Goal: Transaction & Acquisition: Purchase product/service

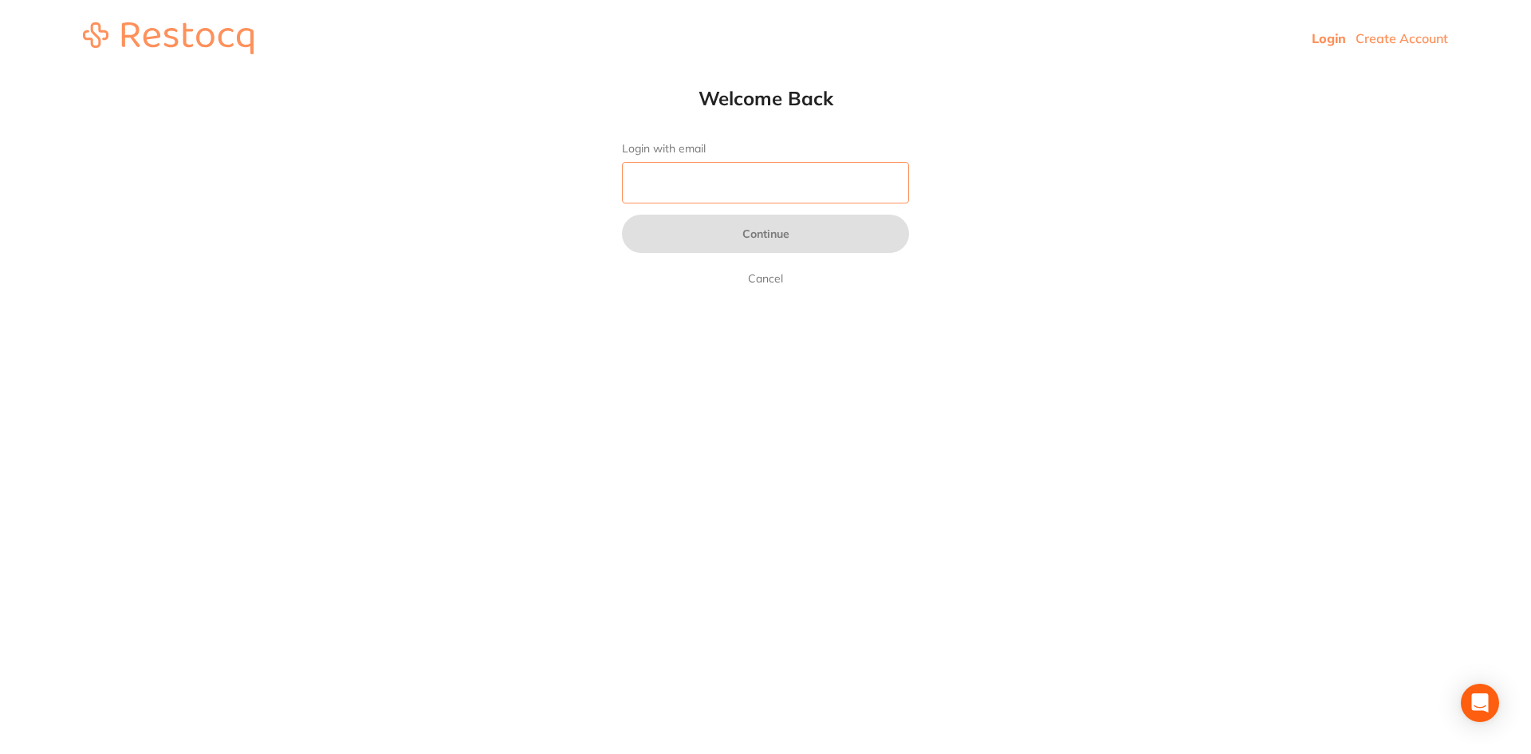
click at [669, 189] on input "Login with email" at bounding box center [765, 182] width 287 height 41
type input "[EMAIL_ADDRESS][DOMAIN_NAME]"
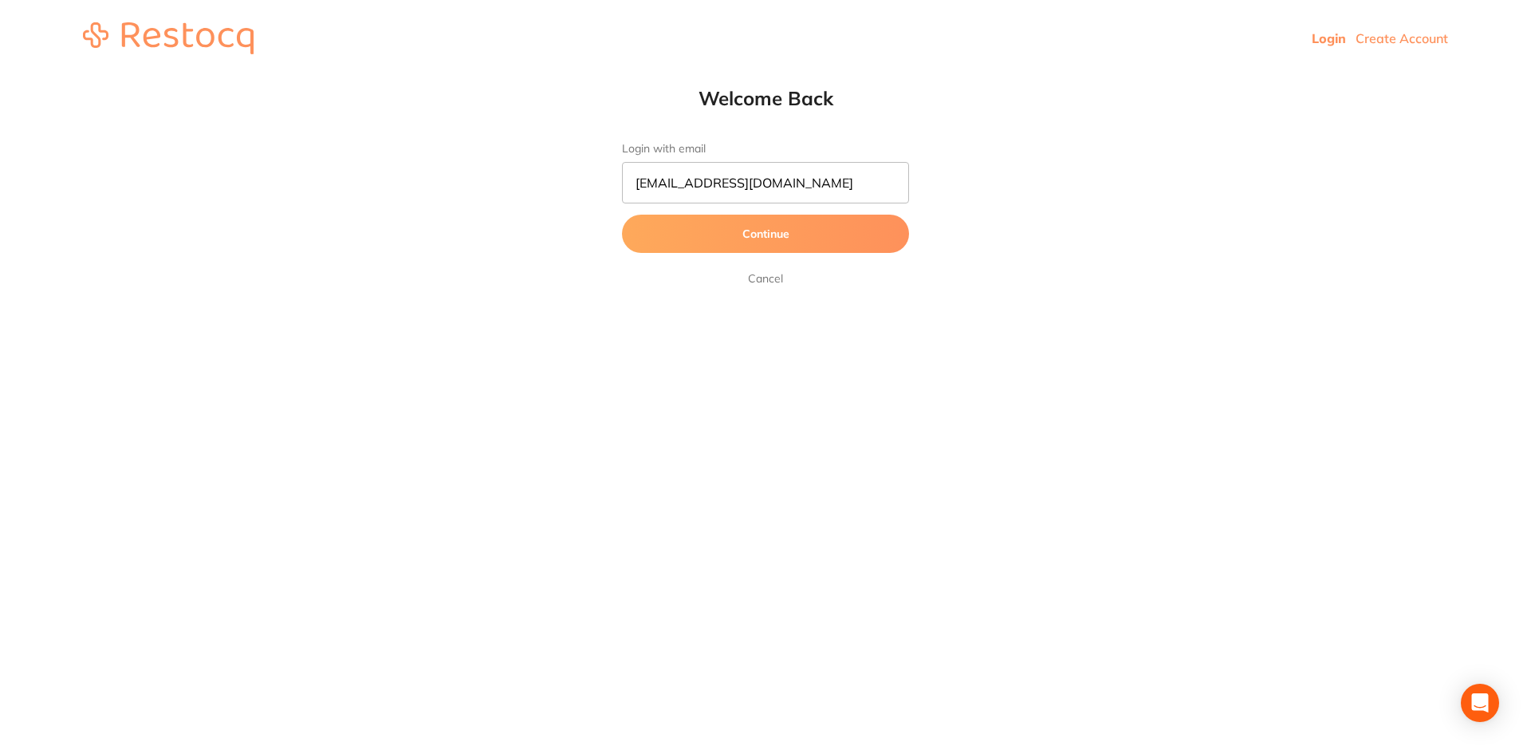
click at [774, 234] on button "Continue" at bounding box center [765, 234] width 287 height 38
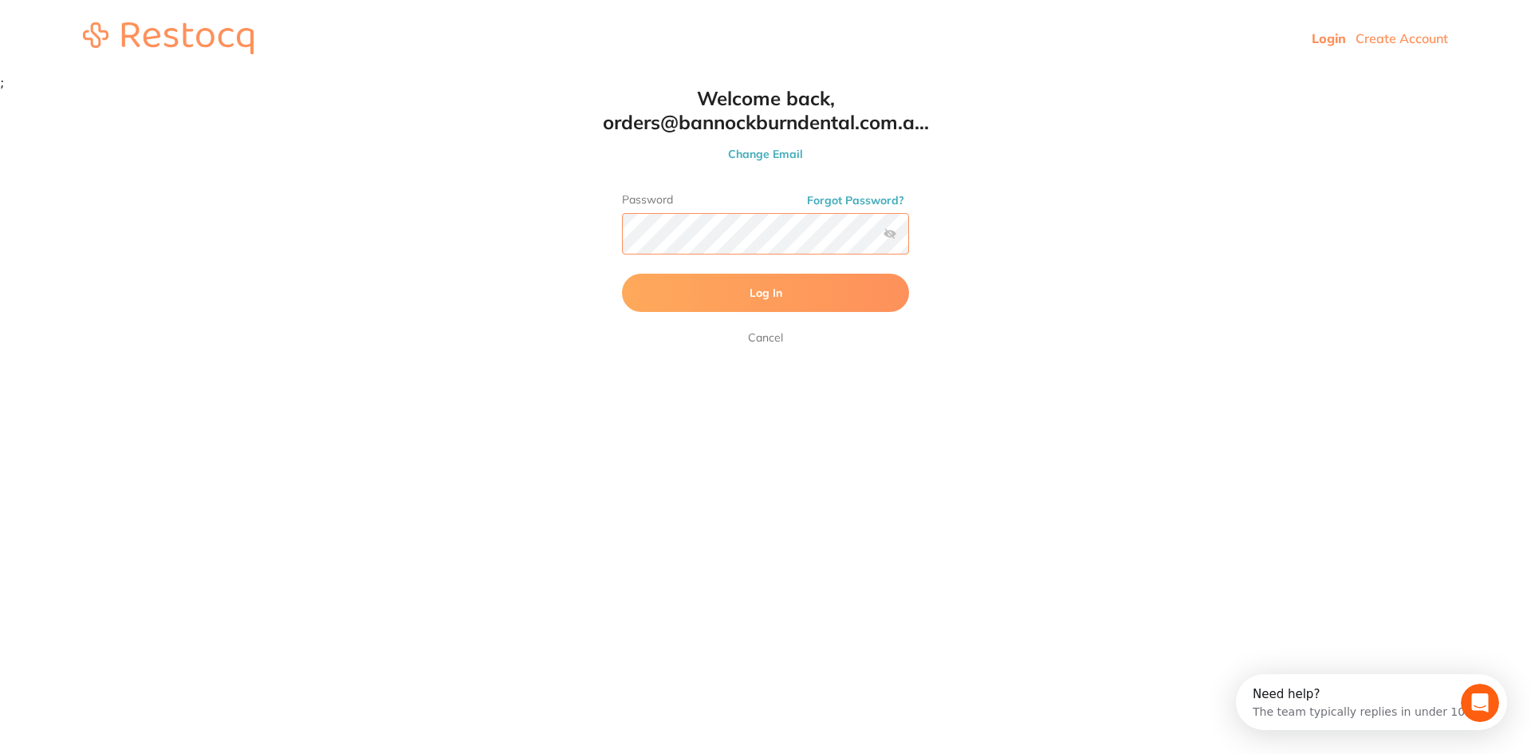
click at [622, 274] on button "Log In" at bounding box center [765, 293] width 287 height 38
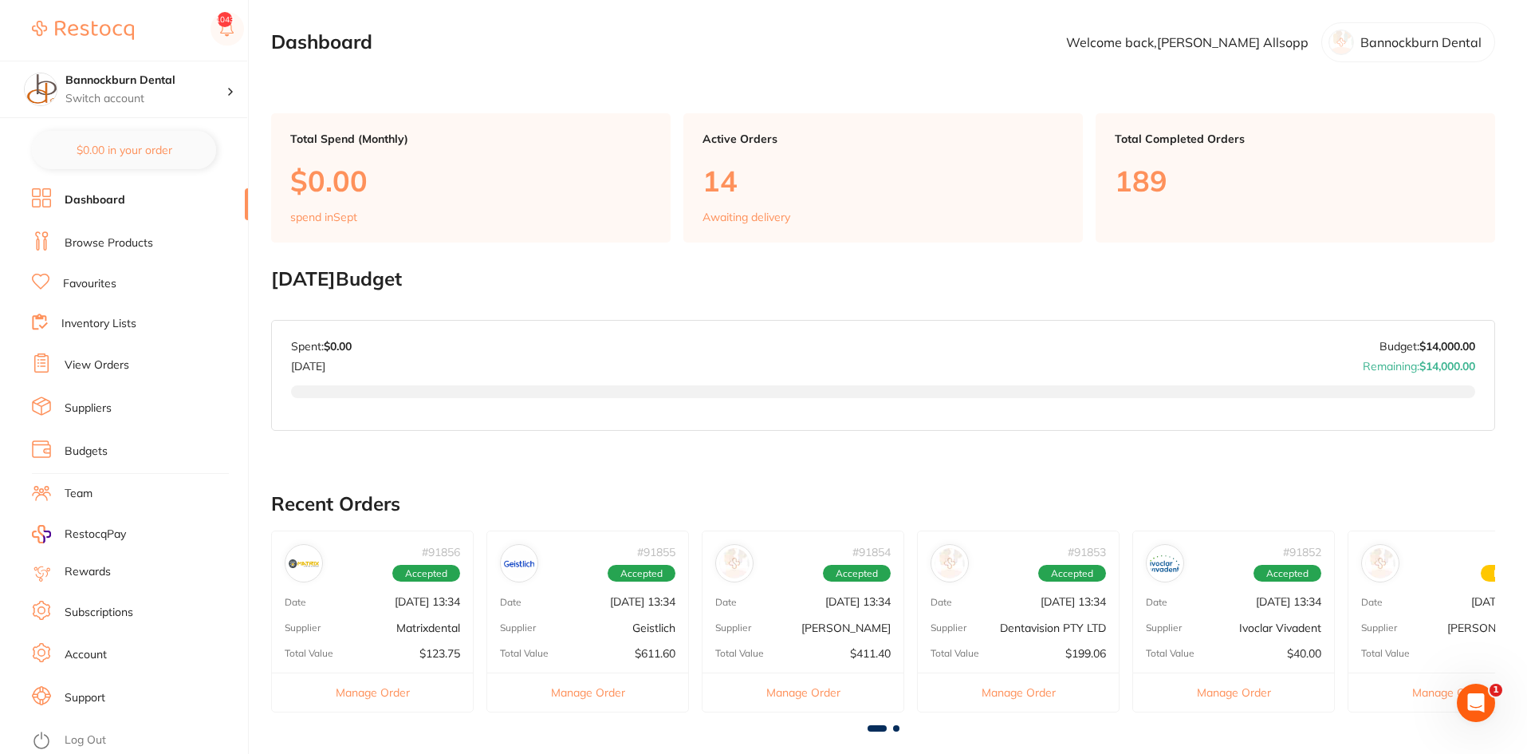
click at [96, 366] on link "View Orders" at bounding box center [97, 365] width 65 height 16
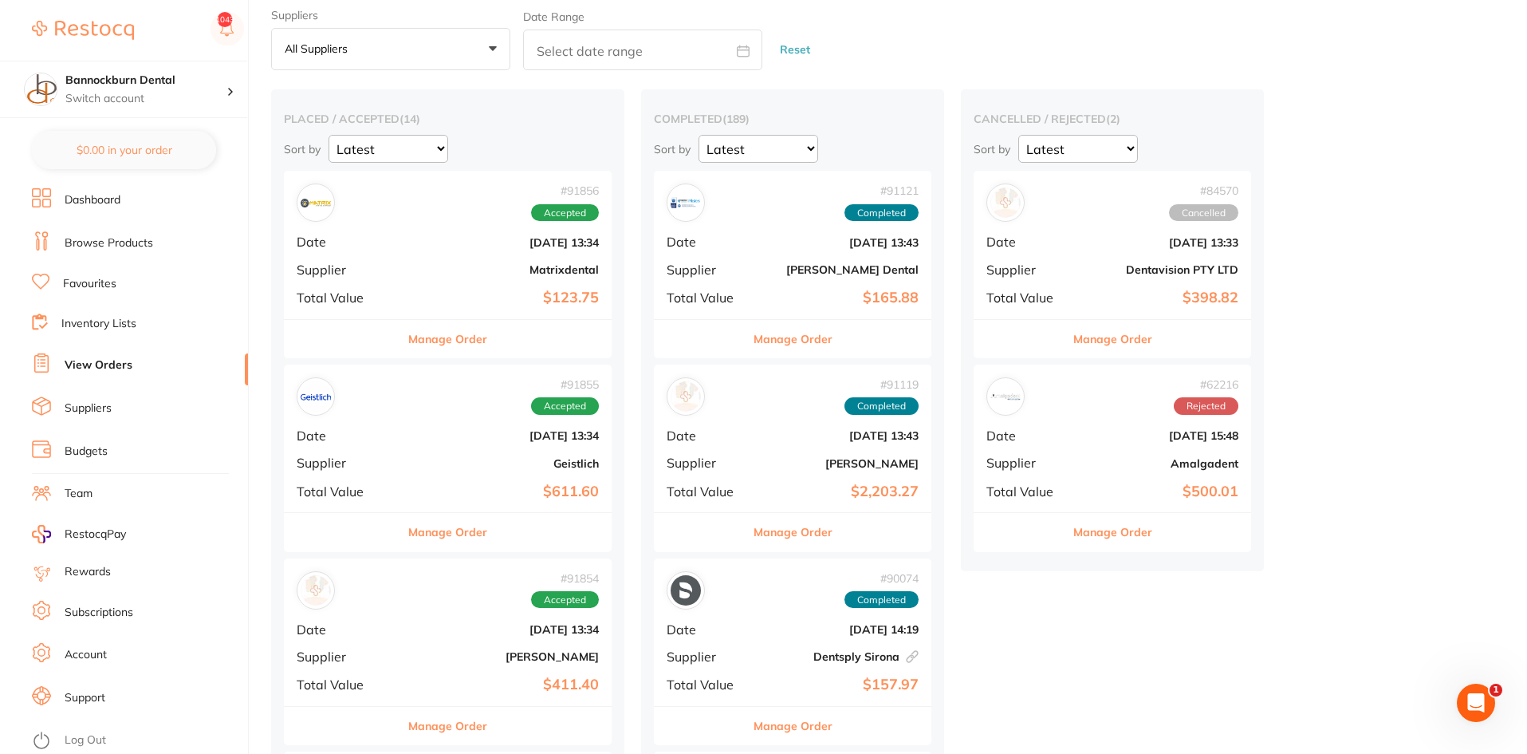
scroll to position [80, 0]
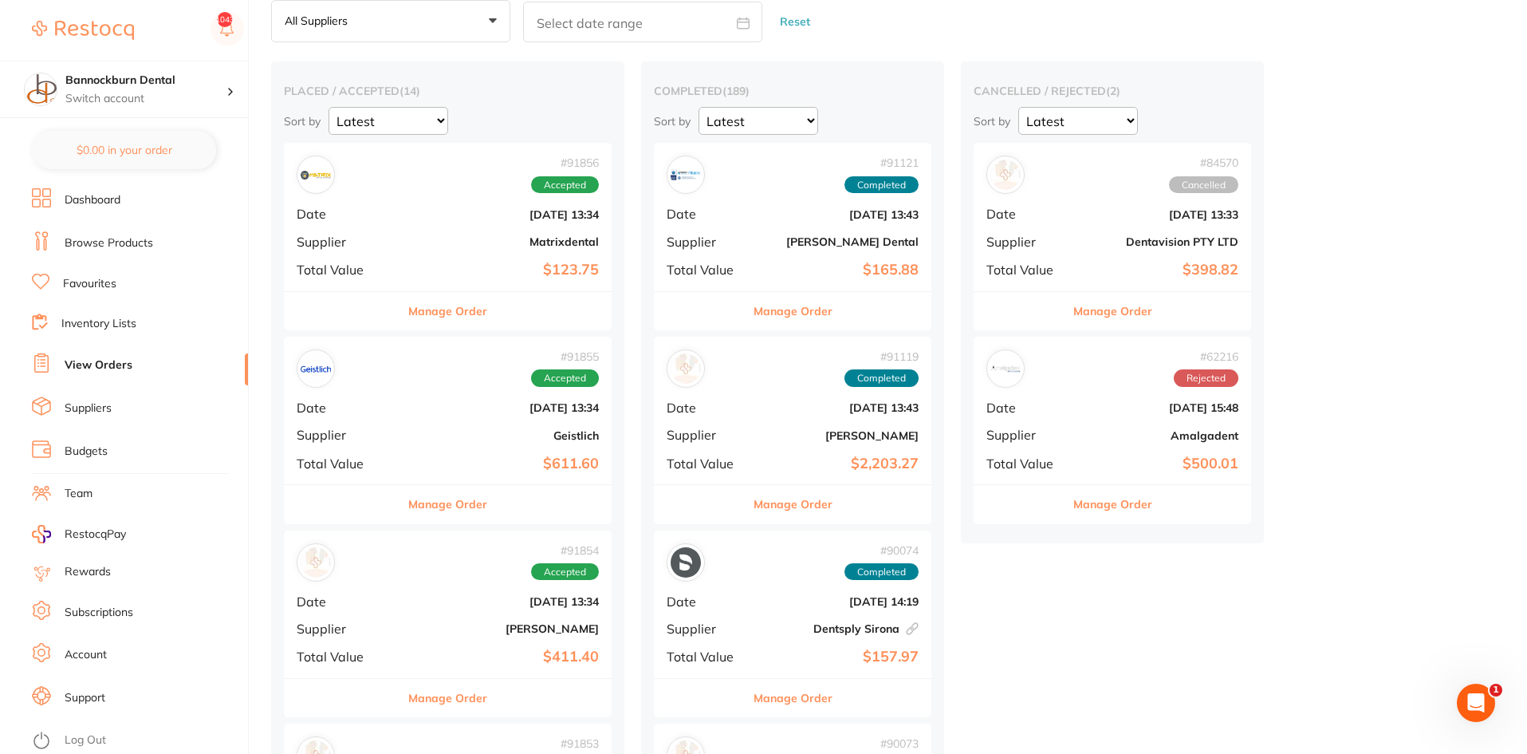
click at [477, 312] on button "Manage Order" at bounding box center [447, 311] width 79 height 38
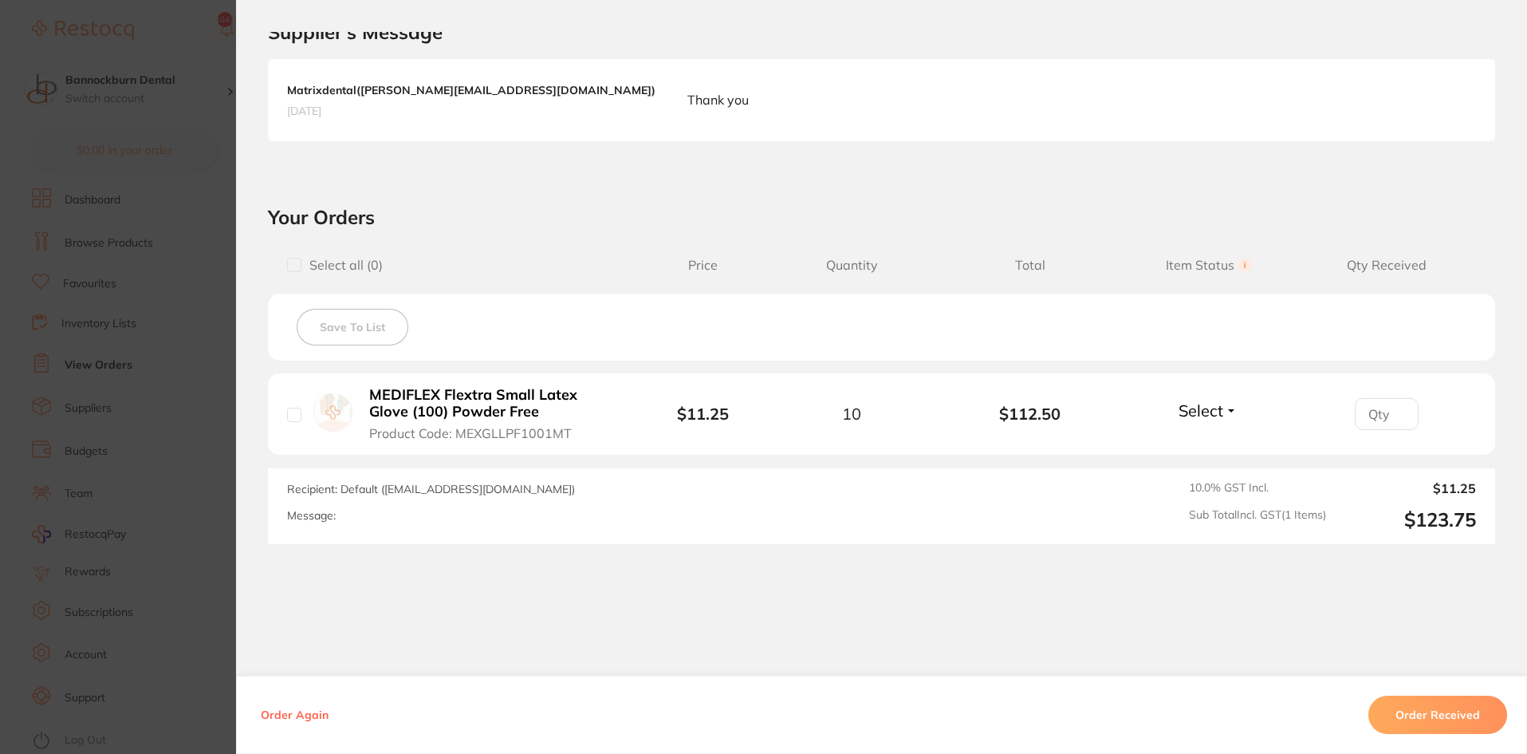
scroll to position [399, 0]
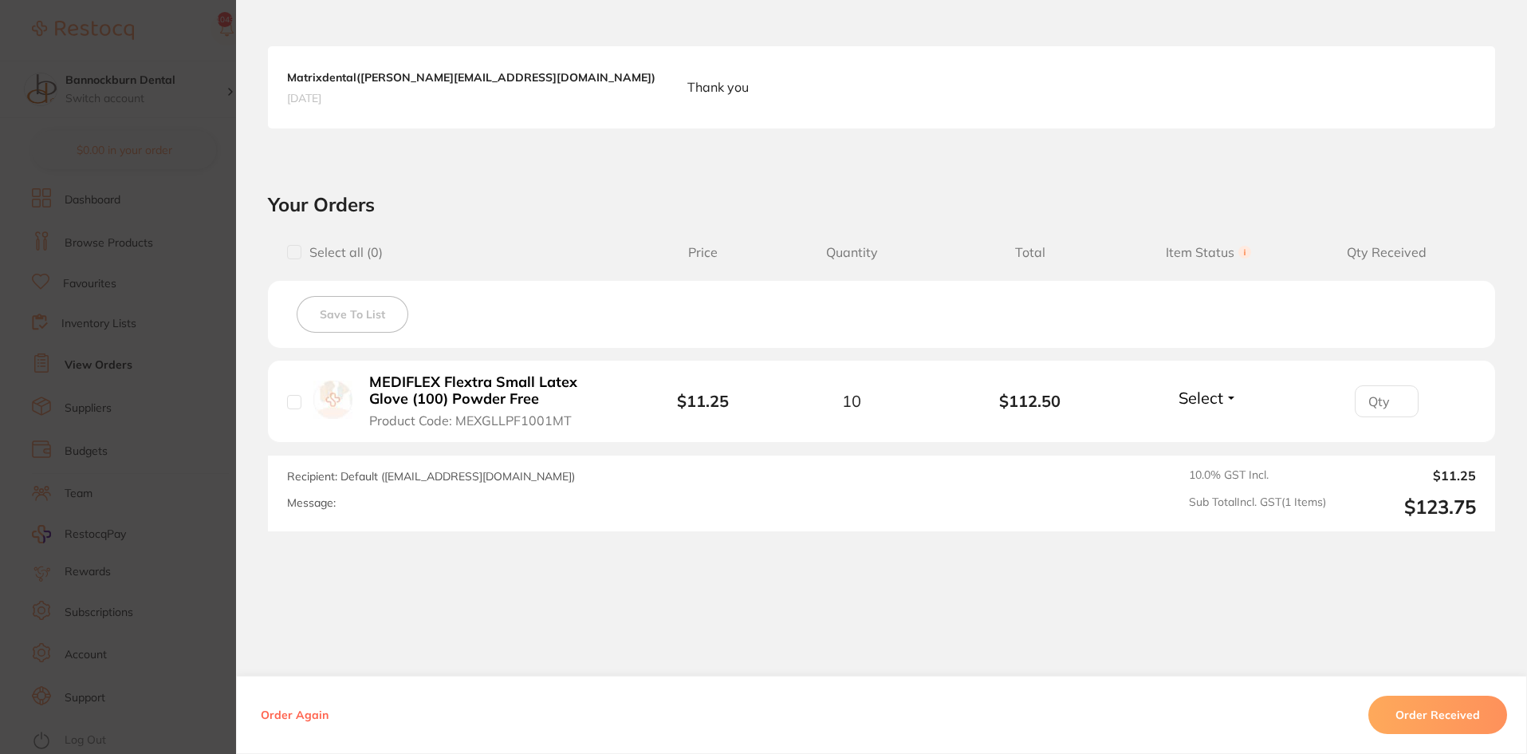
click at [1441, 718] on button "Order Received" at bounding box center [1438, 715] width 139 height 38
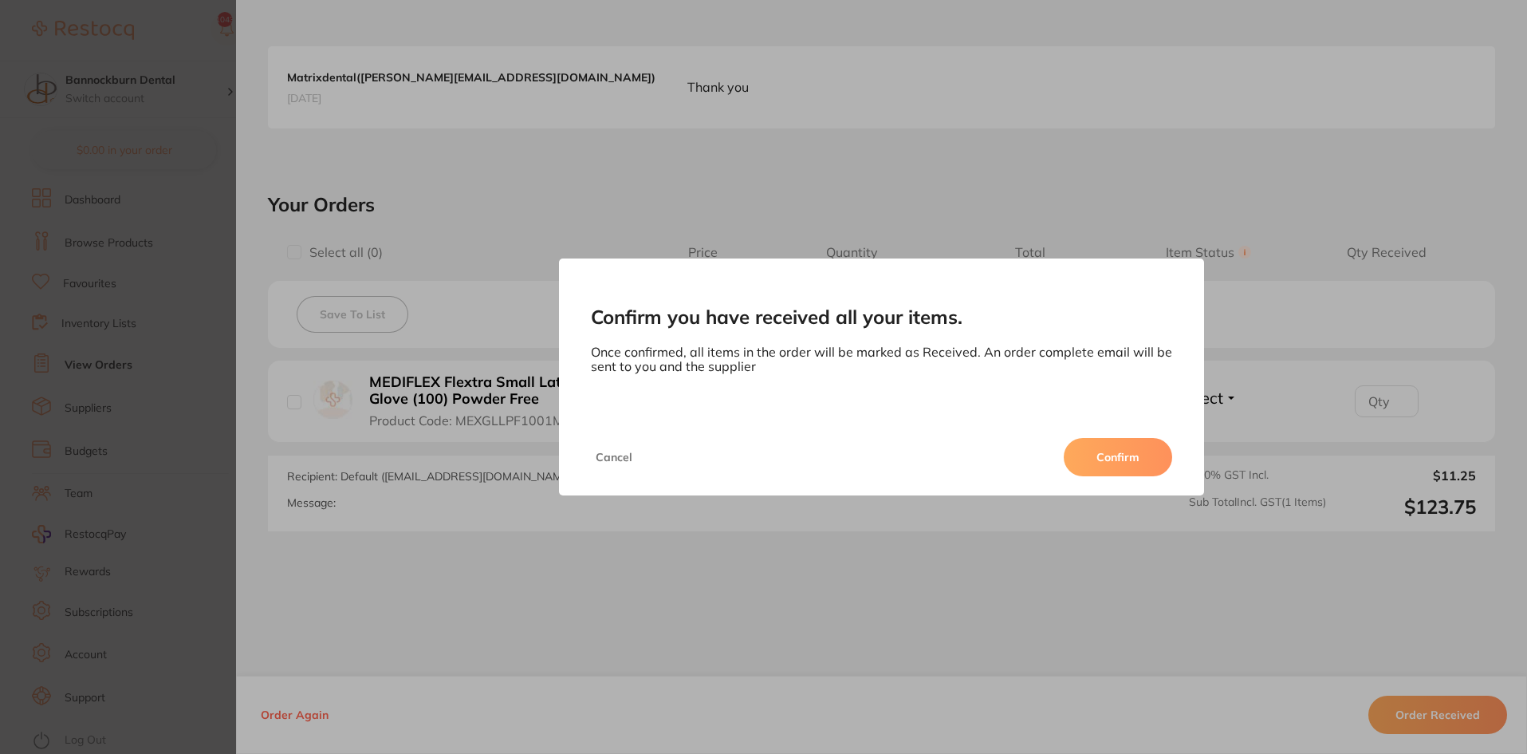
click at [1148, 455] on button "Confirm" at bounding box center [1118, 457] width 108 height 38
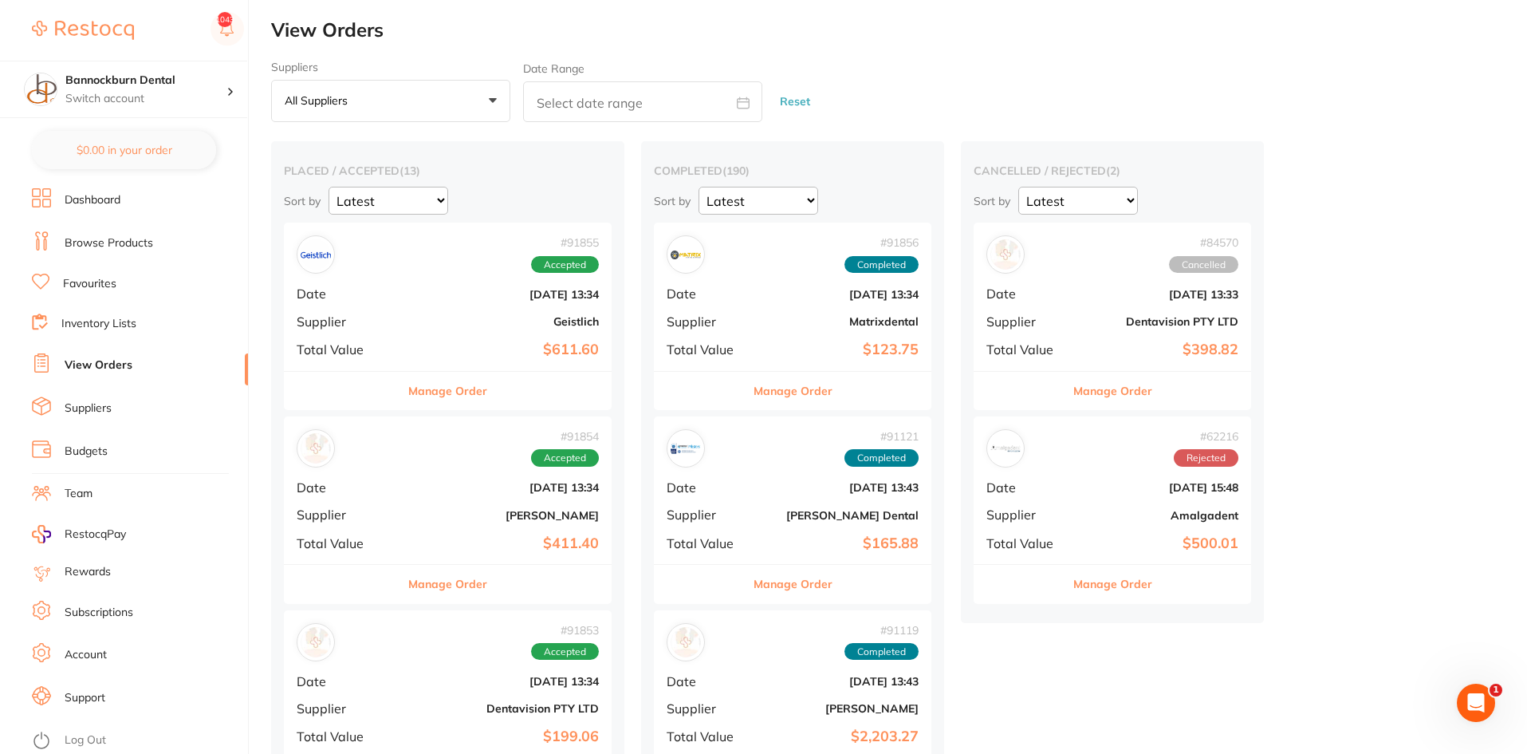
click at [496, 399] on div "Manage Order" at bounding box center [448, 390] width 328 height 39
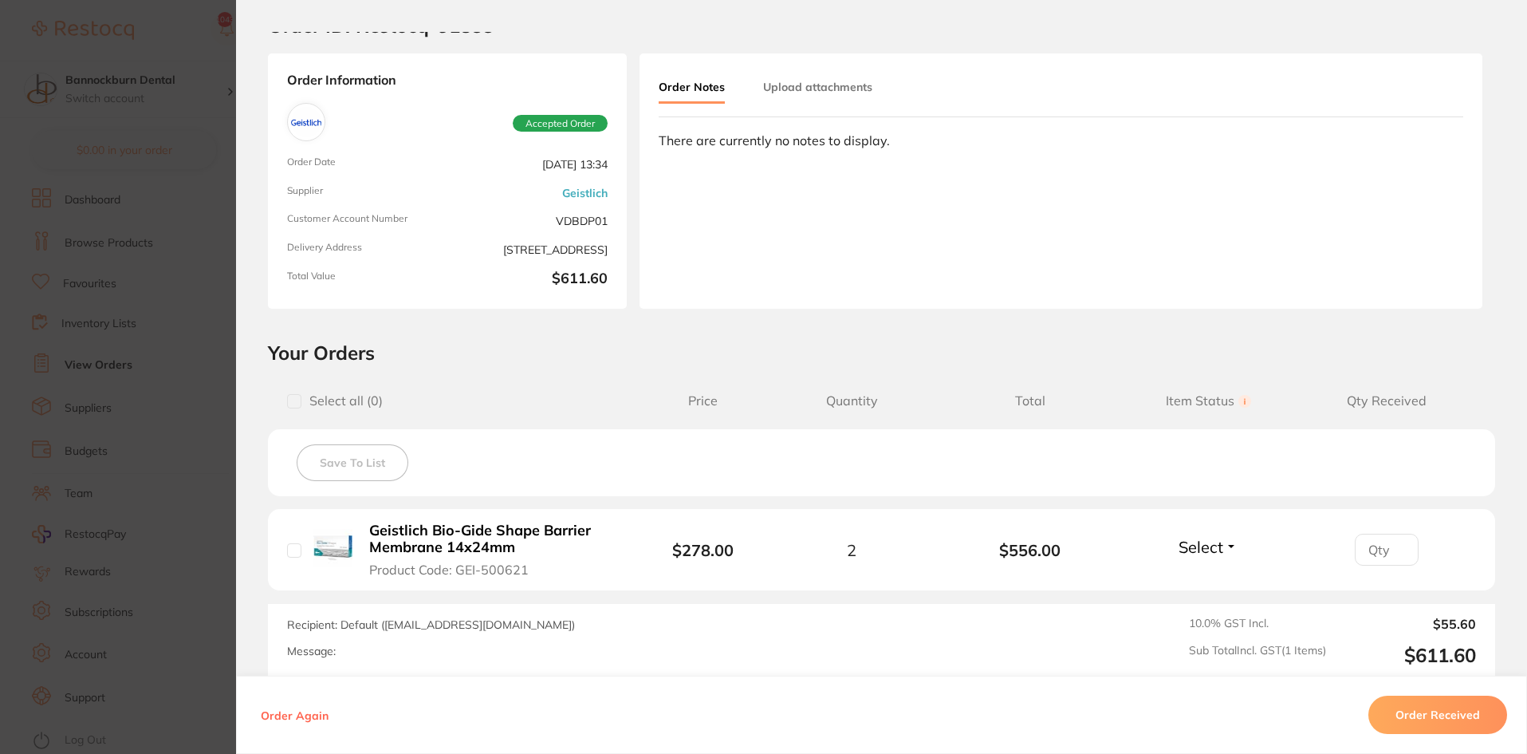
scroll to position [80, 0]
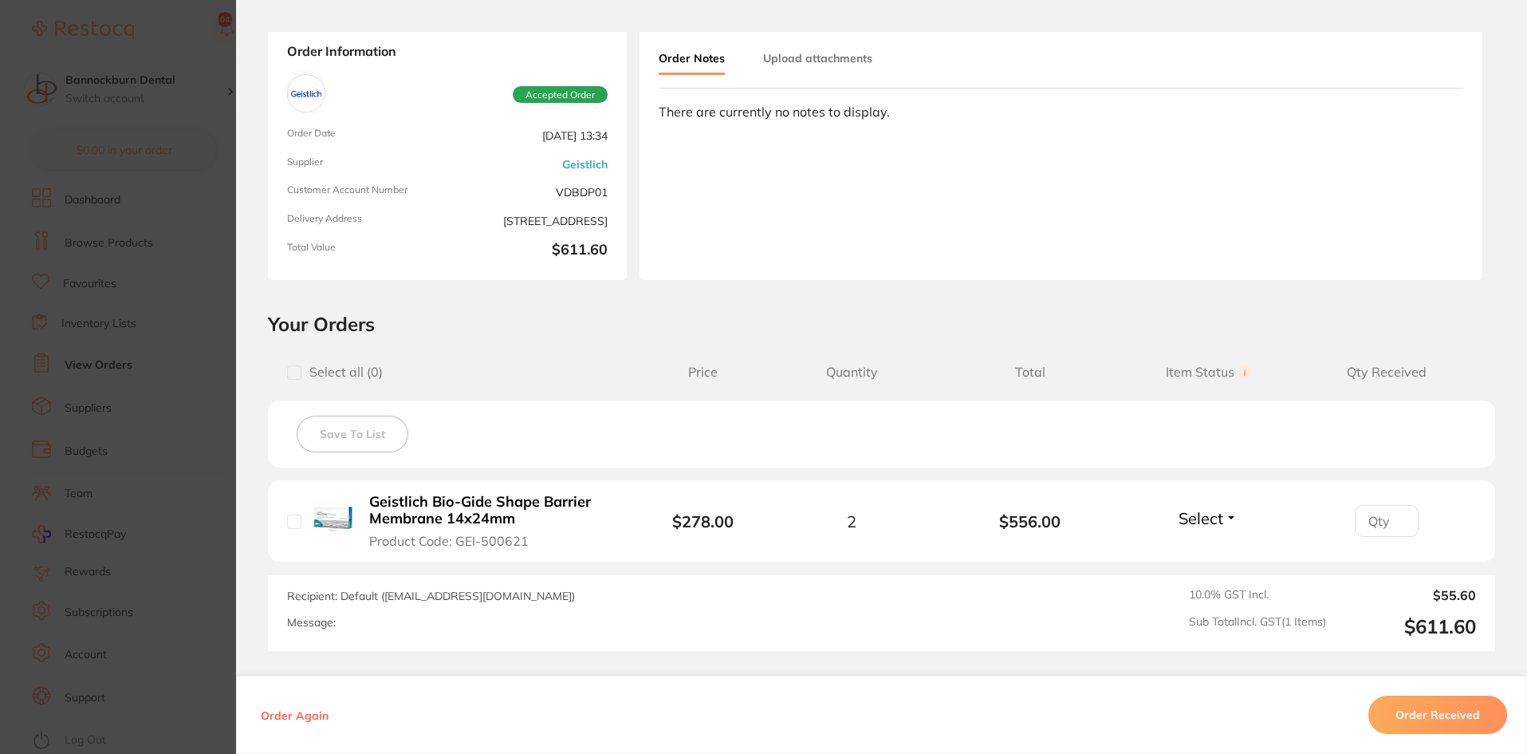
click at [1447, 714] on button "Order Received" at bounding box center [1438, 715] width 139 height 38
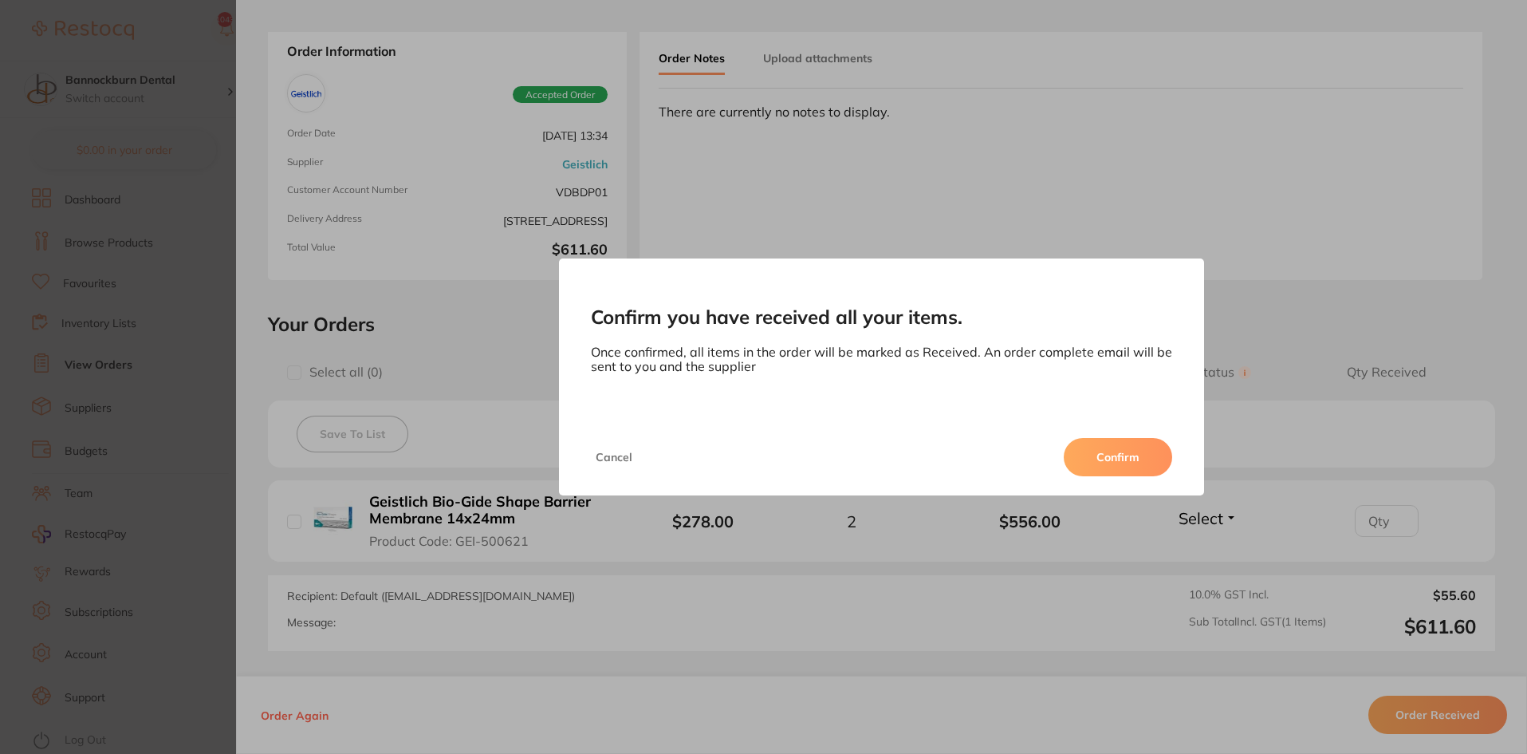
click at [1140, 466] on button "Confirm" at bounding box center [1118, 457] width 108 height 38
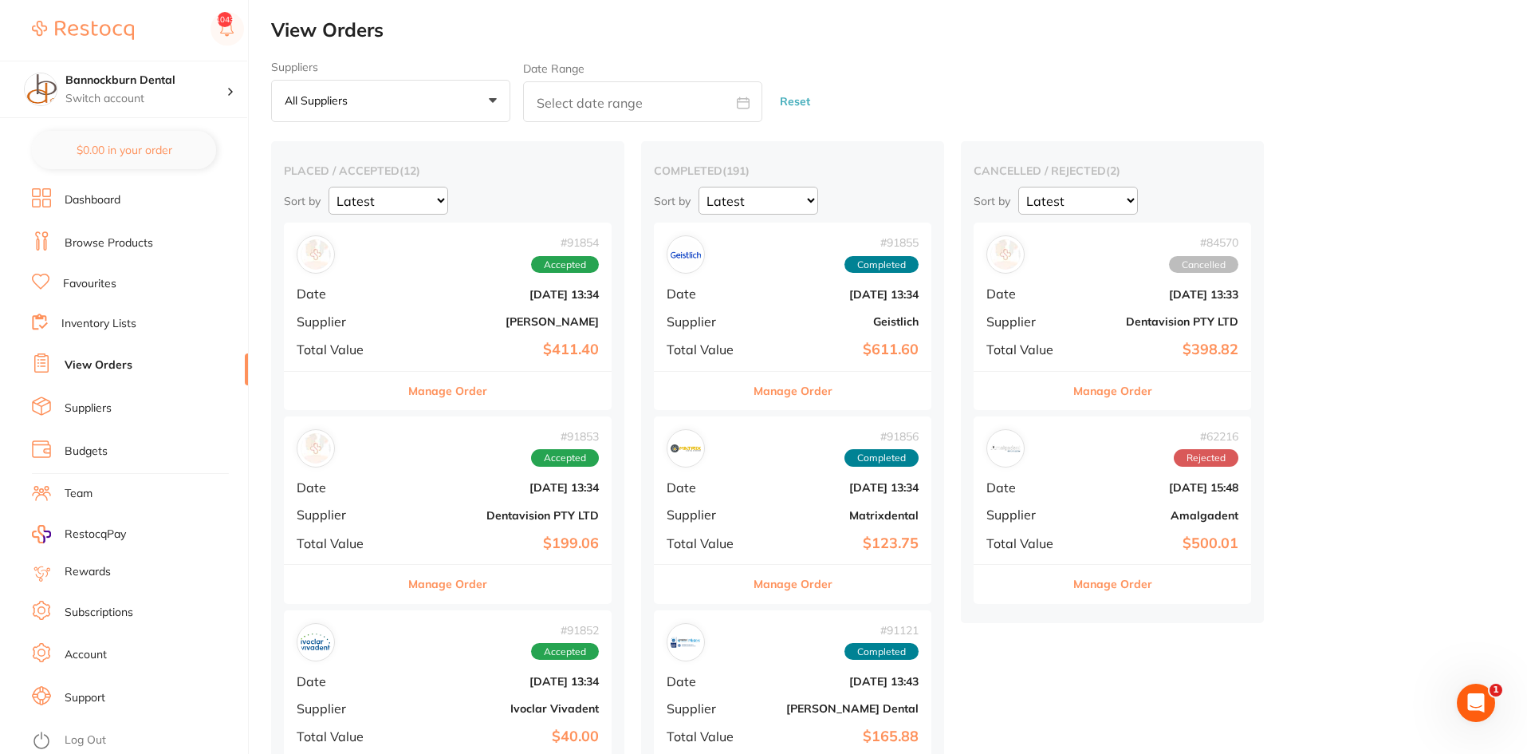
click at [502, 391] on div "Manage Order" at bounding box center [448, 390] width 328 height 39
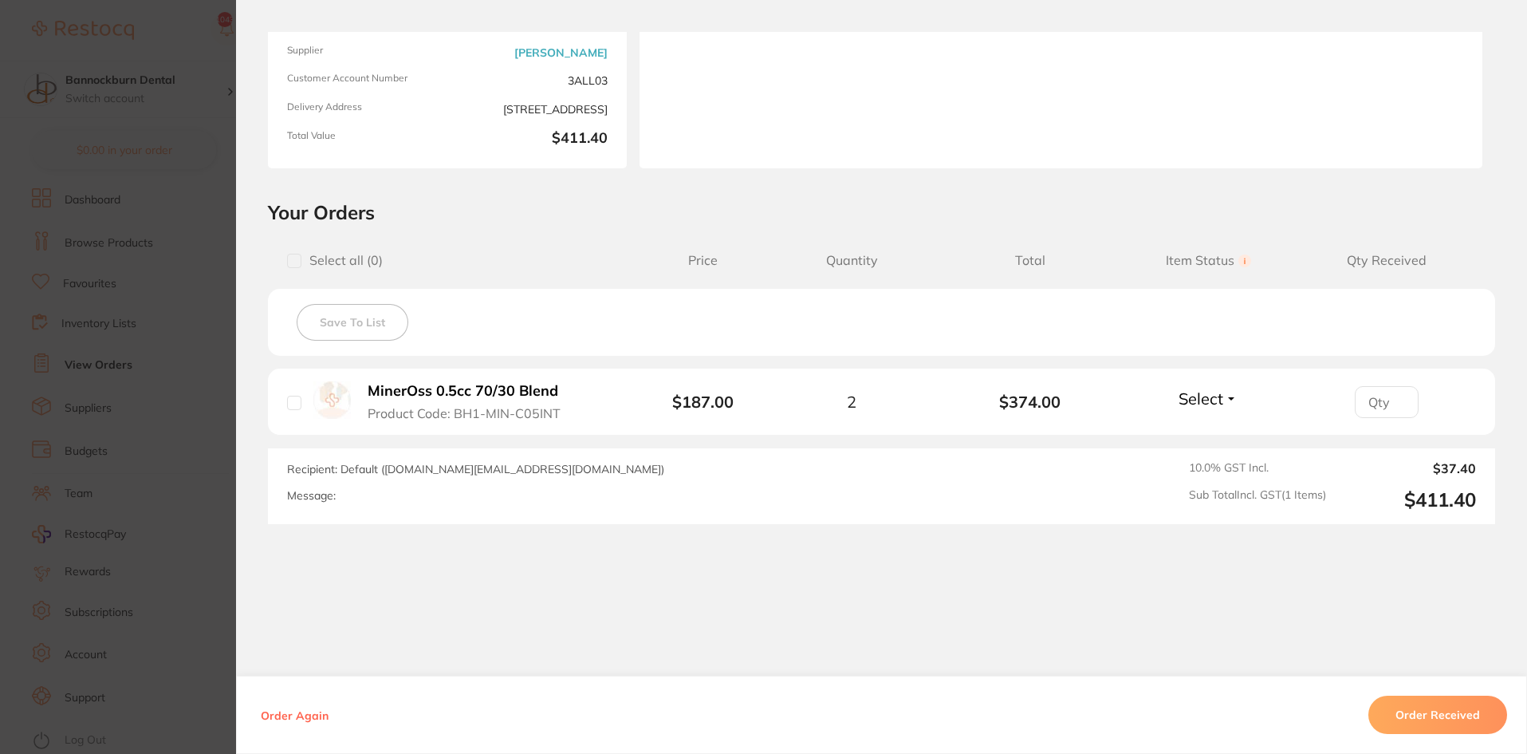
scroll to position [120, 0]
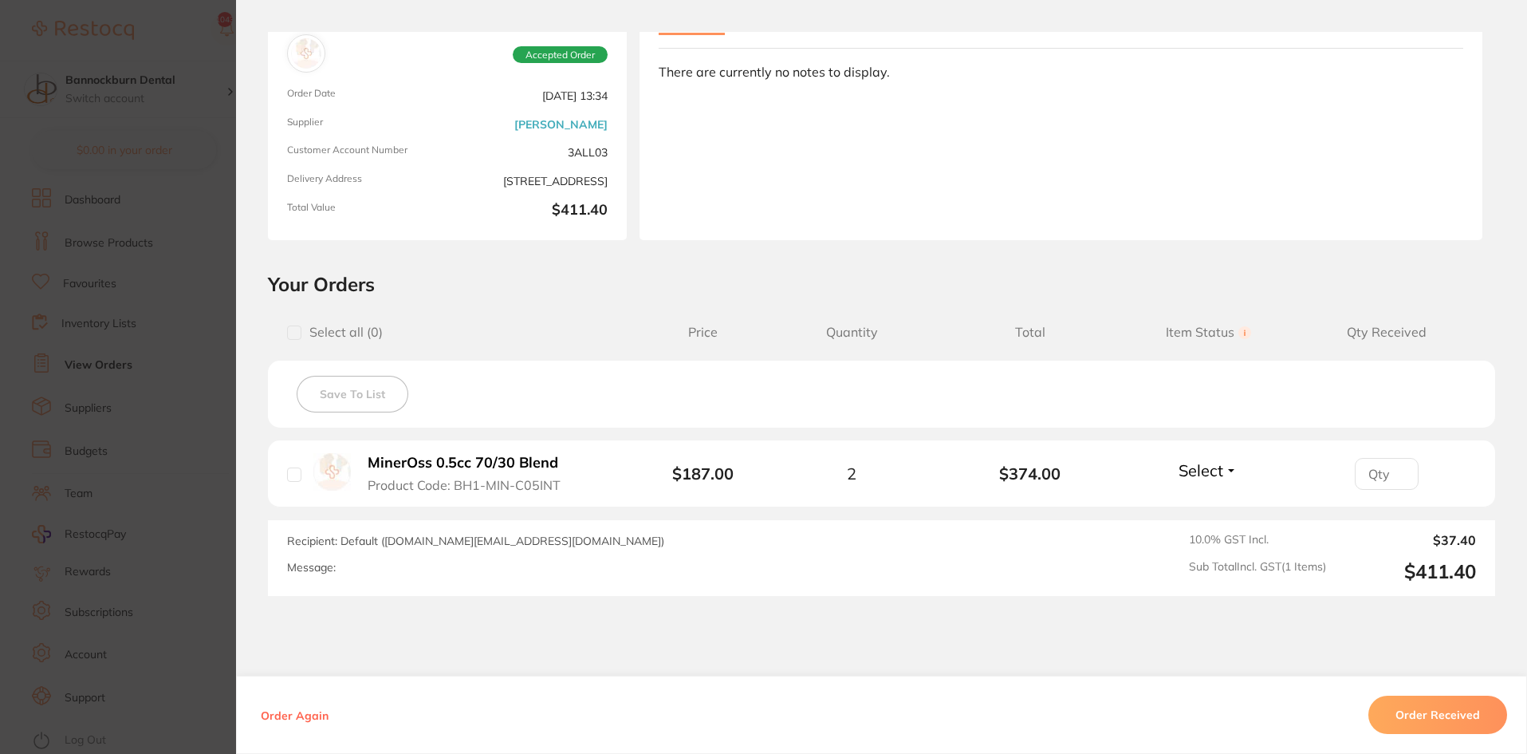
click at [1446, 711] on button "Order Received" at bounding box center [1438, 715] width 139 height 38
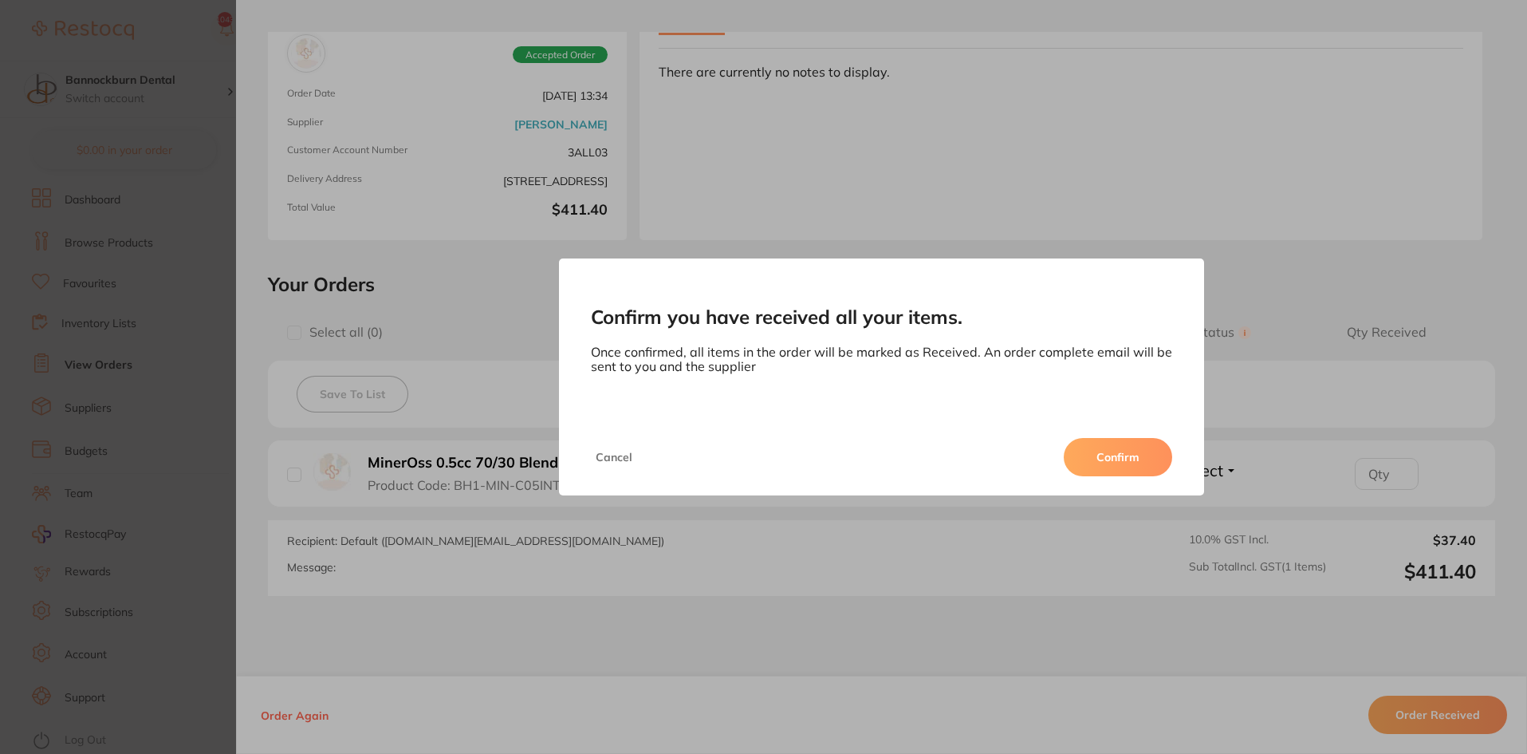
click at [1127, 466] on button "Confirm" at bounding box center [1118, 457] width 108 height 38
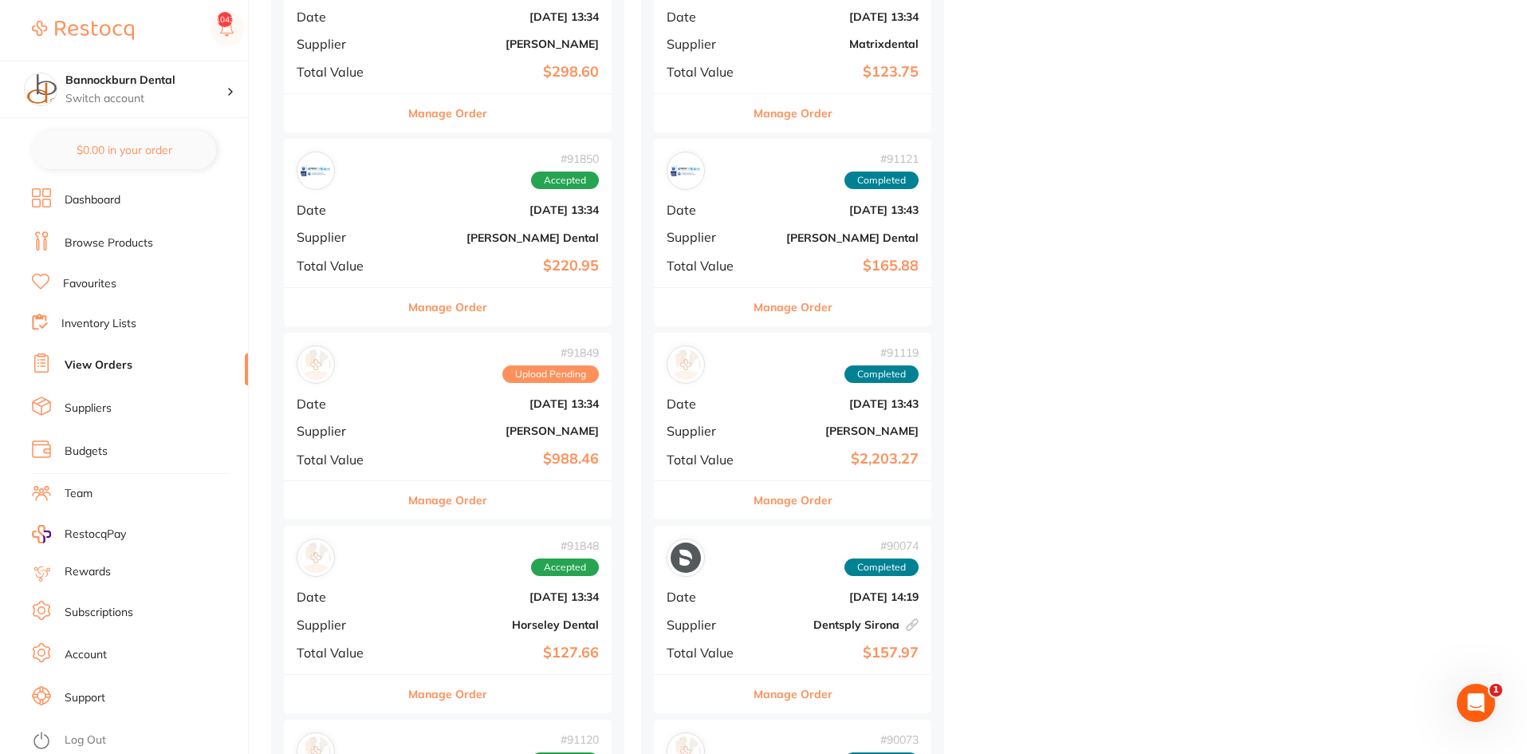
scroll to position [718, 0]
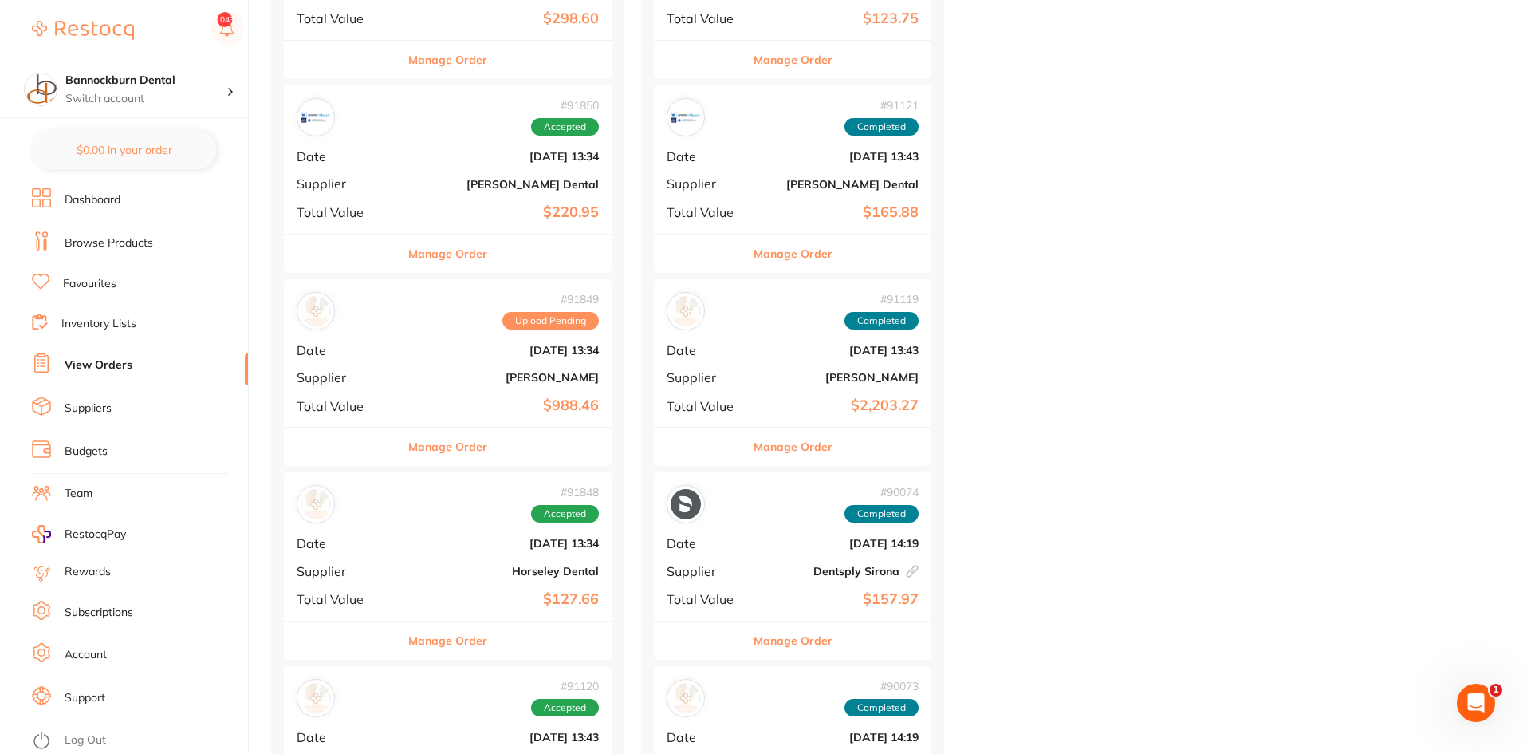
click at [471, 445] on button "Manage Order" at bounding box center [447, 447] width 79 height 38
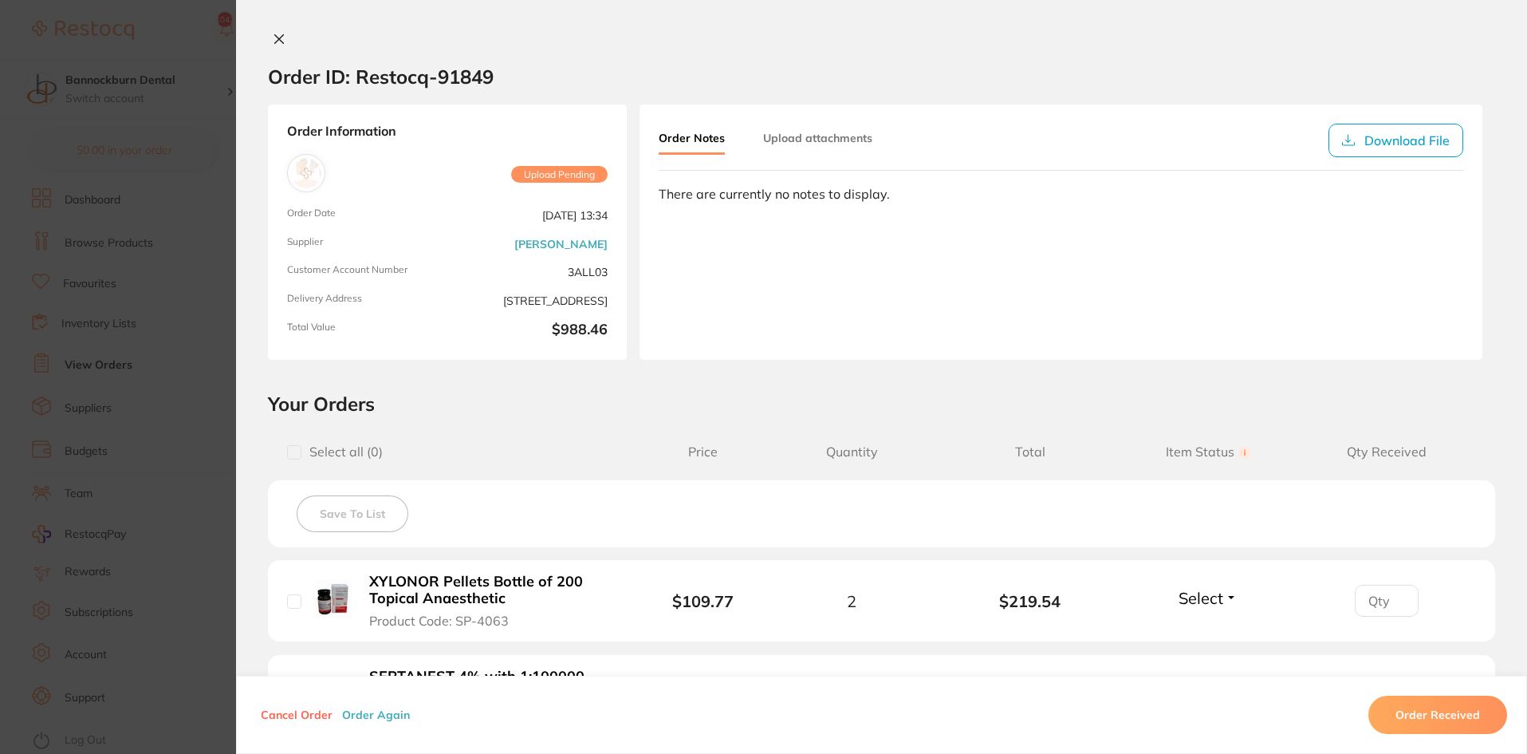
click at [274, 46] on button at bounding box center [279, 40] width 22 height 17
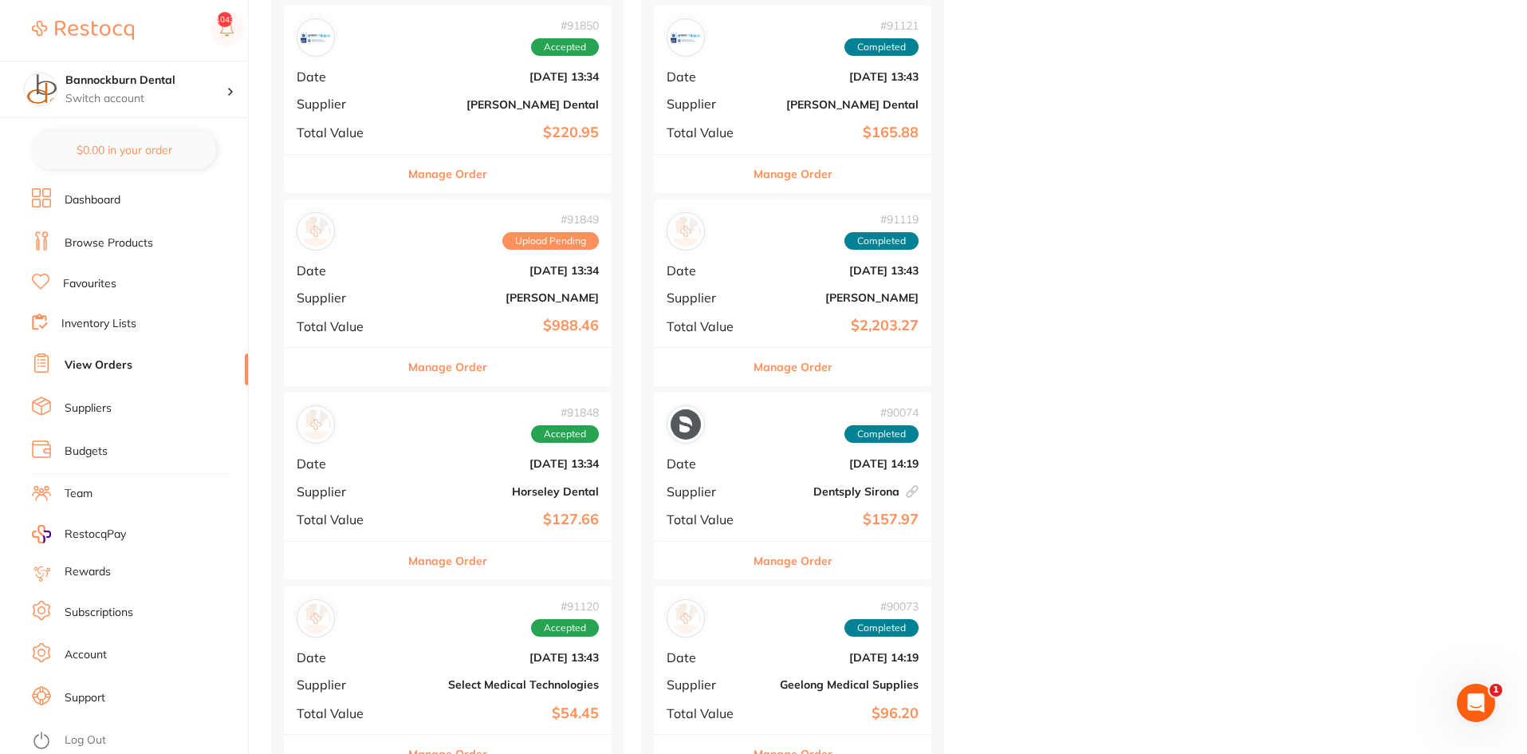
click at [485, 558] on button "Manage Order" at bounding box center [447, 561] width 79 height 38
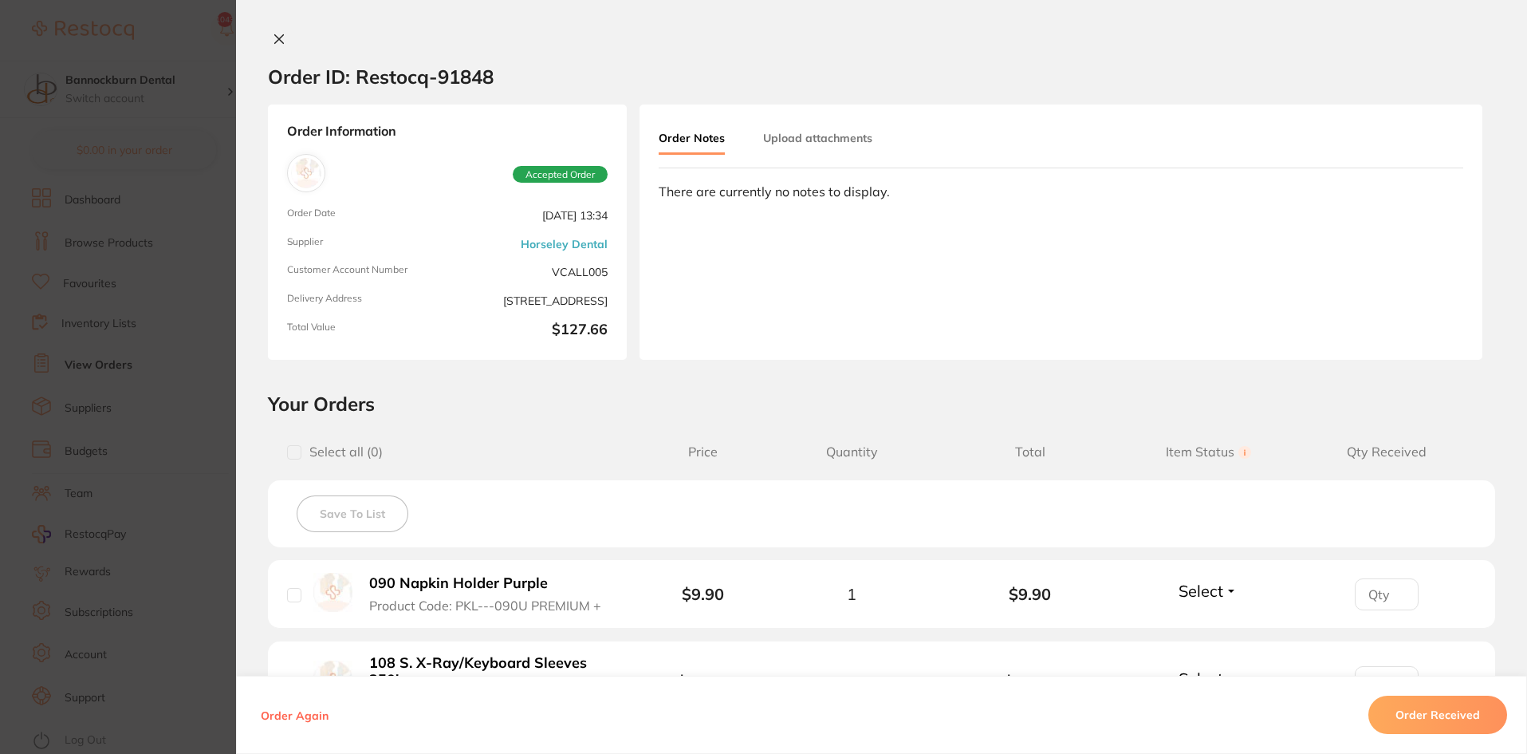
click at [273, 39] on icon at bounding box center [279, 39] width 13 height 13
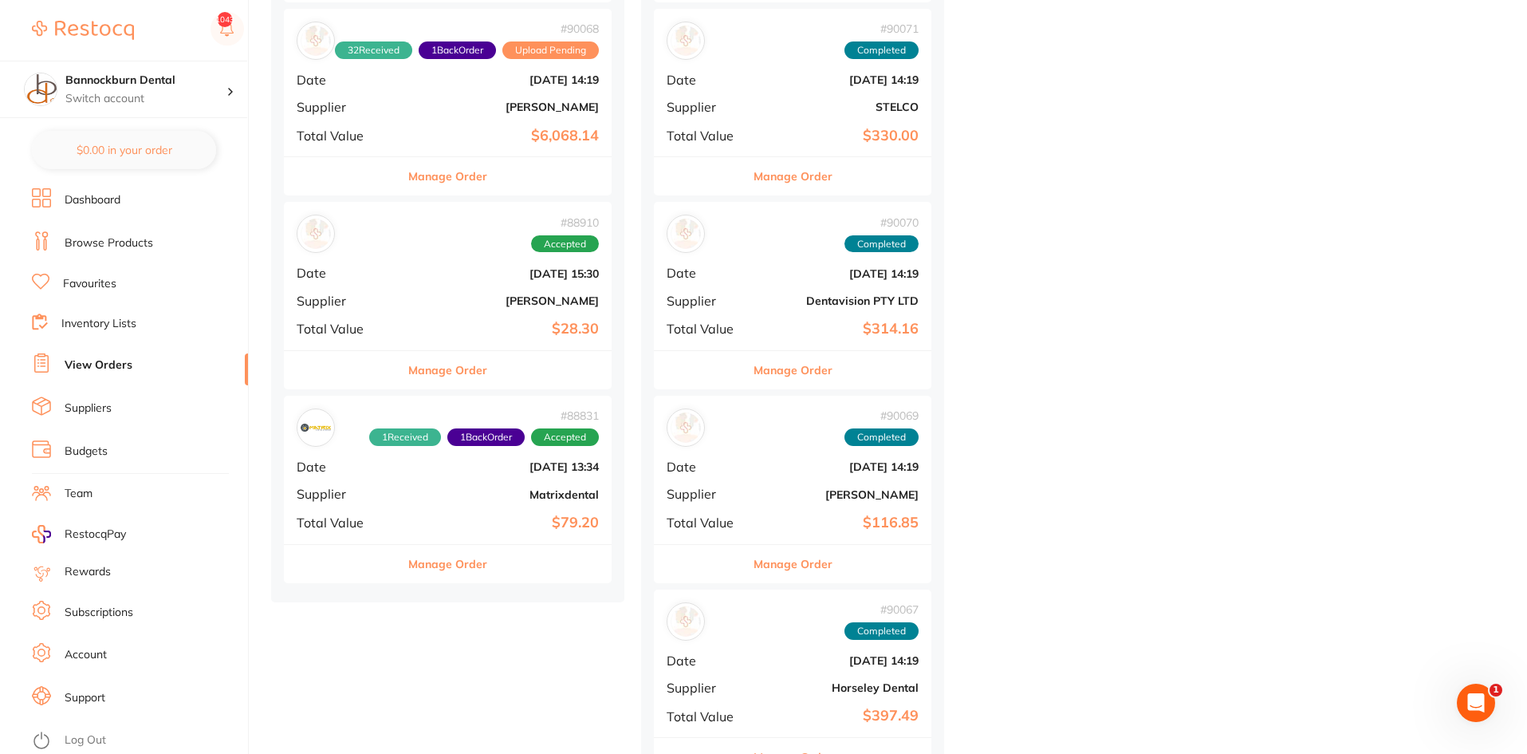
scroll to position [1675, 0]
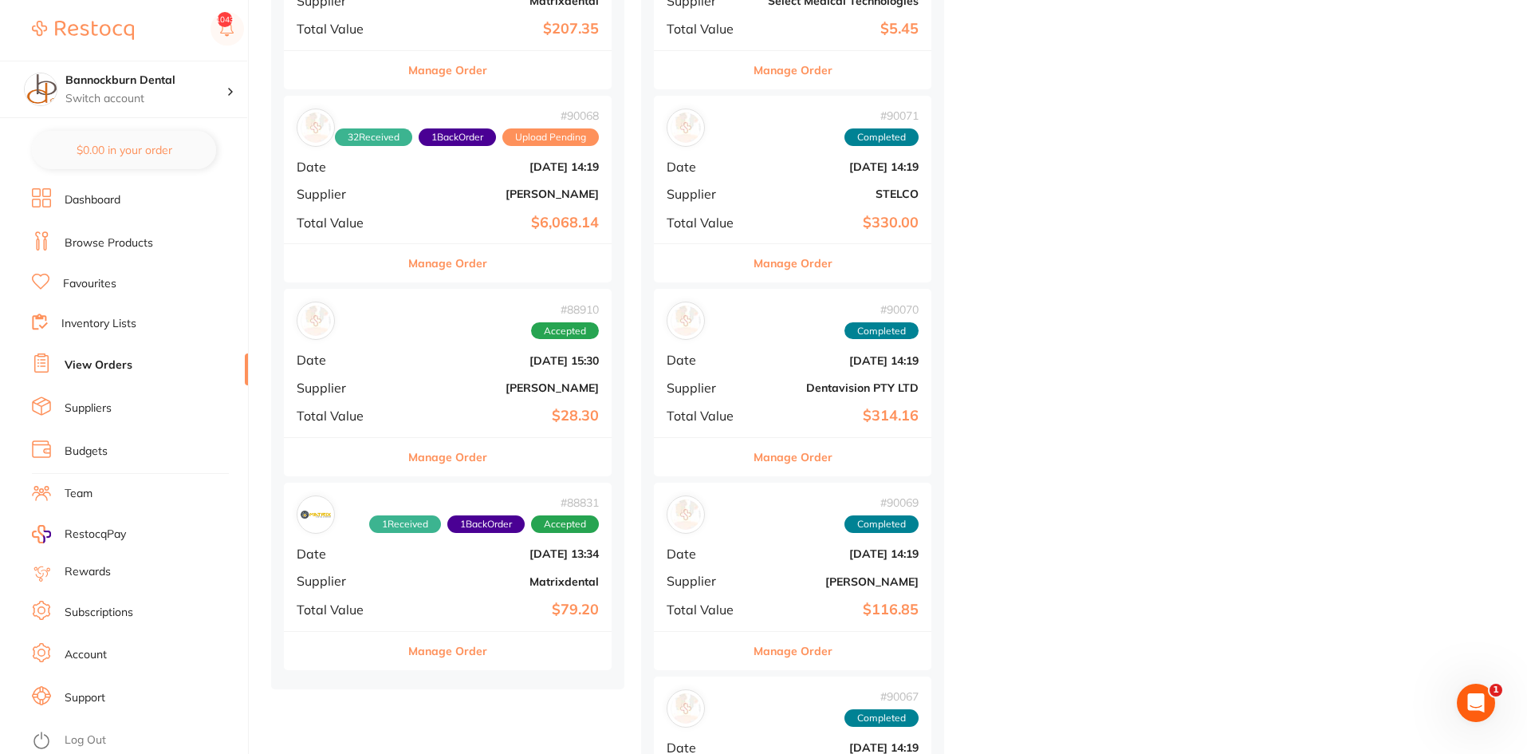
click at [479, 650] on button "Manage Order" at bounding box center [447, 651] width 79 height 38
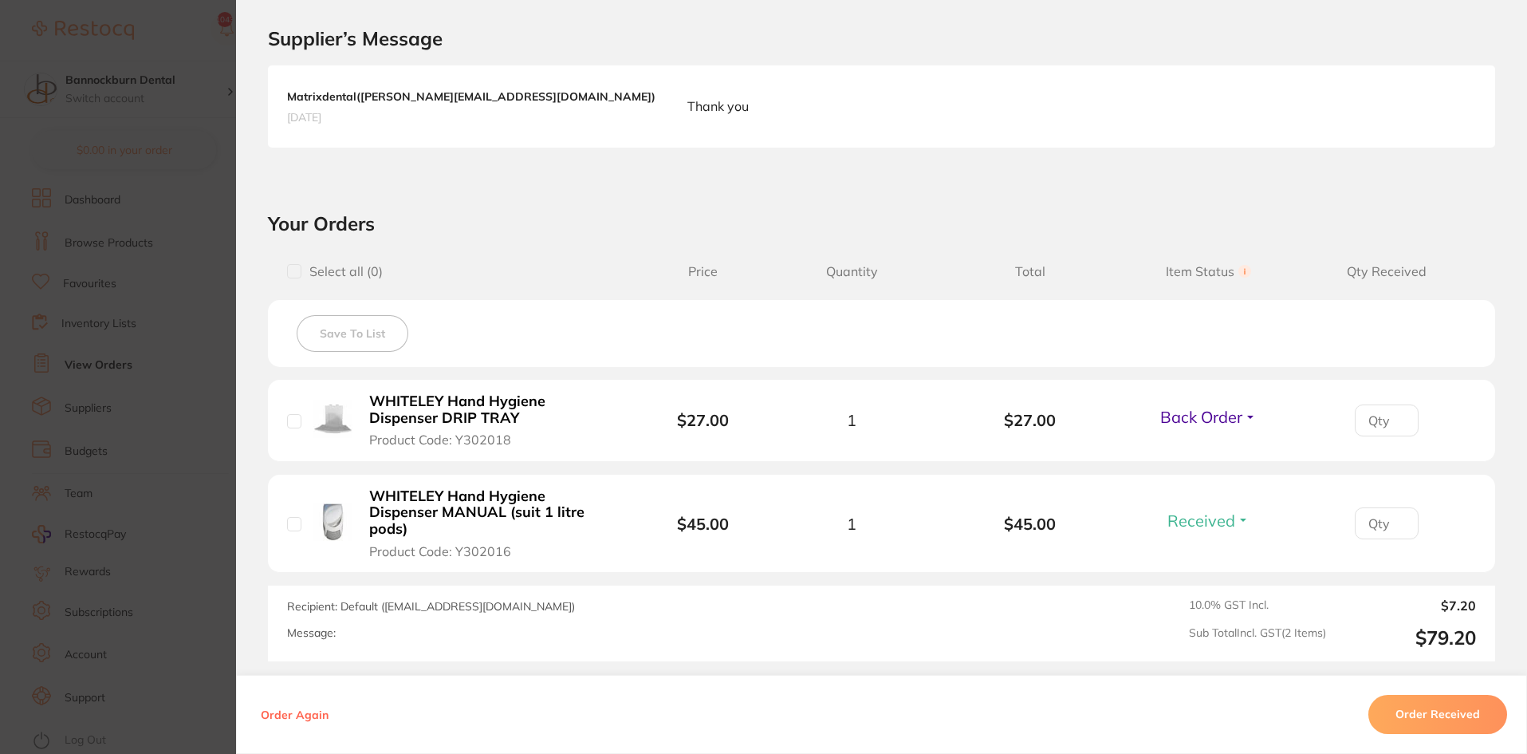
scroll to position [526, 0]
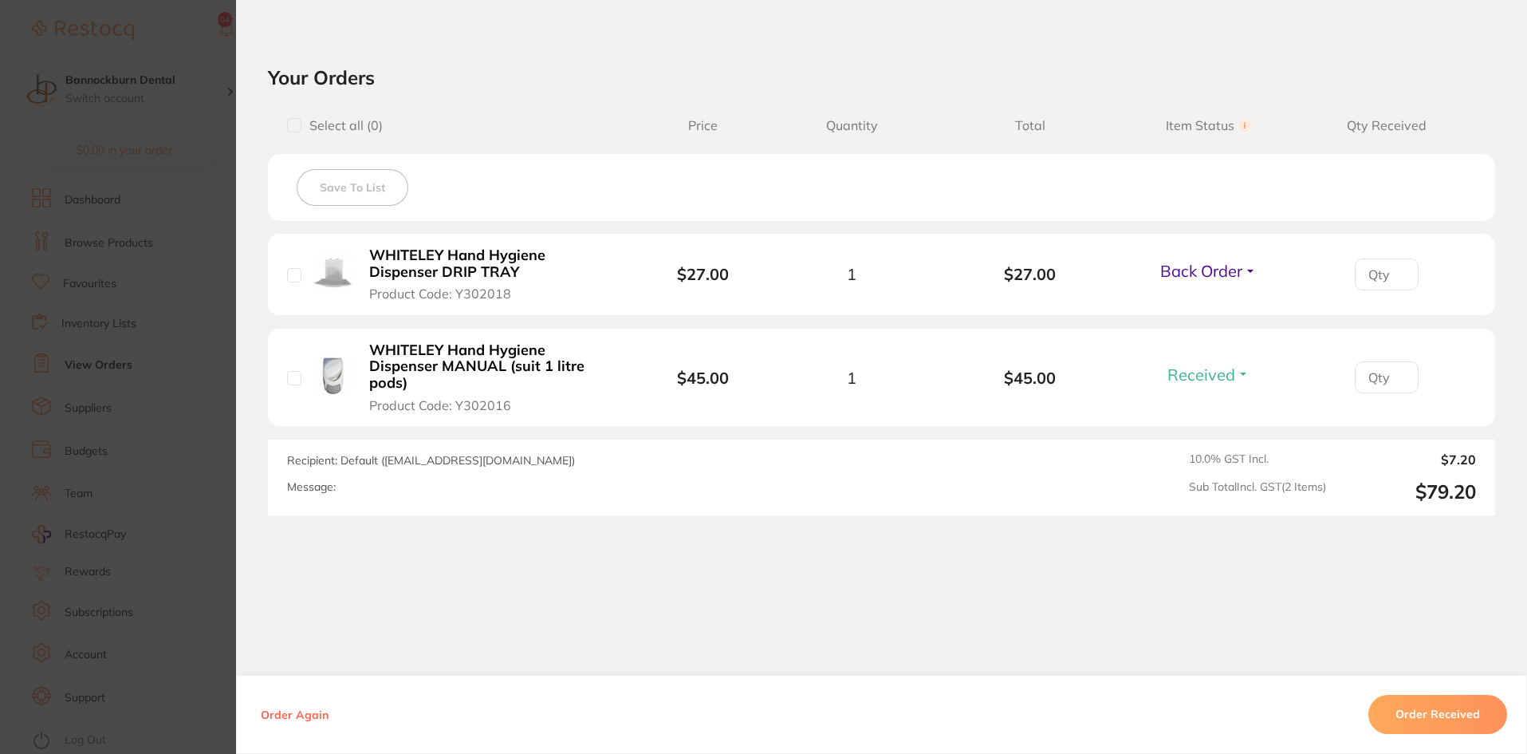
click at [180, 34] on section "Order ID: Restocq- 88831 Order Information 1 Received 1 Back Order Accepted Ord…" at bounding box center [763, 377] width 1527 height 754
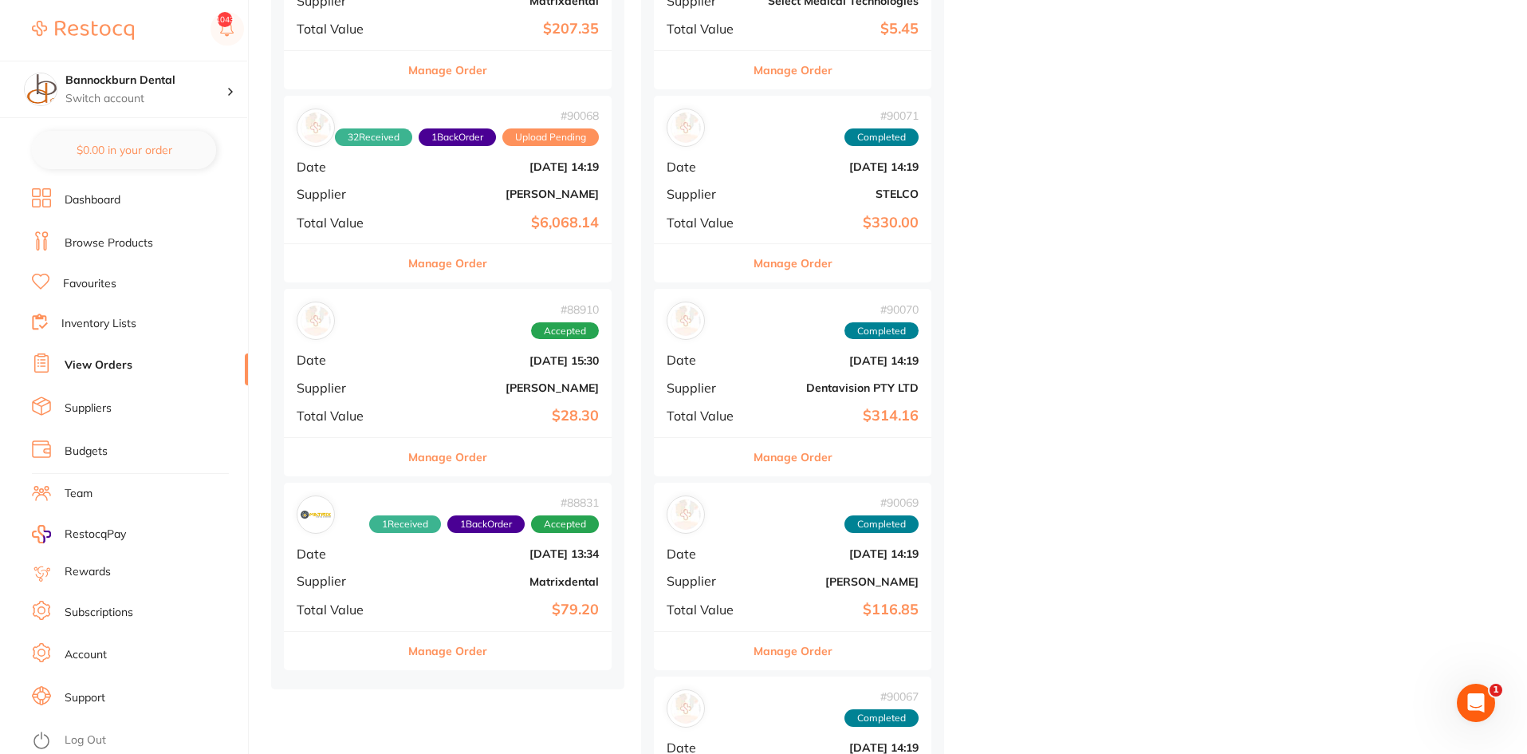
click at [531, 470] on div "Manage Order" at bounding box center [448, 456] width 328 height 39
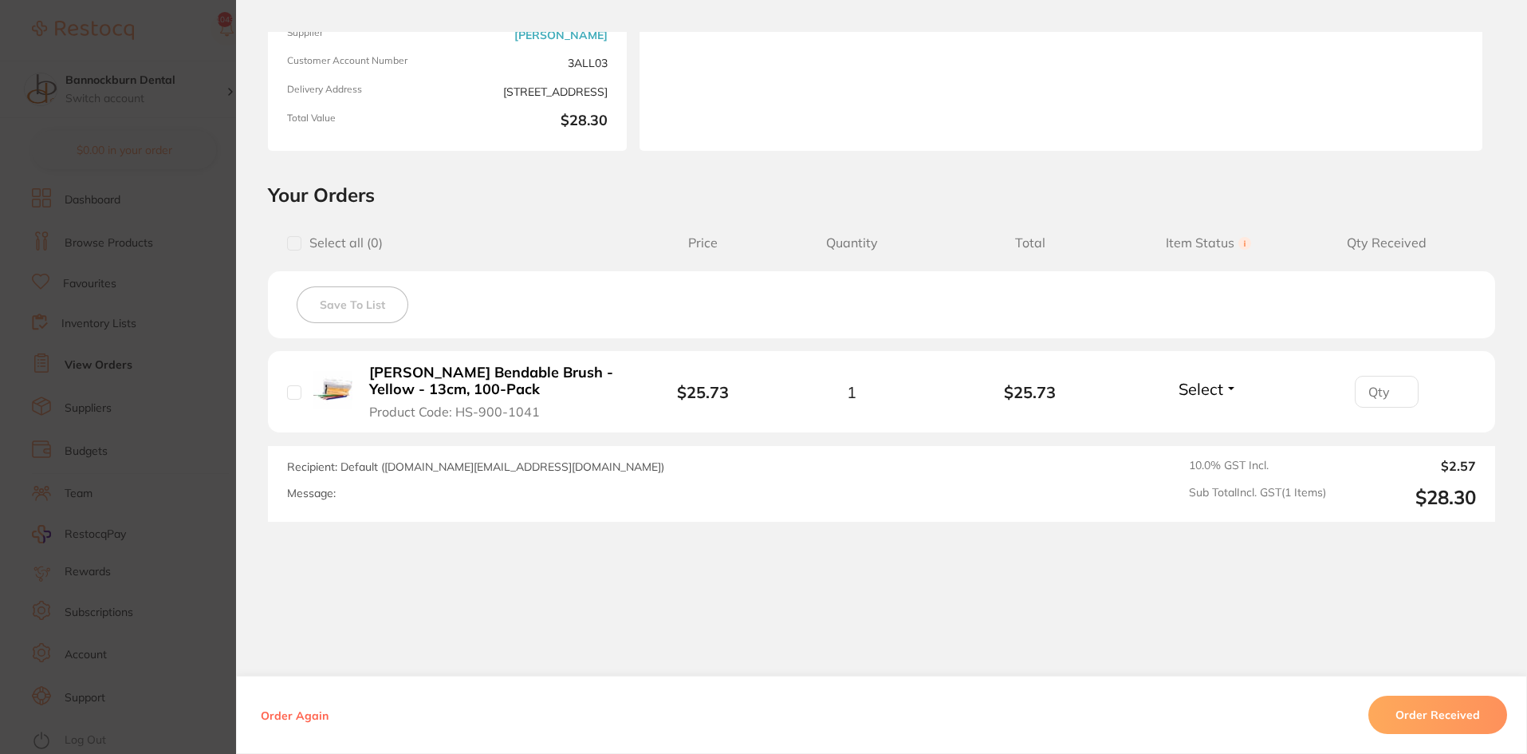
scroll to position [215, 0]
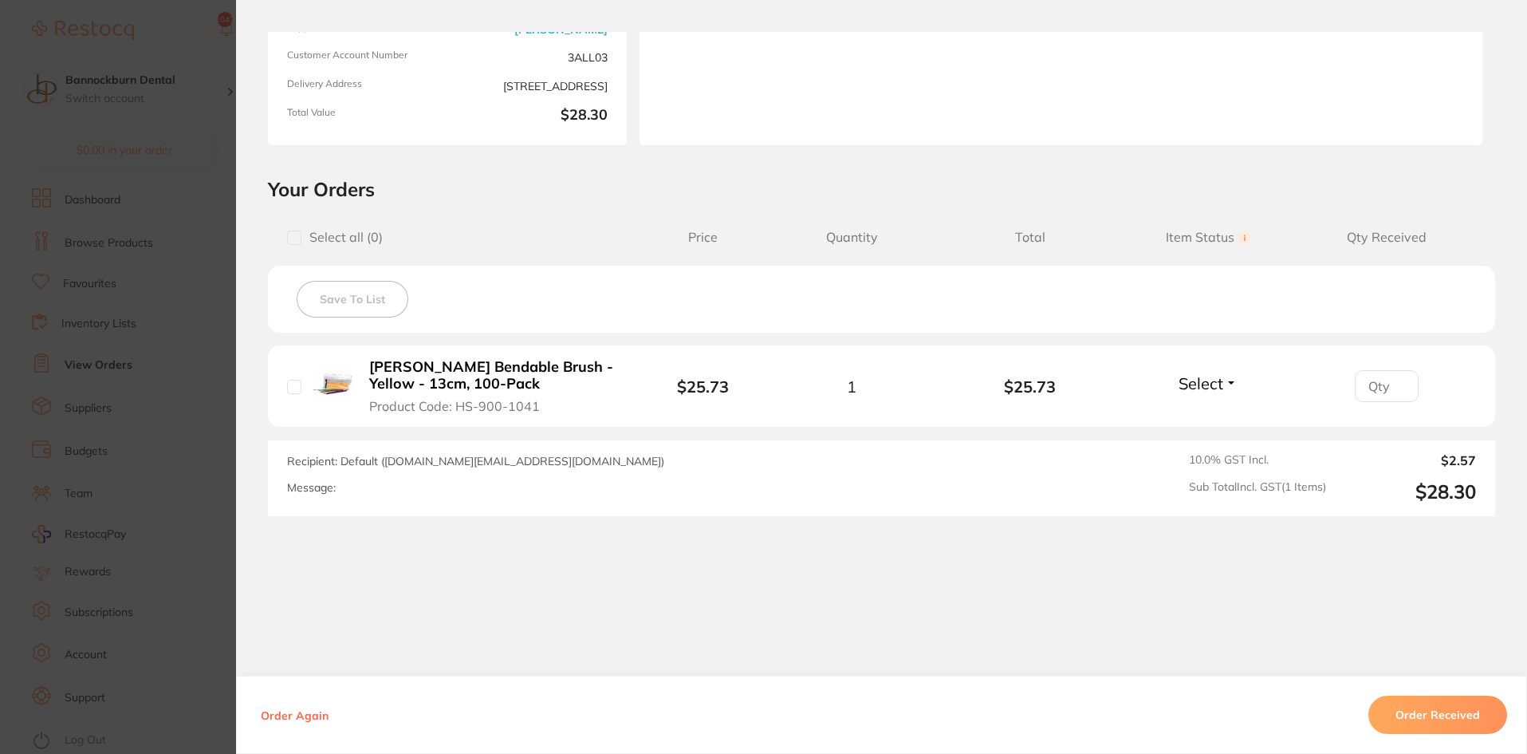
click at [1468, 711] on button "Order Received" at bounding box center [1438, 715] width 139 height 38
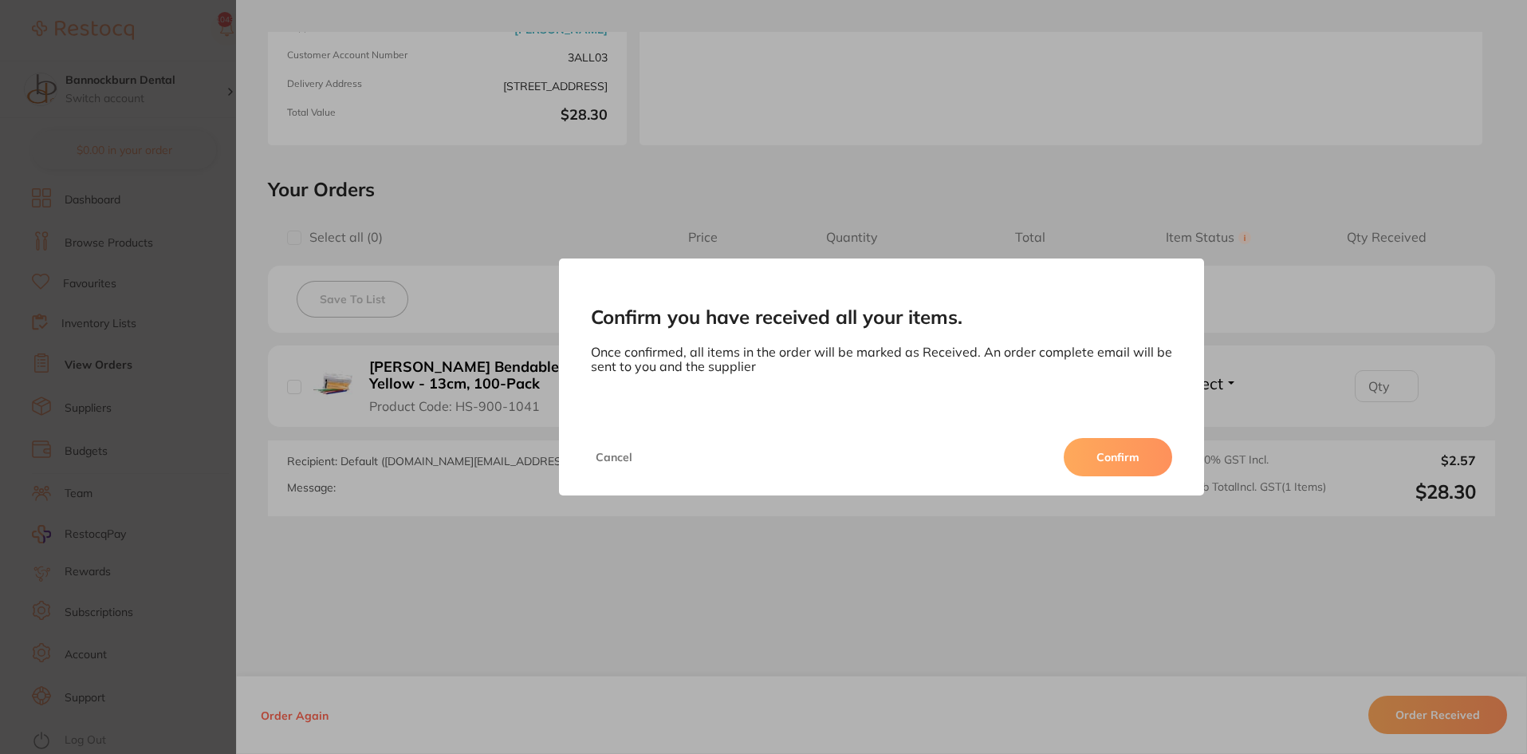
click at [1133, 445] on button "Confirm" at bounding box center [1118, 457] width 108 height 38
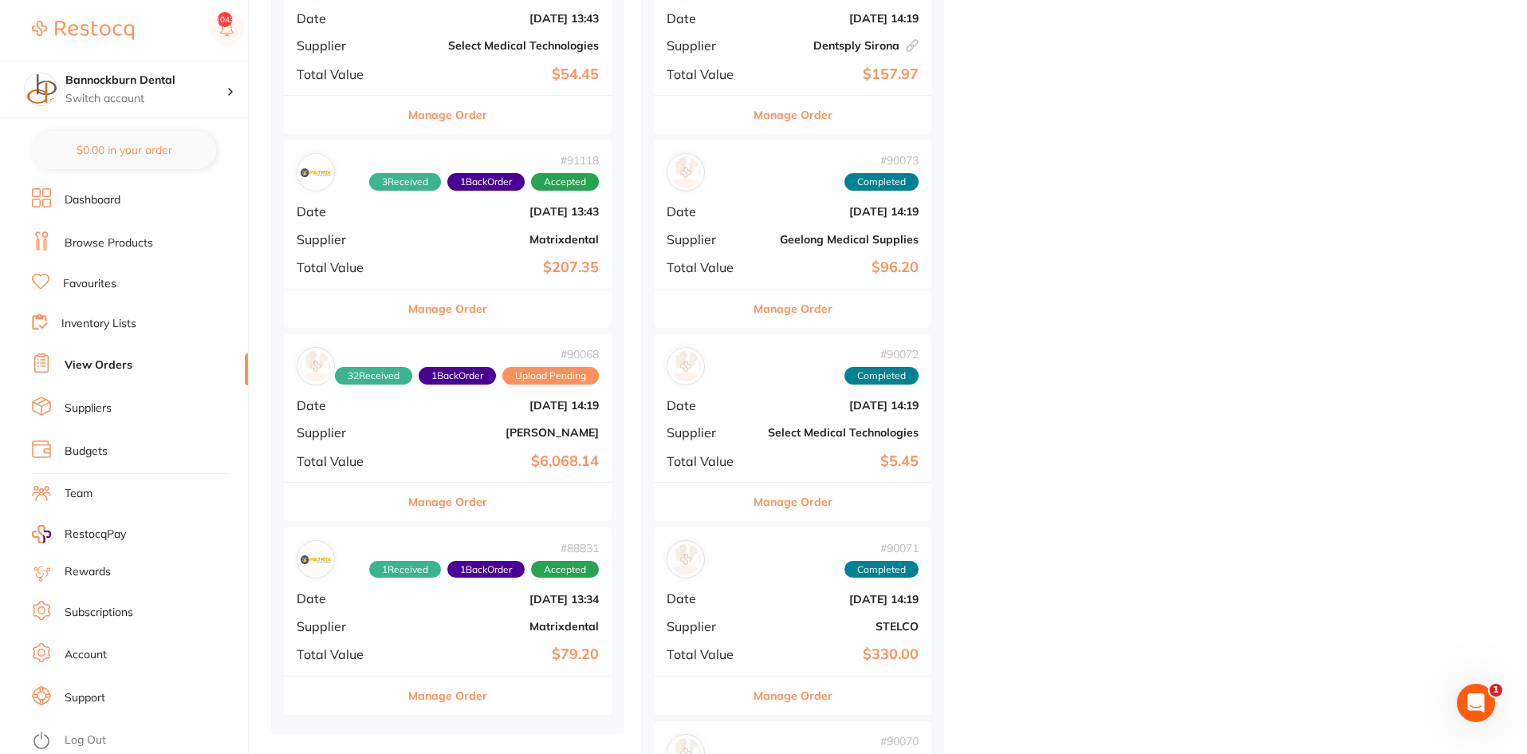
scroll to position [1436, 0]
click at [510, 502] on div "Manage Order" at bounding box center [448, 502] width 328 height 39
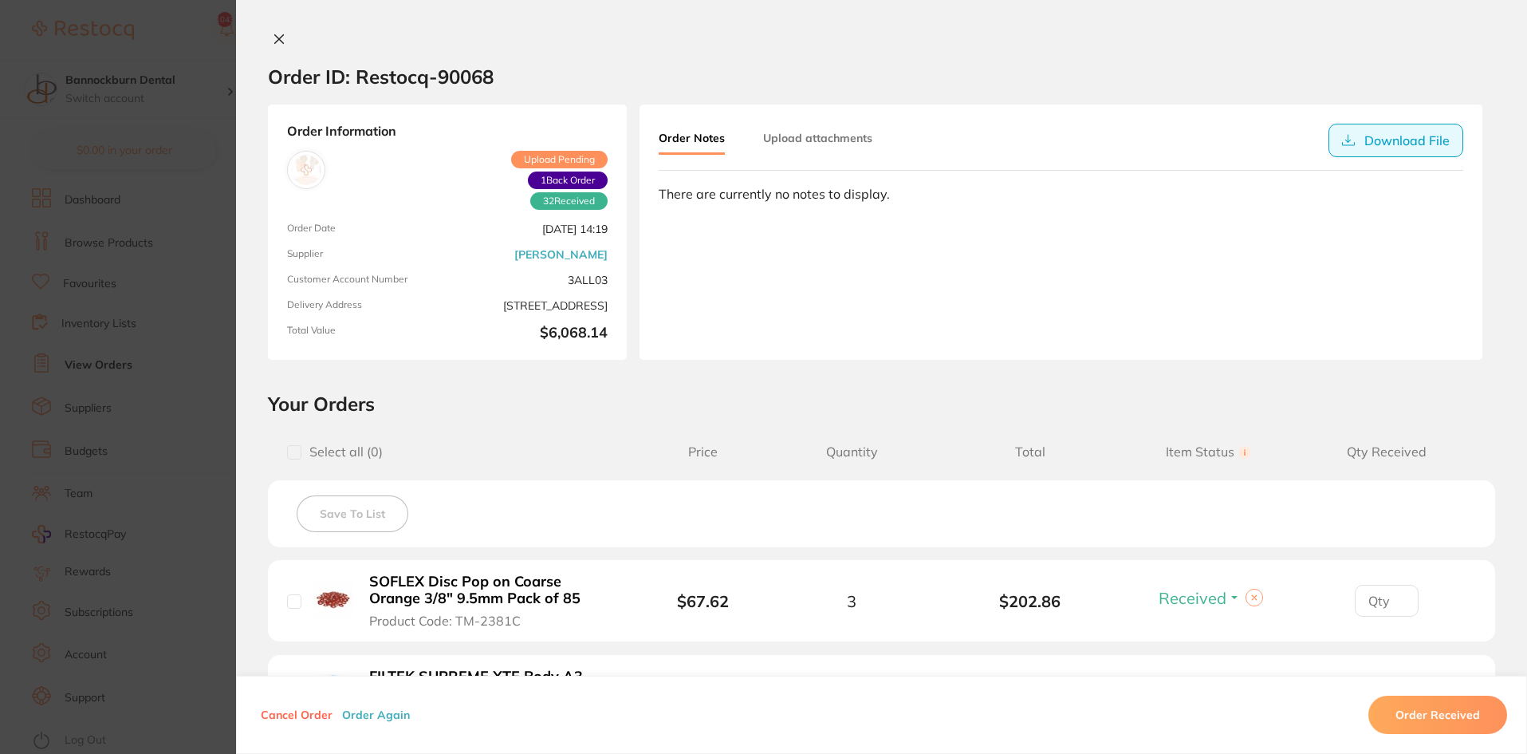
click at [1366, 143] on button "Download File" at bounding box center [1396, 141] width 135 height 34
click at [1485, 712] on button "Order Received" at bounding box center [1438, 715] width 139 height 38
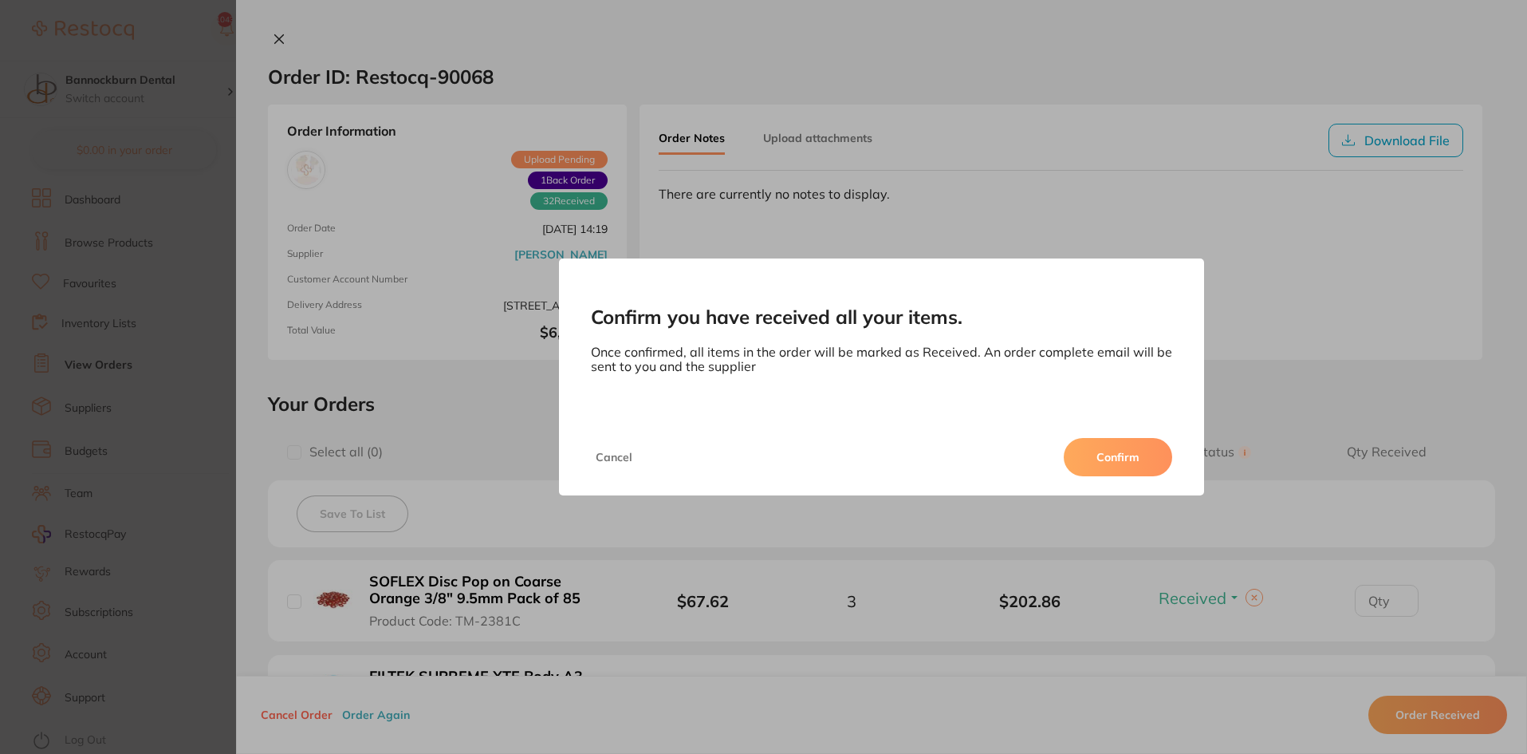
click at [1148, 452] on button "Confirm" at bounding box center [1118, 457] width 108 height 38
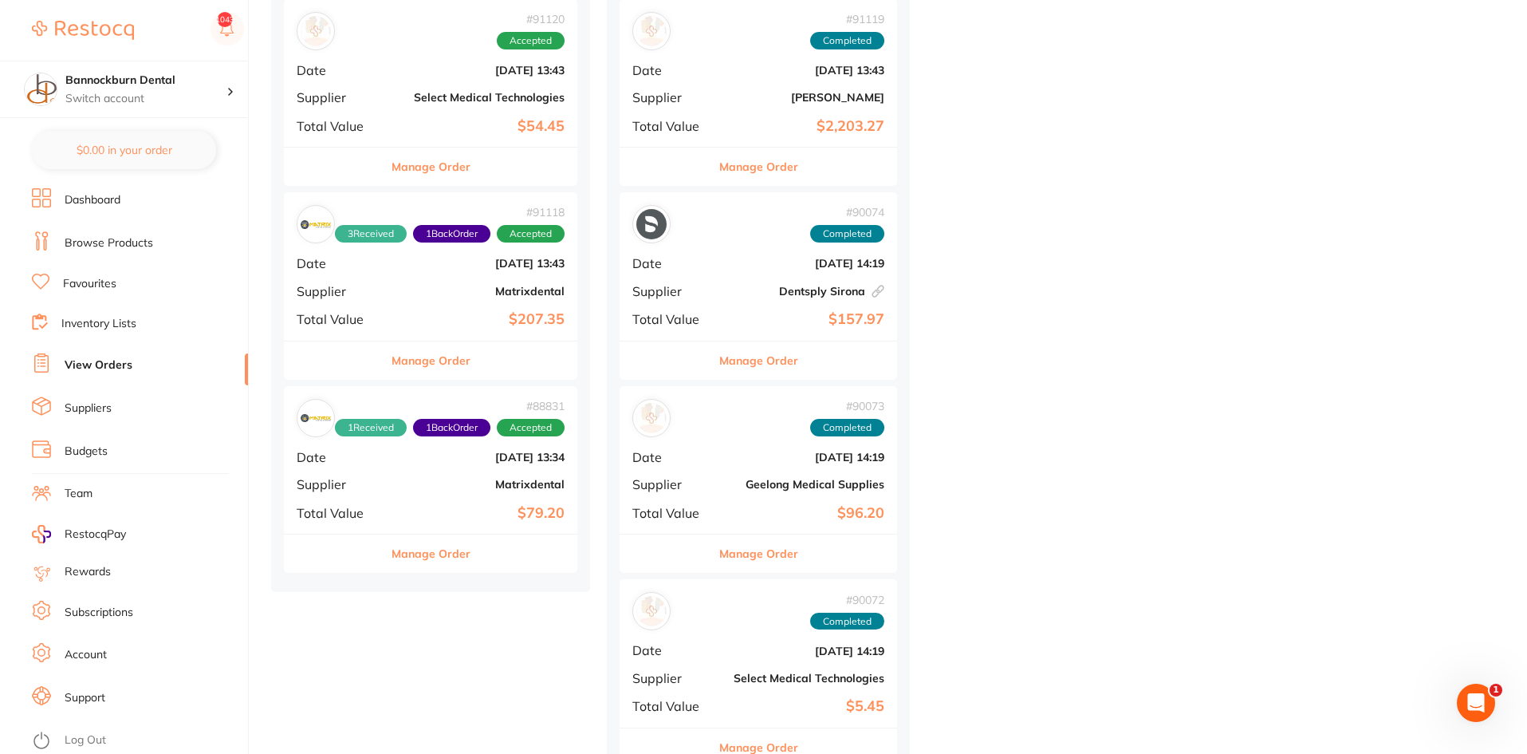
scroll to position [1356, 0]
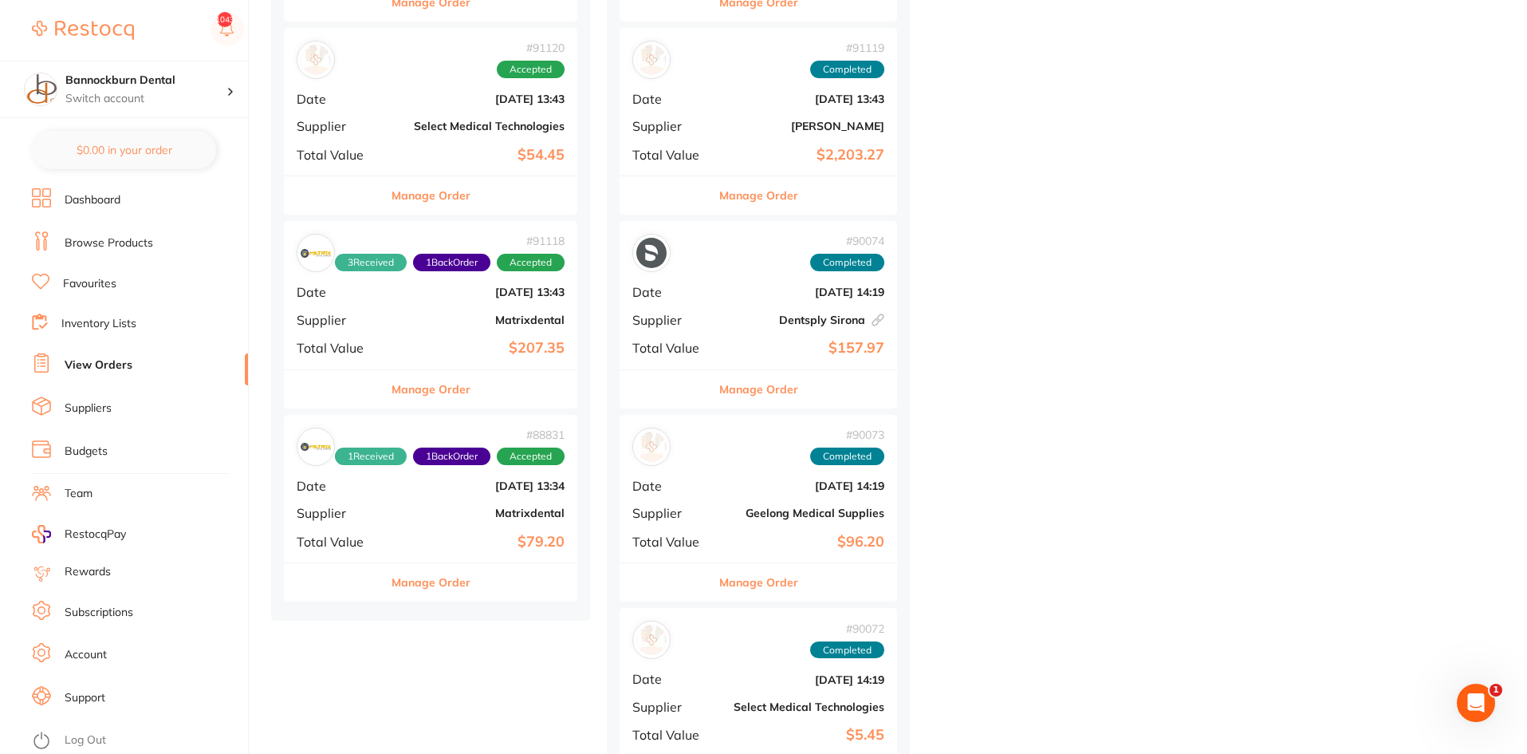
click at [473, 403] on div "Manage Order" at bounding box center [431, 388] width 294 height 39
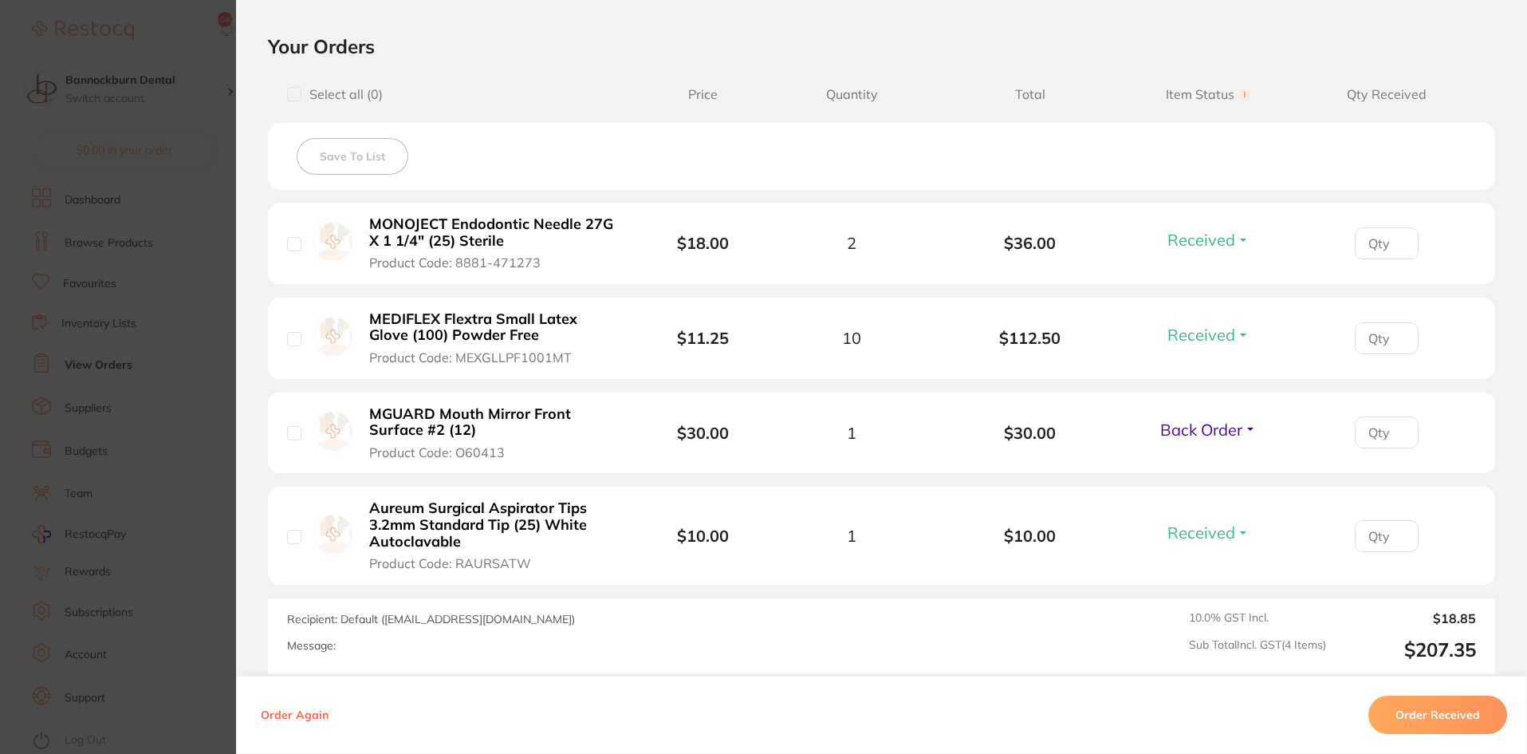
scroll to position [715, 0]
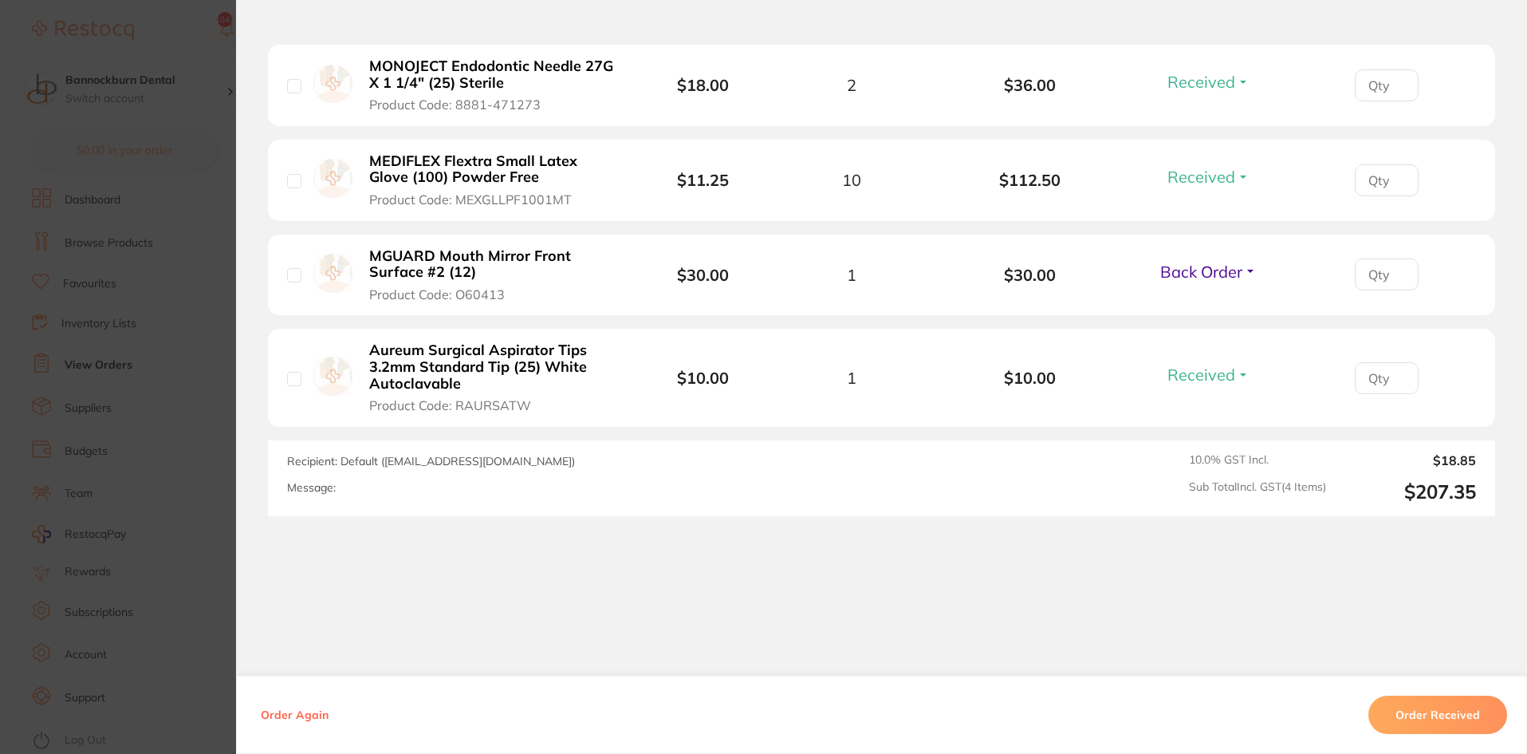
click at [524, 254] on b "MGUARD Mouth Mirror Front Surface #2 (12)" at bounding box center [492, 264] width 246 height 33
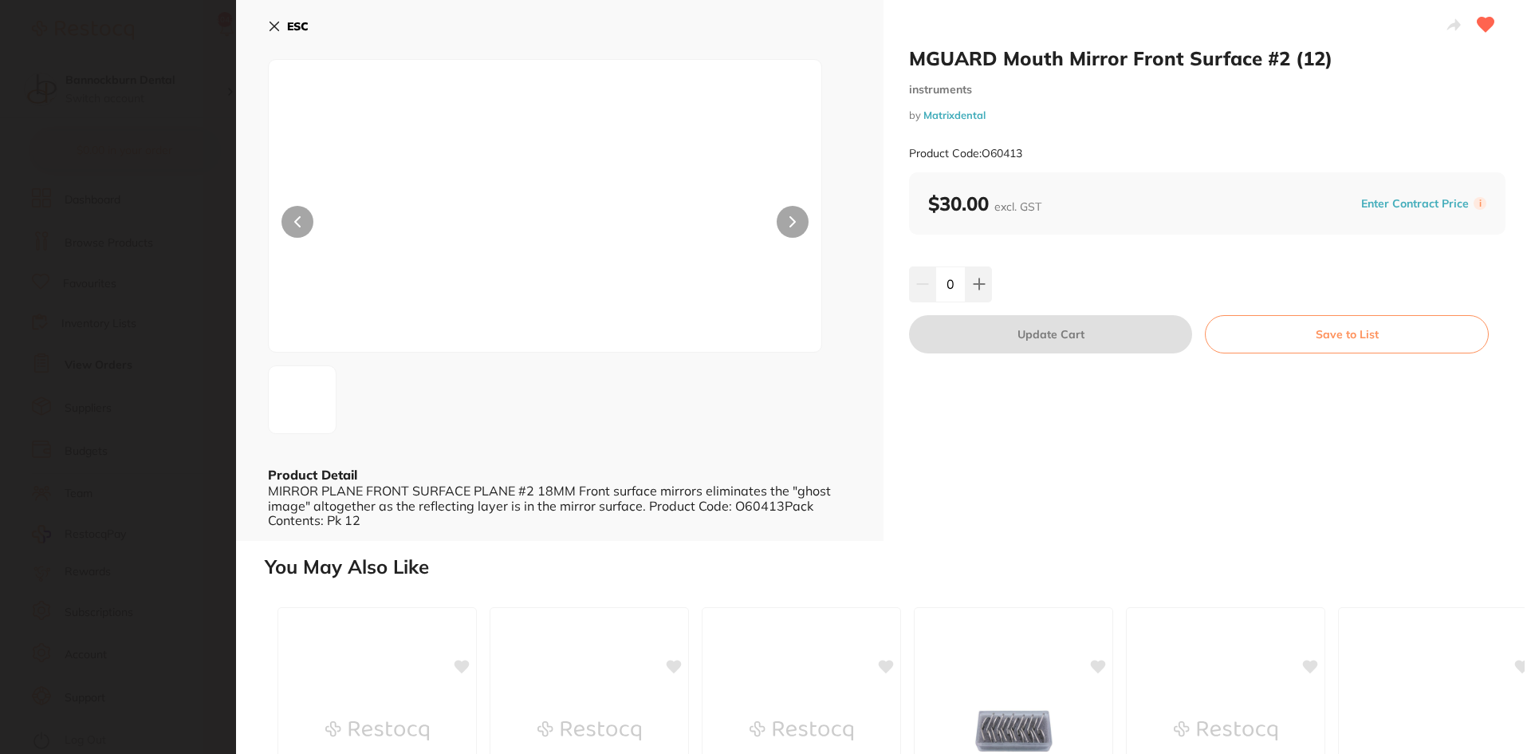
scroll to position [0, 0]
click at [299, 29] on b "ESC" at bounding box center [298, 26] width 22 height 14
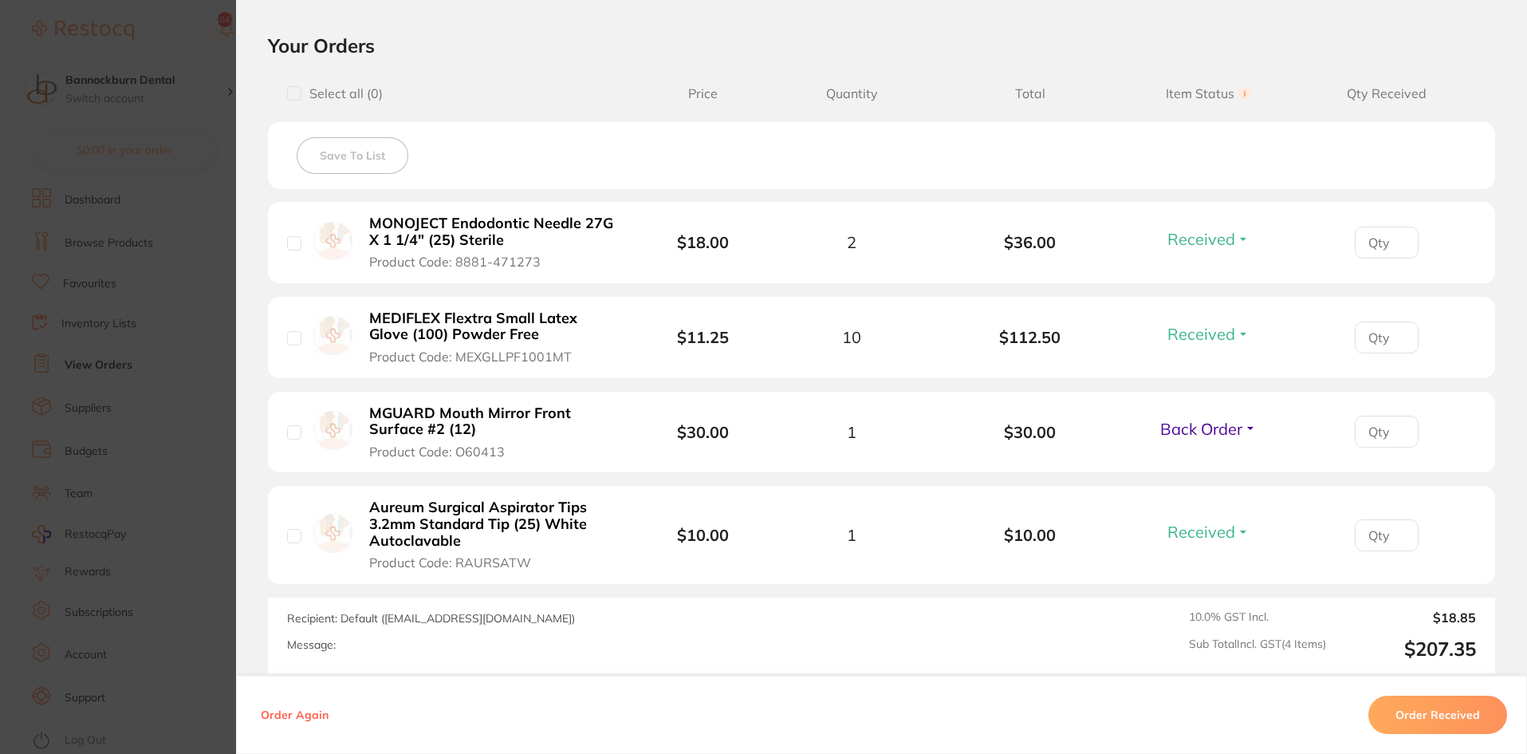
scroll to position [555, 0]
click at [1449, 713] on button "Order Received" at bounding box center [1438, 715] width 139 height 38
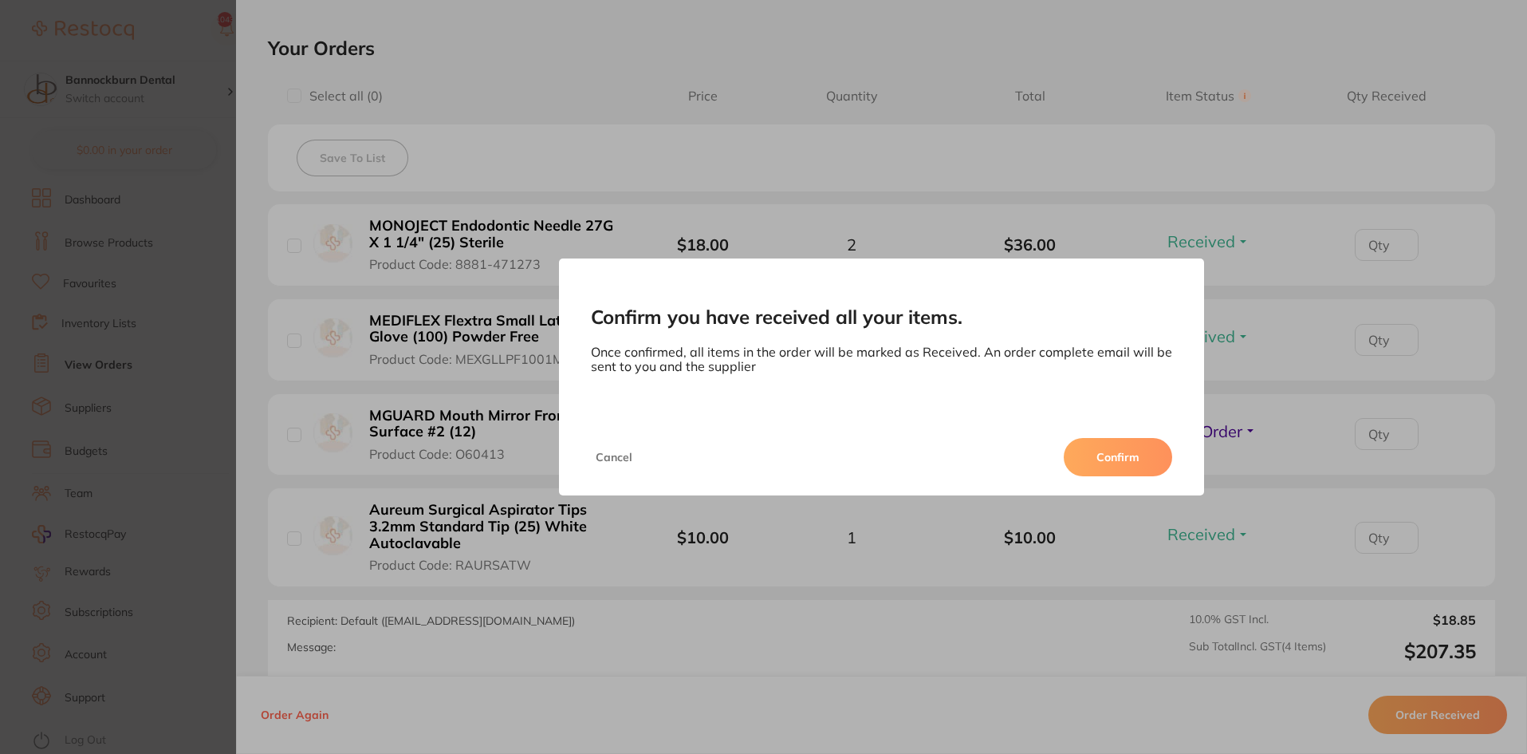
click at [1134, 463] on button "Confirm" at bounding box center [1118, 457] width 108 height 38
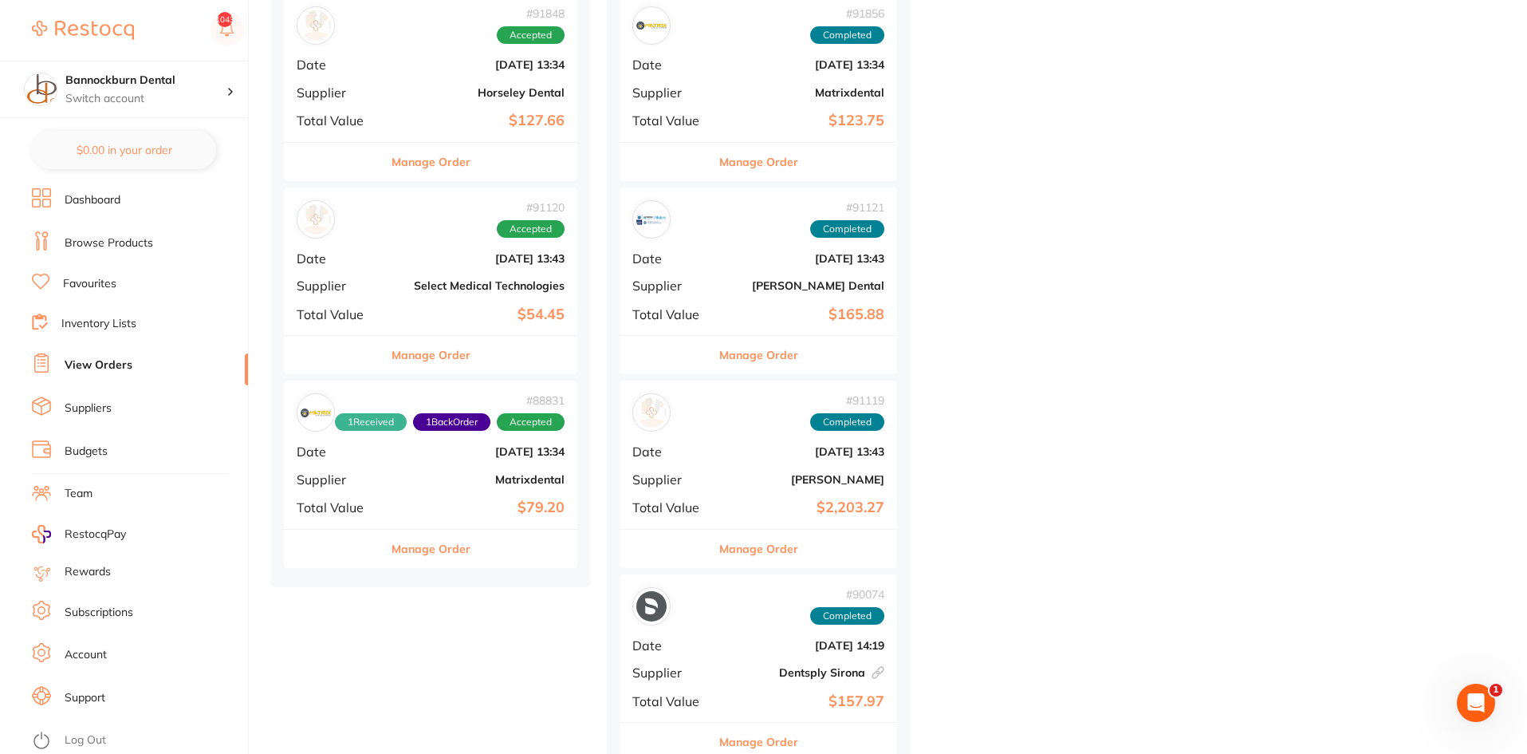
scroll to position [1117, 0]
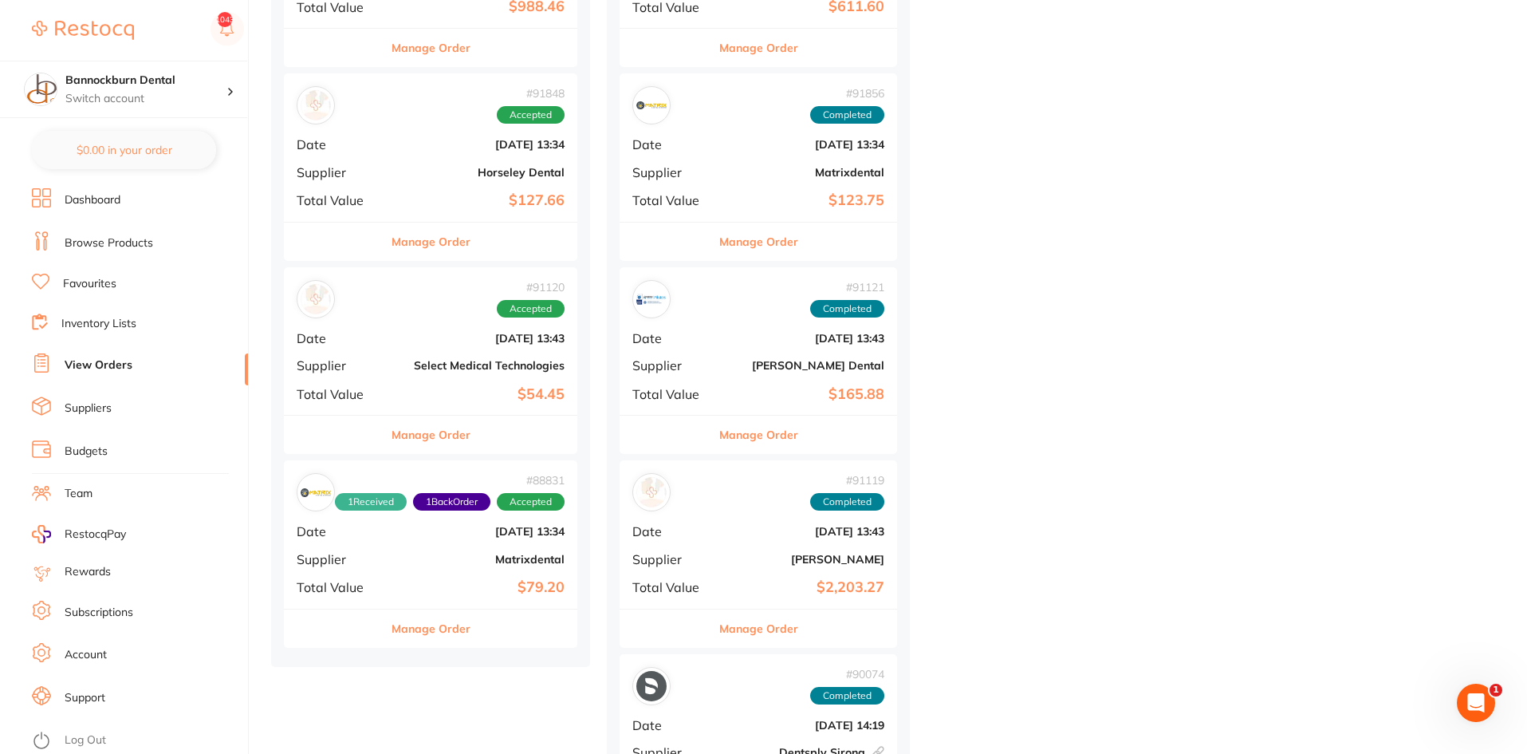
click at [474, 438] on div "Manage Order" at bounding box center [431, 434] width 294 height 39
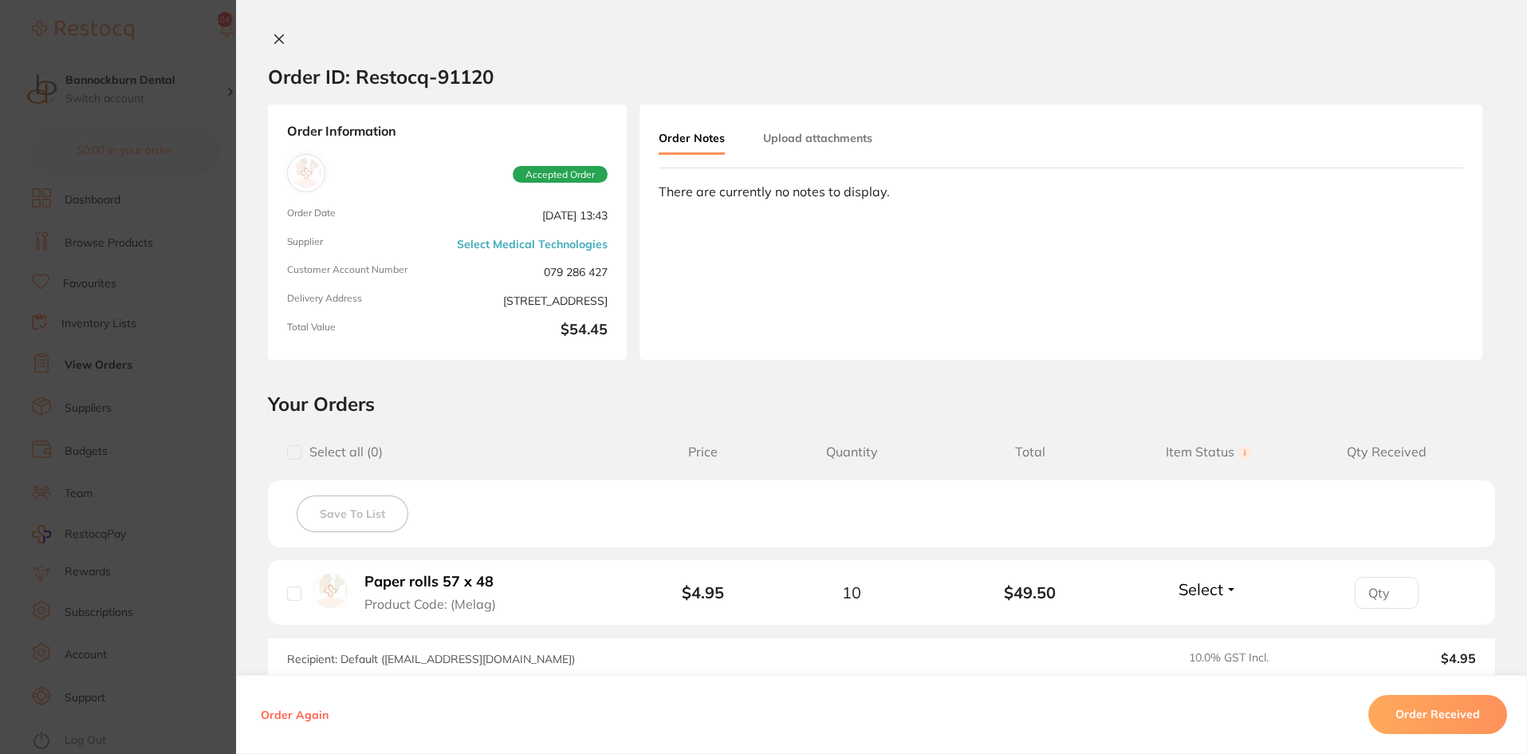
click at [277, 35] on icon at bounding box center [279, 39] width 13 height 13
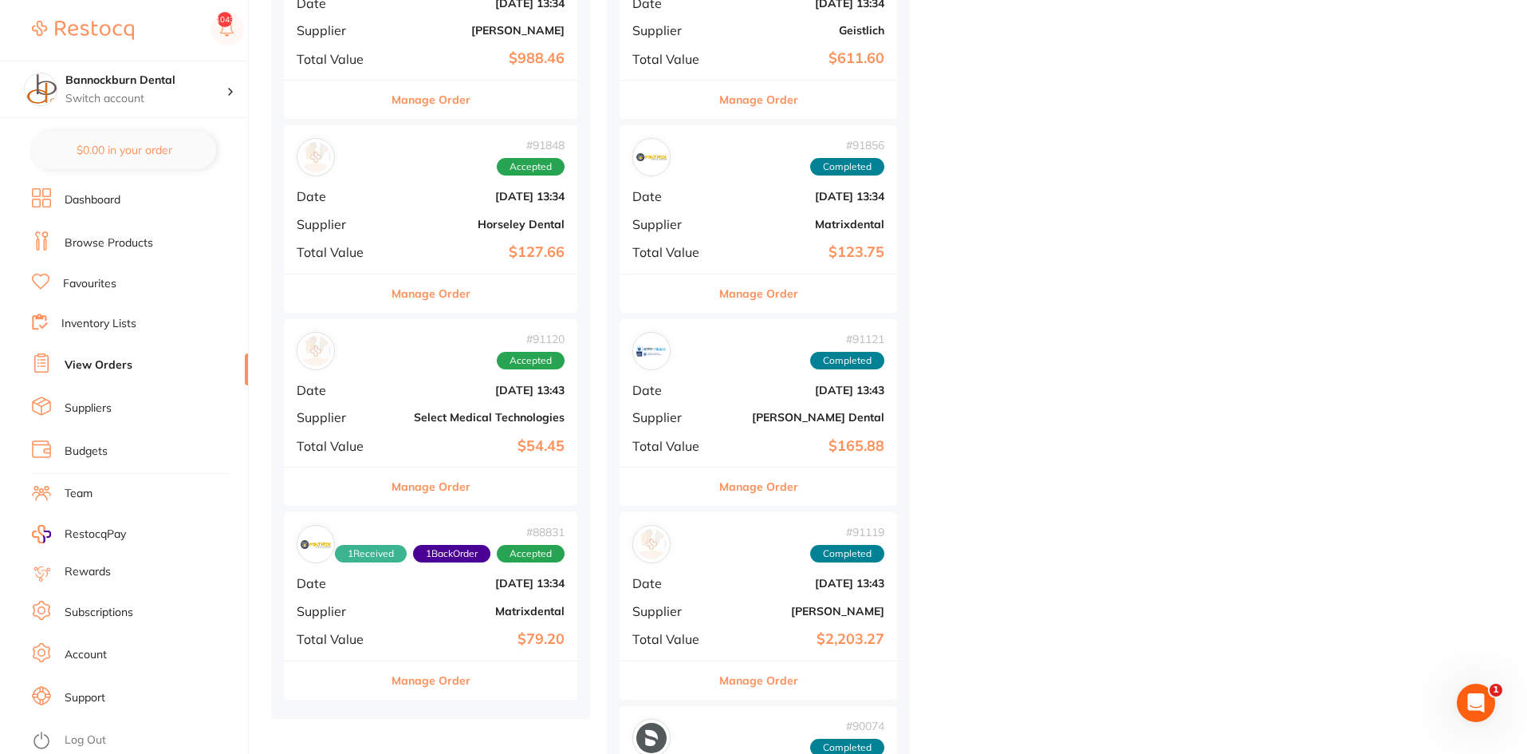
scroll to position [1037, 0]
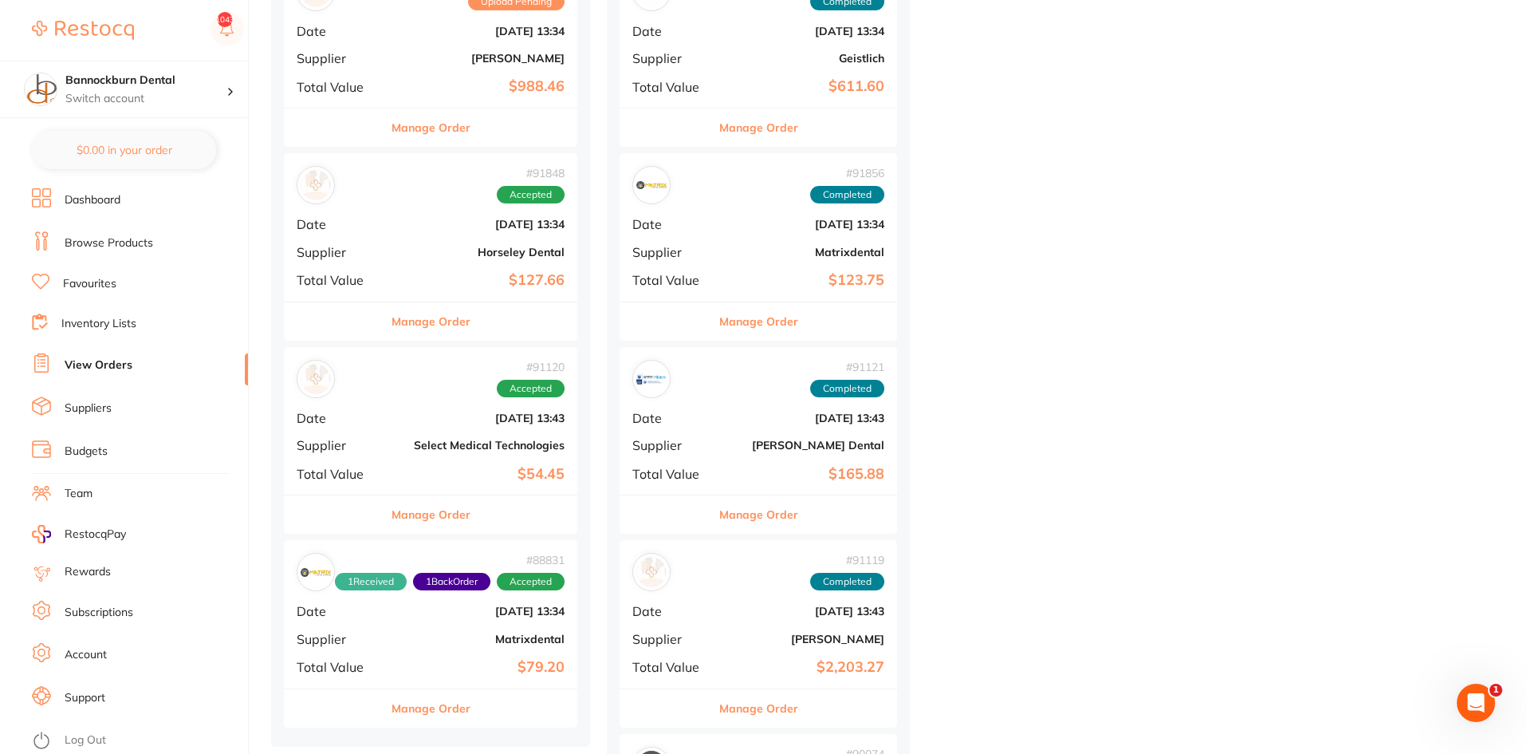
click at [461, 321] on button "Manage Order" at bounding box center [431, 321] width 79 height 38
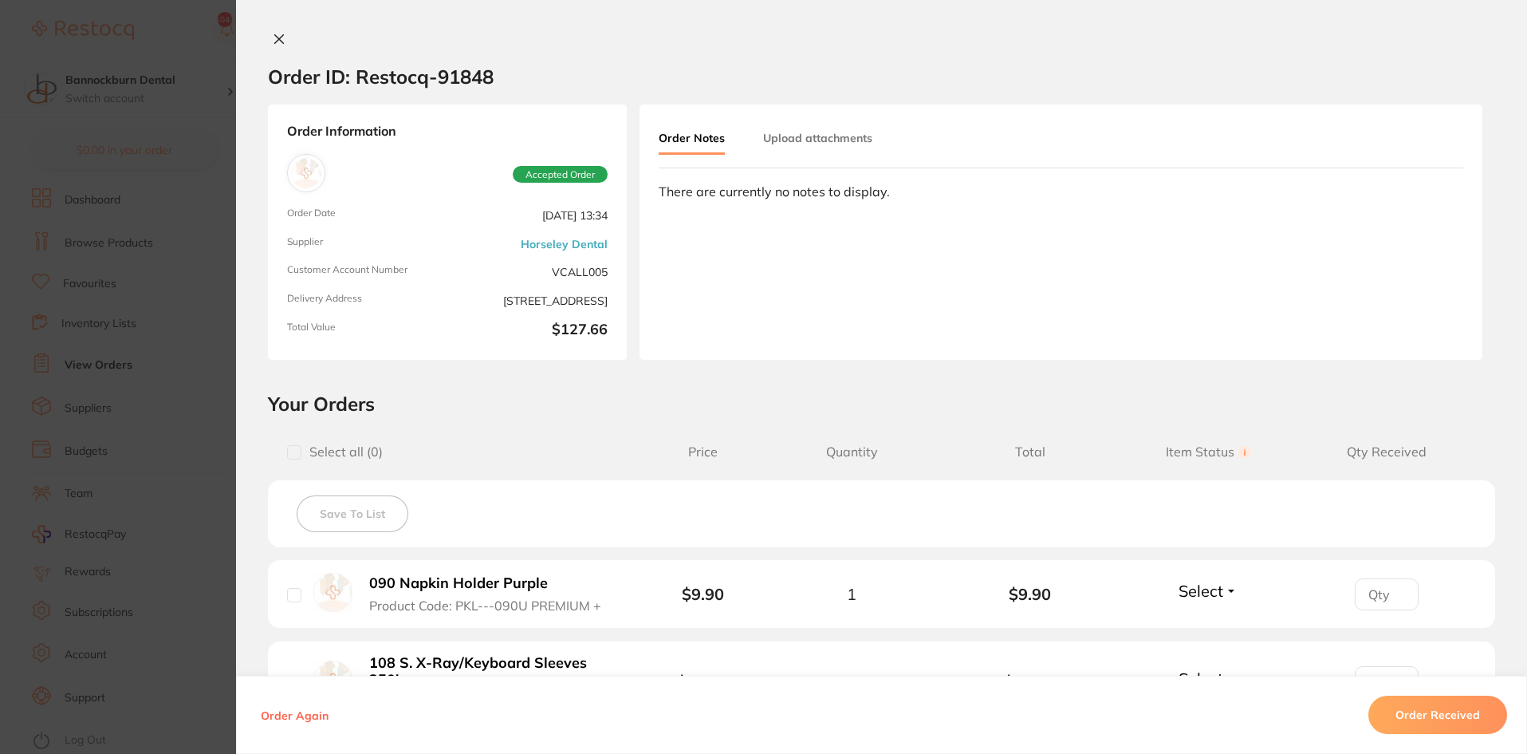
click at [281, 34] on icon at bounding box center [279, 39] width 13 height 13
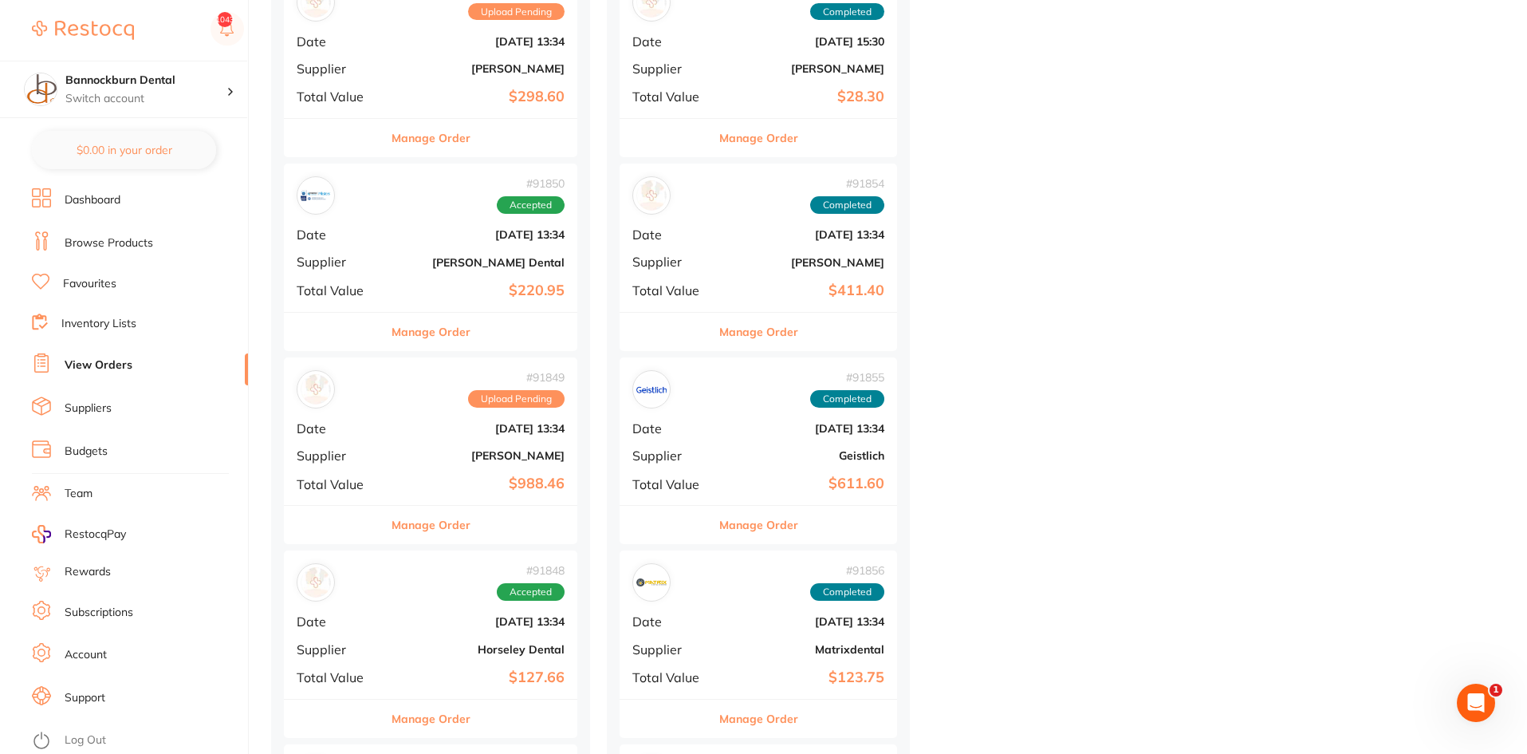
scroll to position [638, 0]
click at [439, 520] on button "Manage Order" at bounding box center [431, 526] width 79 height 38
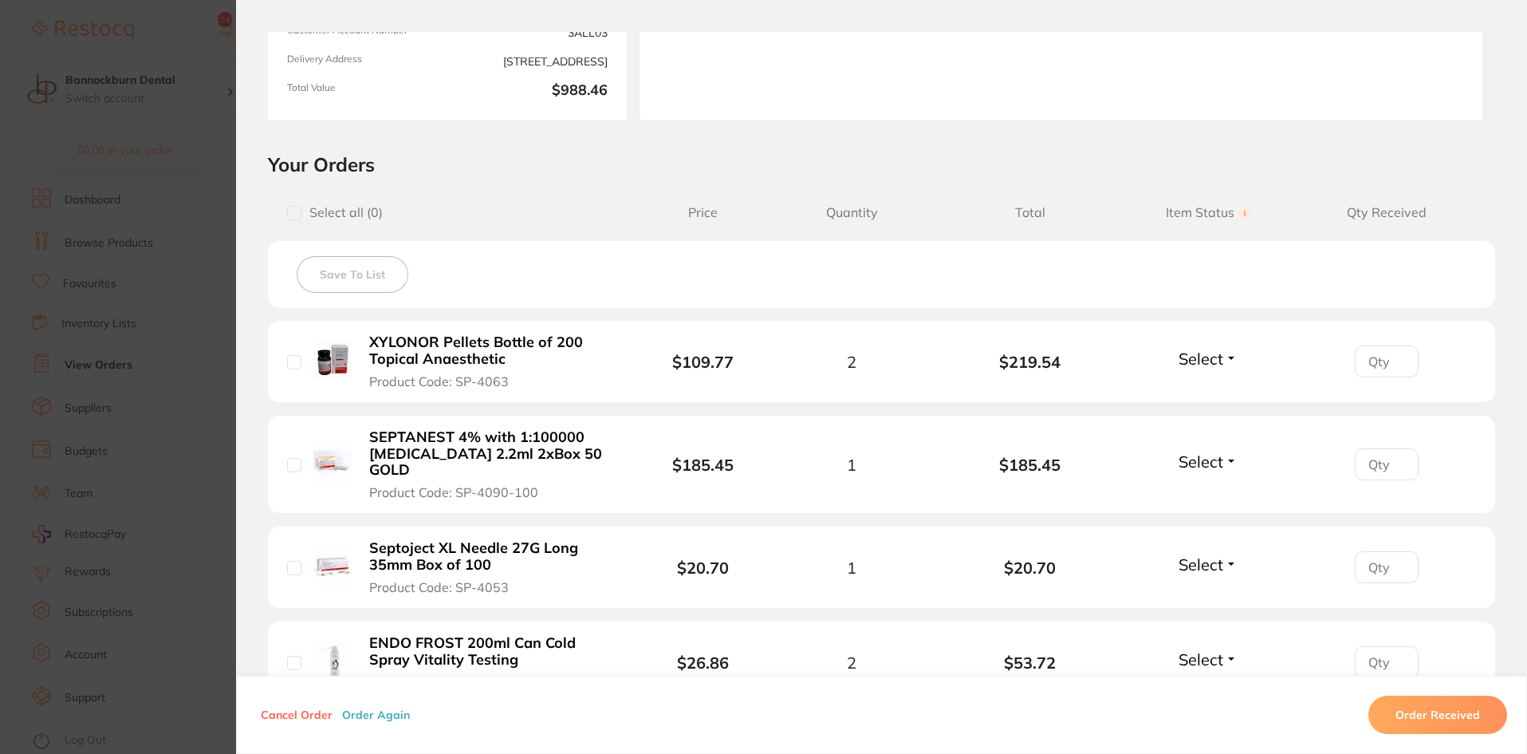
scroll to position [319, 0]
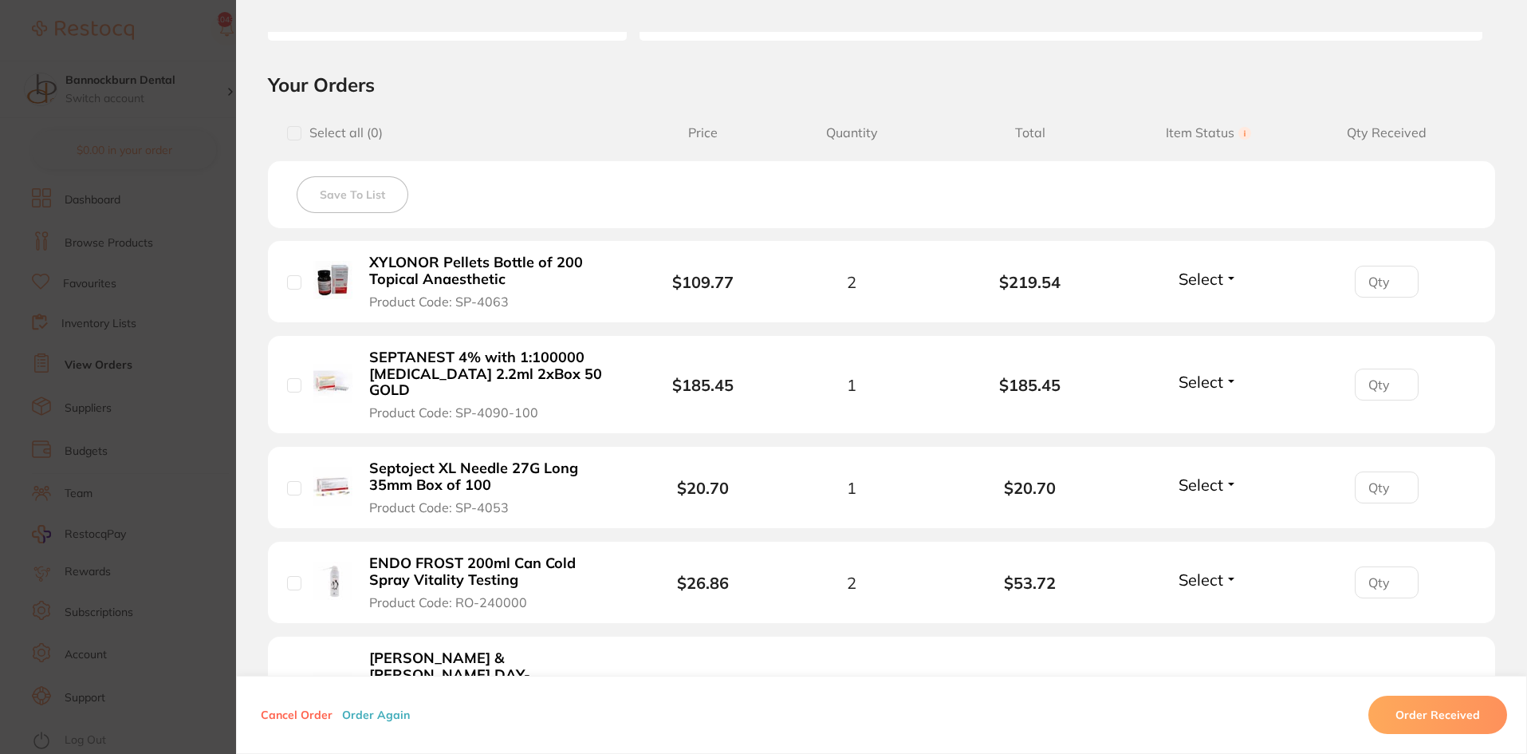
click at [1185, 372] on span "Select" at bounding box center [1201, 382] width 45 height 20
click at [1207, 410] on span "Received" at bounding box center [1208, 416] width 41 height 12
click at [1202, 278] on span "Select" at bounding box center [1201, 279] width 45 height 20
click at [1212, 310] on span "Received" at bounding box center [1208, 313] width 41 height 12
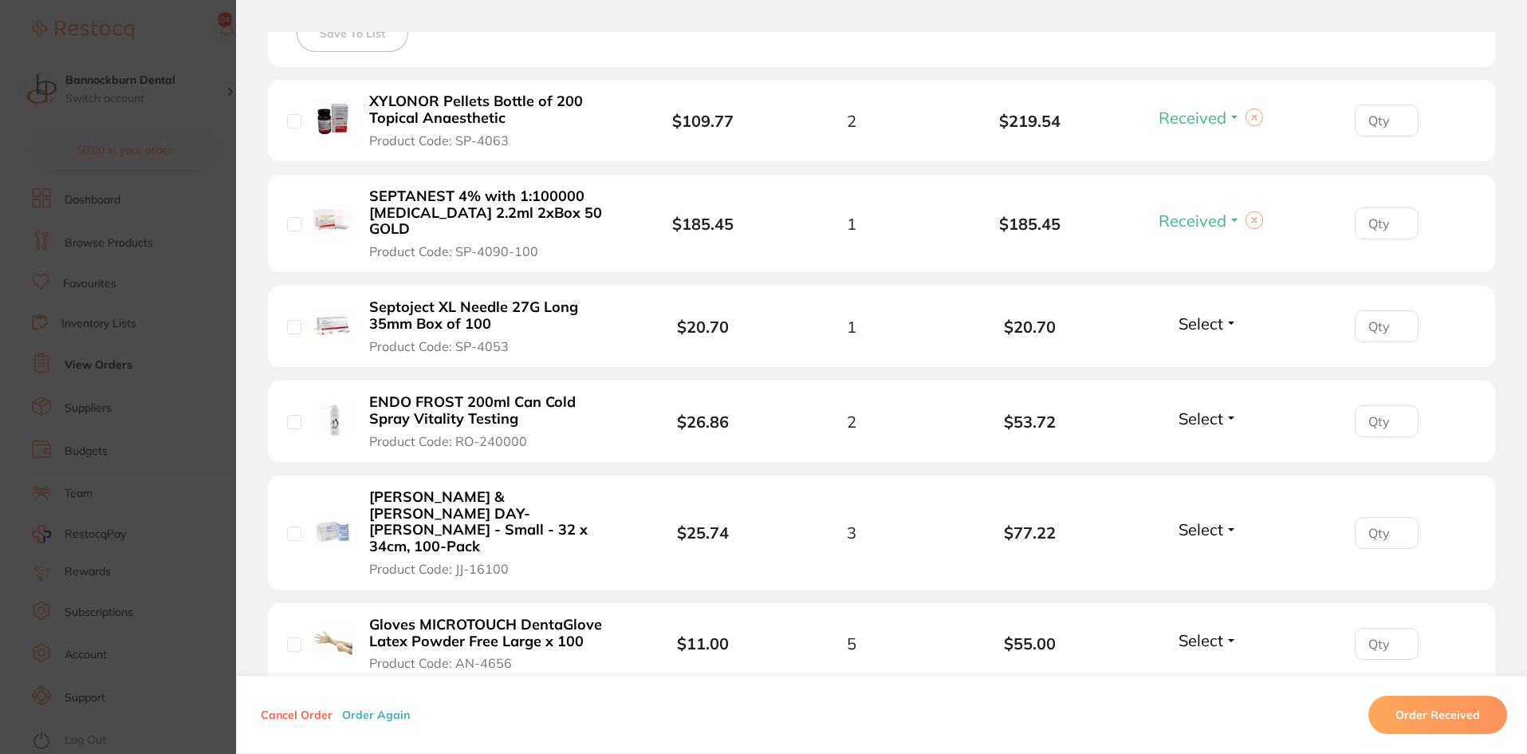
scroll to position [479, 0]
click at [1205, 315] on span "Select" at bounding box center [1201, 325] width 45 height 20
click at [1211, 353] on span "Received" at bounding box center [1208, 359] width 41 height 12
click at [1213, 412] on span "Select" at bounding box center [1201, 420] width 45 height 20
click at [1206, 448] on span "Received" at bounding box center [1208, 454] width 41 height 12
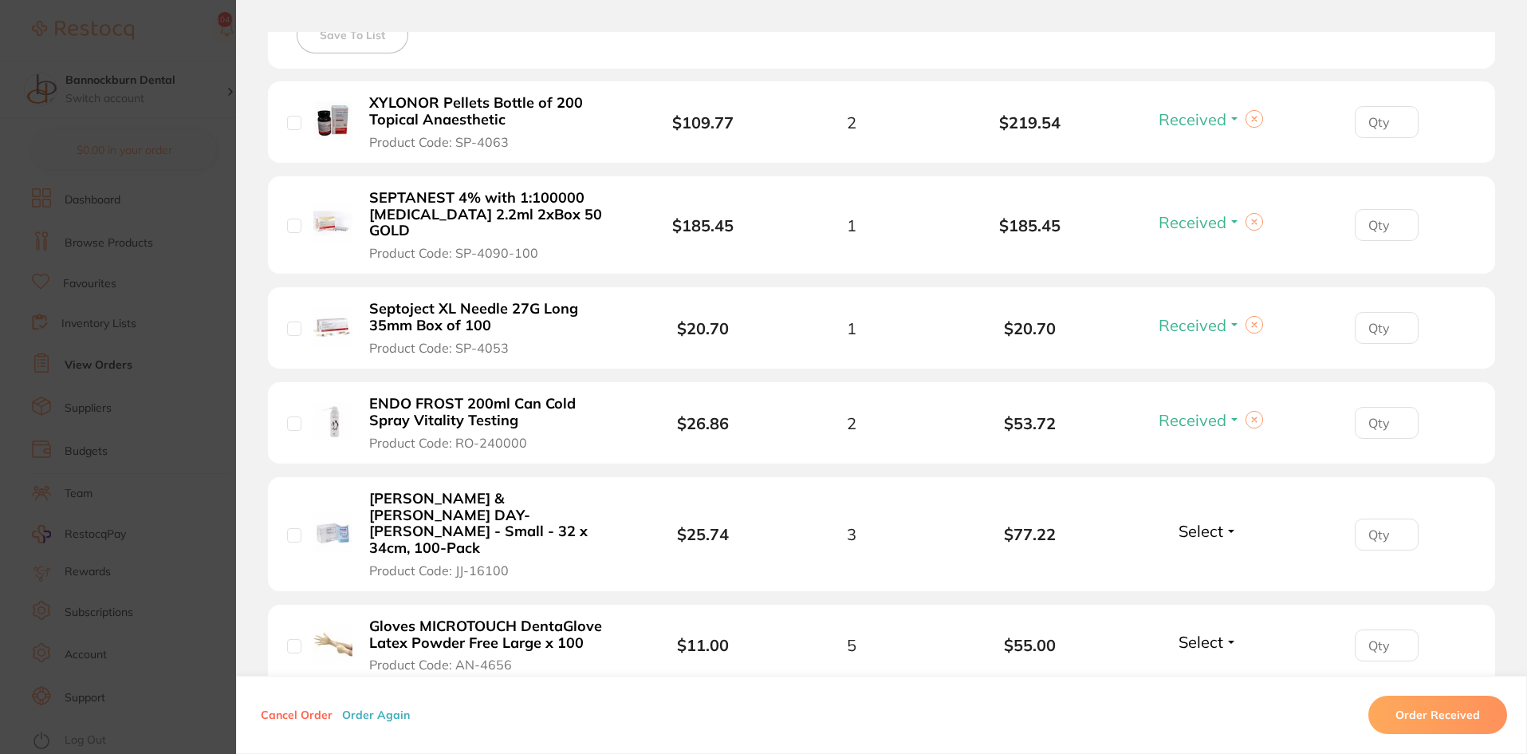
click at [1207, 521] on span "Select" at bounding box center [1201, 531] width 45 height 20
click at [1212, 554] on button "Received" at bounding box center [1208, 566] width 41 height 25
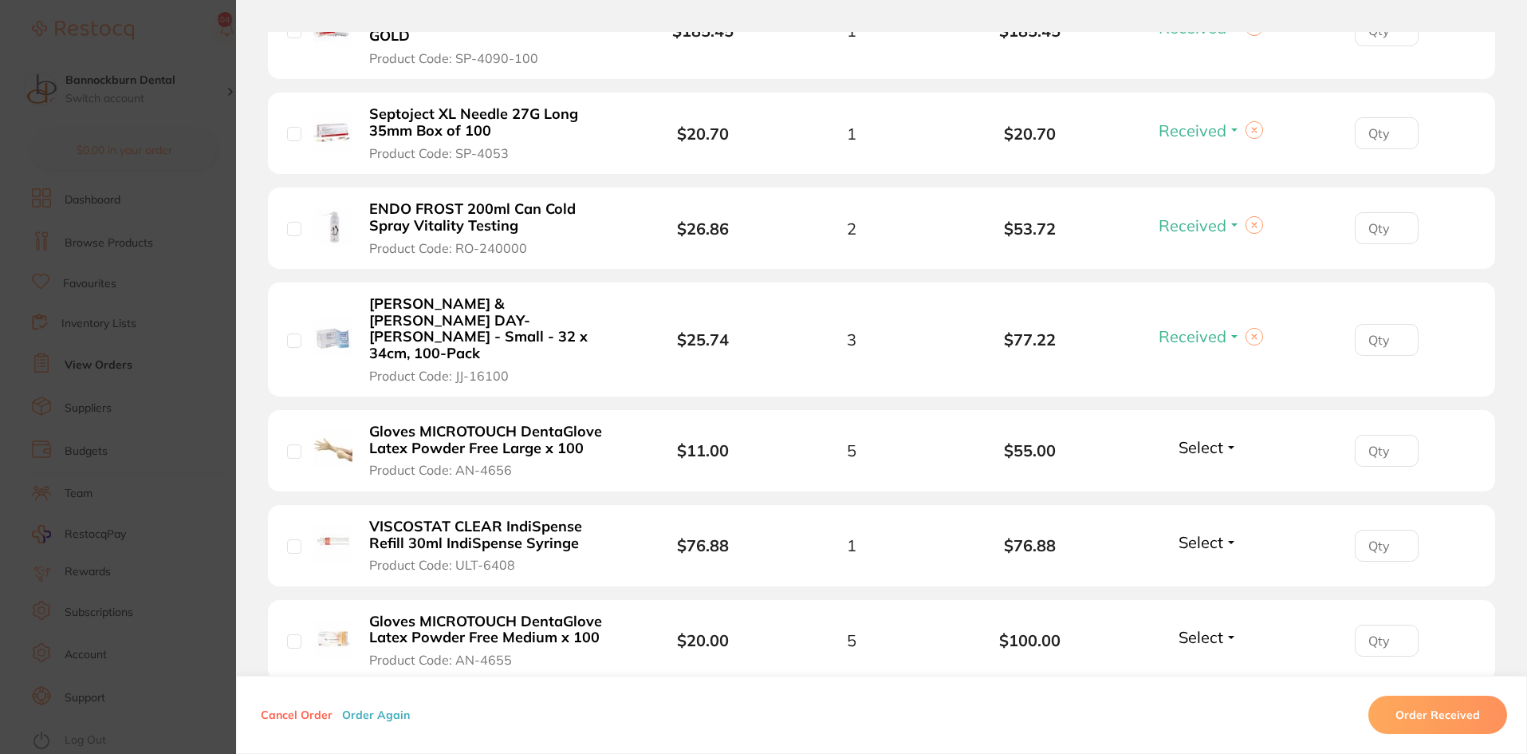
scroll to position [718, 0]
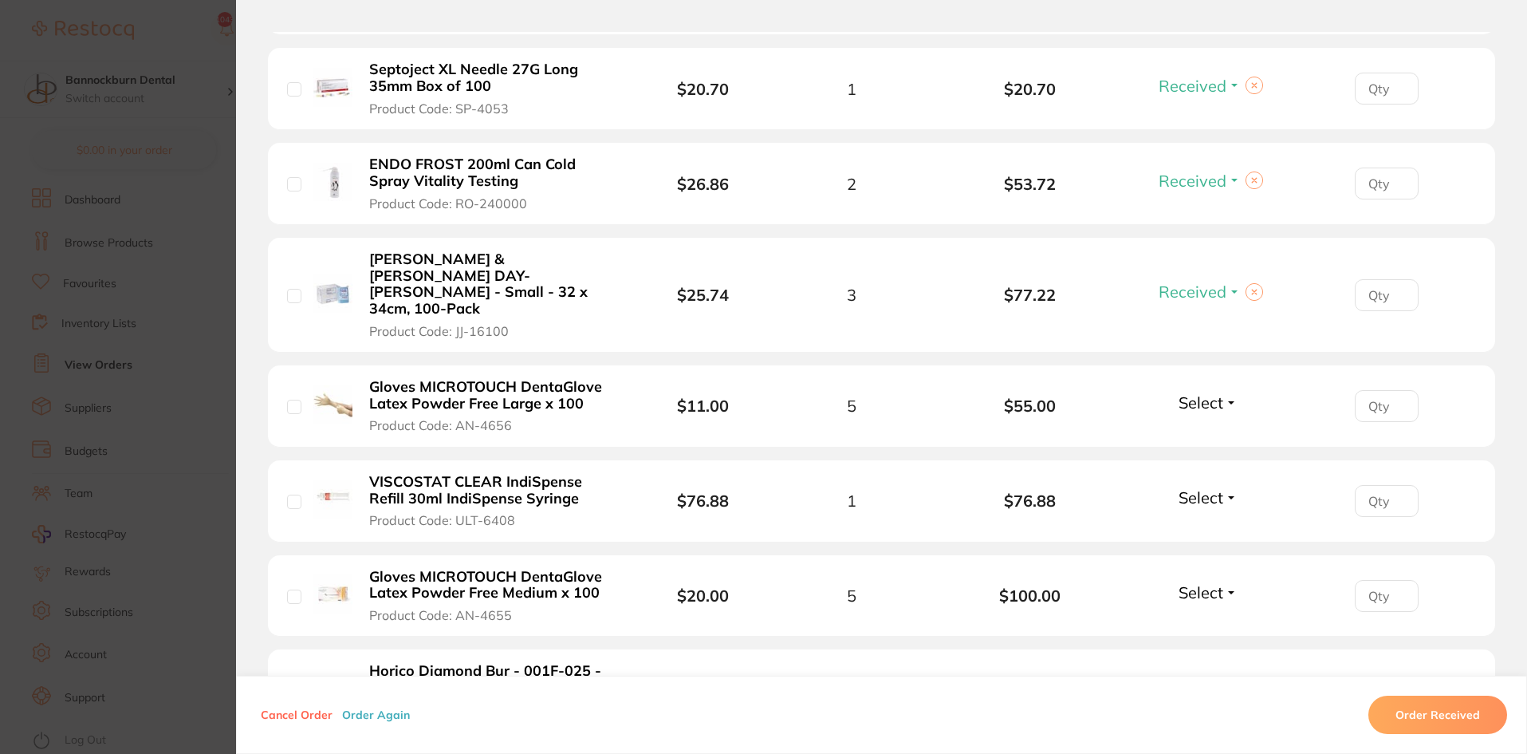
click at [1198, 392] on span "Select" at bounding box center [1201, 402] width 45 height 20
click at [1210, 431] on span "Received" at bounding box center [1208, 437] width 41 height 12
click at [1209, 487] on span "Select" at bounding box center [1201, 497] width 45 height 20
click at [1203, 526] on span "Received" at bounding box center [1208, 532] width 41 height 12
click at [1201, 582] on span "Select" at bounding box center [1201, 592] width 45 height 20
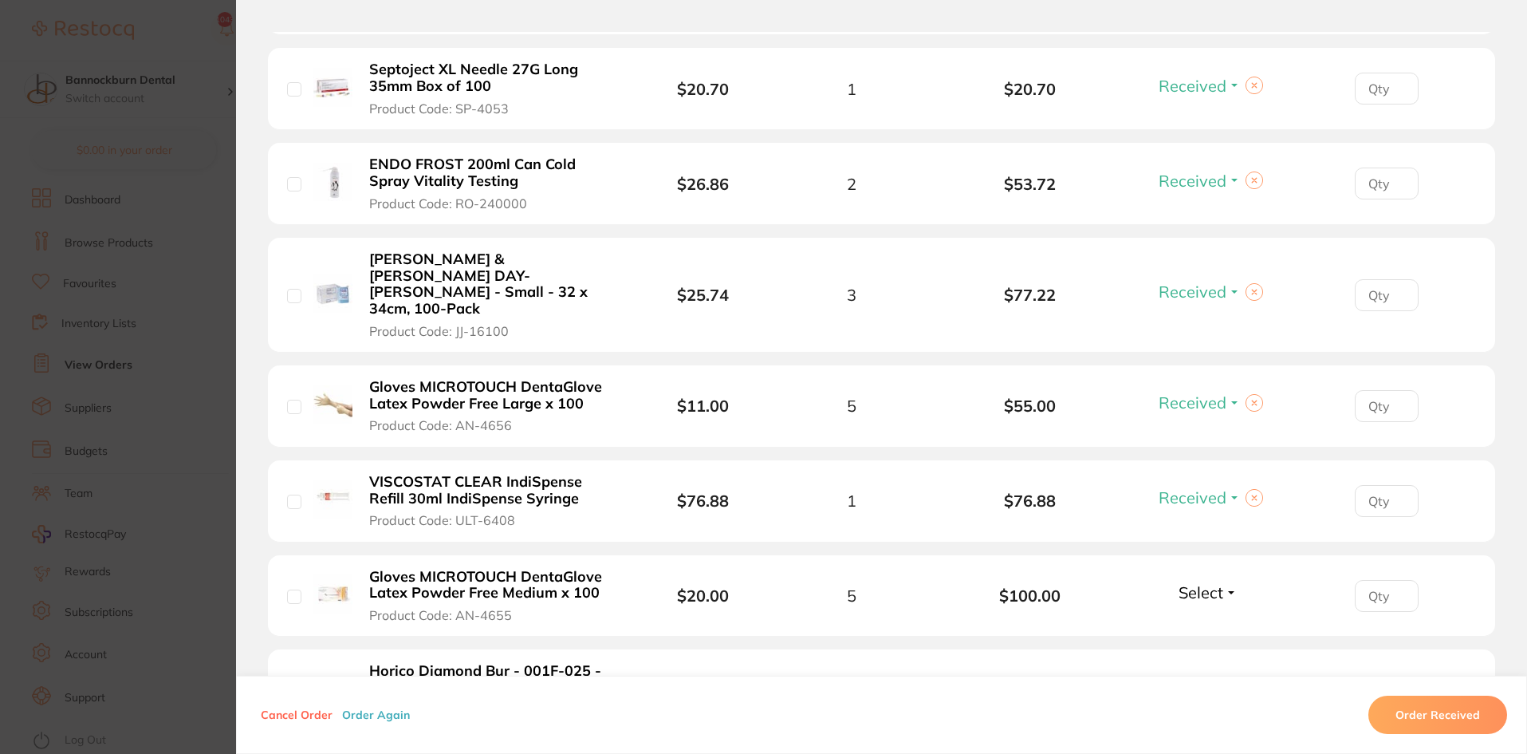
click at [1204, 582] on span "Select" at bounding box center [1201, 592] width 45 height 20
click at [1206, 621] on span "Received" at bounding box center [1208, 627] width 41 height 12
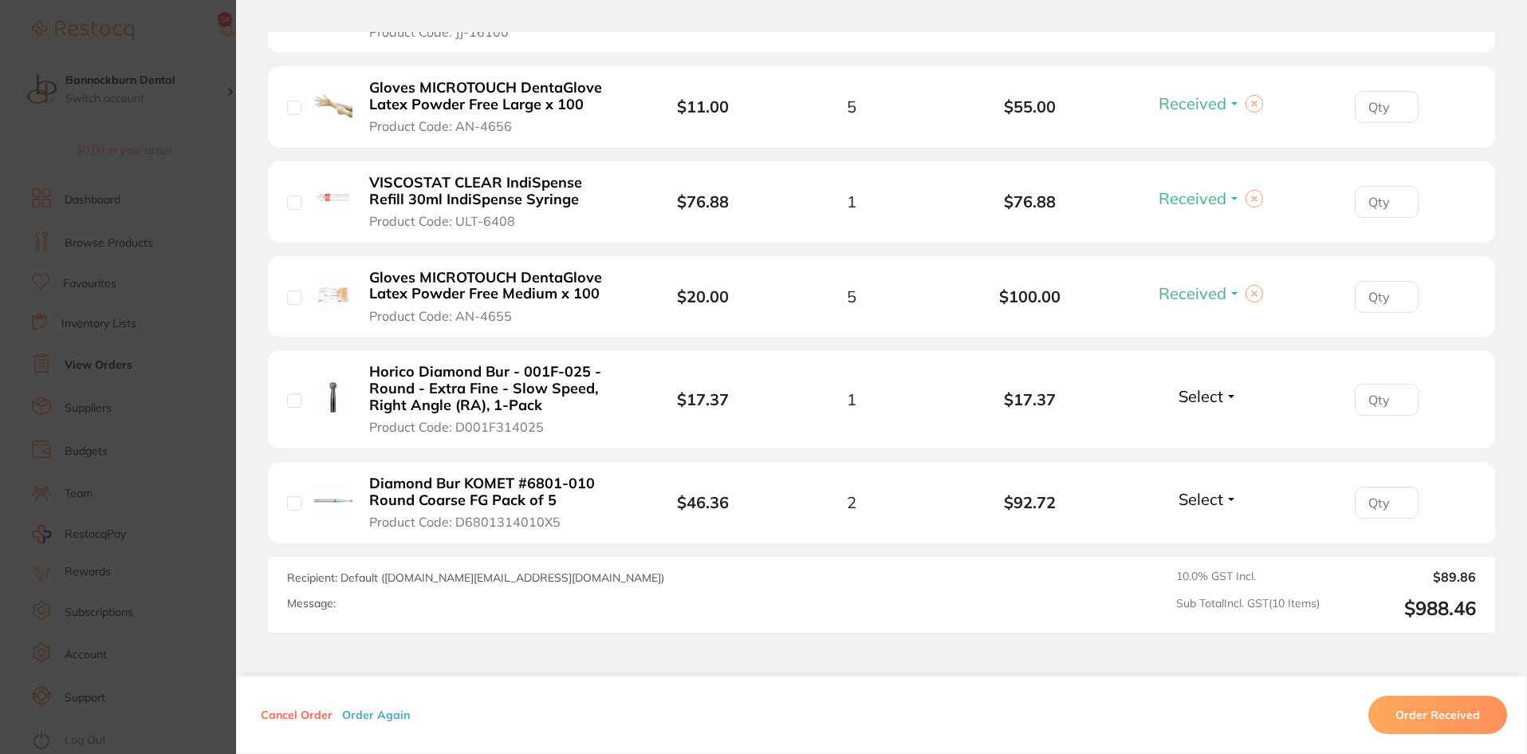
scroll to position [1037, 0]
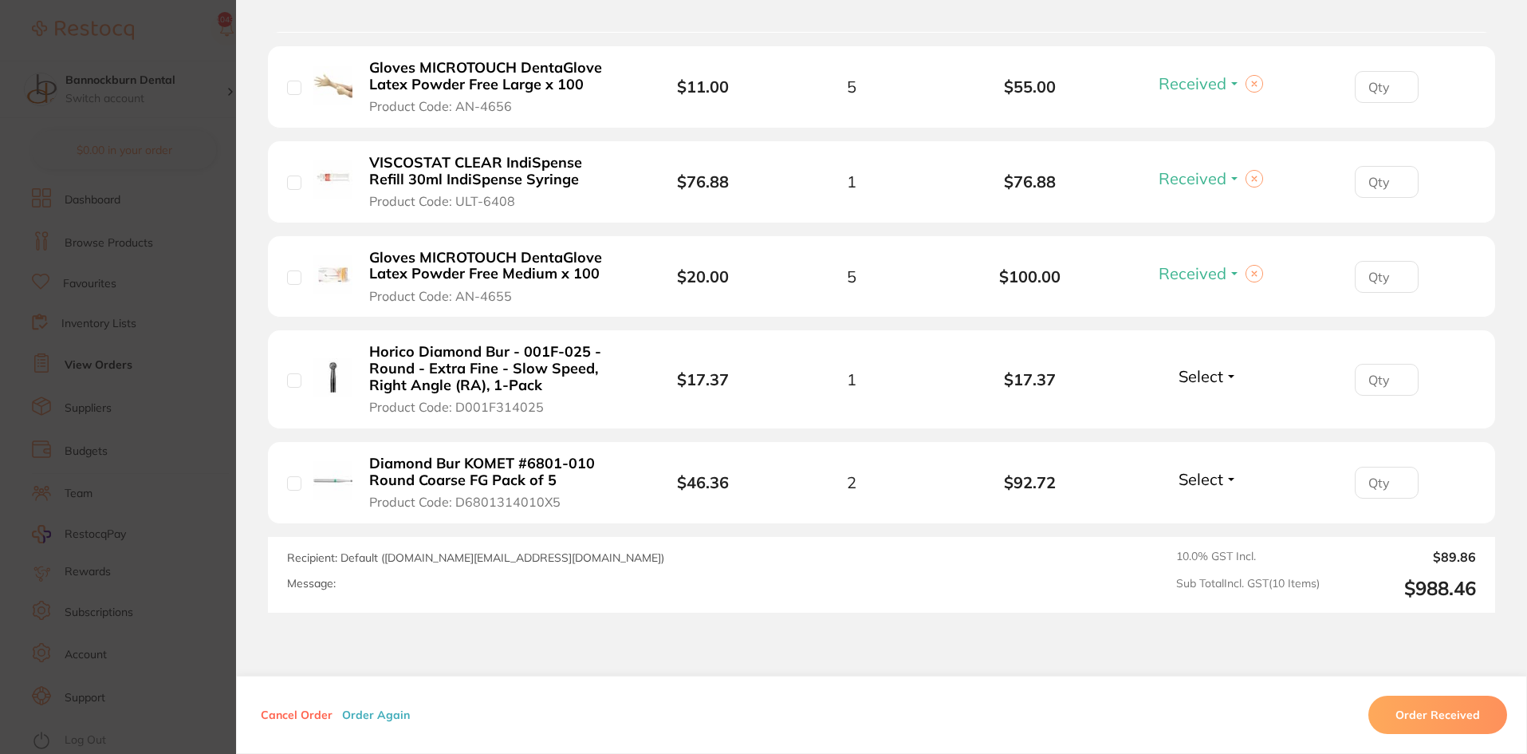
click at [1217, 469] on span "Select" at bounding box center [1201, 479] width 45 height 20
click at [1215, 507] on span "Received" at bounding box center [1208, 513] width 41 height 12
click at [1211, 366] on span "Select" at bounding box center [1201, 376] width 45 height 20
click at [1209, 429] on span "Back Order" at bounding box center [1209, 435] width 49 height 12
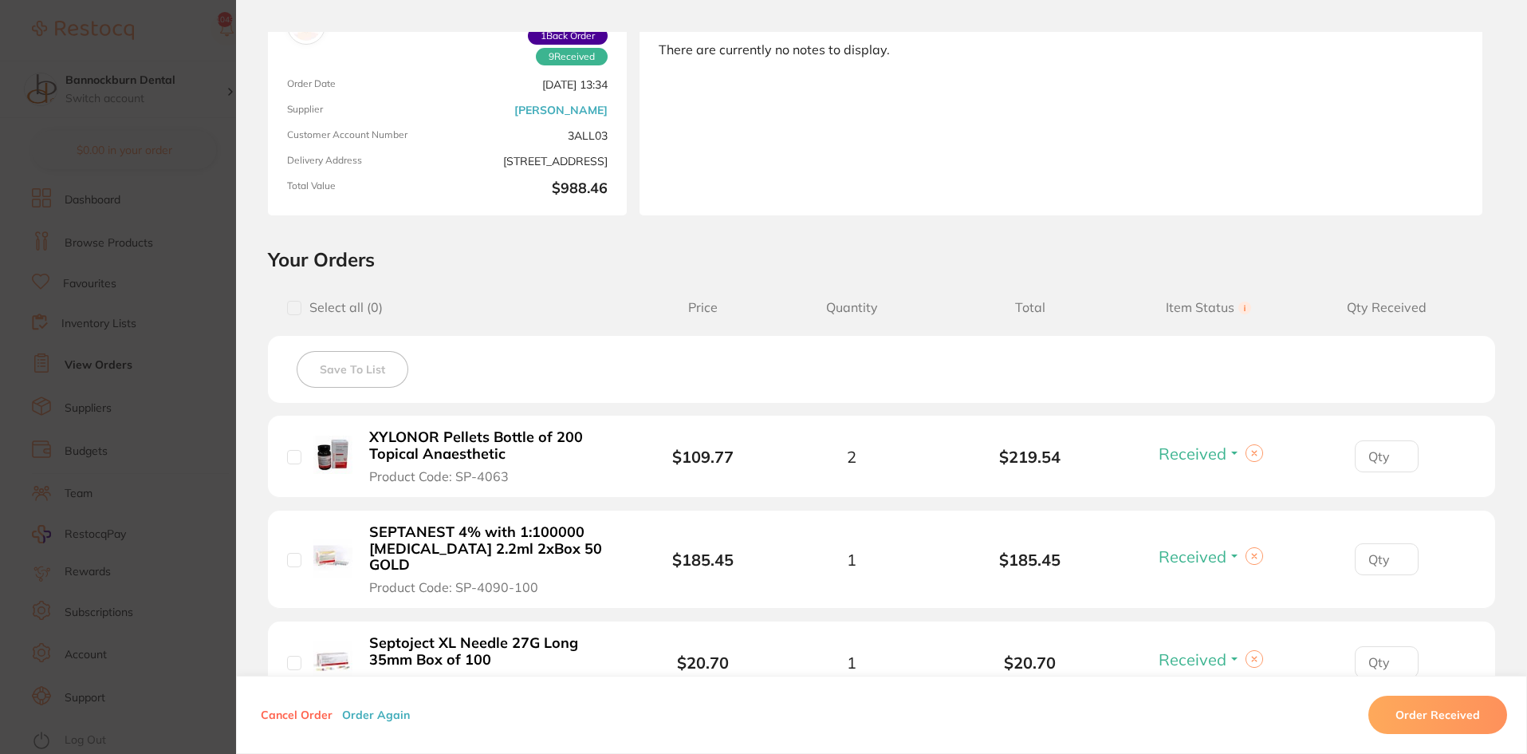
scroll to position [0, 0]
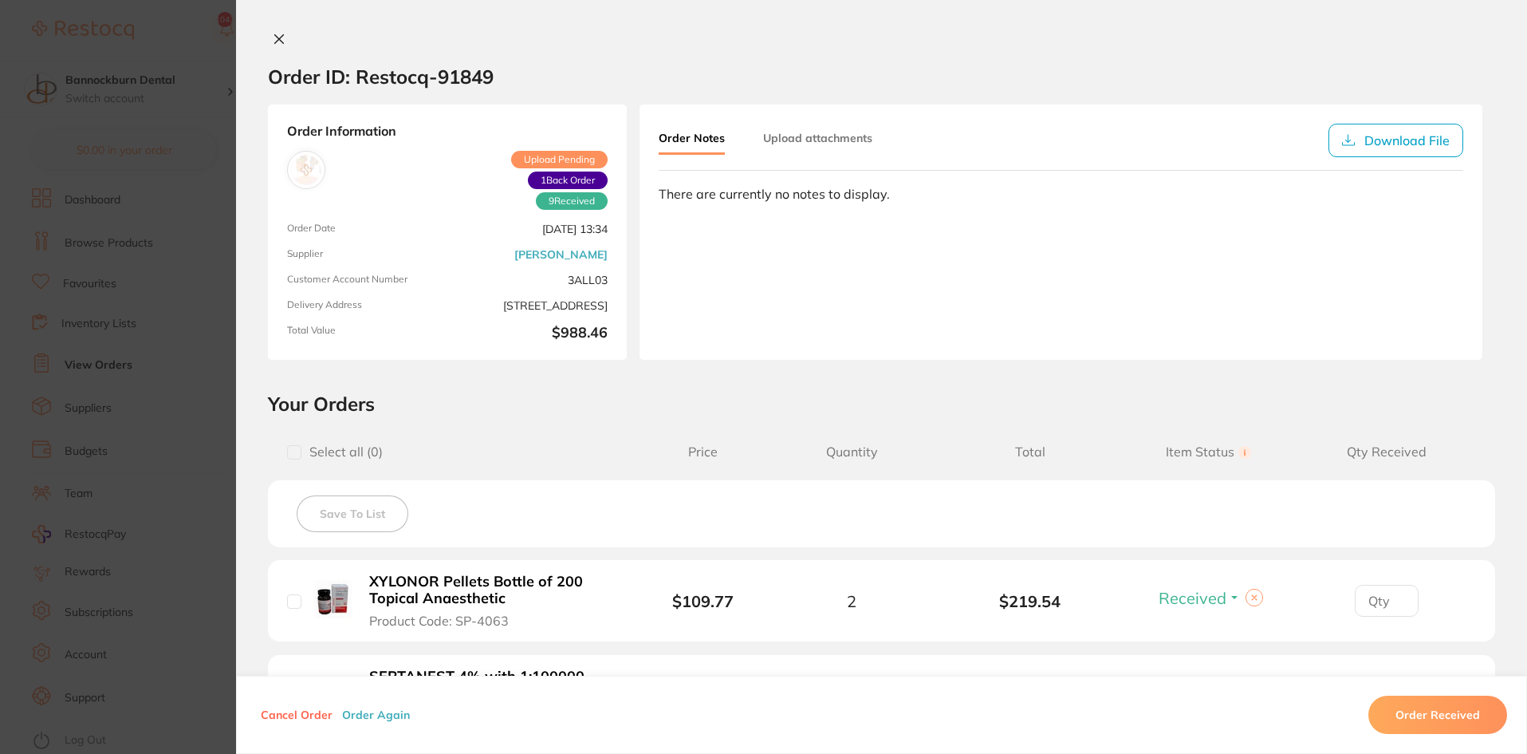
click at [277, 39] on icon at bounding box center [279, 39] width 13 height 13
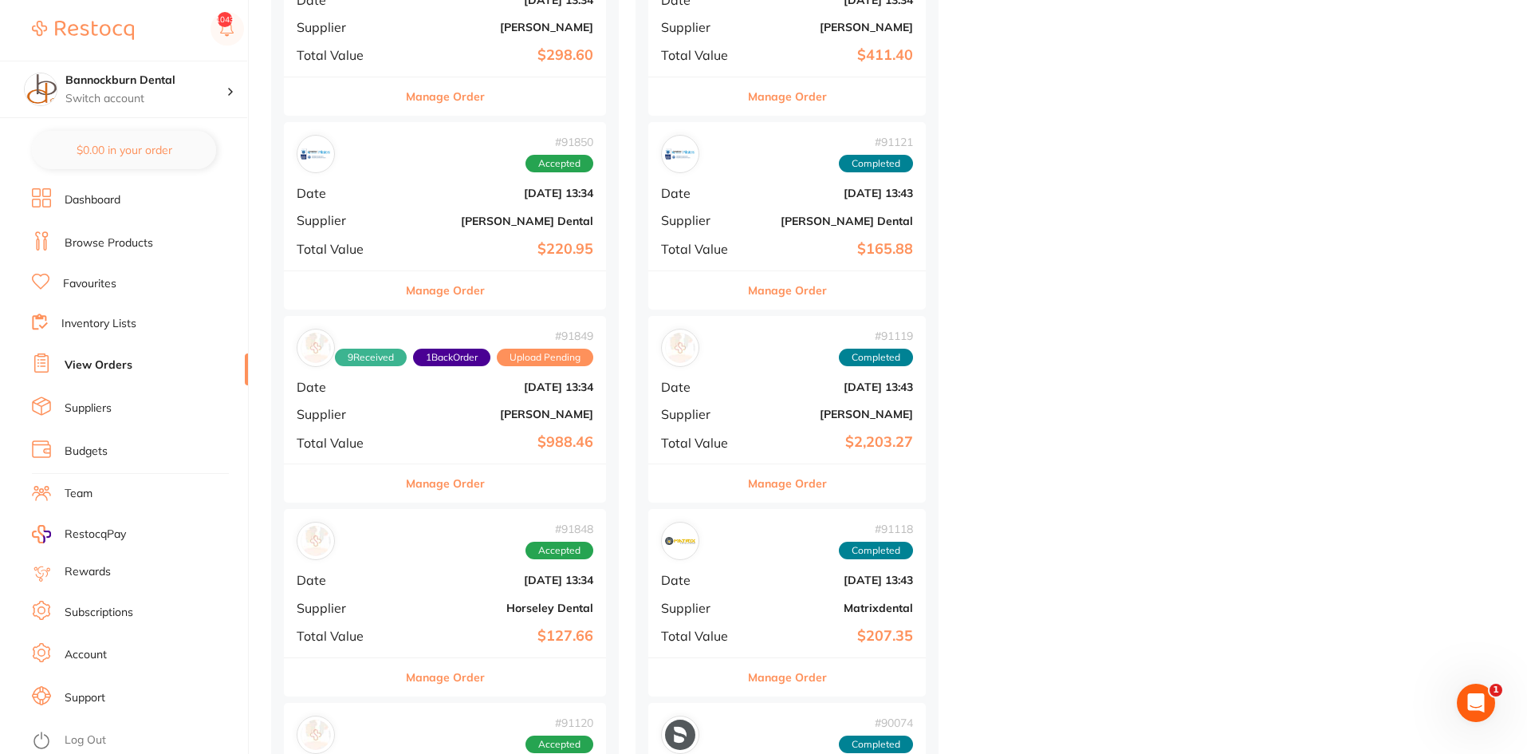
scroll to position [764, 0]
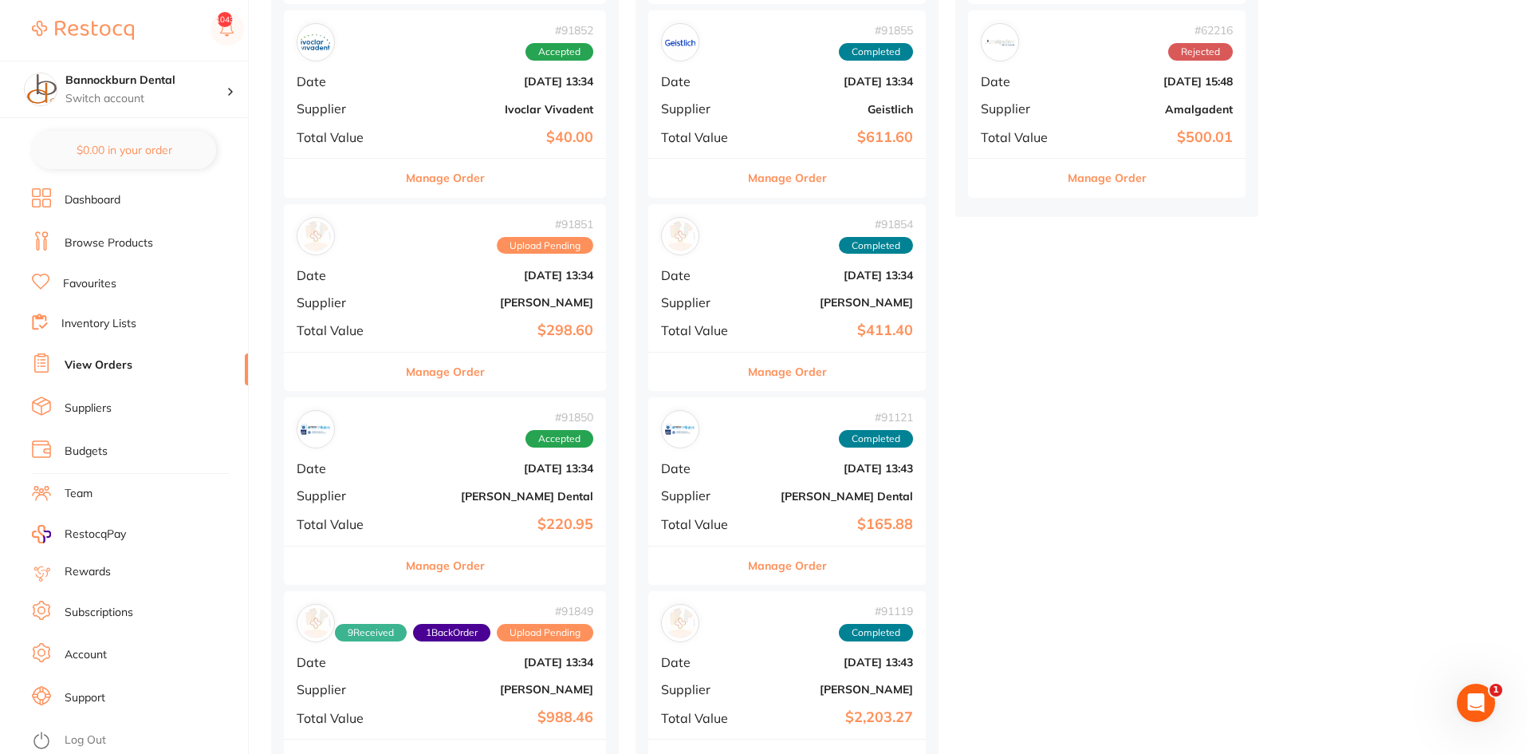
scroll to position [399, 0]
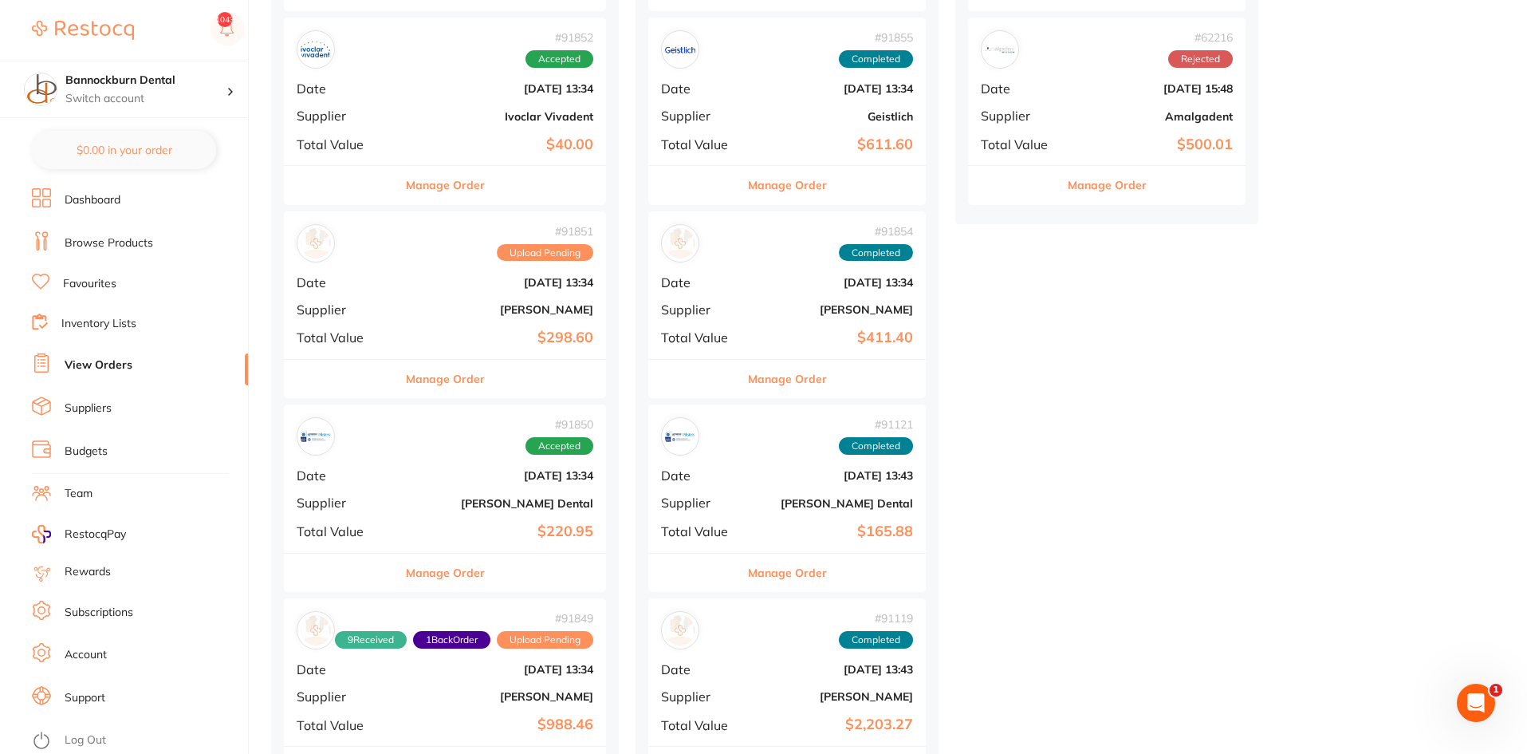
click at [520, 380] on div "Manage Order" at bounding box center [445, 378] width 322 height 39
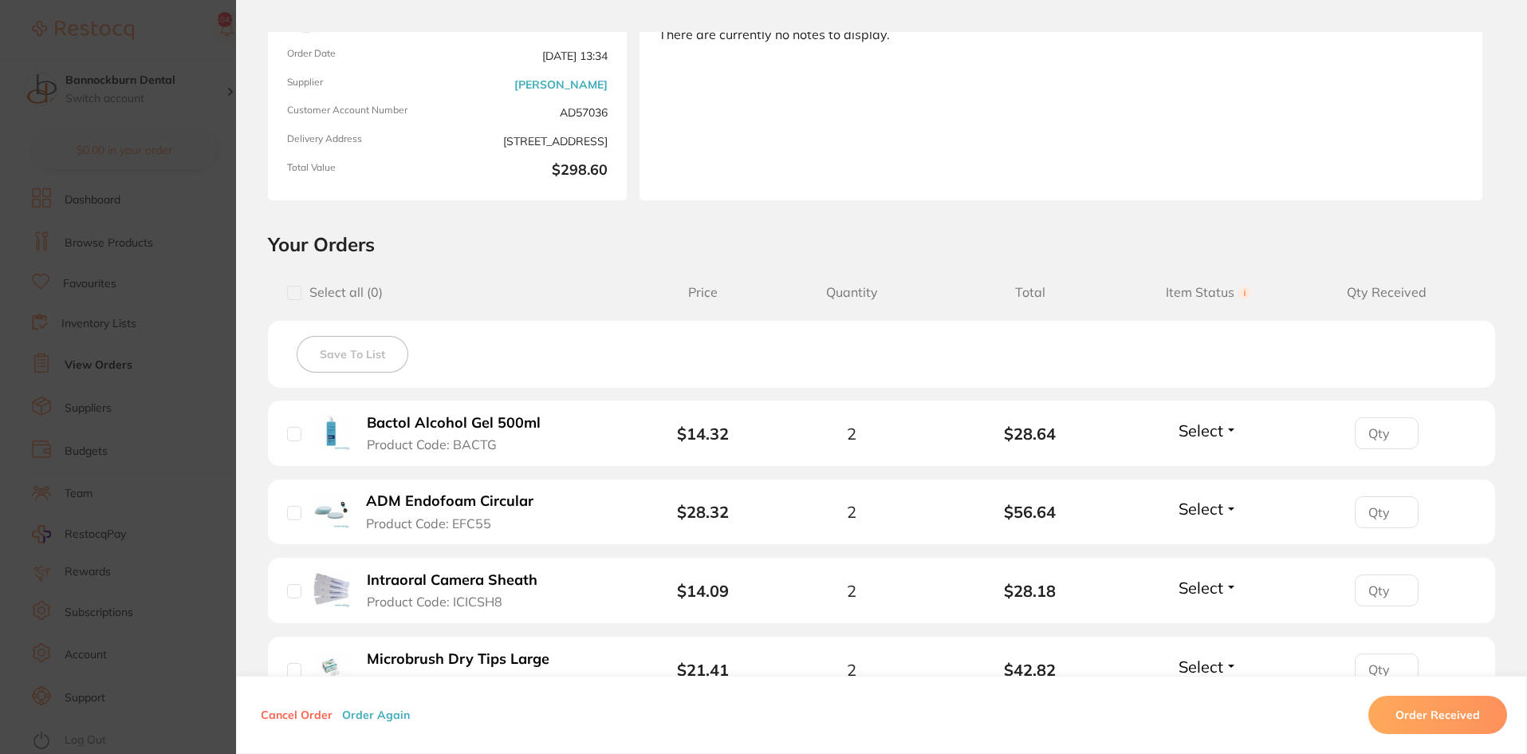
scroll to position [239, 0]
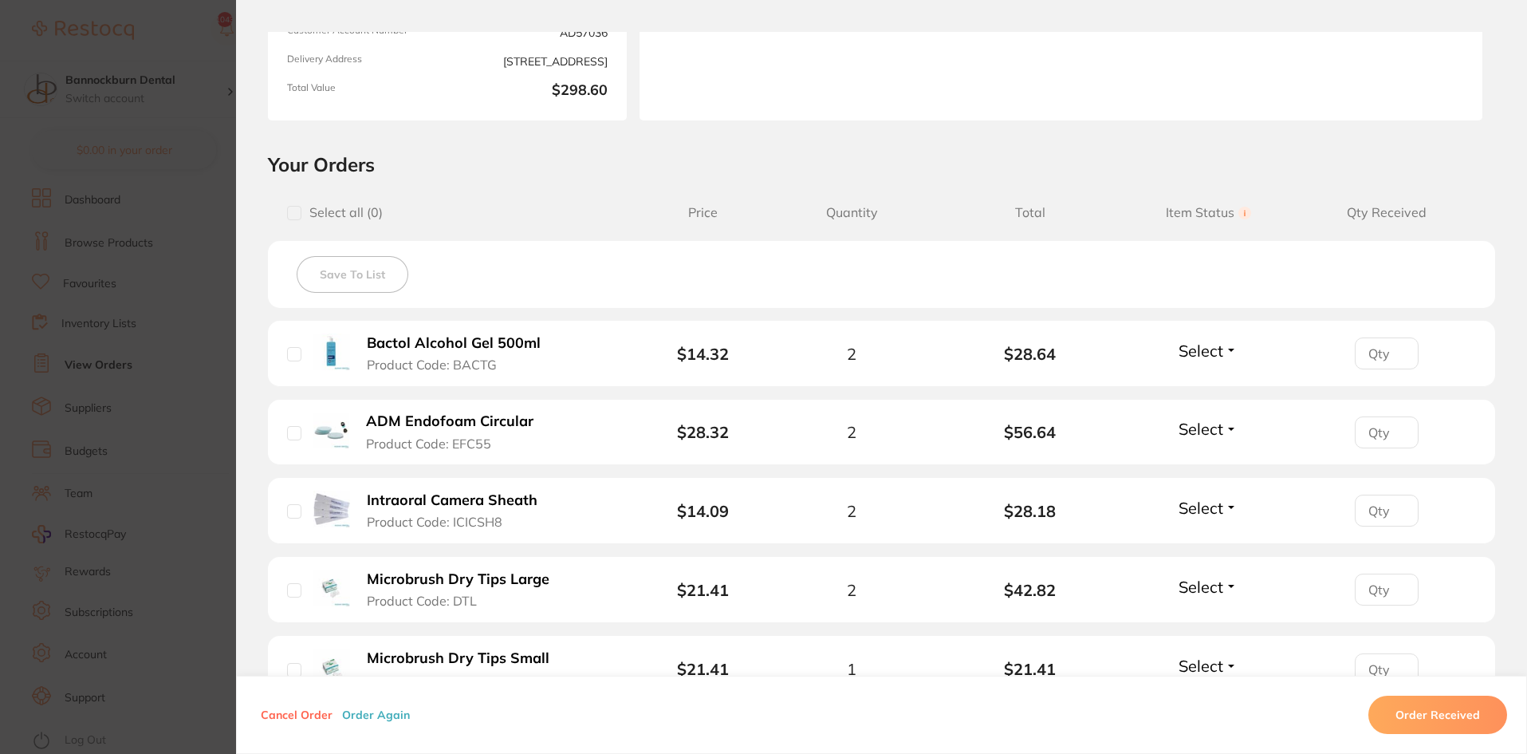
click at [1190, 349] on span "Select" at bounding box center [1201, 351] width 45 height 20
click at [1203, 384] on span "Received" at bounding box center [1208, 385] width 41 height 12
click at [1199, 425] on span "Select" at bounding box center [1201, 429] width 45 height 20
click at [1203, 458] on span "Received" at bounding box center [1208, 463] width 41 height 12
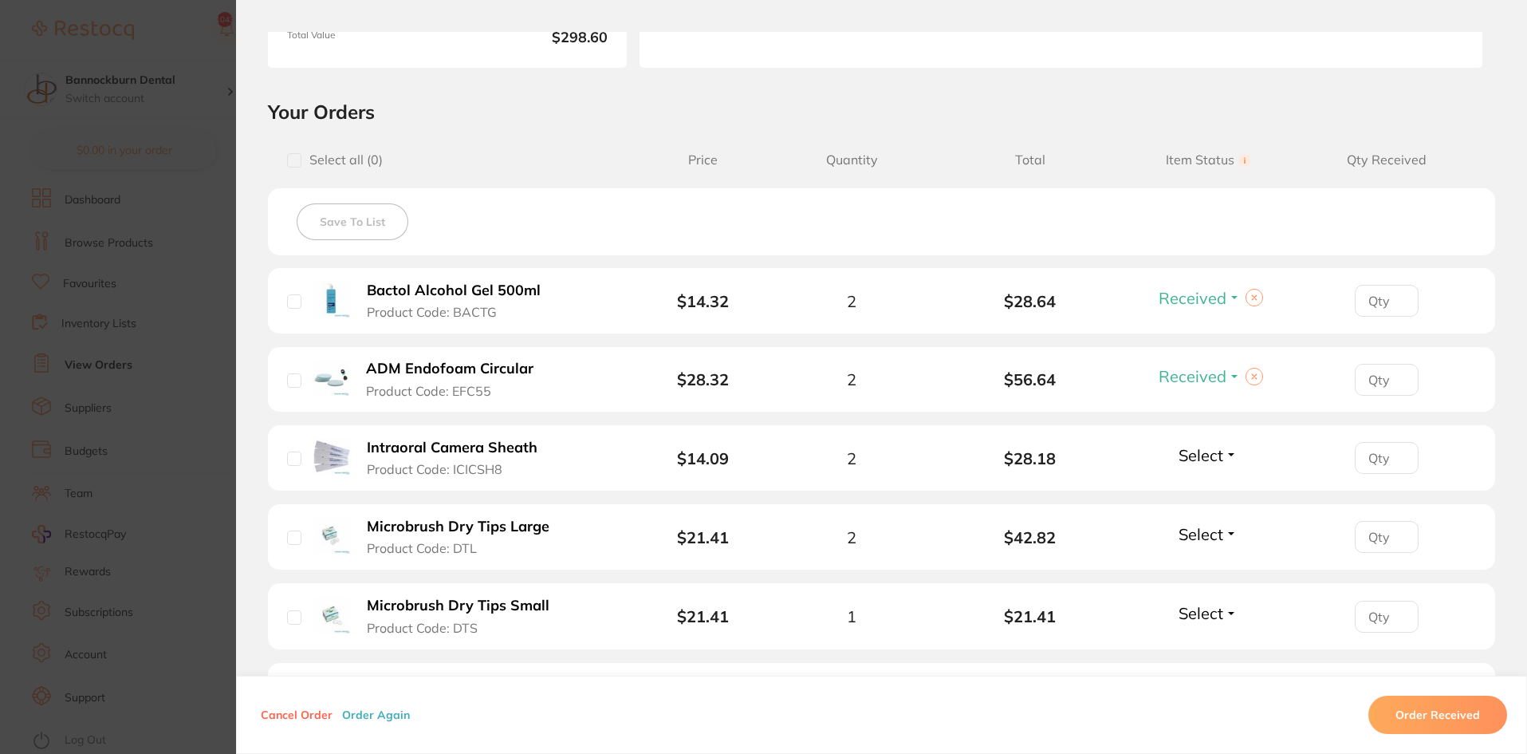
scroll to position [319, 0]
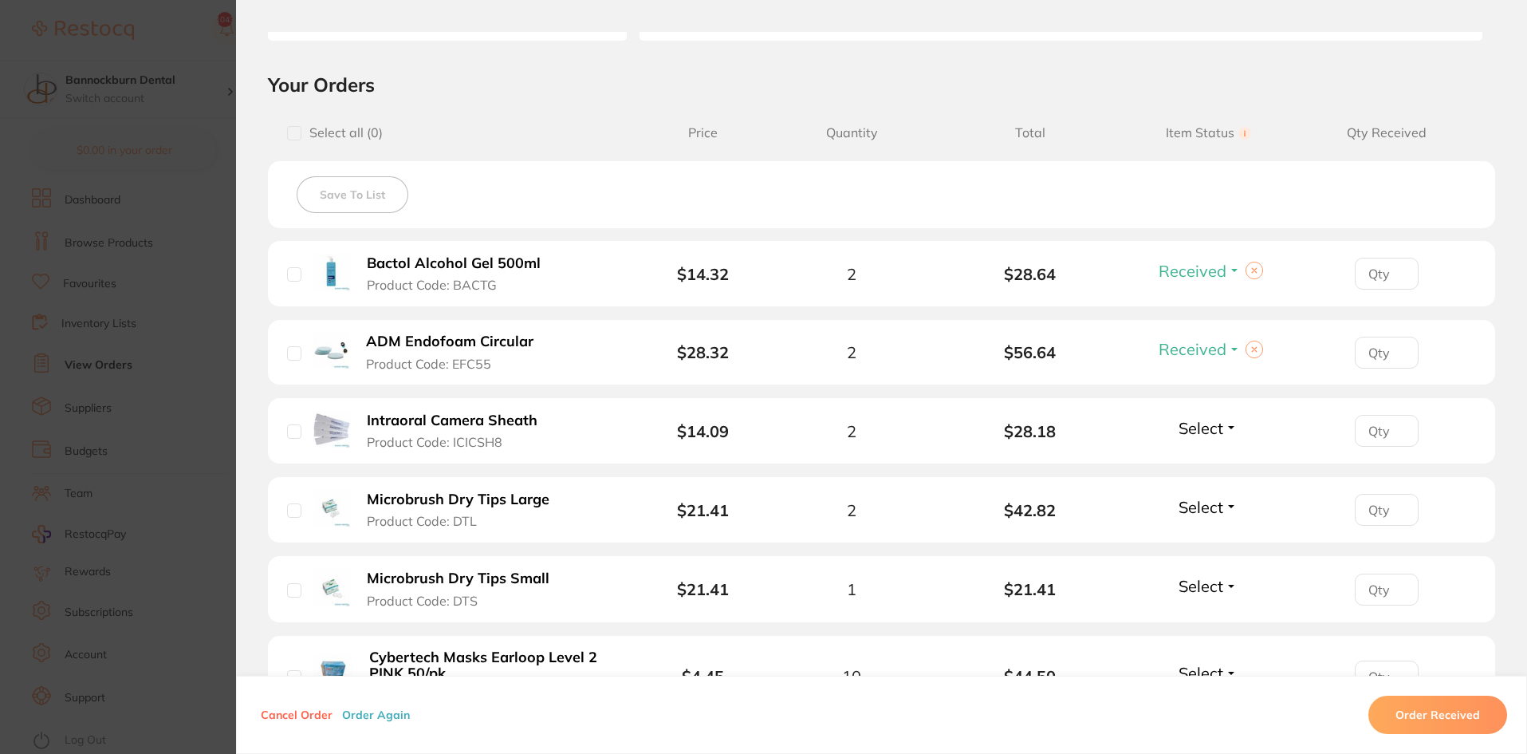
click at [1196, 432] on span "Select" at bounding box center [1201, 428] width 45 height 20
click at [1203, 459] on span "Received" at bounding box center [1208, 462] width 41 height 12
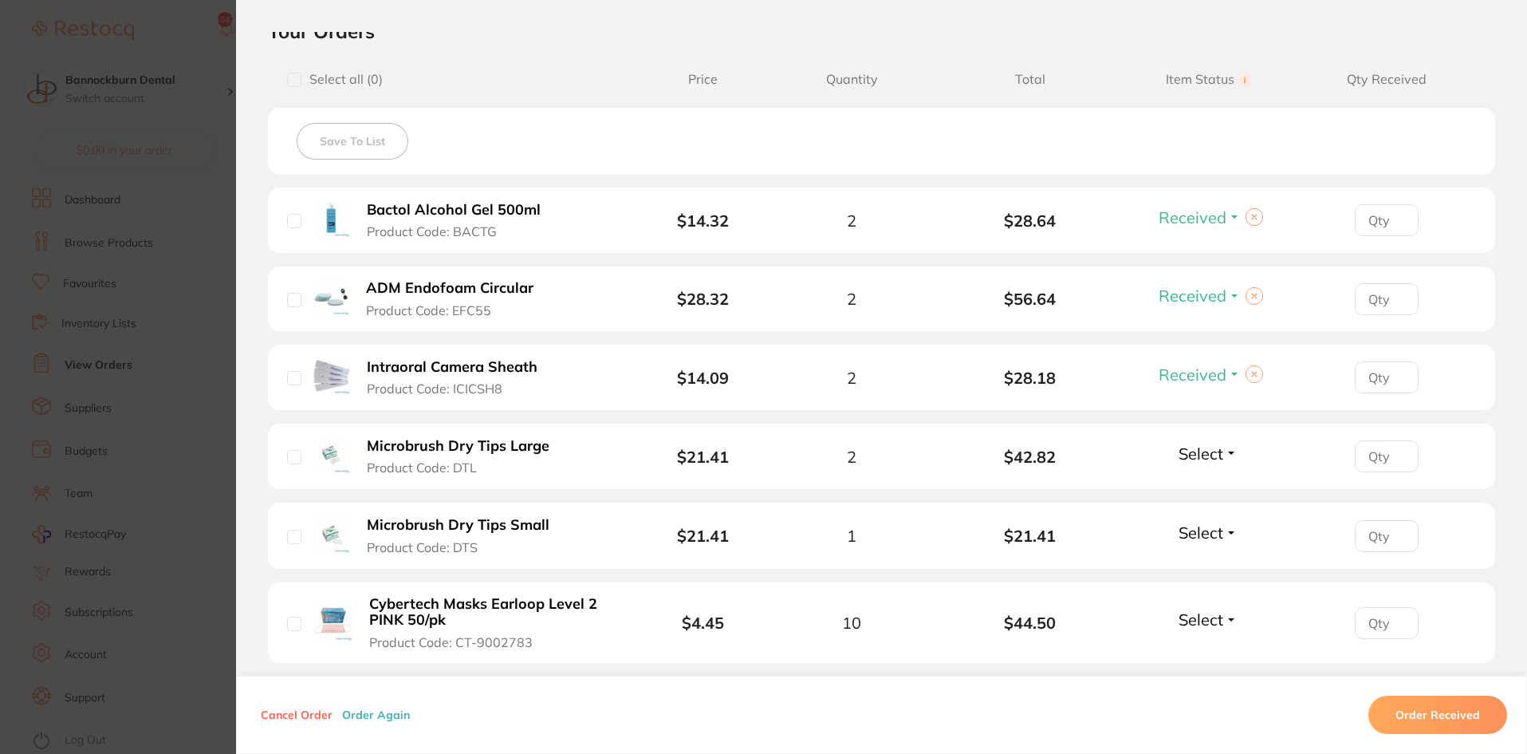
scroll to position [399, 0]
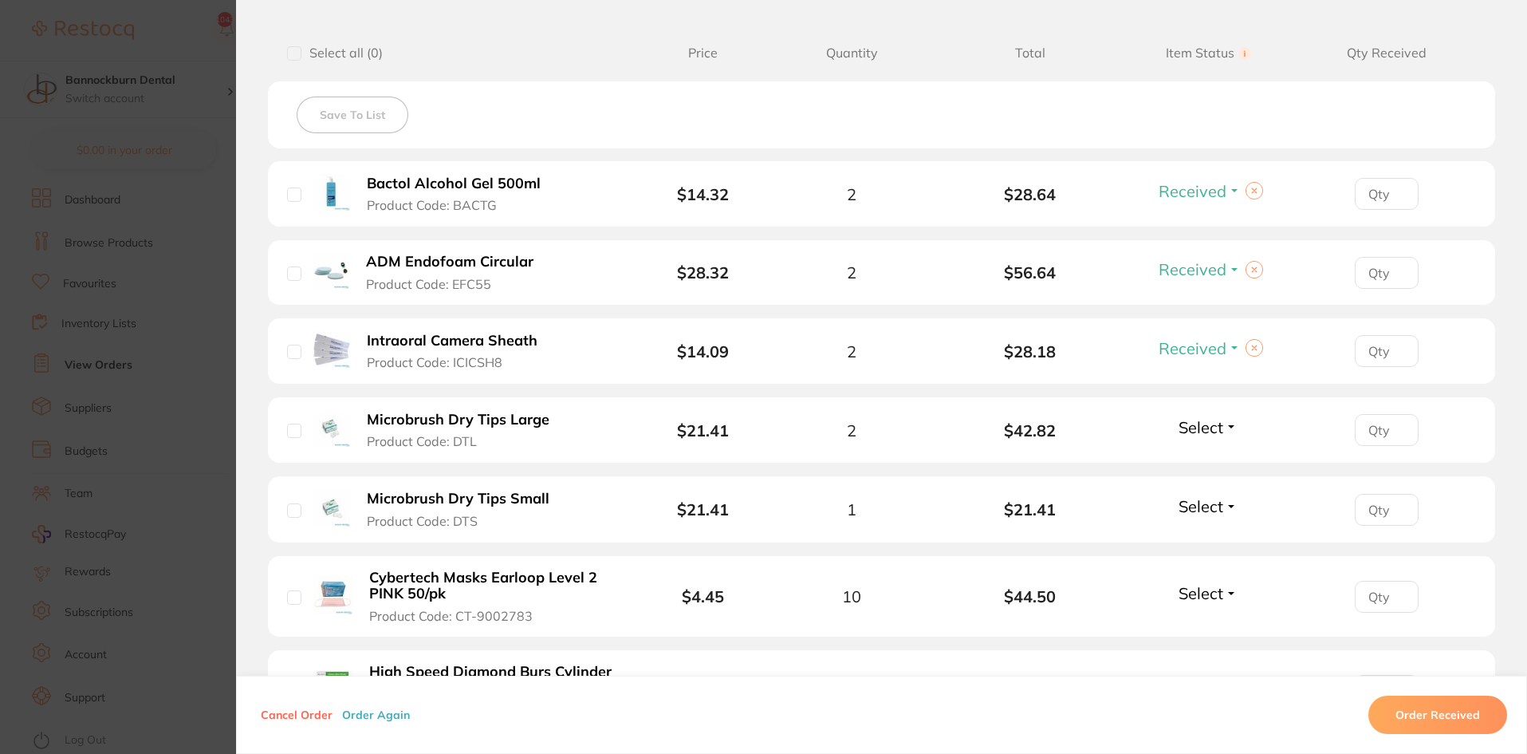
click at [1204, 424] on span "Select" at bounding box center [1201, 427] width 45 height 20
click at [1208, 463] on span "Received" at bounding box center [1208, 461] width 41 height 12
click at [1201, 505] on span "Select" at bounding box center [1201, 506] width 45 height 20
click at [1213, 545] on span "Received" at bounding box center [1208, 540] width 41 height 12
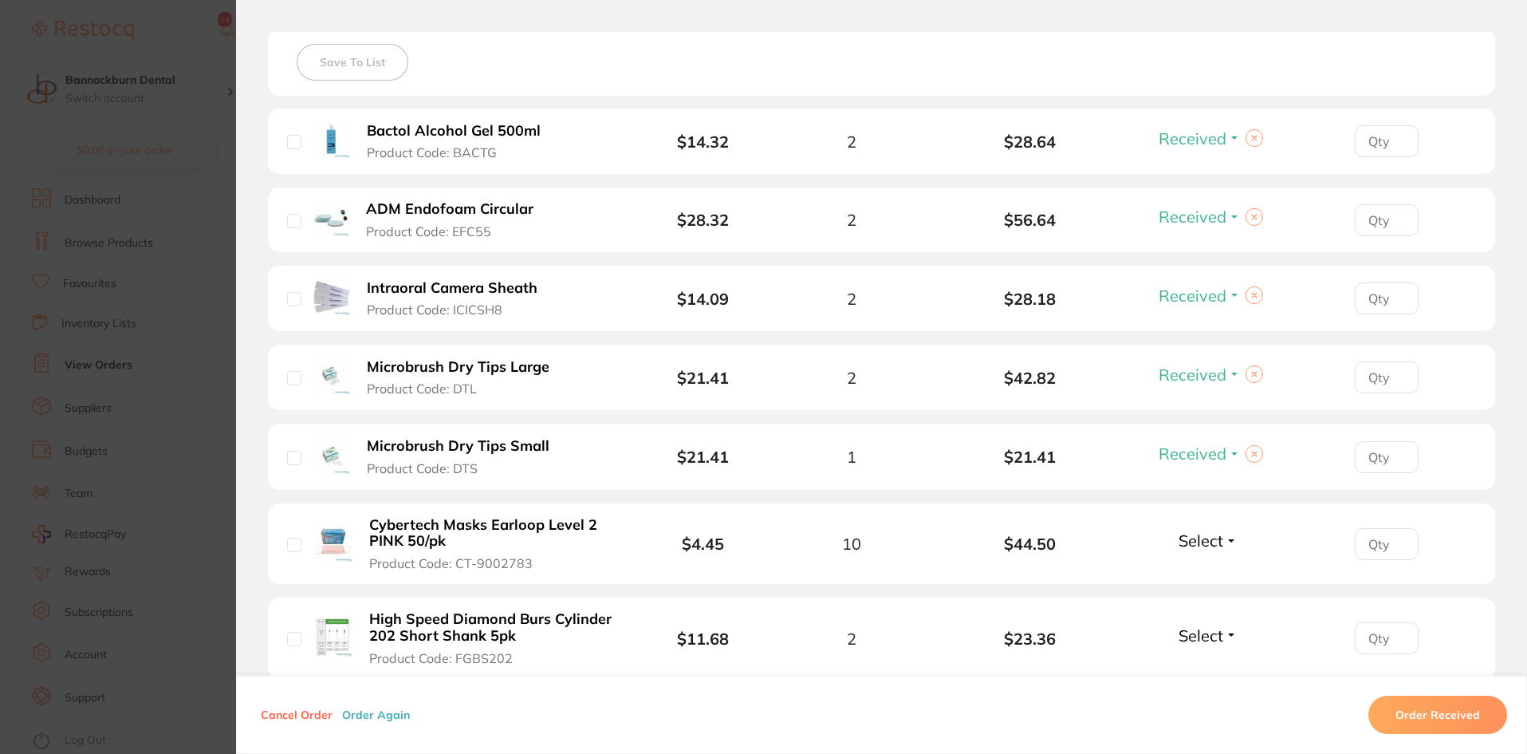
scroll to position [558, 0]
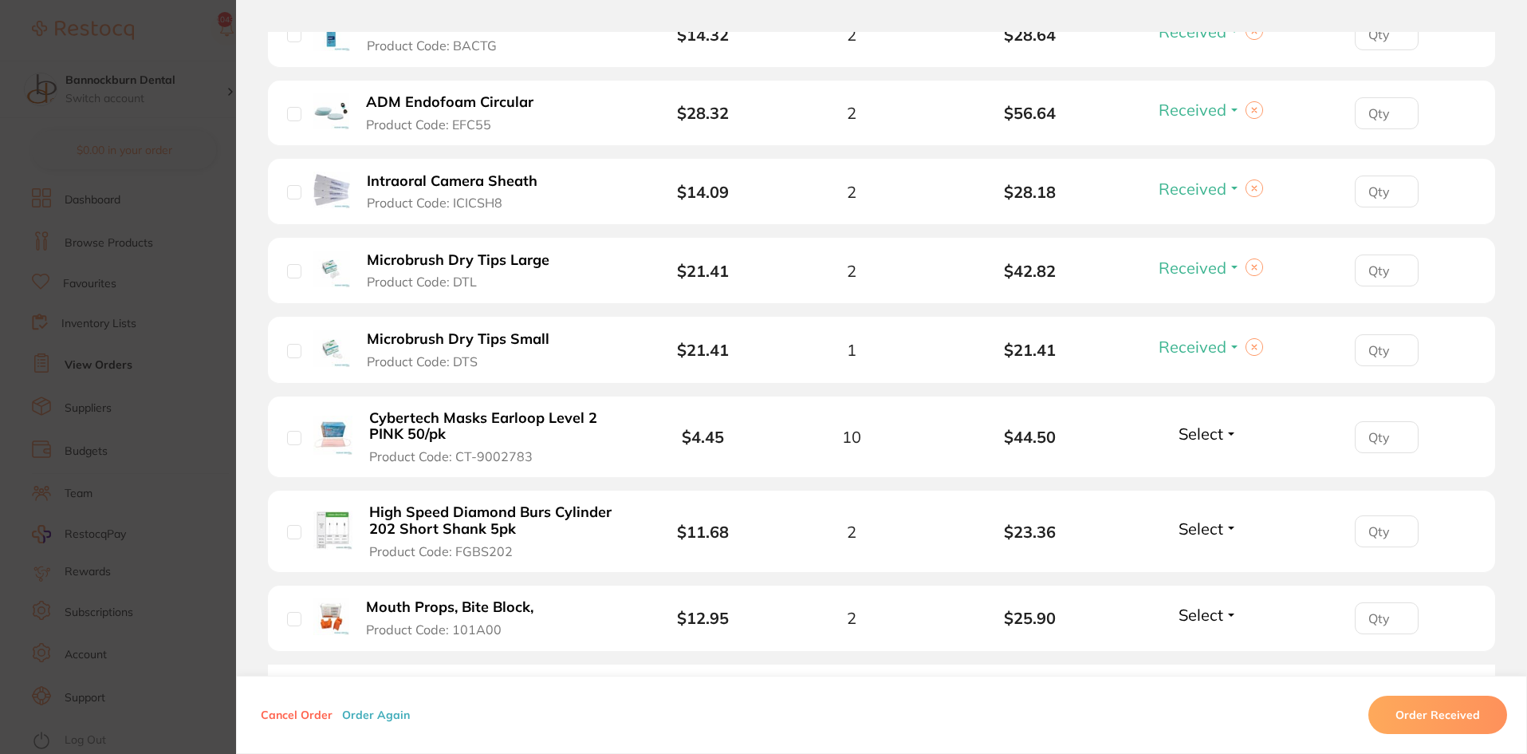
click at [1214, 441] on span "Select" at bounding box center [1201, 434] width 45 height 20
click at [1208, 474] on button "Received" at bounding box center [1208, 468] width 41 height 25
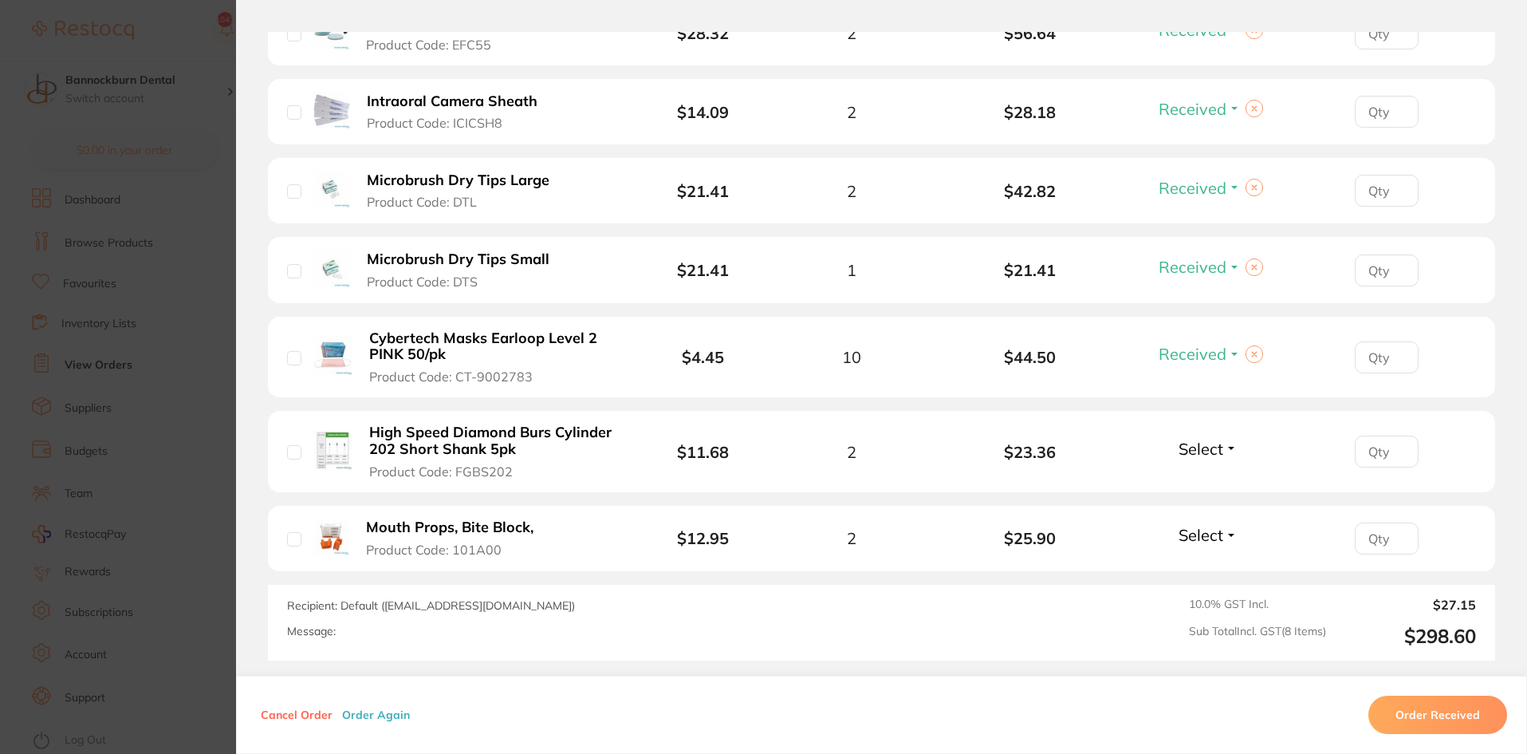
click at [1195, 444] on span "Select" at bounding box center [1201, 449] width 45 height 20
click at [1214, 483] on span "Received" at bounding box center [1208, 483] width 41 height 12
click at [1200, 531] on span "Select" at bounding box center [1201, 535] width 45 height 20
click at [1208, 567] on span "Received" at bounding box center [1208, 569] width 41 height 12
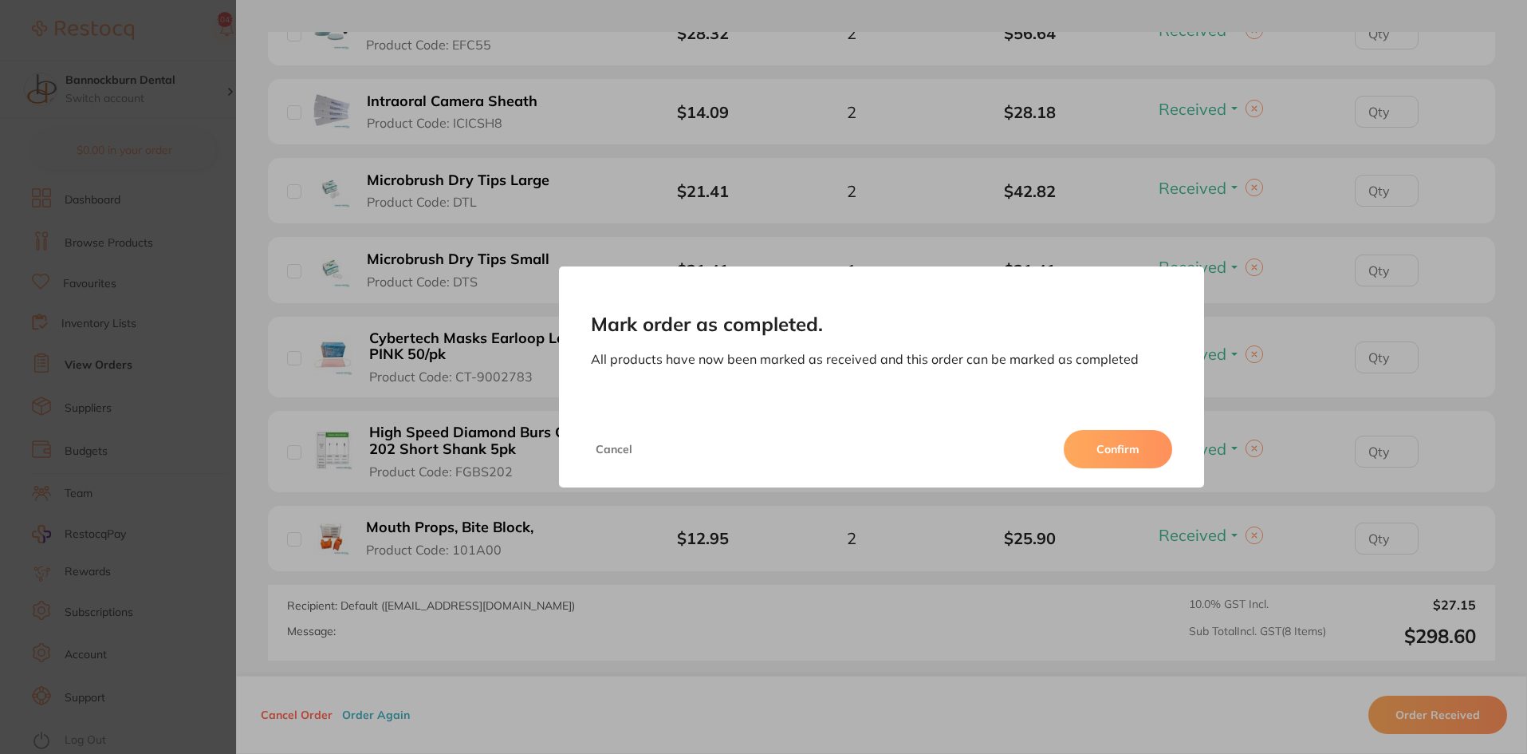
click at [1125, 441] on button "Confirm" at bounding box center [1118, 449] width 108 height 38
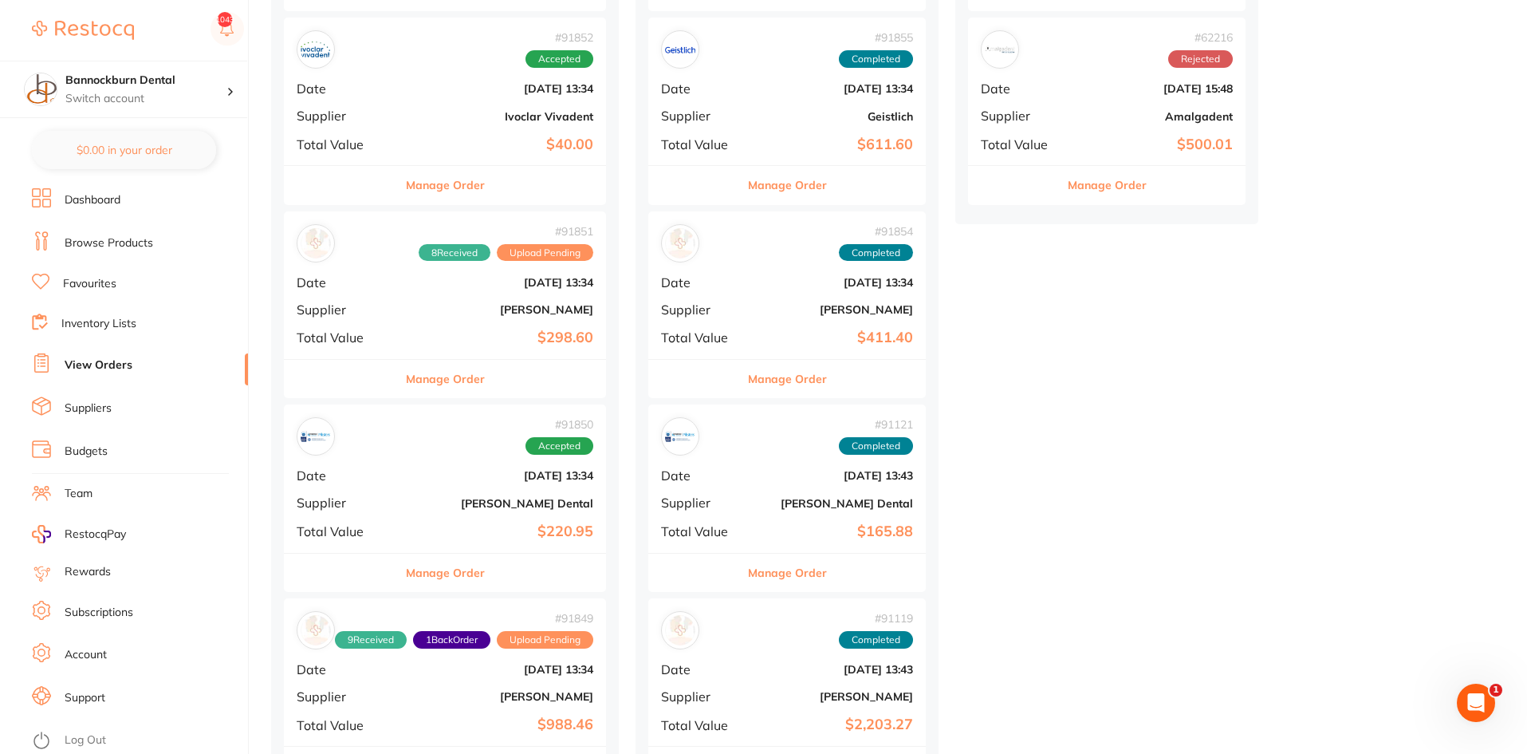
click at [463, 190] on button "Manage Order" at bounding box center [445, 185] width 79 height 38
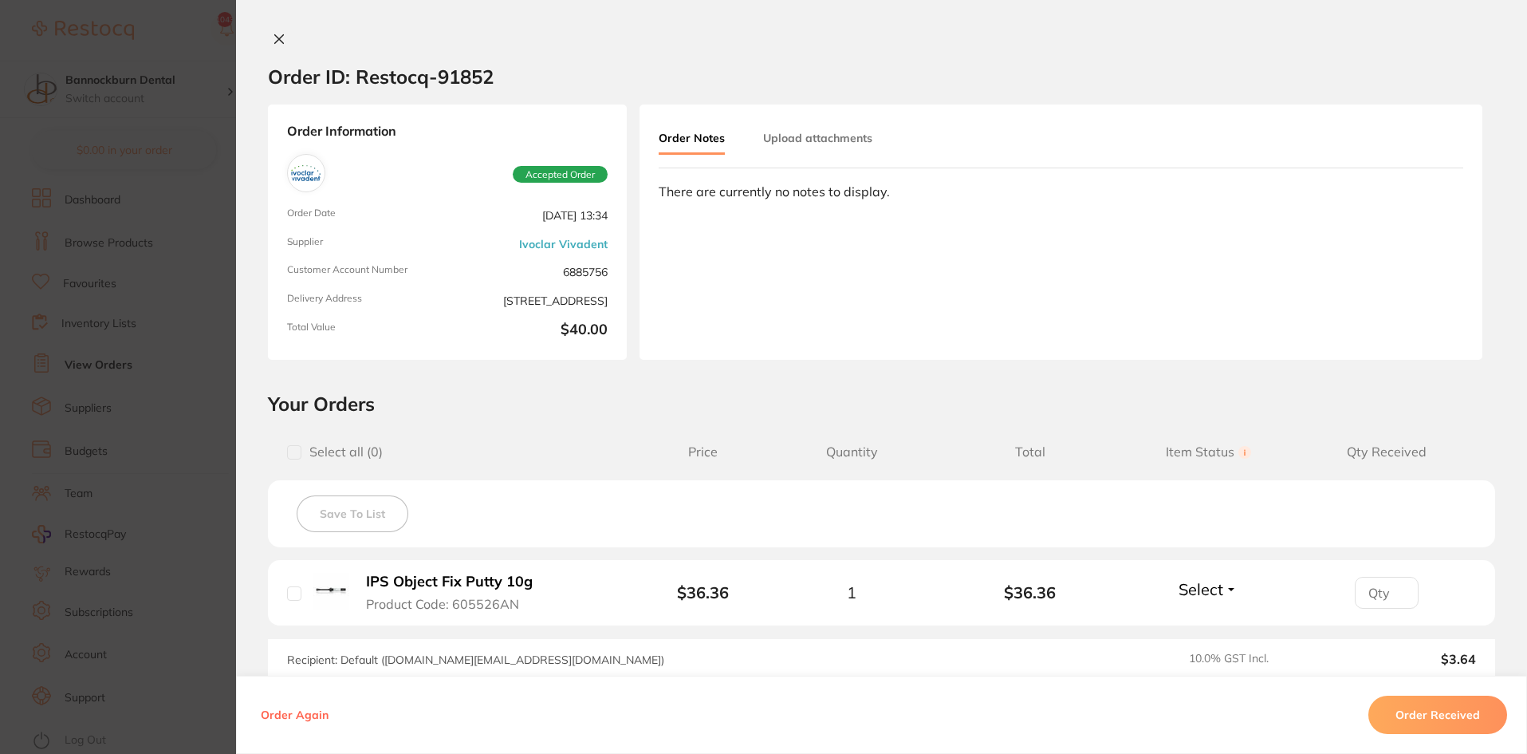
scroll to position [160, 0]
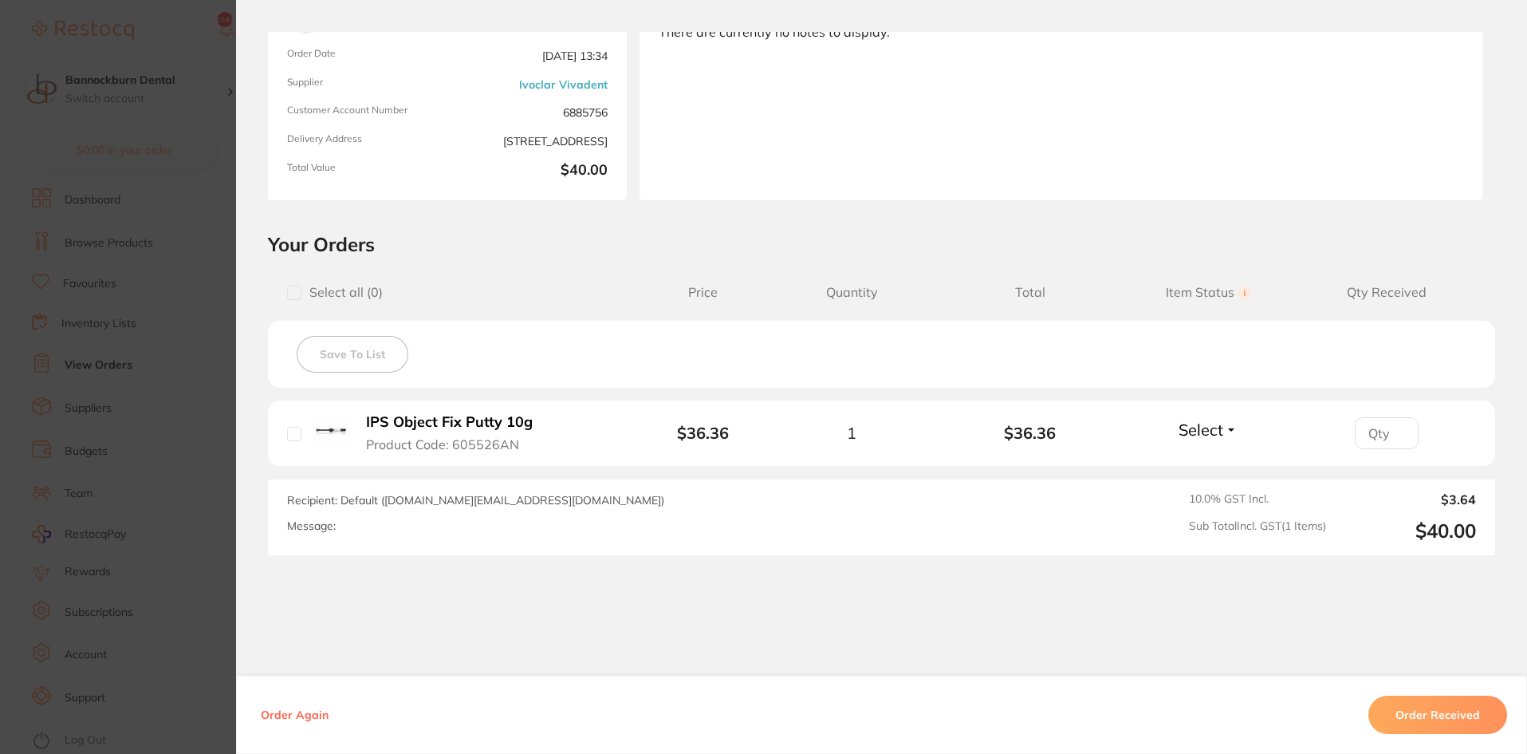
click at [1411, 717] on button "Order Received" at bounding box center [1438, 715] width 139 height 38
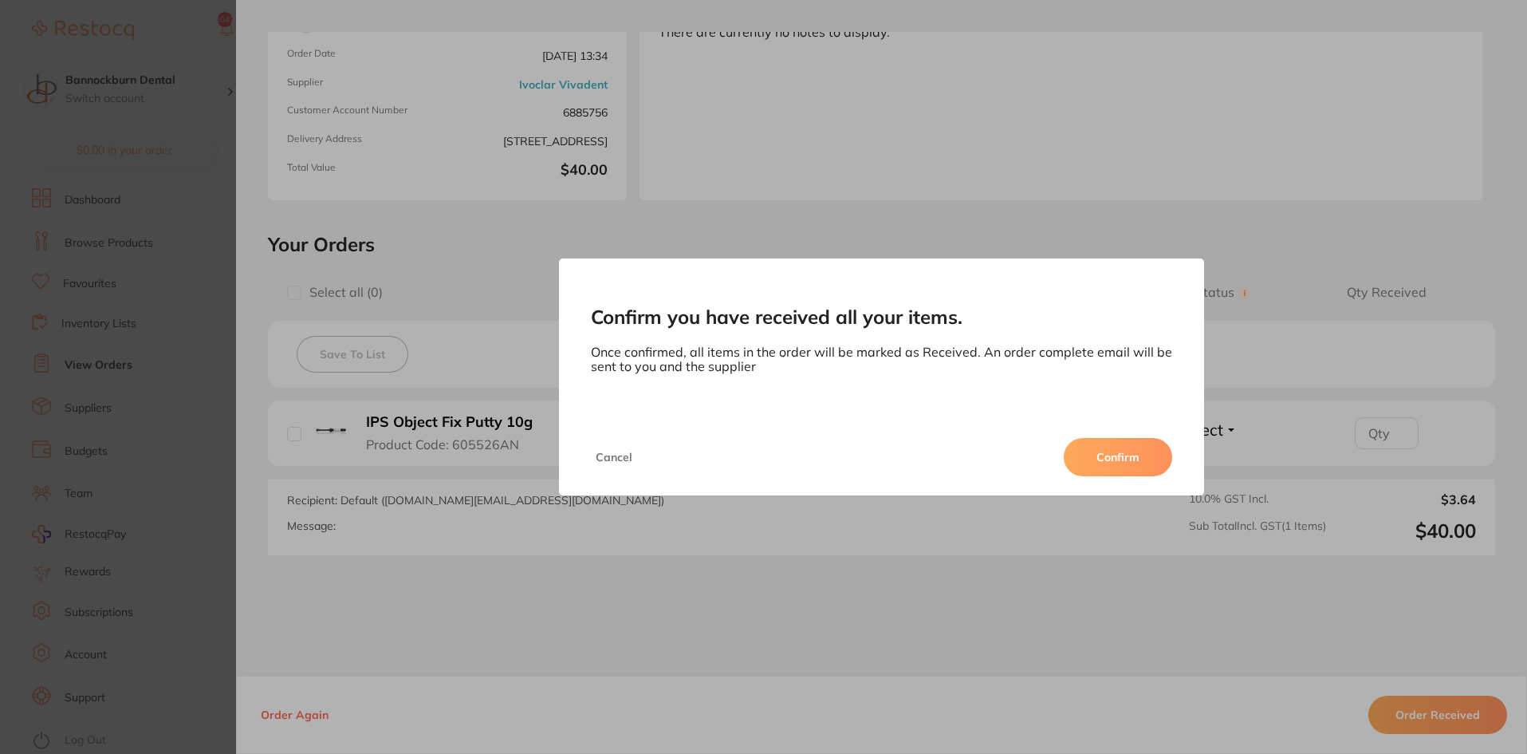
click at [1124, 459] on button "Confirm" at bounding box center [1118, 457] width 108 height 38
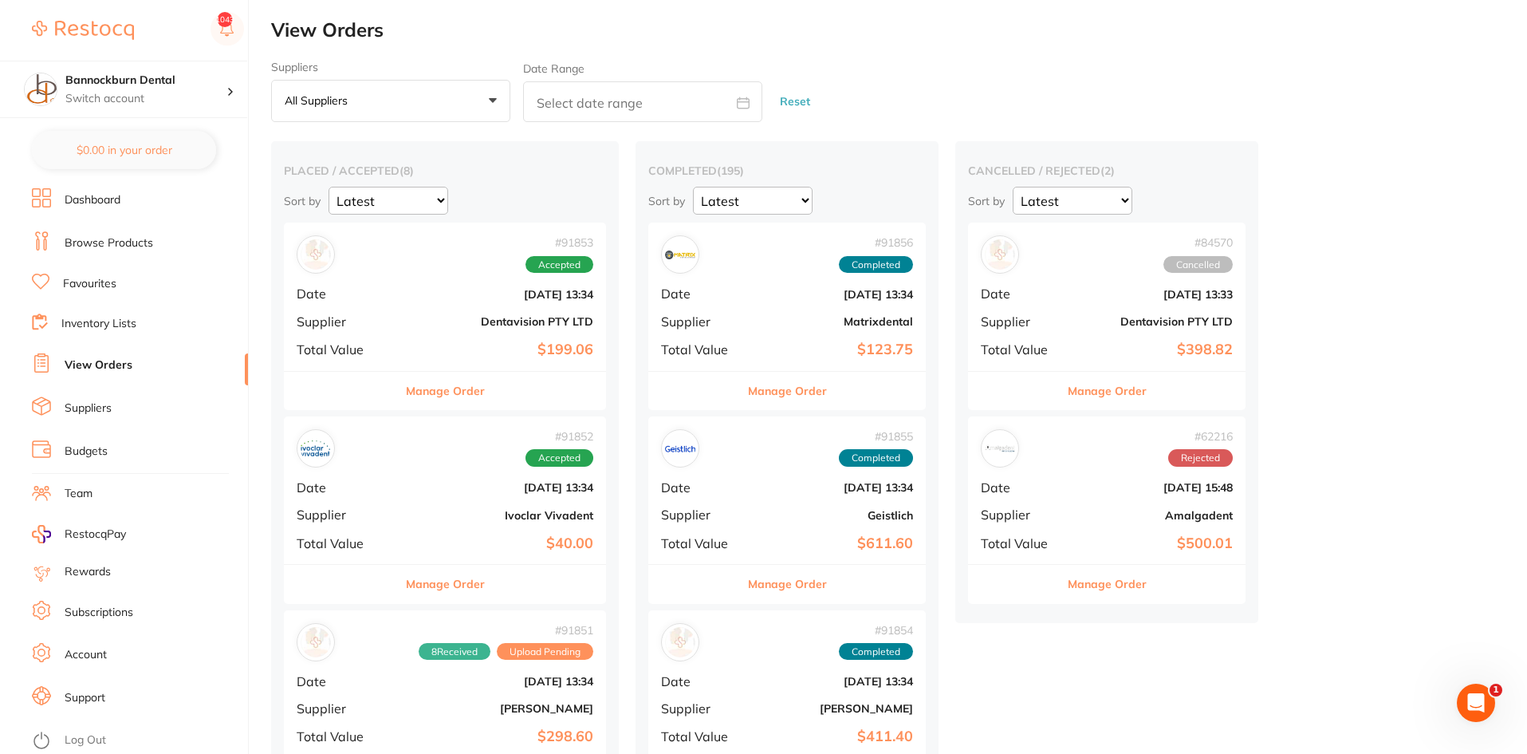
click at [477, 387] on button "Manage Order" at bounding box center [445, 391] width 79 height 38
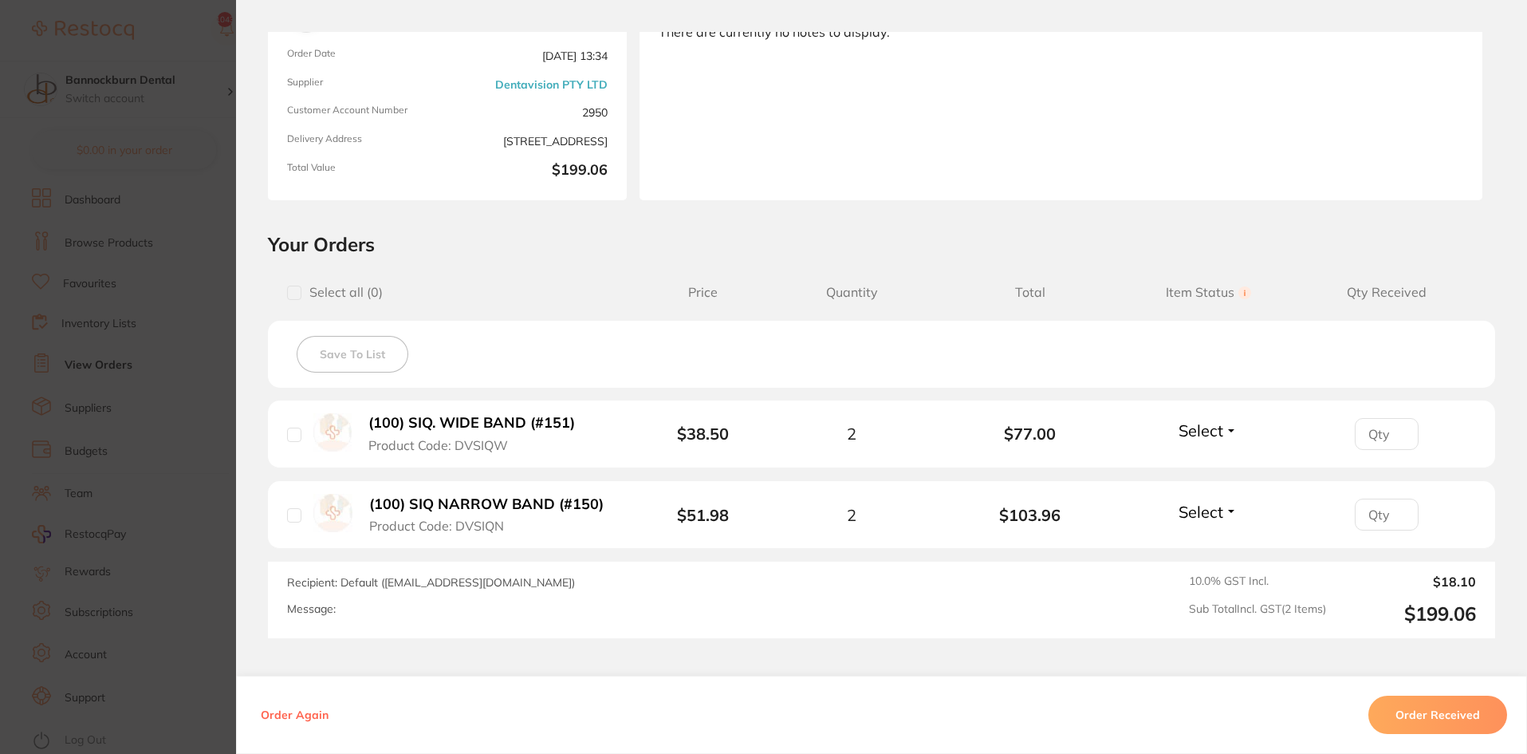
click at [1416, 712] on button "Order Received" at bounding box center [1438, 715] width 139 height 38
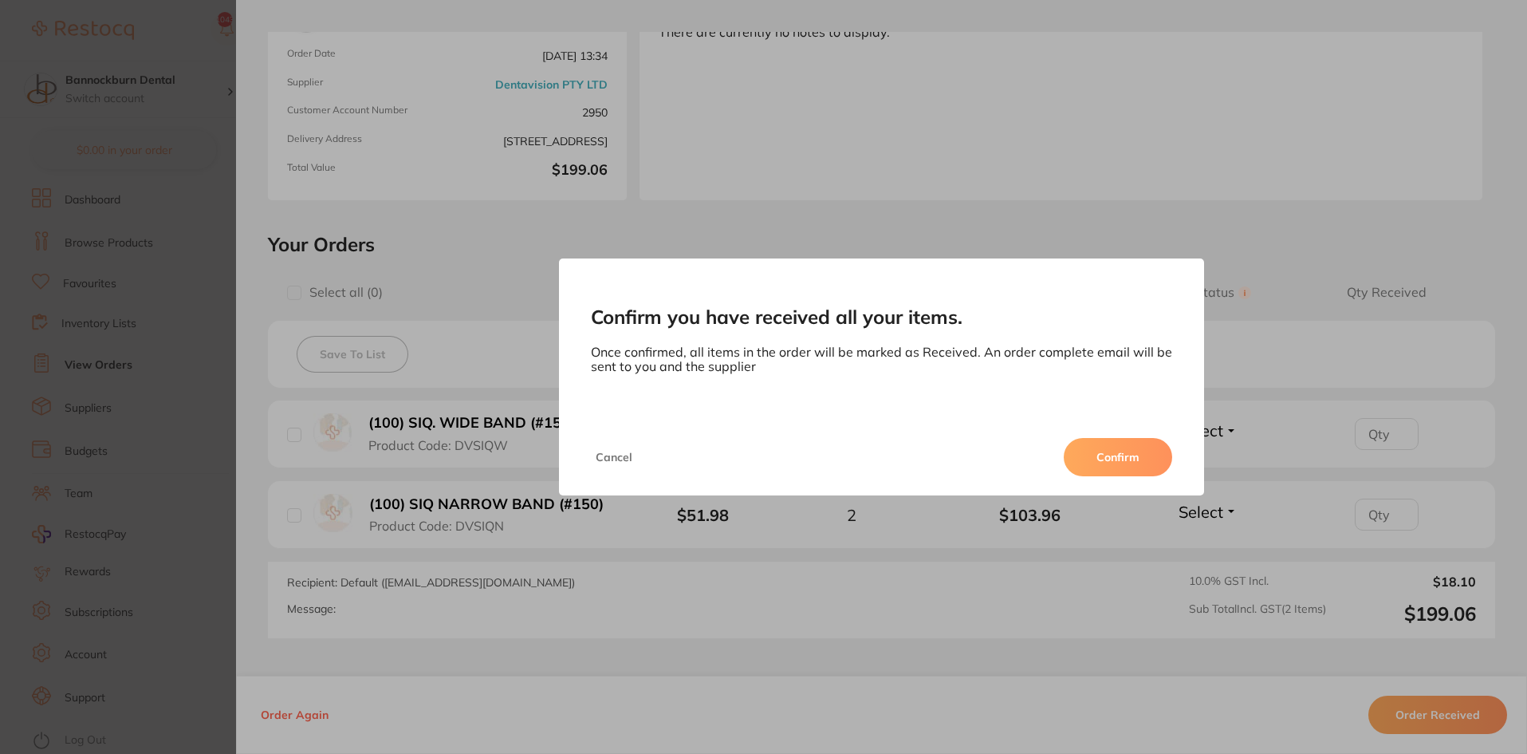
click at [1123, 440] on button "Confirm" at bounding box center [1118, 457] width 108 height 38
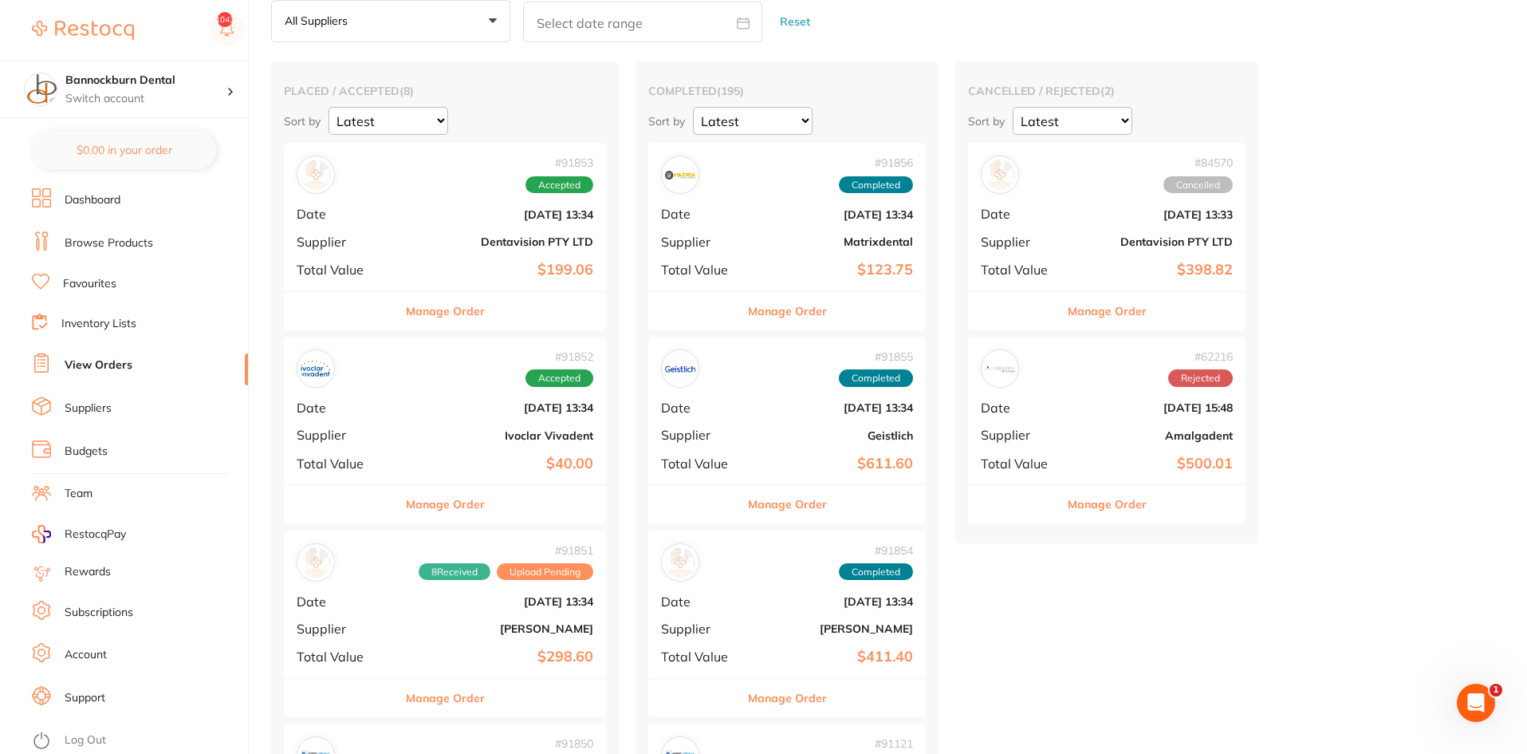
scroll to position [160, 0]
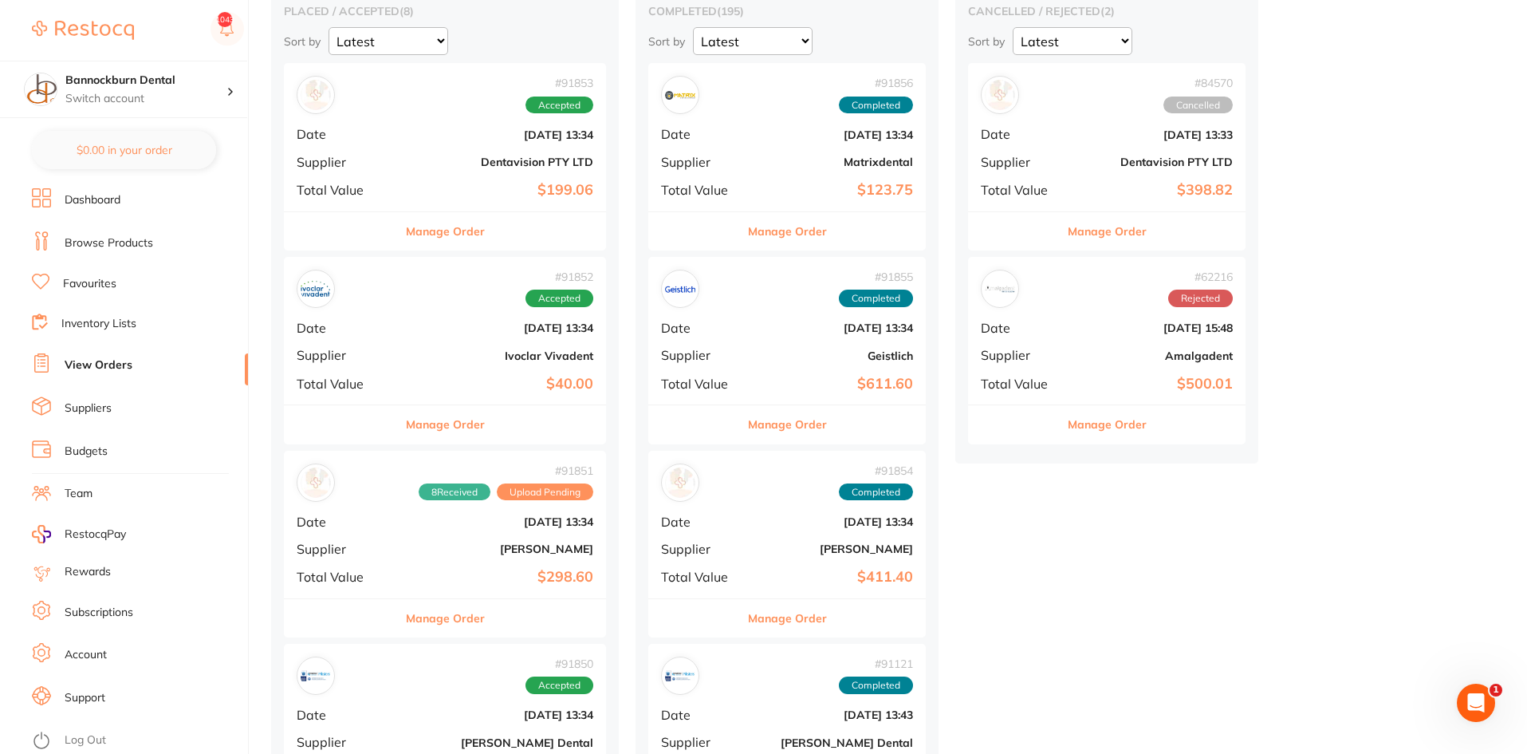
click at [512, 424] on div "Manage Order" at bounding box center [445, 423] width 322 height 39
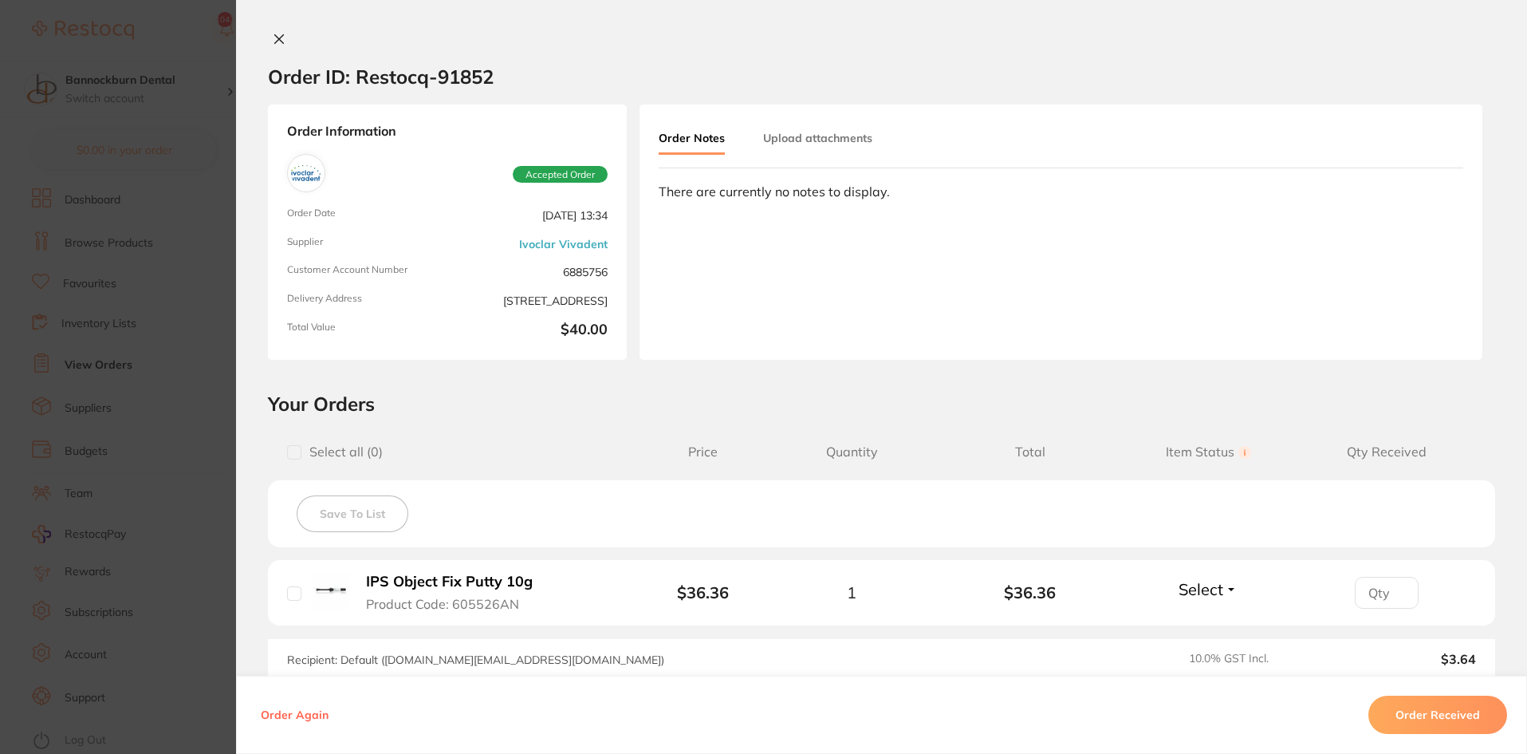
click at [275, 41] on icon at bounding box center [279, 39] width 13 height 13
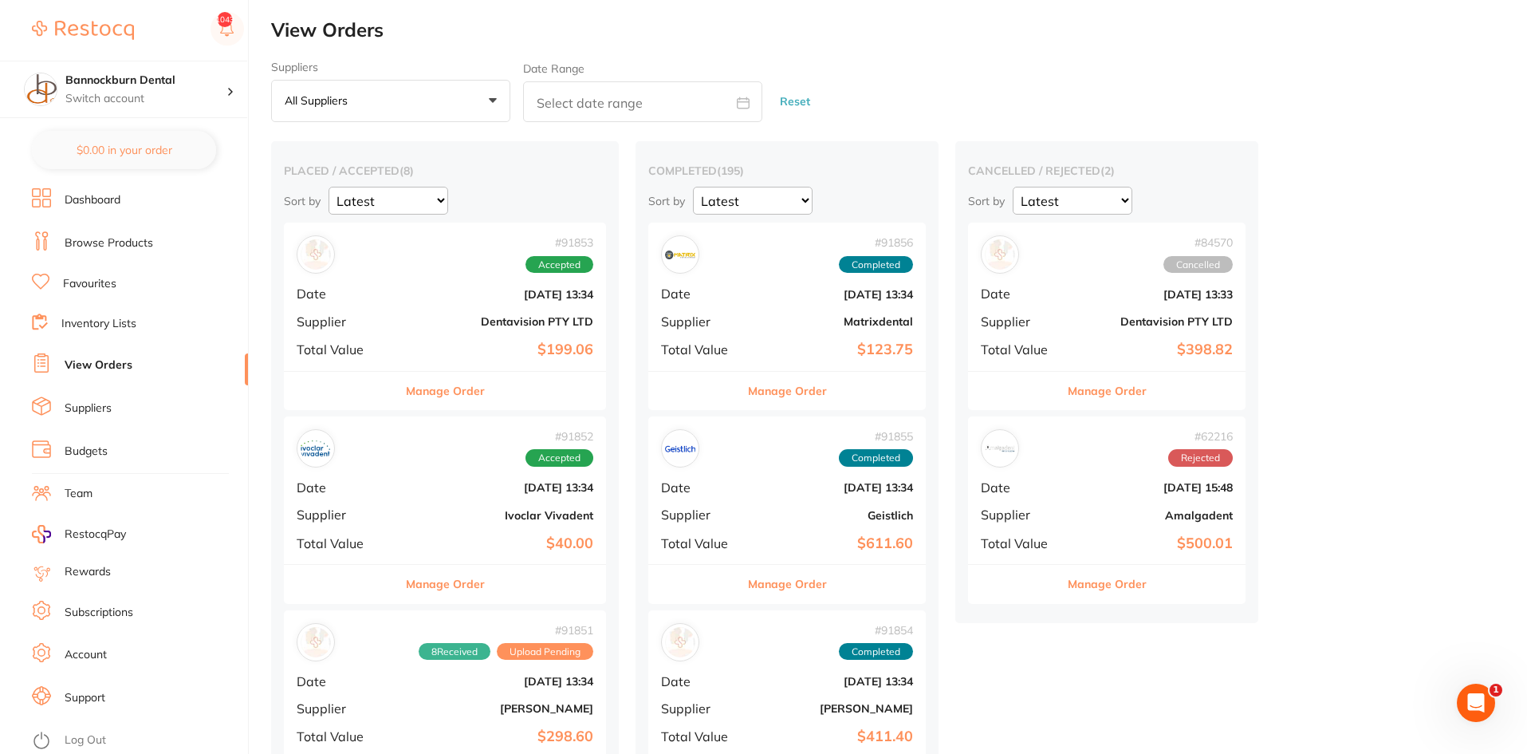
click at [763, 194] on select "Latest Notification" at bounding box center [753, 201] width 120 height 28
click at [463, 585] on button "Manage Order" at bounding box center [445, 584] width 79 height 38
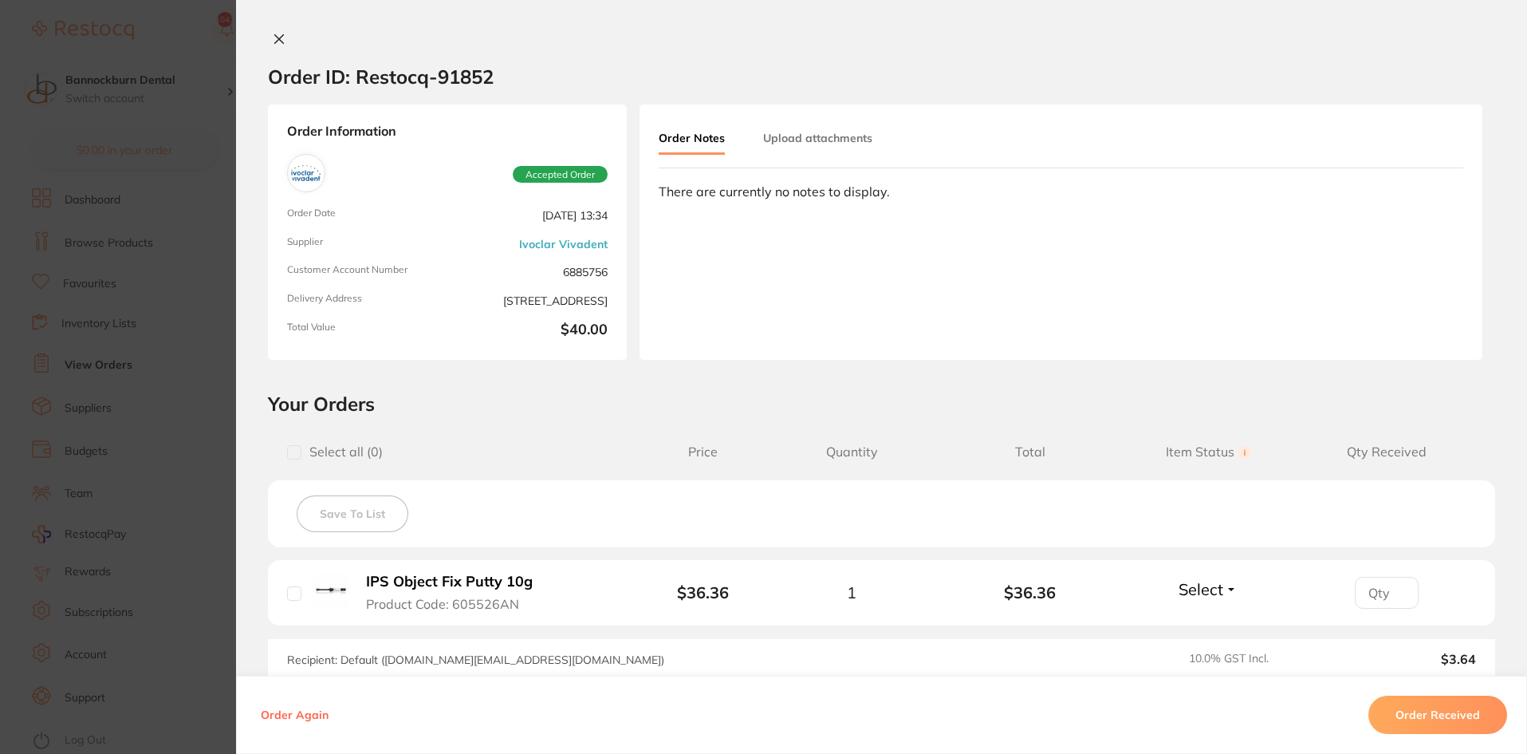
click at [1419, 715] on button "Order Received" at bounding box center [1438, 715] width 139 height 38
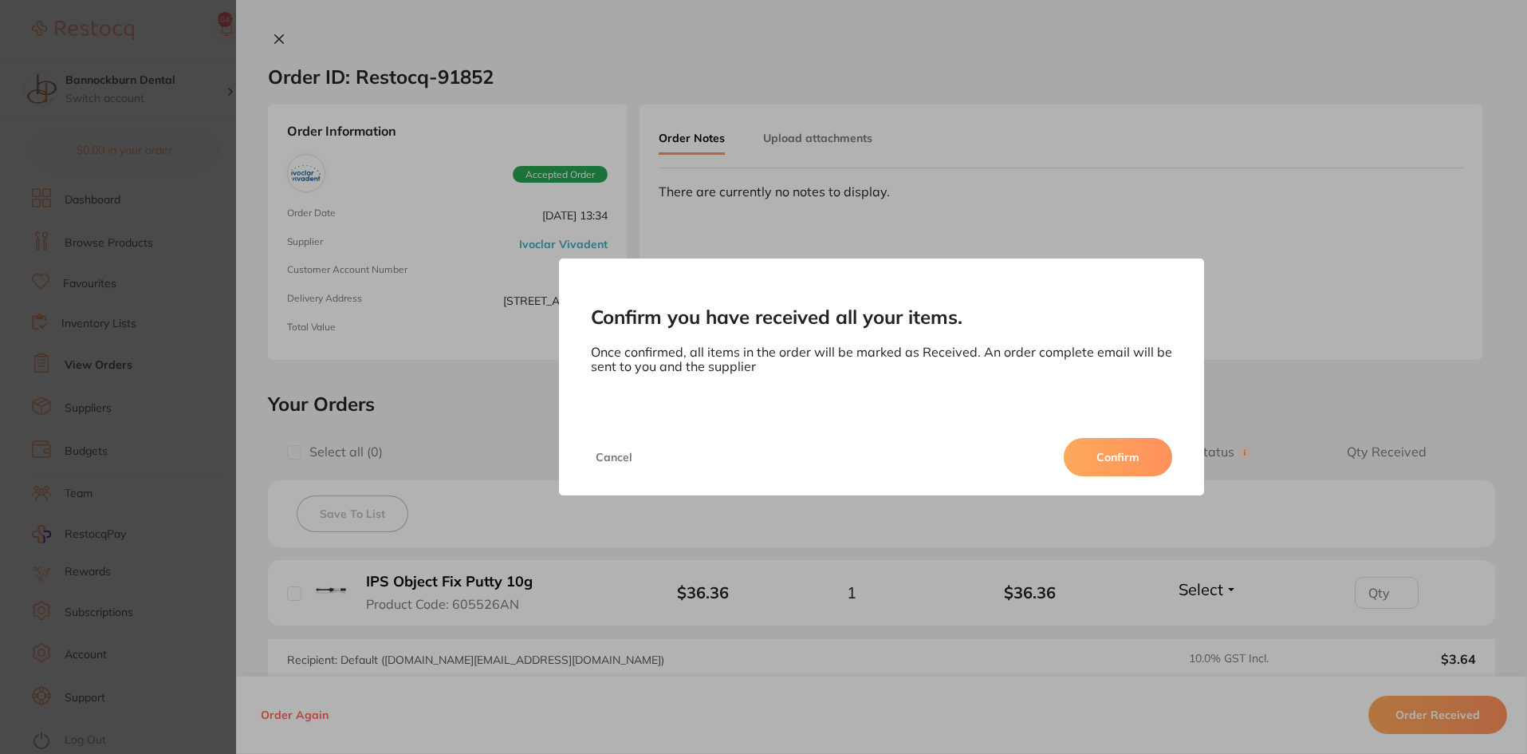
click at [1103, 454] on button "Confirm" at bounding box center [1118, 457] width 108 height 38
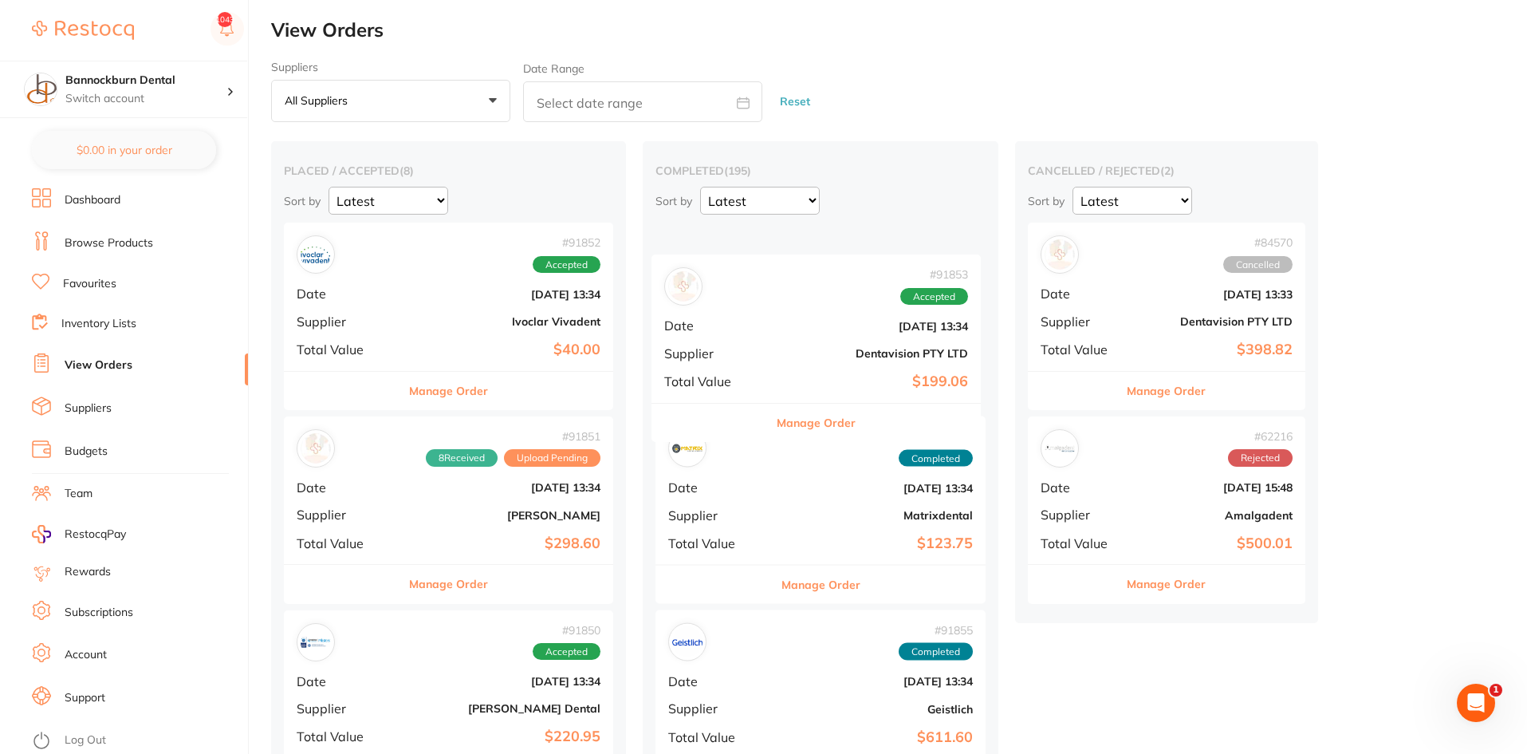
drag, startPoint x: 392, startPoint y: 298, endPoint x: 764, endPoint y: 330, distance: 373.9
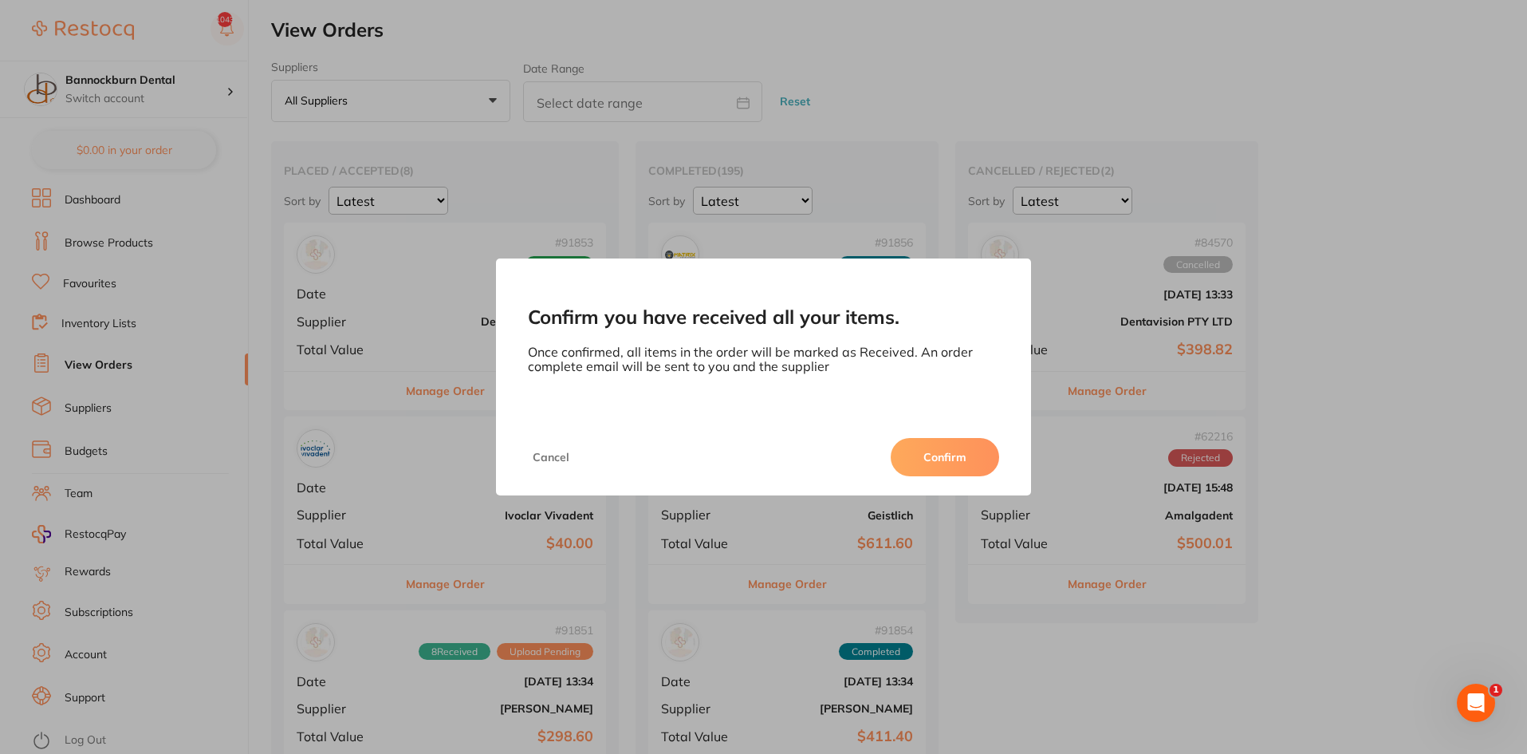
click at [944, 456] on button "Confirm" at bounding box center [945, 457] width 108 height 38
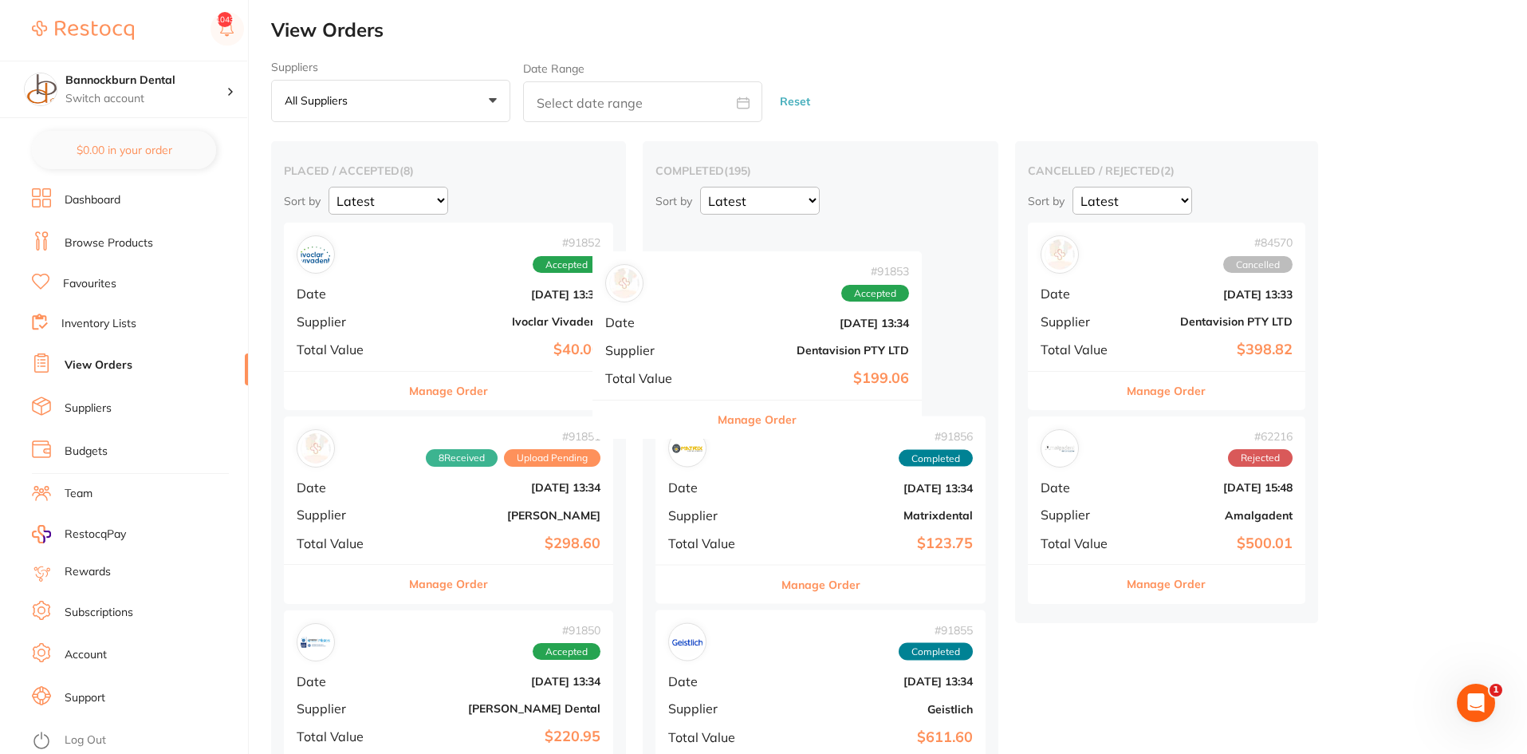
drag, startPoint x: 479, startPoint y: 333, endPoint x: 812, endPoint y: 370, distance: 335.4
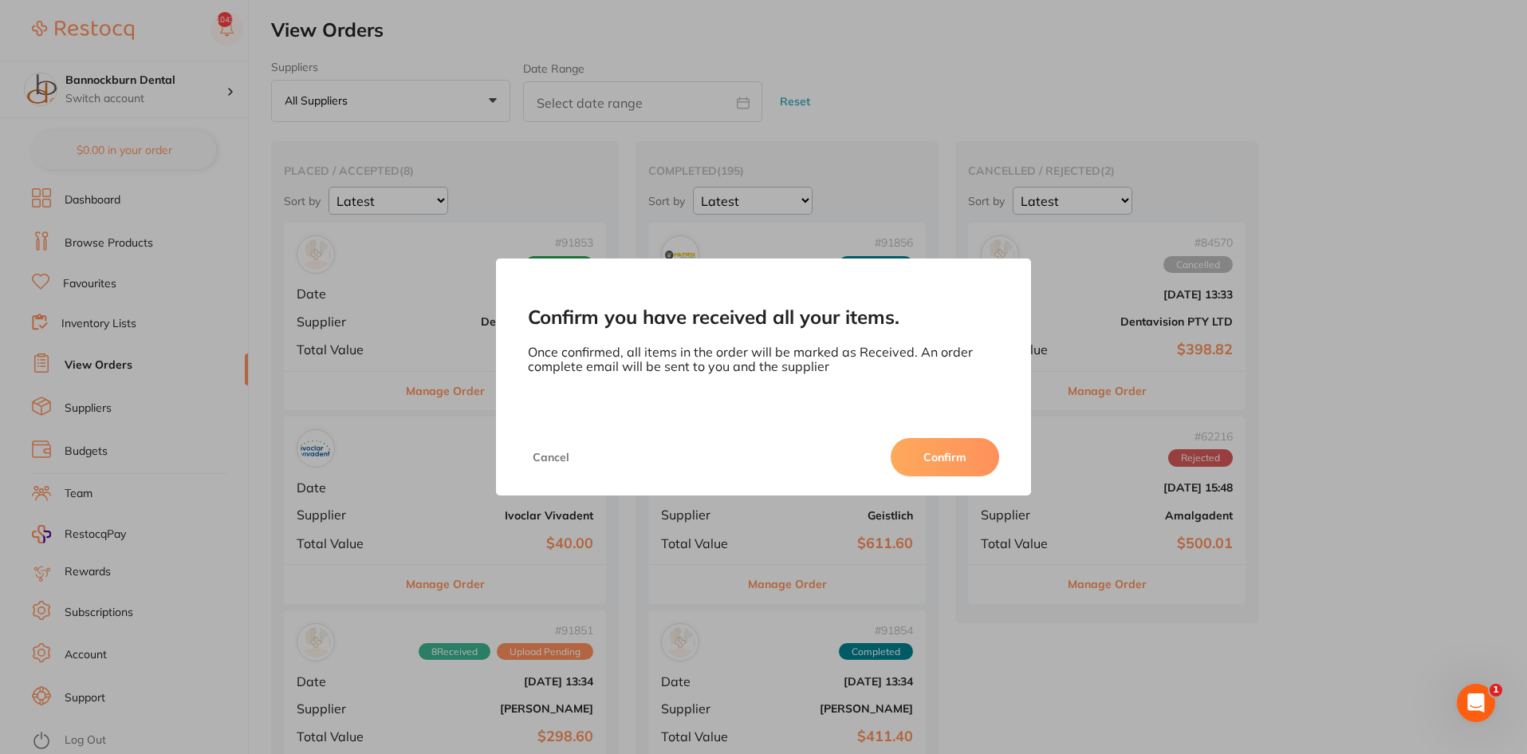
click at [944, 448] on button "Confirm" at bounding box center [945, 457] width 108 height 38
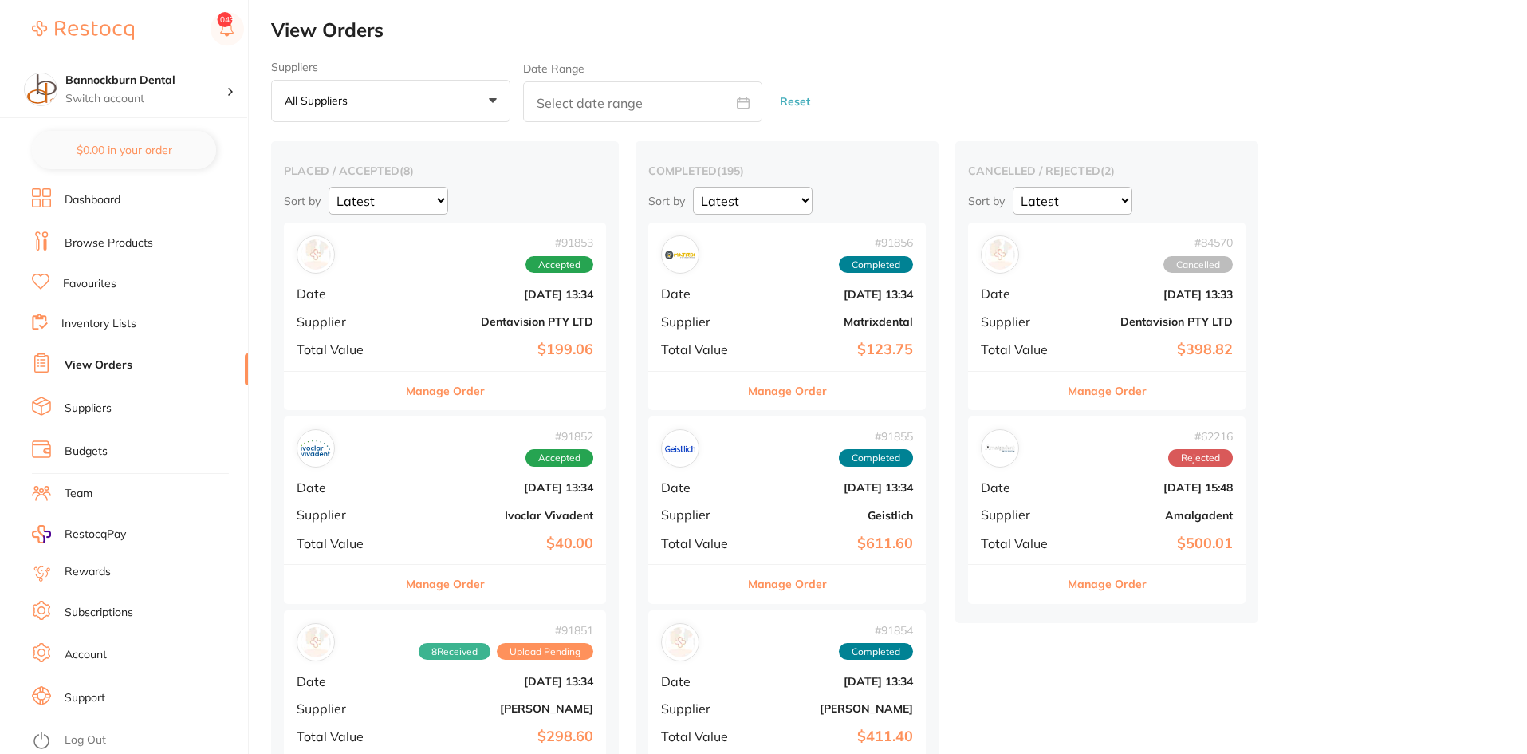
click at [89, 324] on link "Inventory Lists" at bounding box center [98, 324] width 75 height 16
click at [482, 401] on button "Manage Order" at bounding box center [445, 391] width 79 height 38
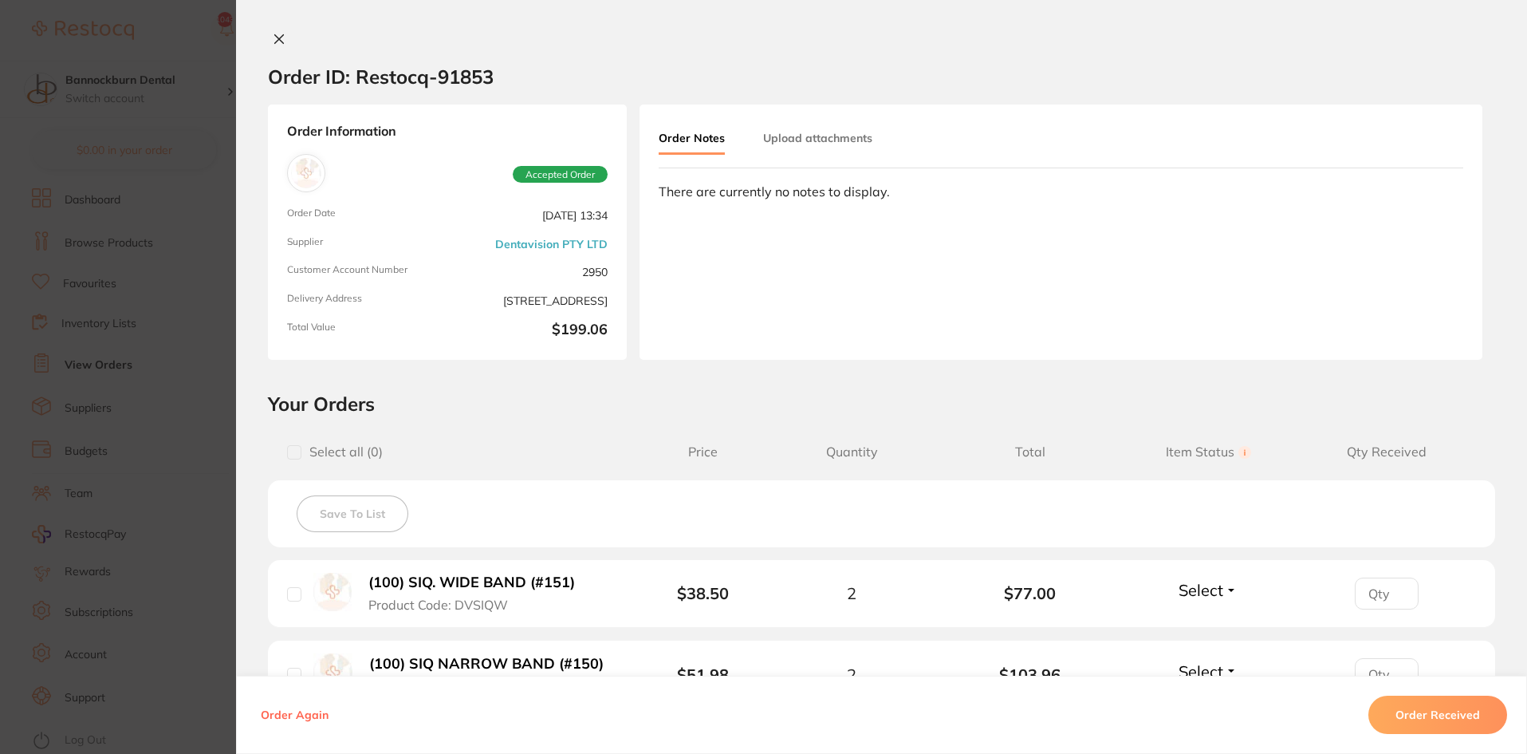
click at [1421, 719] on button "Order Received" at bounding box center [1438, 715] width 139 height 38
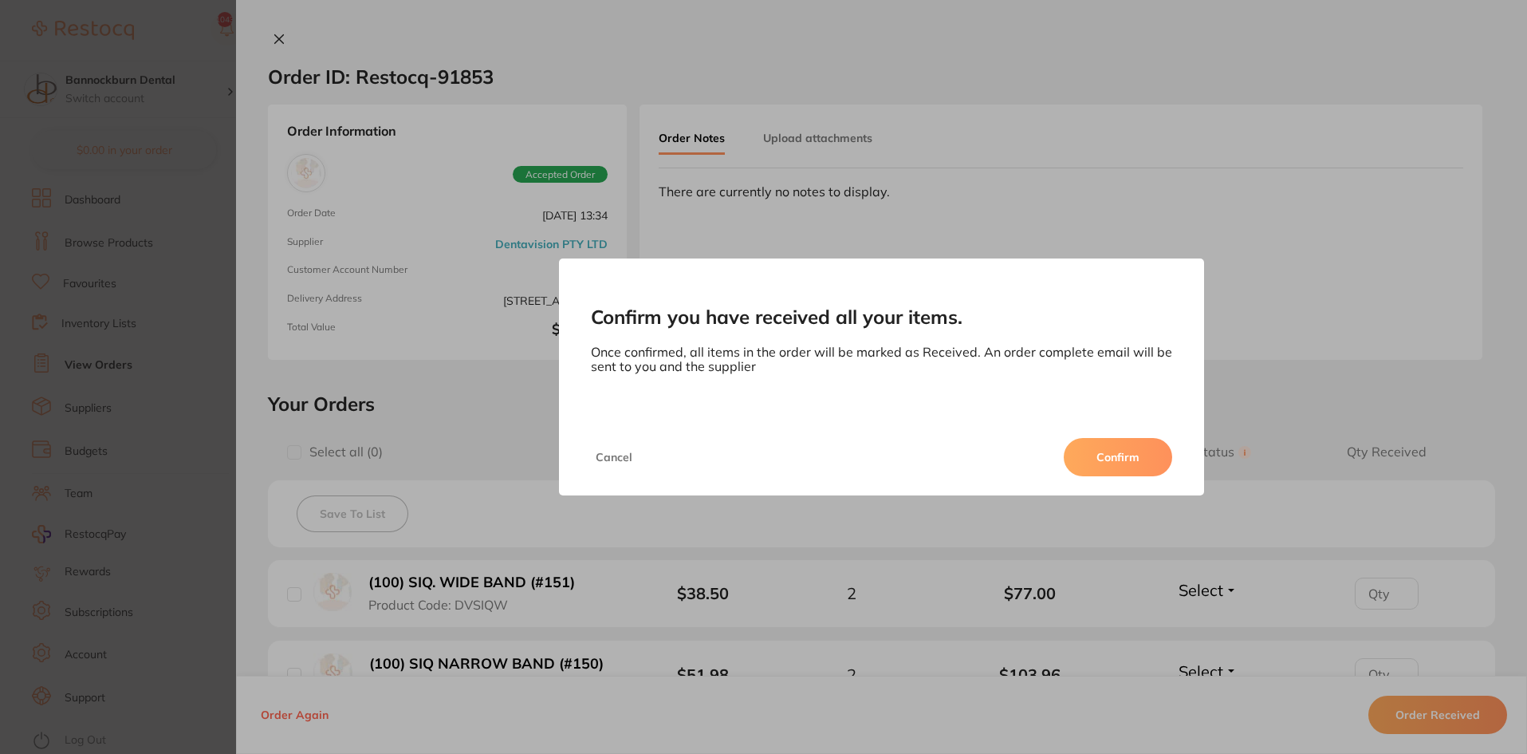
click at [1112, 443] on button "Confirm" at bounding box center [1118, 457] width 108 height 38
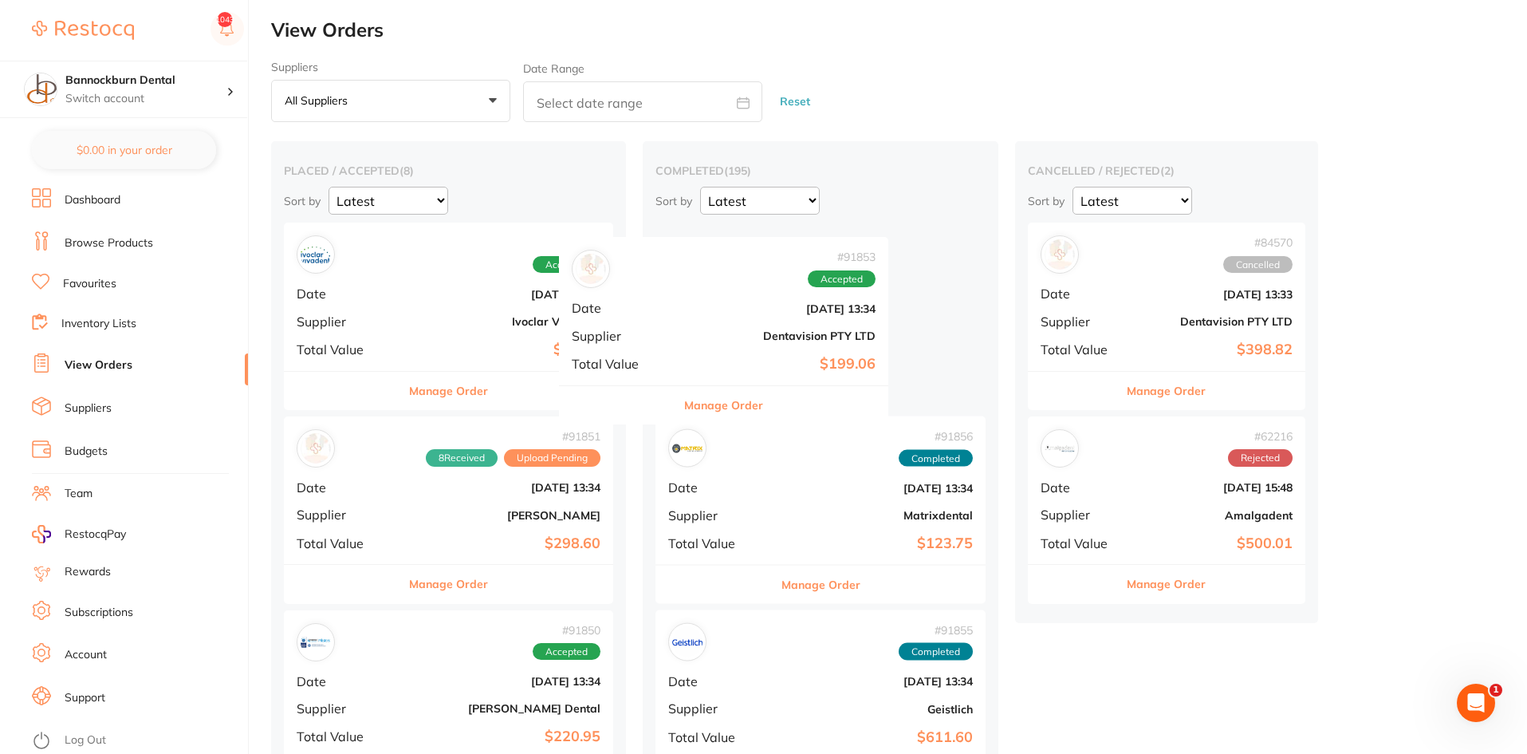
drag, startPoint x: 446, startPoint y: 326, endPoint x: 746, endPoint y: 339, distance: 300.2
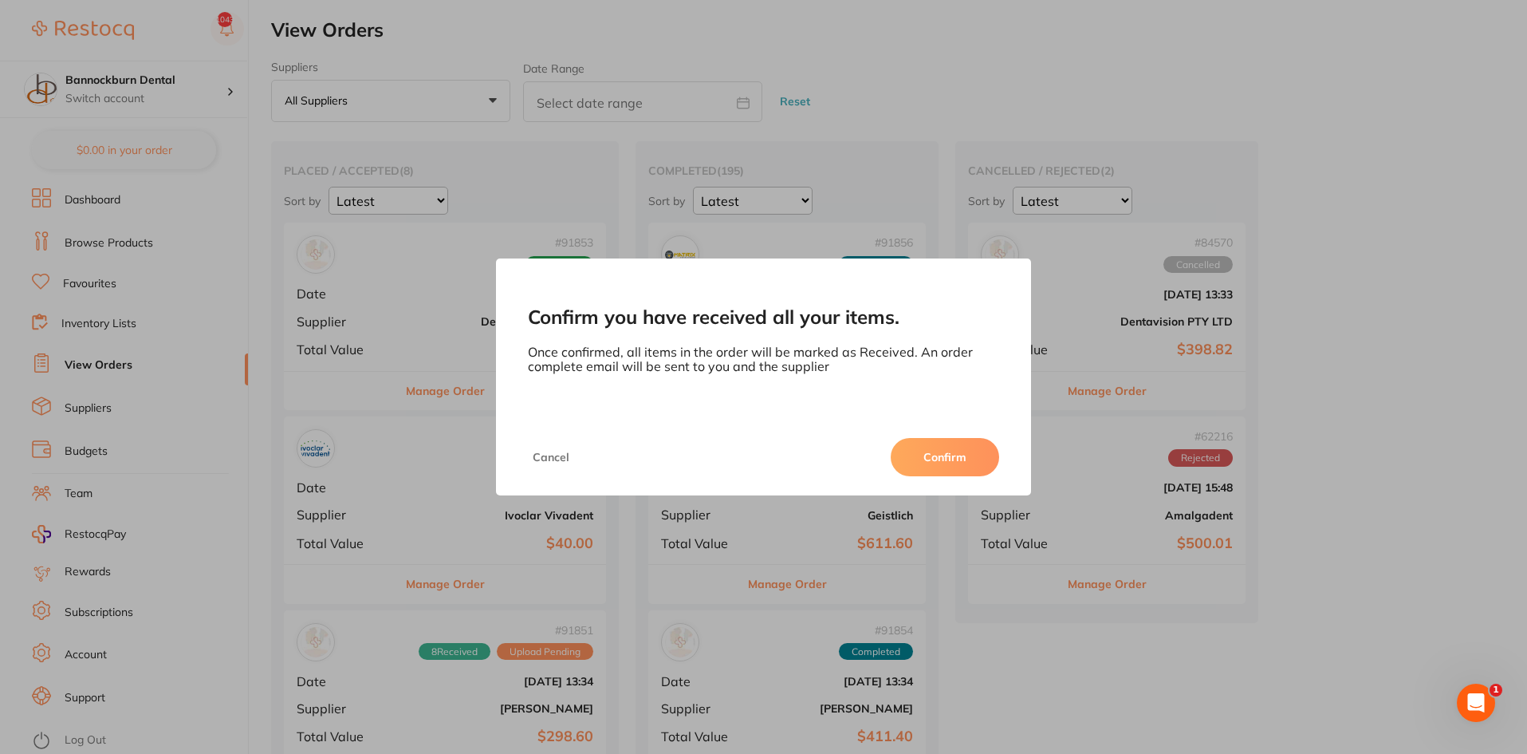
click at [1000, 462] on div "Cancel Confirm" at bounding box center [763, 457] width 534 height 77
click at [986, 462] on button "Confirm" at bounding box center [945, 457] width 108 height 38
click at [560, 457] on button "Cancel" at bounding box center [551, 457] width 46 height 38
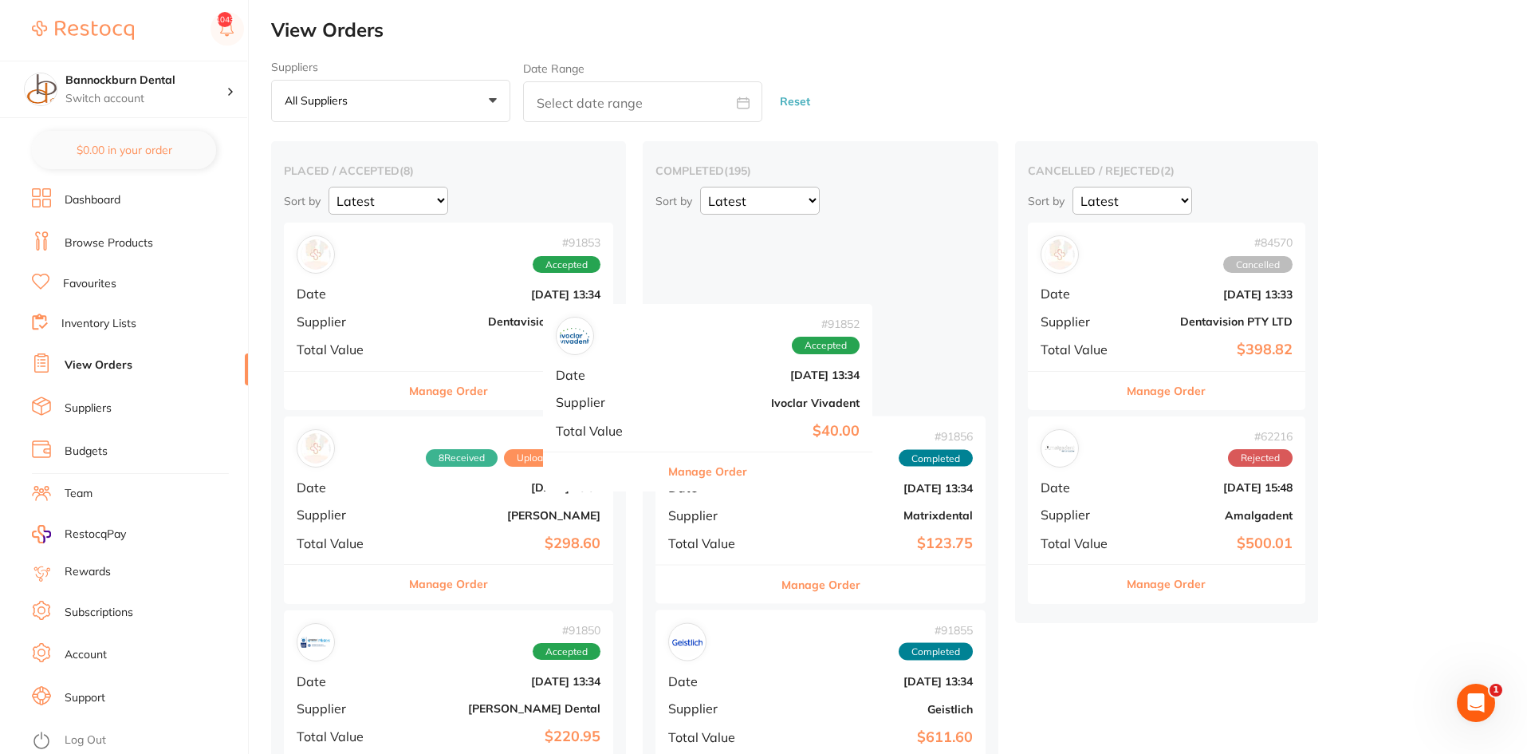
drag, startPoint x: 432, startPoint y: 457, endPoint x: 697, endPoint y: 341, distance: 289.0
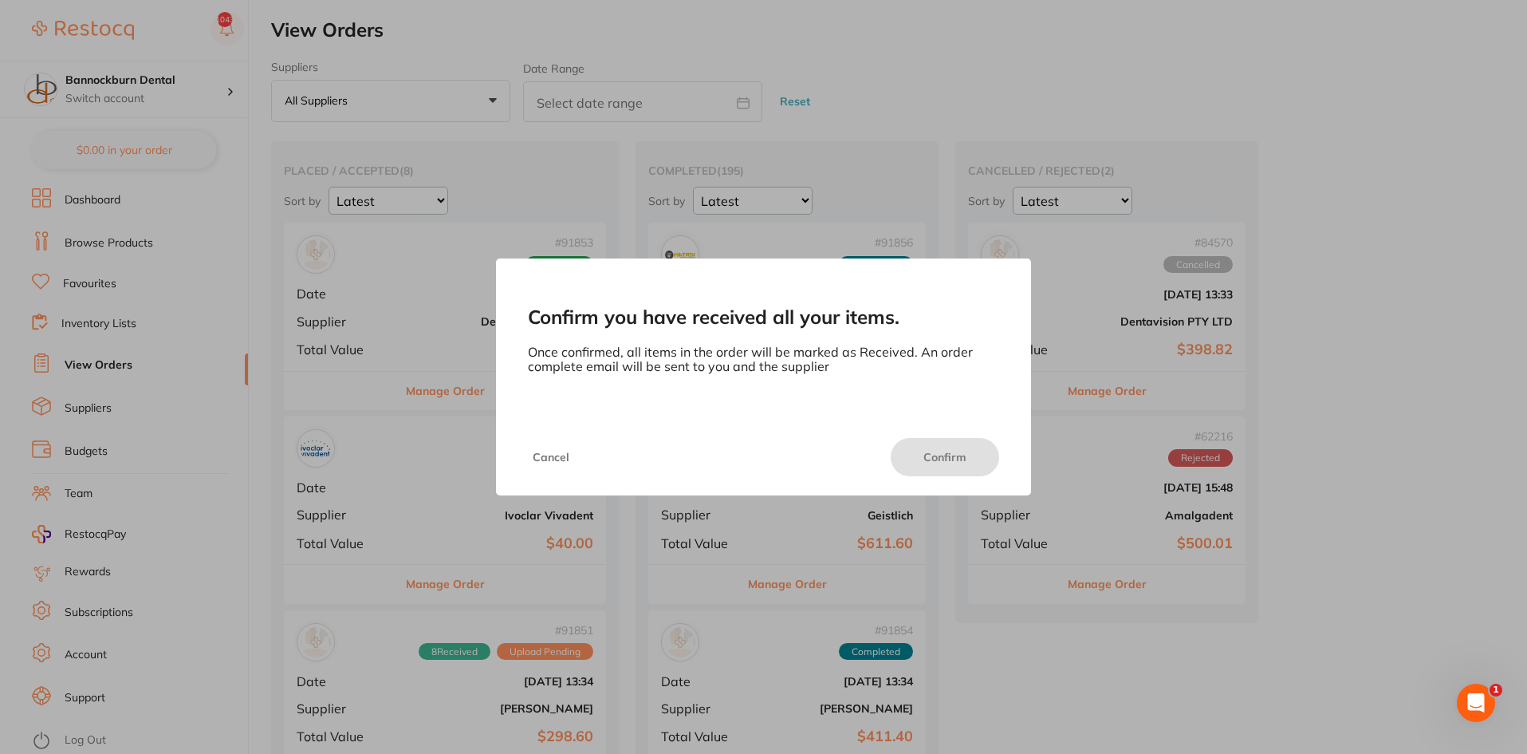
click at [549, 471] on button "Cancel" at bounding box center [551, 457] width 46 height 38
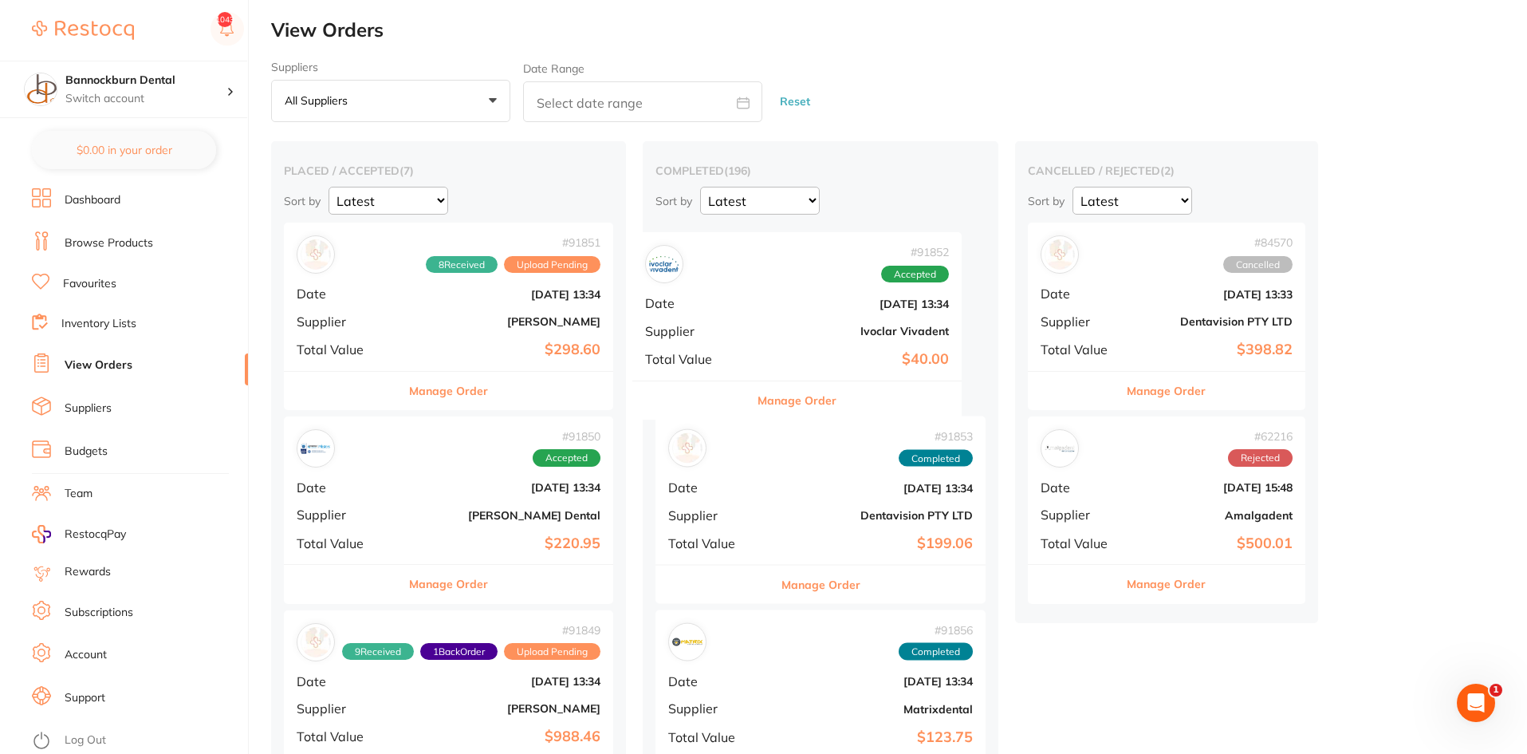
drag, startPoint x: 465, startPoint y: 322, endPoint x: 822, endPoint y: 332, distance: 356.7
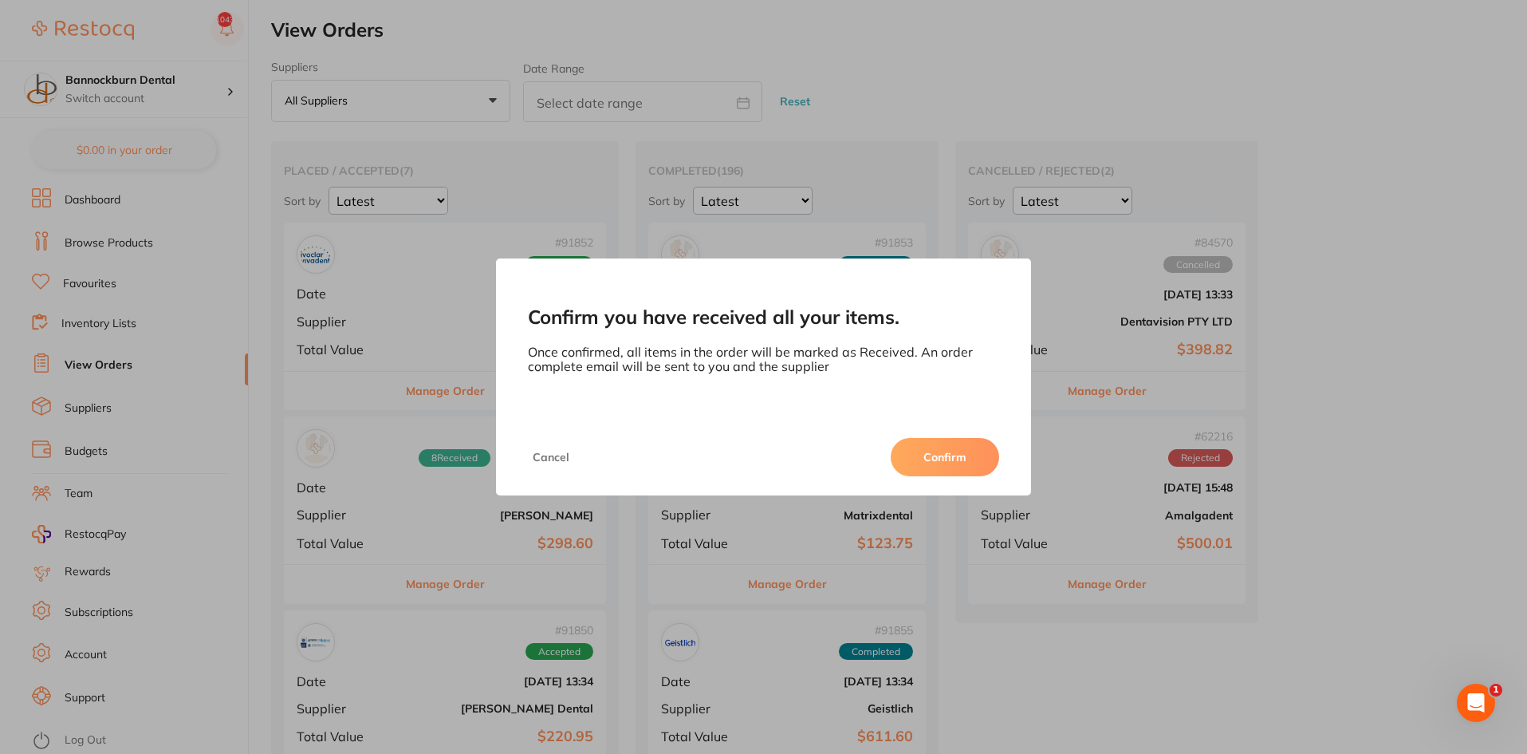
click at [963, 455] on button "Confirm" at bounding box center [945, 457] width 108 height 38
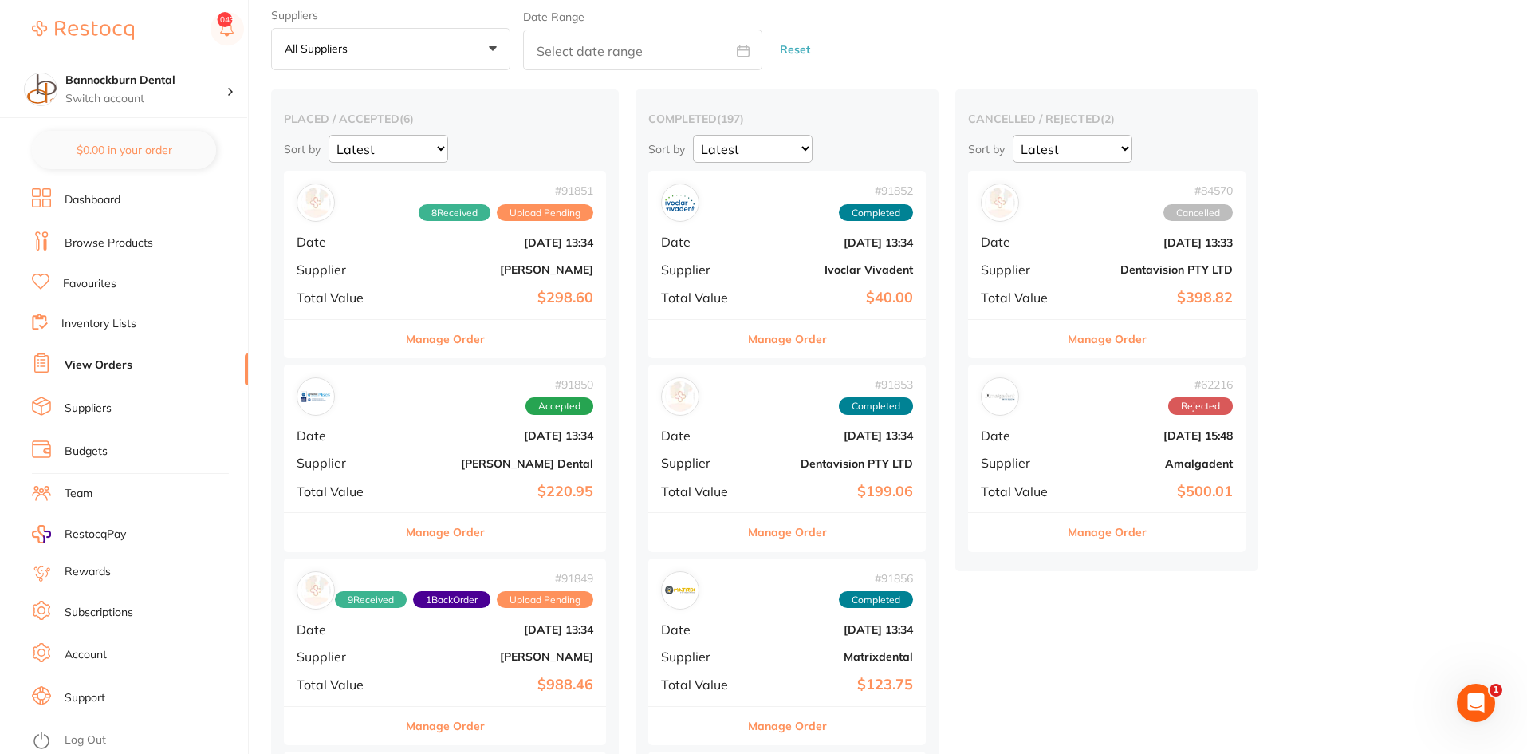
scroll to position [80, 0]
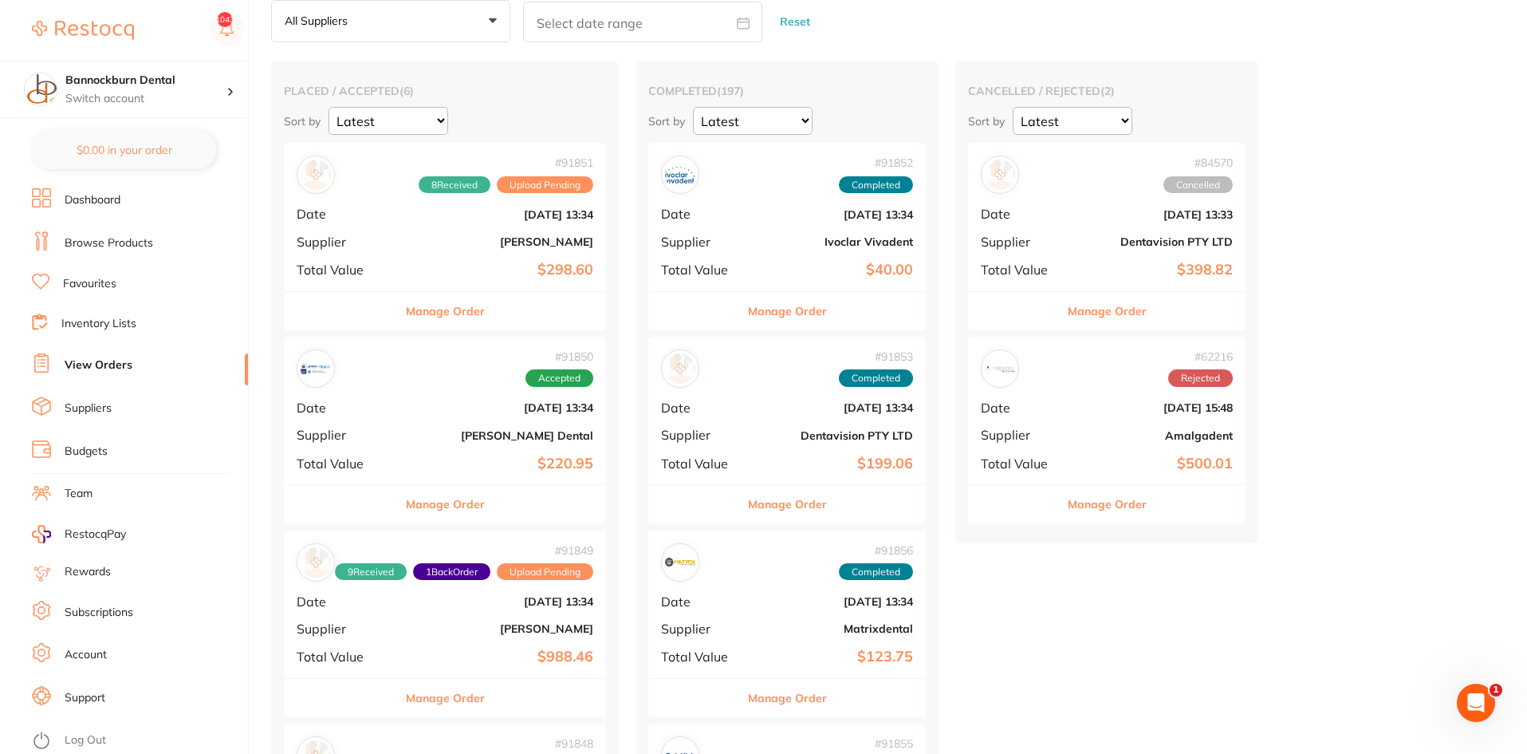
click at [494, 507] on div "Manage Order" at bounding box center [445, 503] width 322 height 39
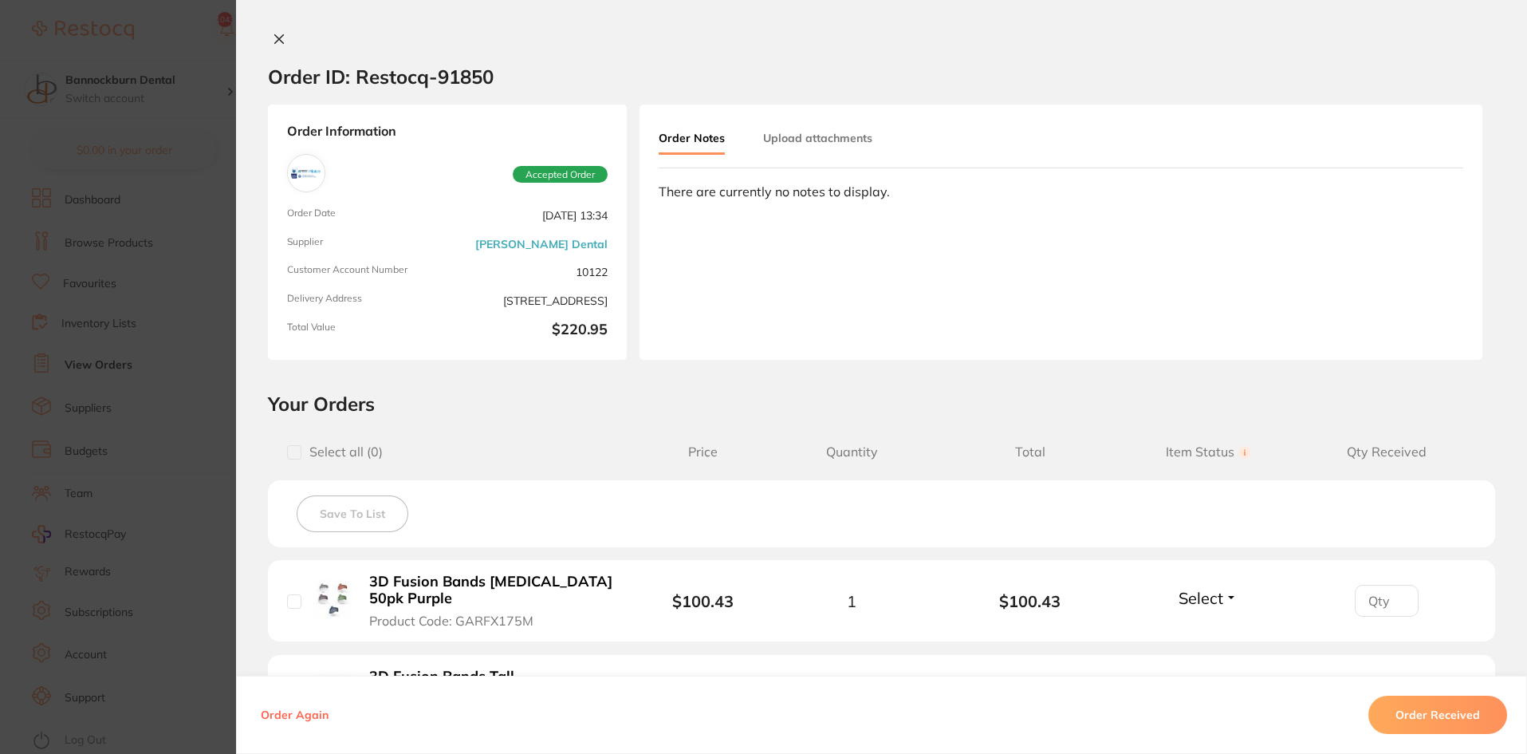
click at [273, 43] on icon at bounding box center [279, 39] width 13 height 13
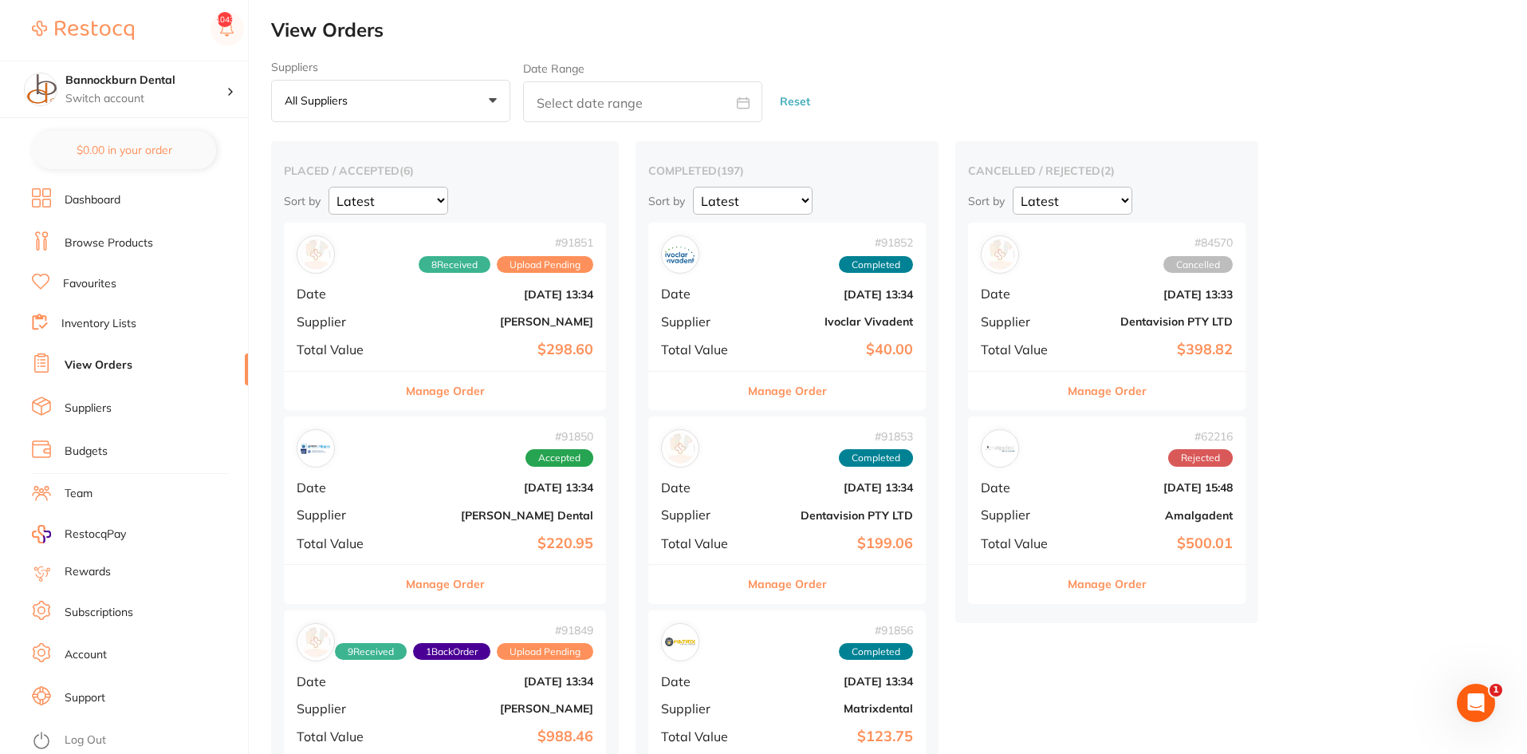
click at [120, 326] on link "Inventory Lists" at bounding box center [98, 324] width 75 height 16
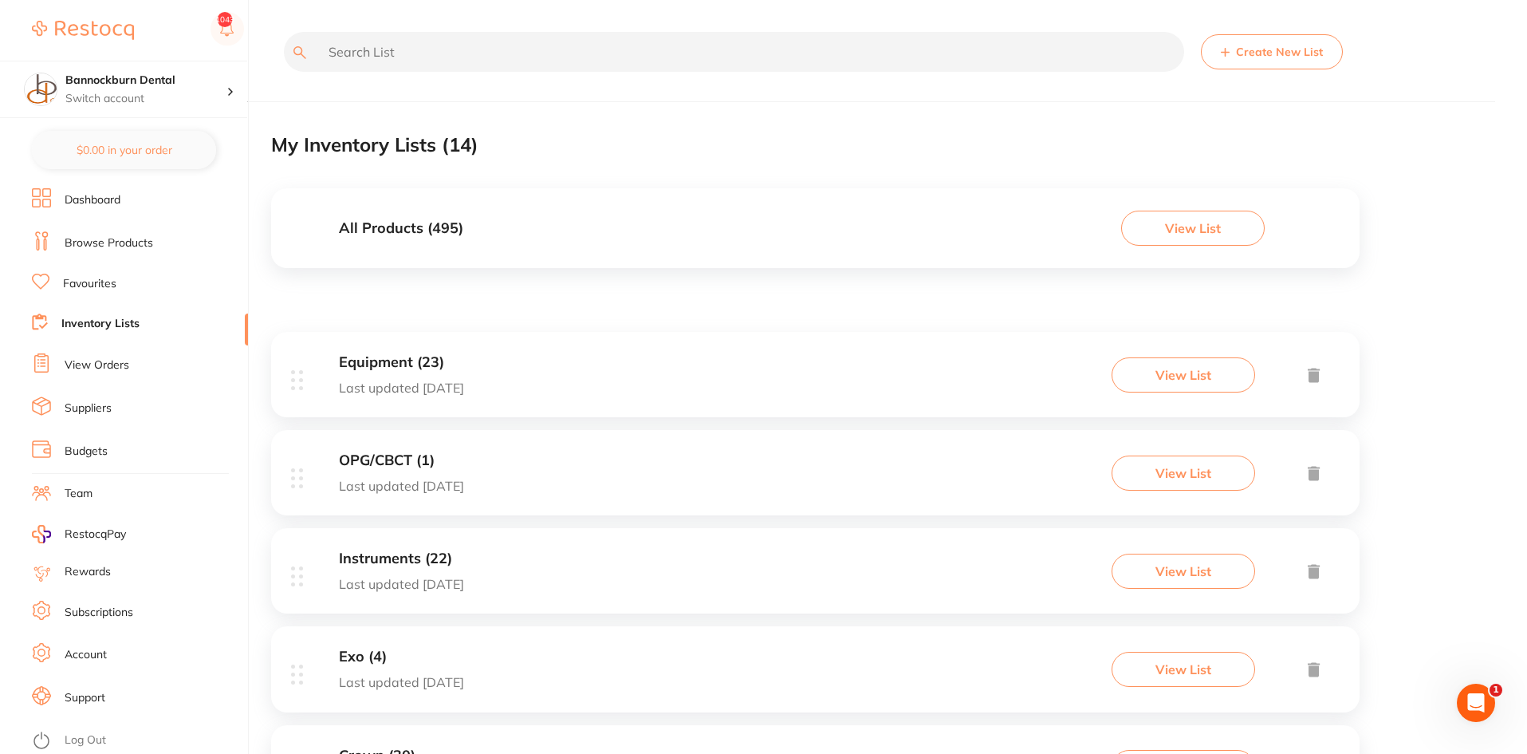
click at [443, 227] on h3 "All Products ( 495 )" at bounding box center [401, 228] width 124 height 17
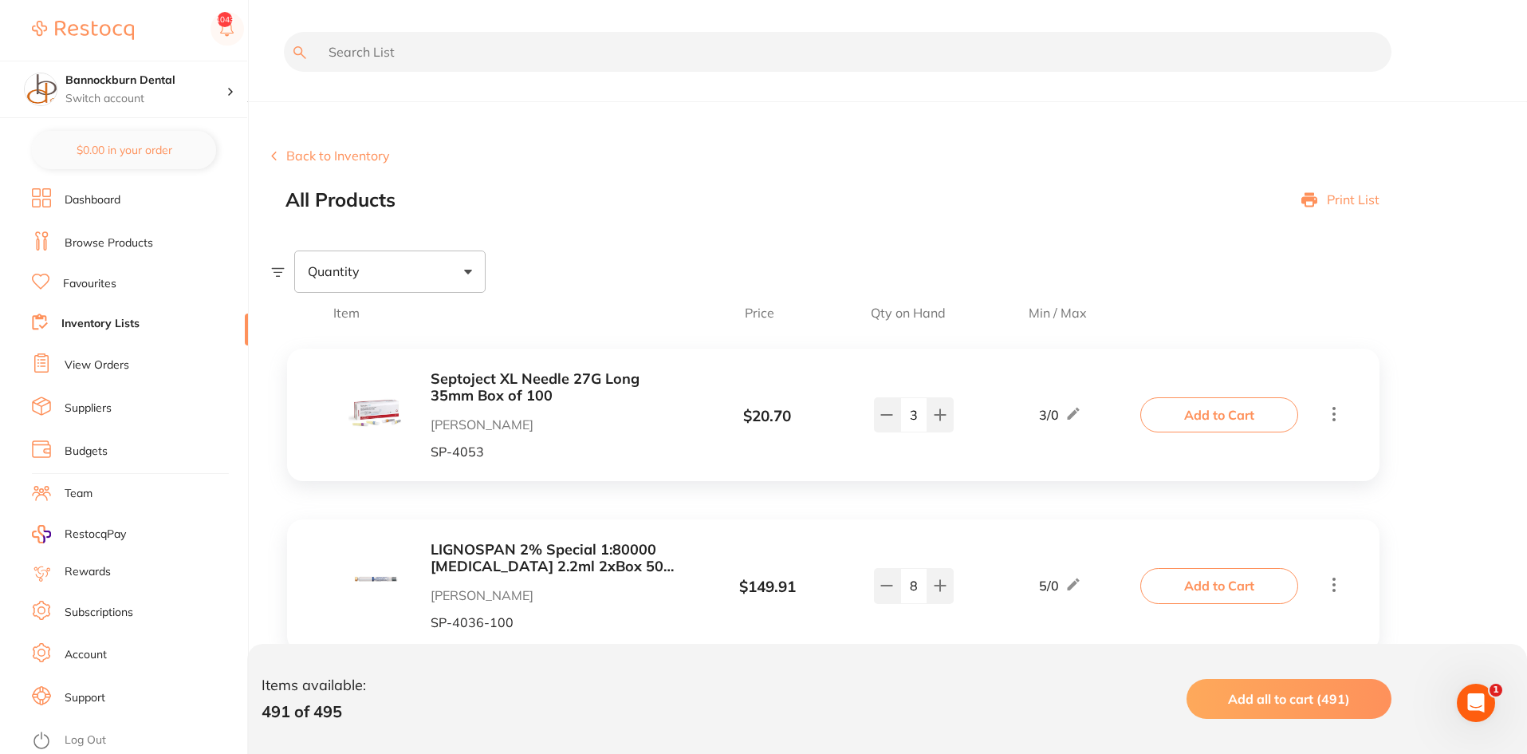
click at [432, 69] on input "text" at bounding box center [838, 52] width 1108 height 40
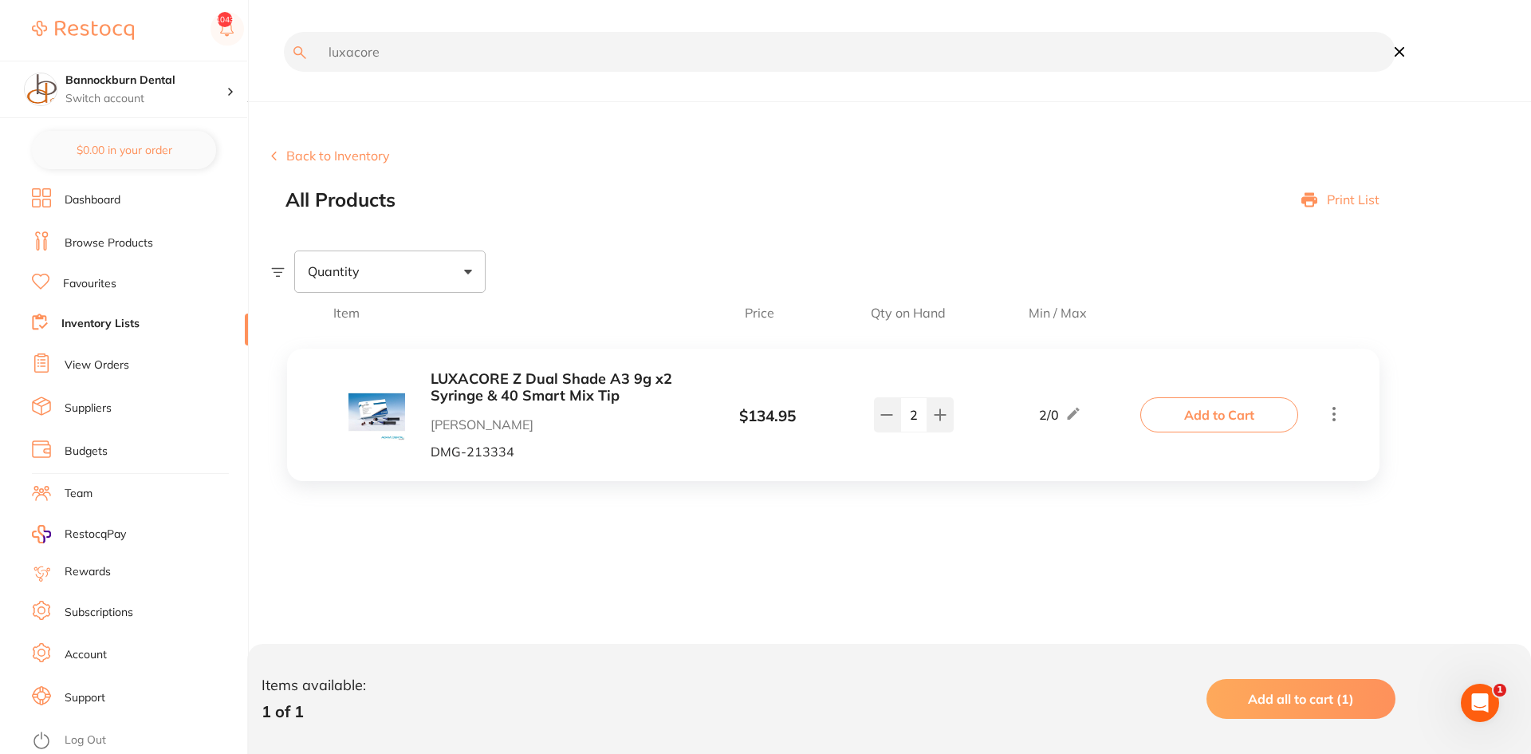
type input "luxacore"
drag, startPoint x: 436, startPoint y: 69, endPoint x: 205, endPoint y: 70, distance: 230.5
click at [205, 70] on div "$334.95 Bannockburn Dental Switch account Bannockburn Dental $0.00 in your orde…" at bounding box center [765, 377] width 1531 height 754
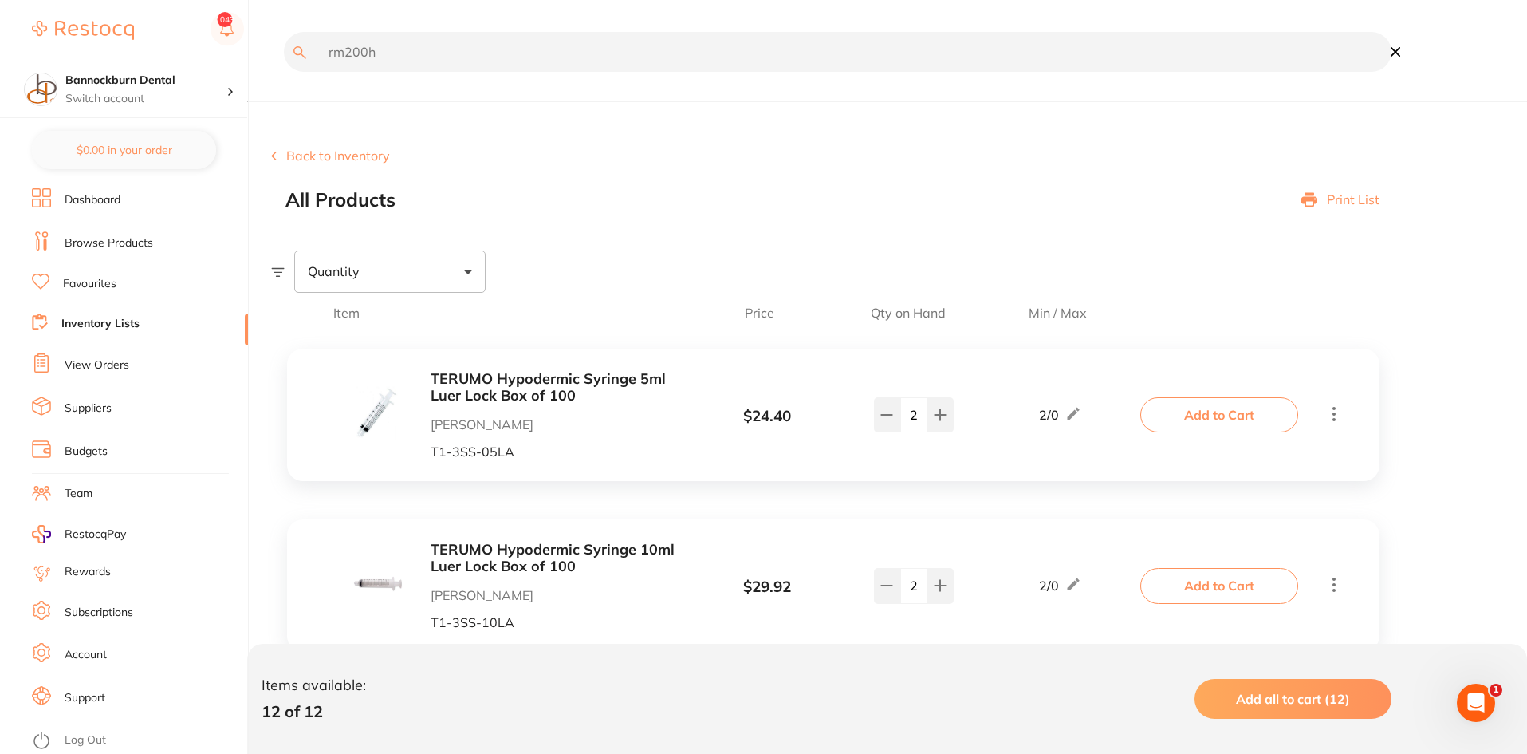
type input "rm200h"
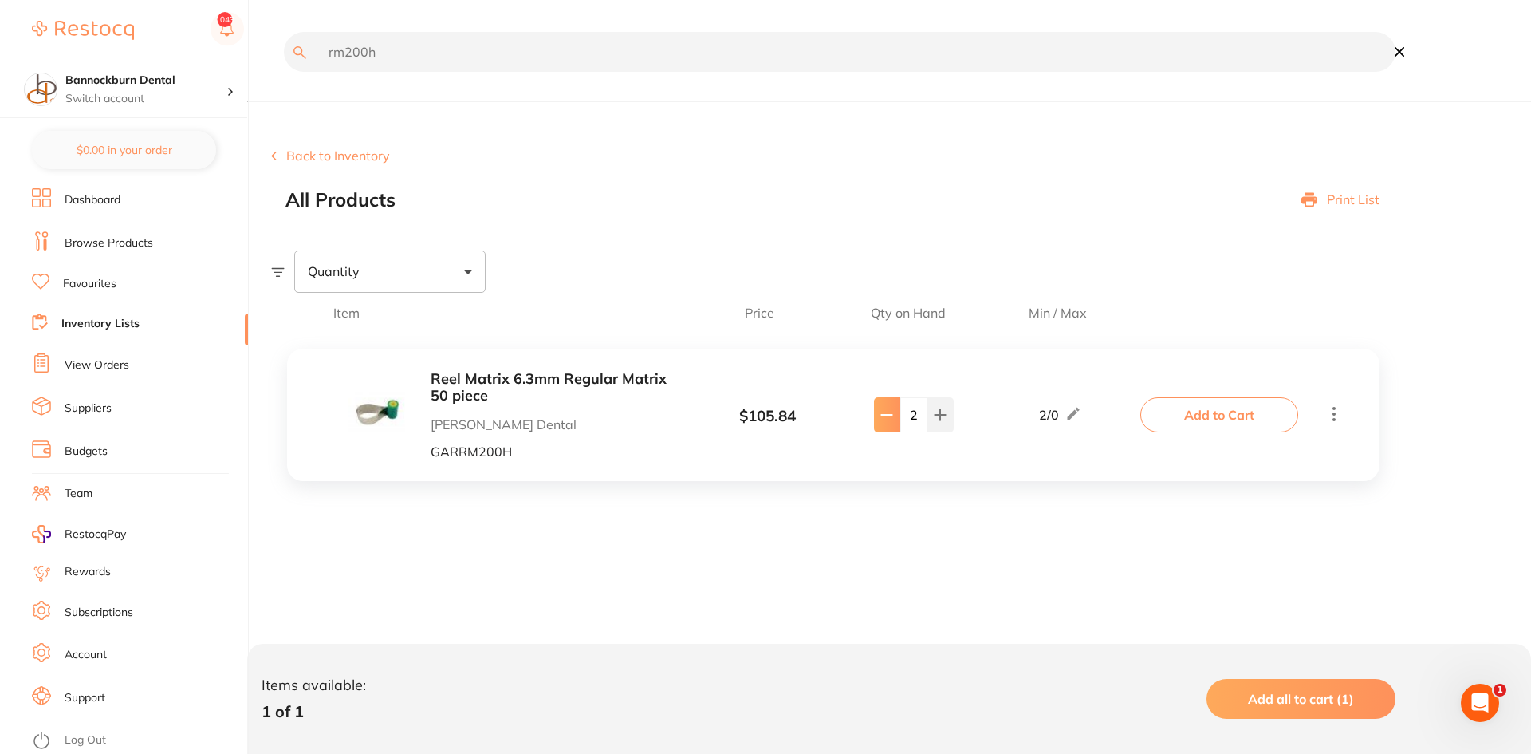
click at [885, 425] on button at bounding box center [887, 414] width 26 height 35
type input "1"
click at [1234, 406] on button "Add to Cart" at bounding box center [1220, 414] width 158 height 35
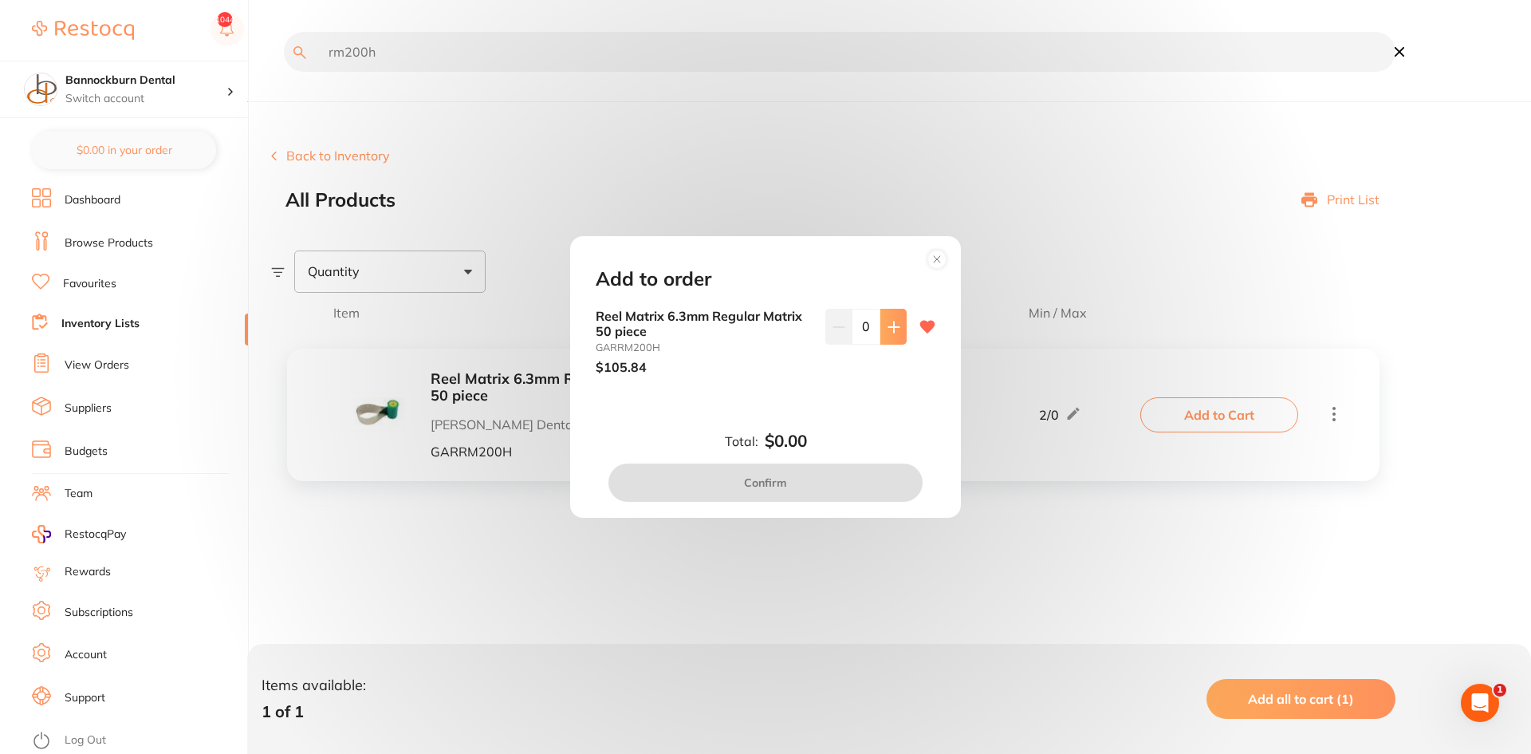
click at [888, 325] on icon at bounding box center [894, 327] width 13 height 13
type input "1"
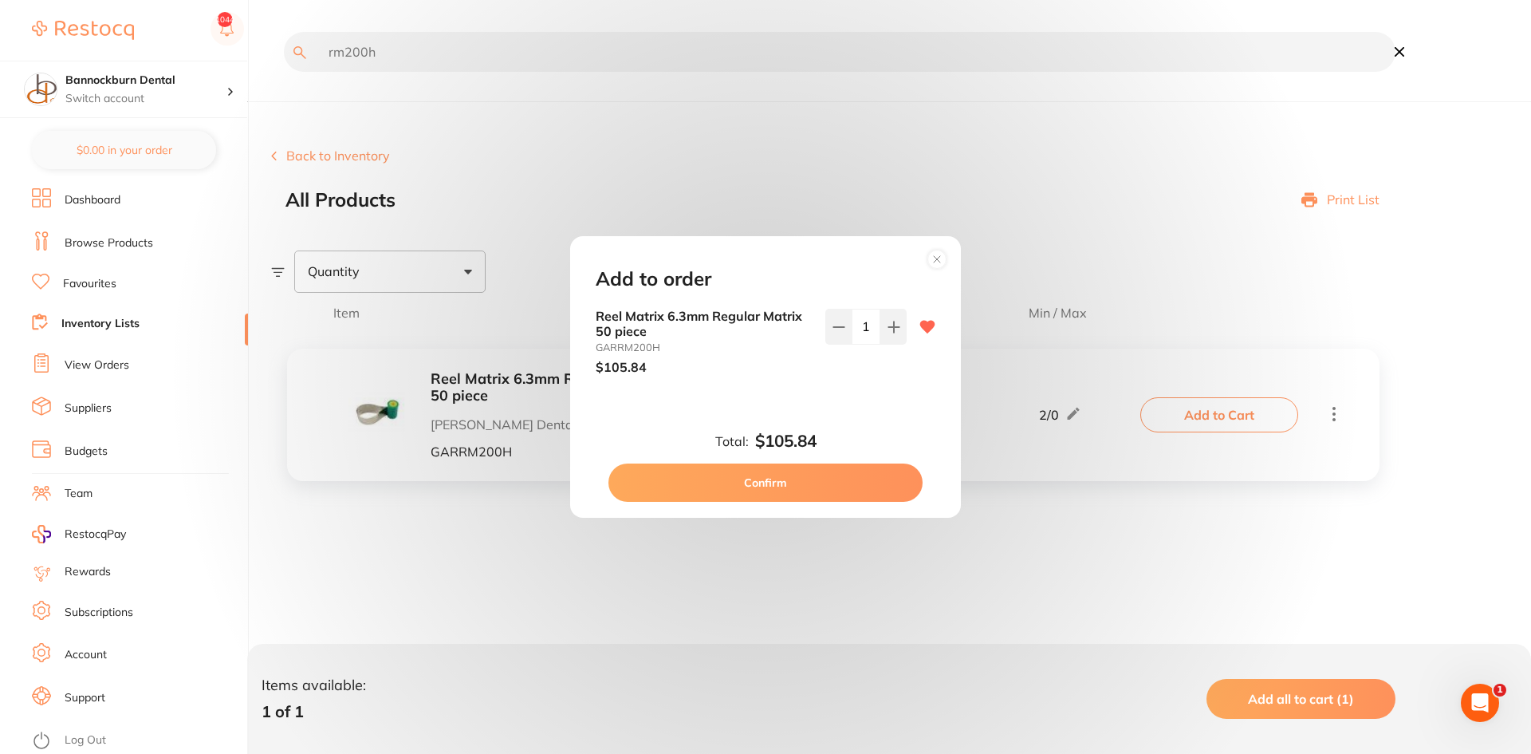
click at [865, 487] on button "Confirm" at bounding box center [766, 482] width 314 height 38
checkbox input "false"
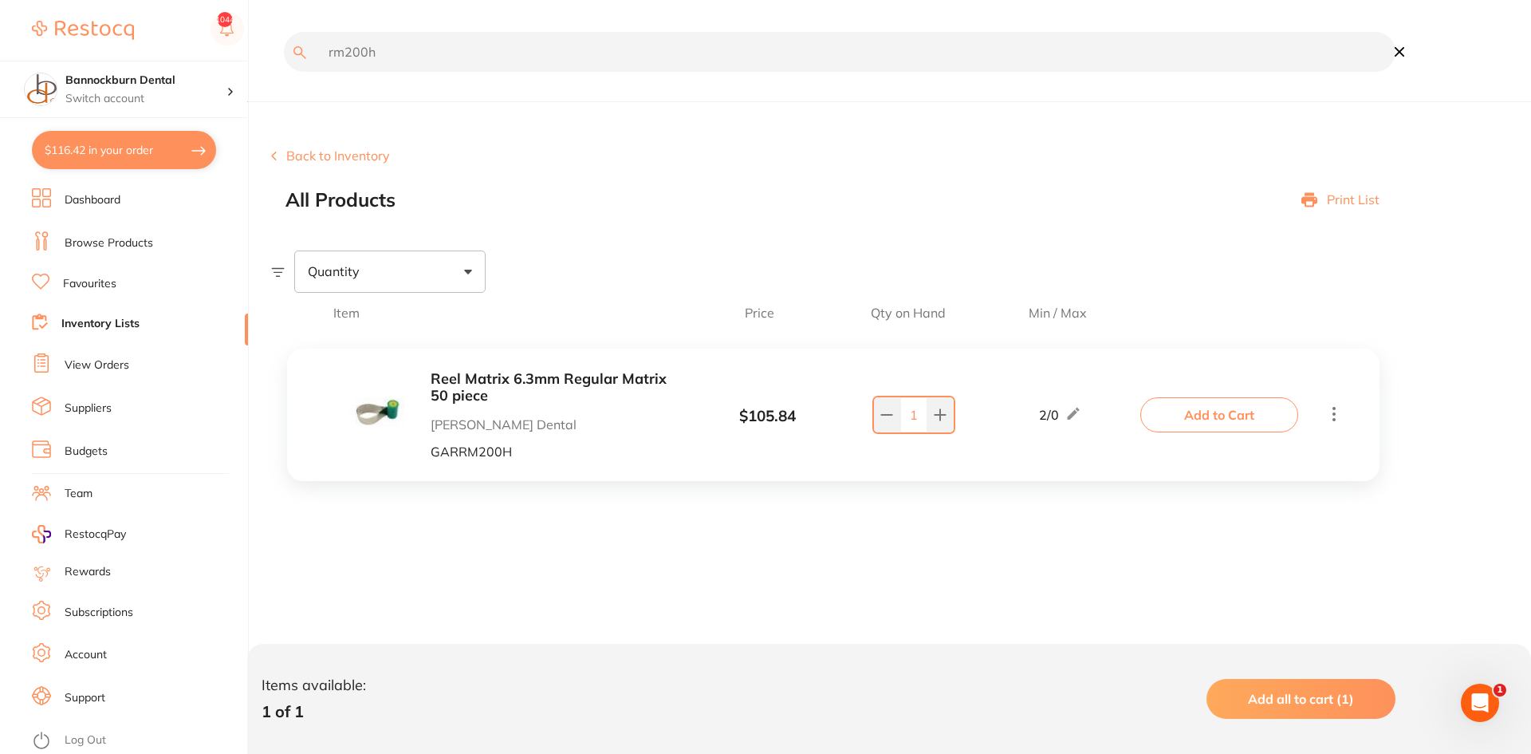
drag, startPoint x: 491, startPoint y: 43, endPoint x: 2, endPoint y: 46, distance: 488.2
click at [2, 46] on div "$116.42 Bannockburn Dental Switch account Bannockburn Dental $116.42 in your or…" at bounding box center [765, 377] width 1531 height 754
type input "s"
type input "saliv"
click at [887, 425] on button at bounding box center [887, 414] width 26 height 35
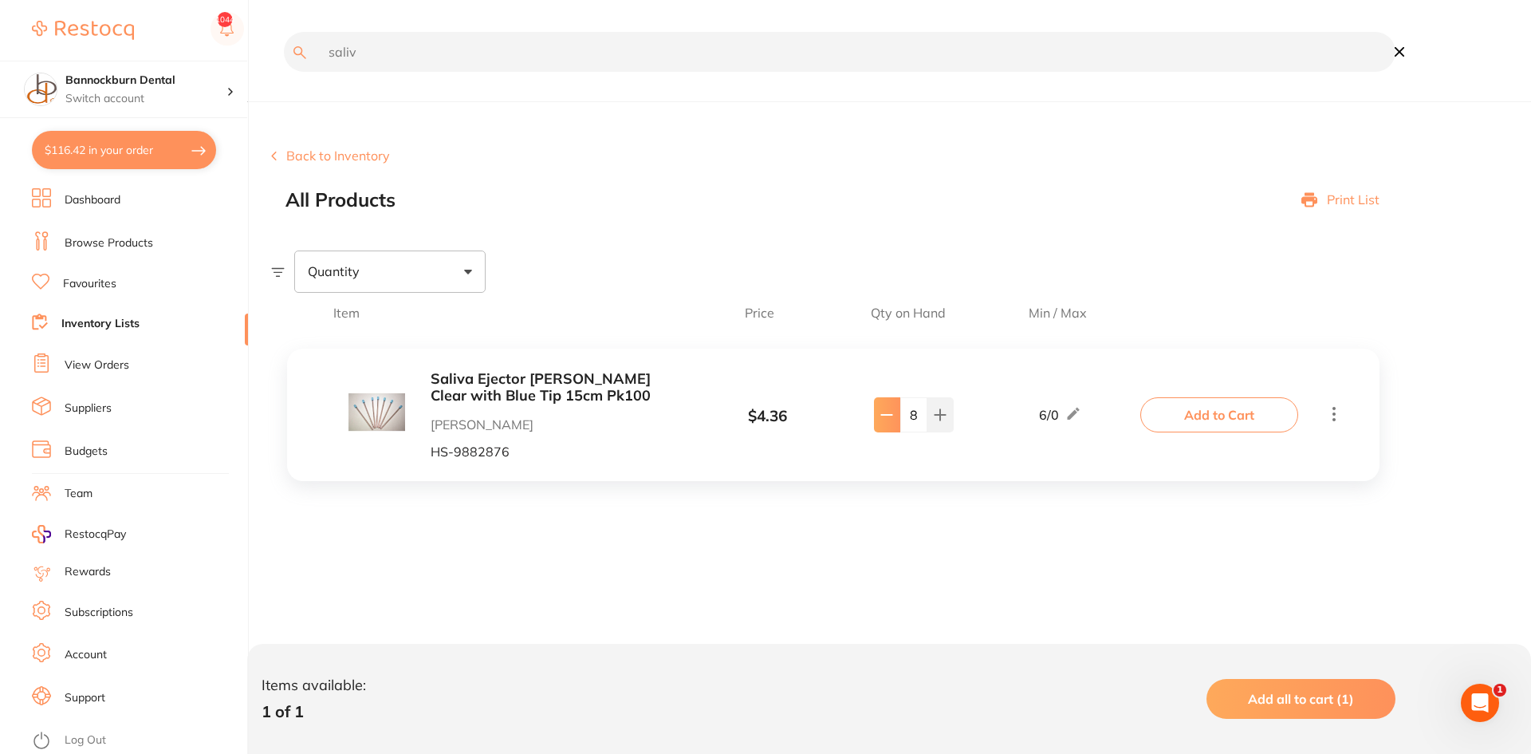
click at [888, 415] on icon at bounding box center [887, 415] width 10 height 0
type input "6"
click at [1166, 425] on button "Add to Cart" at bounding box center [1220, 414] width 158 height 35
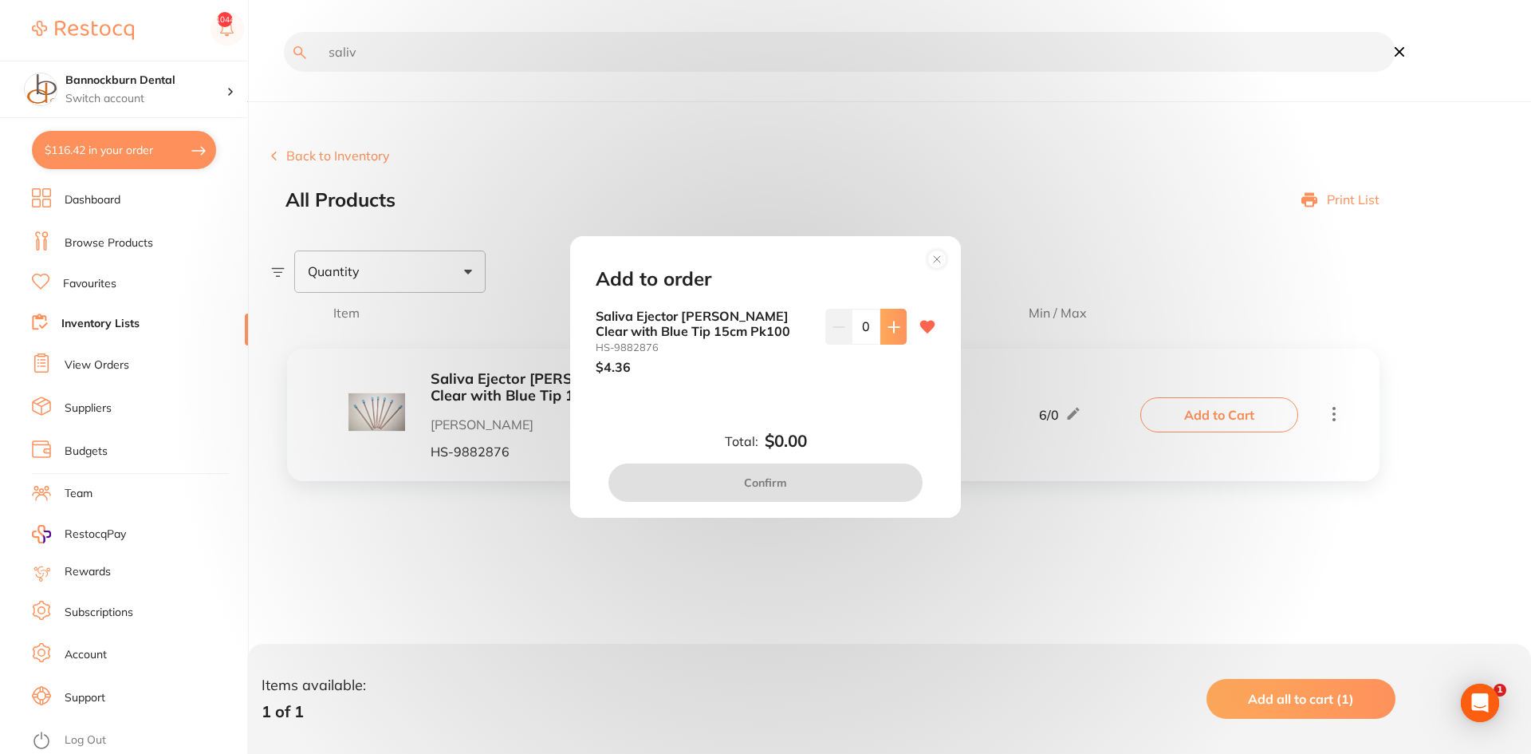
click at [889, 339] on button at bounding box center [894, 326] width 26 height 35
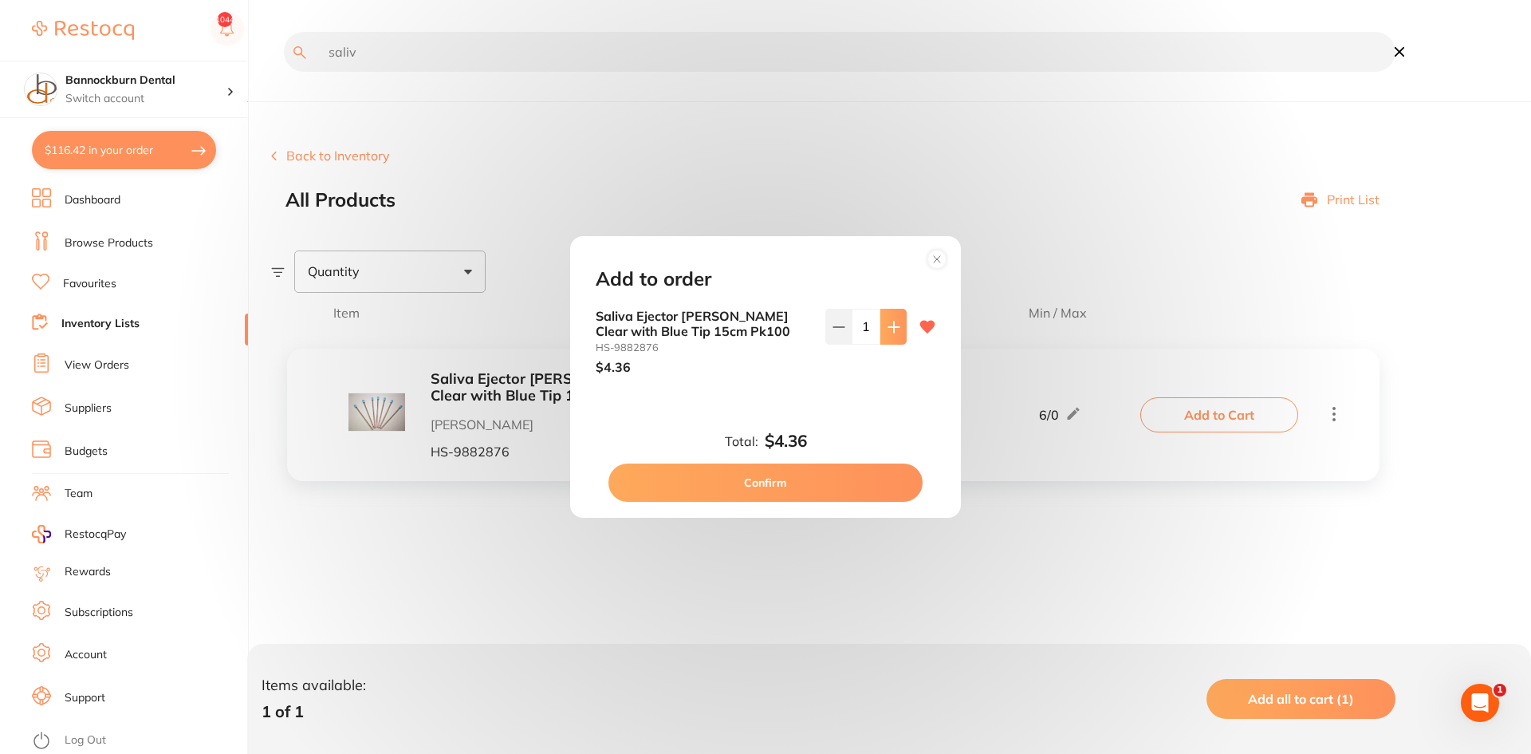
click at [889, 339] on button at bounding box center [894, 326] width 26 height 35
type input "2"
click at [850, 482] on button "Confirm" at bounding box center [766, 482] width 314 height 38
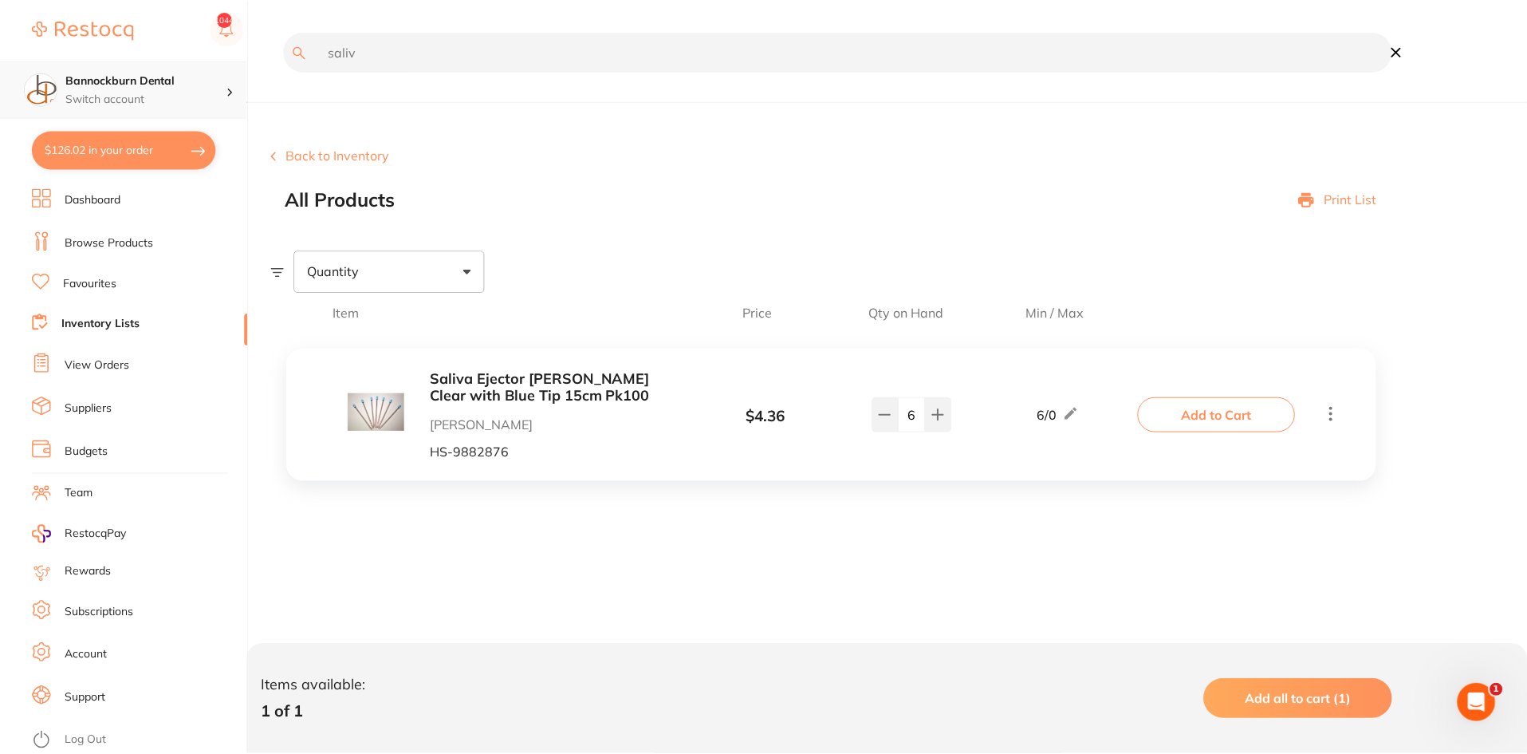
scroll to position [1, 0]
drag, startPoint x: 417, startPoint y: 61, endPoint x: 233, endPoint y: 68, distance: 184.4
click at [233, 68] on div "$126.02 Bannockburn Dental Switch account Bannockburn Dental $126.02 in your or…" at bounding box center [765, 377] width 1531 height 754
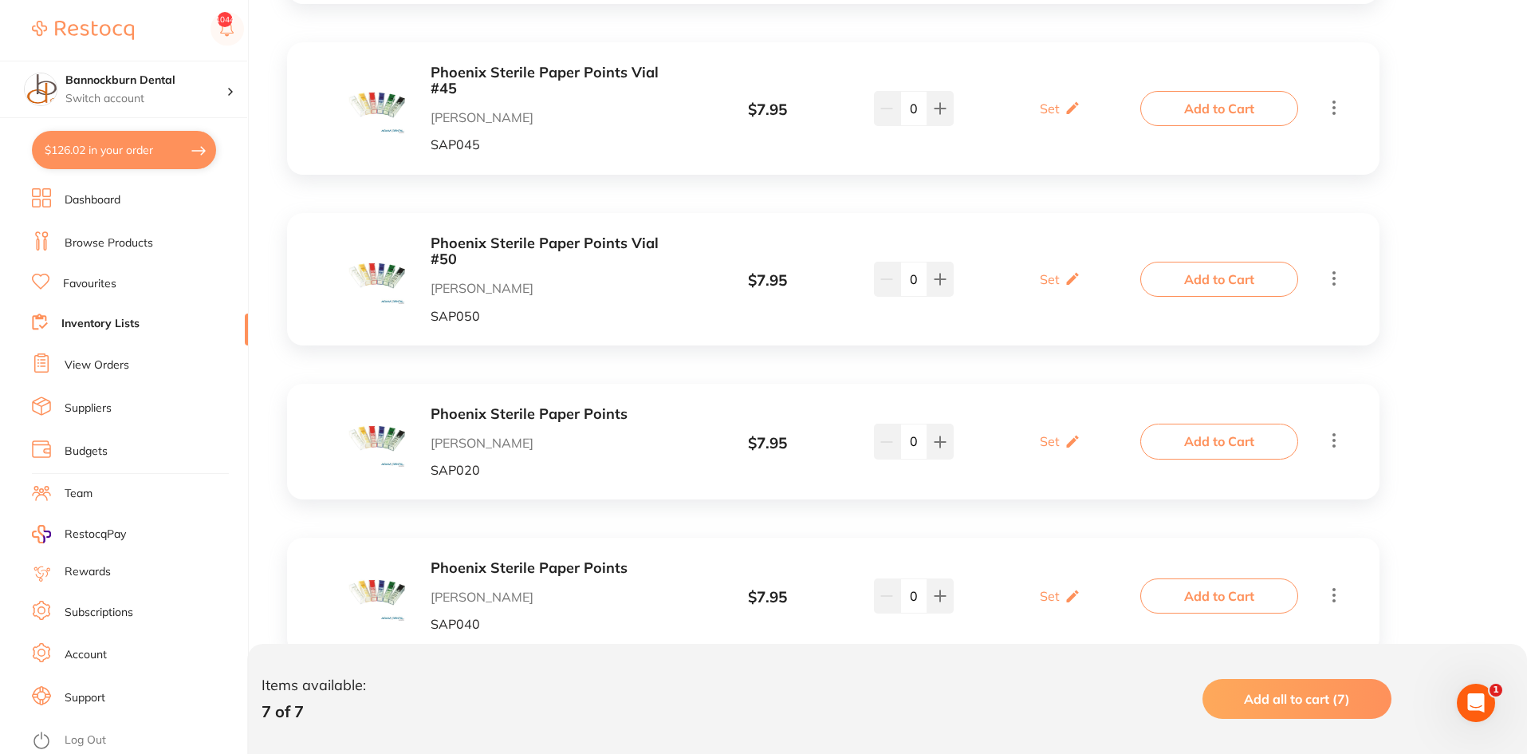
scroll to position [876, 0]
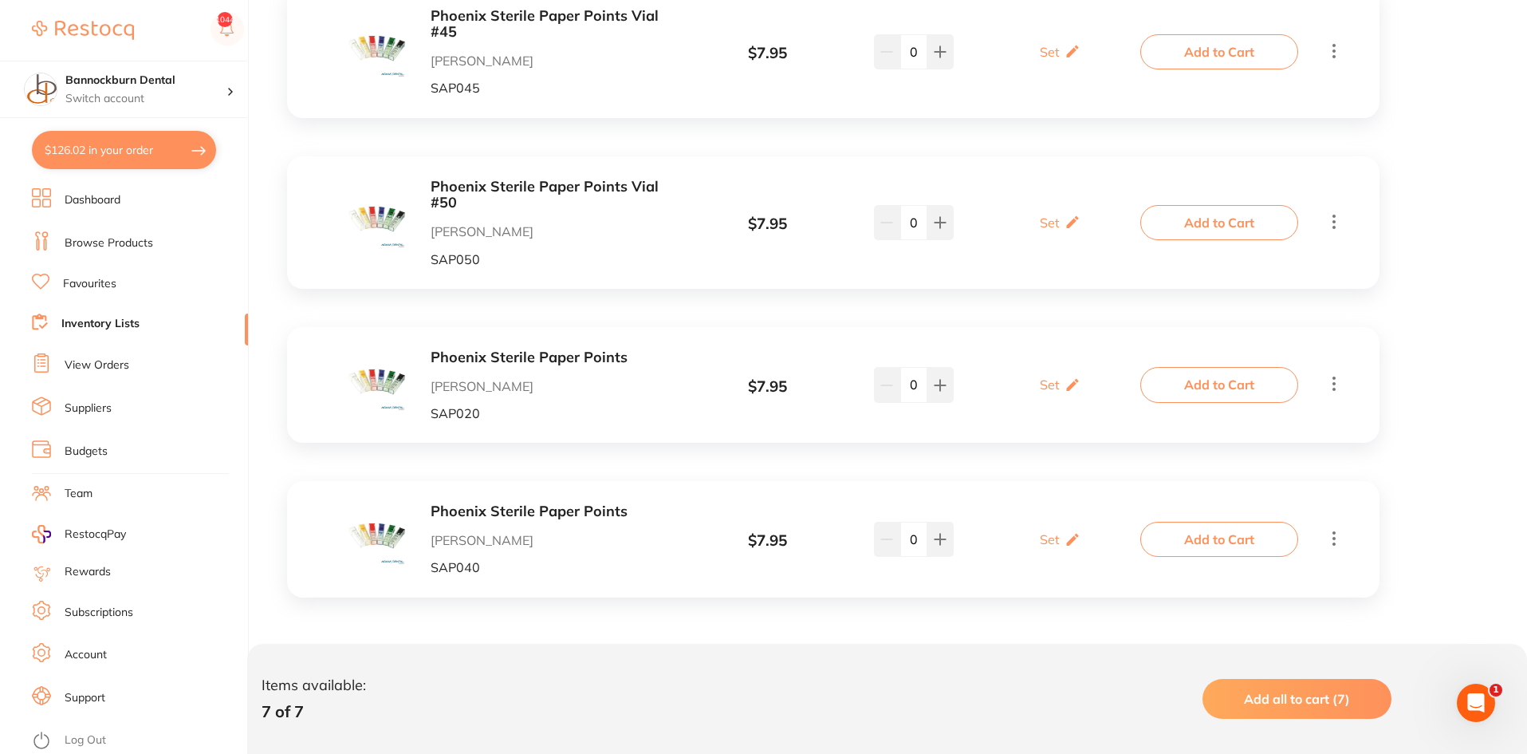
type input "paper points"
click at [577, 355] on b "Phoenix Sterile Paper Points" at bounding box center [557, 357] width 253 height 17
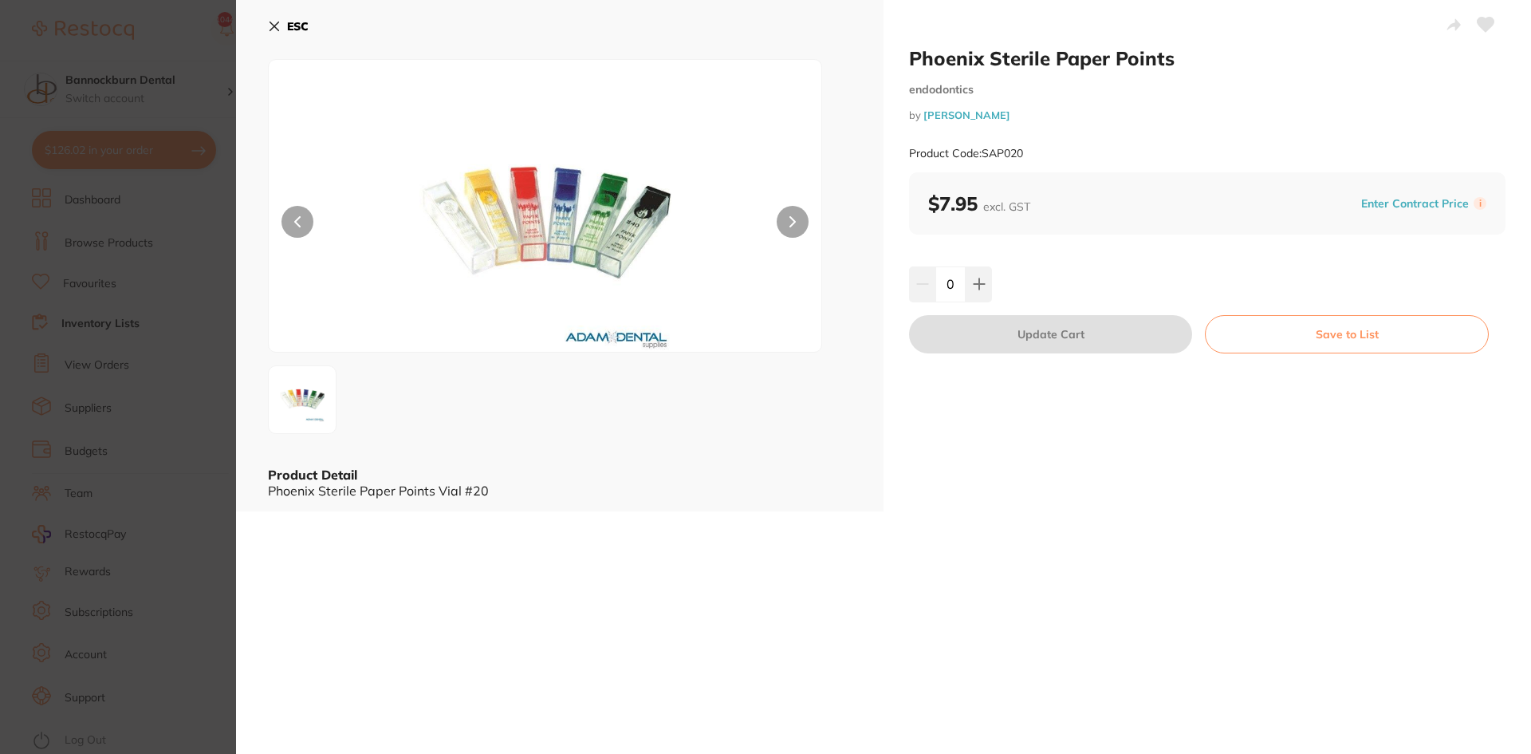
click at [294, 34] on button "ESC" at bounding box center [288, 26] width 41 height 27
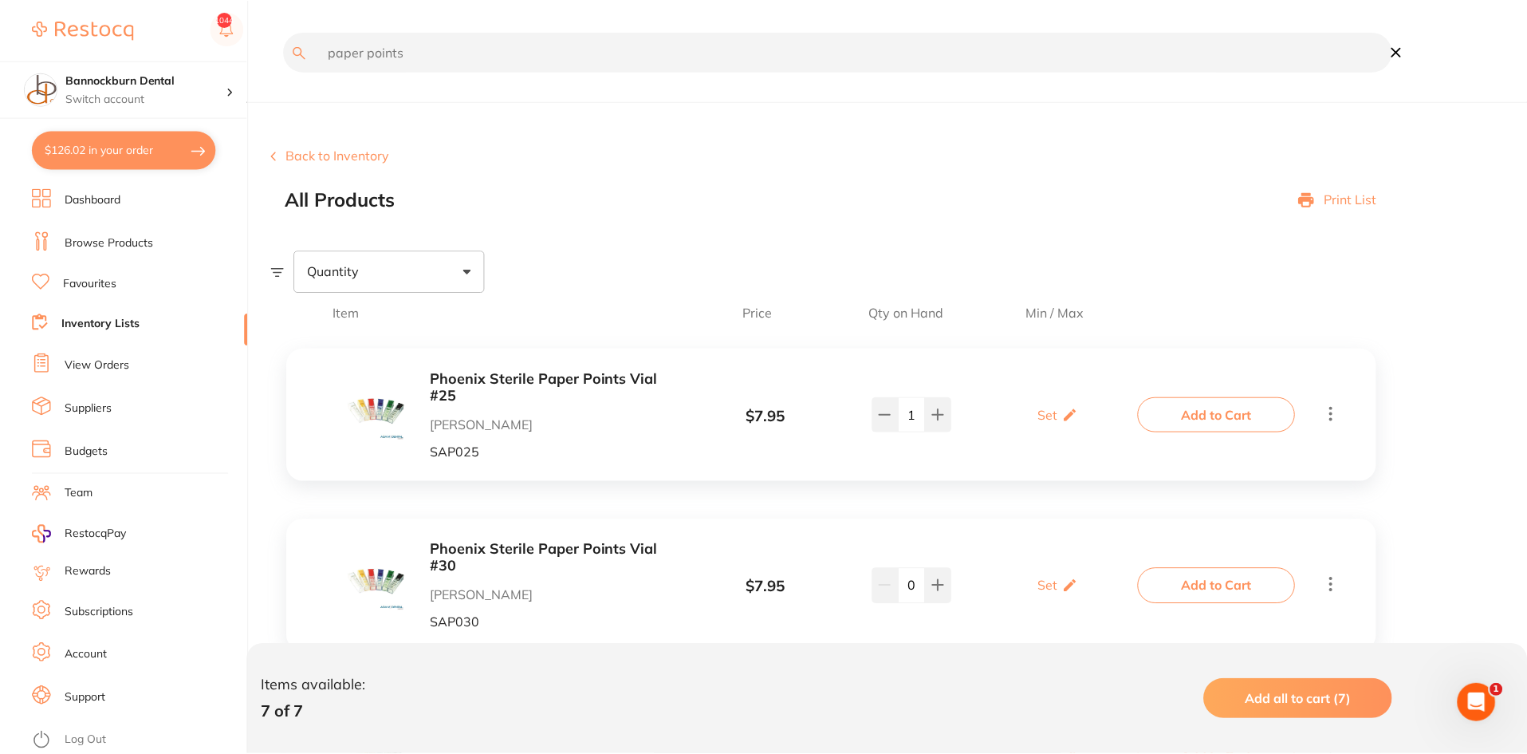
scroll to position [876, 0]
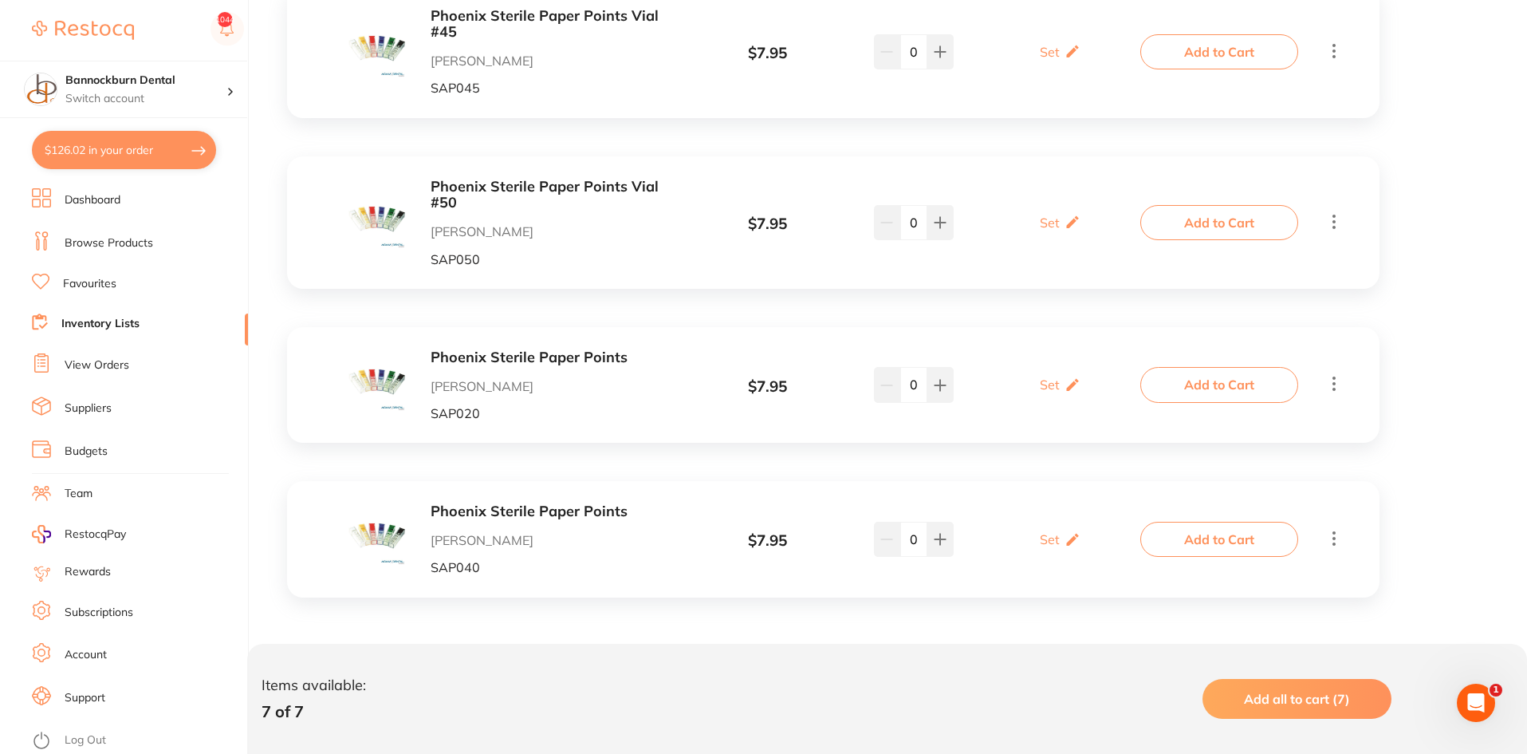
click at [522, 519] on b "Phoenix Sterile Paper Points" at bounding box center [557, 511] width 253 height 17
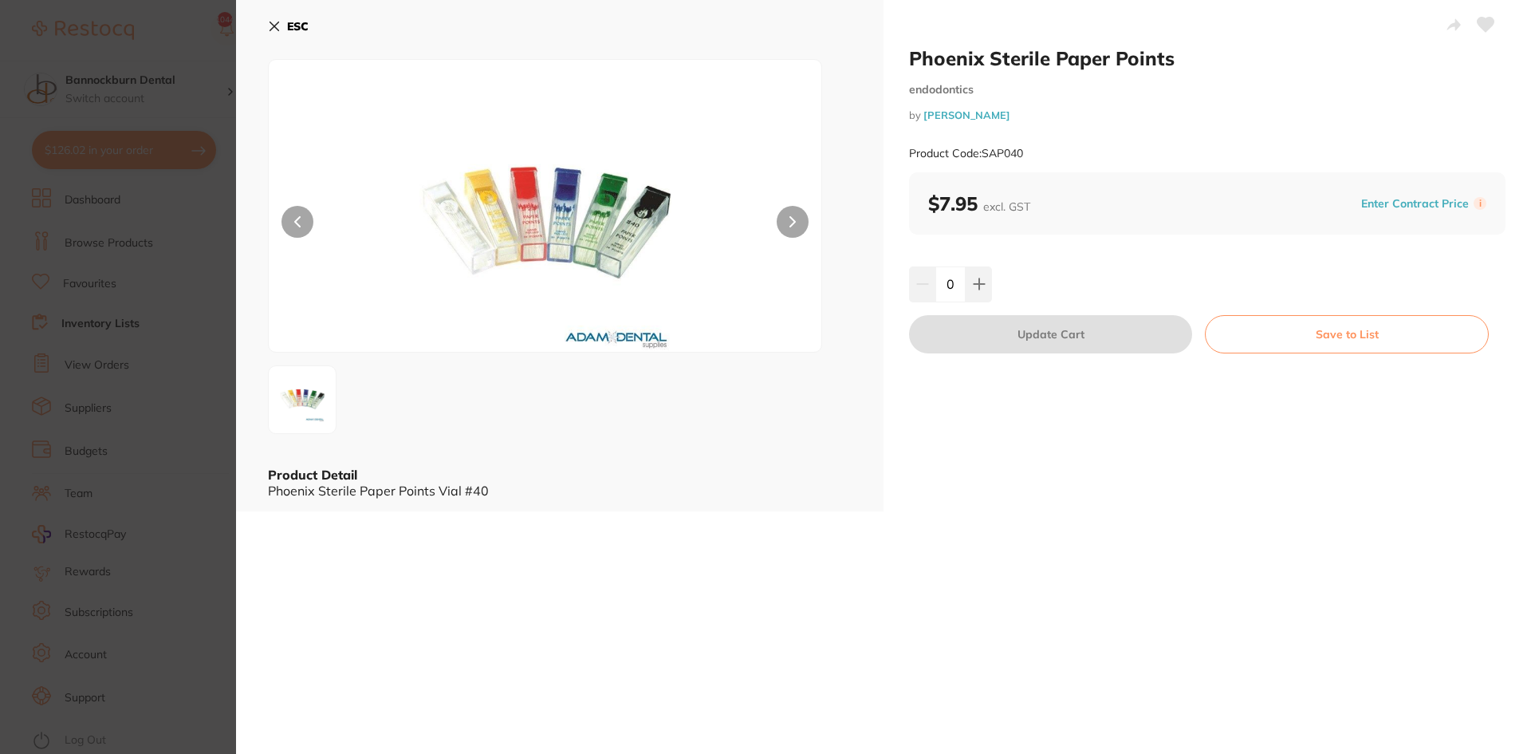
drag, startPoint x: 287, startPoint y: 26, endPoint x: 320, endPoint y: 94, distance: 75.3
click at [286, 26] on button "ESC" at bounding box center [288, 26] width 41 height 27
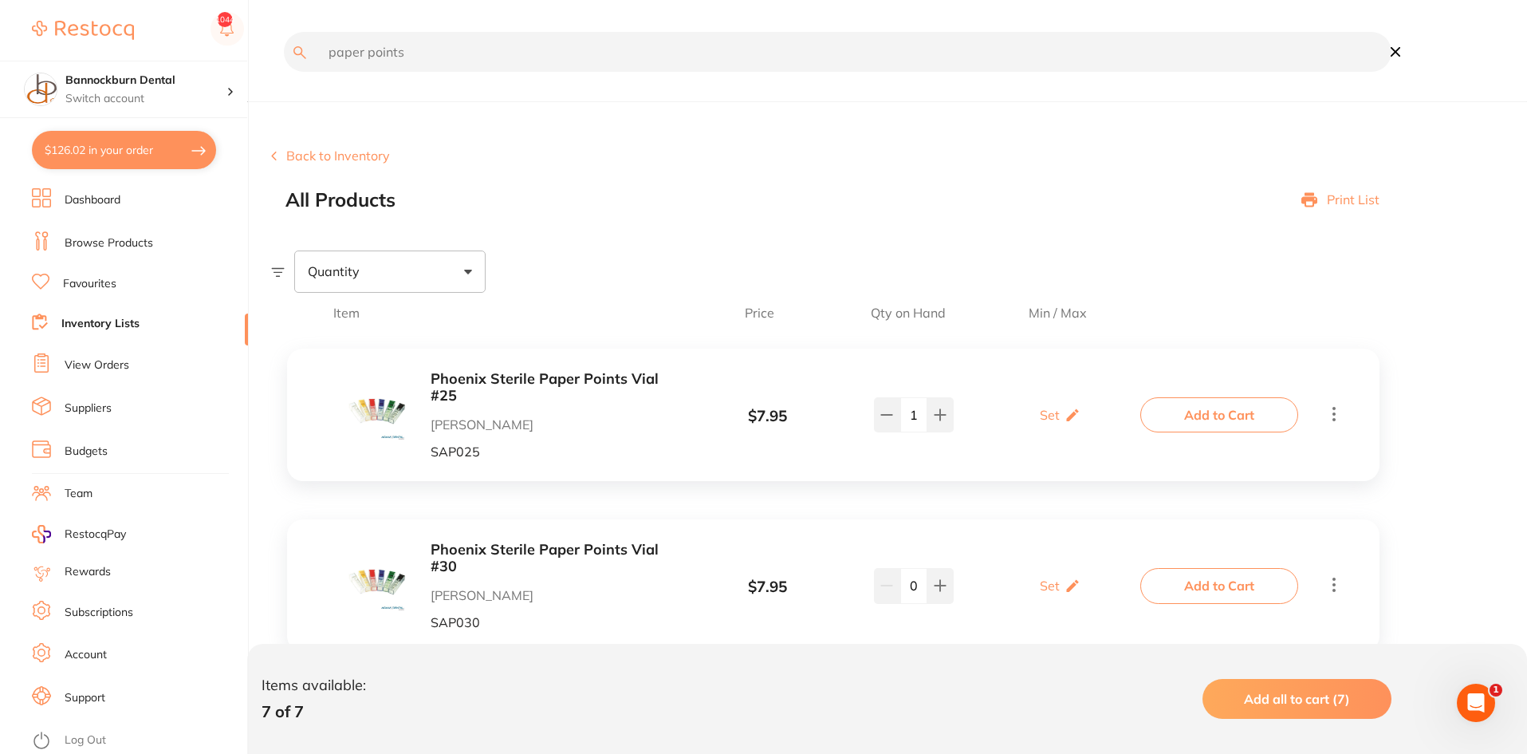
click at [96, 281] on link "Favourites" at bounding box center [89, 284] width 53 height 16
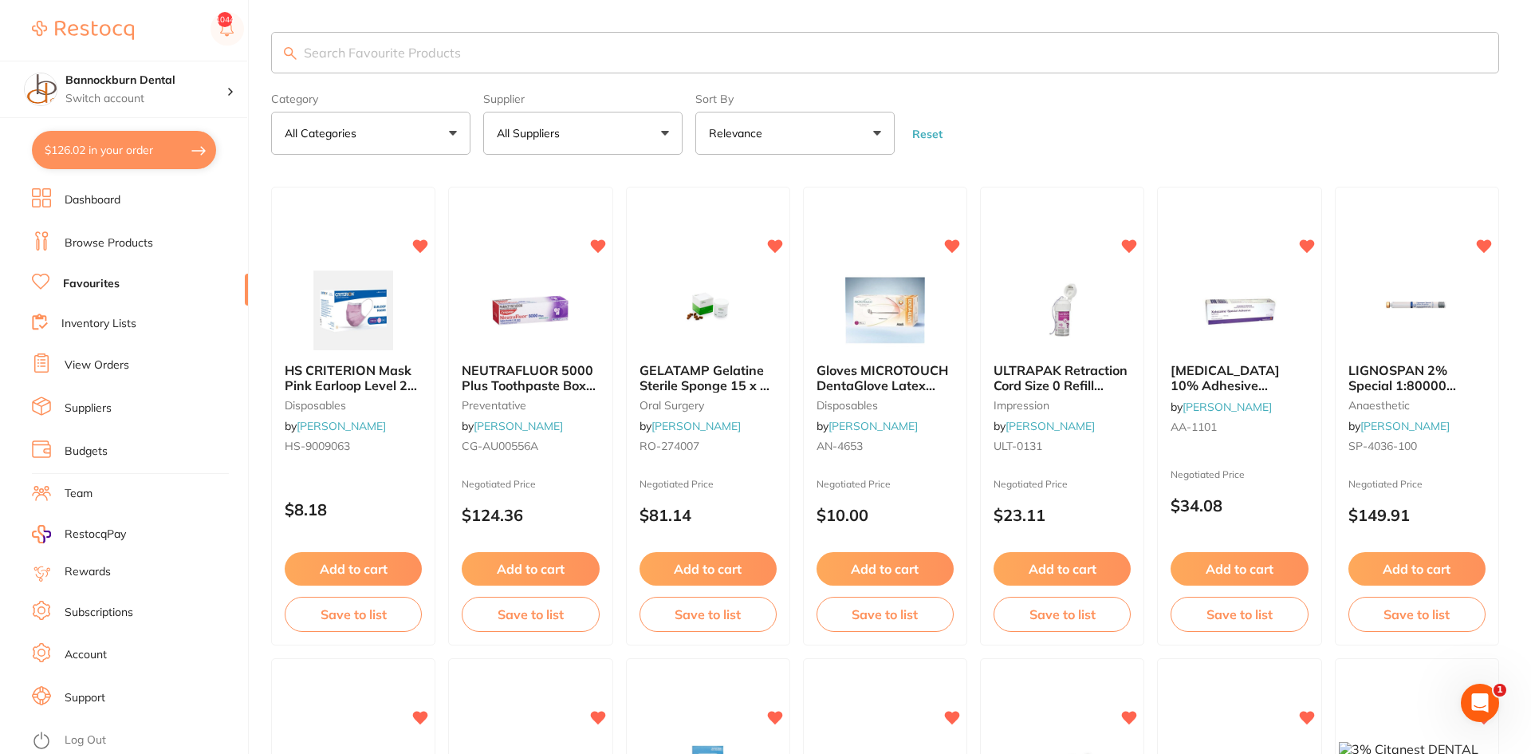
click at [396, 60] on input "search" at bounding box center [885, 52] width 1228 height 41
type input "paper point"
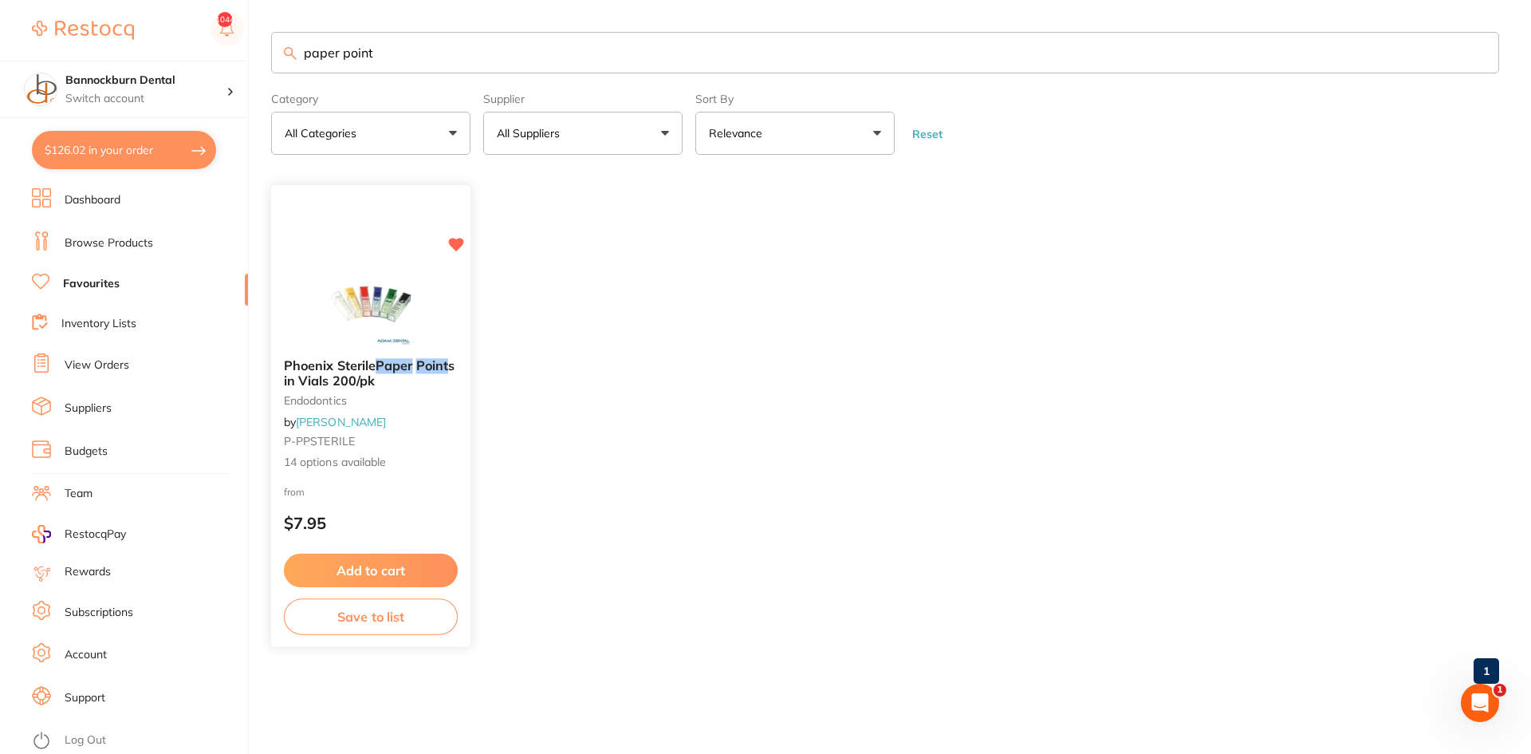
click at [365, 373] on span "s in Vials 200/pk" at bounding box center [369, 372] width 171 height 31
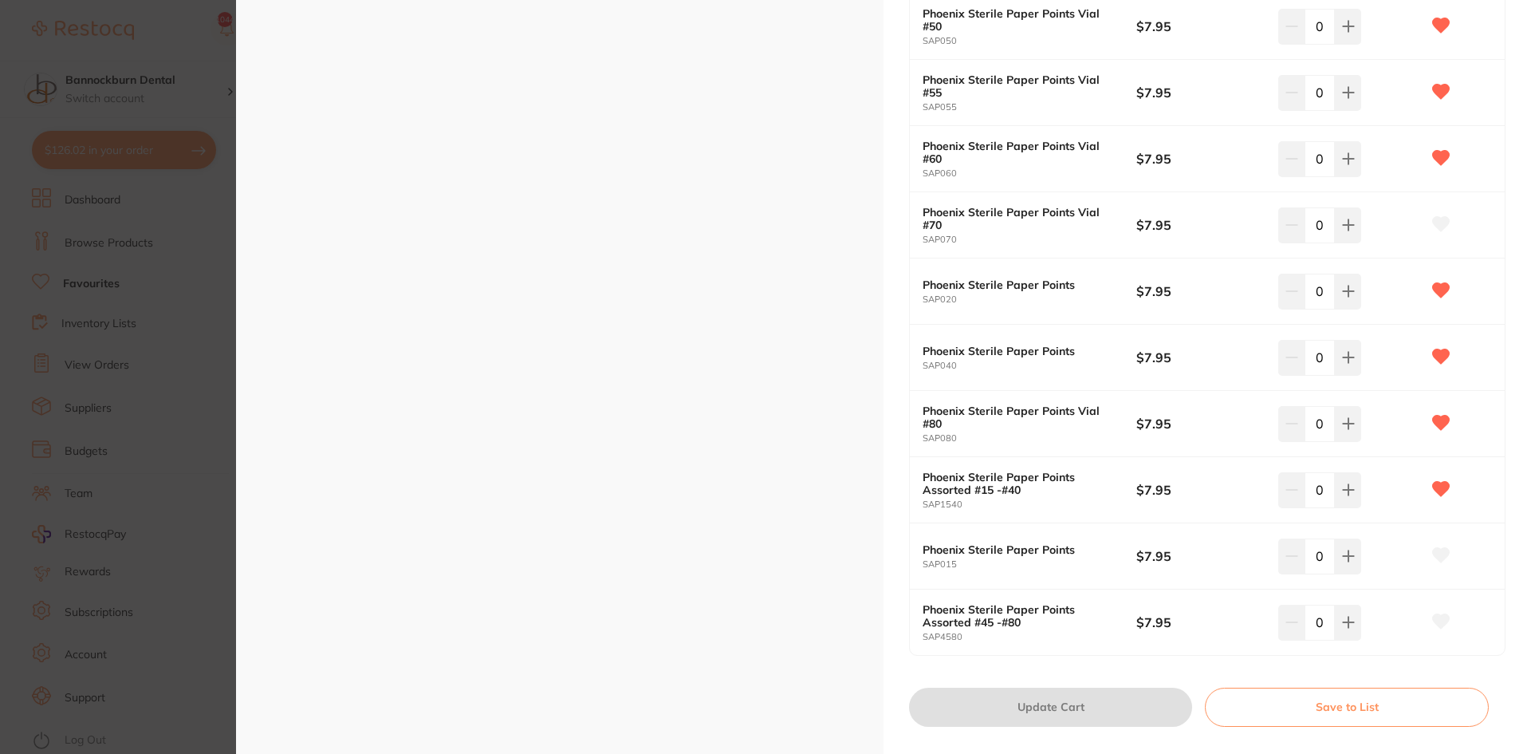
scroll to position [638, 0]
click at [1436, 550] on icon at bounding box center [1441, 553] width 17 height 14
click at [1355, 701] on button "Save to List" at bounding box center [1347, 705] width 284 height 38
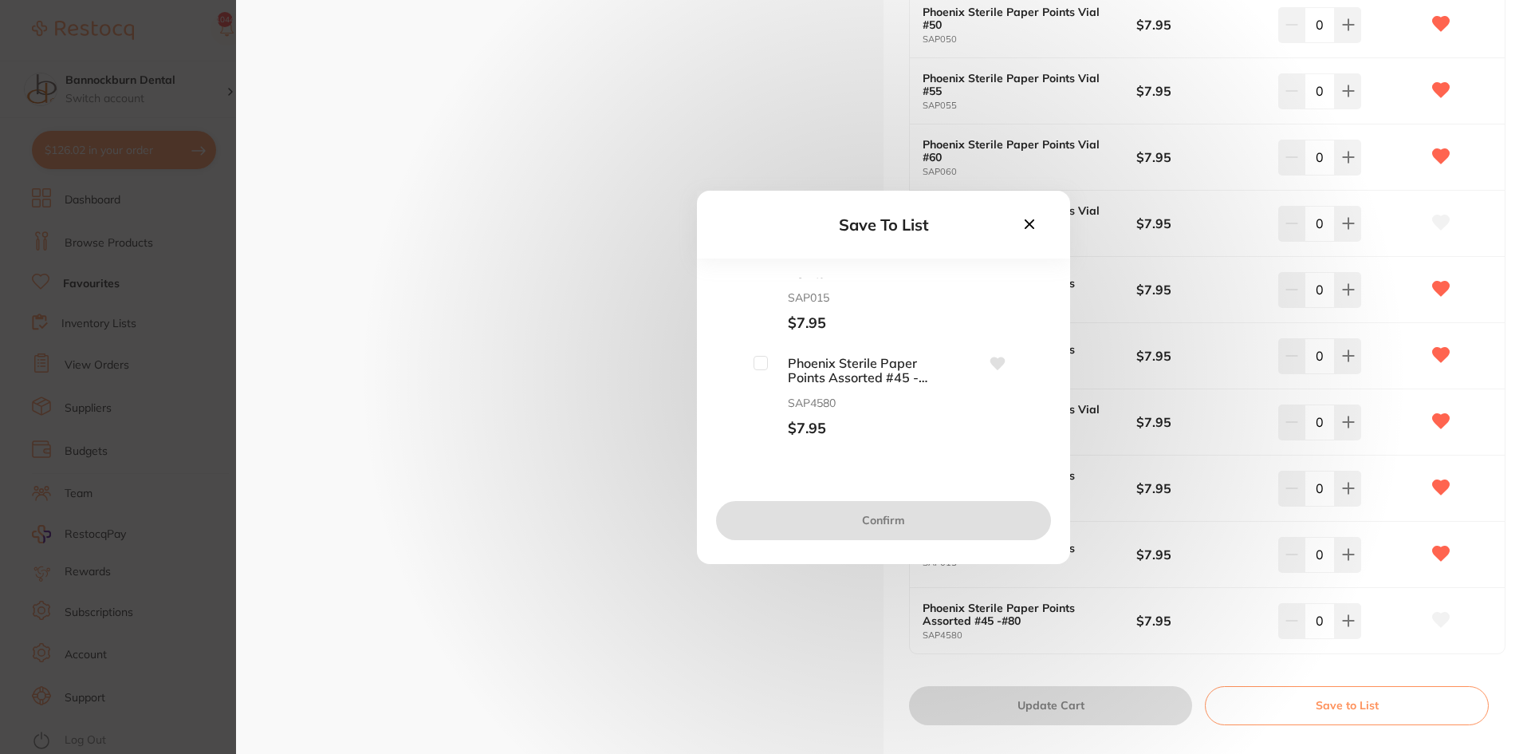
scroll to position [1206, 0]
click at [758, 337] on input "checkbox" at bounding box center [761, 337] width 14 height 14
checkbox input "true"
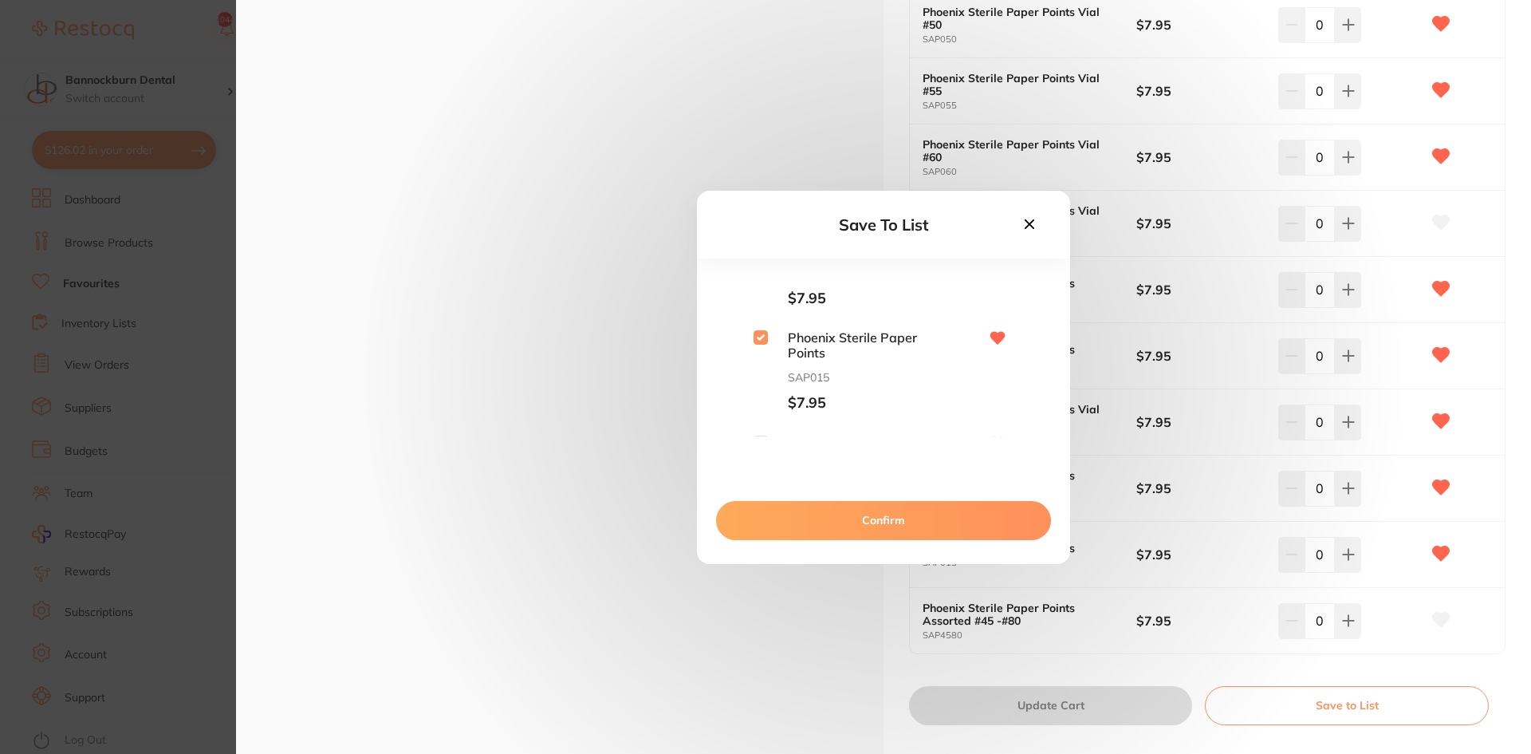
click at [873, 510] on button "Confirm" at bounding box center [883, 520] width 335 height 38
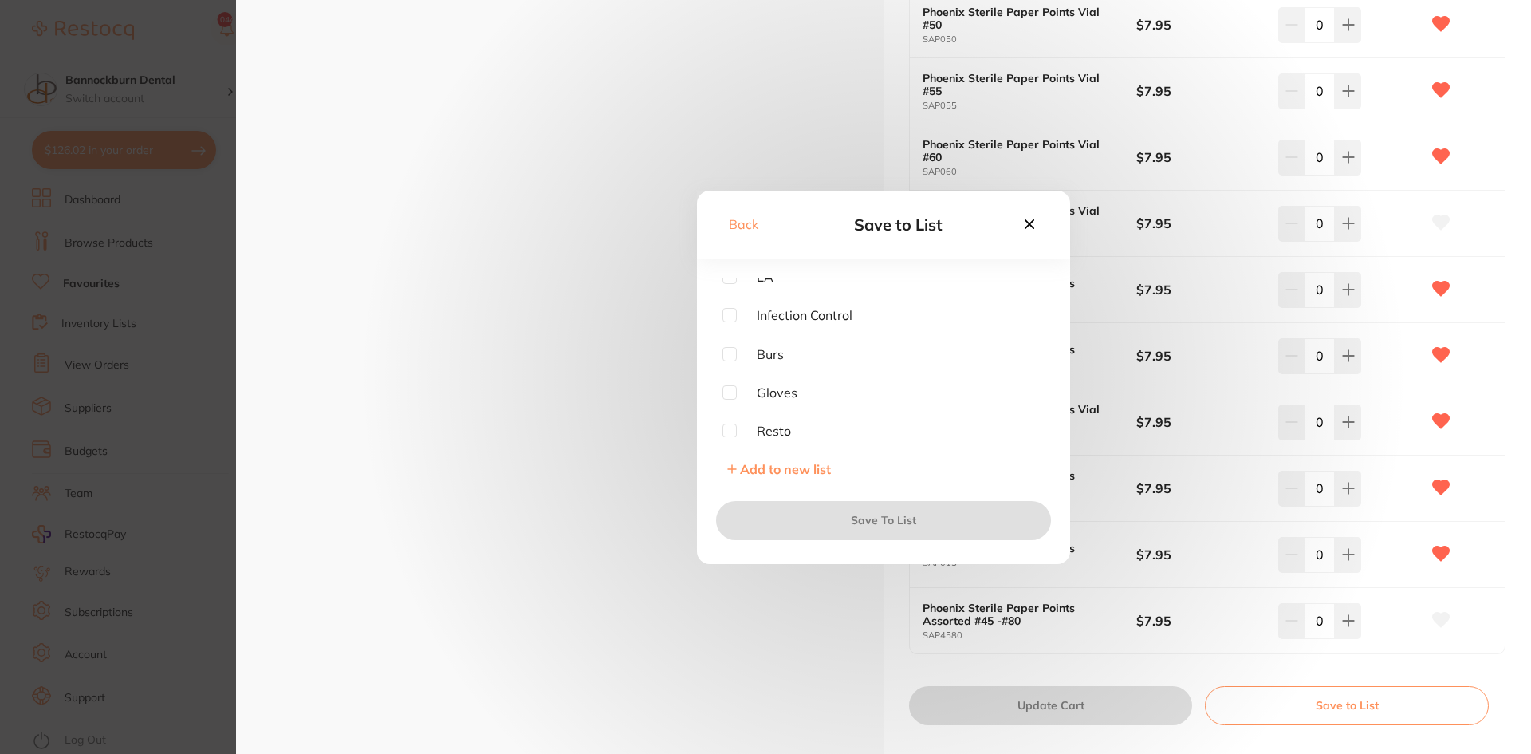
scroll to position [319, 0]
click at [727, 388] on input "checkbox" at bounding box center [730, 390] width 14 height 14
checkbox input "true"
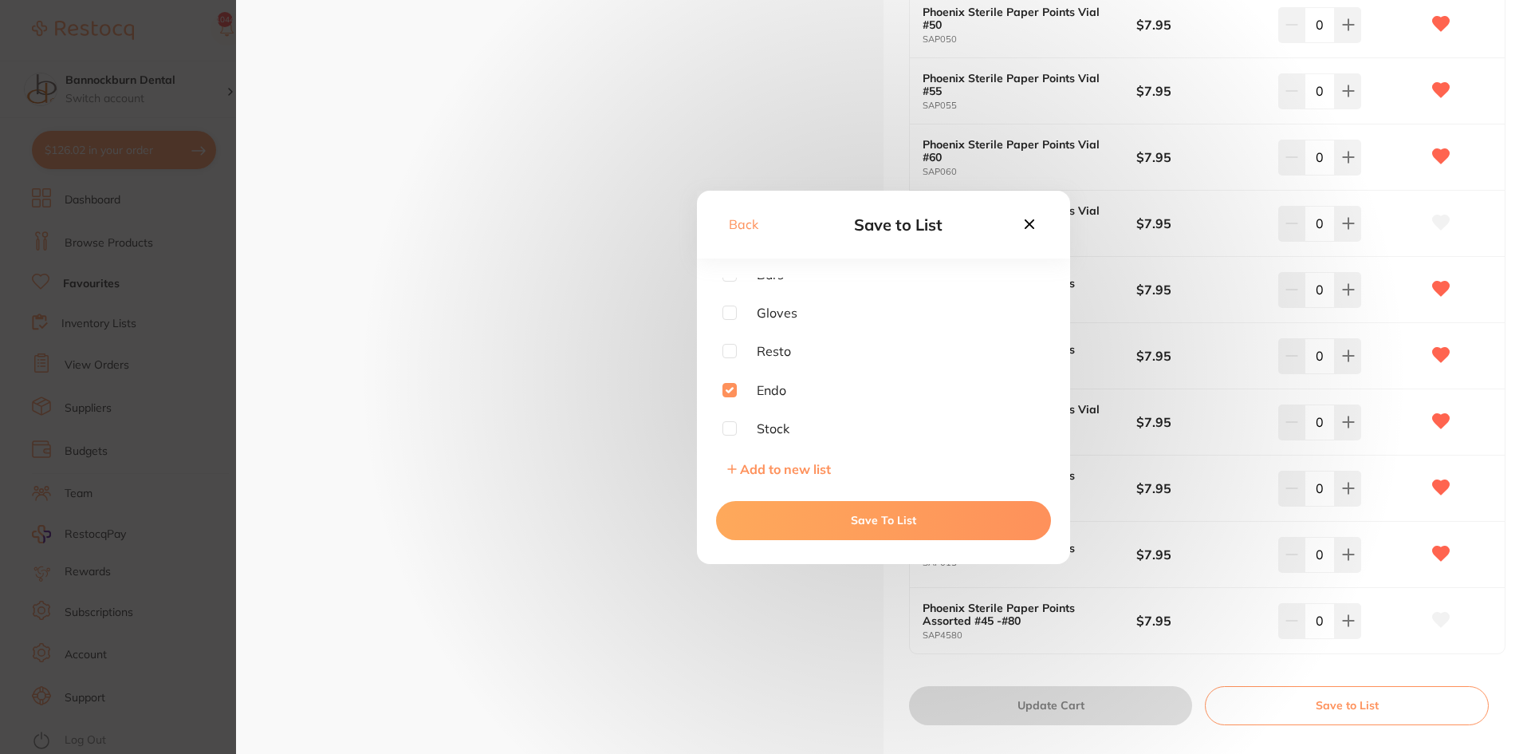
click at [875, 515] on button "Save To List" at bounding box center [883, 520] width 335 height 38
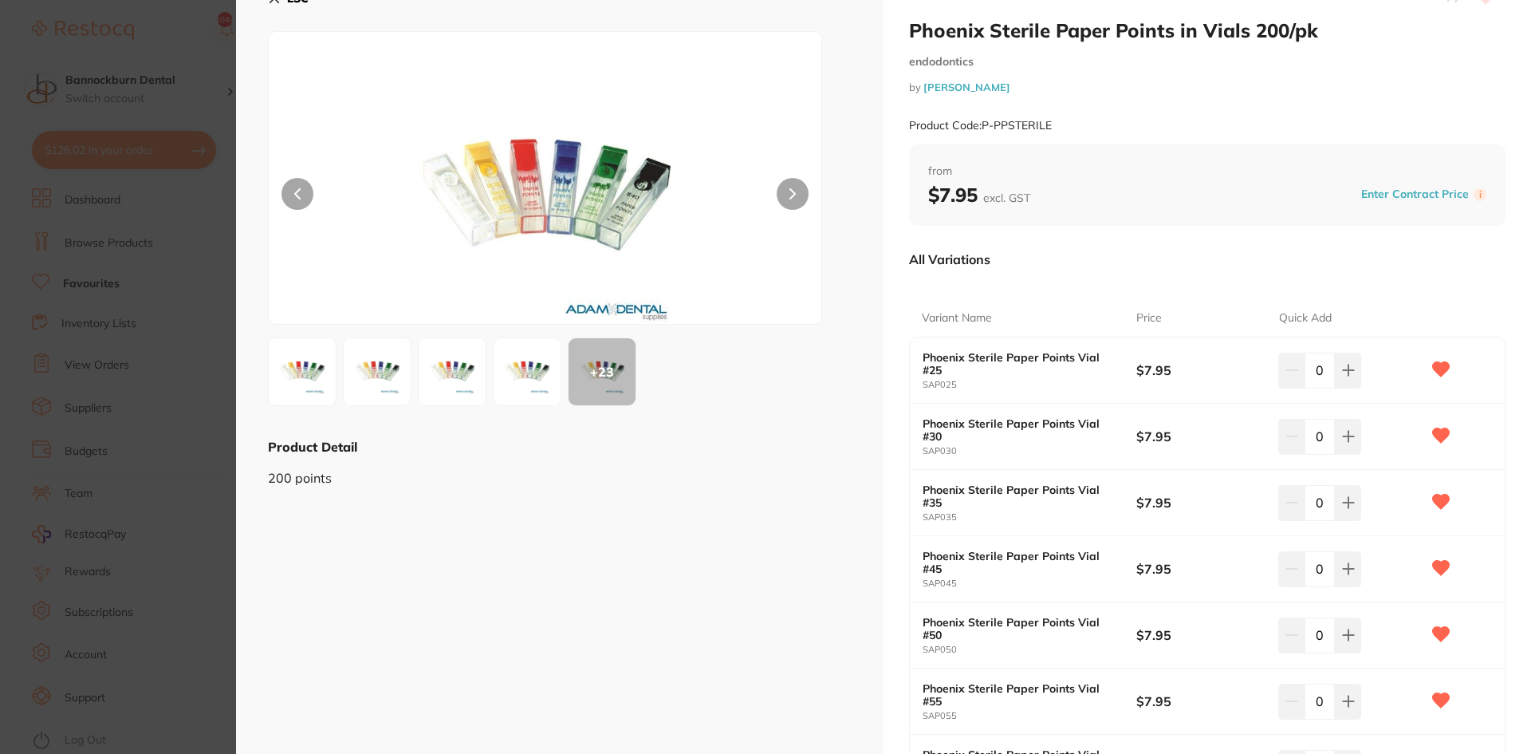
scroll to position [0, 0]
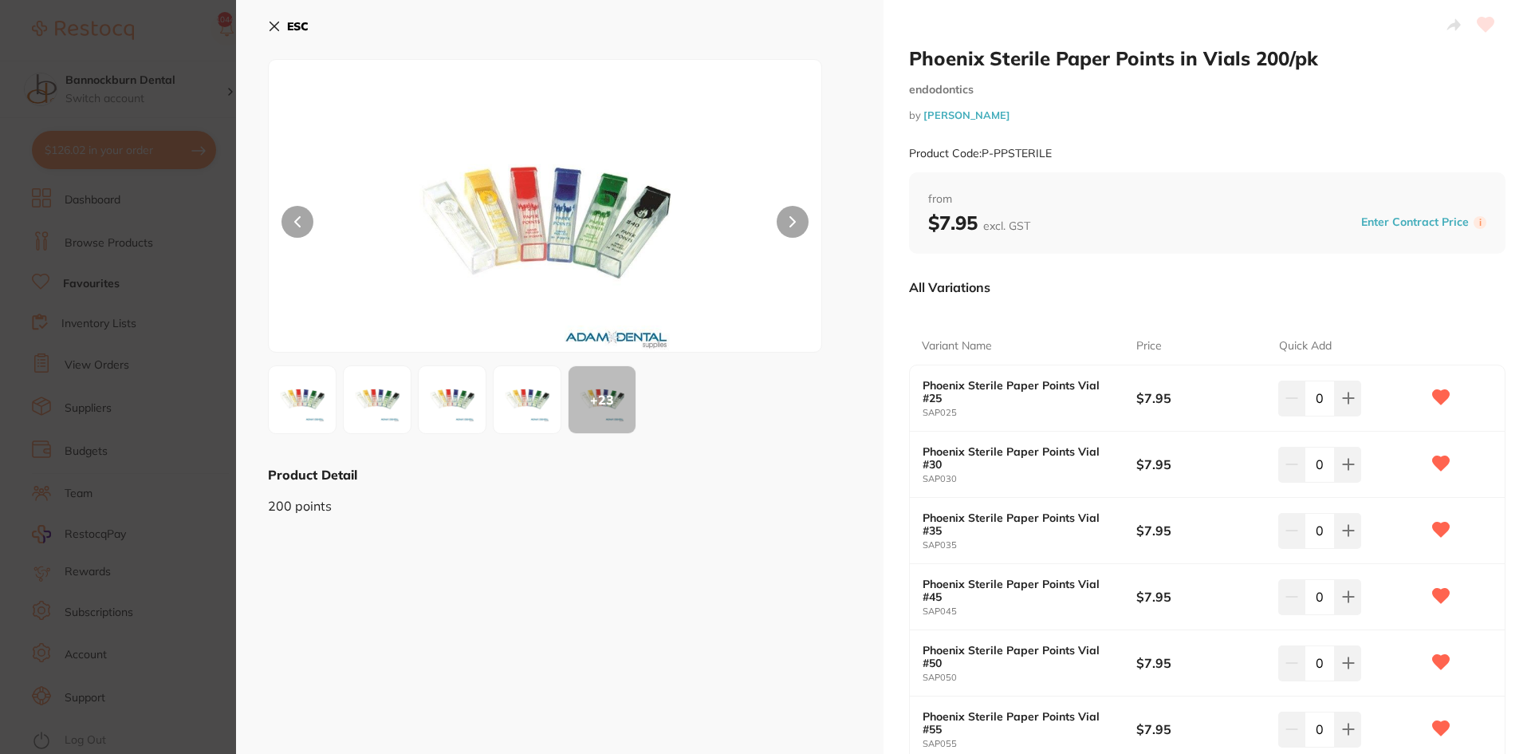
click at [290, 22] on b "ESC" at bounding box center [298, 26] width 22 height 14
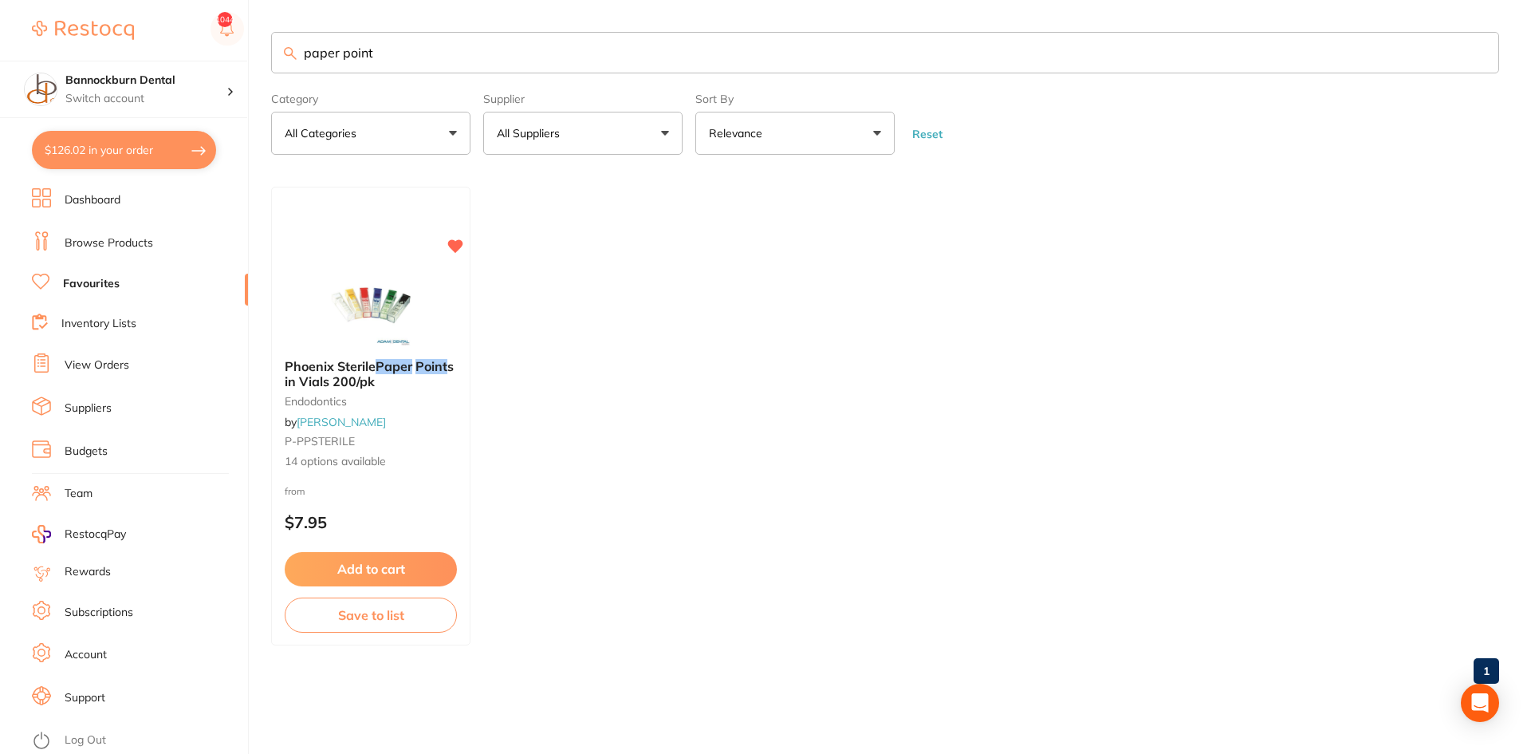
click at [117, 327] on link "Inventory Lists" at bounding box center [98, 324] width 75 height 16
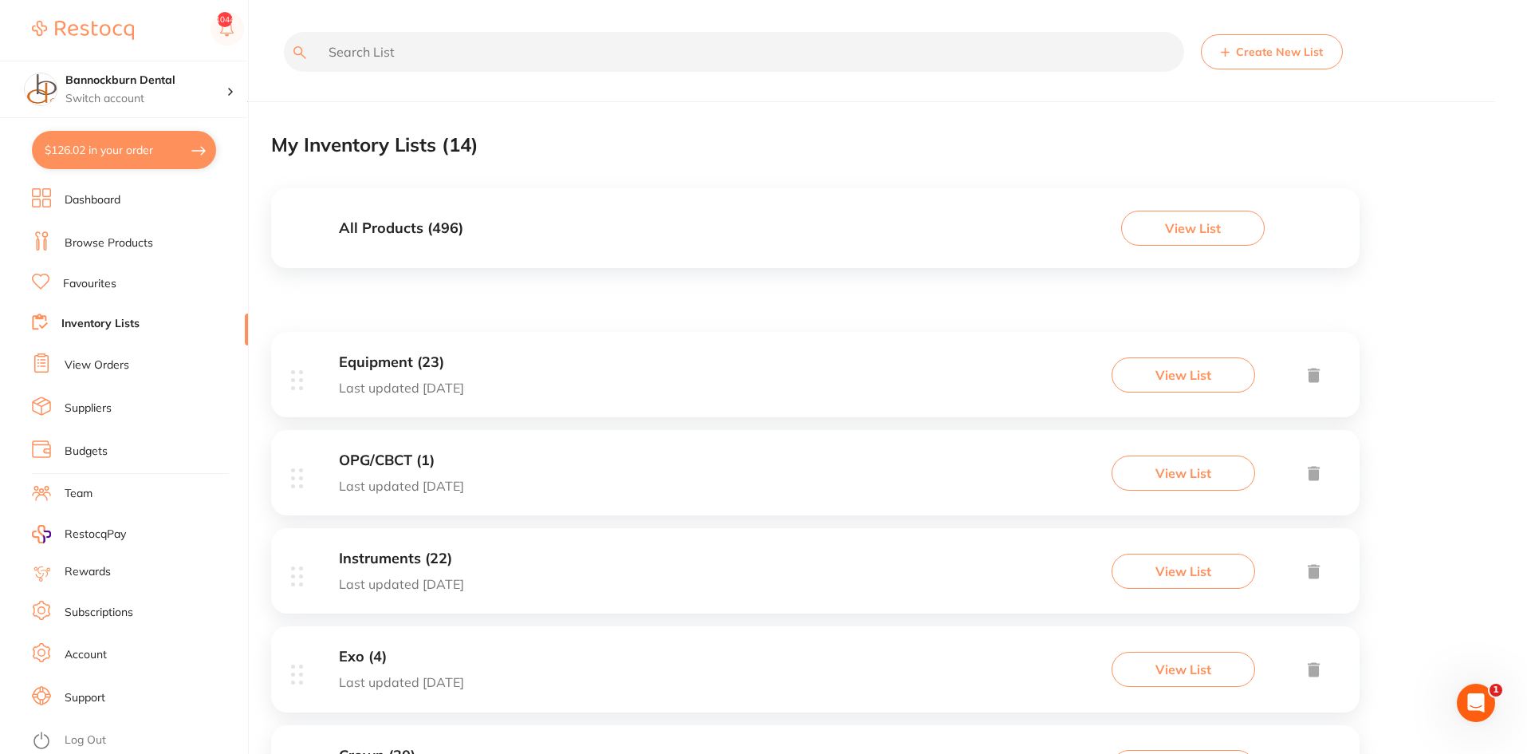
click at [515, 233] on div "All Products ( 496 ) View List" at bounding box center [815, 228] width 1089 height 80
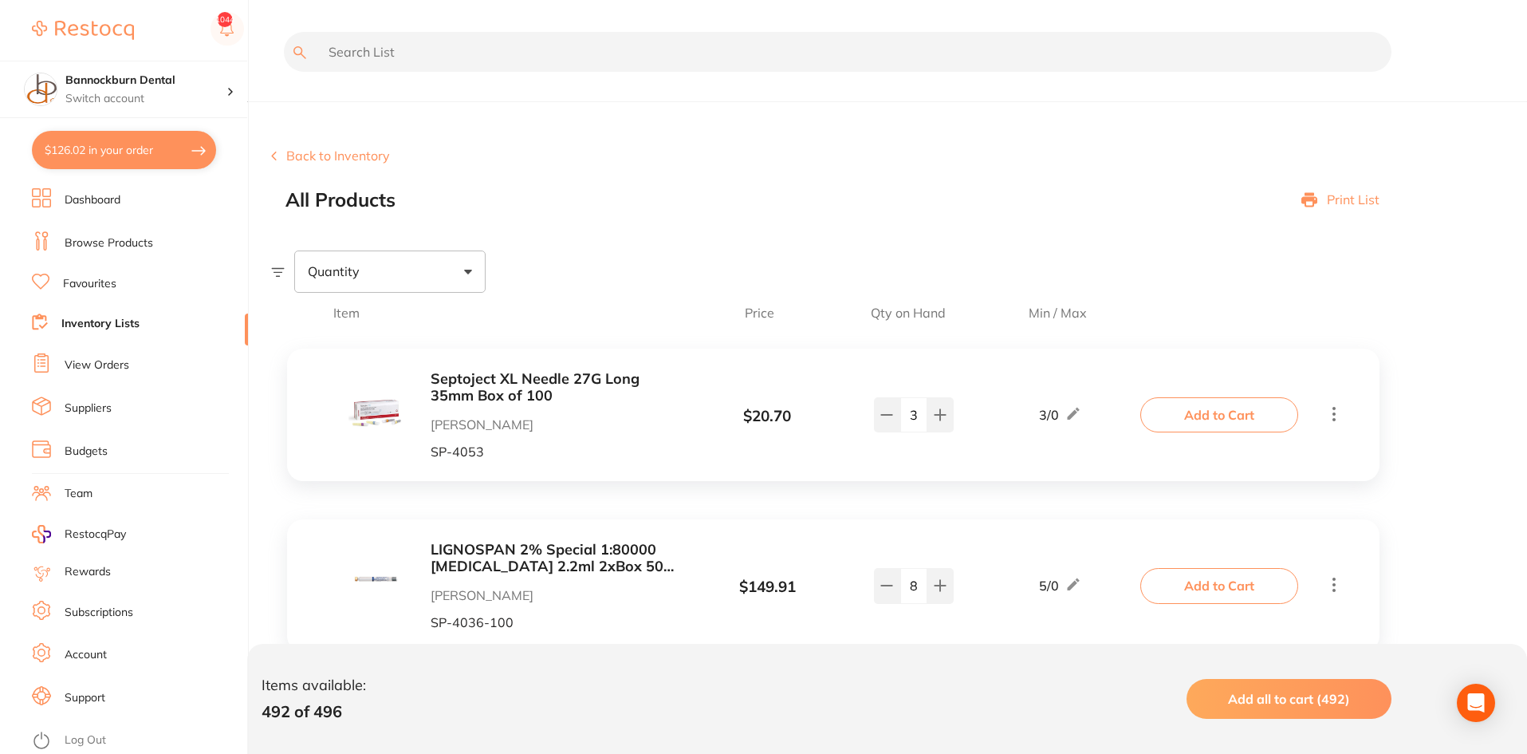
click at [420, 39] on input "text" at bounding box center [838, 52] width 1108 height 40
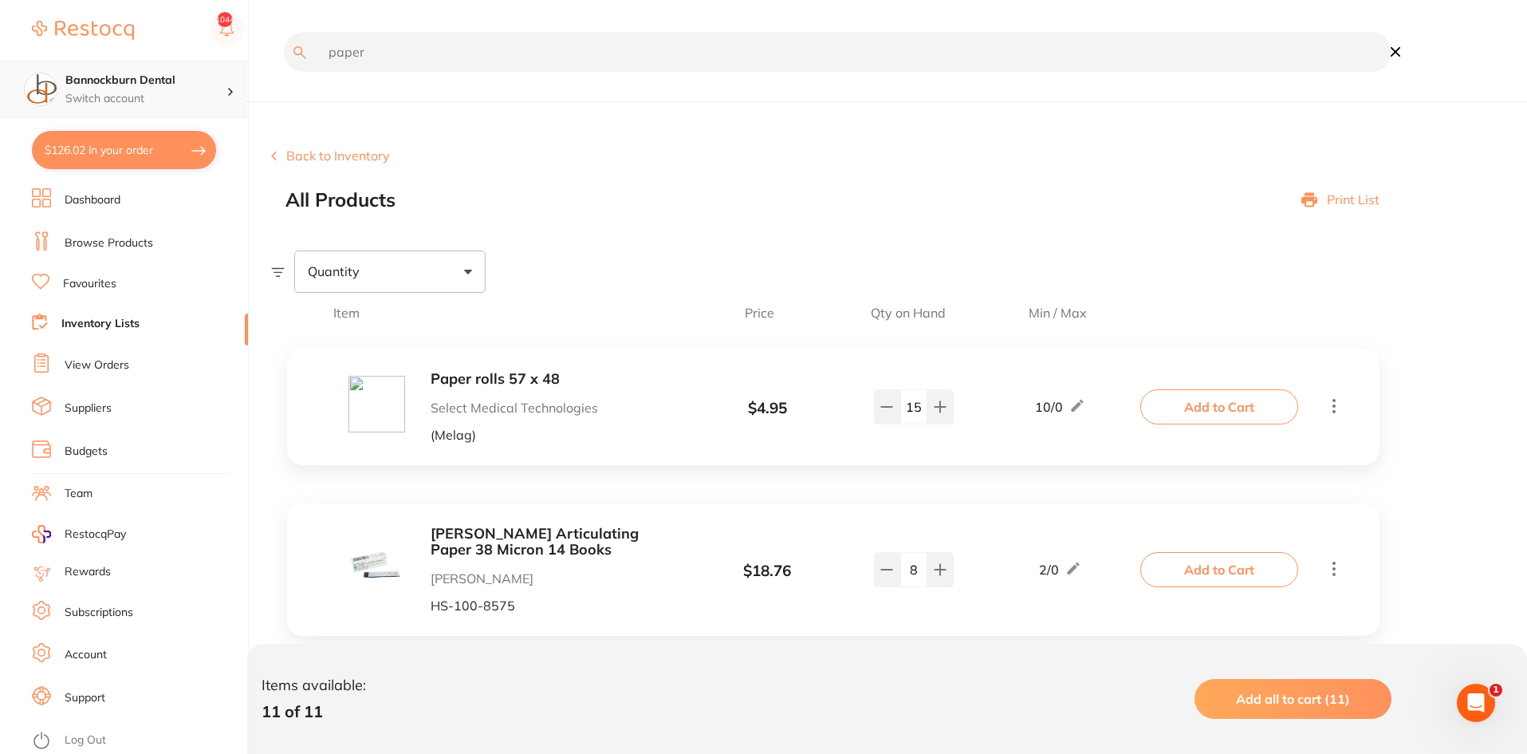
scroll to position [1, 0]
drag, startPoint x: 417, startPoint y: 49, endPoint x: 235, endPoint y: 61, distance: 182.2
click at [235, 61] on div "$126.02 Bannockburn Dental Switch account Bannockburn Dental $126.02 in your or…" at bounding box center [763, 377] width 1527 height 754
type input "filtek"
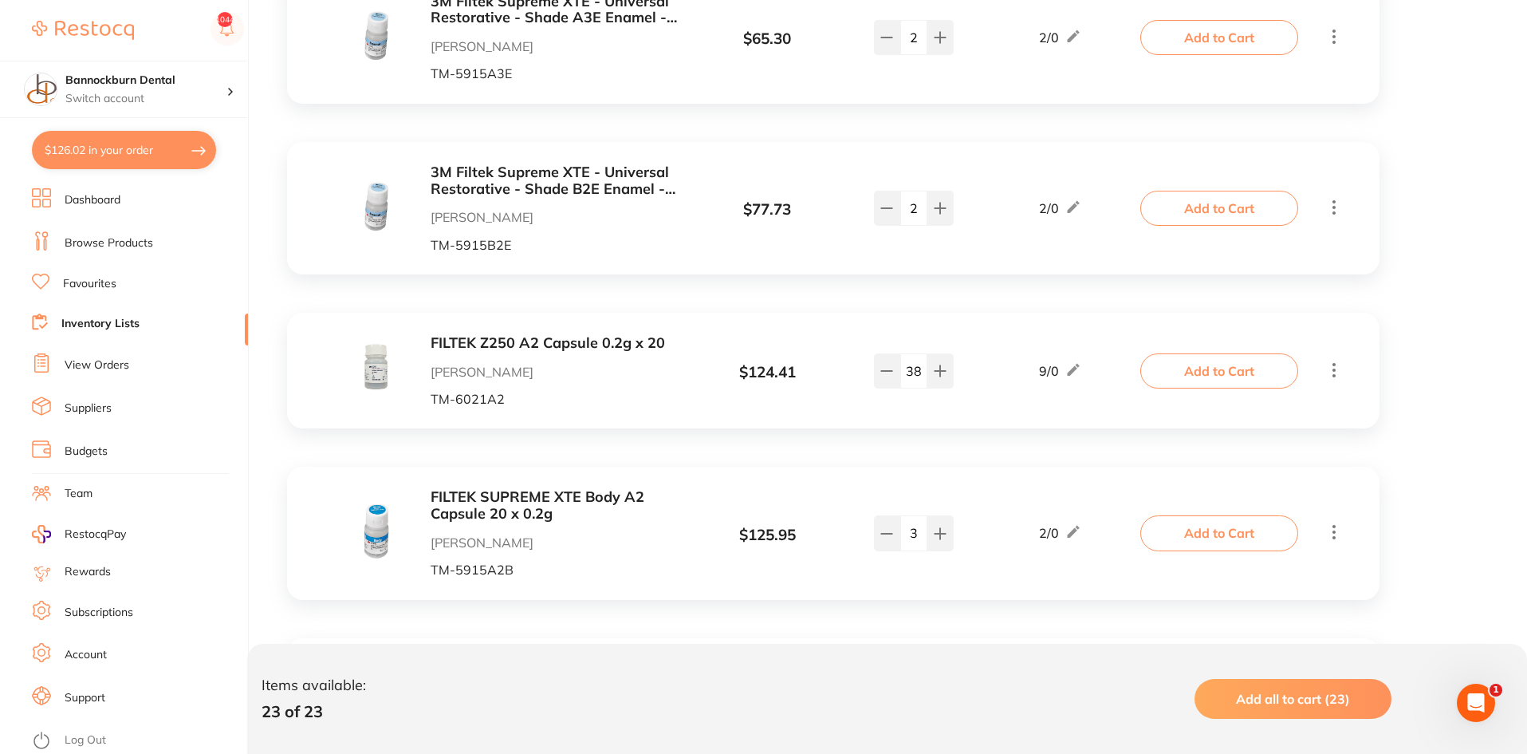
scroll to position [3191, 0]
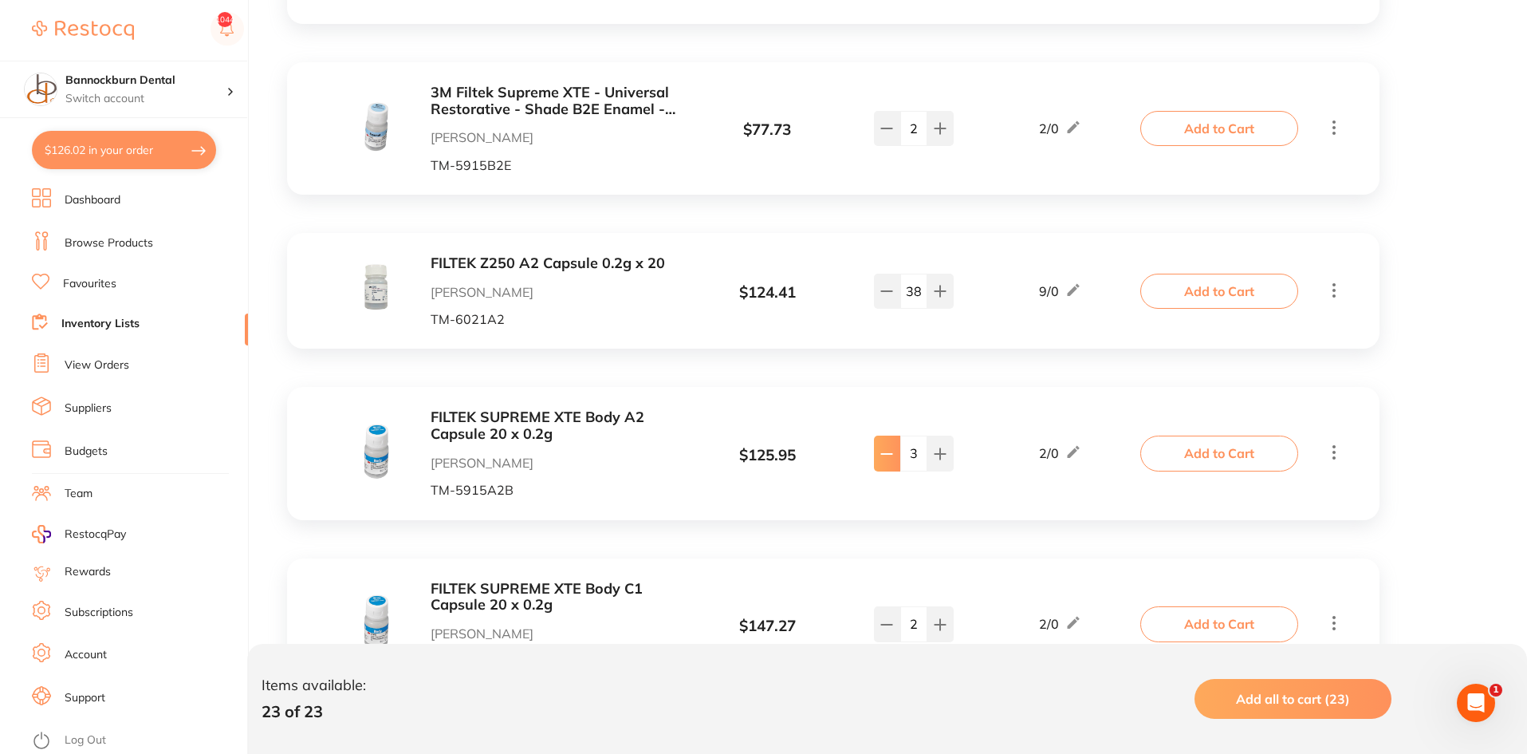
click at [895, 463] on button at bounding box center [887, 453] width 26 height 35
type input "2"
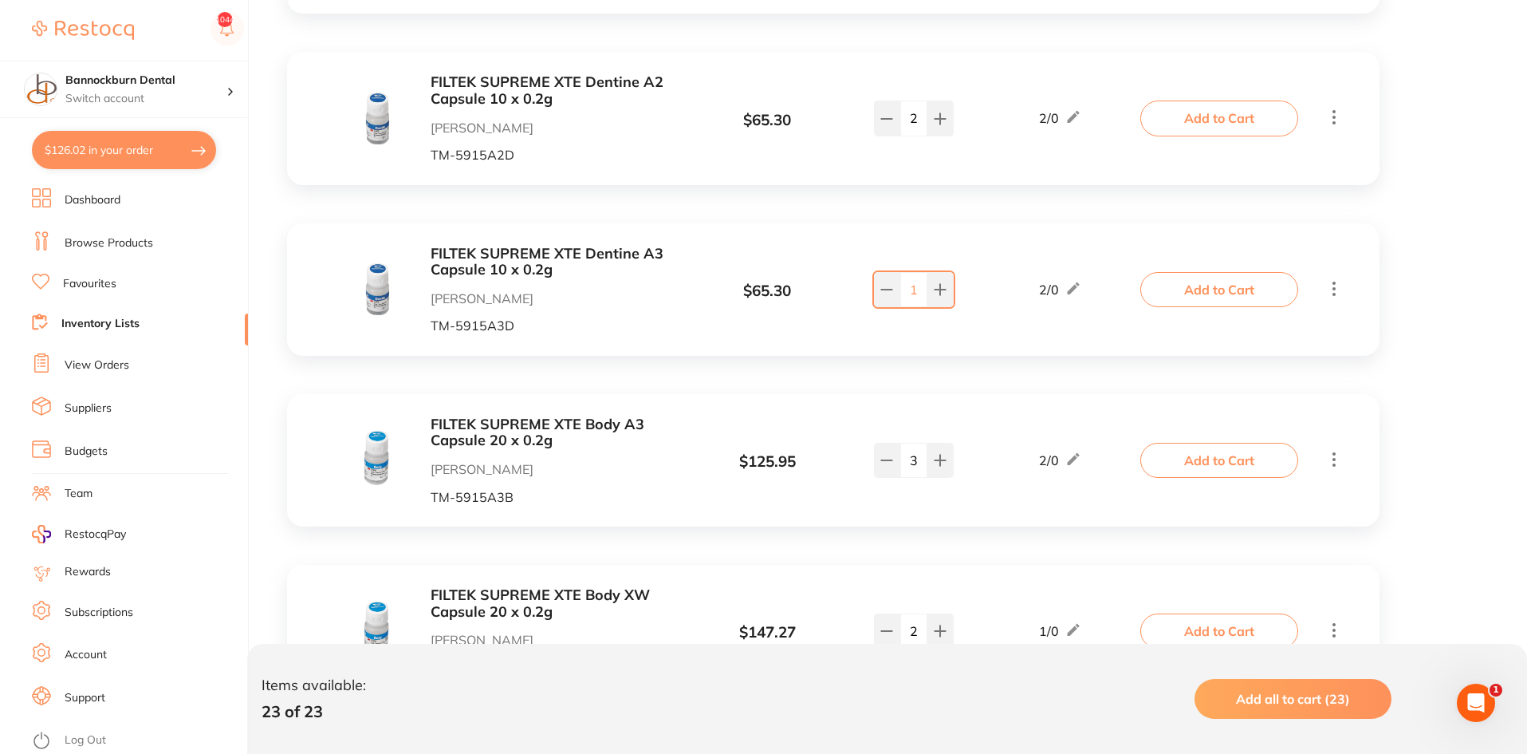
scroll to position [0, 0]
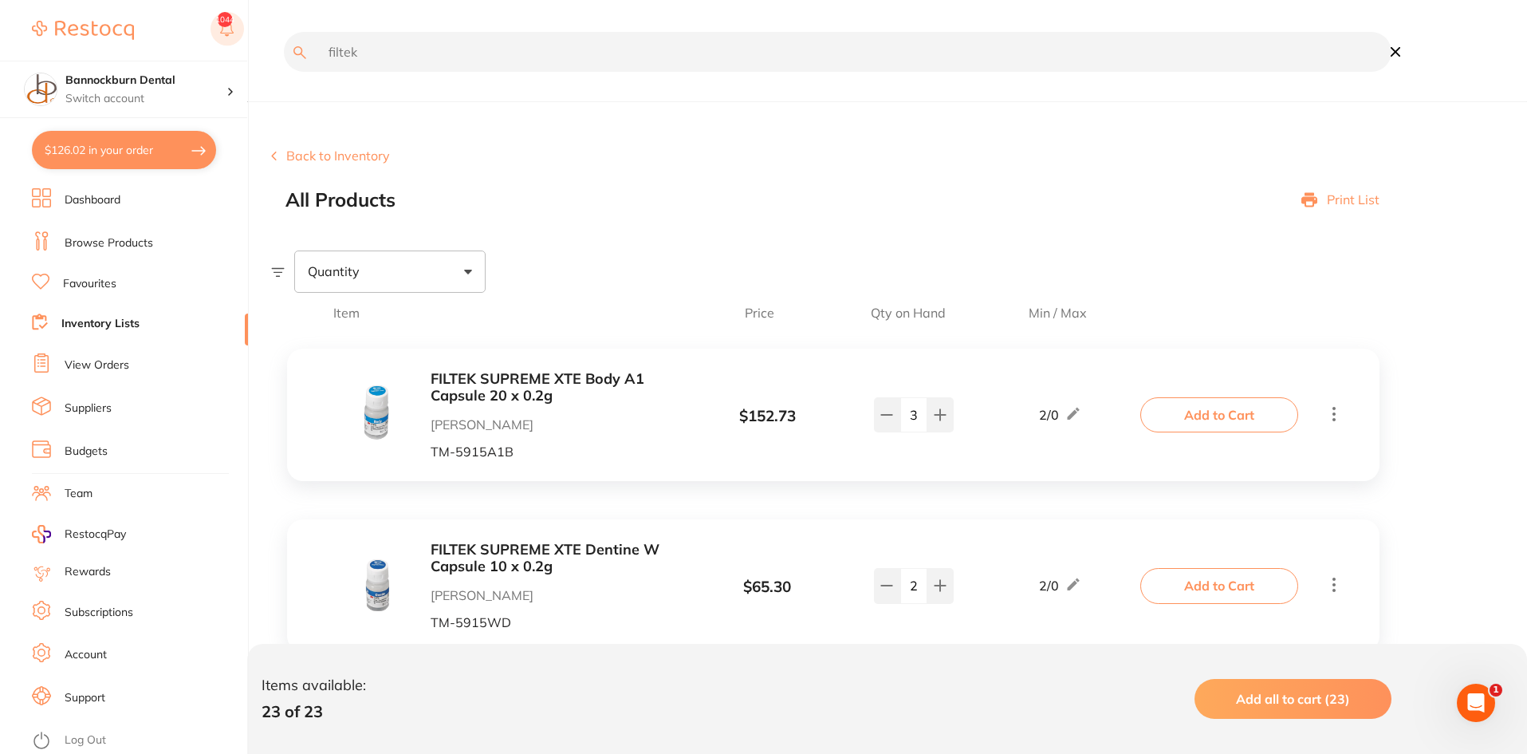
drag, startPoint x: 436, startPoint y: 56, endPoint x: 234, endPoint y: 39, distance: 202.5
click at [234, 39] on div "$126.02 Bannockburn Dental Switch account Bannockburn Dental $126.02 in your or…" at bounding box center [763, 377] width 1527 height 754
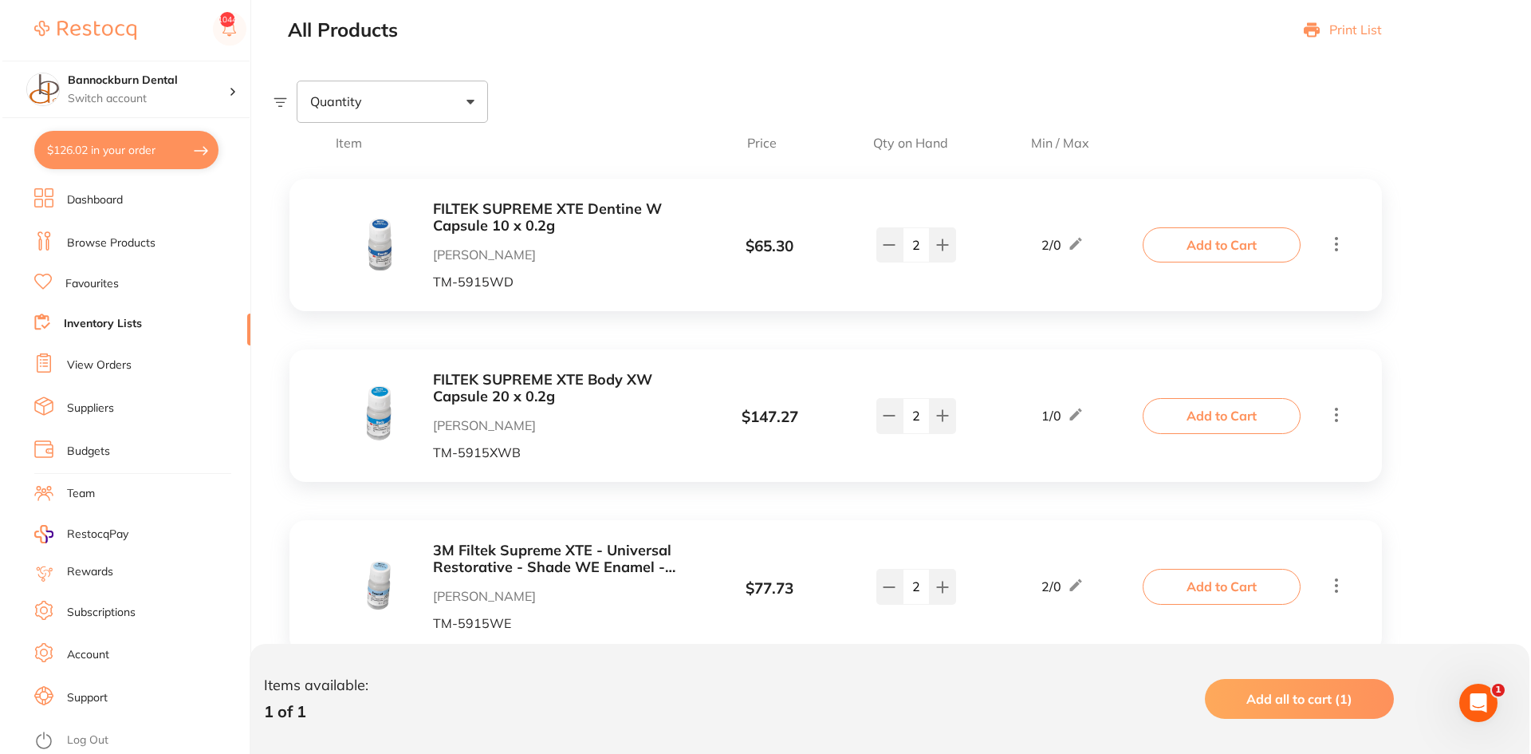
scroll to position [567, 0]
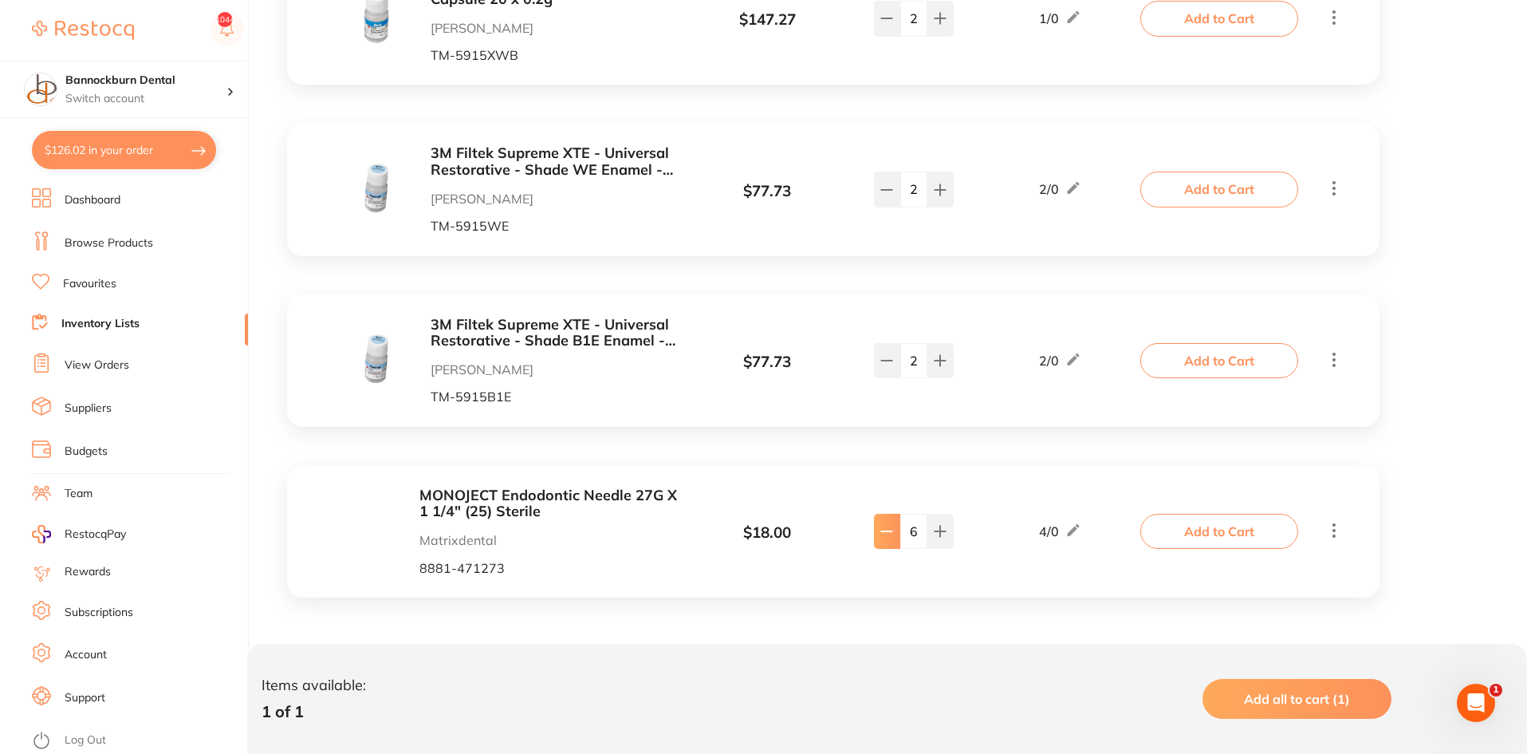
type input "monoje"
click at [881, 543] on button at bounding box center [887, 531] width 26 height 35
type input "4"
click at [1208, 531] on button "Add to Cart" at bounding box center [1220, 531] width 158 height 35
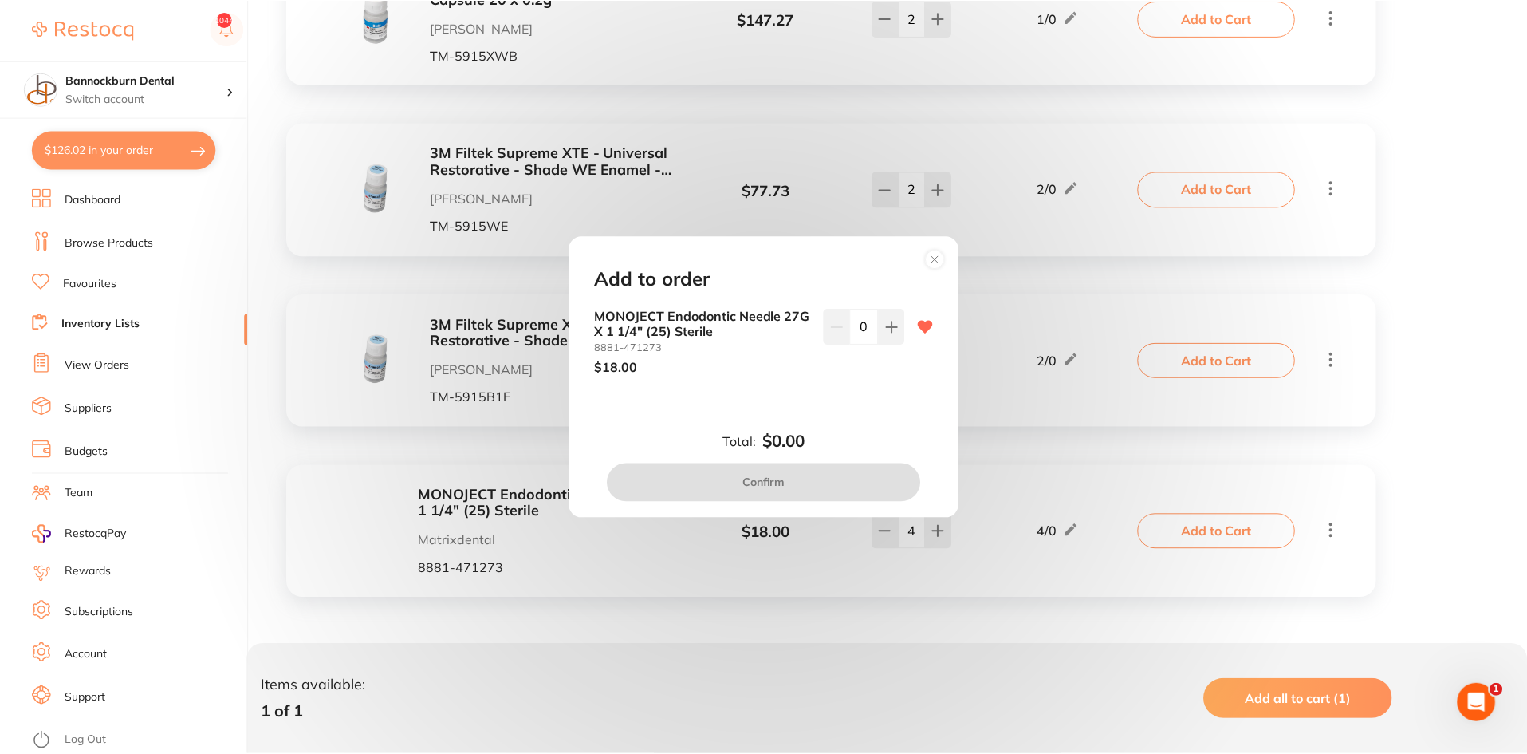
scroll to position [0, 0]
click at [893, 334] on button at bounding box center [894, 326] width 26 height 35
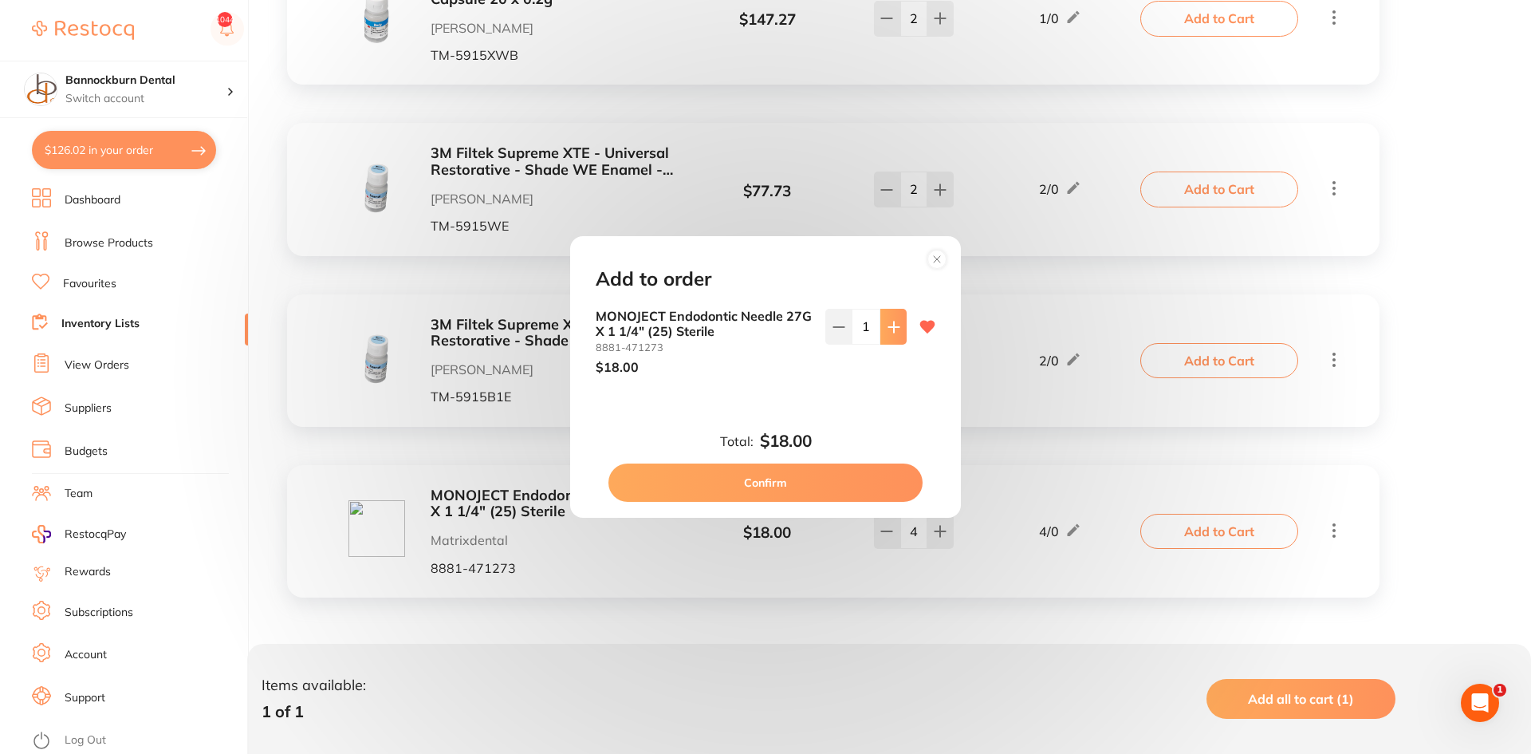
click at [893, 334] on button at bounding box center [894, 326] width 26 height 35
type input "2"
click at [850, 487] on button "Confirm" at bounding box center [766, 482] width 314 height 38
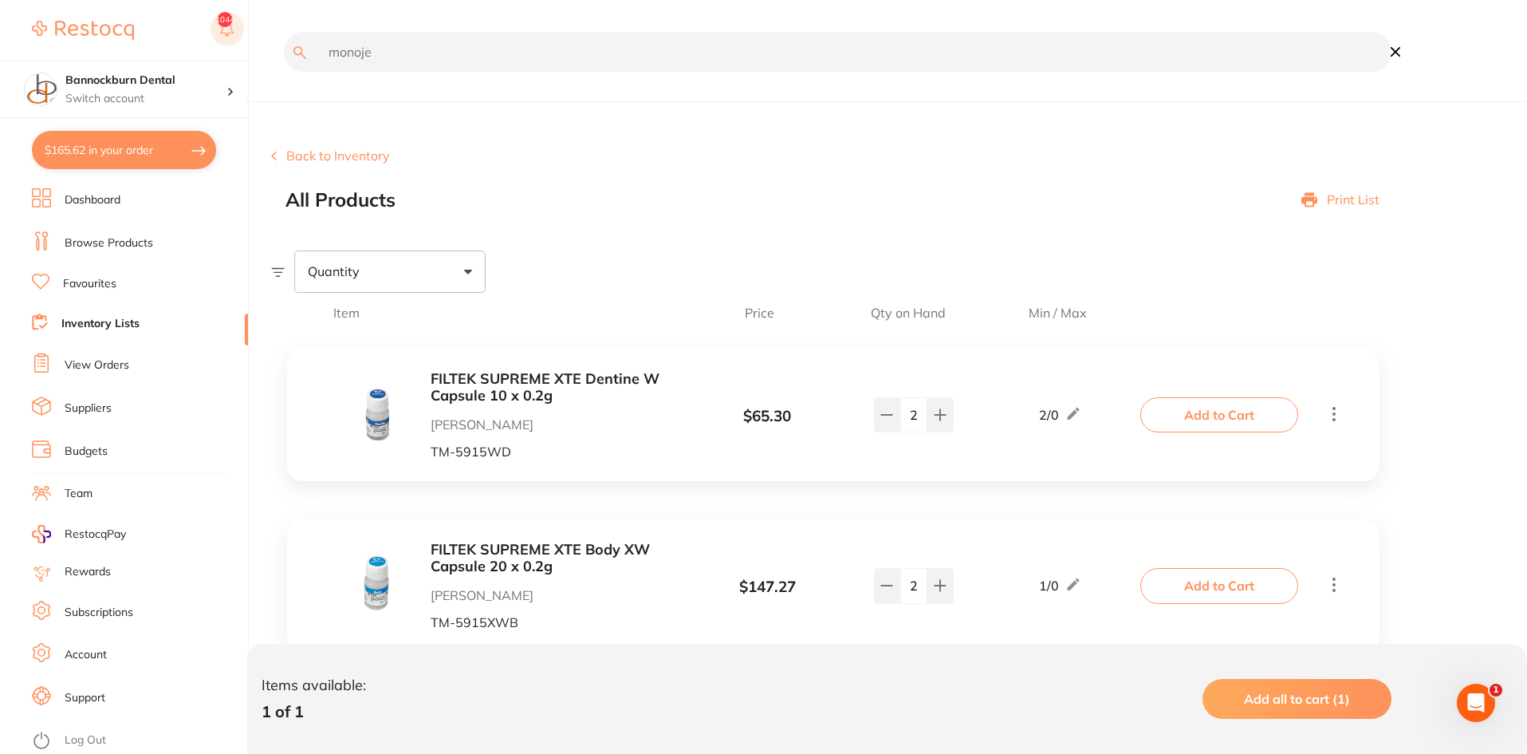
drag, startPoint x: 450, startPoint y: 49, endPoint x: 233, endPoint y: 34, distance: 217.5
click at [233, 34] on div "$165.62 Bannockburn Dental Switch account Bannockburn Dental $165.62 in your or…" at bounding box center [763, 377] width 1527 height 754
type input "dry tip"
click at [74, 276] on link "Favourites" at bounding box center [89, 284] width 53 height 16
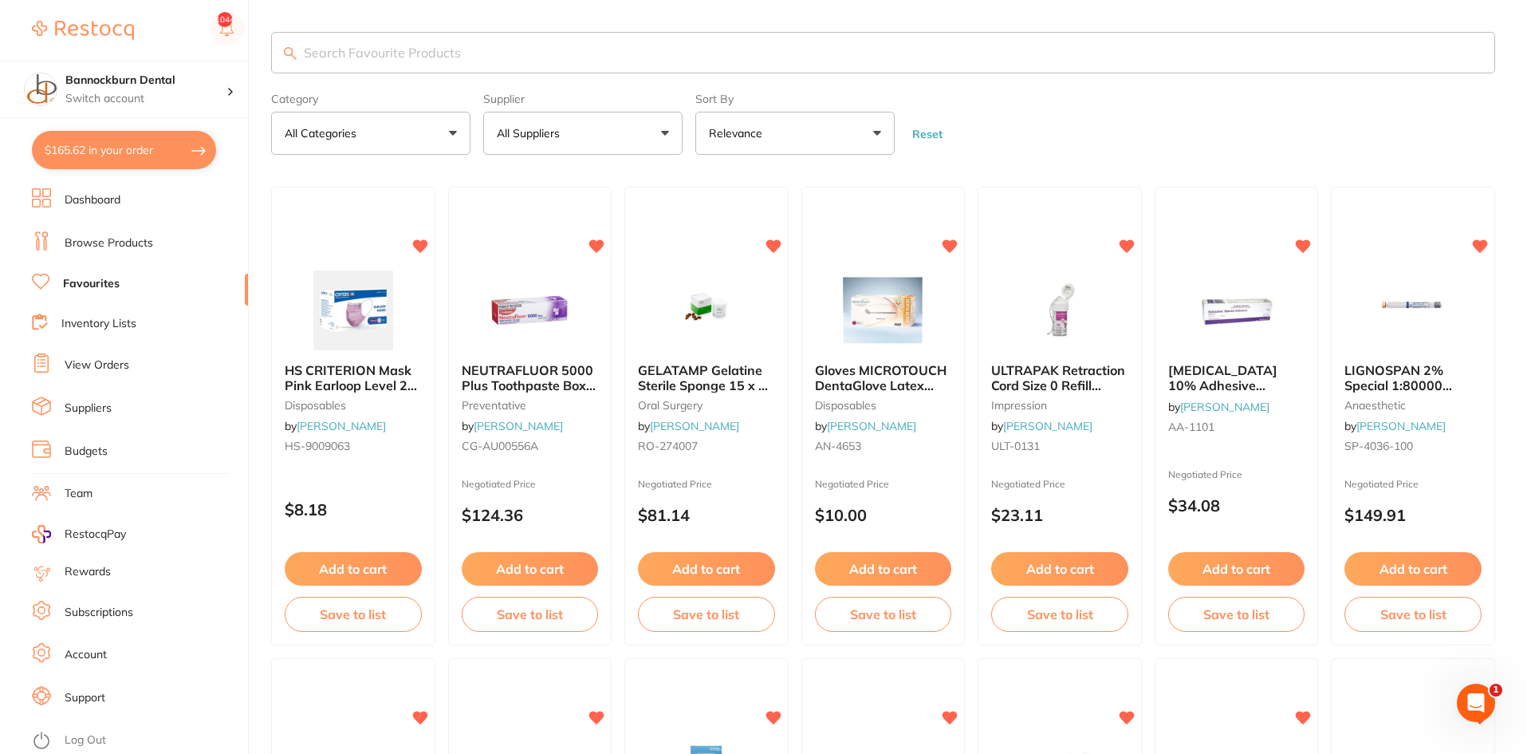
click at [86, 318] on link "Inventory Lists" at bounding box center [98, 324] width 75 height 16
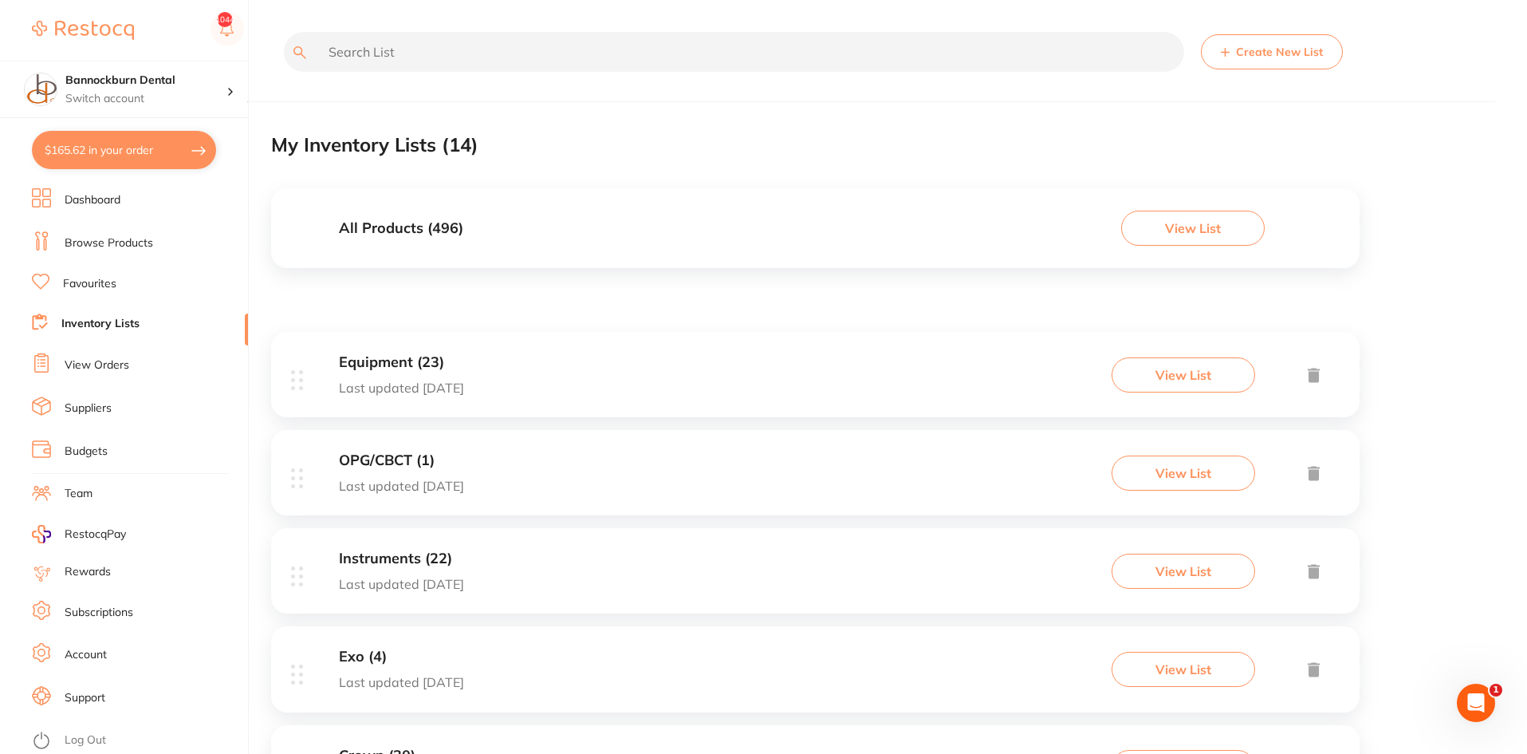
click at [619, 231] on div "All Products ( 496 ) View List" at bounding box center [815, 228] width 1089 height 80
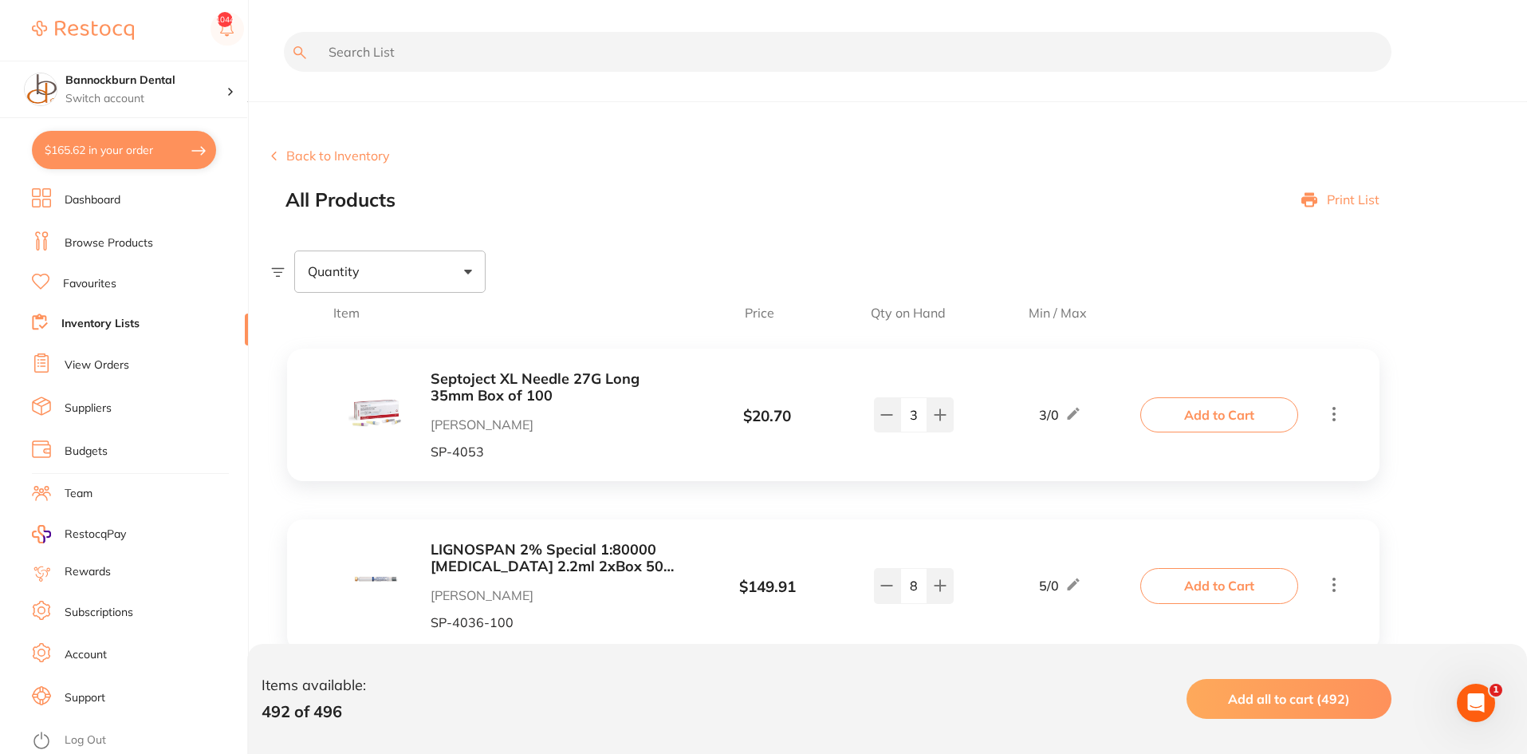
drag, startPoint x: 505, startPoint y: 67, endPoint x: 496, endPoint y: 65, distance: 8.9
click at [496, 65] on input "text" at bounding box center [838, 52] width 1108 height 40
type input "dry tip"
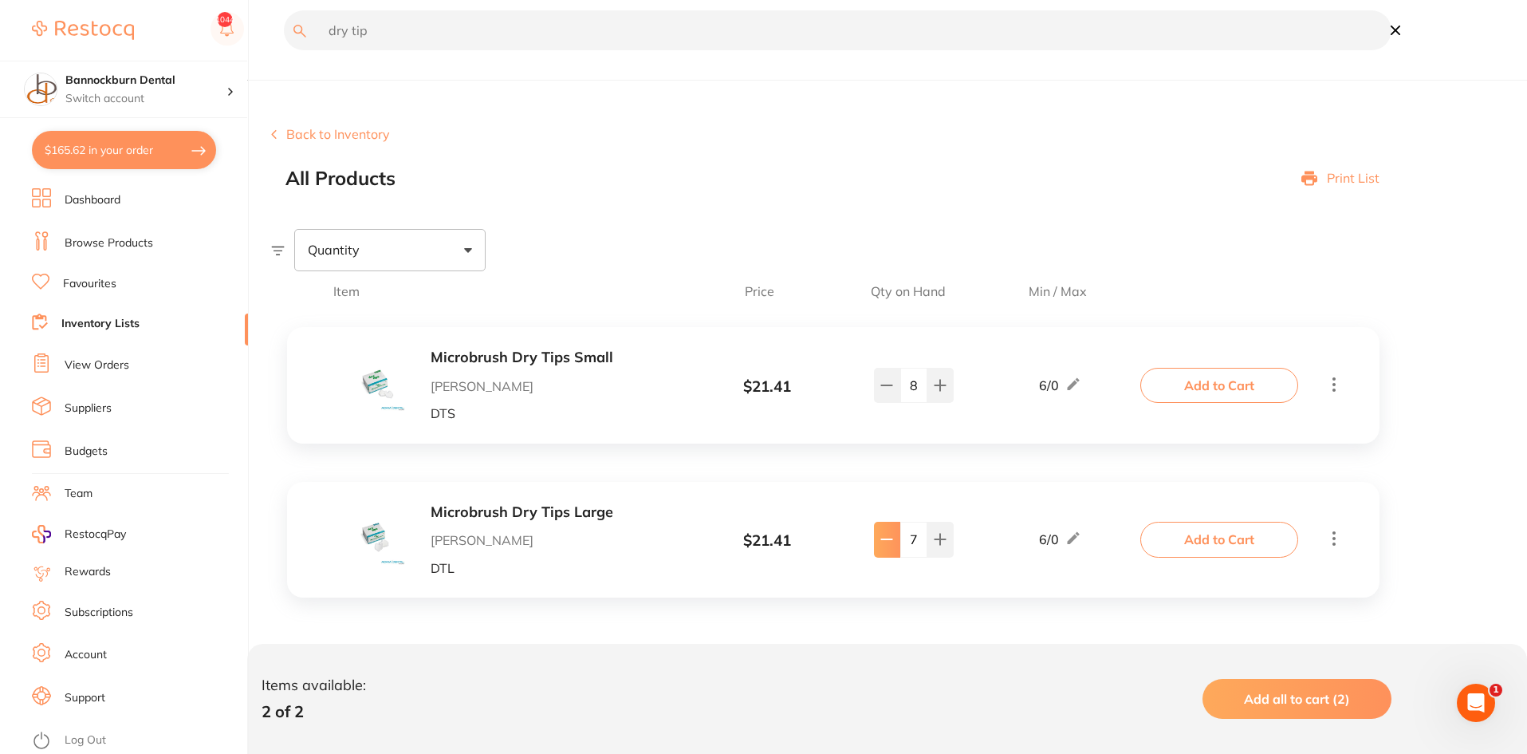
click at [894, 538] on button at bounding box center [887, 539] width 26 height 35
type input "6"
drag, startPoint x: 470, startPoint y: 45, endPoint x: 228, endPoint y: 23, distance: 242.7
click at [228, 23] on div "$165.62 Bannockburn Dental Switch account Bannockburn Dental $165.62 in your or…" at bounding box center [763, 355] width 1527 height 754
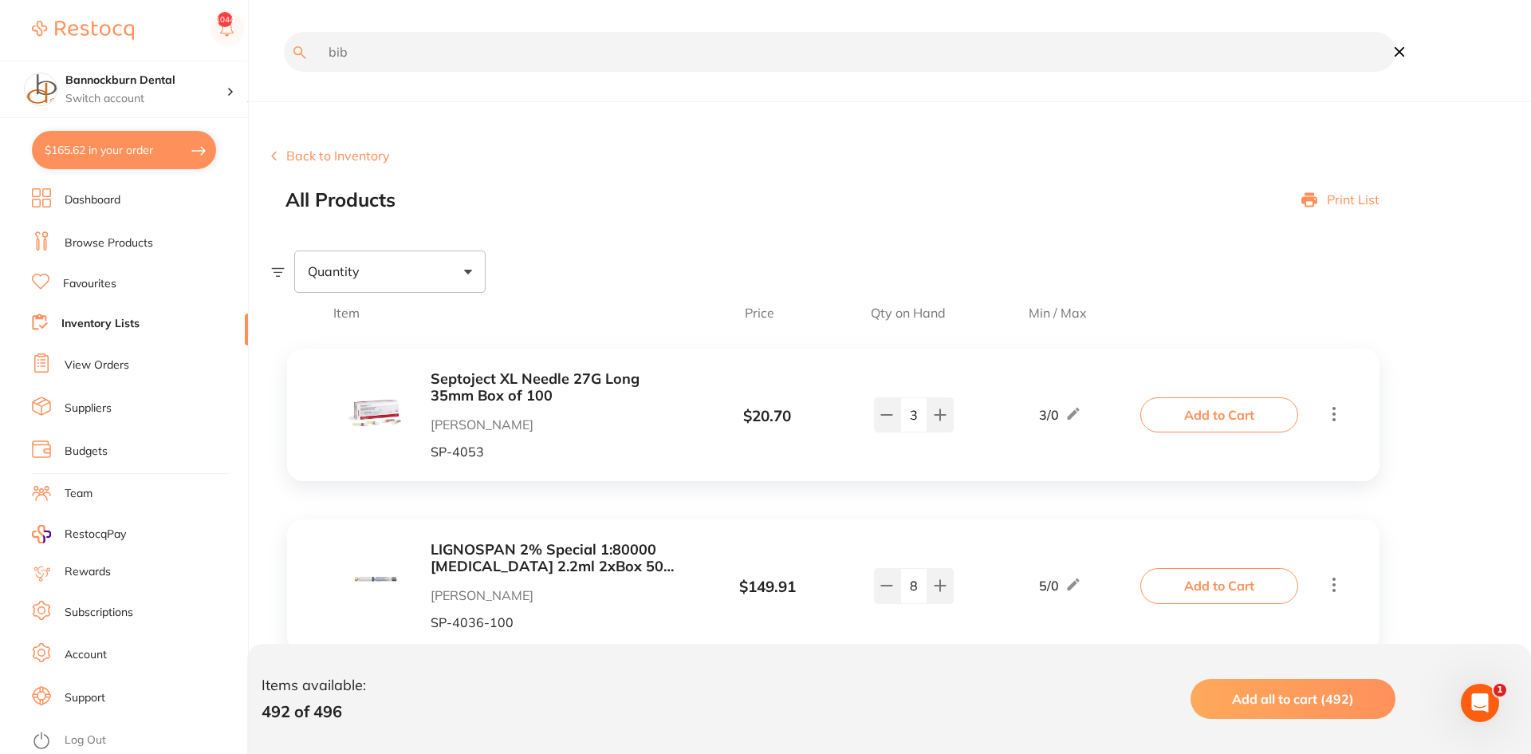
type input "bib"
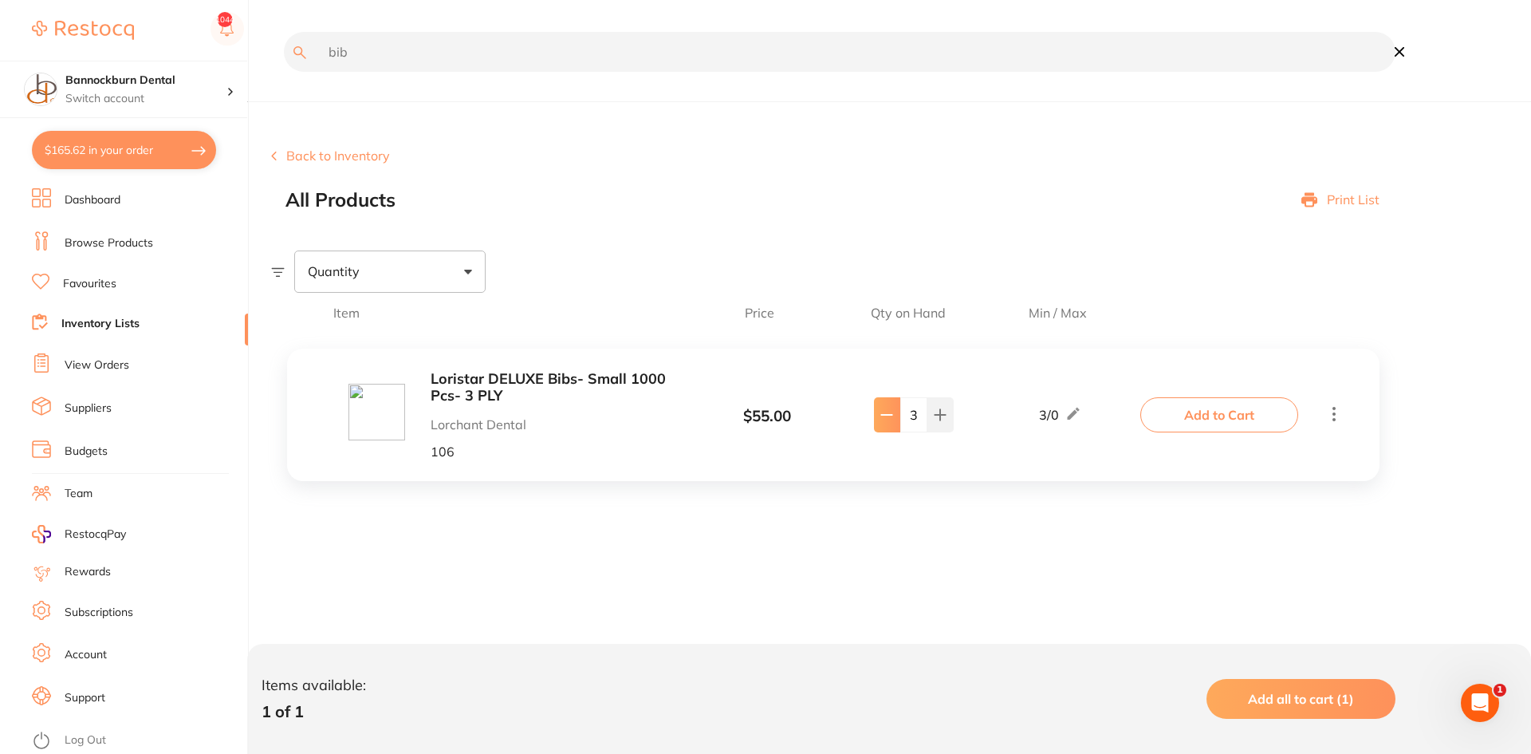
click at [893, 428] on button at bounding box center [887, 414] width 26 height 35
type input "2"
click at [1153, 411] on button "Add to Cart" at bounding box center [1220, 414] width 158 height 35
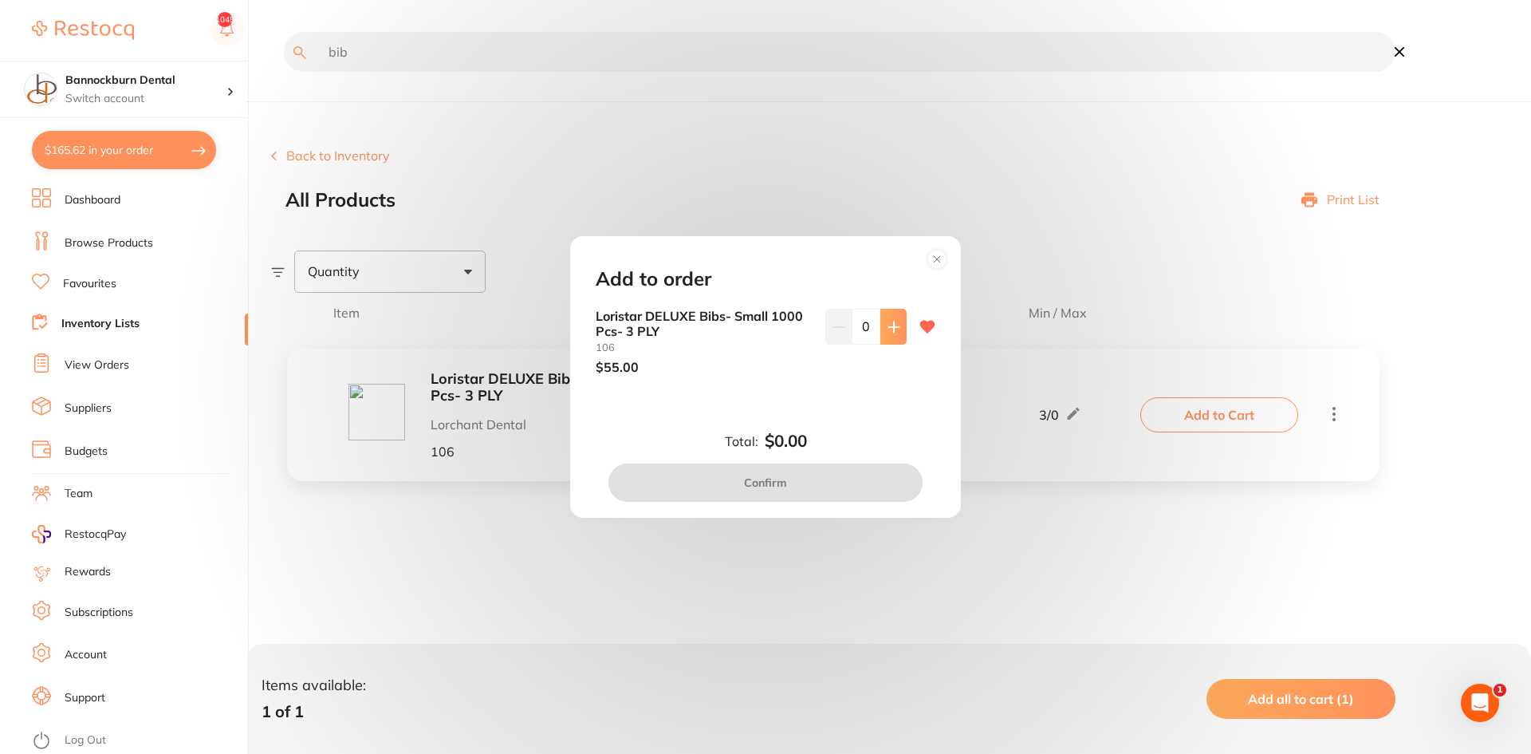
click at [901, 338] on button at bounding box center [894, 326] width 26 height 35
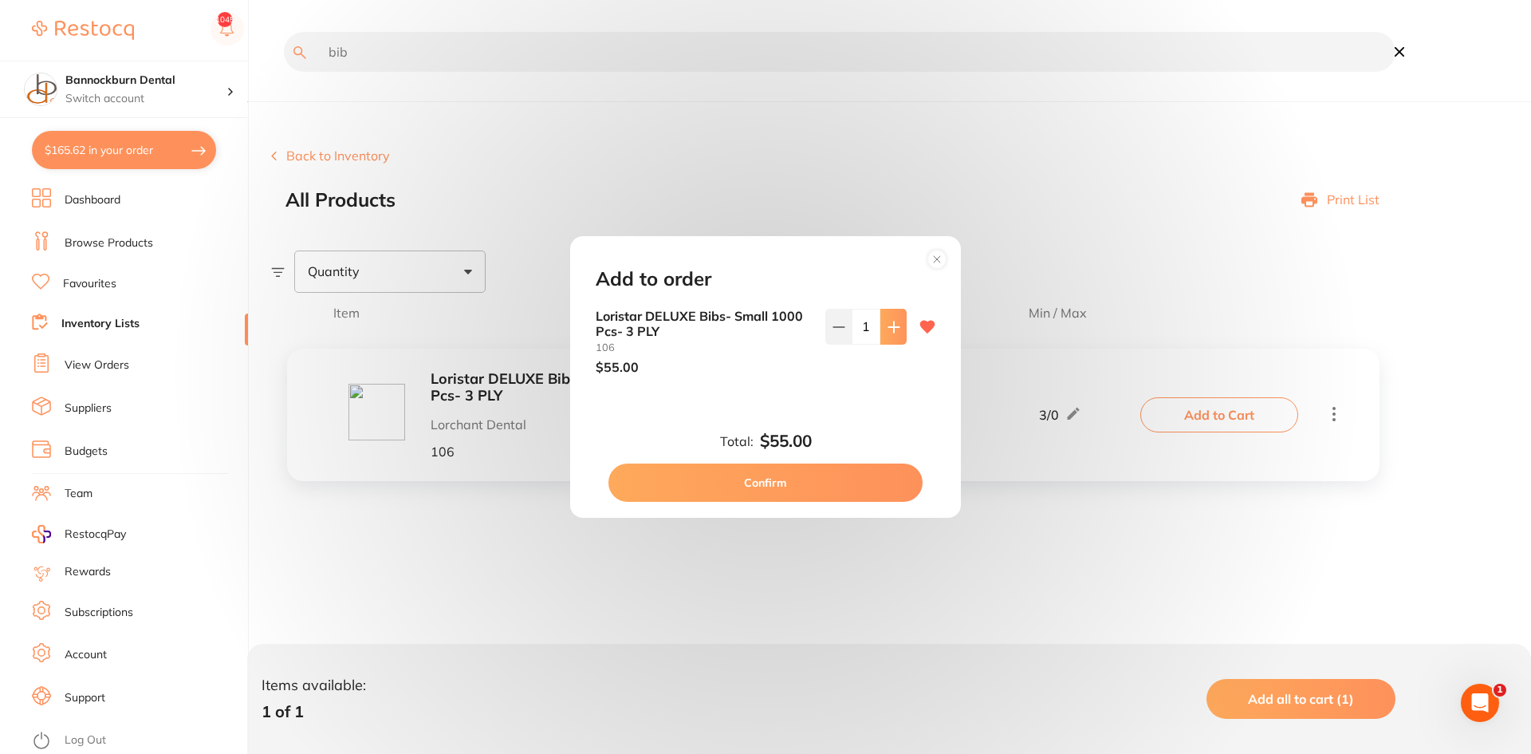
click at [901, 338] on button at bounding box center [894, 326] width 26 height 35
type input "2"
click at [842, 476] on button "Confirm" at bounding box center [766, 482] width 314 height 38
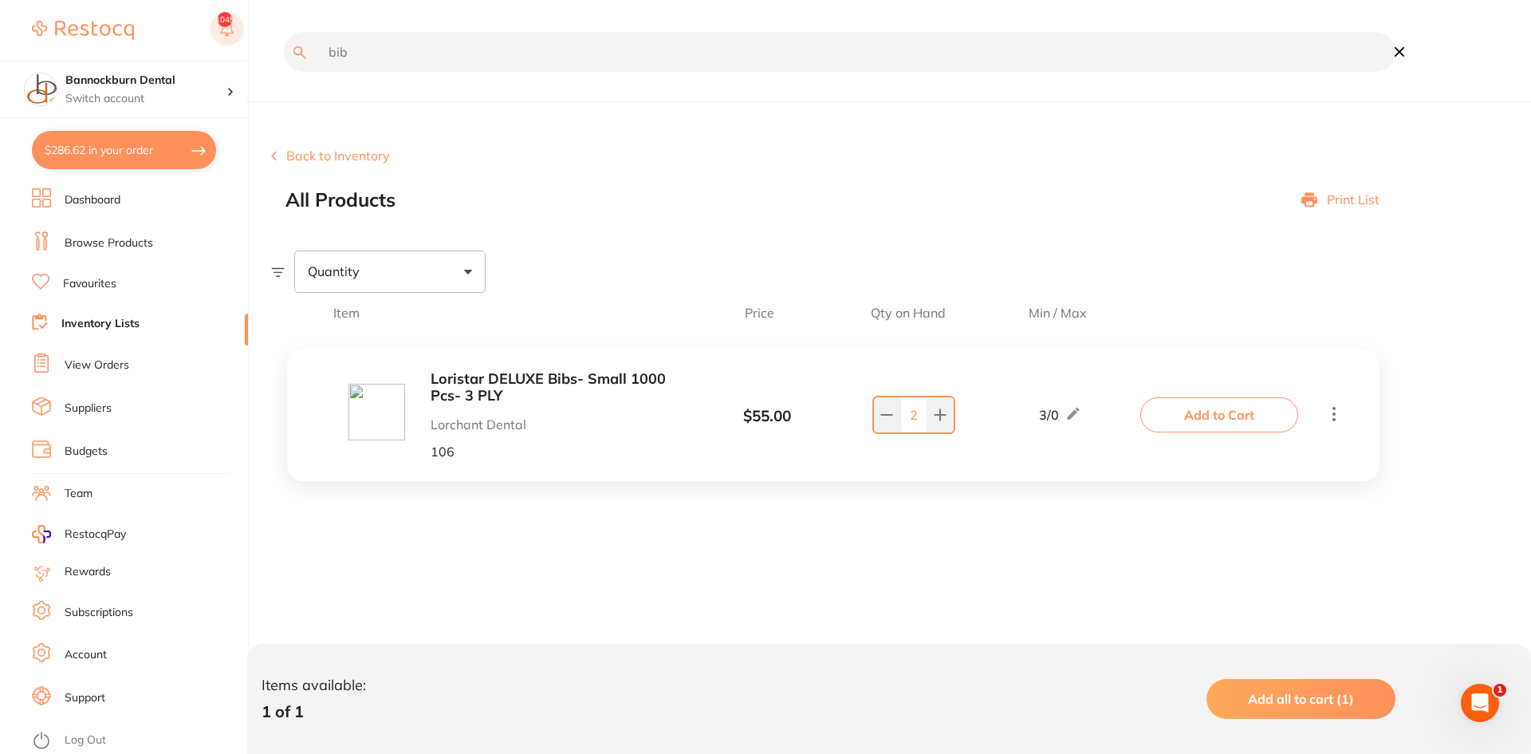
drag, startPoint x: 454, startPoint y: 60, endPoint x: 227, endPoint y: 27, distance: 229.7
click at [227, 27] on div "$286.62 Bannockburn Dental Switch account Bannockburn Dental $286.62 in your or…" at bounding box center [765, 377] width 1531 height 754
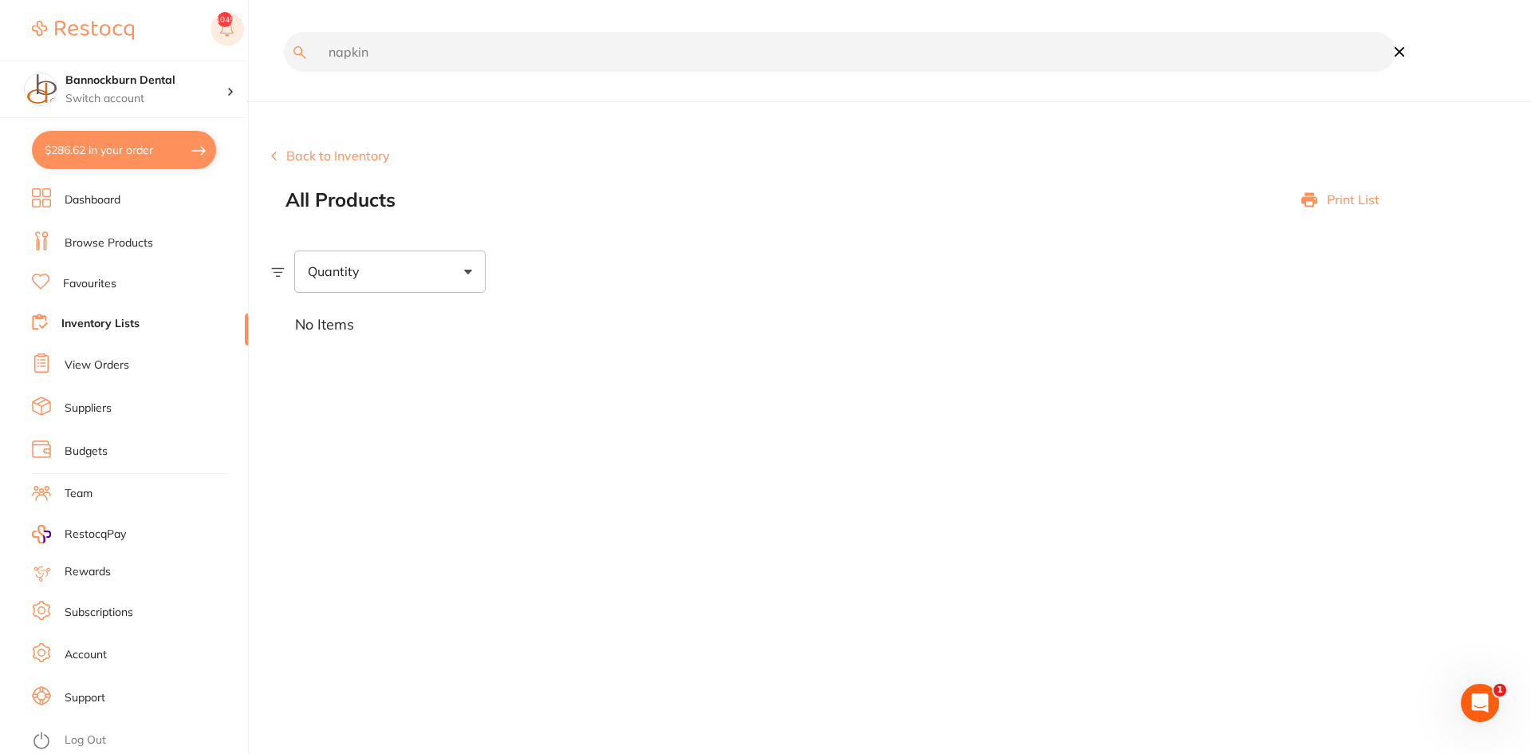
type input "napkin"
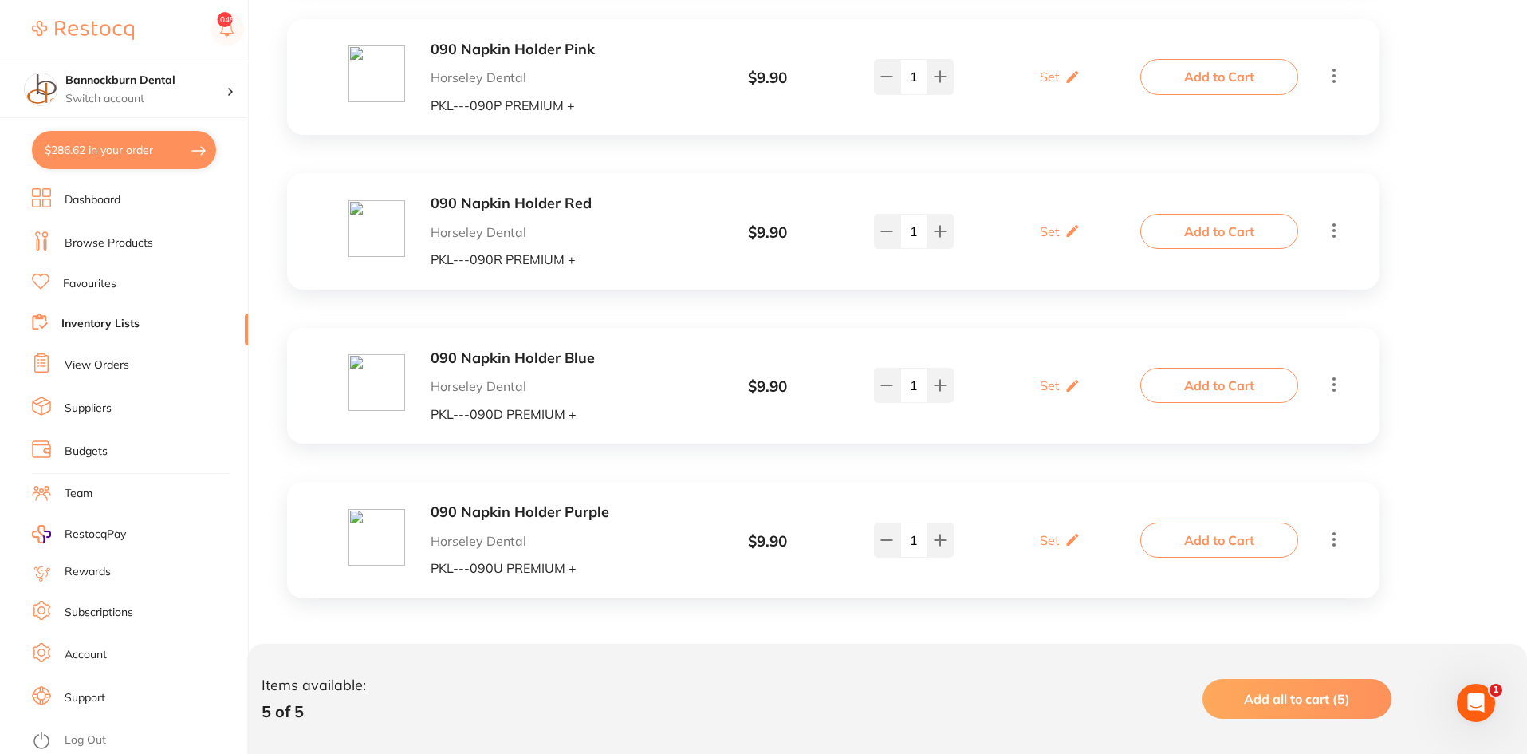
scroll to position [485, 0]
click at [879, 384] on button at bounding box center [887, 384] width 26 height 35
type input "0"
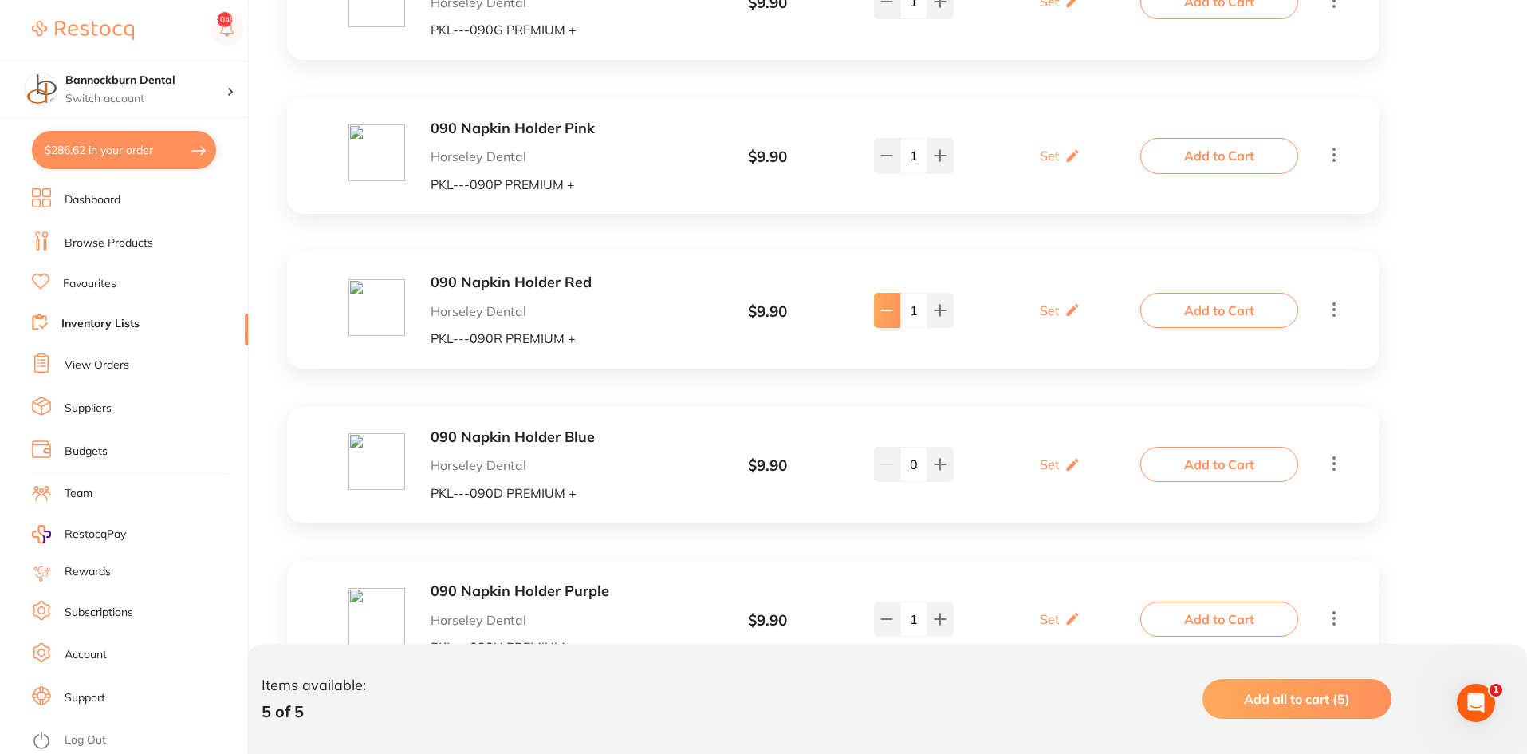
click at [893, 320] on button at bounding box center [887, 310] width 26 height 35
type input "0"
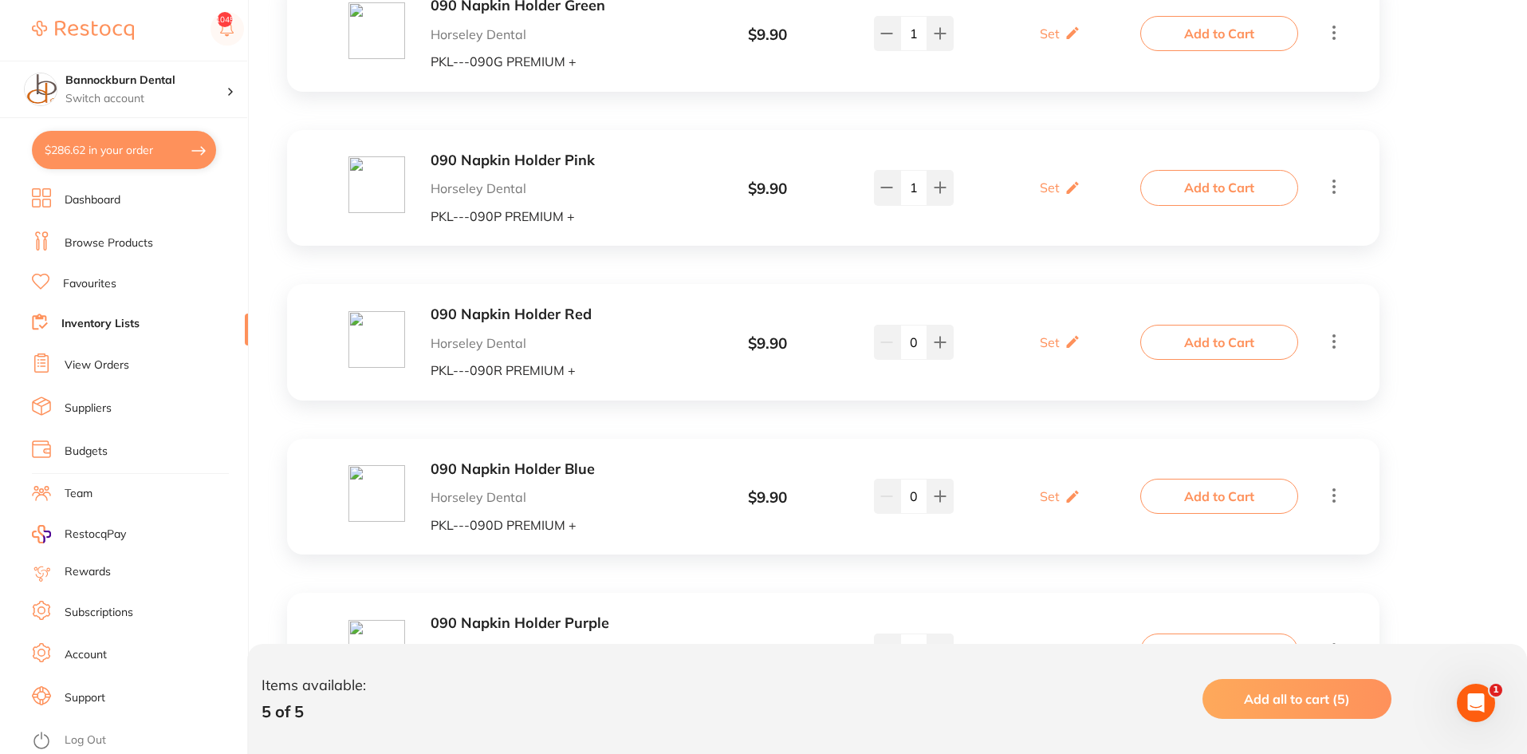
scroll to position [485, 0]
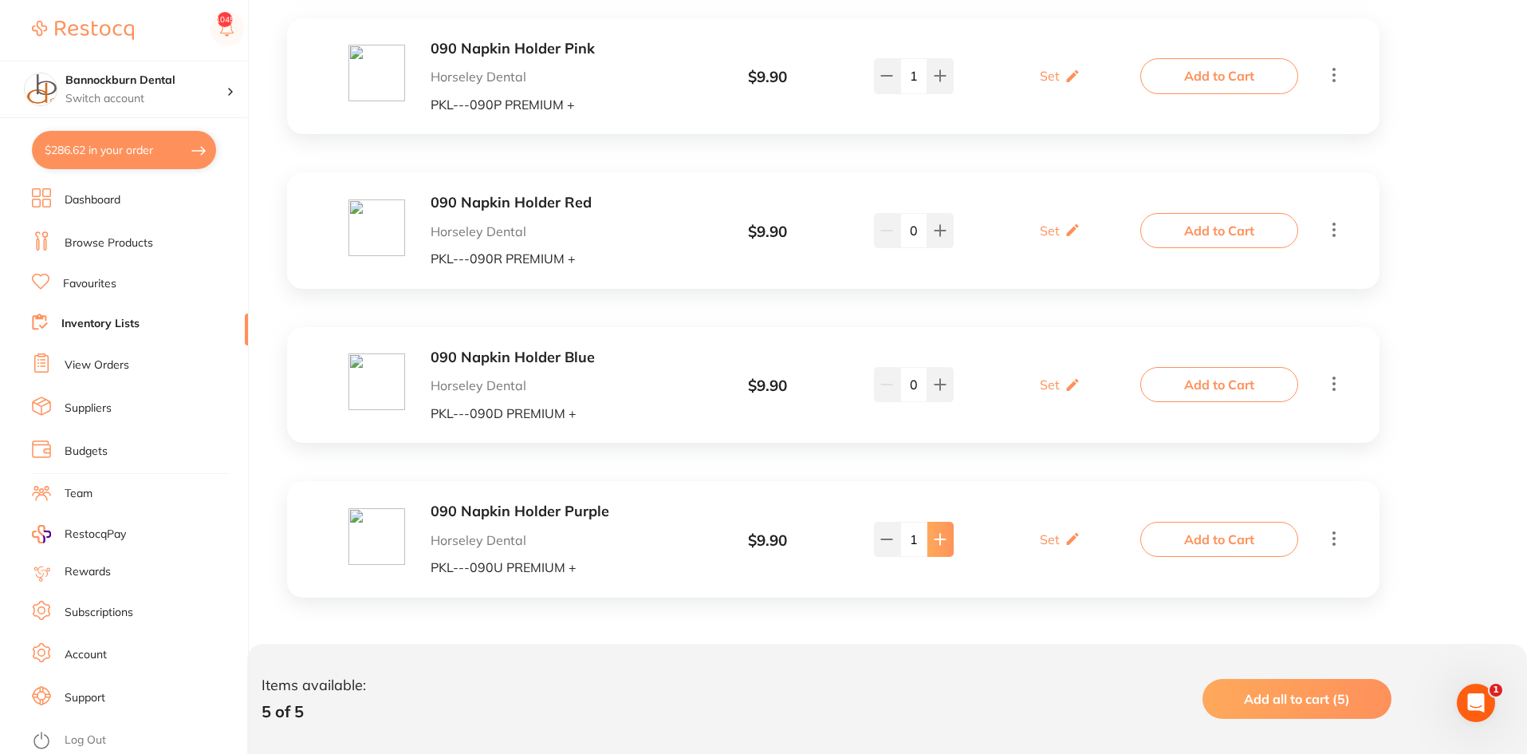
click at [935, 546] on button at bounding box center [941, 539] width 26 height 35
type input "2"
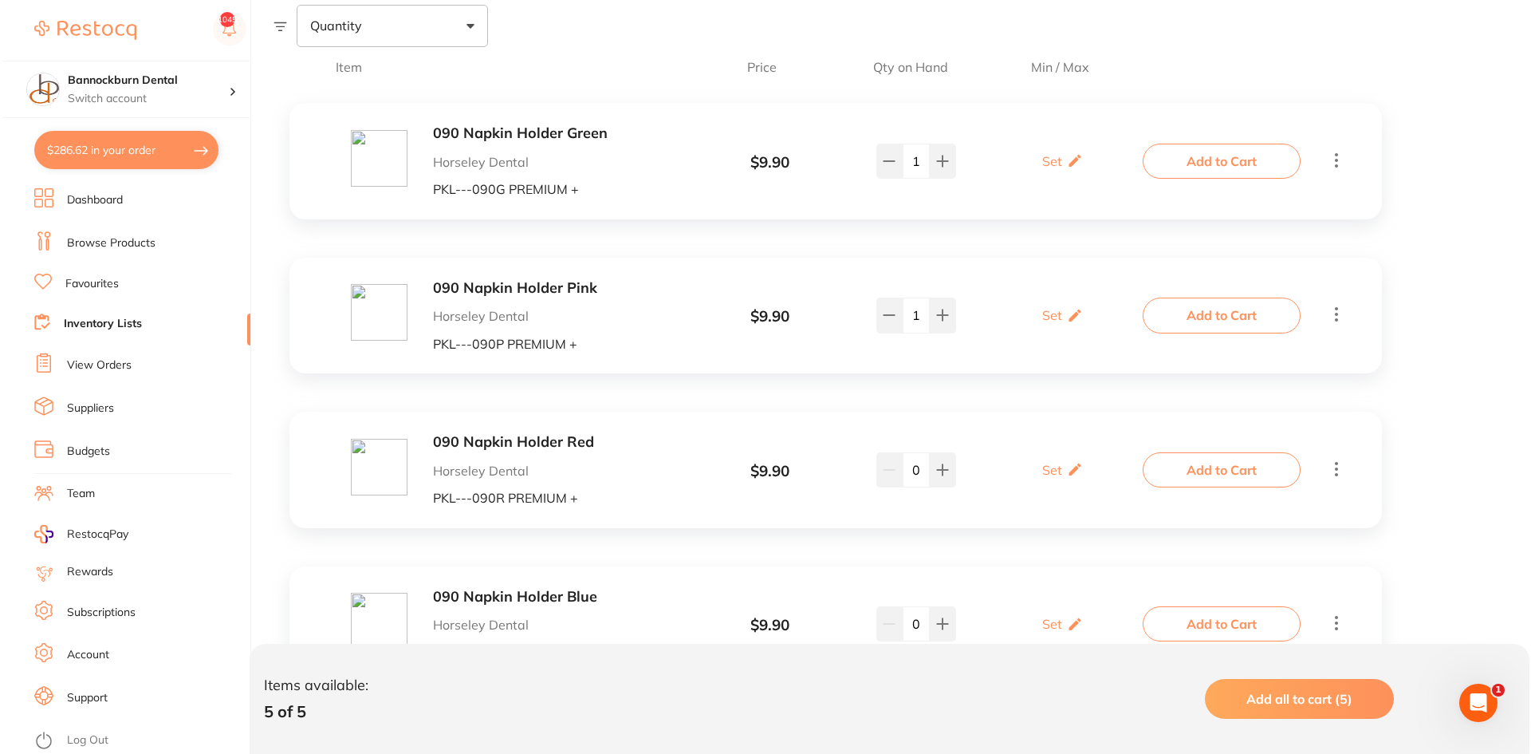
scroll to position [166, 0]
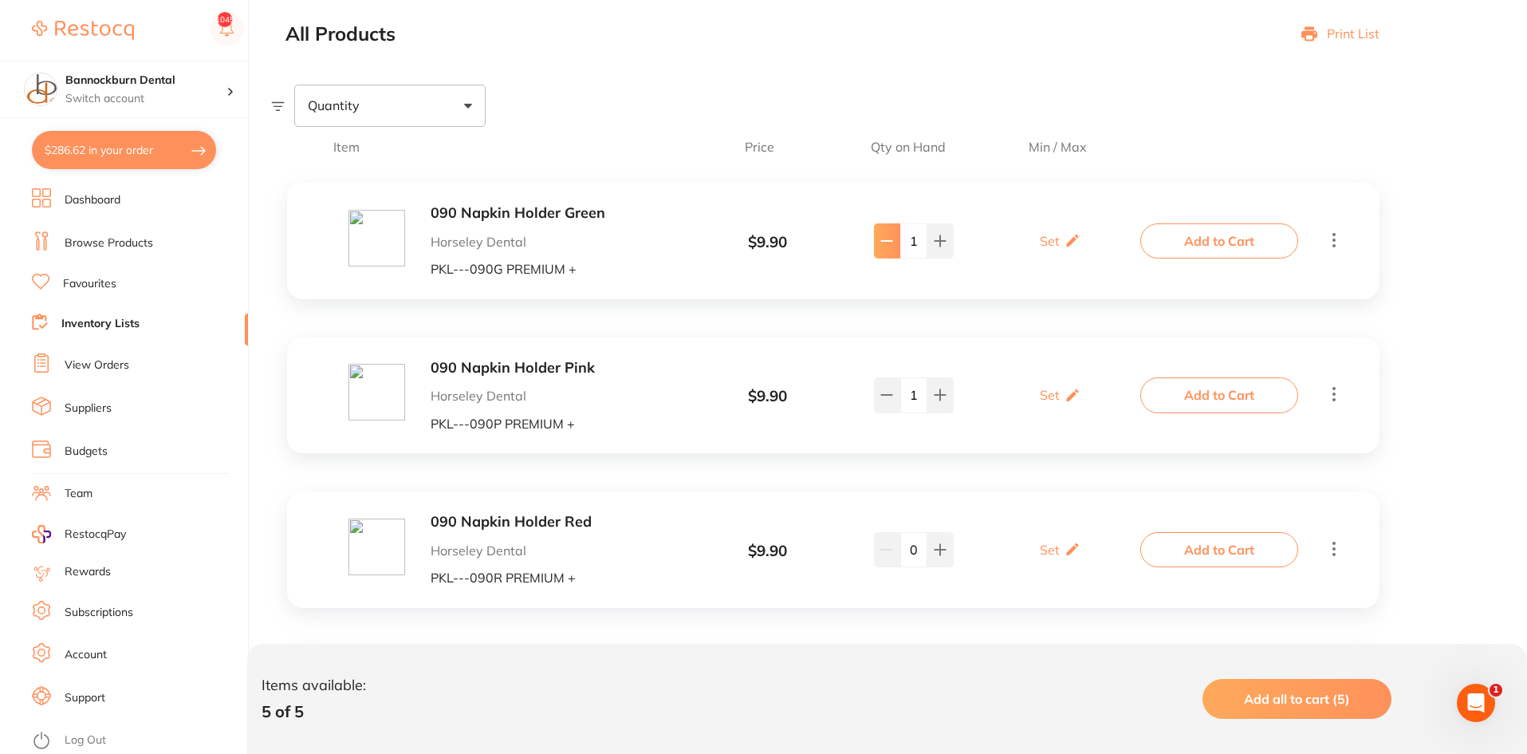
click at [889, 252] on button at bounding box center [887, 240] width 26 height 35
type input "0"
click at [1196, 250] on button "Add to Cart" at bounding box center [1220, 240] width 158 height 35
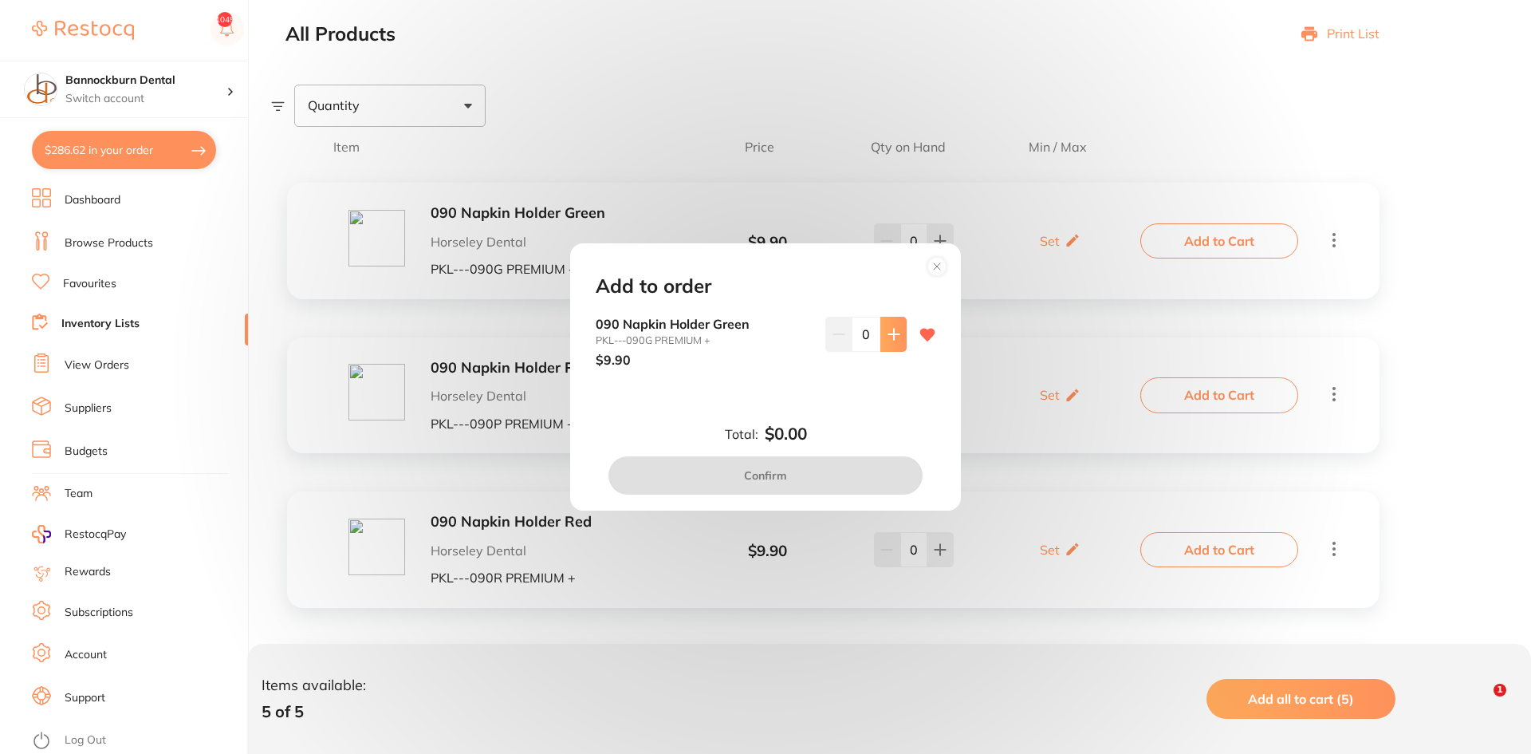
click at [888, 338] on icon at bounding box center [894, 334] width 13 height 13
type input "1"
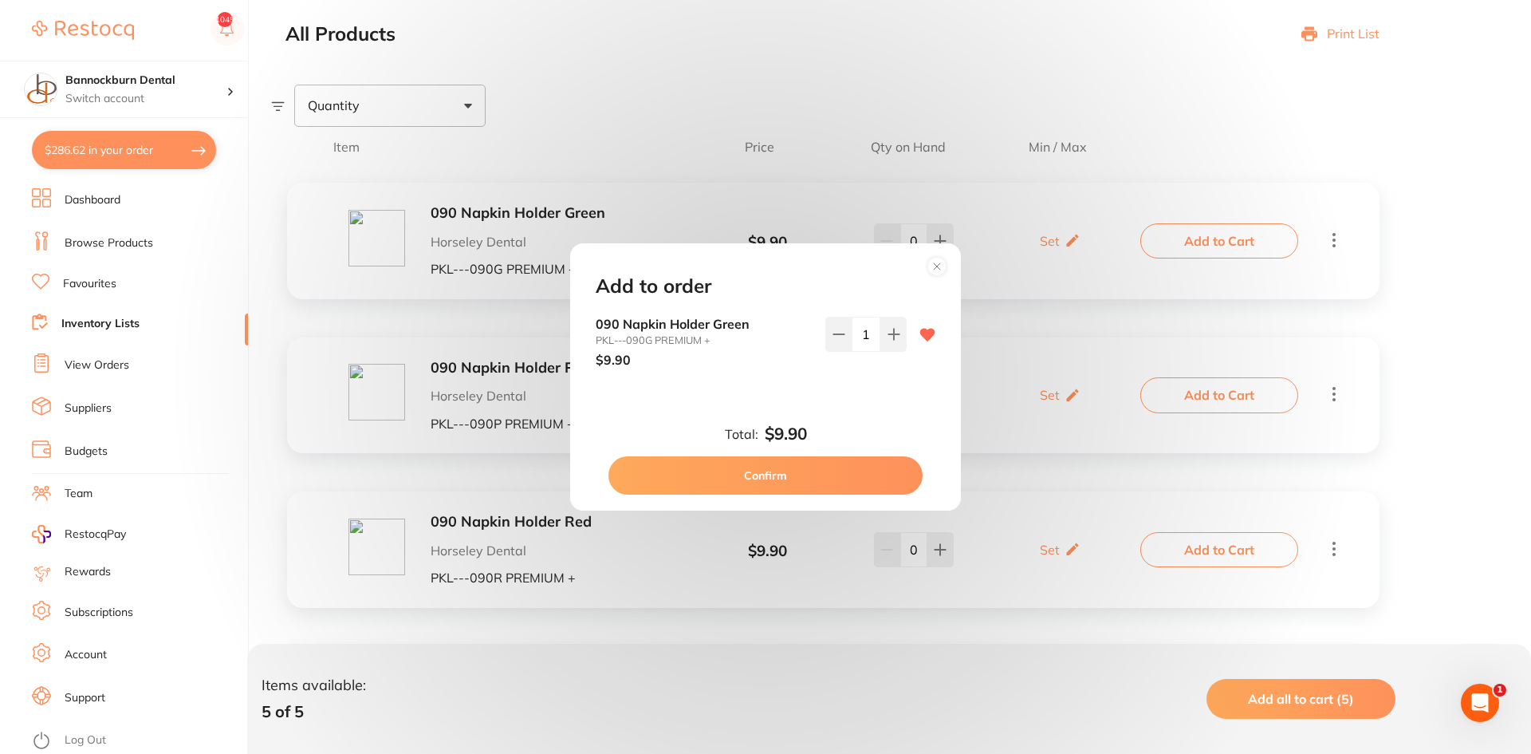
click at [878, 480] on button "Confirm" at bounding box center [766, 475] width 314 height 38
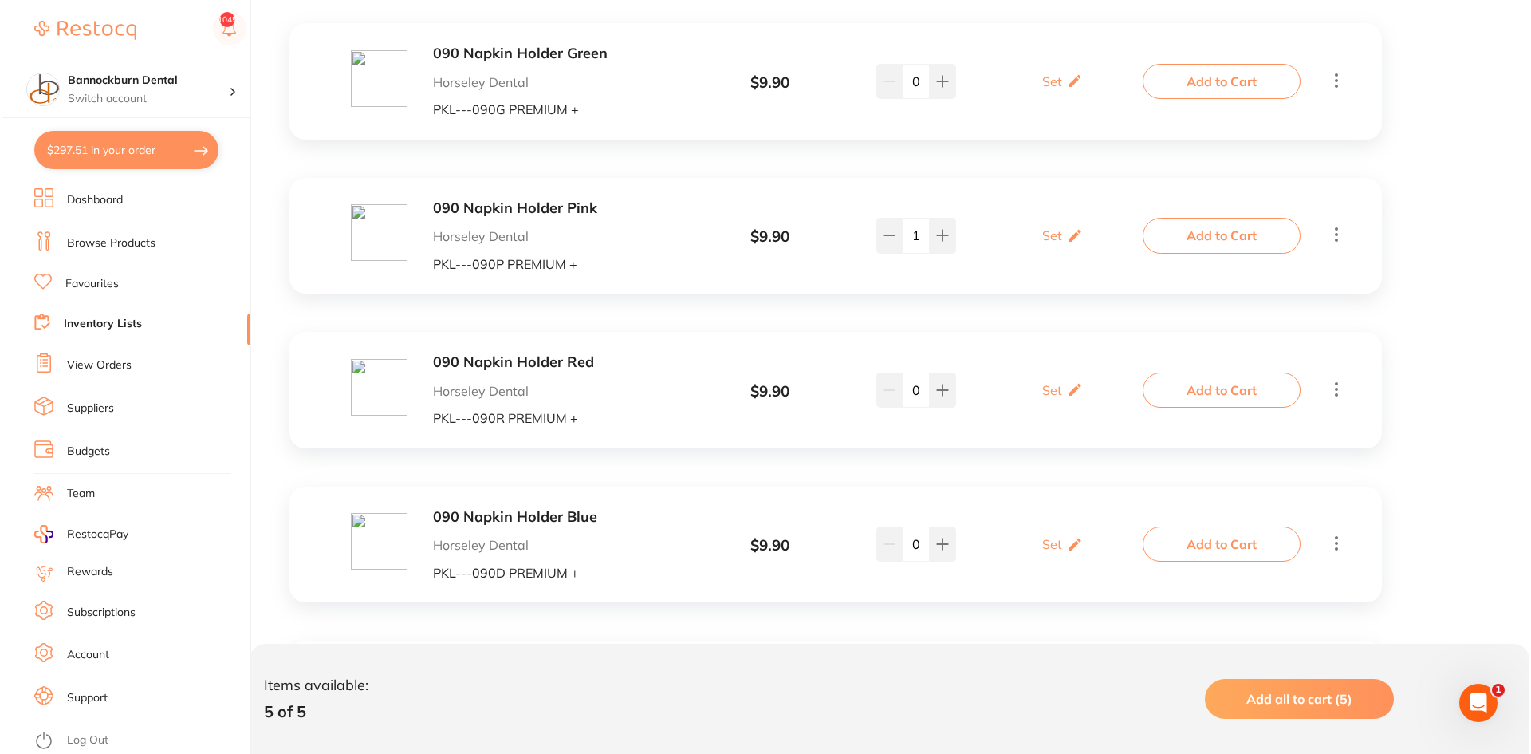
scroll to position [405, 0]
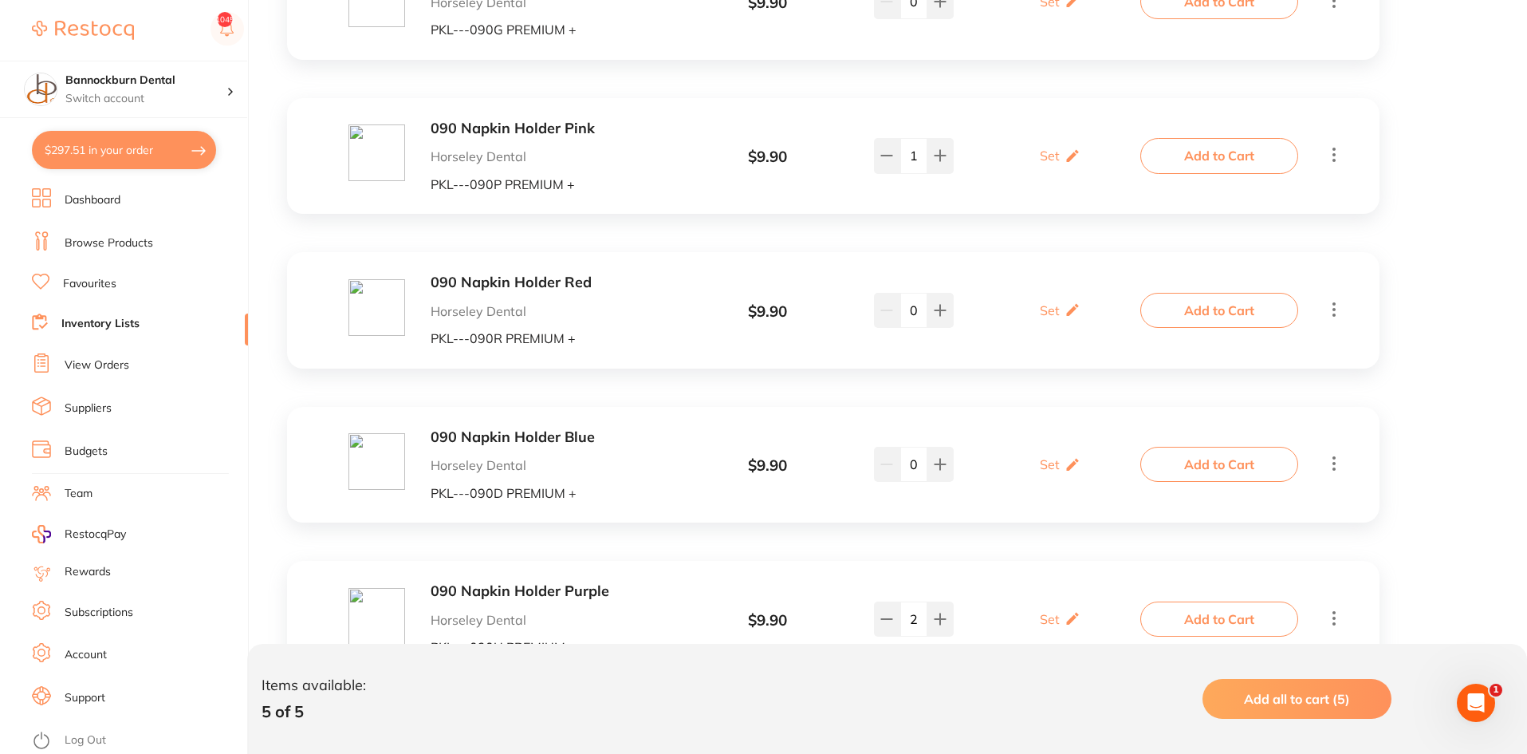
click at [1220, 302] on button "Add to Cart" at bounding box center [1220, 310] width 158 height 35
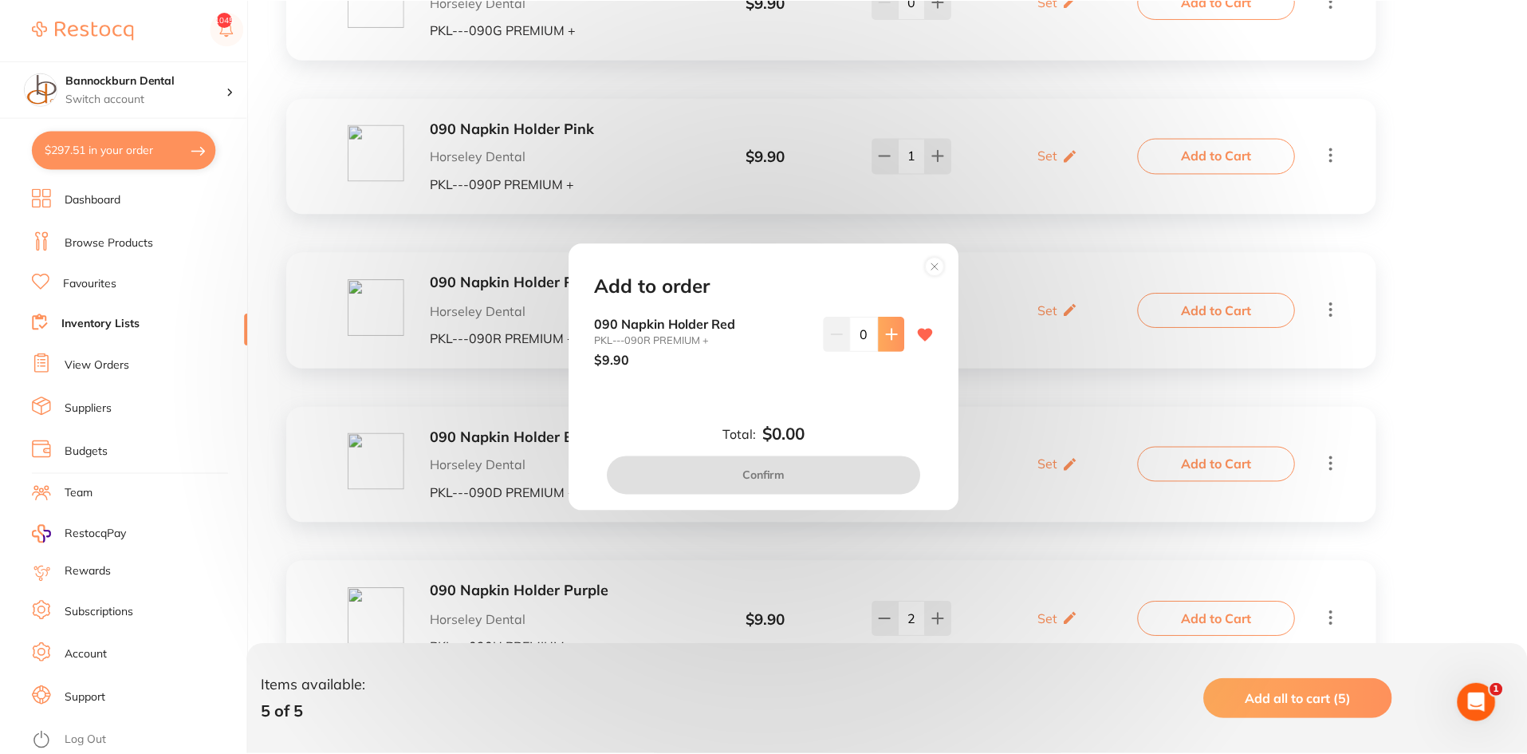
scroll to position [0, 0]
click at [896, 338] on icon at bounding box center [894, 334] width 13 height 13
type input "1"
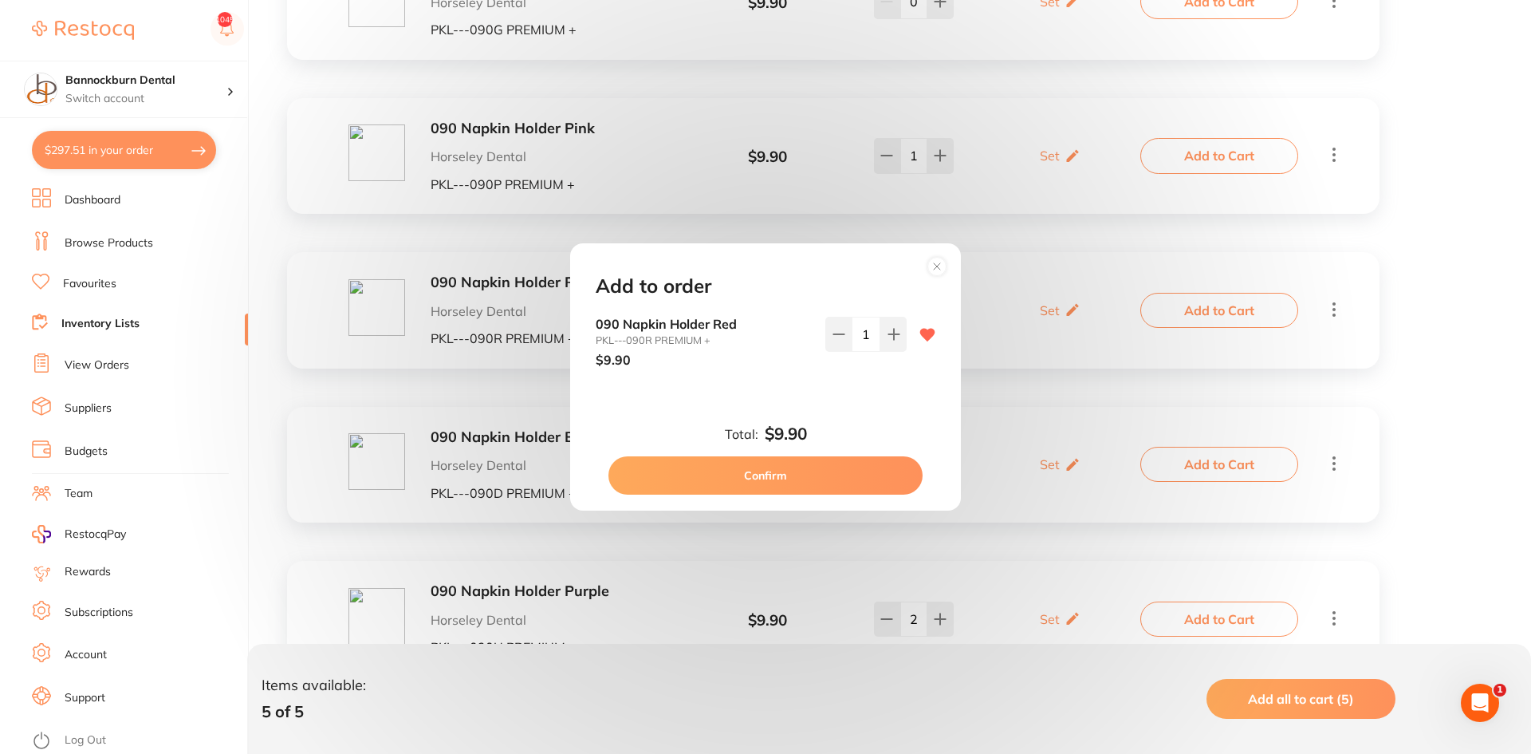
click at [868, 480] on button "Confirm" at bounding box center [766, 475] width 314 height 38
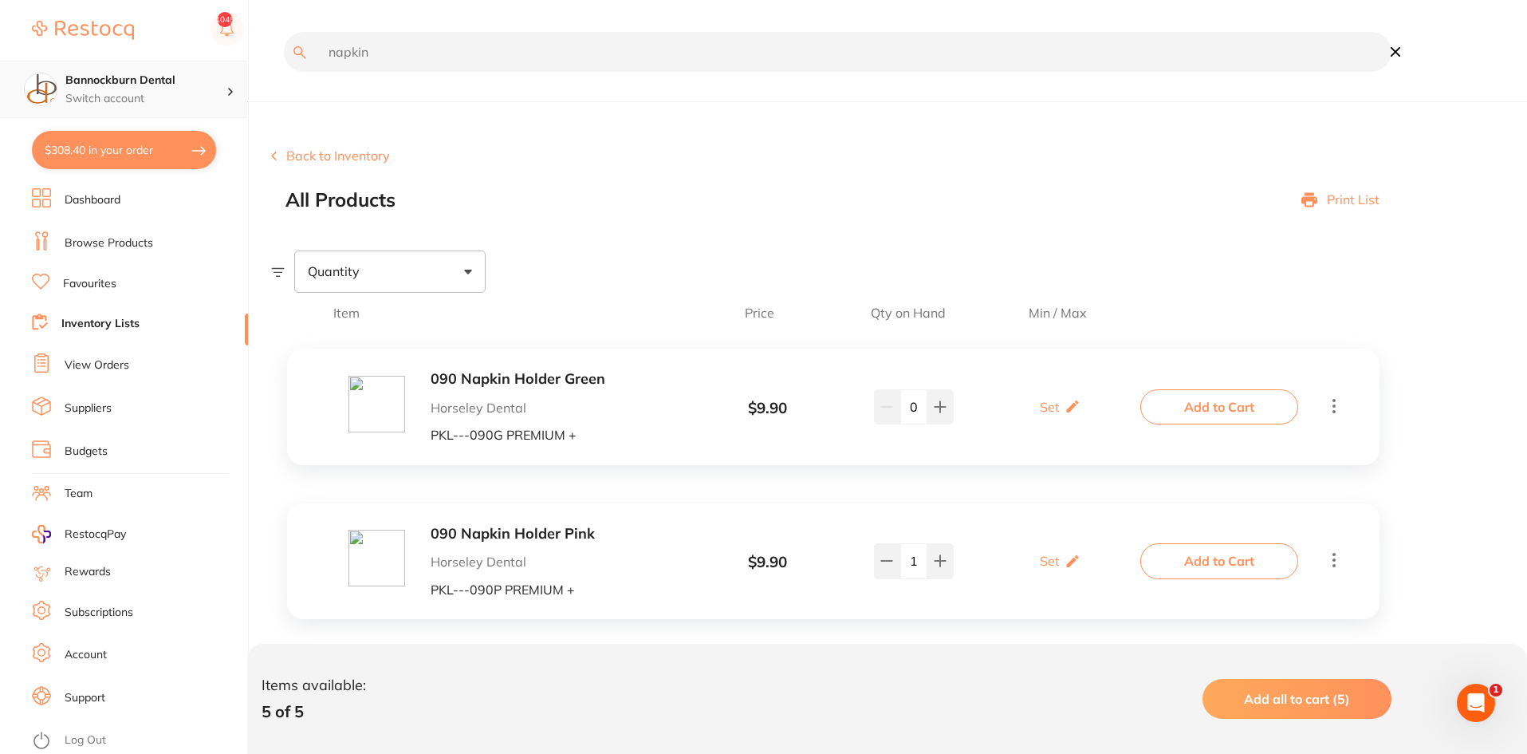
scroll to position [1, 0]
drag, startPoint x: 373, startPoint y: 51, endPoint x: 216, endPoint y: 81, distance: 160.0
click at [216, 81] on div "$308.40 Bannockburn Dental Switch account Bannockburn Dental $308.40 in your or…" at bounding box center [763, 377] width 1527 height 754
type input "soflex"
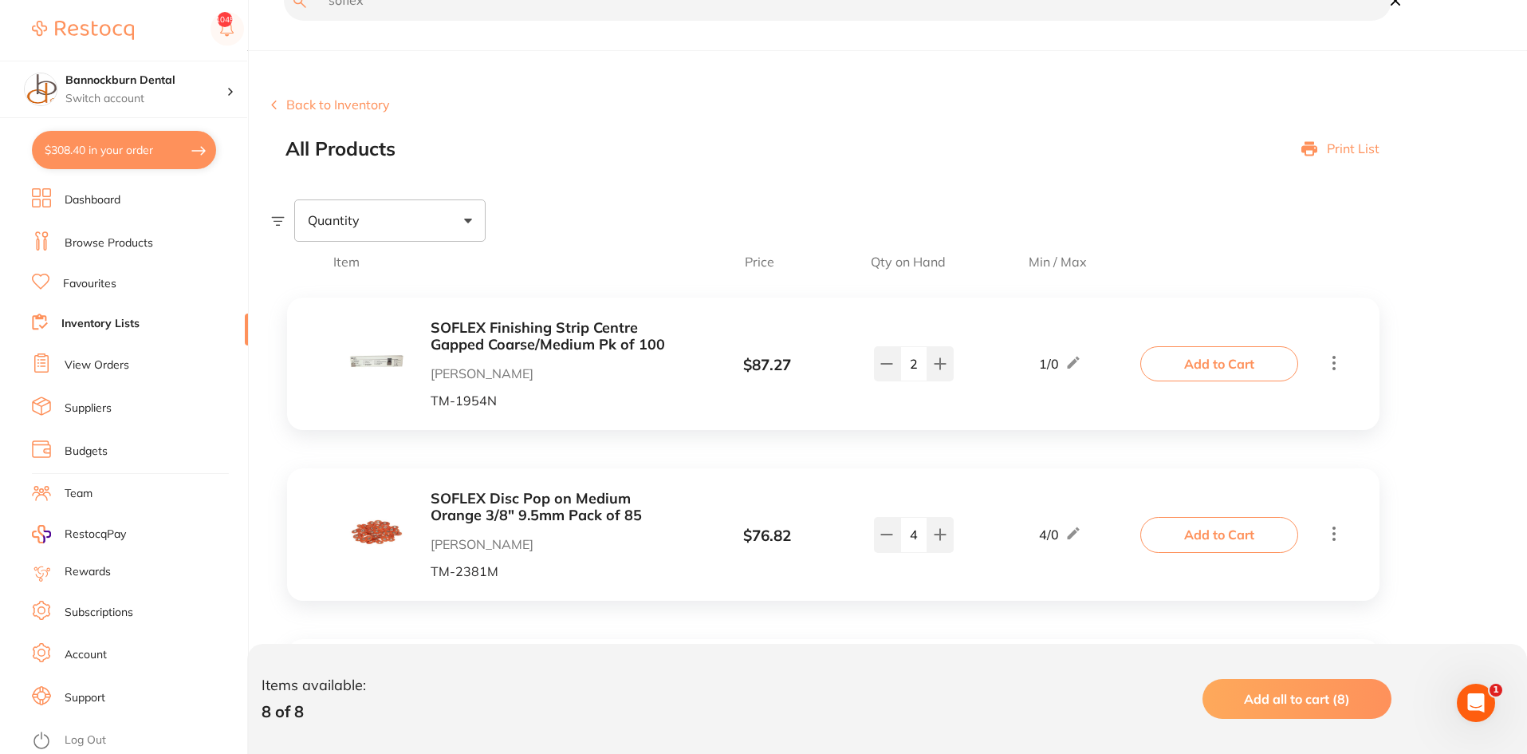
scroll to position [160, 0]
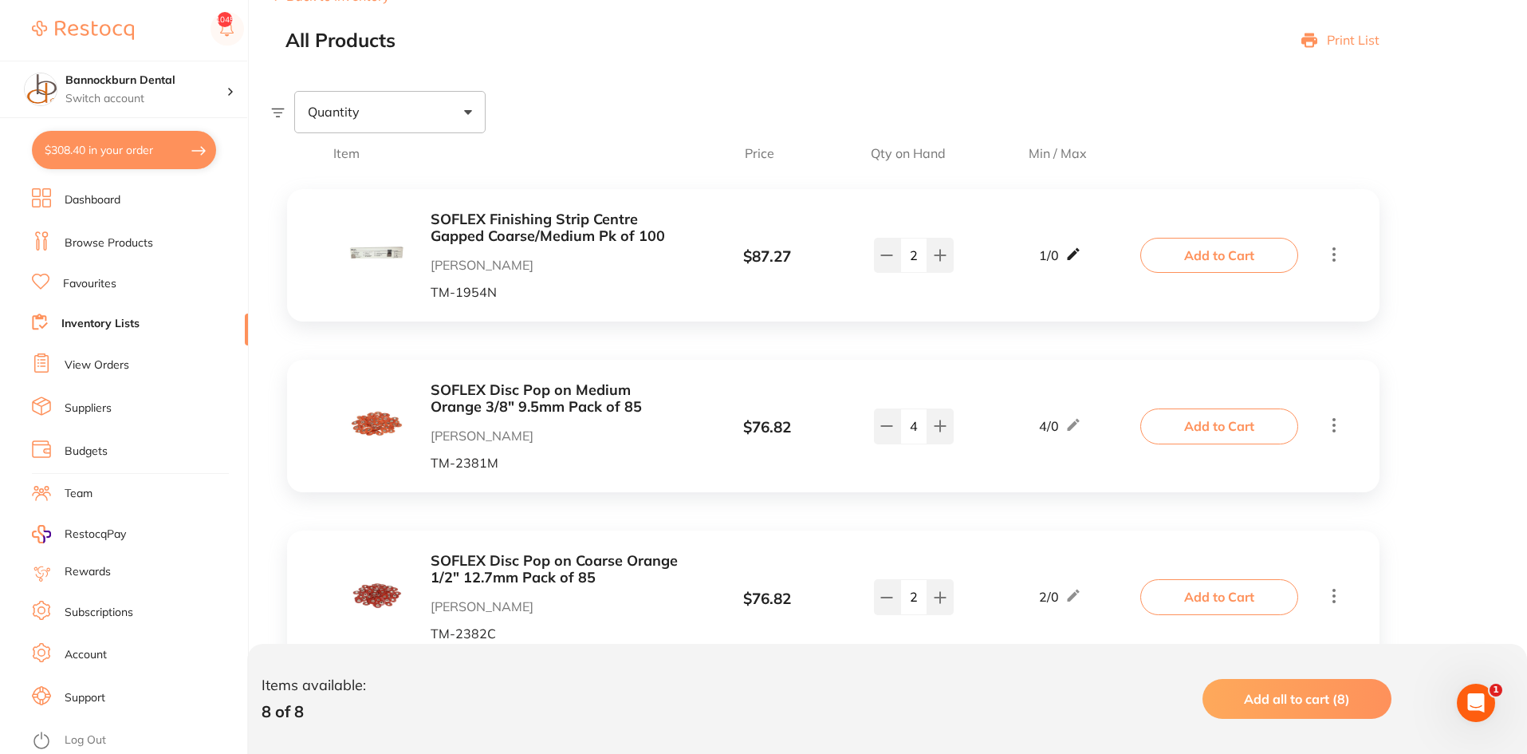
click at [1071, 256] on icon at bounding box center [1073, 254] width 12 height 12
drag, startPoint x: 1050, startPoint y: 266, endPoint x: 1018, endPoint y: 275, distance: 33.9
click at [1018, 275] on div "Min 1 / Max 0" at bounding box center [1061, 255] width 168 height 41
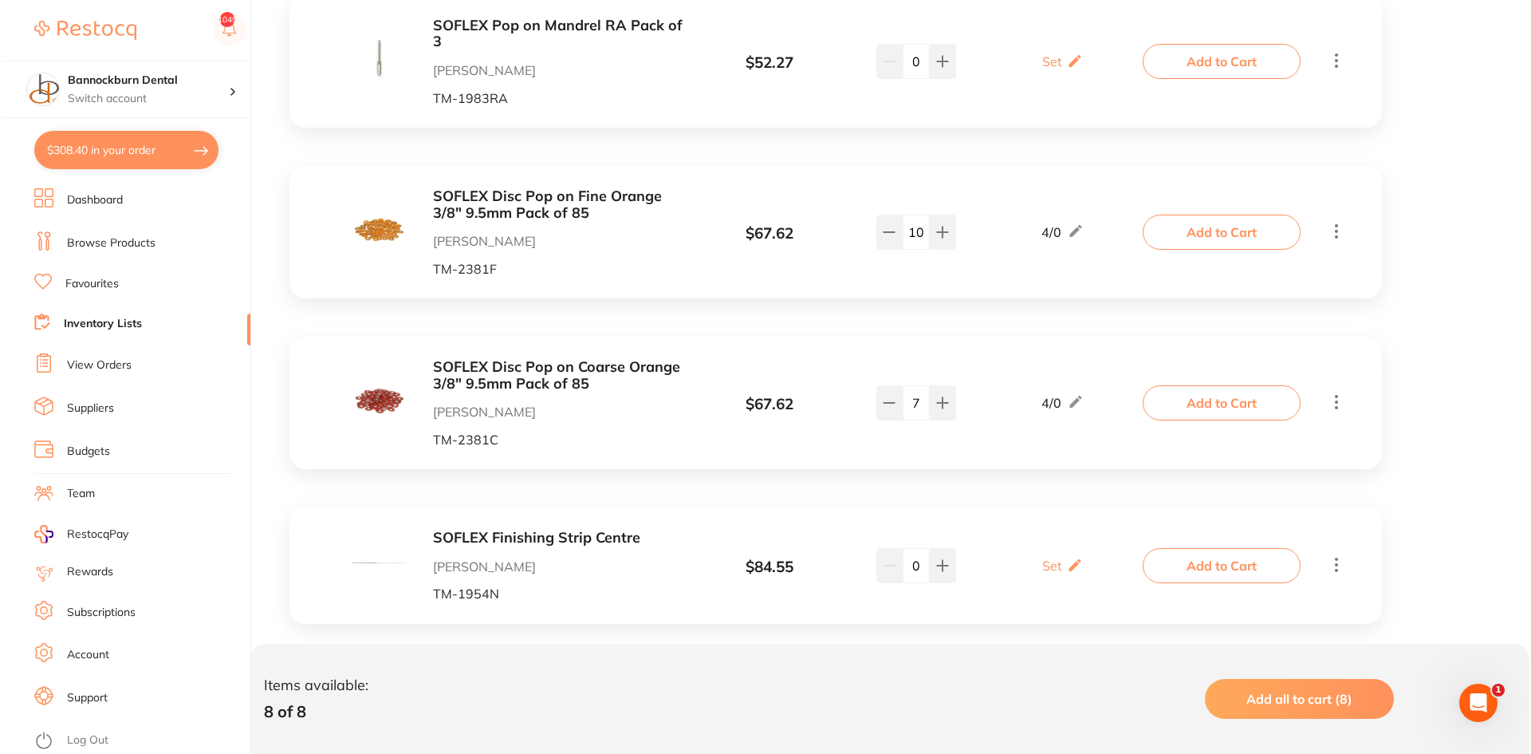
scroll to position [1063, 0]
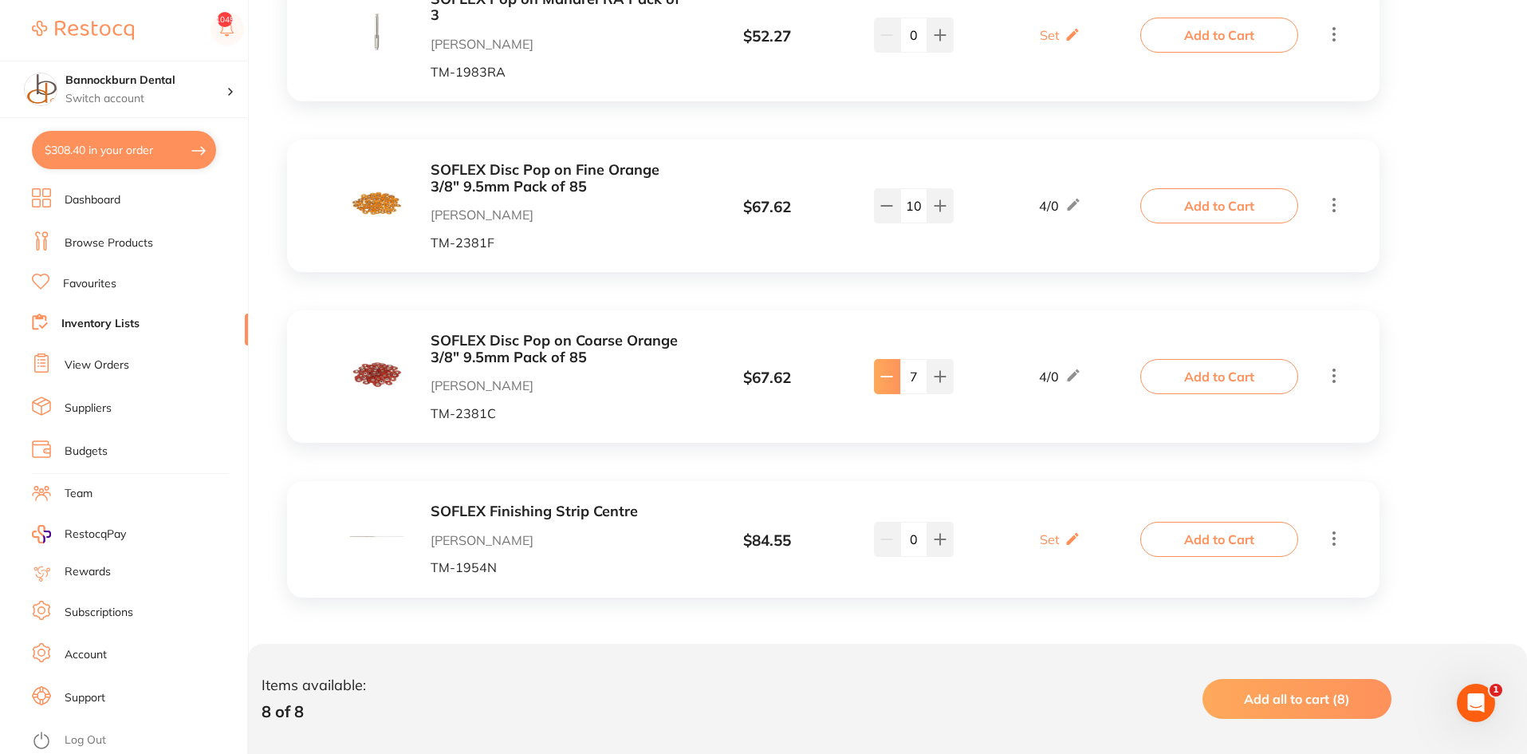
type input "2"
click at [889, 386] on button at bounding box center [887, 376] width 26 height 35
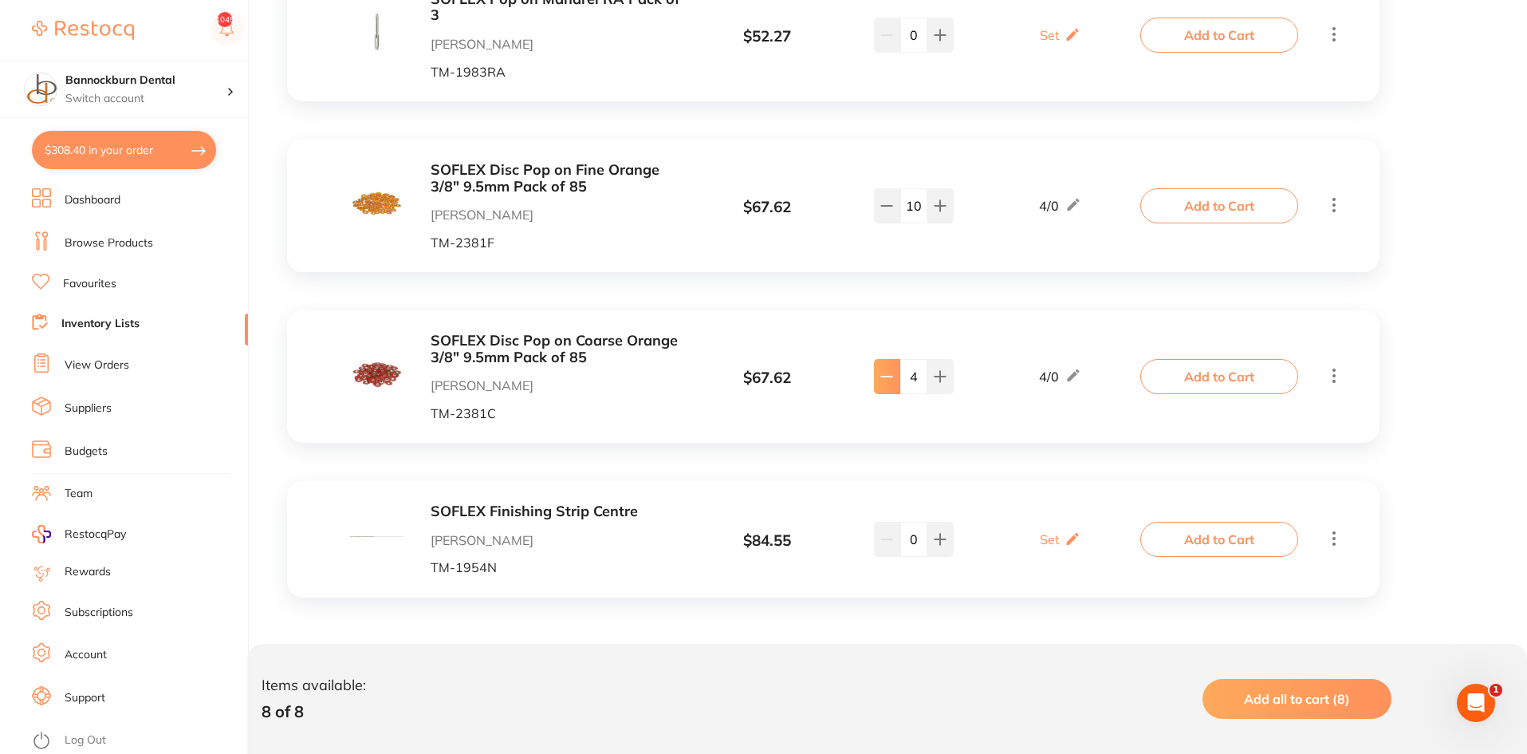
type input "3"
click at [1222, 378] on button "Add to Cart" at bounding box center [1220, 376] width 158 height 35
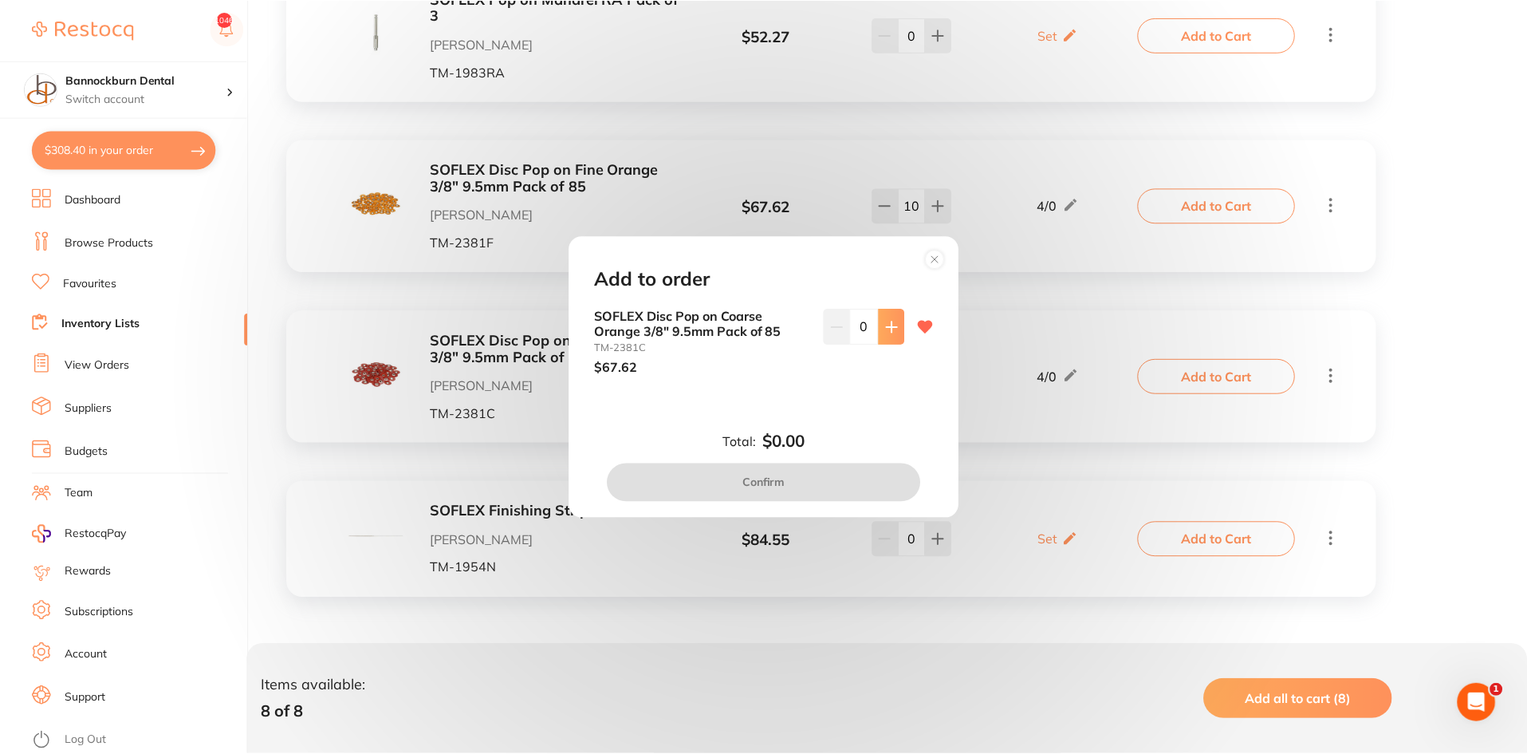
scroll to position [0, 0]
click at [889, 327] on icon at bounding box center [894, 326] width 10 height 10
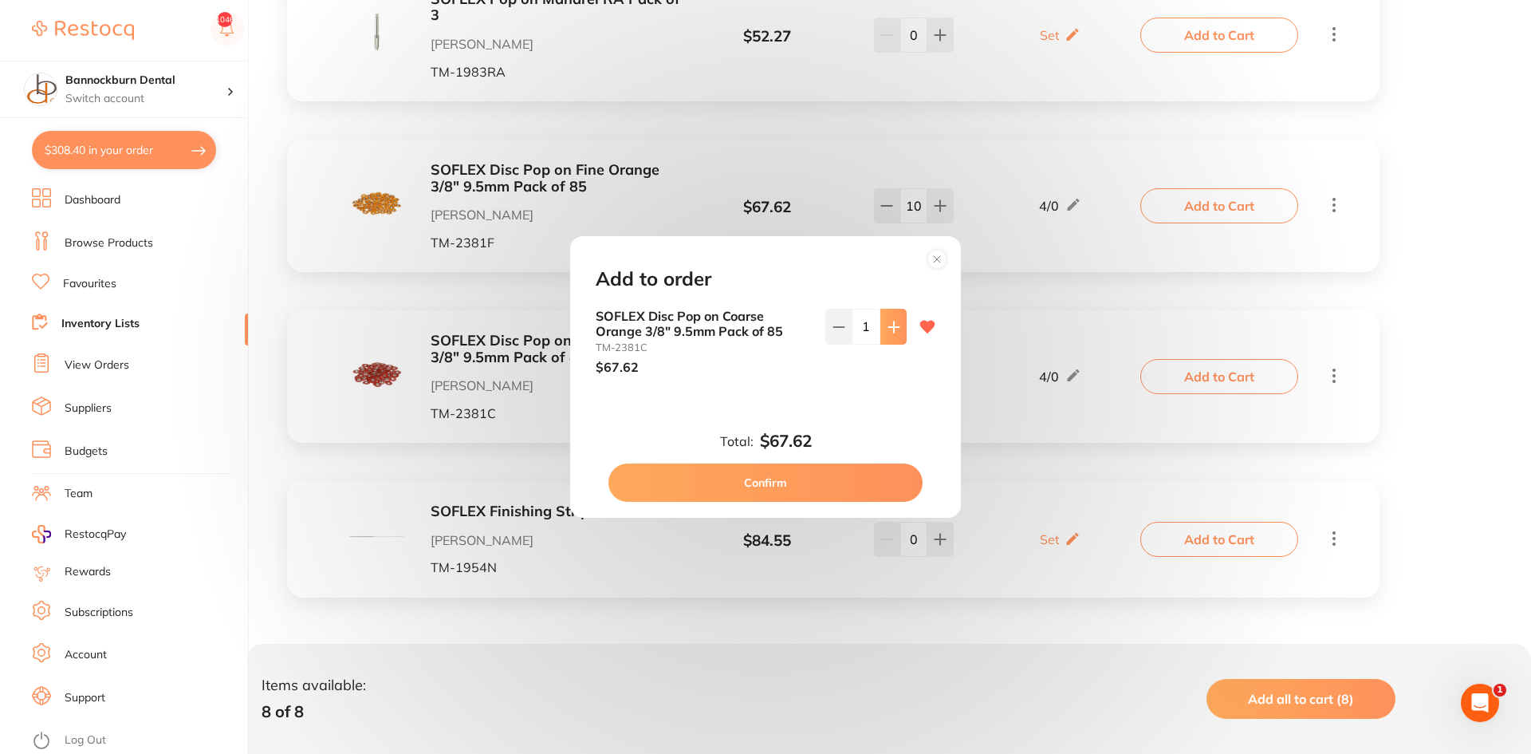
click at [888, 330] on icon at bounding box center [894, 327] width 13 height 13
click at [889, 334] on button at bounding box center [894, 326] width 26 height 35
type input "4"
click at [869, 476] on button "Confirm" at bounding box center [766, 482] width 314 height 38
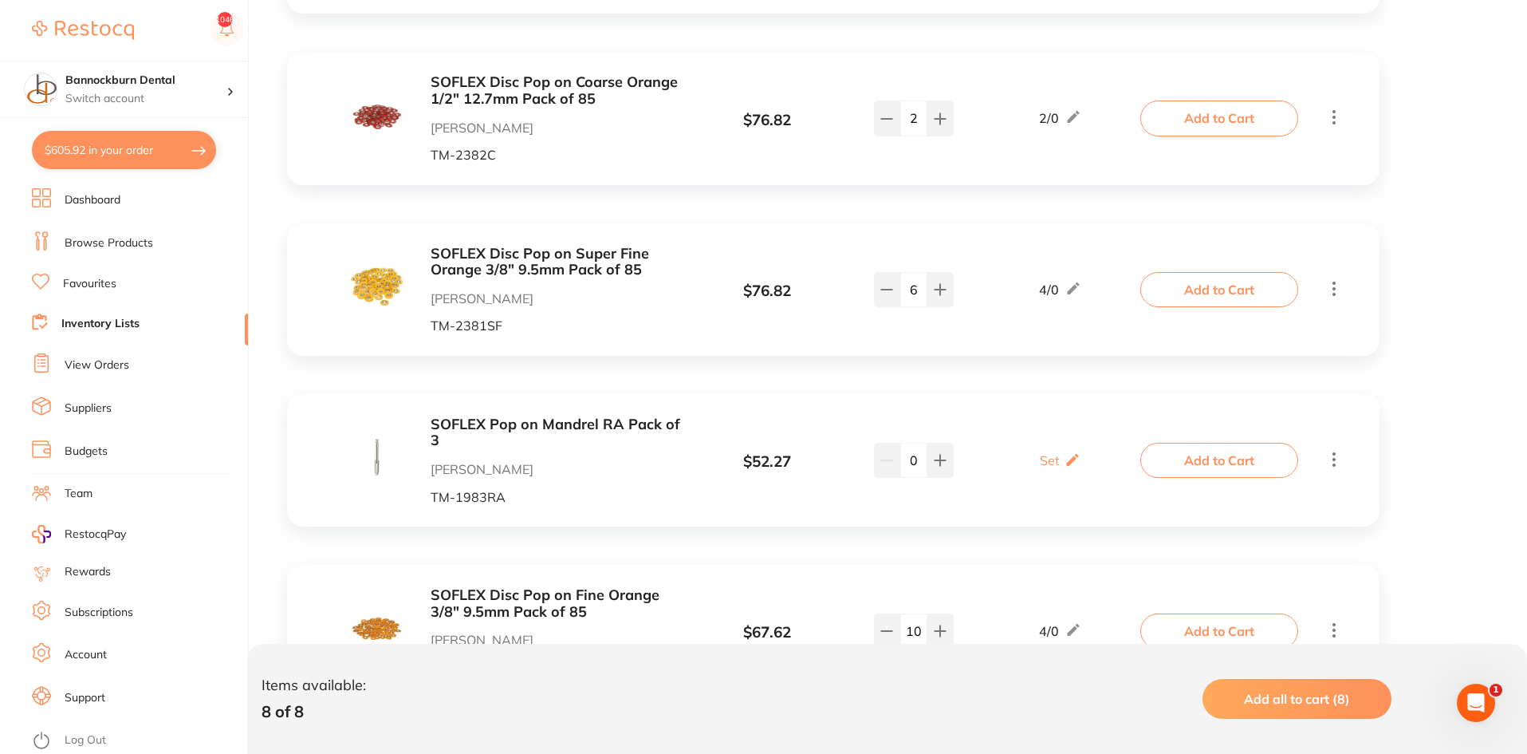
scroll to position [1063, 0]
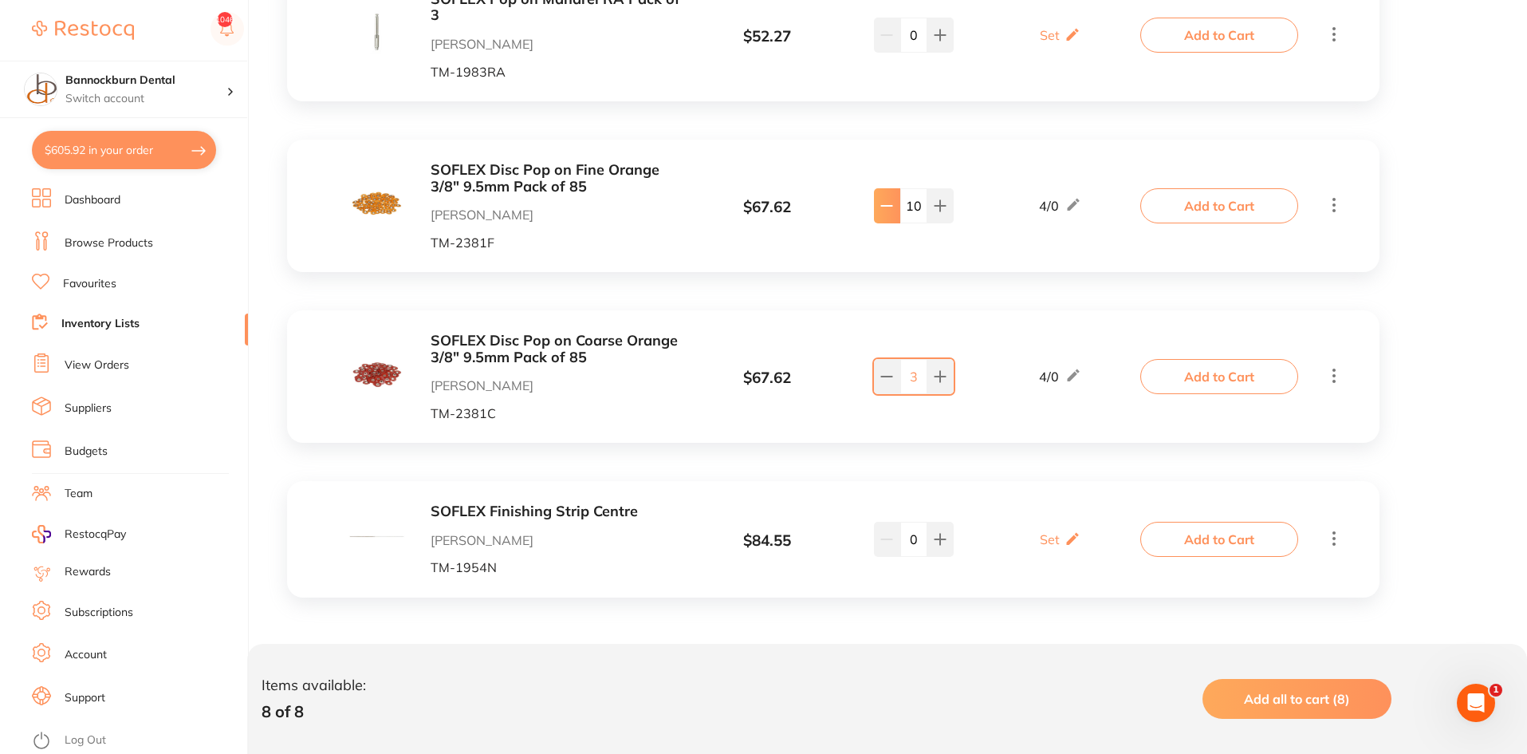
click at [881, 207] on icon at bounding box center [887, 205] width 13 height 13
type input "9"
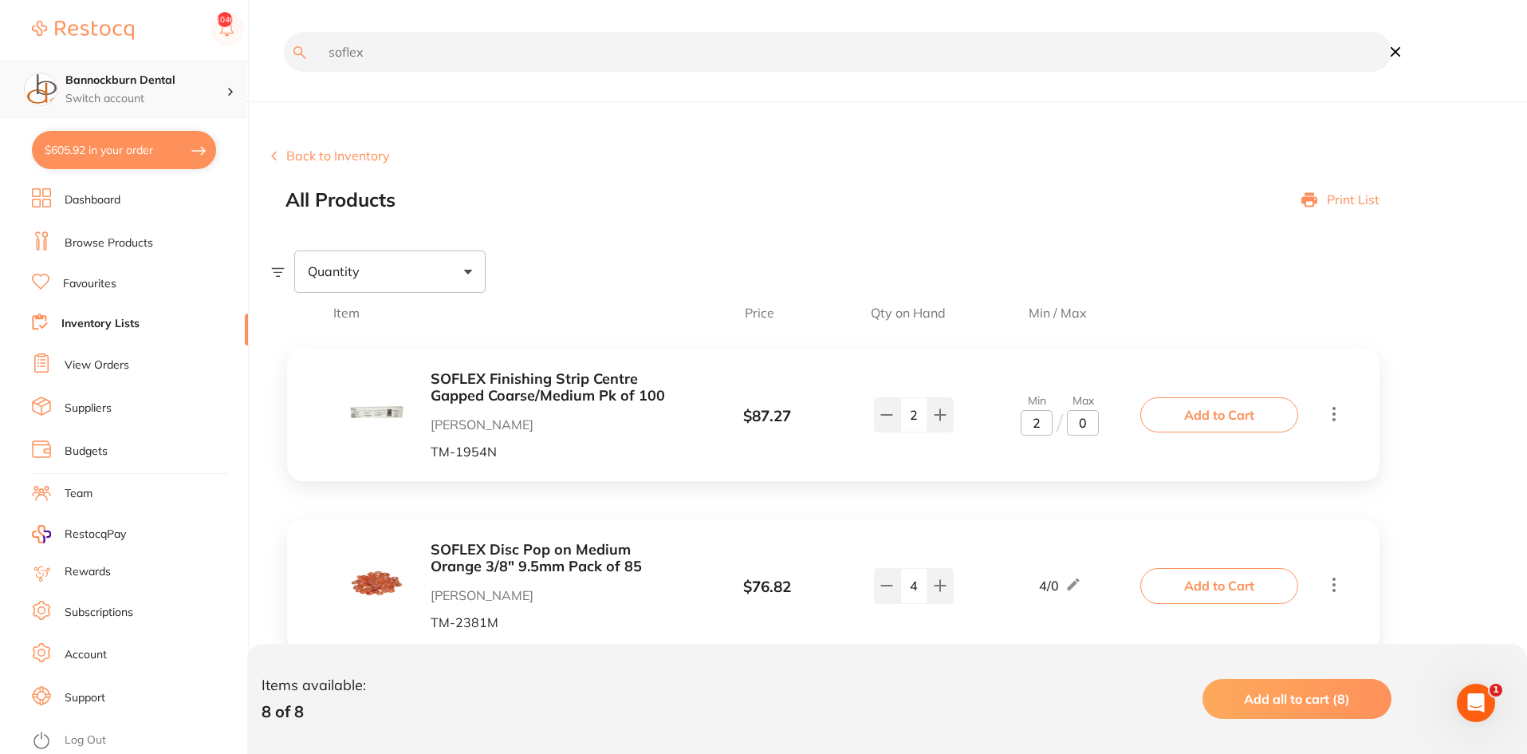
scroll to position [1, 0]
drag, startPoint x: 514, startPoint y: 42, endPoint x: 156, endPoint y: 77, distance: 359.8
click at [156, 77] on div "$605.92 Bannockburn Dental Switch account Bannockburn Dental $605.92 in your or…" at bounding box center [763, 377] width 1527 height 754
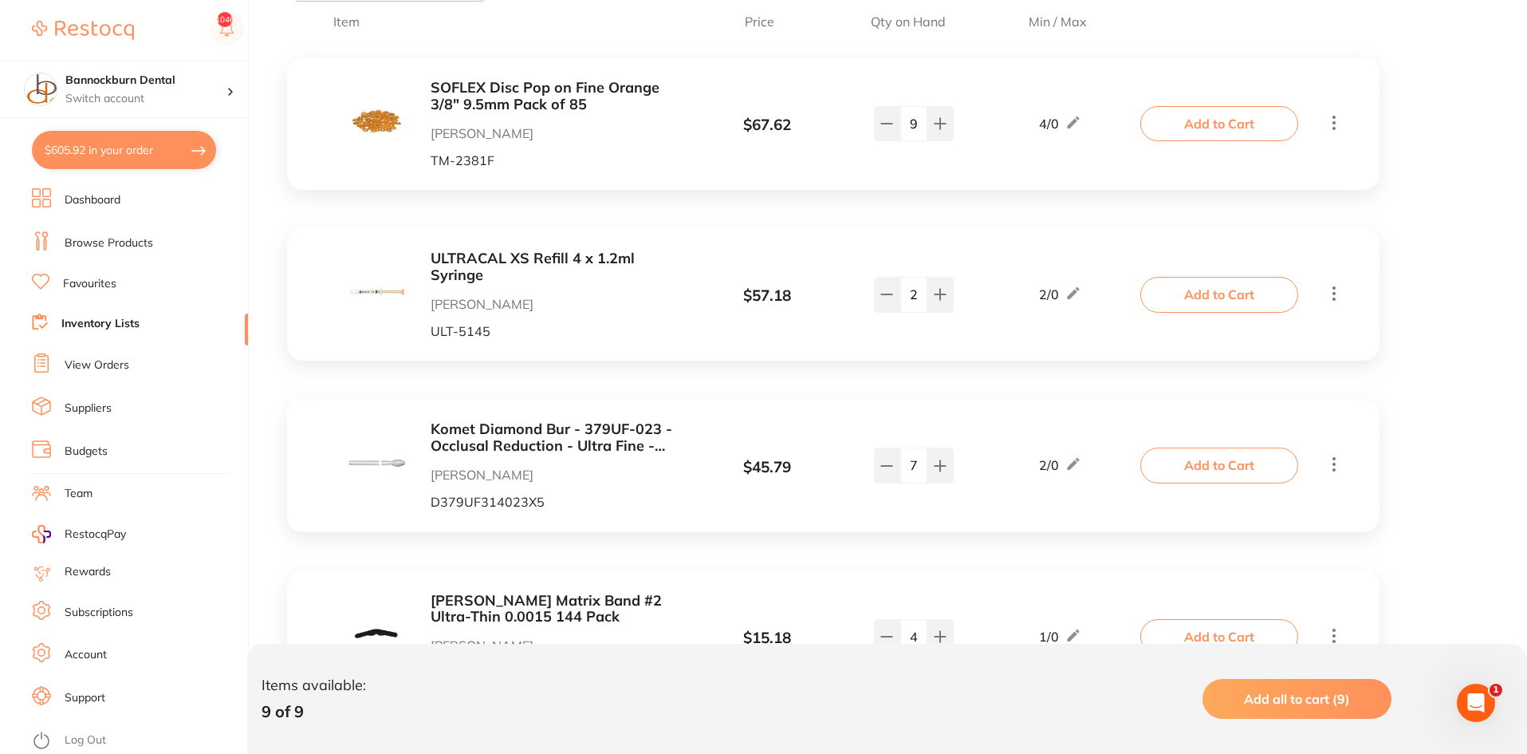
scroll to position [319, 0]
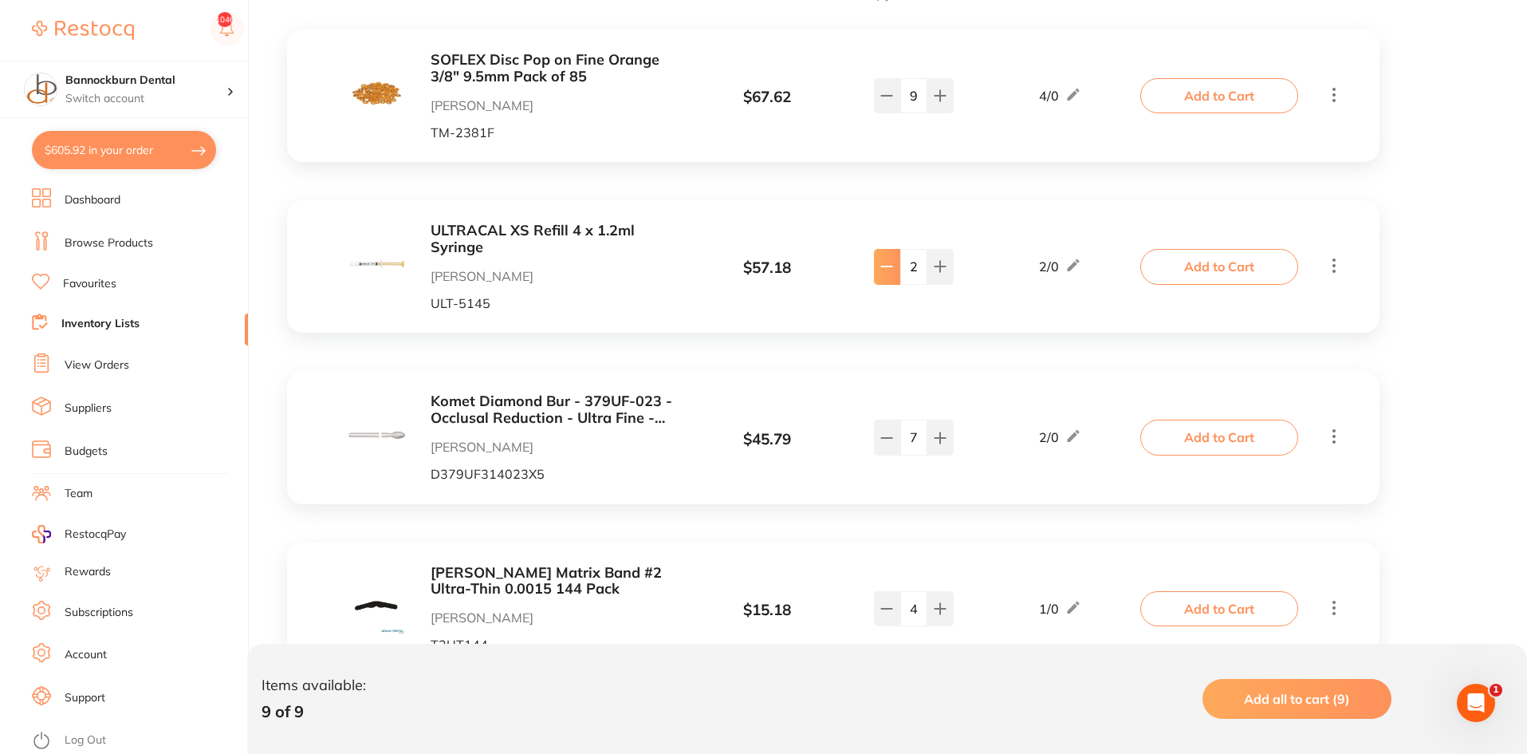
type input "ultra"
click at [897, 279] on button at bounding box center [887, 266] width 26 height 35
type input "1"
click at [1197, 270] on button "Add to Cart" at bounding box center [1220, 266] width 158 height 35
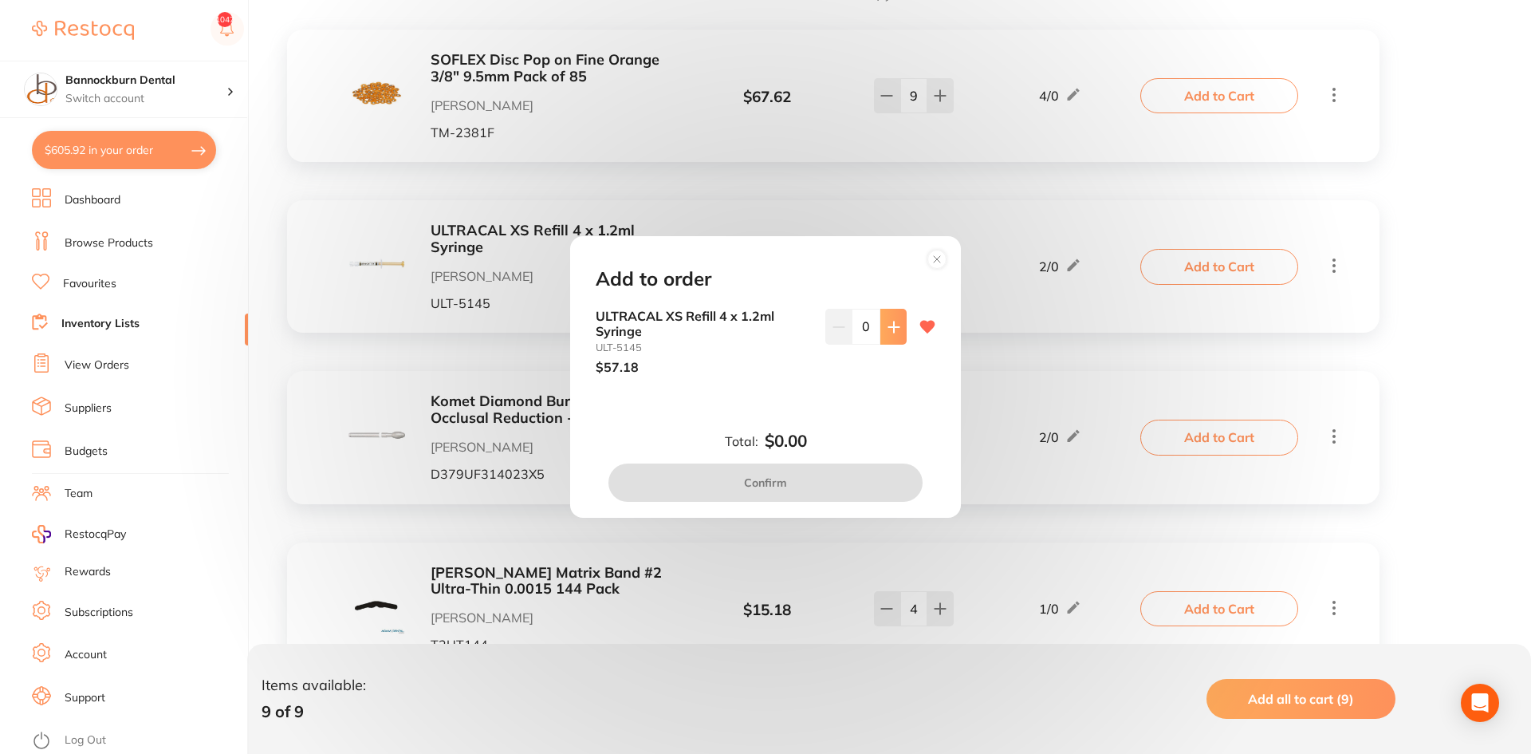
click at [888, 329] on icon at bounding box center [894, 327] width 13 height 13
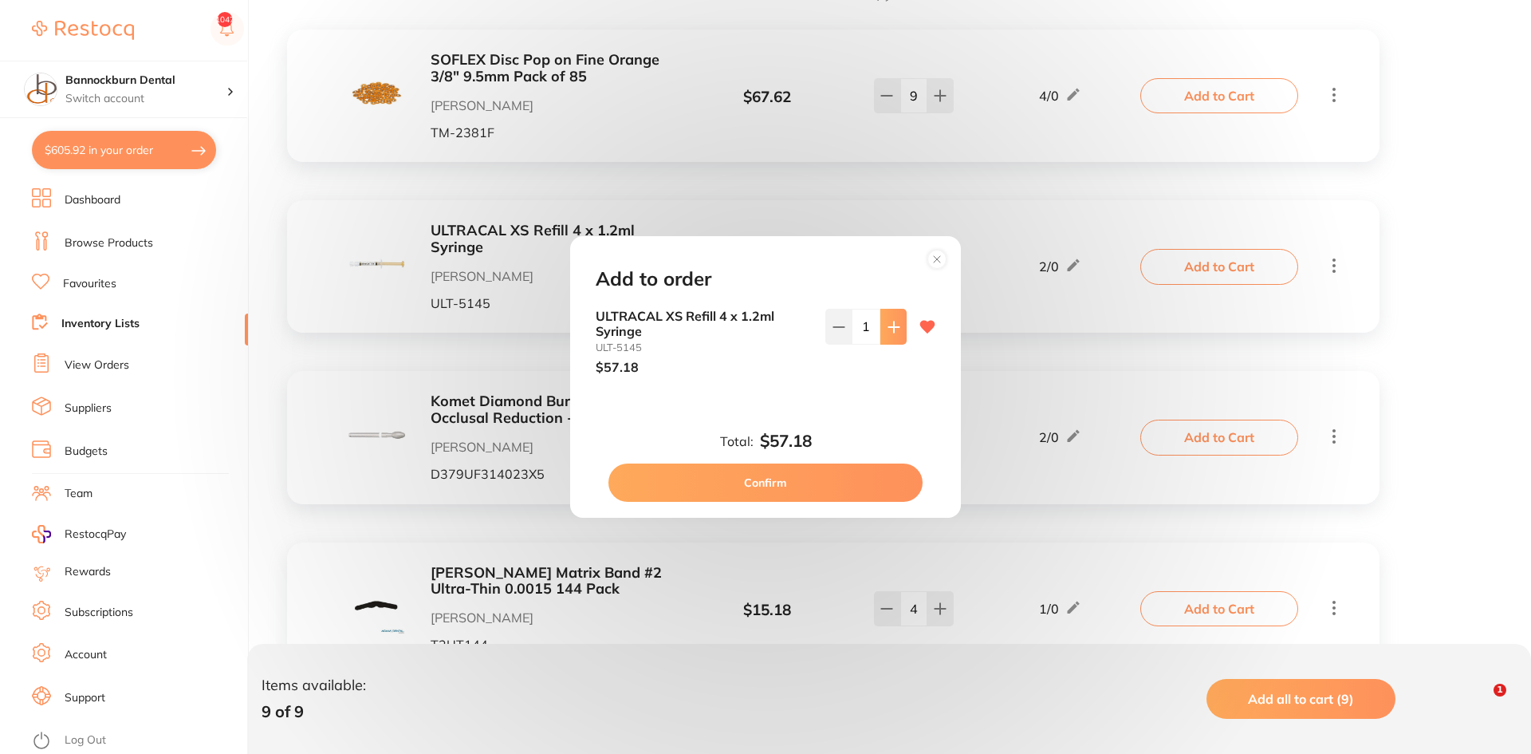
type input "1"
click at [853, 483] on button "Confirm" at bounding box center [766, 482] width 314 height 38
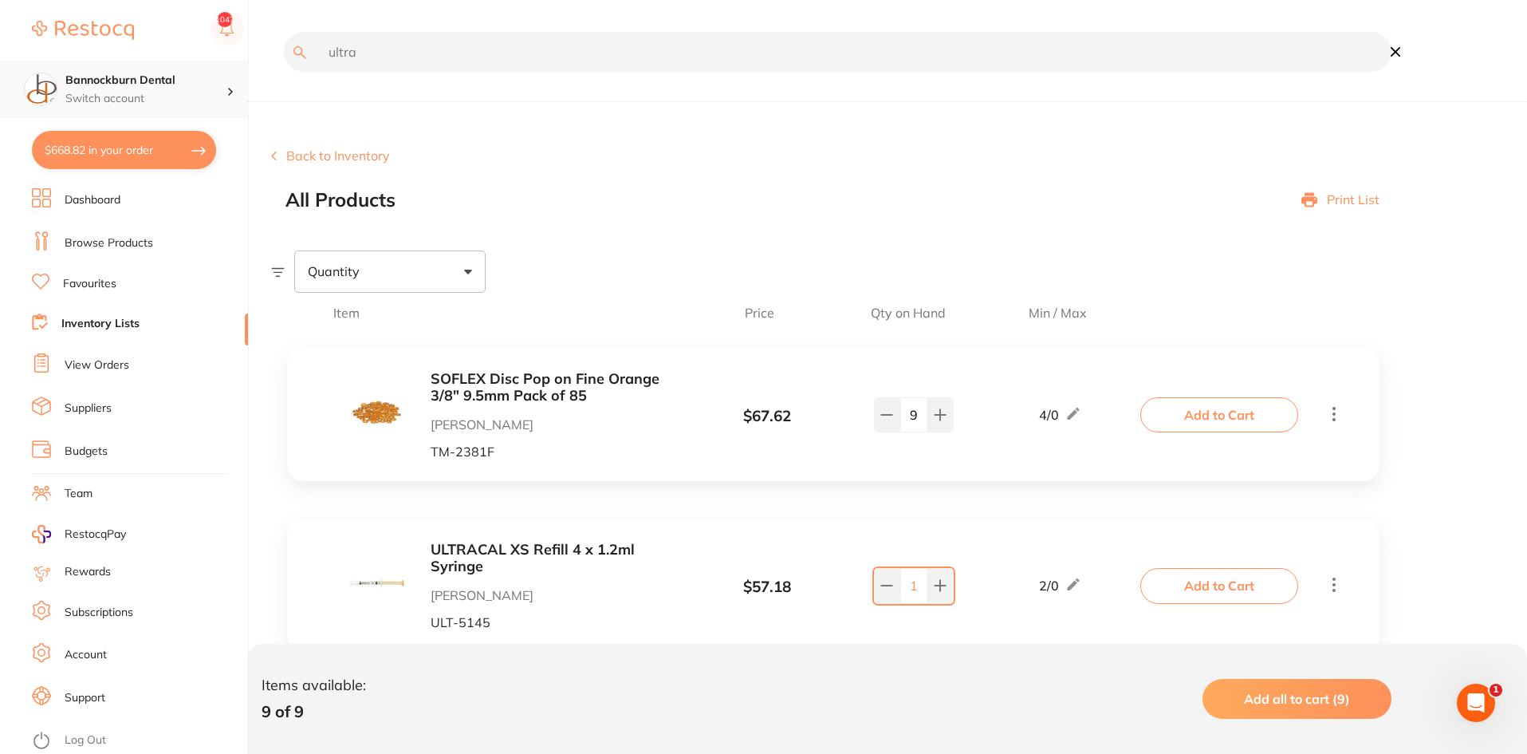
scroll to position [1, 0]
drag, startPoint x: 378, startPoint y: 63, endPoint x: 238, endPoint y: 68, distance: 140.5
click at [238, 68] on div "$668.82 Bannockburn Dental Switch account Bannockburn Dental $668.82 in your or…" at bounding box center [763, 377] width 1527 height 754
type input "topic"
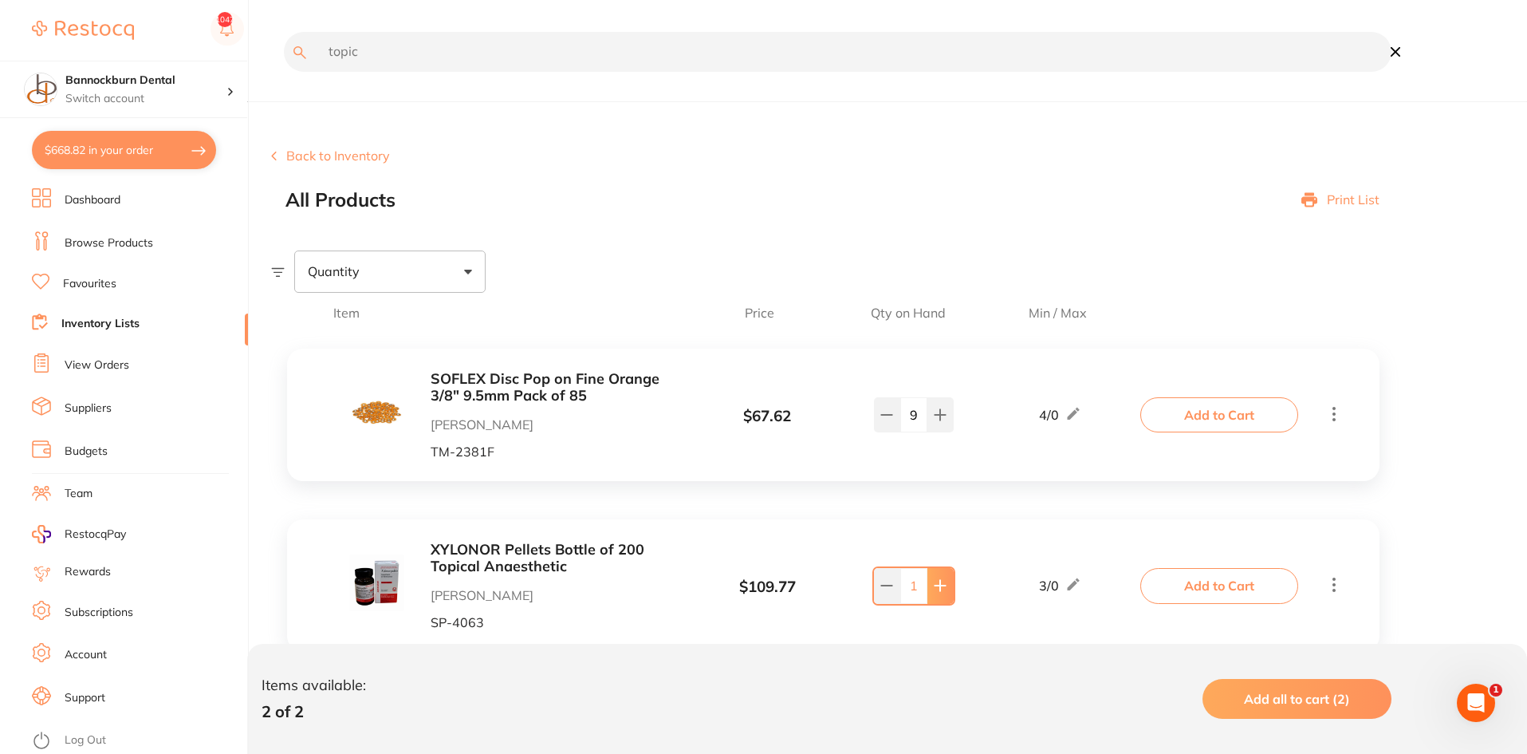
click at [944, 592] on icon at bounding box center [940, 585] width 13 height 13
type input "2"
click at [1203, 577] on button "Add to Cart" at bounding box center [1220, 585] width 158 height 35
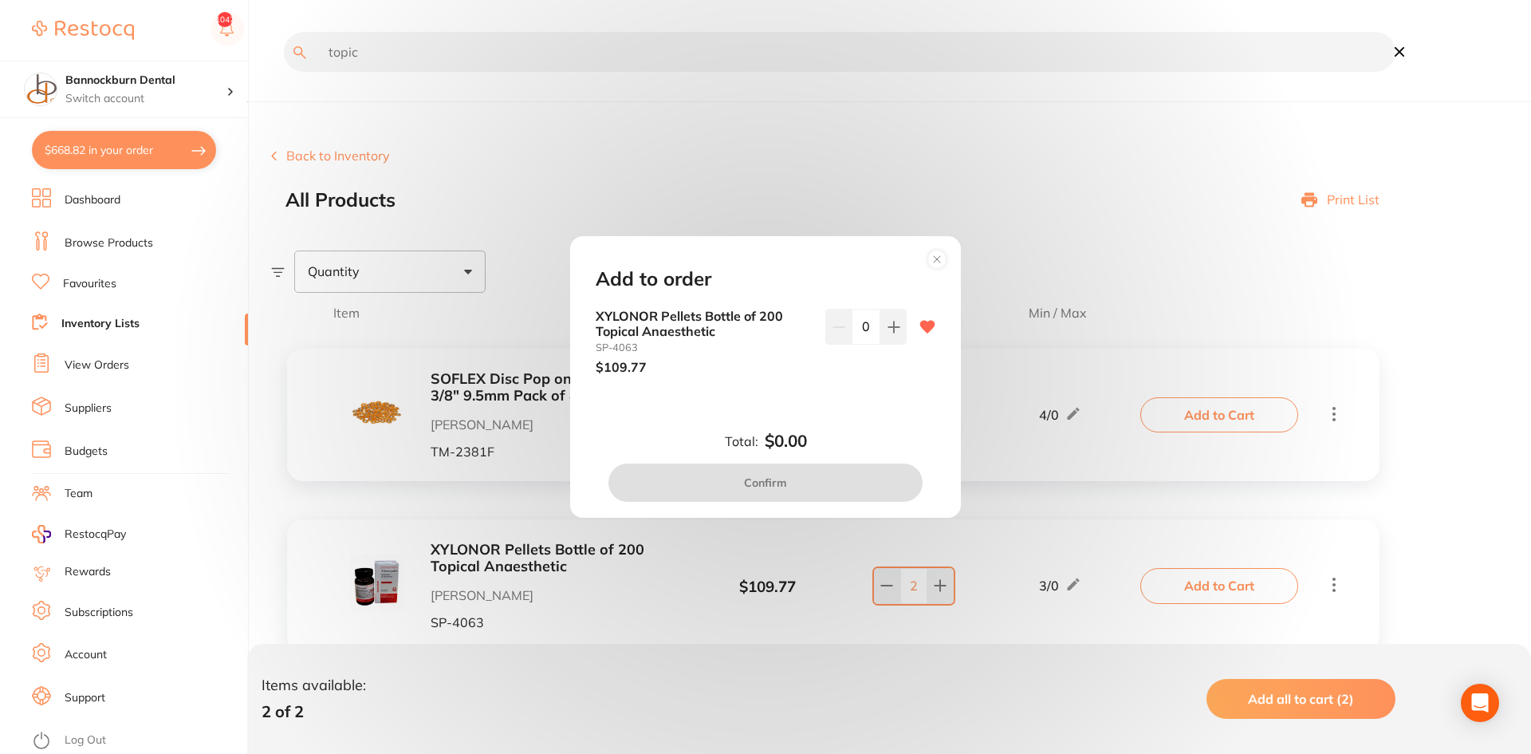
click at [875, 321] on input "0" at bounding box center [866, 326] width 29 height 35
click at [891, 327] on icon at bounding box center [894, 326] width 10 height 10
type input "1"
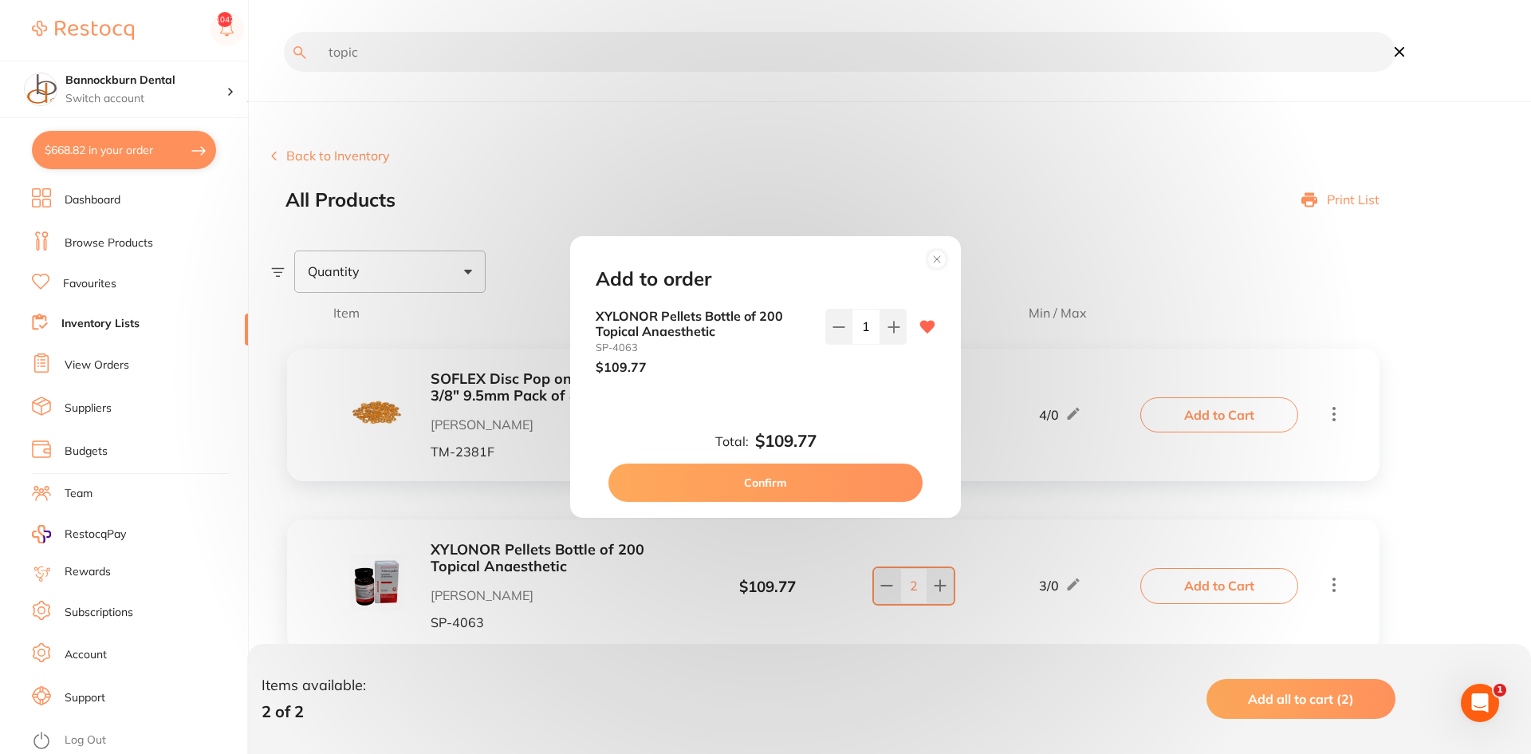
click at [872, 490] on button "Confirm" at bounding box center [766, 482] width 314 height 38
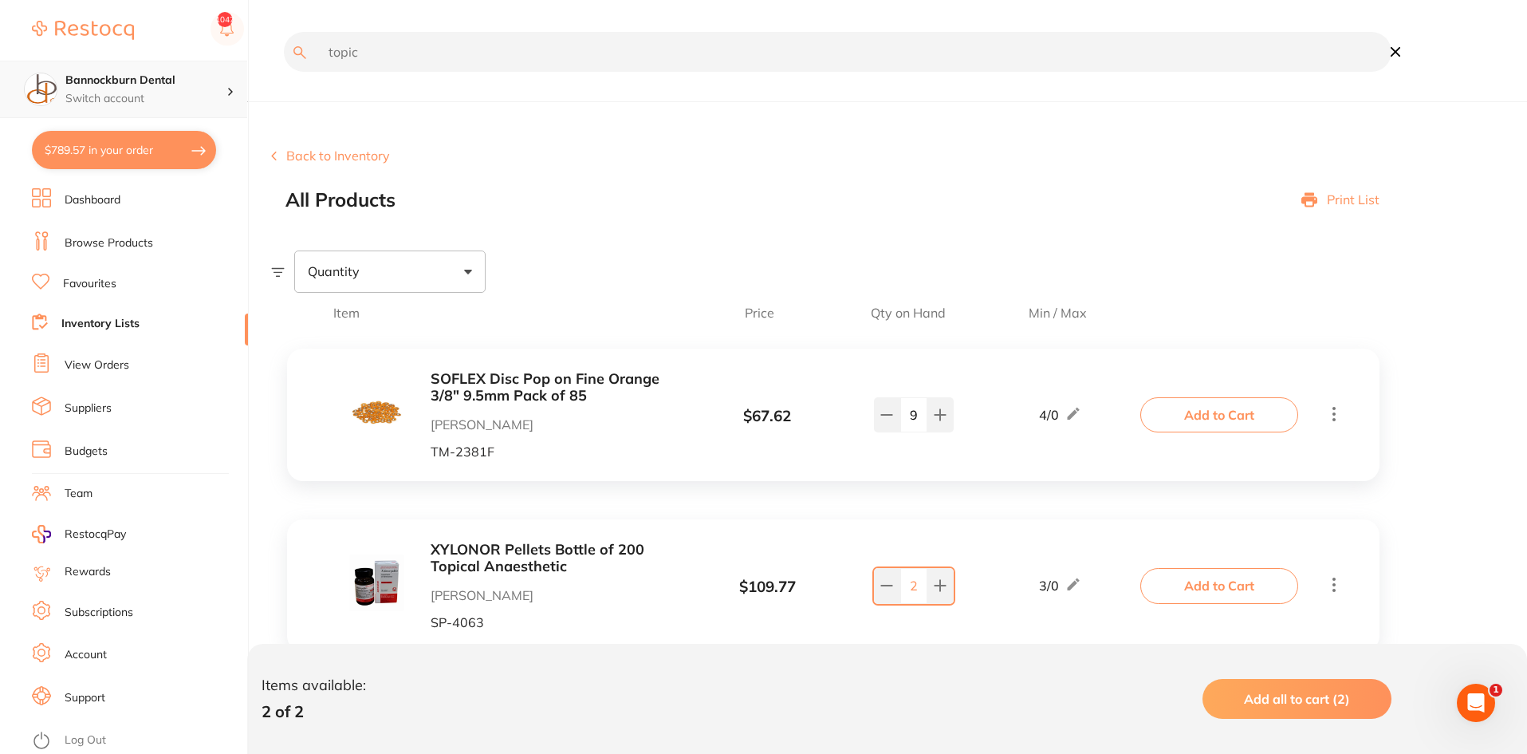
scroll to position [1, 0]
drag, startPoint x: 380, startPoint y: 52, endPoint x: 196, endPoint y: 65, distance: 184.8
click at [196, 65] on div "$789.57 Bannockburn Dental Switch account Bannockburn Dental $789.57 in your or…" at bounding box center [763, 377] width 1527 height 754
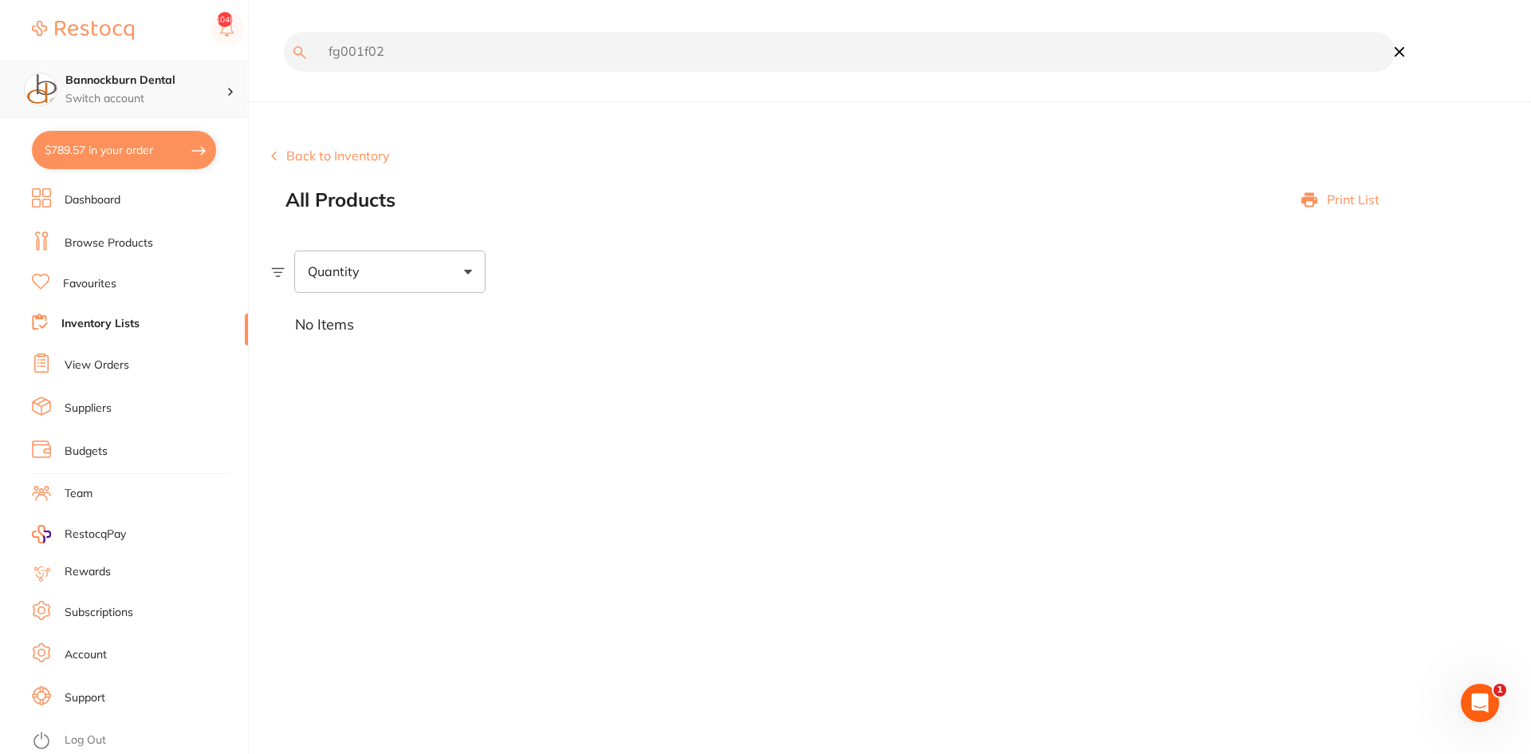
type input "fg001f025"
drag, startPoint x: 384, startPoint y: 62, endPoint x: 293, endPoint y: 65, distance: 91.8
click at [293, 65] on input "fg001f025" at bounding box center [840, 52] width 1112 height 40
click at [100, 282] on link "Favourites" at bounding box center [89, 284] width 53 height 16
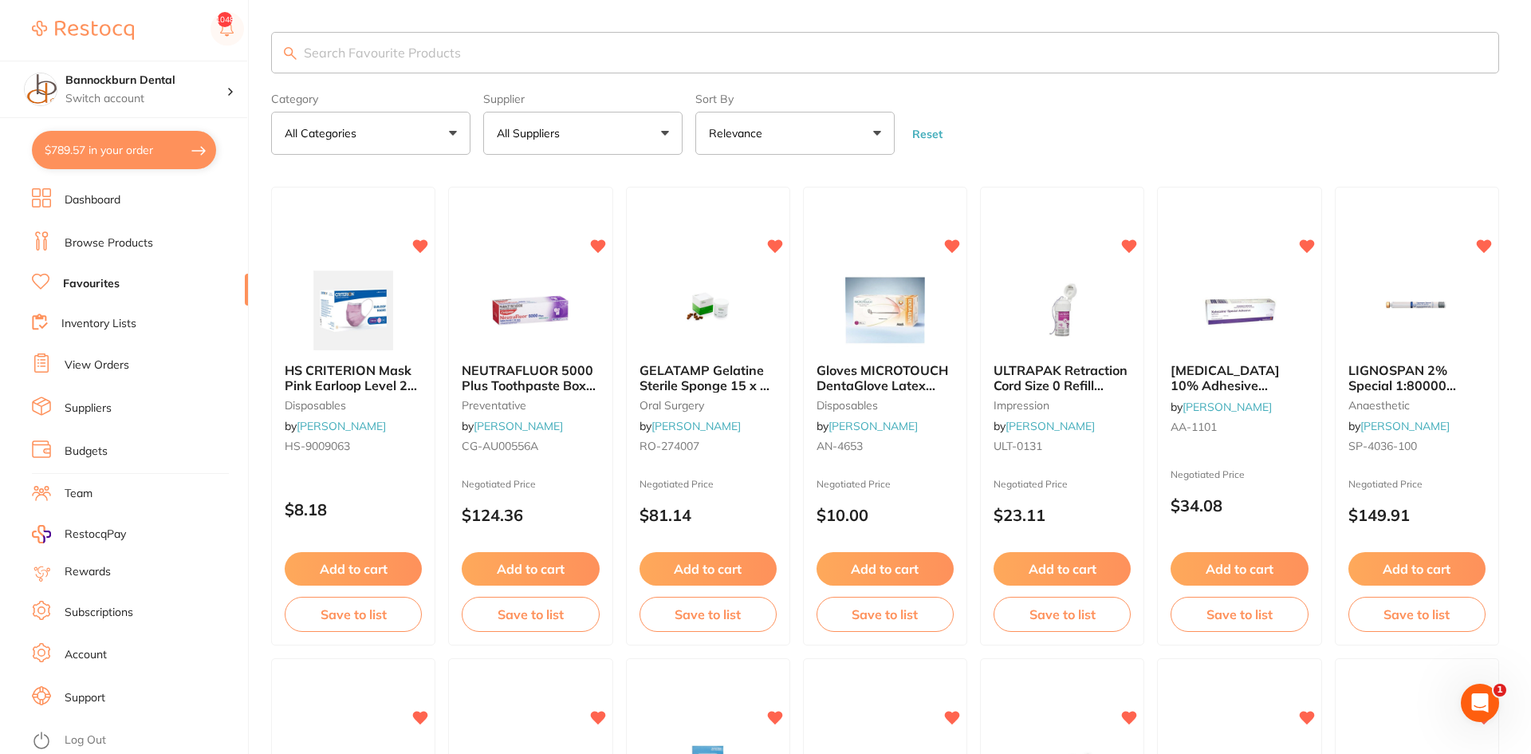
click at [369, 56] on input "search" at bounding box center [885, 52] width 1228 height 41
paste input "fg001f025"
type input "fg001f025"
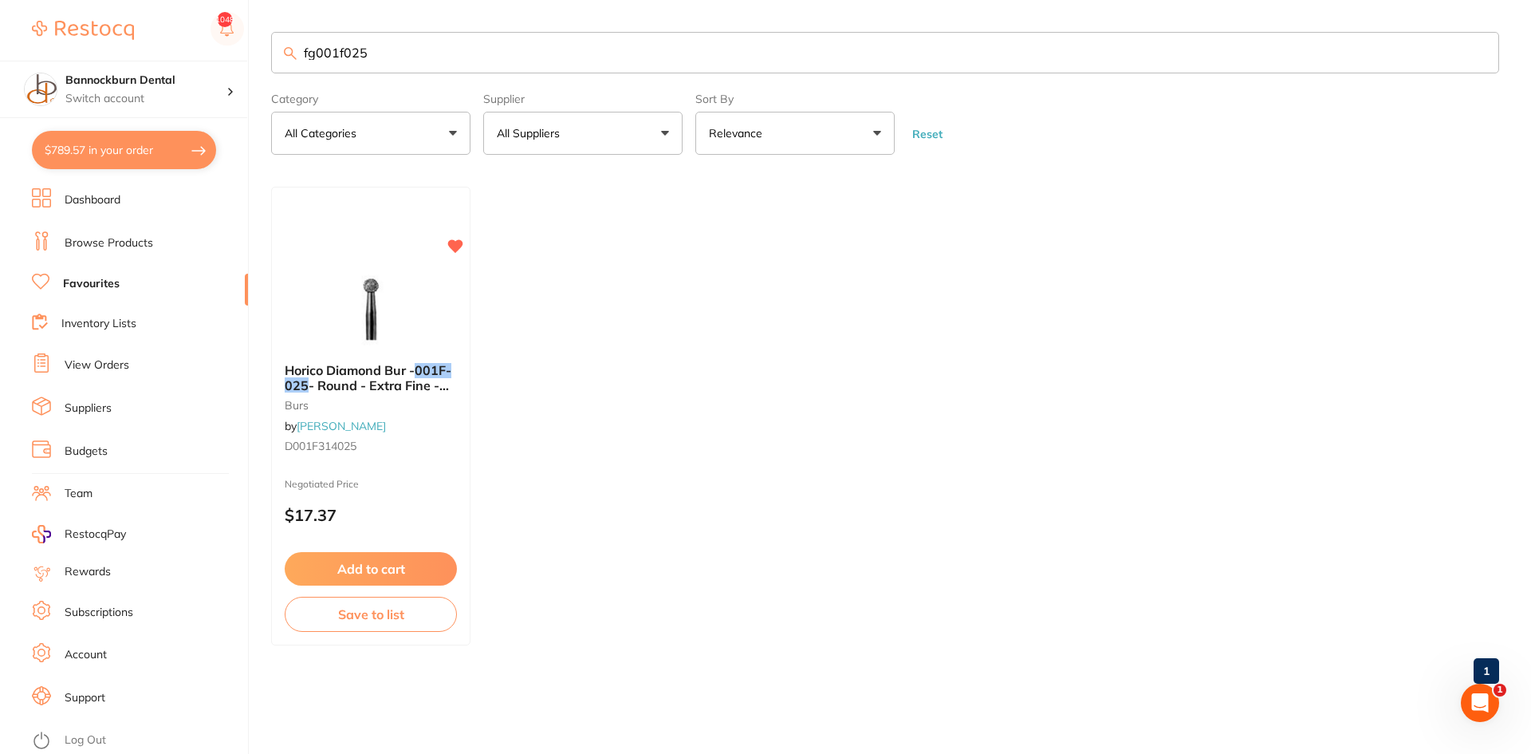
drag, startPoint x: 388, startPoint y: 49, endPoint x: 125, endPoint y: 30, distance: 263.9
click at [125, 30] on div "$789.57 Bannockburn Dental Switch account Bannockburn Dental $789.57 in your or…" at bounding box center [765, 377] width 1531 height 754
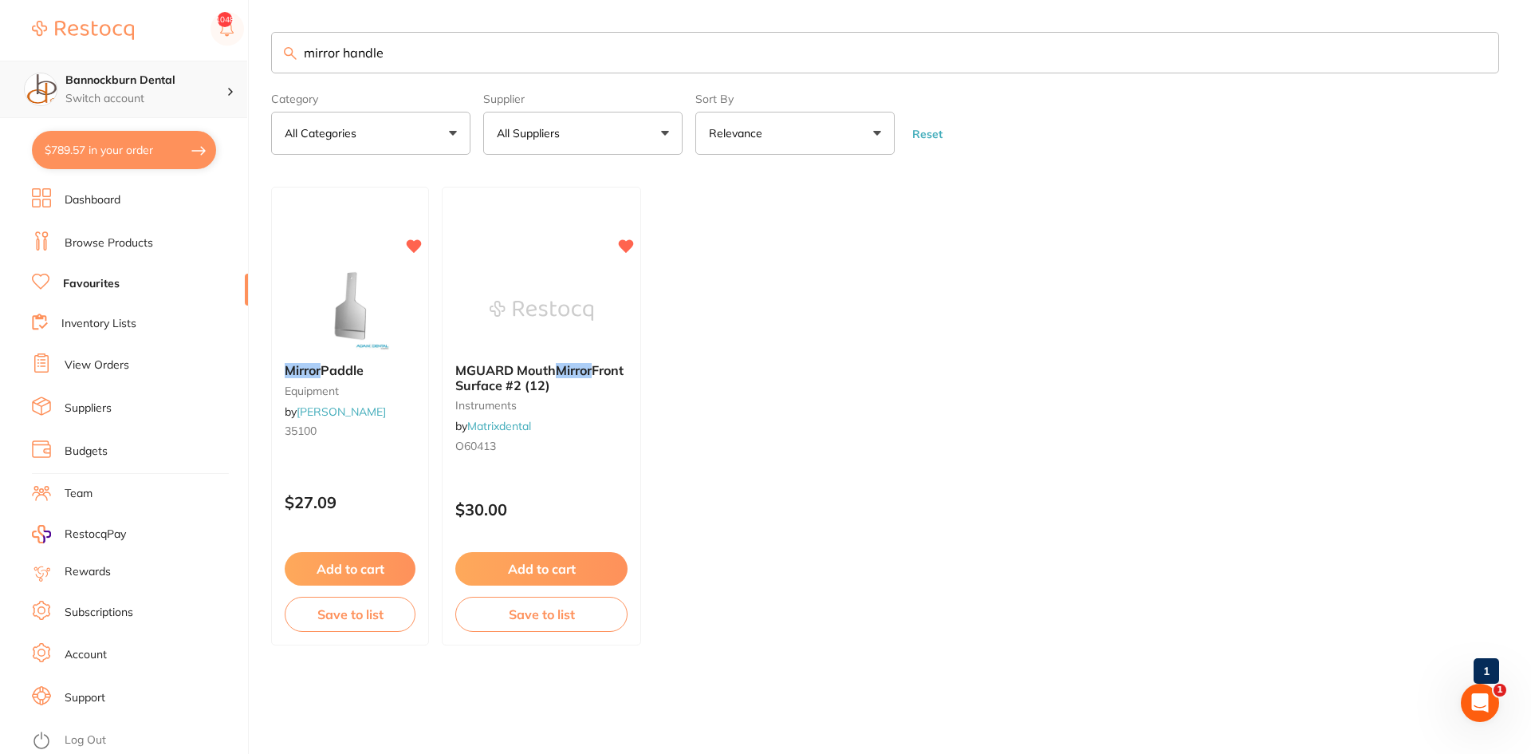
scroll to position [1, 0]
drag, startPoint x: 342, startPoint y: 53, endPoint x: 173, endPoint y: 61, distance: 169.3
click at [173, 61] on div "$789.57 Bannockburn Dental Switch account Bannockburn Dental $789.57 in your or…" at bounding box center [765, 377] width 1531 height 754
type input "handle"
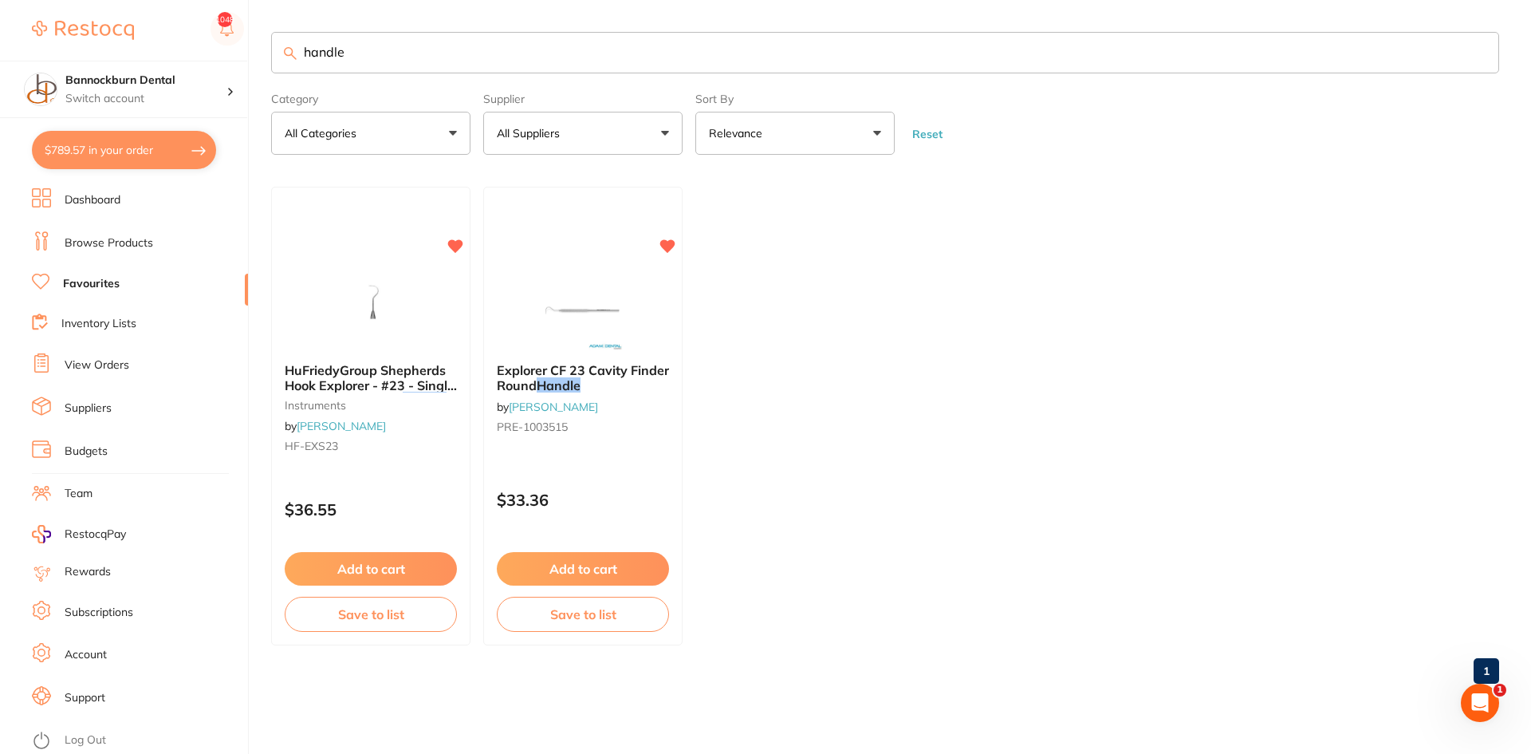
scroll to position [0, 0]
click at [1477, 57] on input "handle" at bounding box center [885, 52] width 1228 height 41
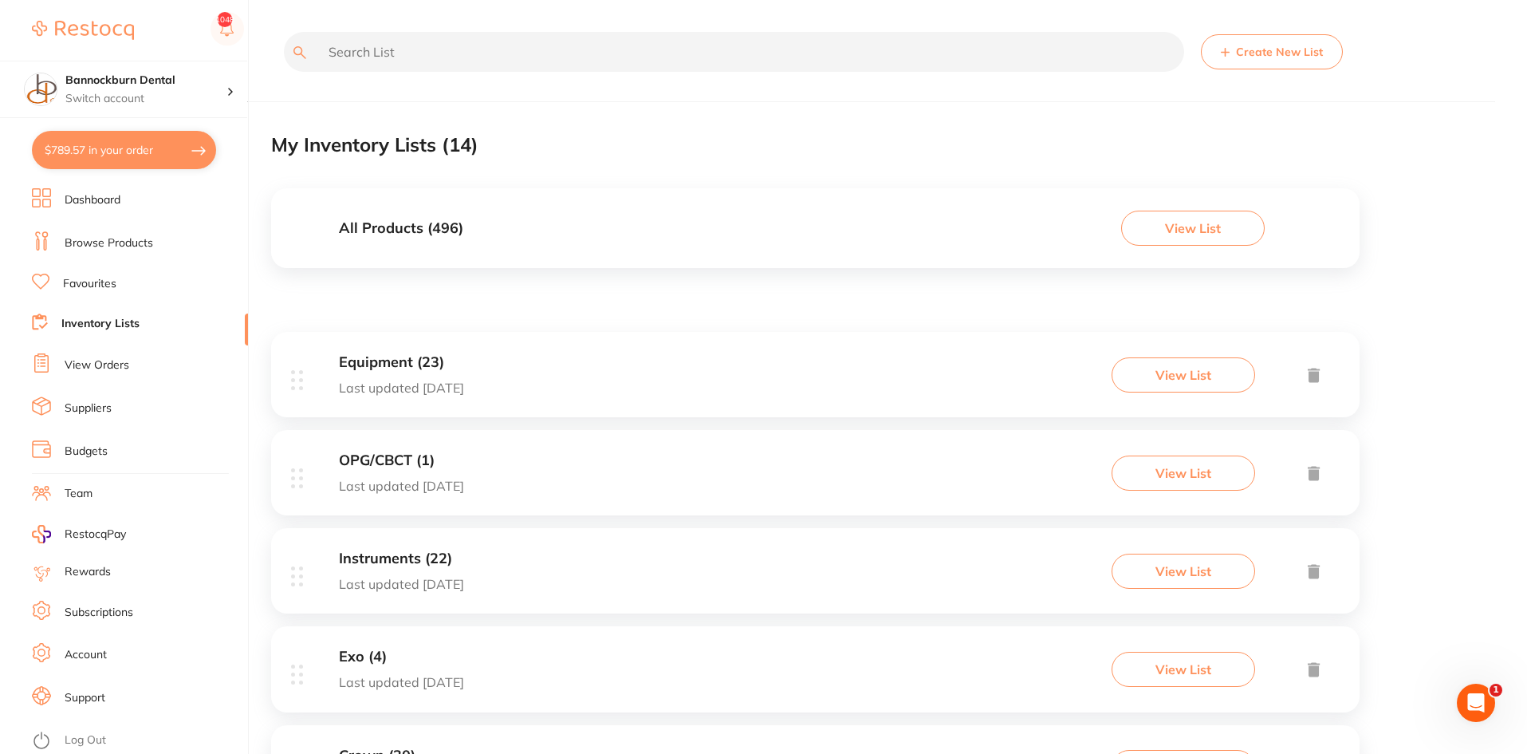
click at [550, 230] on div "All Products ( 496 ) View List" at bounding box center [815, 228] width 1089 height 80
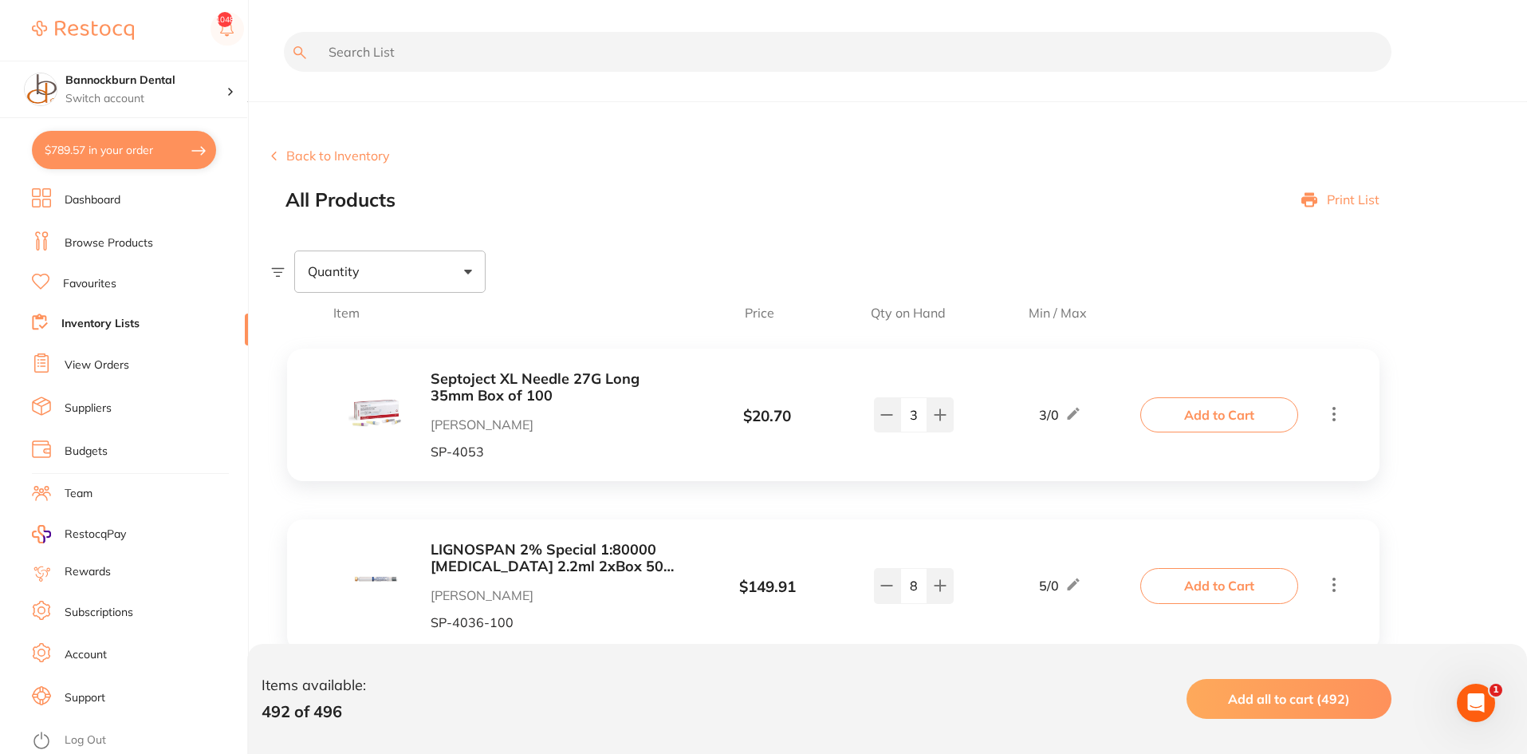
drag, startPoint x: 419, startPoint y: 20, endPoint x: 415, endPoint y: 45, distance: 25.8
click at [415, 45] on input "text" at bounding box center [838, 52] width 1108 height 40
type input "alginat"
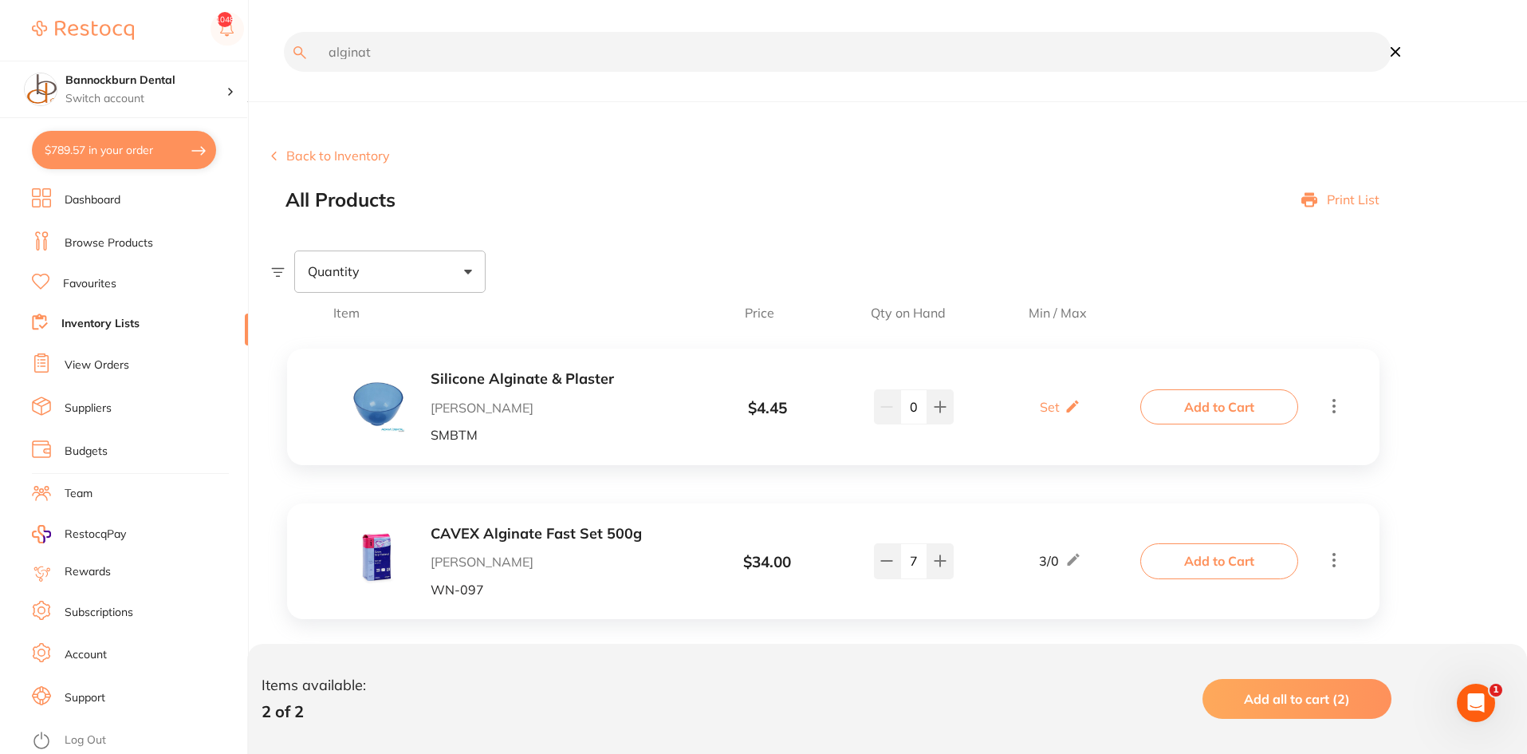
scroll to position [22, 0]
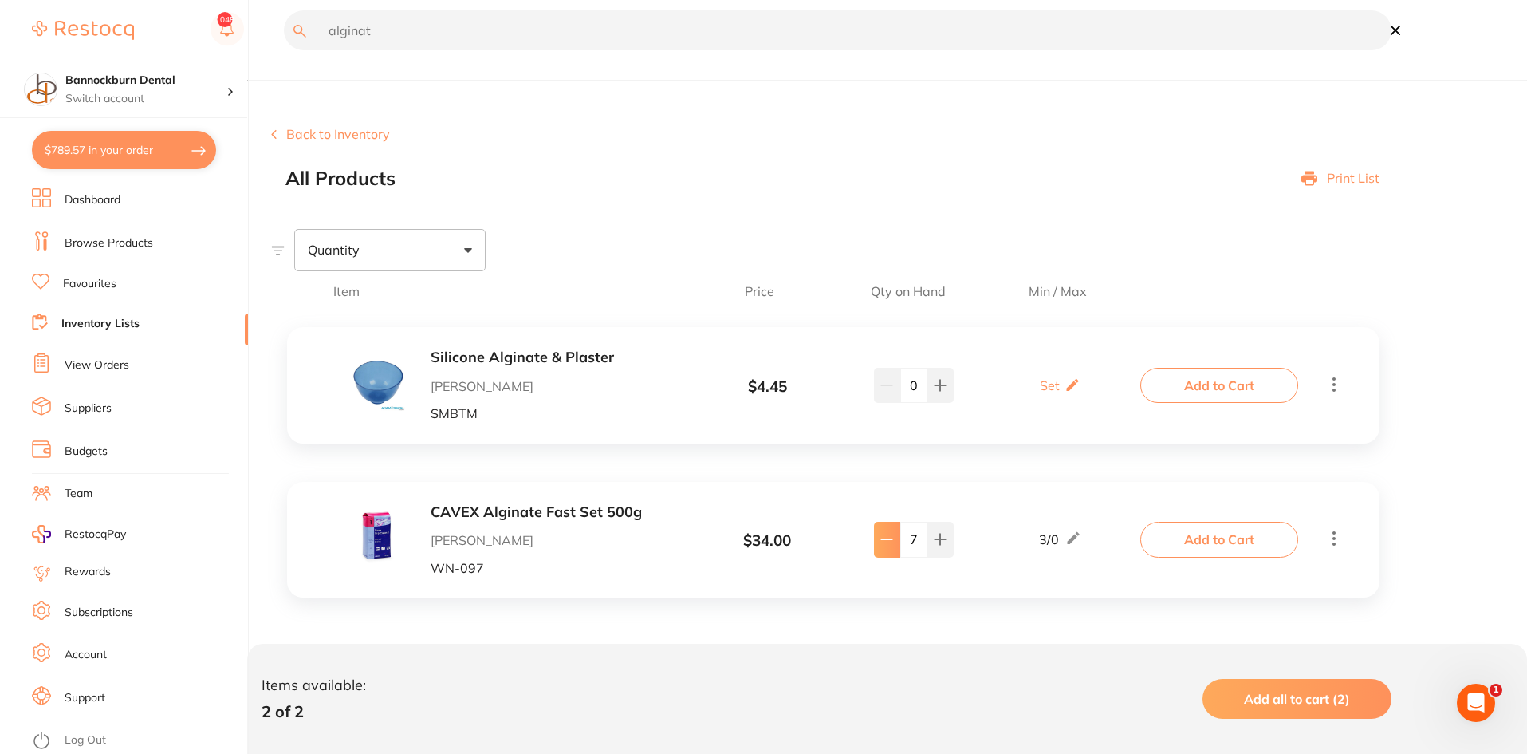
click at [885, 532] on button at bounding box center [887, 539] width 26 height 35
type input "5"
drag, startPoint x: 450, startPoint y: 36, endPoint x: 171, endPoint y: 37, distance: 279.2
click at [171, 37] on div "$789.57 Bannockburn Dental Switch account Bannockburn Dental $789.57 in your or…" at bounding box center [763, 355] width 1527 height 754
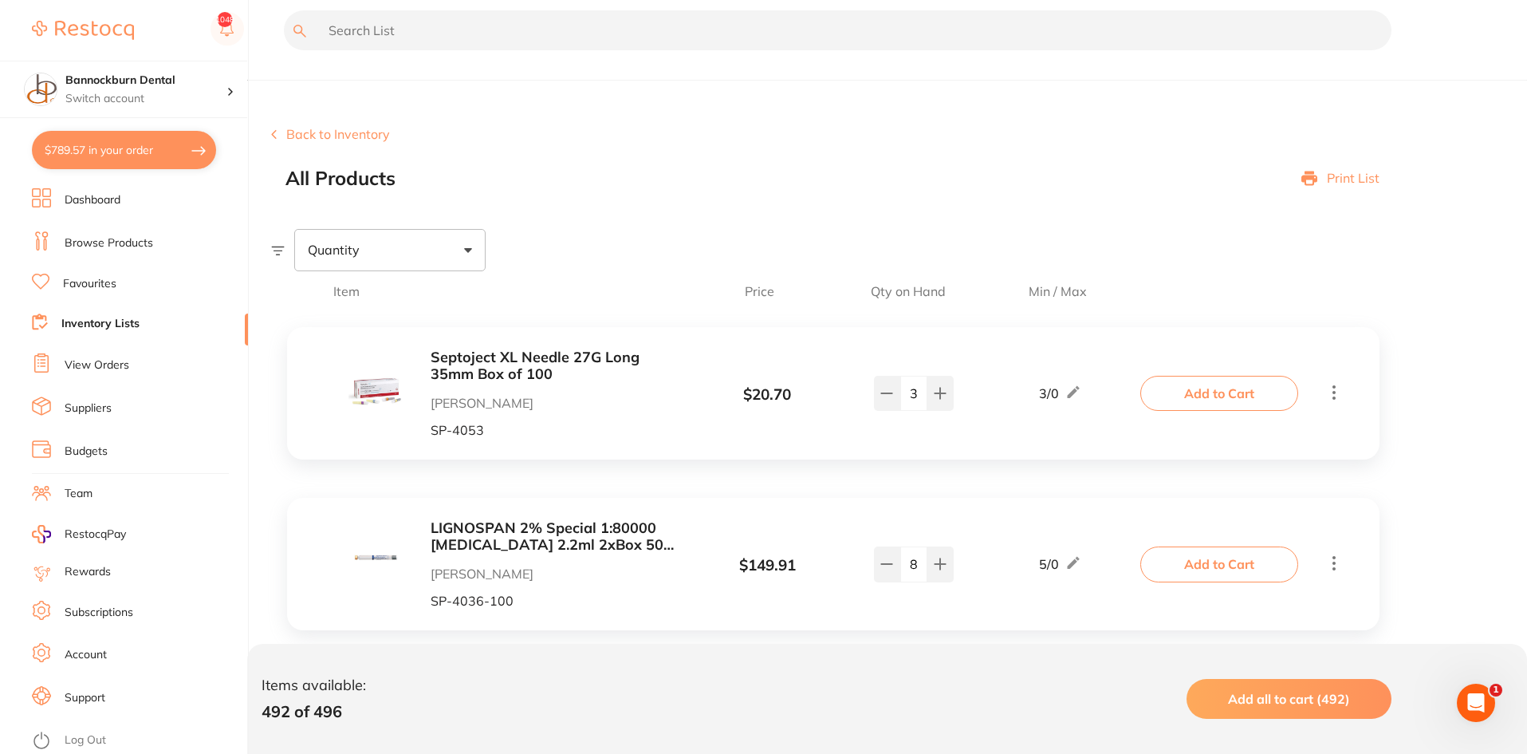
scroll to position [0, 0]
type input "injecta"
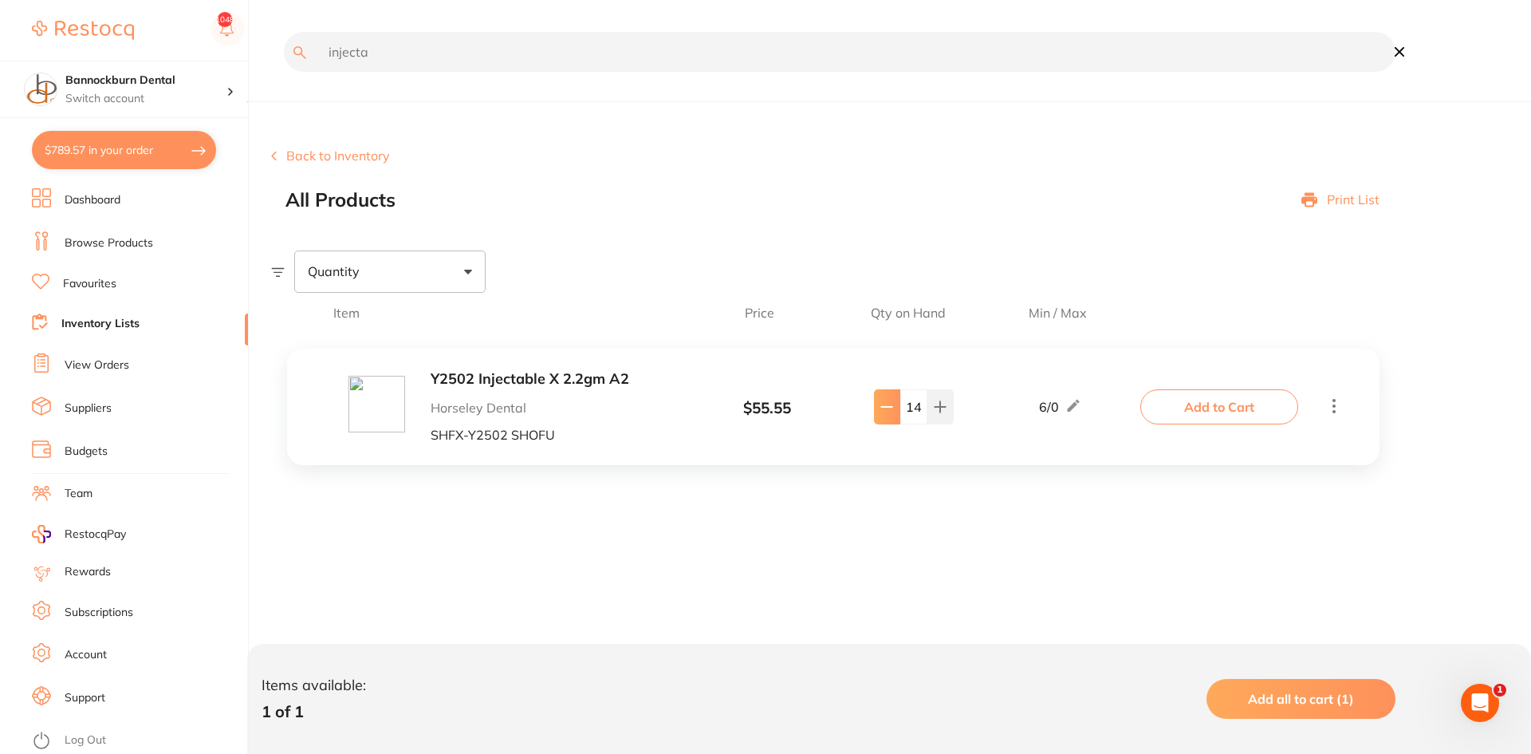
click at [881, 405] on icon at bounding box center [887, 406] width 13 height 13
type input "11"
drag, startPoint x: 420, startPoint y: 65, endPoint x: 160, endPoint y: 81, distance: 260.5
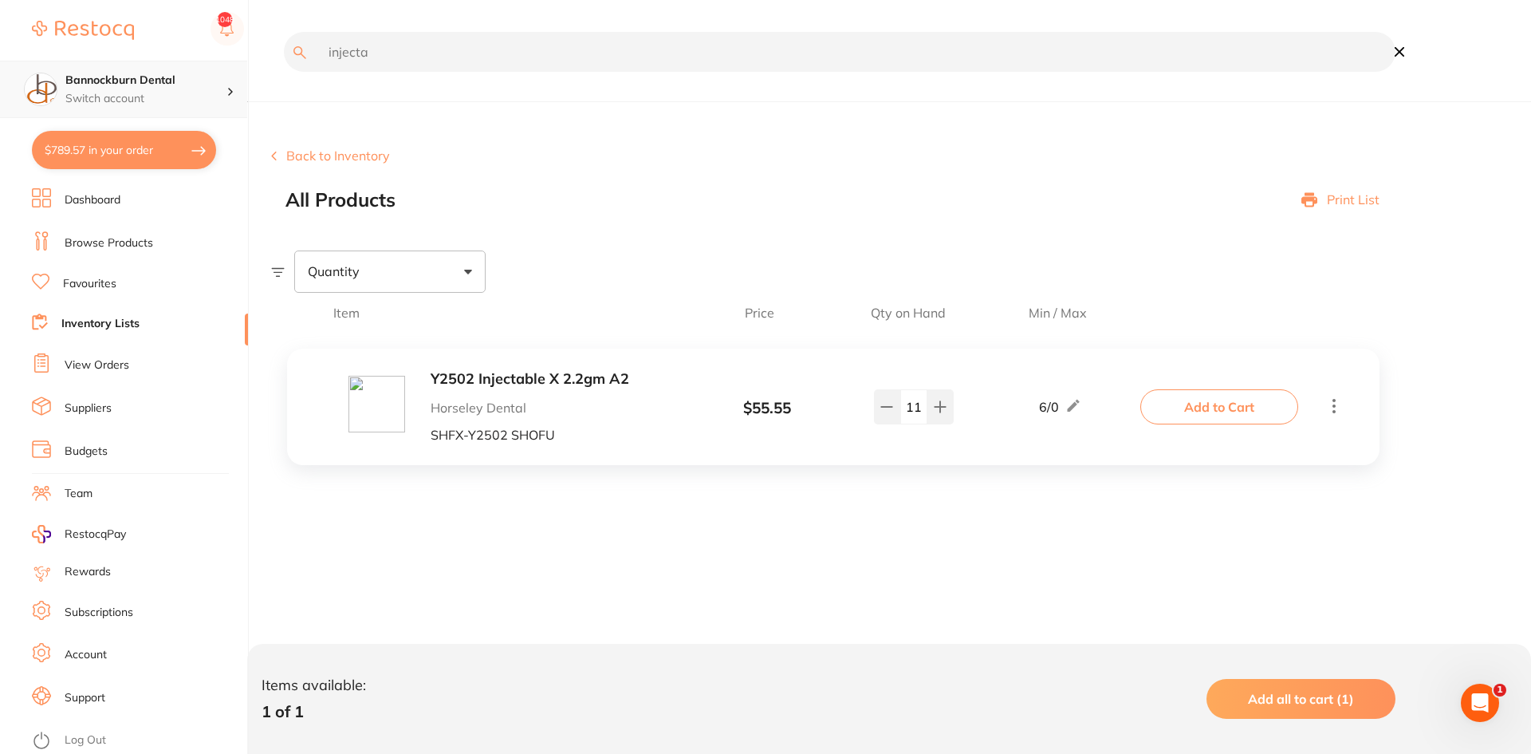
click at [160, 81] on div "$789.57 Bannockburn Dental Switch account Bannockburn Dental $789.57 in your or…" at bounding box center [765, 377] width 1531 height 754
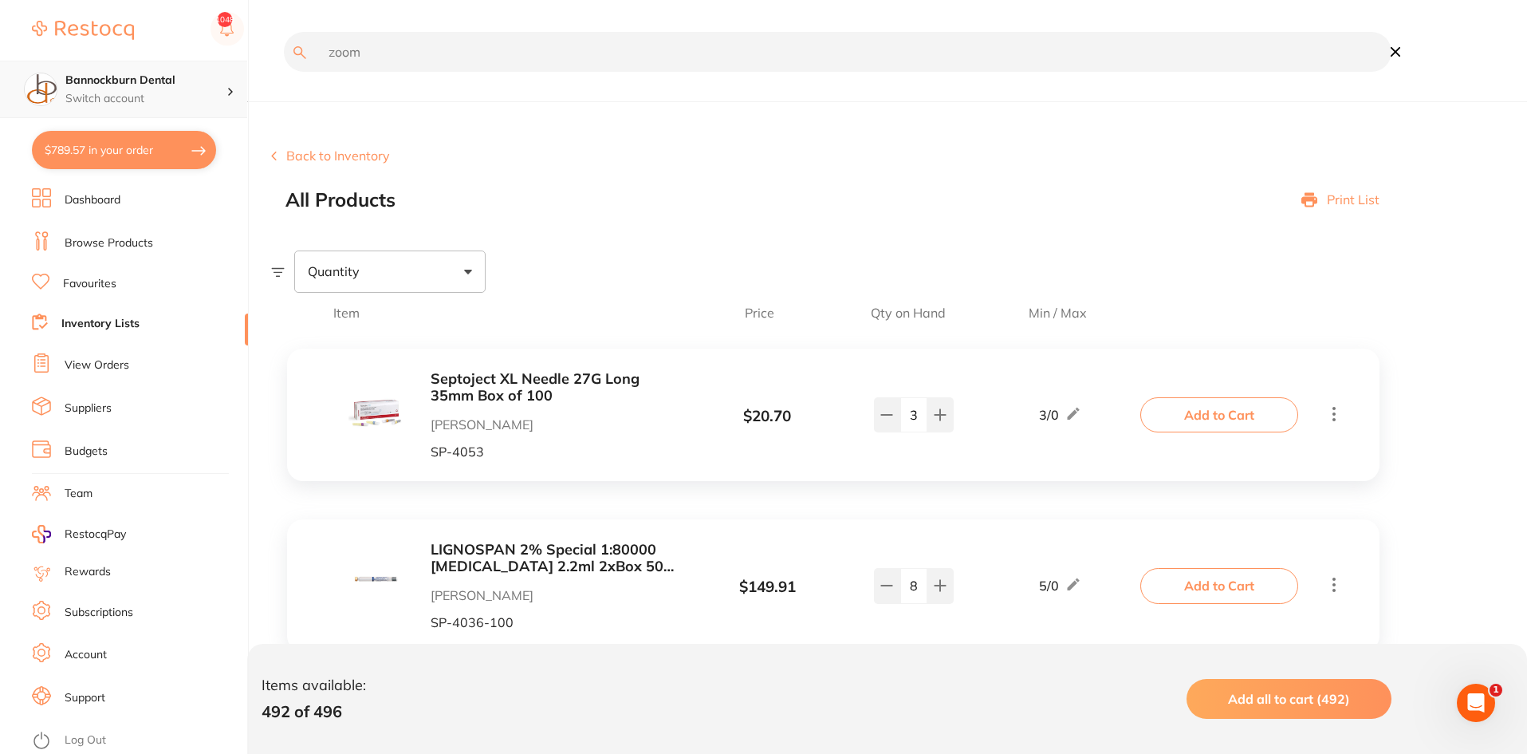
type input "zoom"
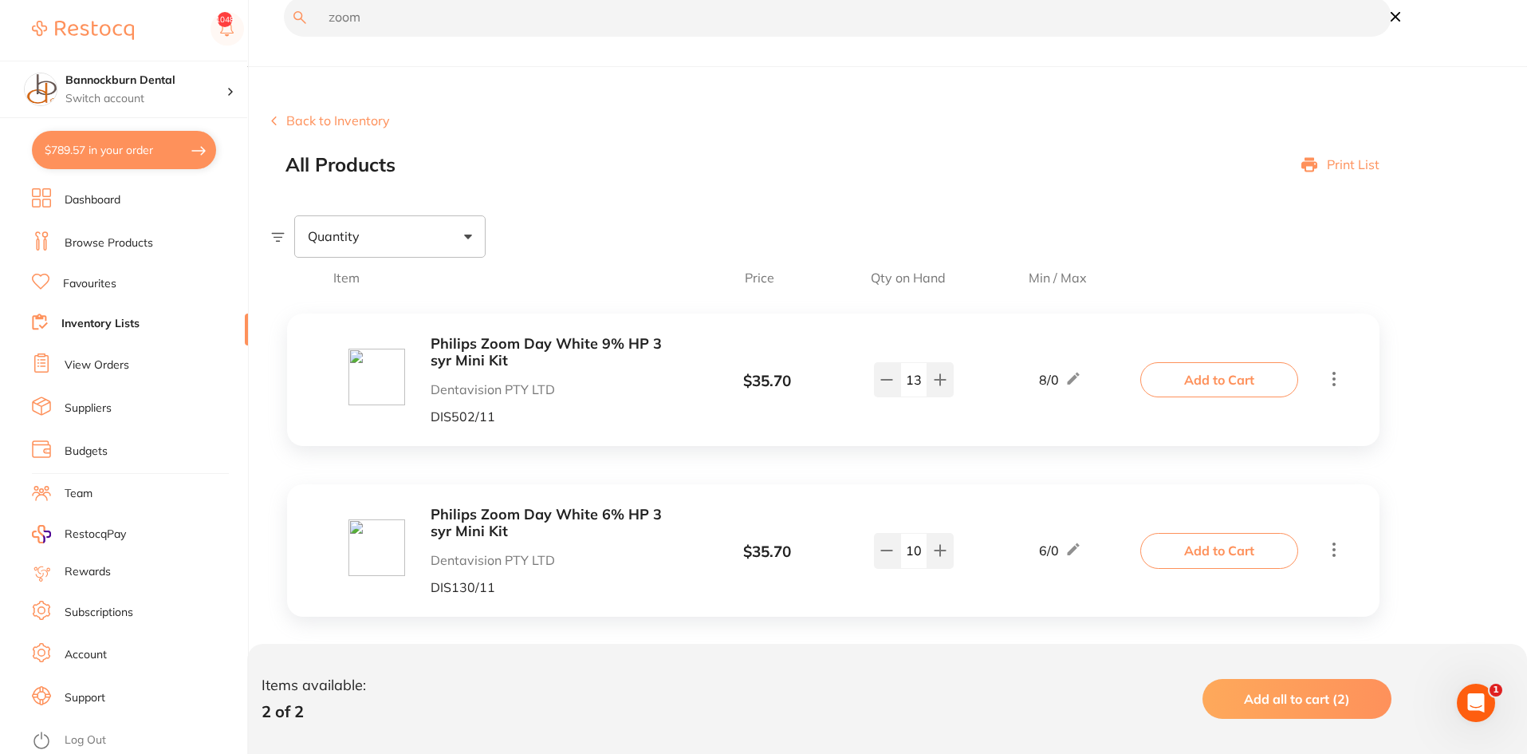
scroll to position [54, 0]
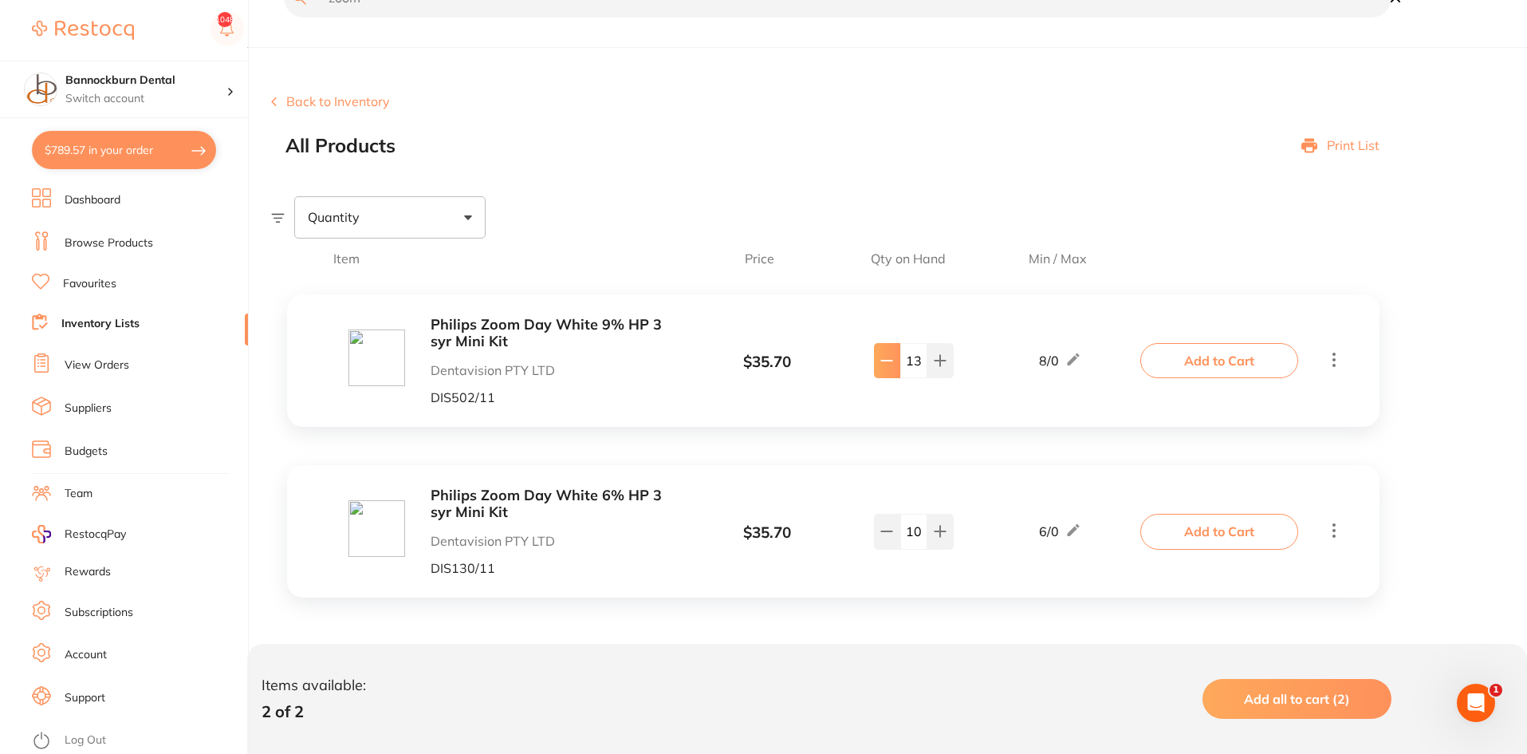
click at [894, 362] on button at bounding box center [887, 360] width 26 height 35
type input "12"
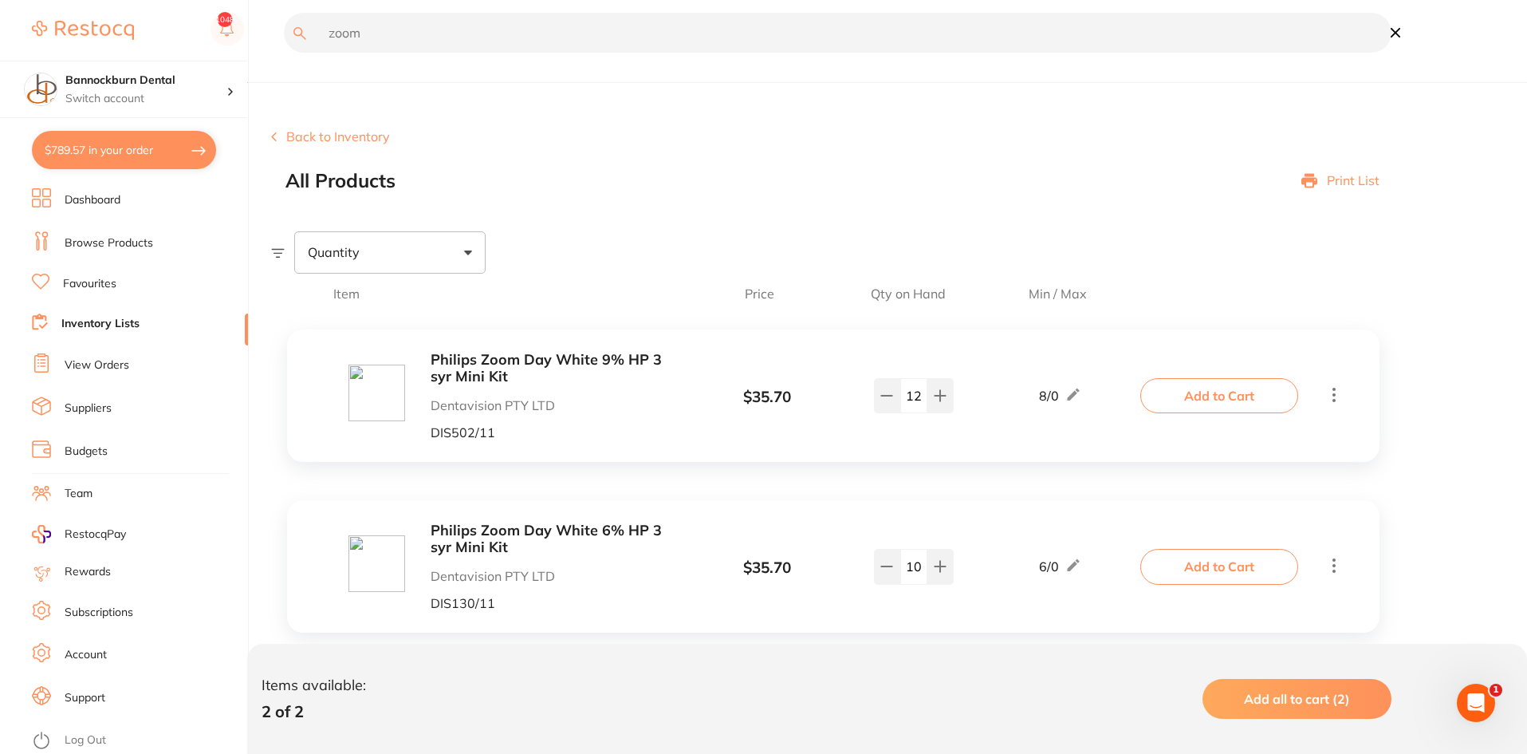
scroll to position [0, 0]
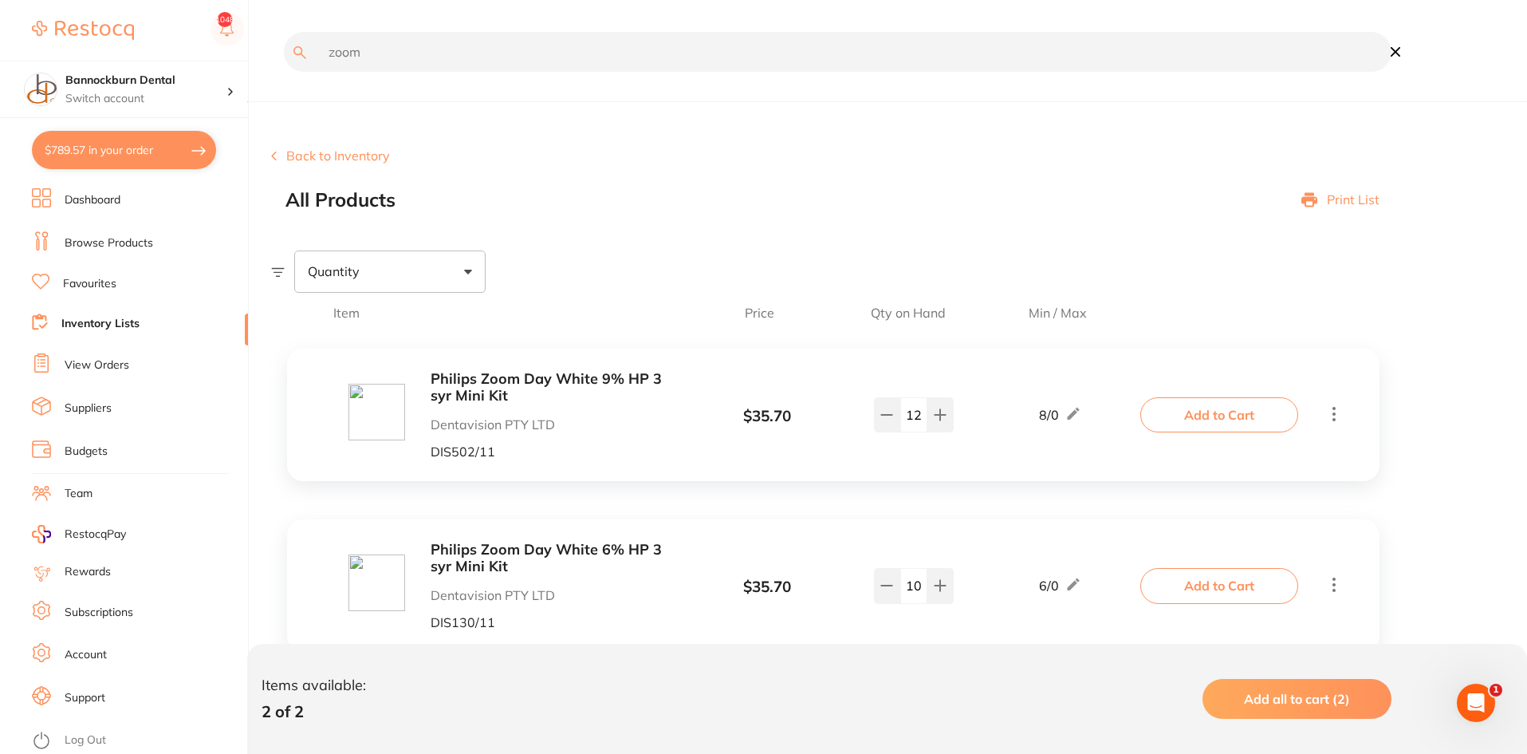
drag, startPoint x: 424, startPoint y: 59, endPoint x: 291, endPoint y: 50, distance: 132.7
click at [291, 50] on input "zoom" at bounding box center [838, 52] width 1108 height 40
type input "steel bur"
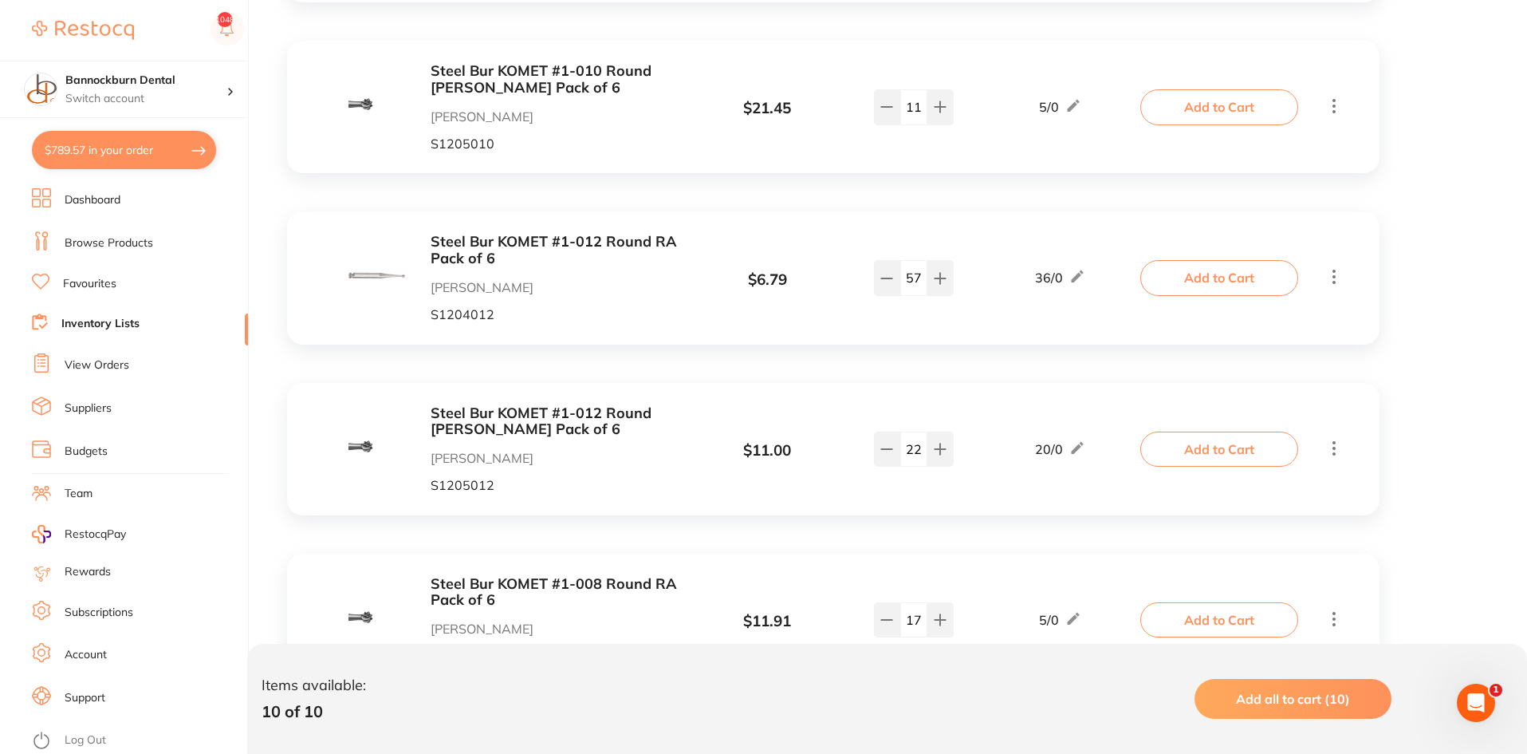
scroll to position [1, 0]
drag, startPoint x: 923, startPoint y: 280, endPoint x: 850, endPoint y: 295, distance: 74.2
click at [851, 295] on div "57" at bounding box center [913, 277] width 125 height 35
type input "26"
click at [1187, 273] on button "Add to Cart" at bounding box center [1220, 277] width 158 height 35
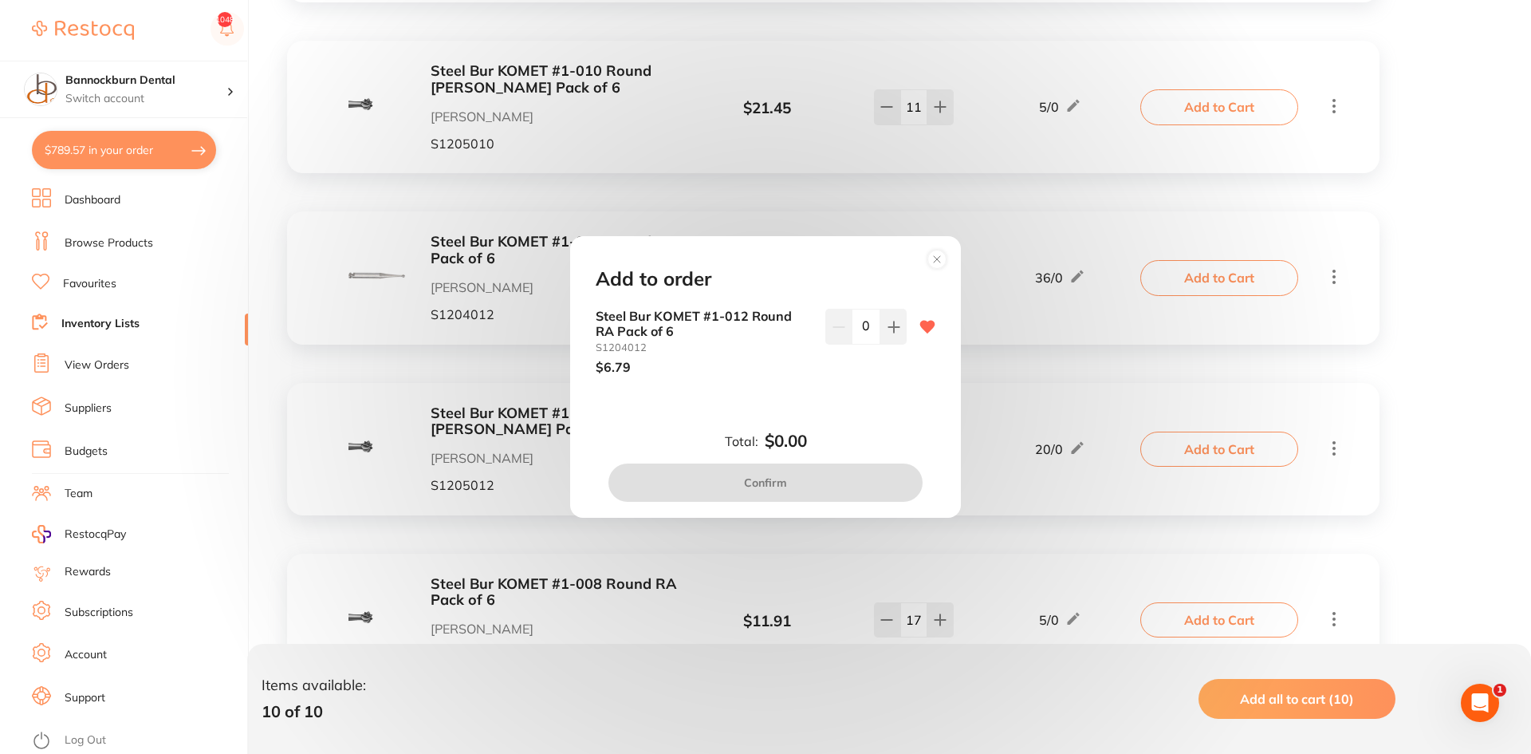
drag, startPoint x: 869, startPoint y: 330, endPoint x: 852, endPoint y: 345, distance: 23.2
click at [852, 345] on div "0" at bounding box center [866, 341] width 81 height 65
type input "12"
click at [842, 370] on div "12" at bounding box center [866, 341] width 81 height 65
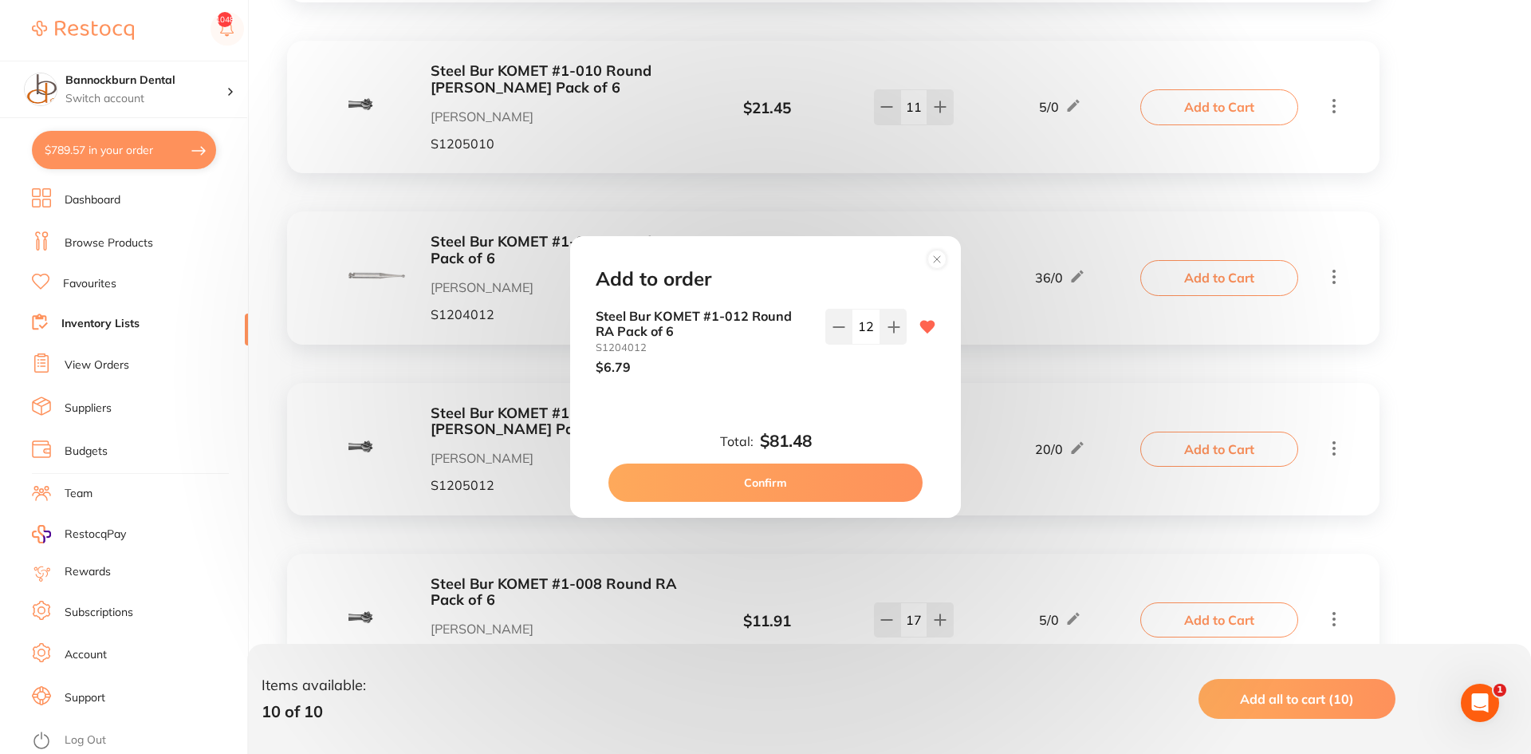
click at [831, 480] on button "Confirm" at bounding box center [766, 482] width 314 height 38
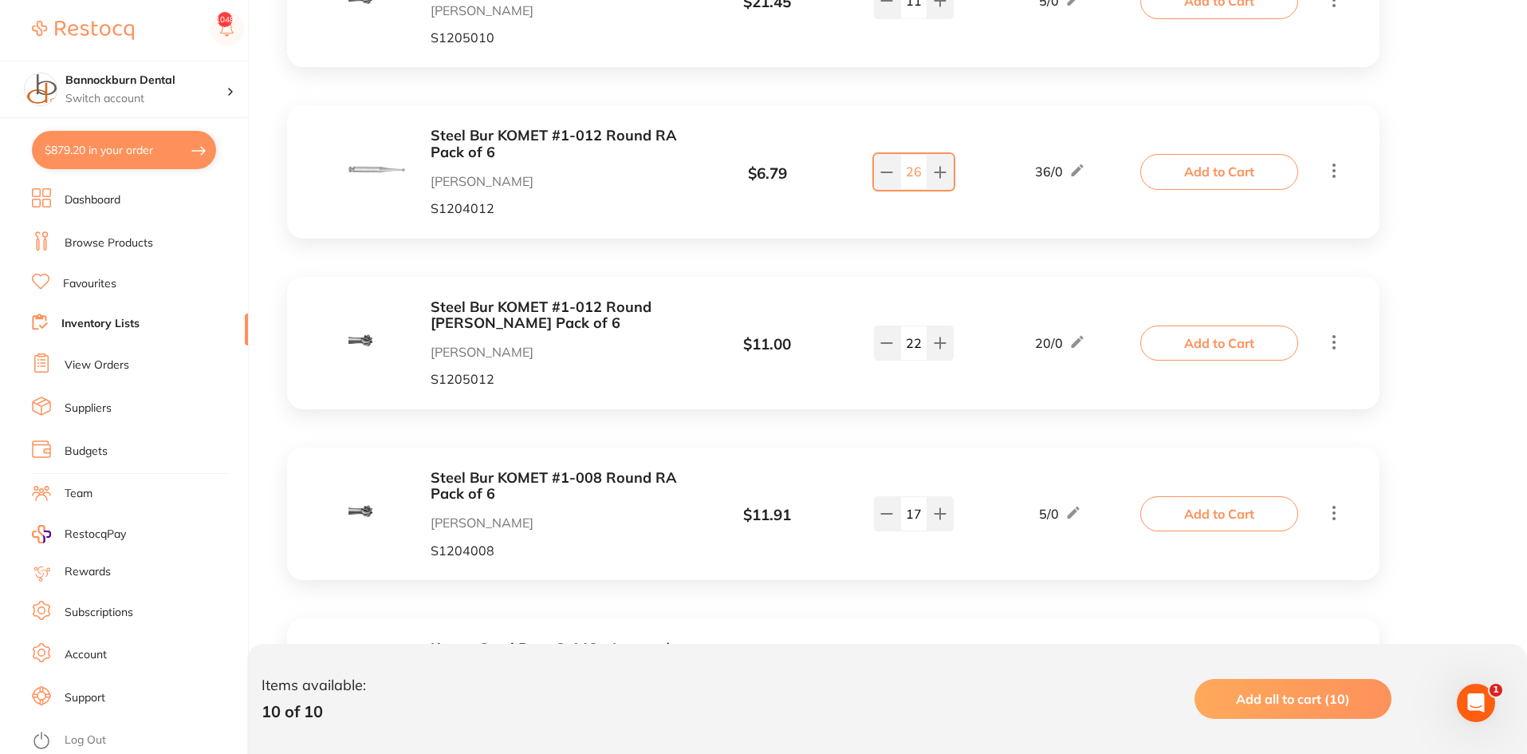
scroll to position [638, 0]
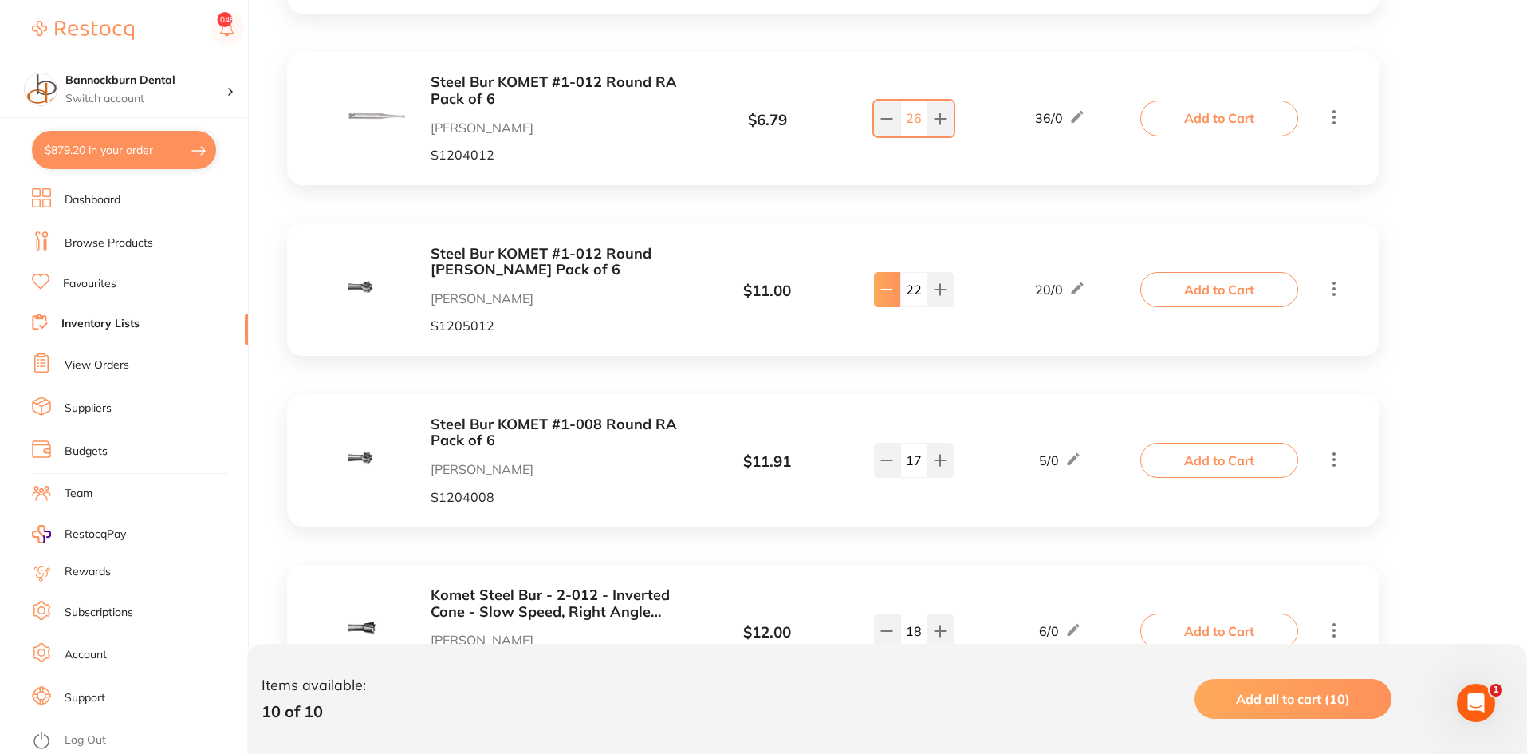
click at [887, 302] on button at bounding box center [887, 289] width 26 height 35
type input "20"
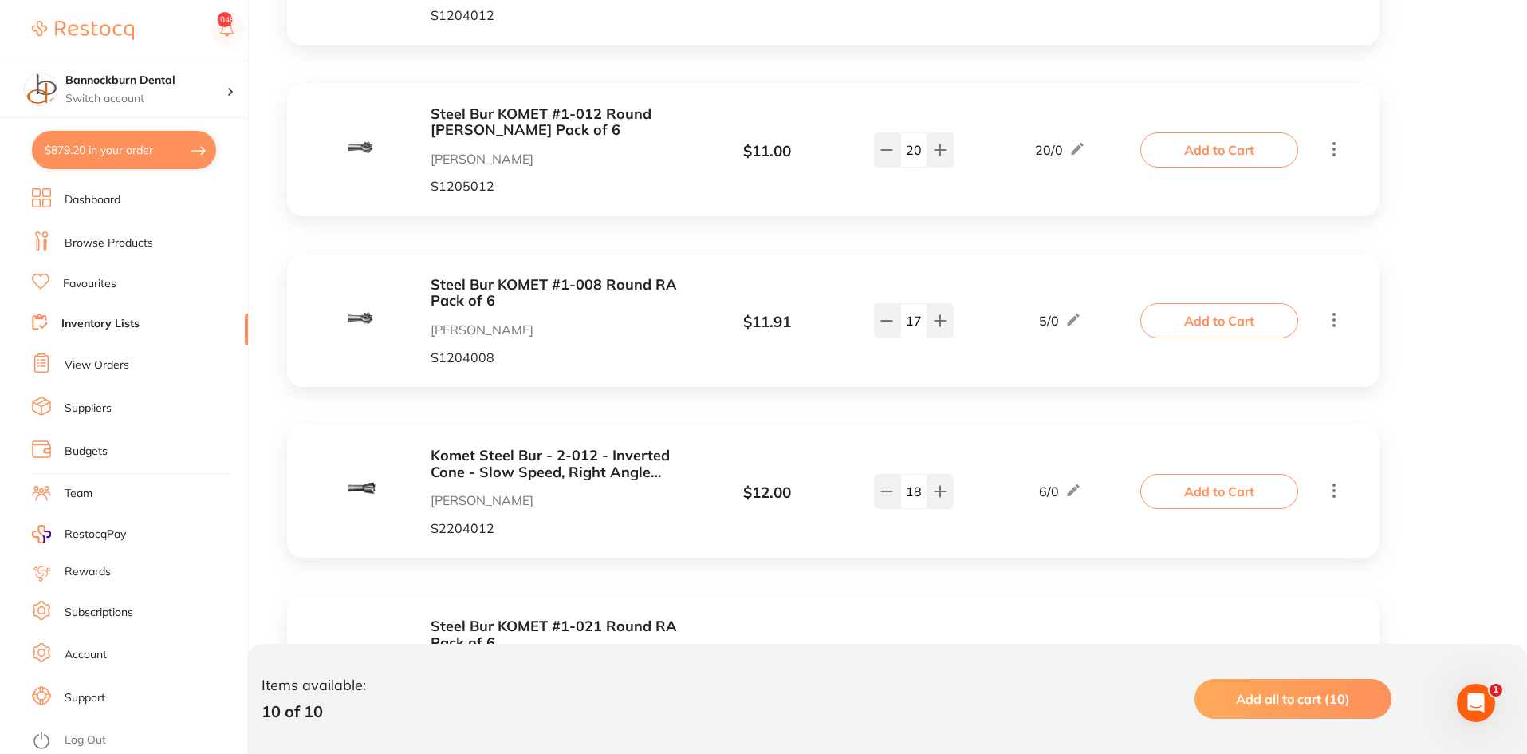
scroll to position [798, 0]
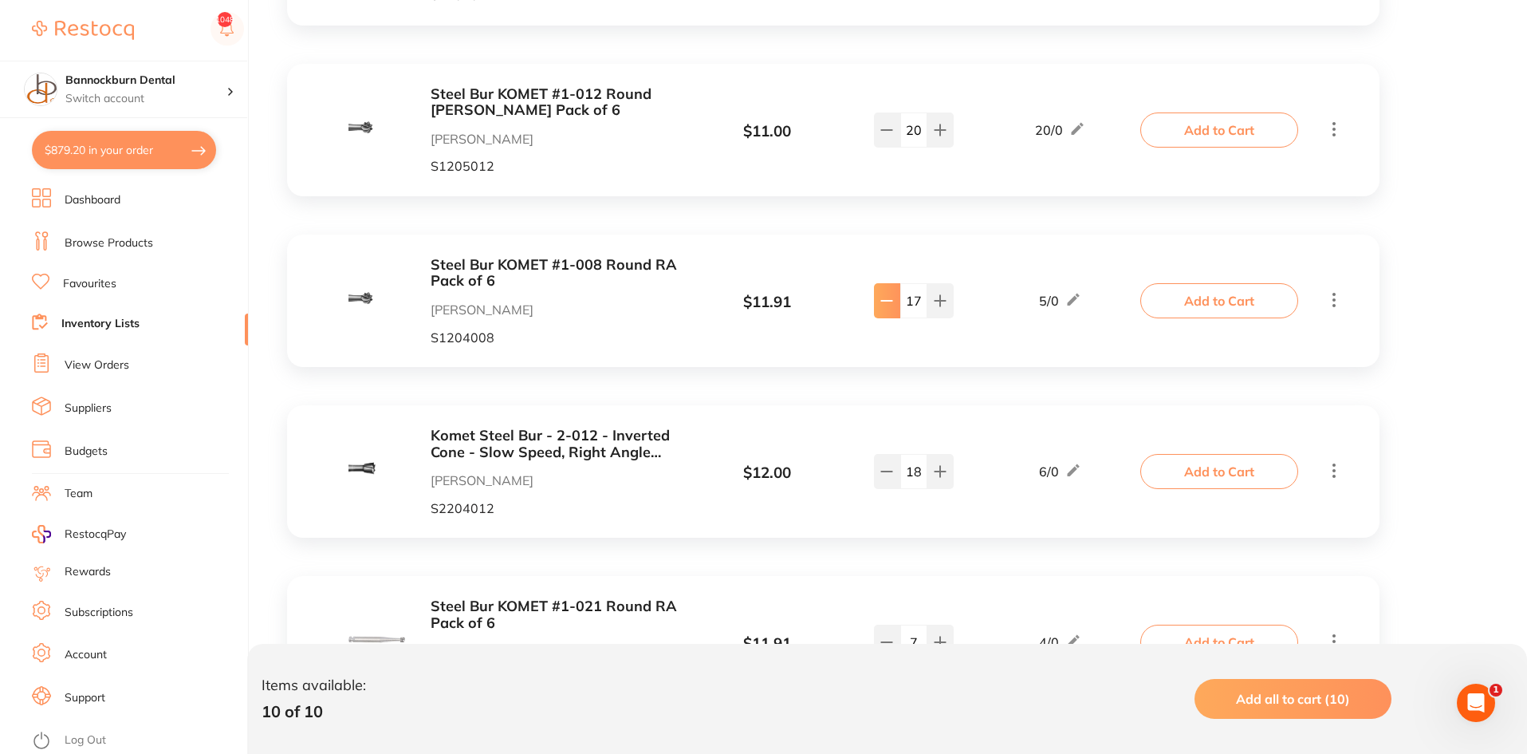
click at [887, 309] on button at bounding box center [887, 300] width 26 height 35
type input "13"
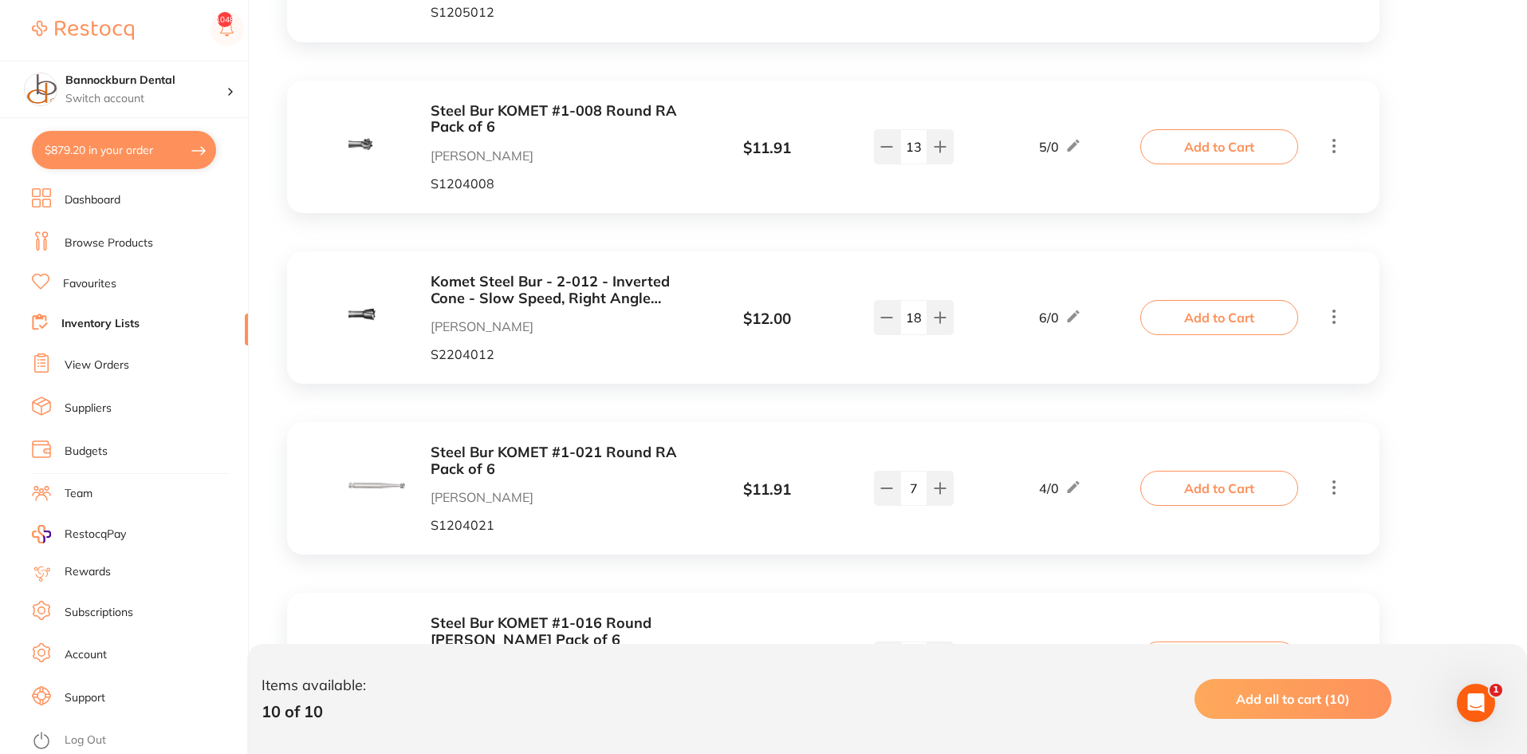
scroll to position [957, 0]
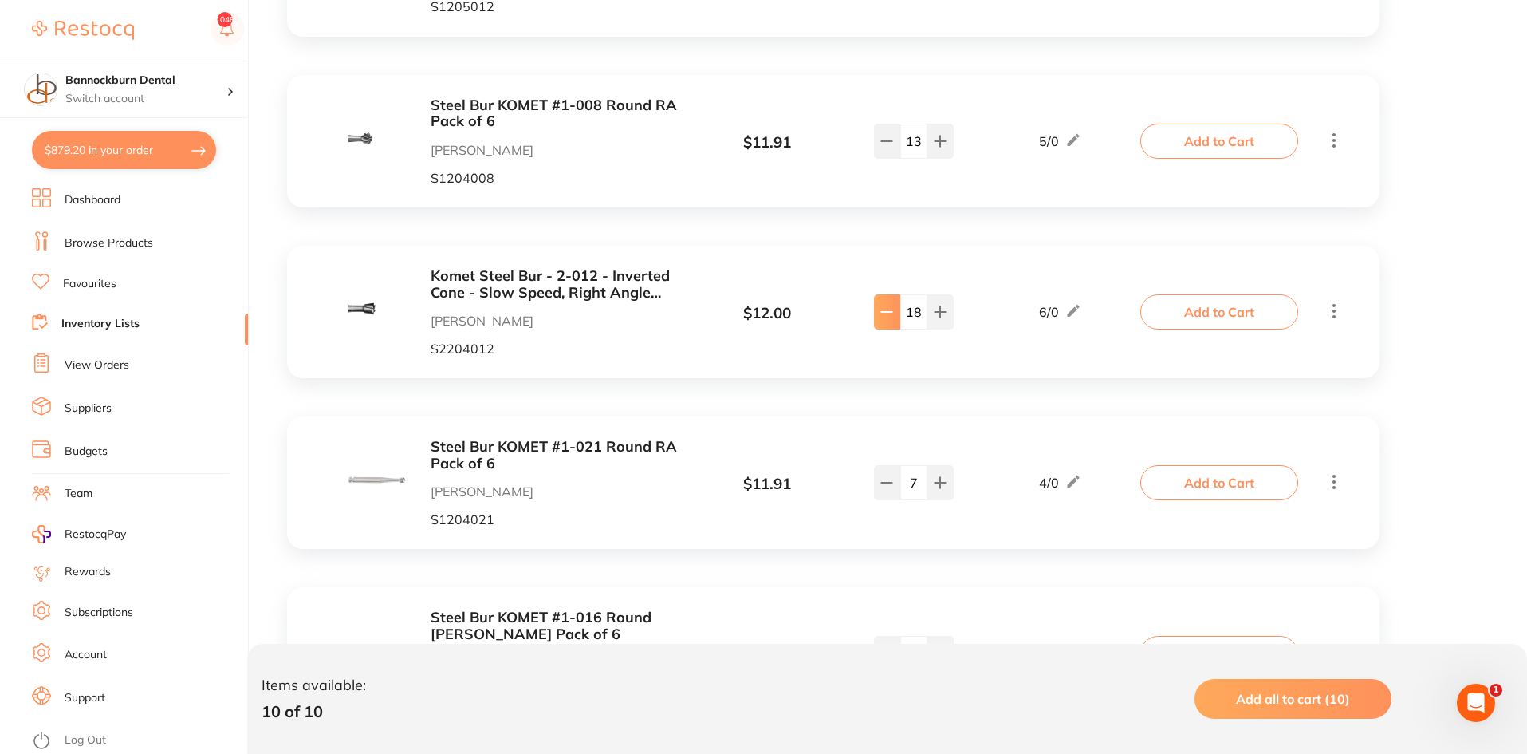
click at [890, 317] on icon at bounding box center [887, 311] width 13 height 13
type input "16"
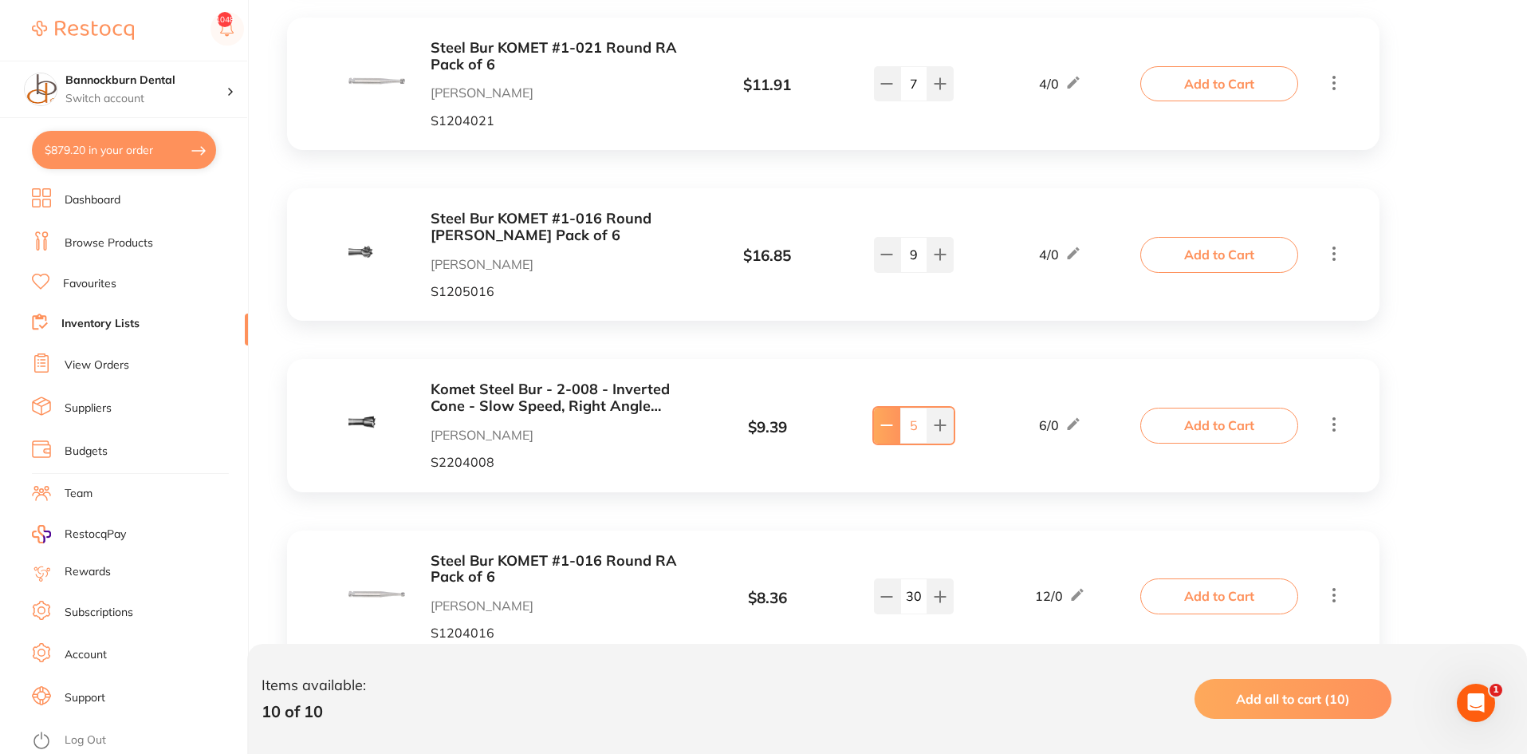
scroll to position [1, 0]
drag, startPoint x: 923, startPoint y: 435, endPoint x: 877, endPoint y: 434, distance: 46.3
click at [877, 434] on div "5" at bounding box center [914, 425] width 83 height 38
type input "13"
click at [912, 468] on div "Komet Steel Bur - 2-008 - Inverted Cone - Slow Speed, Right Angle (RA), 6-pack …" at bounding box center [725, 425] width 837 height 88
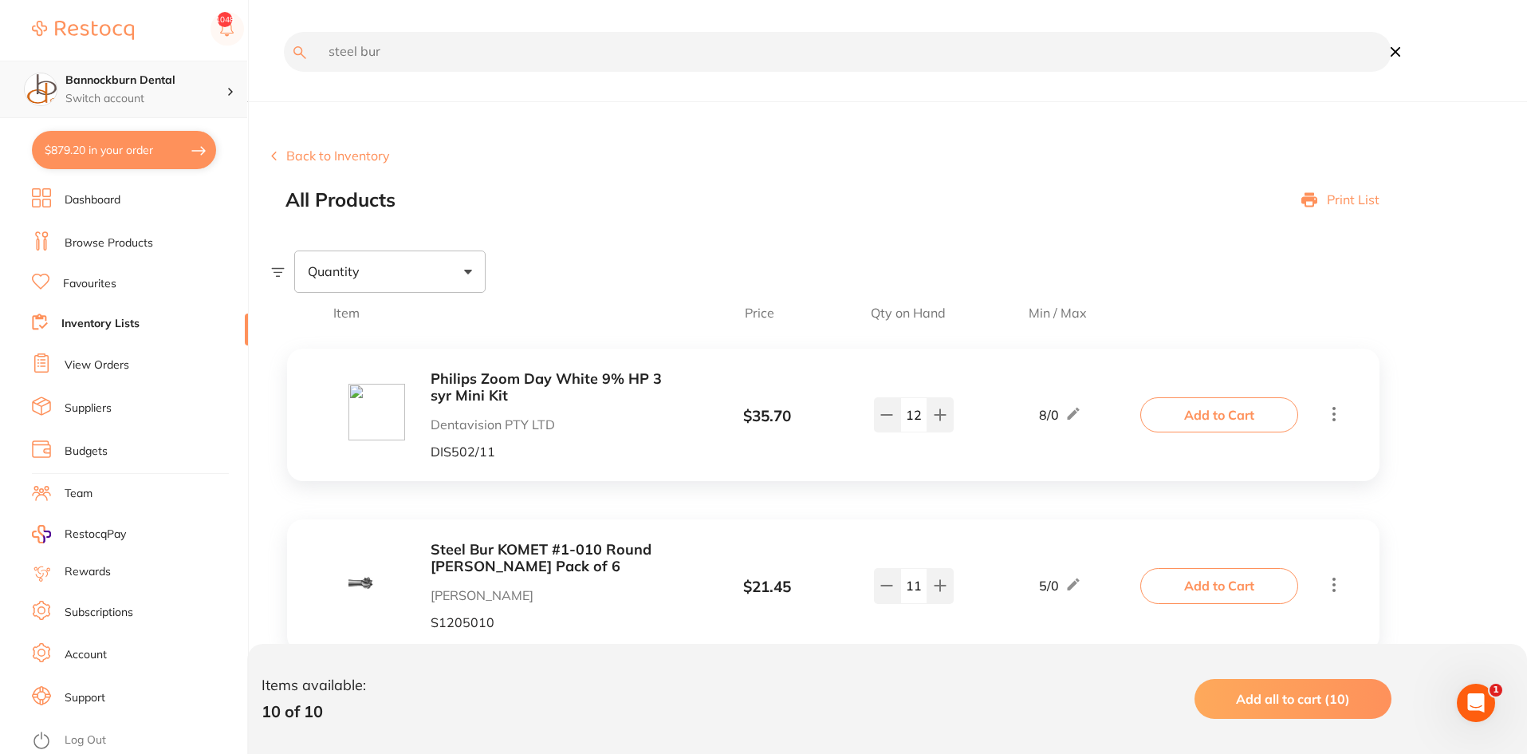
drag, startPoint x: 452, startPoint y: 64, endPoint x: 136, endPoint y: 81, distance: 317.1
click at [136, 81] on div "$879.20 Bannockburn Dental Switch account Bannockburn Dental $879.20 in your or…" at bounding box center [763, 377] width 1527 height 754
type input "cavit"
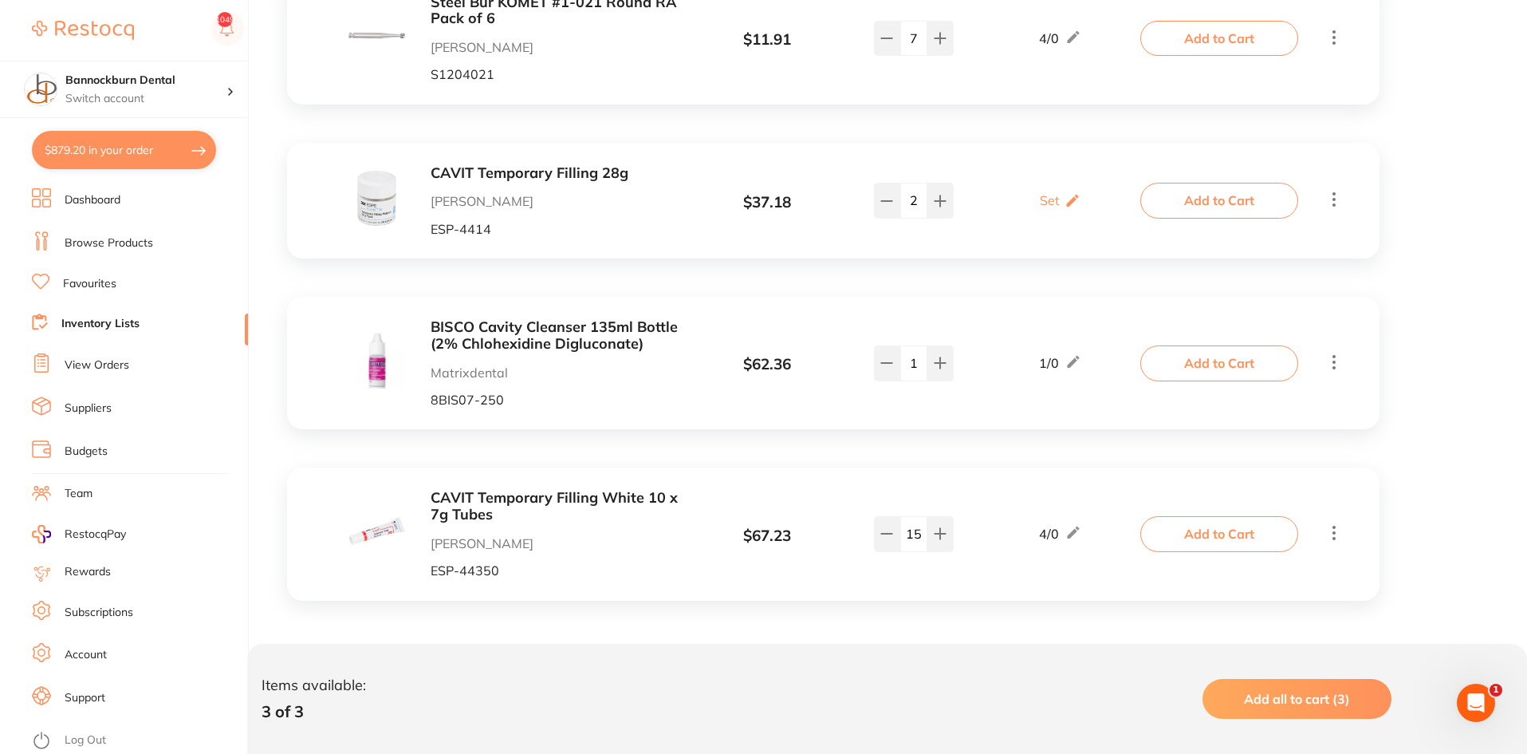
scroll to position [893, 0]
click at [892, 534] on icon at bounding box center [887, 530] width 13 height 13
type input "14"
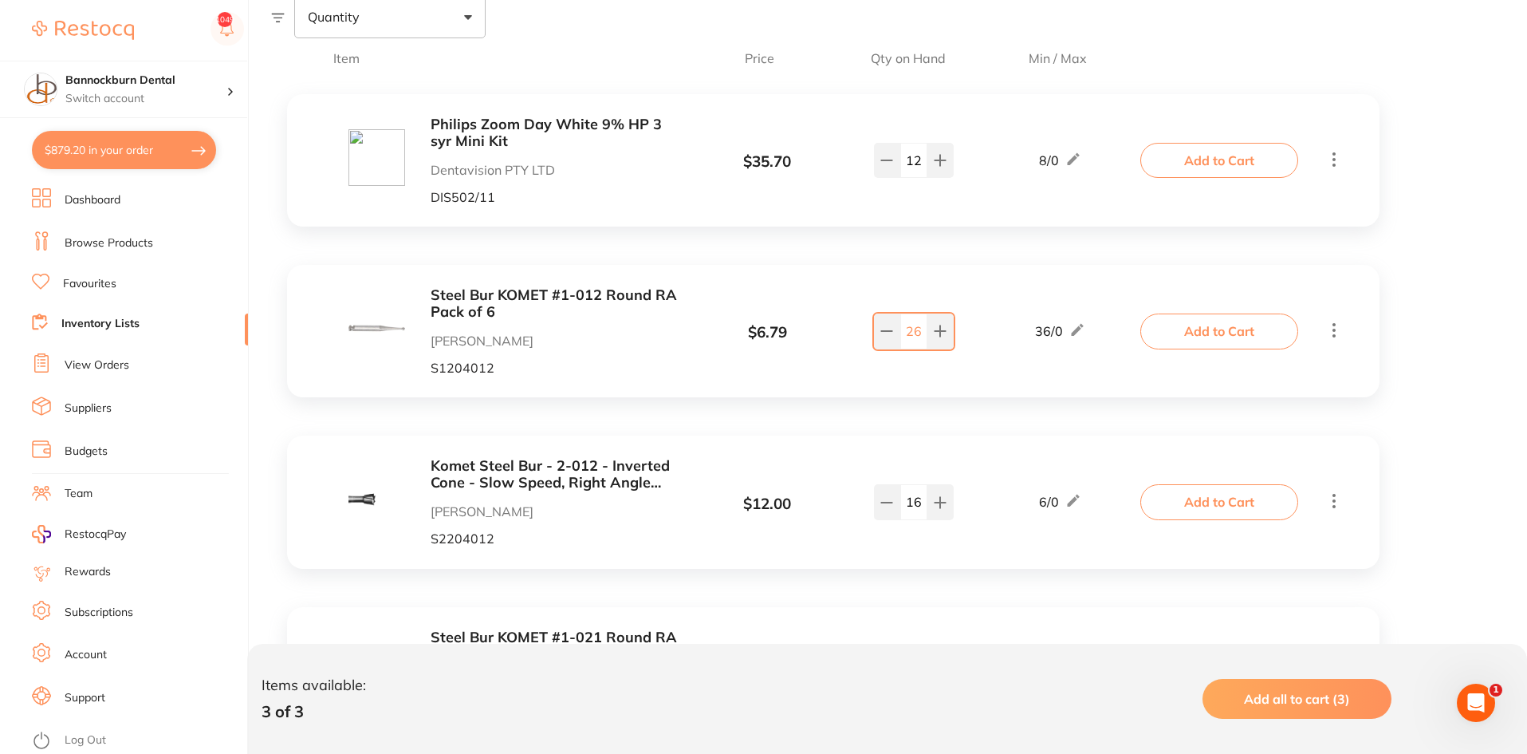
scroll to position [0, 0]
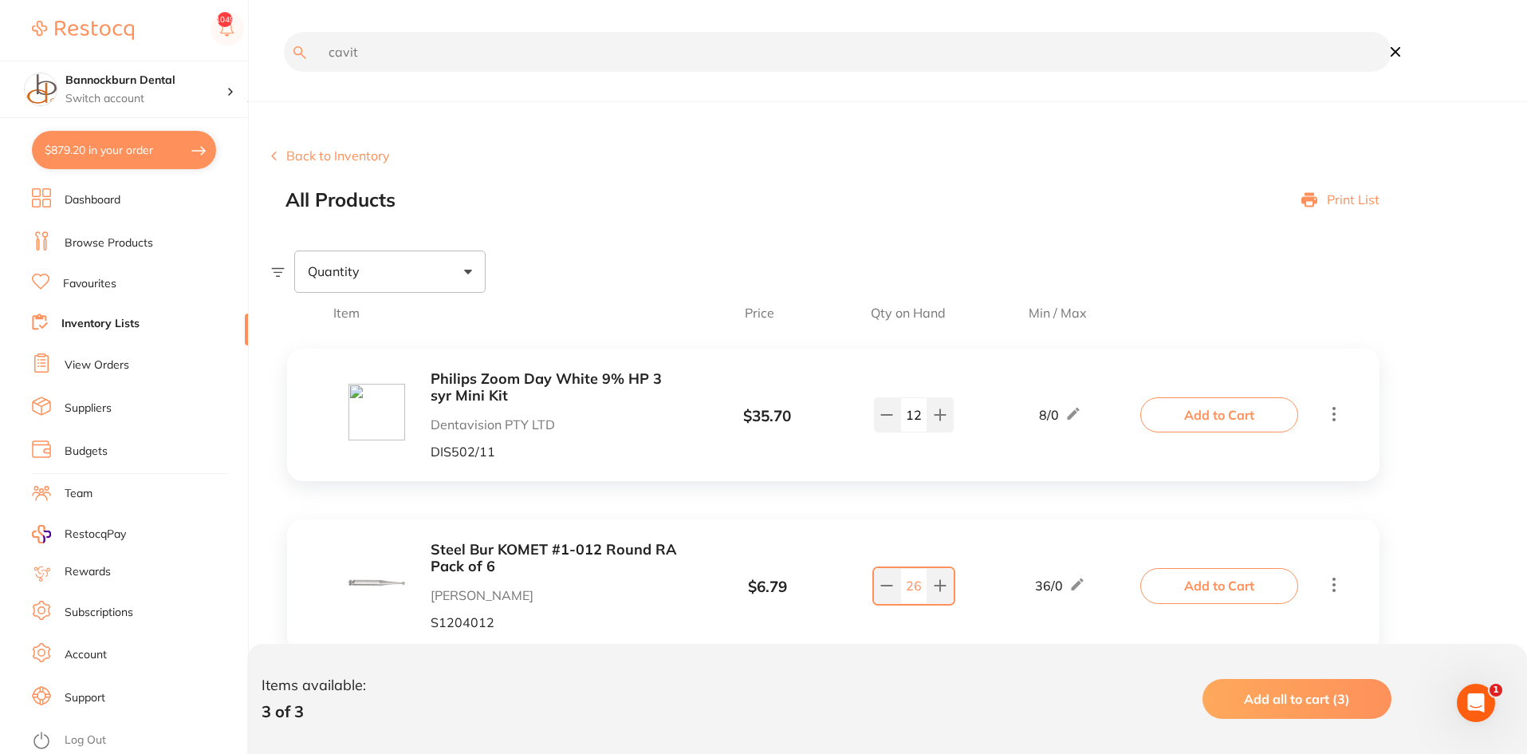
click at [348, 158] on button "Back to Inventory" at bounding box center [330, 155] width 119 height 14
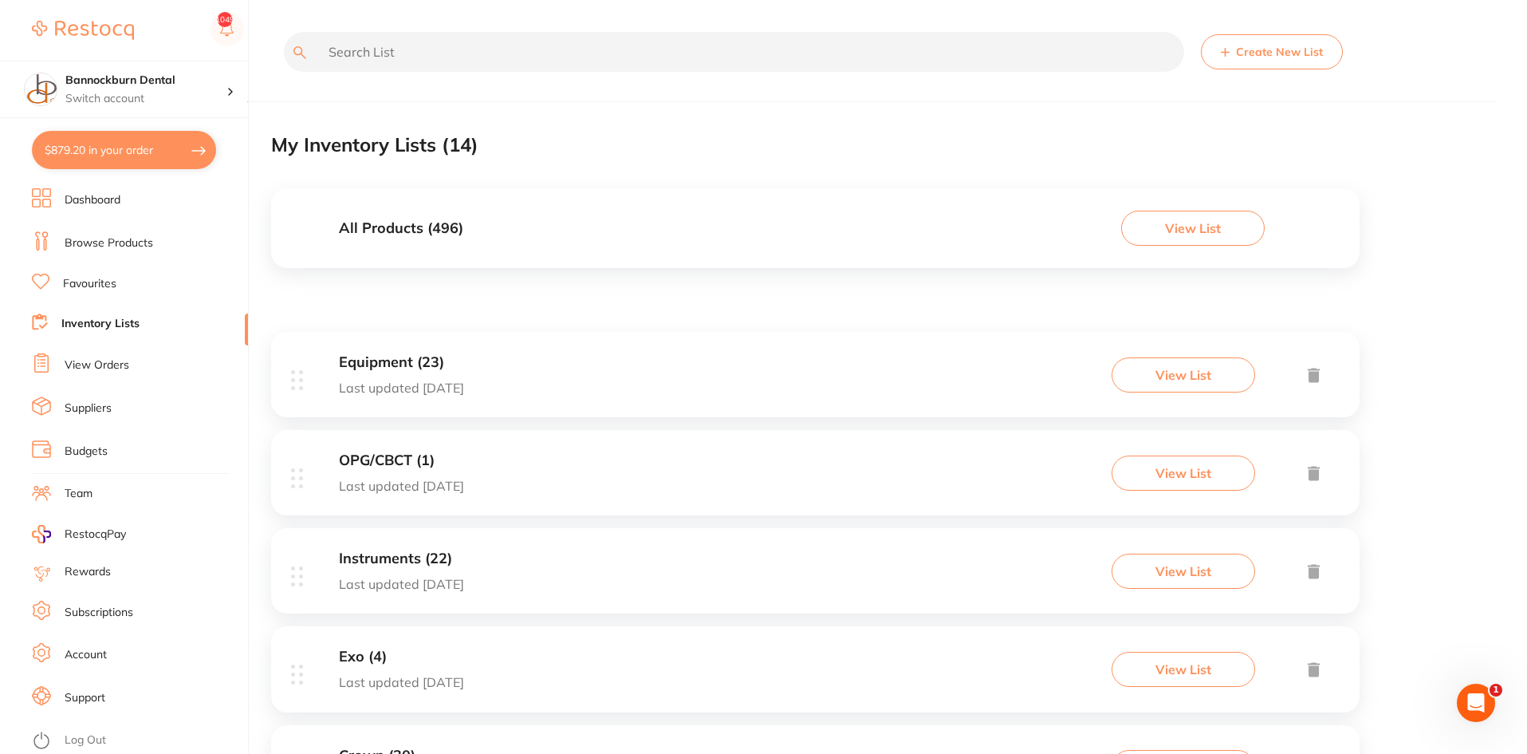
click at [631, 216] on div "All Products ( 496 ) View List" at bounding box center [815, 228] width 1089 height 80
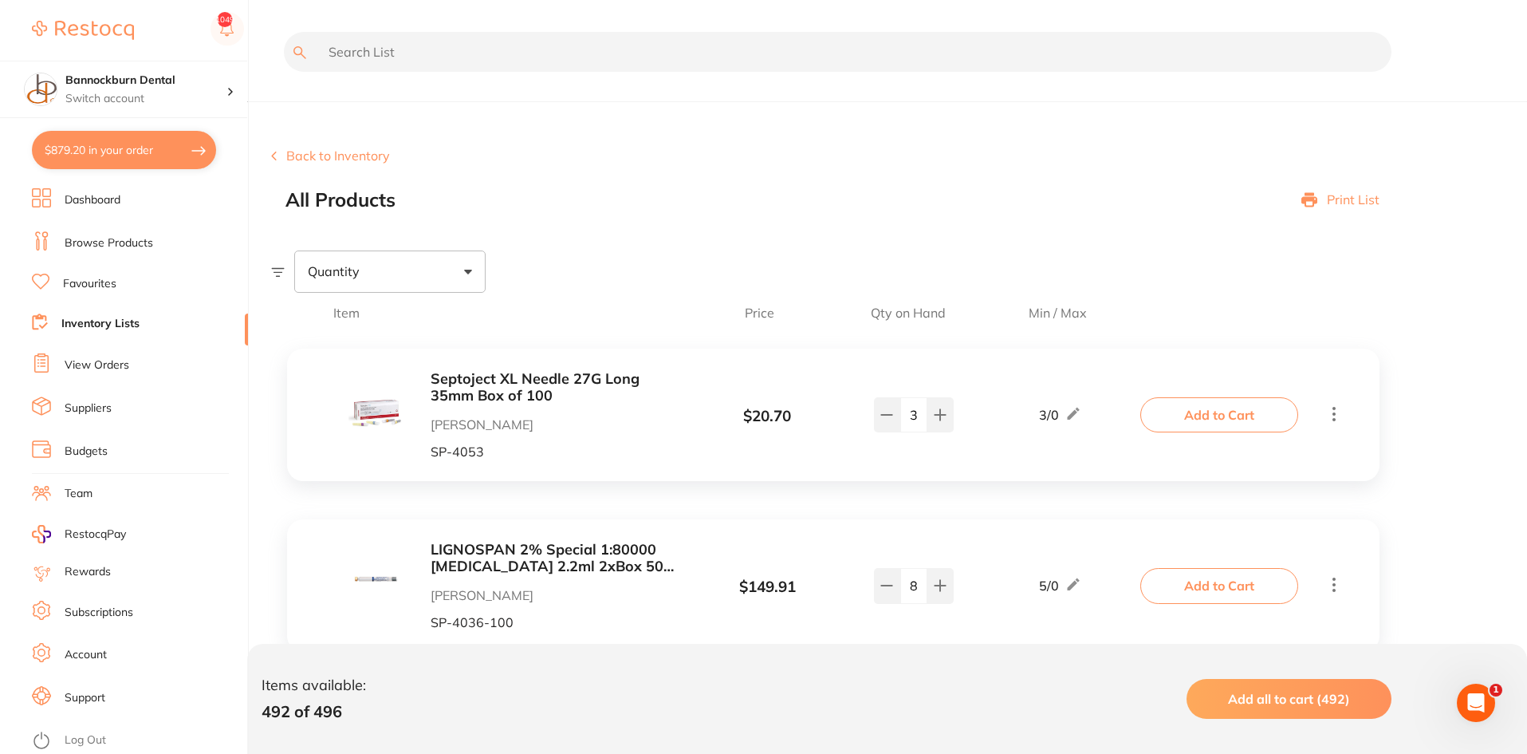
click at [466, 61] on input "text" at bounding box center [838, 52] width 1108 height 40
type input "cotton roll"
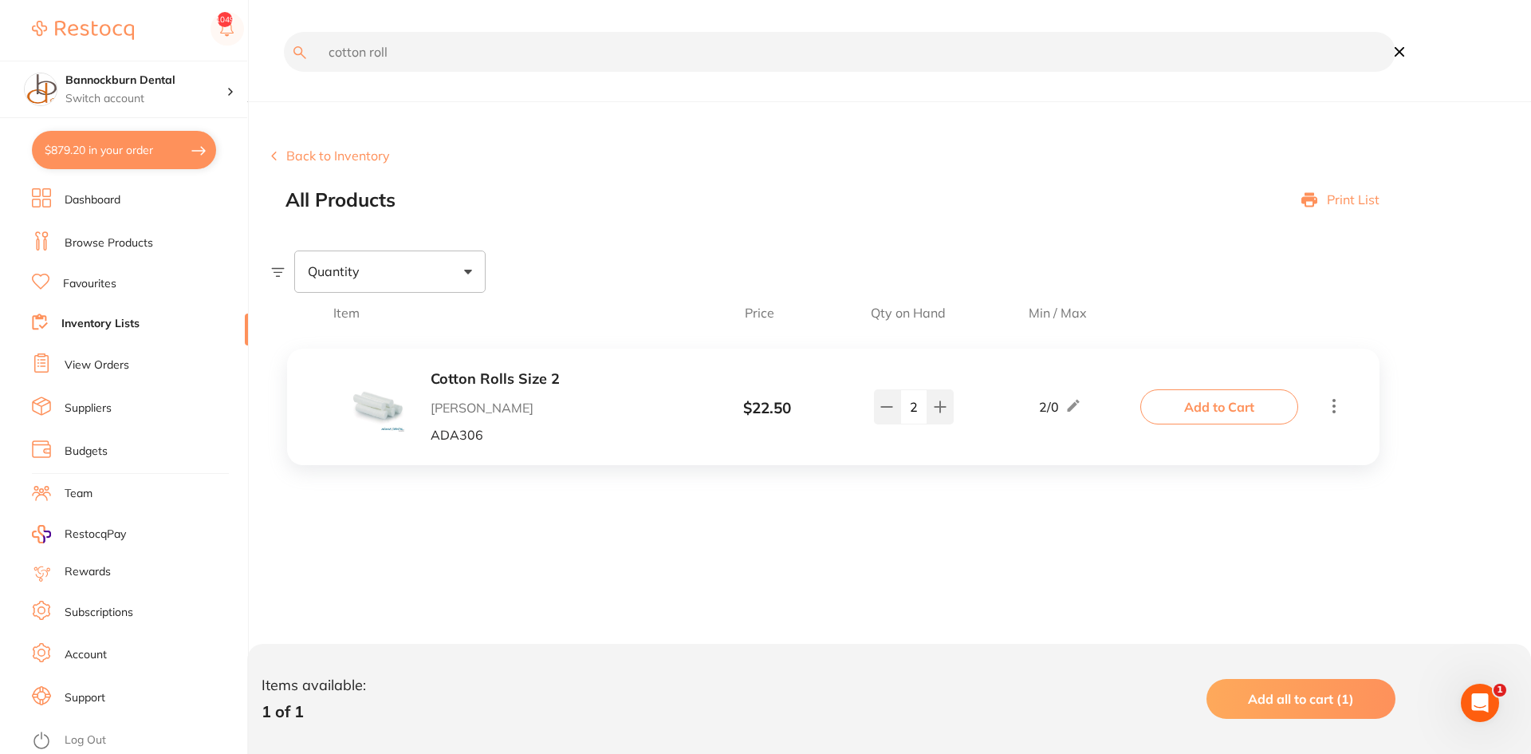
scroll to position [1, 0]
drag, startPoint x: 426, startPoint y: 53, endPoint x: 294, endPoint y: 71, distance: 133.6
click at [294, 71] on div "cotton roll" at bounding box center [833, 63] width 1125 height 63
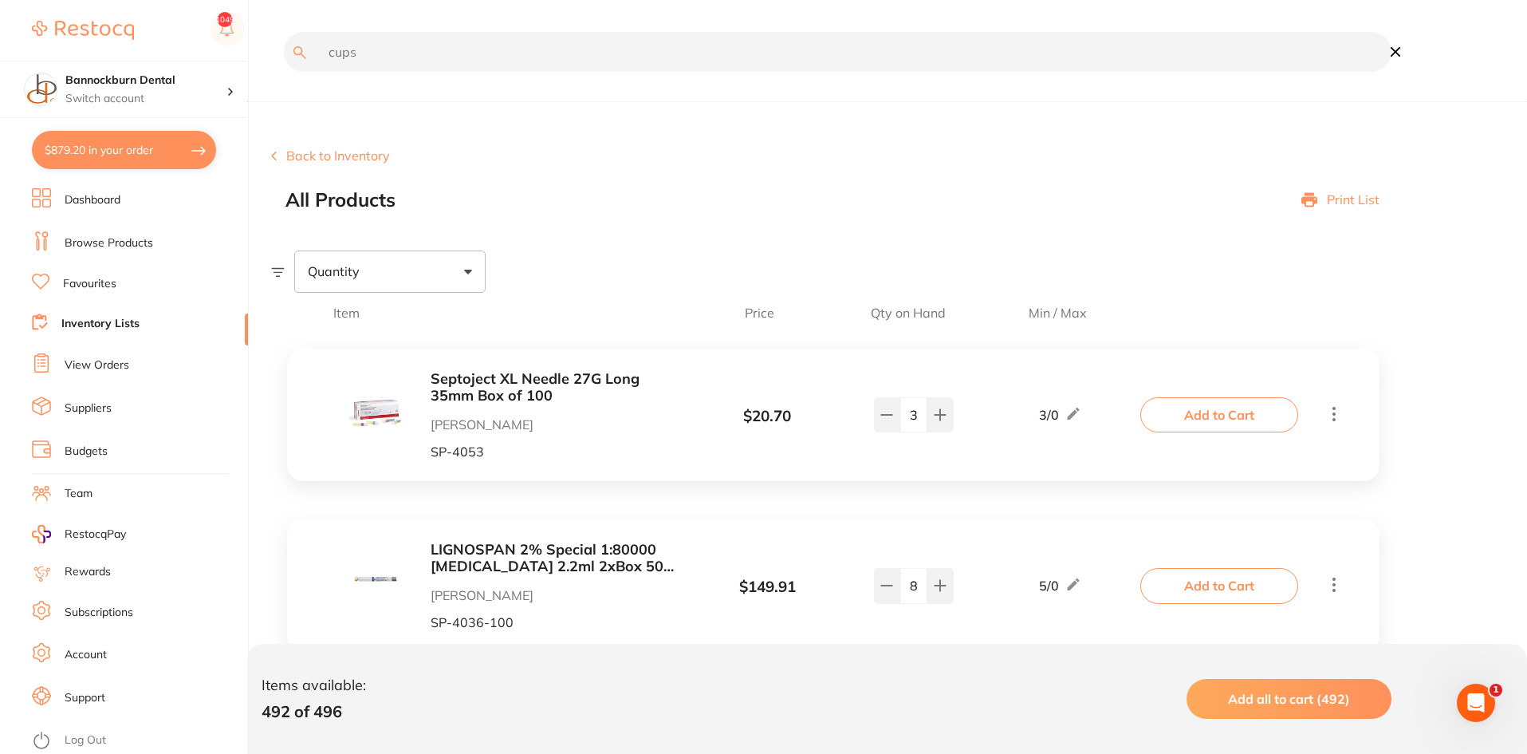
scroll to position [0, 0]
type input "cups"
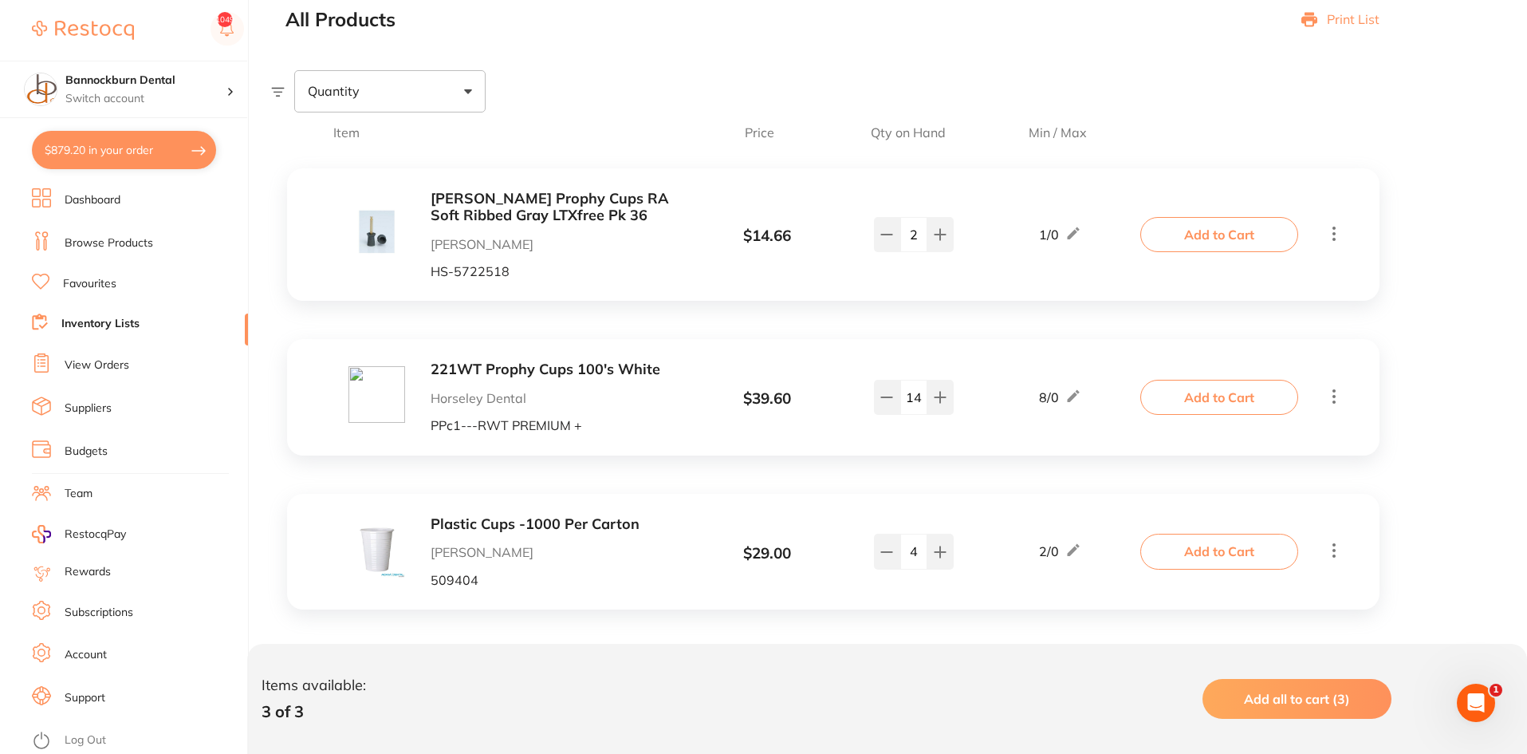
scroll to position [192, 0]
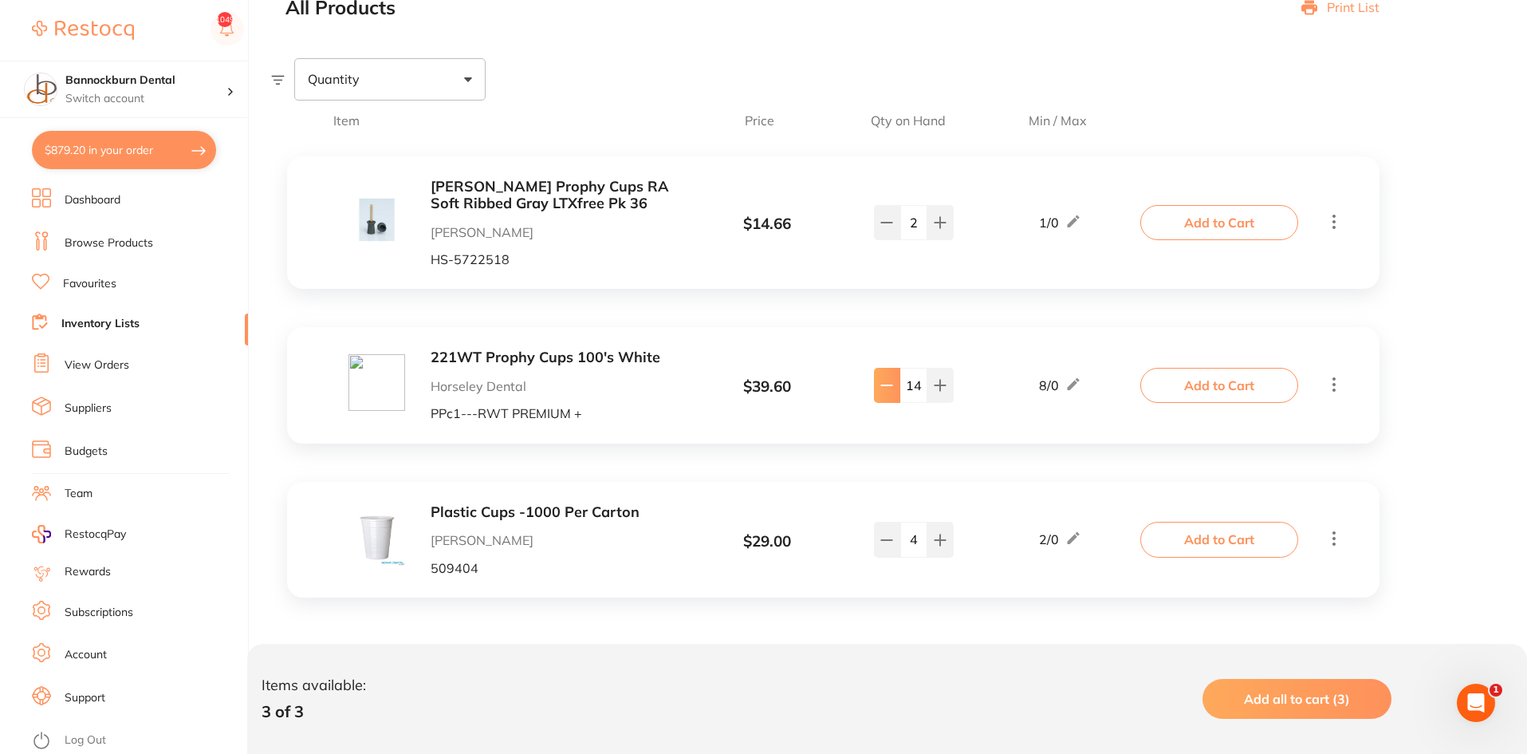
click at [881, 396] on button at bounding box center [887, 385] width 26 height 35
type input "12"
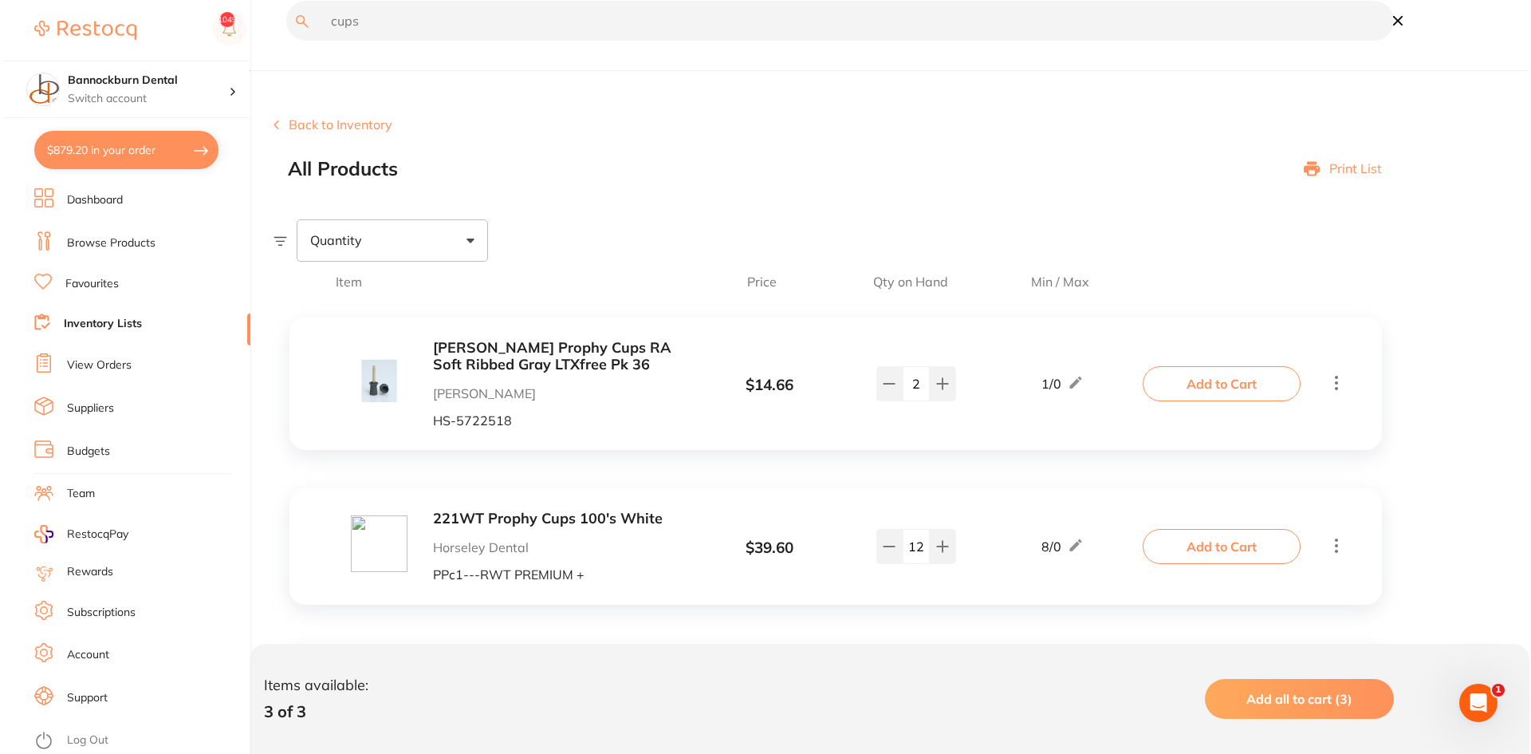
scroll to position [0, 0]
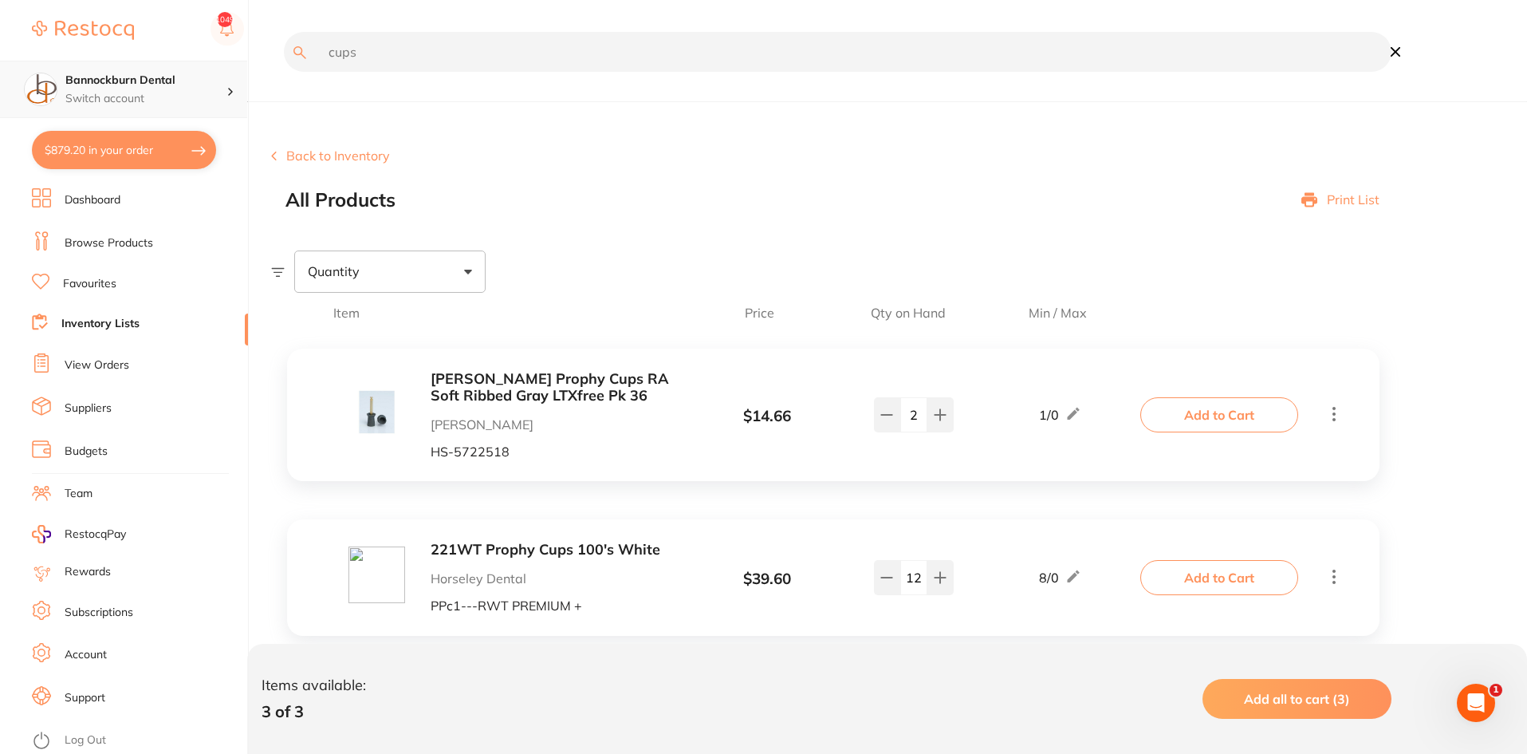
drag, startPoint x: 427, startPoint y: 56, endPoint x: 146, endPoint y: 68, distance: 281.0
click at [146, 68] on div "$879.20 Bannockburn Dental Switch account Bannockburn Dental $879.20 in your or…" at bounding box center [763, 377] width 1527 height 754
type input "day-[PERSON_NAME]"
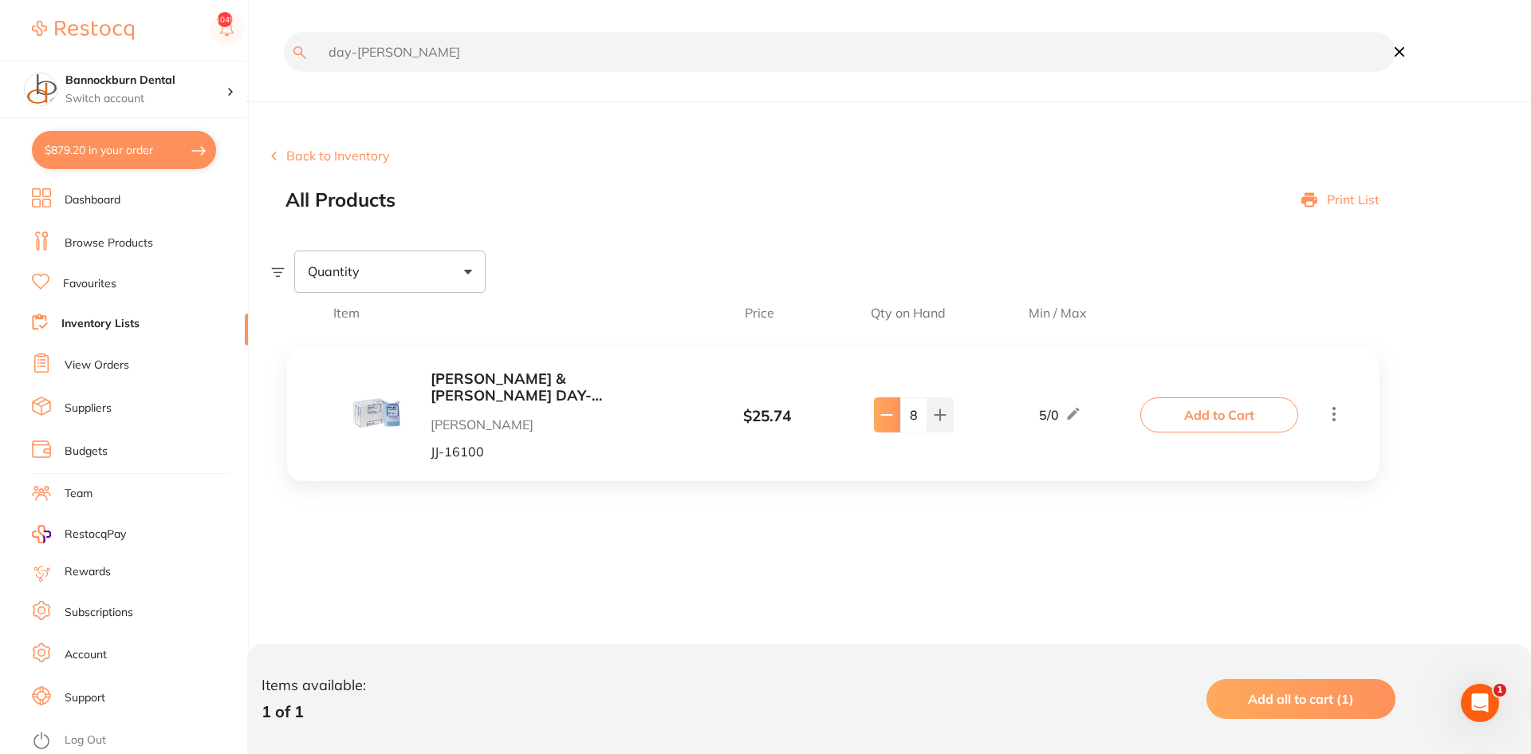
click at [877, 418] on button at bounding box center [887, 414] width 26 height 35
type input "6"
drag, startPoint x: 424, startPoint y: 71, endPoint x: 297, endPoint y: 78, distance: 127.8
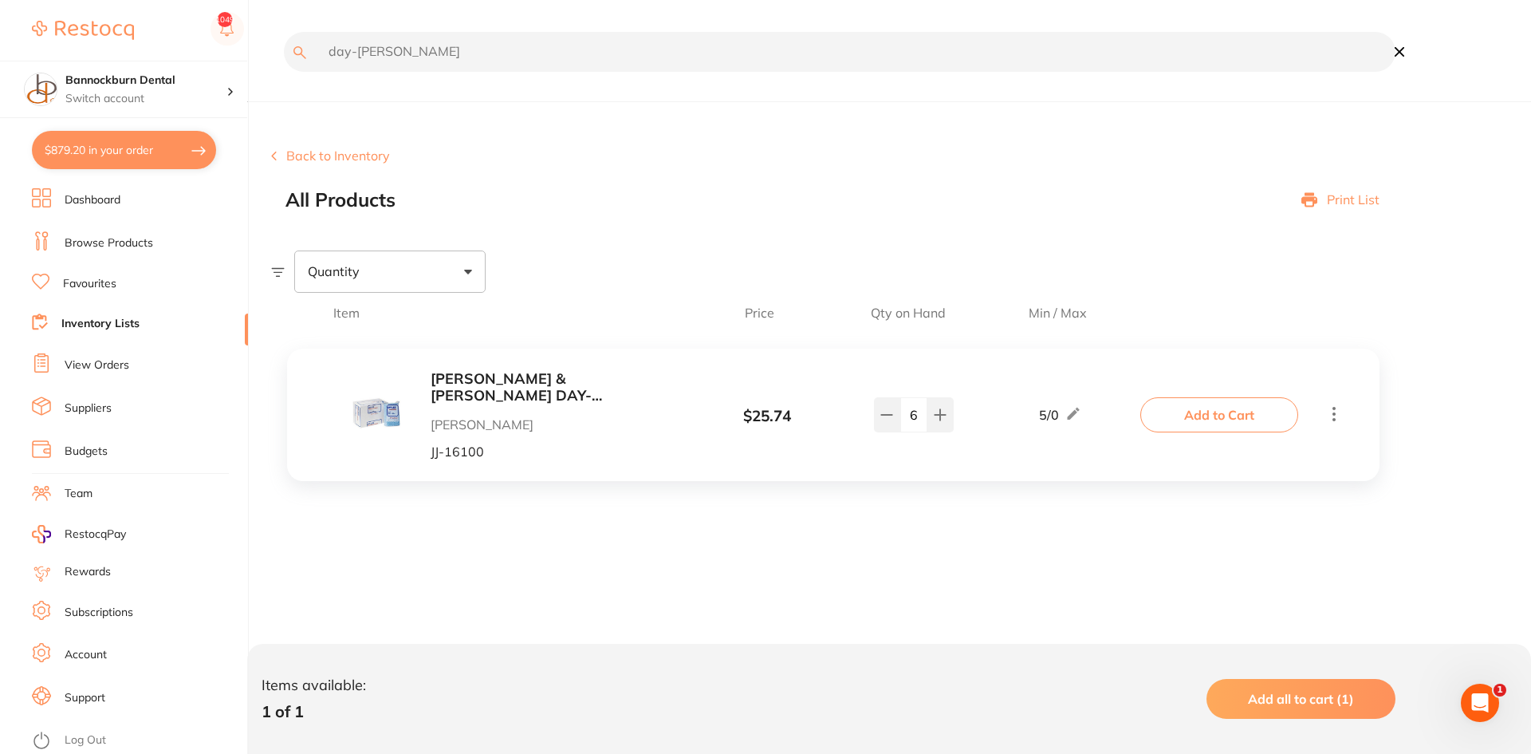
click at [297, 78] on div "day-[PERSON_NAME]" at bounding box center [833, 63] width 1125 height 63
type input "poly"
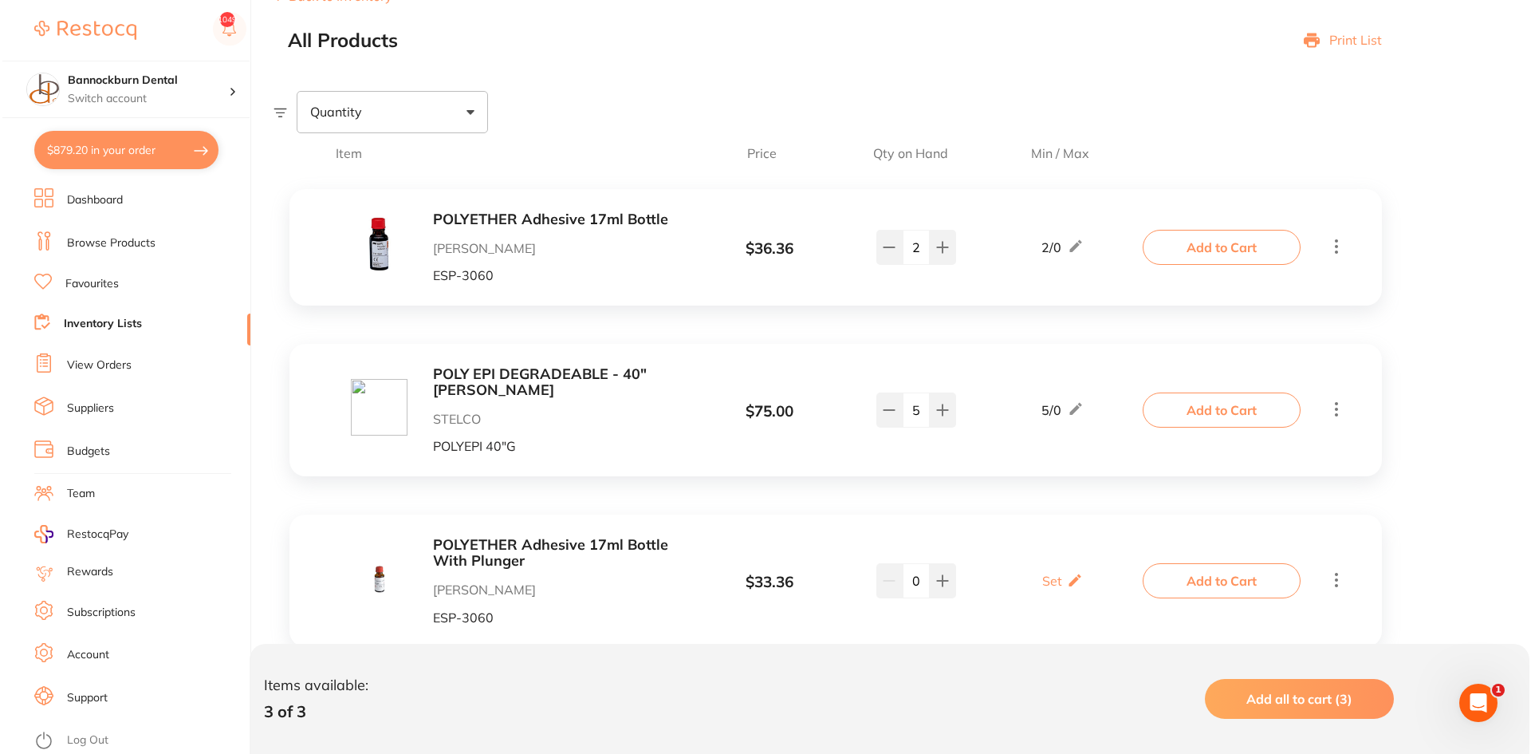
scroll to position [192, 0]
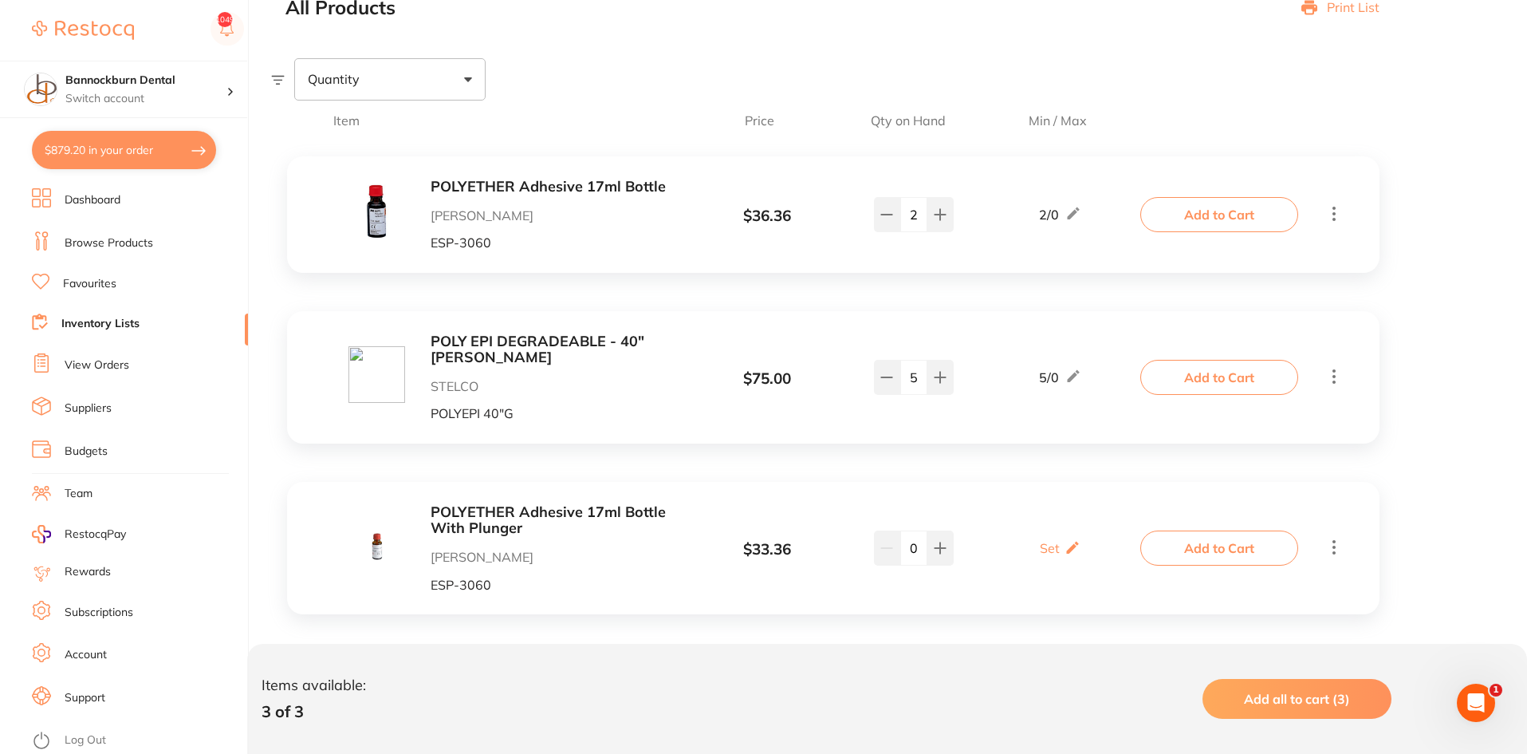
click at [1183, 369] on button "Add to Cart" at bounding box center [1220, 377] width 158 height 35
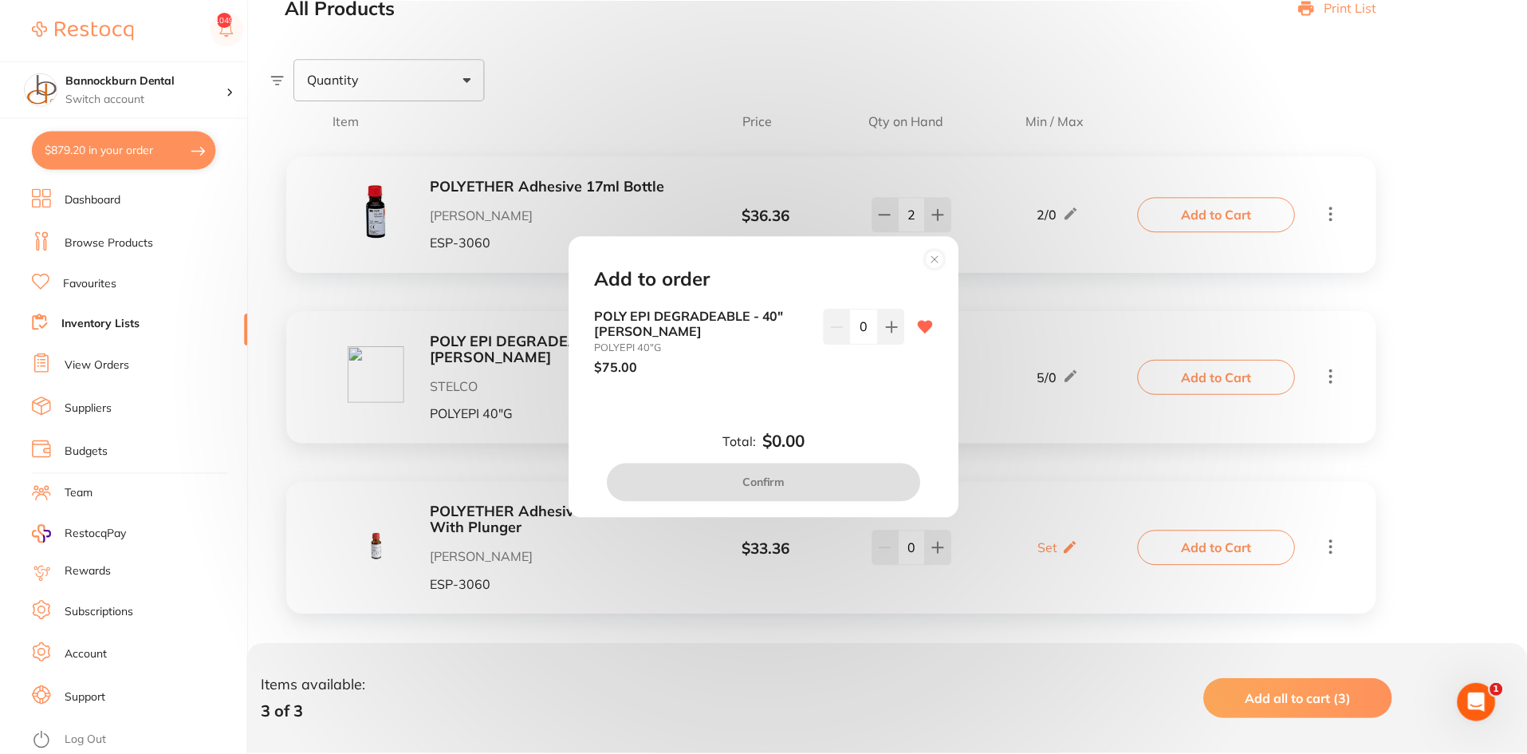
scroll to position [0, 0]
click at [888, 329] on icon at bounding box center [894, 327] width 13 height 13
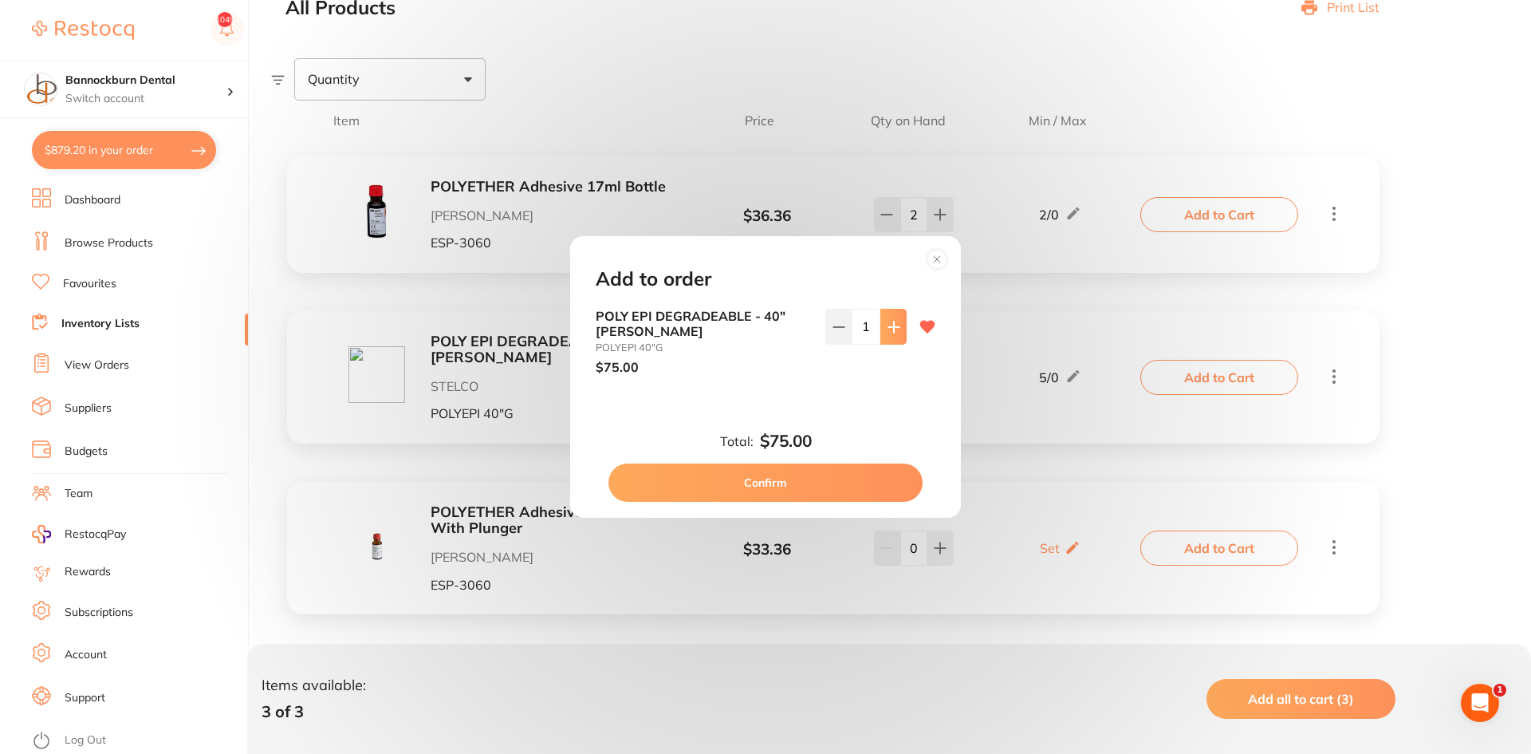
click at [888, 329] on icon at bounding box center [894, 327] width 13 height 13
type input "4"
click at [854, 478] on button "Confirm" at bounding box center [766, 482] width 314 height 38
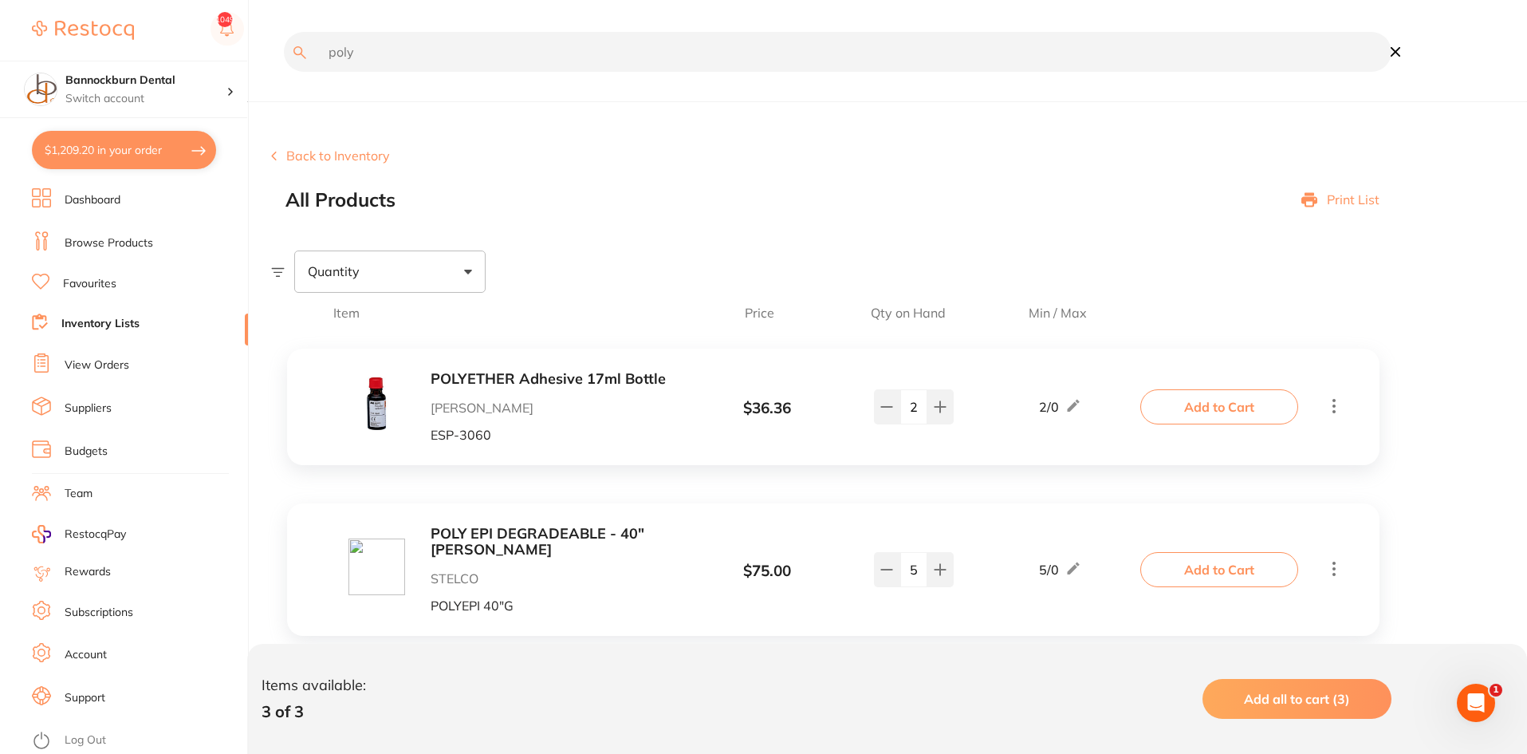
click at [709, 53] on input "poly" at bounding box center [838, 52] width 1108 height 40
type input "etch"
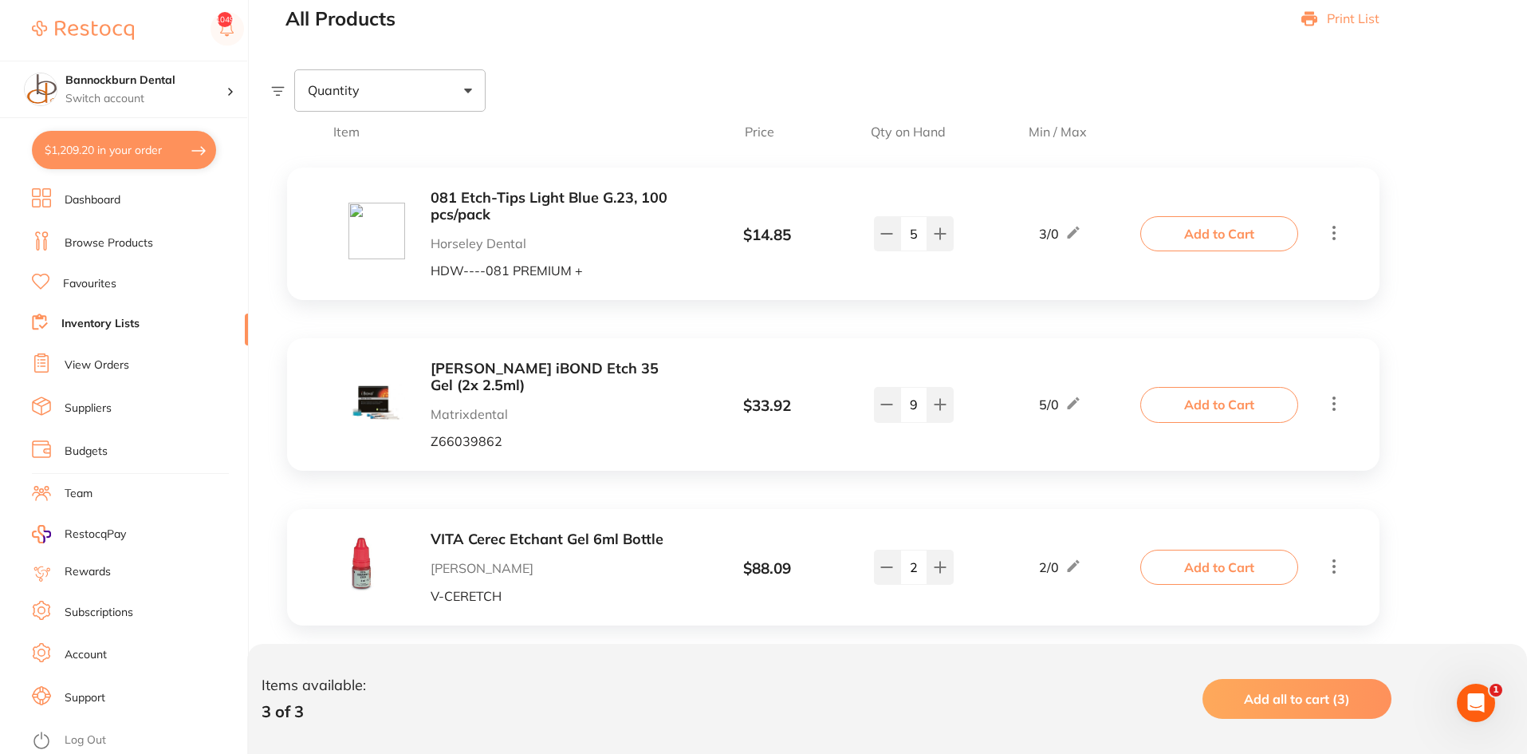
scroll to position [192, 0]
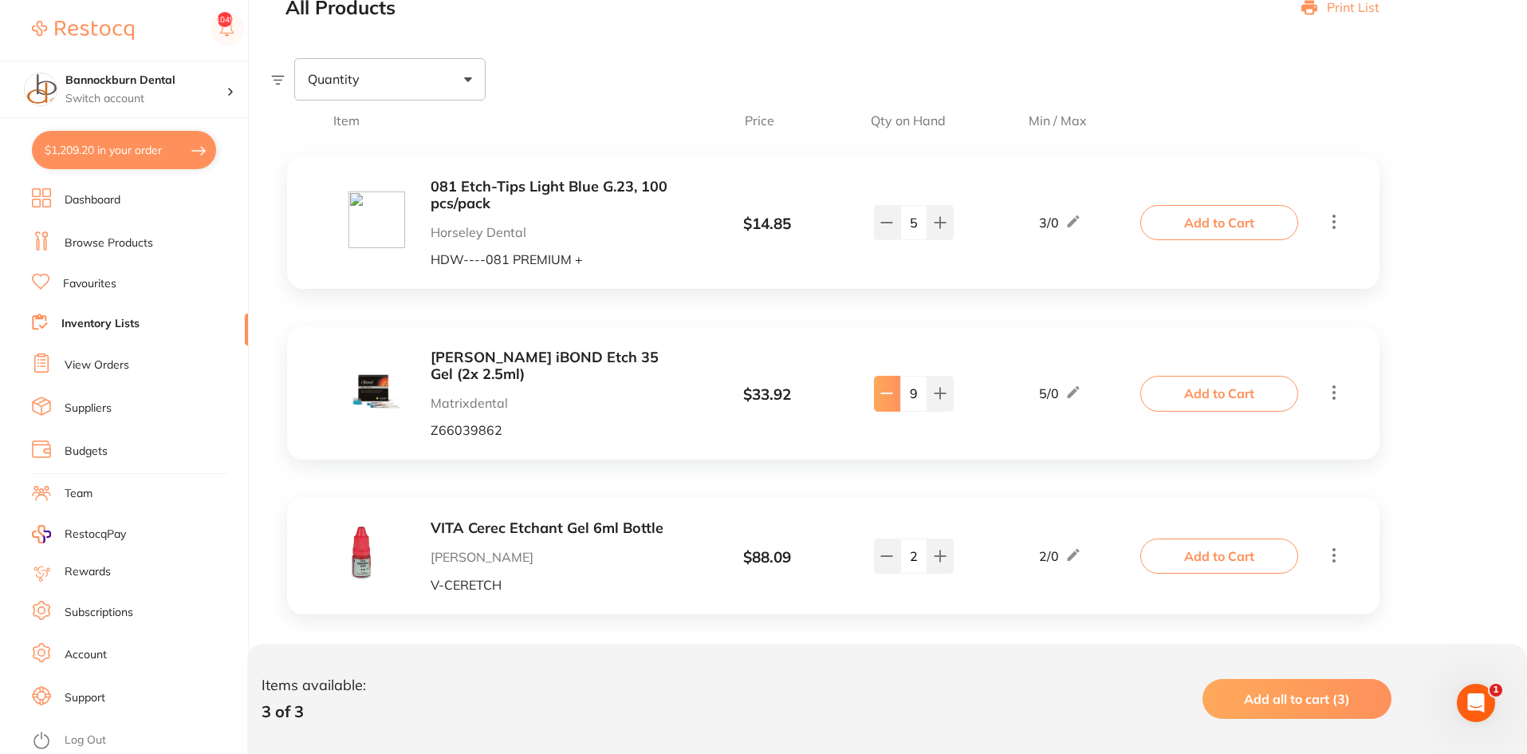
click at [890, 398] on button at bounding box center [887, 393] width 26 height 35
type input "8"
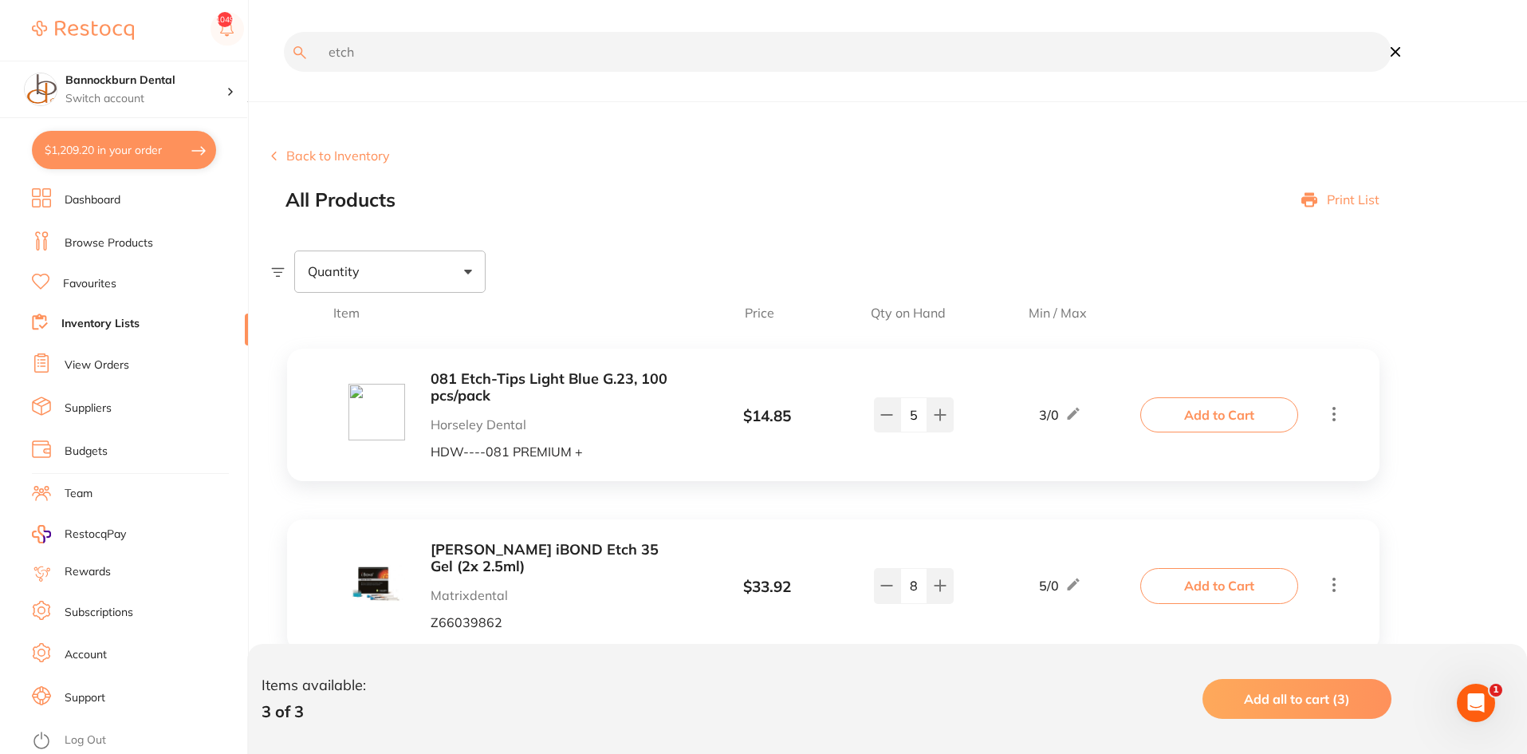
click at [383, 46] on input "etch" at bounding box center [838, 52] width 1108 height 40
type input "floss"
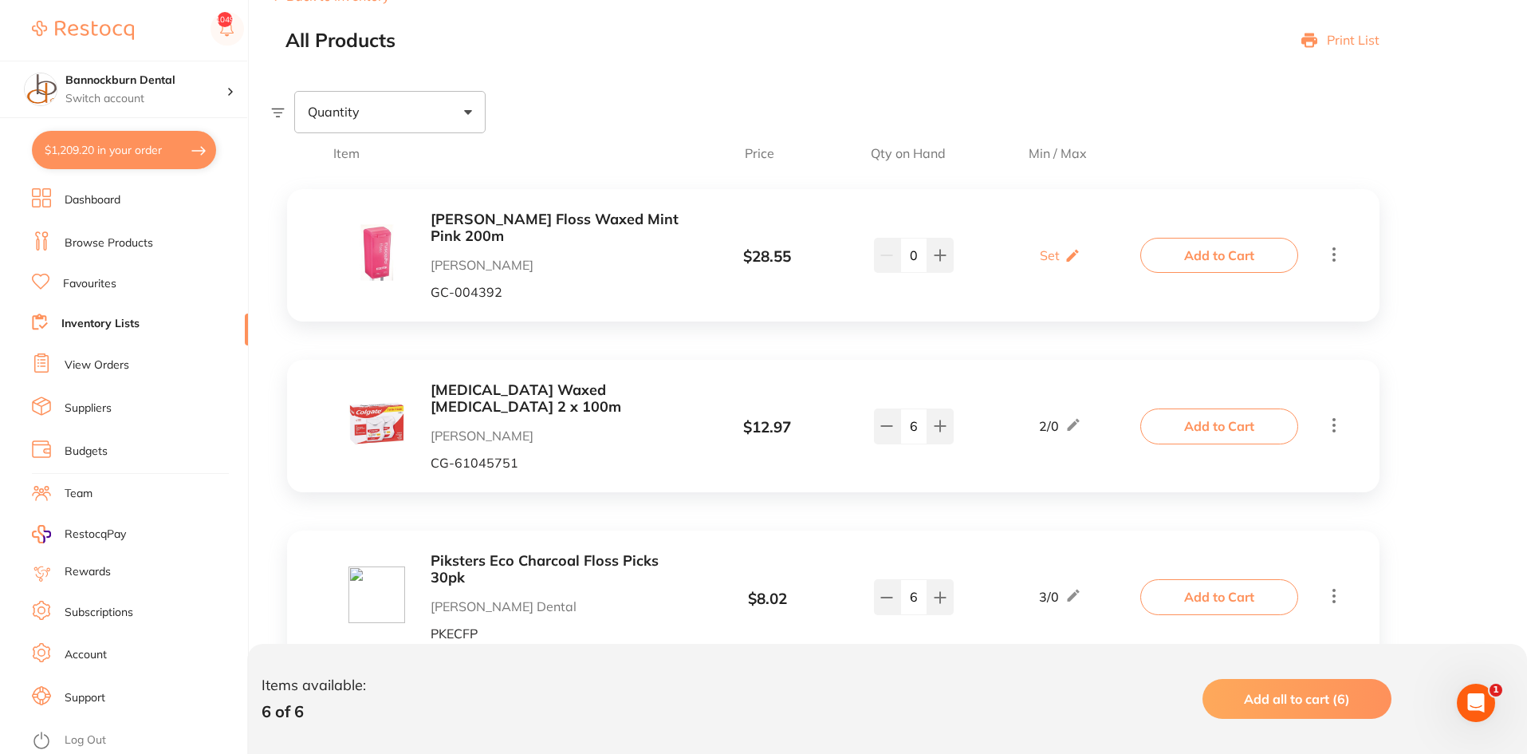
scroll to position [239, 0]
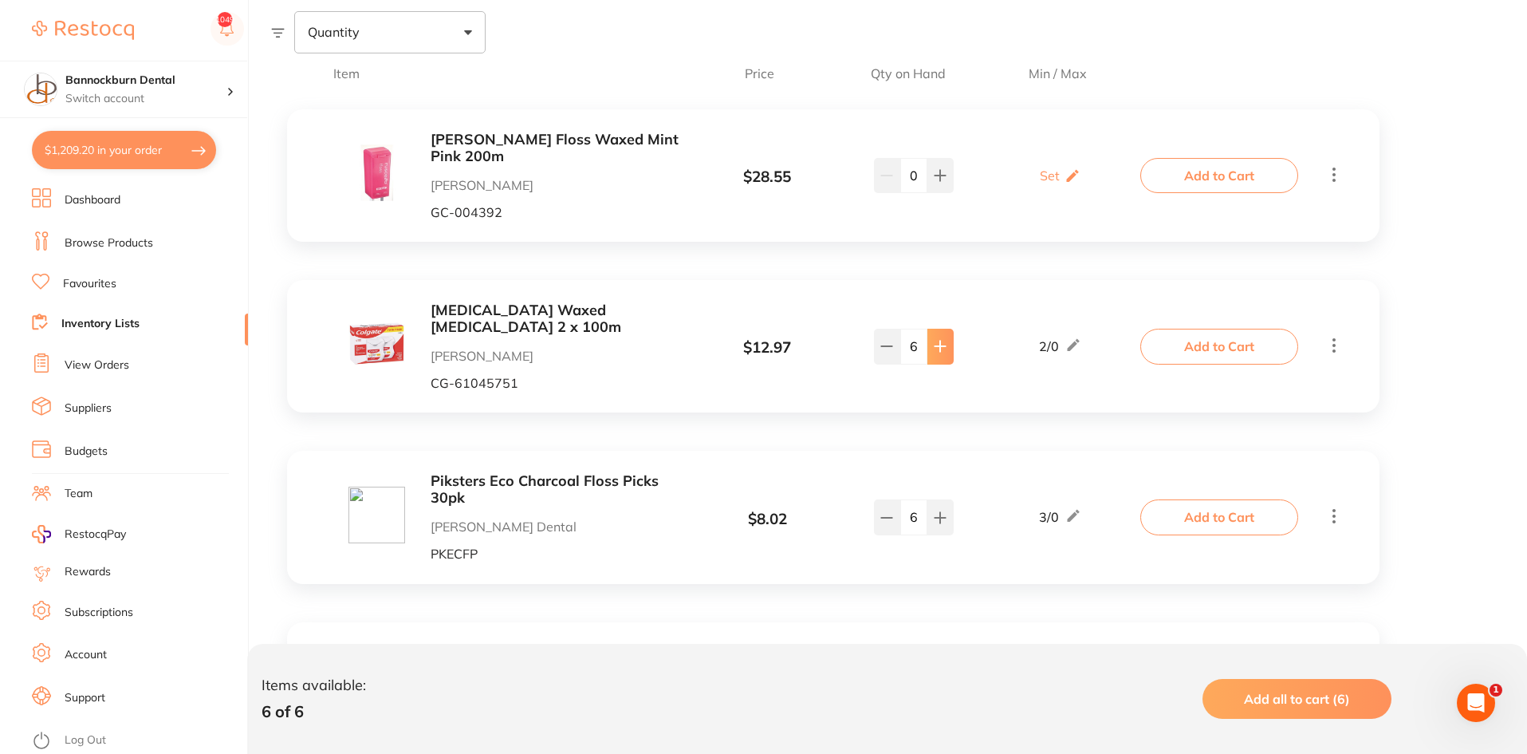
click at [939, 351] on icon at bounding box center [940, 346] width 13 height 13
type input "9"
click at [440, 654] on div "Items available: 6 of 6 Add all to cart (6)" at bounding box center [887, 699] width 1280 height 110
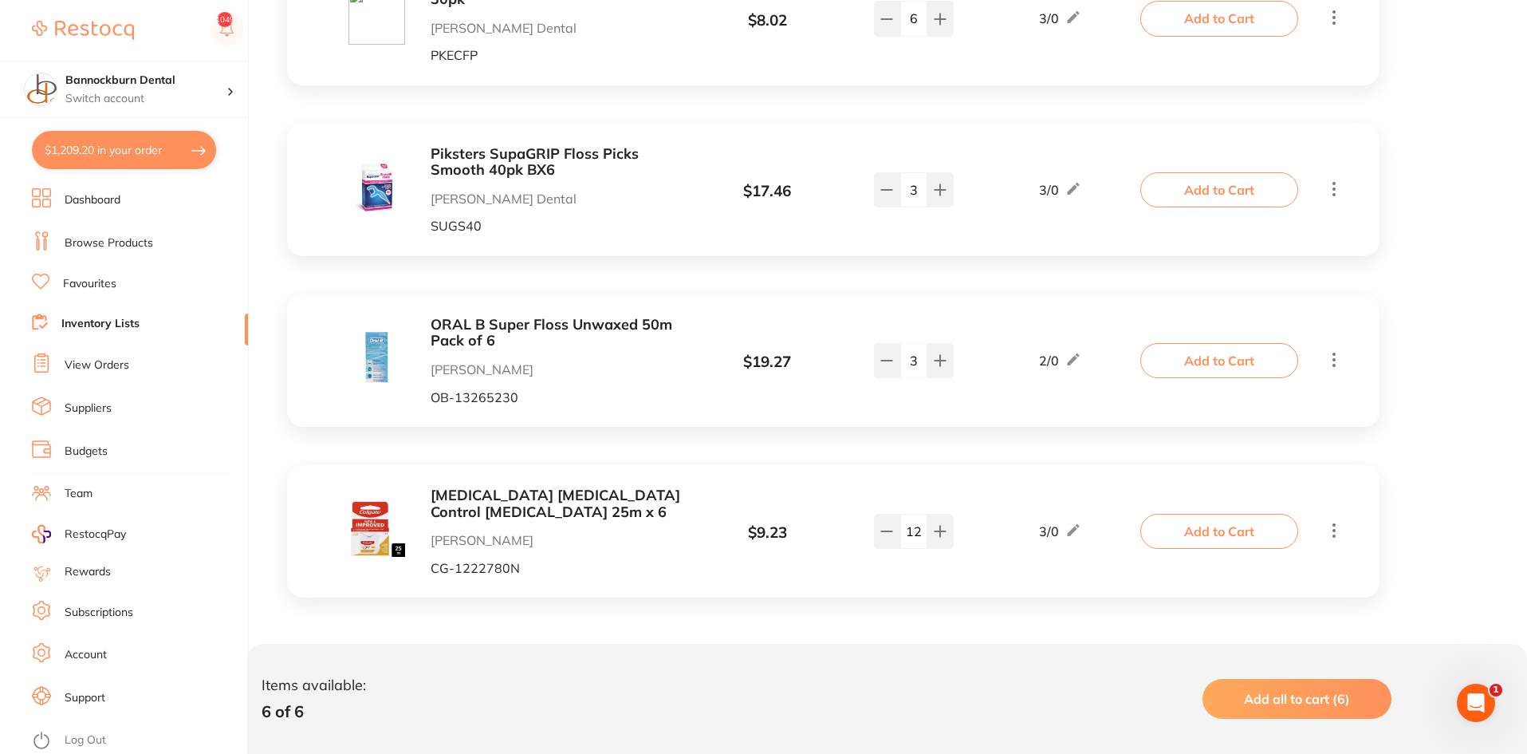
scroll to position [1, 0]
drag, startPoint x: 920, startPoint y: 542, endPoint x: 859, endPoint y: 551, distance: 62.2
click at [859, 551] on div "Colgate Total Tartar Control Dental Floss 25m x 6 Henry Schein Halas CG-1222780…" at bounding box center [725, 531] width 837 height 88
type input "30"
click at [859, 551] on div "Colgate Total Tartar Control Dental Floss 25m x 6 Henry Schein Halas CG-1222780…" at bounding box center [725, 531] width 837 height 88
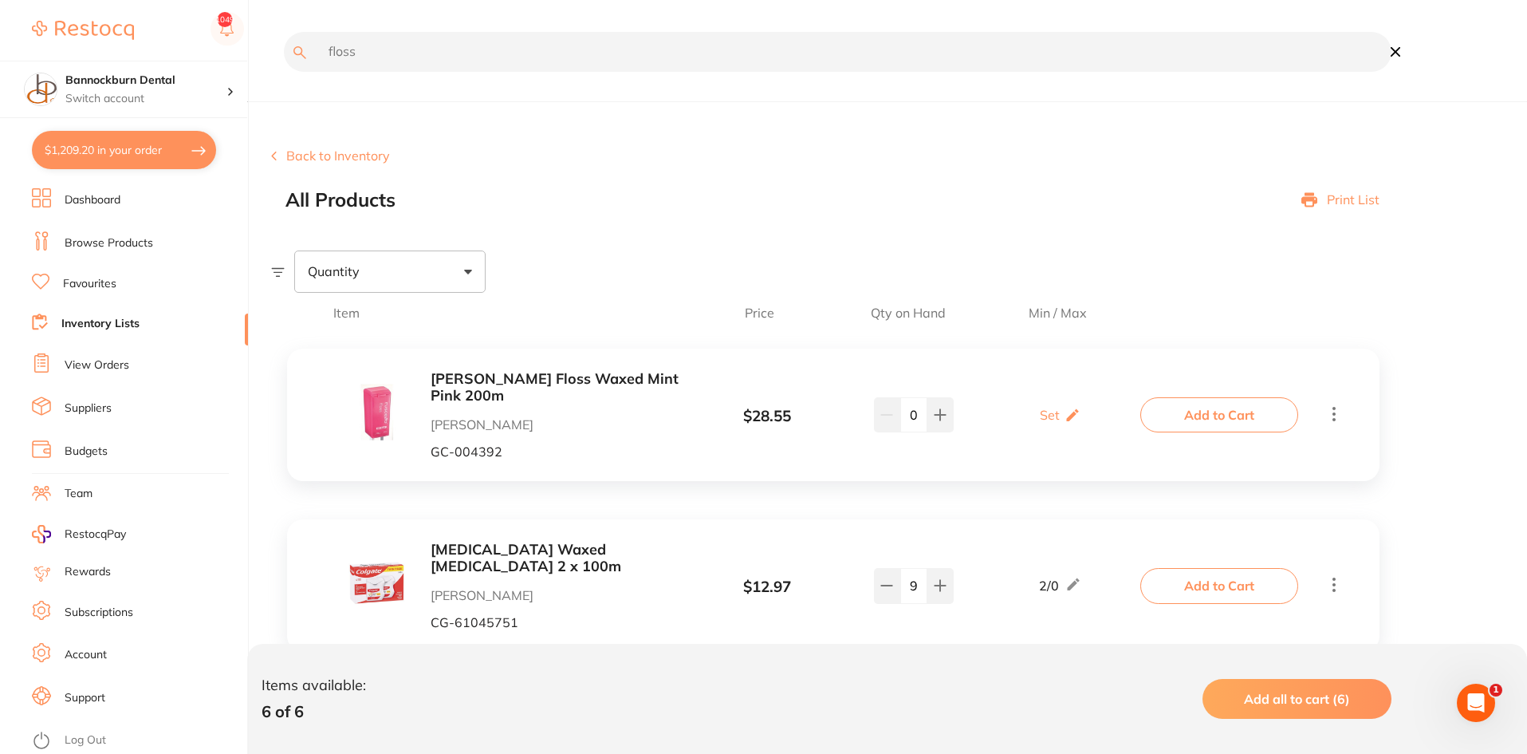
drag, startPoint x: 325, startPoint y: 71, endPoint x: 259, endPoint y: 78, distance: 66.6
click at [259, 78] on div "$1,209.20 Bannockburn Dental Switch account Bannockburn Dental $1,209.20 in you…" at bounding box center [763, 377] width 1527 height 754
type input "fuji"
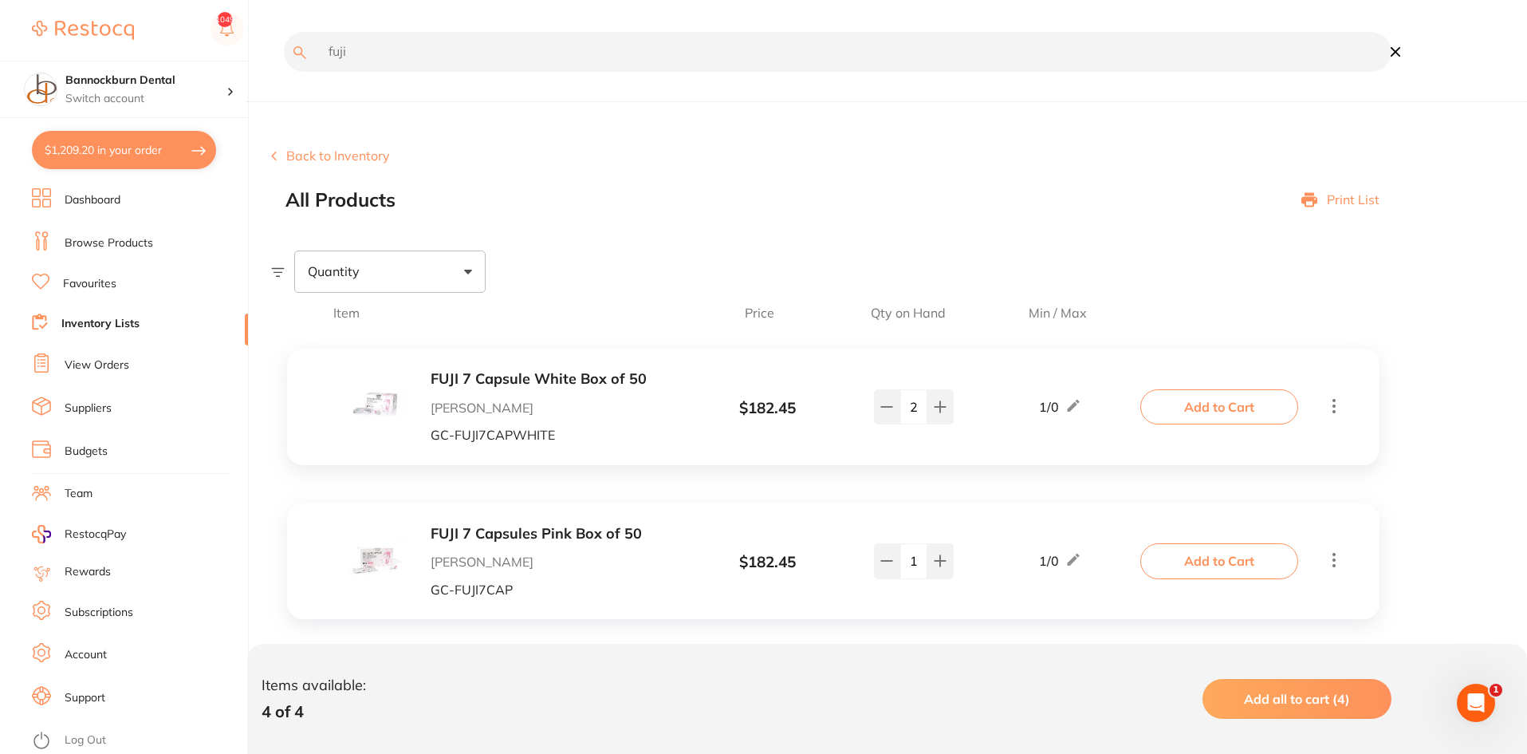
scroll to position [0, 0]
click at [880, 419] on button at bounding box center [887, 406] width 26 height 35
type input "1"
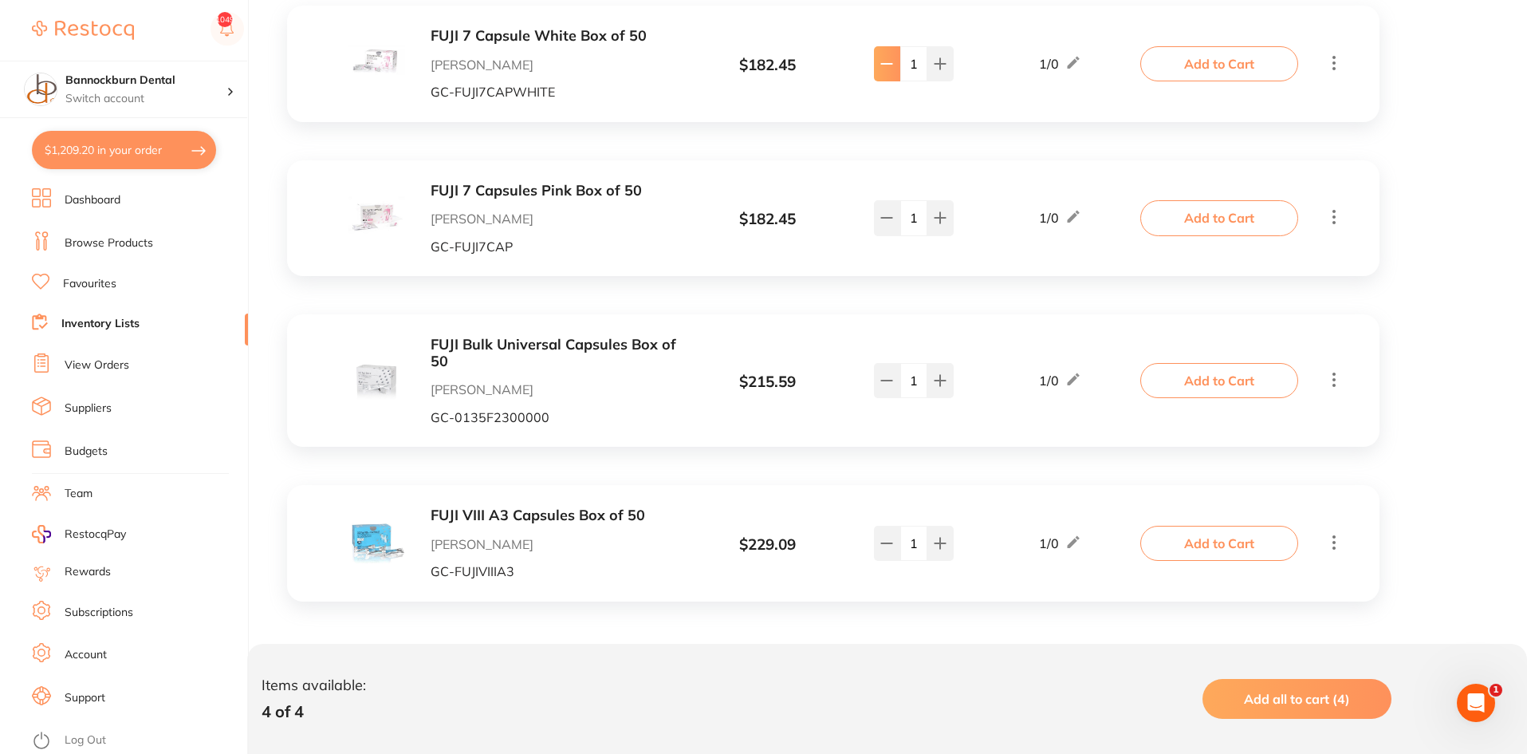
scroll to position [347, 0]
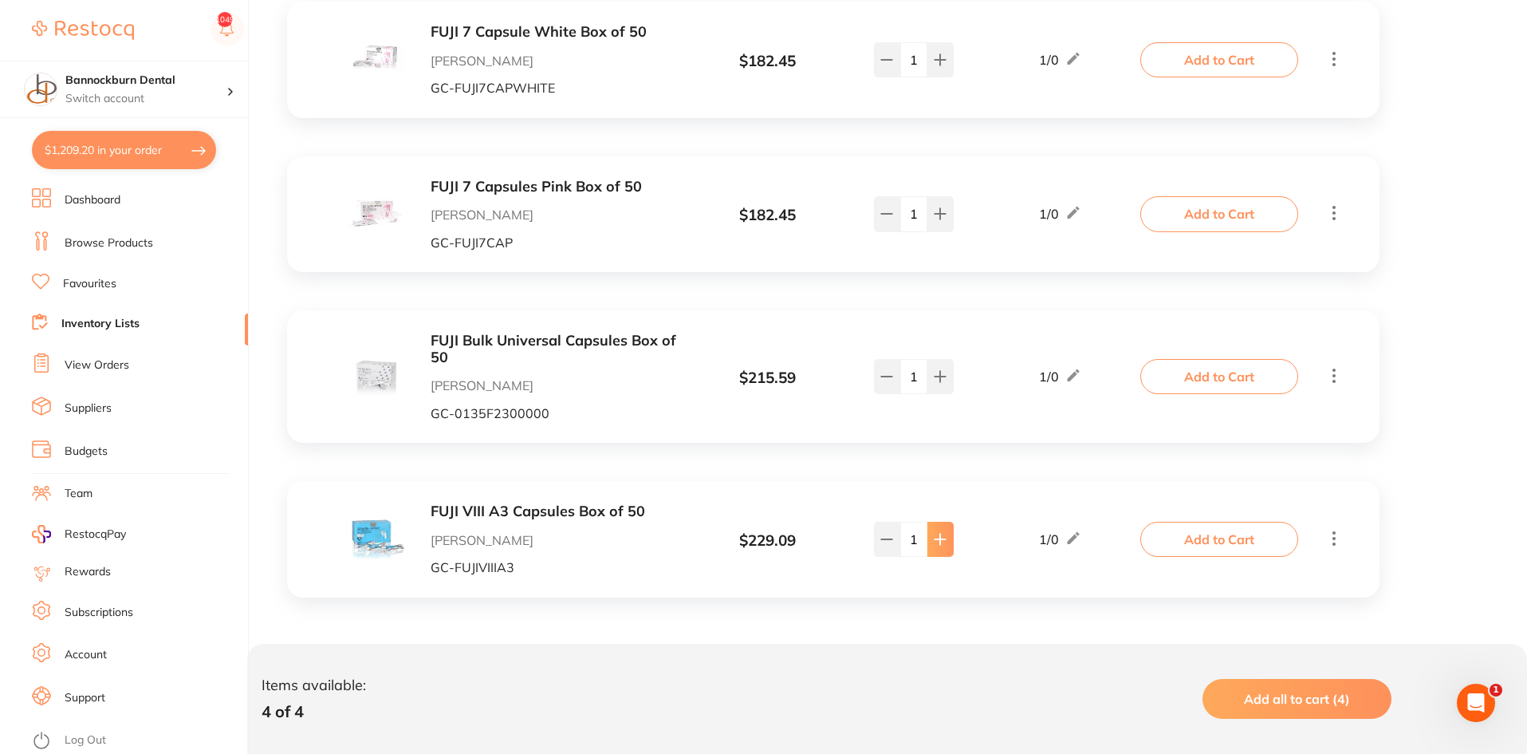
click at [940, 538] on icon at bounding box center [941, 539] width 10 height 10
type input "2"
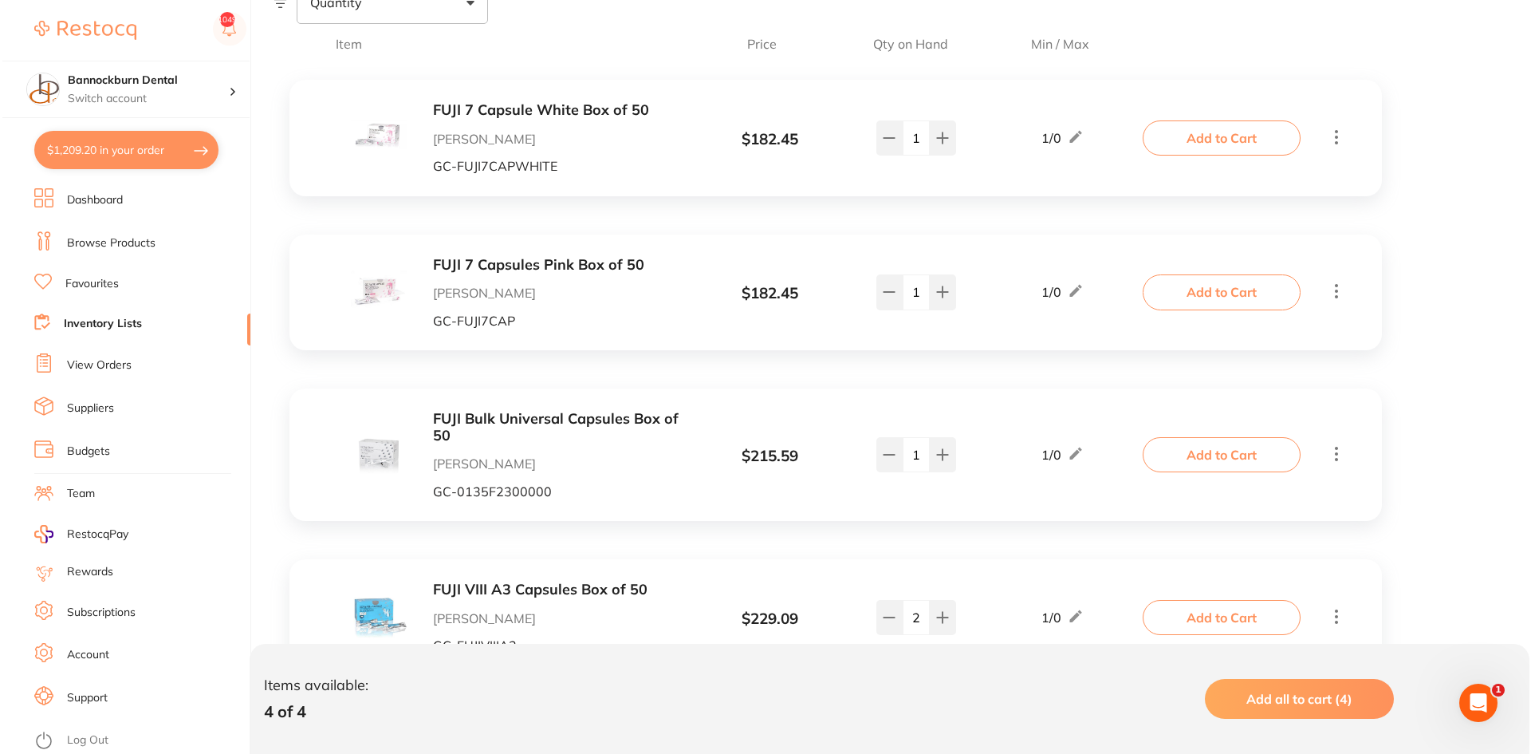
scroll to position [0, 0]
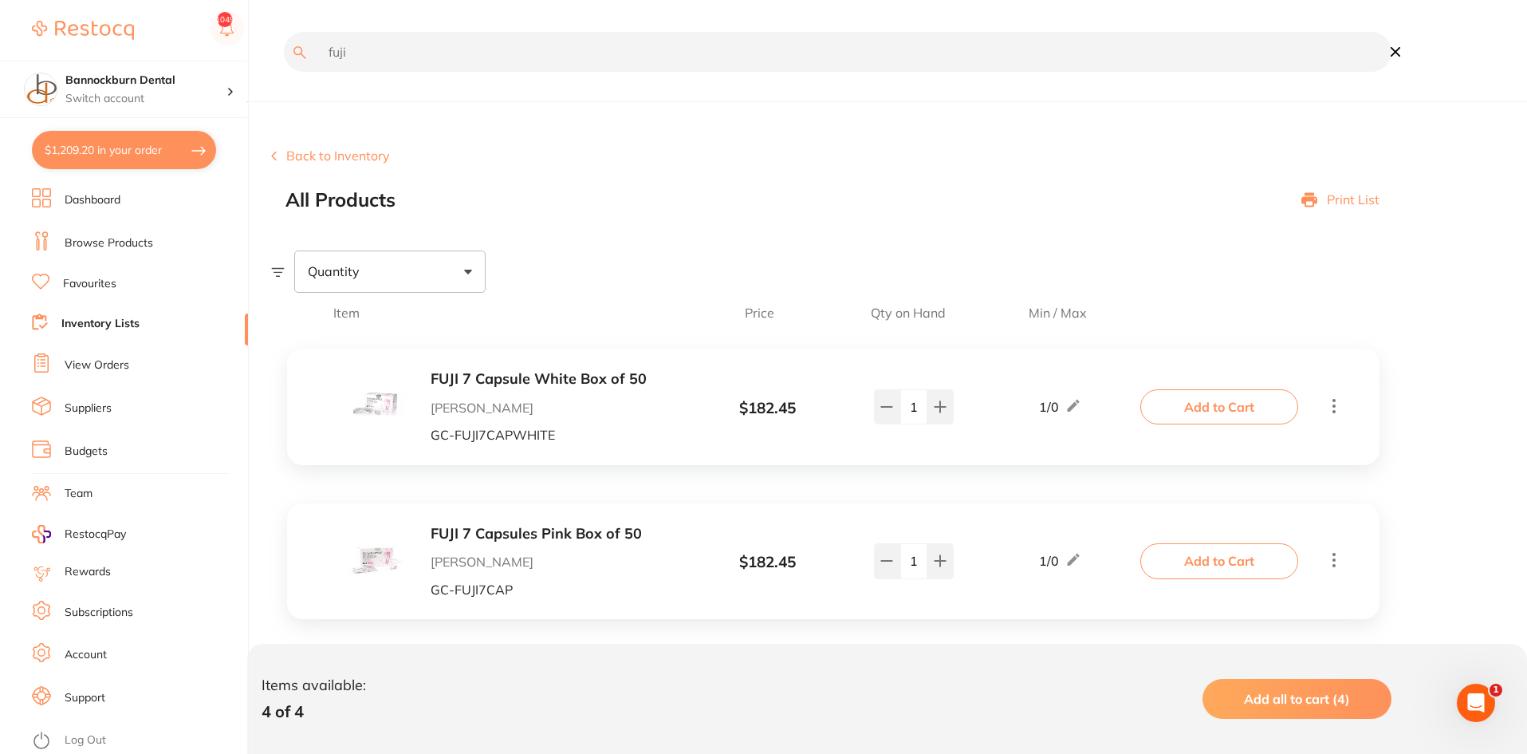
drag, startPoint x: 365, startPoint y: 66, endPoint x: 338, endPoint y: 77, distance: 29.0
click at [338, 77] on div "fuji" at bounding box center [831, 63] width 1121 height 63
drag, startPoint x: 316, startPoint y: 83, endPoint x: 367, endPoint y: 66, distance: 53.7
click at [315, 83] on div "fuji" at bounding box center [831, 63] width 1121 height 63
click at [375, 61] on input "fuji" at bounding box center [838, 52] width 1108 height 40
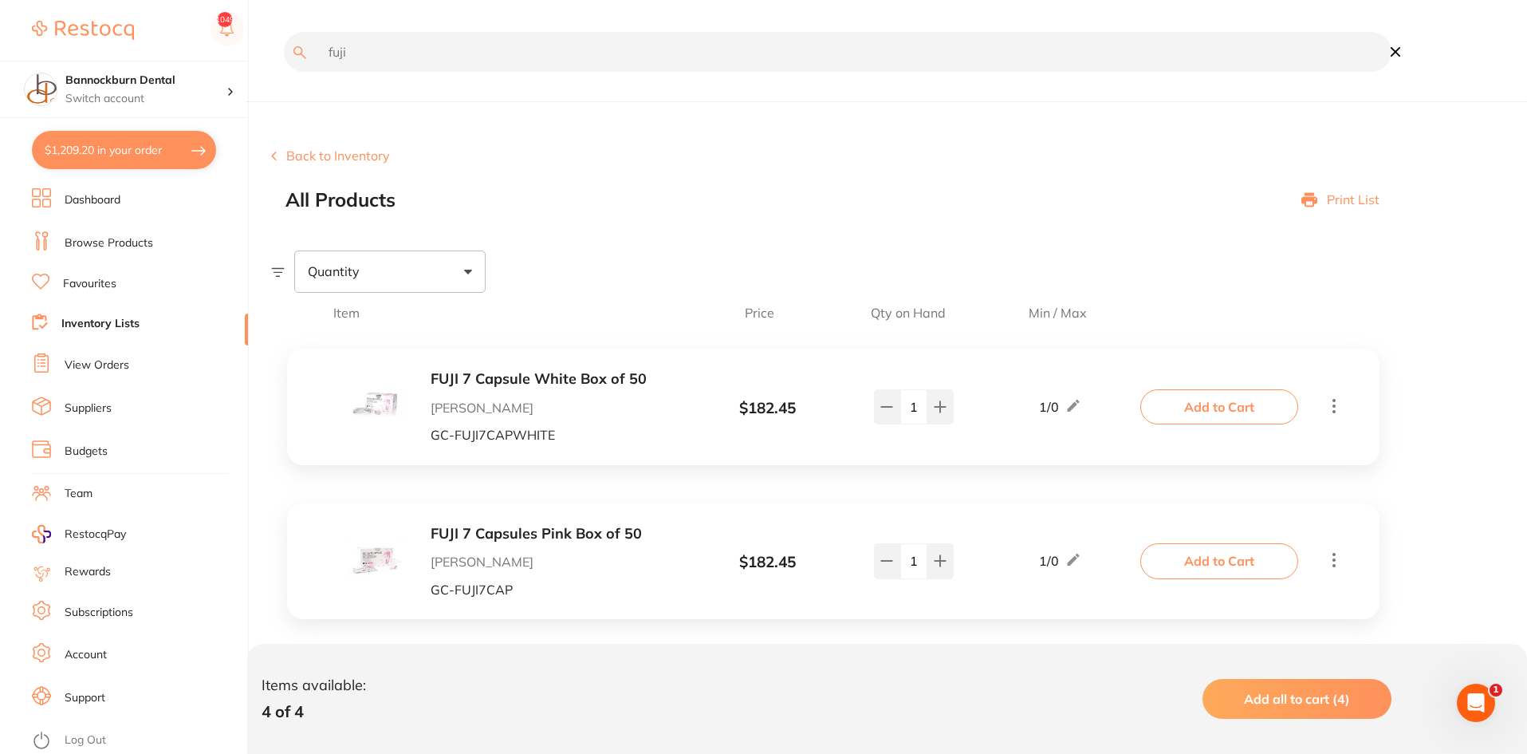
click at [375, 61] on input "fuji" at bounding box center [838, 52] width 1108 height 40
type input "gauze"
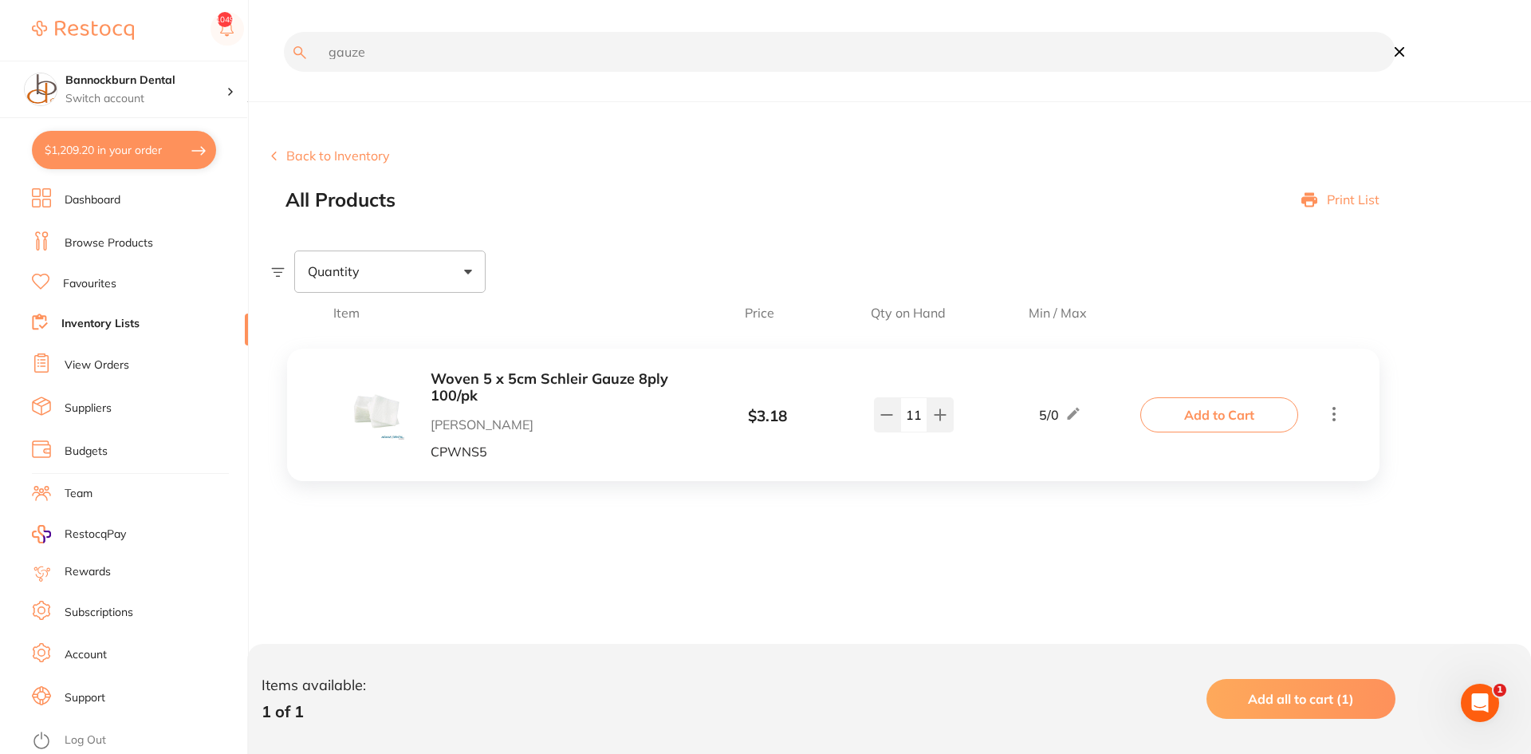
click at [101, 284] on link "Favourites" at bounding box center [89, 284] width 53 height 16
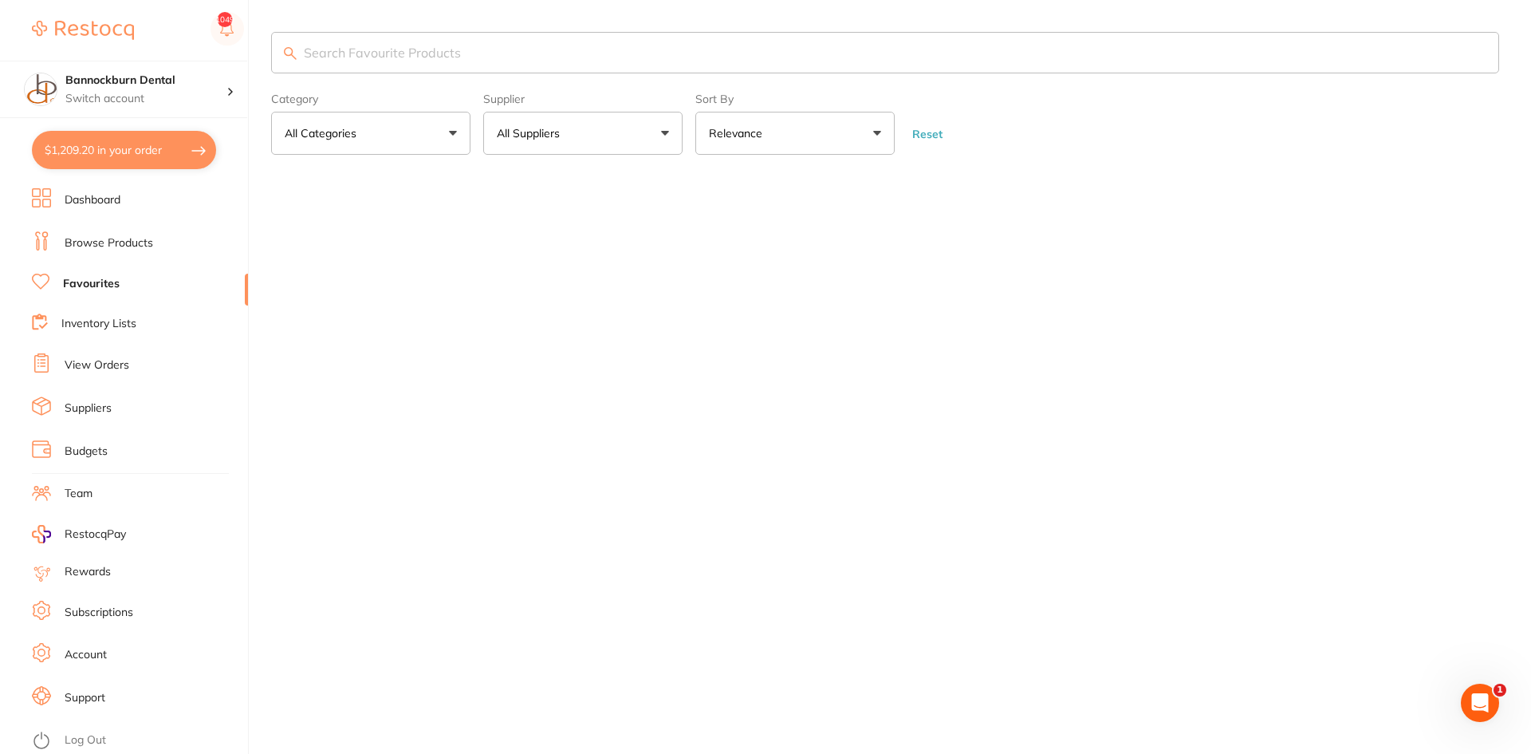
click at [388, 50] on input "search" at bounding box center [885, 52] width 1228 height 41
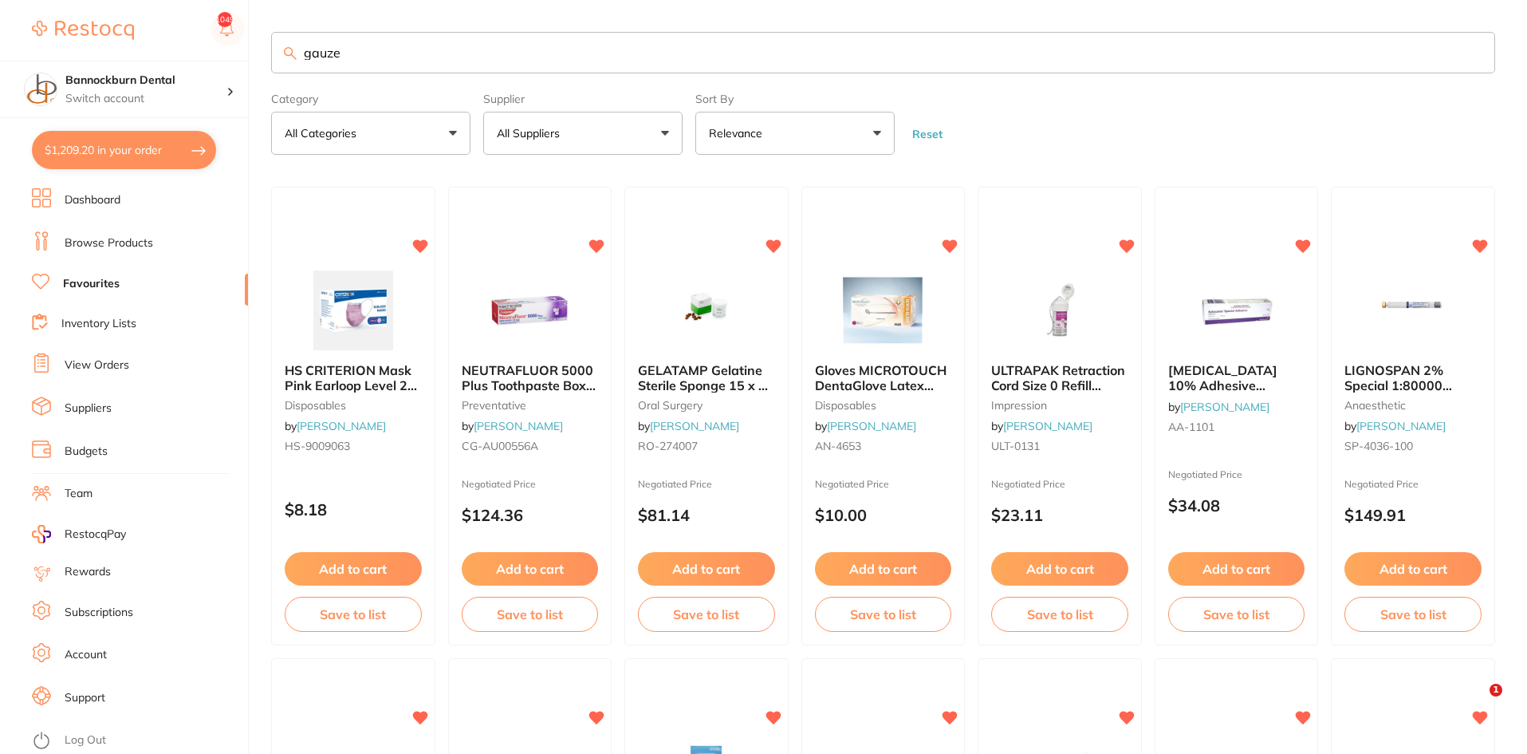
type input "gauze"
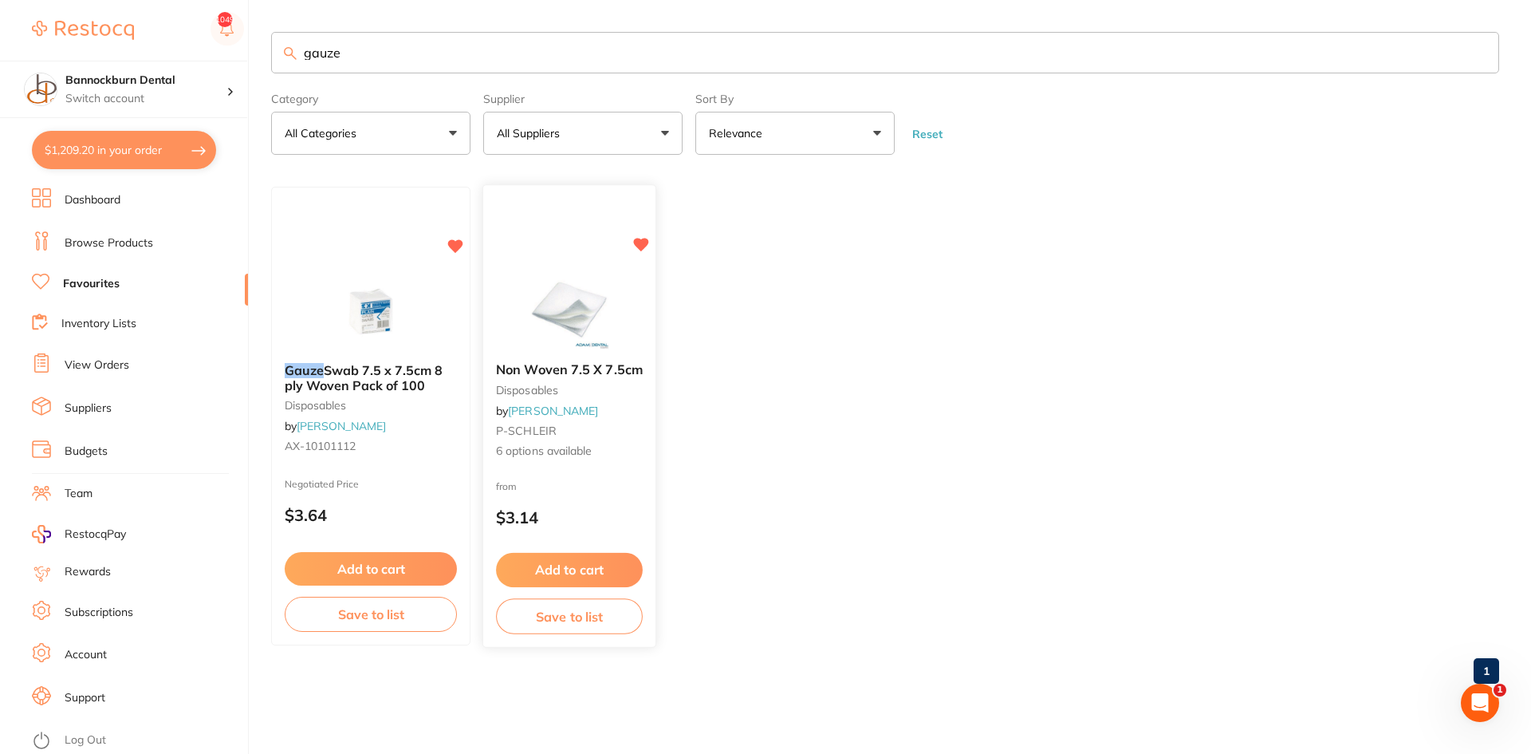
click at [596, 614] on button "Save to list" at bounding box center [569, 616] width 147 height 36
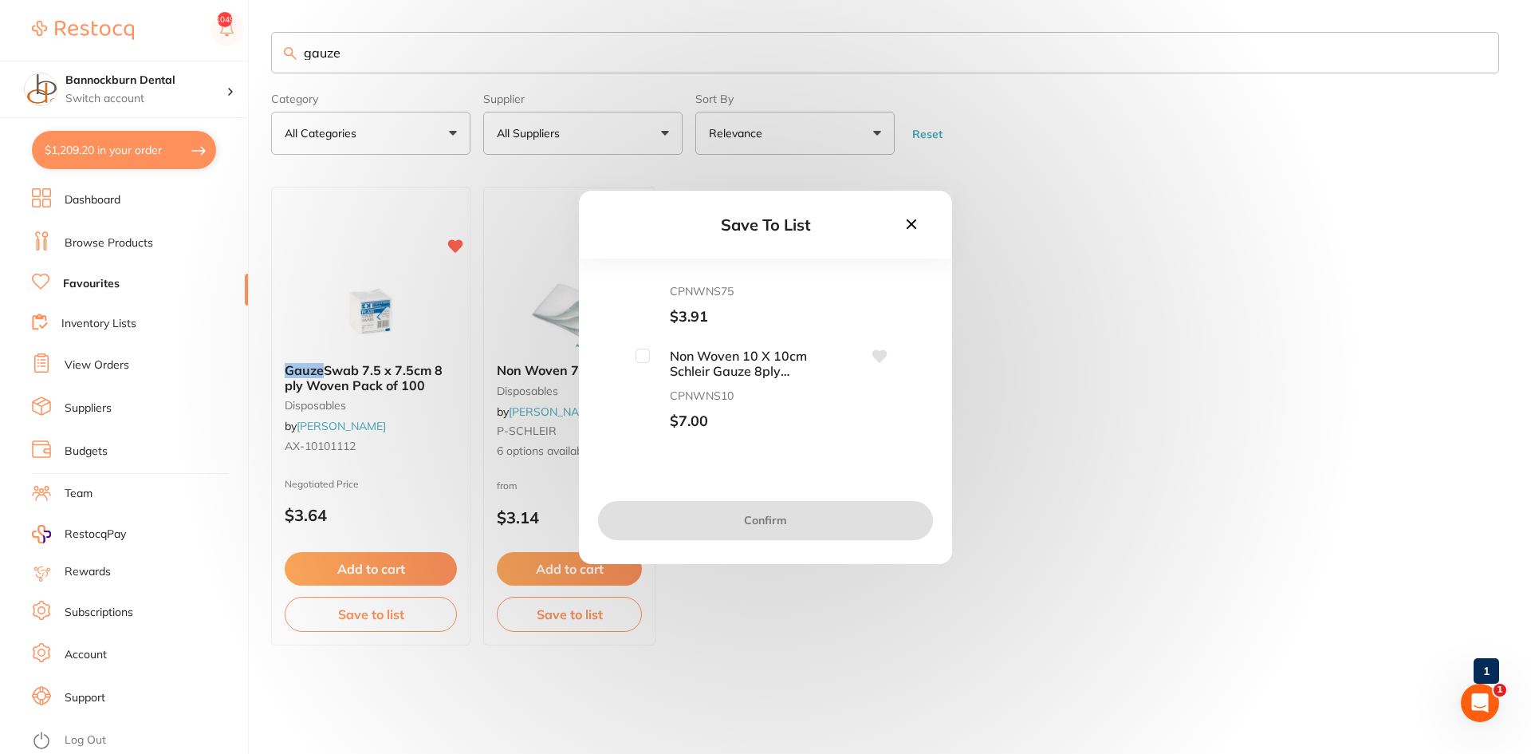
scroll to position [416, 0]
click at [646, 367] on input "checkbox" at bounding box center [643, 364] width 14 height 14
checkbox input "true"
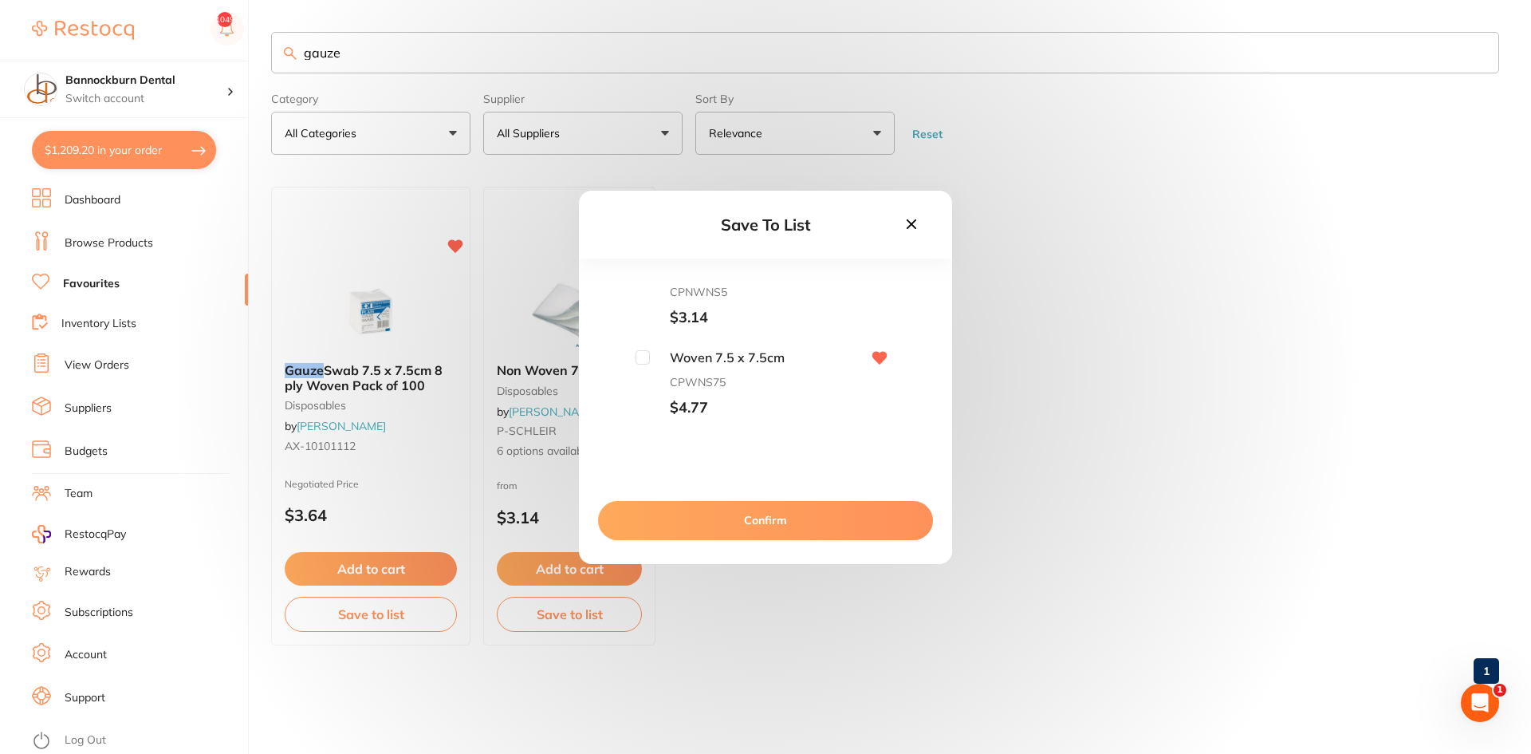
scroll to position [0, 0]
click at [636, 357] on input "checkbox" at bounding box center [643, 357] width 14 height 14
checkbox input "true"
click at [751, 526] on button "Confirm" at bounding box center [765, 520] width 335 height 38
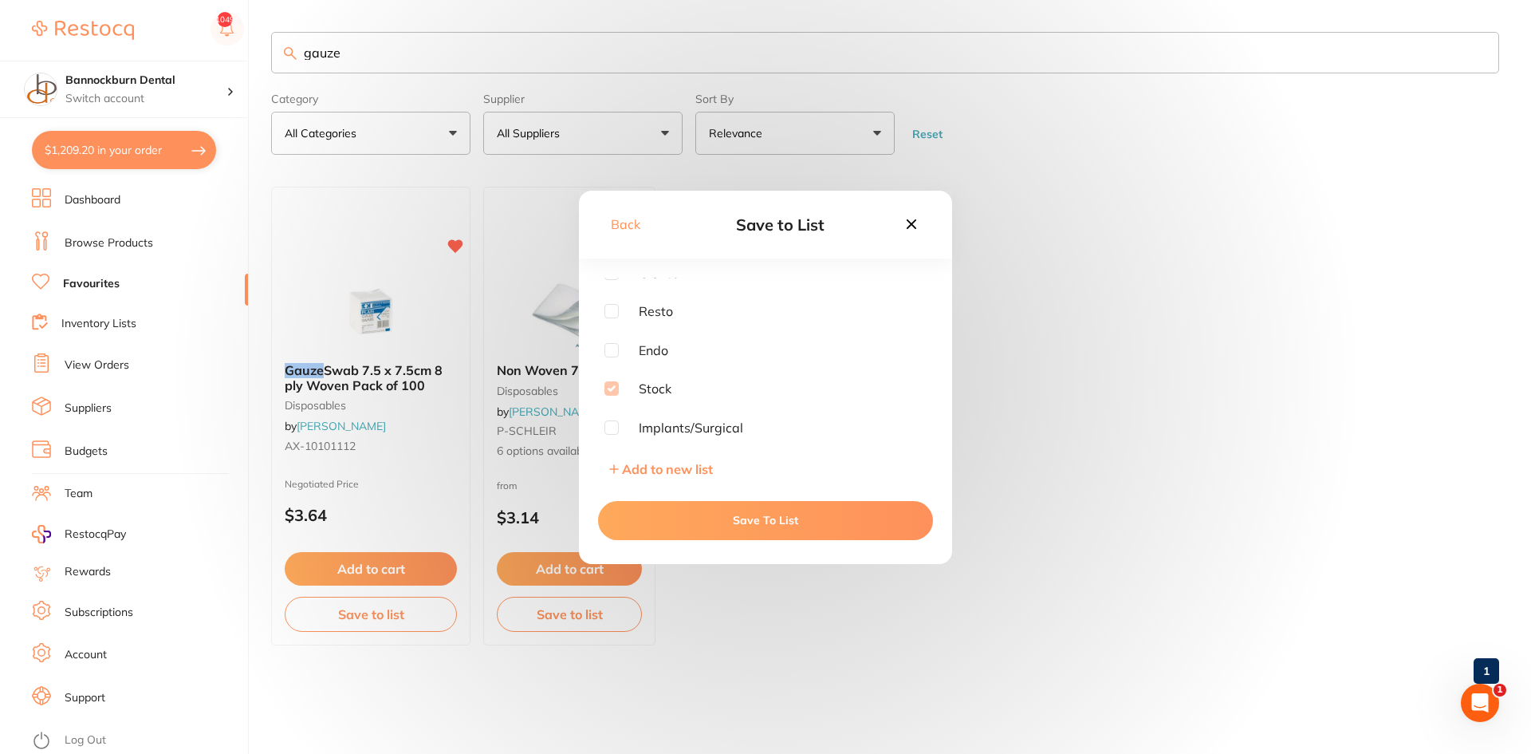
click at [786, 526] on button "Save To List" at bounding box center [765, 520] width 335 height 38
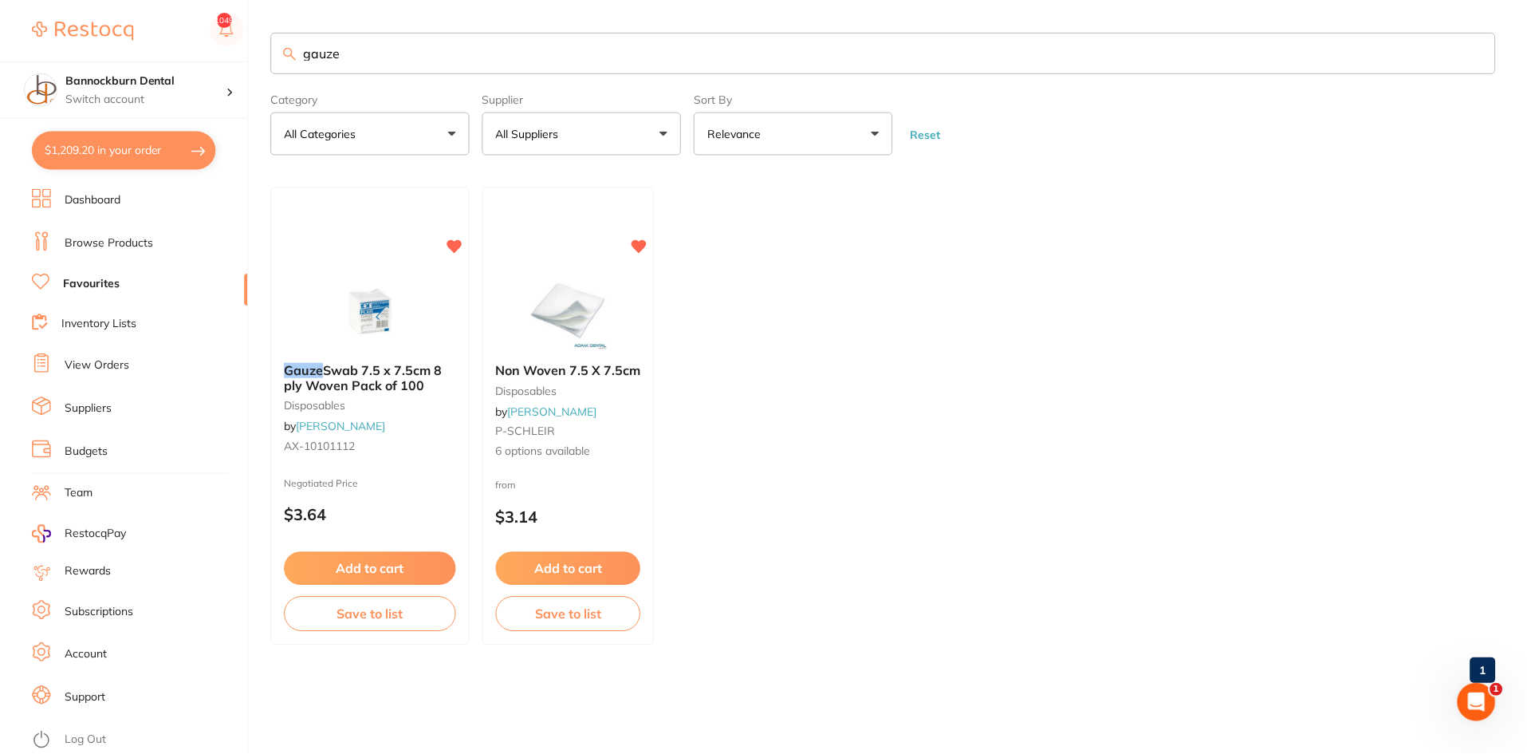
scroll to position [0, 0]
click at [116, 325] on link "Inventory Lists" at bounding box center [98, 324] width 75 height 16
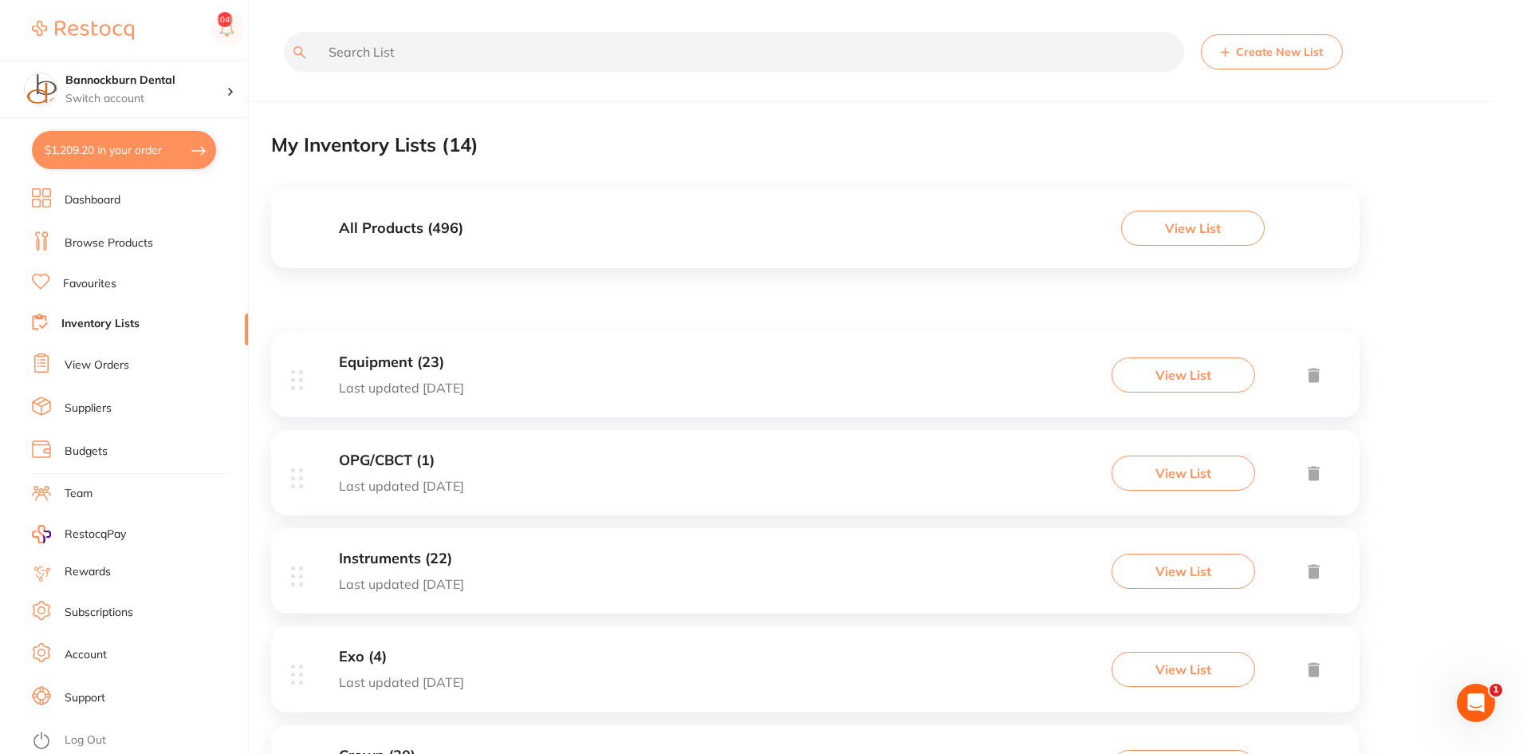
click at [466, 223] on div "All Products ( 496 ) View List" at bounding box center [815, 228] width 1089 height 80
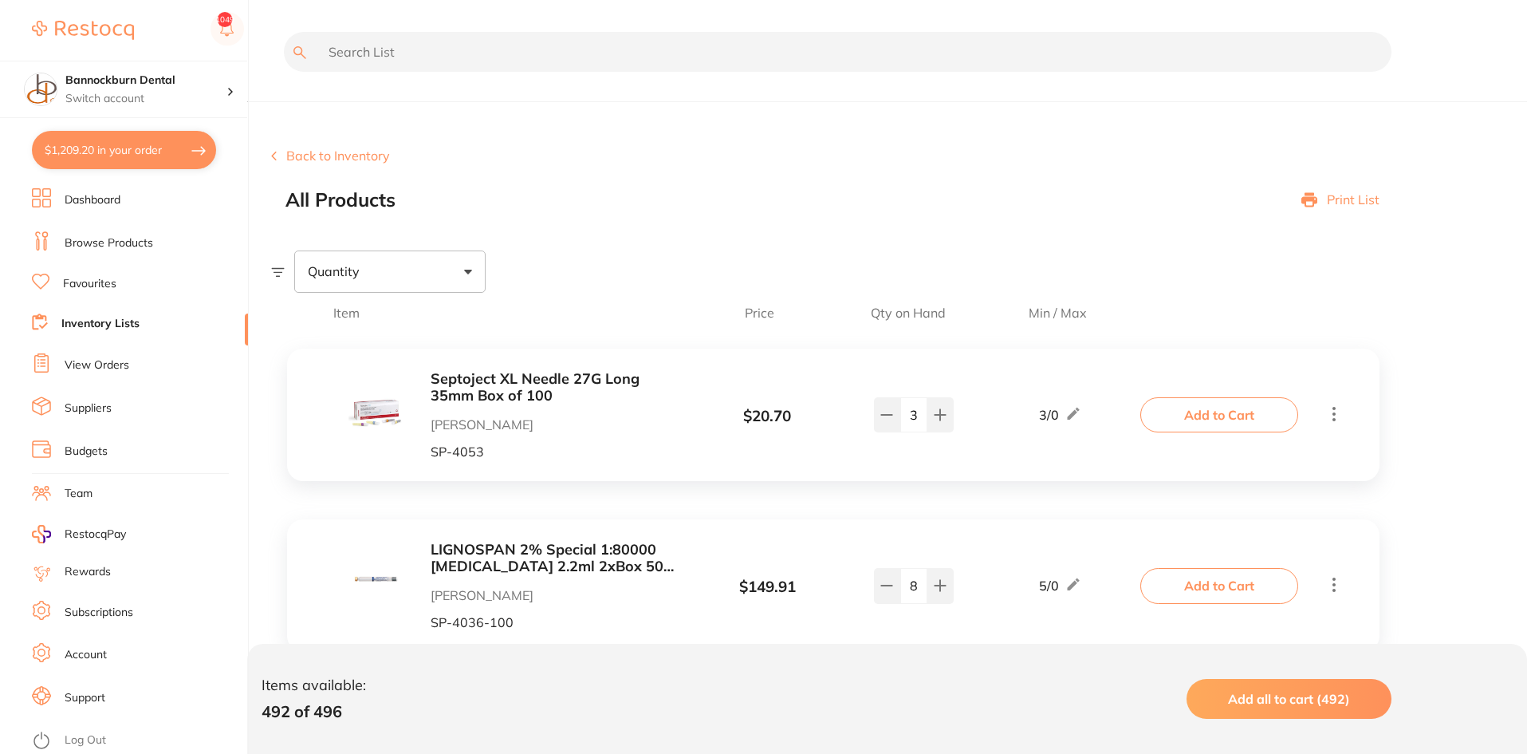
click at [447, 37] on input "text" at bounding box center [838, 52] width 1108 height 40
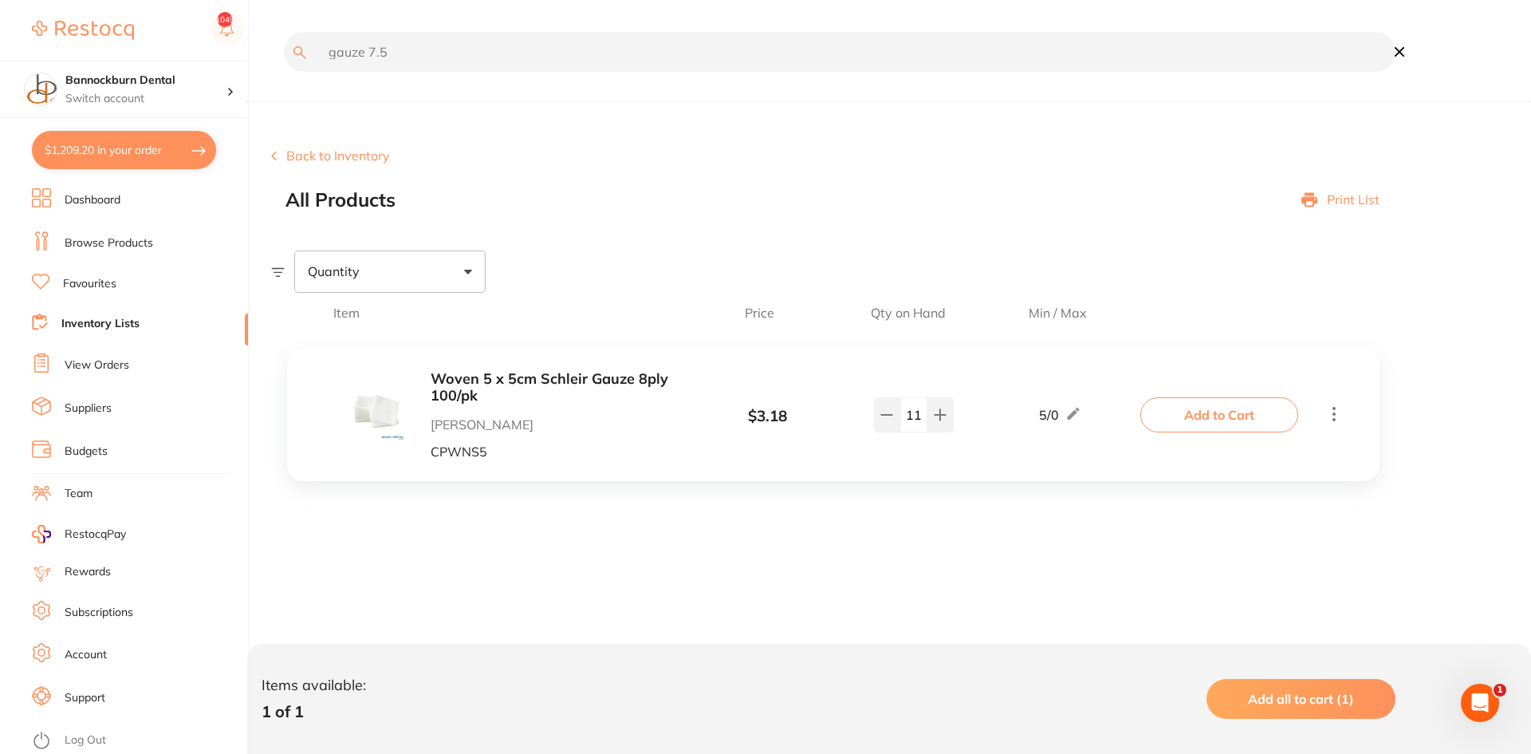
type input "gauze 7.5"
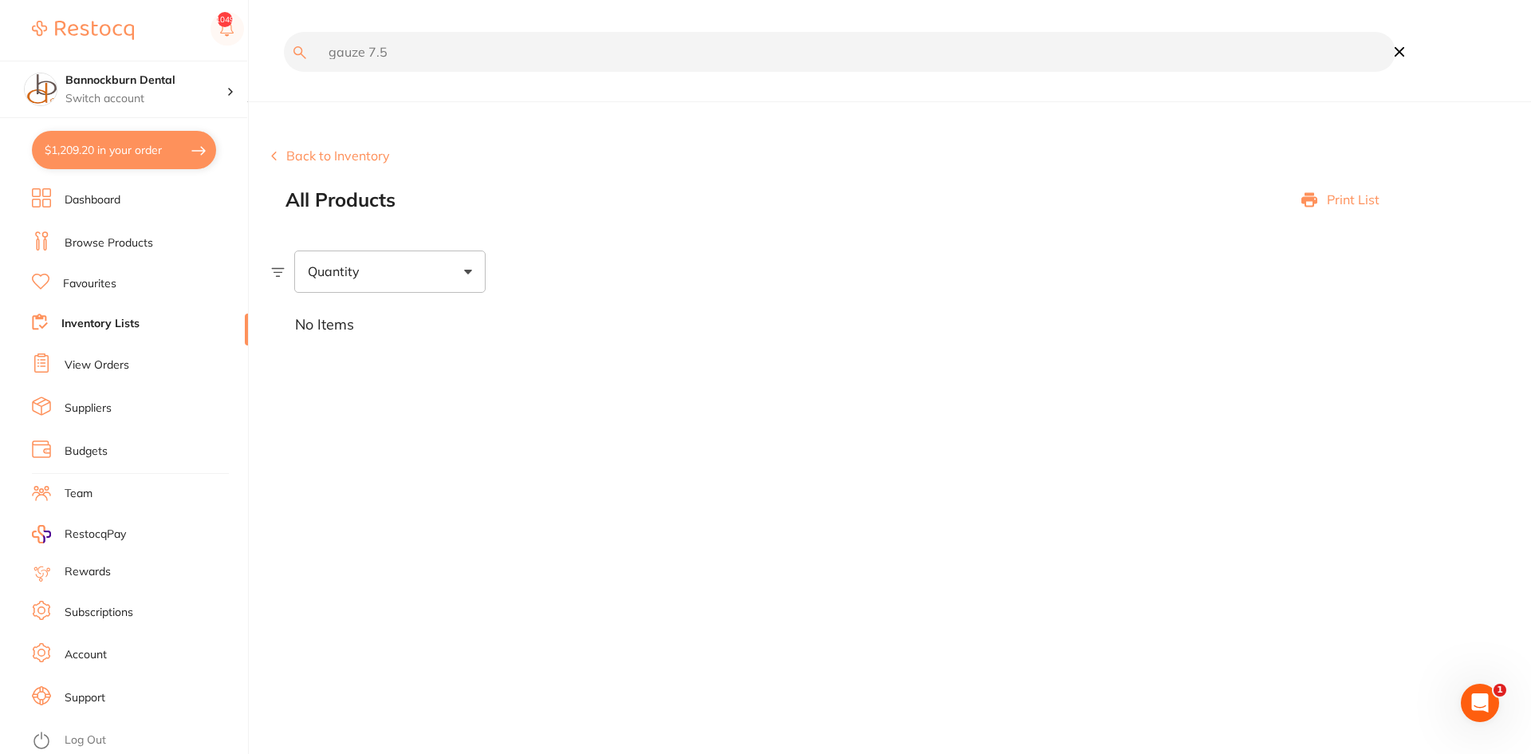
click at [362, 148] on button "Back to Inventory" at bounding box center [330, 155] width 119 height 14
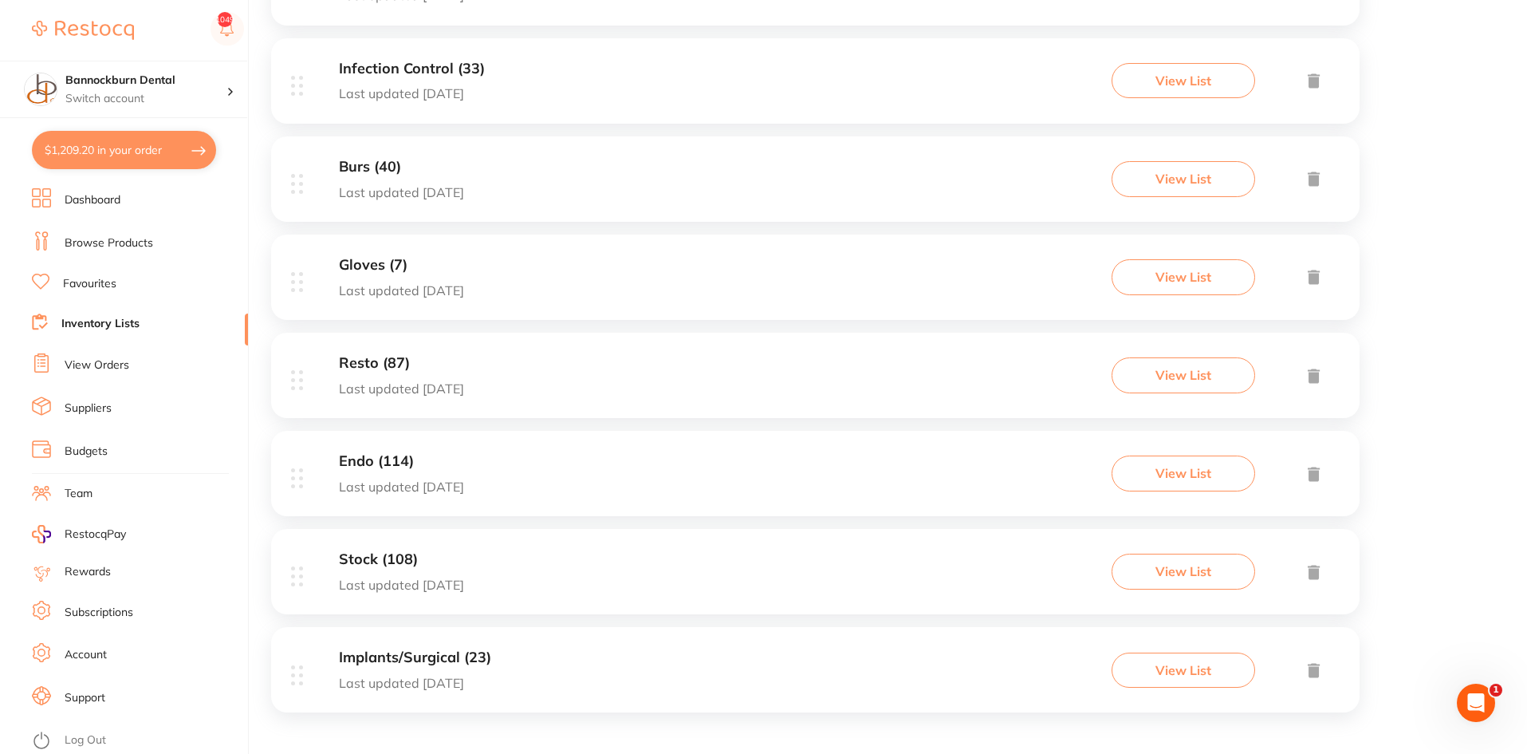
scroll to position [984, 0]
click at [676, 554] on div "Stock (108) Last updated 31 days ago View List" at bounding box center [815, 568] width 1089 height 85
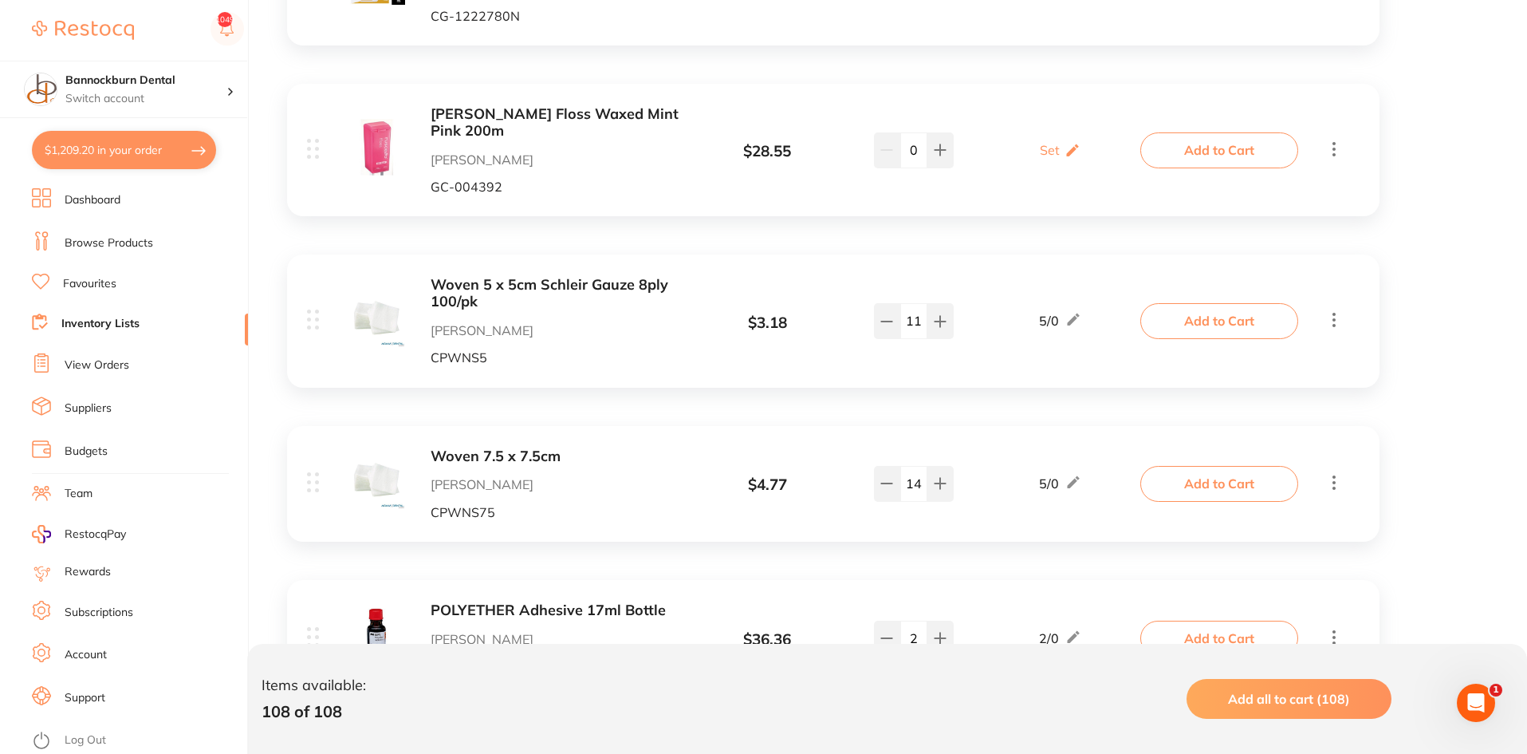
scroll to position [5584, 0]
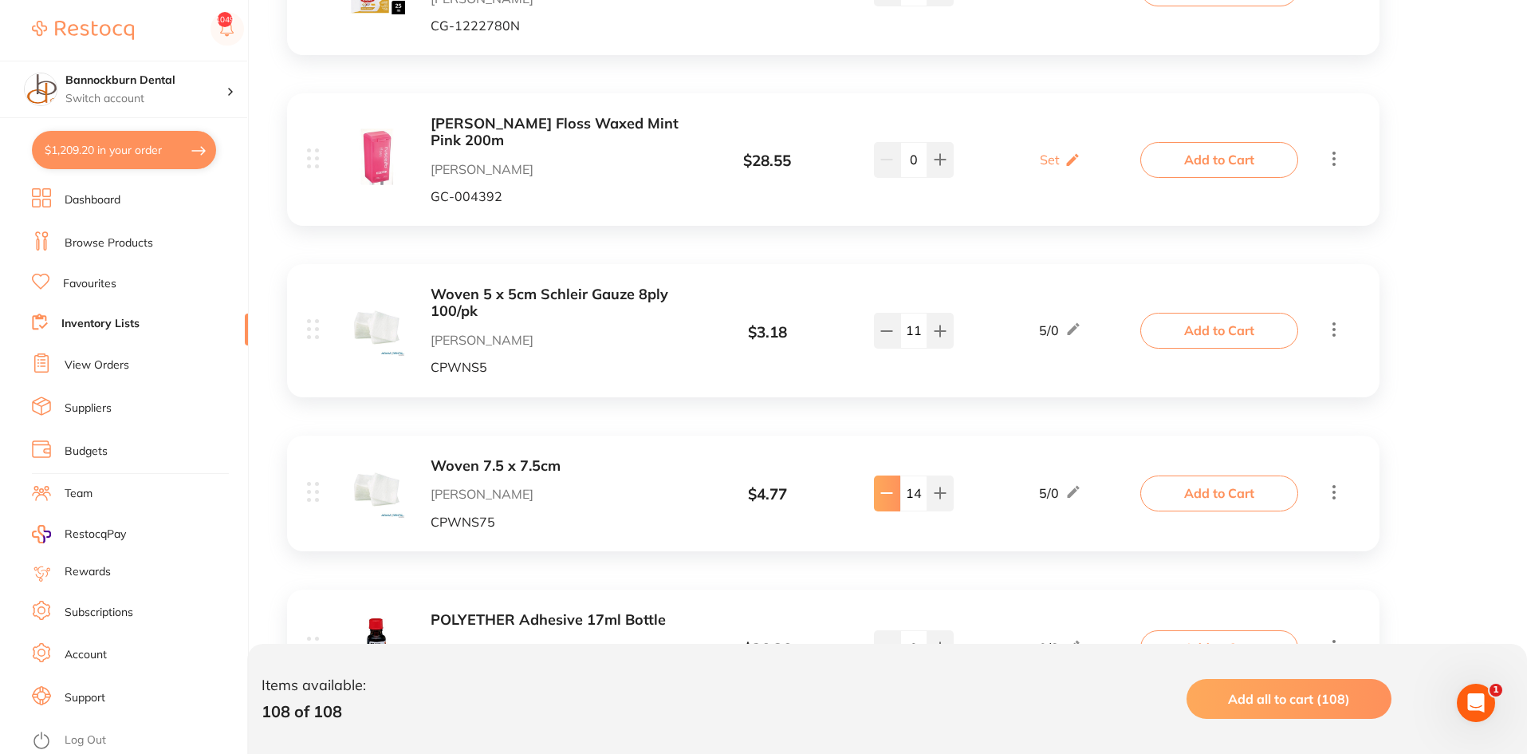
click at [892, 499] on icon at bounding box center [887, 493] width 13 height 13
type input "11"
click at [940, 341] on button at bounding box center [941, 330] width 26 height 35
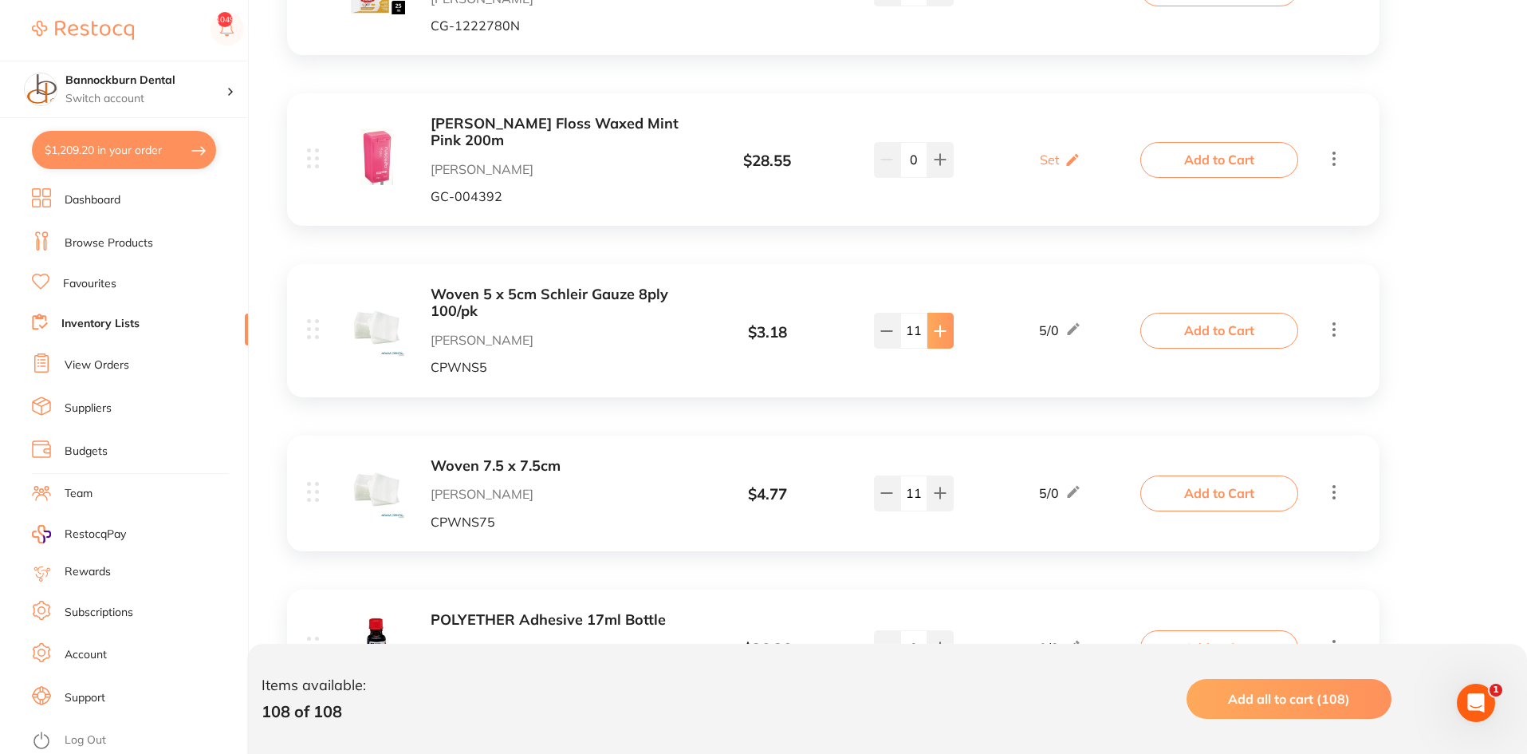
type input "12"
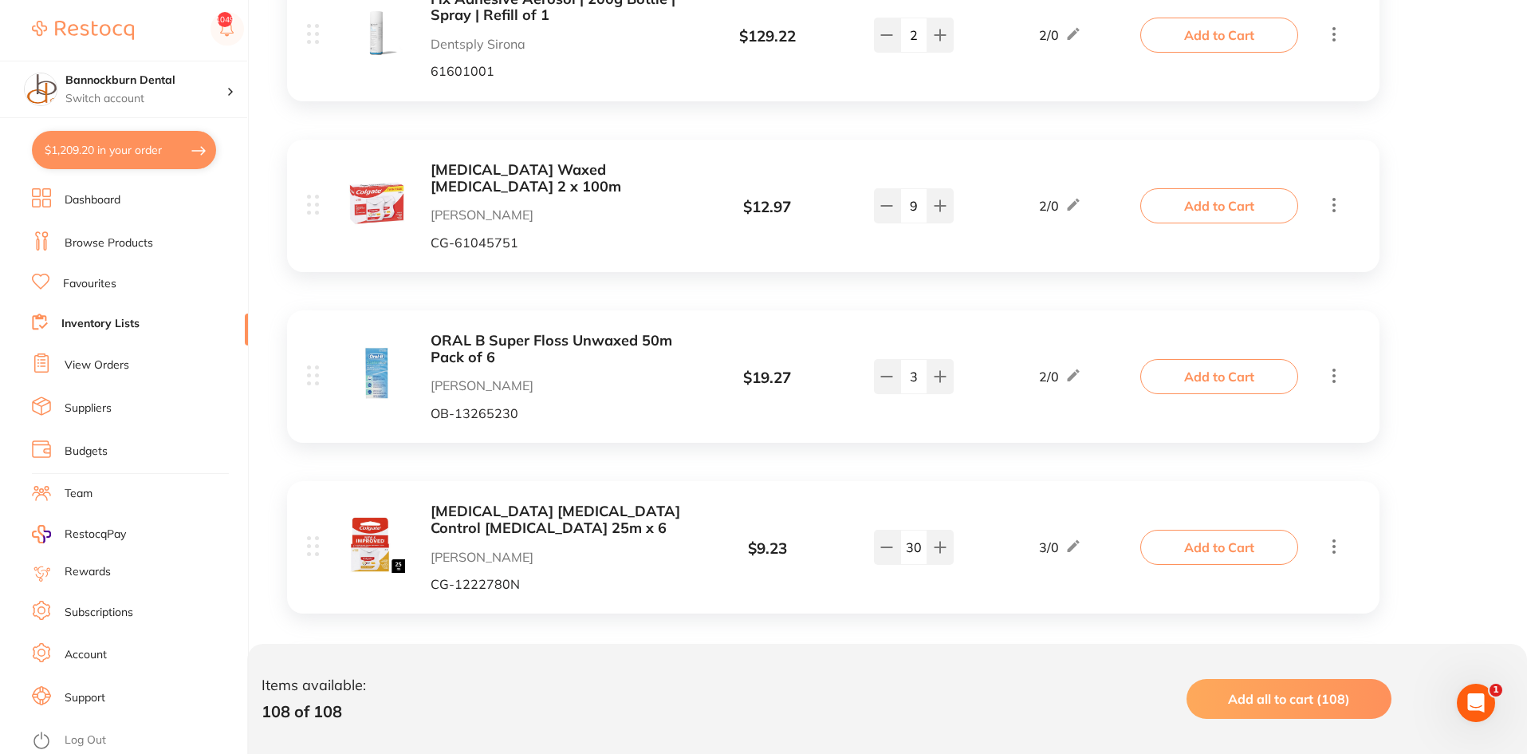
scroll to position [4547, 0]
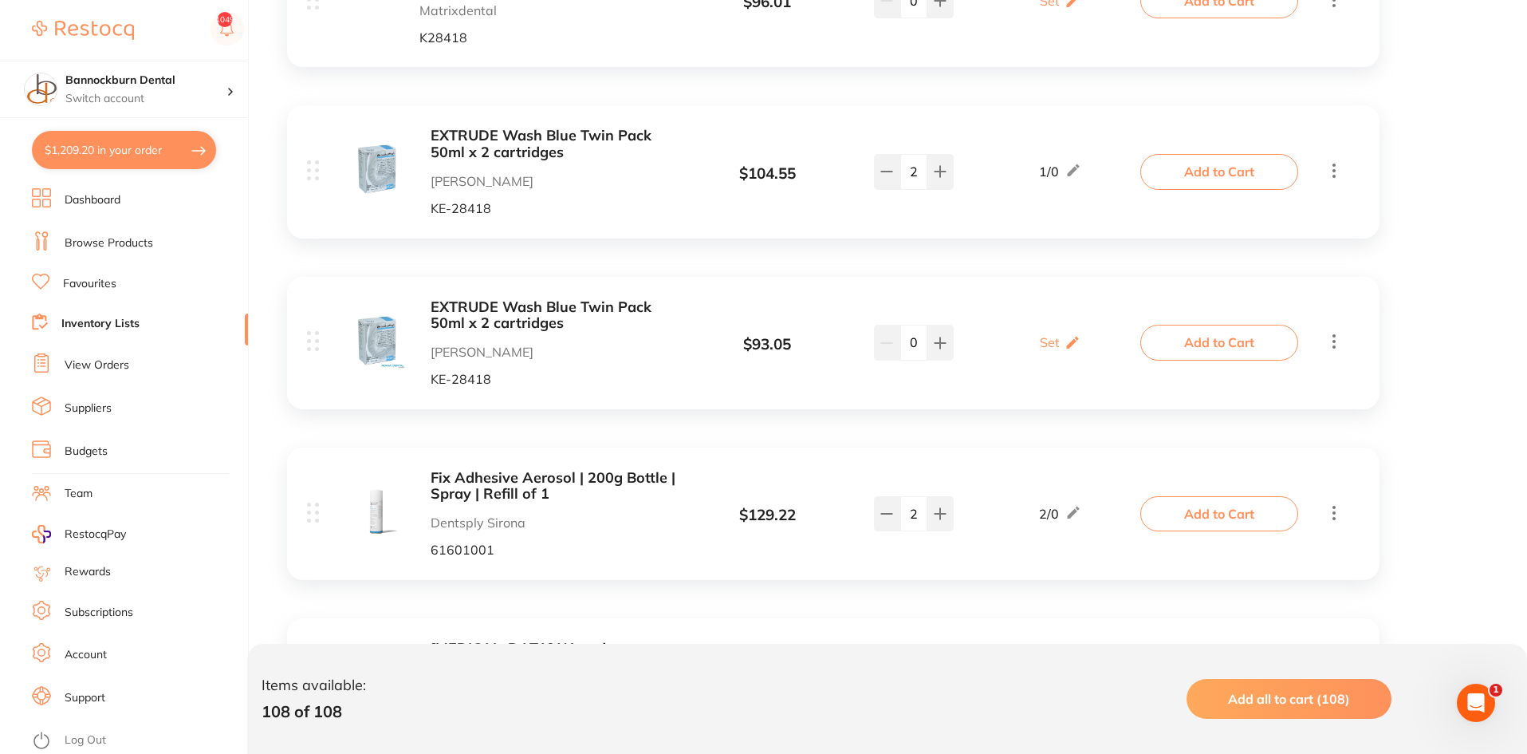
click at [122, 332] on li "Inventory Lists" at bounding box center [140, 324] width 216 height 22
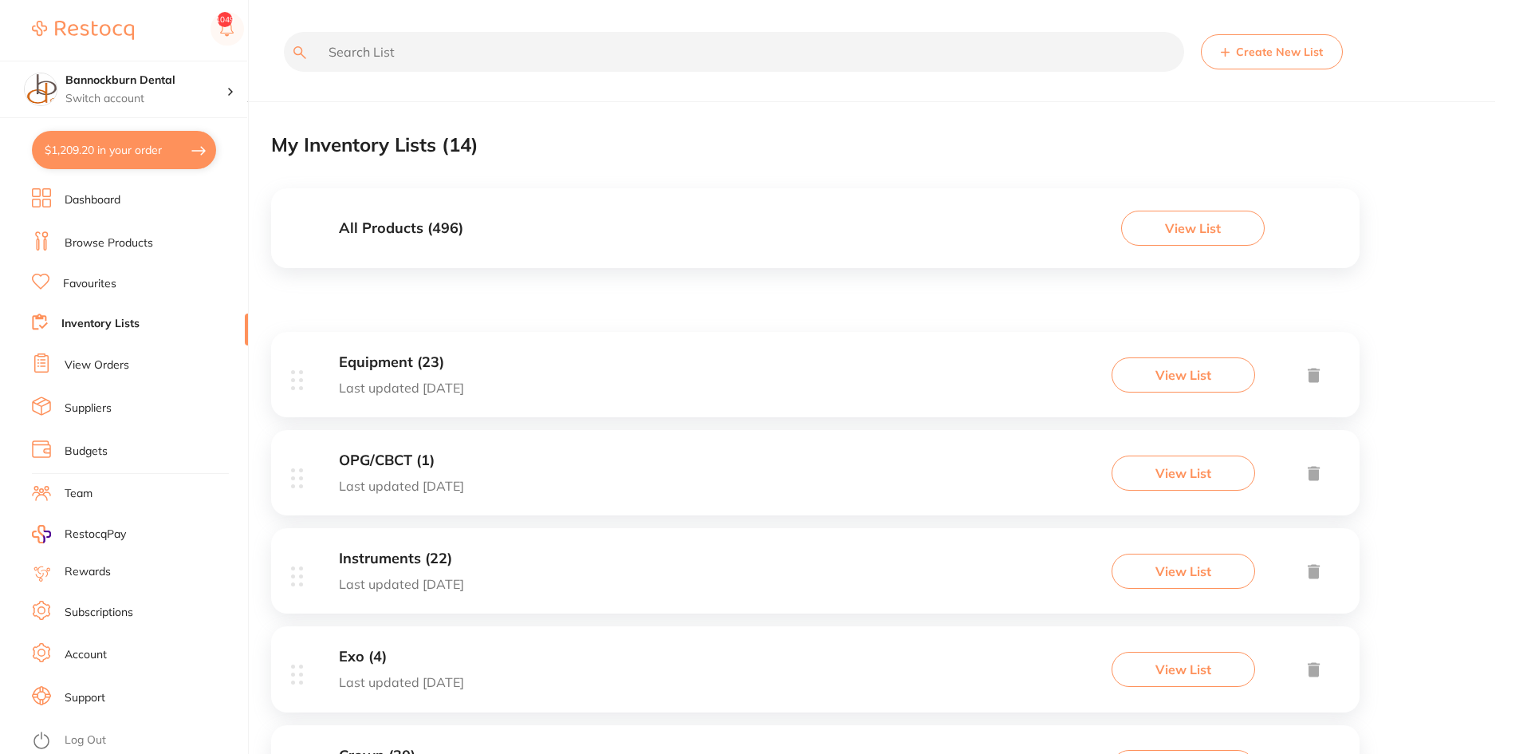
click at [521, 224] on div "All Products ( 496 ) View List" at bounding box center [815, 228] width 1089 height 80
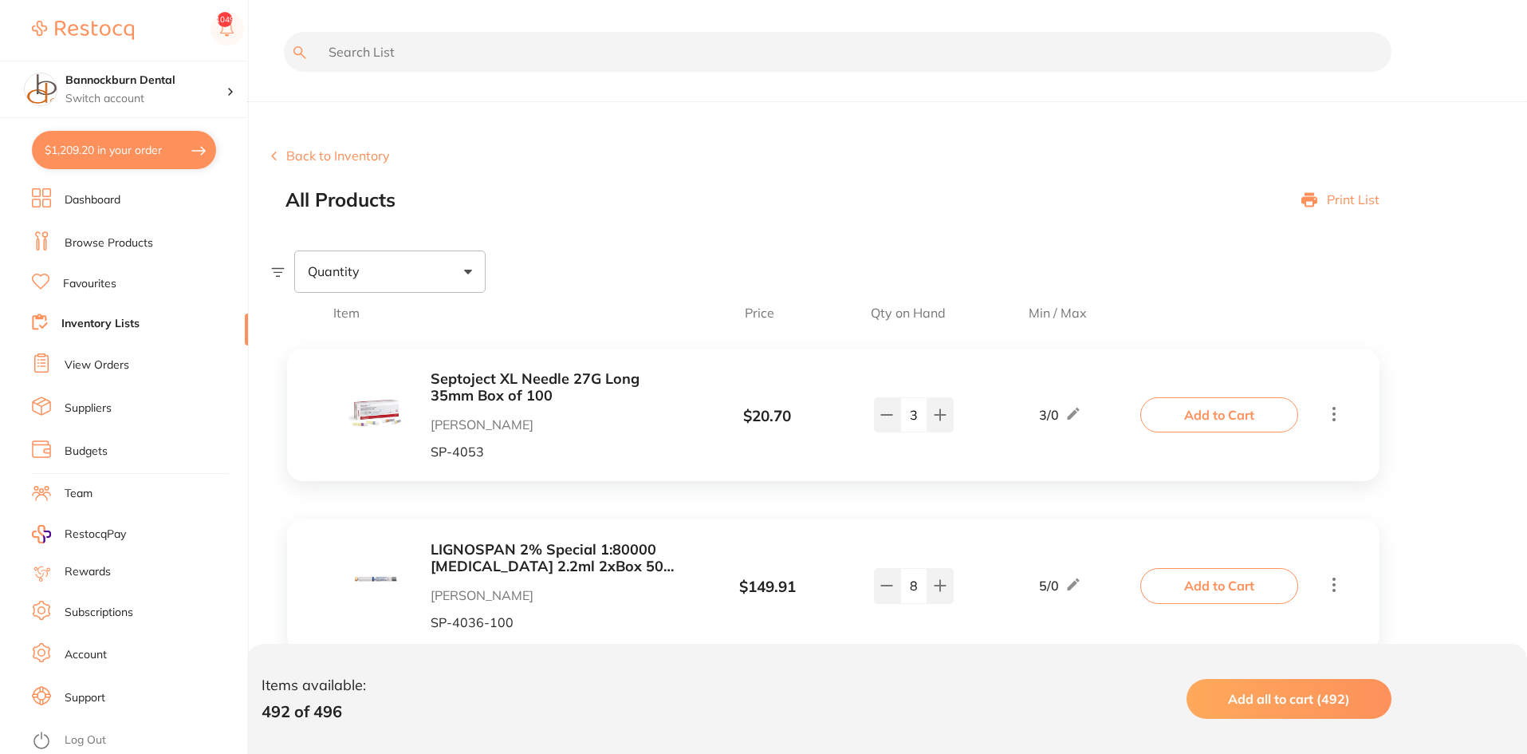
click at [471, 53] on input "text" at bounding box center [838, 52] width 1108 height 40
type input "gloves"
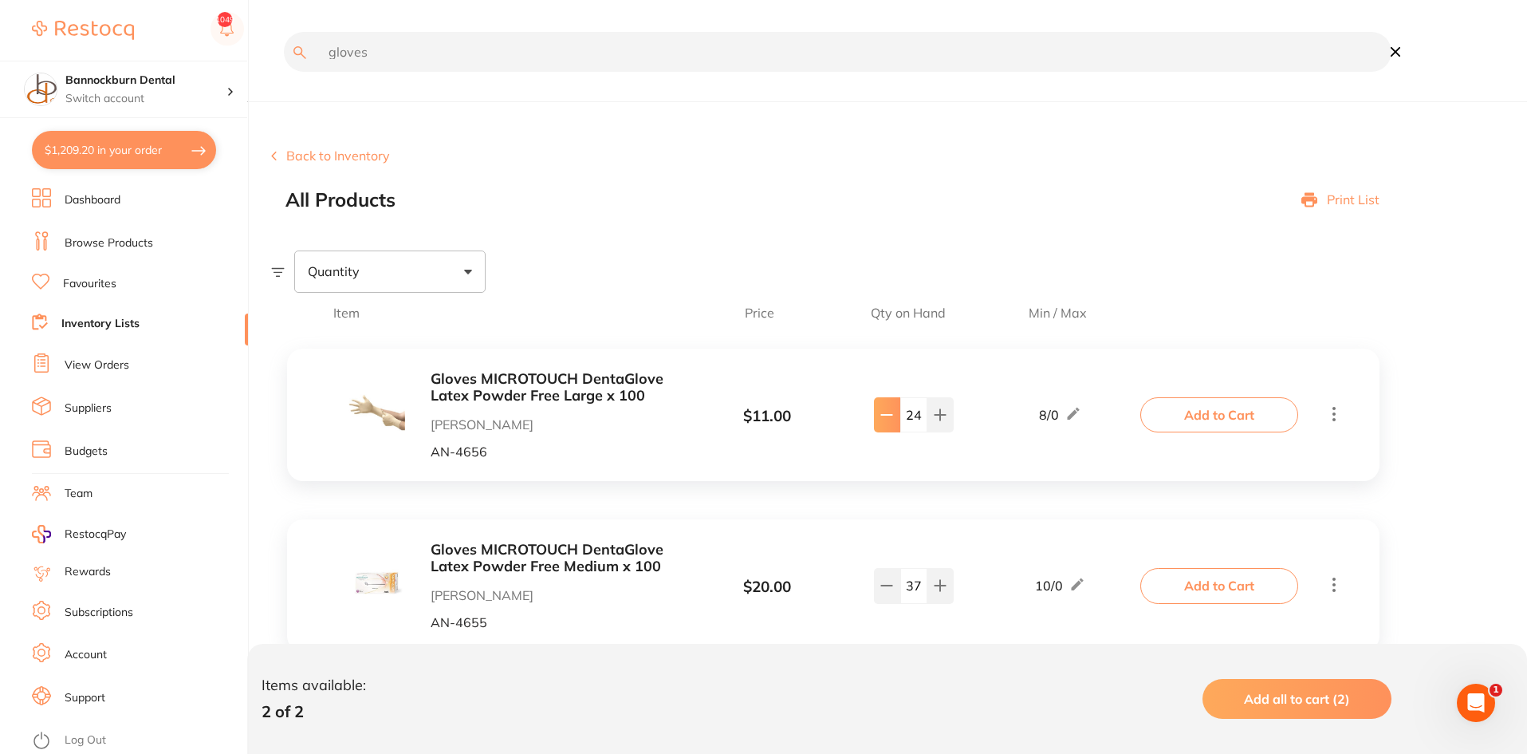
click at [885, 420] on icon at bounding box center [887, 414] width 13 height 13
type input "23"
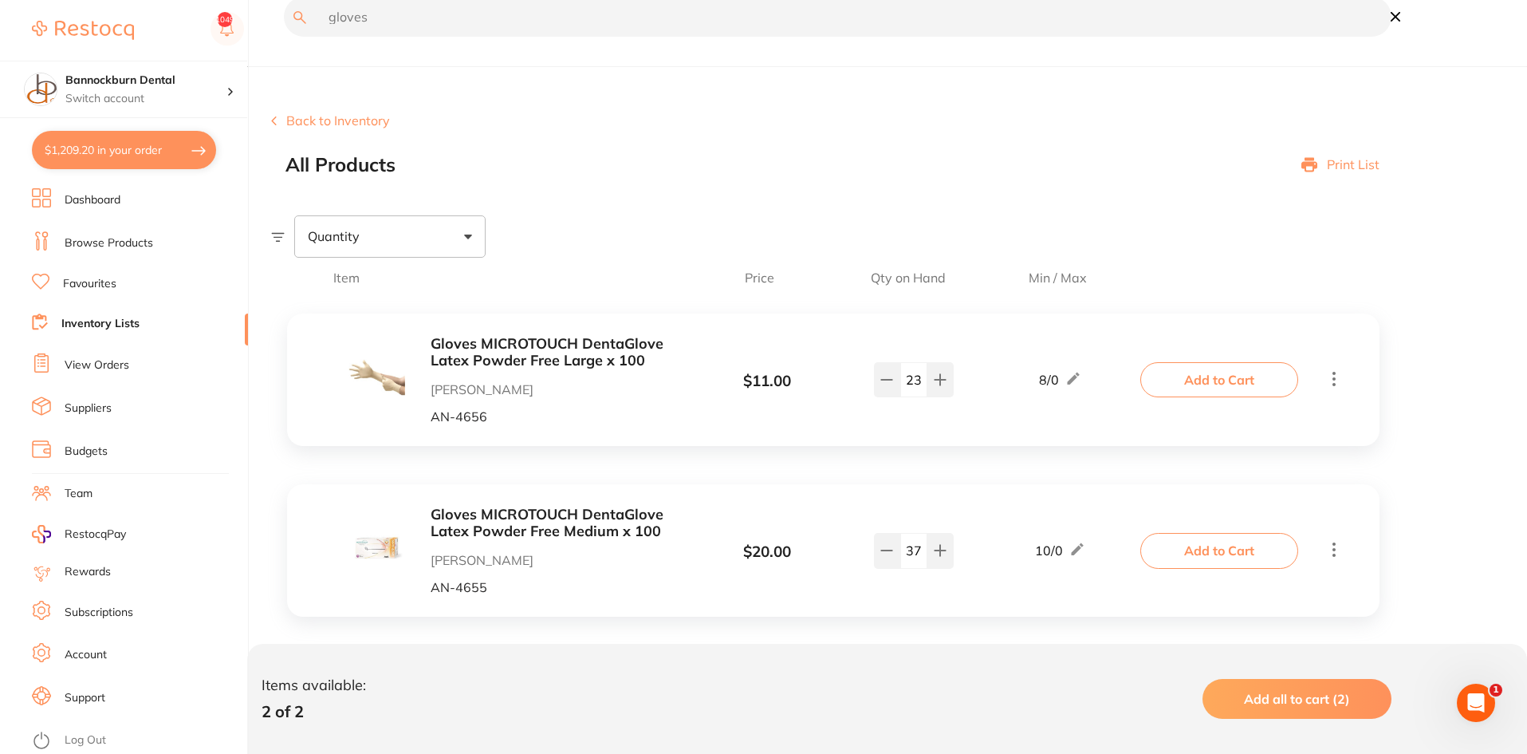
scroll to position [54, 0]
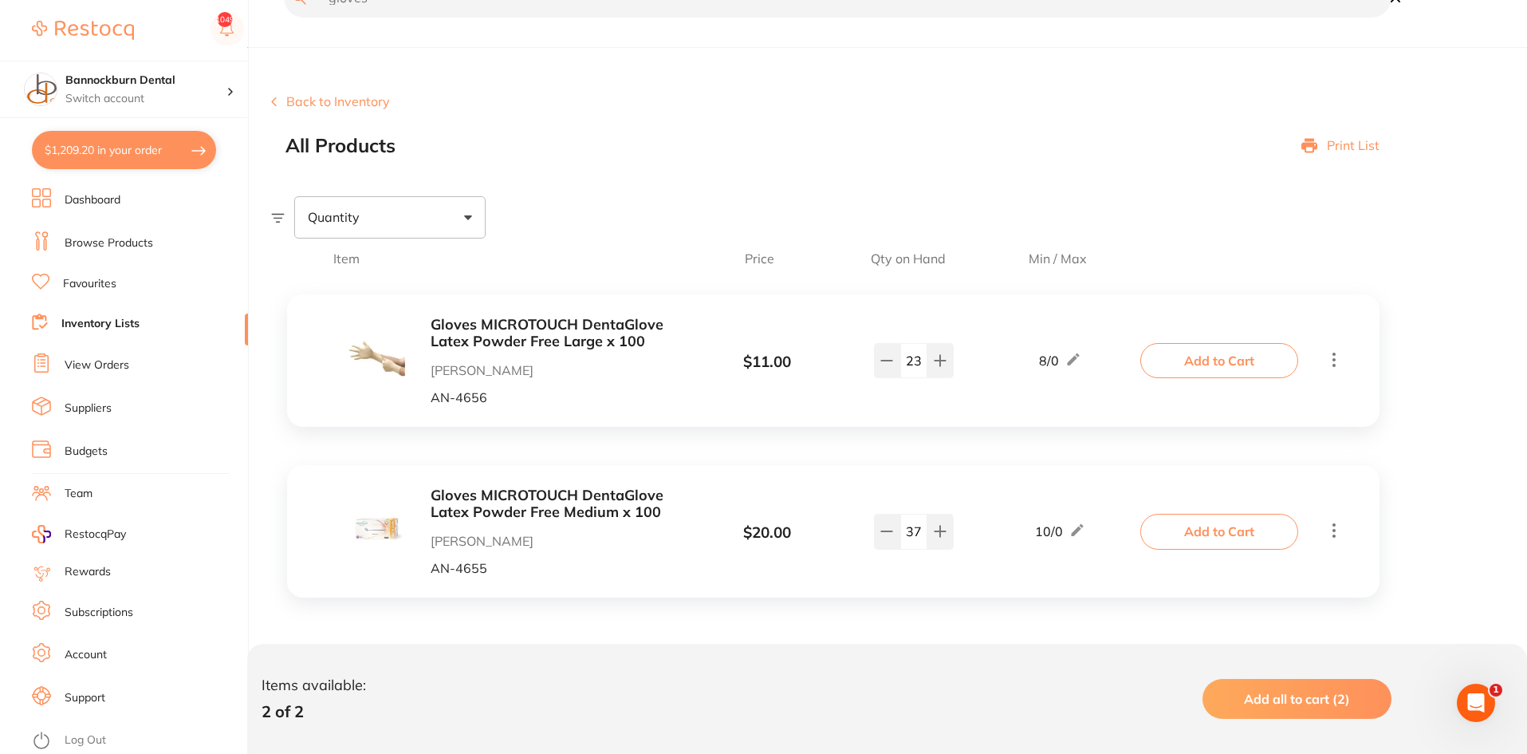
click at [915, 531] on input "37" at bounding box center [914, 531] width 27 height 35
type input "27"
click at [955, 490] on div "Gloves MICROTOUCH DentaGlove Latex Powder Free Medium x 100 Henry Schein Halas …" at bounding box center [725, 531] width 837 height 88
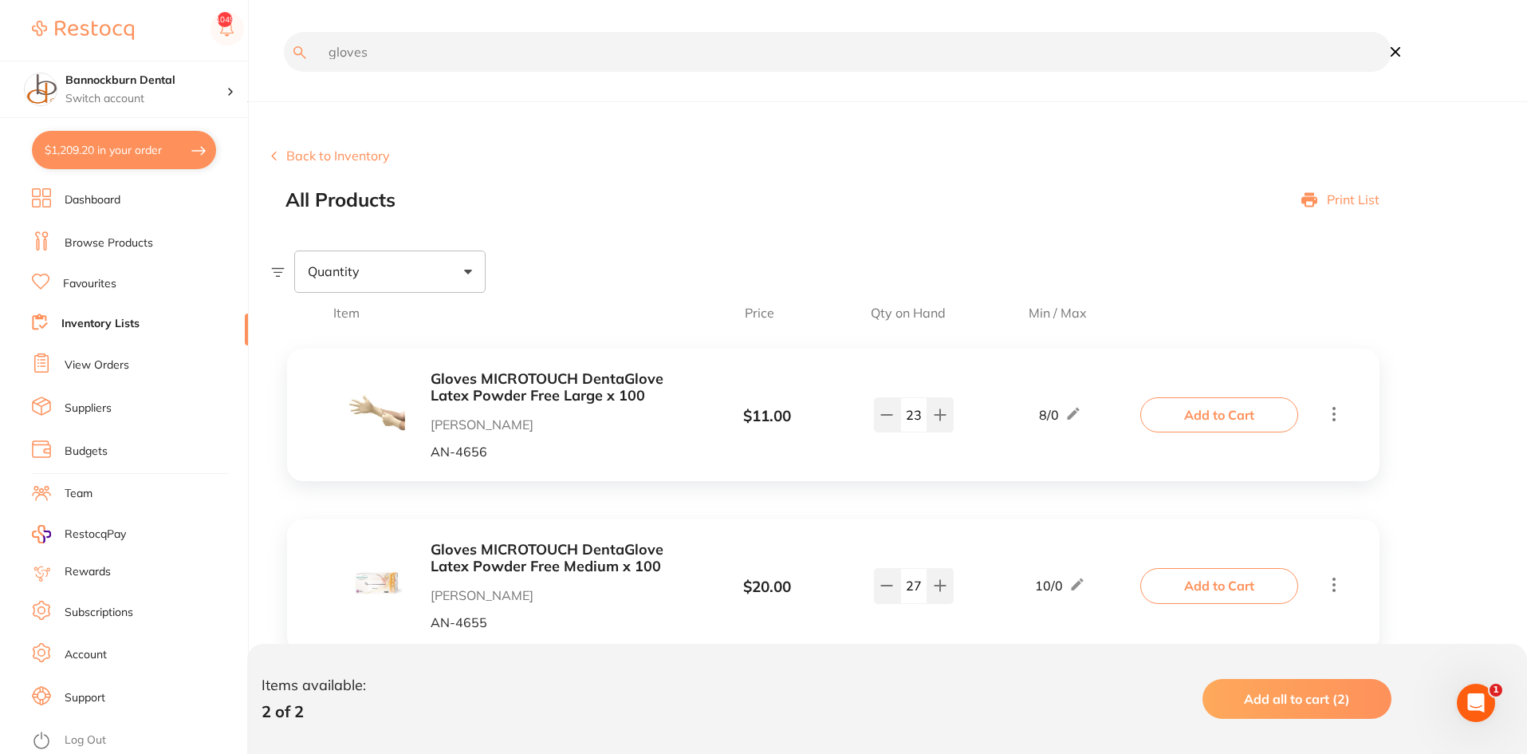
drag, startPoint x: 417, startPoint y: 57, endPoint x: 187, endPoint y: 45, distance: 230.0
click at [187, 45] on div "$1,209.20 Bannockburn Dental Switch account Bannockburn Dental $1,209.20 in you…" at bounding box center [763, 377] width 1527 height 754
type input "mediflex"
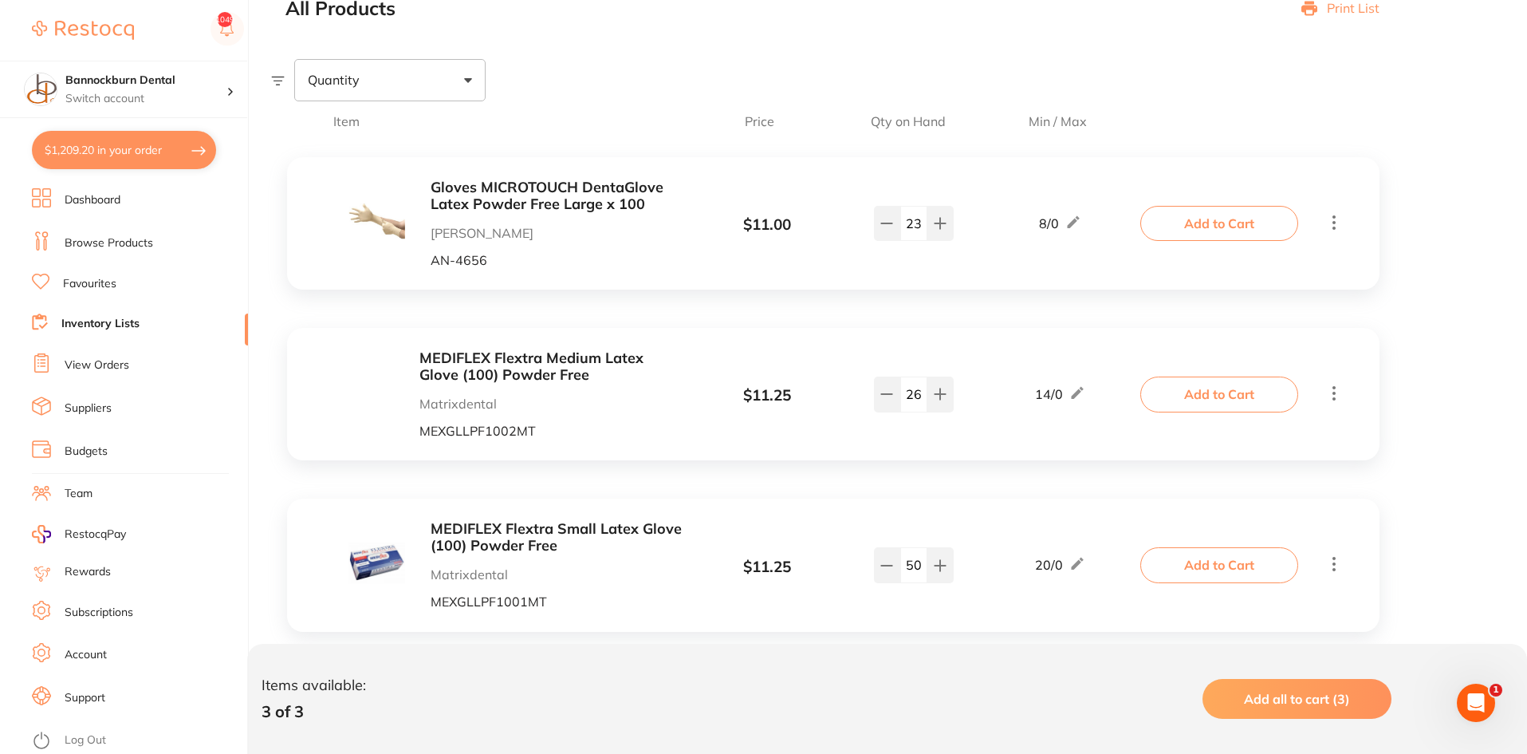
scroll to position [396, 0]
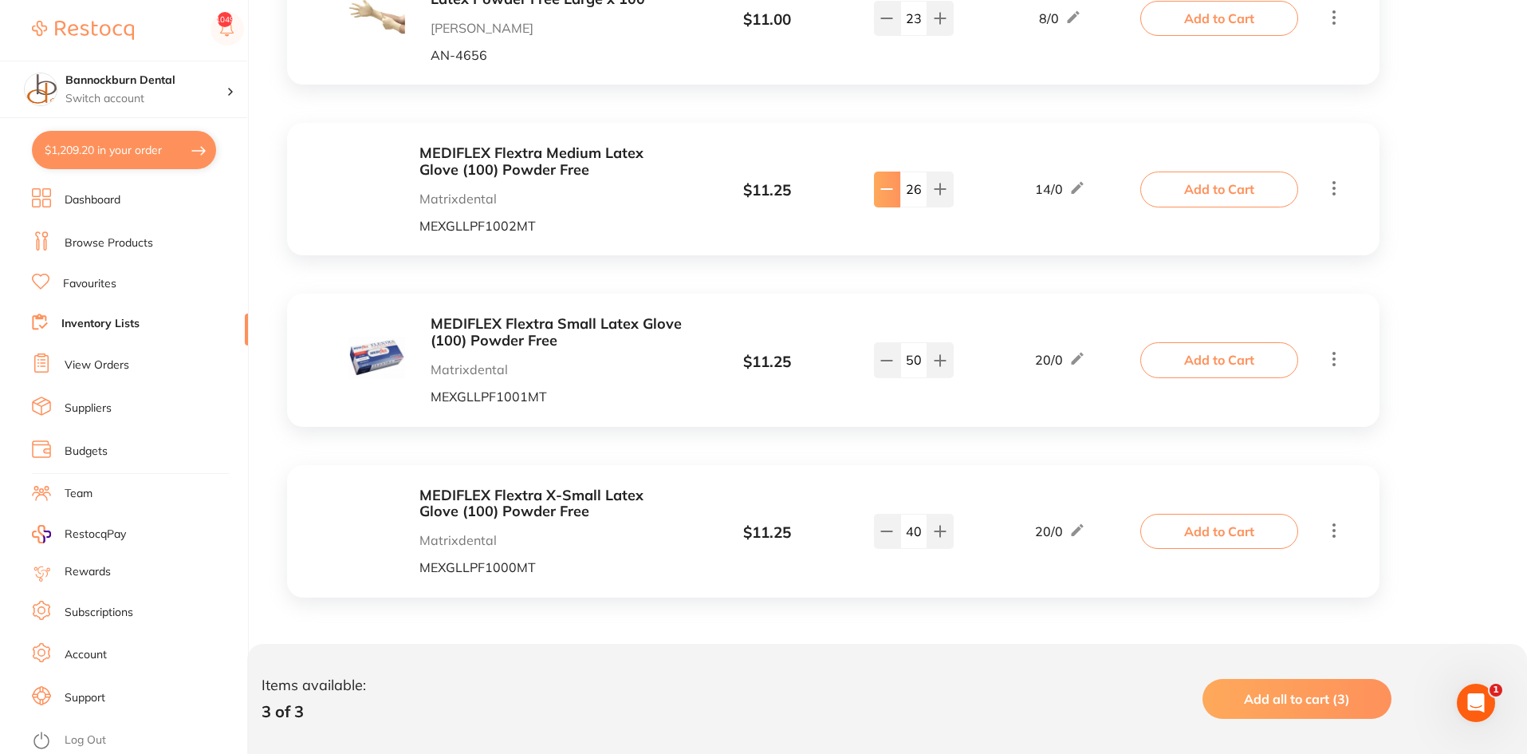
click at [891, 189] on icon at bounding box center [887, 189] width 10 height 0
type input "23"
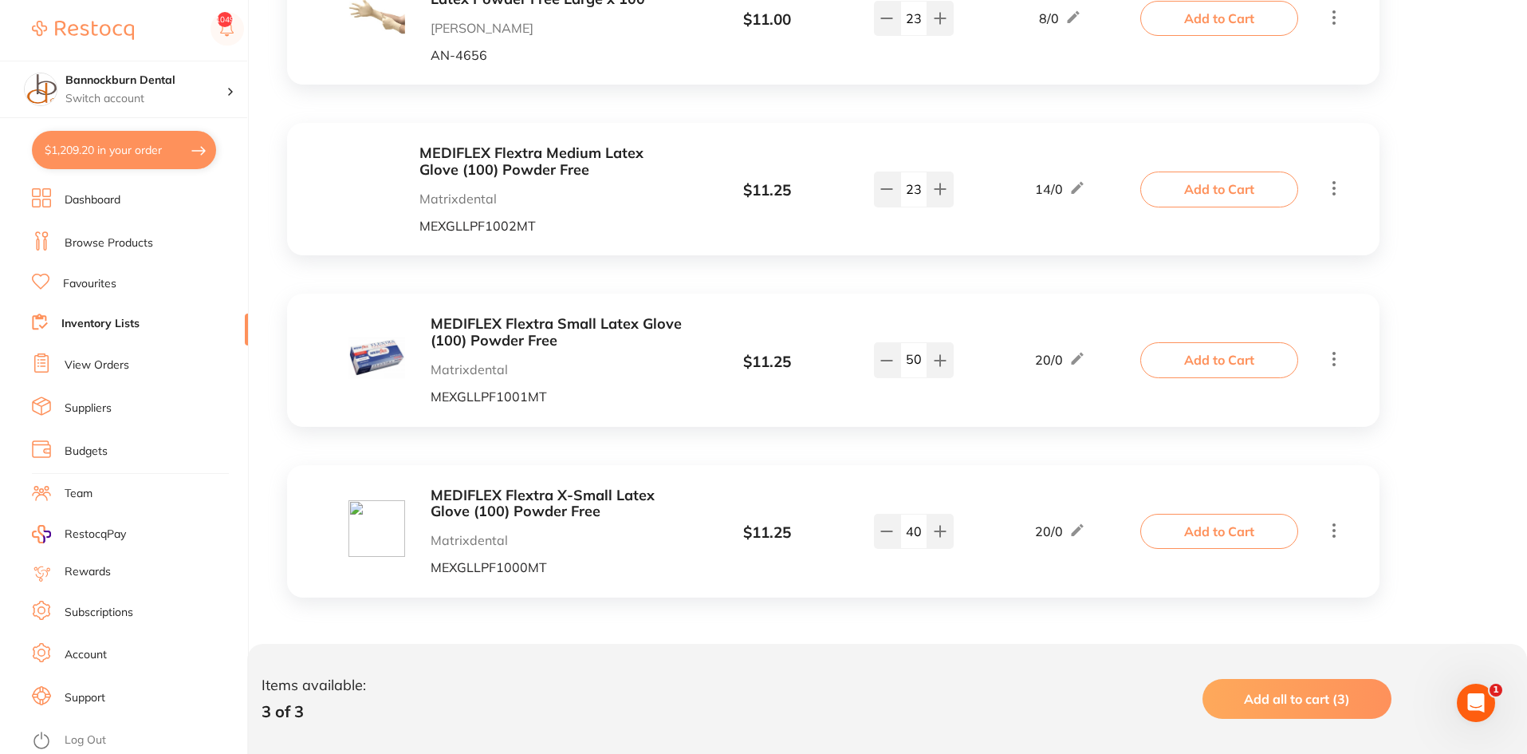
drag, startPoint x: 905, startPoint y: 367, endPoint x: 1003, endPoint y: 381, distance: 99.2
click at [1003, 381] on div "MEDIFLEX Flextra Small Latex Glove (100) Powder Free Matrixdental MEXGLLPF1001M…" at bounding box center [725, 360] width 837 height 88
type input "36"
drag, startPoint x: 920, startPoint y: 534, endPoint x: 898, endPoint y: 545, distance: 24.6
click at [898, 545] on div "40" at bounding box center [914, 531] width 80 height 35
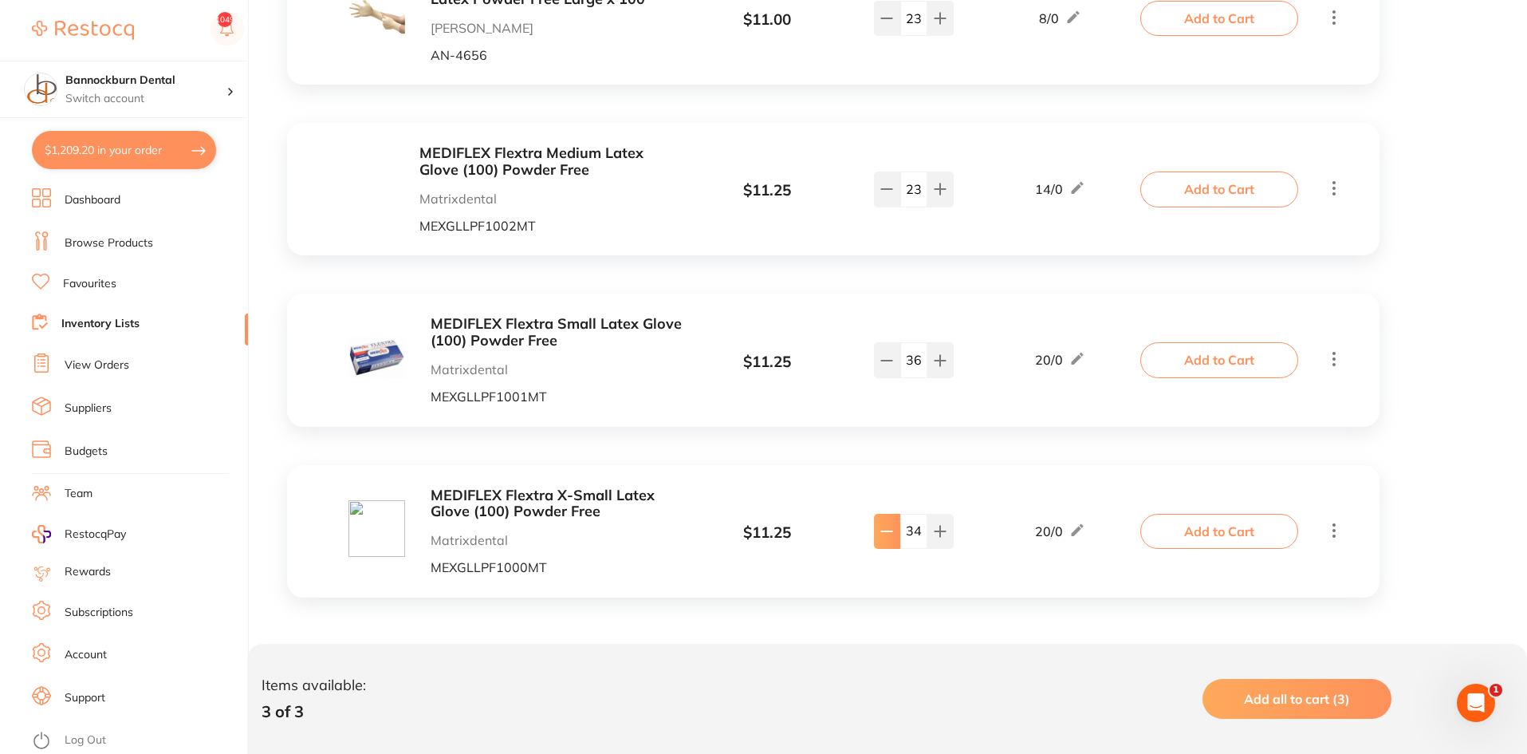
type input "34"
click at [968, 487] on div "MEDIFLEX Flextra X-Small Latex Glove (100) Powder Free Matrixdental MEXGLLPF100…" at bounding box center [725, 531] width 837 height 88
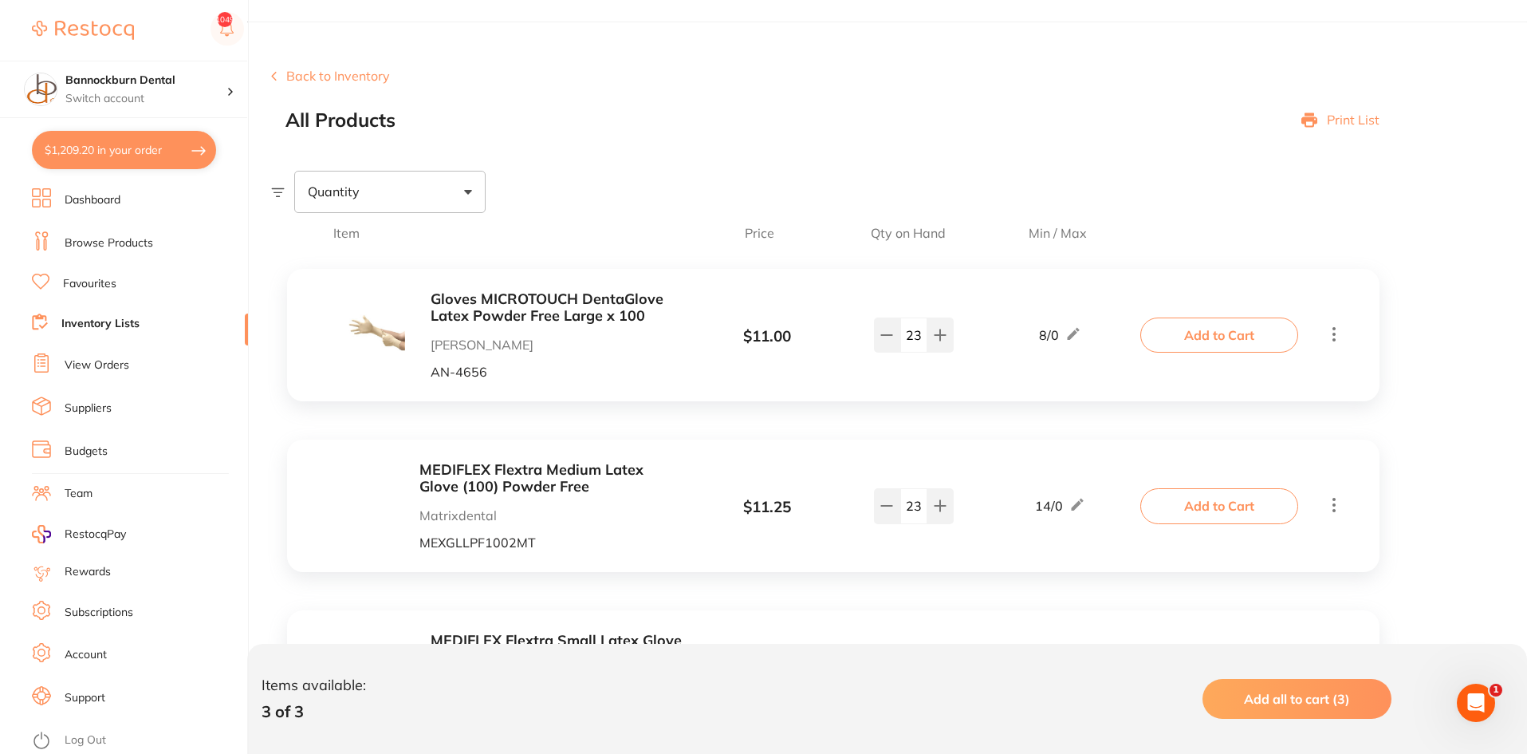
scroll to position [0, 0]
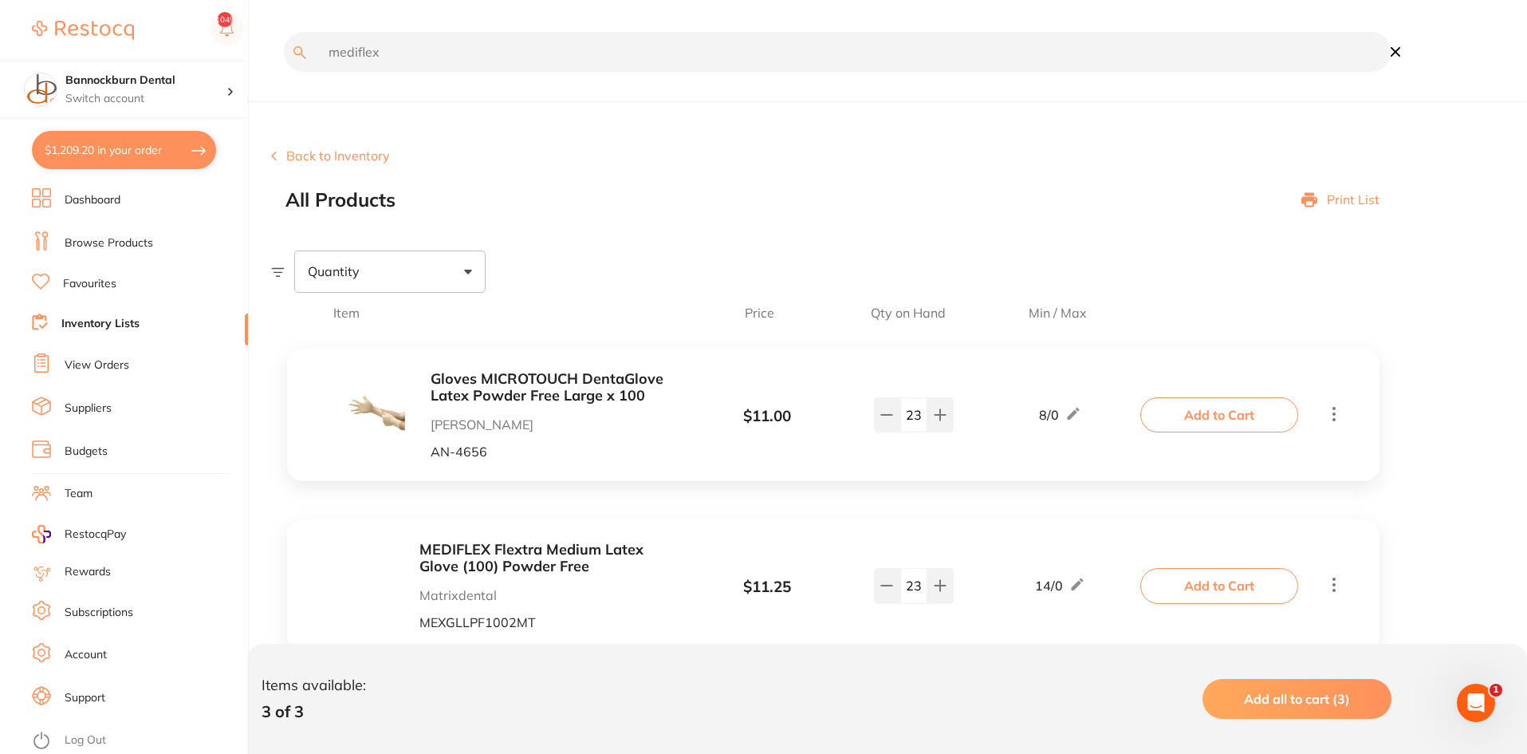
drag, startPoint x: 449, startPoint y: 67, endPoint x: 239, endPoint y: 53, distance: 210.2
click at [239, 53] on div "$1,209.20 Bannockburn Dental Switch account Bannockburn Dental $1,209.20 in you…" at bounding box center [763, 377] width 1527 height 754
type input "putty"
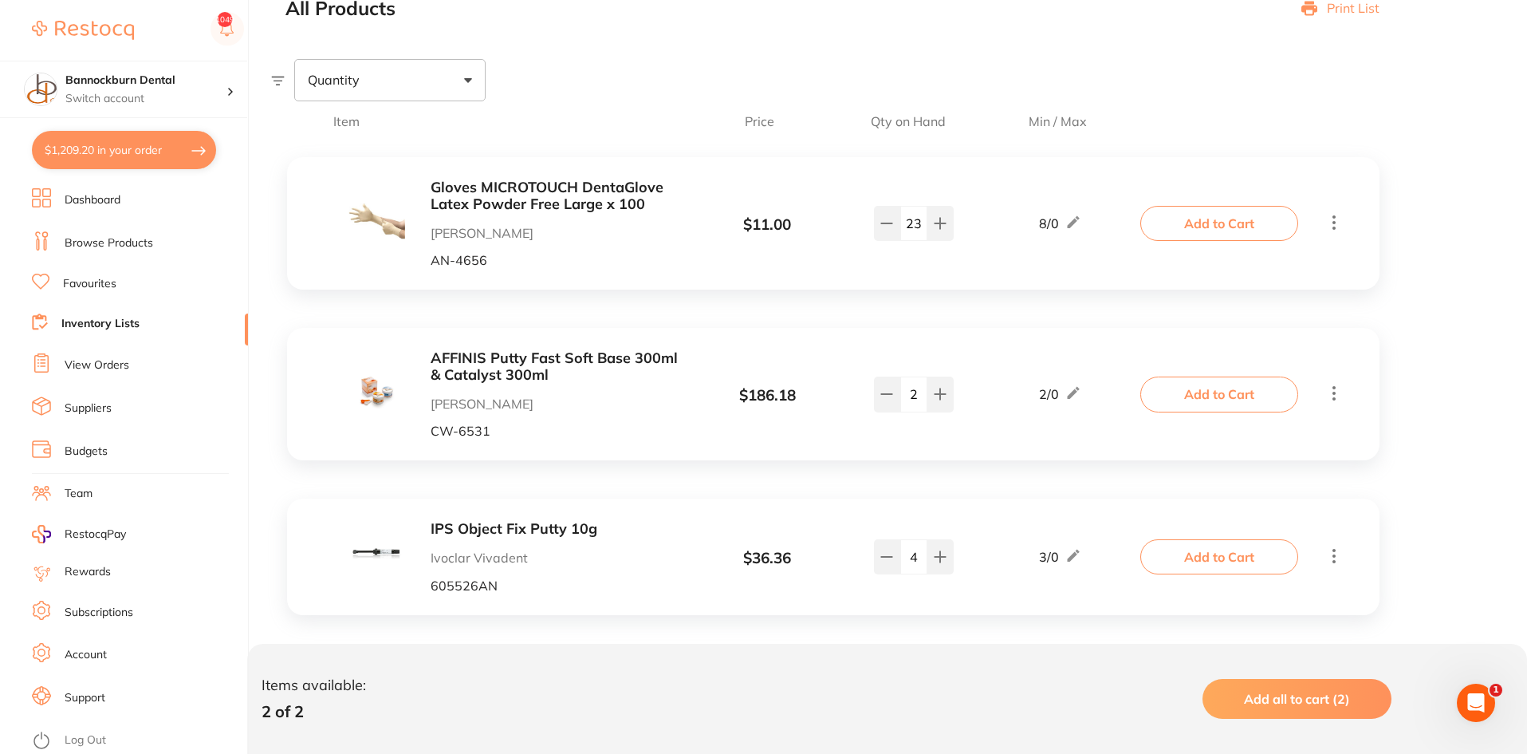
scroll to position [209, 0]
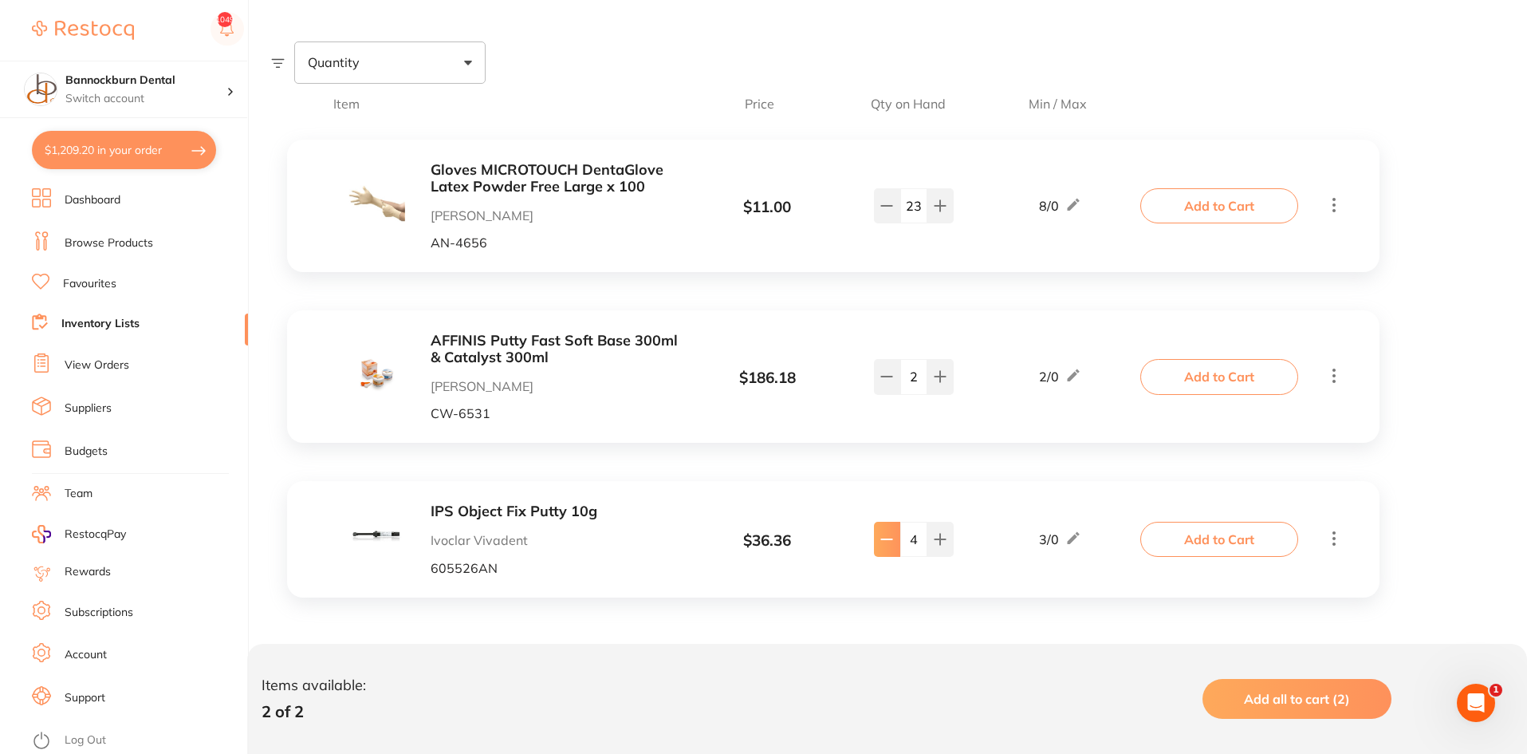
click at [886, 546] on button at bounding box center [887, 539] width 26 height 35
type input "3"
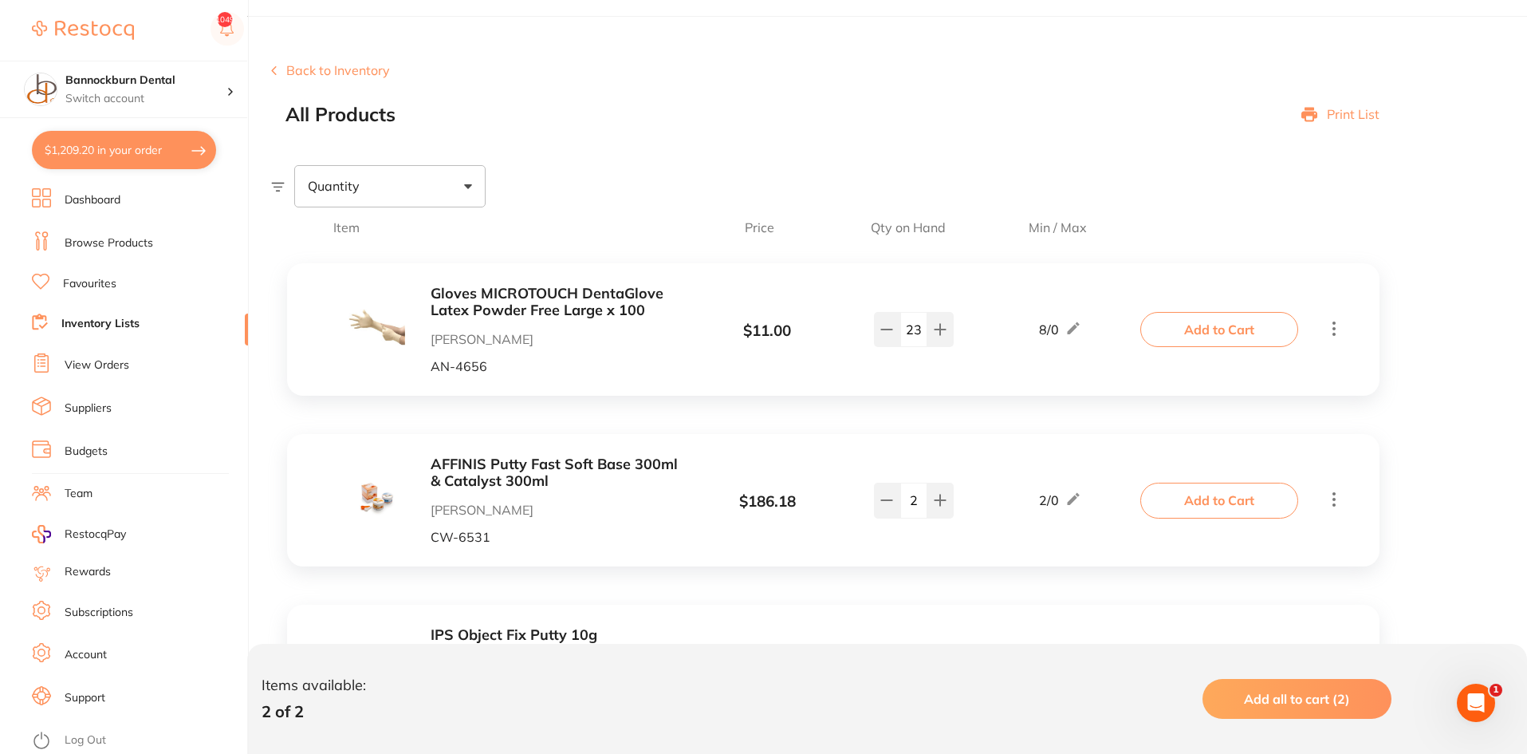
scroll to position [0, 0]
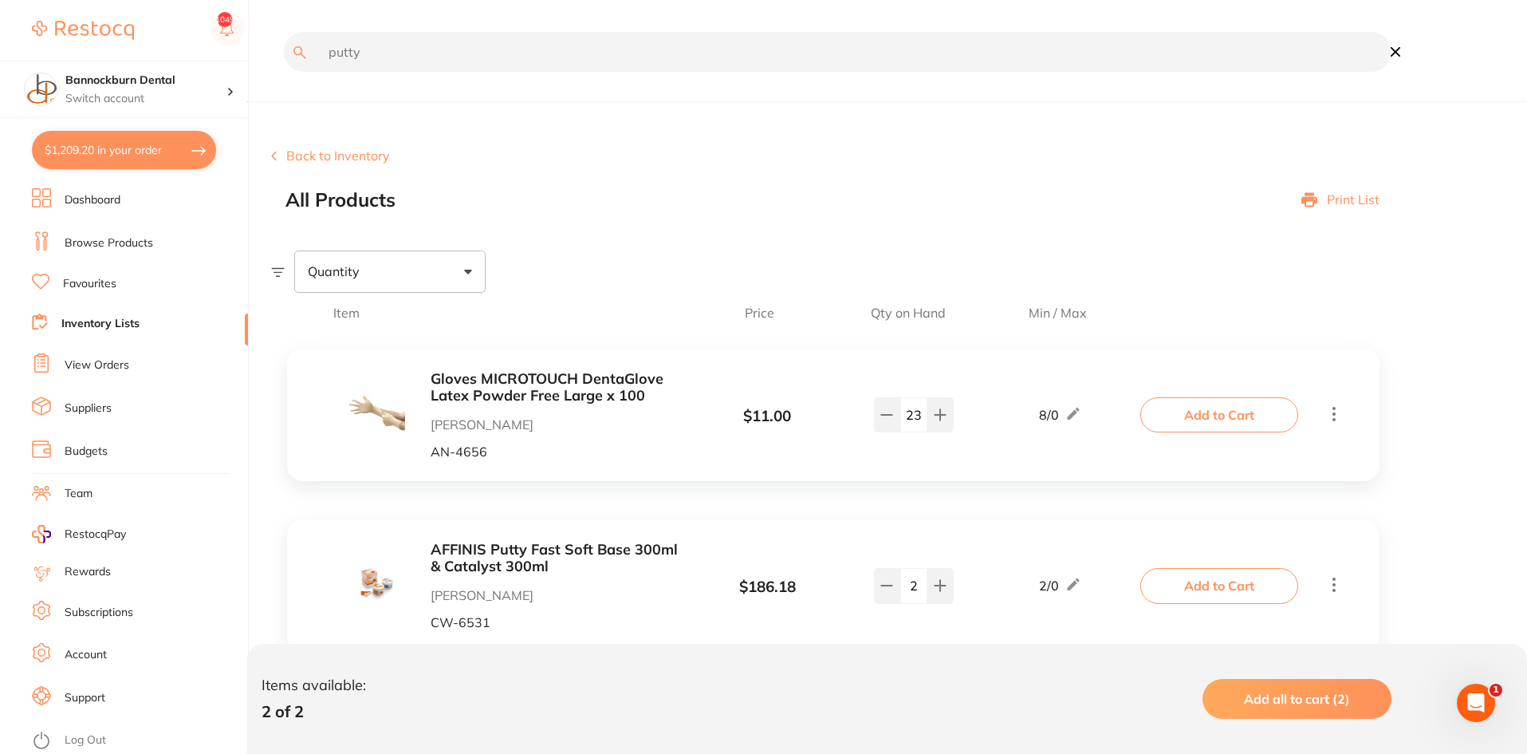
drag, startPoint x: 405, startPoint y: 66, endPoint x: 237, endPoint y: 53, distance: 168.8
click at [237, 53] on div "$1,209.20 Bannockburn Dental Switch account Bannockburn Dental $1,209.20 in you…" at bounding box center [763, 377] width 1527 height 754
type input "ava"
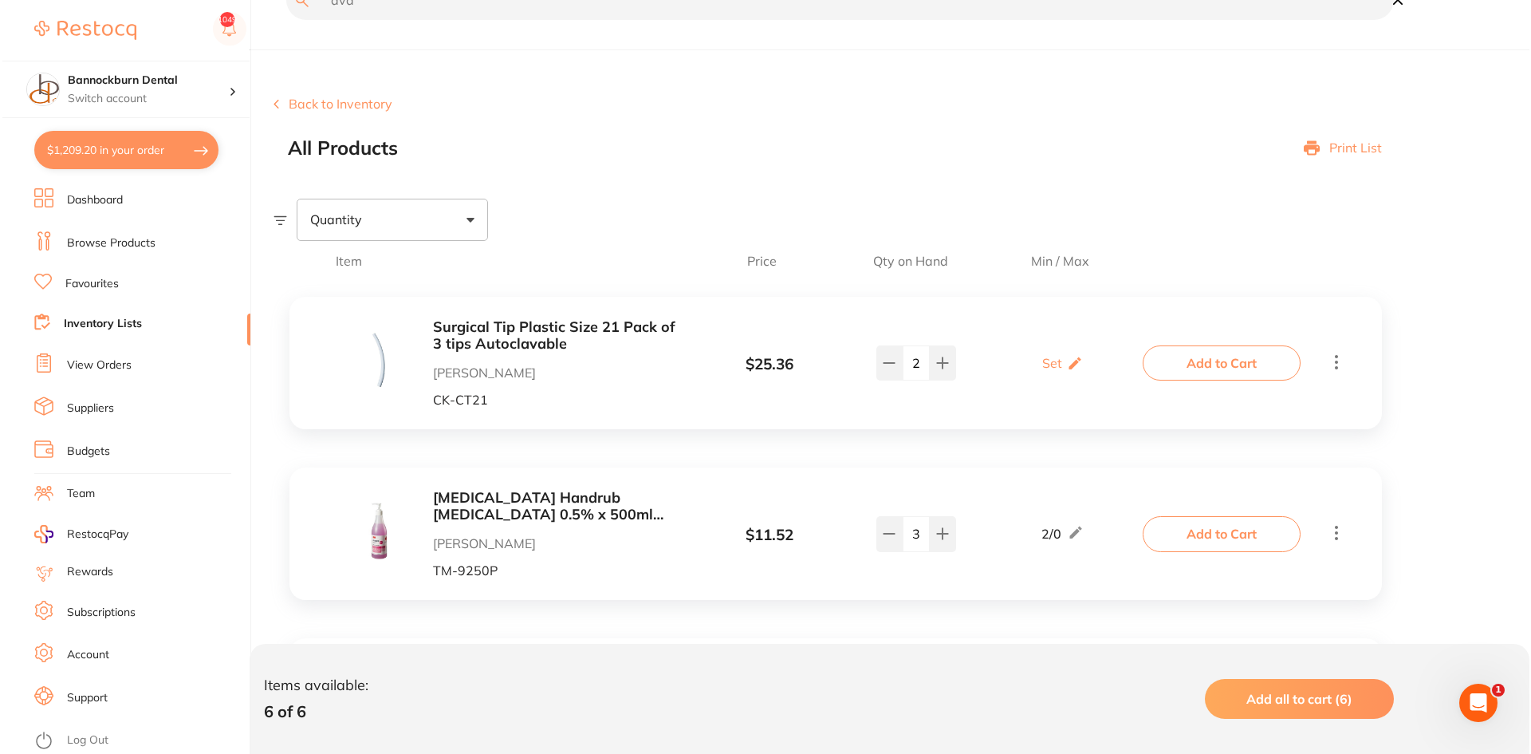
scroll to position [160, 0]
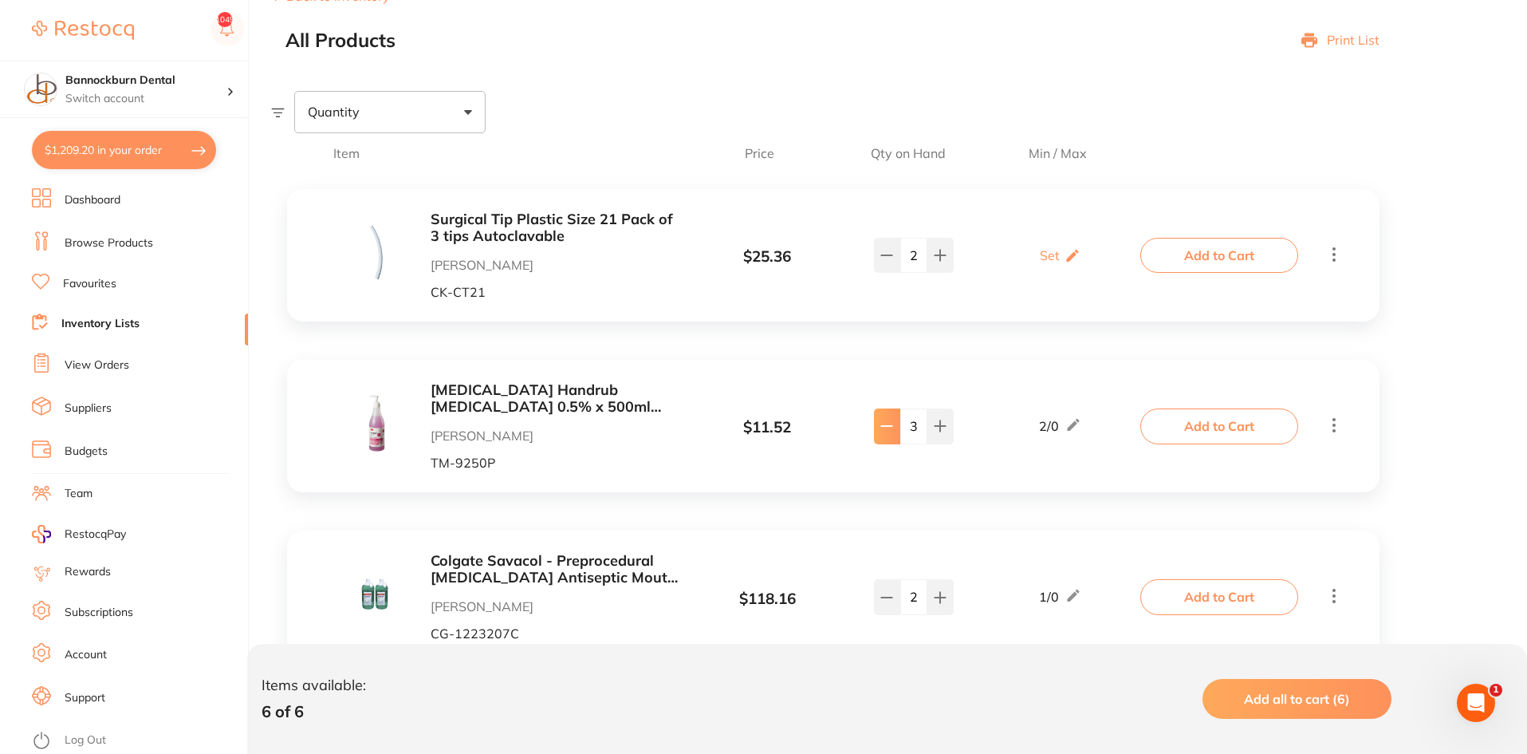
click at [895, 436] on button at bounding box center [887, 425] width 26 height 35
type input "2"
click at [1076, 430] on icon at bounding box center [1074, 424] width 16 height 17
drag, startPoint x: 1076, startPoint y: 430, endPoint x: 1043, endPoint y: 430, distance: 32.7
click at [1043, 430] on input "2" at bounding box center [1037, 434] width 32 height 26
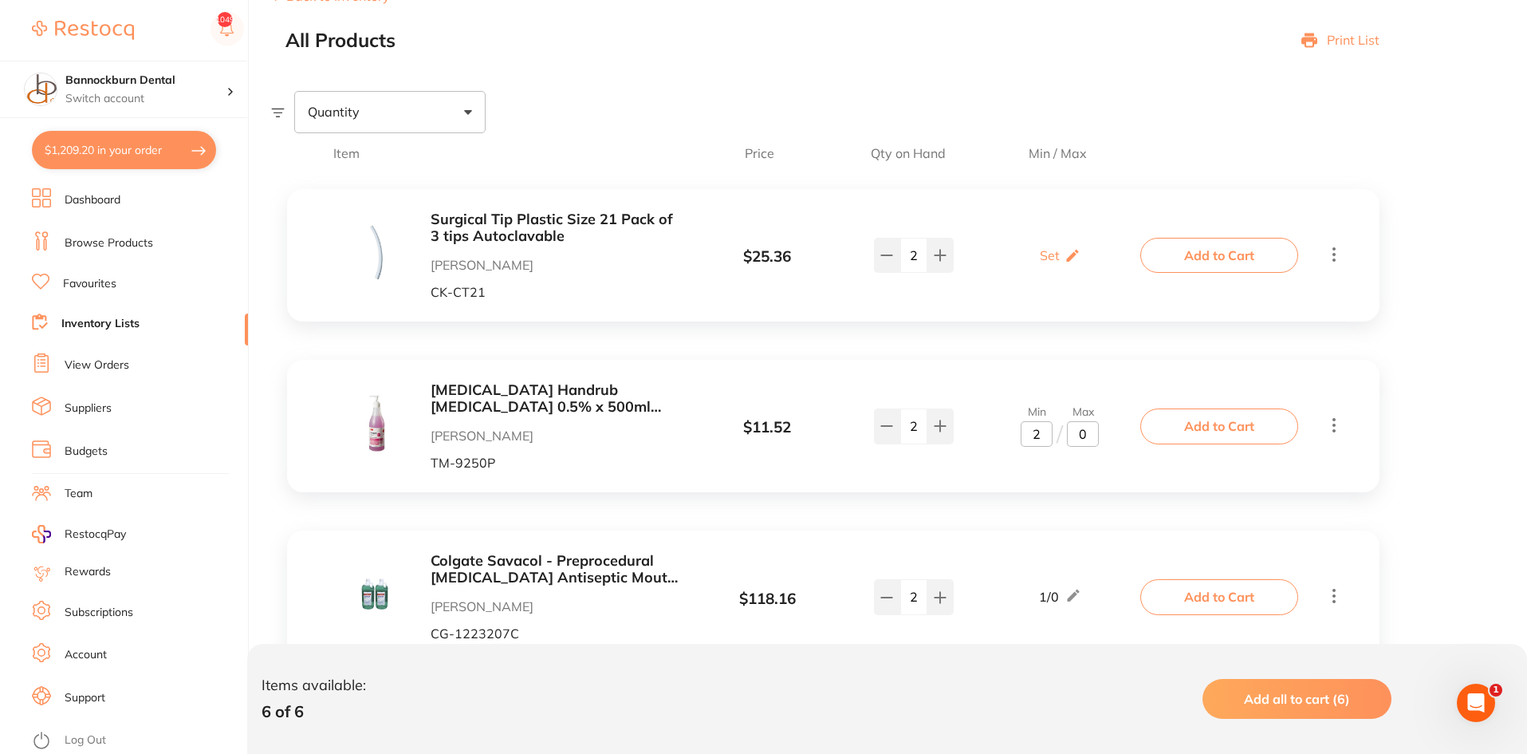
click at [1043, 430] on input "2" at bounding box center [1037, 434] width 32 height 26
drag, startPoint x: 1043, startPoint y: 430, endPoint x: 1014, endPoint y: 438, distance: 30.6
click at [1014, 438] on div "Min 2 / Max 0" at bounding box center [1061, 425] width 168 height 41
type input "3"
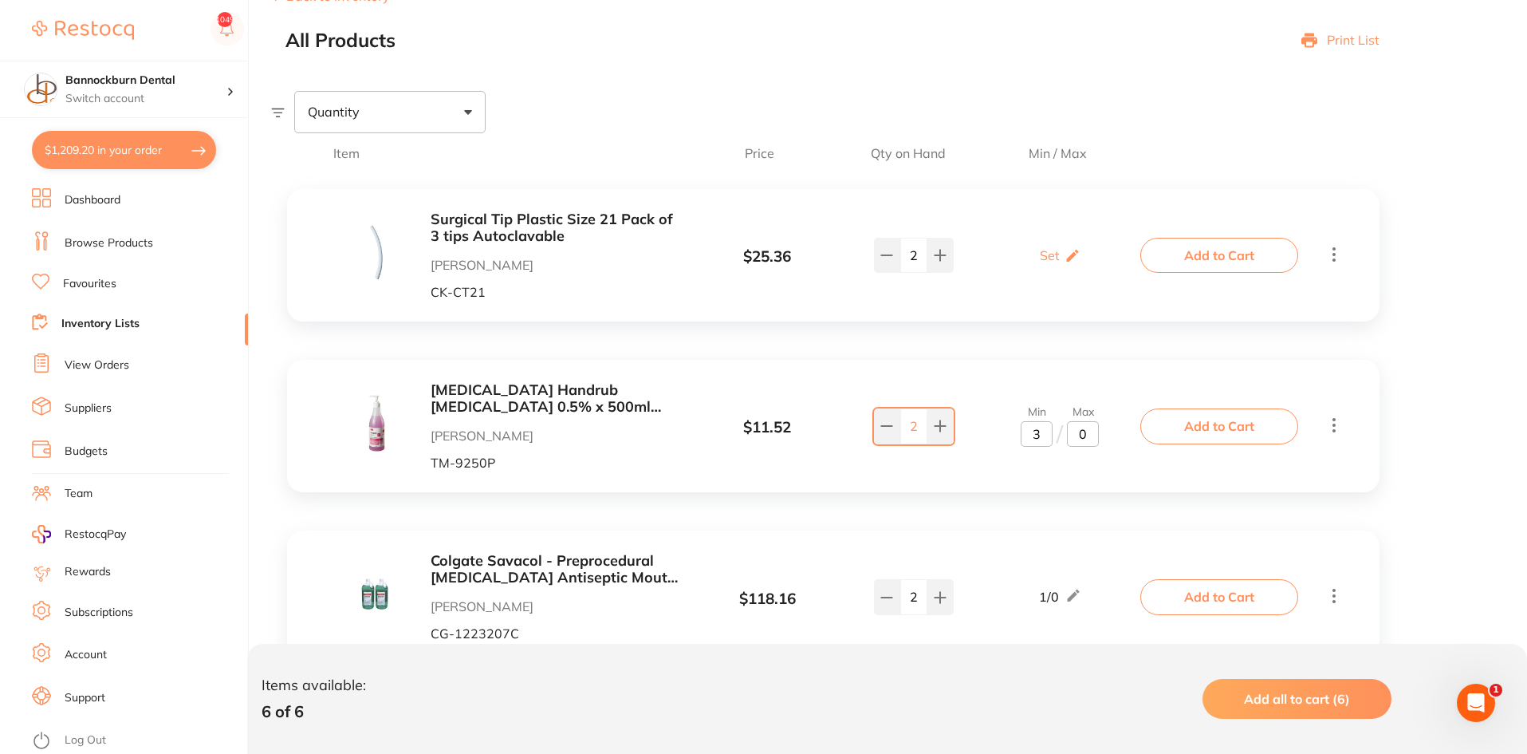
click at [1228, 431] on button "Add to Cart" at bounding box center [1220, 425] width 158 height 35
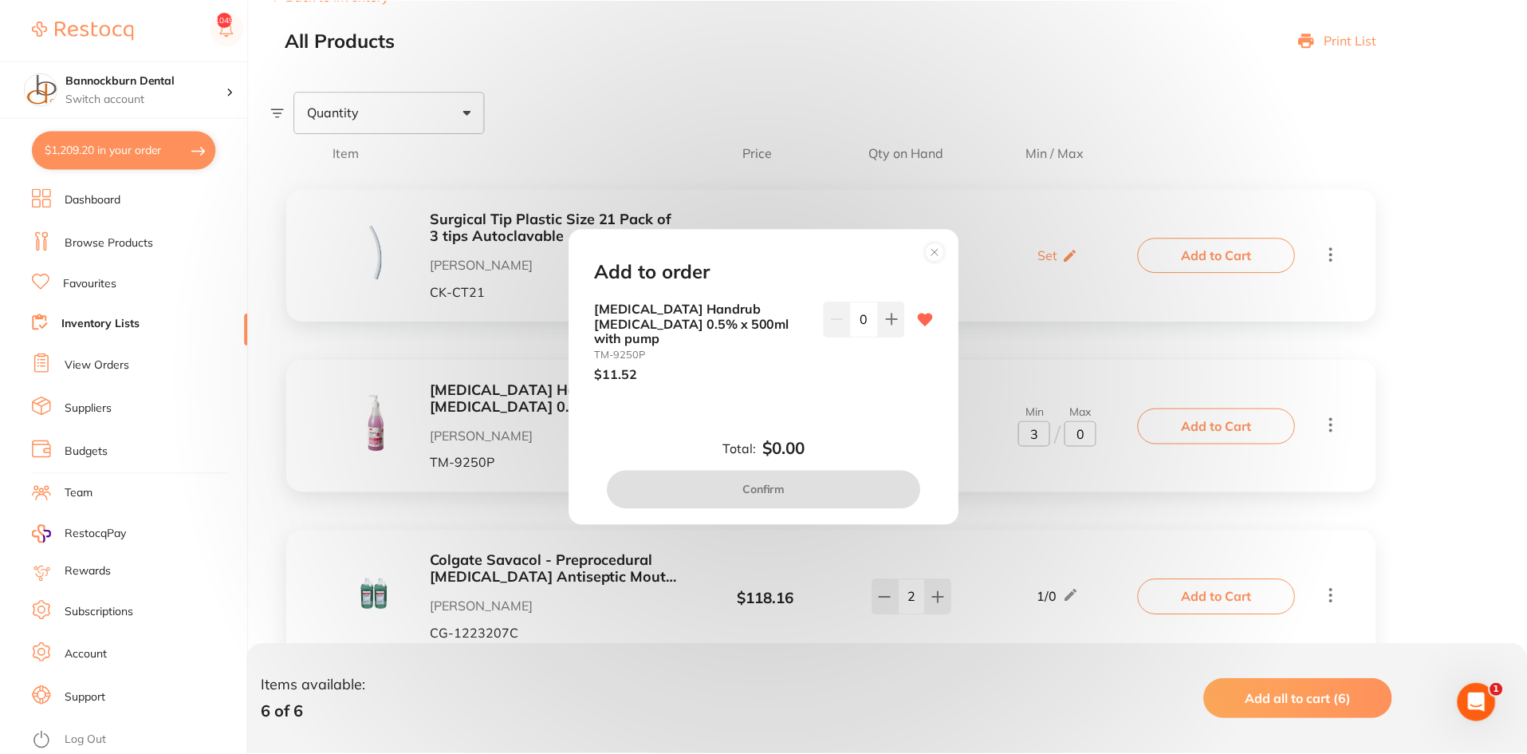
scroll to position [0, 0]
click at [900, 337] on button at bounding box center [894, 319] width 26 height 35
type input "1"
click at [874, 479] on button "Confirm" at bounding box center [766, 490] width 314 height 38
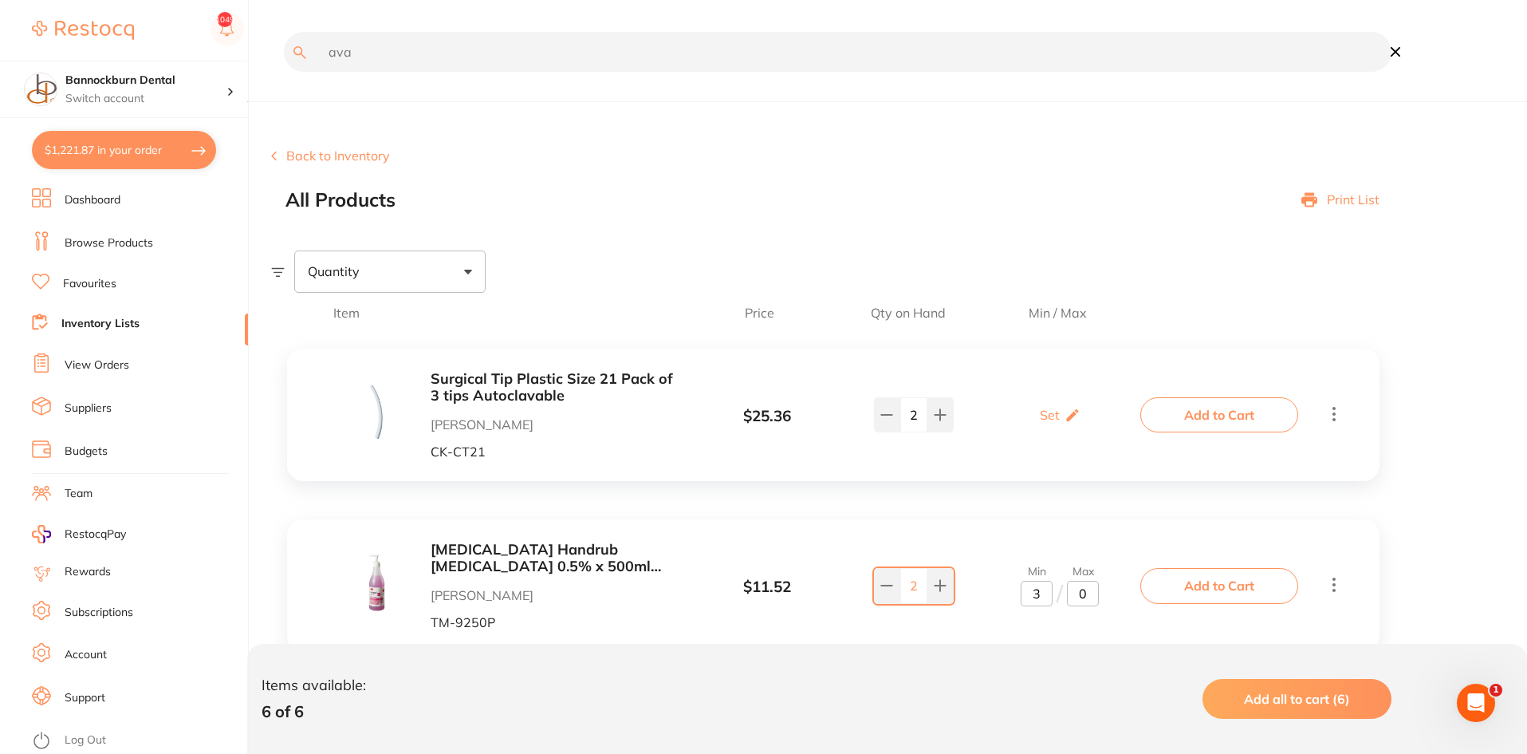
drag, startPoint x: 396, startPoint y: 57, endPoint x: 240, endPoint y: 51, distance: 155.6
click at [240, 51] on div "$1,221.87 Bannockburn Dental Switch account Bannockburn Dental $1,221.87 in you…" at bounding box center [763, 377] width 1527 height 754
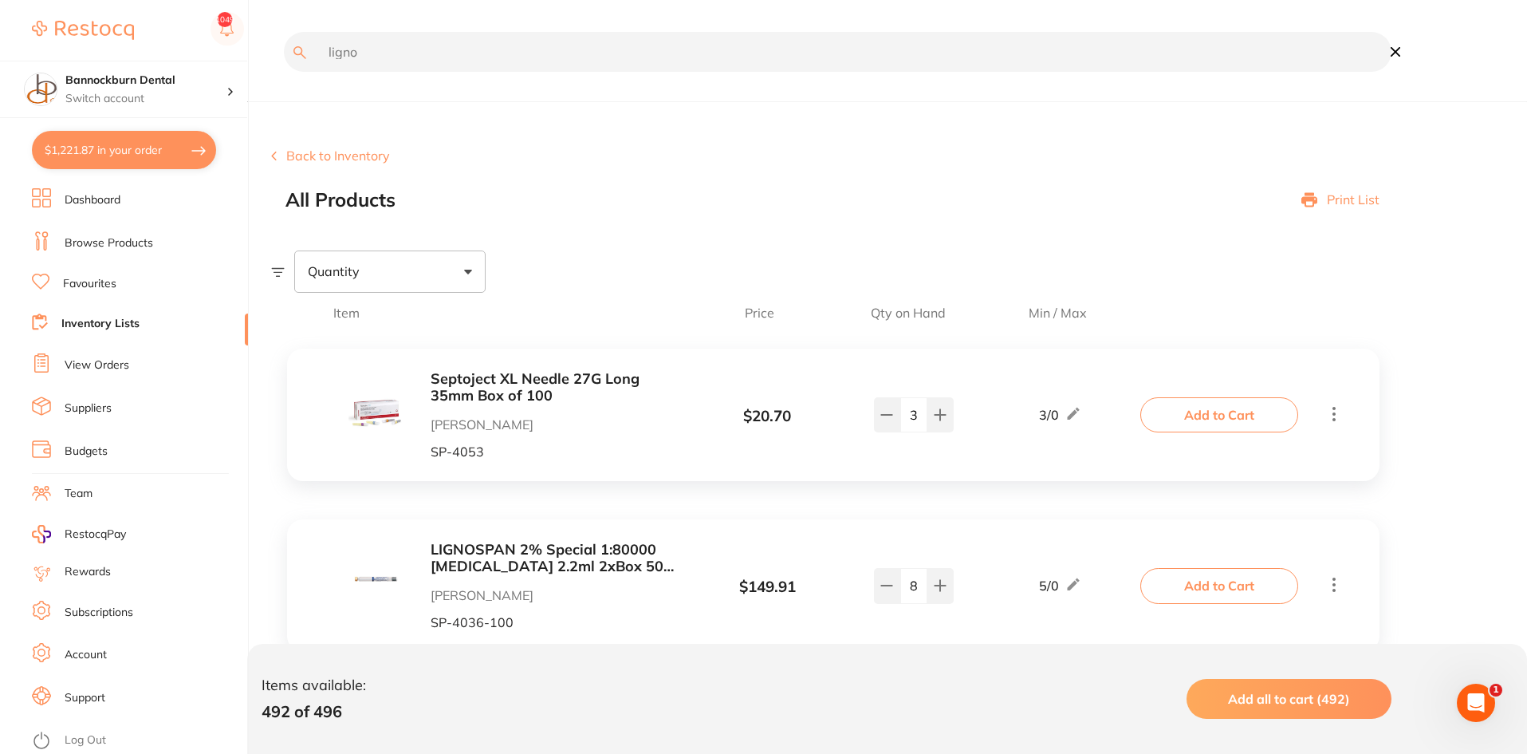
type input "ligno"
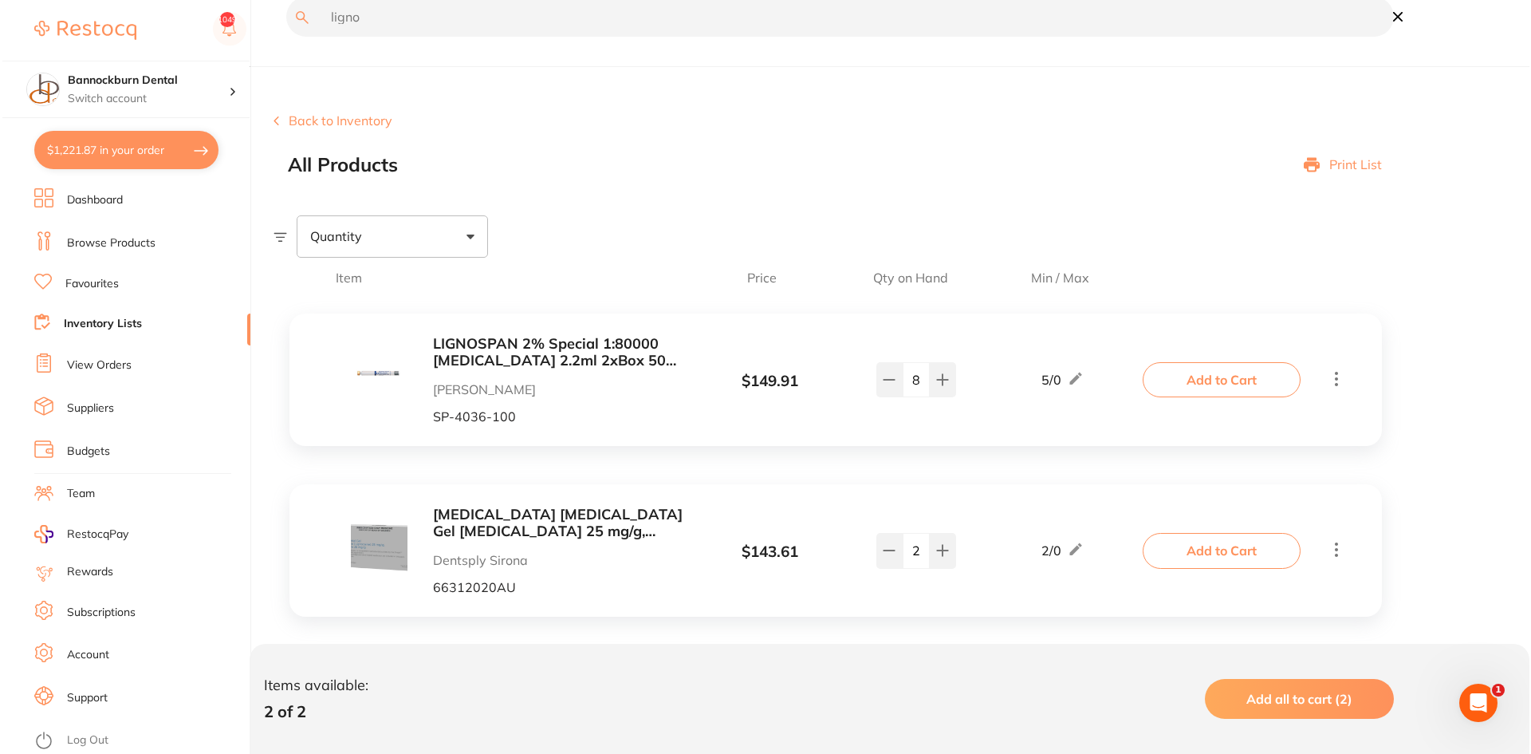
scroll to position [54, 0]
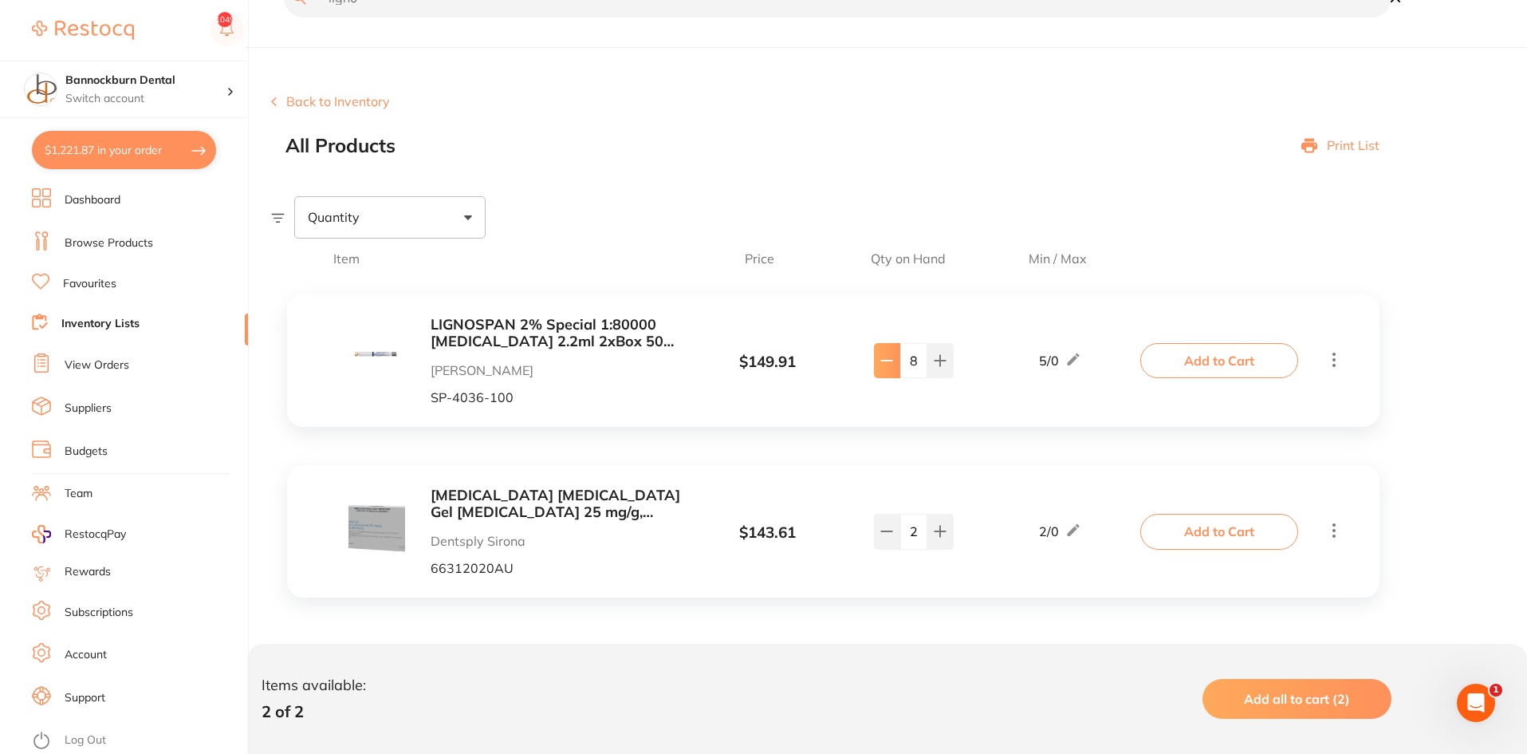
click at [895, 360] on button at bounding box center [887, 360] width 26 height 35
type input "6"
click at [881, 533] on icon at bounding box center [887, 531] width 13 height 13
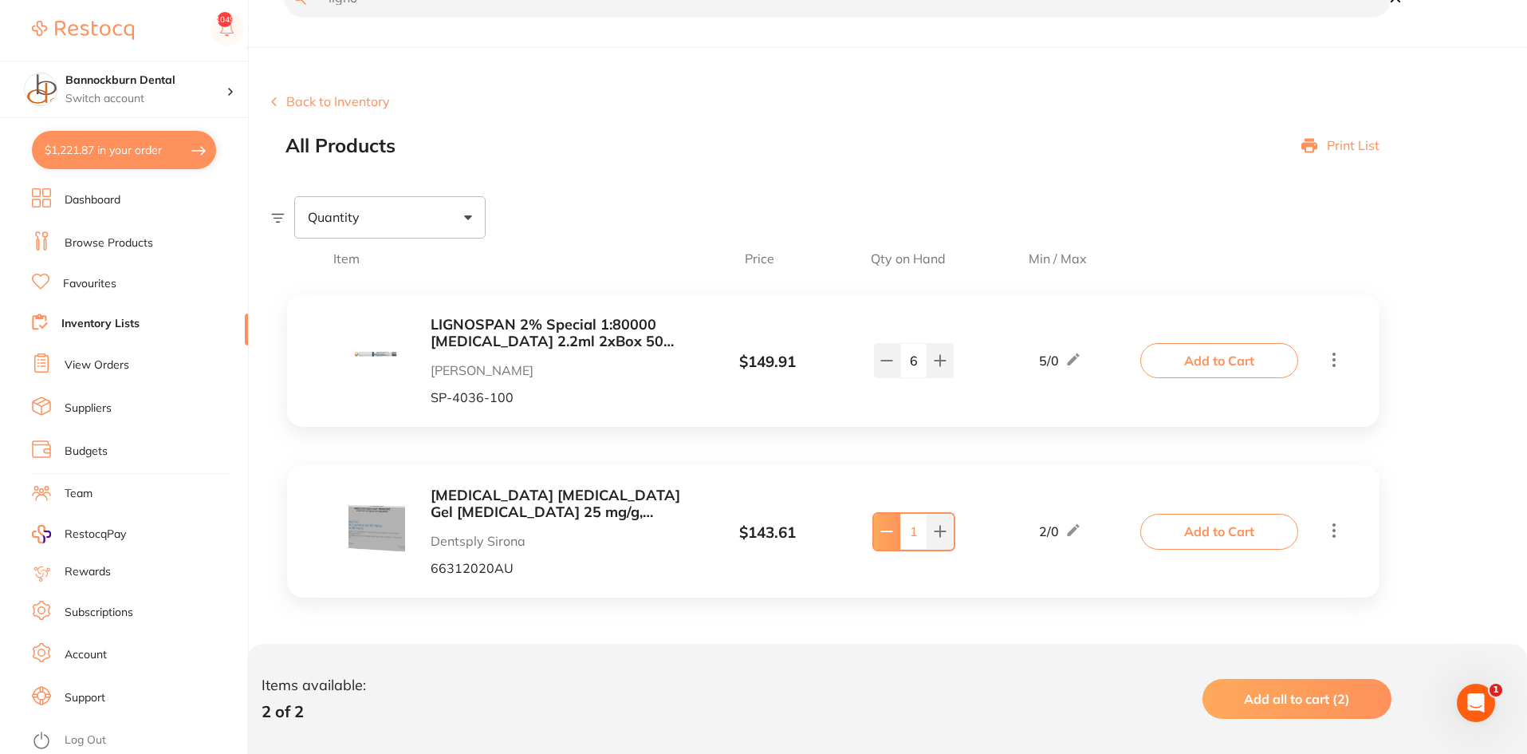
type input "0"
click at [1273, 538] on button "Add to Cart" at bounding box center [1220, 531] width 158 height 35
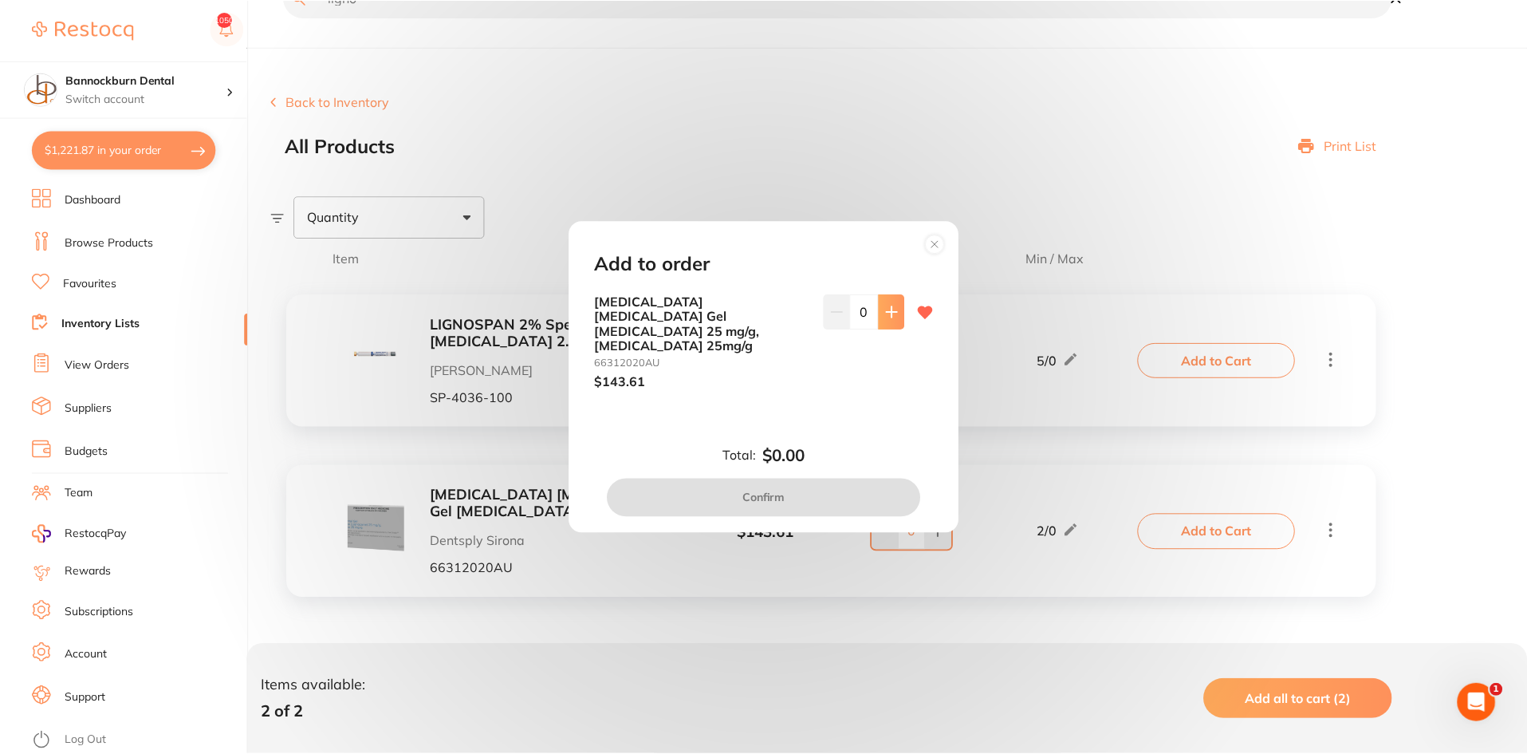
scroll to position [0, 0]
click at [888, 318] on icon at bounding box center [894, 311] width 13 height 13
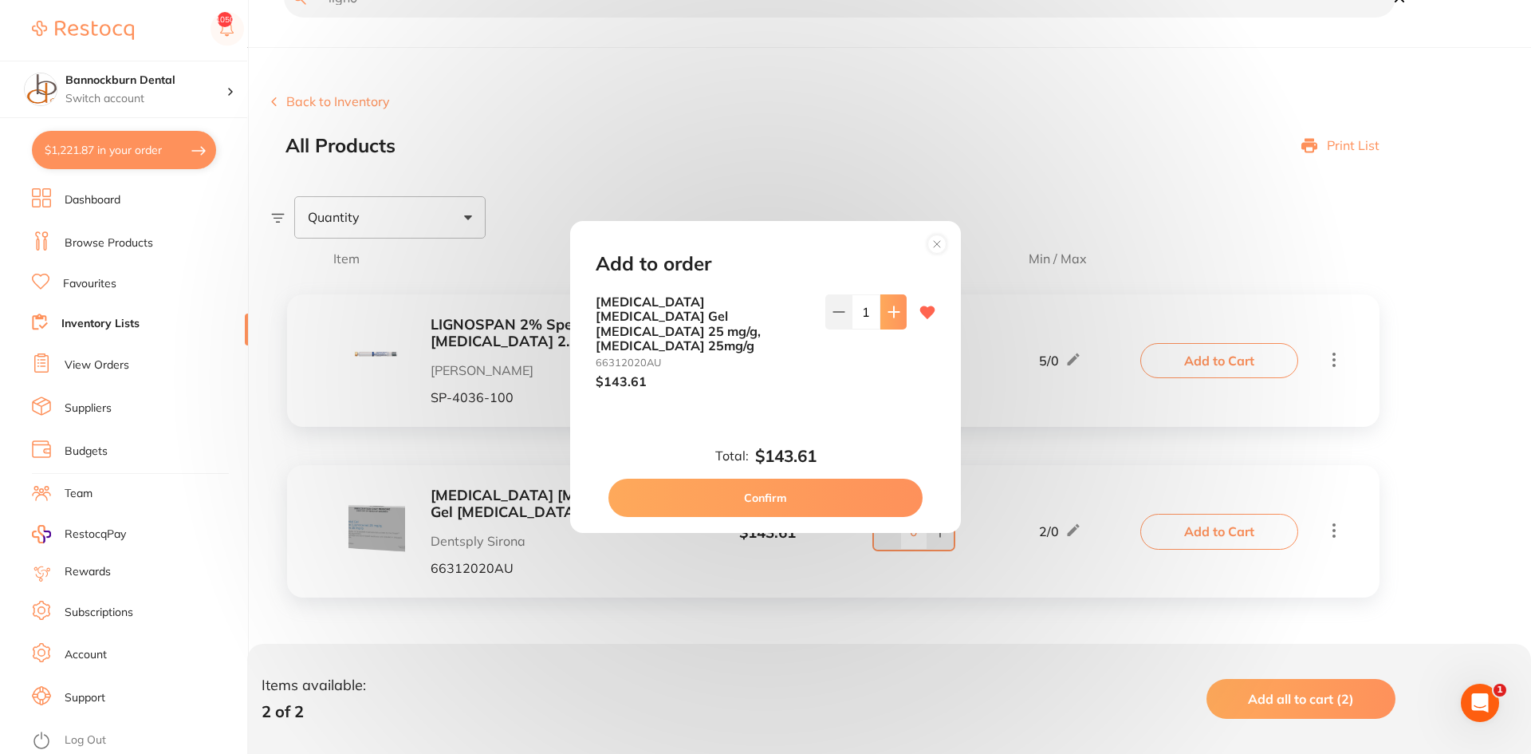
click at [888, 318] on icon at bounding box center [894, 311] width 13 height 13
type input "2"
click at [815, 487] on button "Confirm" at bounding box center [766, 498] width 314 height 38
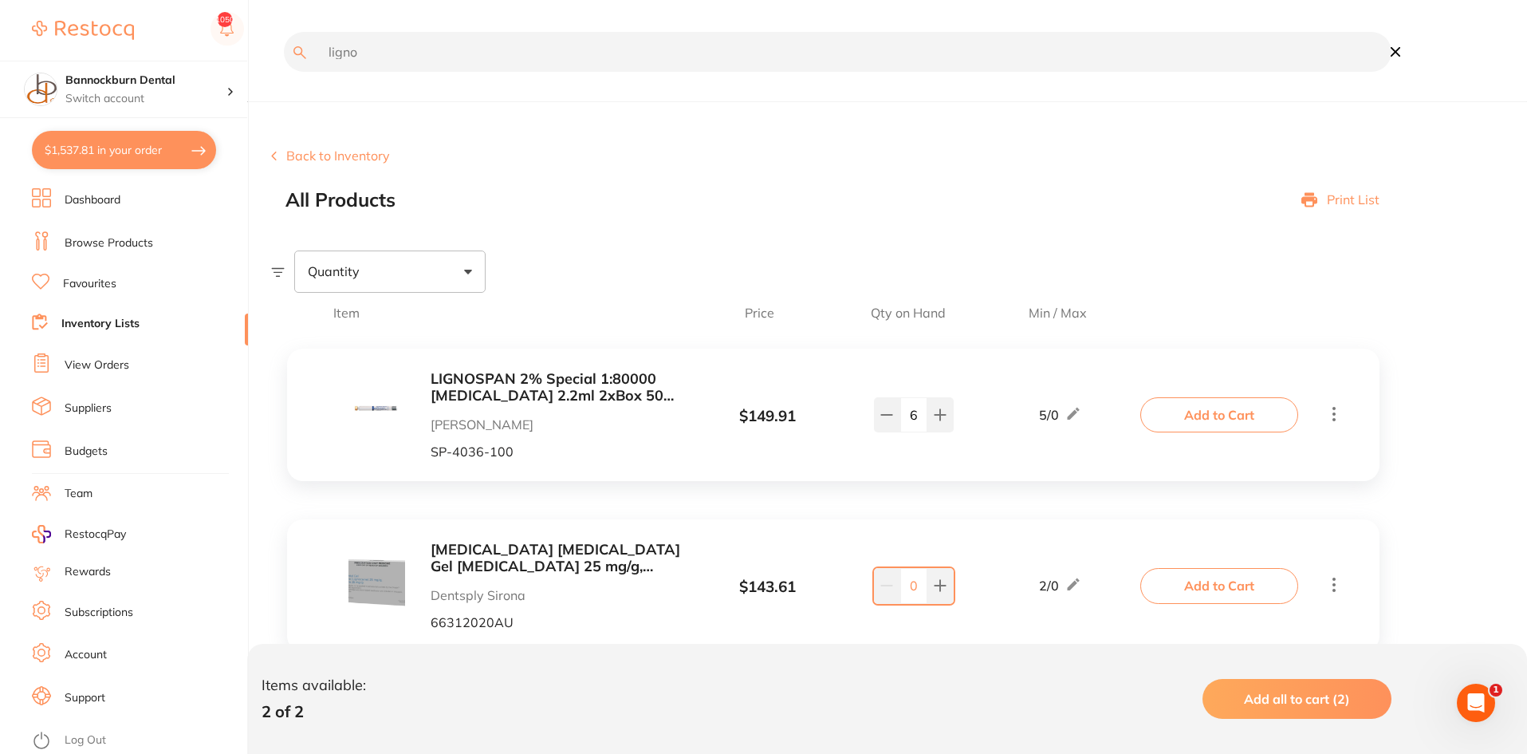
scroll to position [1, 0]
drag, startPoint x: 387, startPoint y: 62, endPoint x: 286, endPoint y: 65, distance: 101.4
click at [286, 65] on div "ligno" at bounding box center [831, 63] width 1121 height 63
type input "sept"
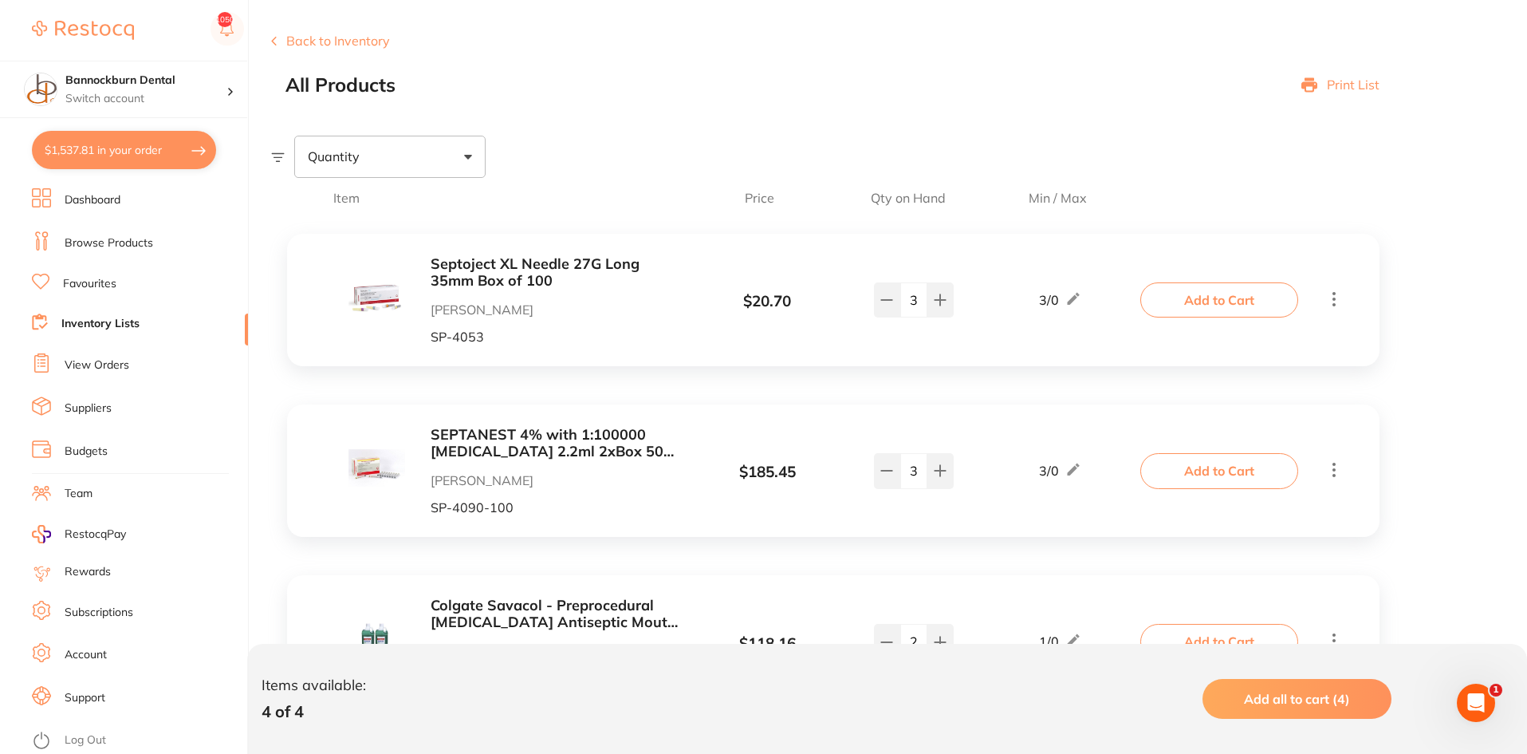
scroll to position [160, 0]
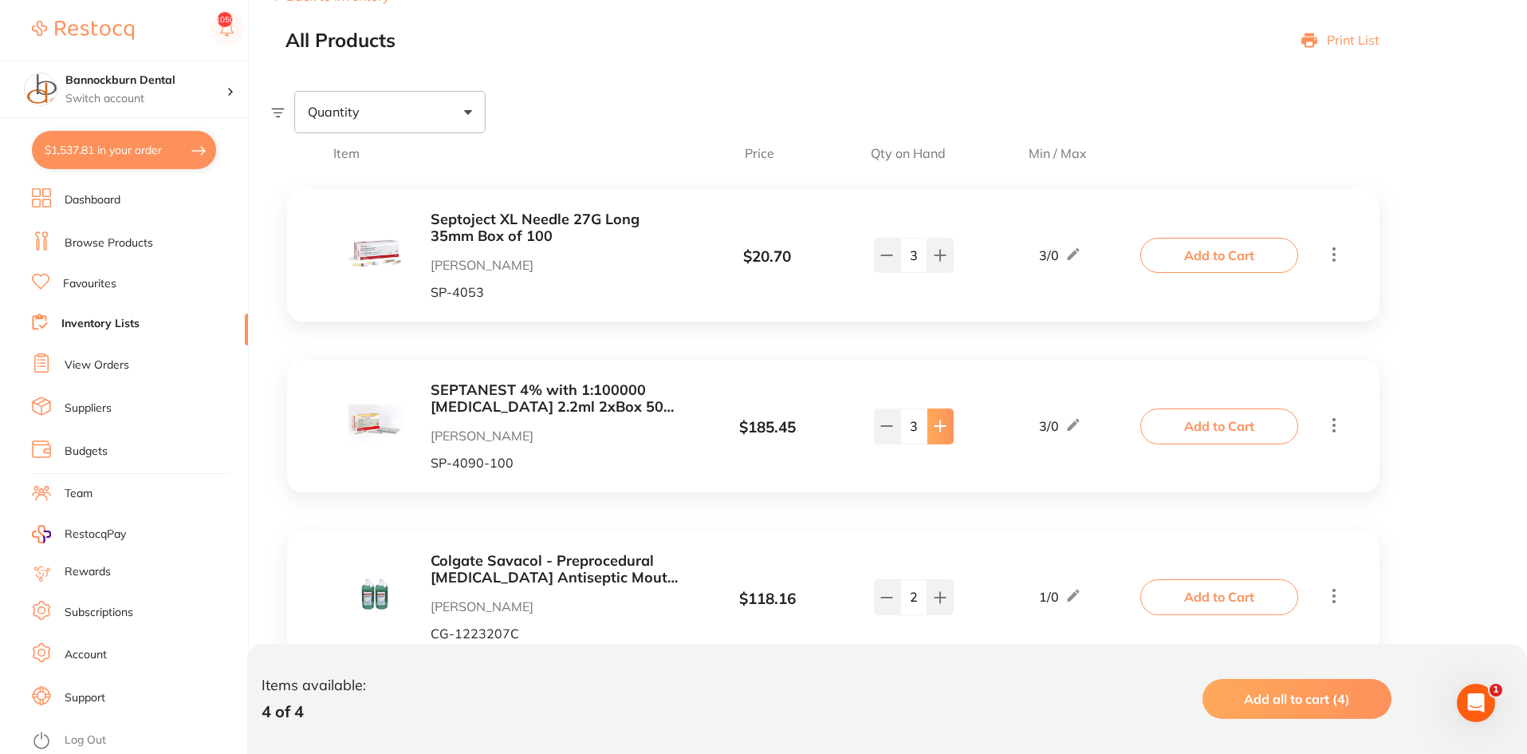
click at [941, 439] on button at bounding box center [941, 425] width 26 height 35
type input "4"
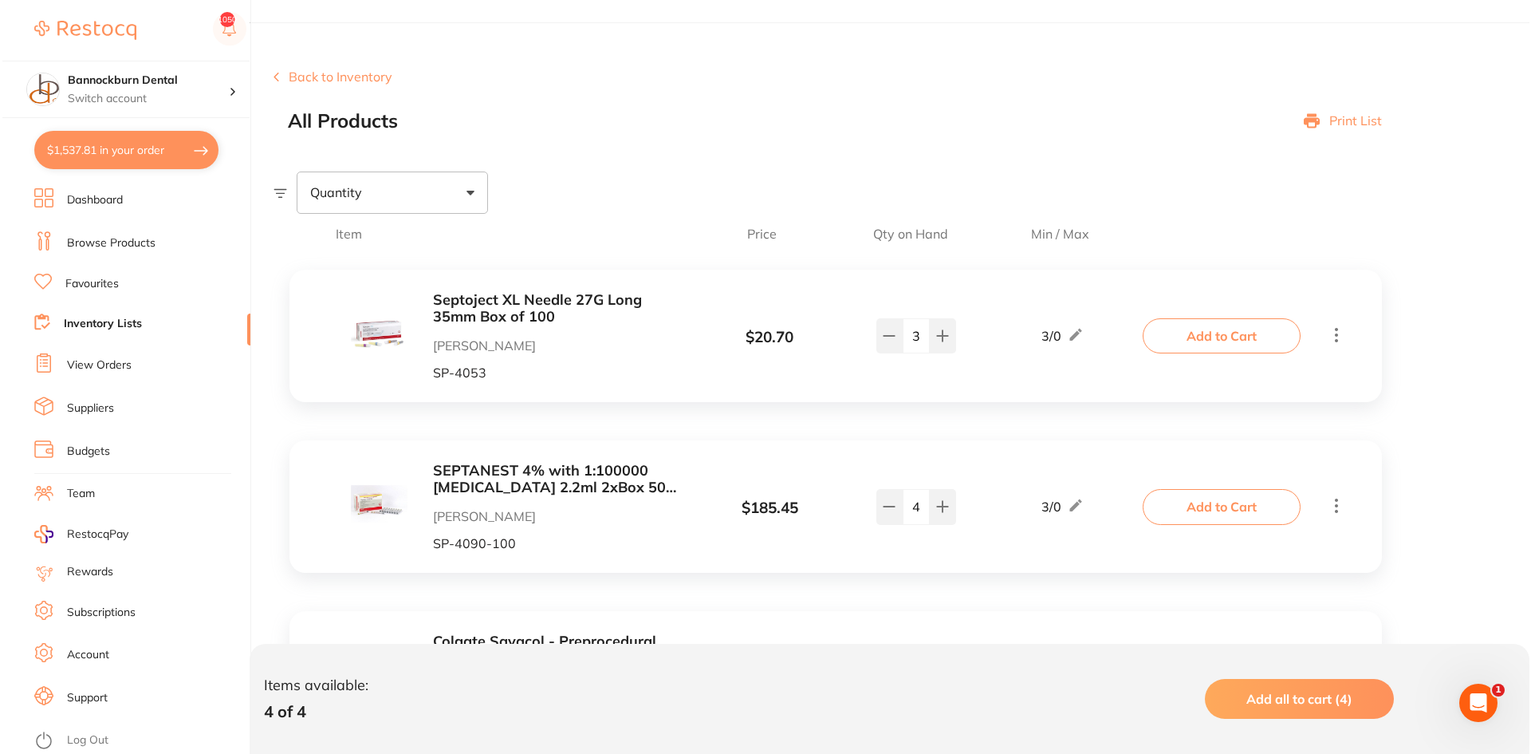
scroll to position [0, 0]
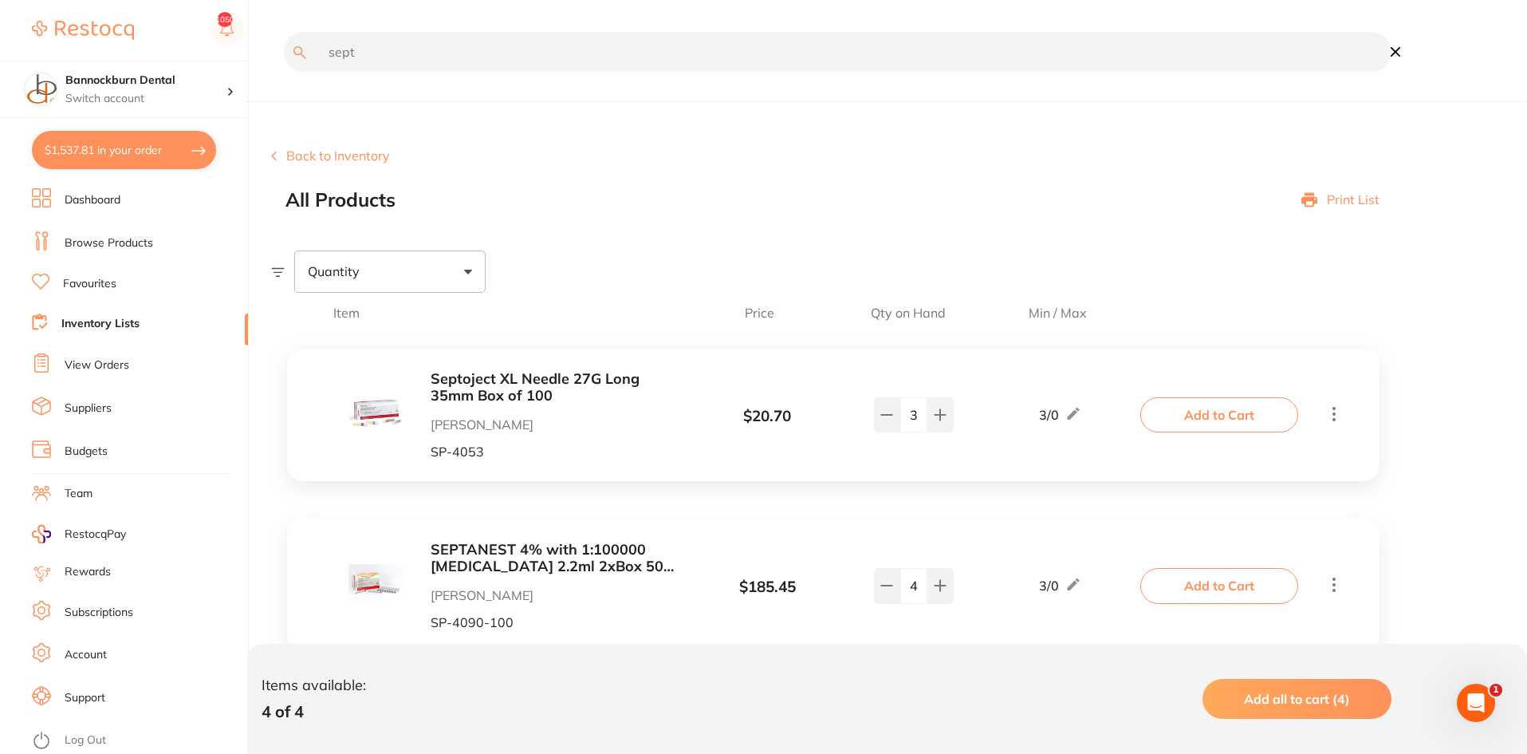
drag, startPoint x: 419, startPoint y: 69, endPoint x: 274, endPoint y: 69, distance: 145.2
click at [274, 69] on div "sept" at bounding box center [831, 63] width 1121 height 63
type input "cit"
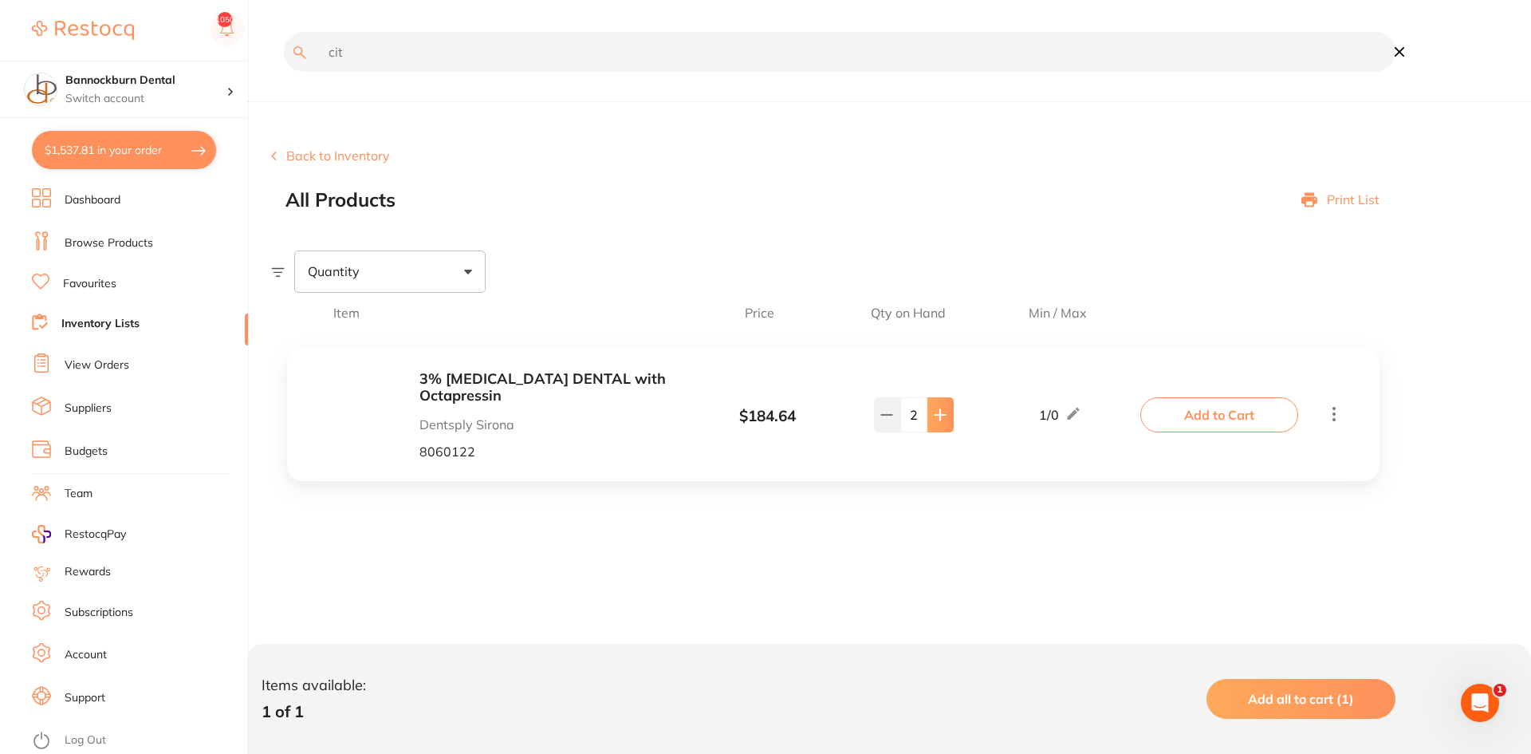
click at [938, 425] on button at bounding box center [941, 414] width 26 height 35
type input "3"
click at [1070, 413] on icon at bounding box center [1074, 413] width 16 height 17
drag, startPoint x: 1038, startPoint y: 424, endPoint x: 1014, endPoint y: 432, distance: 25.2
click at [1014, 432] on div "Min 1 / Max 0" at bounding box center [1061, 414] width 168 height 41
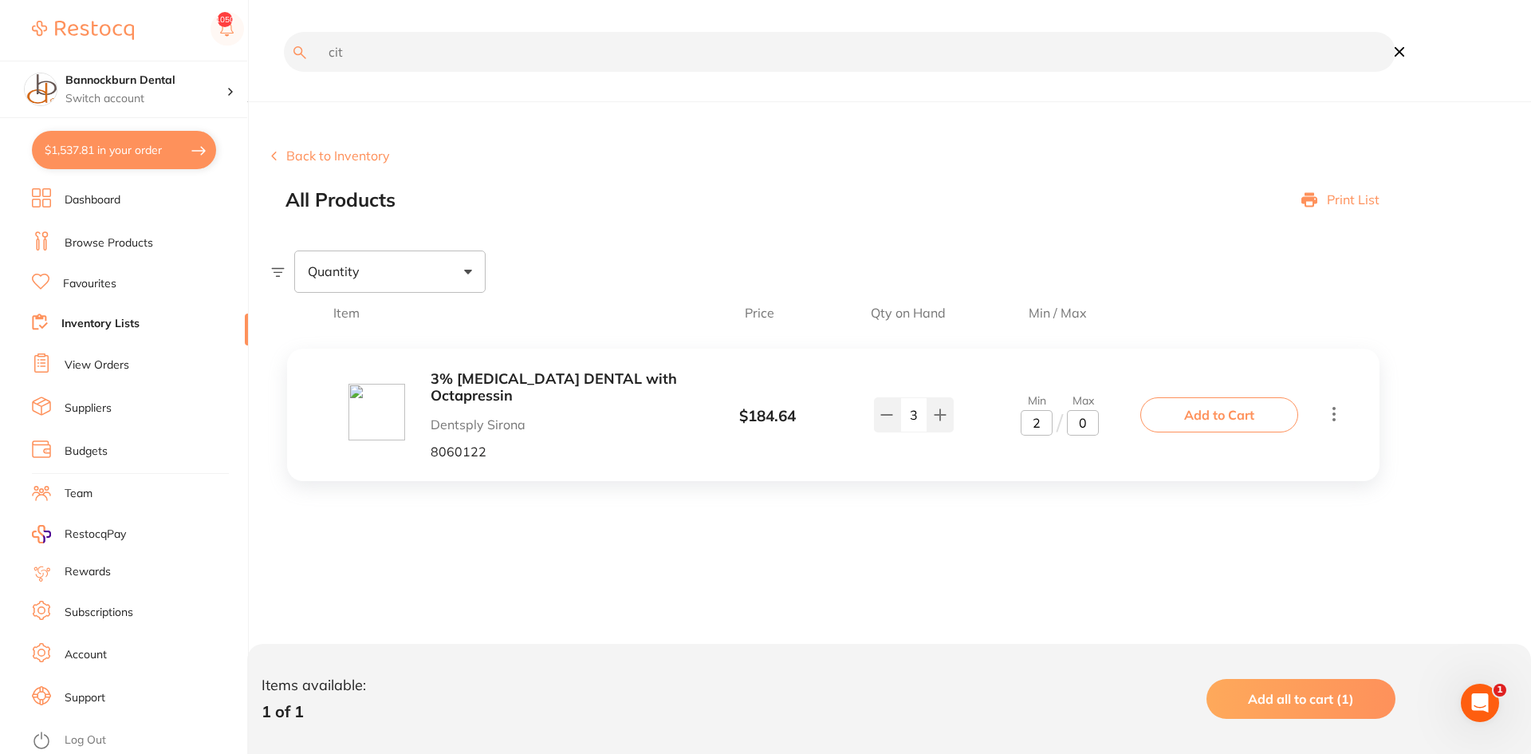
type input "2"
click at [997, 349] on div "3% Citanest DENTAL with Octapressin Dentsply Sirona 8060122 $ 184.64 Min 2 / Ma…" at bounding box center [833, 415] width 1093 height 132
drag, startPoint x: 382, startPoint y: 51, endPoint x: 276, endPoint y: 69, distance: 107.7
click at [276, 69] on div "cit" at bounding box center [833, 63] width 1125 height 63
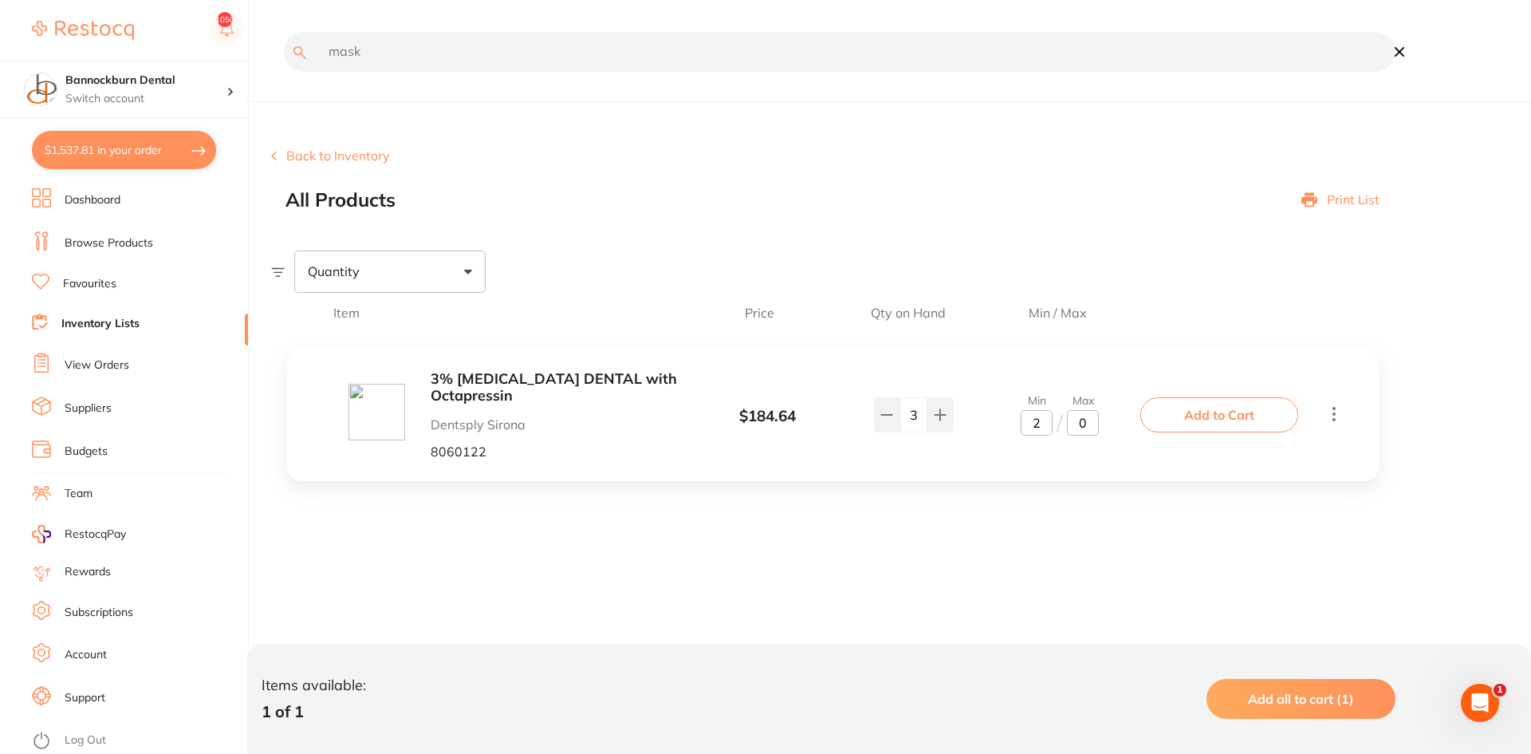
type input "mask"
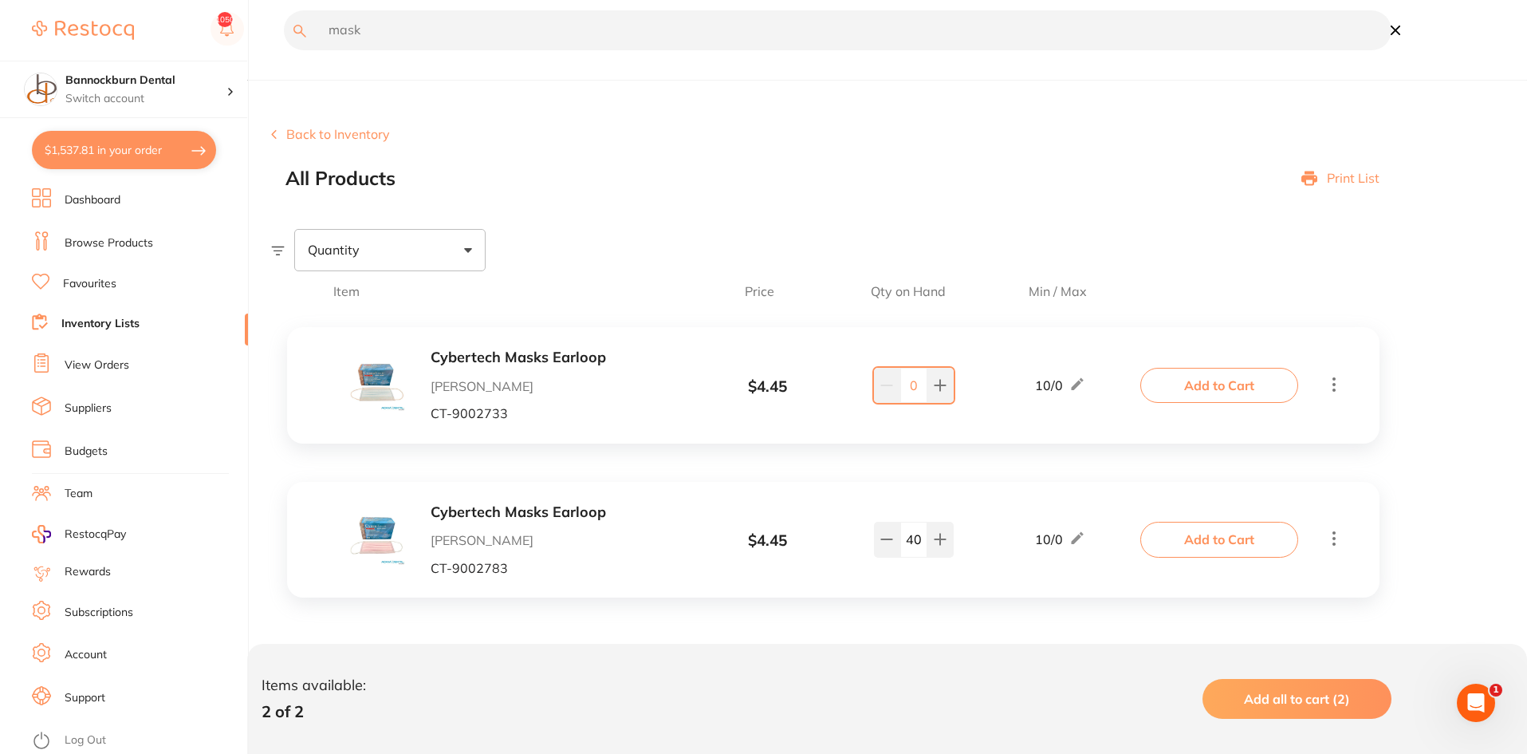
scroll to position [0, 0]
drag, startPoint x: 920, startPoint y: 541, endPoint x: 869, endPoint y: 538, distance: 51.1
click at [869, 538] on div "40" at bounding box center [913, 539] width 125 height 35
type input "30"
click at [901, 506] on div "Cybertech Masks Earloop Adam Dental CT-9002783 $ 4.45 10 / 0 30 10 / 0" at bounding box center [725, 539] width 837 height 71
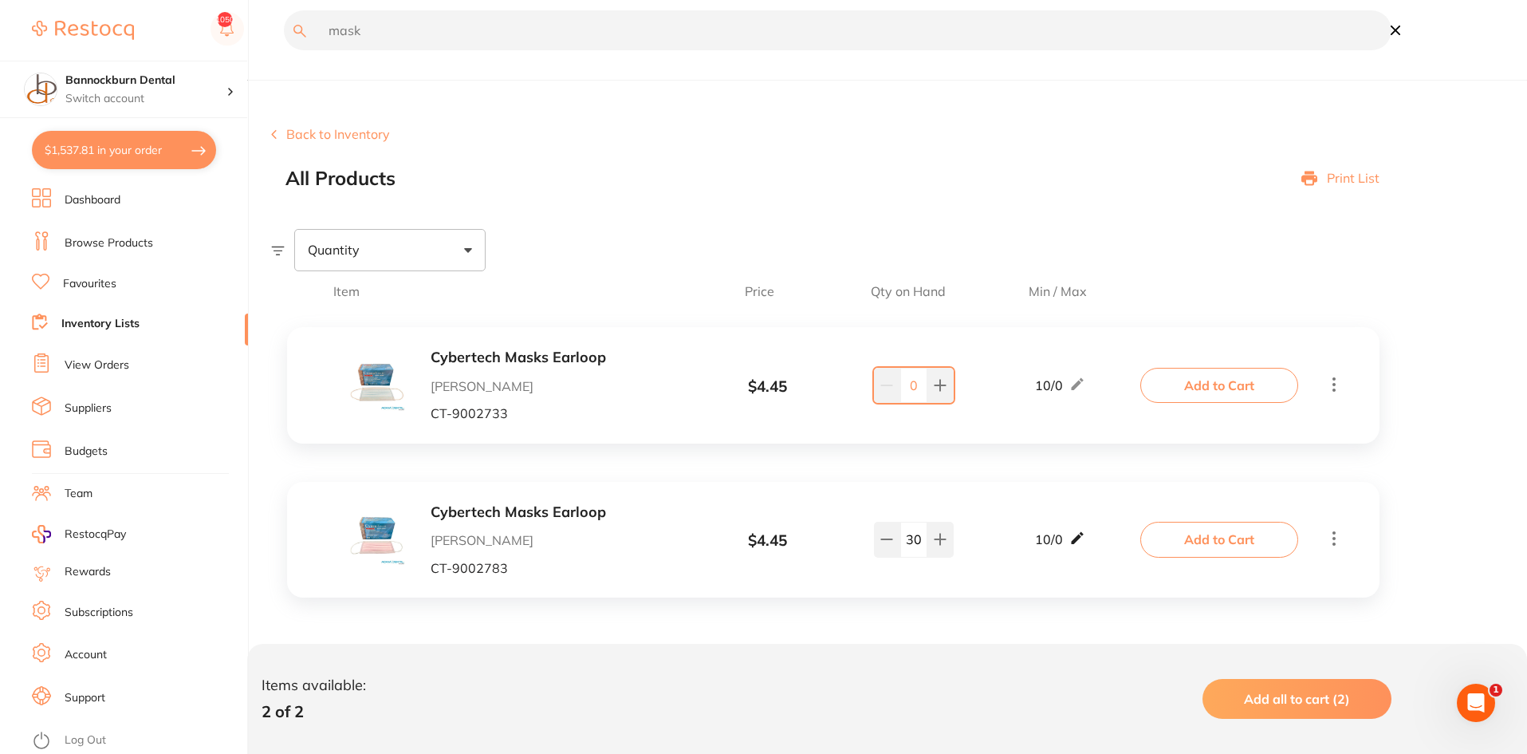
click at [1076, 539] on icon at bounding box center [1077, 538] width 12 height 12
click at [1034, 548] on input "10" at bounding box center [1037, 547] width 32 height 26
type input "20"
click at [1091, 486] on div "Cybertech Masks Earloop Adam Dental CT-9002783 $ 4.45 Min 20 / Max 0 30 Min 20 …" at bounding box center [833, 540] width 1093 height 116
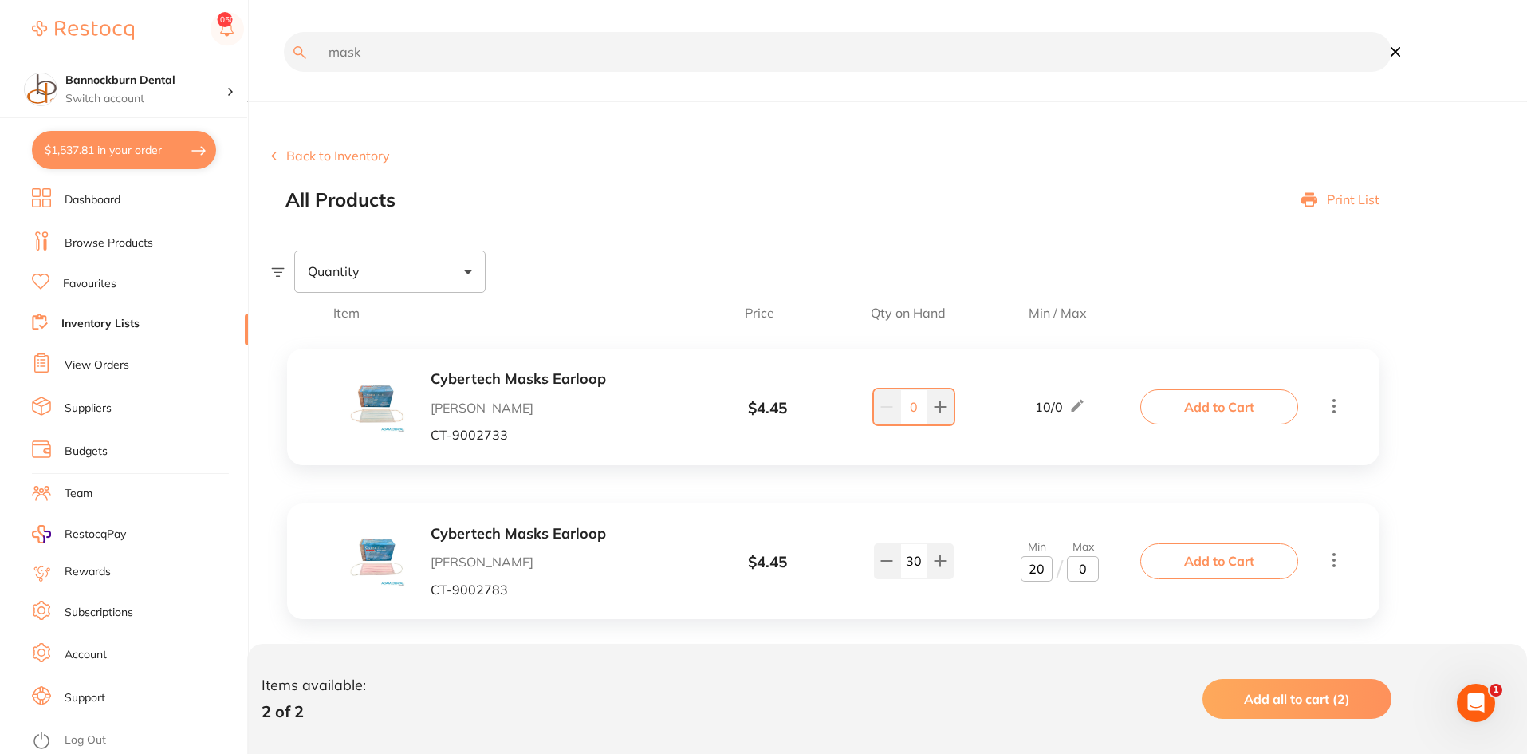
scroll to position [1, 0]
drag, startPoint x: 387, startPoint y: 53, endPoint x: 254, endPoint y: 65, distance: 133.7
click at [254, 65] on div "$1,537.81 Bannockburn Dental Switch account Bannockburn Dental $1,537.81 in you…" at bounding box center [763, 377] width 1527 height 754
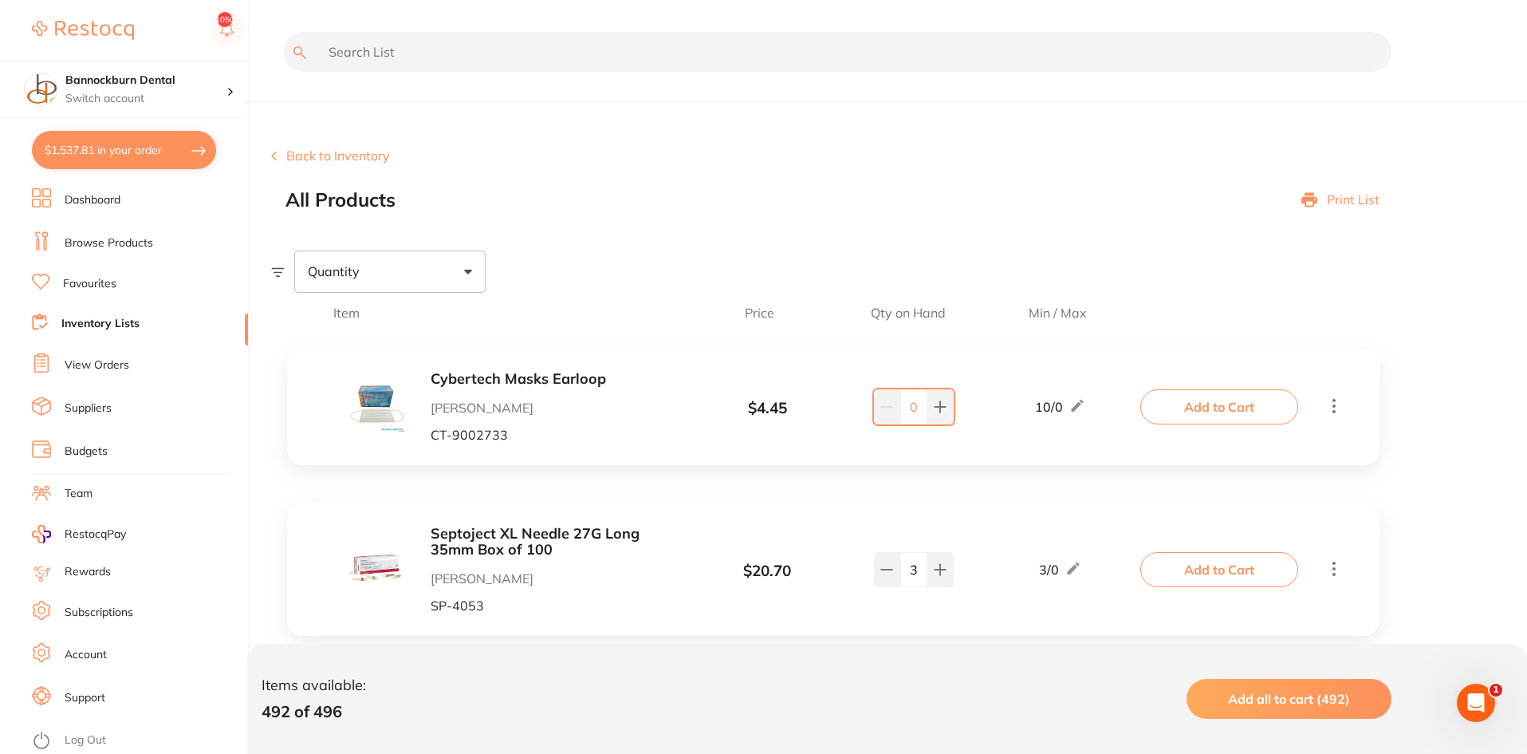
scroll to position [0, 0]
type input "m"
type input "wide"
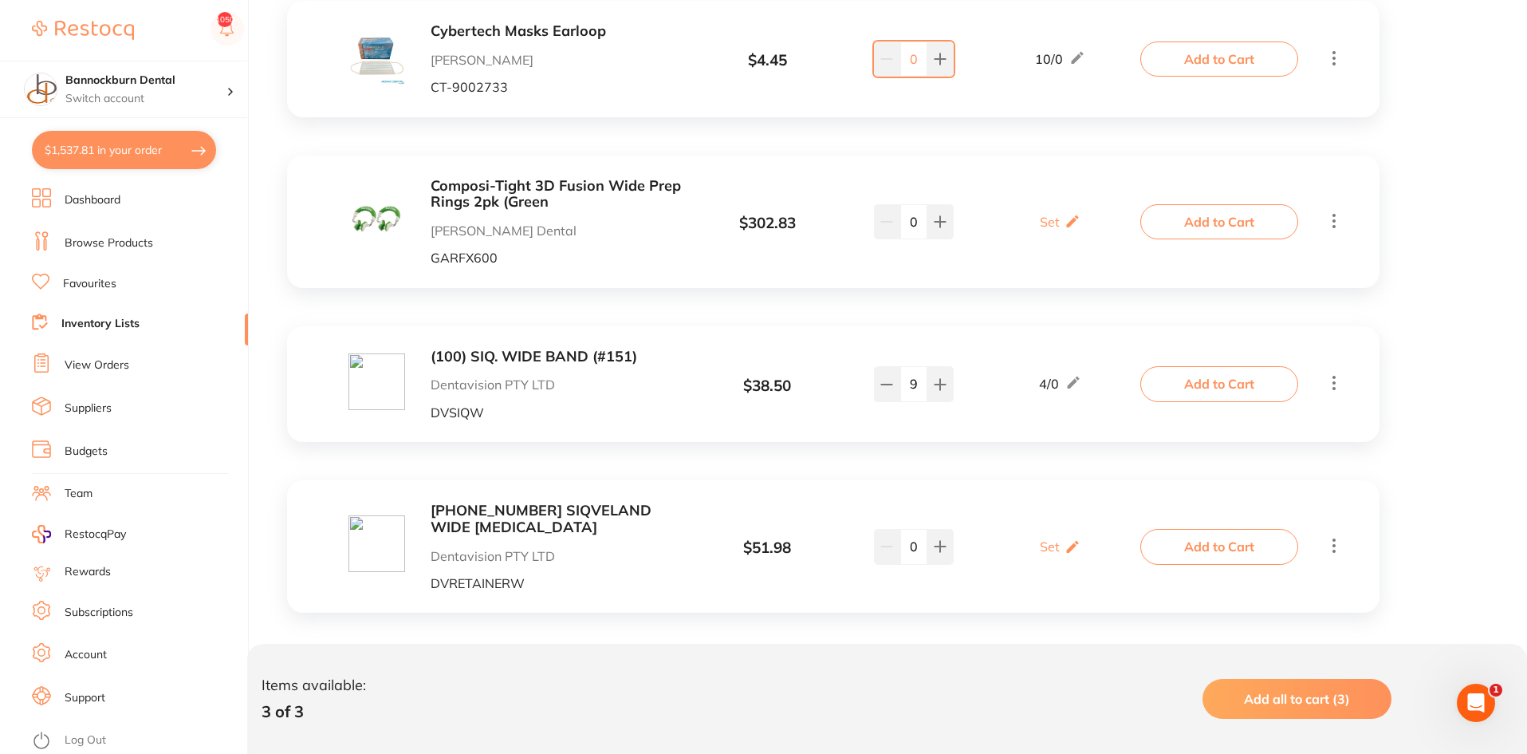
scroll to position [363, 0]
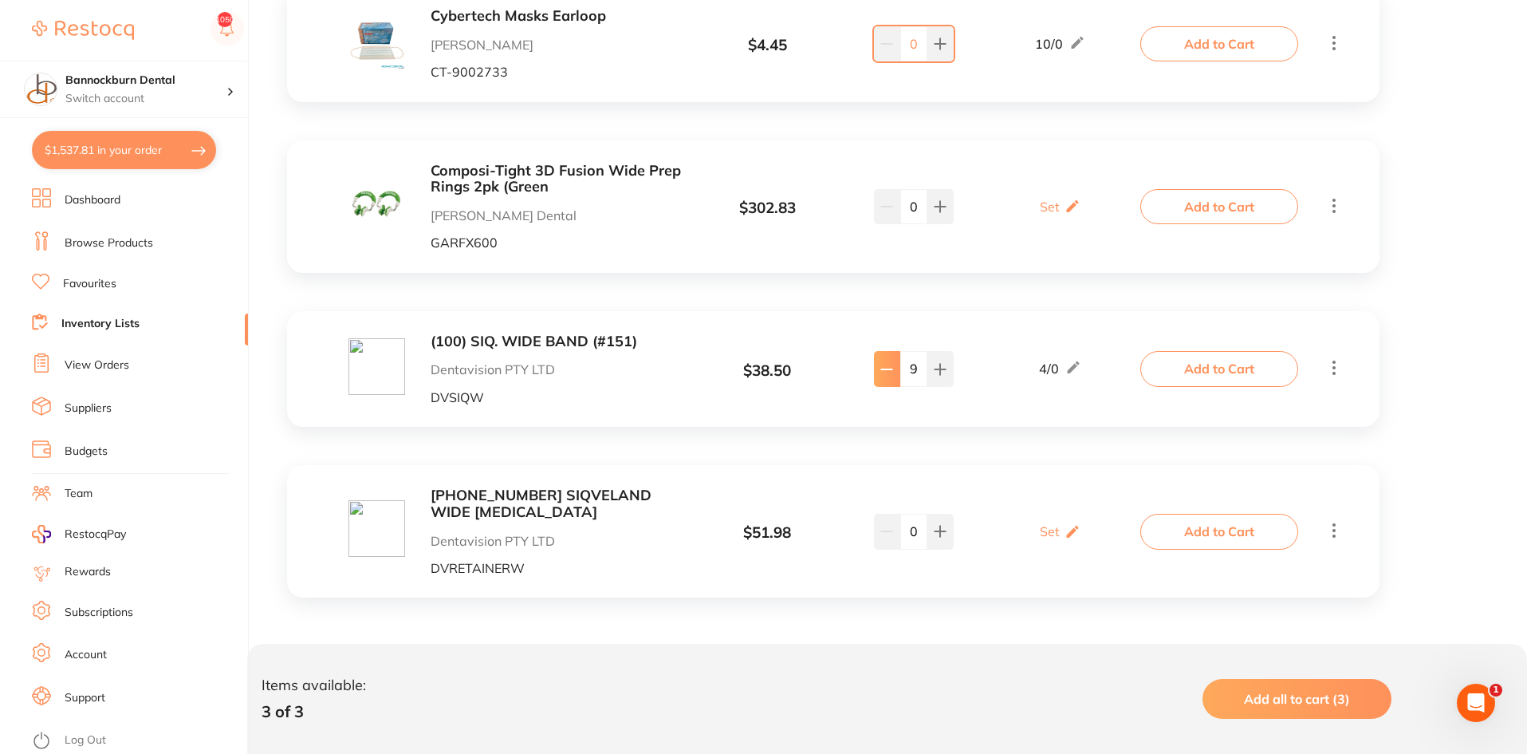
click at [883, 376] on button at bounding box center [887, 368] width 26 height 35
type input "7"
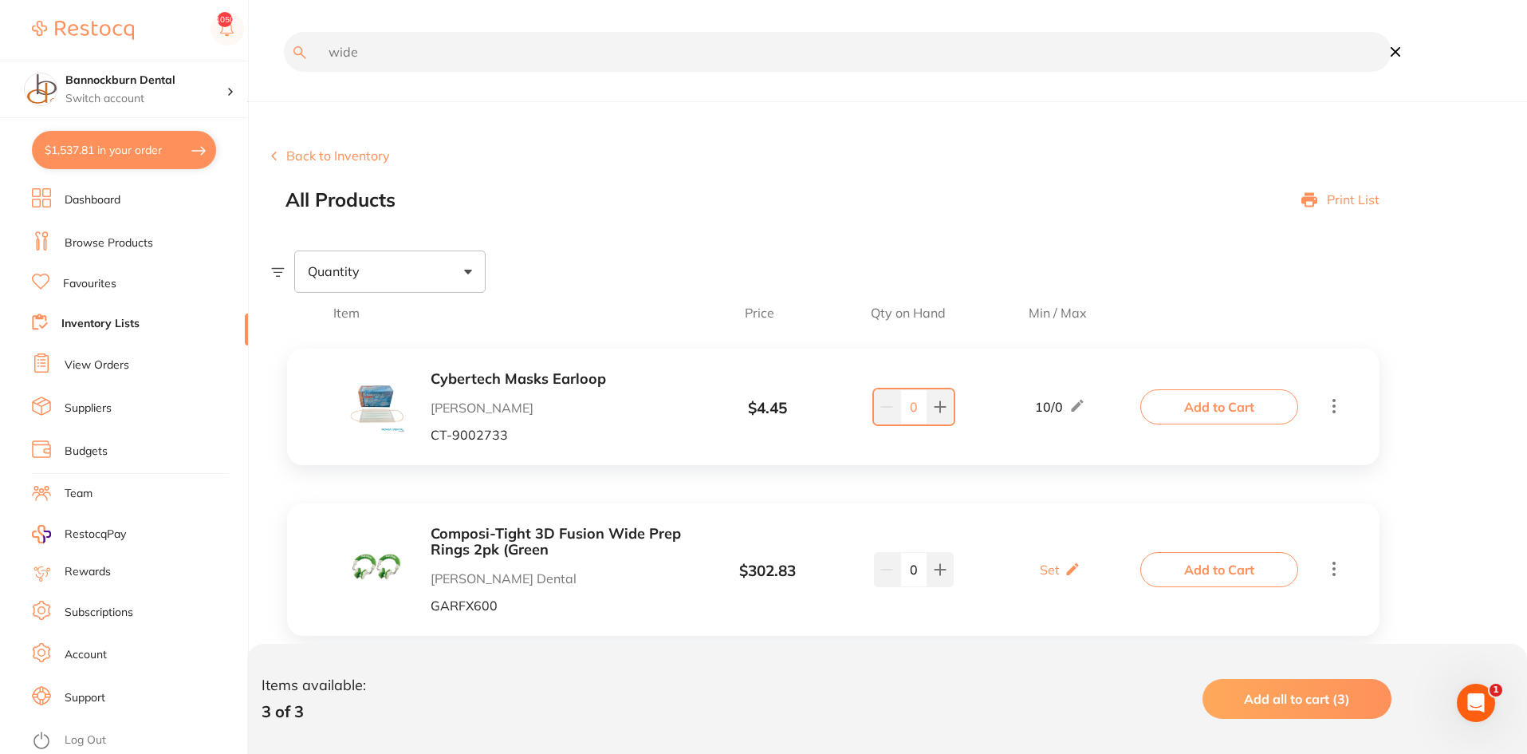
scroll to position [1, 0]
drag, startPoint x: 295, startPoint y: 68, endPoint x: 251, endPoint y: 65, distance: 43.9
click at [251, 65] on div "$1,537.81 Bannockburn Dental Switch account Bannockburn Dental $1,537.81 in you…" at bounding box center [763, 377] width 1527 height 754
type input "narrow"
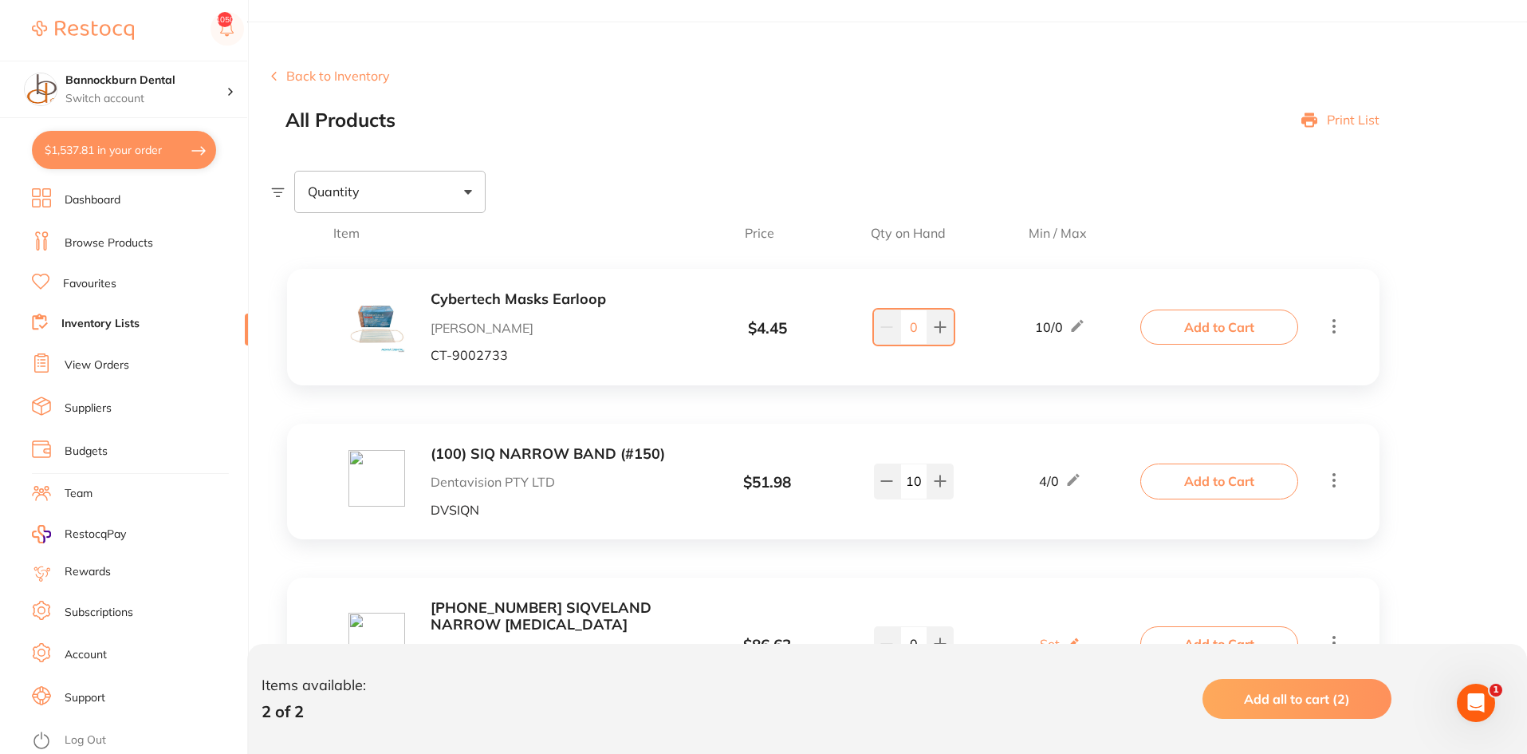
scroll to position [0, 0]
click at [891, 491] on button at bounding box center [887, 480] width 26 height 35
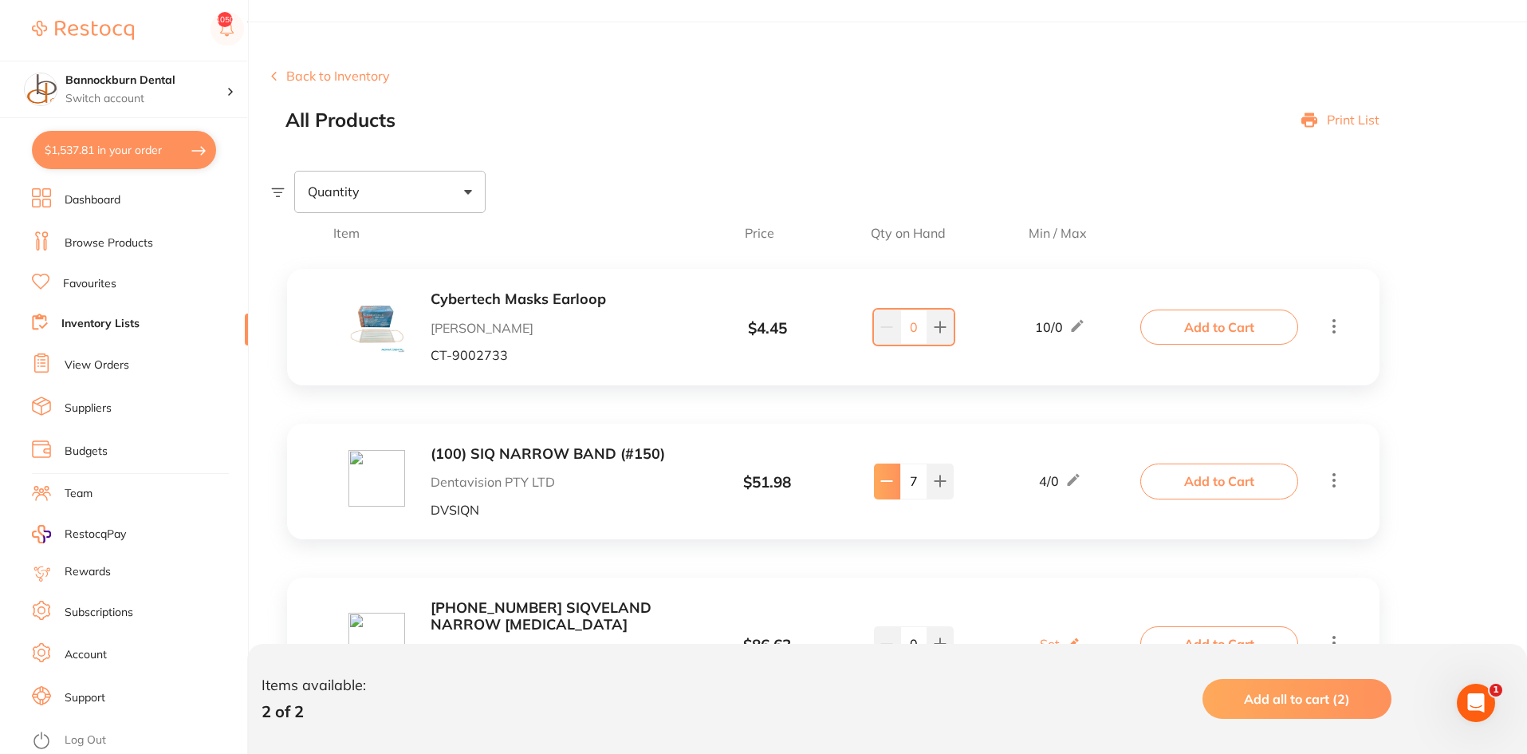
type input "6"
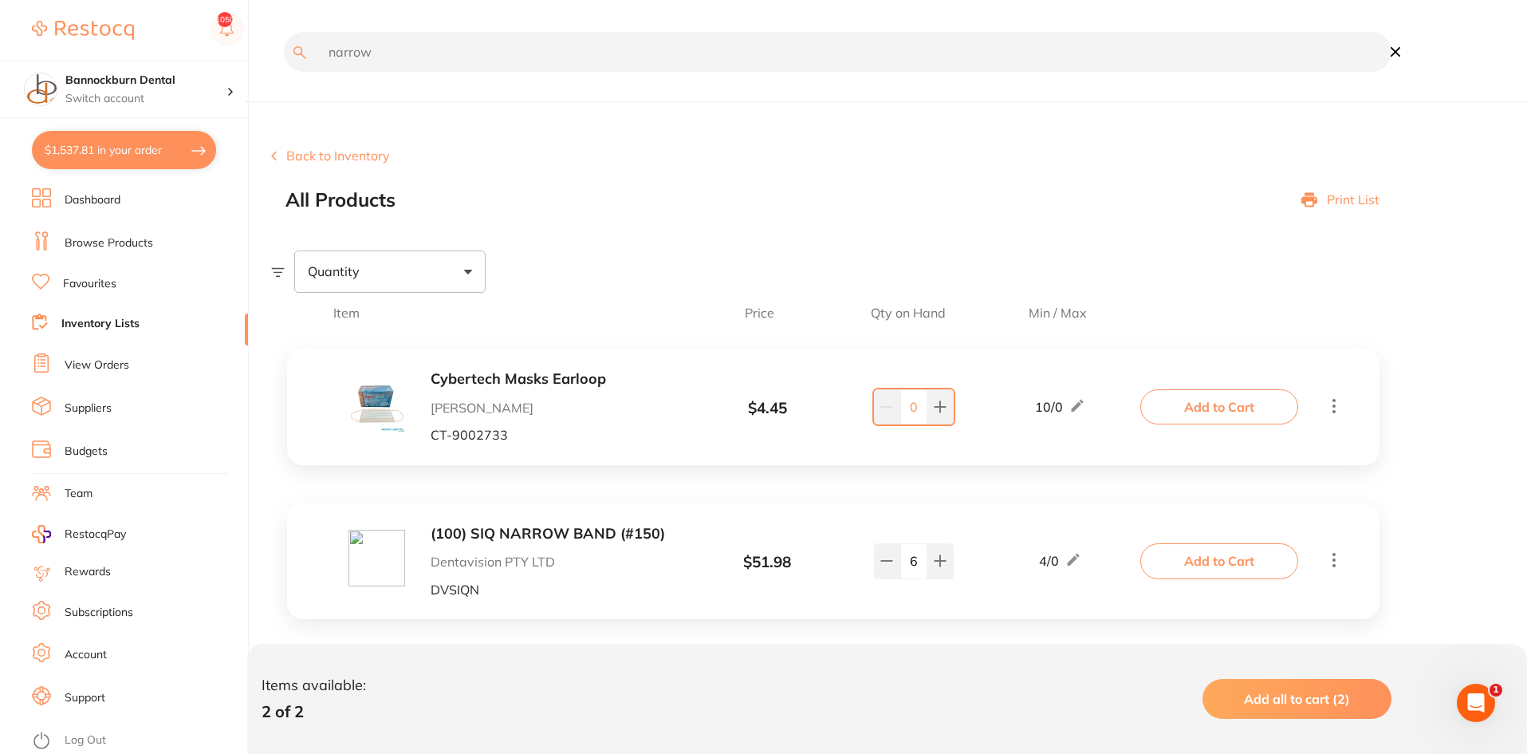
click at [381, 53] on input "narrow" at bounding box center [838, 52] width 1108 height 40
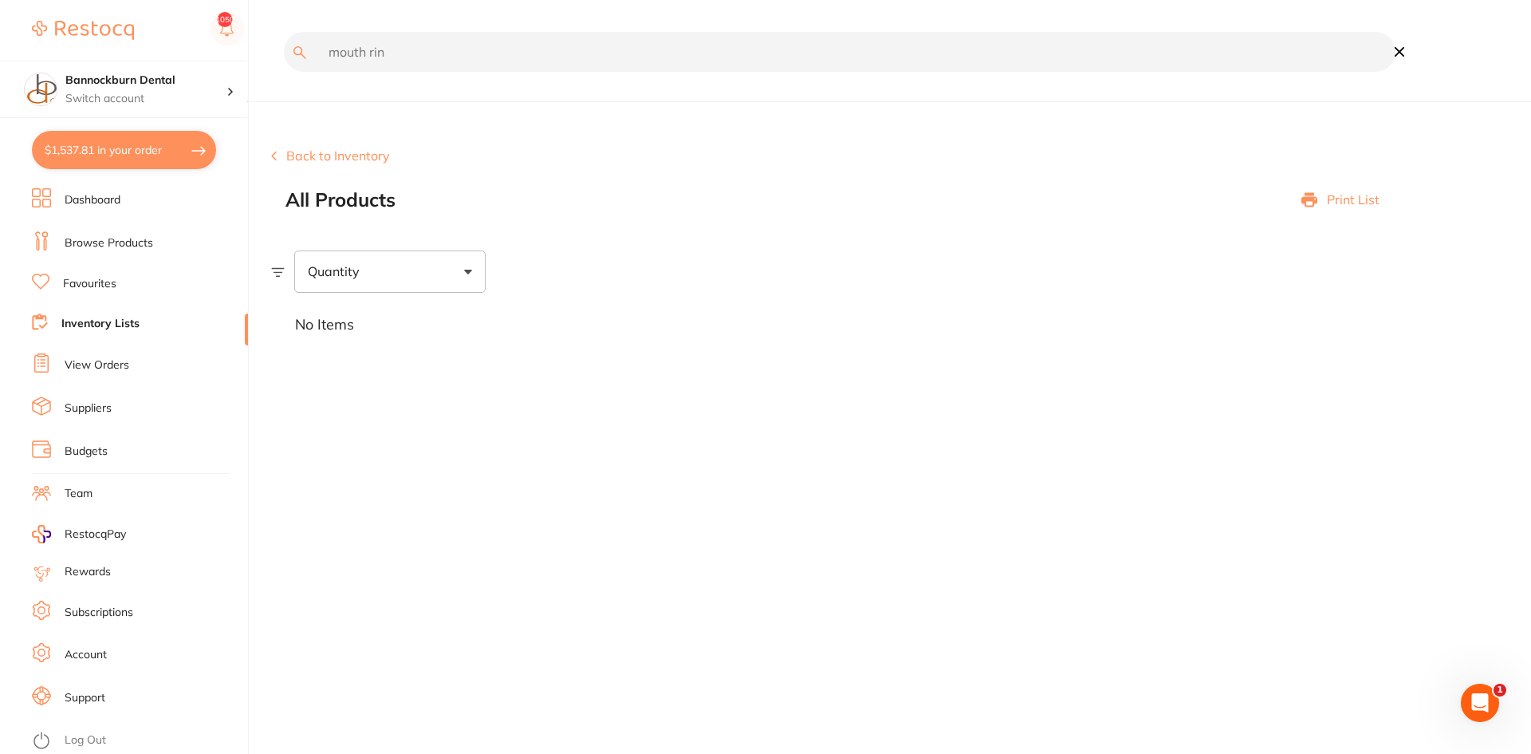
drag, startPoint x: 341, startPoint y: 51, endPoint x: 206, endPoint y: 34, distance: 136.6
click at [206, 34] on div "$1,537.81 Bannockburn Dental Switch account Bannockburn Dental $1,537.81 in you…" at bounding box center [765, 377] width 1531 height 754
type input "prophy"
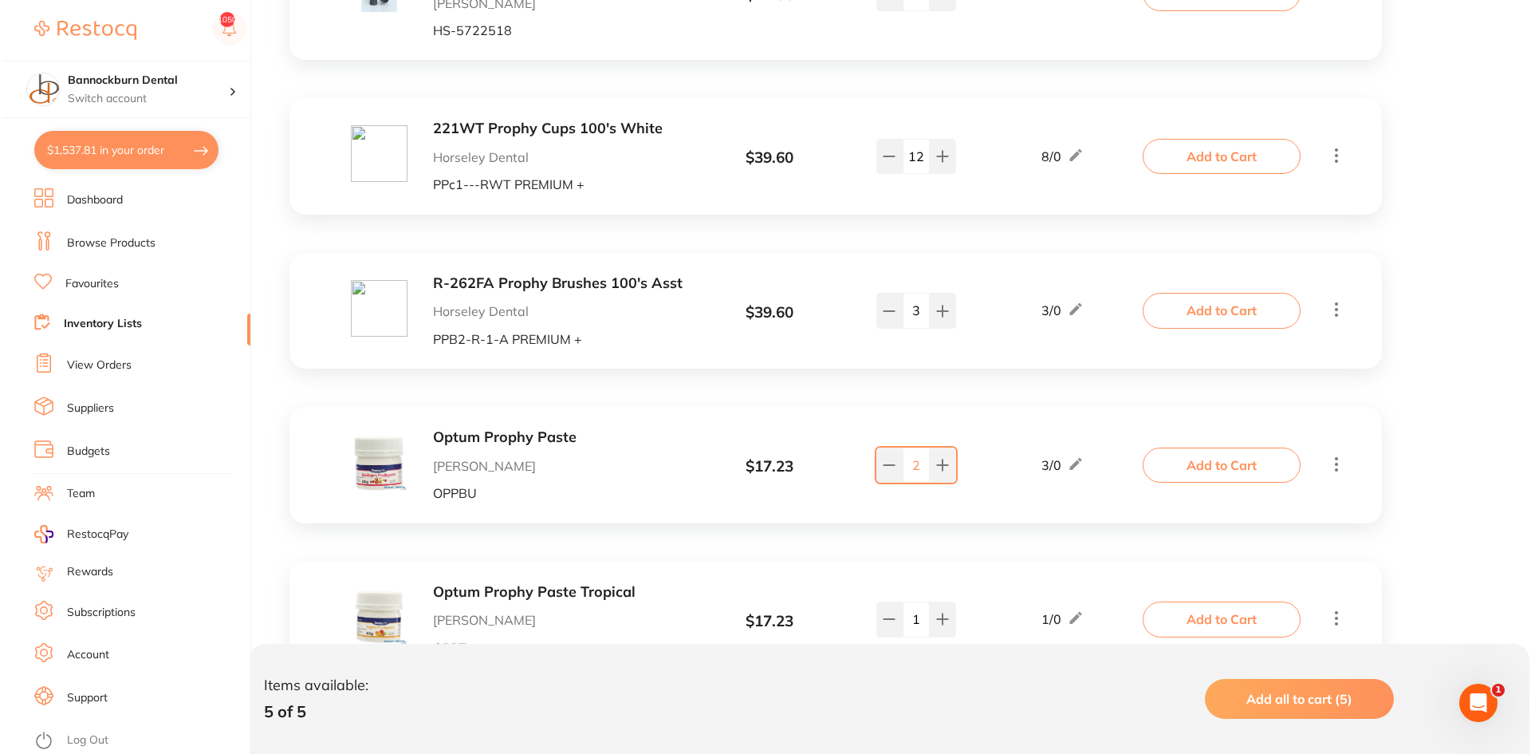
scroll to position [501, 0]
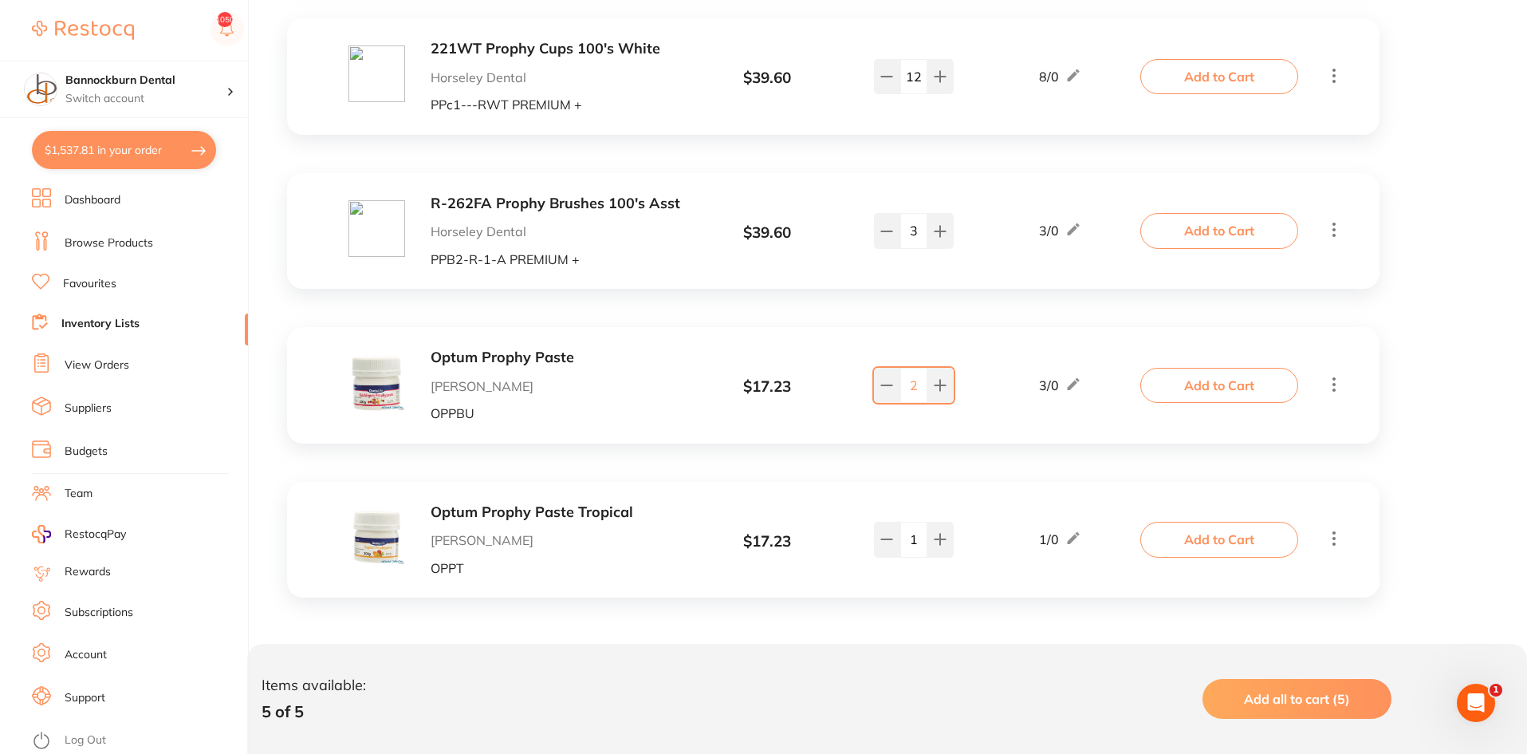
click at [1184, 381] on button "Add to Cart" at bounding box center [1220, 385] width 158 height 35
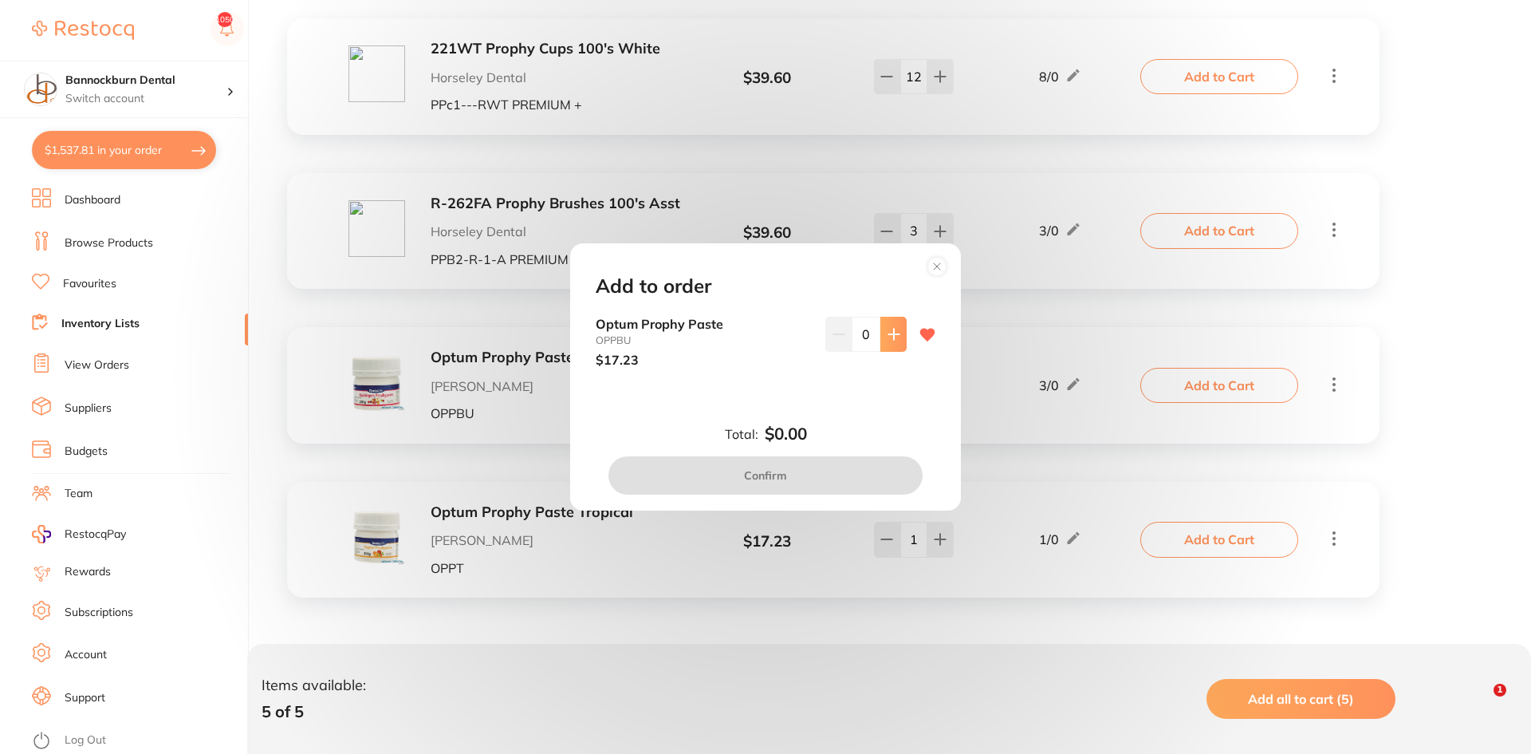
click at [888, 343] on button at bounding box center [894, 334] width 26 height 35
type input "1"
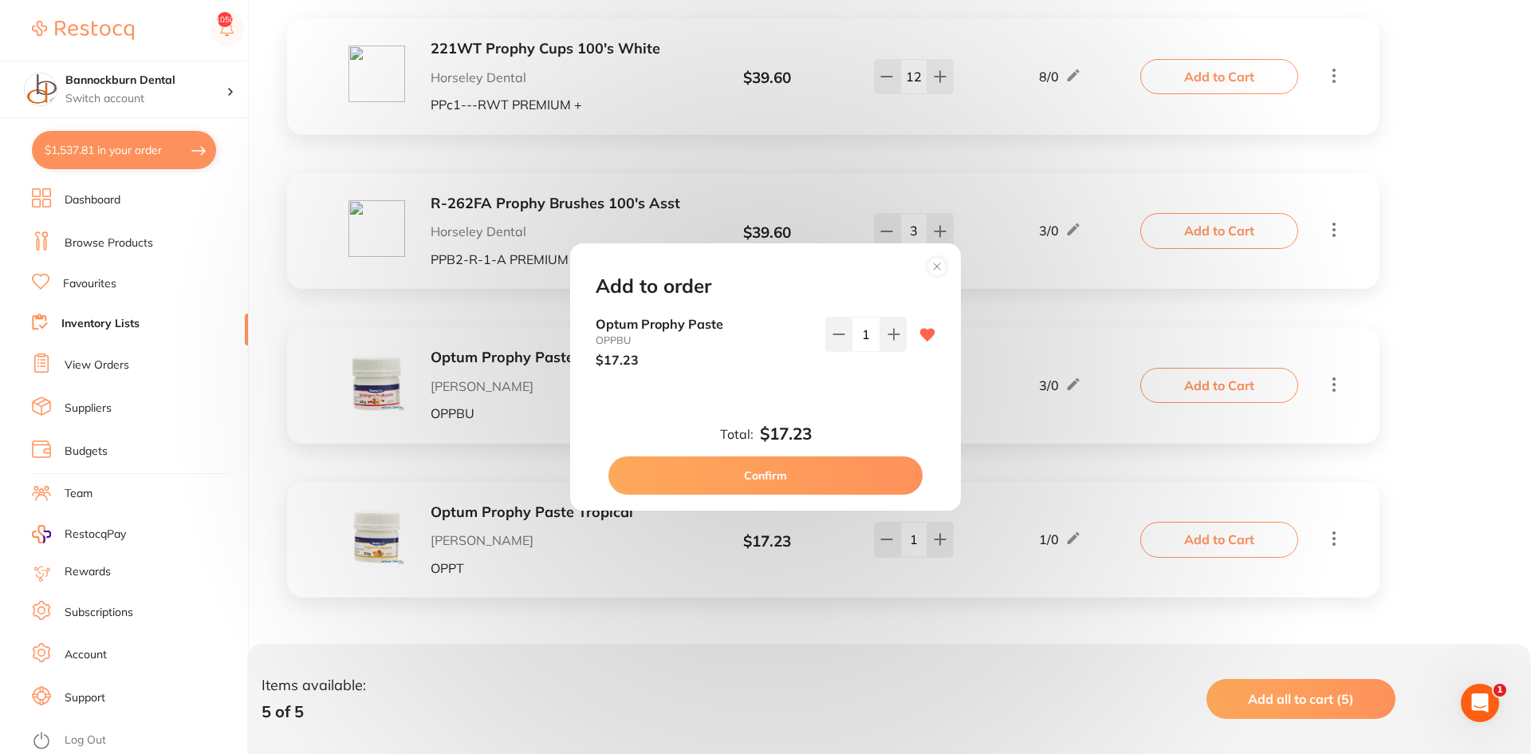
click at [881, 463] on button "Confirm" at bounding box center [766, 475] width 314 height 38
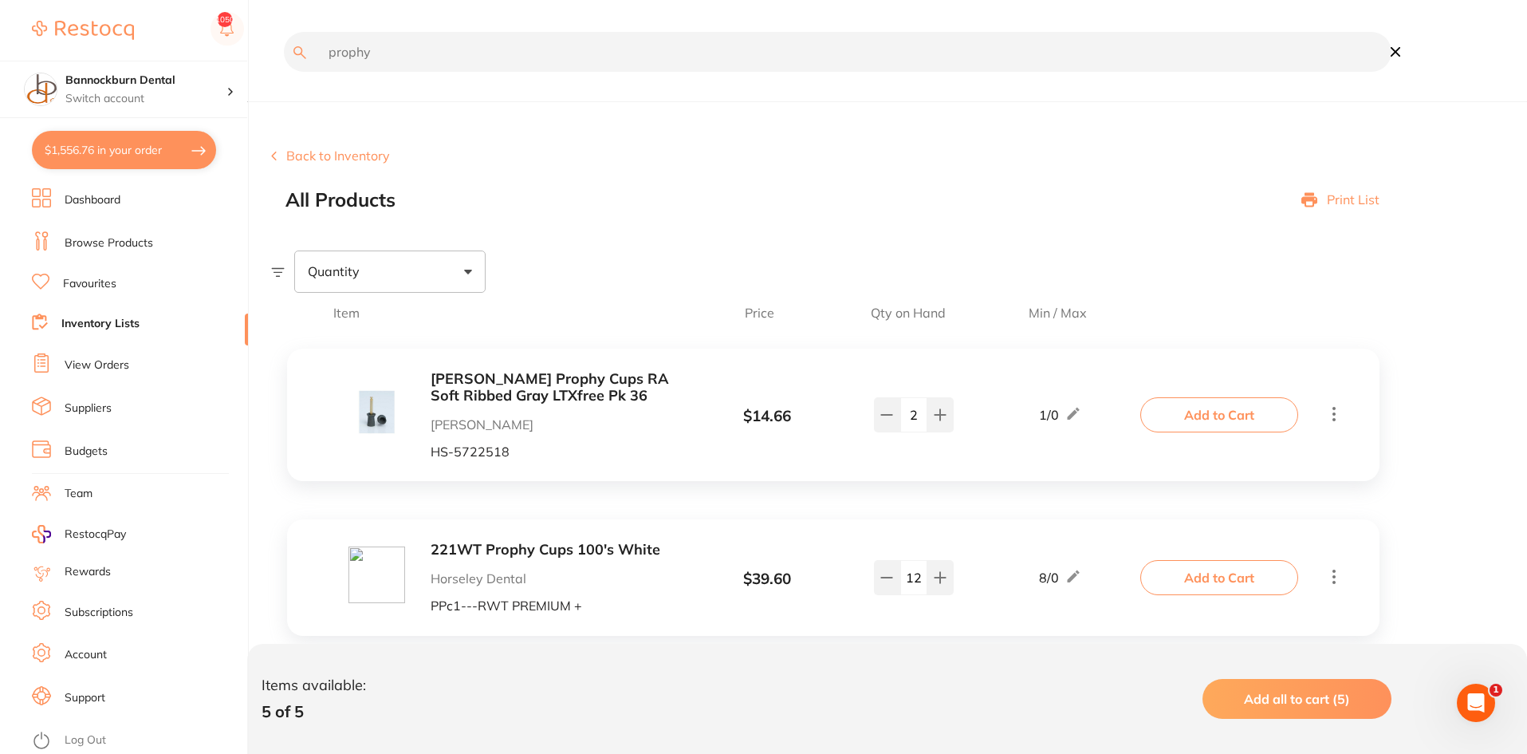
click at [426, 54] on input "prophy" at bounding box center [838, 52] width 1108 height 40
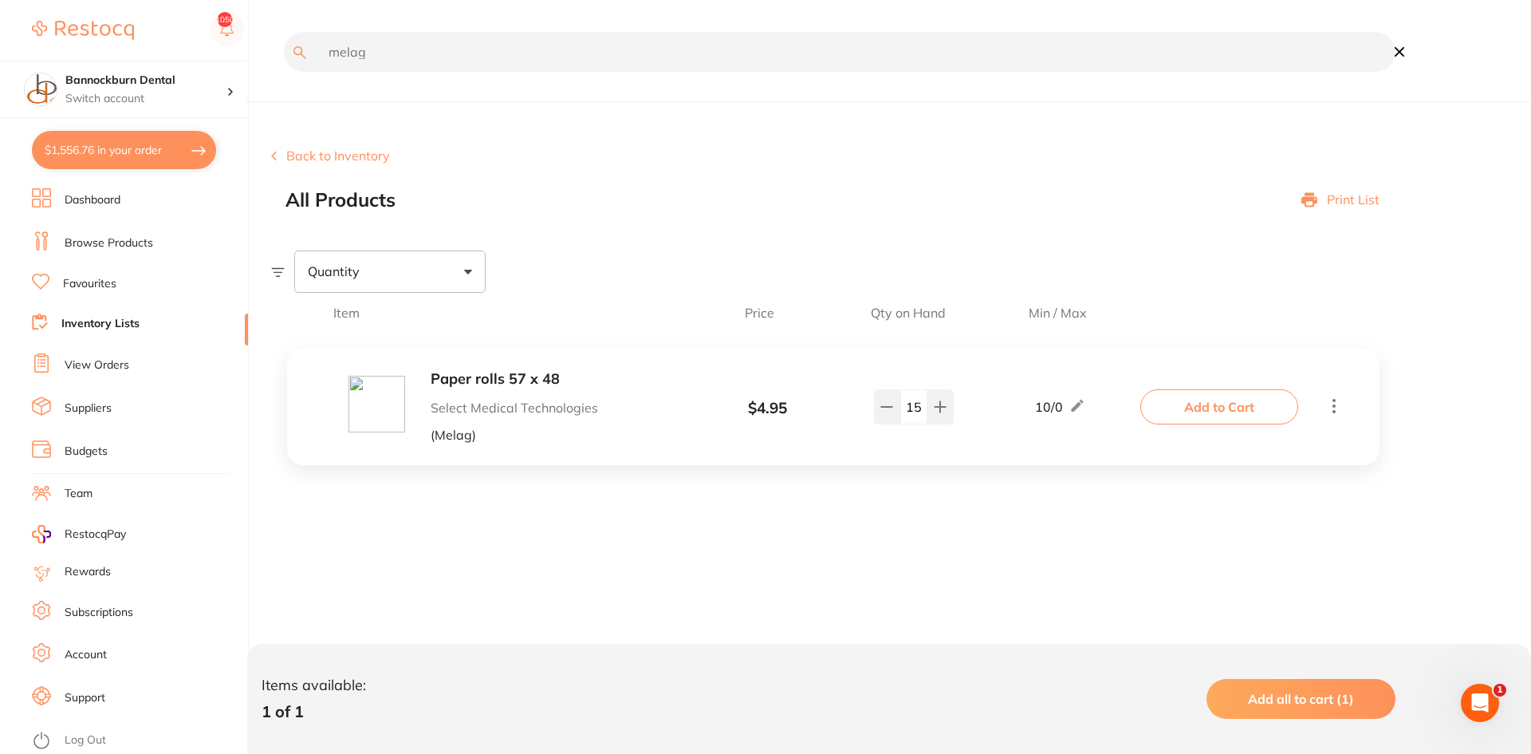
click at [399, 56] on input "melag" at bounding box center [840, 52] width 1112 height 40
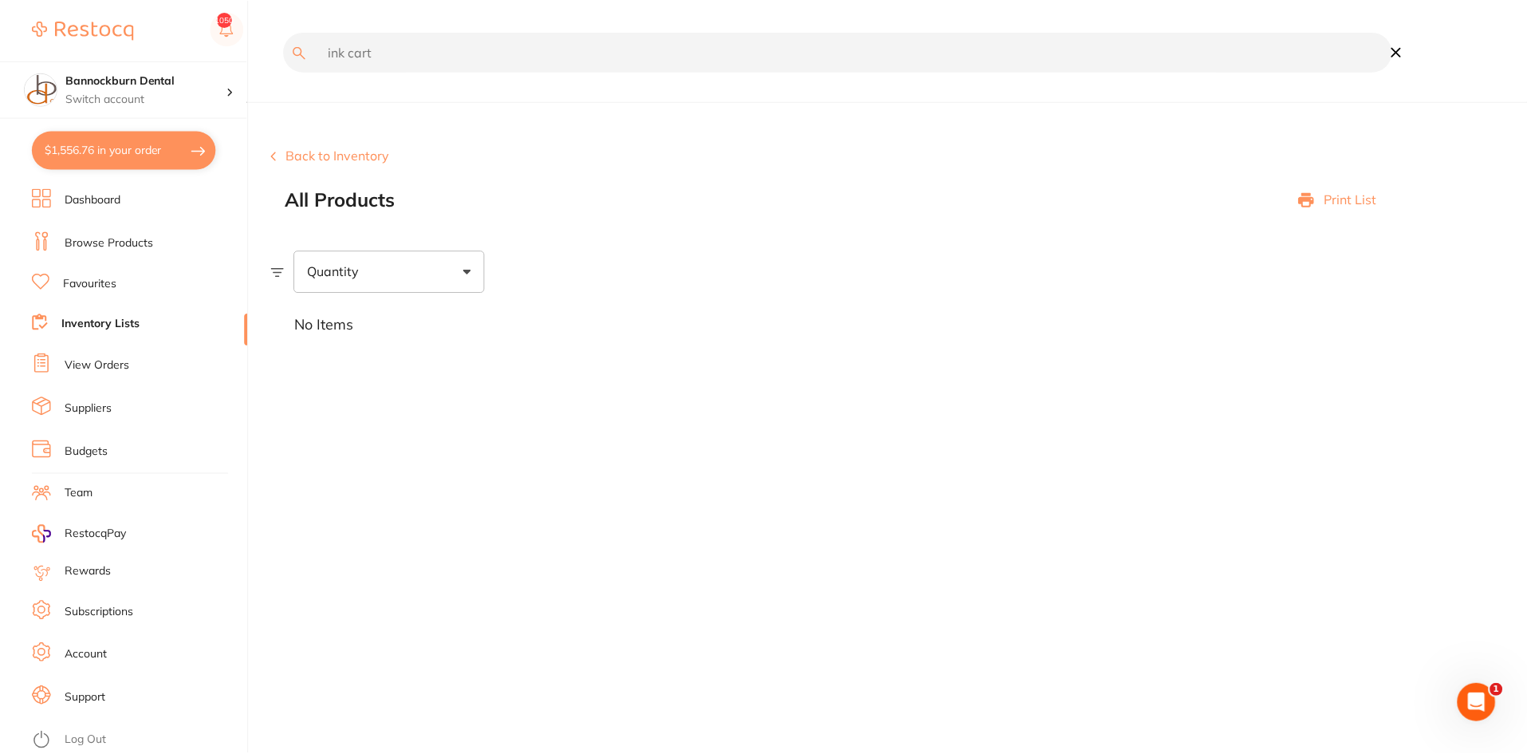
scroll to position [1, 0]
drag, startPoint x: 395, startPoint y: 42, endPoint x: 322, endPoint y: 65, distance: 75.9
click at [322, 65] on input "ink cart" at bounding box center [840, 52] width 1112 height 40
type input "cartridge"
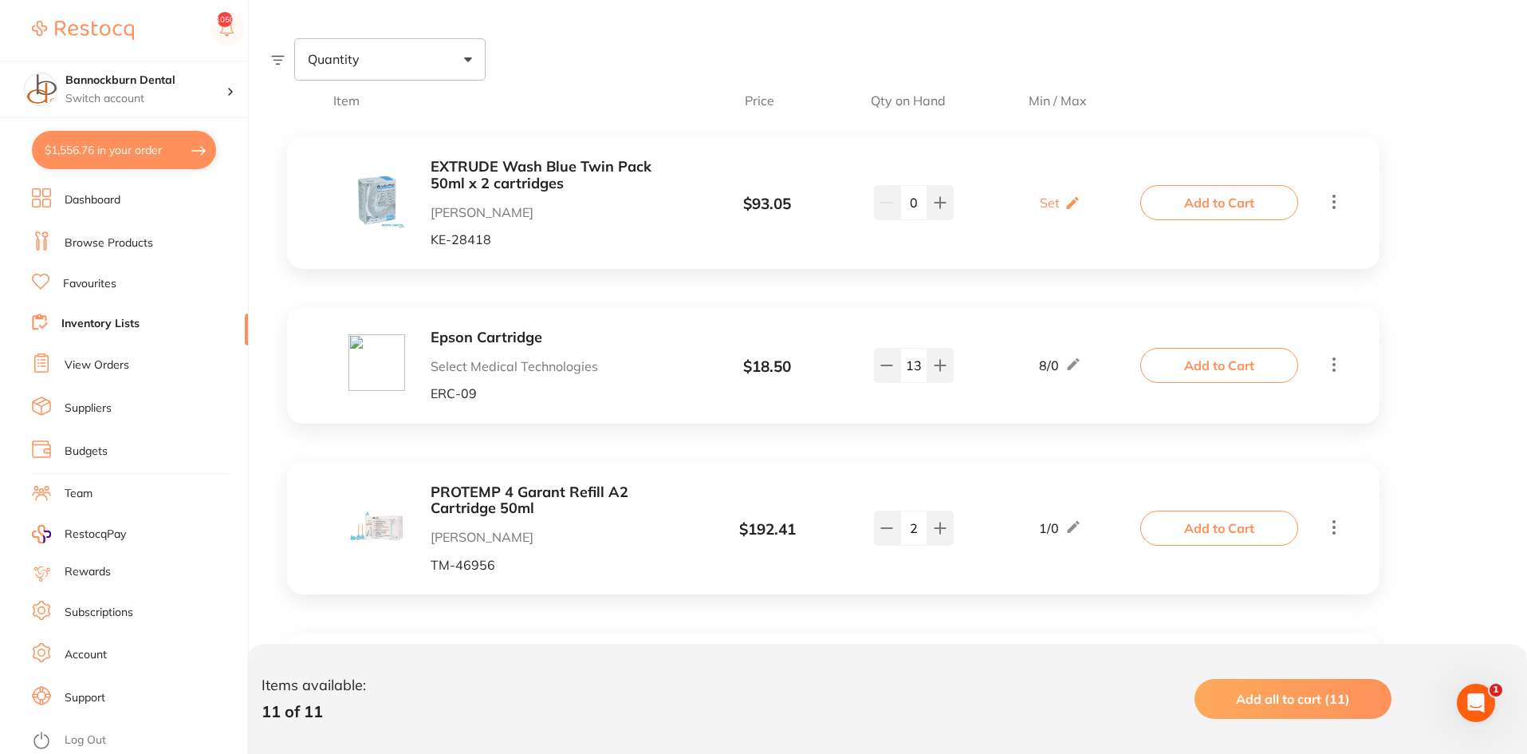
scroll to position [239, 0]
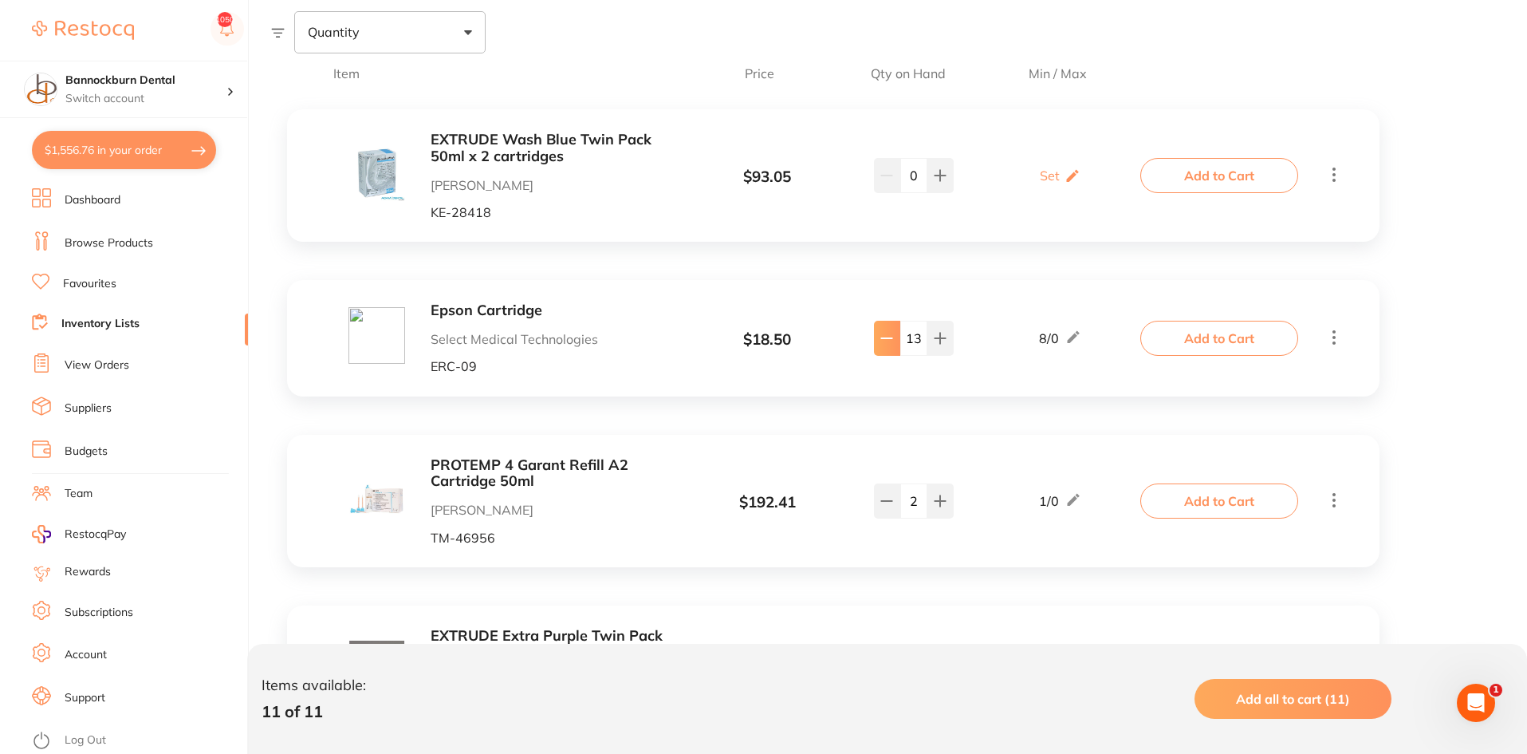
click at [892, 345] on icon at bounding box center [887, 338] width 13 height 13
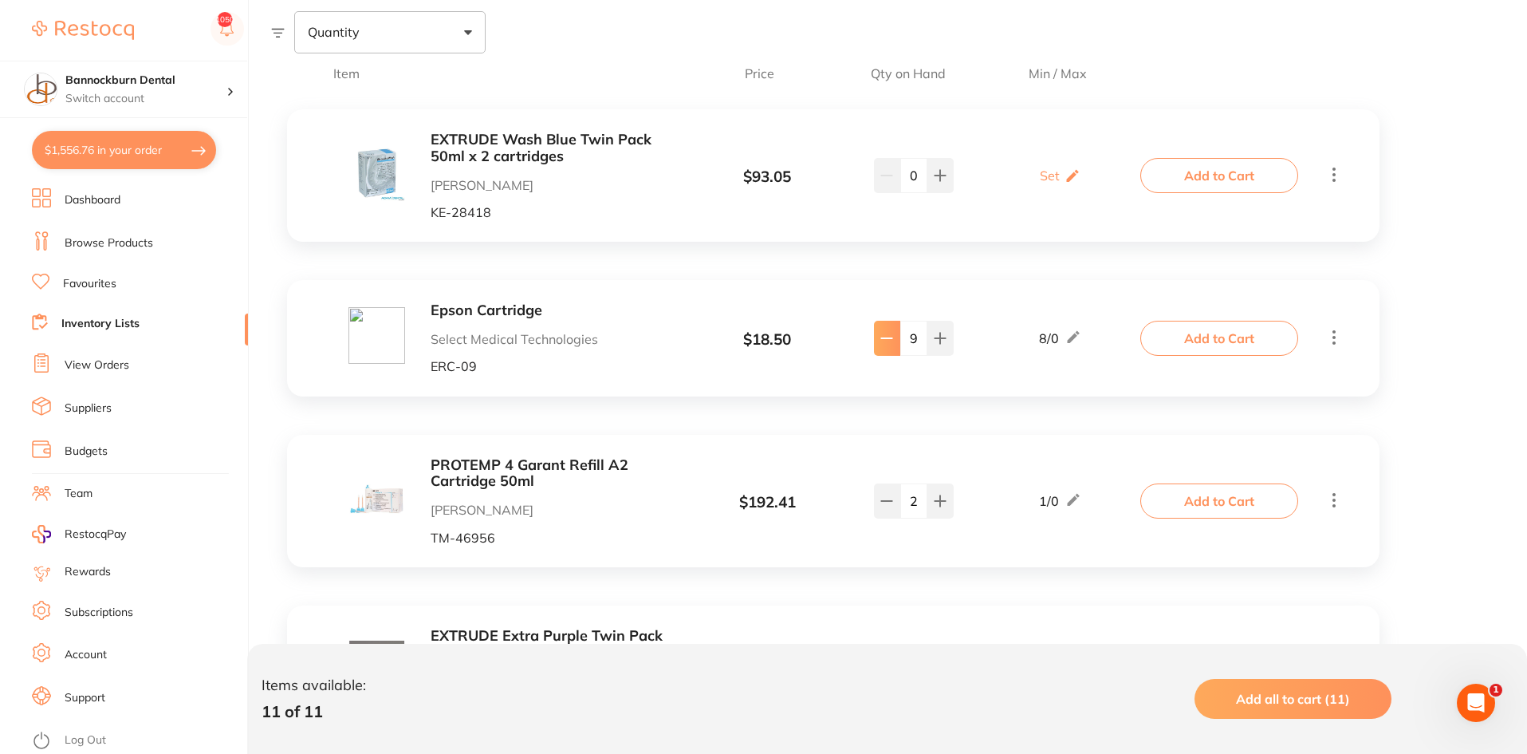
click at [892, 345] on icon at bounding box center [887, 338] width 13 height 13
type input "8"
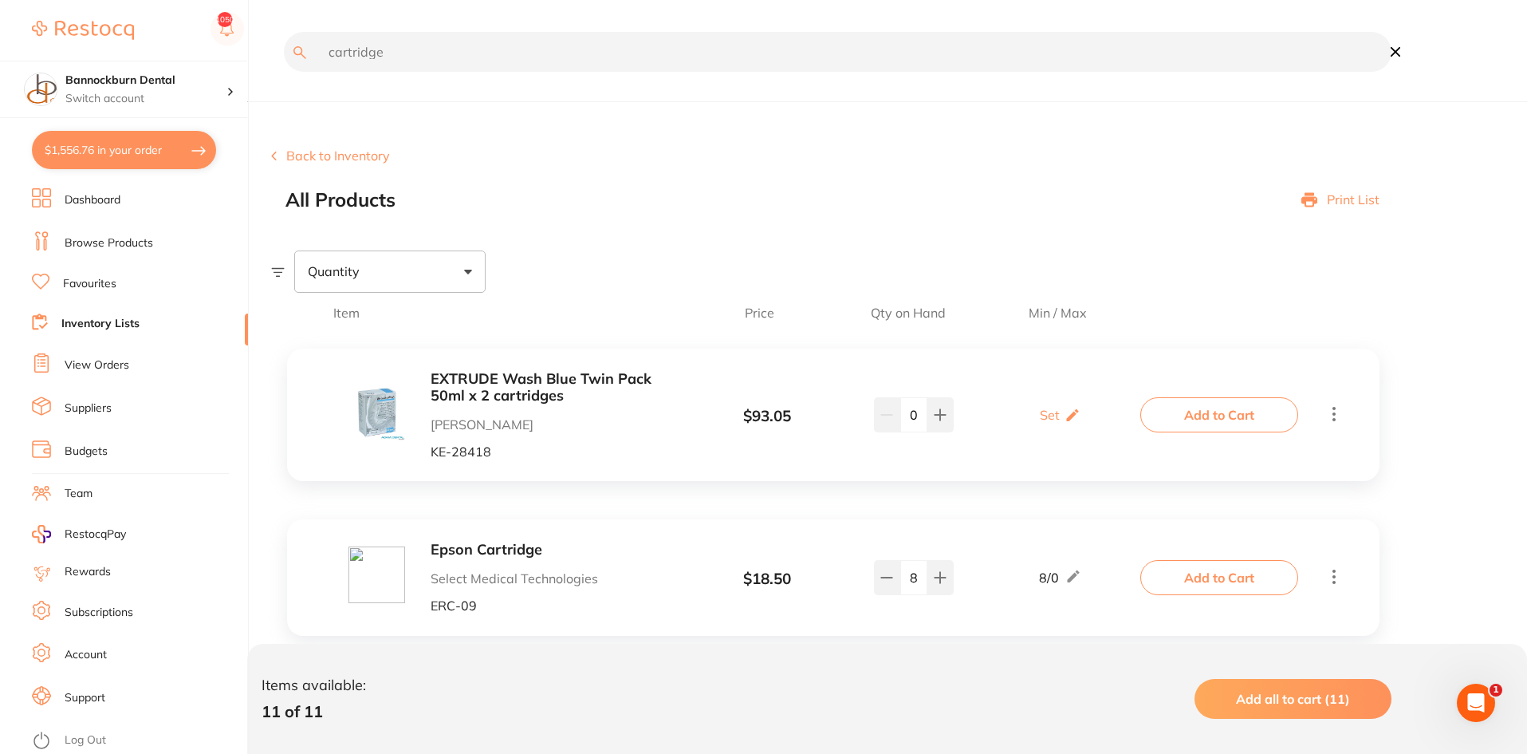
click at [412, 53] on input "cartridge" at bounding box center [838, 52] width 1108 height 40
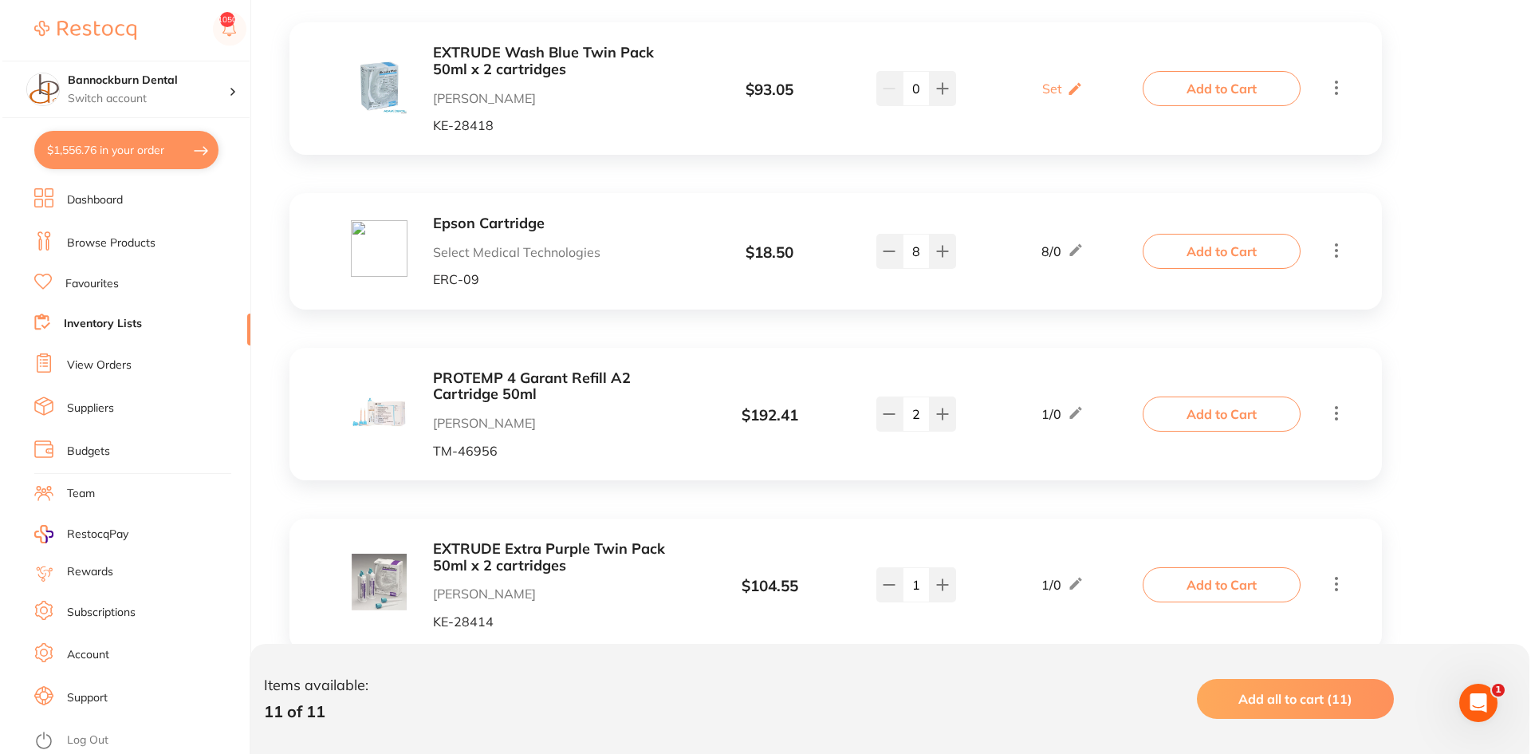
scroll to position [319, 0]
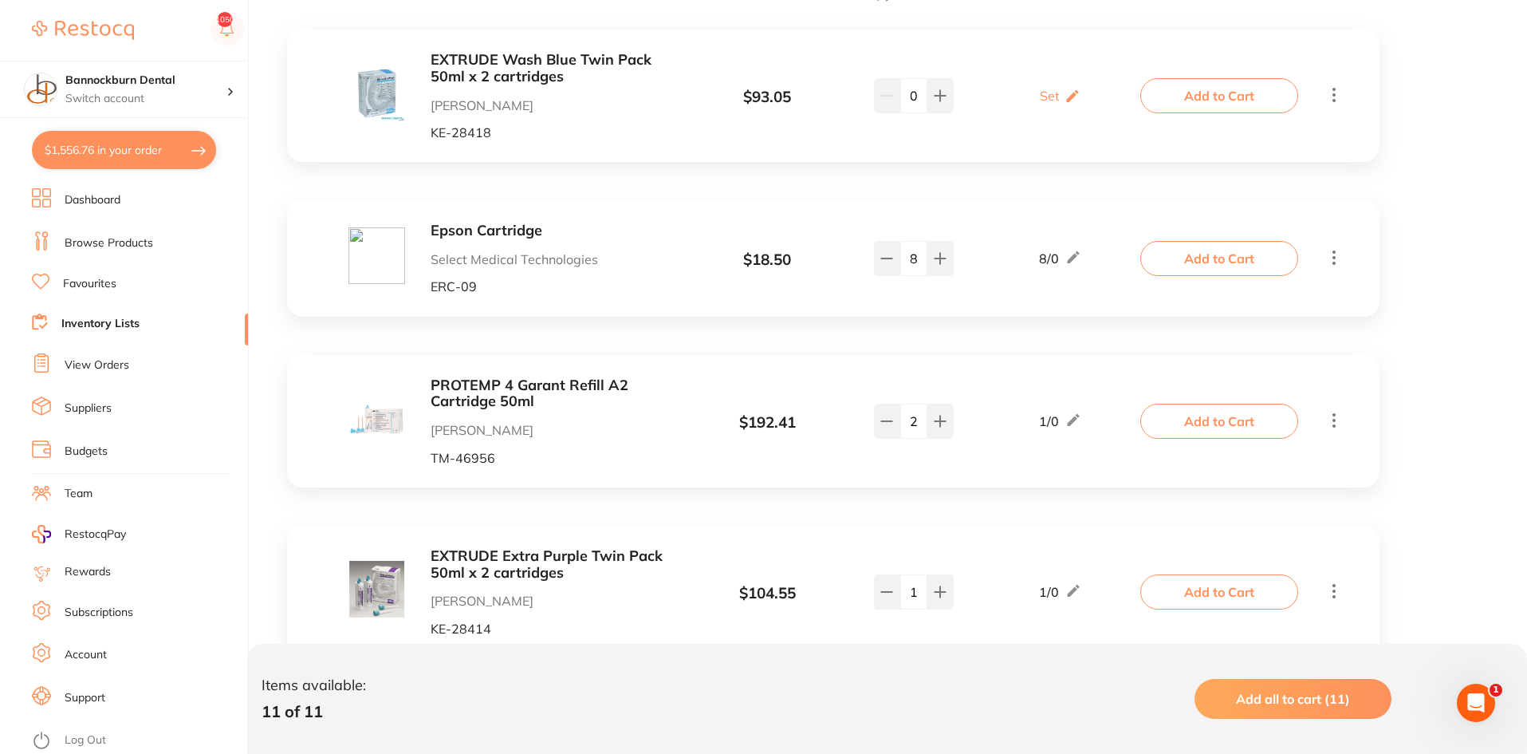
click at [1188, 253] on button "Add to Cart" at bounding box center [1220, 258] width 158 height 35
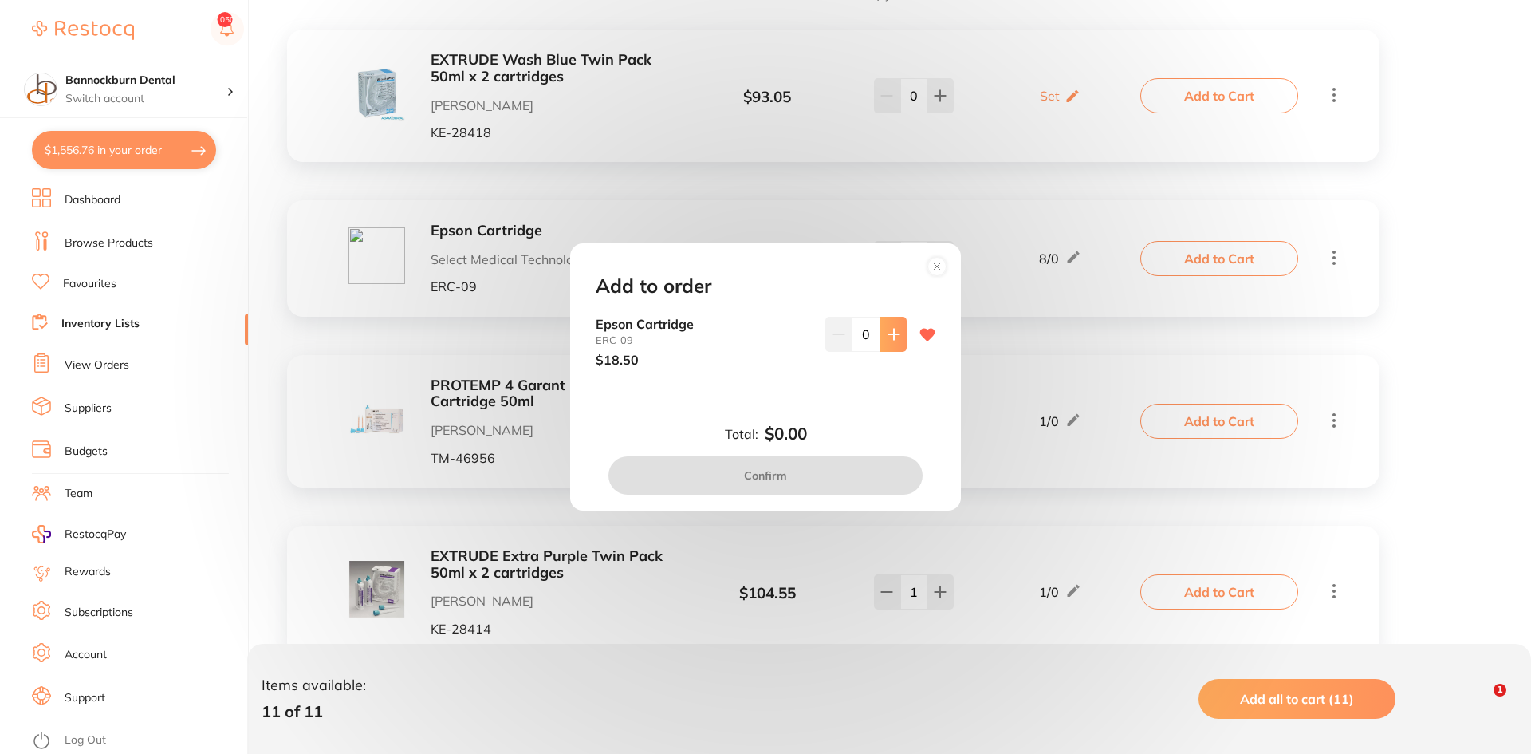
click at [891, 342] on button at bounding box center [894, 334] width 26 height 35
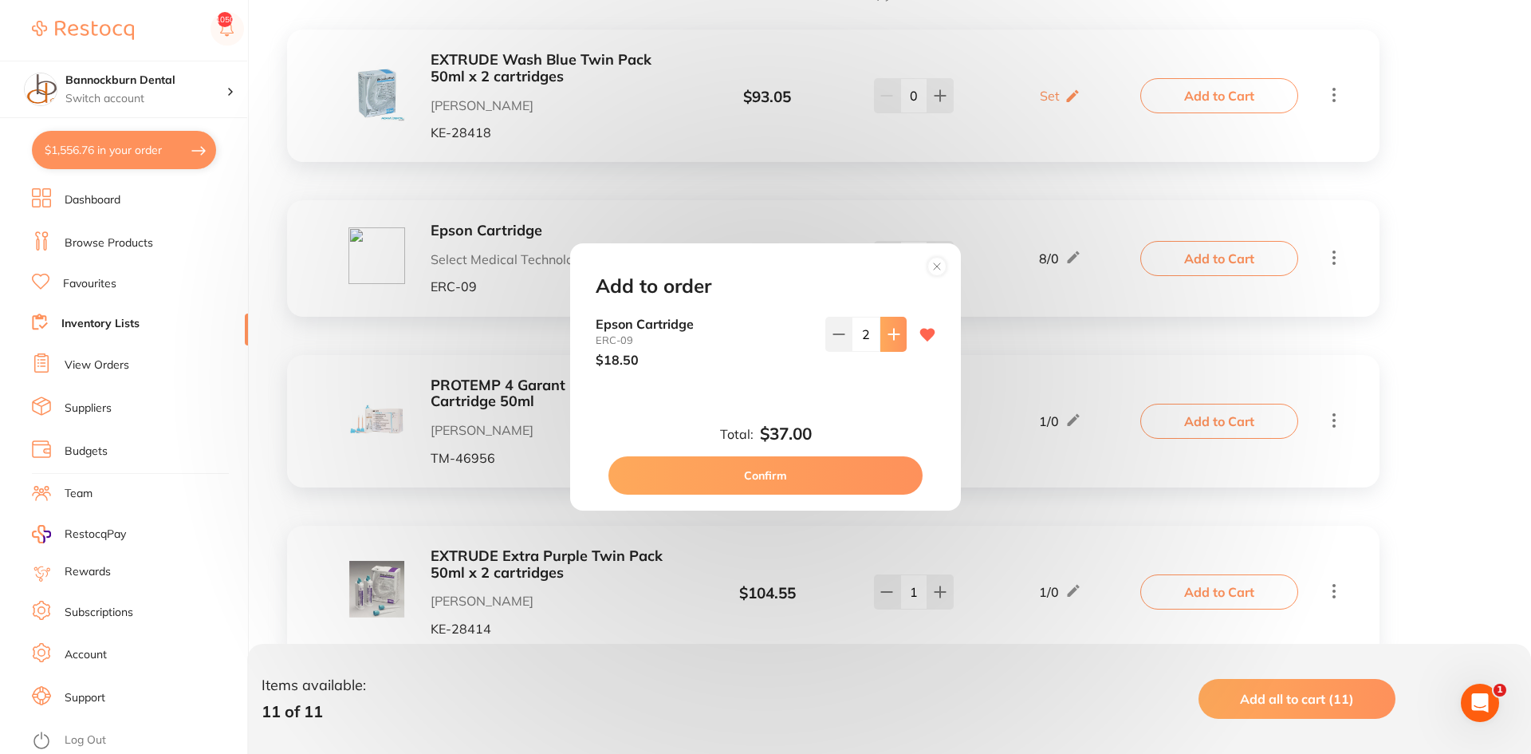
click at [891, 342] on button at bounding box center [894, 334] width 26 height 35
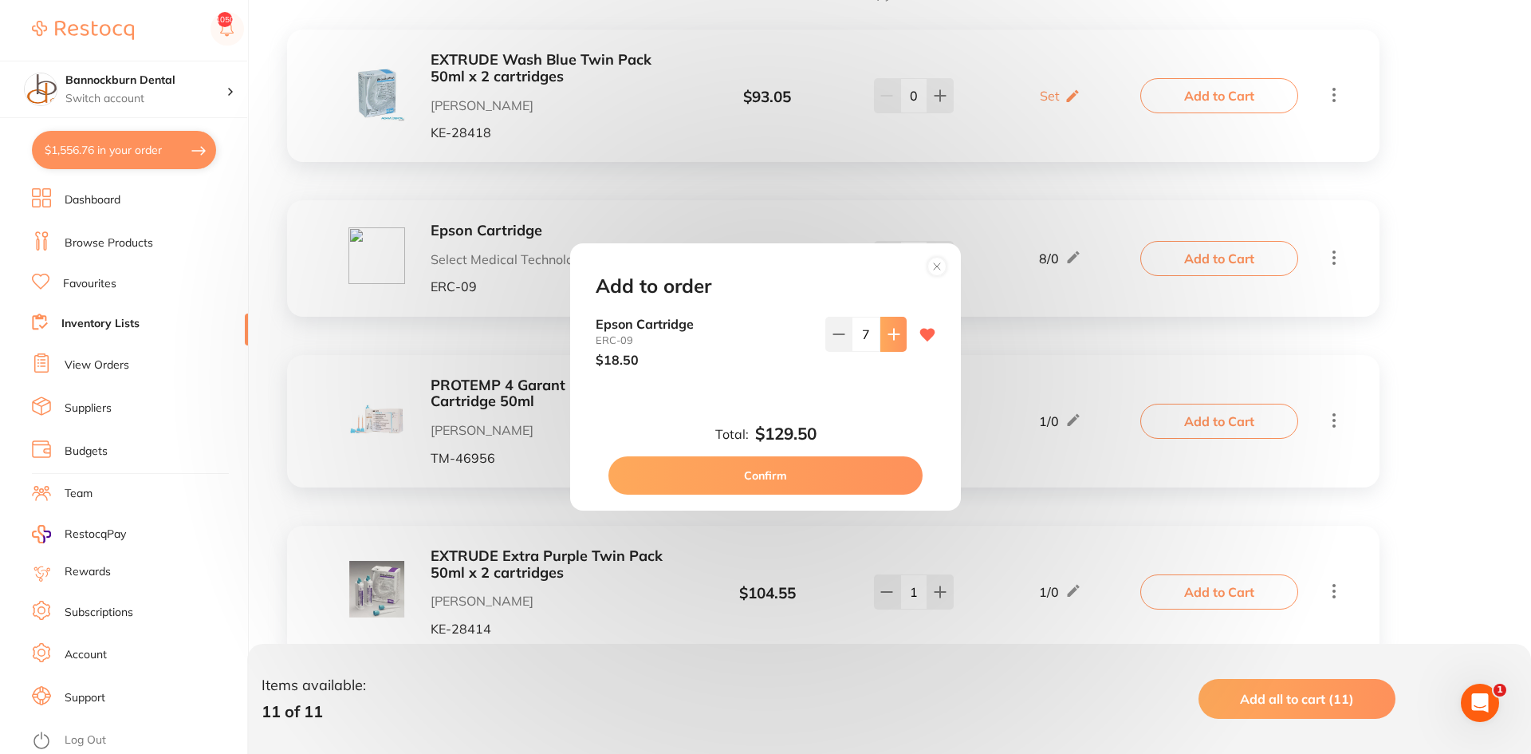
click at [893, 339] on icon at bounding box center [894, 334] width 13 height 13
type input "8"
click at [862, 476] on button "Confirm" at bounding box center [766, 475] width 314 height 38
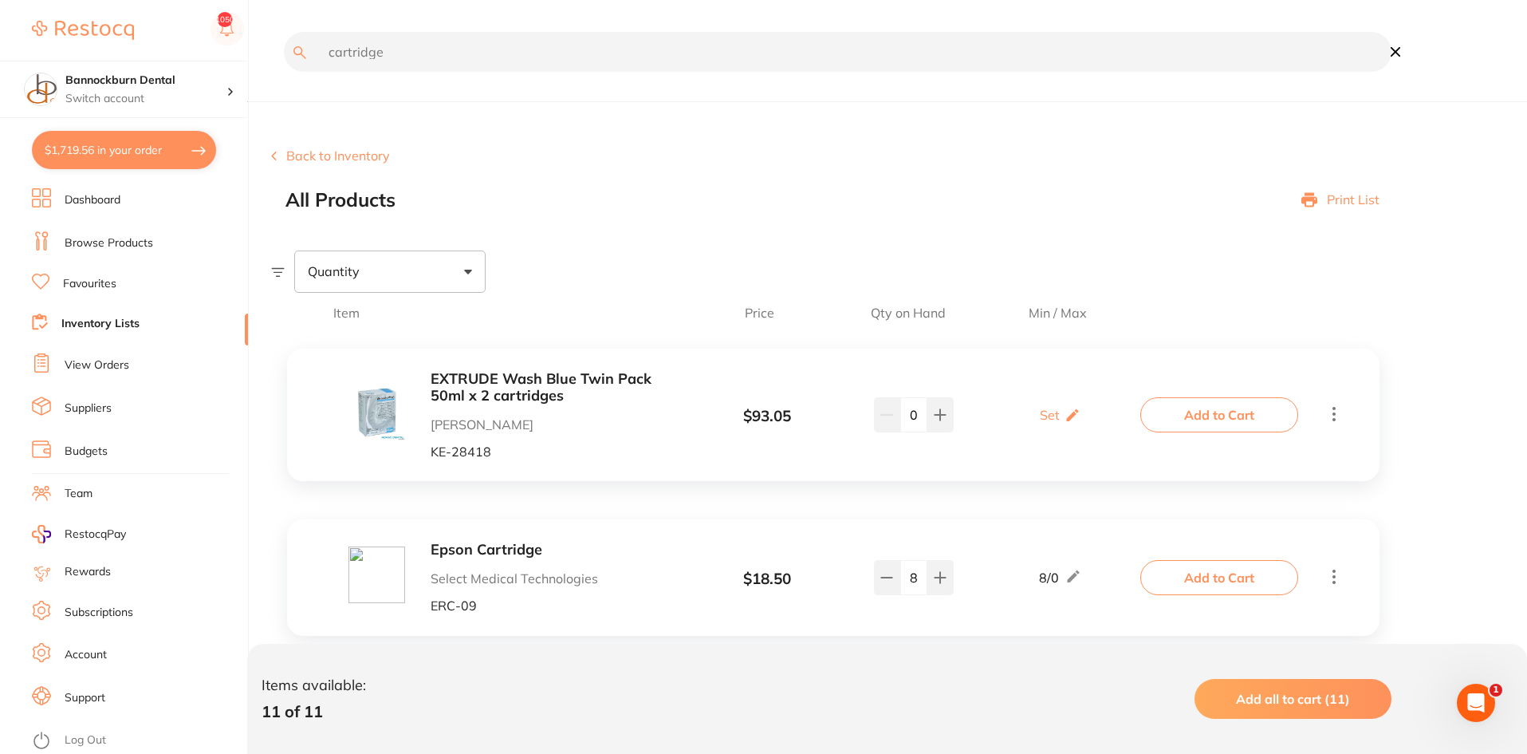
click at [435, 49] on input "cartridge" at bounding box center [838, 52] width 1108 height 40
type input "needle"
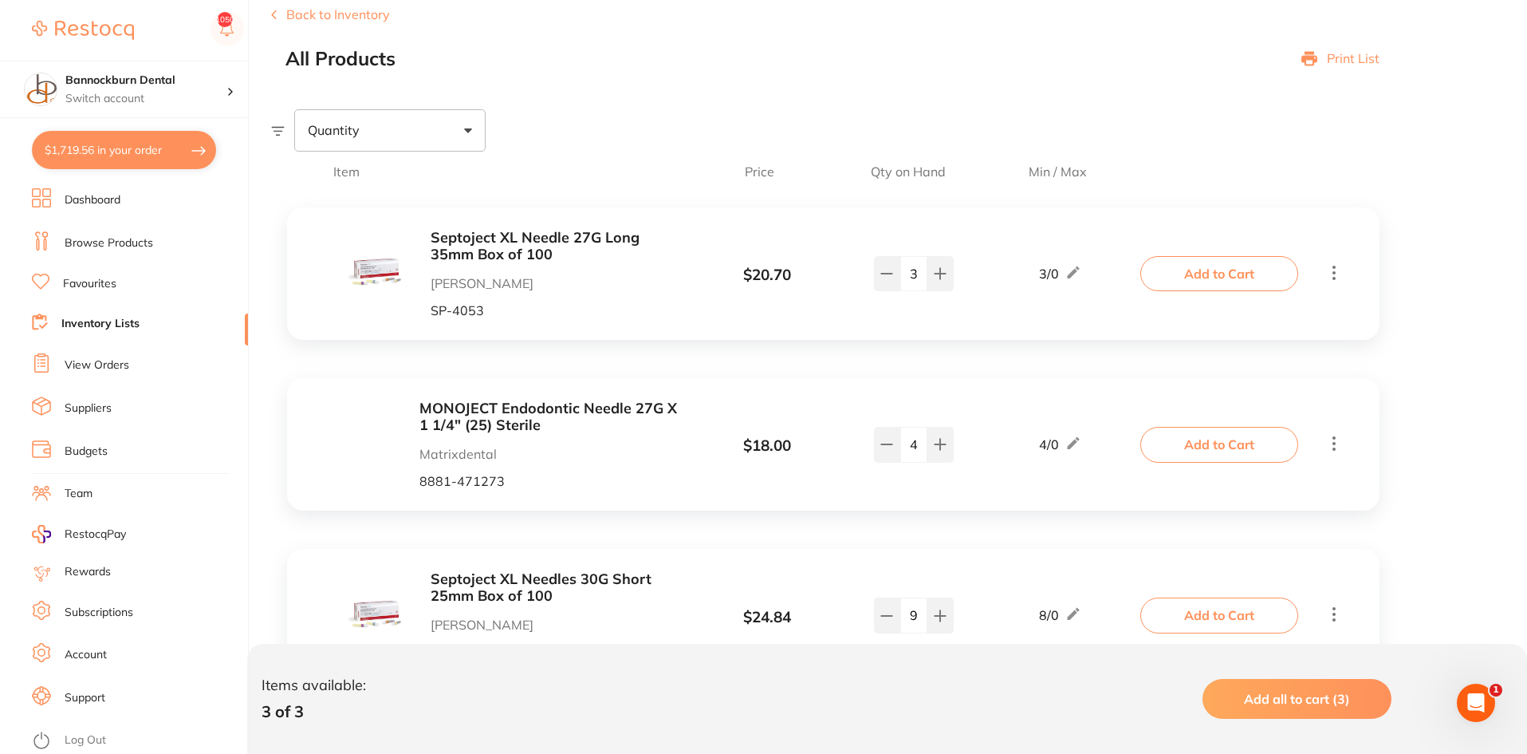
scroll to position [160, 0]
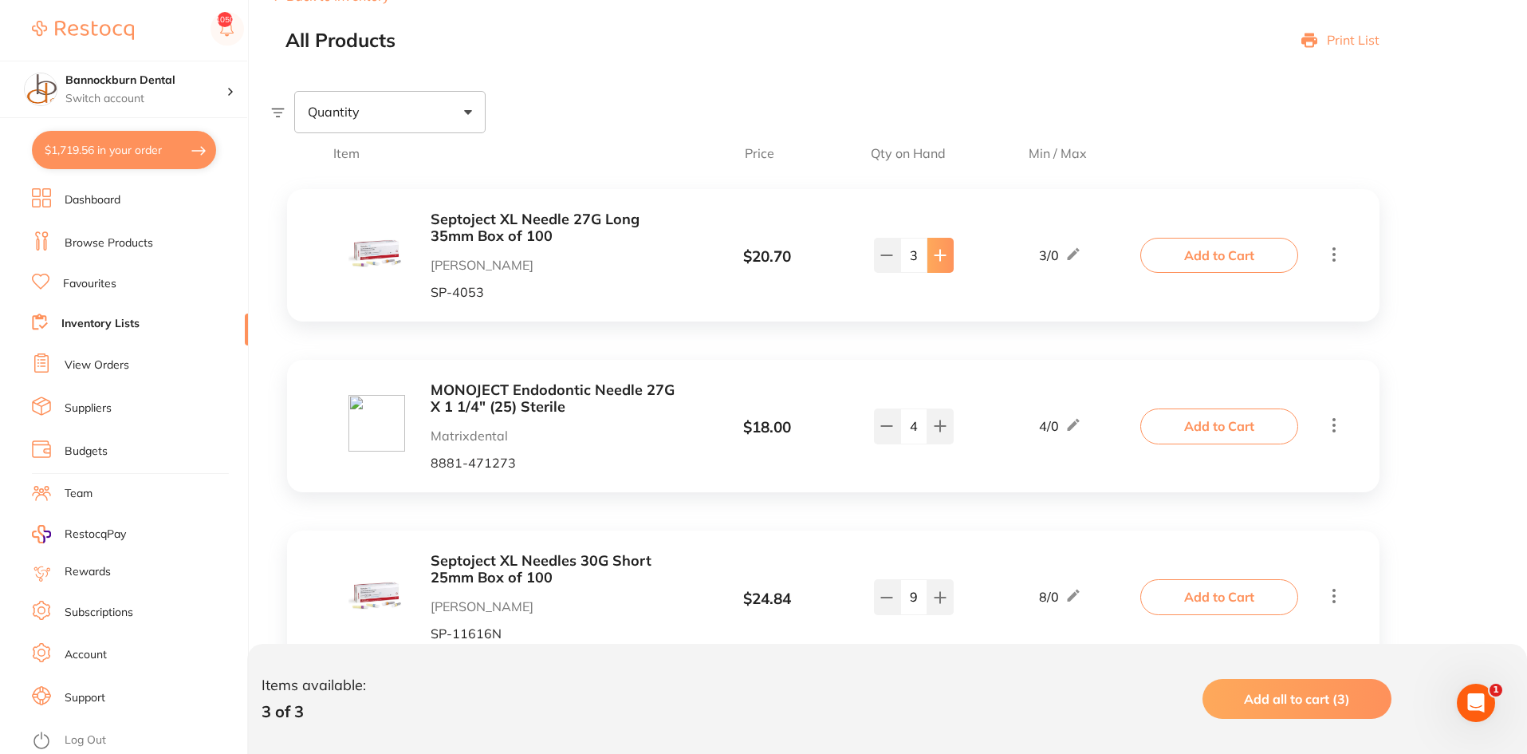
click at [940, 258] on icon at bounding box center [941, 255] width 10 height 10
type input "4"
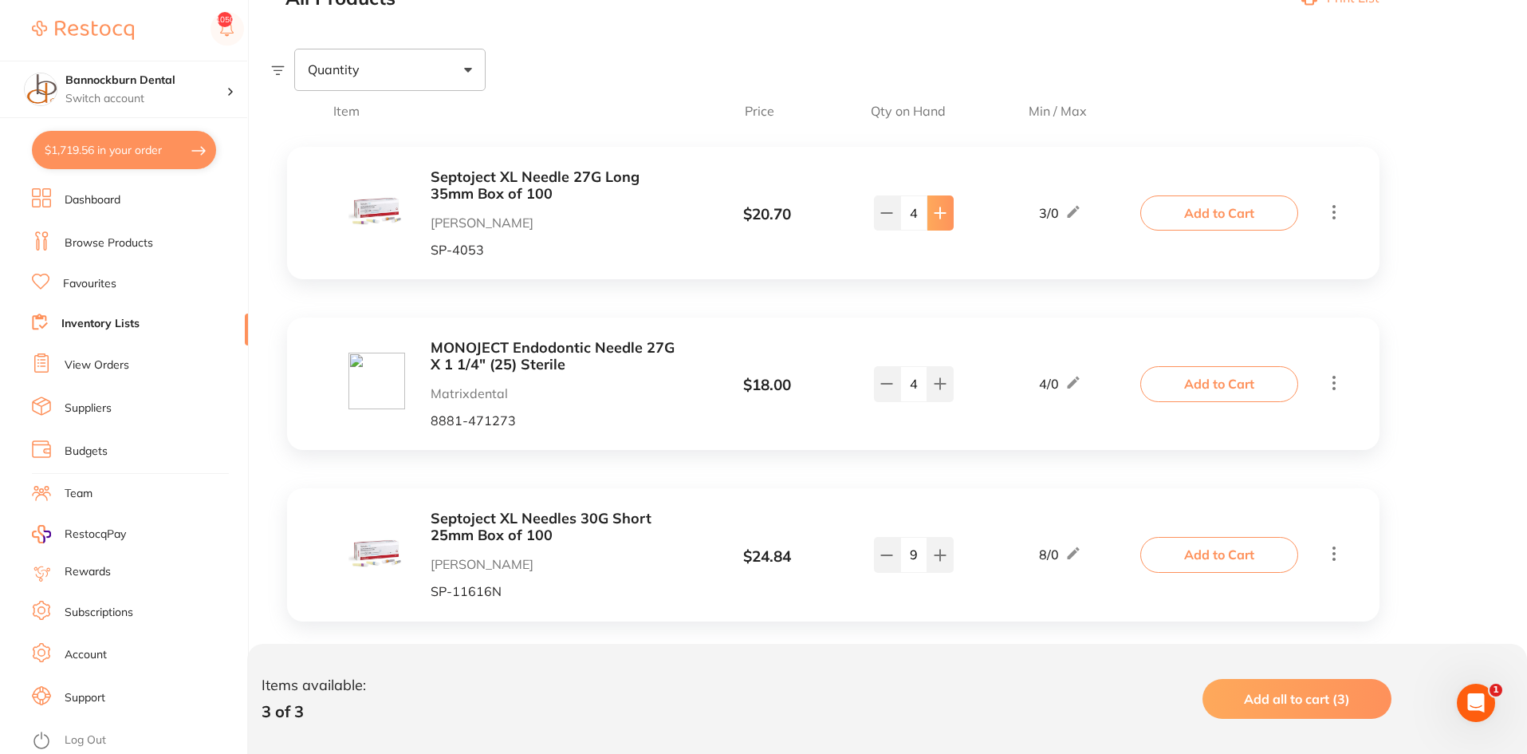
scroll to position [226, 0]
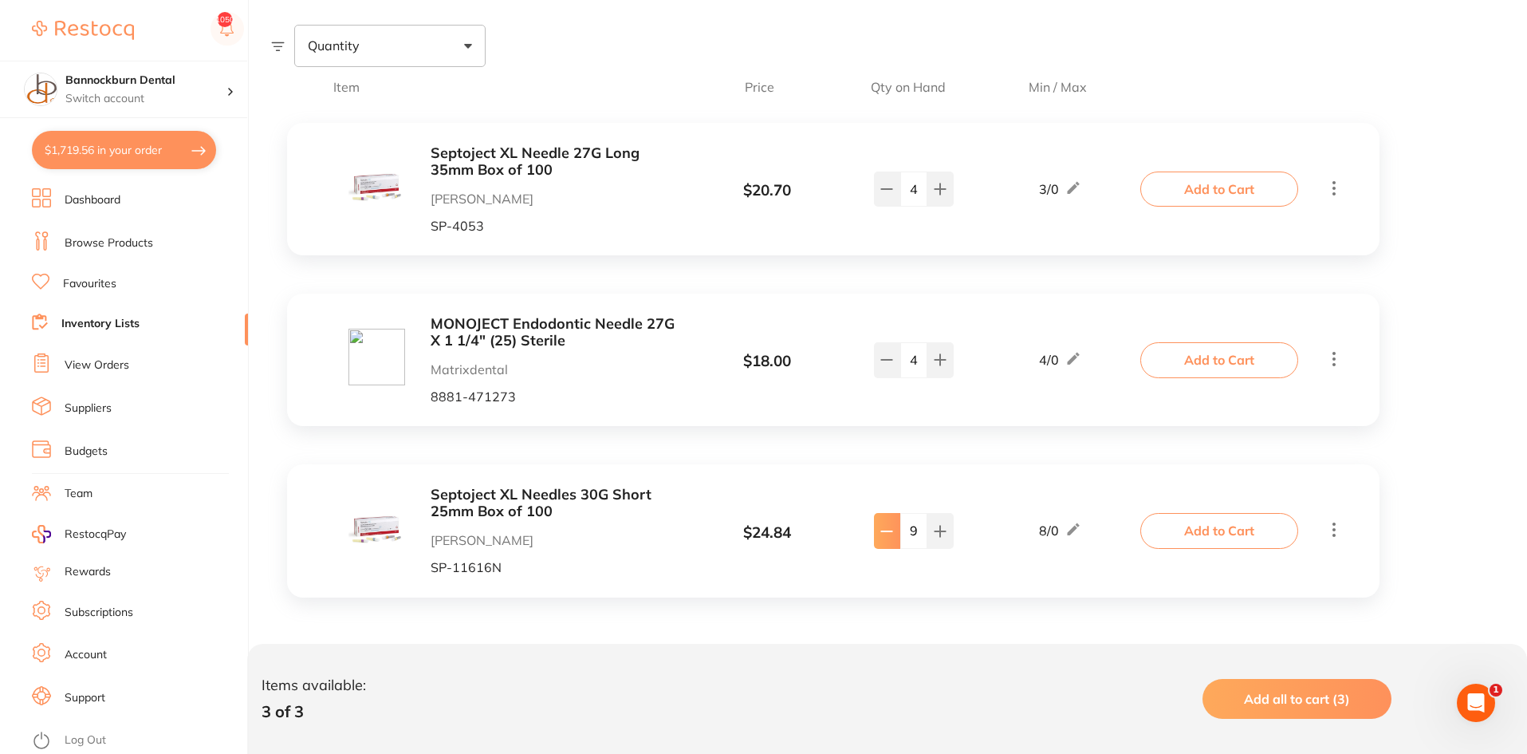
click at [889, 531] on icon at bounding box center [887, 531] width 10 height 0
type input "6"
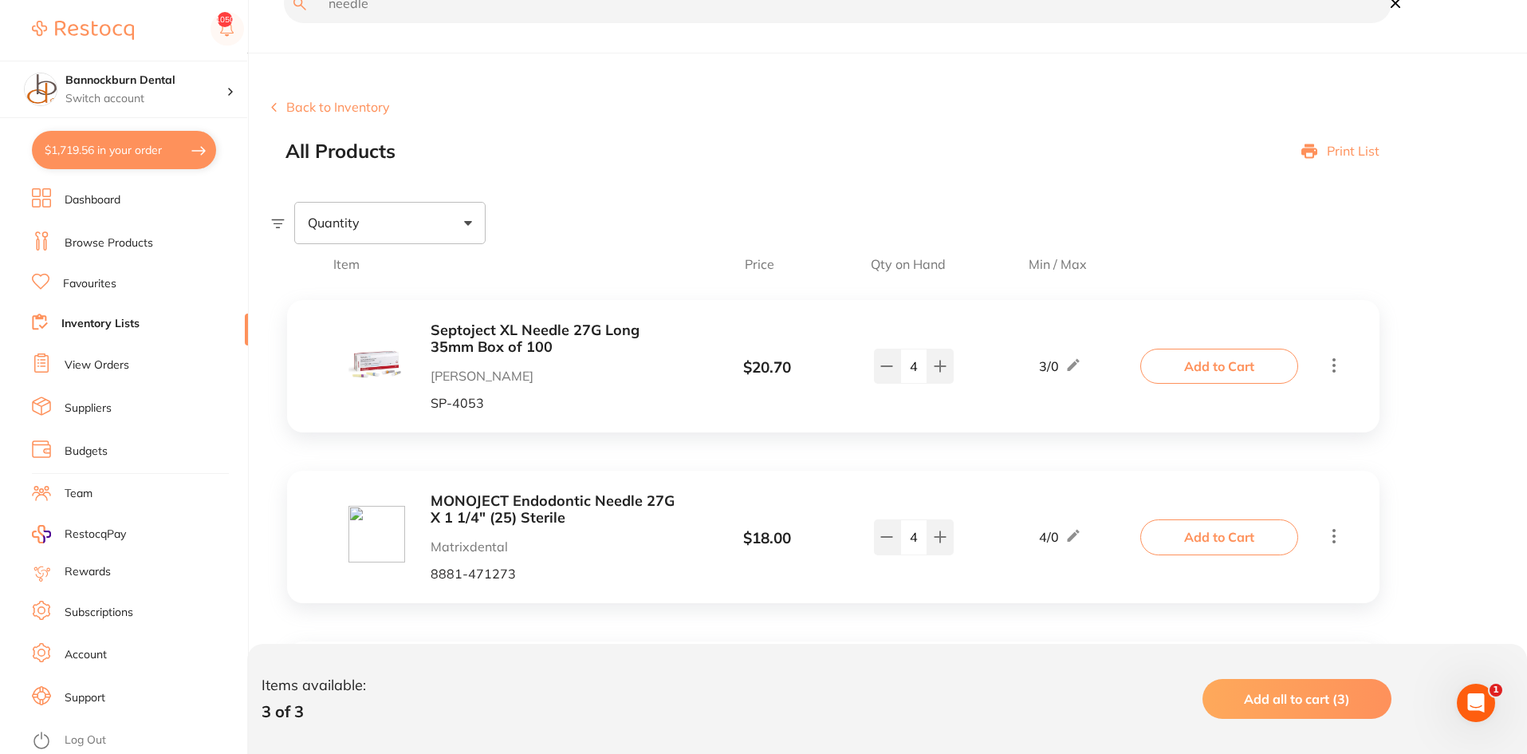
scroll to position [0, 0]
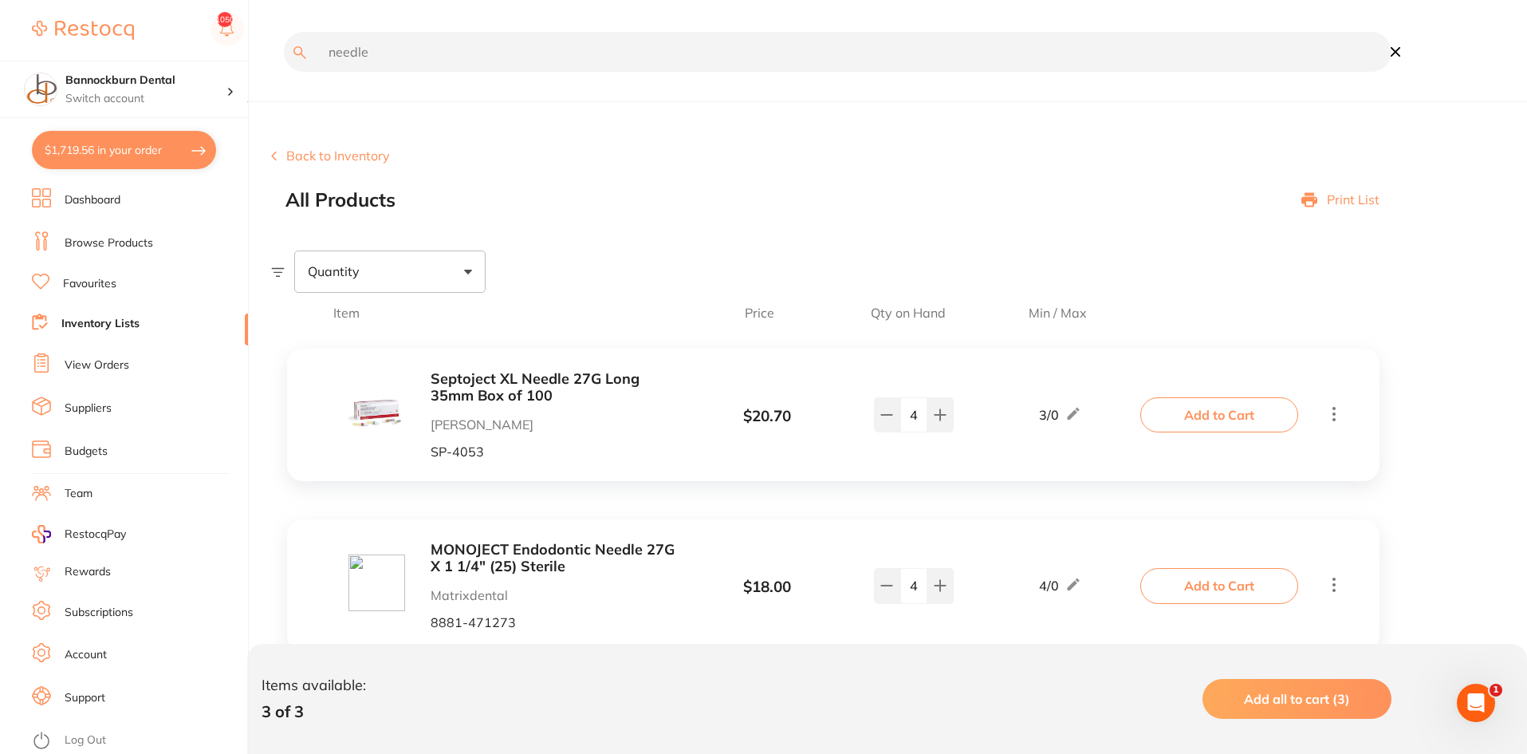
click at [393, 45] on input "needle" at bounding box center [838, 52] width 1108 height 40
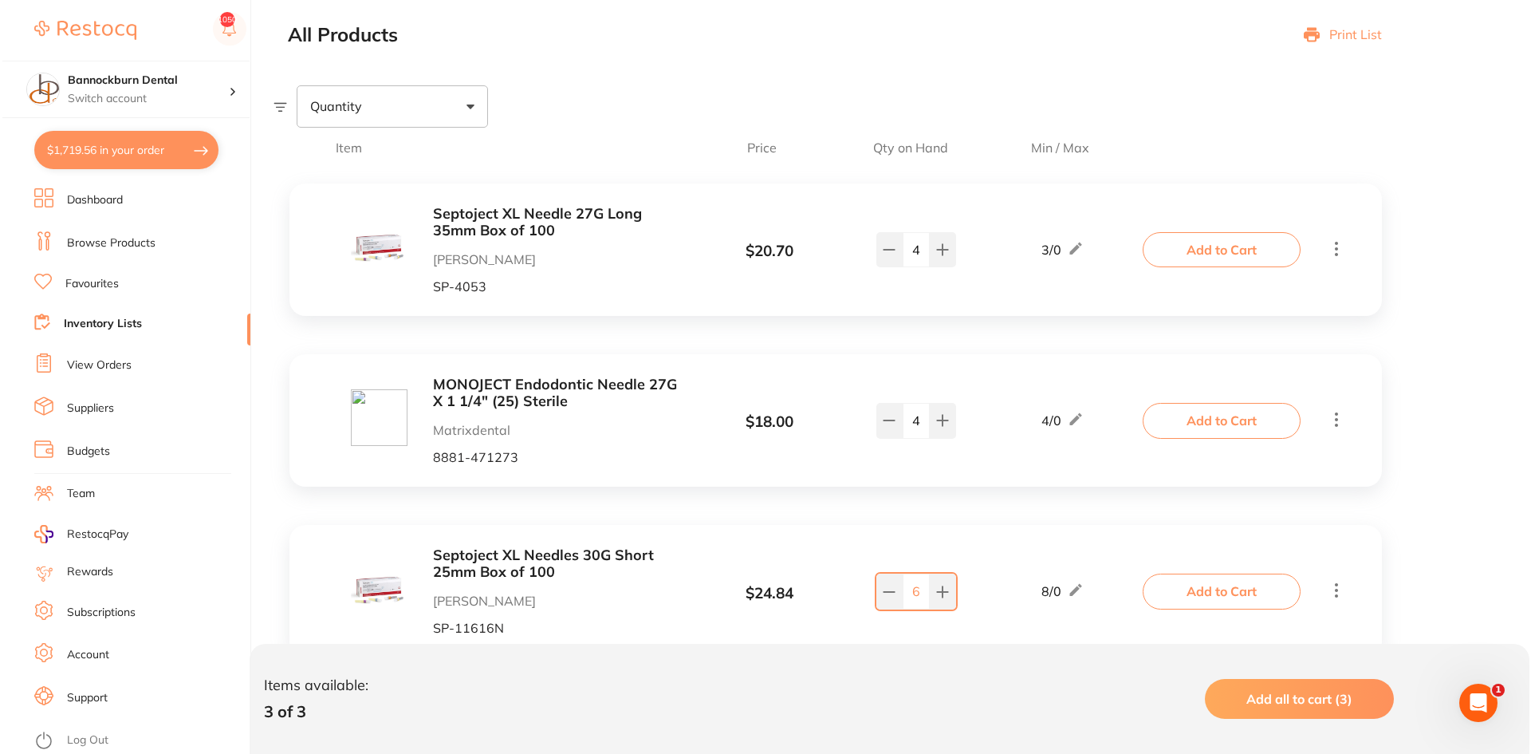
scroll to position [226, 0]
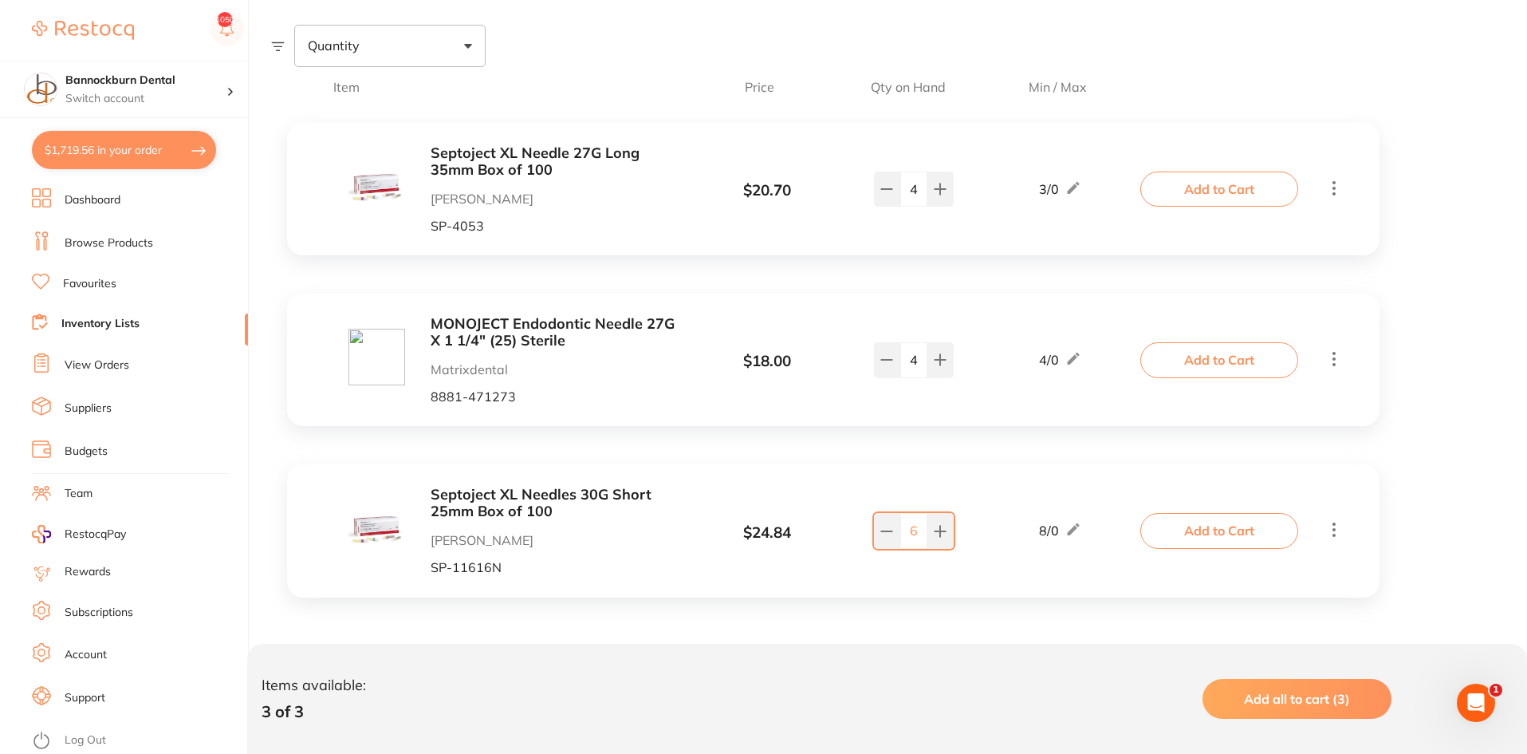
click at [1196, 524] on button "Add to Cart" at bounding box center [1220, 530] width 158 height 35
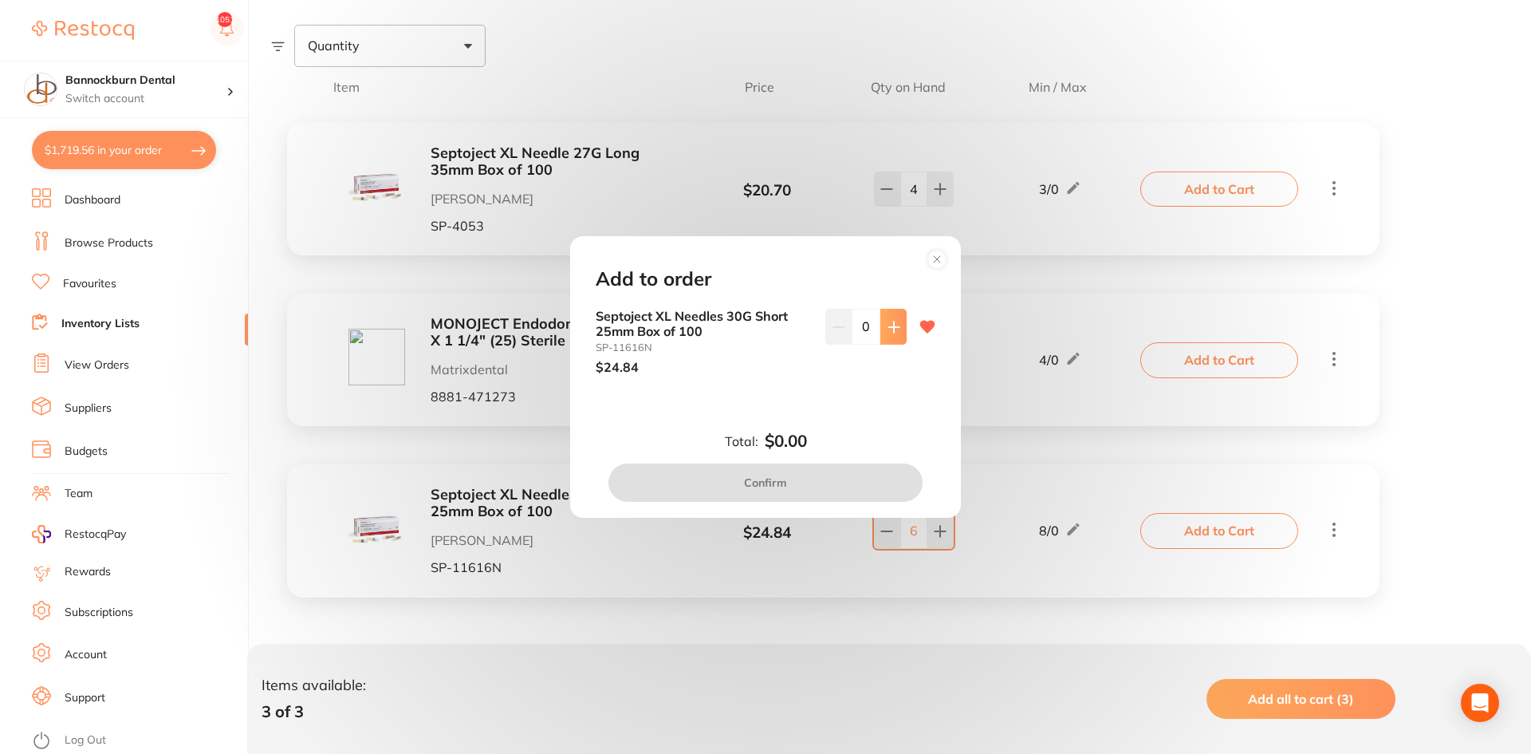
click at [890, 330] on button at bounding box center [894, 326] width 26 height 35
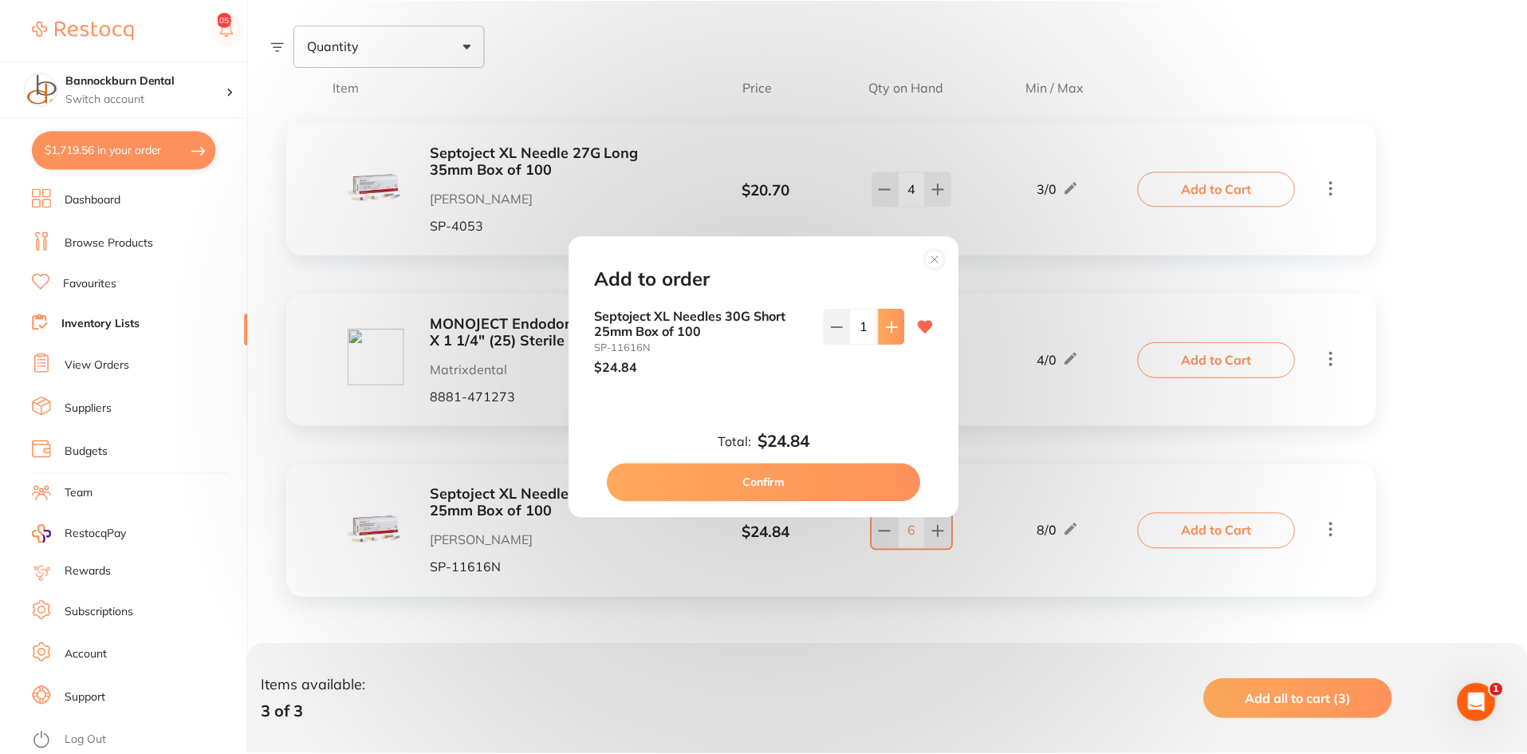
scroll to position [0, 0]
click at [890, 329] on icon at bounding box center [894, 326] width 10 height 10
type input "2"
click at [867, 493] on button "Confirm" at bounding box center [766, 482] width 314 height 38
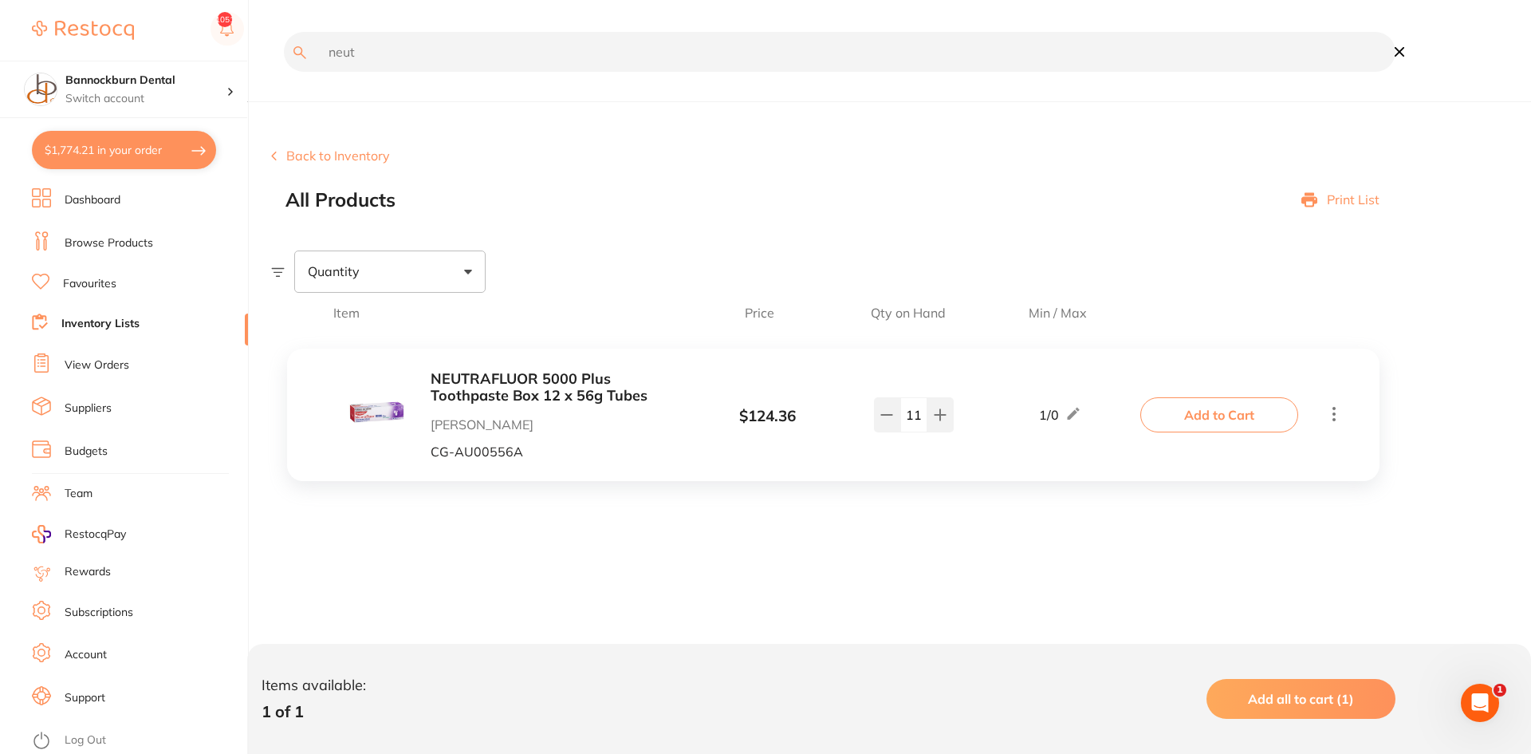
type input "neut"
drag, startPoint x: 923, startPoint y: 420, endPoint x: 869, endPoint y: 433, distance: 55.9
click at [869, 433] on div "NEUTRAFLUOR 5000 Plus Toothpaste Box 12 x 56g Tubes Henry Schein Halas CG-AU005…" at bounding box center [725, 415] width 837 height 88
type input "2"
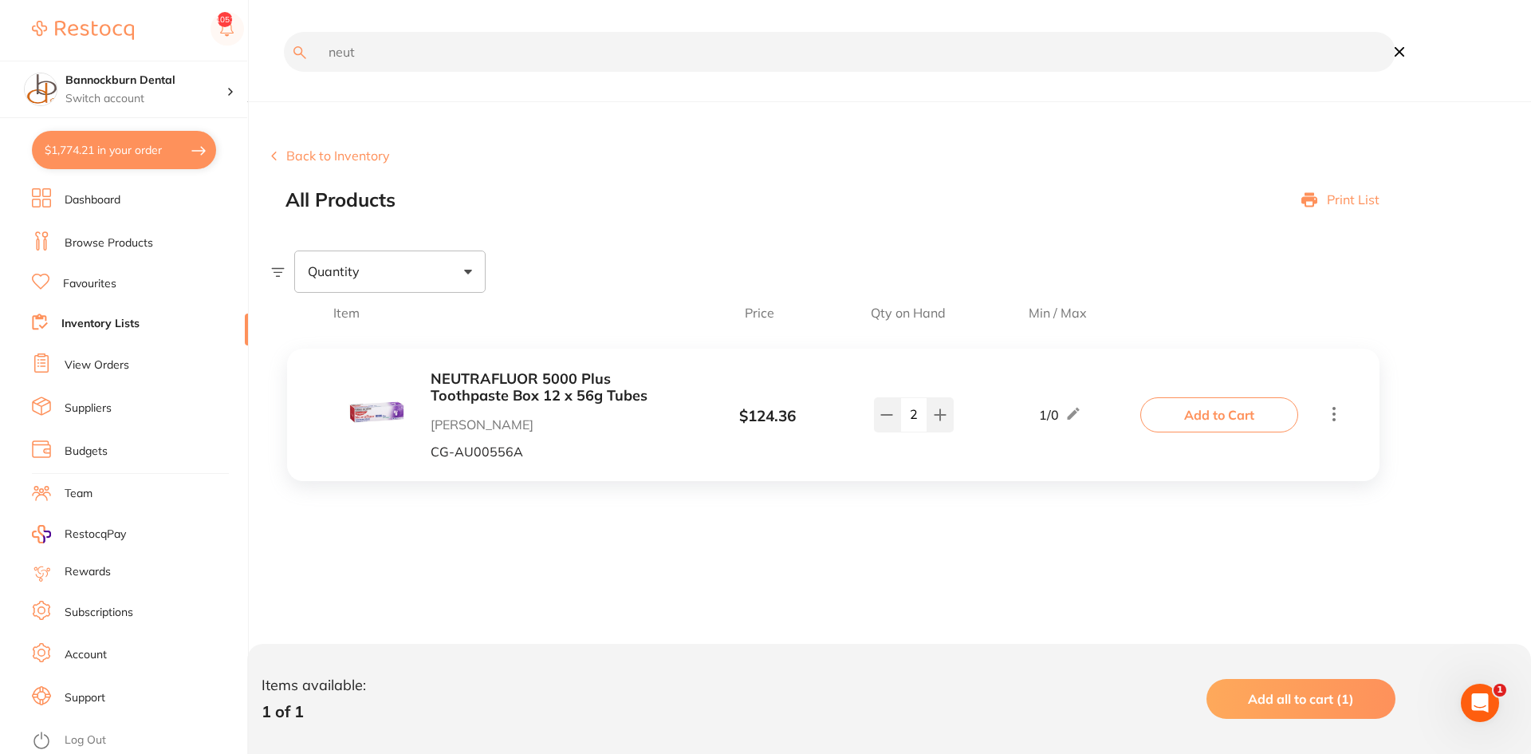
click at [447, 49] on input "neut" at bounding box center [840, 52] width 1112 height 40
type input "p"
type input "towel"
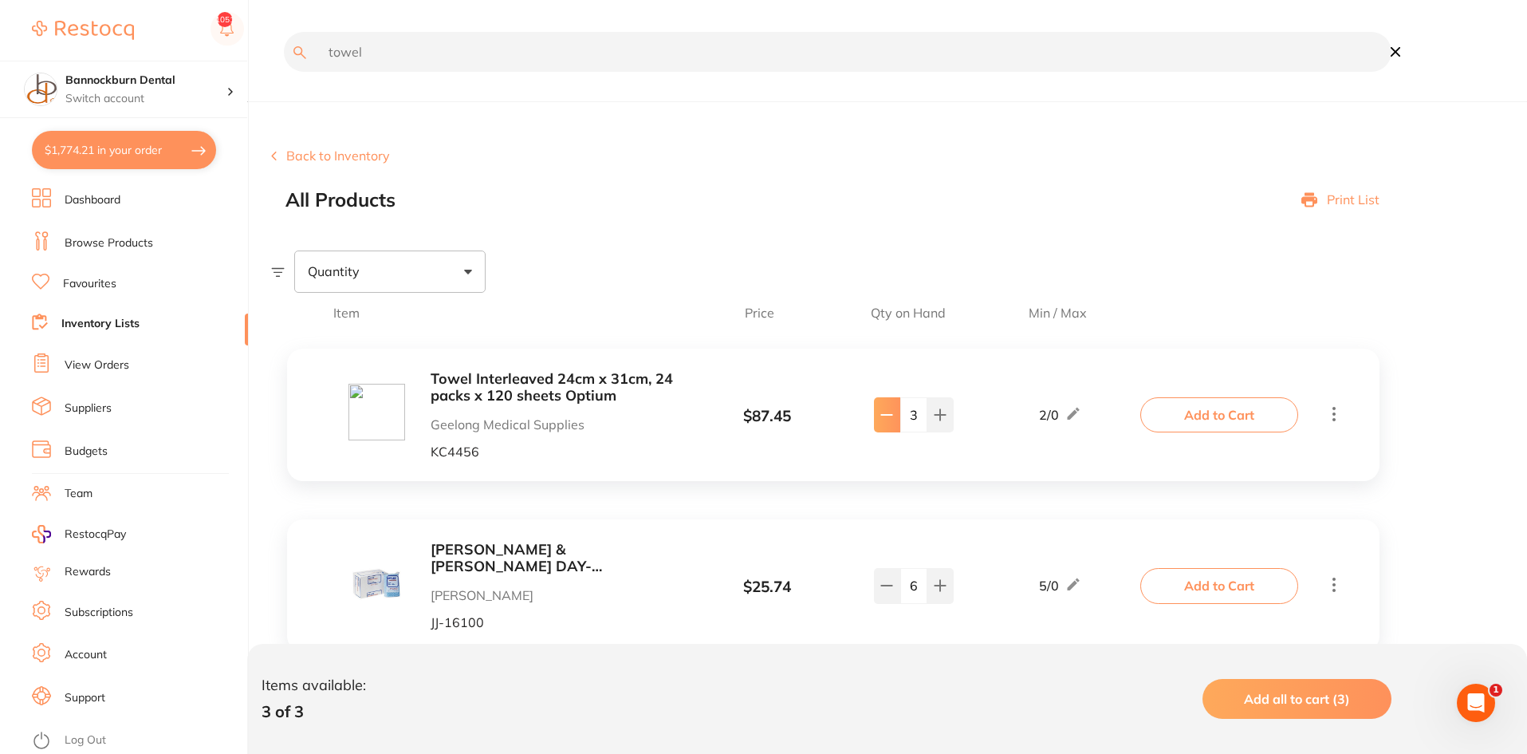
click at [889, 416] on icon at bounding box center [887, 414] width 13 height 13
type input "2"
click at [445, 53] on input "towel" at bounding box center [838, 52] width 1108 height 40
type input "pikster"
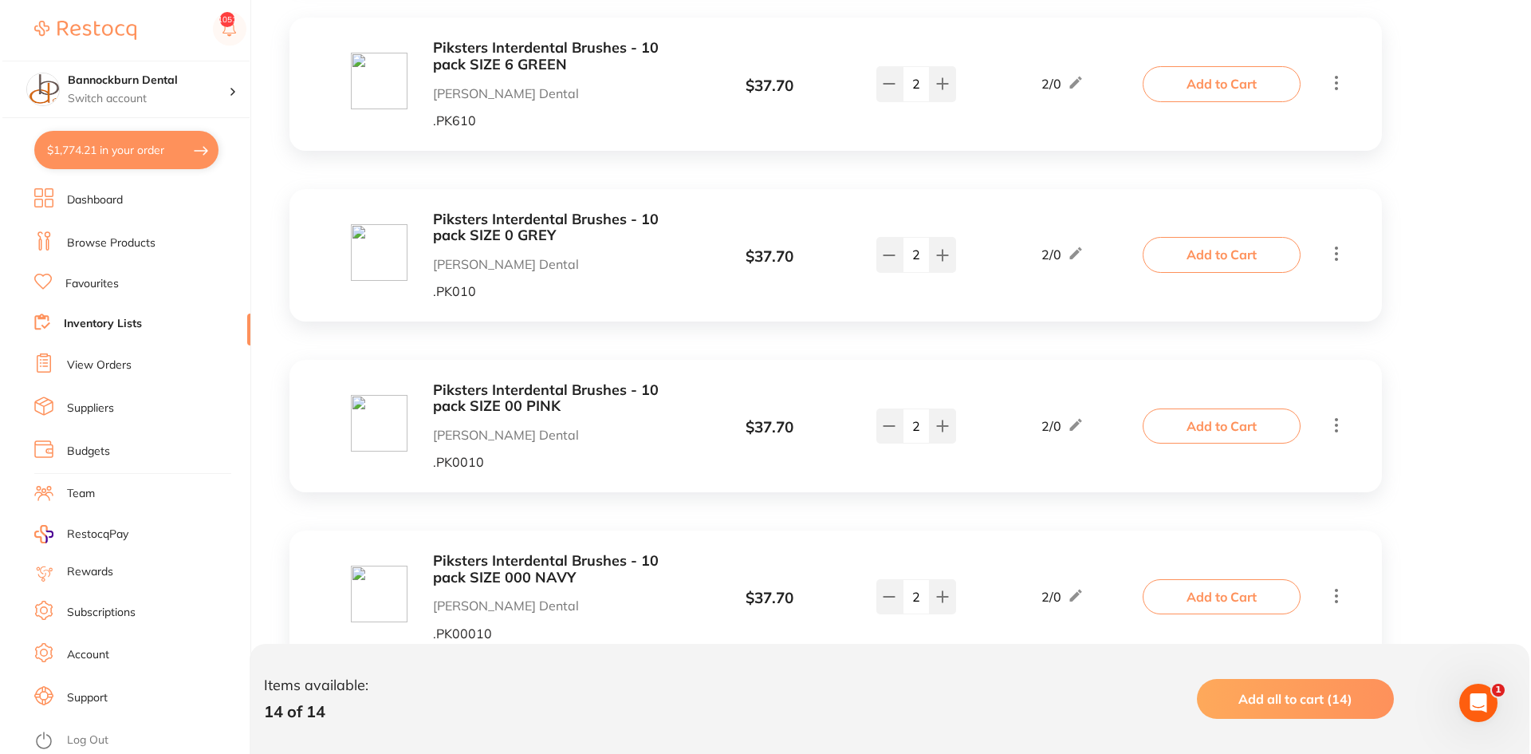
scroll to position [1356, 0]
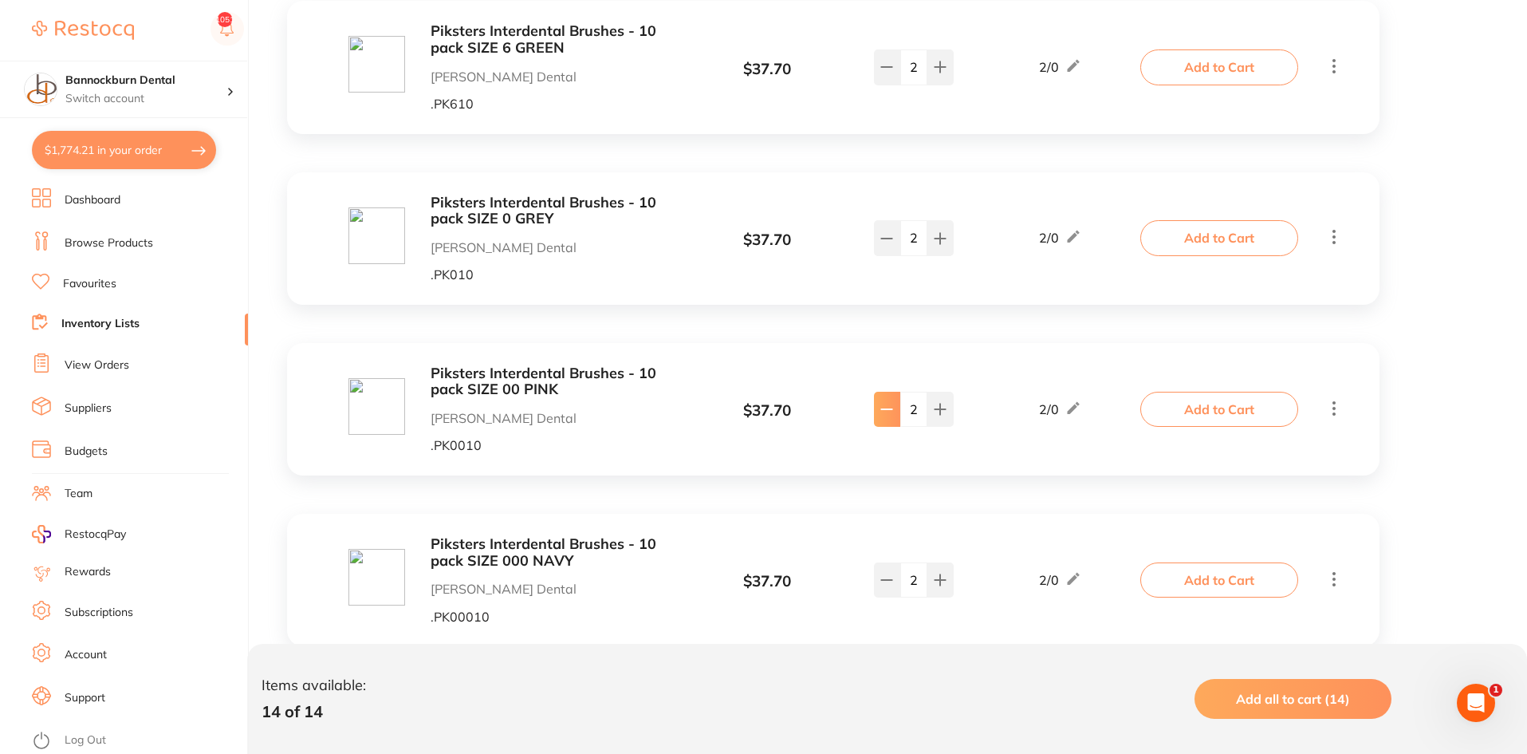
click at [890, 408] on icon at bounding box center [887, 409] width 13 height 13
type input "1"
click at [1185, 404] on button "Add to Cart" at bounding box center [1220, 409] width 158 height 35
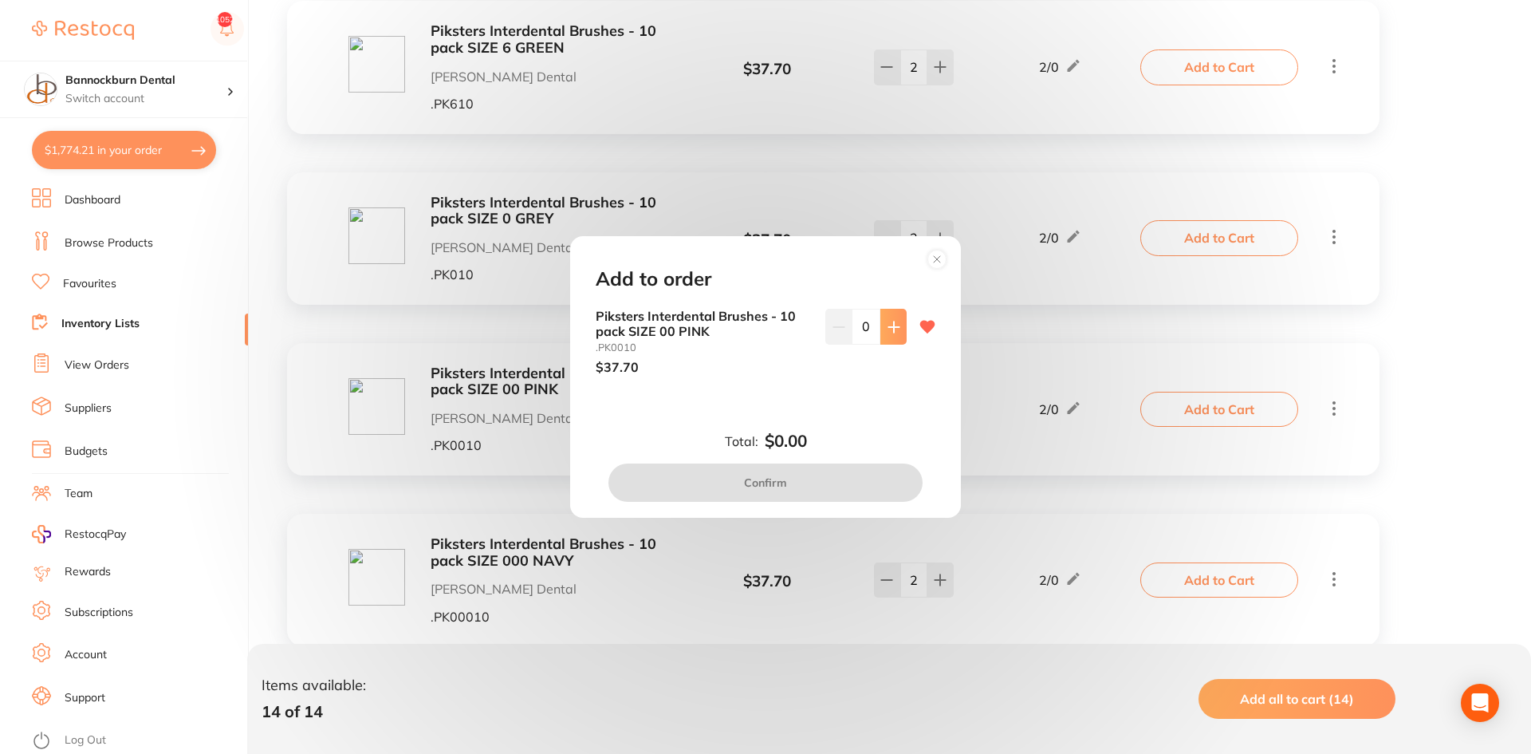
click at [899, 337] on button at bounding box center [894, 326] width 26 height 35
type input "1"
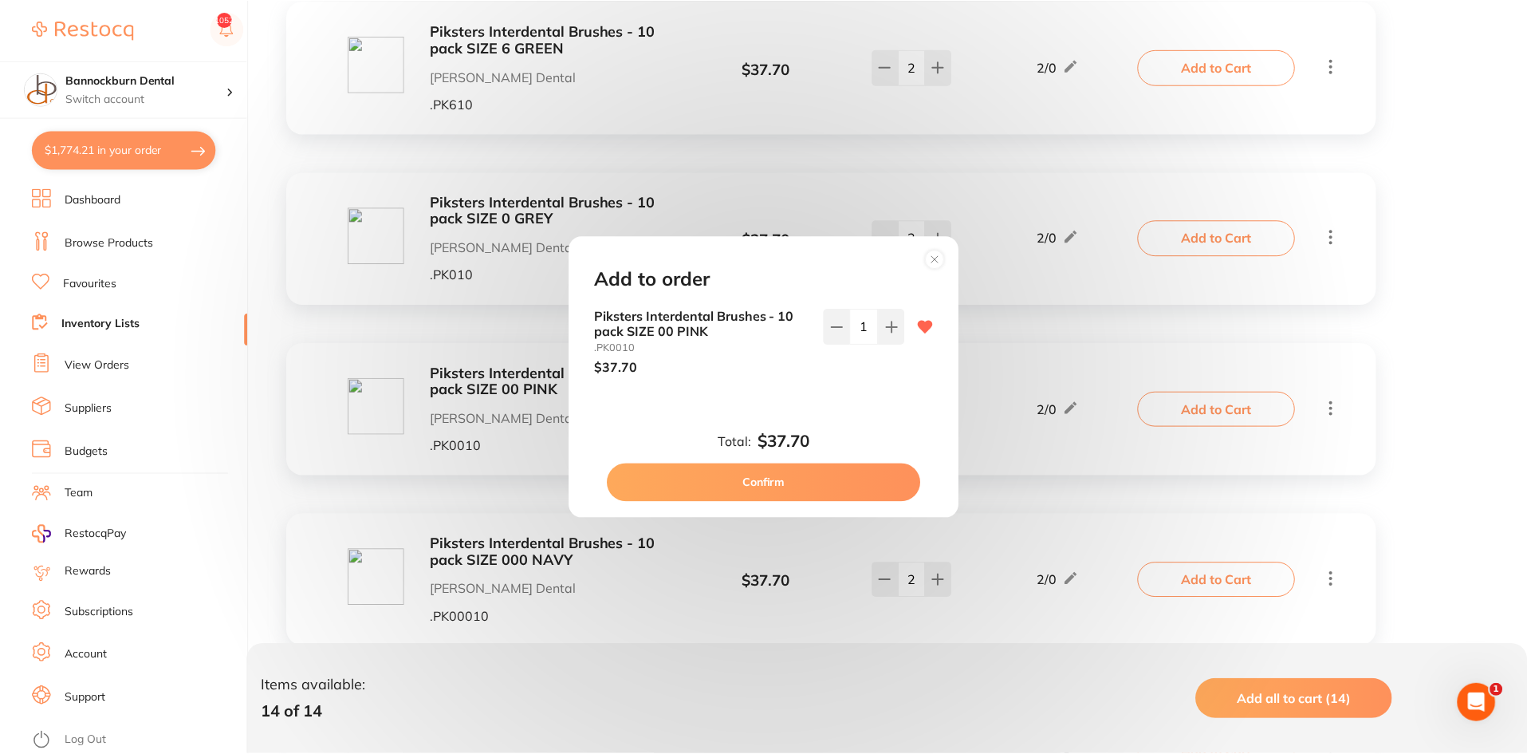
scroll to position [0, 0]
click at [893, 483] on button "Confirm" at bounding box center [766, 482] width 314 height 38
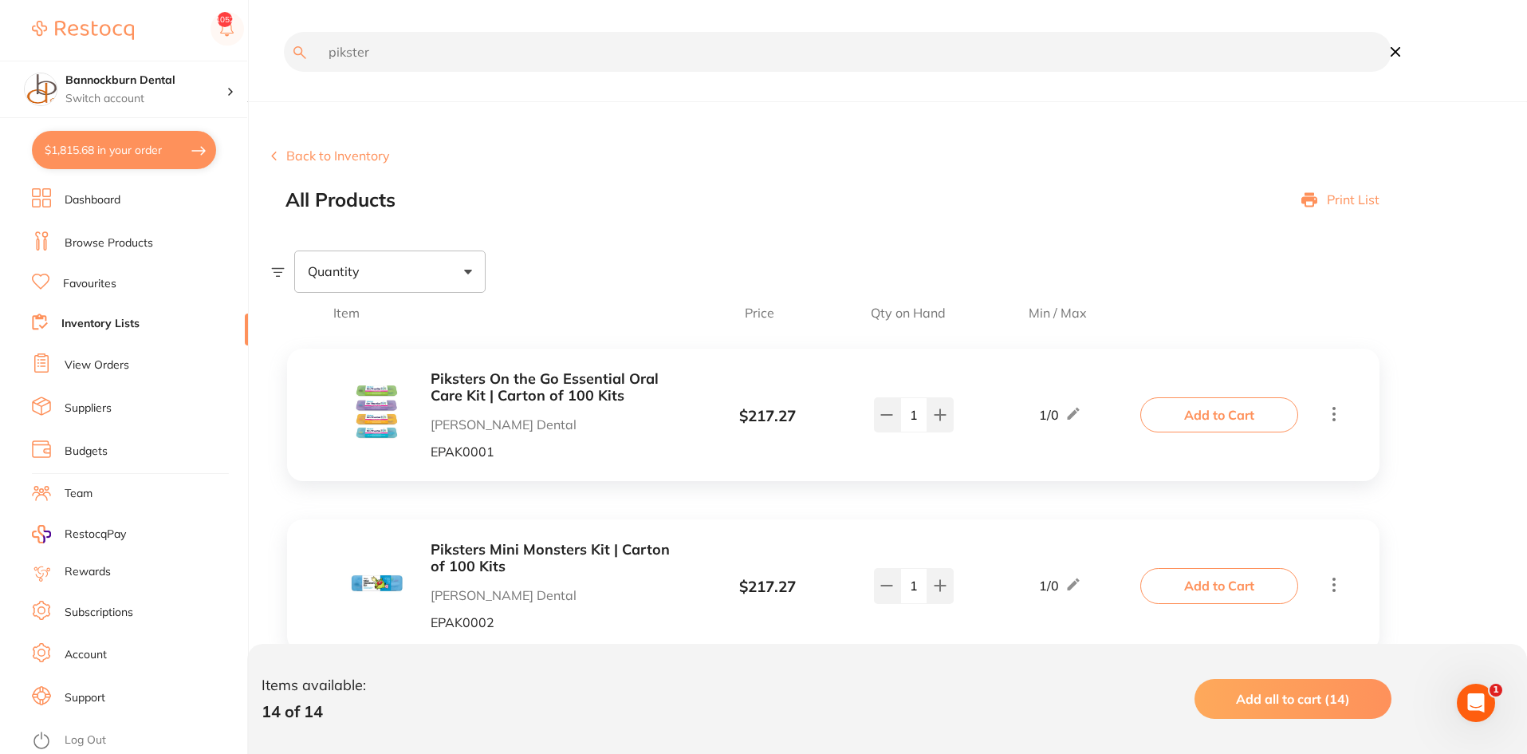
click at [444, 58] on input "pikster" at bounding box center [838, 52] width 1108 height 40
type input "tepe"
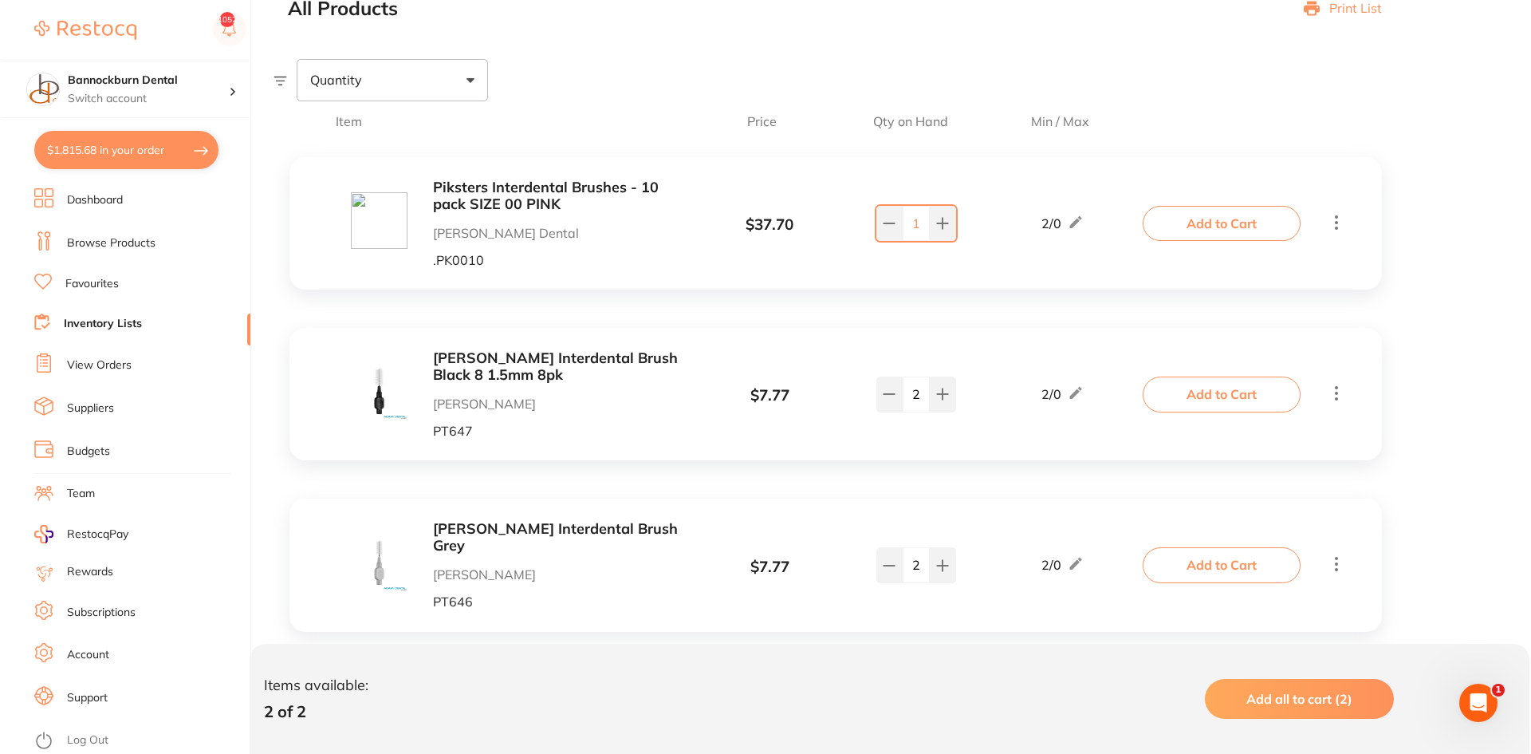
scroll to position [209, 0]
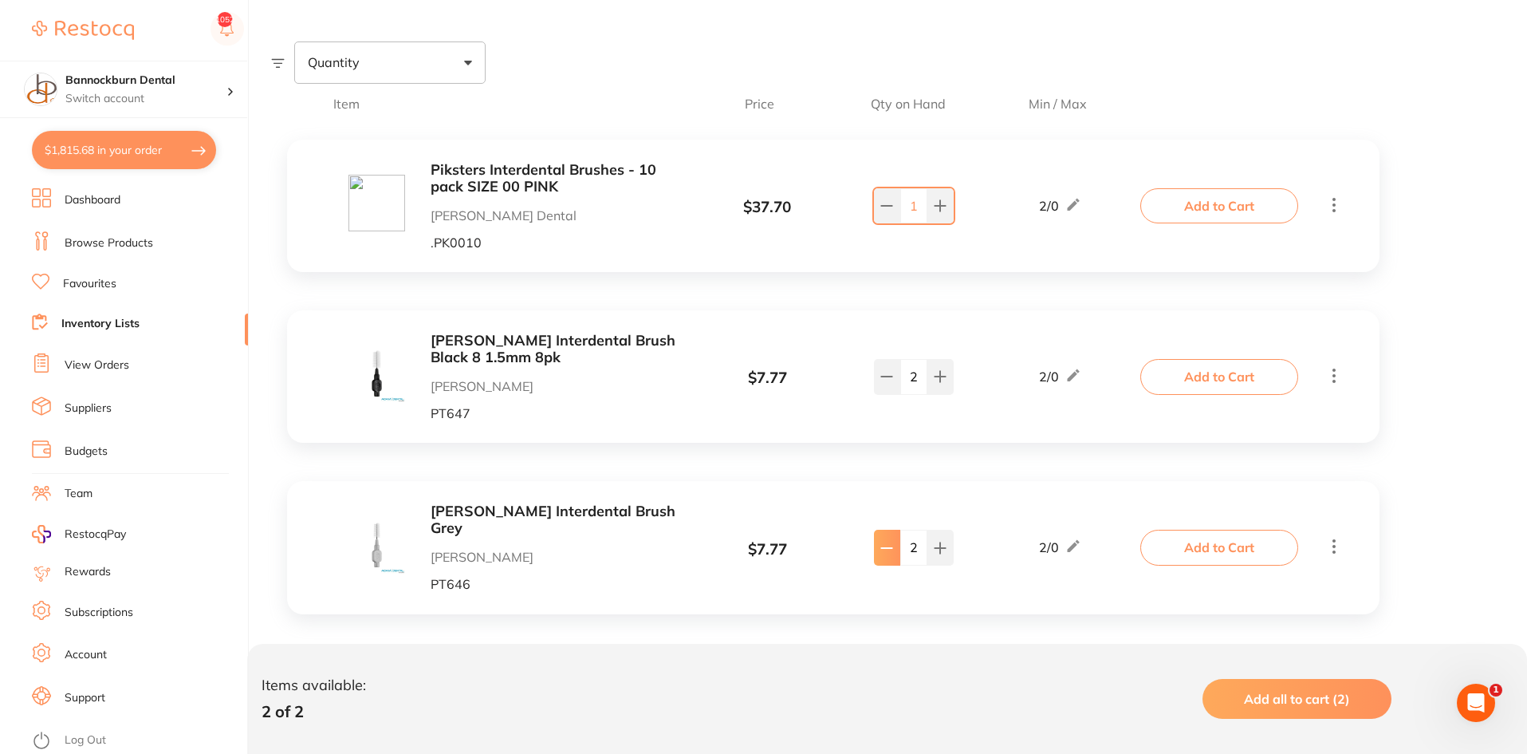
click at [879, 543] on button at bounding box center [887, 547] width 26 height 35
type input "1"
click at [1214, 546] on button "Add to Cart" at bounding box center [1220, 547] width 158 height 35
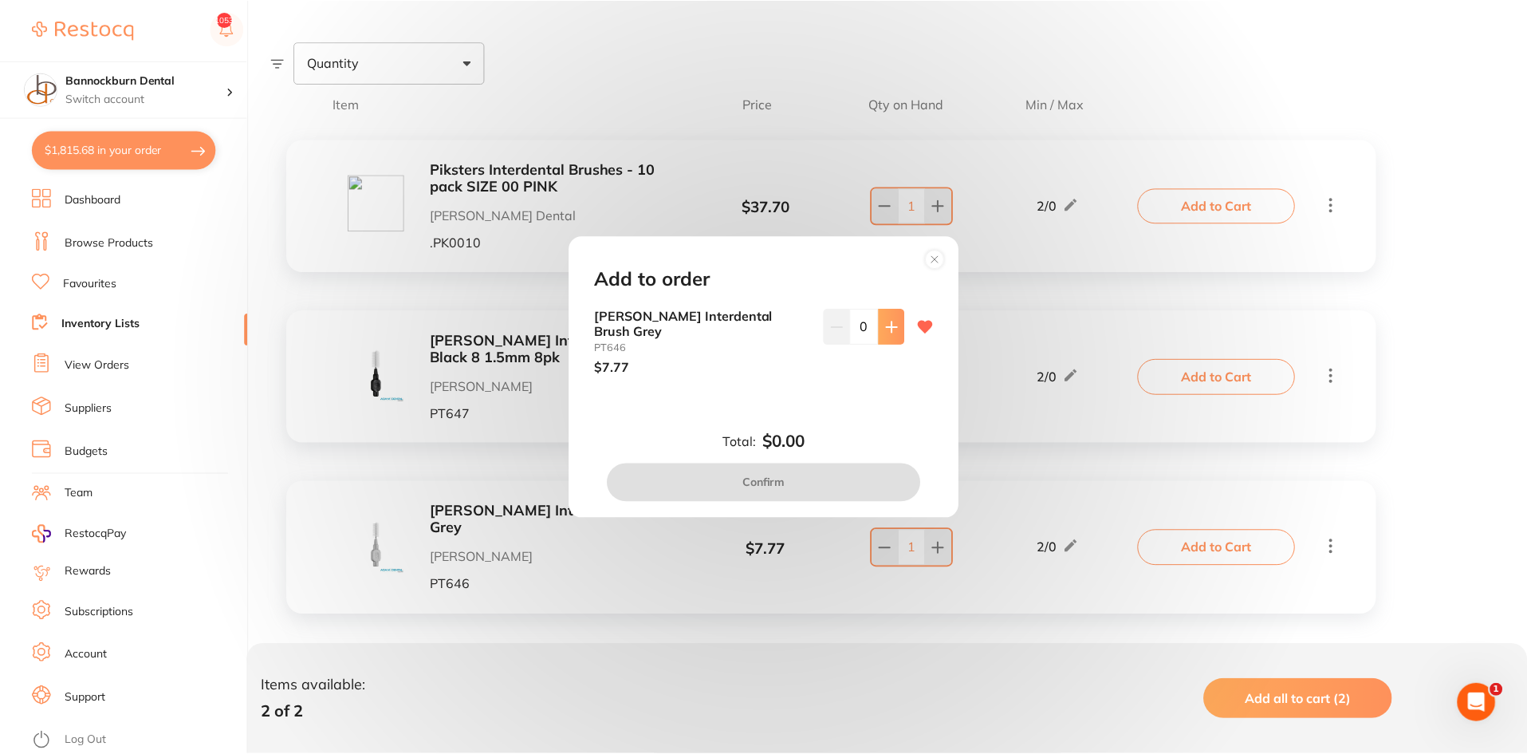
scroll to position [0, 0]
click at [898, 344] on button at bounding box center [894, 326] width 26 height 35
type input "1"
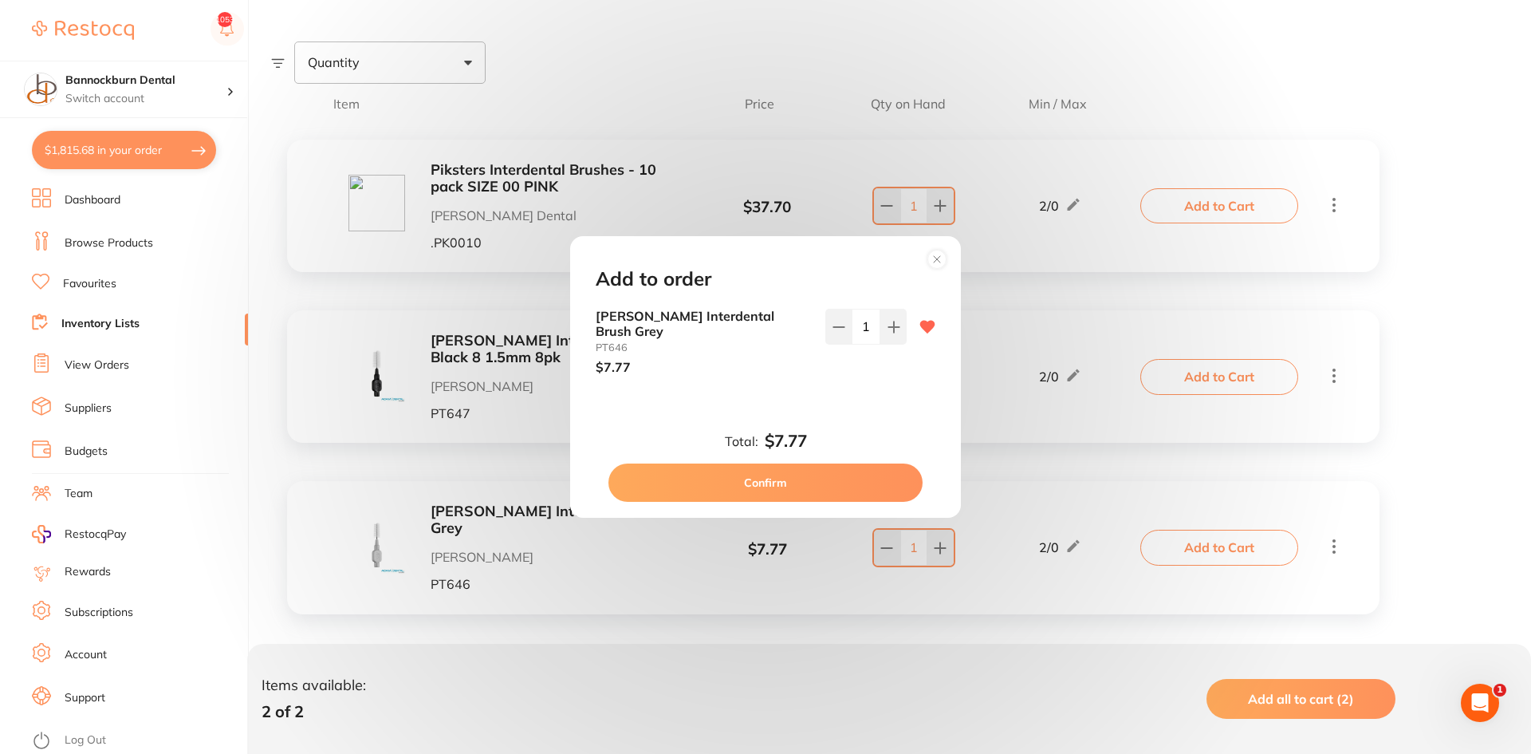
click at [869, 476] on button "Confirm" at bounding box center [766, 482] width 314 height 38
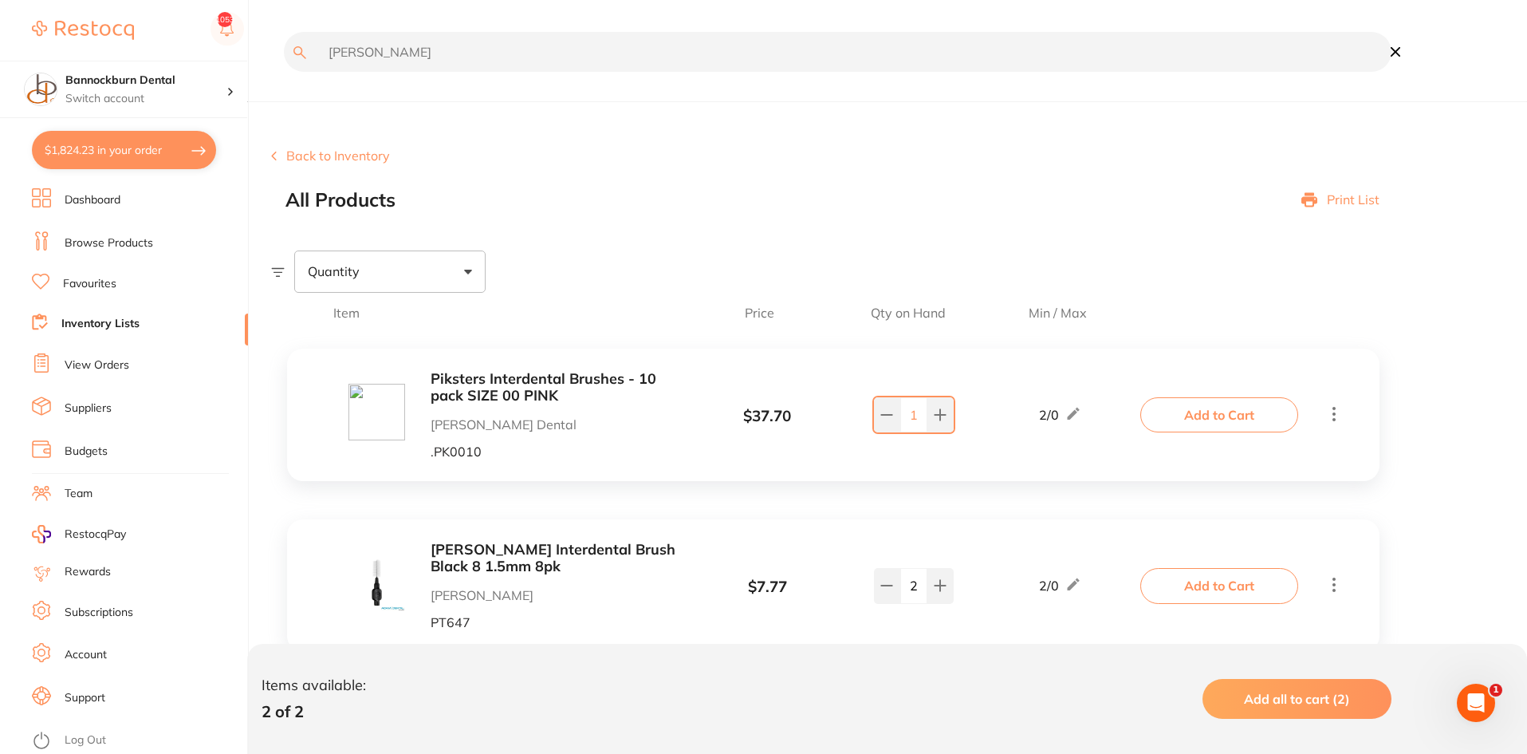
click at [463, 65] on input "tepe" at bounding box center [838, 52] width 1108 height 40
type input "steri"
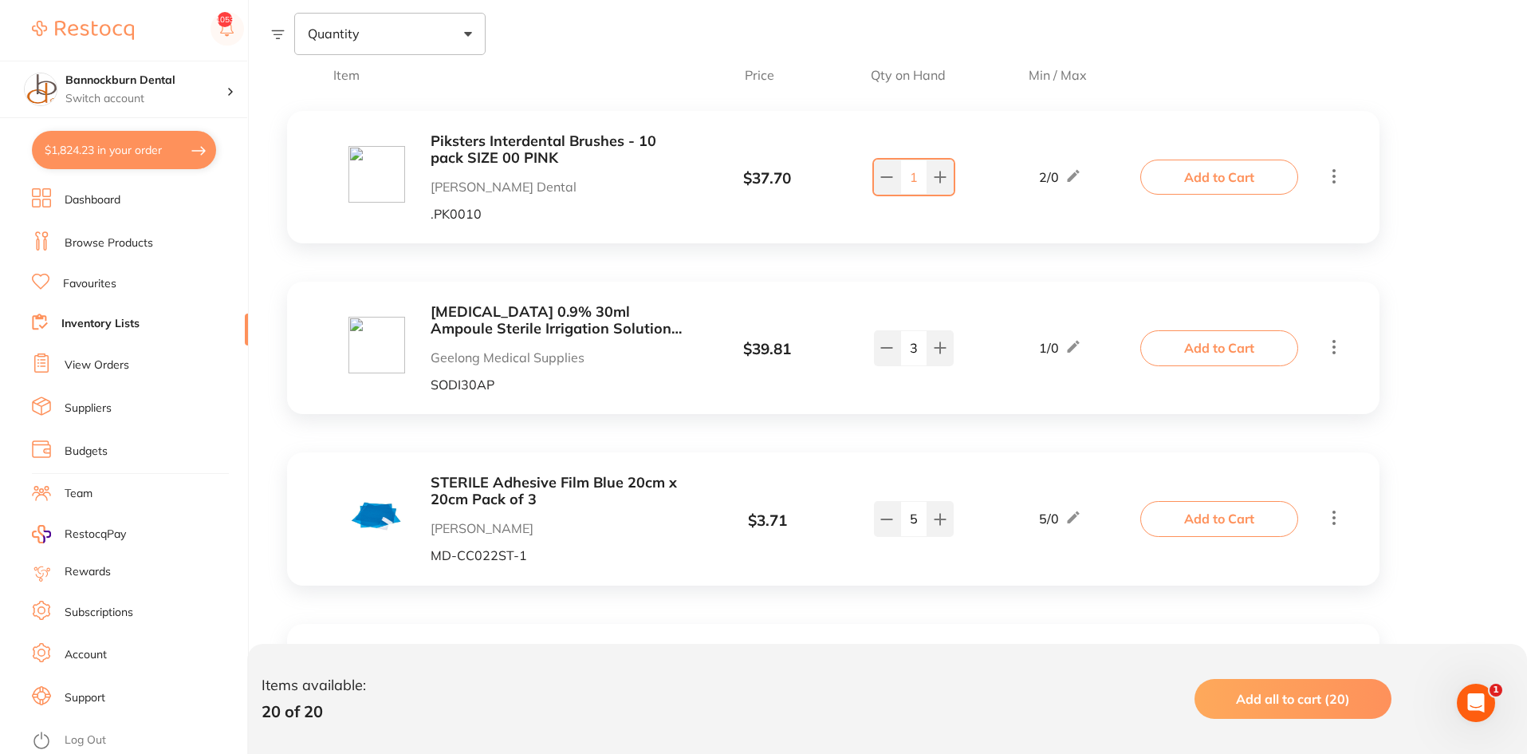
scroll to position [399, 0]
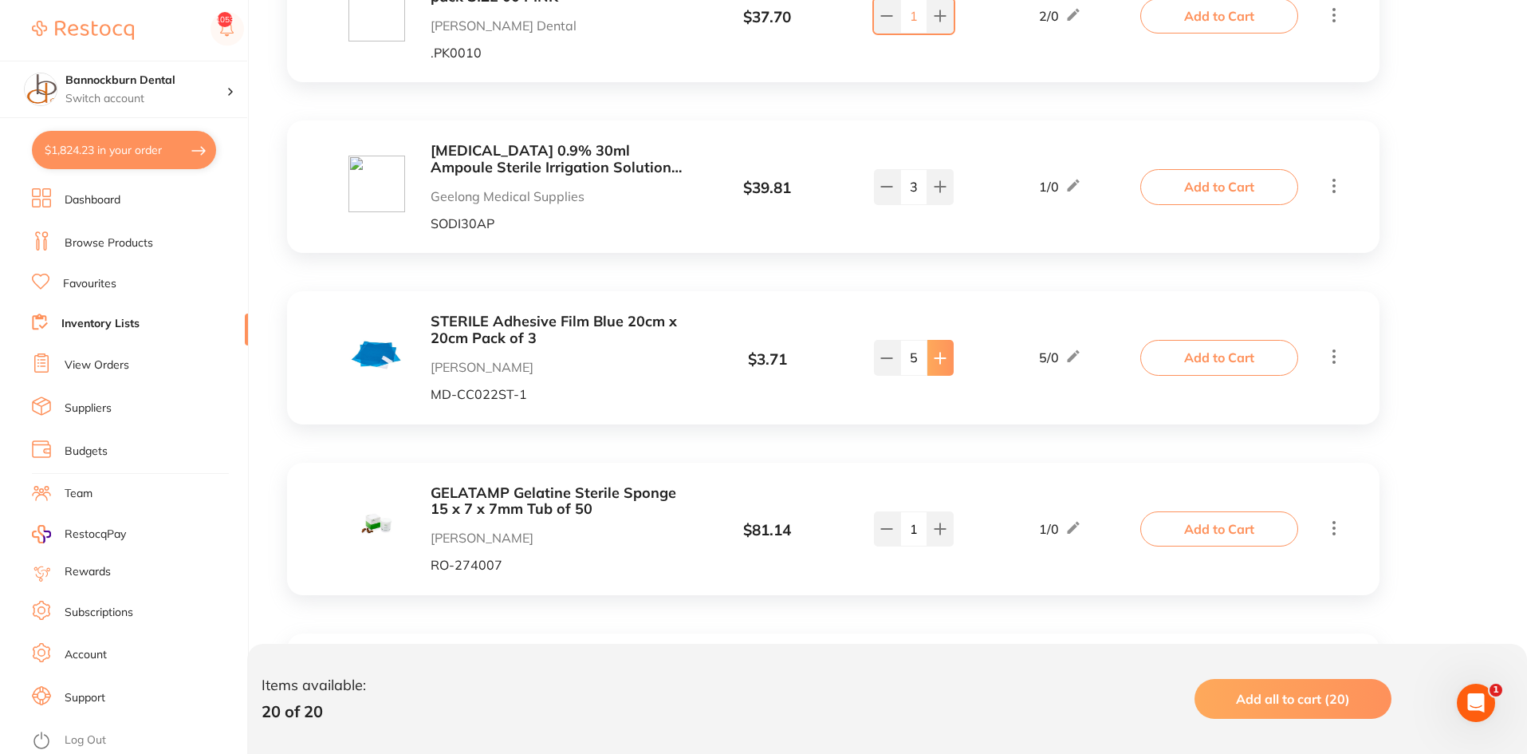
click at [940, 361] on icon at bounding box center [941, 358] width 10 height 10
type input "6"
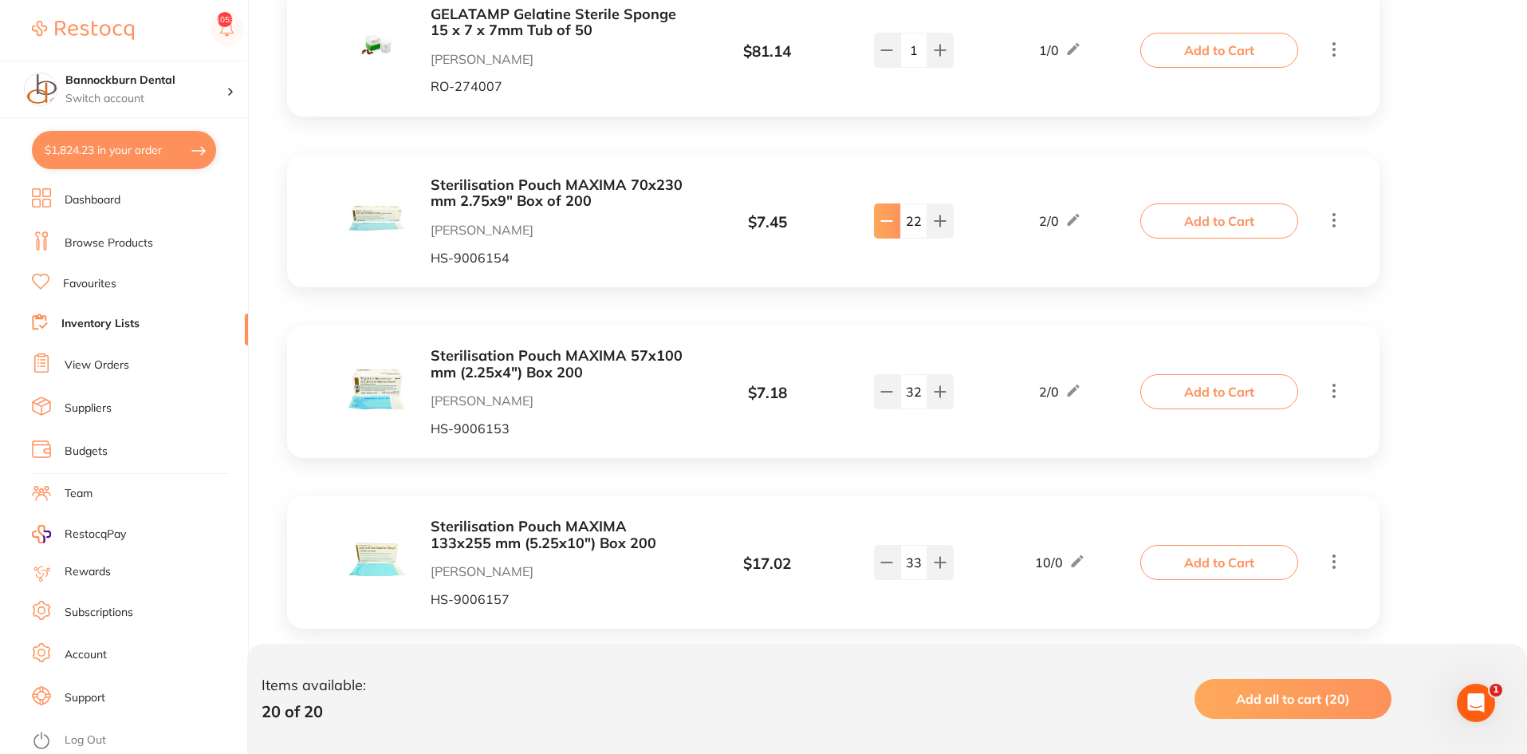
scroll to position [1, 0]
drag, startPoint x: 920, startPoint y: 224, endPoint x: 886, endPoint y: 235, distance: 35.1
click at [886, 235] on div "22" at bounding box center [914, 220] width 80 height 35
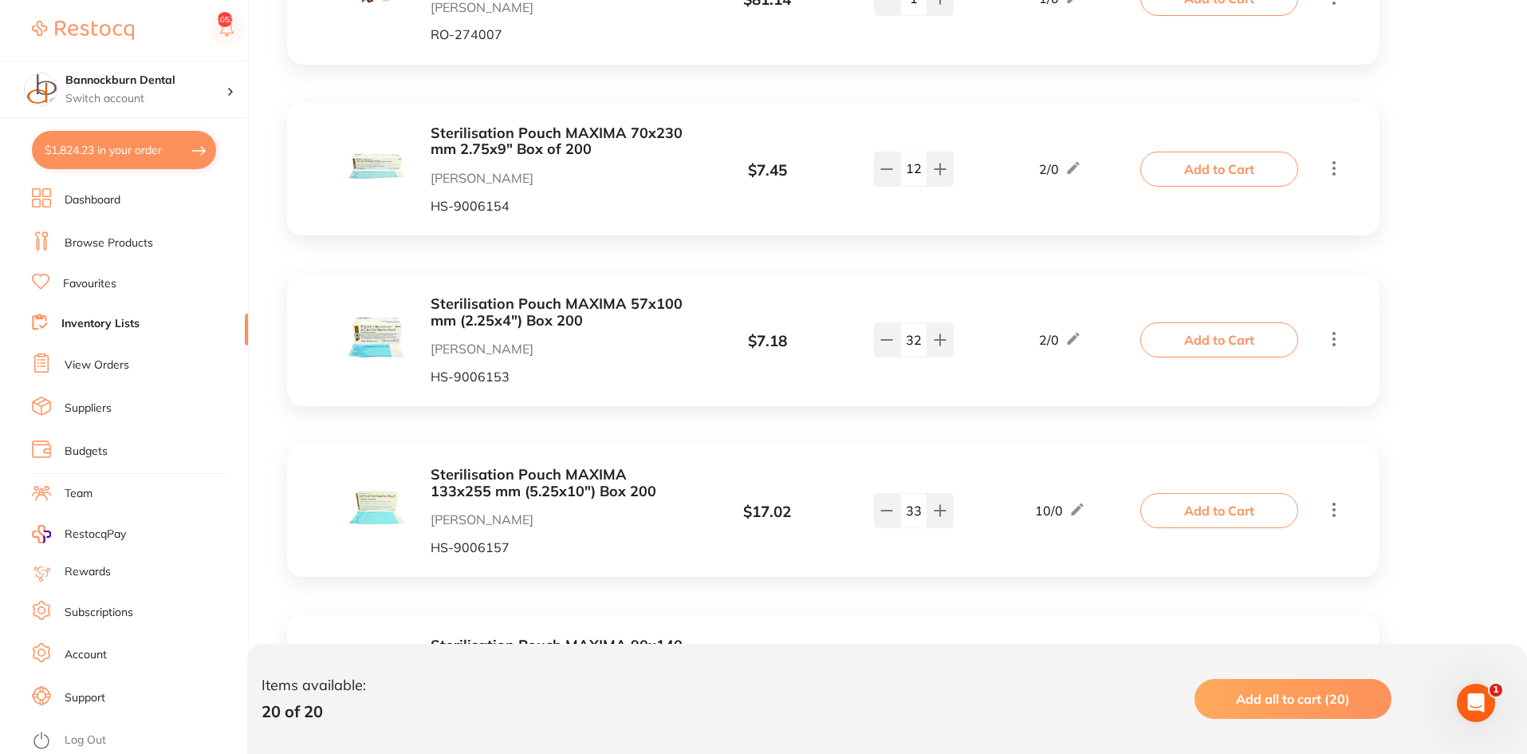
scroll to position [957, 0]
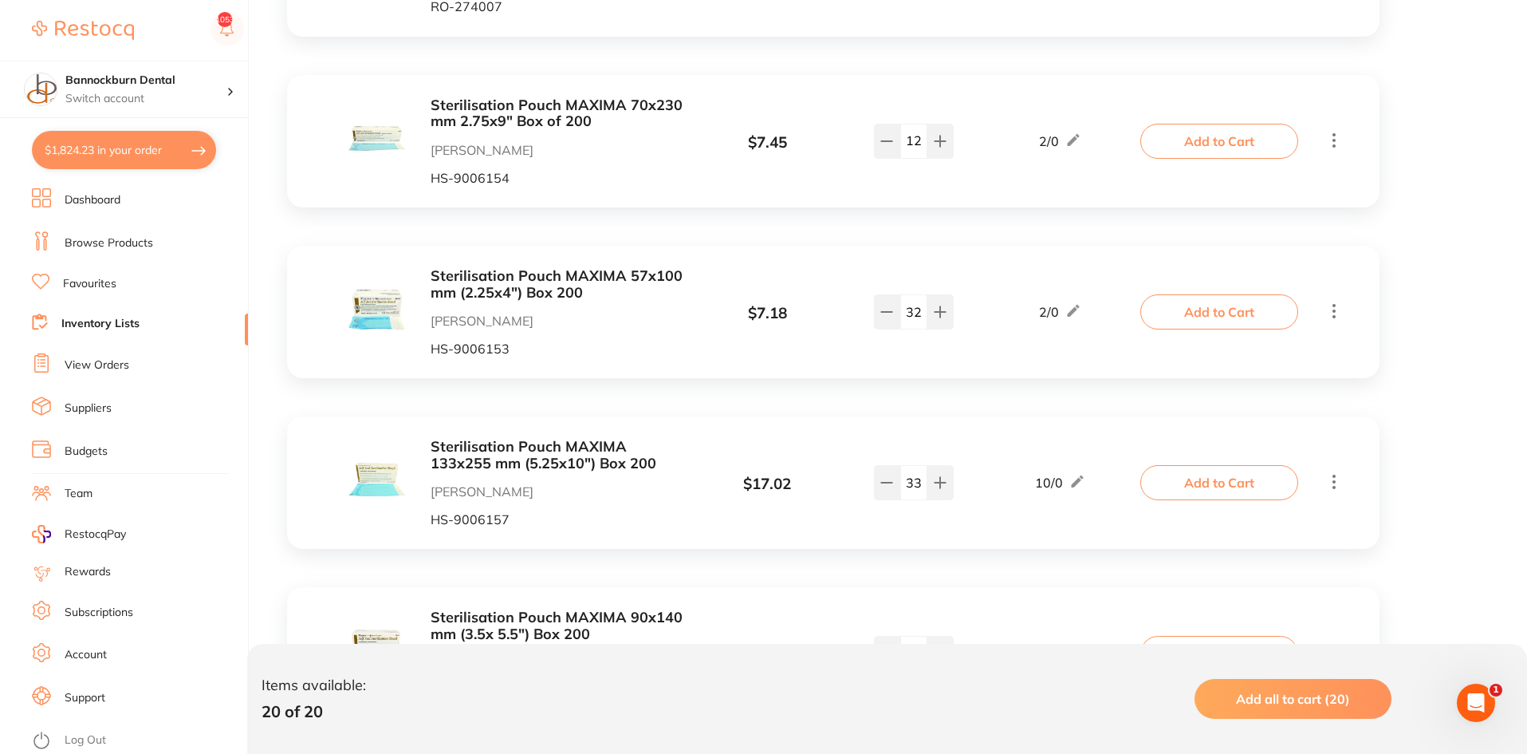
type input "12"
drag, startPoint x: 922, startPoint y: 322, endPoint x: 873, endPoint y: 321, distance: 48.7
click at [874, 321] on div "32" at bounding box center [914, 311] width 80 height 35
type input "17"
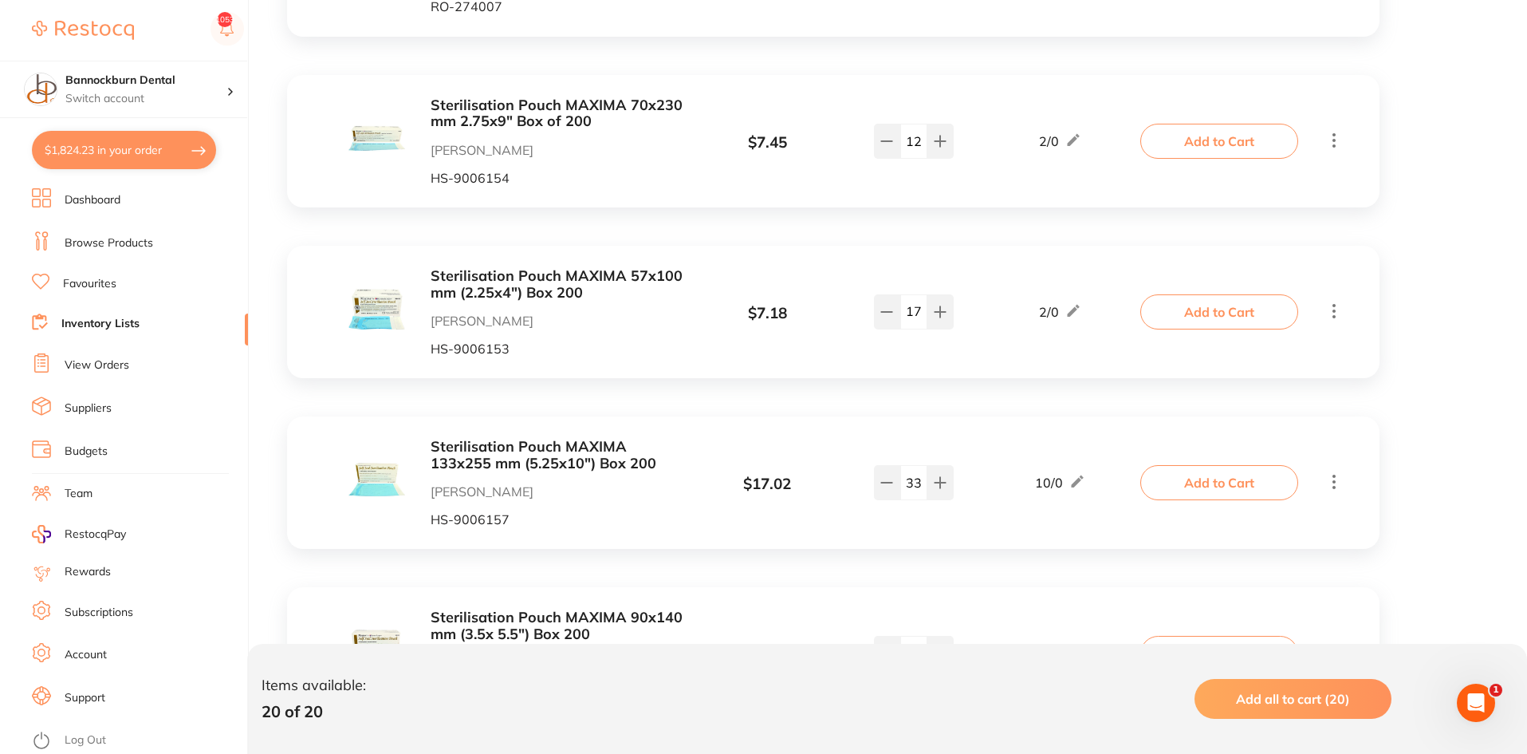
click at [861, 353] on div "Sterilisation Pouch MAXIMA 57x100 mm (2.25x4") Box 200 Henry Schein Halas HS-90…" at bounding box center [725, 312] width 837 height 88
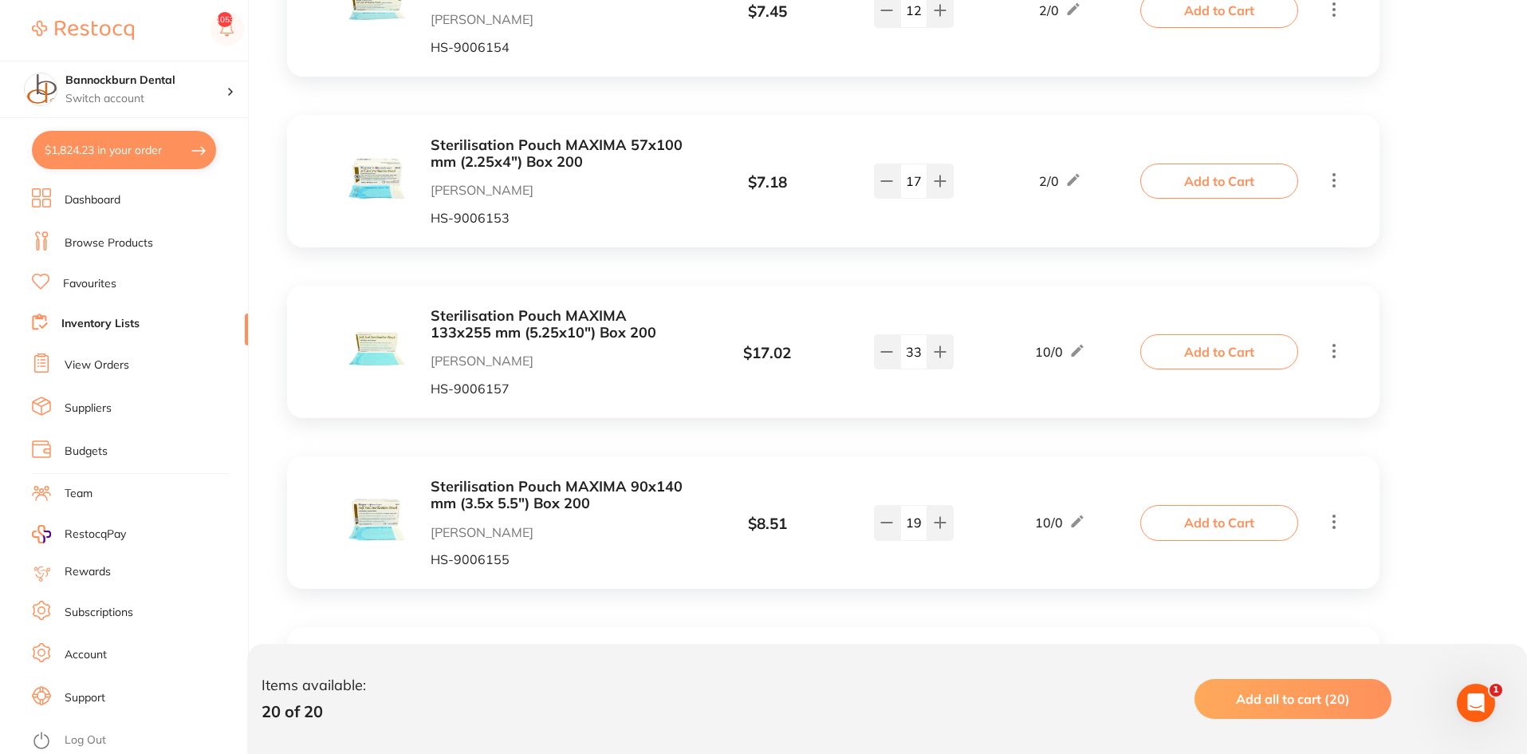
scroll to position [1117, 0]
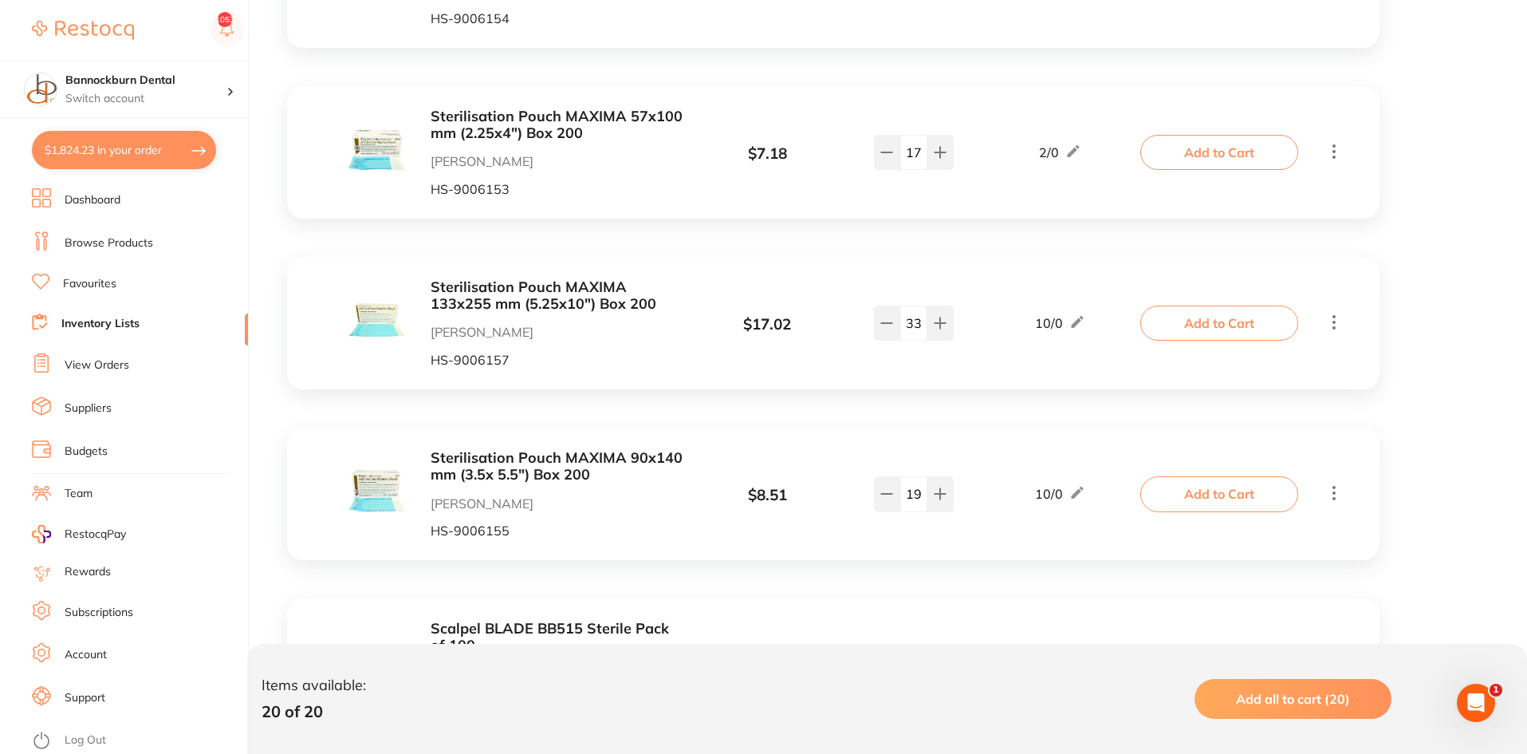
click at [913, 327] on input "33" at bounding box center [914, 322] width 27 height 35
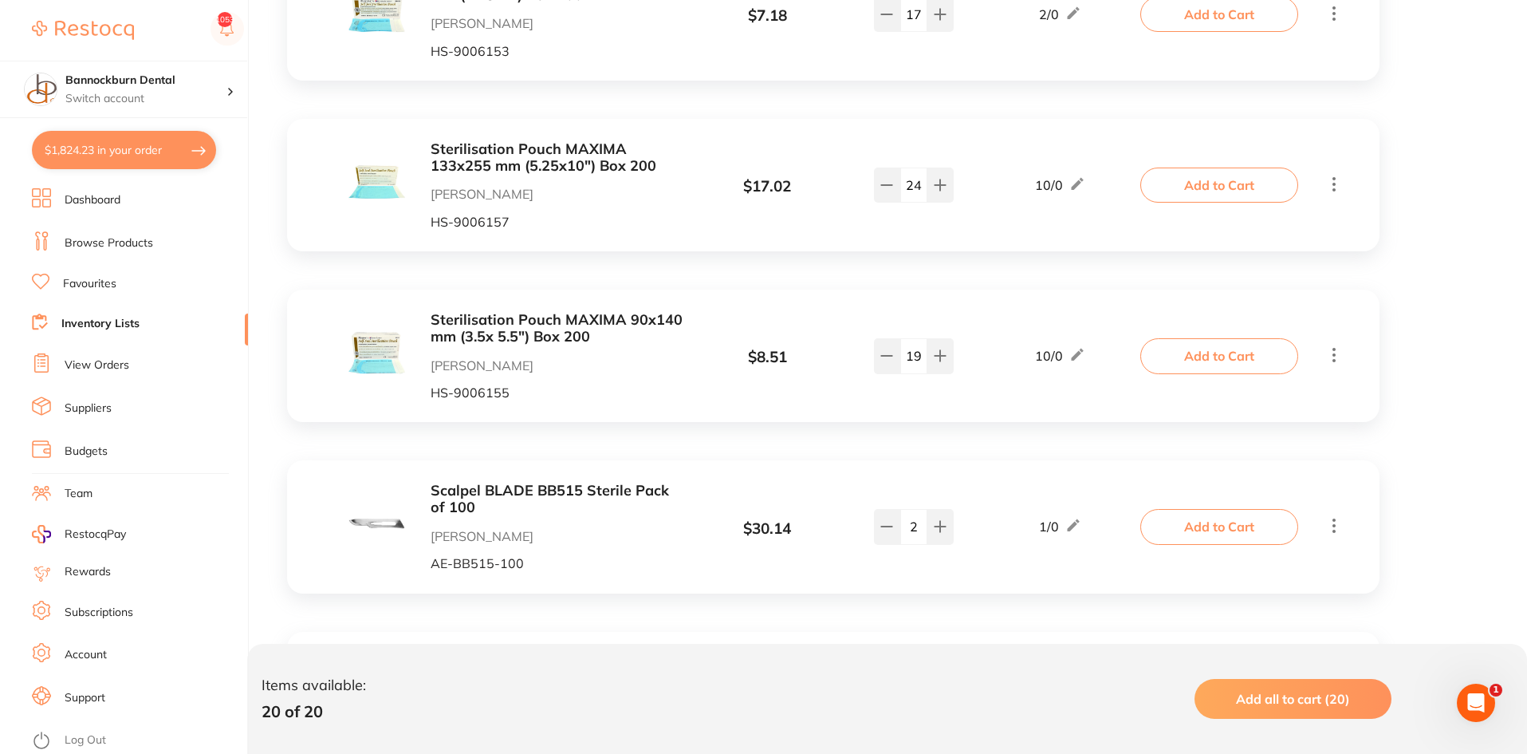
scroll to position [1276, 0]
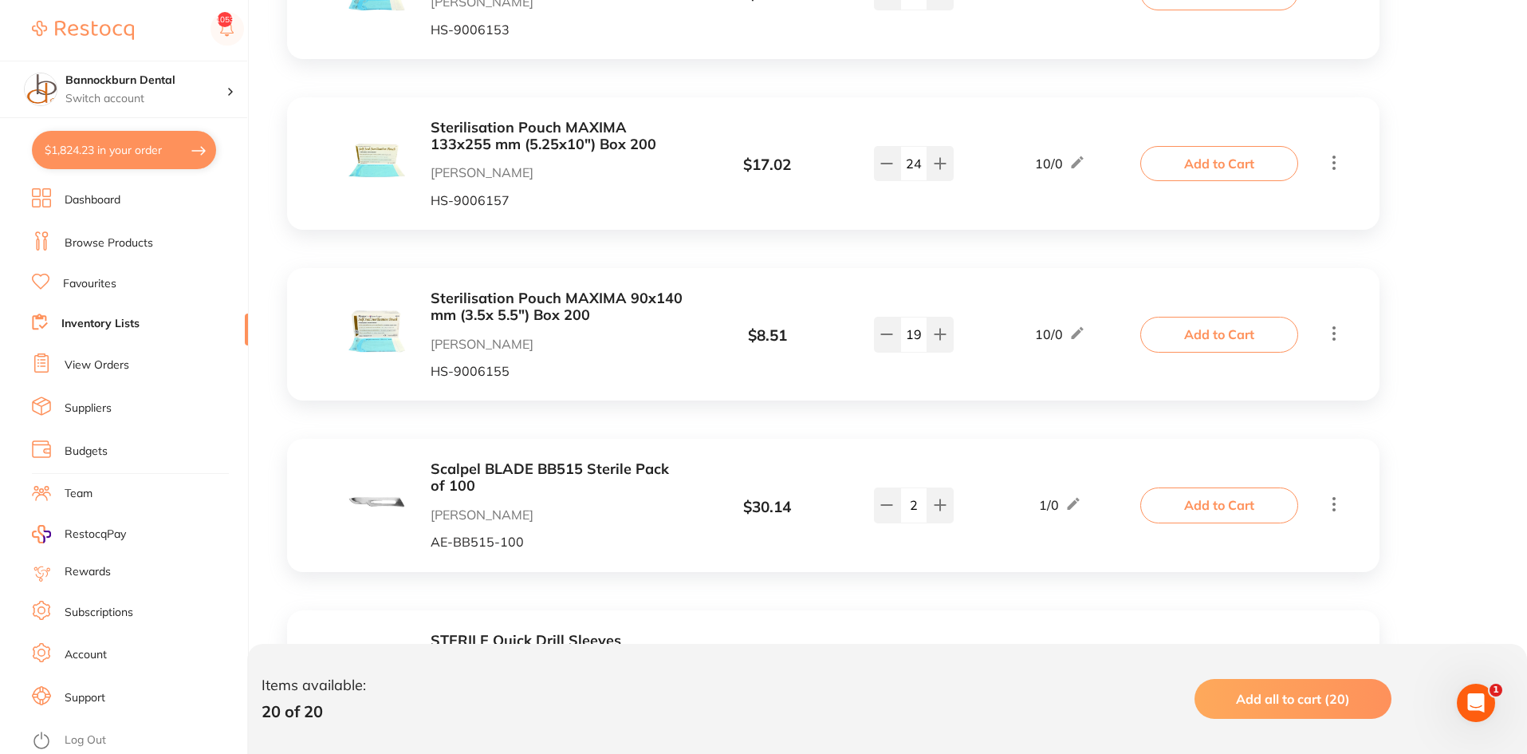
type input "24"
click at [920, 345] on input "19" at bounding box center [914, 334] width 27 height 35
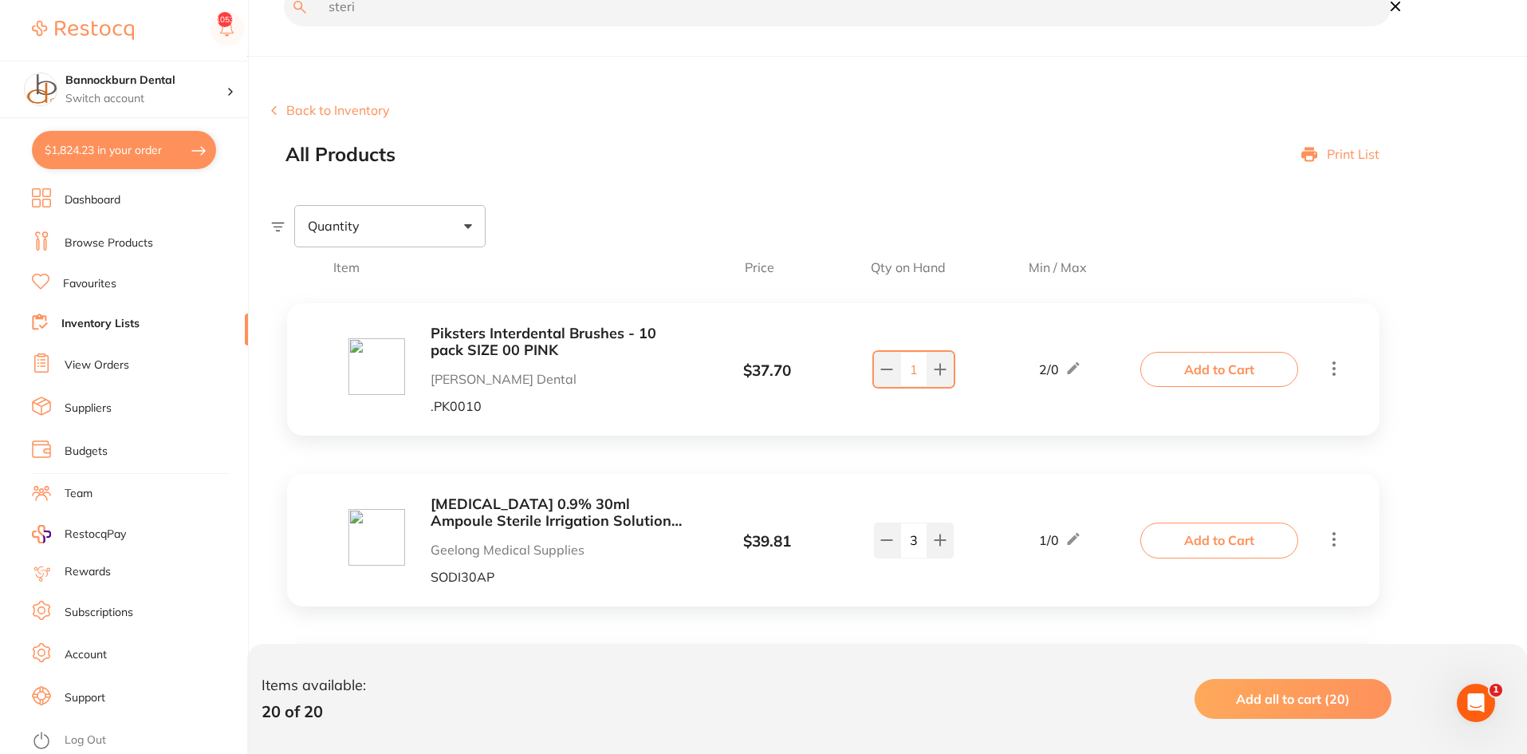
scroll to position [0, 0]
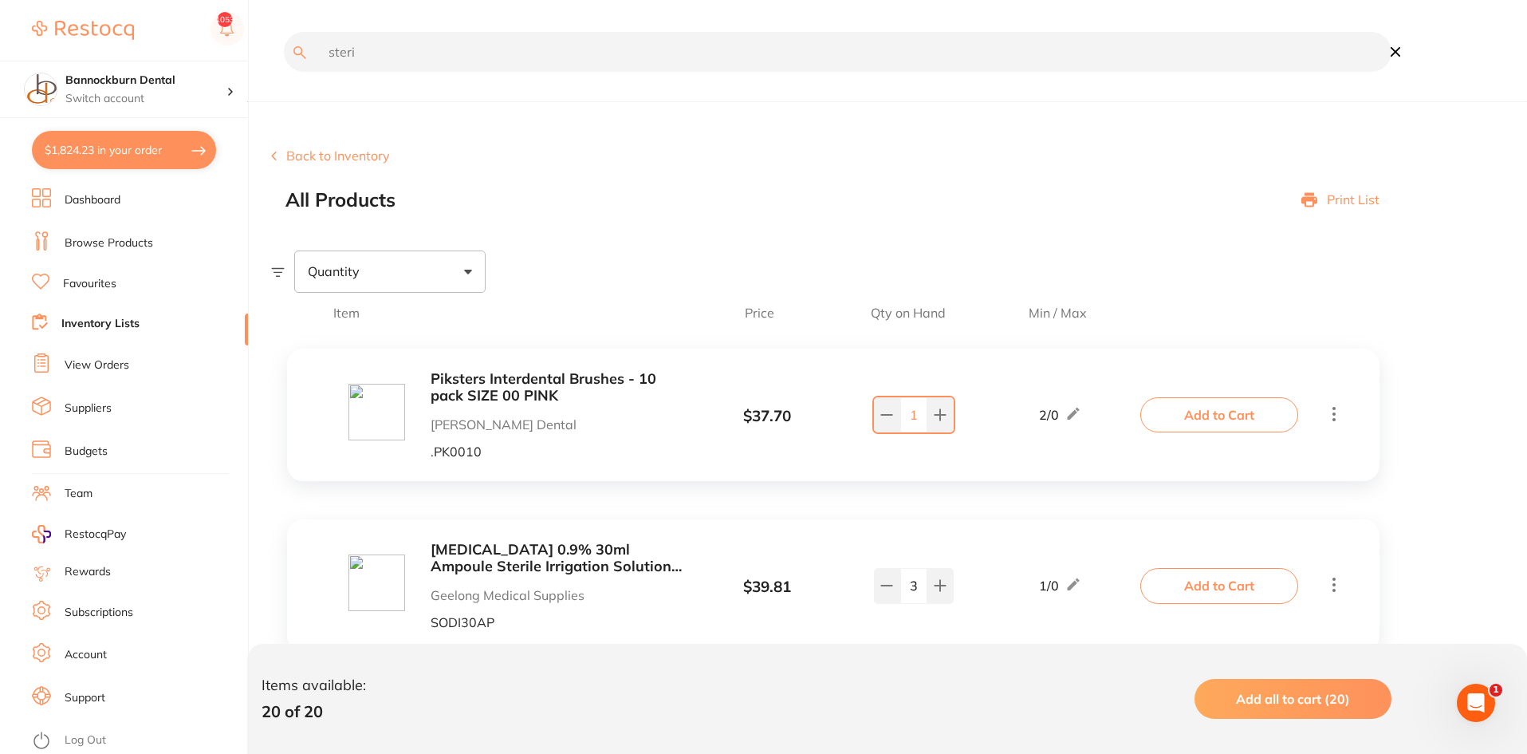
type input "17"
click at [418, 53] on input "steri" at bounding box center [838, 52] width 1108 height 40
type input "s"
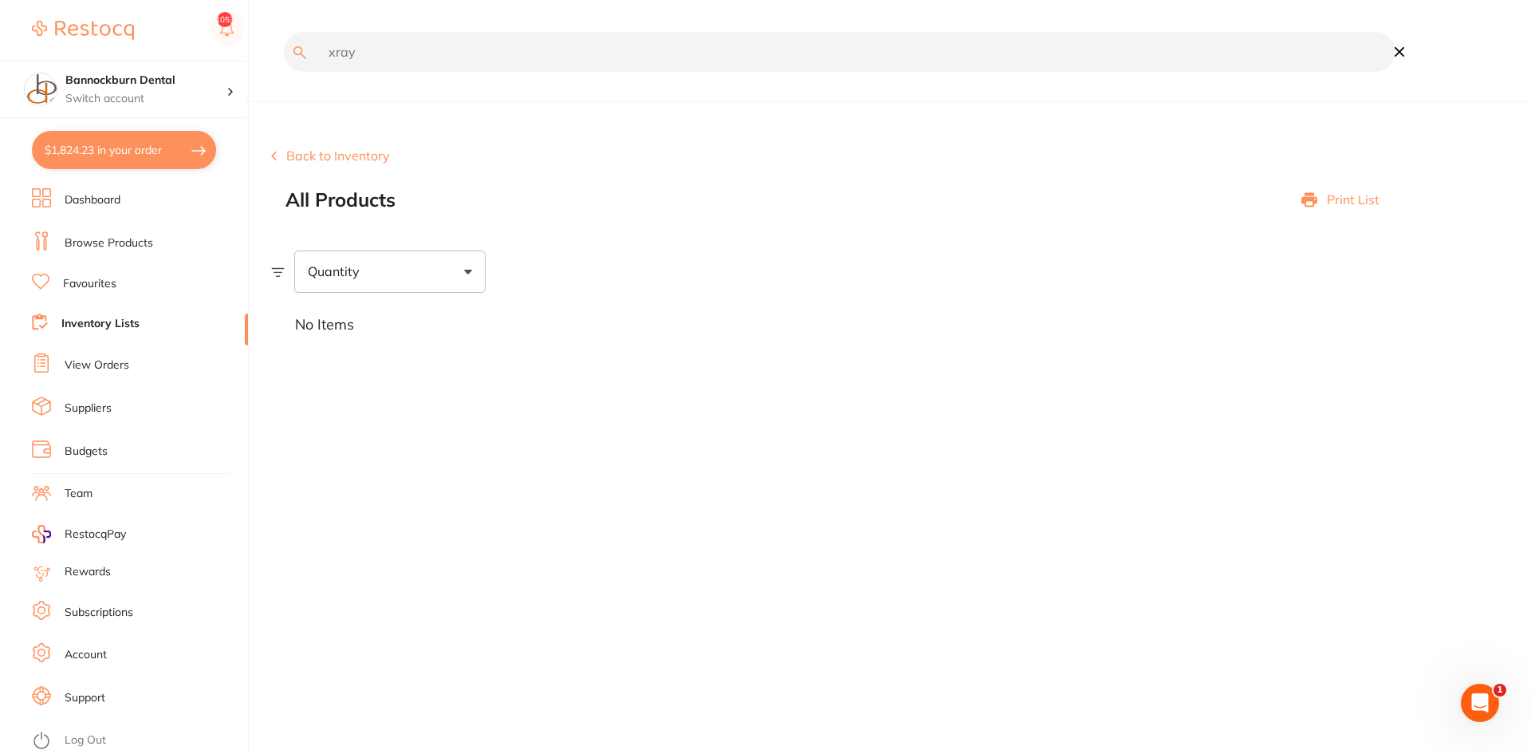
click at [336, 53] on input "xray" at bounding box center [840, 52] width 1112 height 40
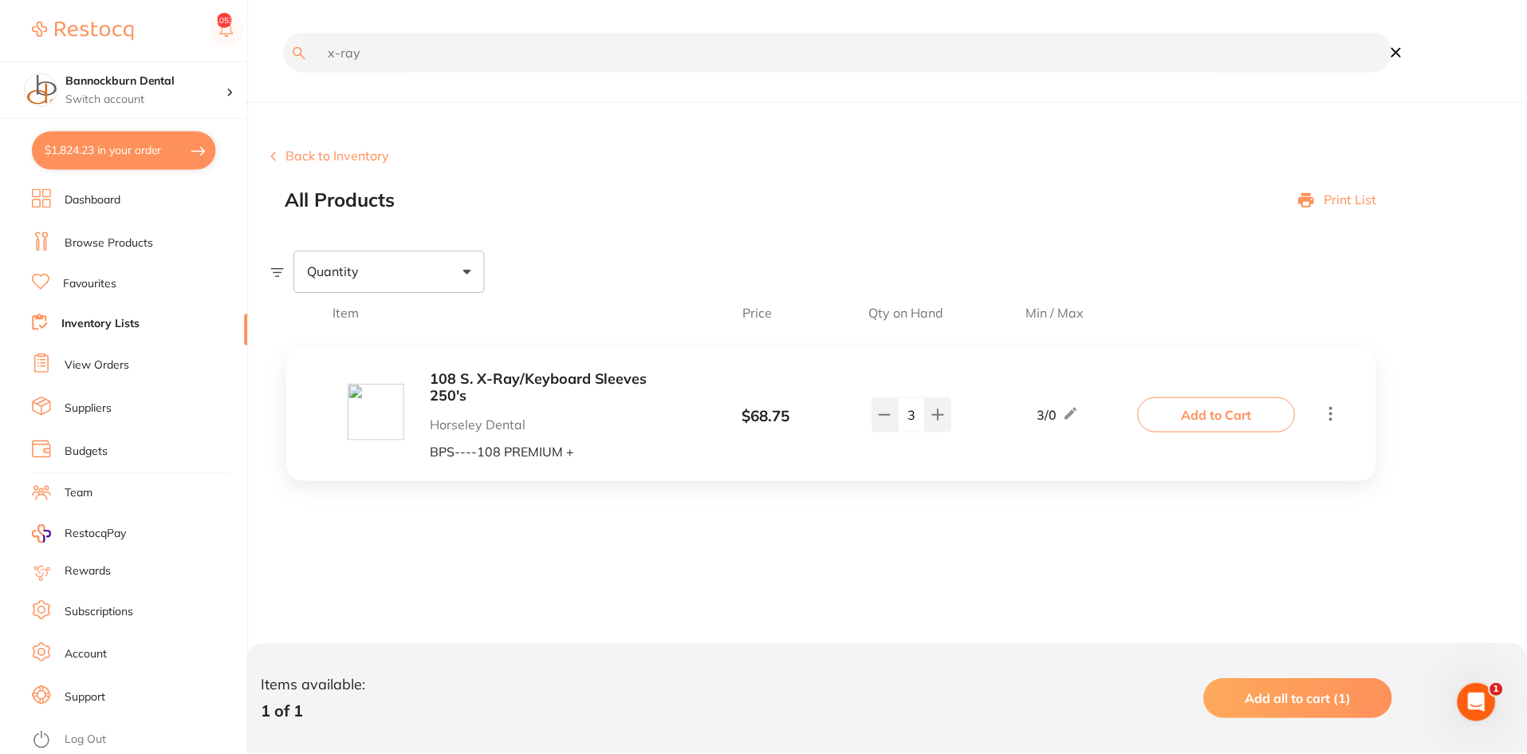
scroll to position [1, 0]
drag, startPoint x: 494, startPoint y: 50, endPoint x: 257, endPoint y: 66, distance: 237.4
click at [257, 66] on div "$1,824.23 Bannockburn Dental Switch account Bannockburn Dental $1,824.23 in you…" at bounding box center [765, 377] width 1531 height 754
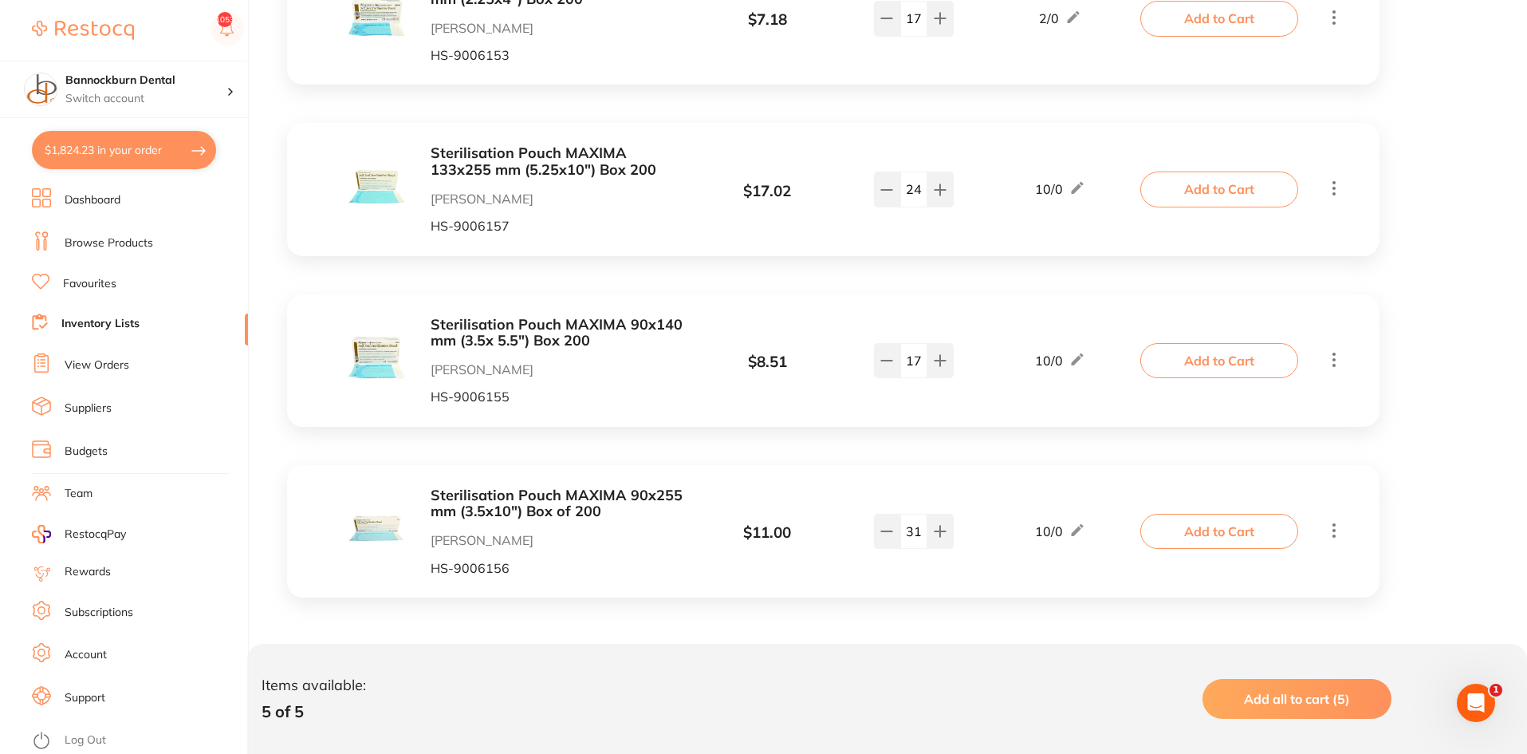
scroll to position [0, 0]
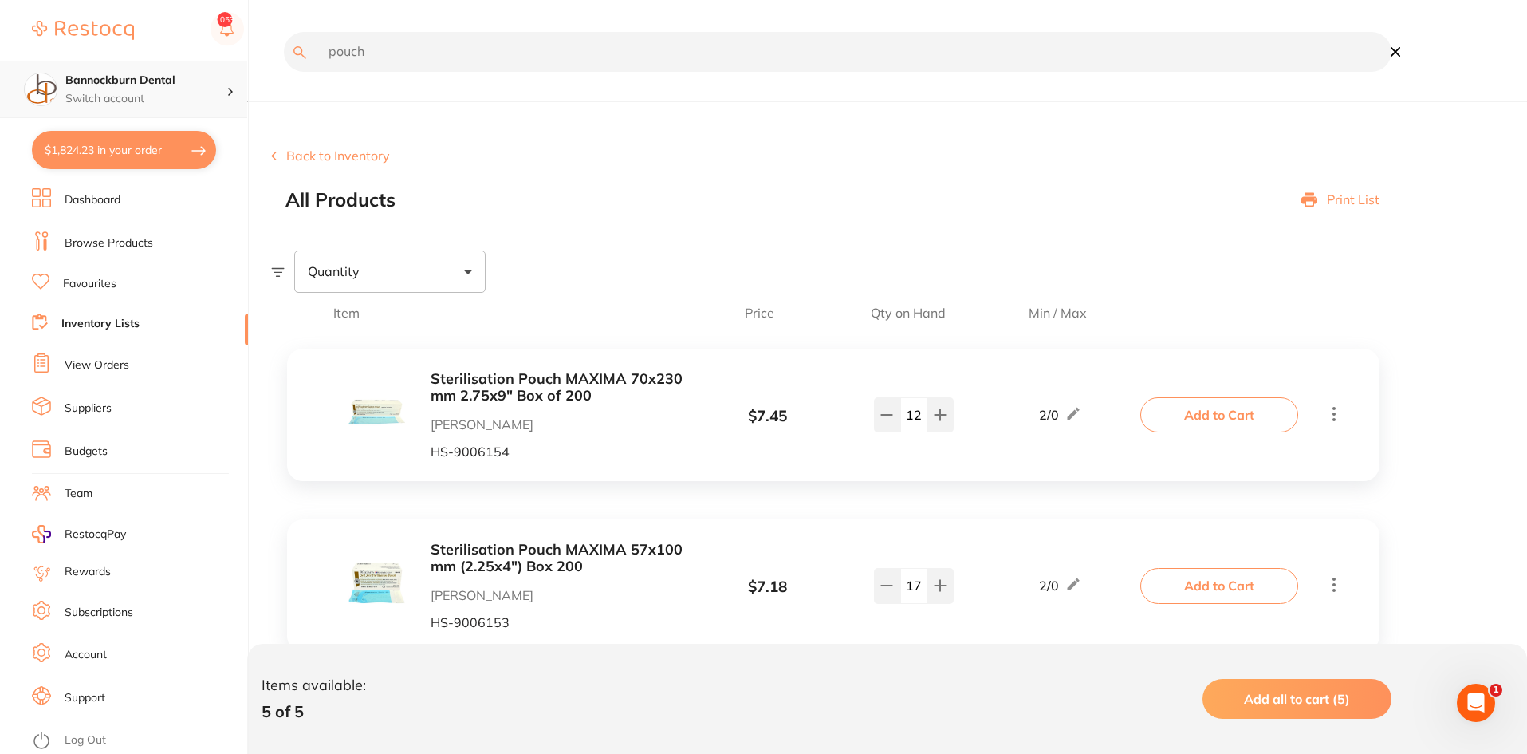
drag, startPoint x: 352, startPoint y: 66, endPoint x: 244, endPoint y: 65, distance: 107.7
click at [244, 65] on div "$1,824.23 Bannockburn Dental Switch account Bannockburn Dental $1,824.23 in you…" at bounding box center [763, 377] width 1527 height 754
type input "2"
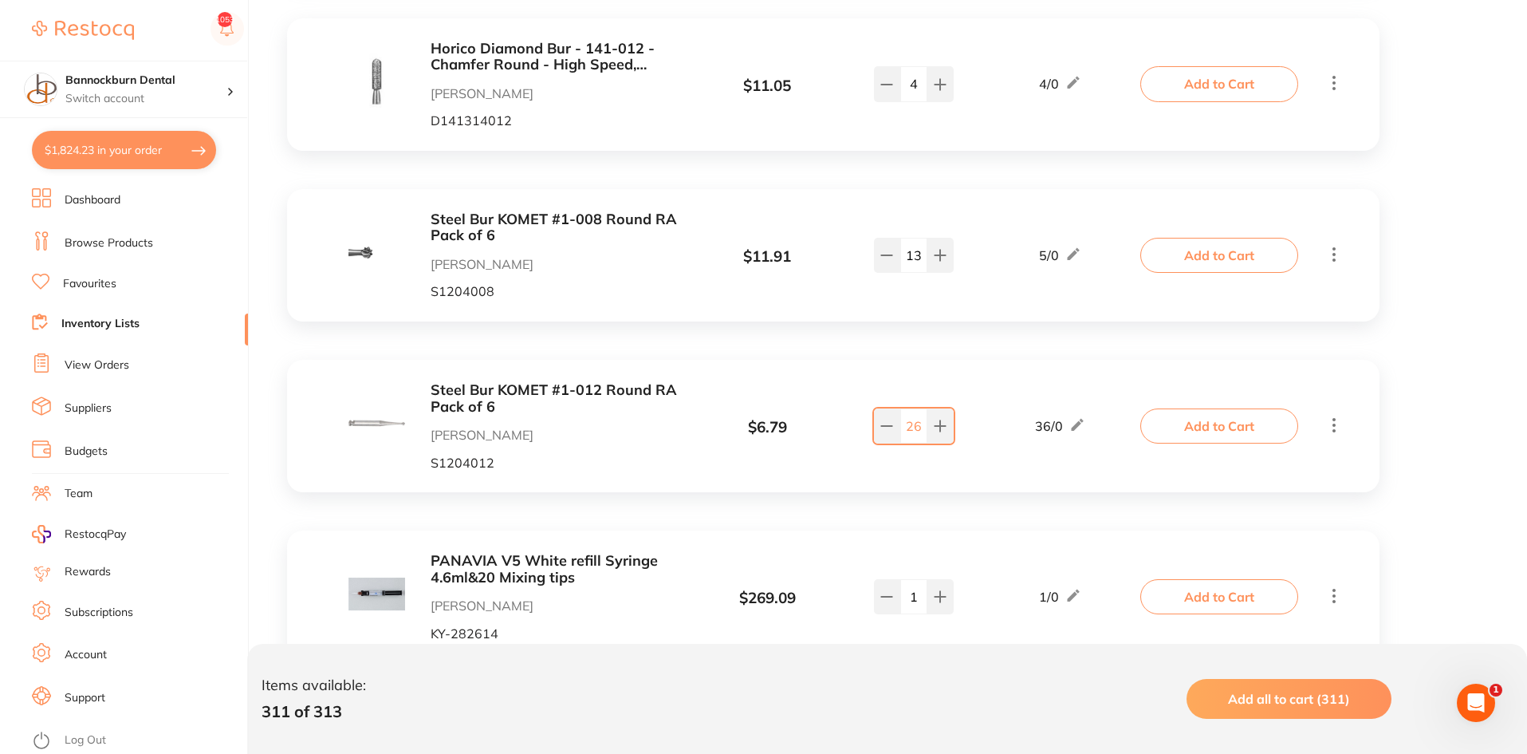
click at [114, 319] on link "Inventory Lists" at bounding box center [100, 324] width 78 height 16
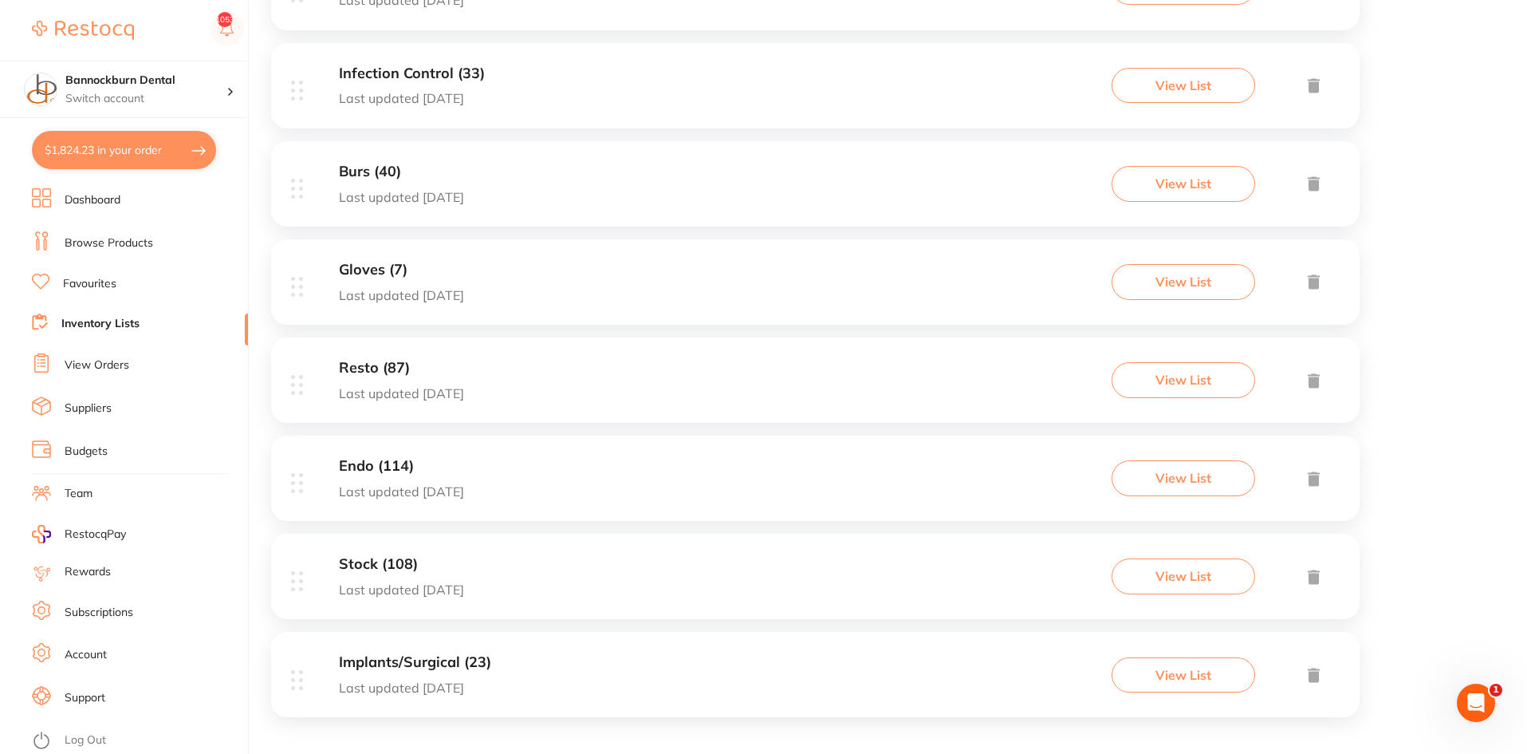
scroll to position [984, 0]
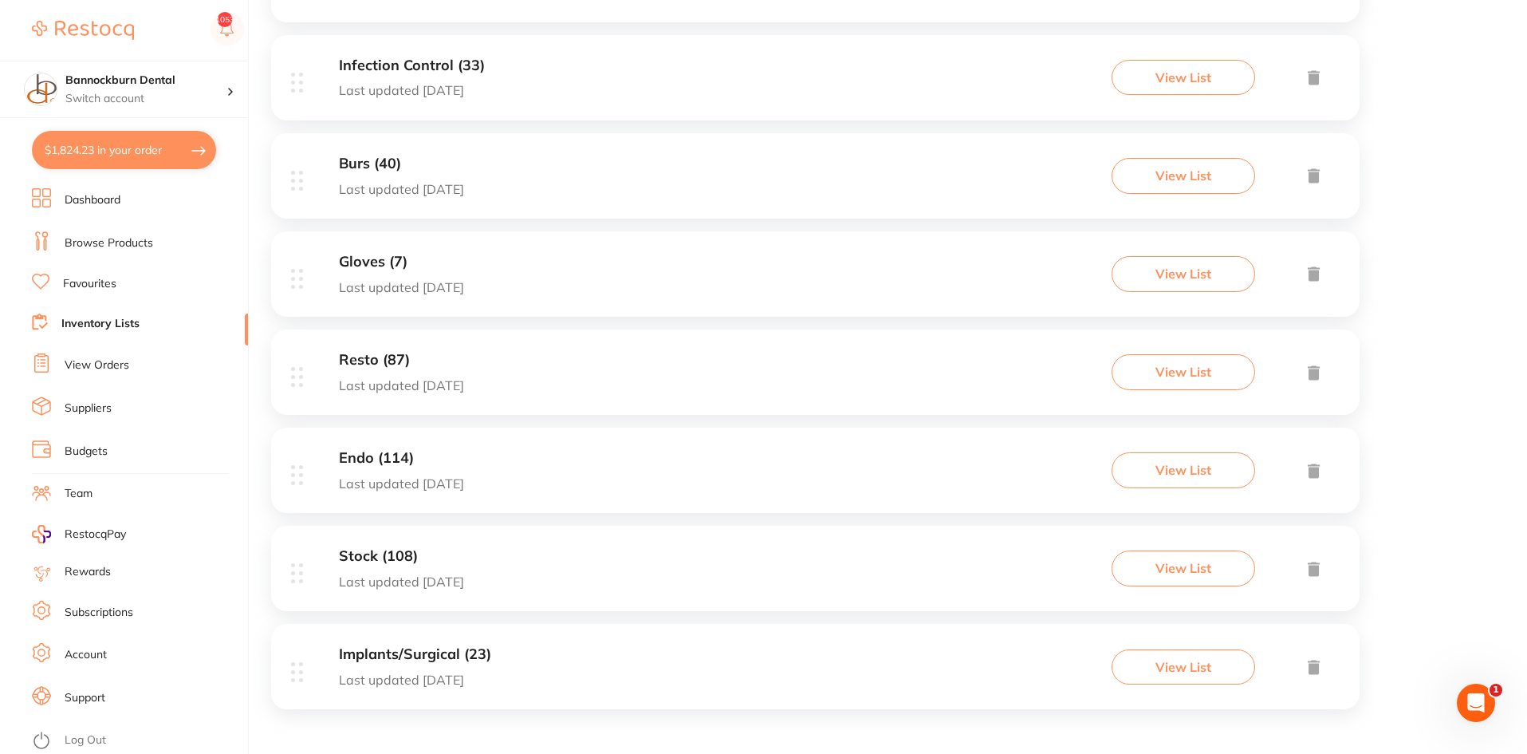
click at [571, 566] on div "Stock (108) Last updated 31 days ago View List" at bounding box center [815, 568] width 1089 height 85
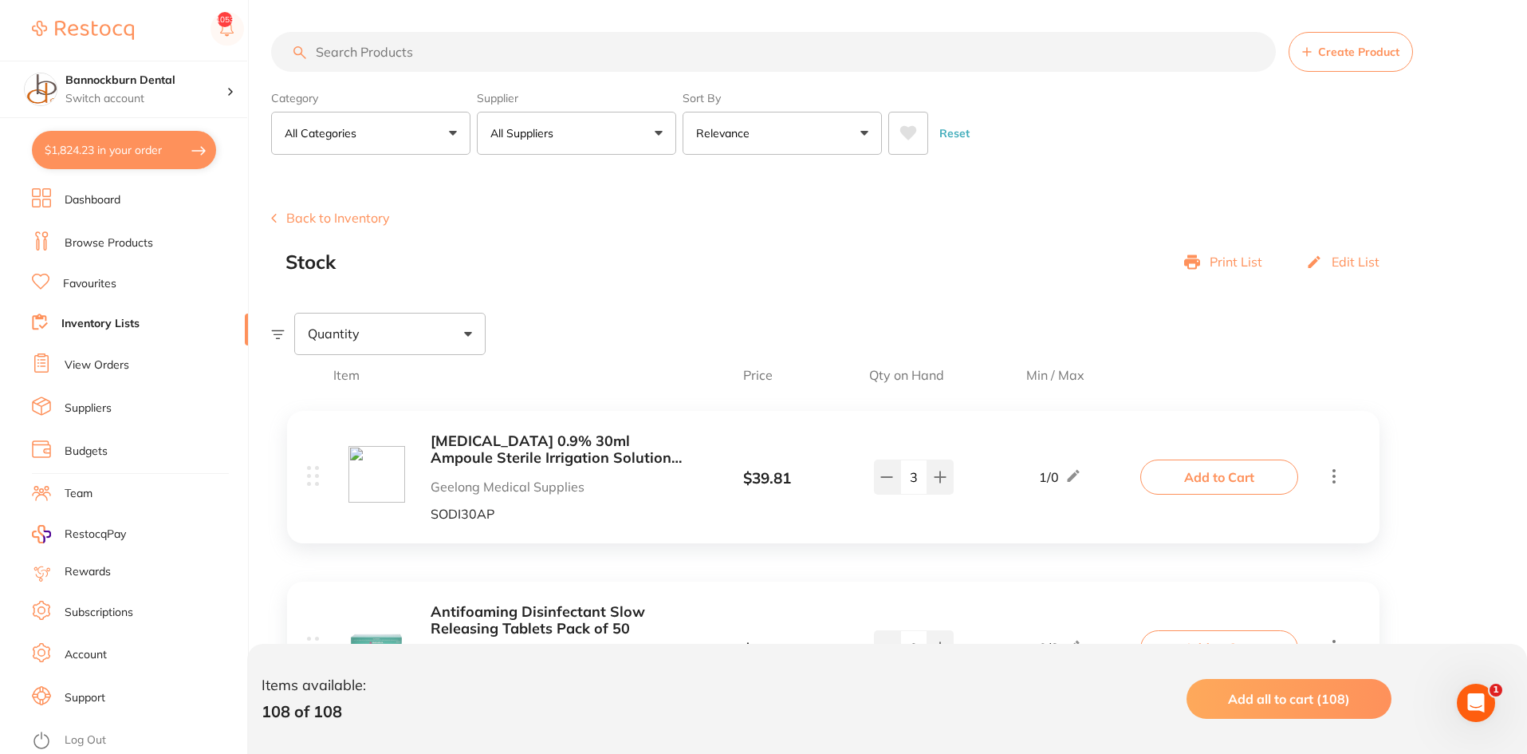
click at [616, 133] on button "All Suppliers" at bounding box center [576, 133] width 199 height 43
click at [617, 270] on p "Horseley Dental" at bounding box center [582, 271] width 96 height 14
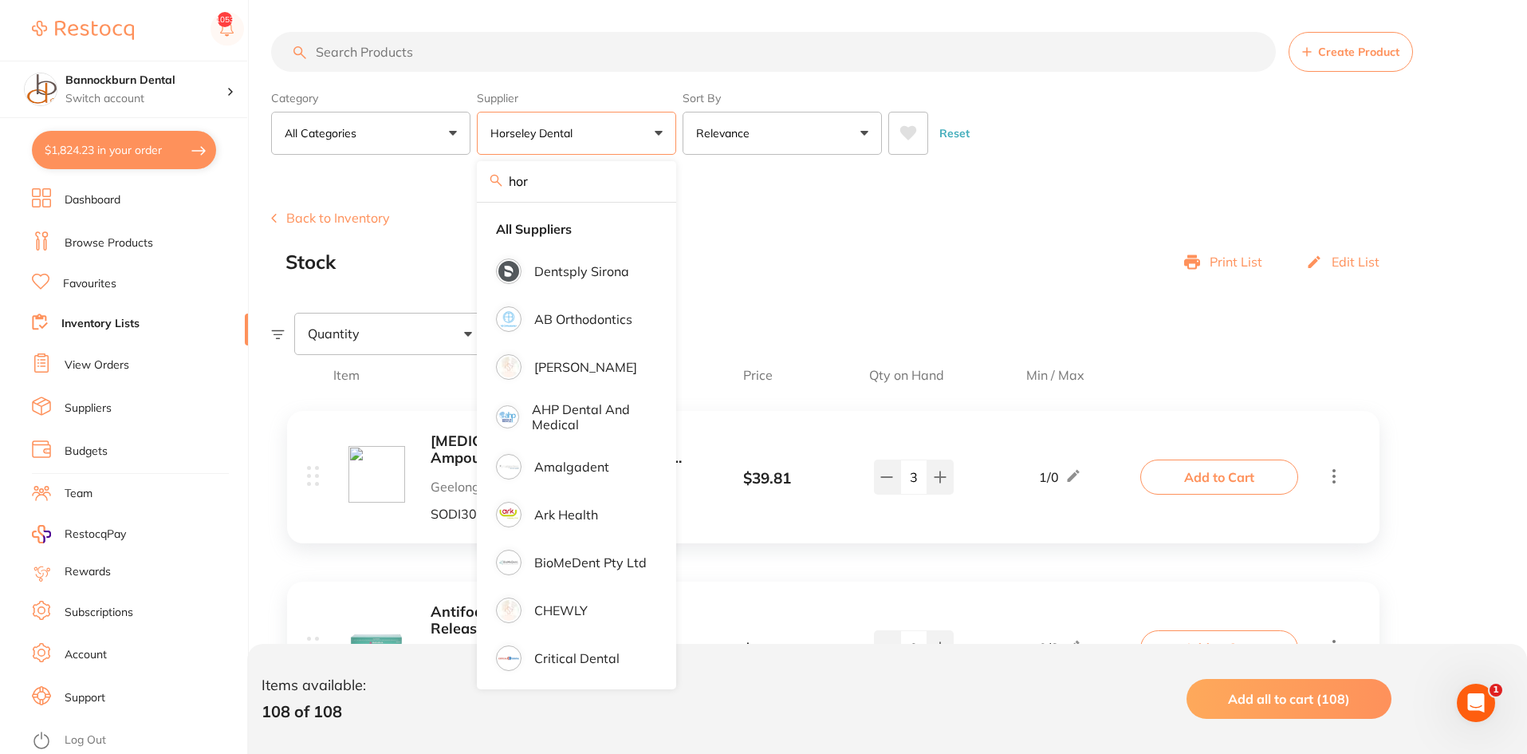
click at [798, 234] on div "Back to Inventory Stock Print List Edit List" at bounding box center [899, 242] width 1256 height 62
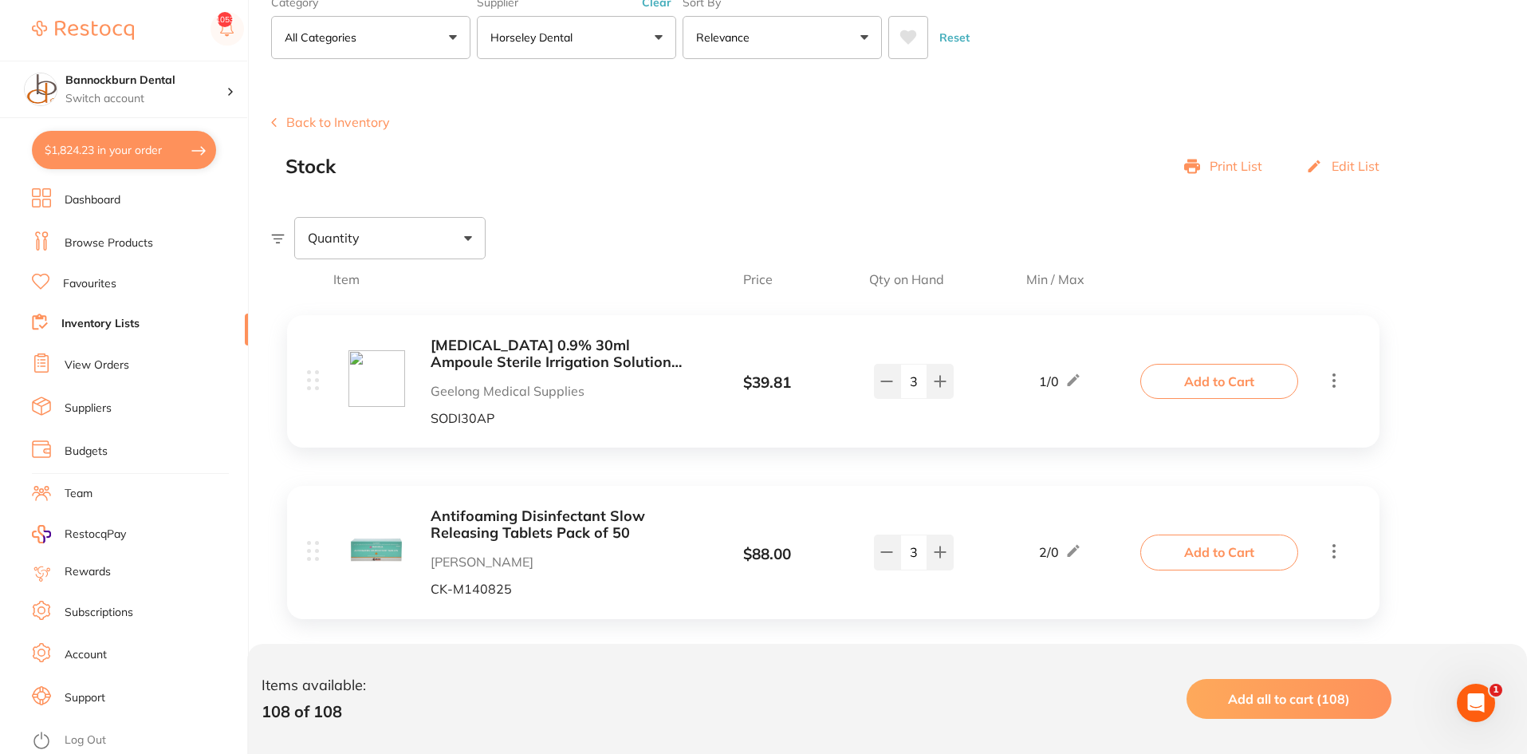
scroll to position [80, 0]
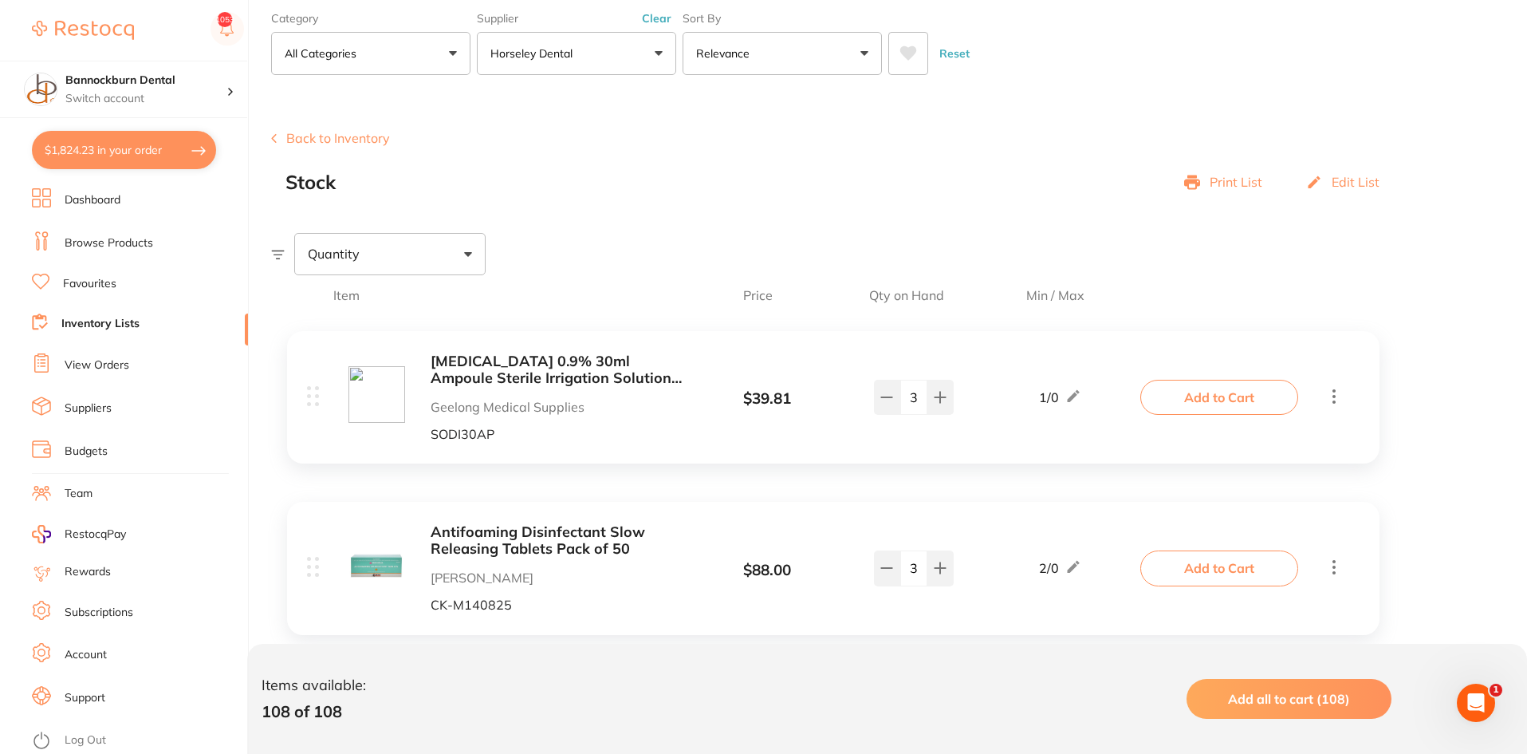
click at [887, 188] on div "Stock Print List Edit List" at bounding box center [841, 182] width 1110 height 22
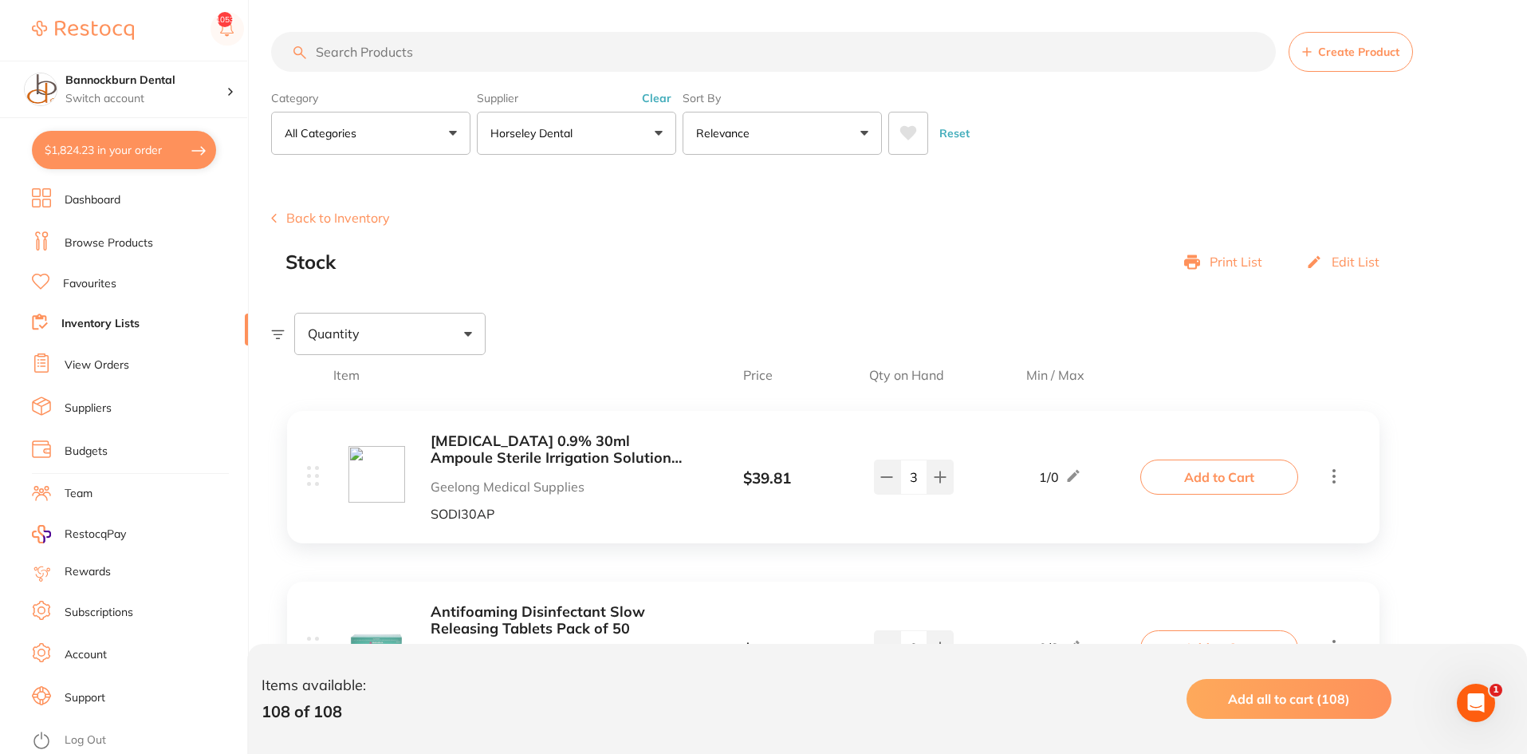
click at [877, 244] on div "Back to Inventory Stock Print List Edit List" at bounding box center [899, 242] width 1256 height 62
click at [616, 119] on button "Horseley Dental" at bounding box center [576, 133] width 199 height 43
click at [602, 268] on p "Horseley Dental" at bounding box center [582, 271] width 96 height 14
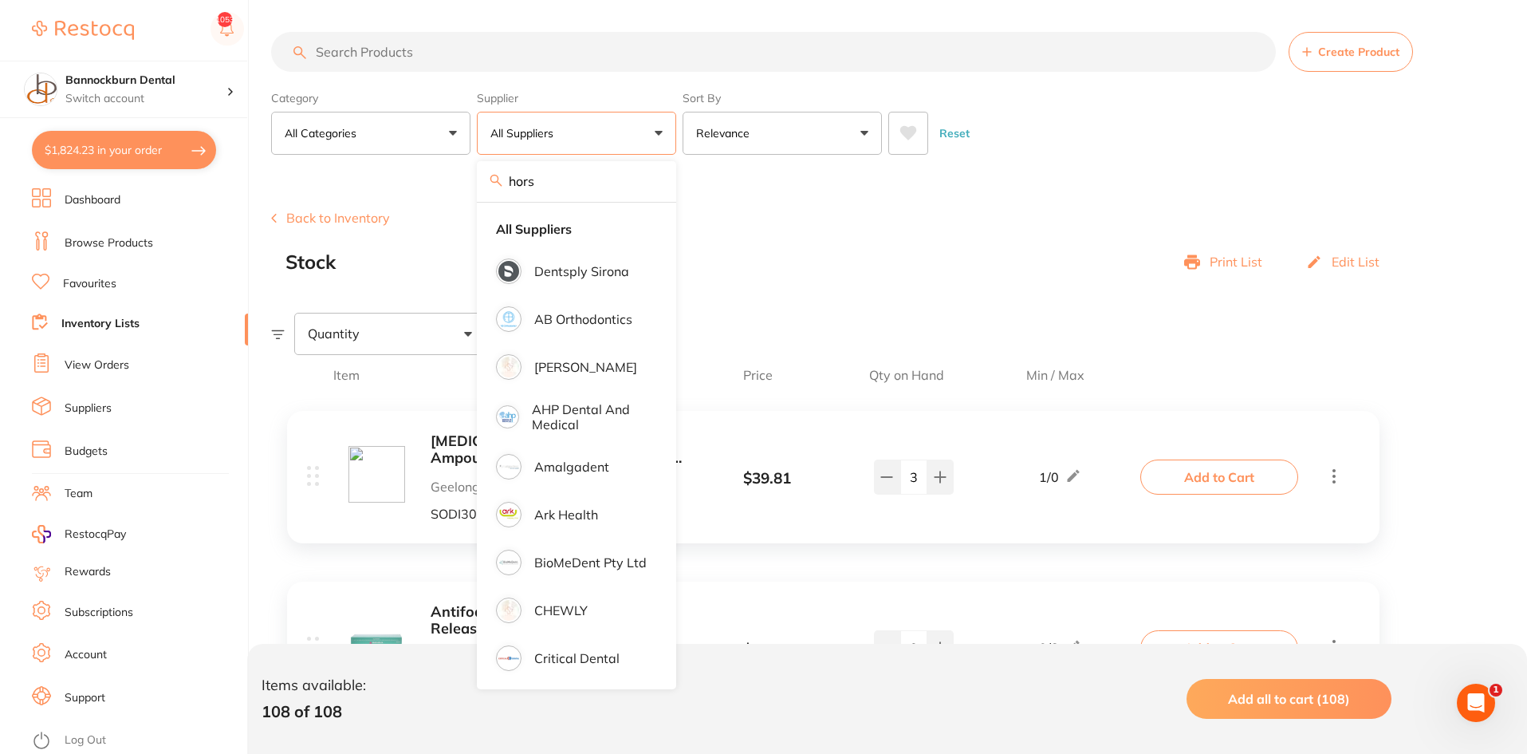
click at [767, 233] on div "Back to Inventory Stock Print List Edit List" at bounding box center [899, 242] width 1256 height 62
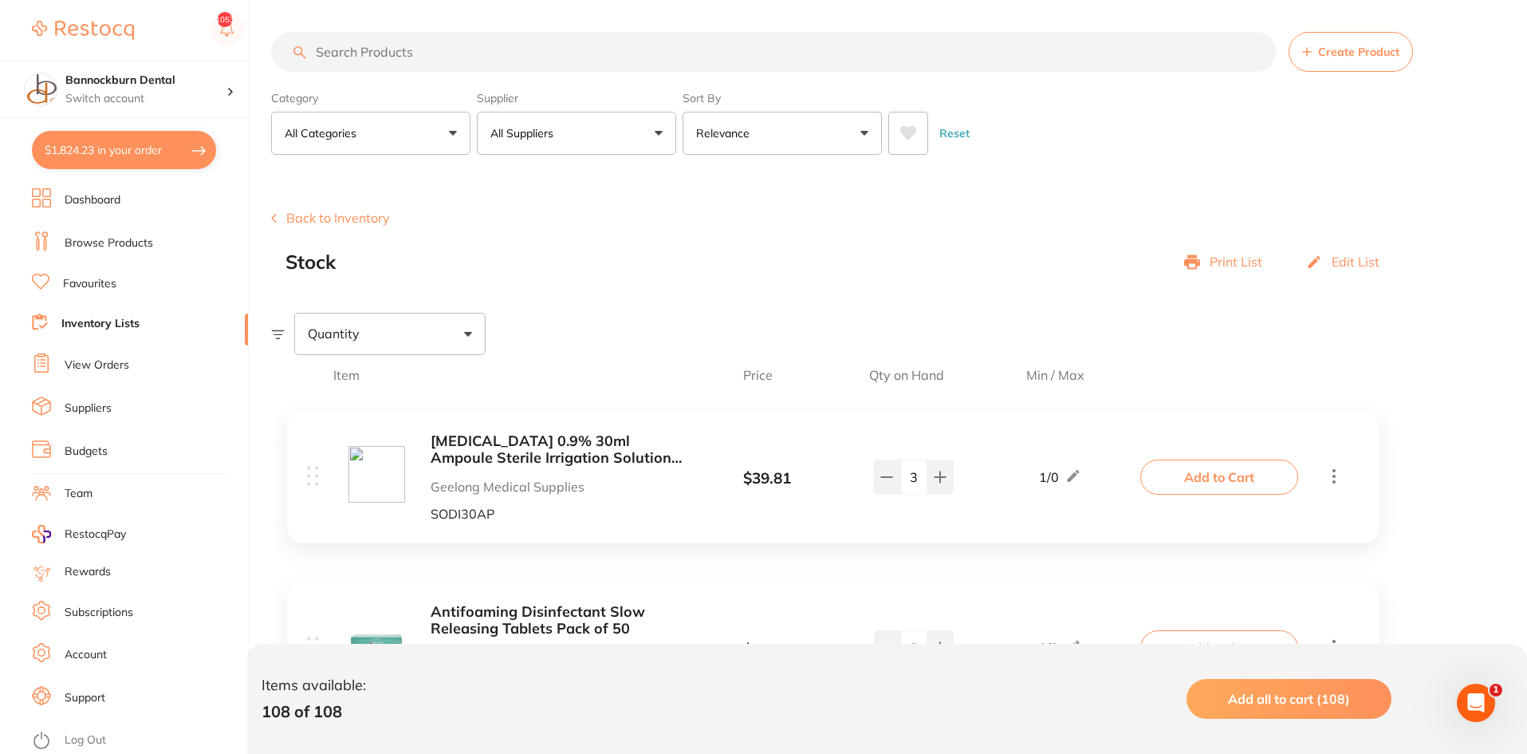
click at [571, 152] on button "All Suppliers" at bounding box center [576, 133] width 199 height 43
type input "horse"
click at [589, 280] on li "Horseley Dental" at bounding box center [576, 271] width 187 height 45
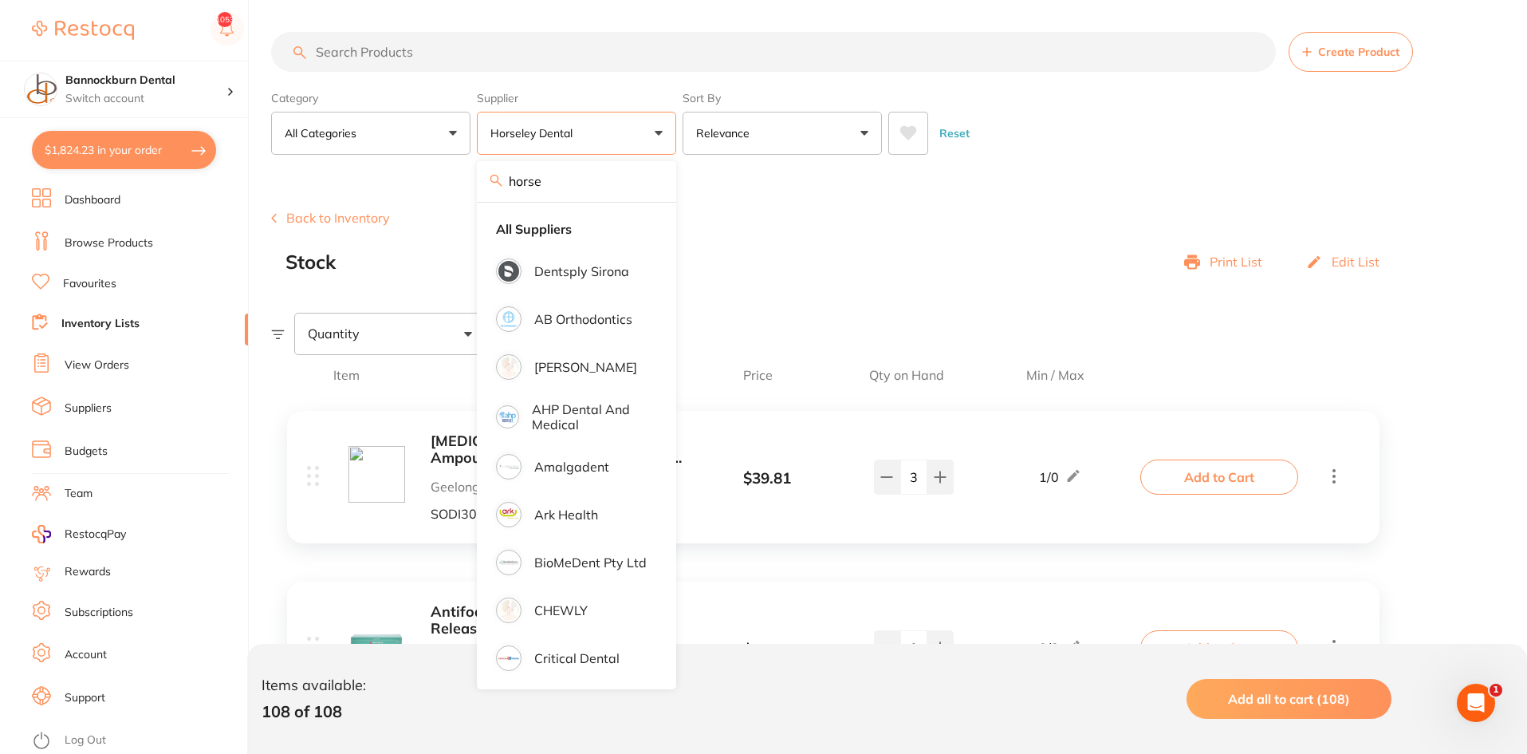
click at [755, 227] on div "Back to Inventory Stock Print List Edit List" at bounding box center [899, 242] width 1256 height 62
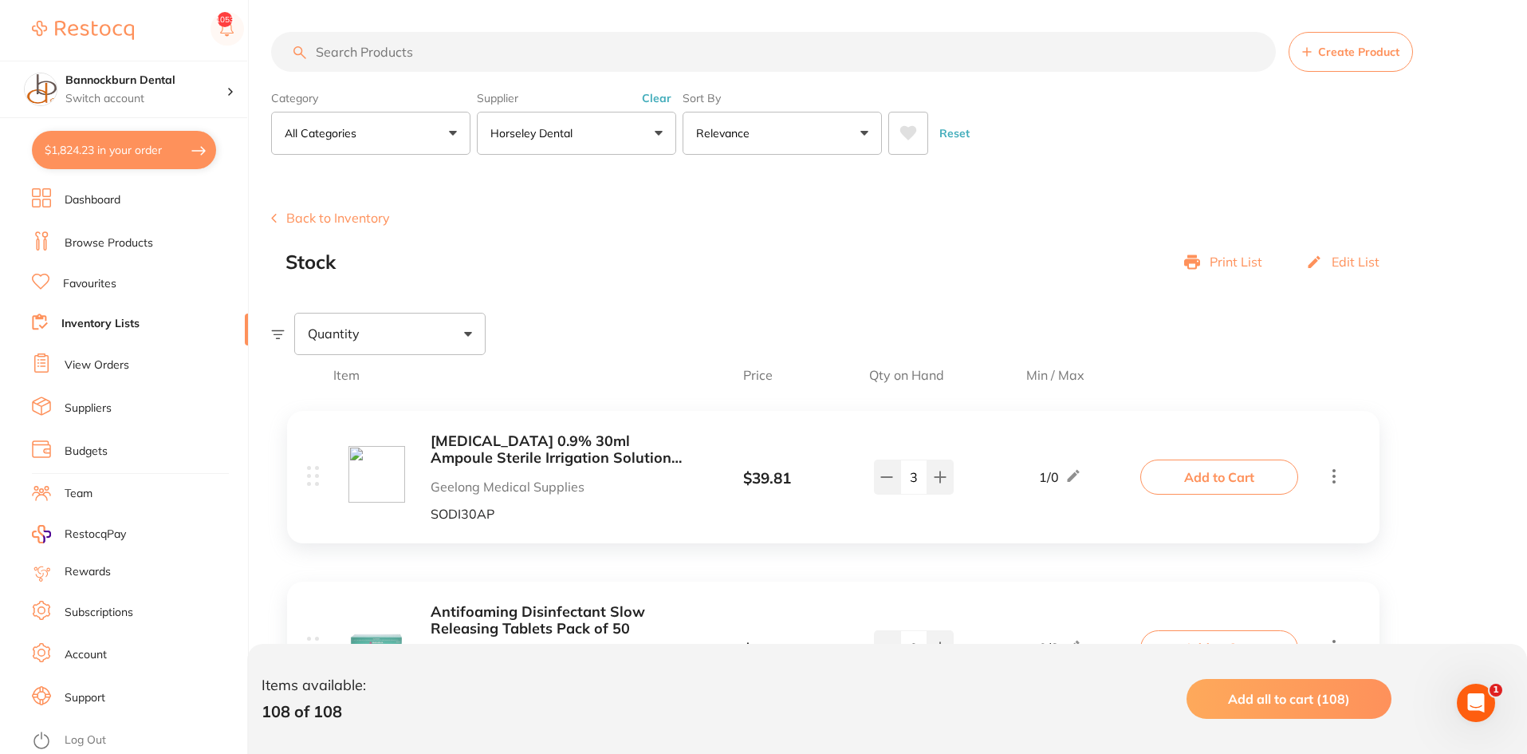
click at [433, 136] on button "All Categories" at bounding box center [370, 133] width 199 height 43
click at [653, 219] on div "Back to Inventory Stock Print List Edit List" at bounding box center [899, 242] width 1256 height 62
click at [938, 61] on input "search" at bounding box center [773, 52] width 1005 height 40
type input "x"
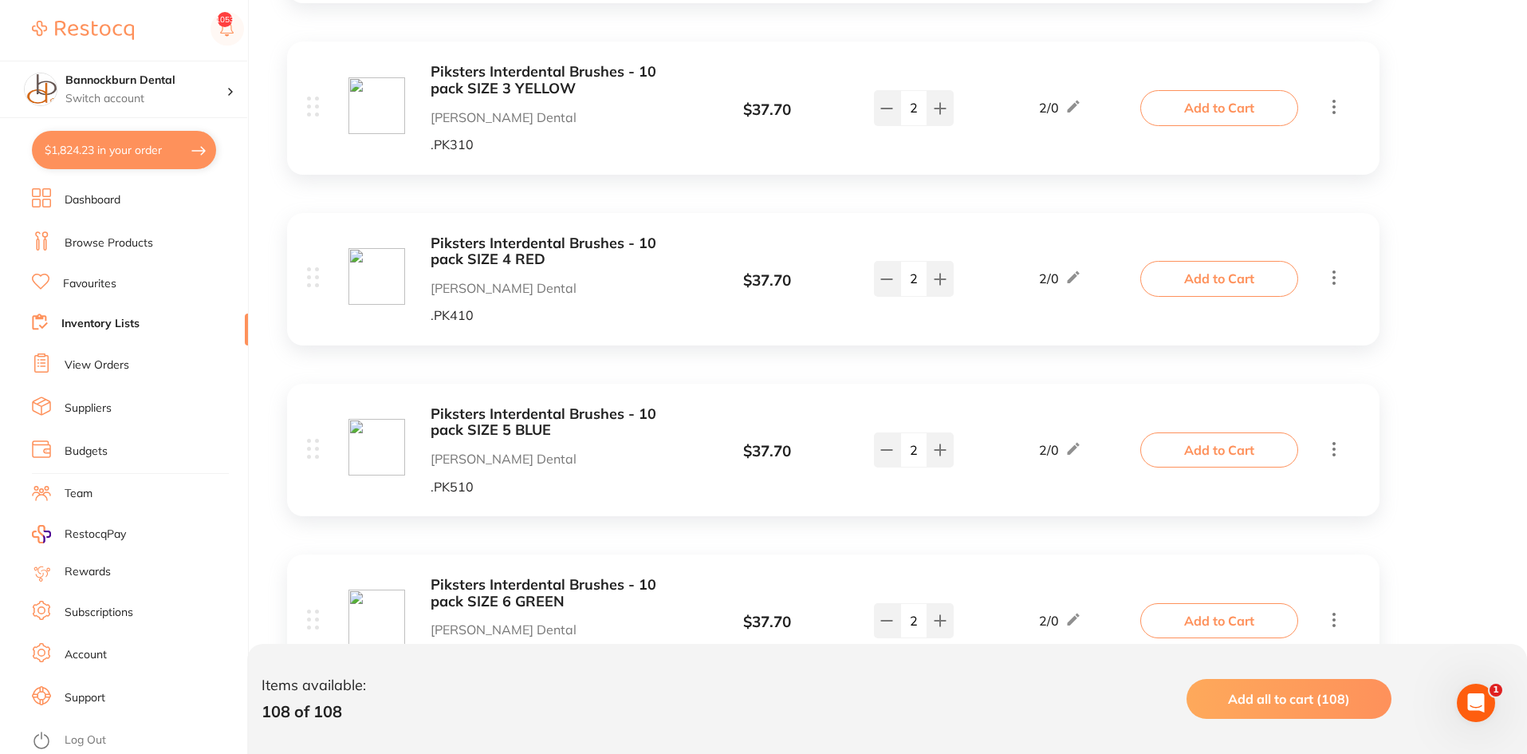
scroll to position [1755, 0]
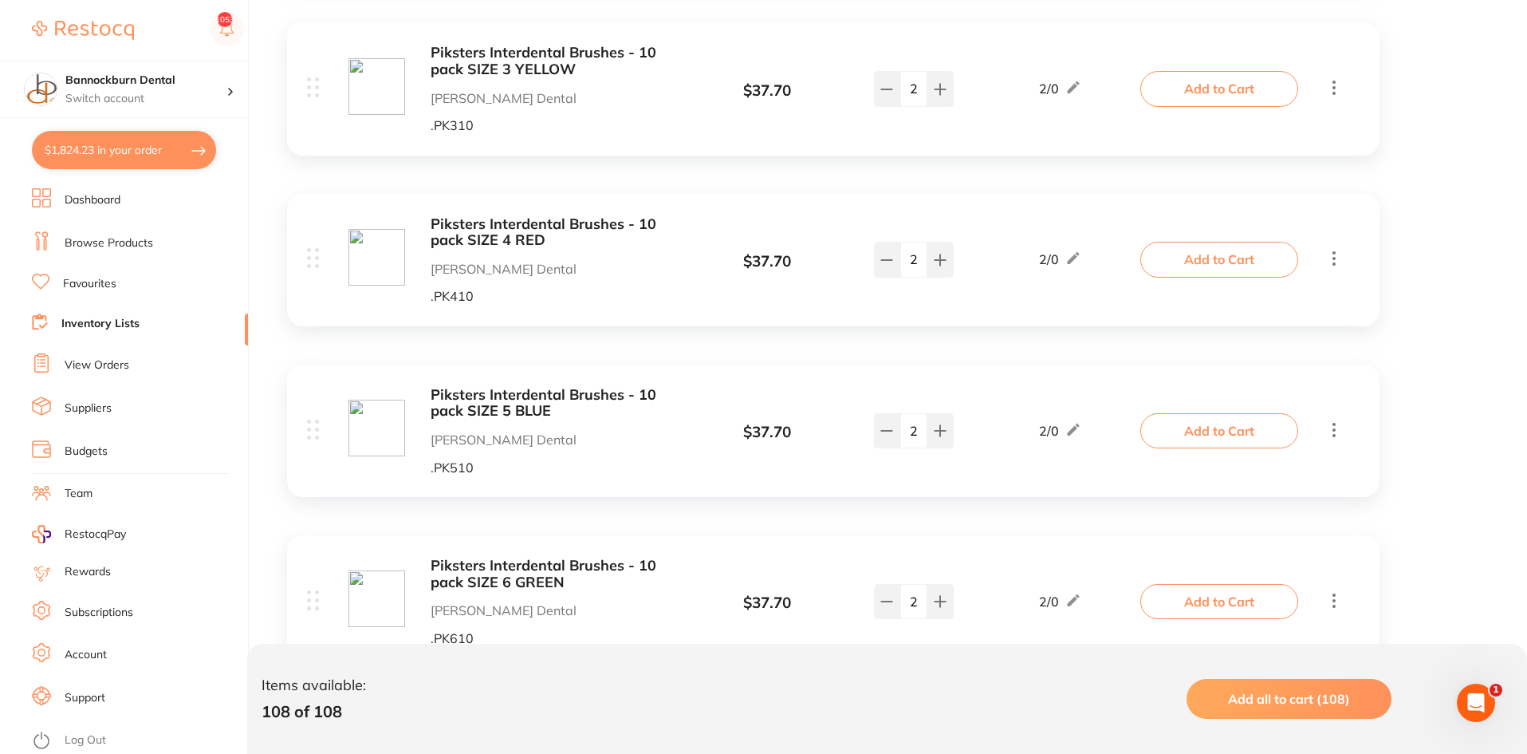
click at [106, 281] on link "Favourites" at bounding box center [89, 284] width 53 height 16
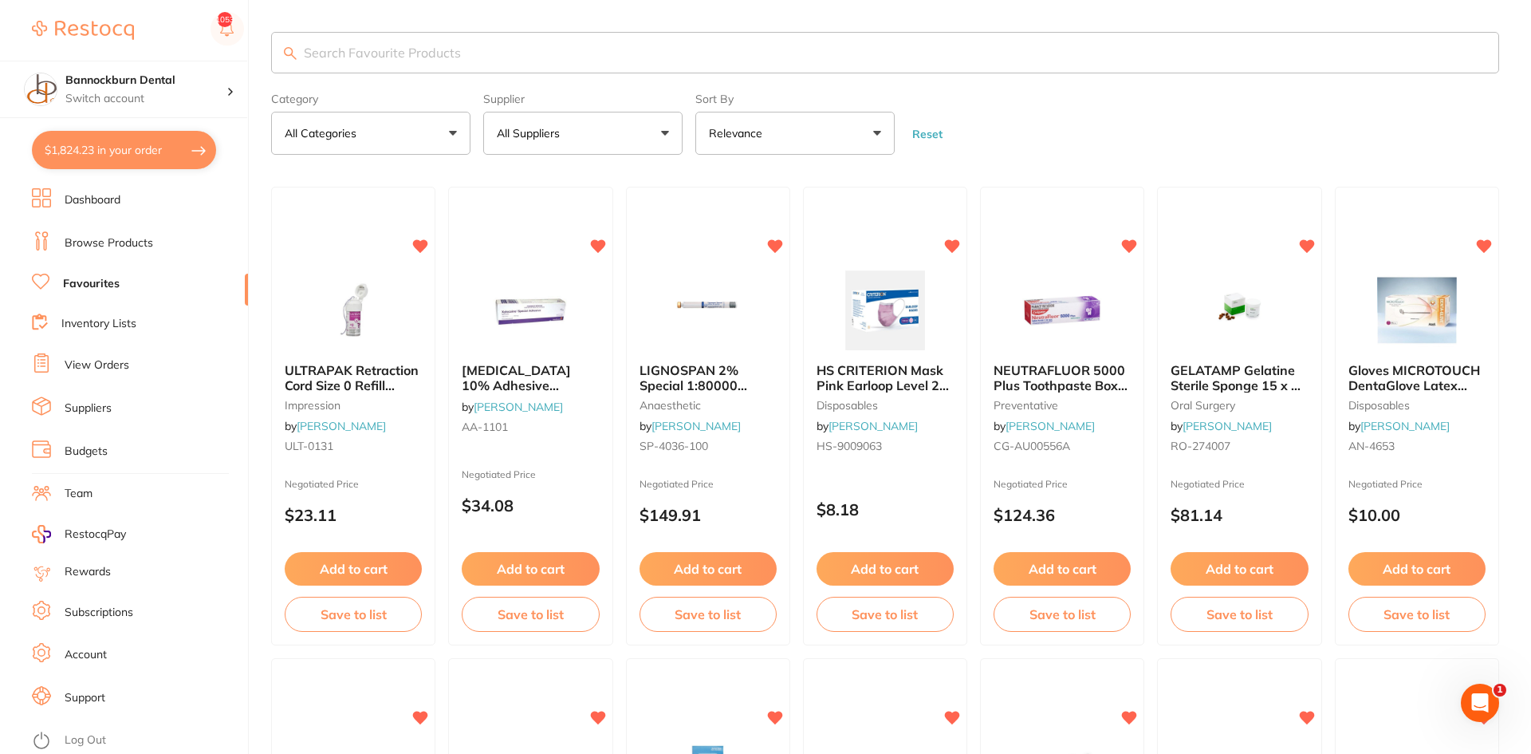
click at [544, 137] on p "All Suppliers" at bounding box center [531, 133] width 69 height 16
type input "hor"
click at [557, 266] on p "Horseley Dental" at bounding box center [589, 271] width 96 height 14
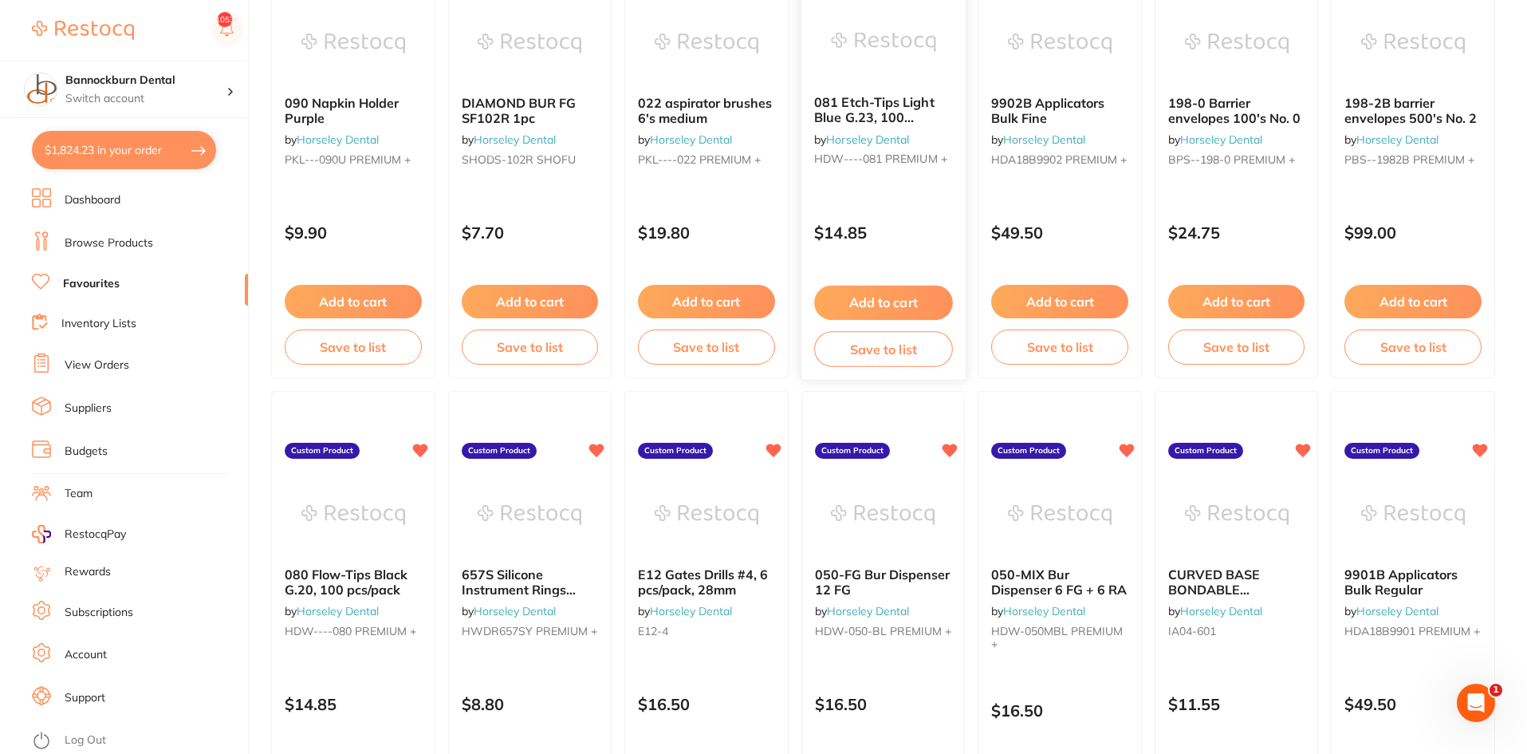
scroll to position [178, 0]
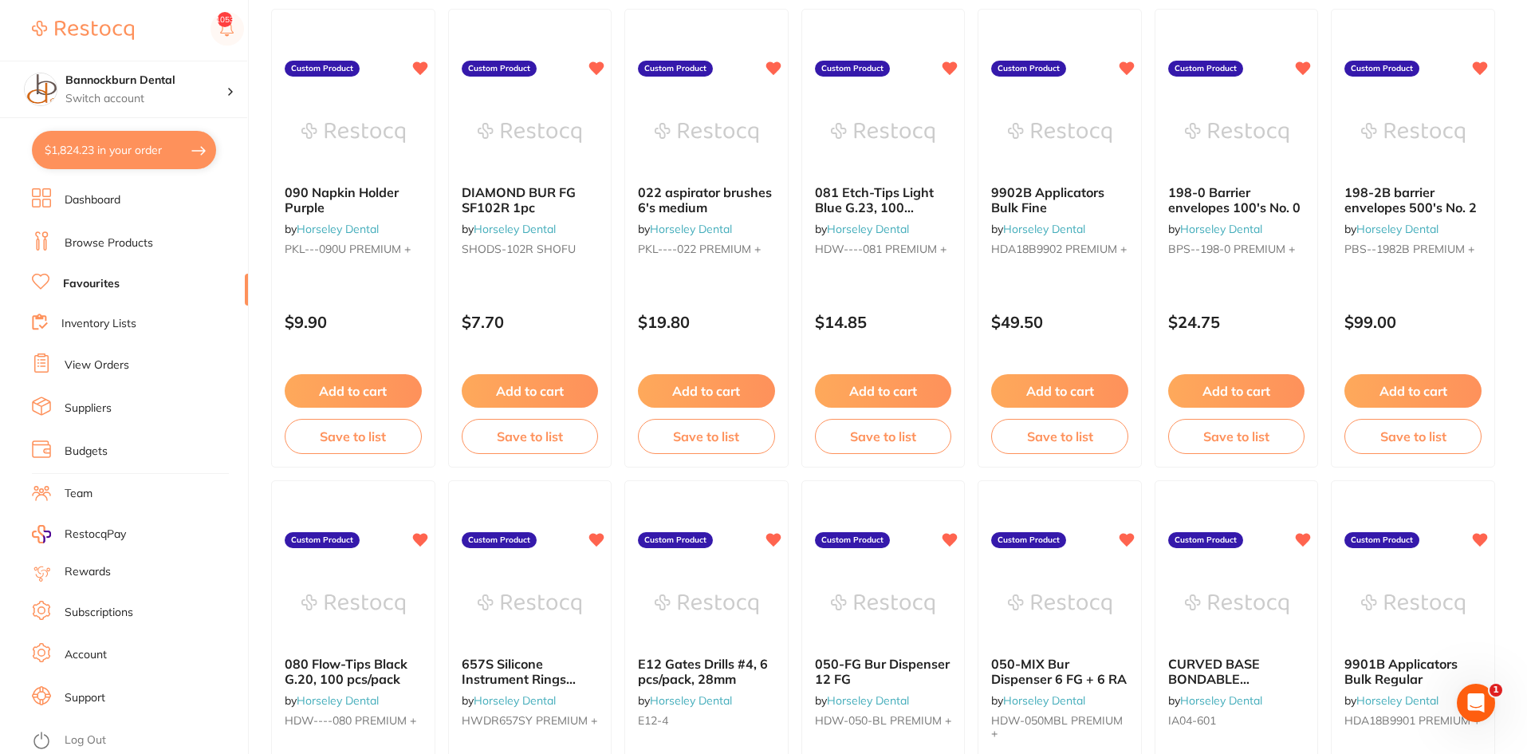
click at [106, 327] on link "Inventory Lists" at bounding box center [98, 324] width 75 height 16
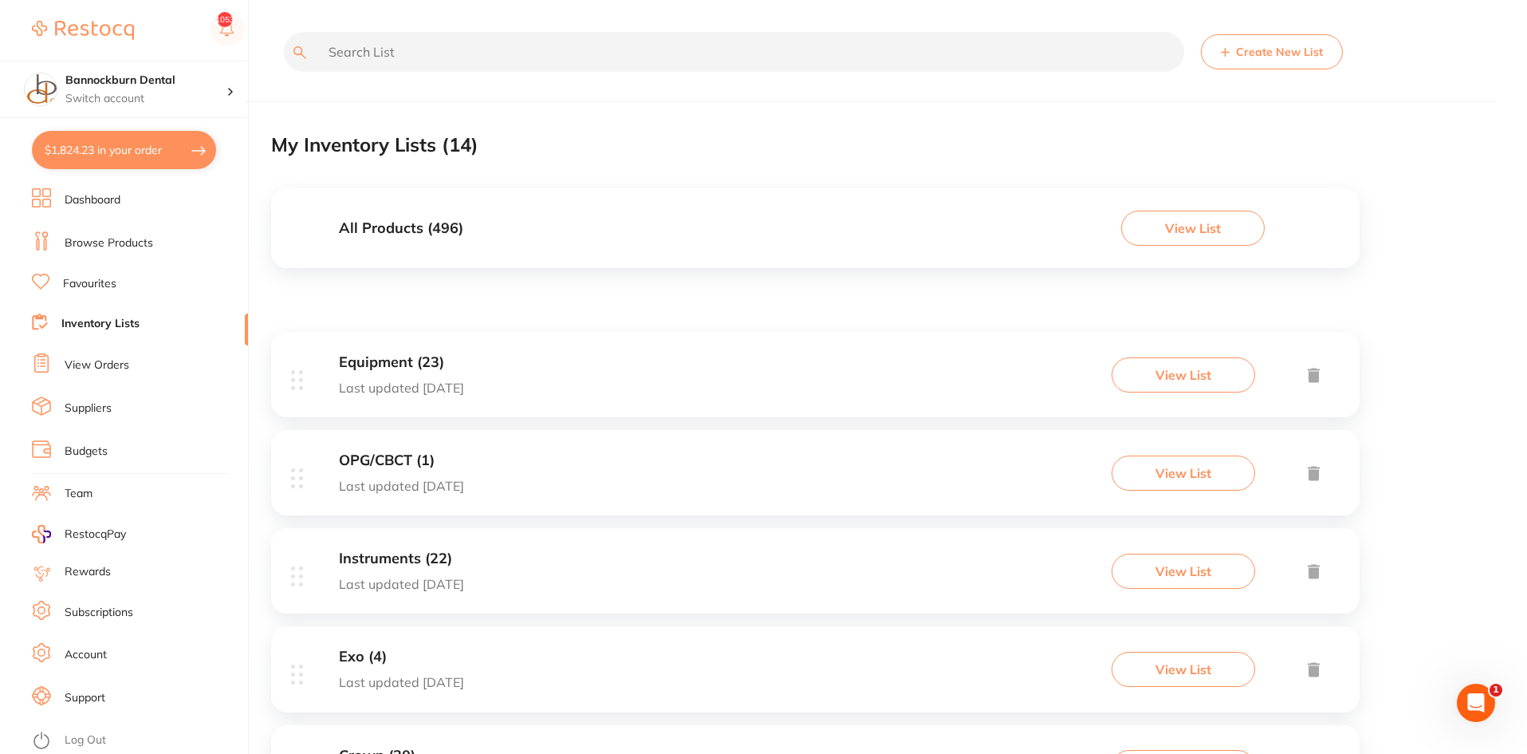
click at [487, 214] on div "All Products ( 496 ) View List" at bounding box center [815, 228] width 1089 height 80
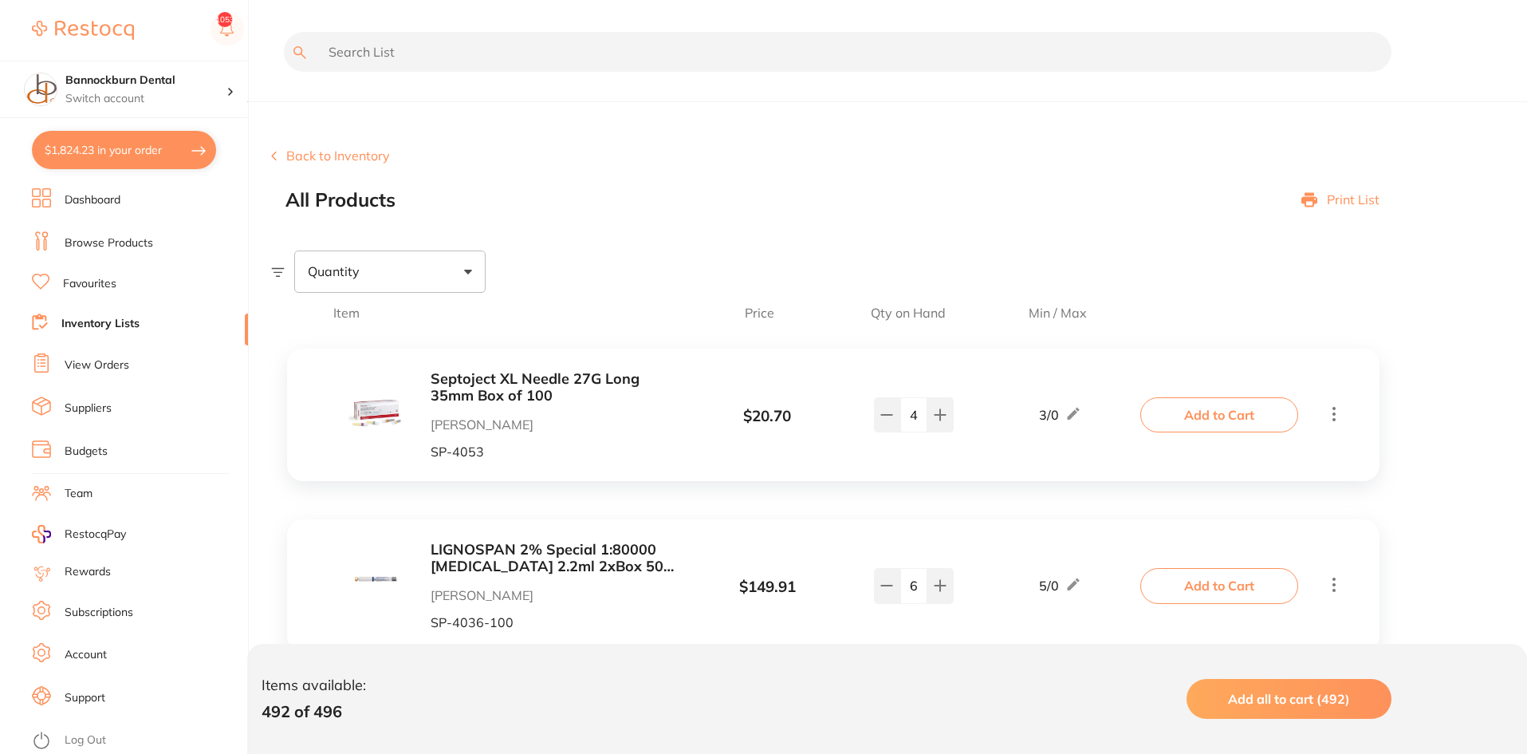
click at [509, 40] on input "text" at bounding box center [838, 52] width 1108 height 40
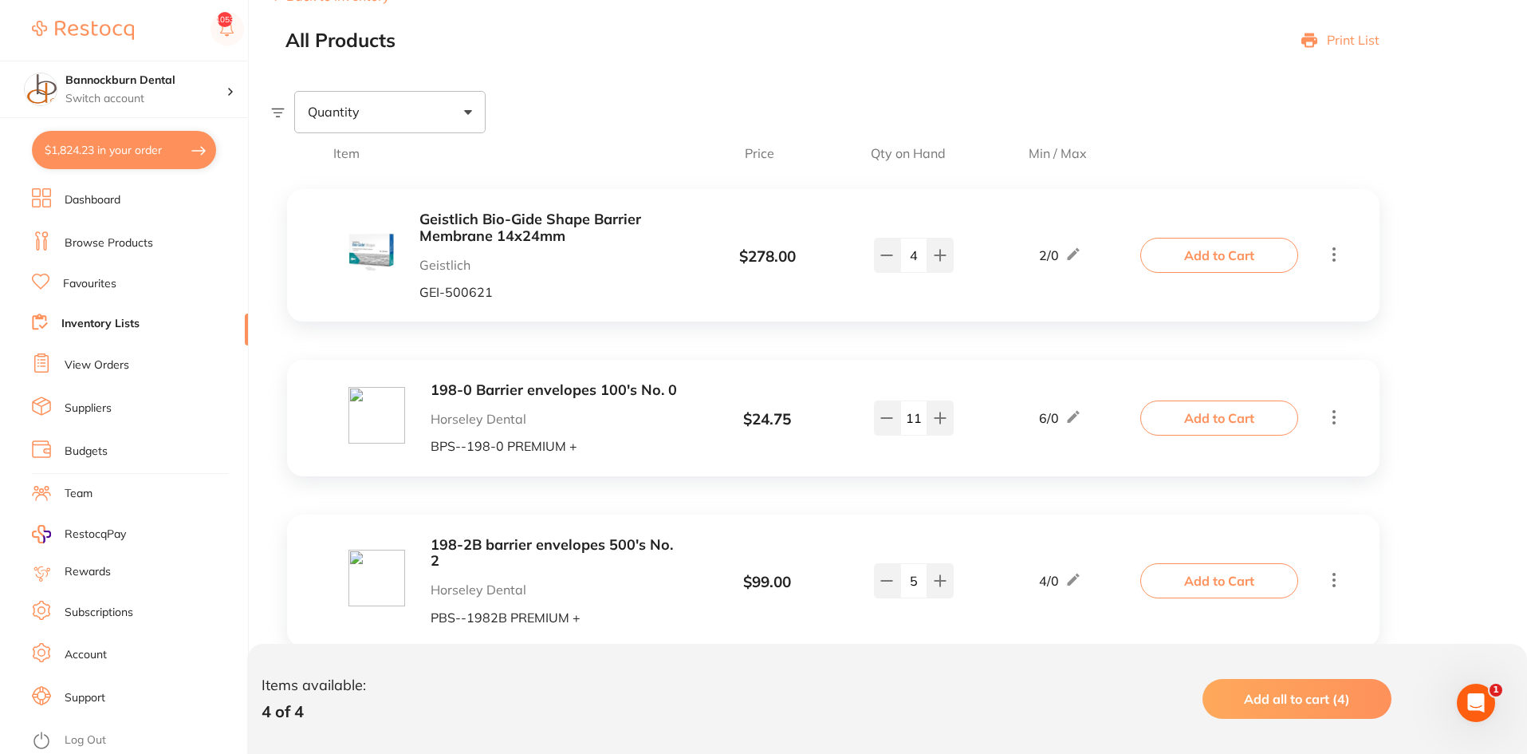
scroll to position [239, 0]
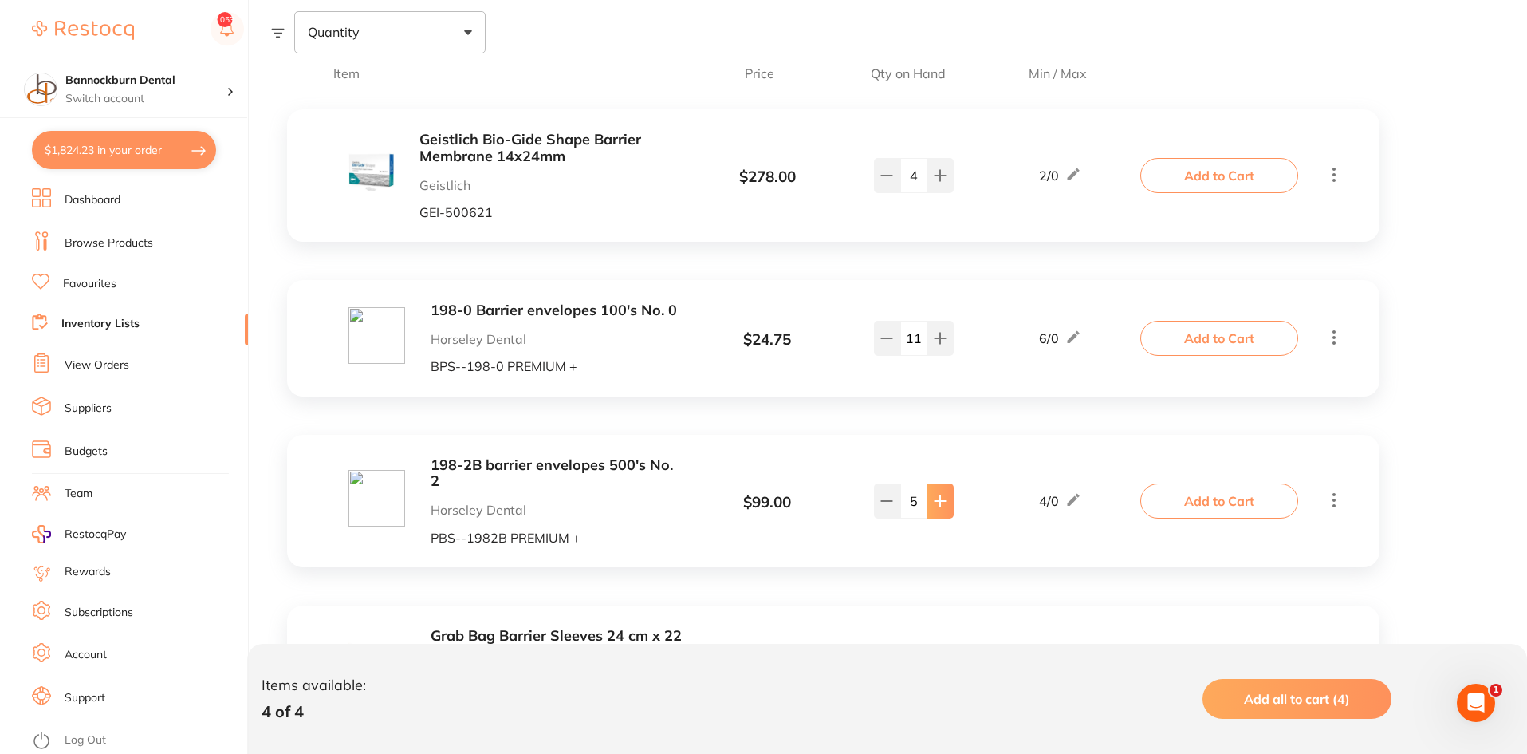
type input "barrier"
click at [936, 510] on button at bounding box center [941, 500] width 26 height 35
type input "6"
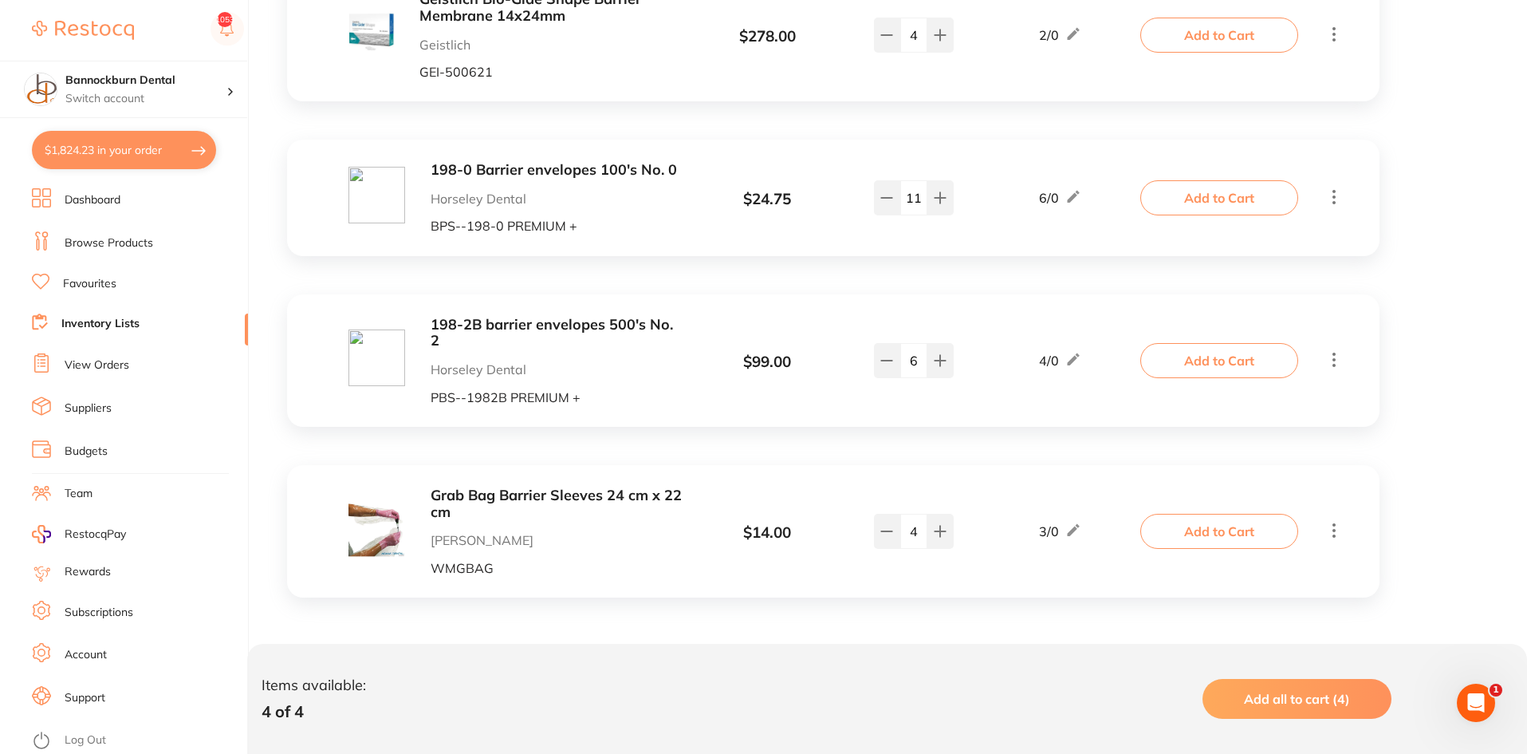
scroll to position [0, 0]
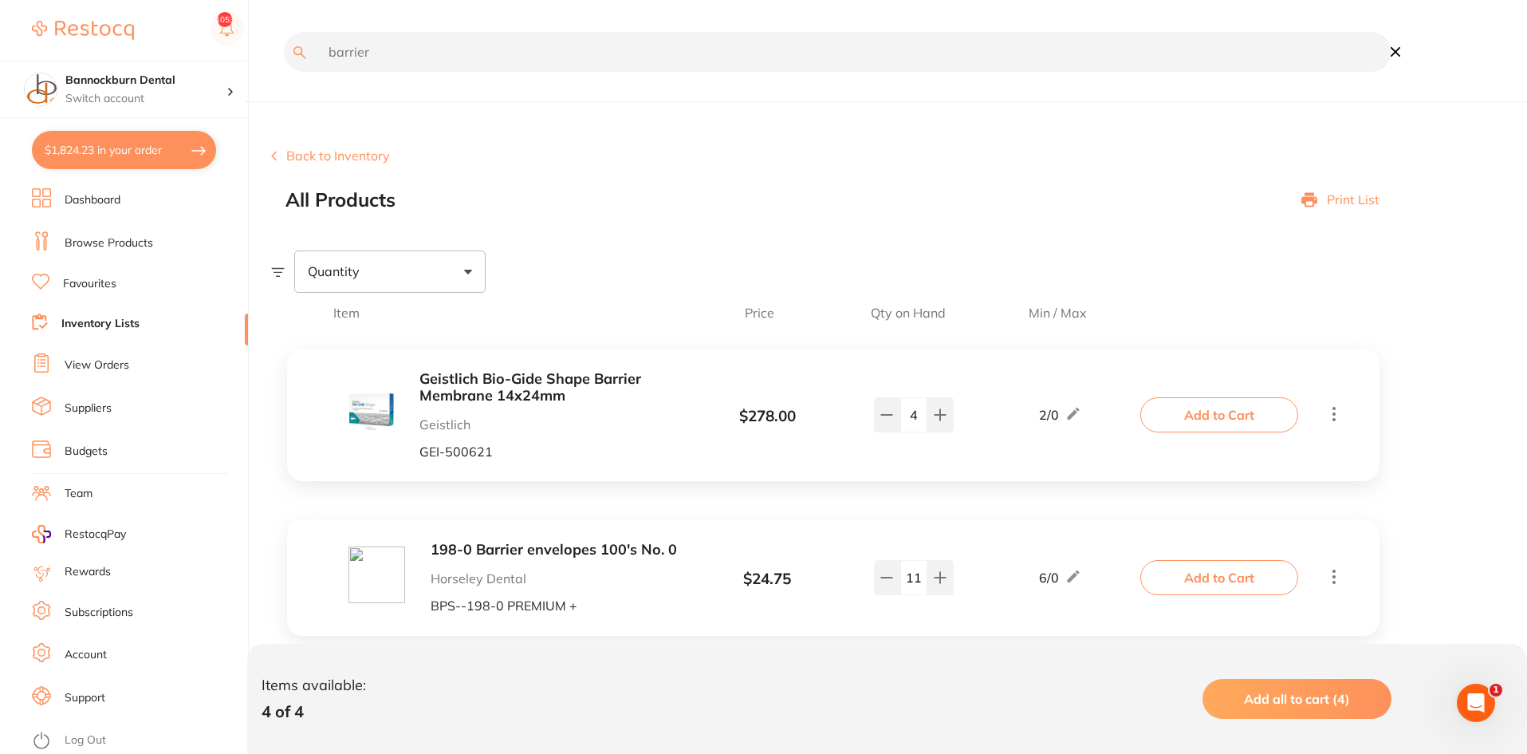
click at [406, 52] on input "barrier" at bounding box center [838, 52] width 1108 height 40
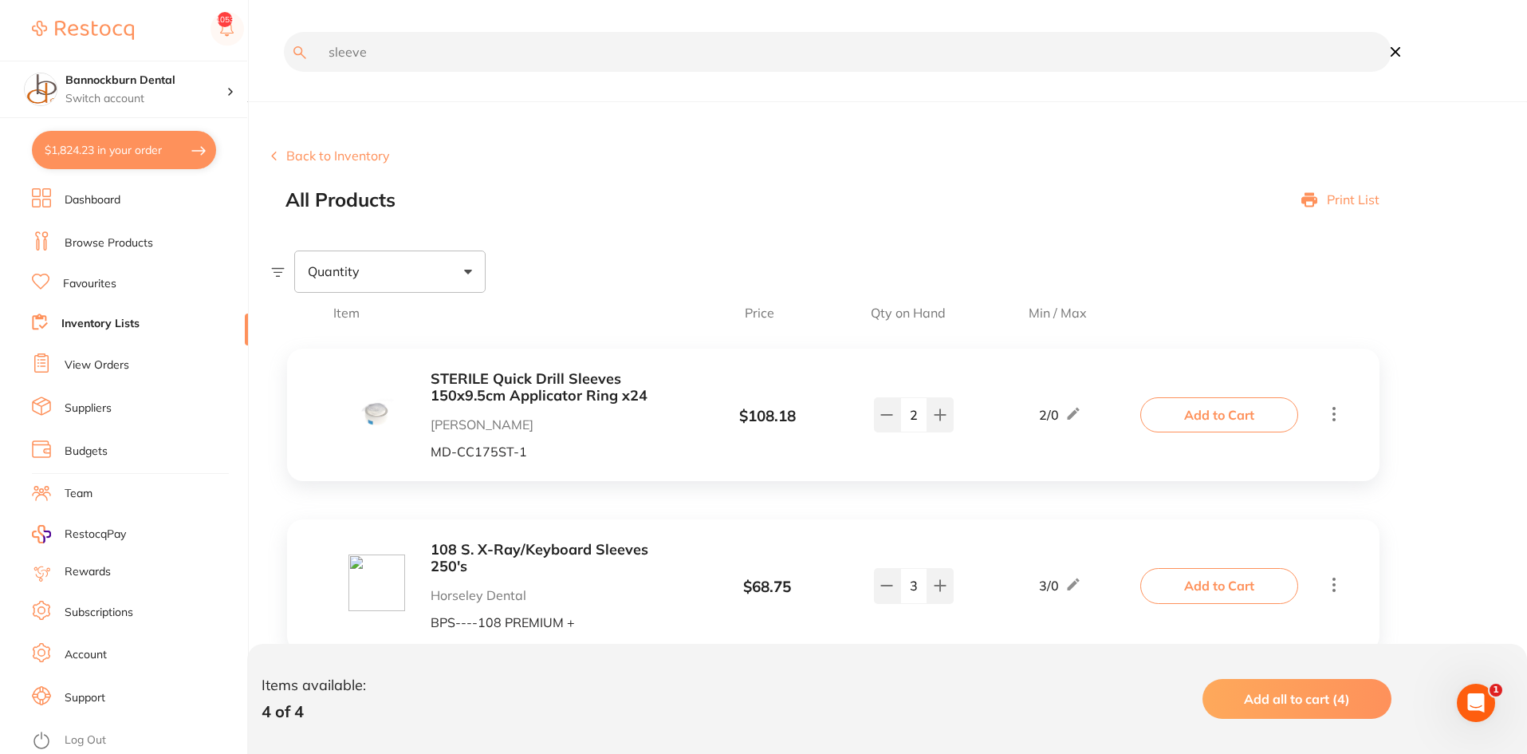
click at [387, 58] on input "sleeve" at bounding box center [838, 52] width 1108 height 40
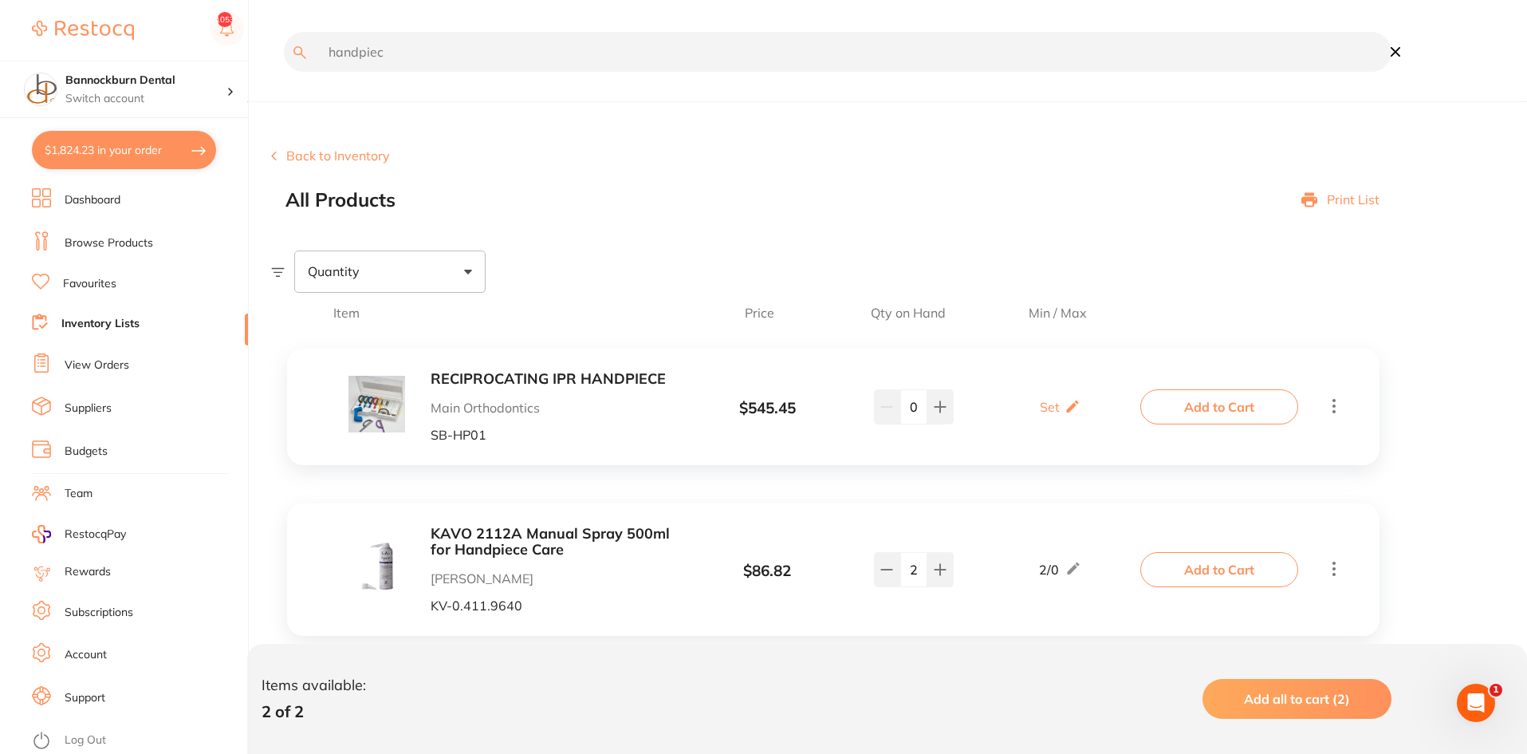
click at [403, 65] on input "handpiec" at bounding box center [838, 52] width 1108 height 40
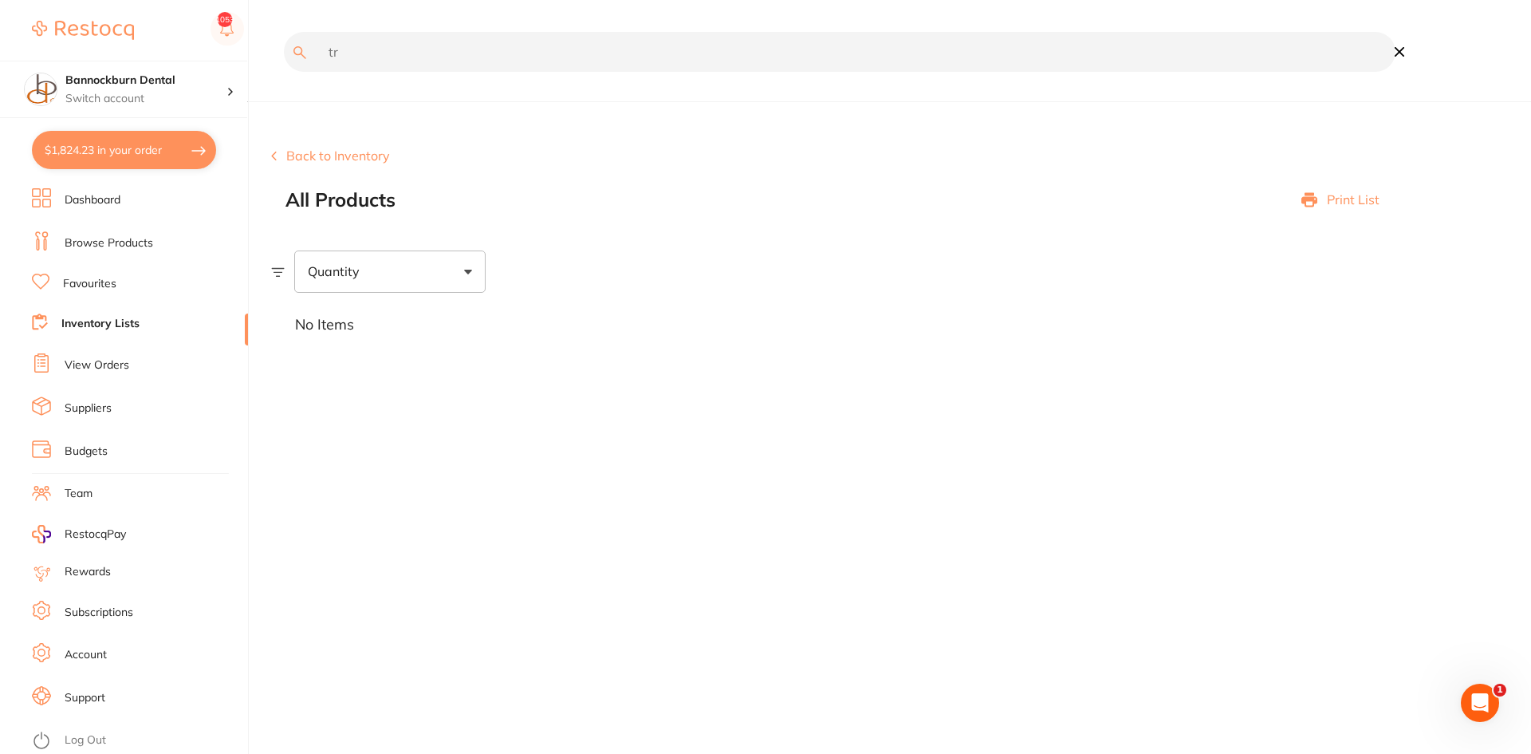
type input "t"
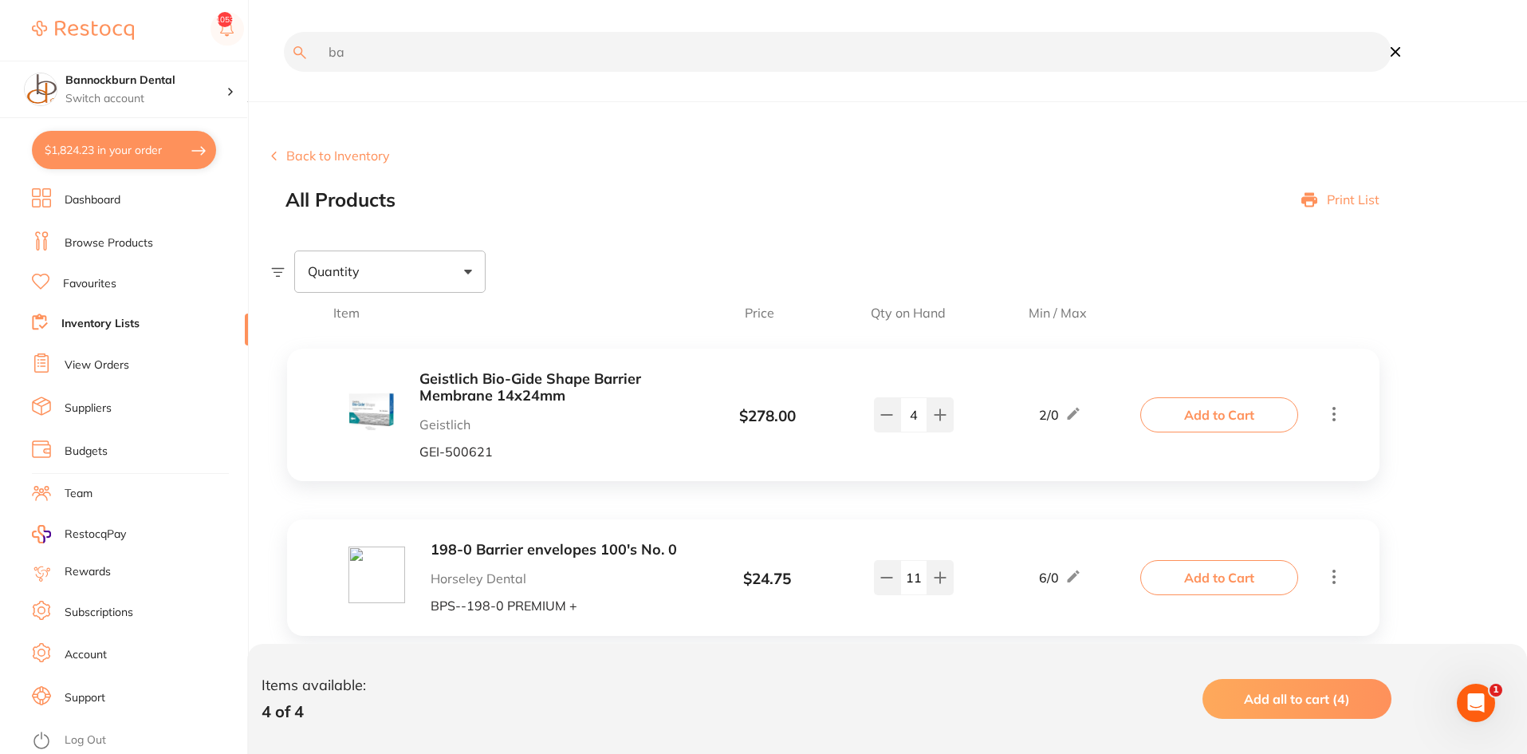
type input "b"
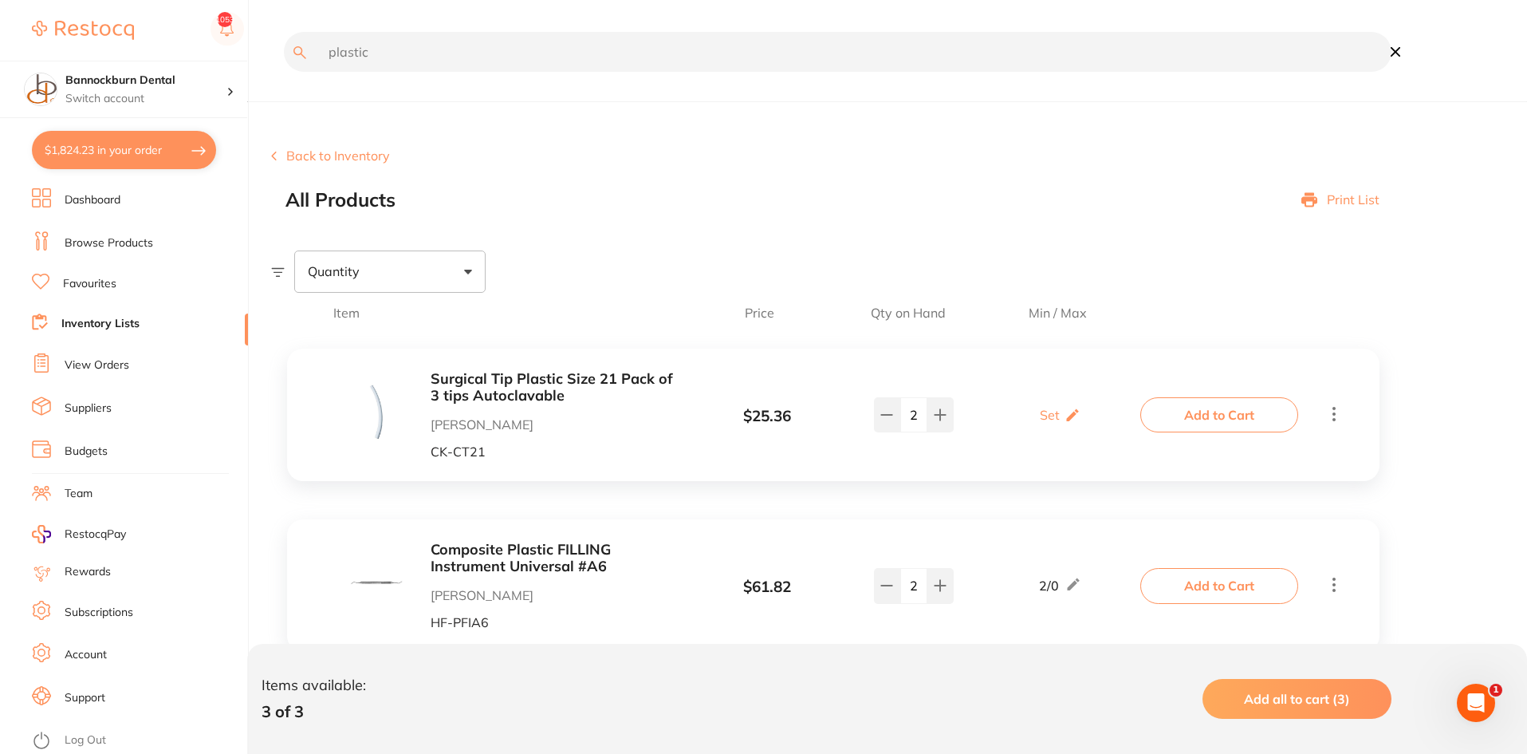
click at [365, 49] on input "plastic" at bounding box center [838, 52] width 1108 height 40
click at [364, 49] on input "sleeve" at bounding box center [838, 52] width 1108 height 40
type input "syringe"
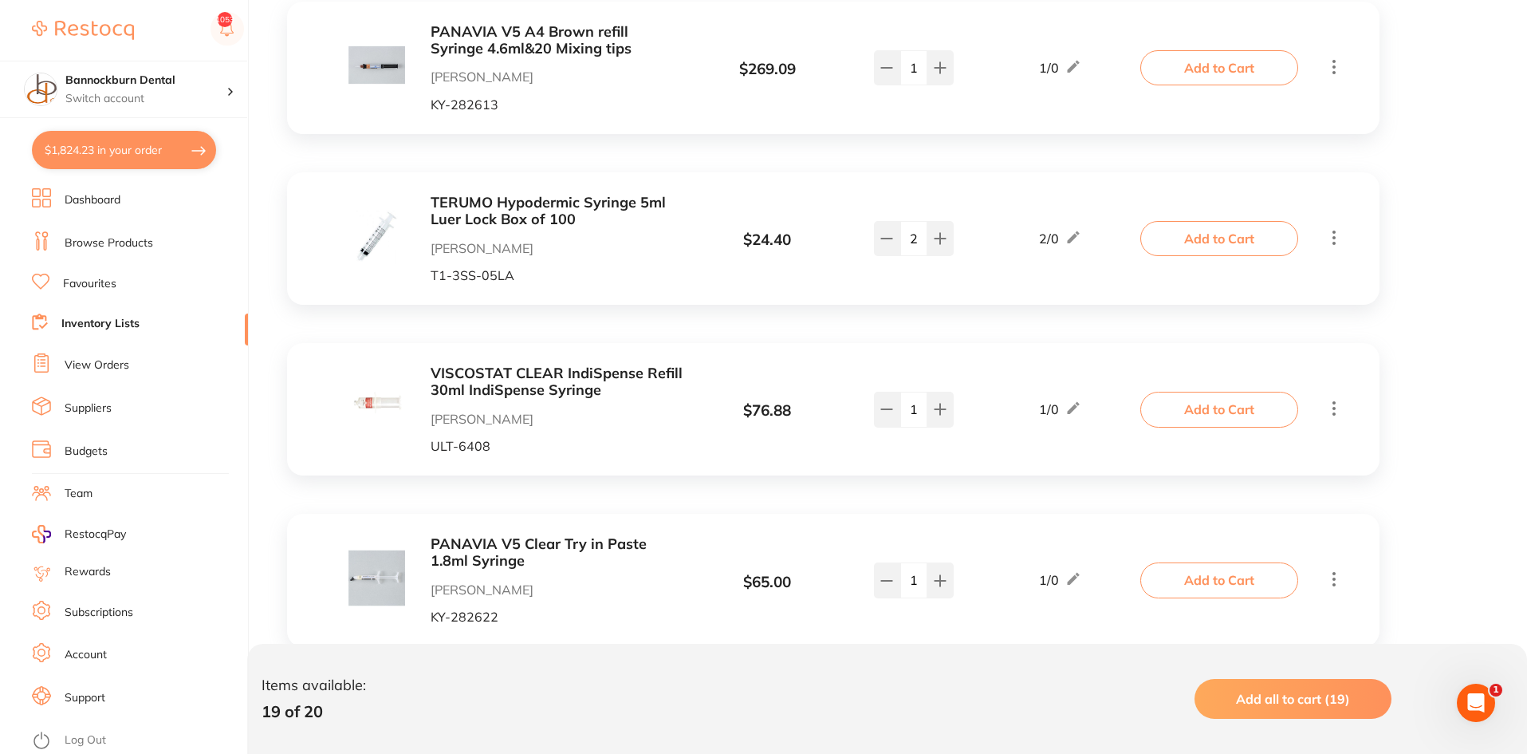
scroll to position [3150, 0]
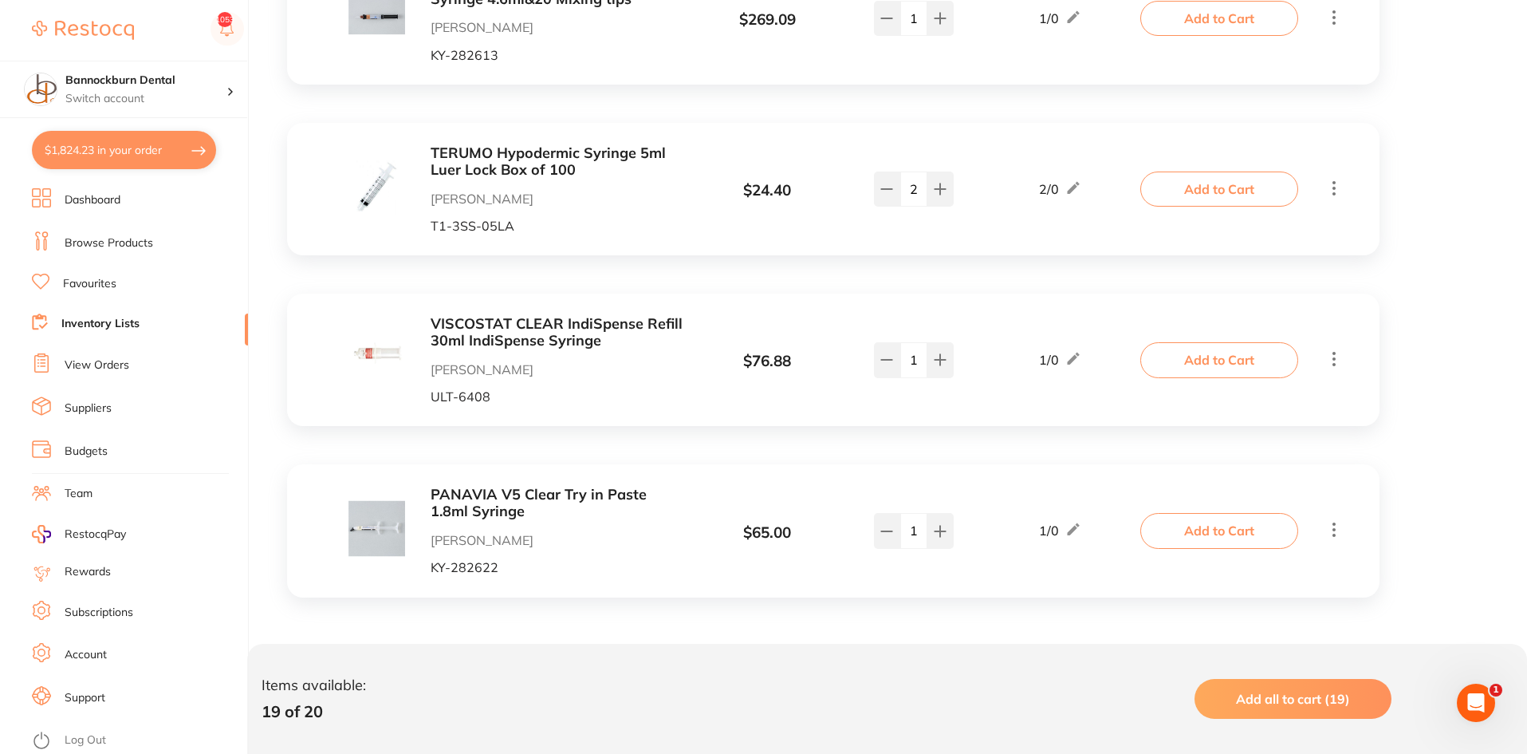
click at [123, 317] on link "Inventory Lists" at bounding box center [100, 324] width 78 height 16
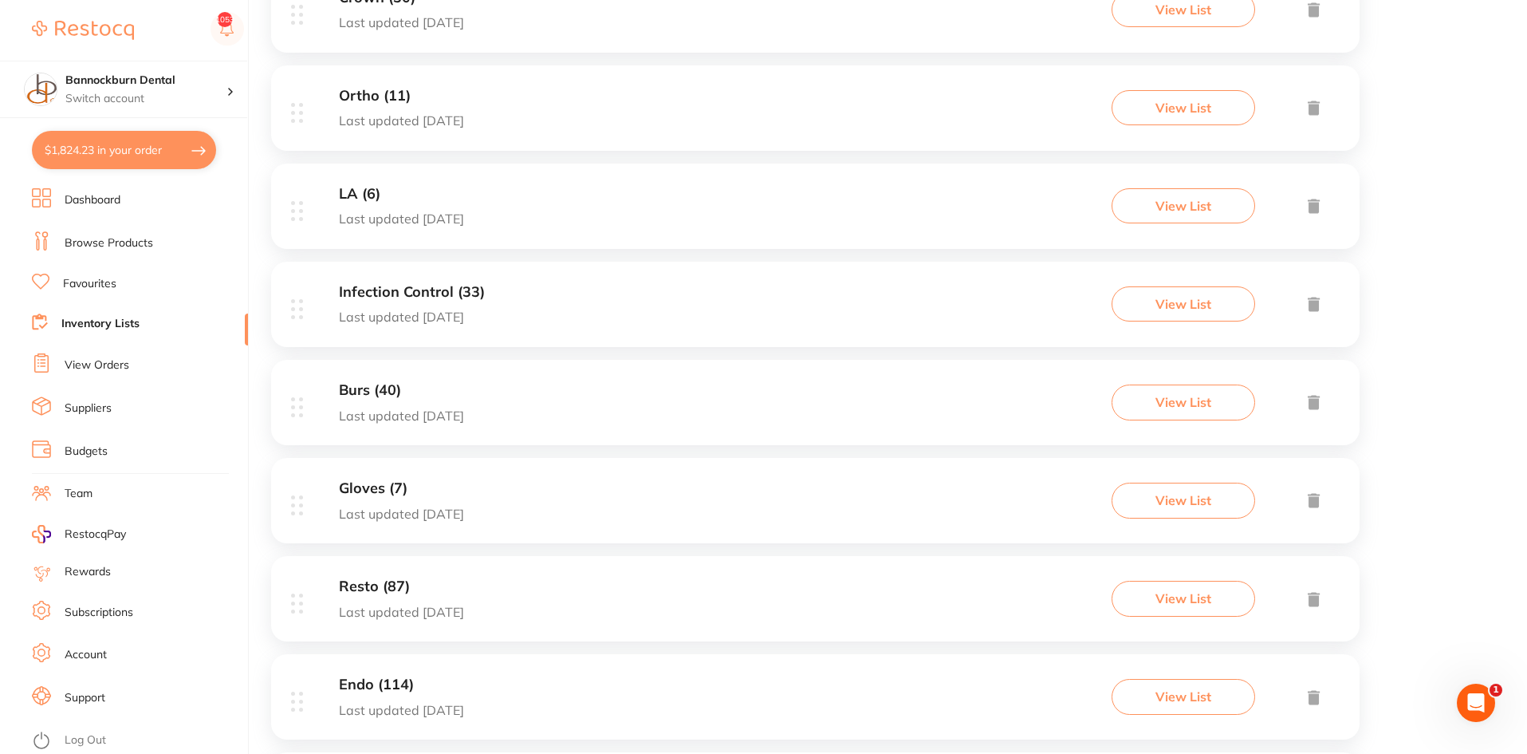
scroll to position [798, 0]
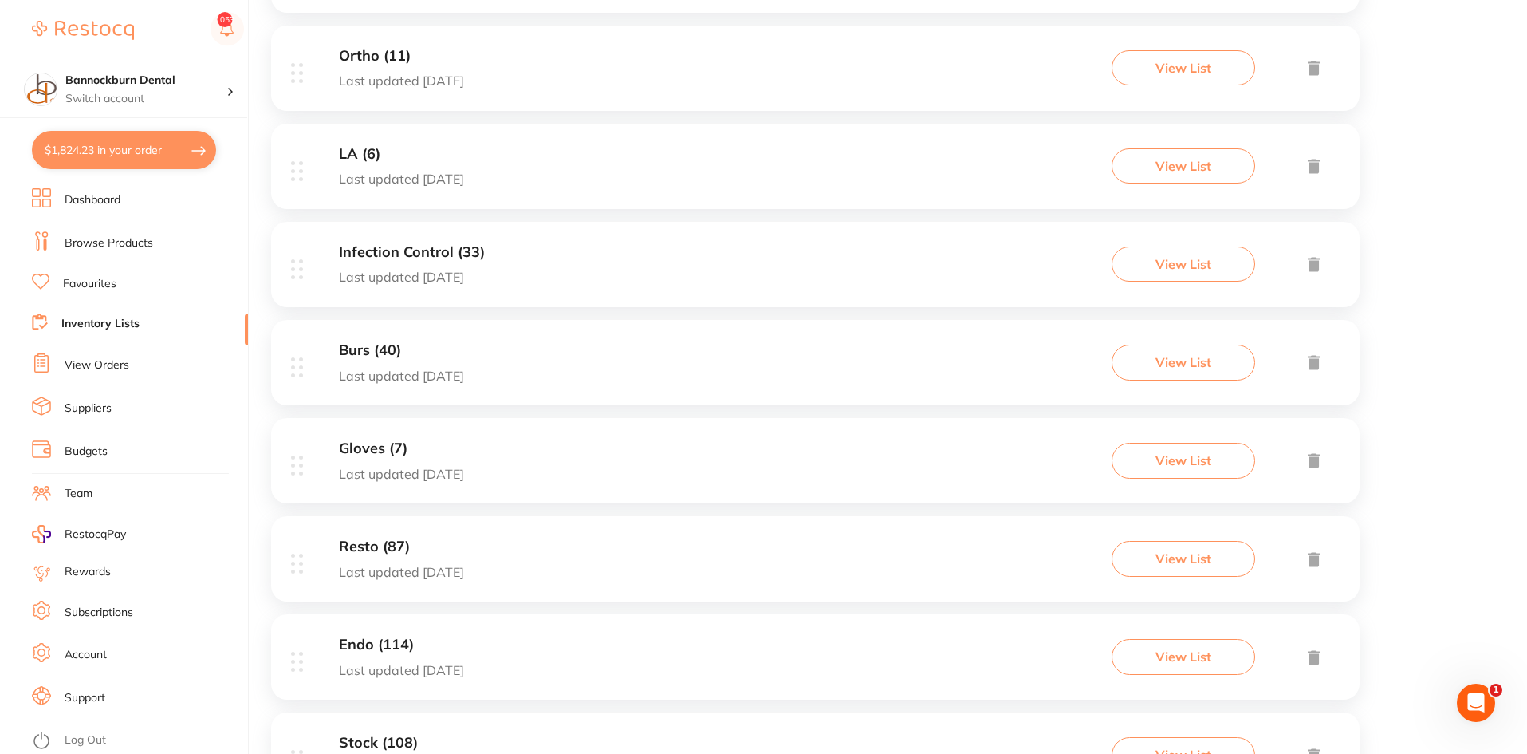
click at [472, 288] on div "Infection Control (33) Last updated 31 days ago View List" at bounding box center [815, 264] width 1089 height 85
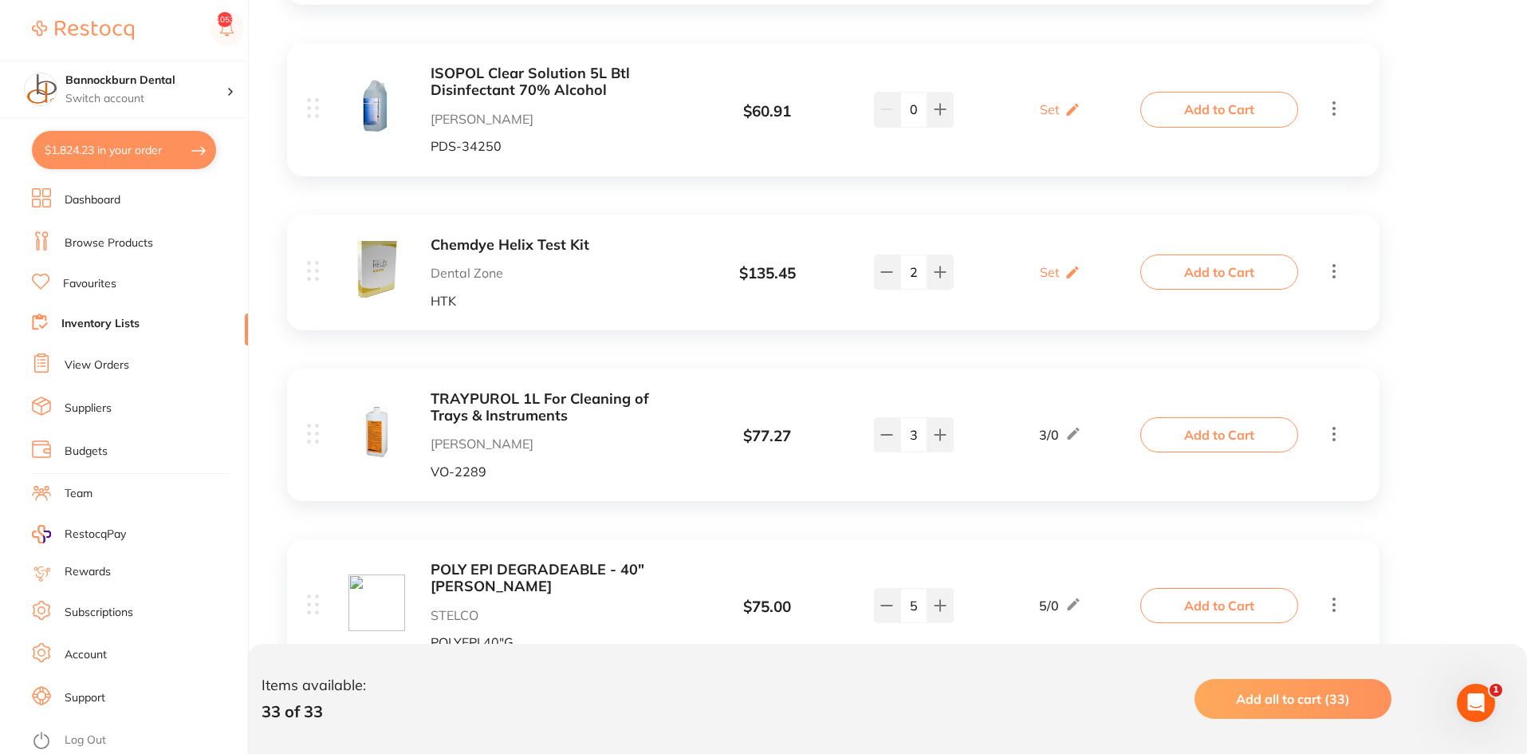
scroll to position [558, 0]
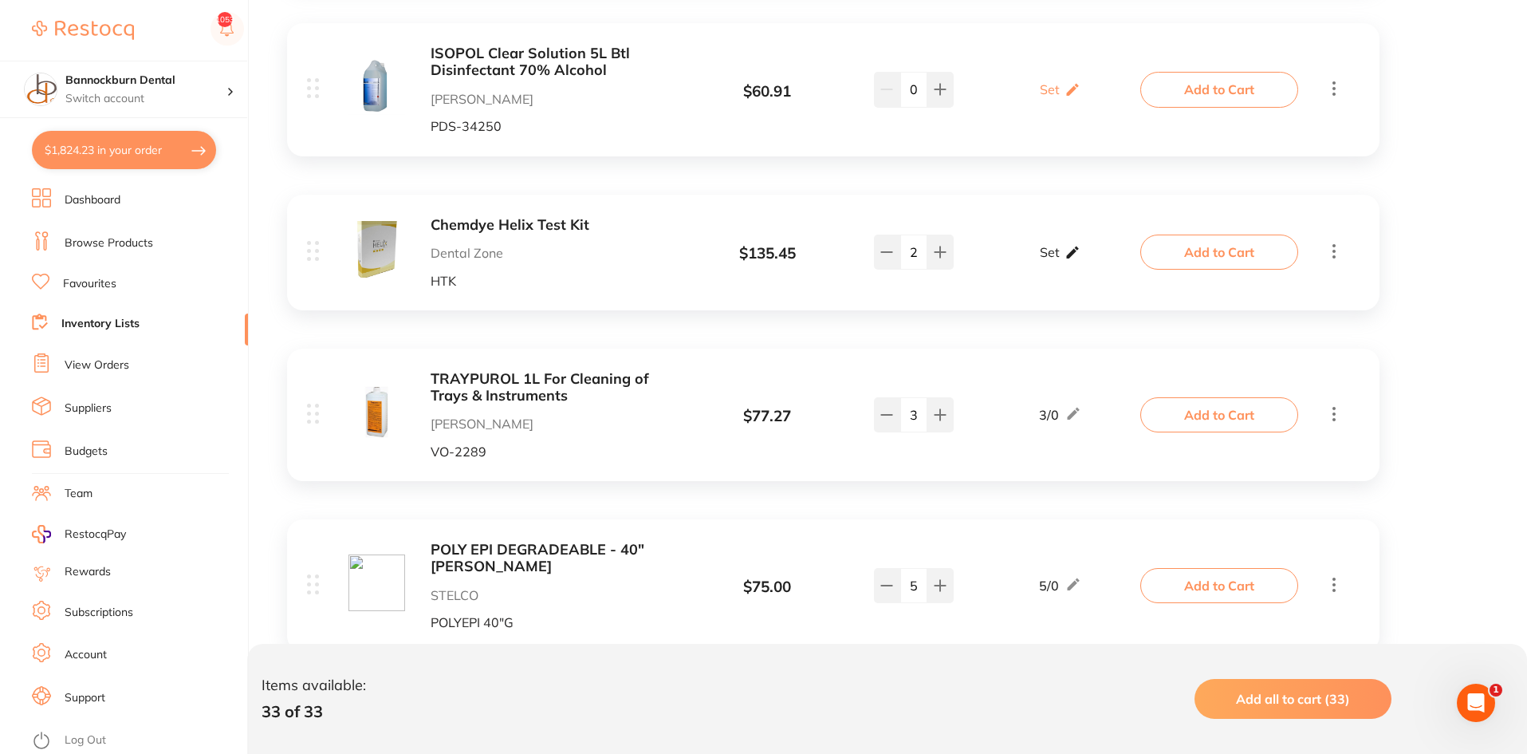
click at [1048, 251] on p "Set" at bounding box center [1050, 252] width 20 height 14
click at [1039, 262] on input "0" at bounding box center [1037, 260] width 32 height 26
type input "2"
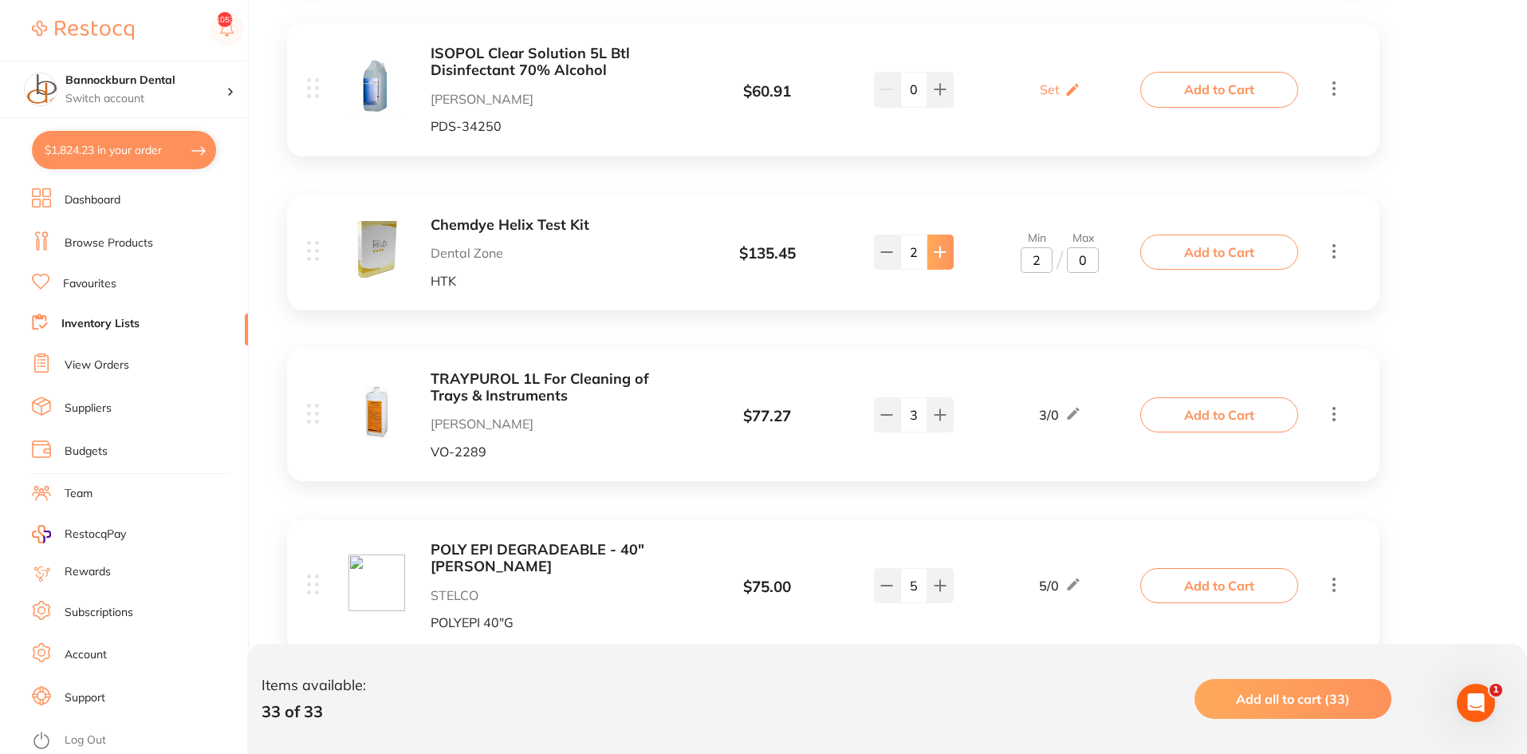
click at [949, 254] on button at bounding box center [941, 252] width 26 height 35
type input "3"
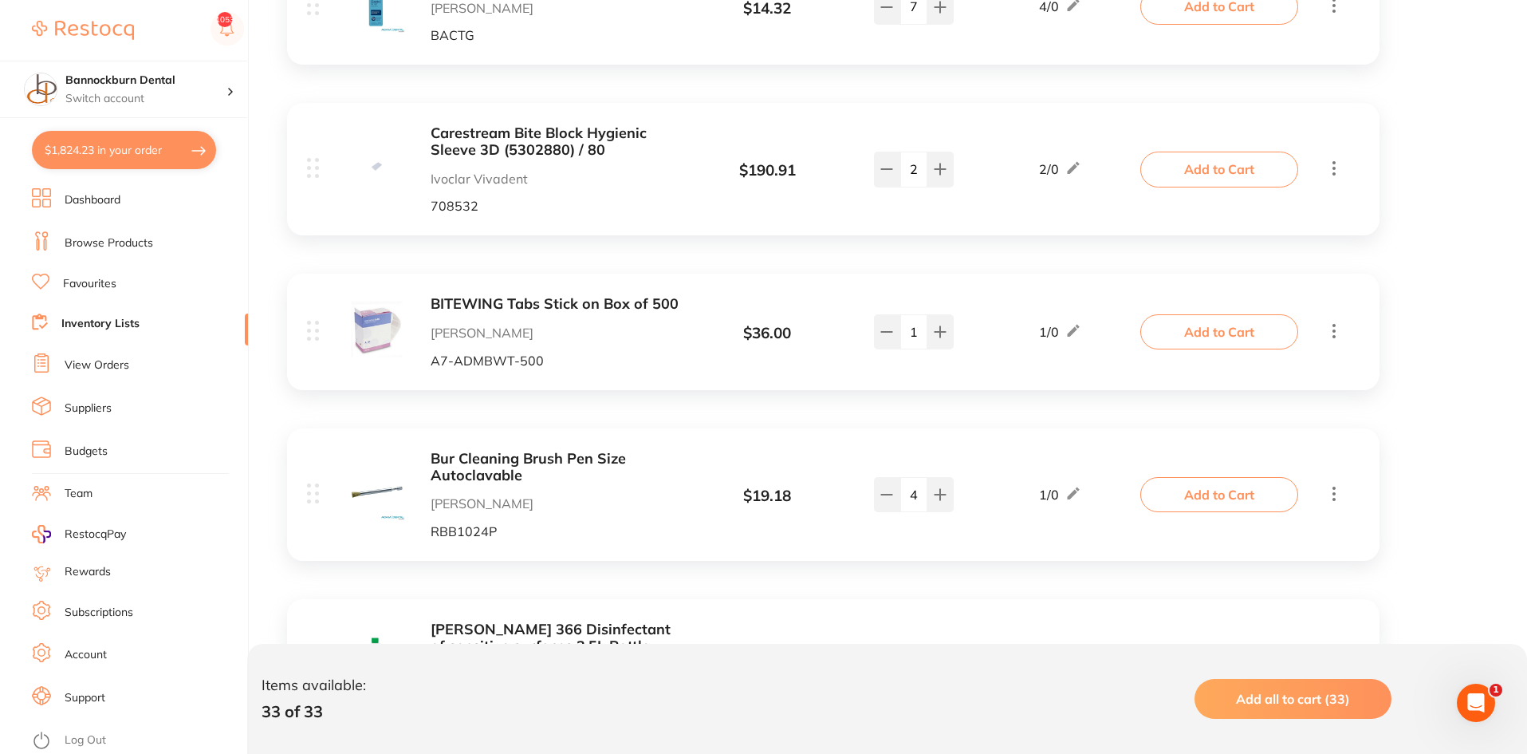
scroll to position [2313, 0]
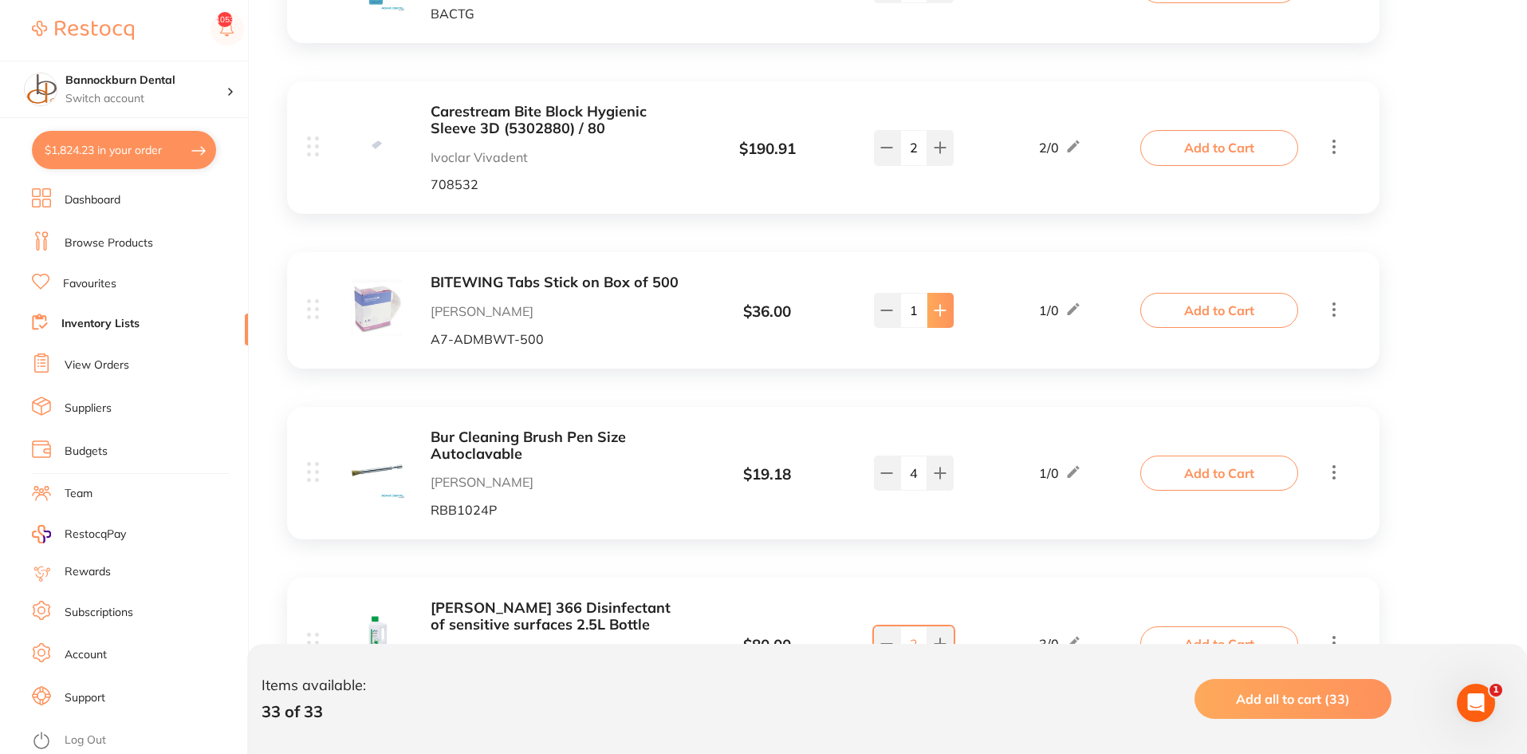
click at [937, 305] on icon at bounding box center [941, 310] width 10 height 10
type input "2"
click at [1070, 301] on icon at bounding box center [1074, 309] width 16 height 17
click at [1047, 305] on input "1" at bounding box center [1037, 318] width 32 height 26
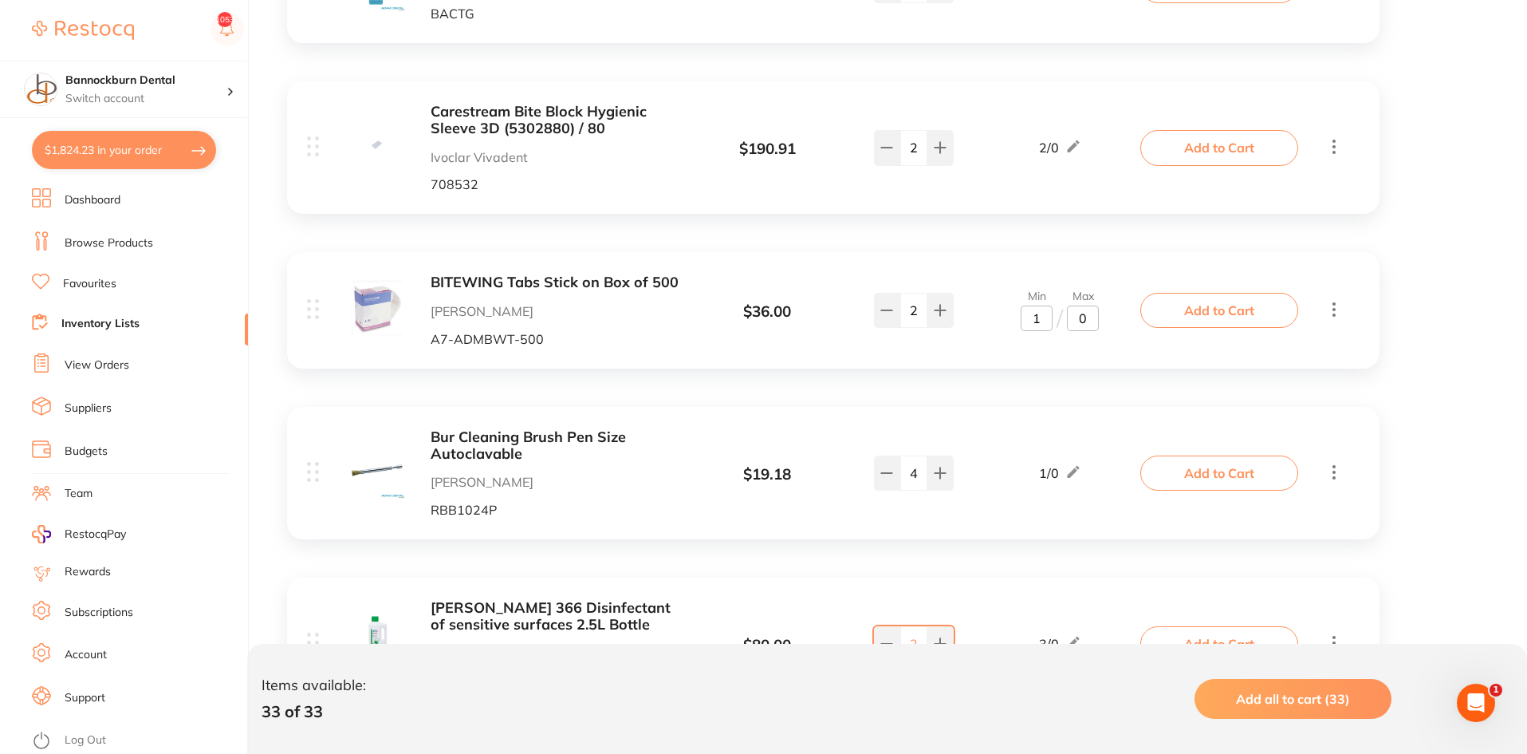
click at [1047, 305] on input "1" at bounding box center [1037, 318] width 32 height 26
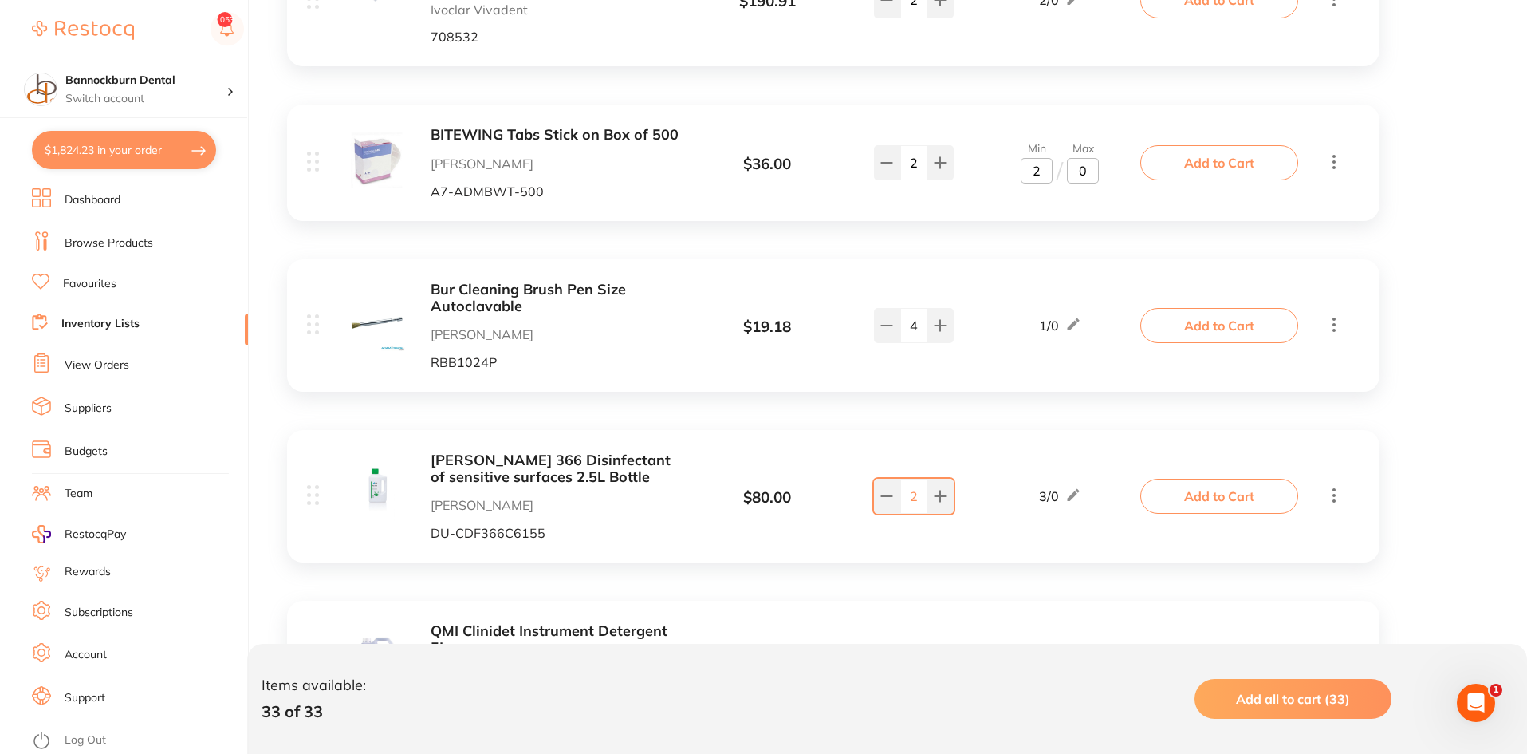
scroll to position [2473, 0]
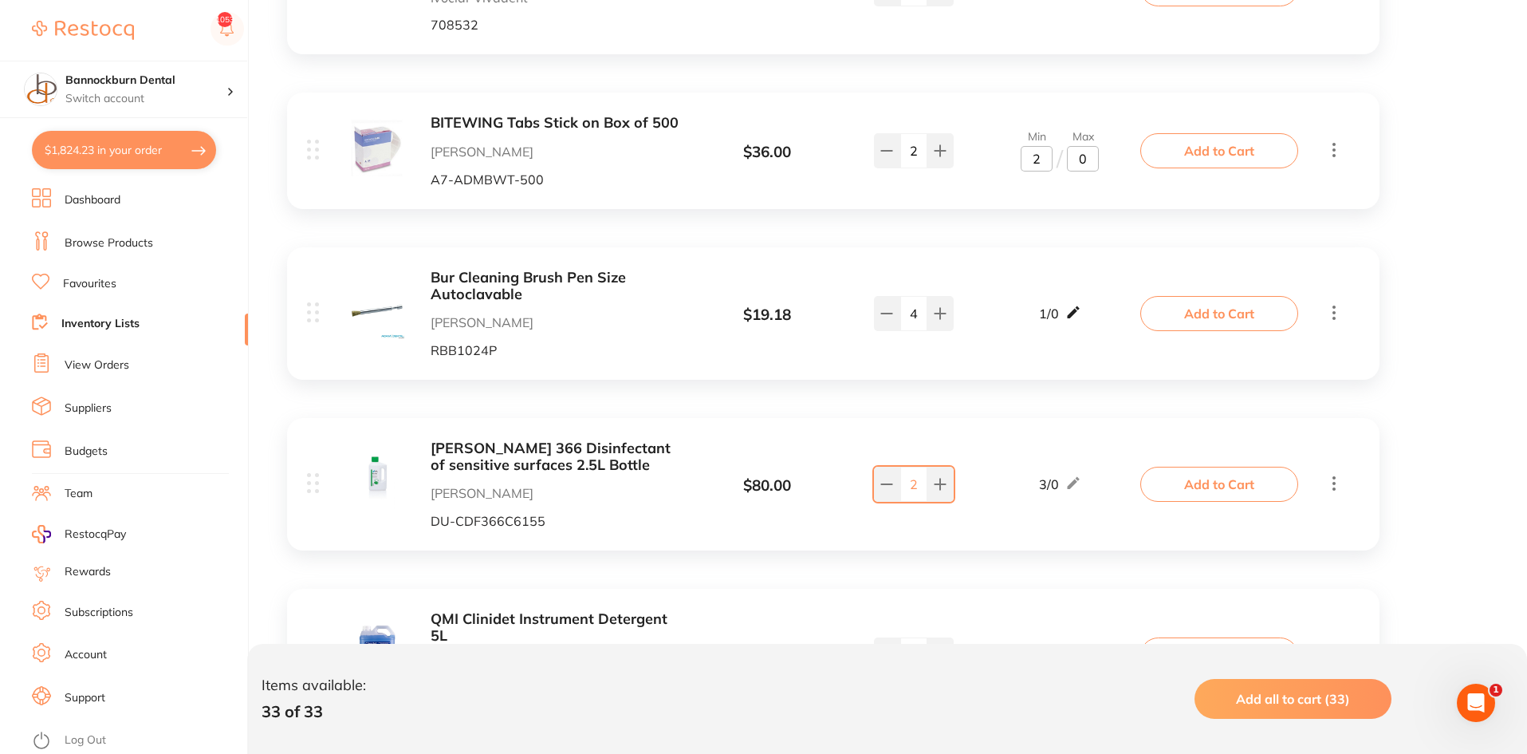
click at [1070, 304] on icon at bounding box center [1074, 312] width 16 height 17
type input "2"
click at [1047, 309] on input "1" at bounding box center [1037, 322] width 32 height 26
type input "2"
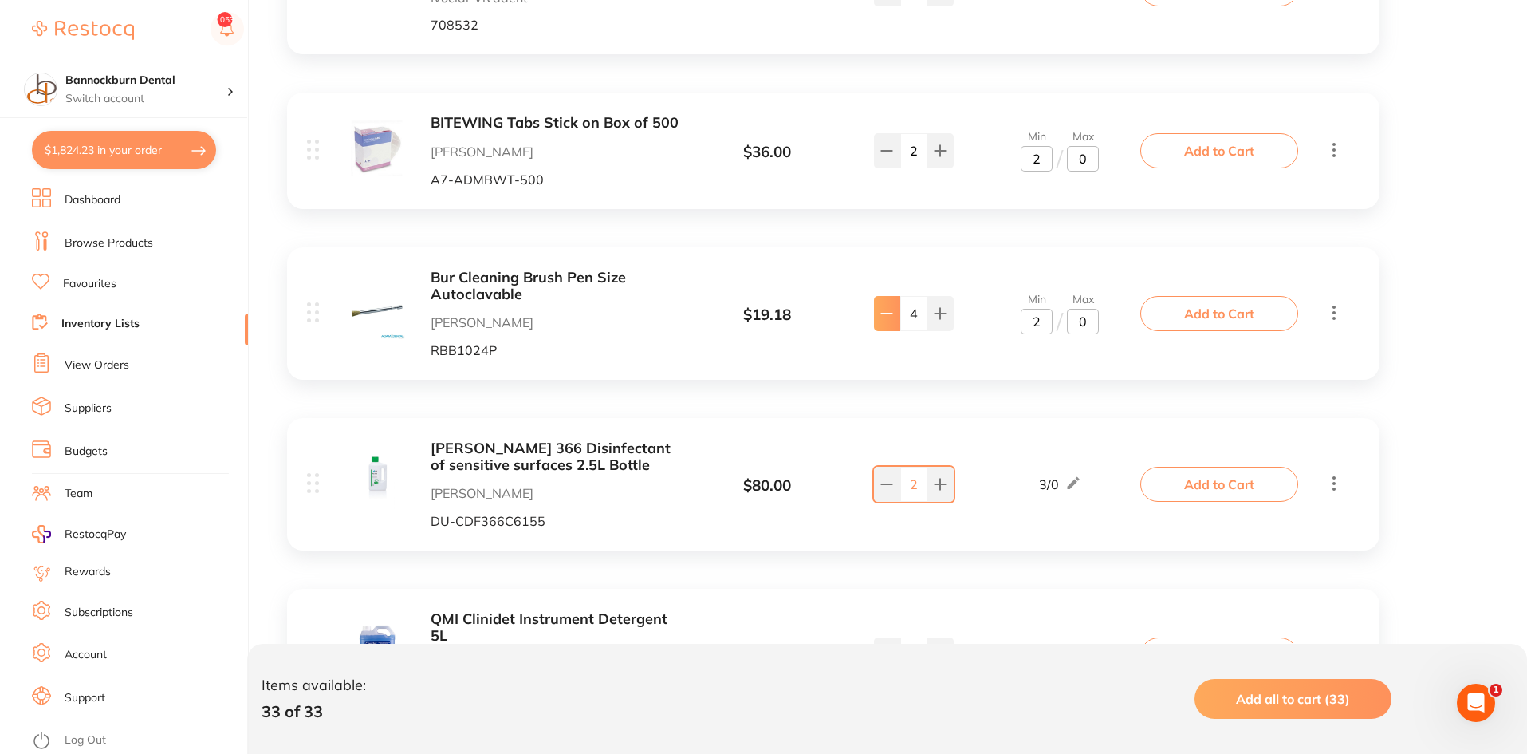
click at [893, 308] on button at bounding box center [887, 313] width 26 height 35
type input "2"
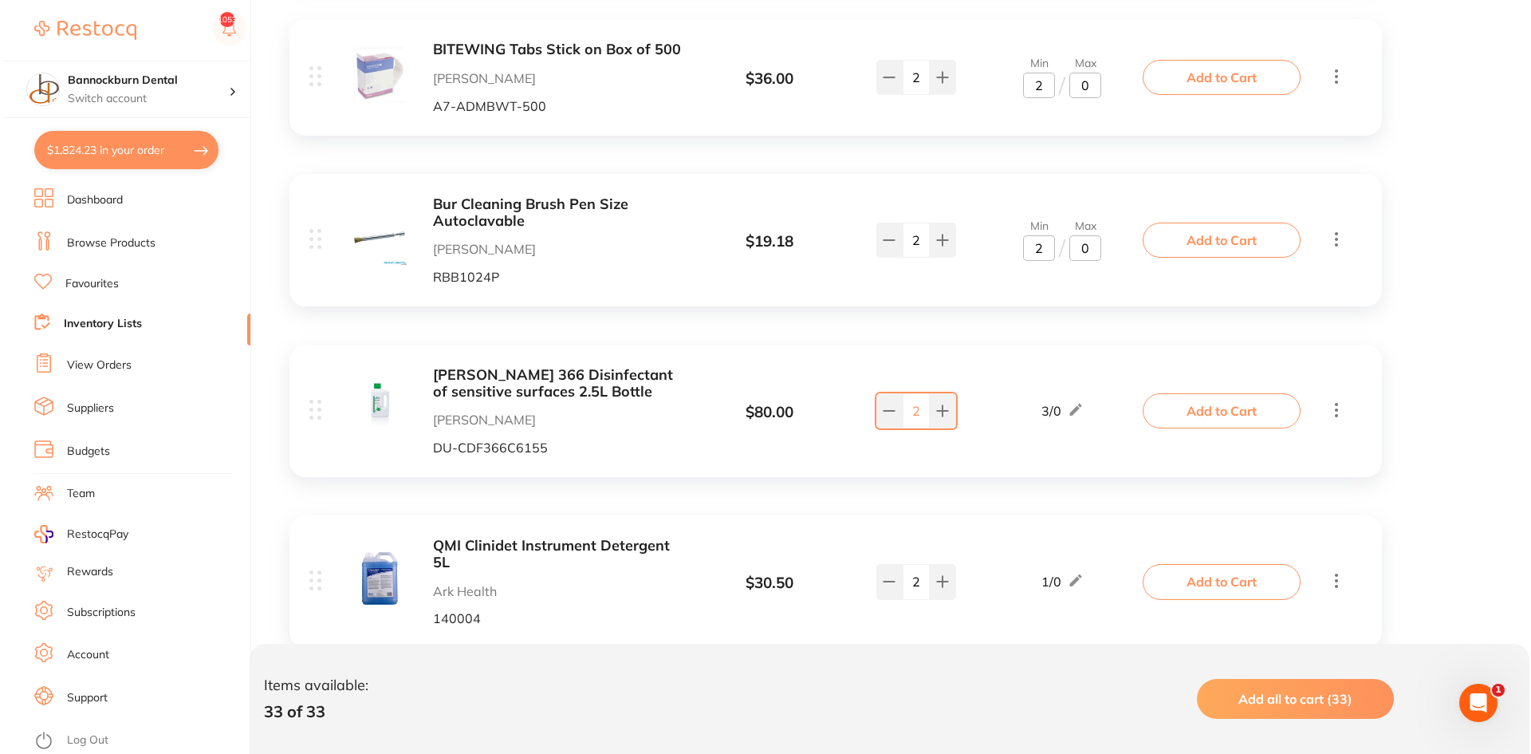
scroll to position [2632, 0]
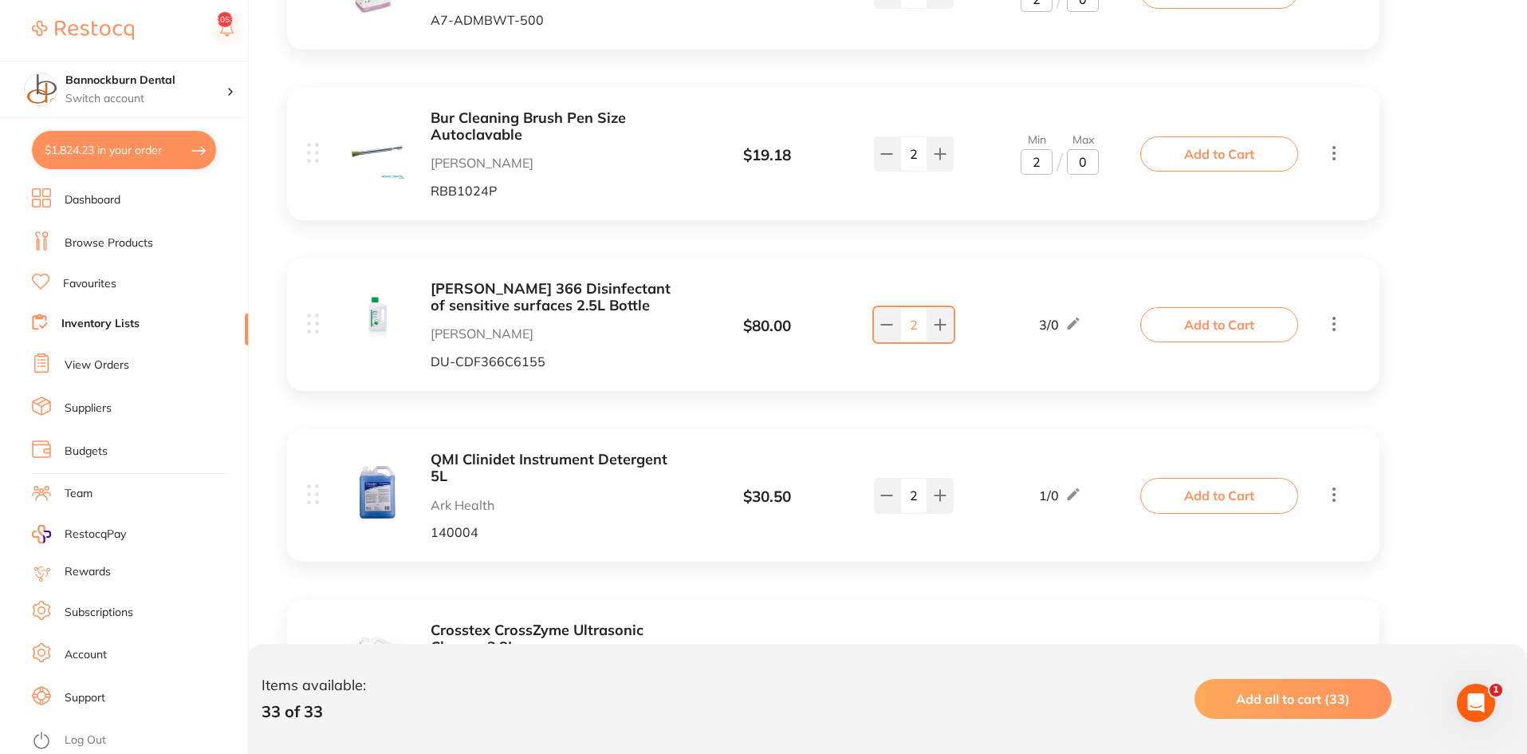
click at [1222, 313] on button "Add to Cart" at bounding box center [1220, 324] width 158 height 35
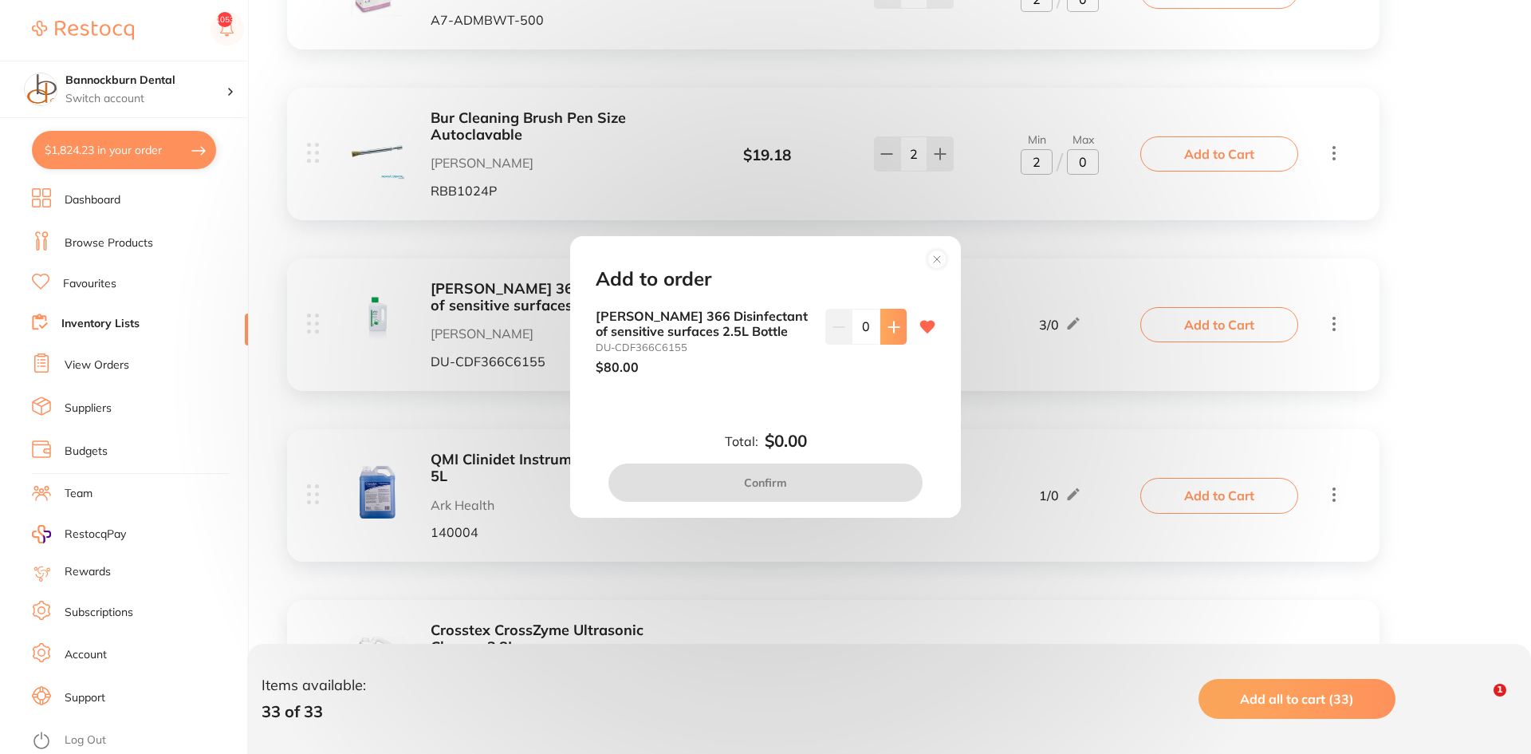
click at [891, 325] on icon at bounding box center [894, 327] width 13 height 13
type input "1"
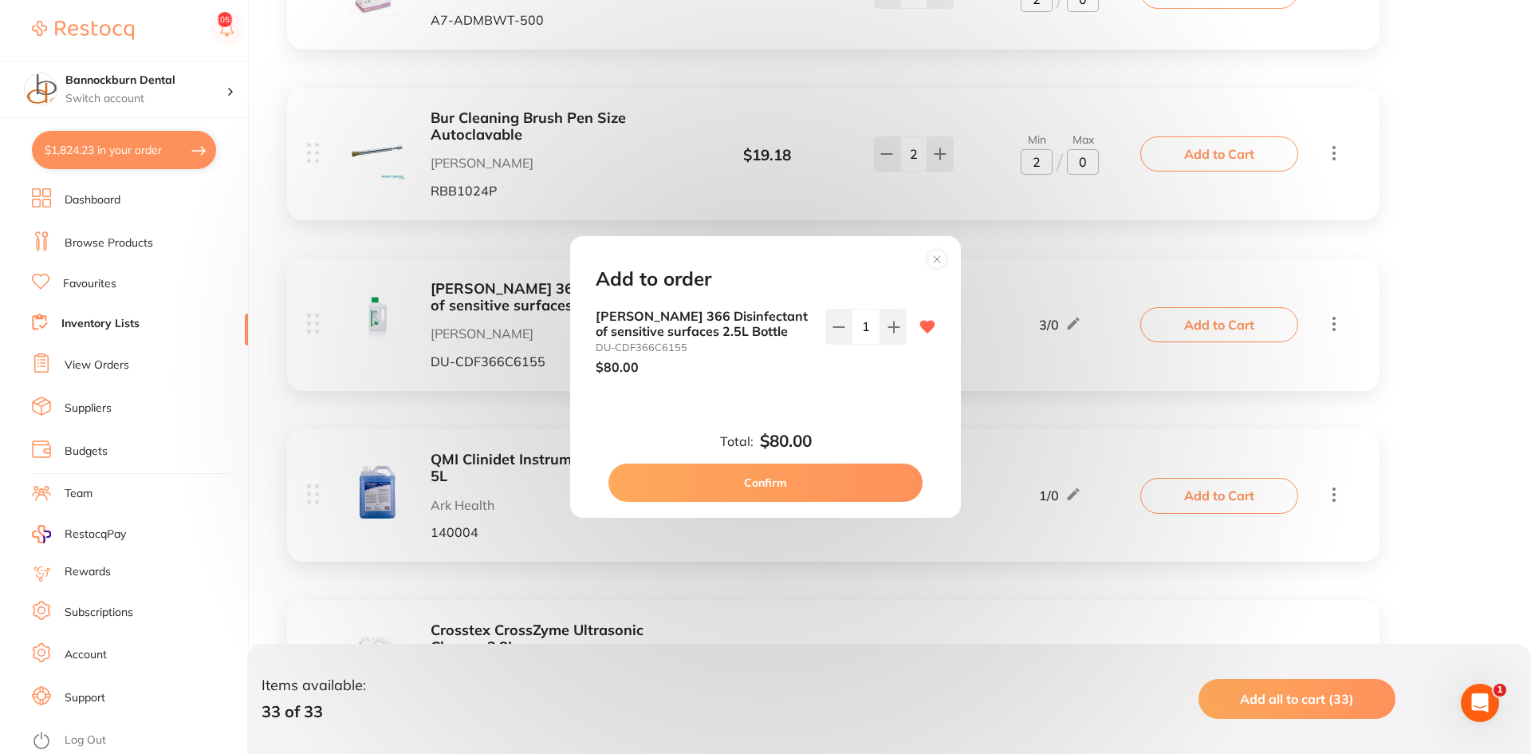
click at [872, 494] on button "Confirm" at bounding box center [766, 482] width 314 height 38
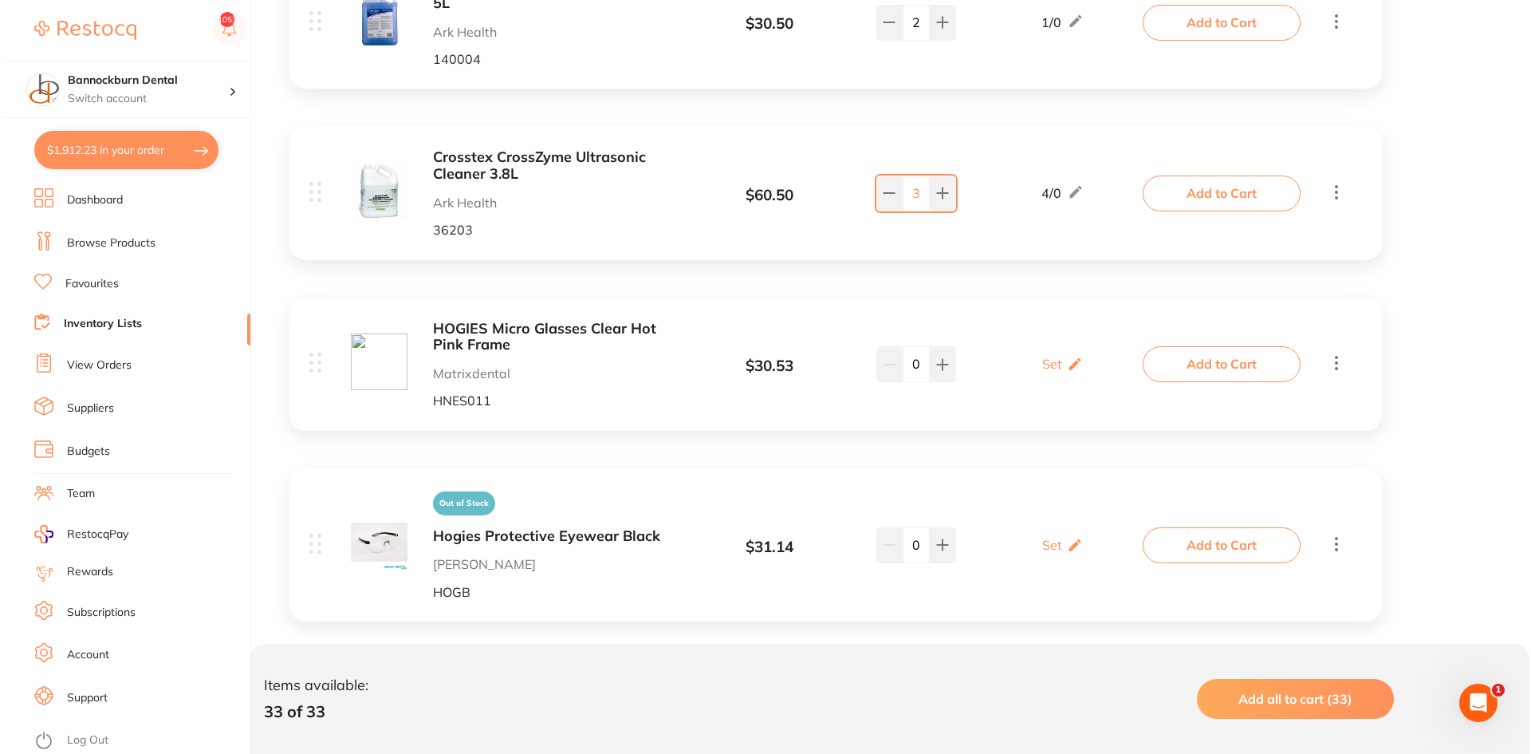
scroll to position [3111, 0]
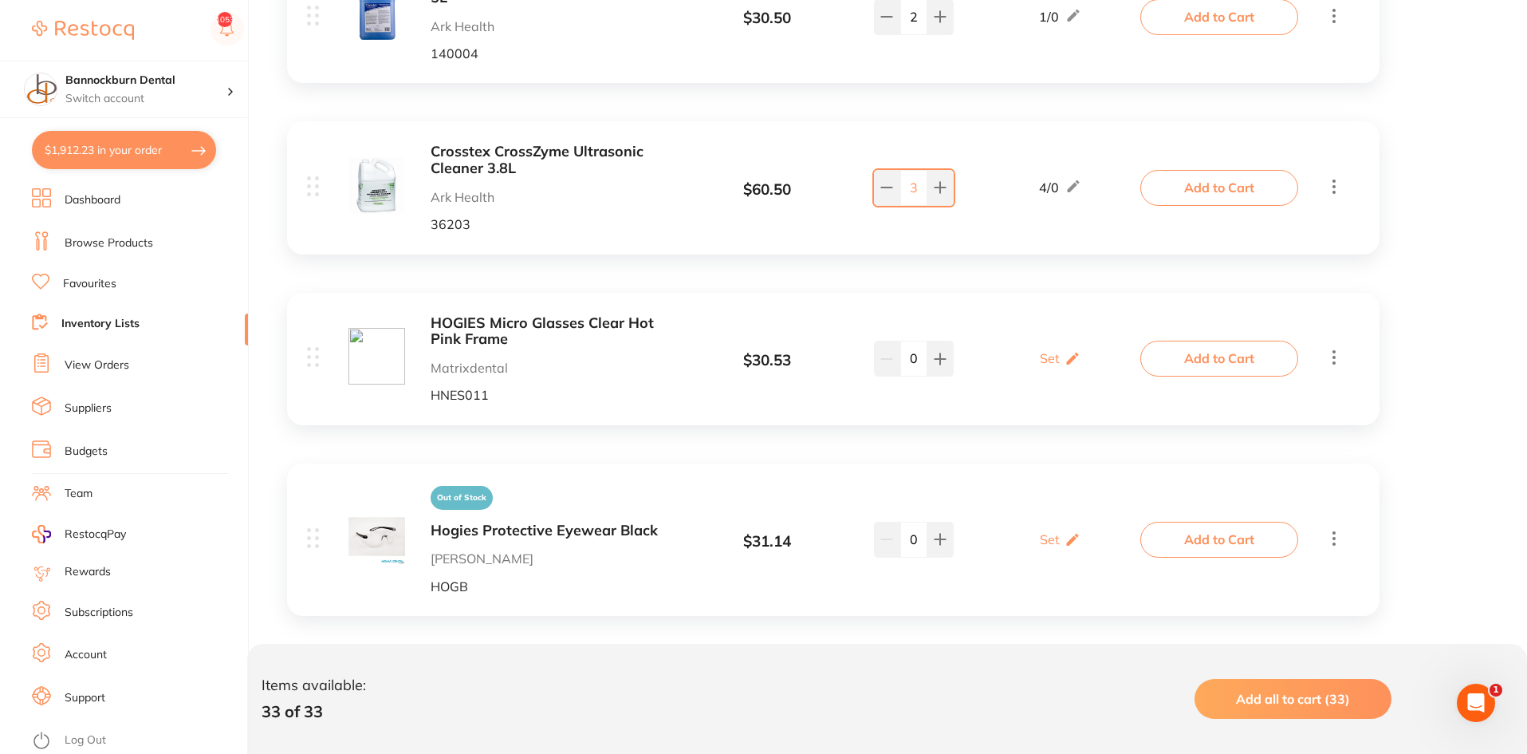
click at [1208, 175] on button "Add to Cart" at bounding box center [1220, 187] width 158 height 35
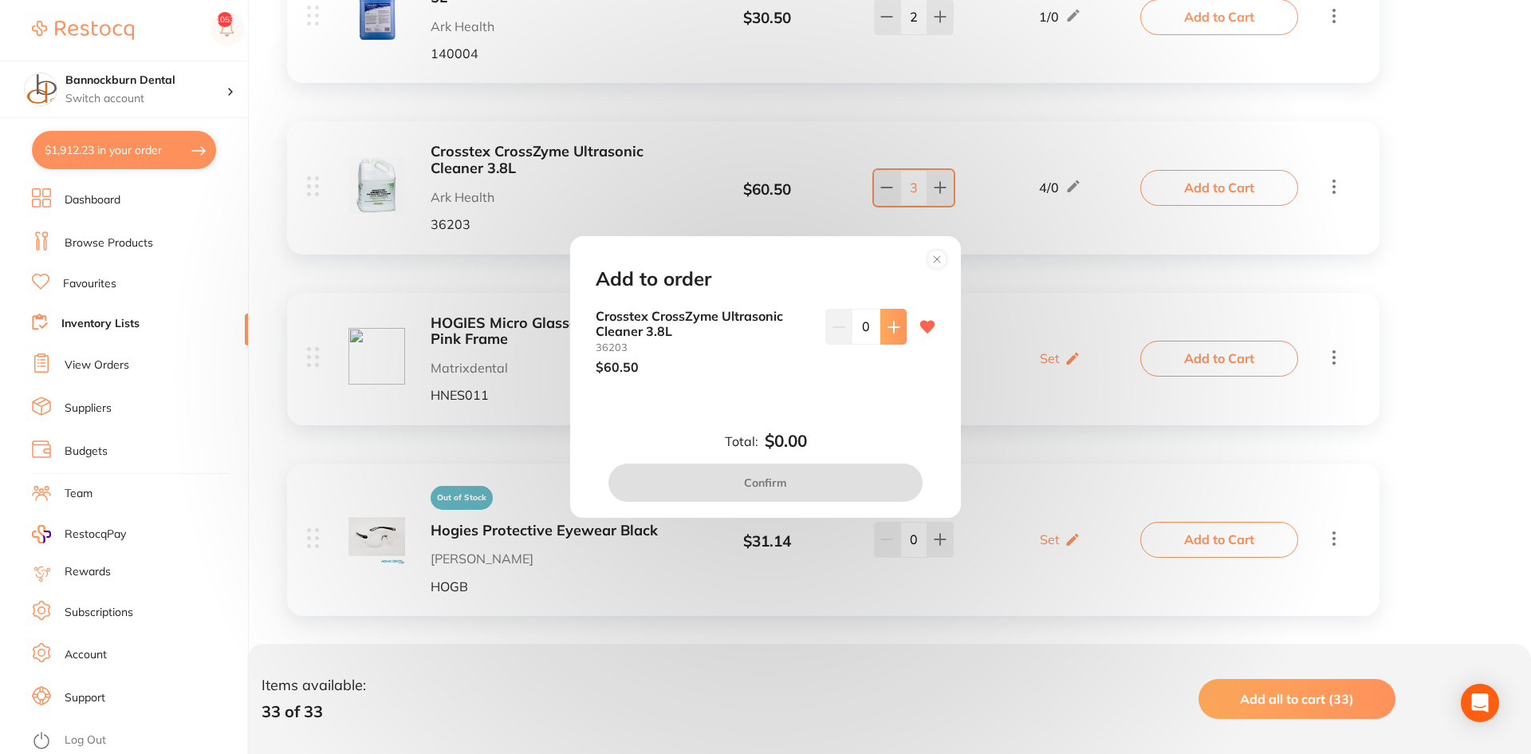
click at [899, 334] on button at bounding box center [894, 326] width 26 height 35
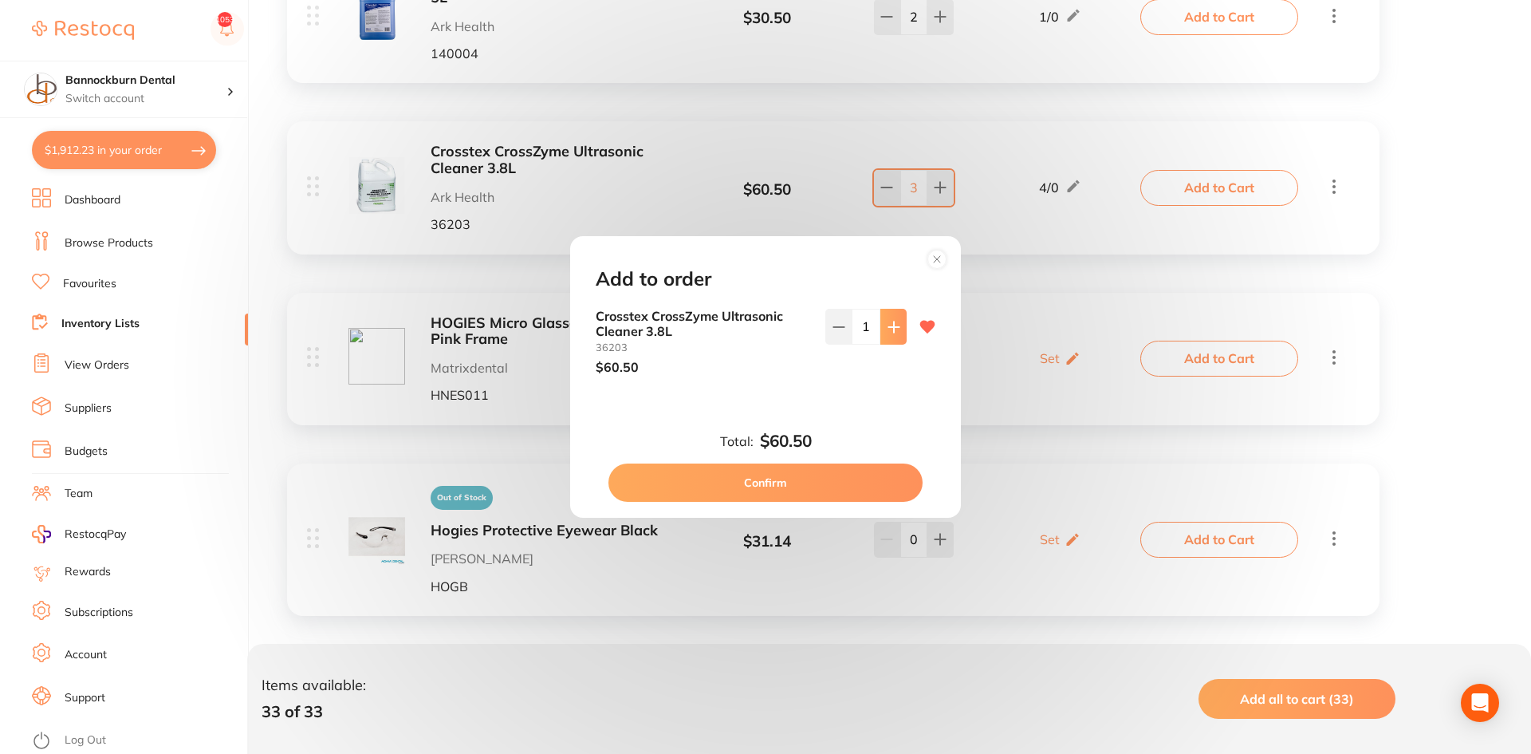
click at [899, 334] on button at bounding box center [894, 326] width 26 height 35
type input "4"
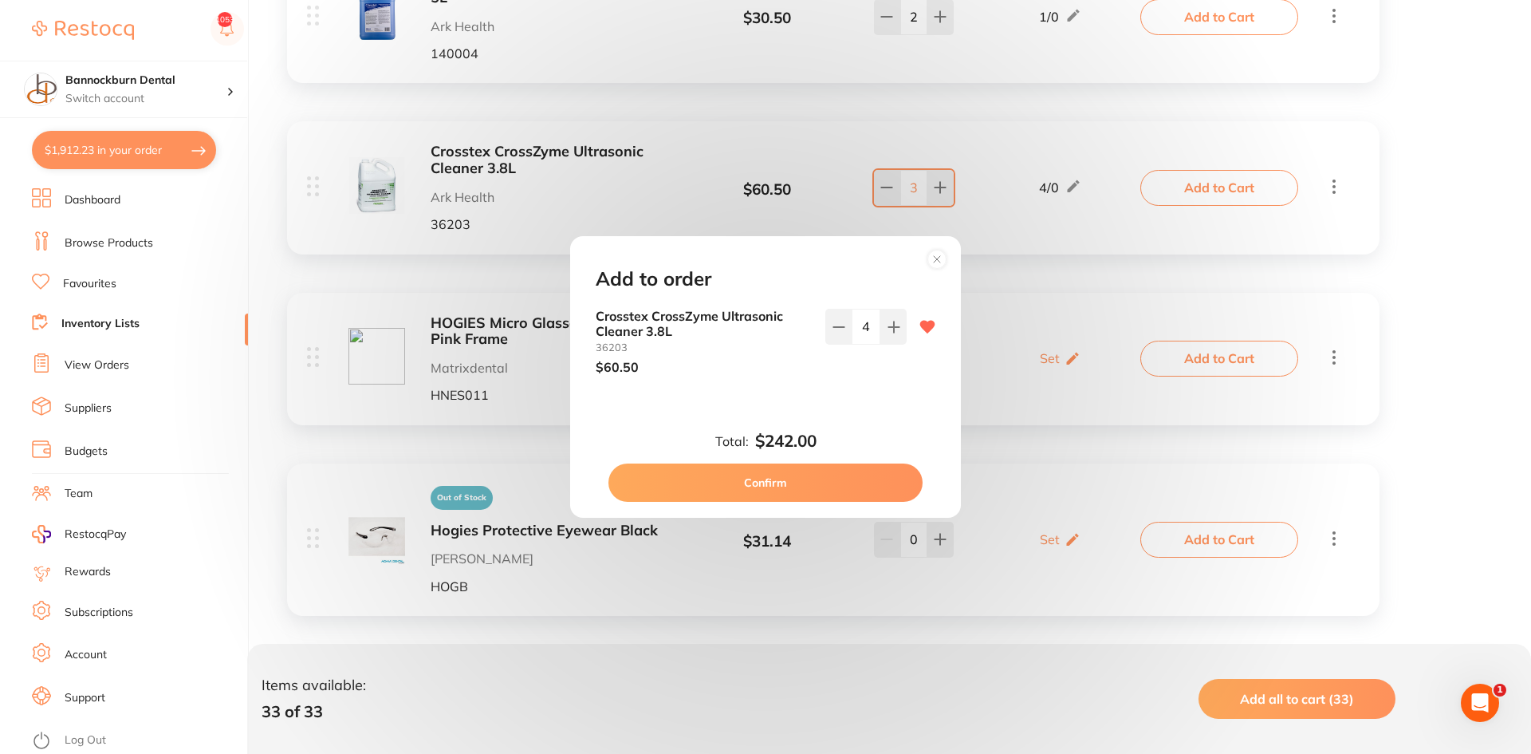
click at [875, 478] on button "Confirm" at bounding box center [766, 482] width 314 height 38
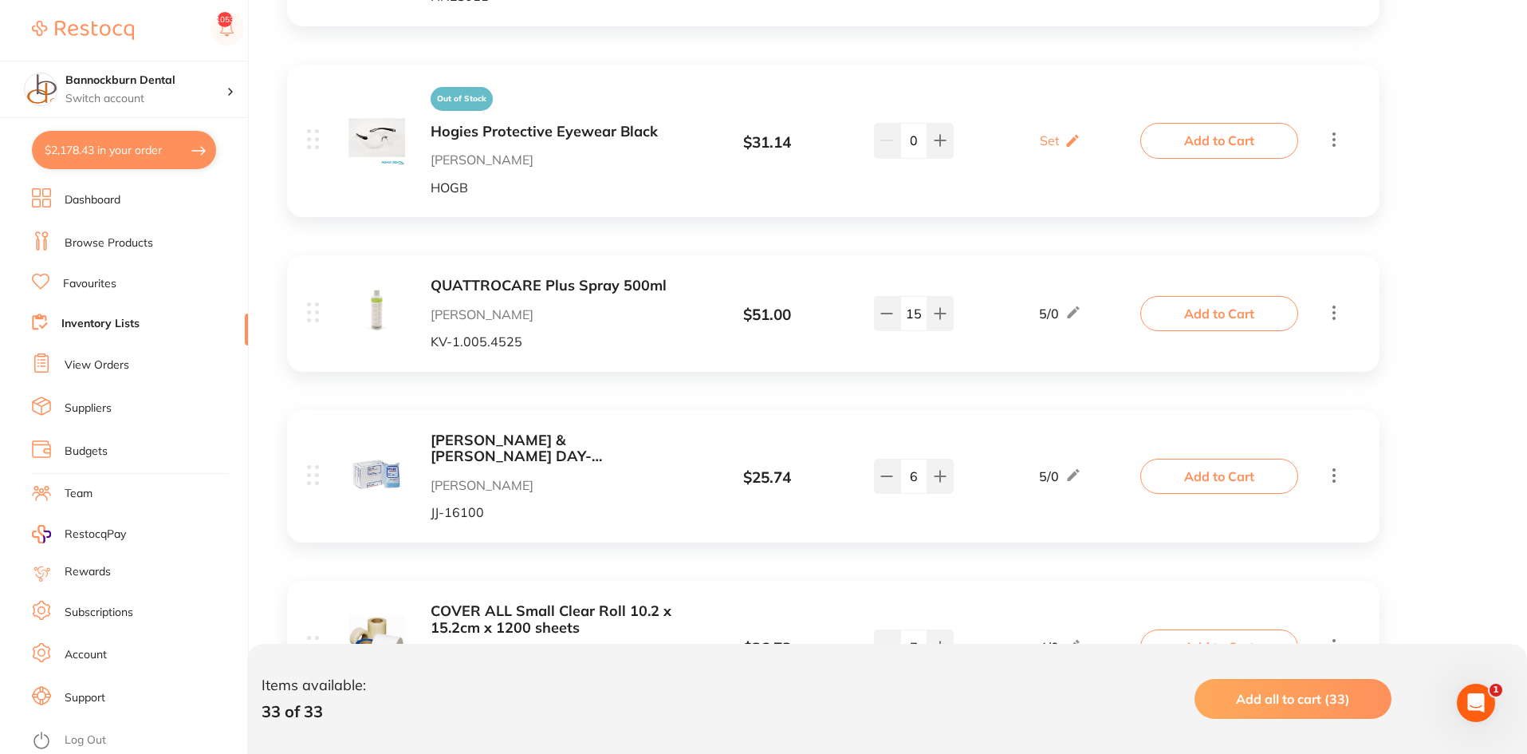
scroll to position [1, 0]
drag, startPoint x: 923, startPoint y: 305, endPoint x: 901, endPoint y: 315, distance: 23.6
click at [901, 315] on div "QUATTROCARE Plus Spray 500ml Henry Schein Halas KV-1.005.4525 $ 51.00 5 / 0 15 …" at bounding box center [725, 313] width 837 height 71
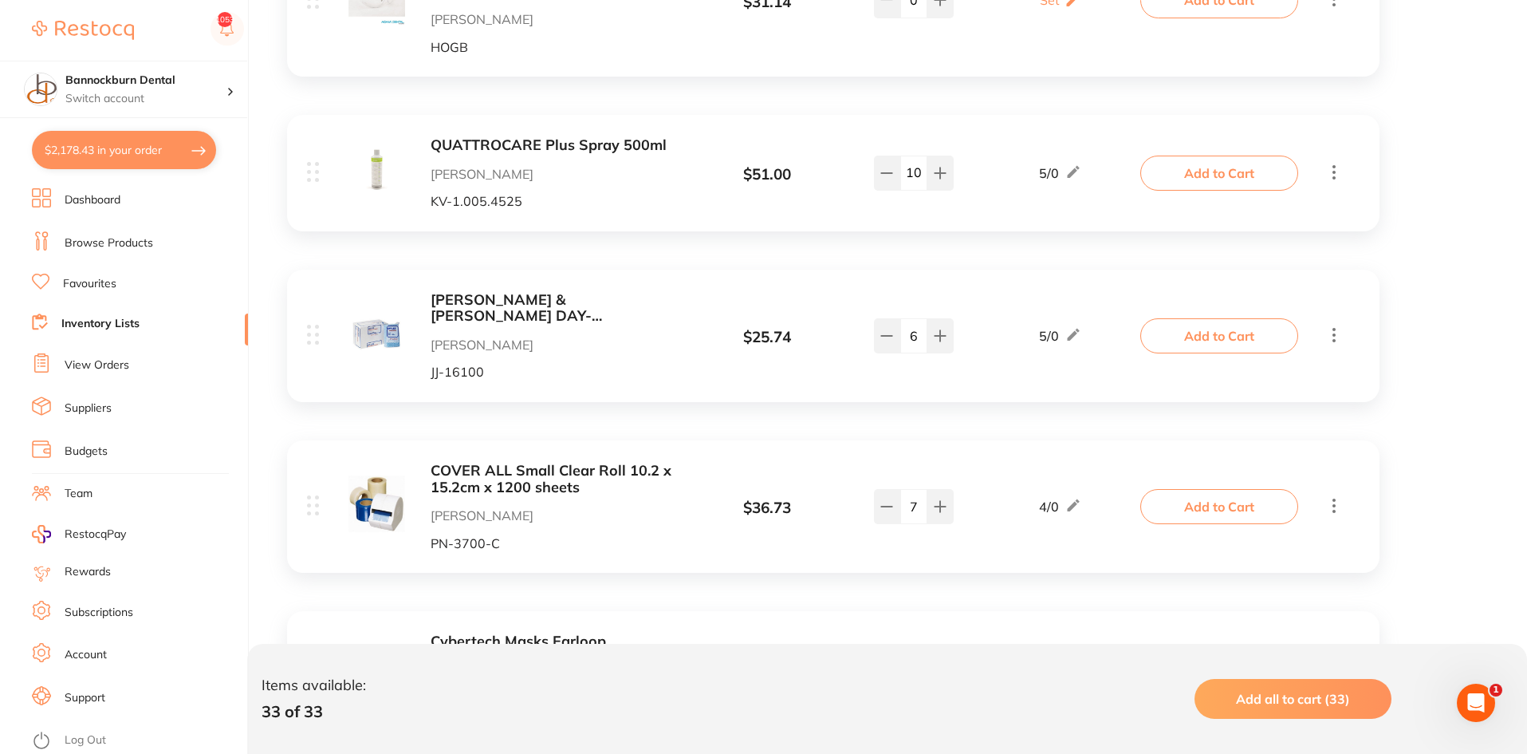
scroll to position [3669, 0]
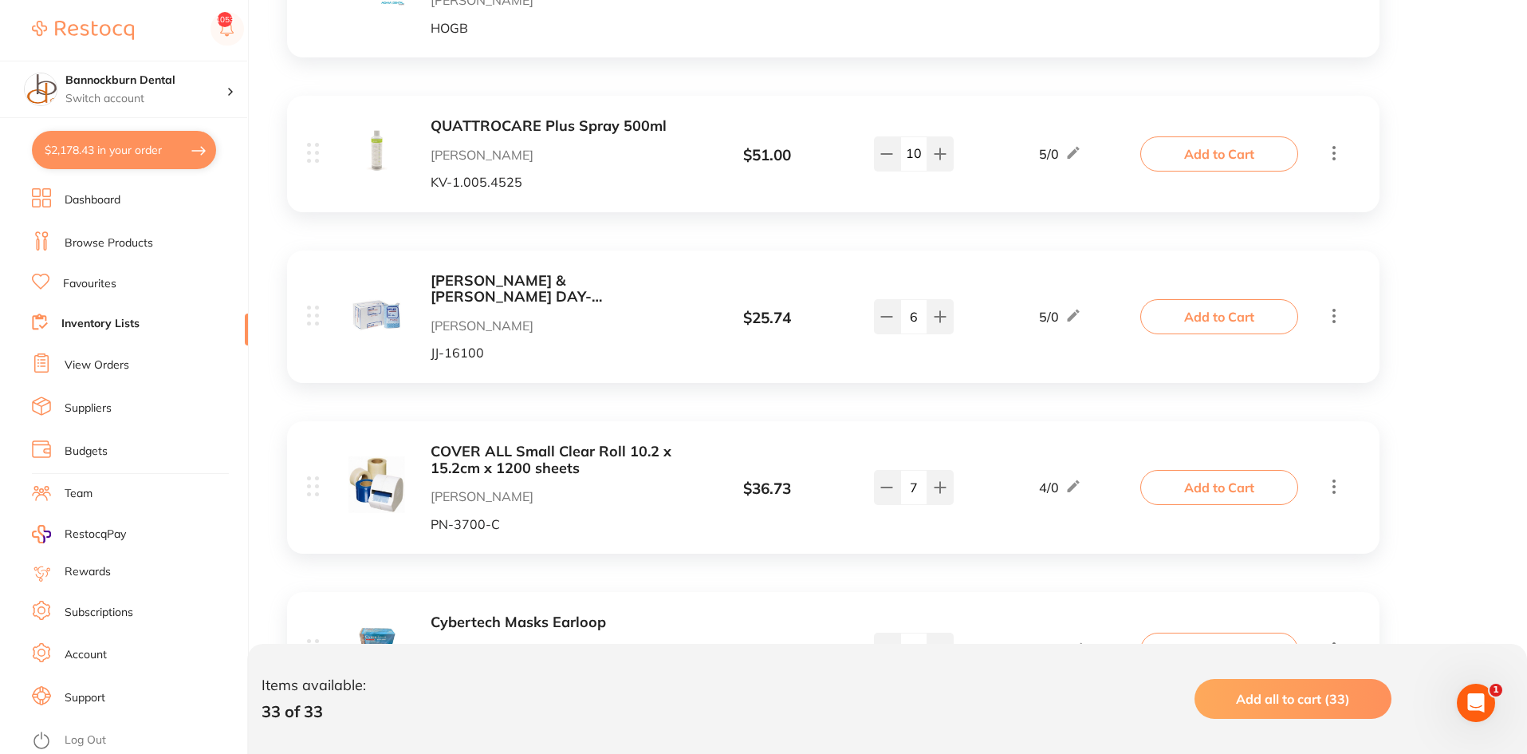
type input "10"
click at [948, 252] on div "Johnson & Johnson DAY-LEE Towel - Small - 32 x 34cm, 100-Pack Henry Schein Hala…" at bounding box center [833, 316] width 1093 height 132
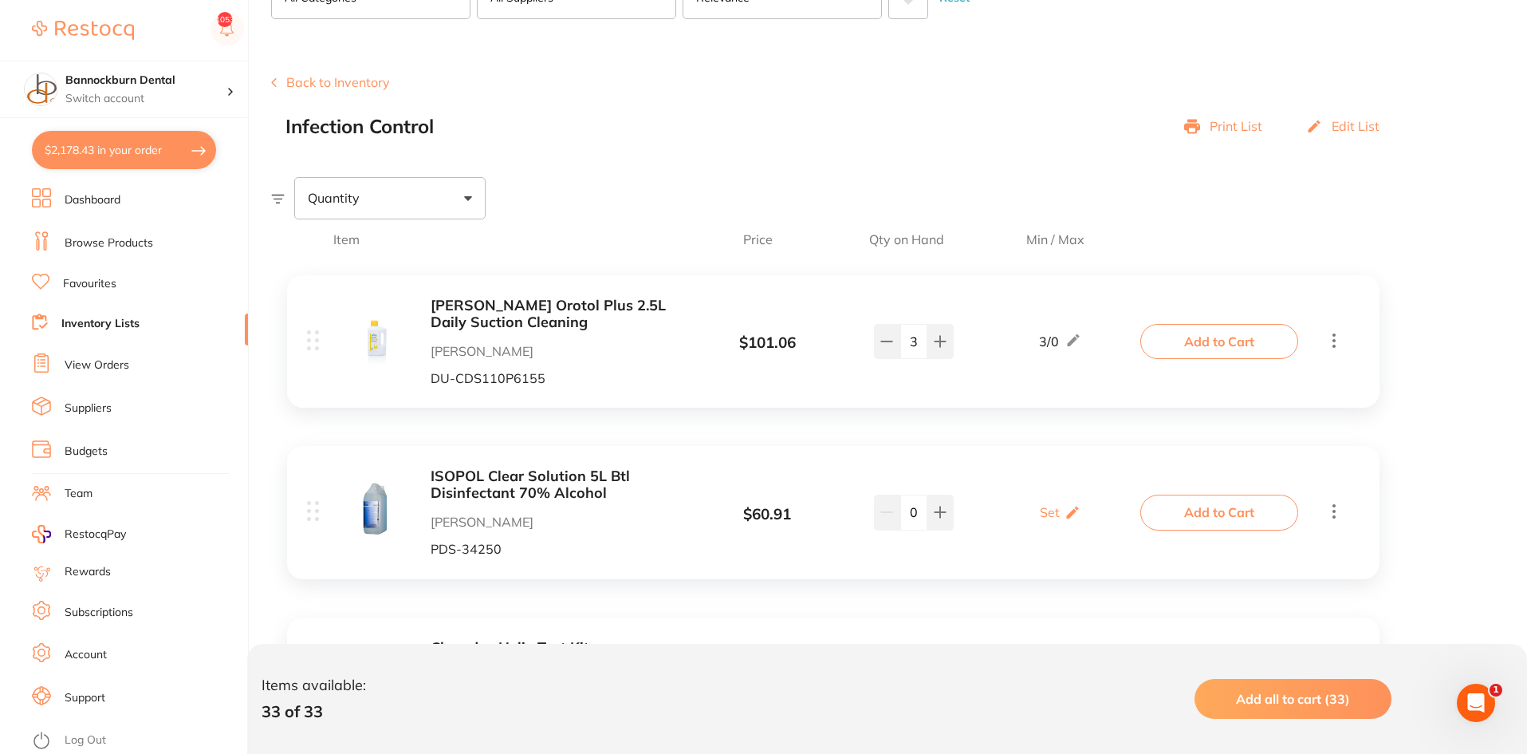
scroll to position [0, 0]
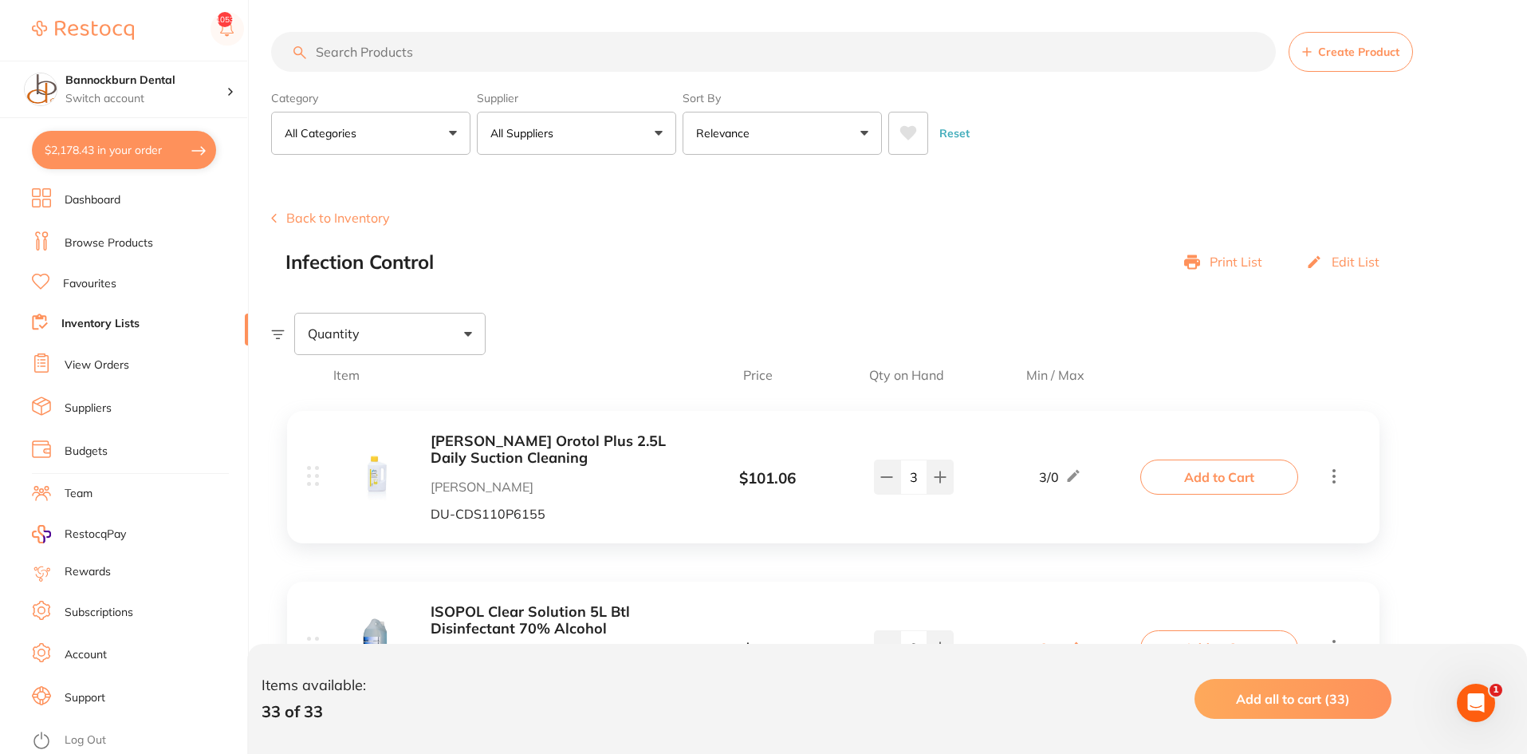
click at [570, 117] on button "All Suppliers" at bounding box center [576, 133] width 199 height 43
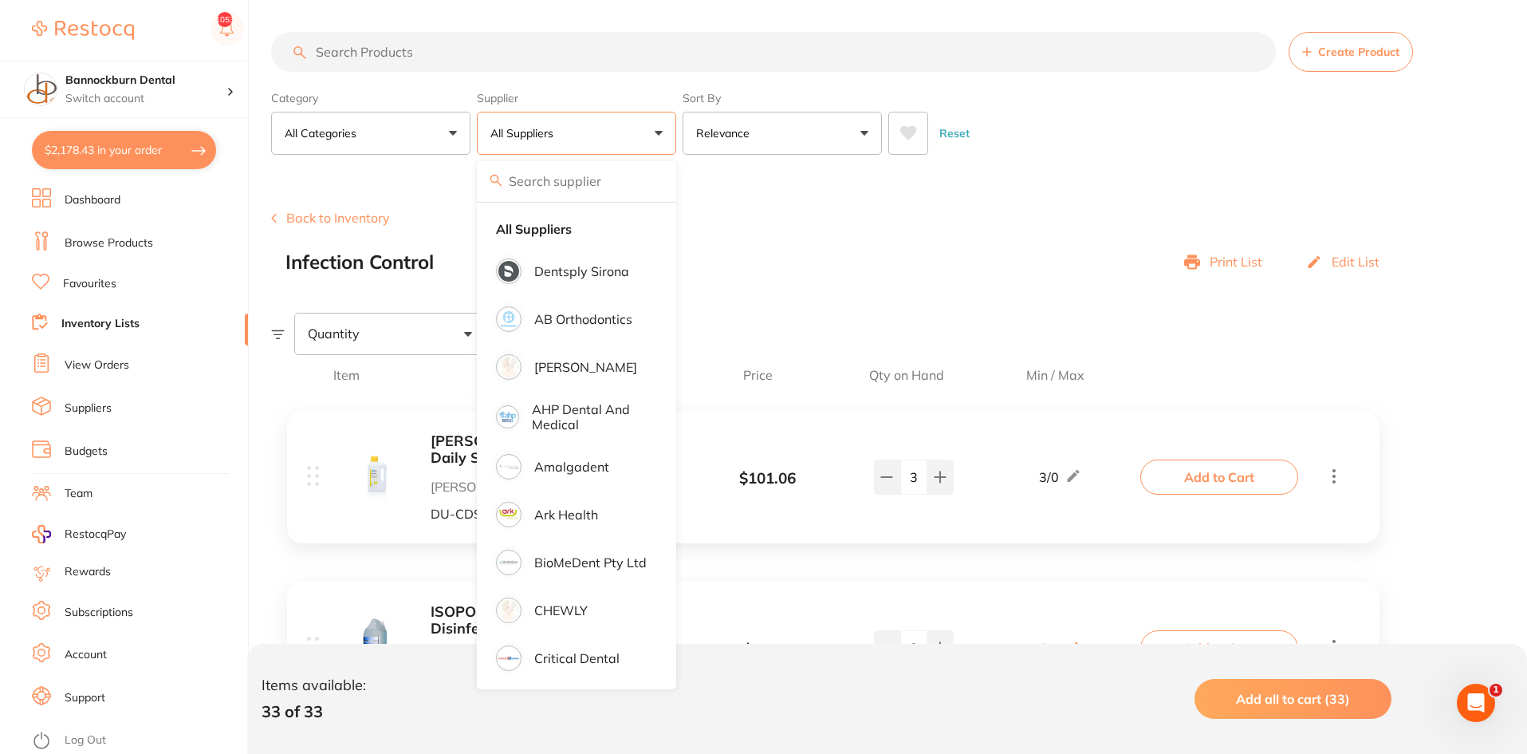
click at [715, 239] on div "Back to Inventory Infection Control Print List Edit List" at bounding box center [899, 242] width 1256 height 62
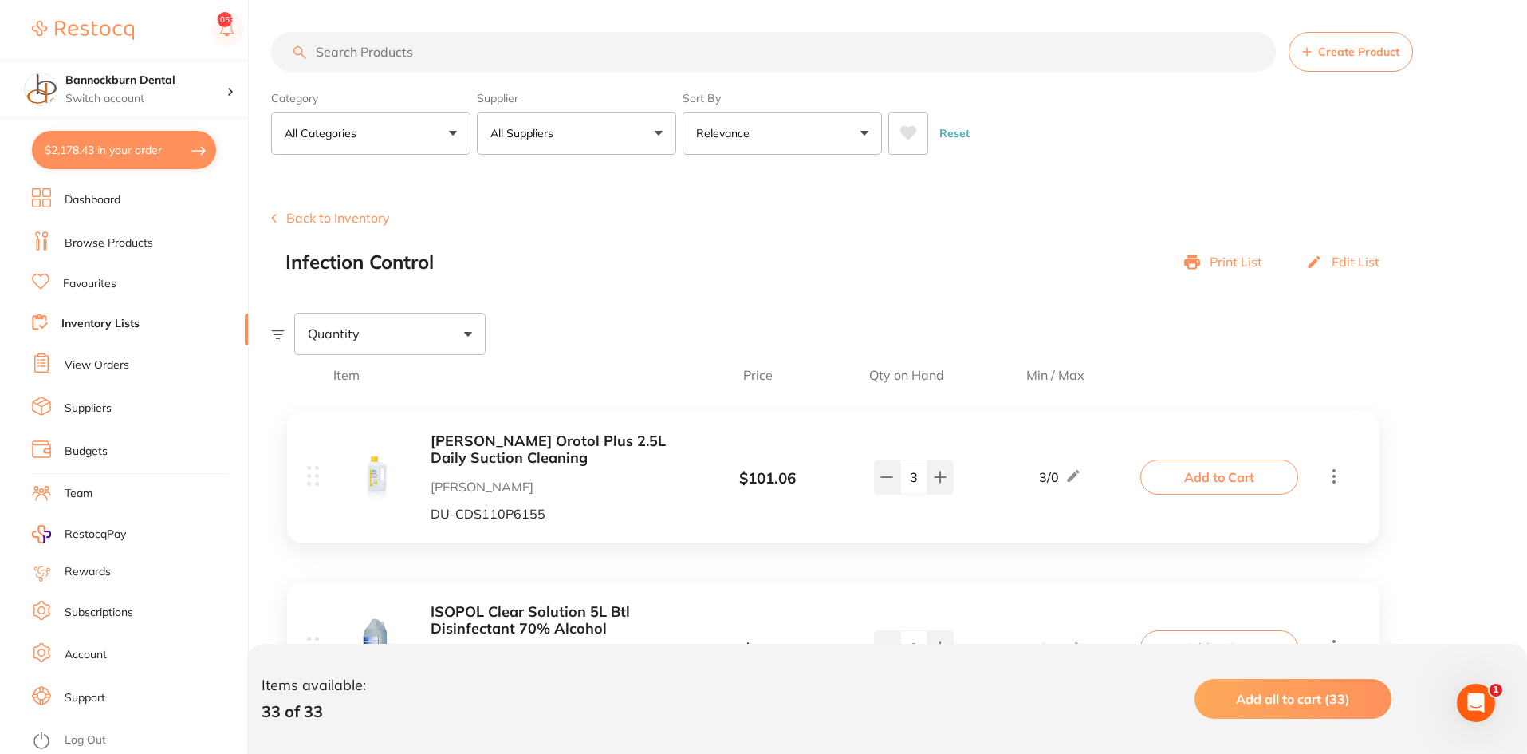
click at [118, 294] on ul "Dashboard Browse Products Favourites Inventory Lists View Orders Suppliers Budg…" at bounding box center [140, 471] width 216 height 566
click at [104, 284] on link "Favourites" at bounding box center [89, 284] width 53 height 16
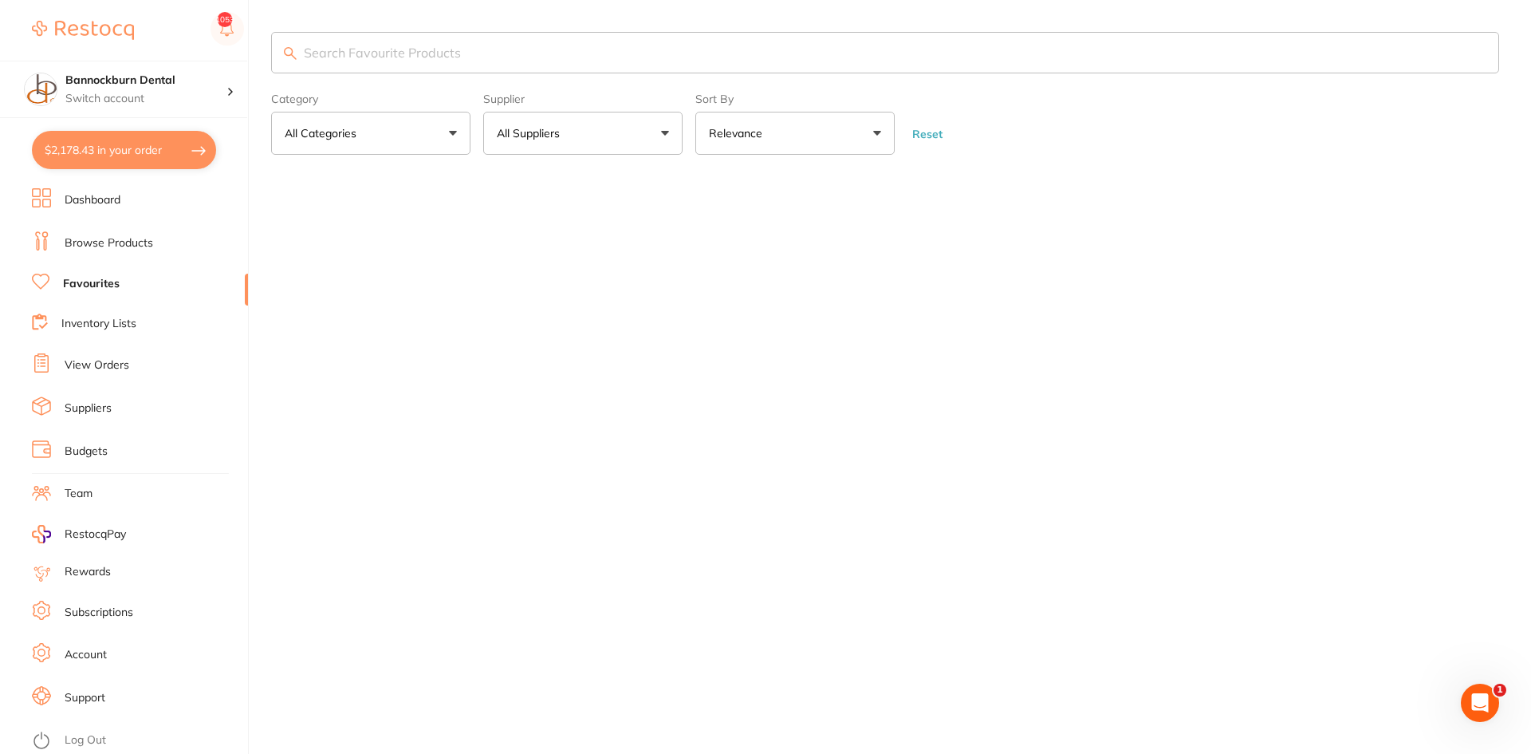
click at [554, 138] on p "All Suppliers" at bounding box center [531, 133] width 69 height 16
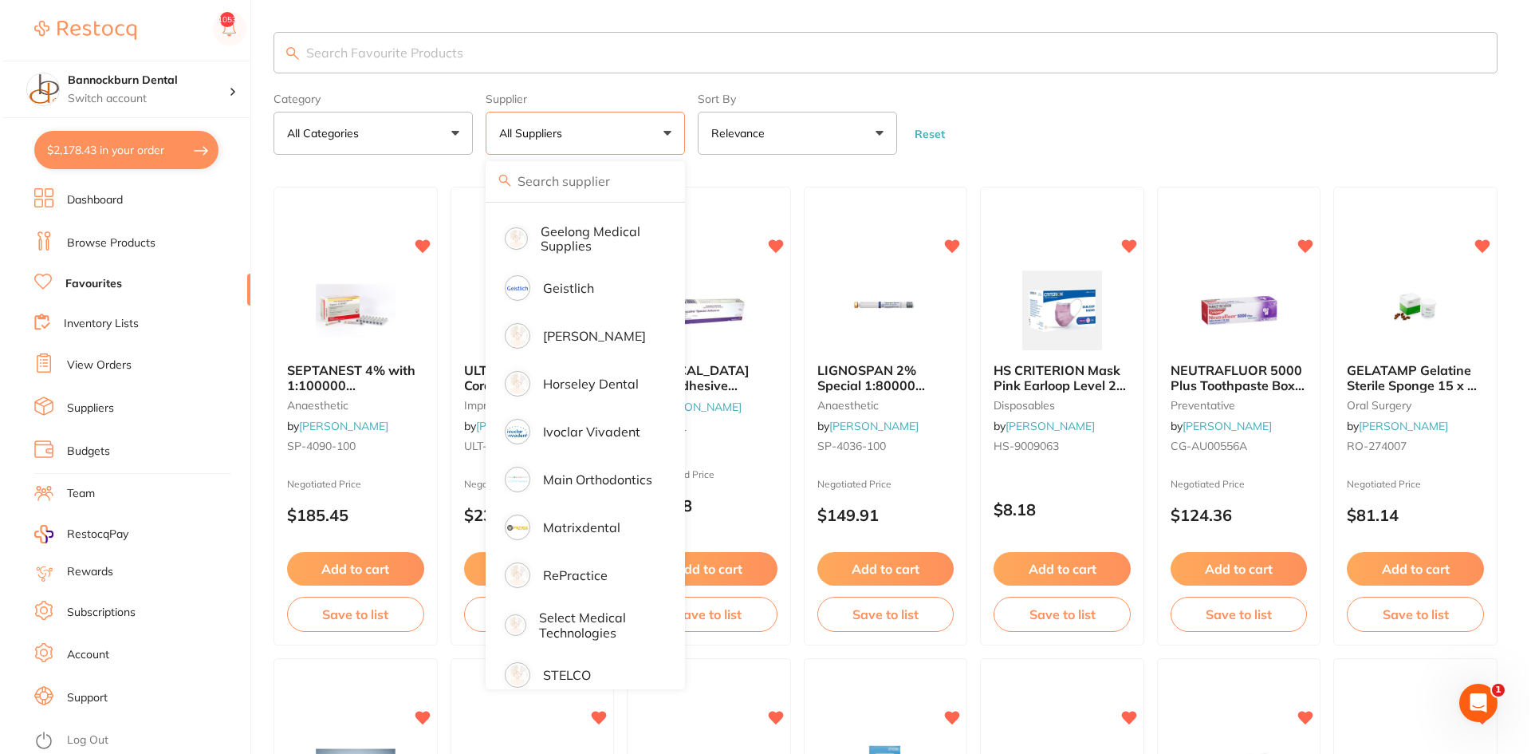
scroll to position [479, 0]
click at [575, 566] on p "RePractice" at bounding box center [573, 573] width 65 height 14
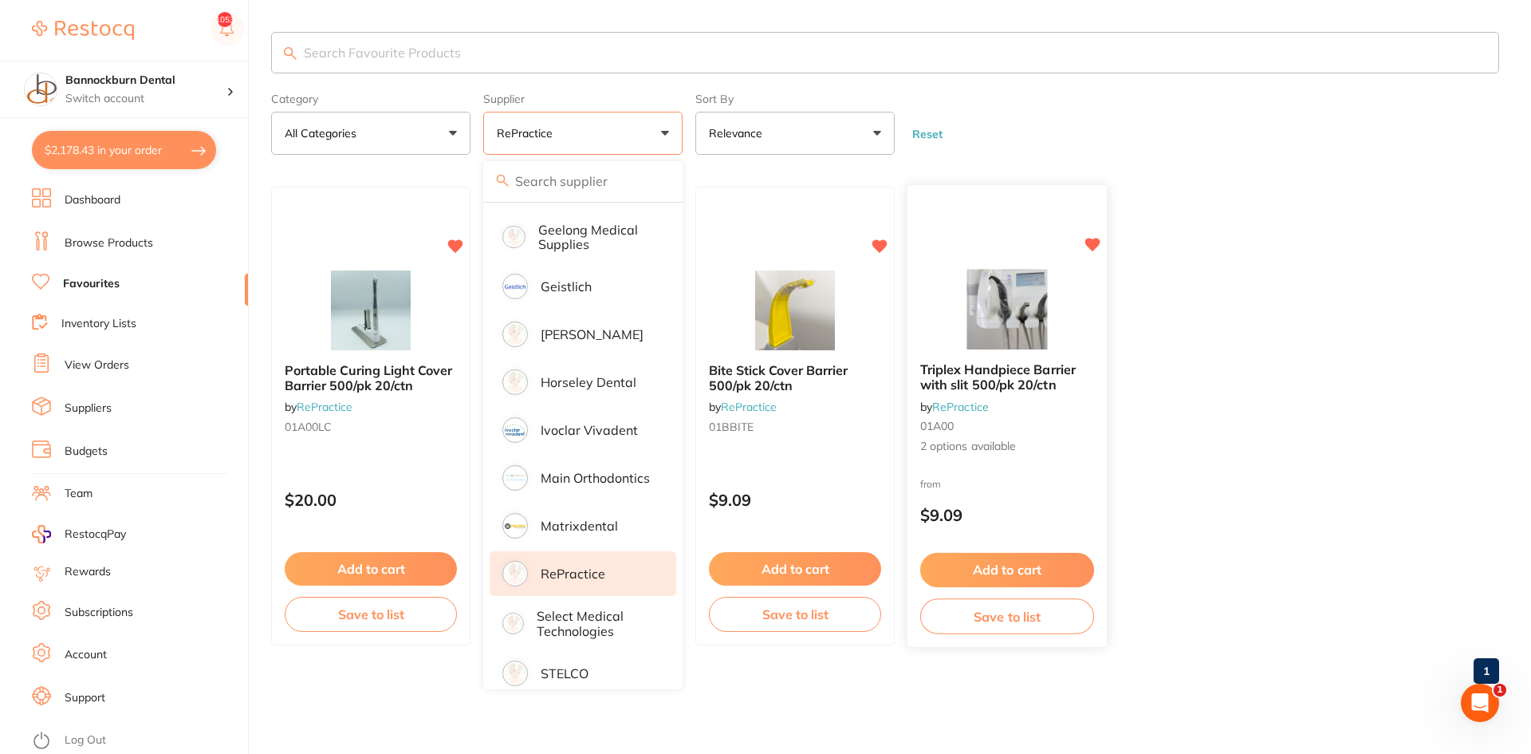
scroll to position [0, 0]
click at [1337, 337] on ul "Portable Curing Light Cover Barrier 500/pk 20/ctn by RePractice 01A00LC $20.00 …" at bounding box center [885, 416] width 1228 height 459
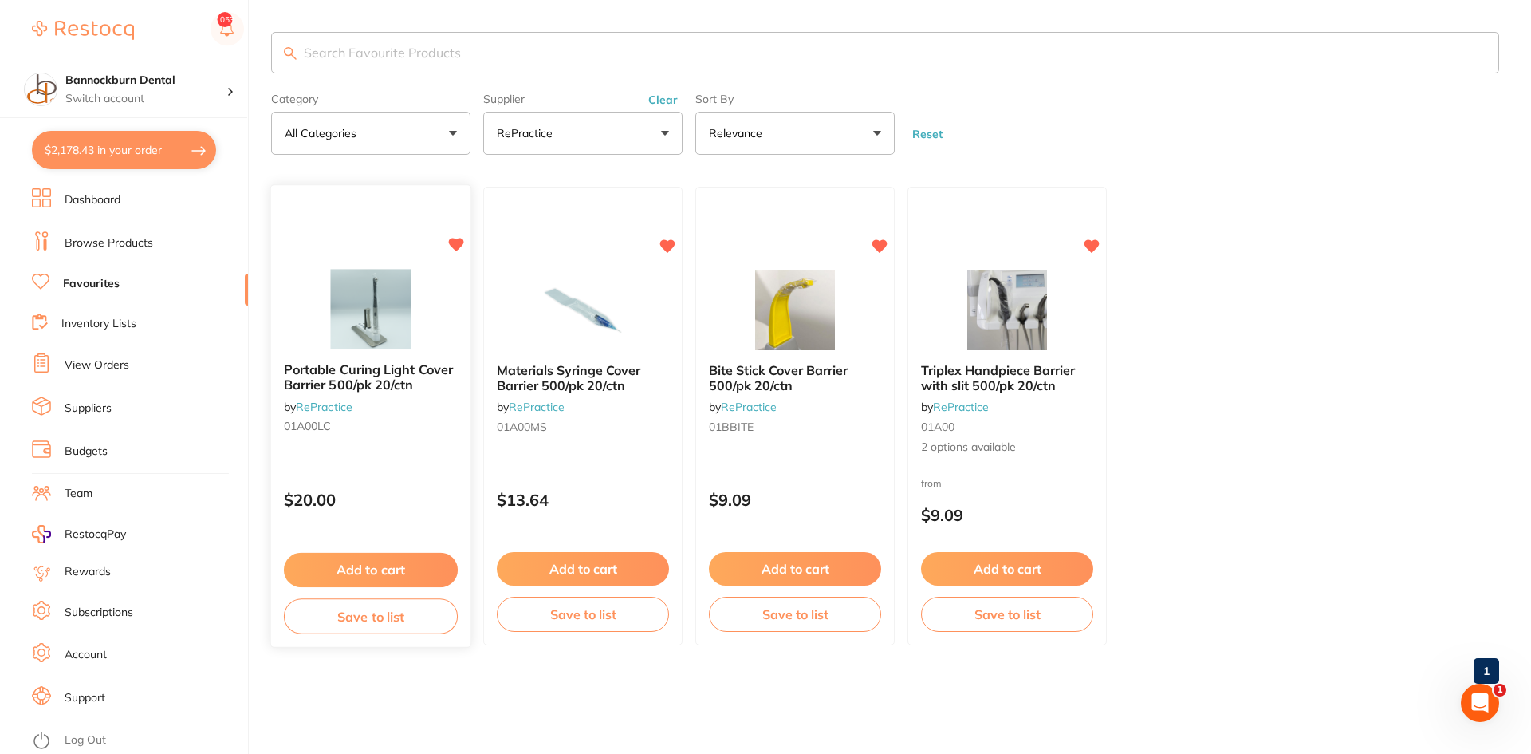
click at [389, 377] on span "Portable Curing Light Cover Barrier 500/pk 20/ctn" at bounding box center [368, 377] width 169 height 31
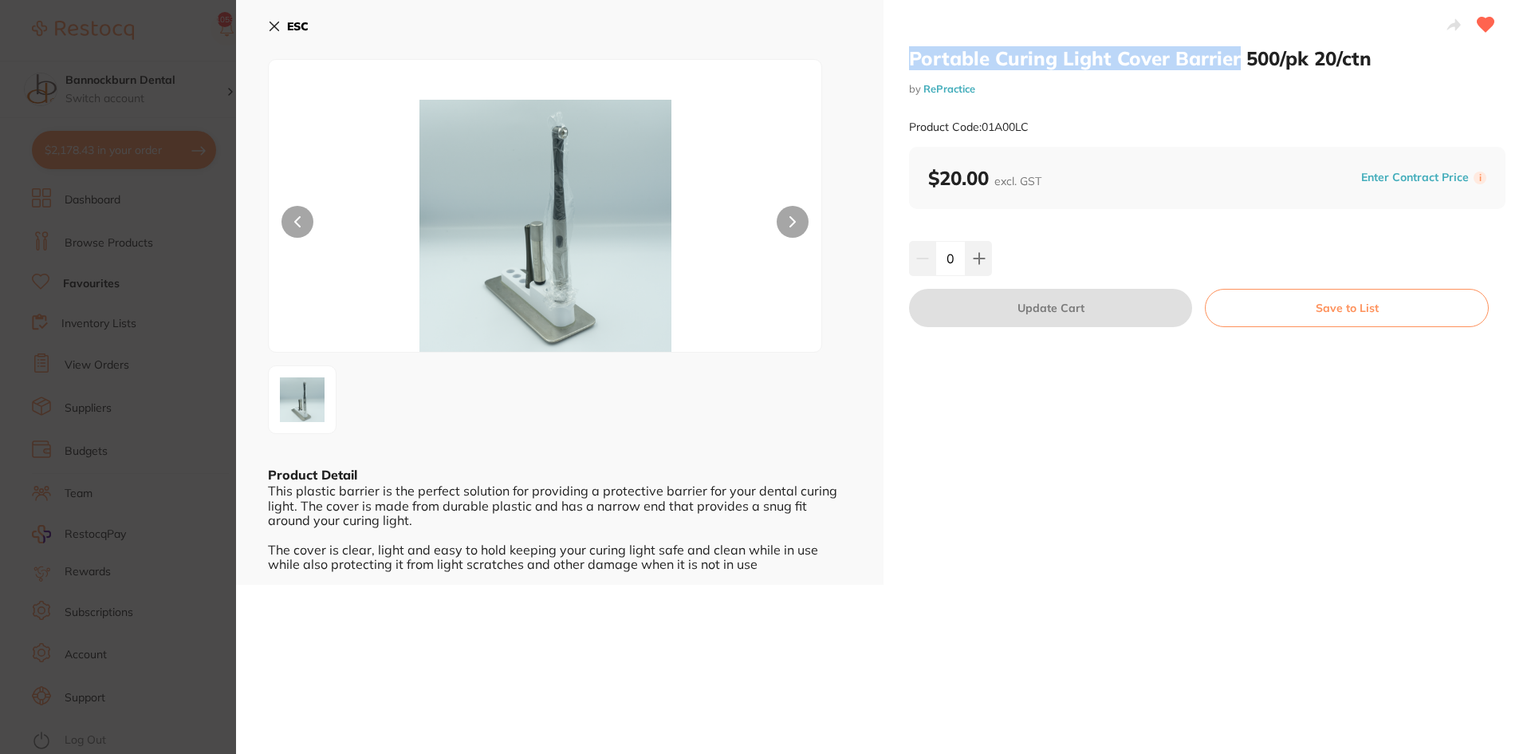
drag, startPoint x: 908, startPoint y: 57, endPoint x: 1232, endPoint y: 65, distance: 324.7
click at [1232, 65] on h2 "Portable Curing Light Cover Barrier 500/pk 20/ctn" at bounding box center [1207, 58] width 597 height 24
copy h2 "Portable Curing Light Cover Barrier"
click at [294, 26] on b "ESC" at bounding box center [298, 26] width 22 height 14
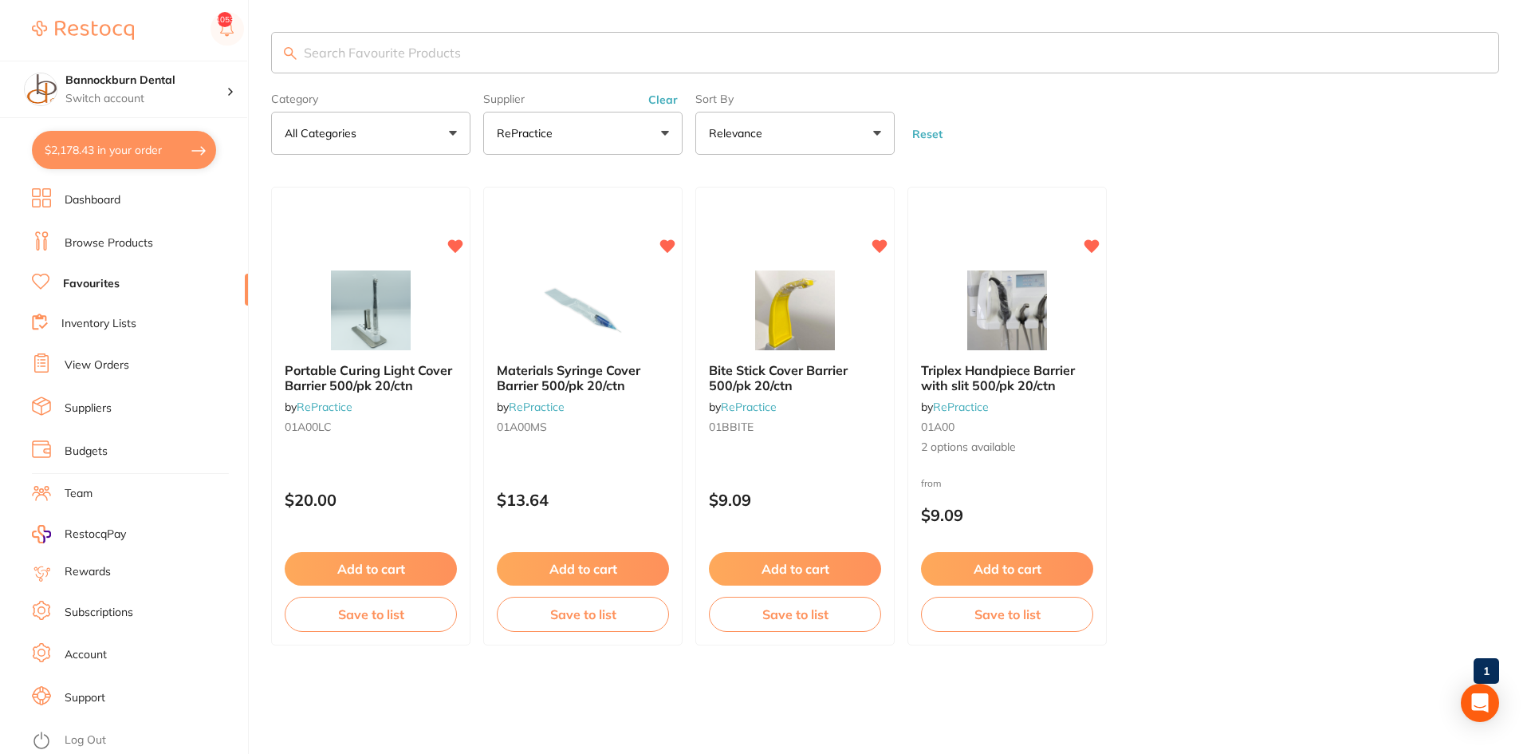
click at [120, 323] on link "Inventory Lists" at bounding box center [98, 324] width 75 height 16
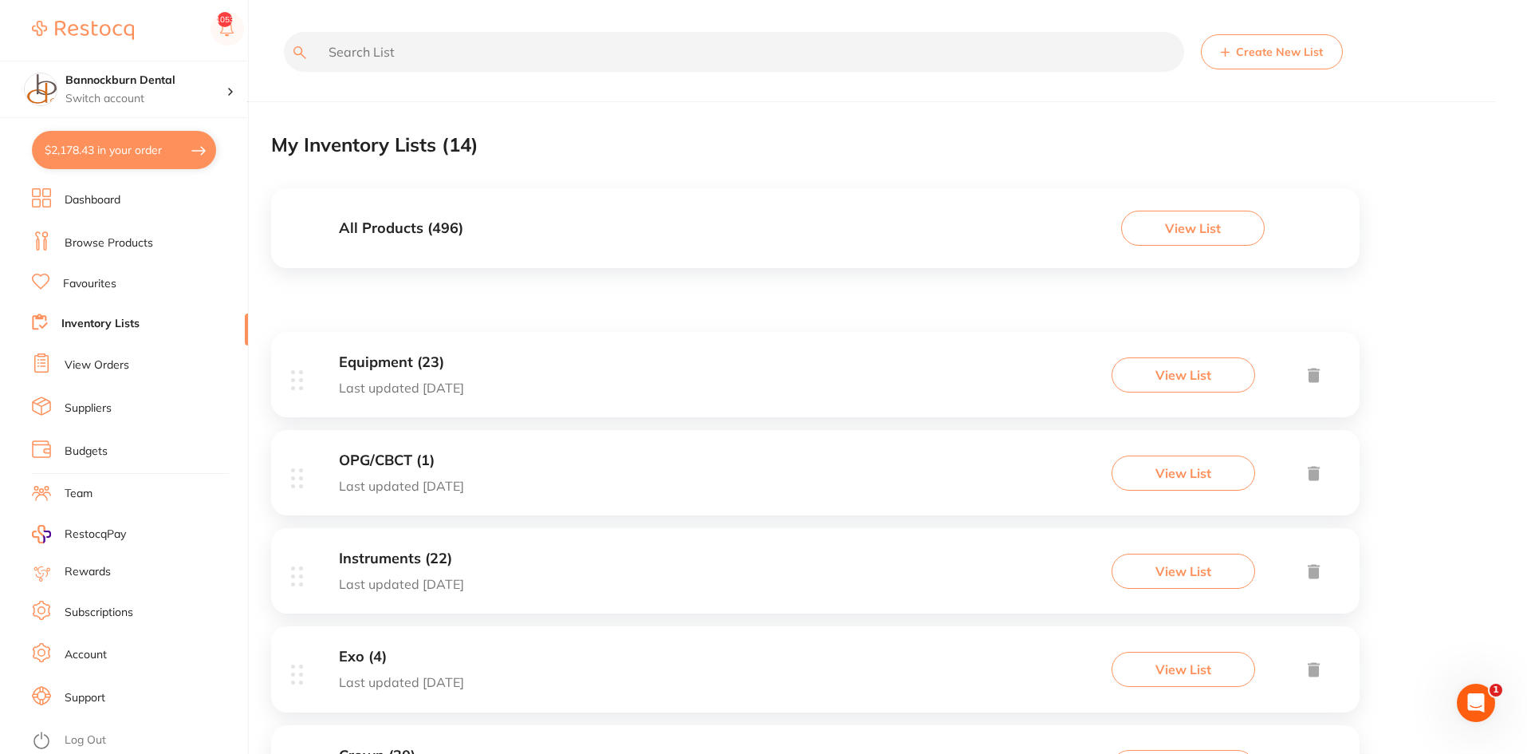
click at [475, 220] on div "All Products ( 496 ) View List" at bounding box center [815, 228] width 1089 height 80
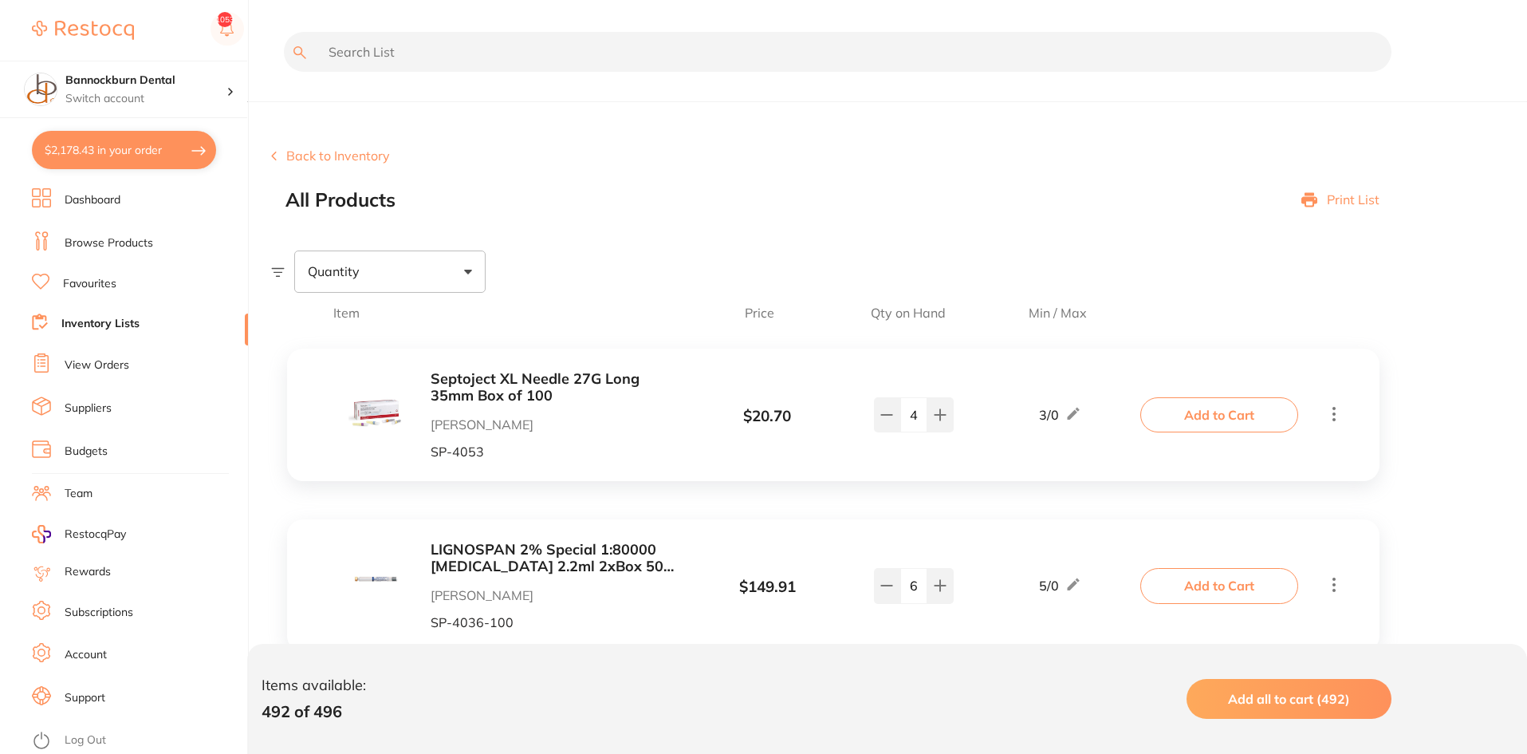
click at [427, 41] on input "text" at bounding box center [838, 52] width 1108 height 40
paste input "portable curing light cover barrier"
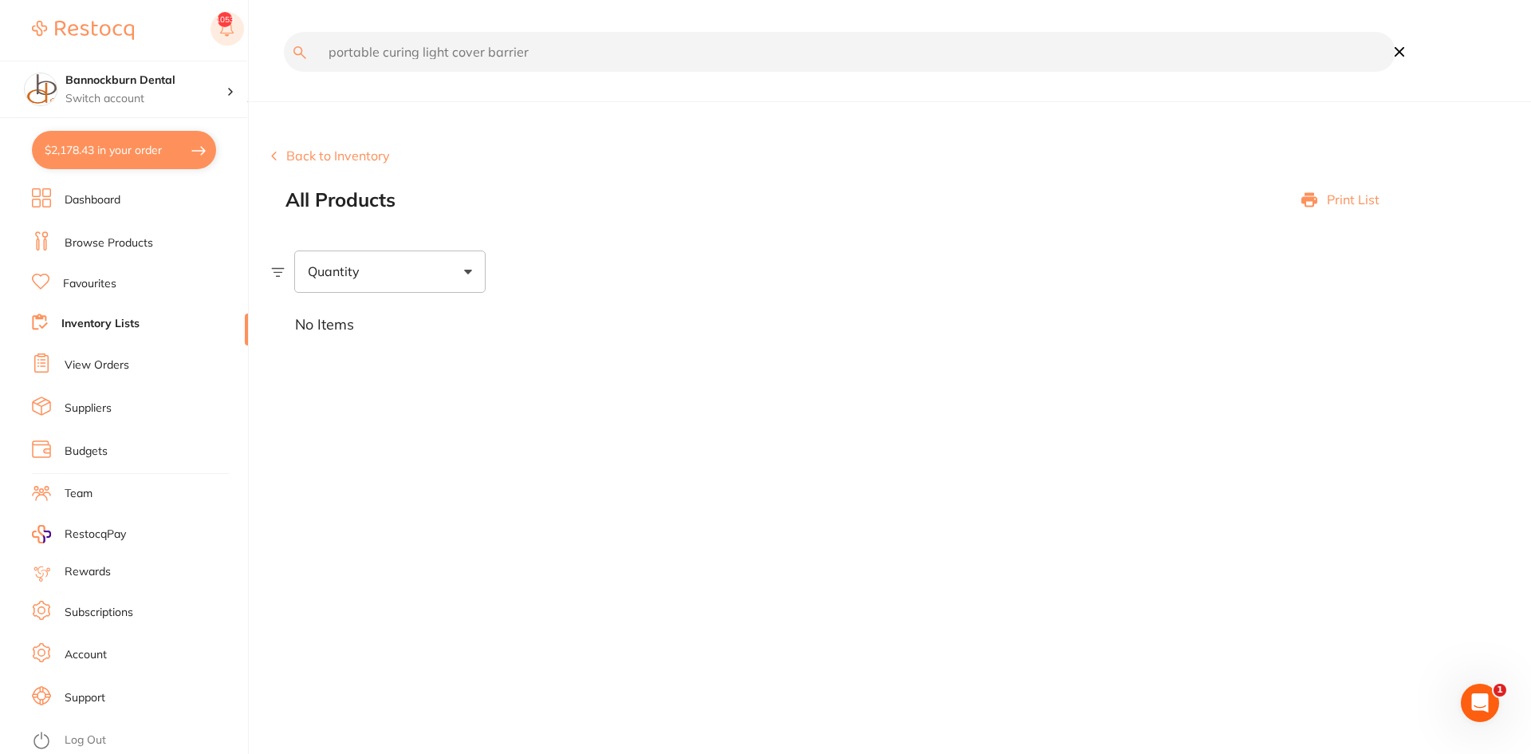
drag, startPoint x: 450, startPoint y: 50, endPoint x: 231, endPoint y: 39, distance: 218.8
click at [231, 39] on div "$2,178.43 Bannockburn Dental Switch account Bannockburn Dental $2,178.43 in you…" at bounding box center [765, 377] width 1531 height 754
type input "cover barrier"
click at [114, 281] on link "Favourites" at bounding box center [89, 284] width 53 height 16
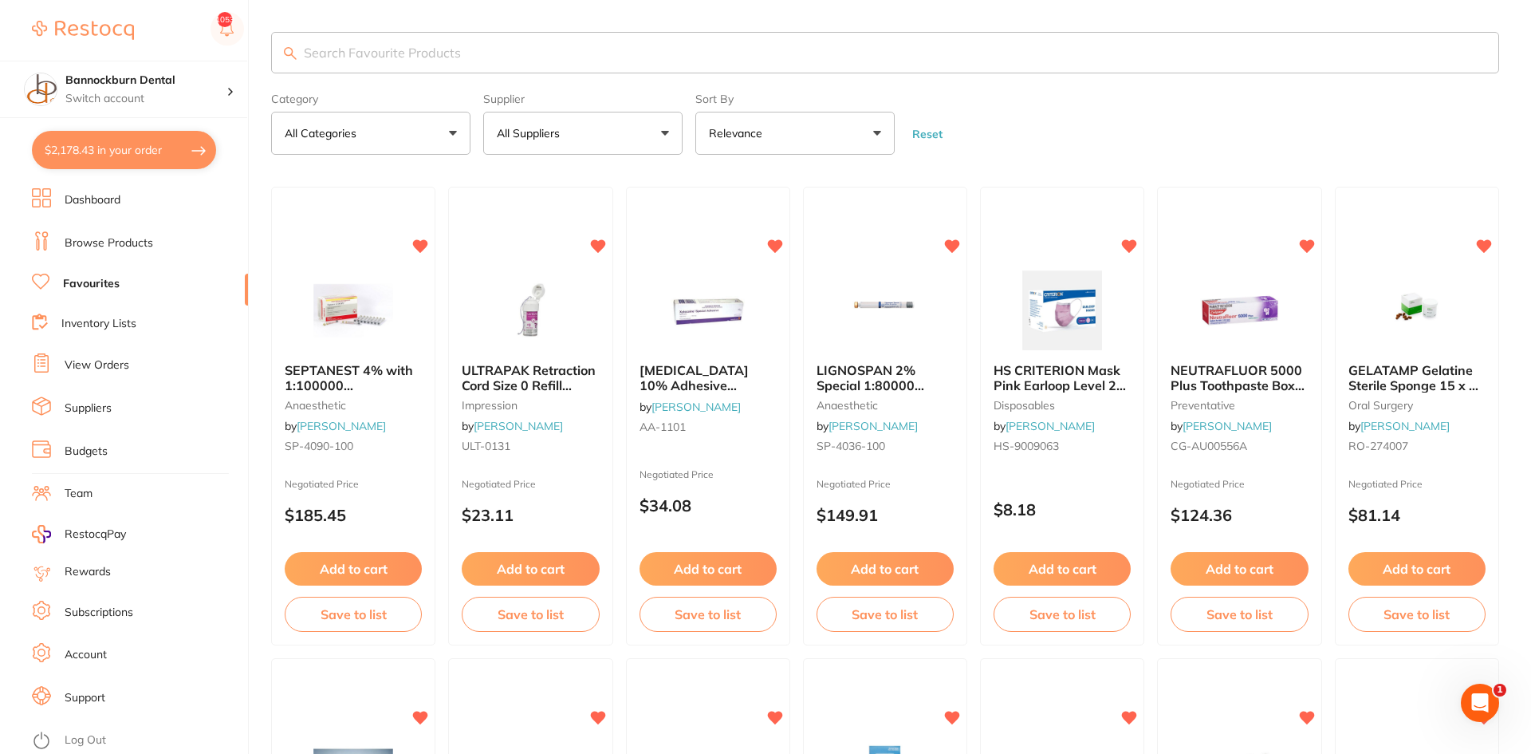
click at [594, 129] on button "All Suppliers" at bounding box center [582, 133] width 199 height 43
type input "re"
click at [584, 258] on li "RePractice" at bounding box center [583, 271] width 187 height 45
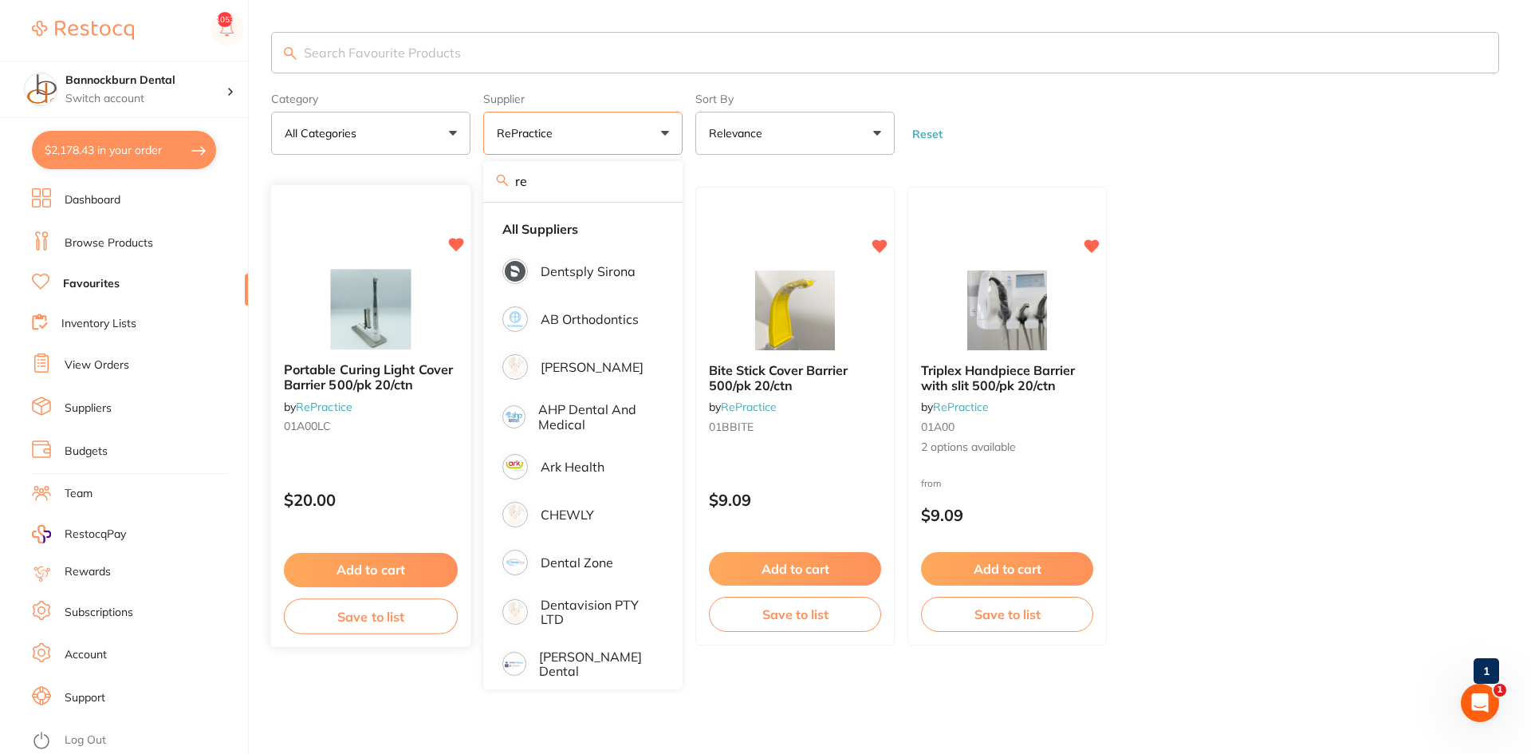
click at [391, 628] on button "Save to list" at bounding box center [371, 616] width 174 height 36
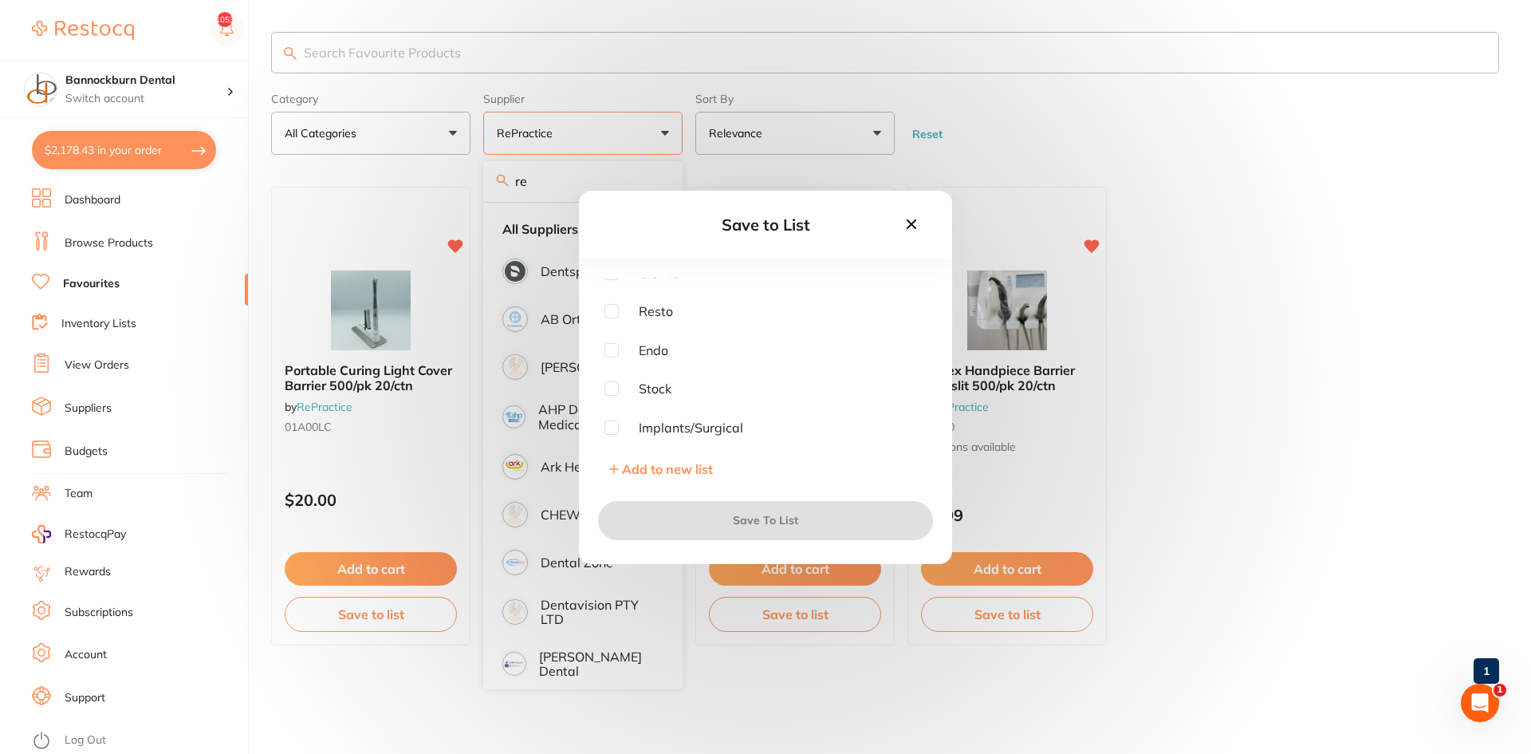
scroll to position [199, 0]
click at [608, 352] on input "checkbox" at bounding box center [612, 355] width 14 height 14
checkbox input "true"
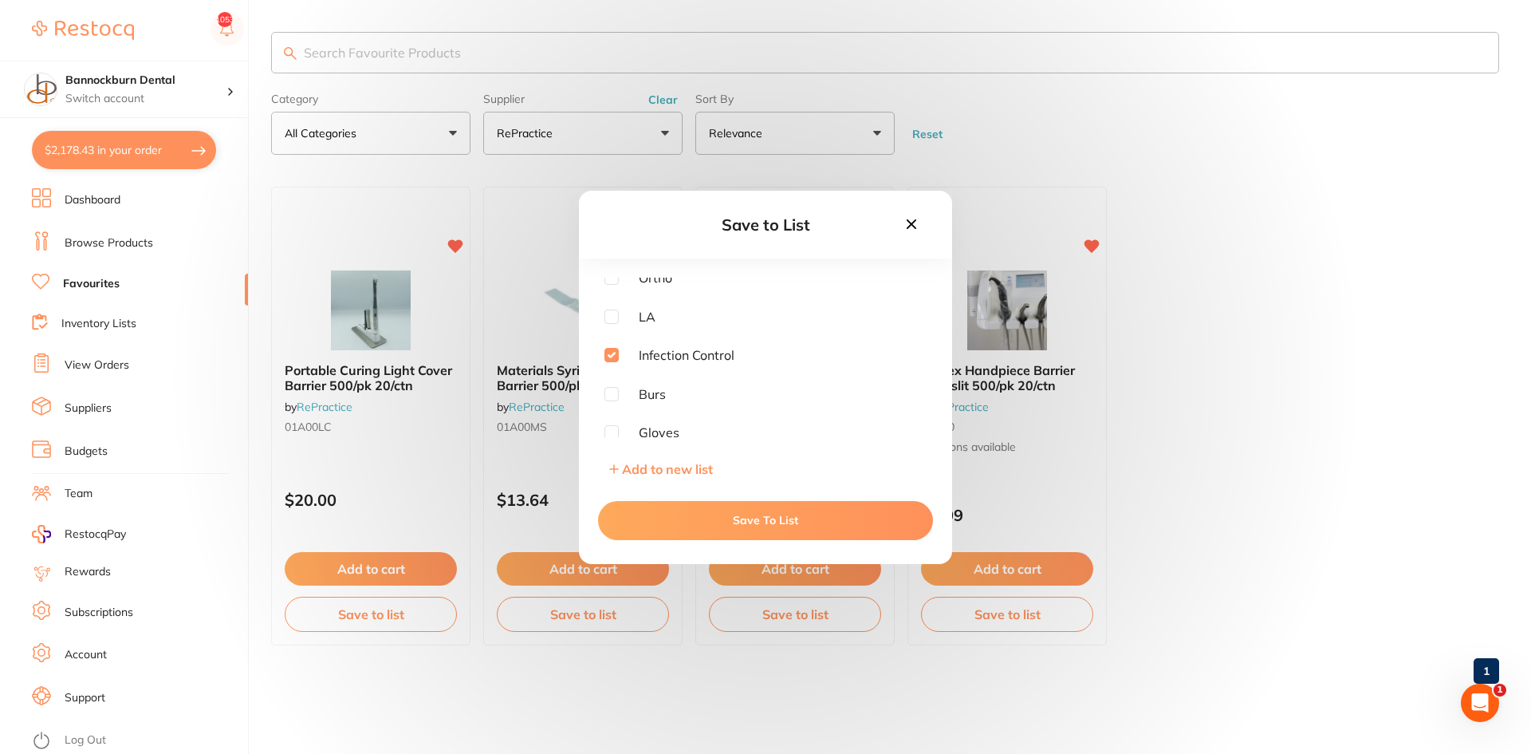
click at [683, 520] on button "Save To List" at bounding box center [765, 520] width 335 height 38
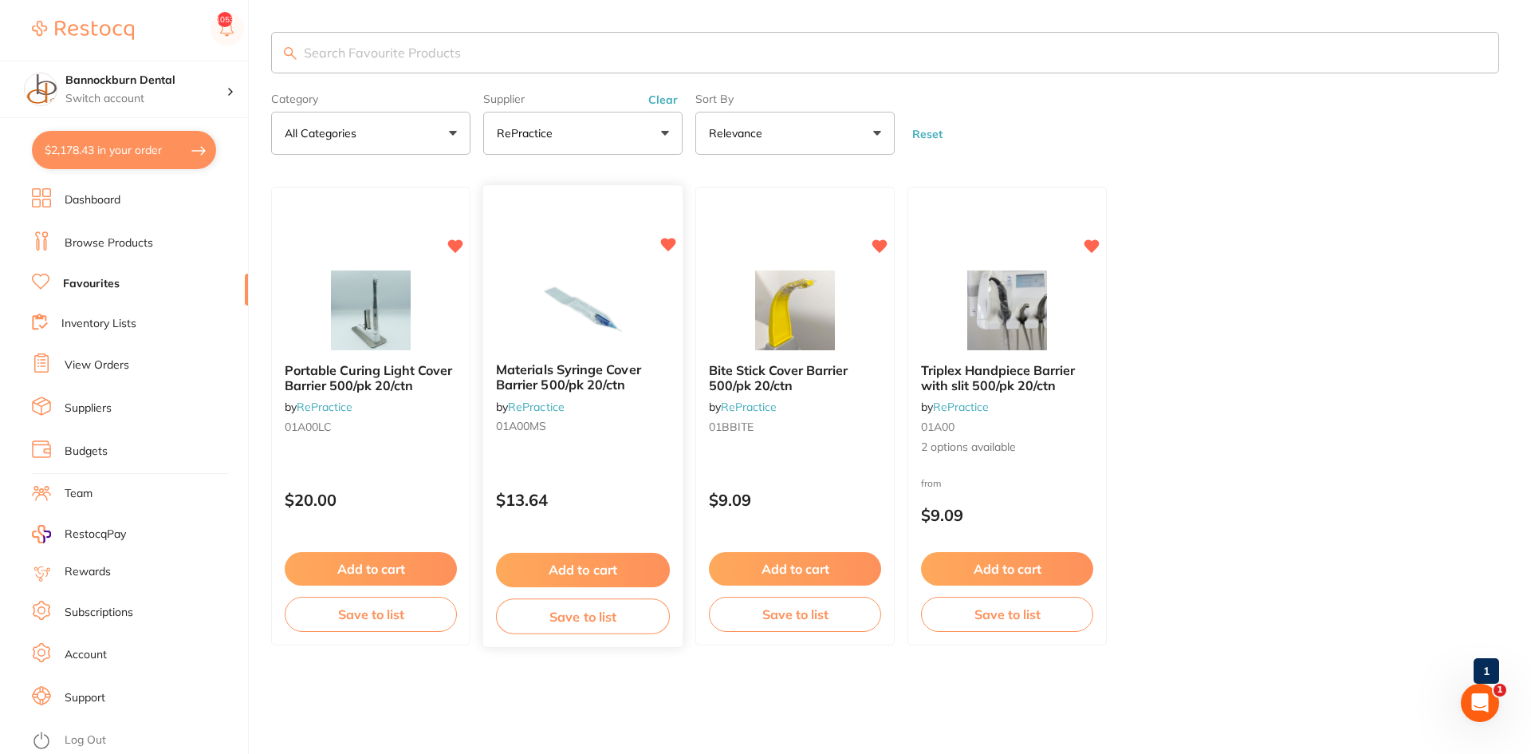
scroll to position [0, 0]
click at [640, 618] on button "Save to list" at bounding box center [583, 616] width 174 height 36
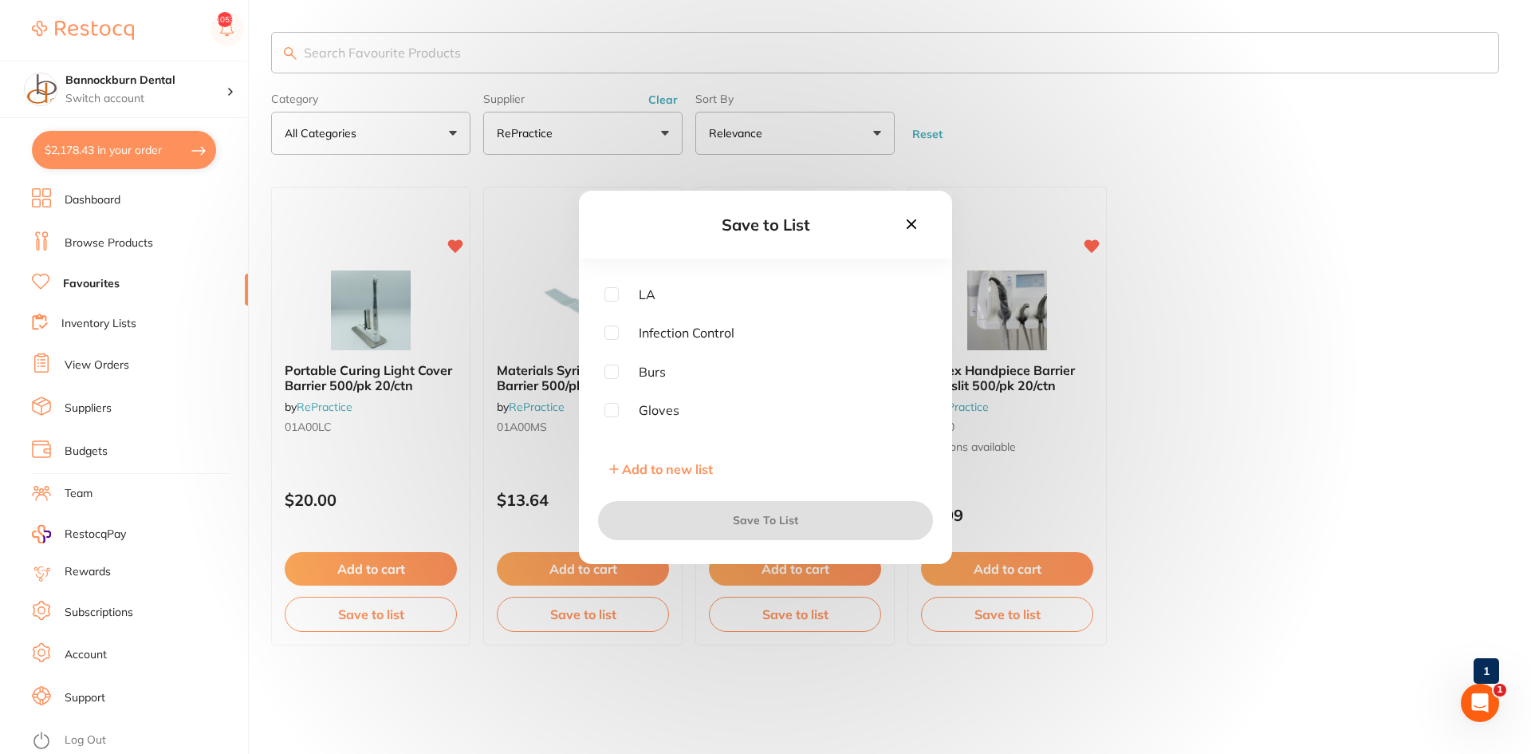
scroll to position [239, 0]
click at [610, 316] on input "checkbox" at bounding box center [612, 315] width 14 height 14
checkbox input "true"
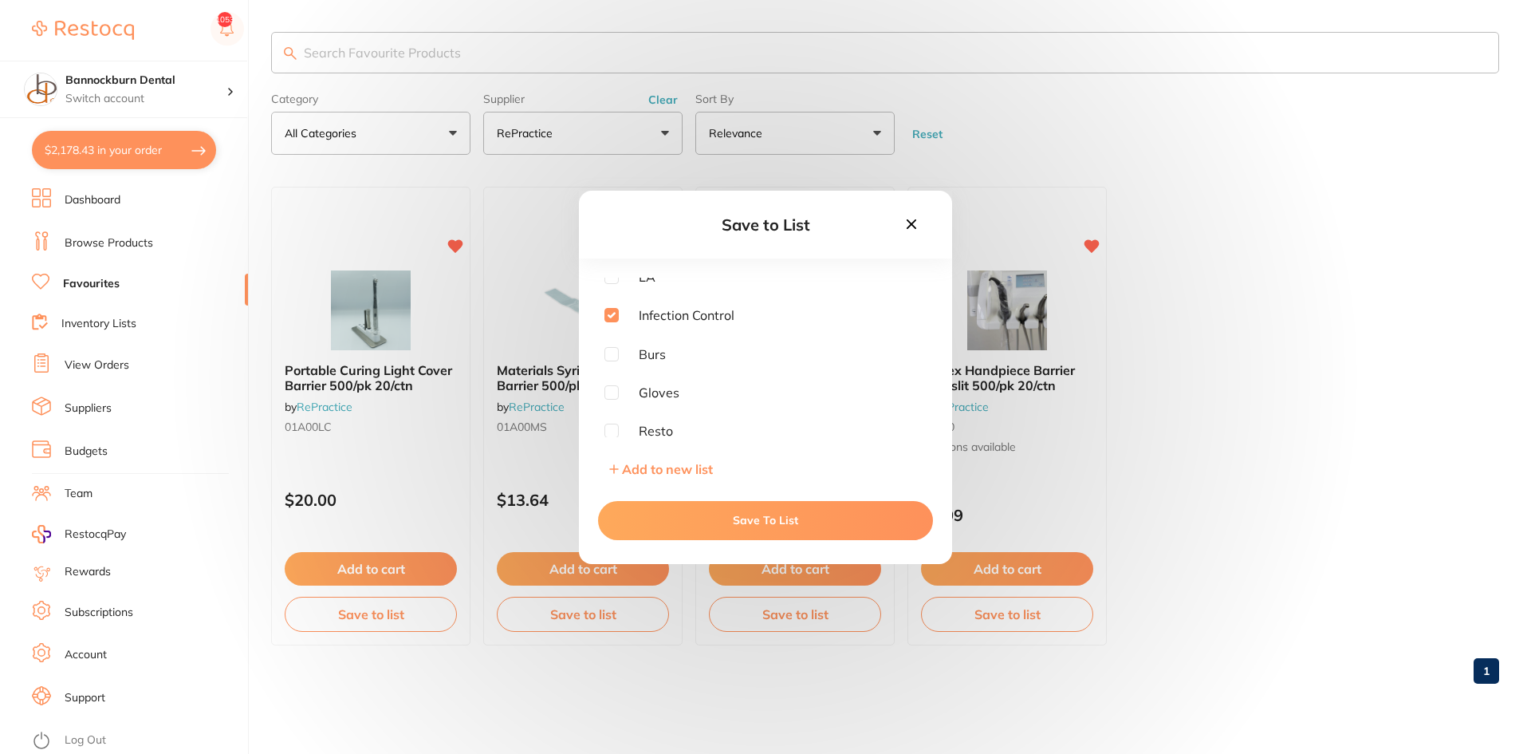
click at [753, 518] on button "Save To List" at bounding box center [765, 520] width 335 height 38
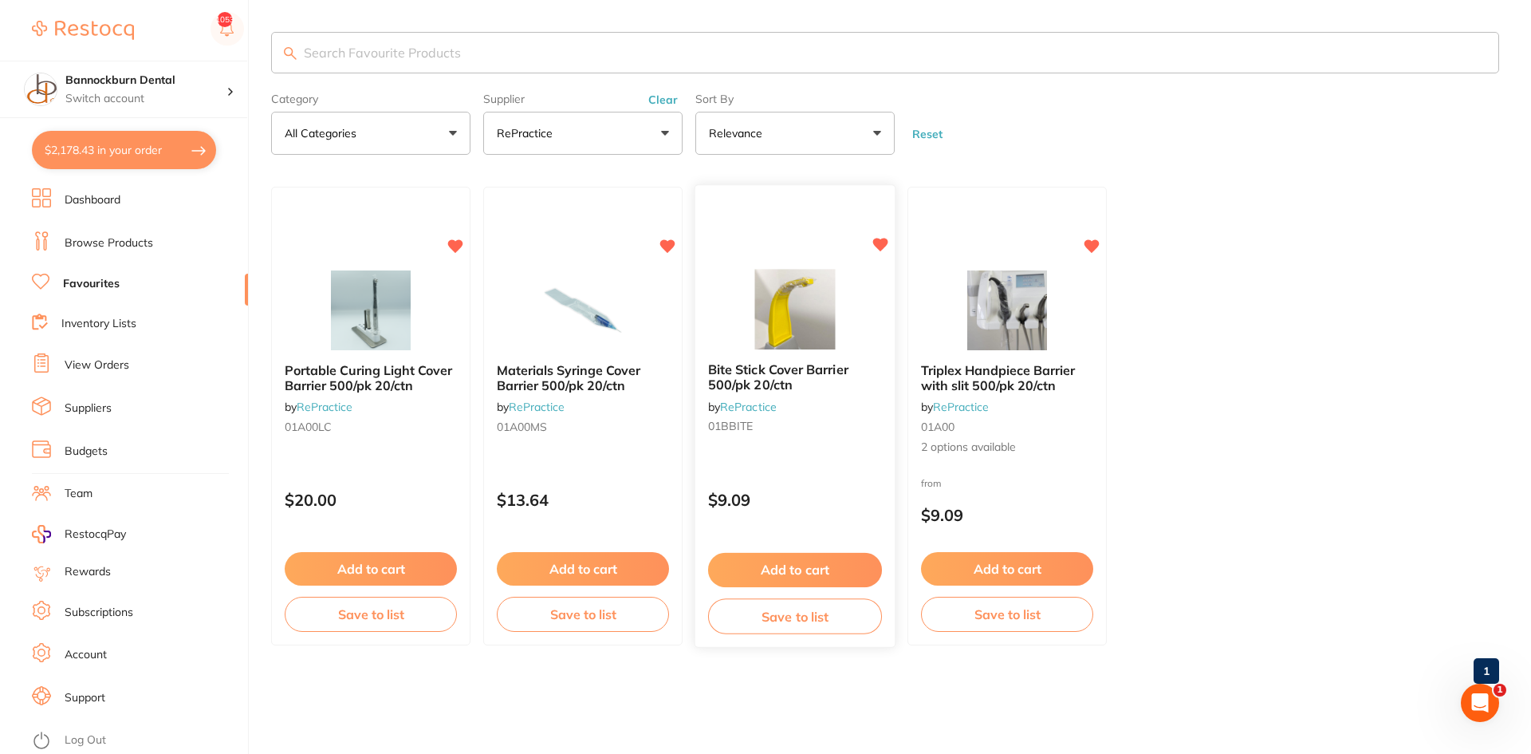
scroll to position [0, 0]
click at [805, 623] on button "Save to list" at bounding box center [795, 616] width 174 height 36
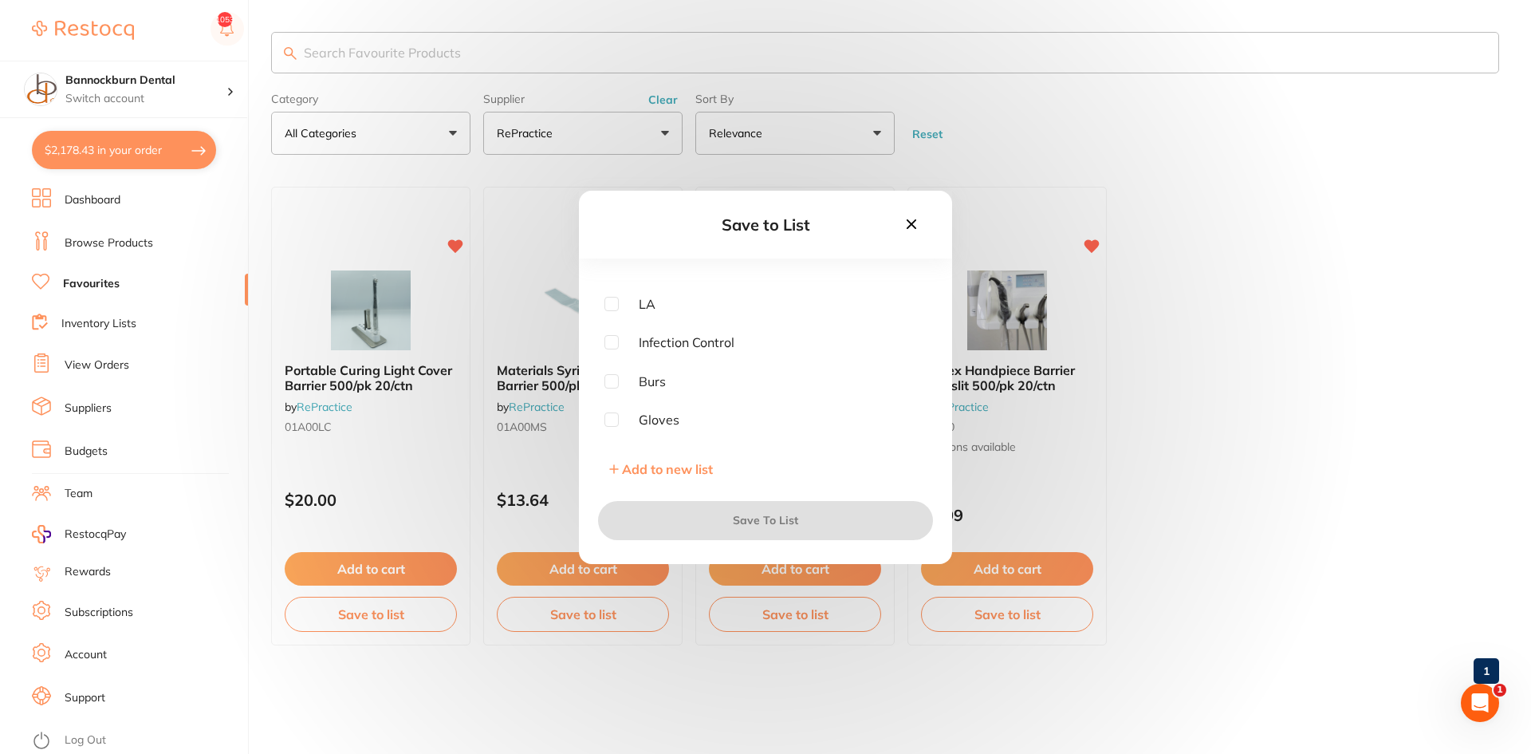
scroll to position [239, 0]
click at [619, 315] on span "Infection Control" at bounding box center [677, 315] width 116 height 14
click at [615, 317] on input "checkbox" at bounding box center [612, 315] width 14 height 14
checkbox input "true"
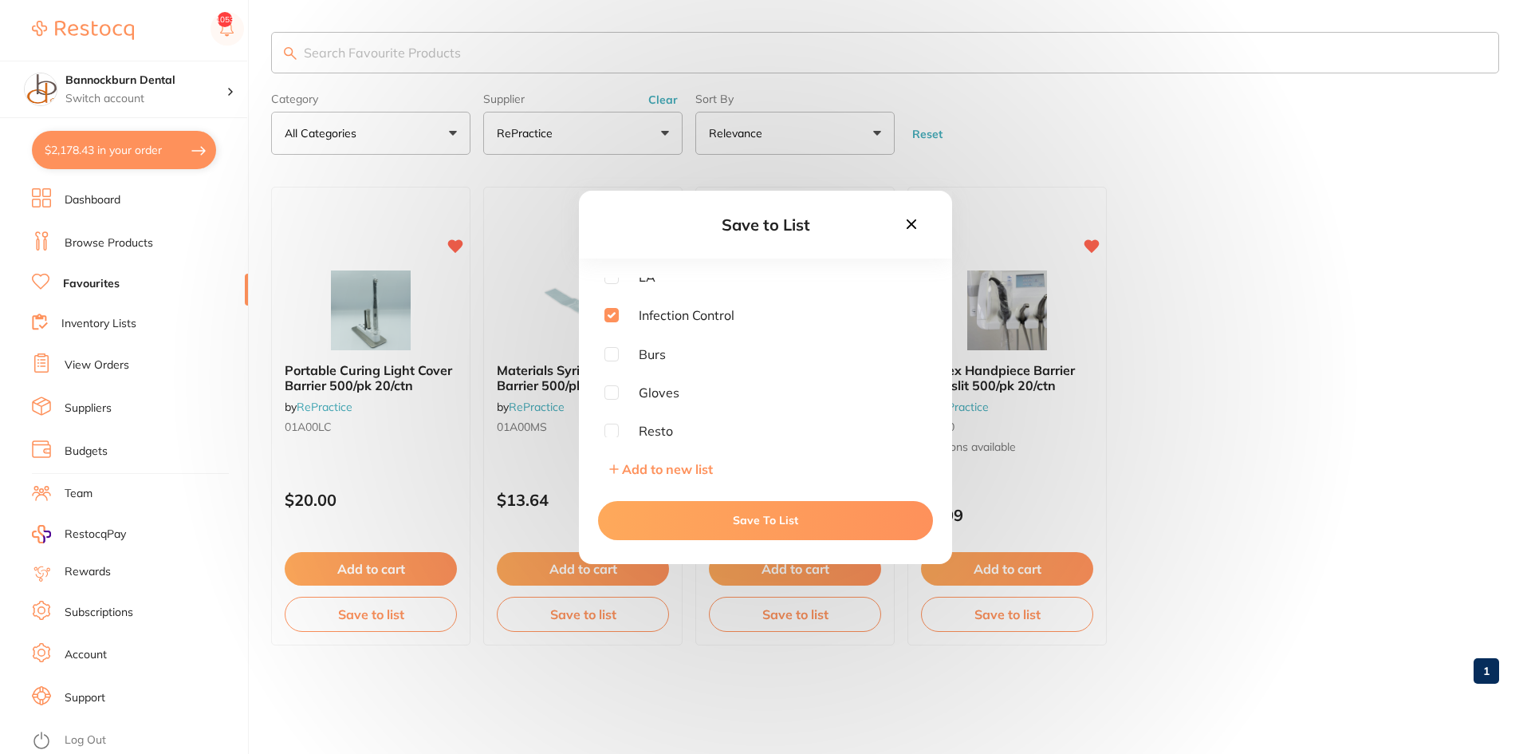
click at [751, 518] on button "Save To List" at bounding box center [765, 520] width 335 height 38
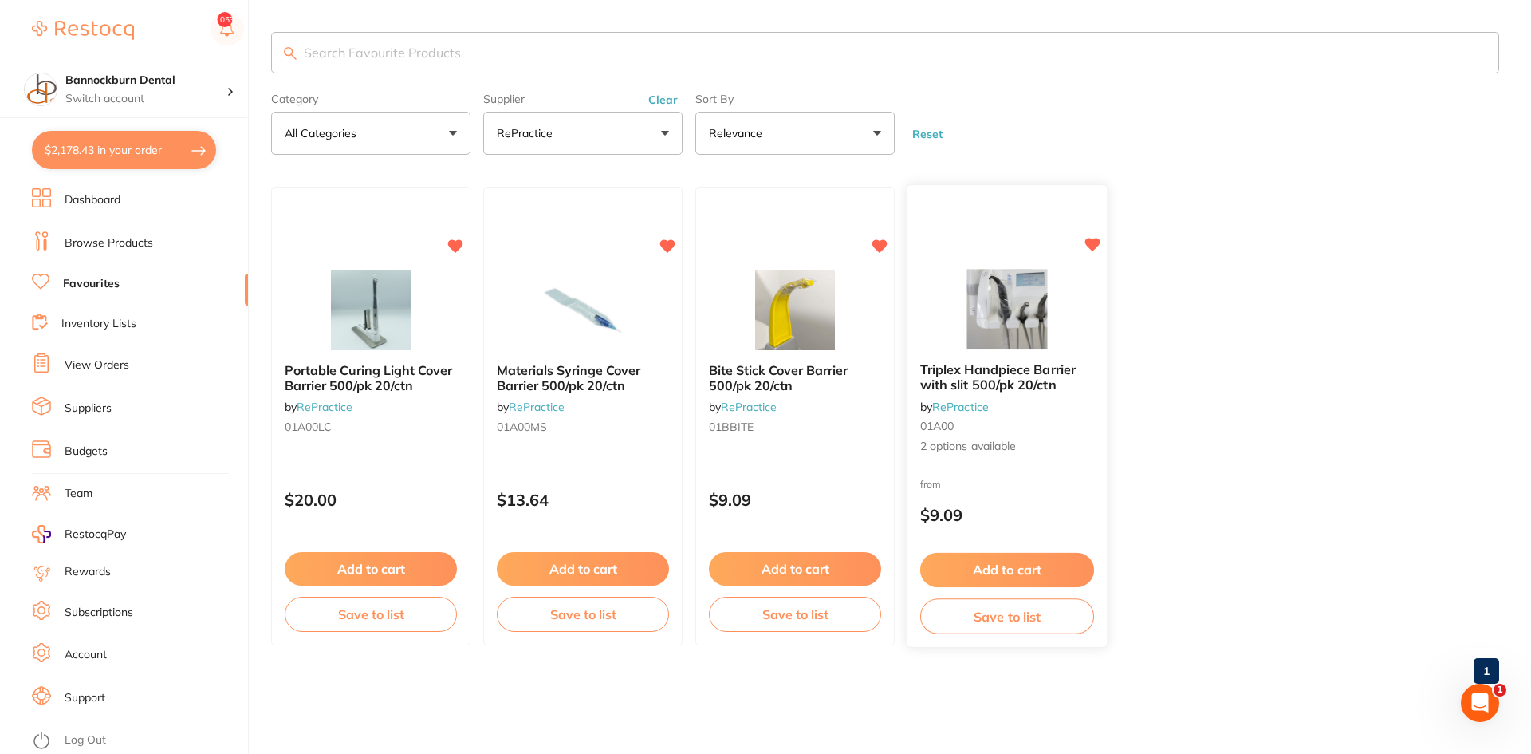
scroll to position [0, 0]
click at [956, 612] on button "Save to list" at bounding box center [1007, 616] width 174 height 36
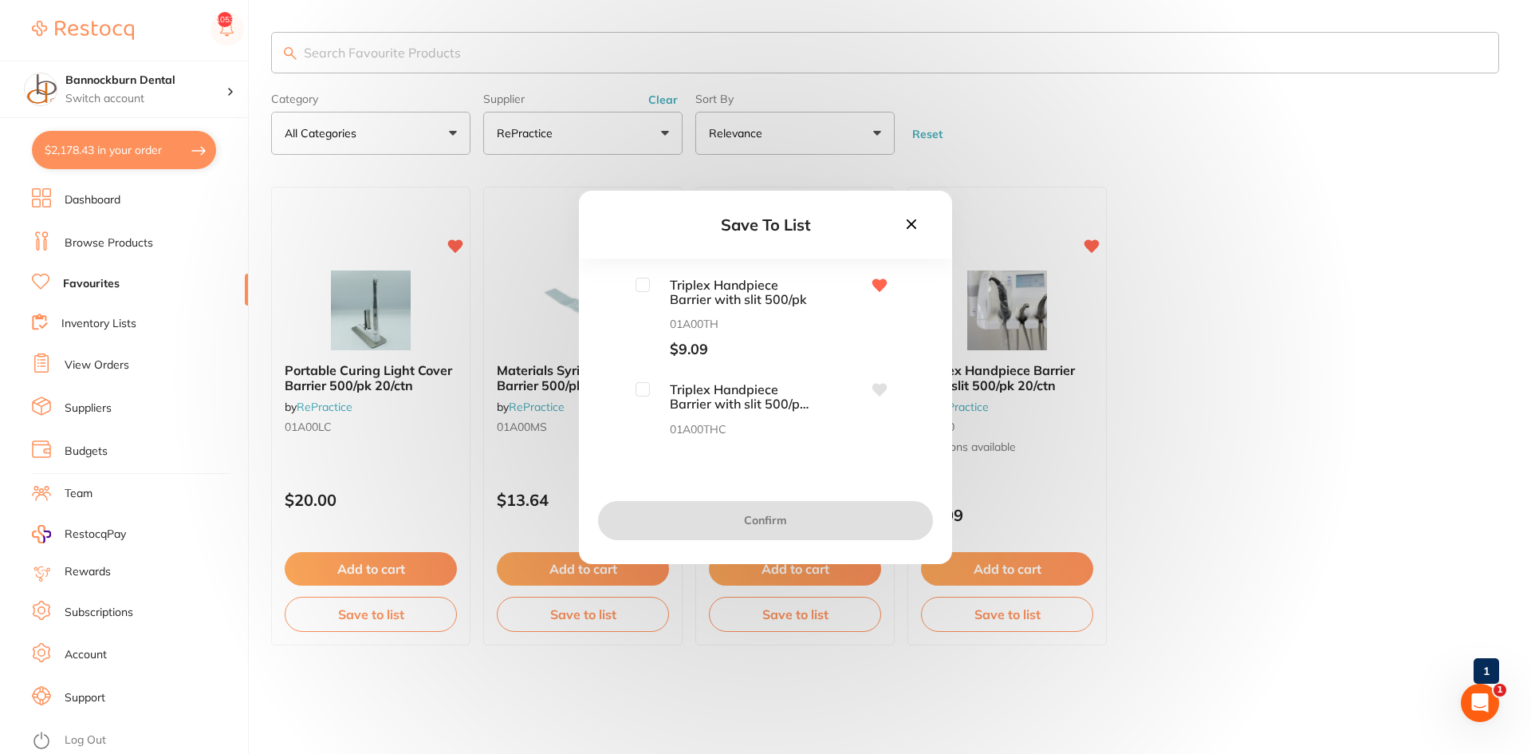
click at [642, 286] on input "checkbox" at bounding box center [643, 285] width 14 height 14
checkbox input "true"
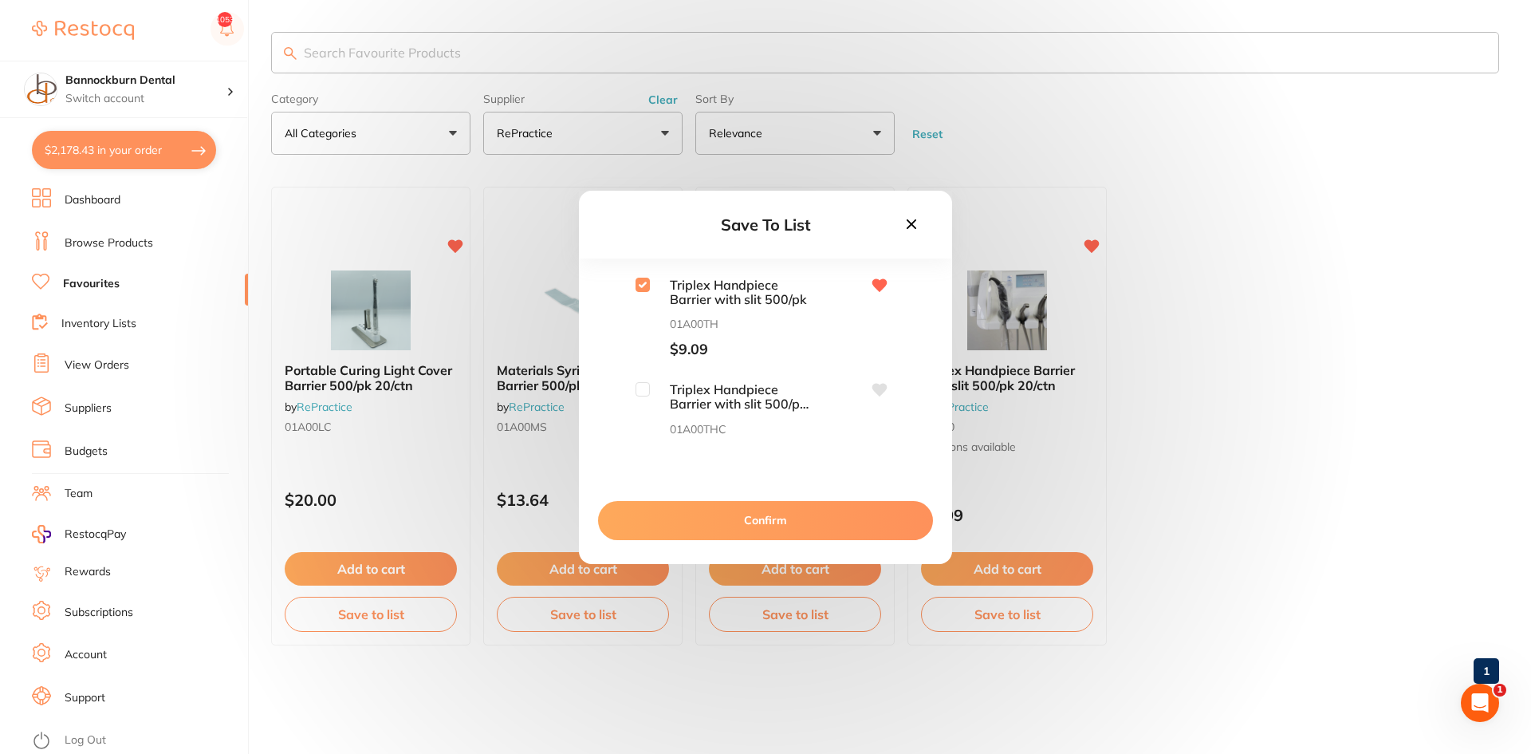
click at [811, 530] on button "Confirm" at bounding box center [765, 520] width 335 height 38
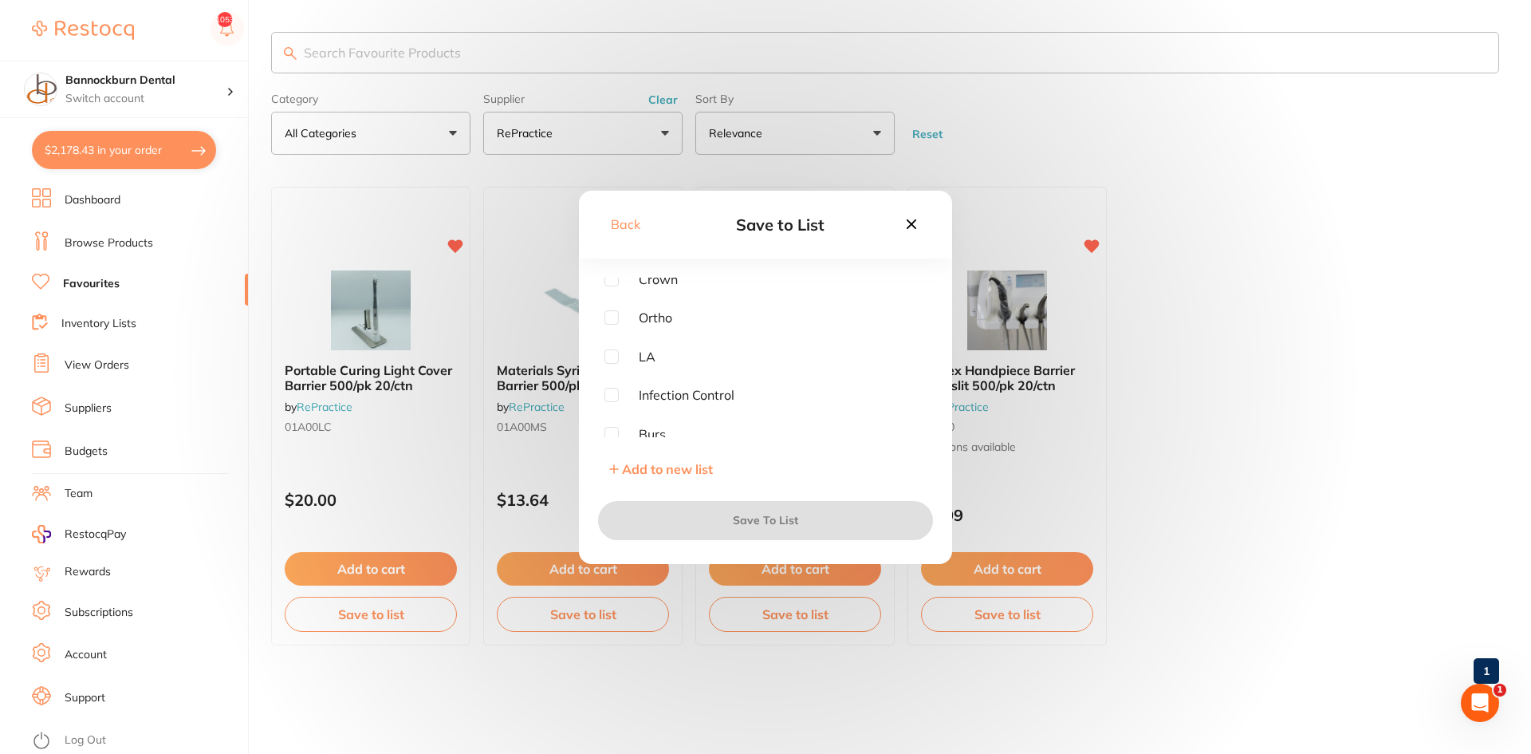
scroll to position [239, 0]
click at [614, 314] on input "checkbox" at bounding box center [612, 315] width 14 height 14
checkbox input "true"
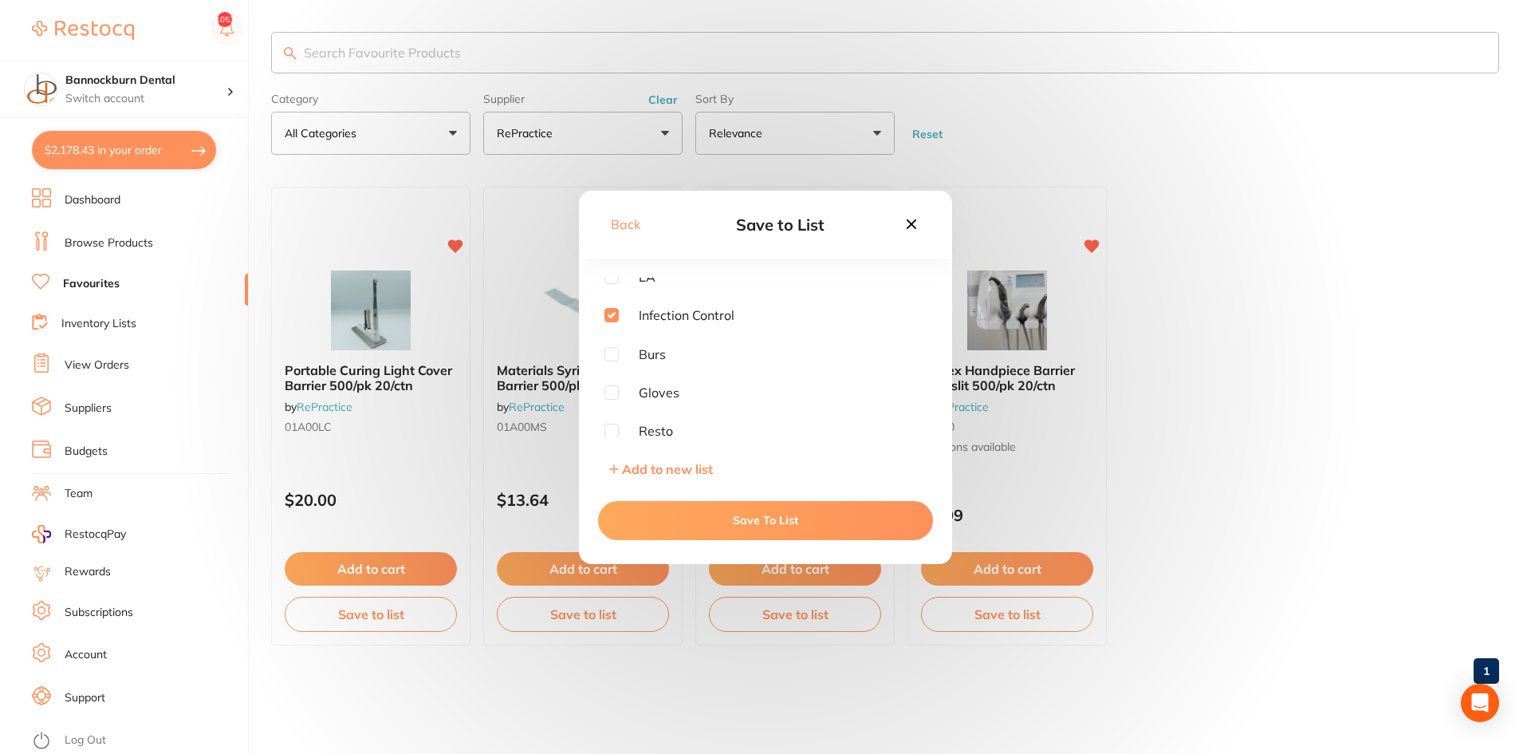
click at [727, 515] on button "Save To List" at bounding box center [765, 520] width 335 height 38
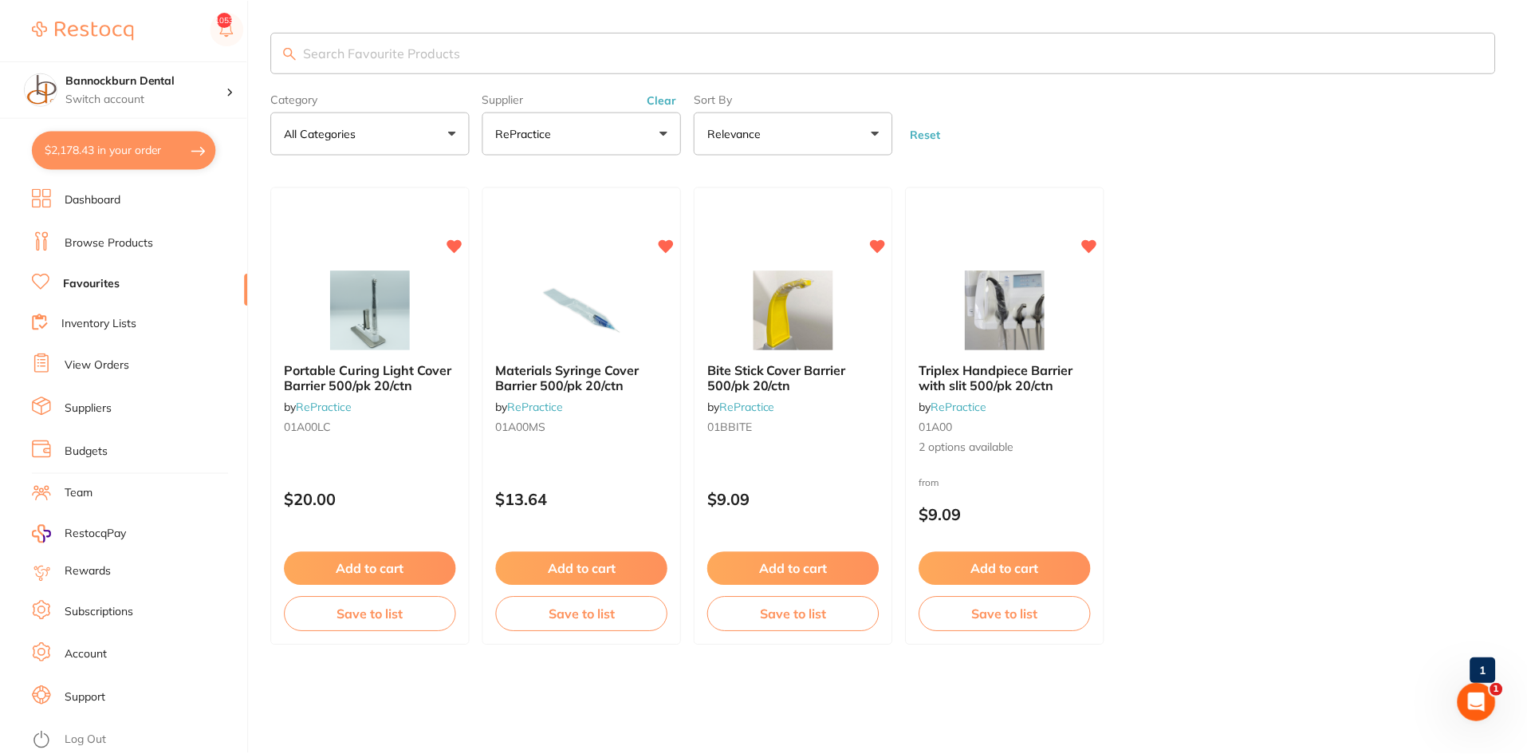
scroll to position [0, 0]
click at [116, 326] on link "Inventory Lists" at bounding box center [98, 324] width 75 height 16
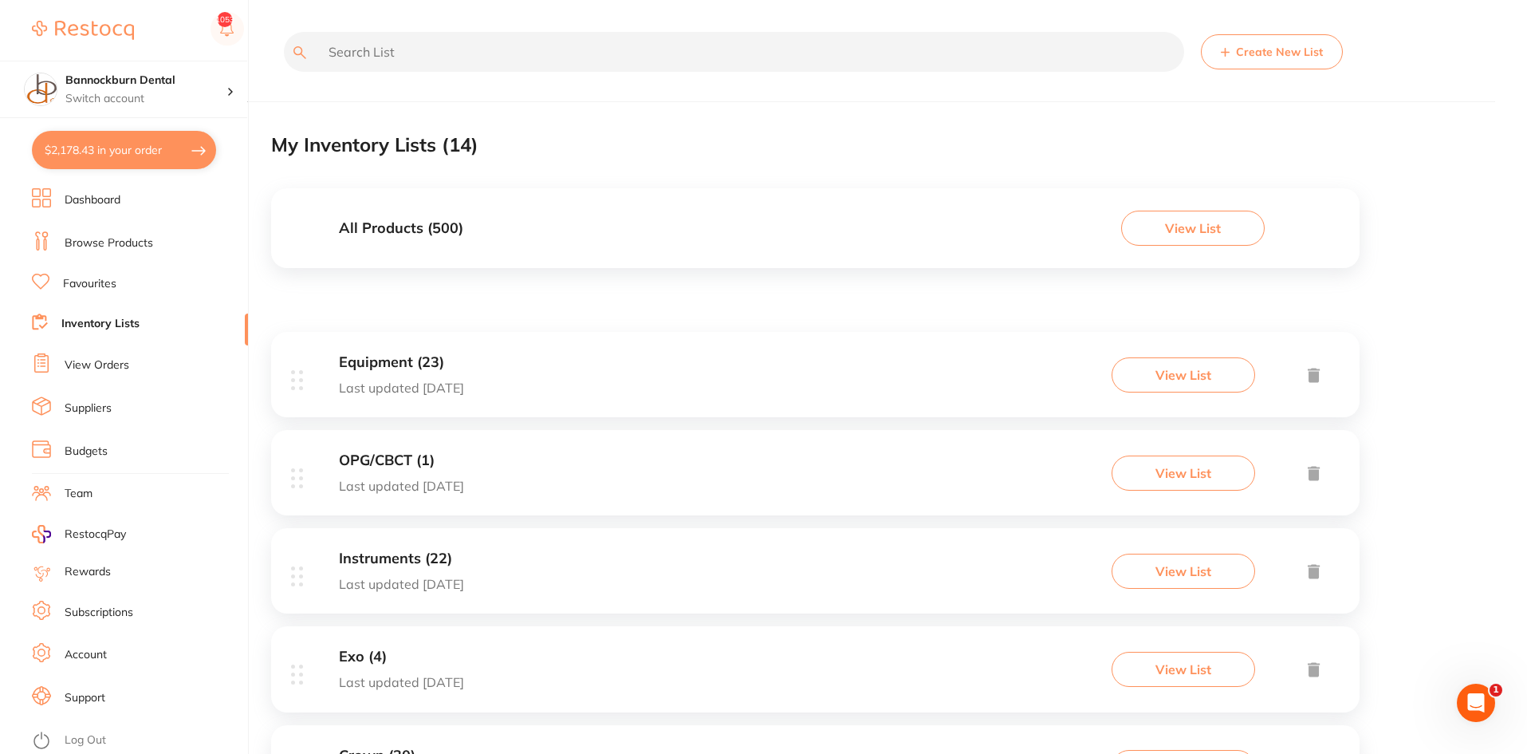
click at [440, 64] on input "text" at bounding box center [734, 52] width 901 height 40
drag, startPoint x: 448, startPoint y: 56, endPoint x: 406, endPoint y: 231, distance: 179.7
click at [406, 231] on h3 "All Products ( 500 )" at bounding box center [401, 228] width 124 height 17
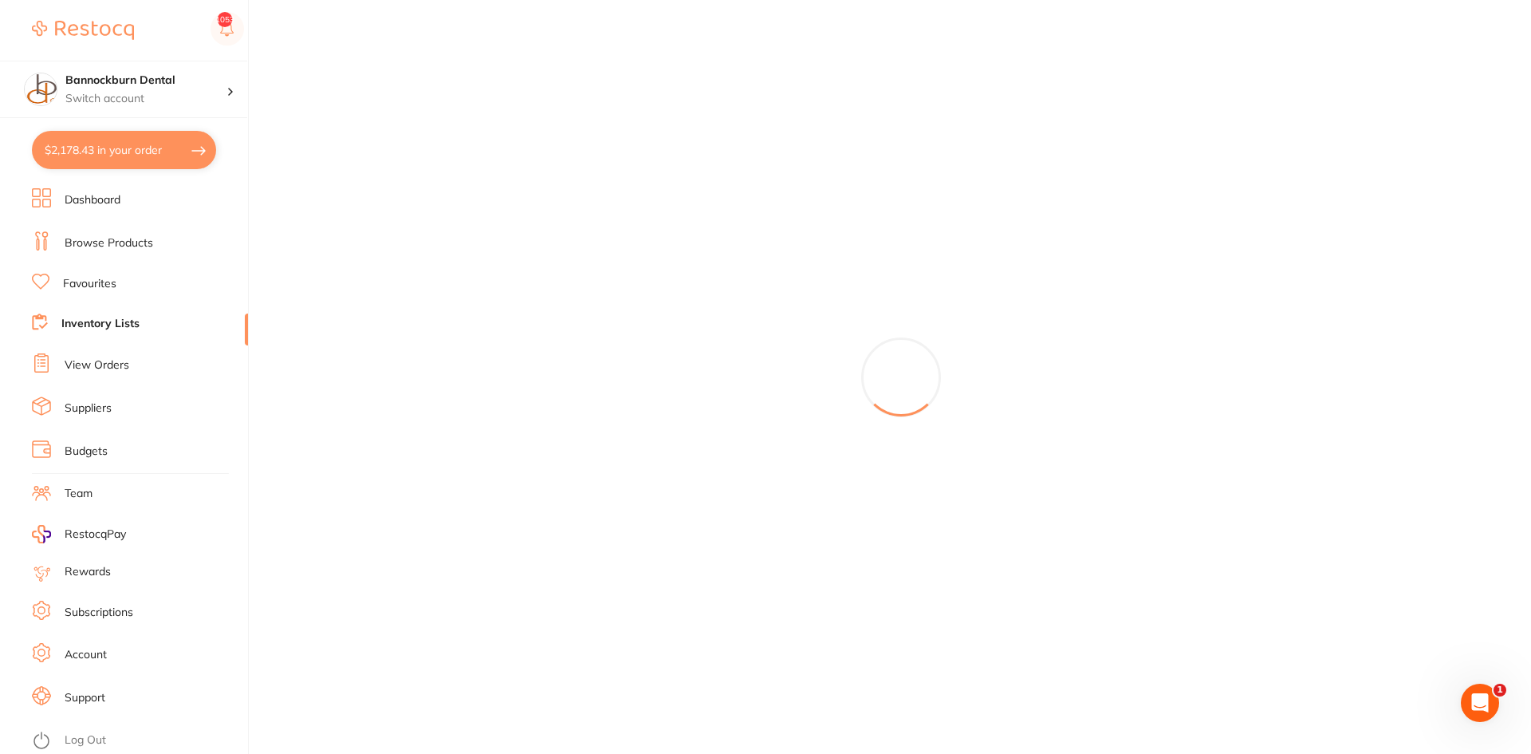
click at [406, 231] on div at bounding box center [901, 377] width 1260 height 754
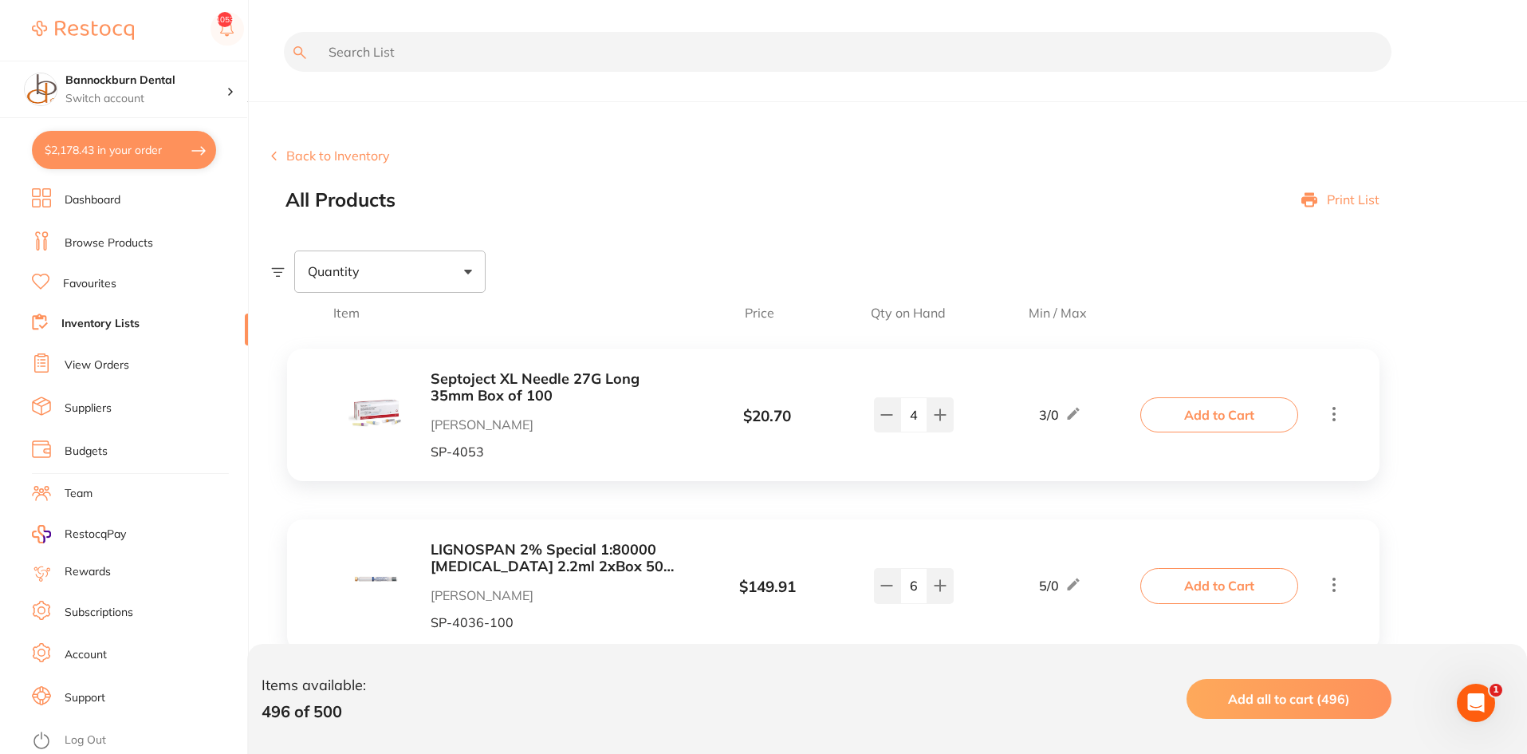
click at [442, 47] on input "text" at bounding box center [838, 52] width 1108 height 40
paste input "portable curing light cover barrier"
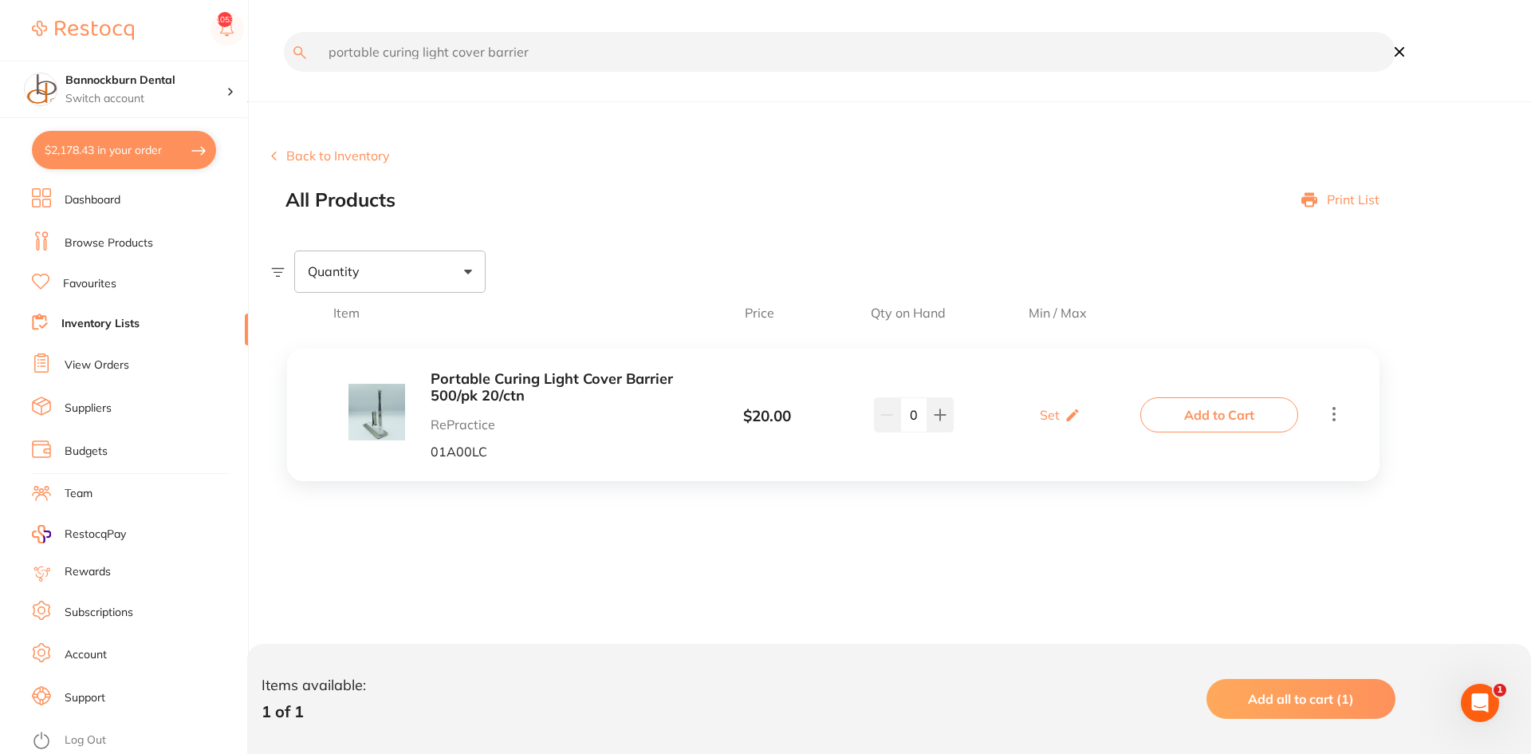
type input "portable curing light cover barrier"
click at [1057, 405] on div "Set Set Min / Max" at bounding box center [1060, 415] width 41 height 40
drag, startPoint x: 1042, startPoint y: 423, endPoint x: 993, endPoint y: 433, distance: 49.7
click at [993, 433] on div "Min 0 / Max 0" at bounding box center [1061, 414] width 168 height 41
type input "10"
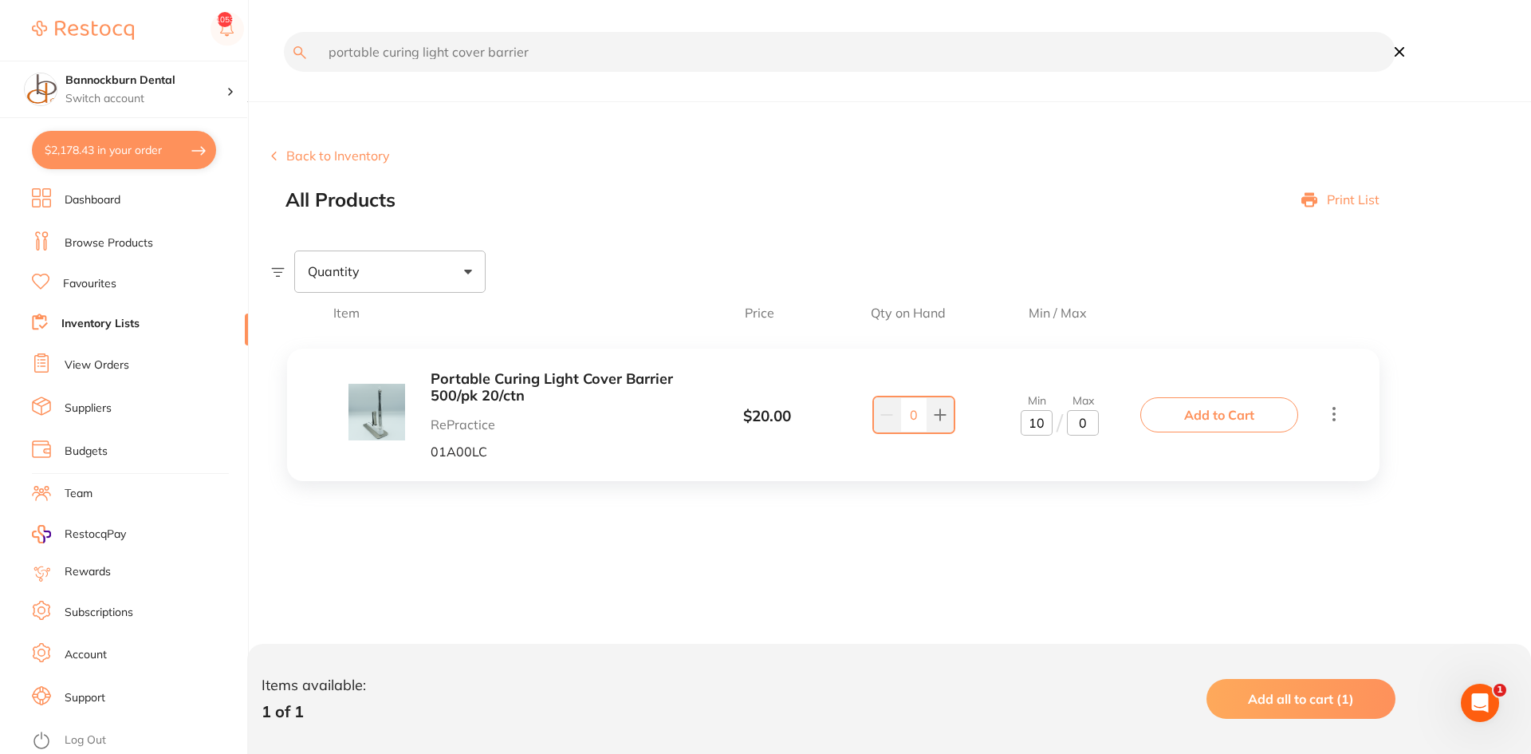
drag, startPoint x: 914, startPoint y: 408, endPoint x: 905, endPoint y: 416, distance: 12.0
click at [905, 416] on input "0" at bounding box center [914, 414] width 27 height 35
type input "14"
click at [972, 366] on div "Portable Curing Light Cover Barrier 500/pk 20/ctn RePractice 01A00LC $ 20.00 Mi…" at bounding box center [833, 415] width 1093 height 132
drag, startPoint x: 451, startPoint y: 55, endPoint x: 236, endPoint y: 48, distance: 214.7
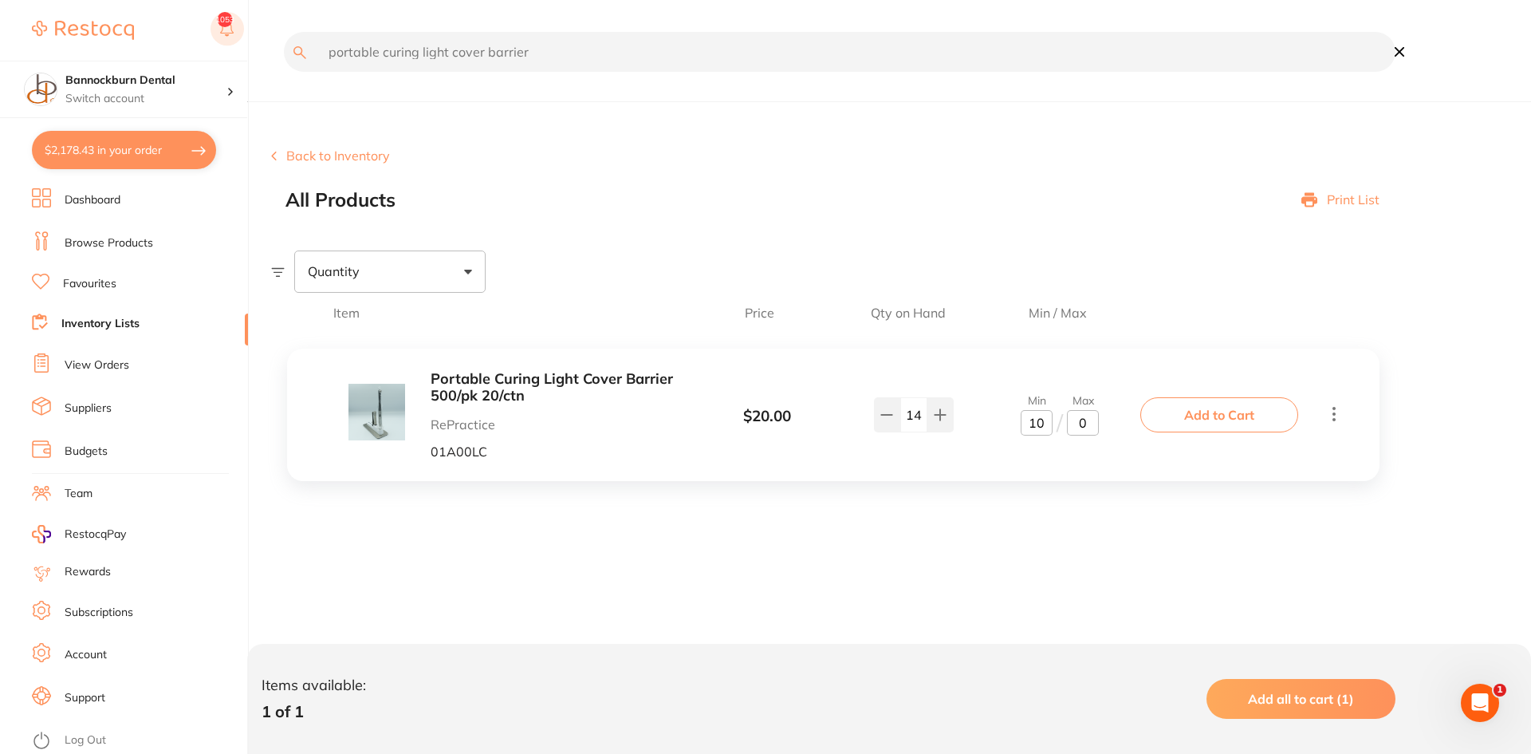
click at [236, 48] on div "$2,178.43 Bannockburn Dental Switch account Bannockburn Dental $2,178.43 in you…" at bounding box center [765, 377] width 1531 height 754
type input "cover barrier"
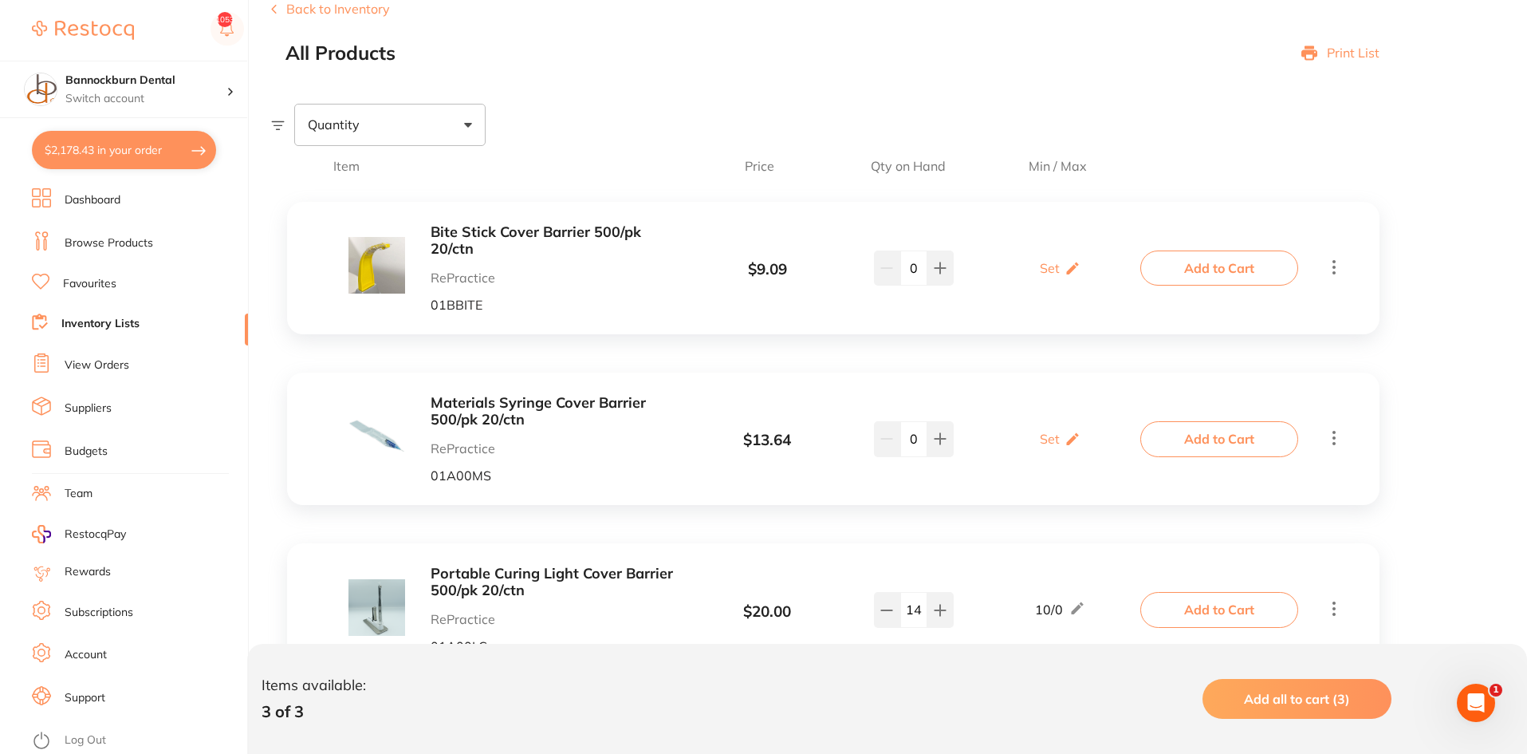
scroll to position [160, 0]
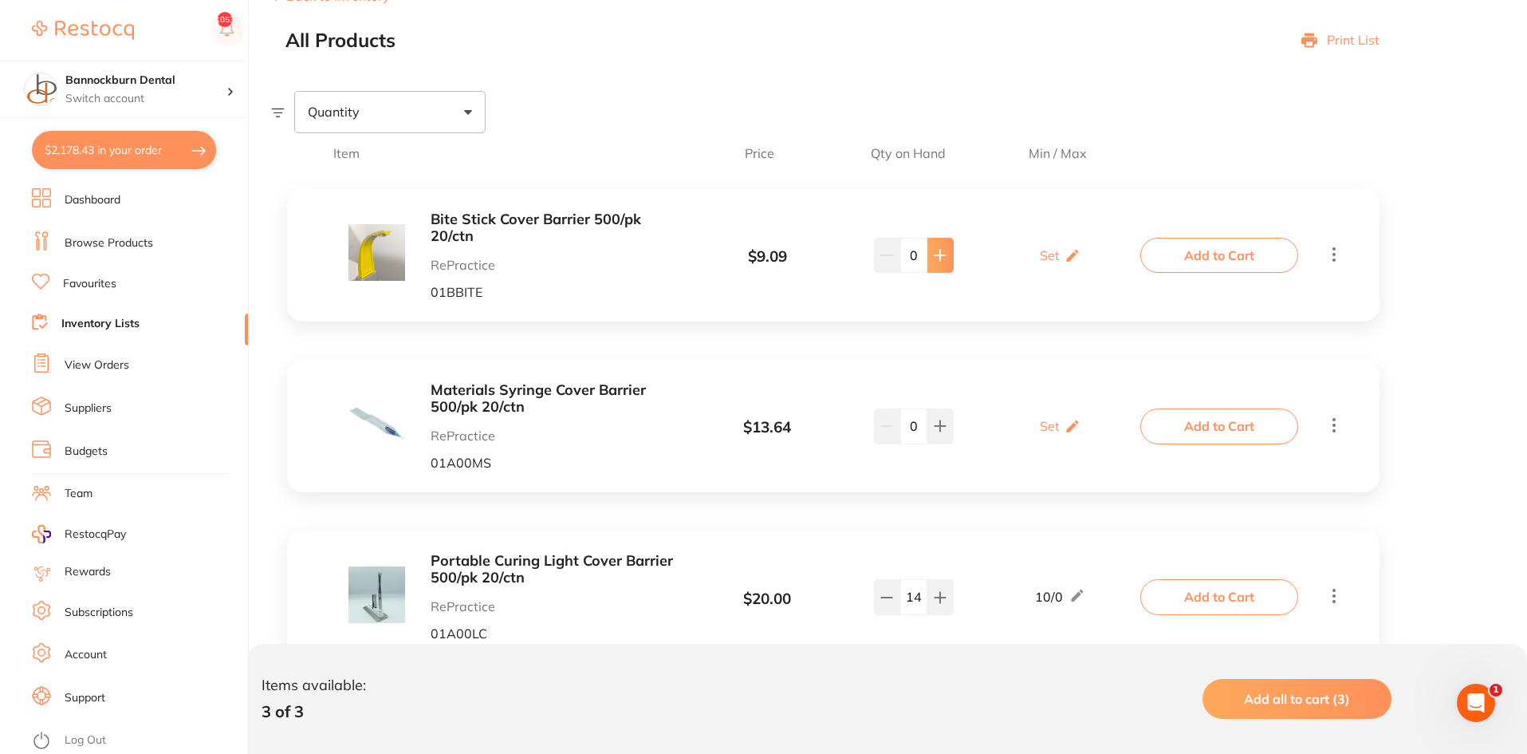
click at [940, 258] on icon at bounding box center [941, 255] width 10 height 10
type input "2"
click at [1055, 249] on p "Set" at bounding box center [1050, 255] width 20 height 14
drag, startPoint x: 1055, startPoint y: 249, endPoint x: 1039, endPoint y: 271, distance: 27.4
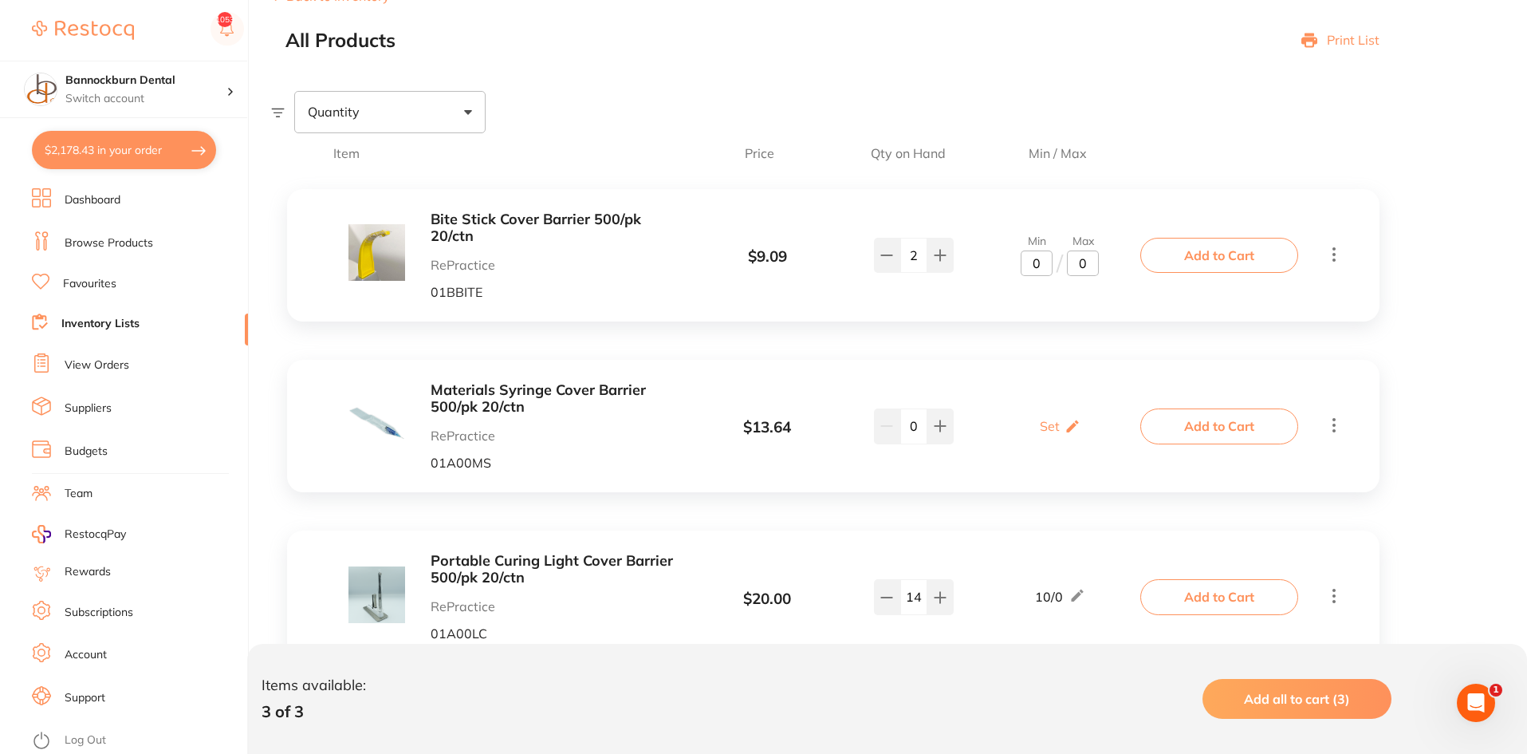
click at [1039, 271] on input "0" at bounding box center [1037, 263] width 32 height 26
drag, startPoint x: 1039, startPoint y: 271, endPoint x: 1027, endPoint y: 276, distance: 13.6
click at [1027, 276] on input "0" at bounding box center [1037, 263] width 32 height 26
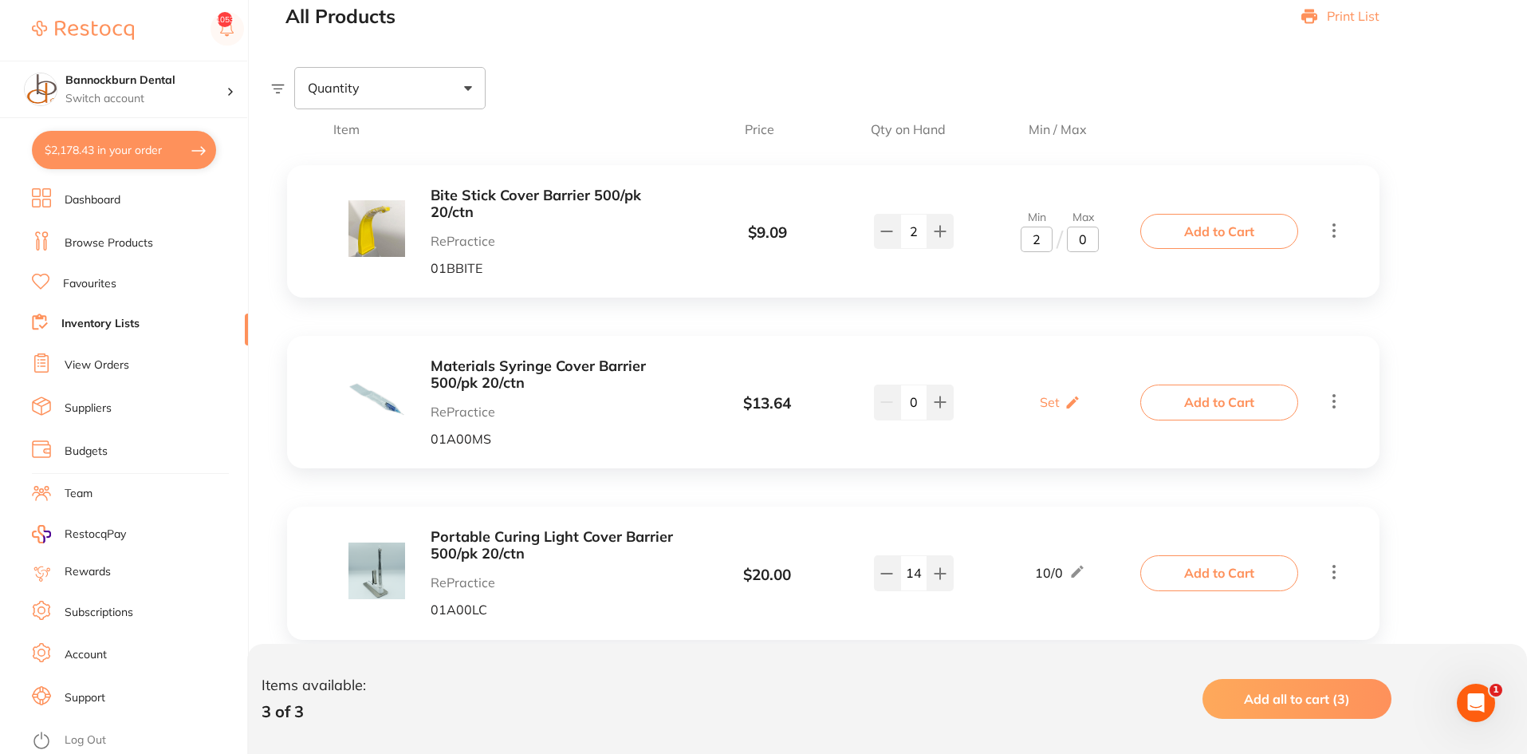
scroll to position [226, 0]
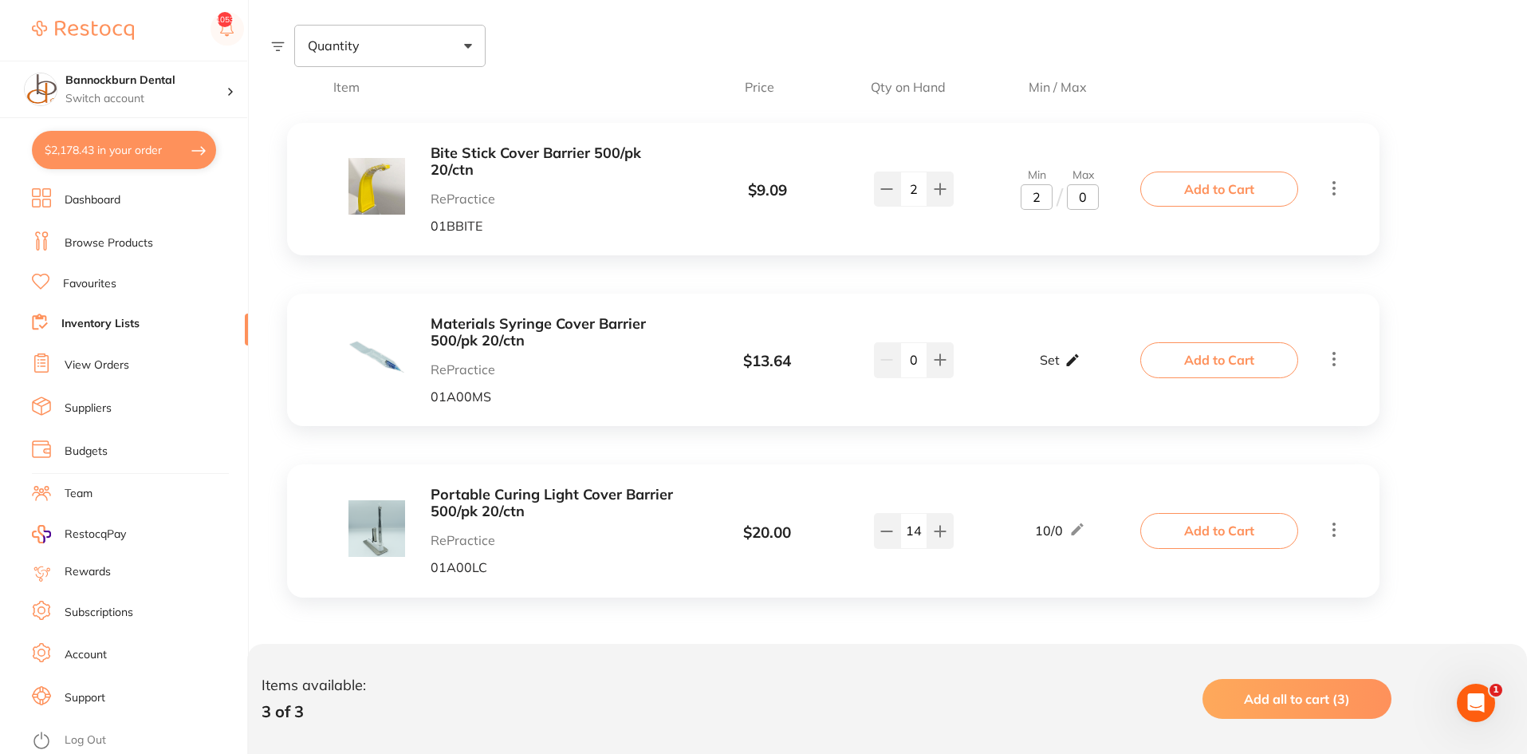
type input "2"
click at [1057, 360] on p "Set" at bounding box center [1050, 360] width 20 height 14
drag, startPoint x: 1047, startPoint y: 370, endPoint x: 1019, endPoint y: 377, distance: 29.6
click at [1019, 377] on div "Min 0 / Max 0" at bounding box center [1061, 359] width 168 height 41
type input "10"
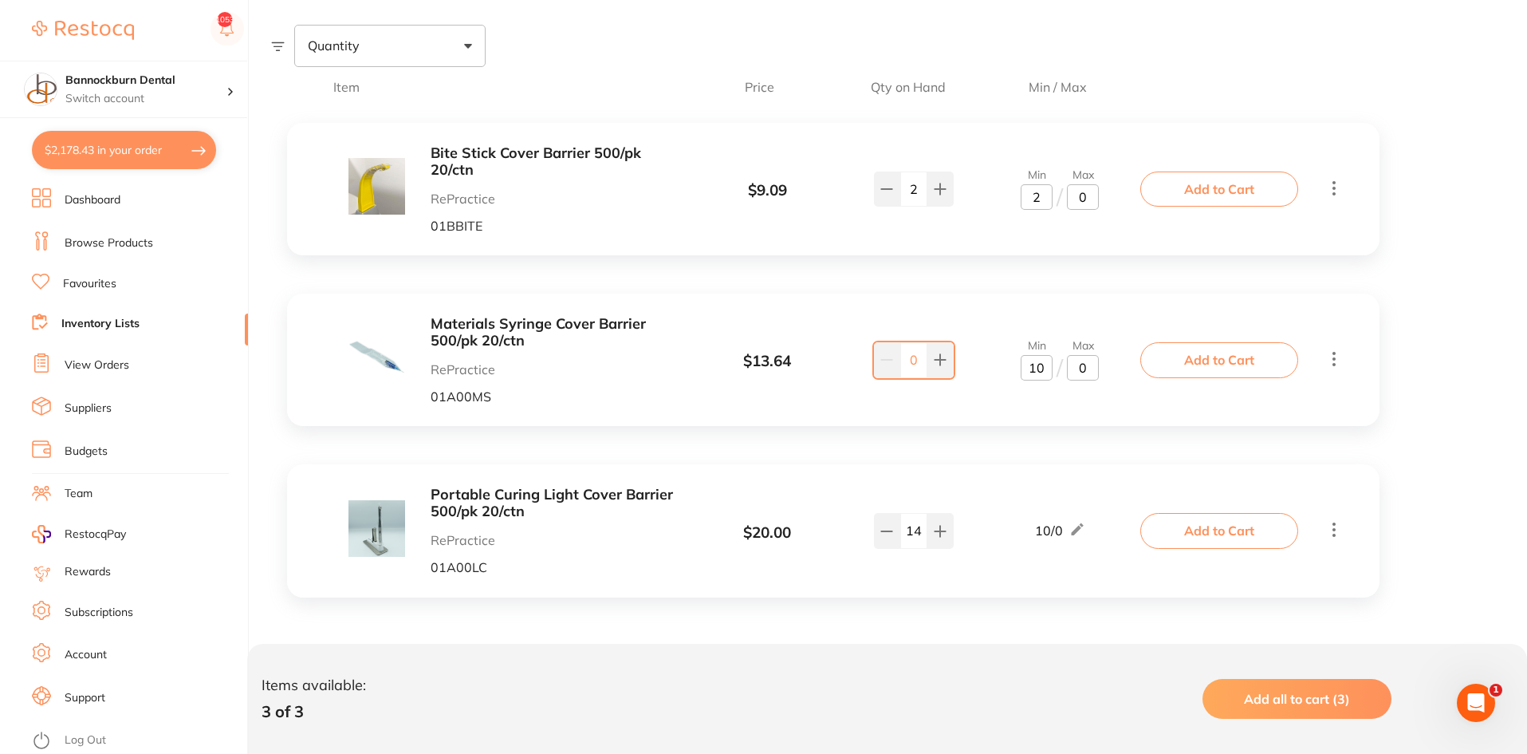
click at [920, 361] on input "0" at bounding box center [914, 359] width 27 height 35
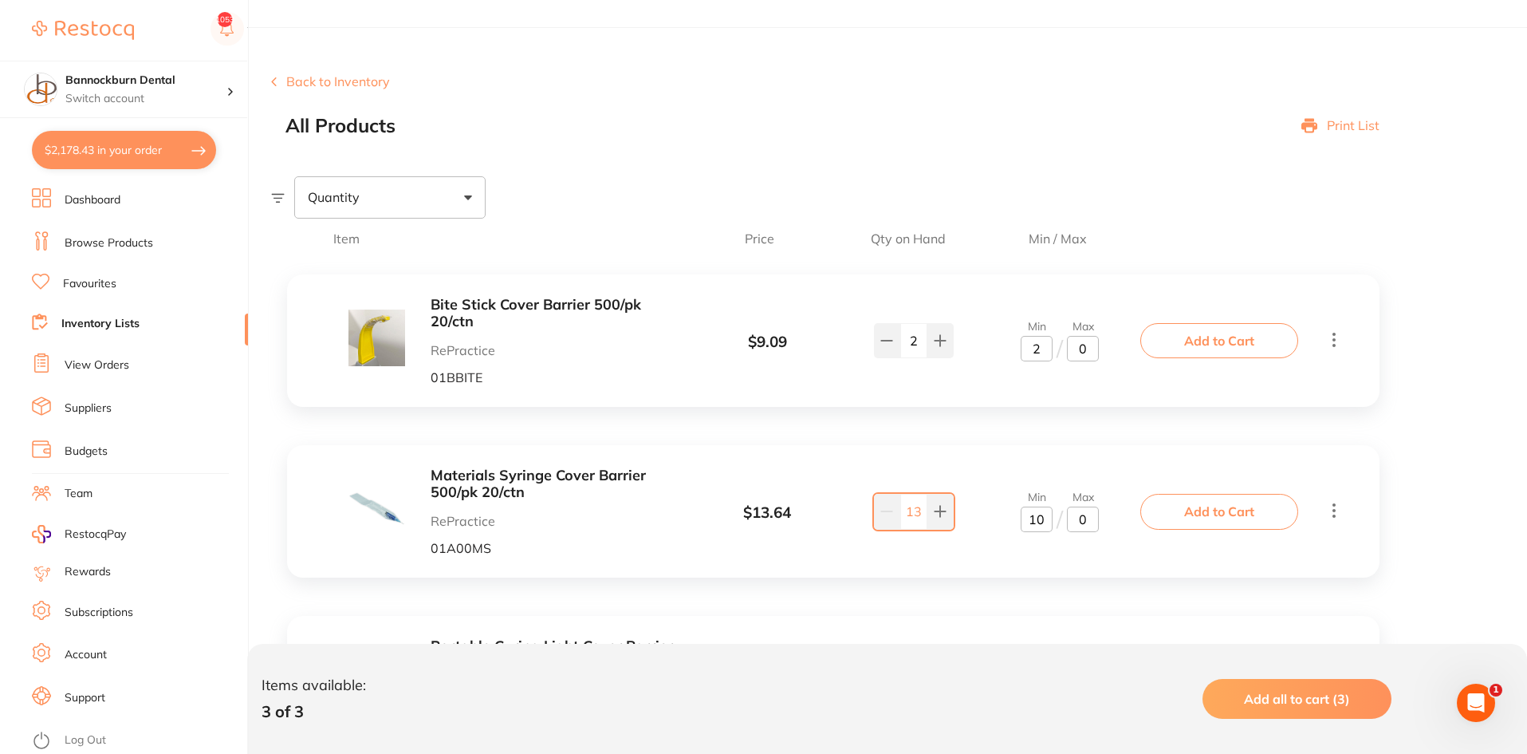
scroll to position [0, 0]
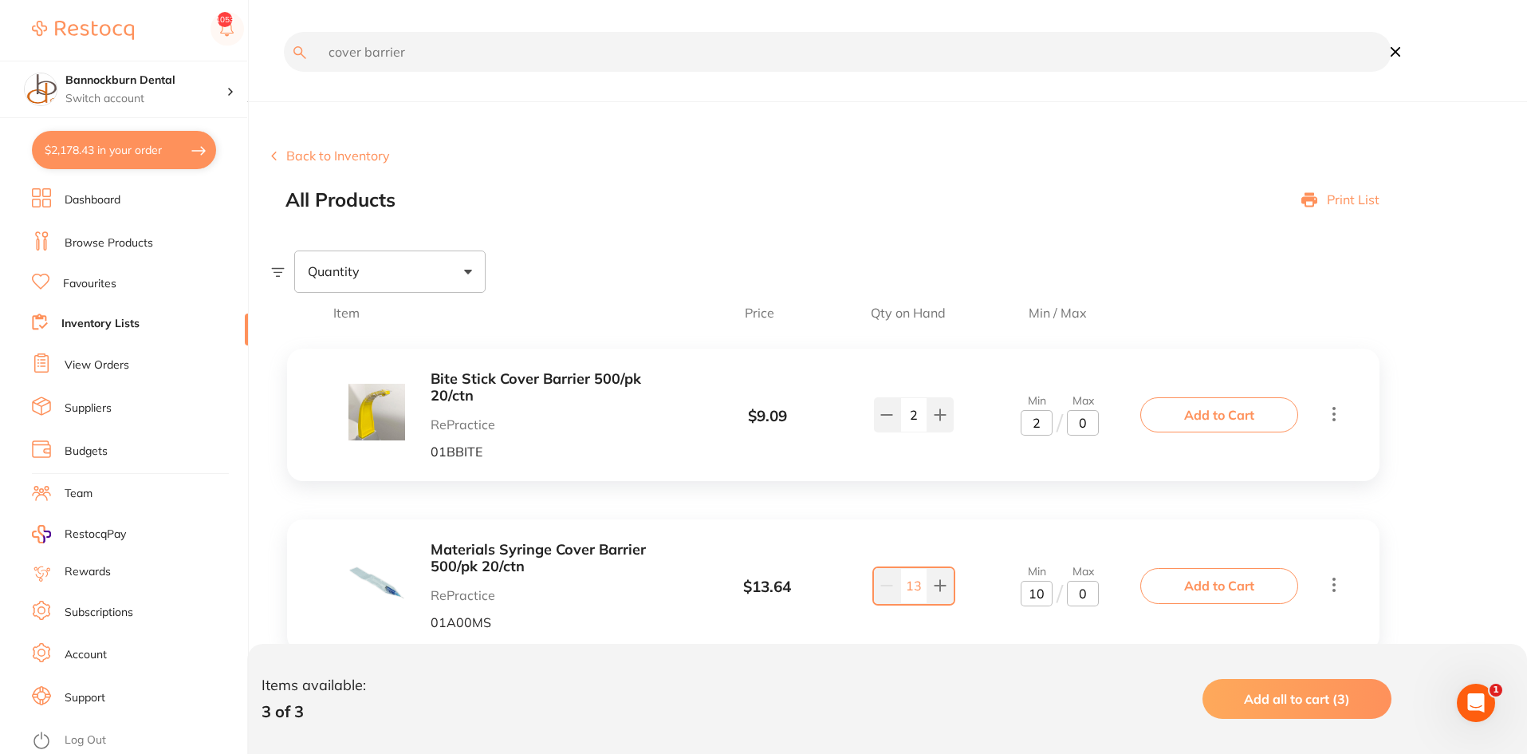
type input "13"
click at [451, 45] on input "cover barrier" at bounding box center [838, 52] width 1108 height 40
click at [343, 51] on input "cover barrier" at bounding box center [838, 52] width 1108 height 40
type input "barrier"
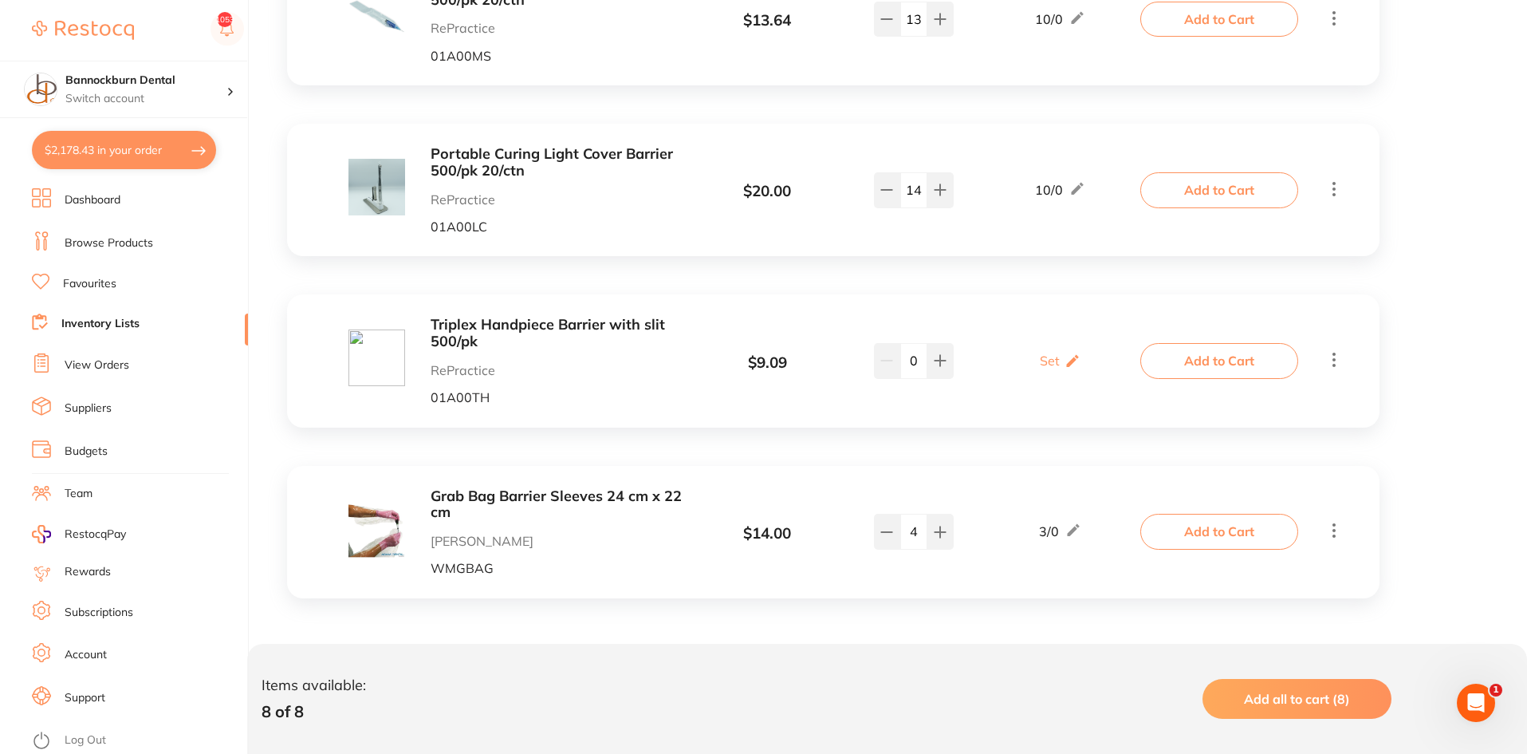
scroll to position [1063, 0]
click at [1329, 183] on icon at bounding box center [1334, 188] width 19 height 20
click at [1339, 363] on icon at bounding box center [1334, 359] width 19 height 20
click at [1059, 357] on div "Set Set Min / Max" at bounding box center [1060, 360] width 41 height 40
click at [1046, 369] on input "0" at bounding box center [1037, 369] width 32 height 26
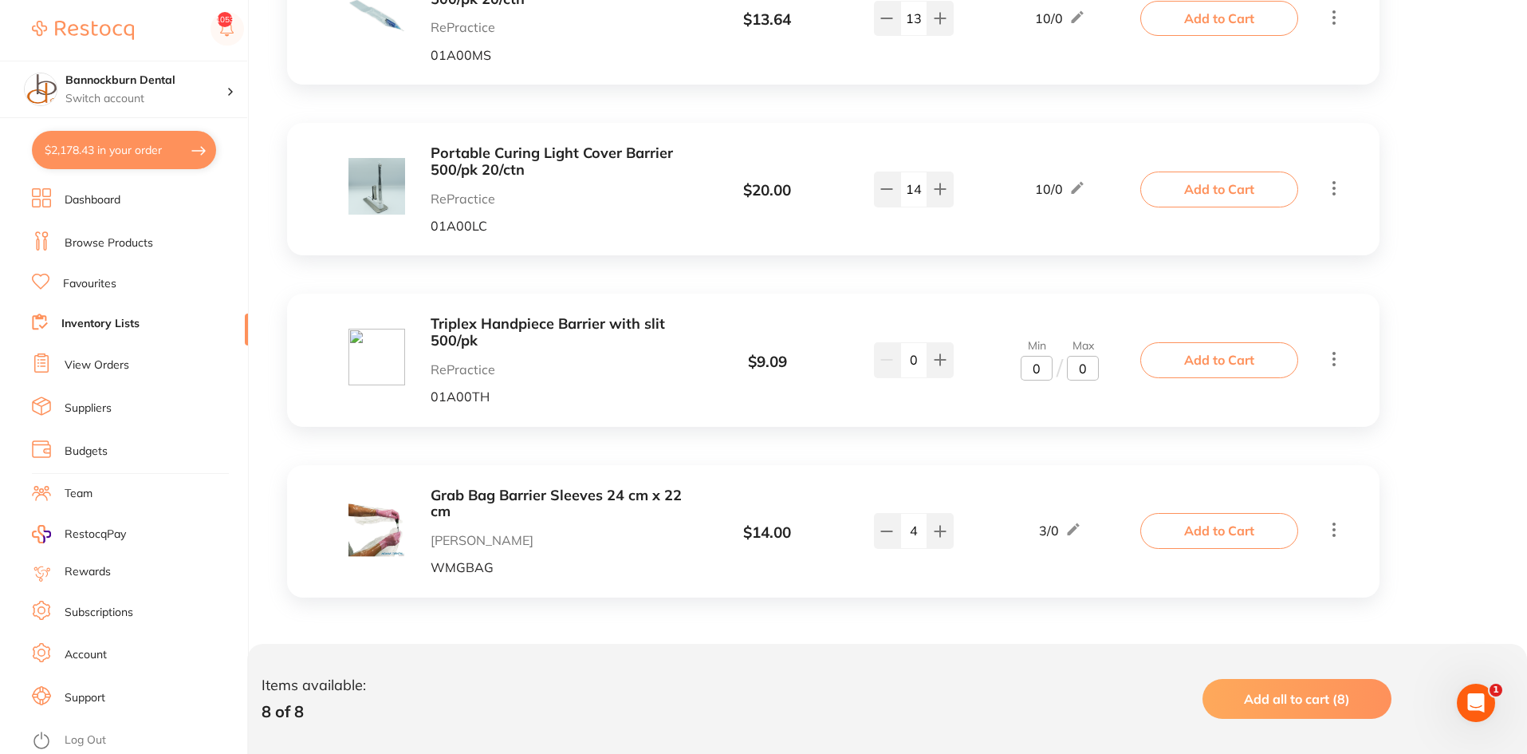
click at [1046, 369] on input "0" at bounding box center [1037, 369] width 32 height 26
type input "10"
click at [888, 377] on div "0" at bounding box center [914, 360] width 83 height 38
type input "14"
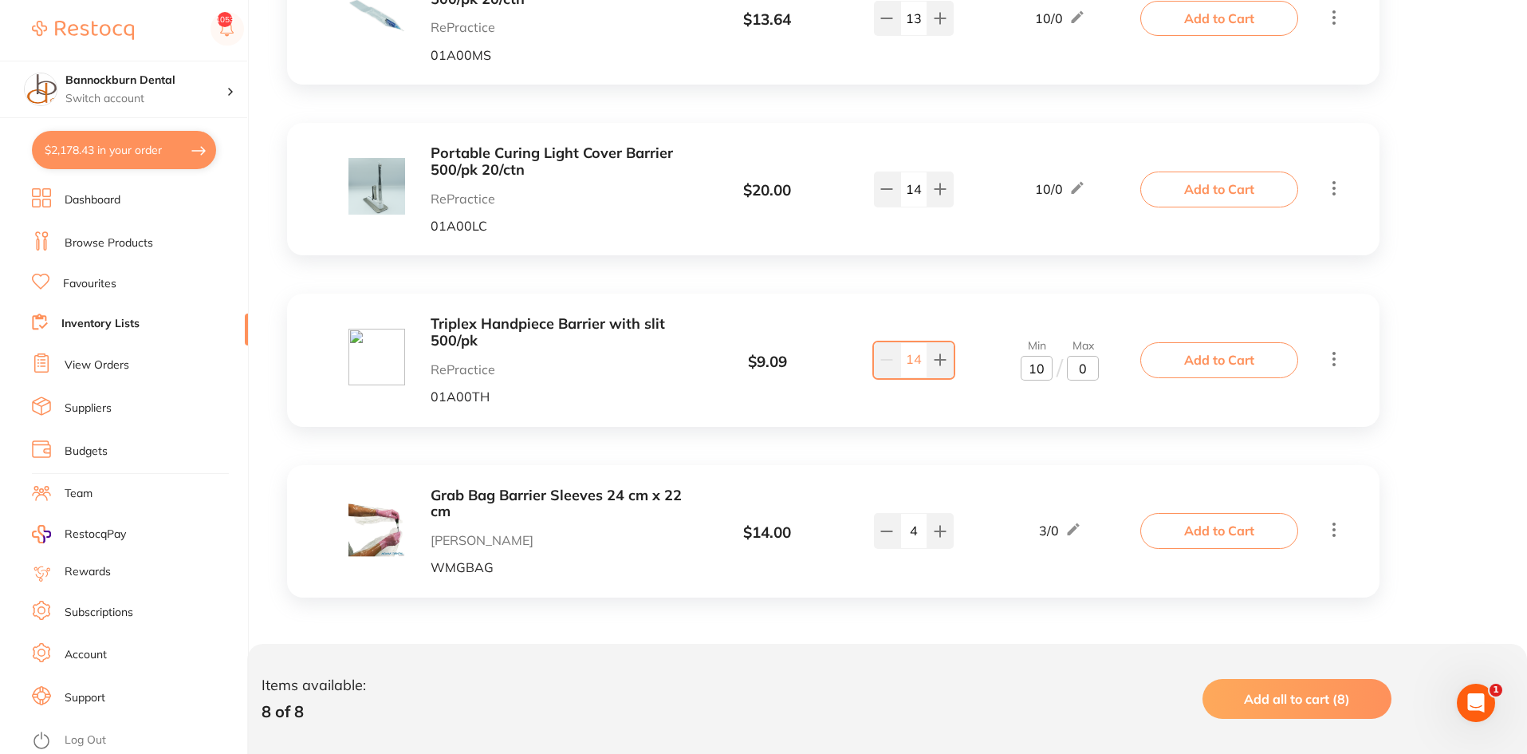
click at [901, 411] on div "Triplex Handpiece Barrier with slit 500/pk RePractice 01A00TH $ 9.09 Min 10 / M…" at bounding box center [833, 360] width 1093 height 132
drag, startPoint x: 920, startPoint y: 190, endPoint x: 875, endPoint y: 204, distance: 46.9
click at [875, 204] on div "14" at bounding box center [914, 188] width 80 height 35
type input "0"
click at [1075, 191] on icon at bounding box center [1077, 188] width 12 height 12
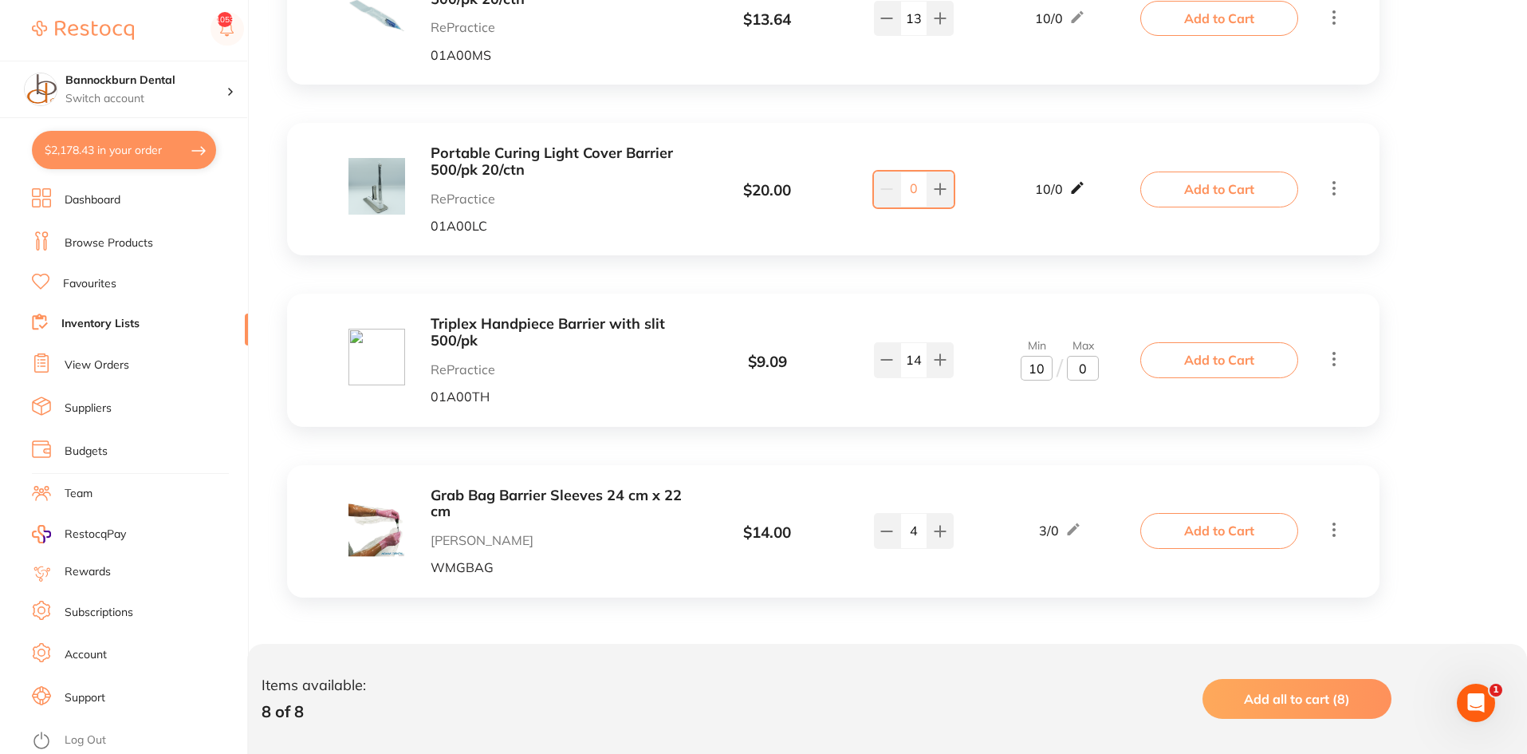
scroll to position [0, 0]
click at [1021, 207] on input "10" at bounding box center [1037, 197] width 32 height 26
type input "0"
click at [988, 250] on div "Portable Curing Light Cover Barrier 500/pk 20/ctn RePractice 01A00LC $ 20.00 Mi…" at bounding box center [833, 189] width 1093 height 132
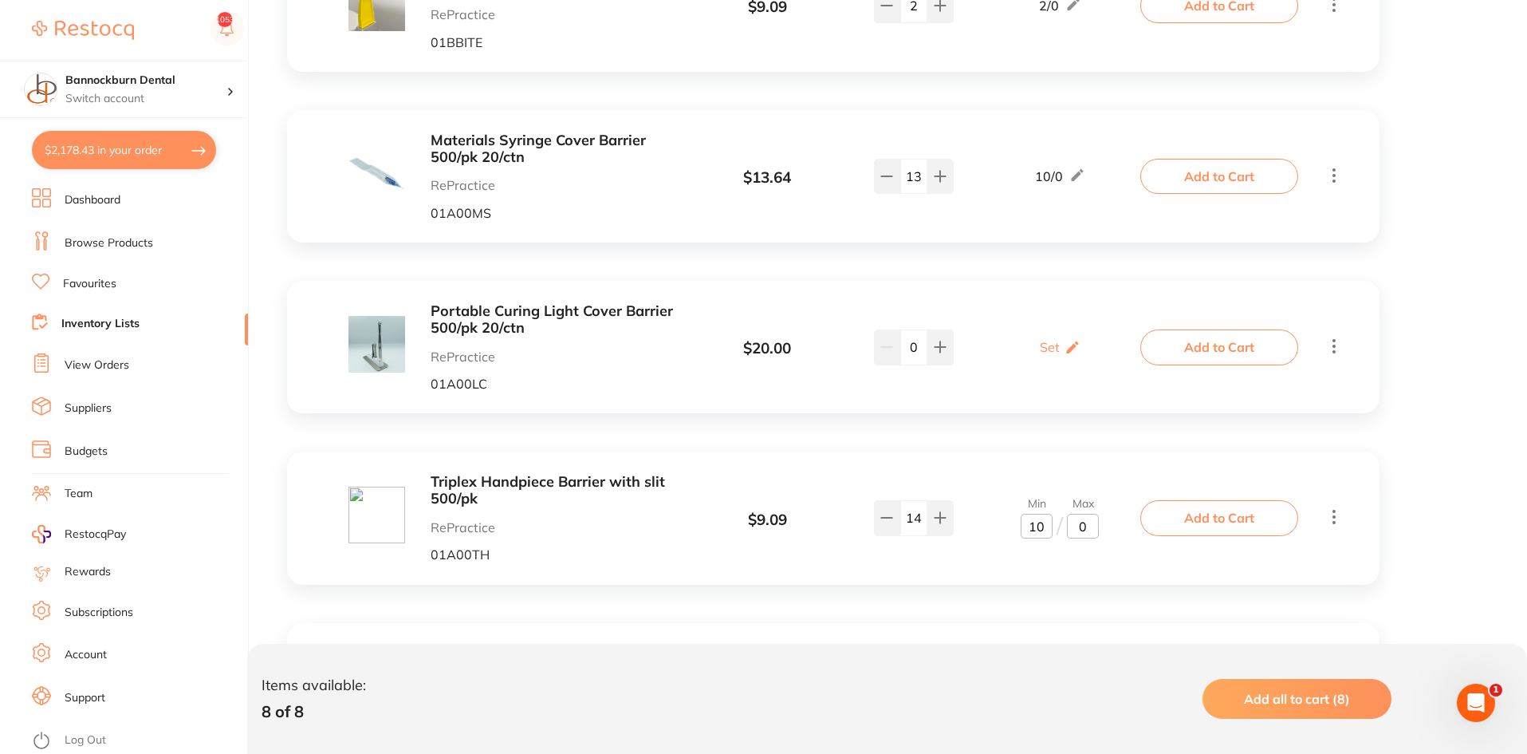
scroll to position [904, 0]
drag, startPoint x: 506, startPoint y: 381, endPoint x: 427, endPoint y: 394, distance: 80.0
click at [427, 394] on div "Portable Curing Light Cover Barrier 500/pk 20/ctn RePractice 01A00LC $ 20.00 Se…" at bounding box center [833, 348] width 1093 height 132
copy p "01A00LC"
click at [108, 281] on link "Favourites" at bounding box center [89, 284] width 53 height 16
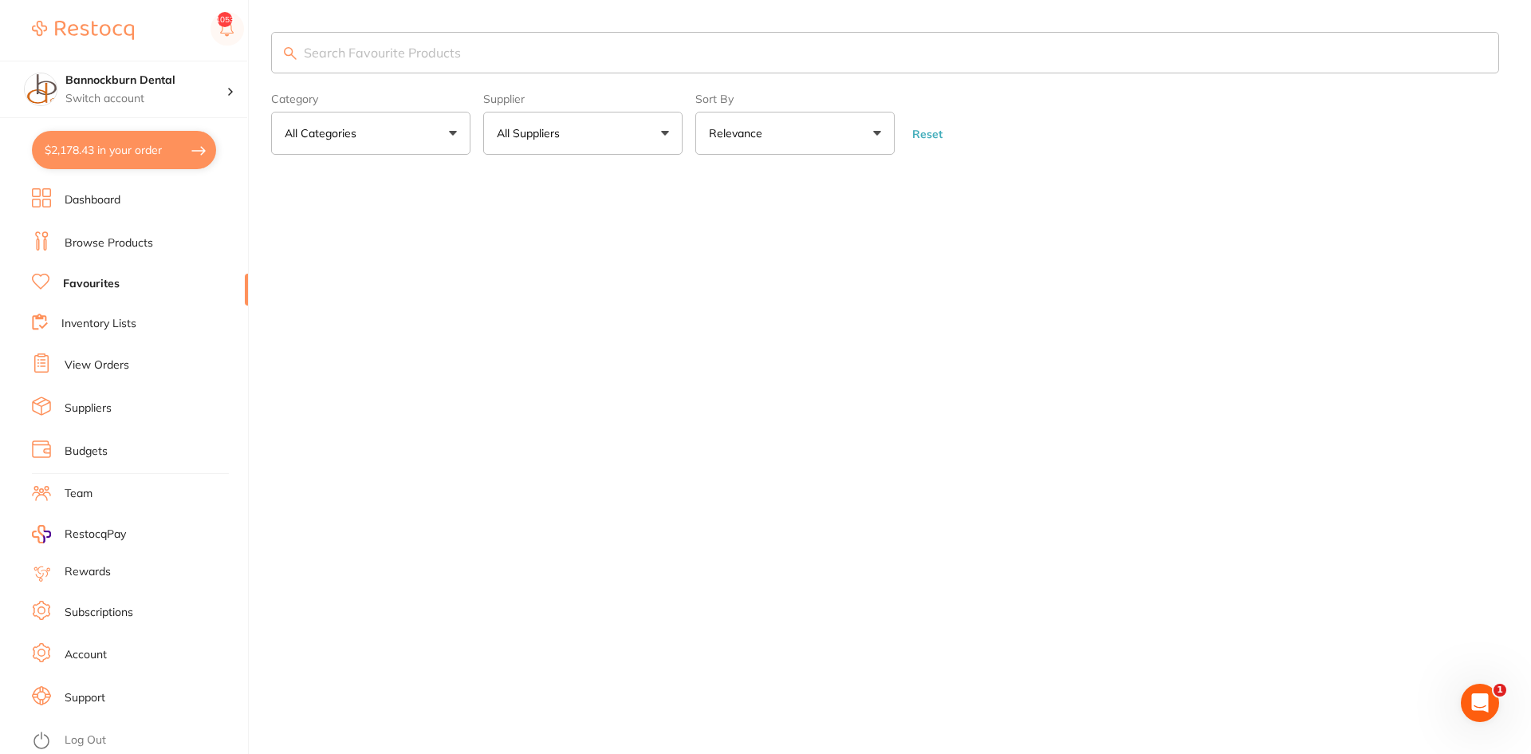
click at [435, 57] on input "search" at bounding box center [885, 52] width 1228 height 41
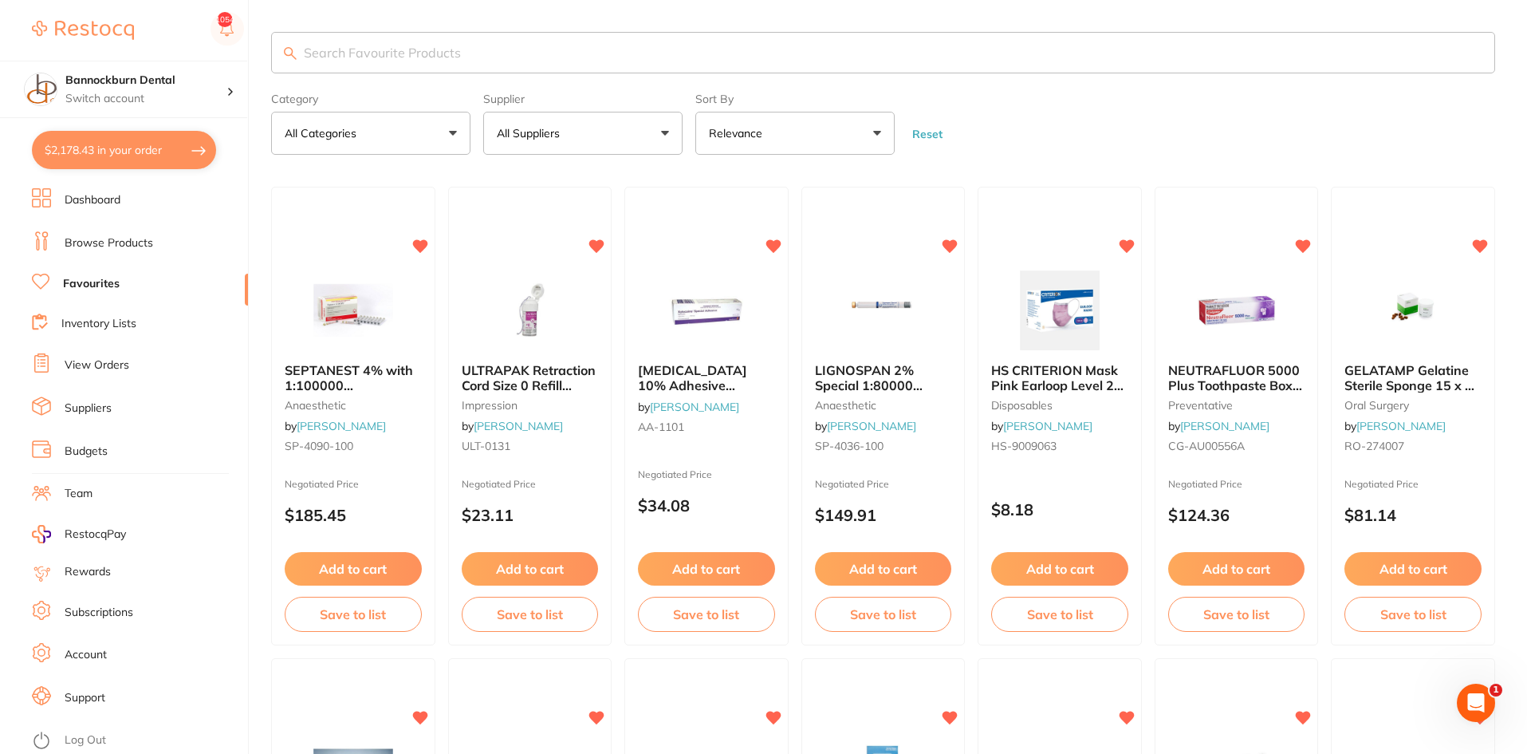
paste input "01A00LC"
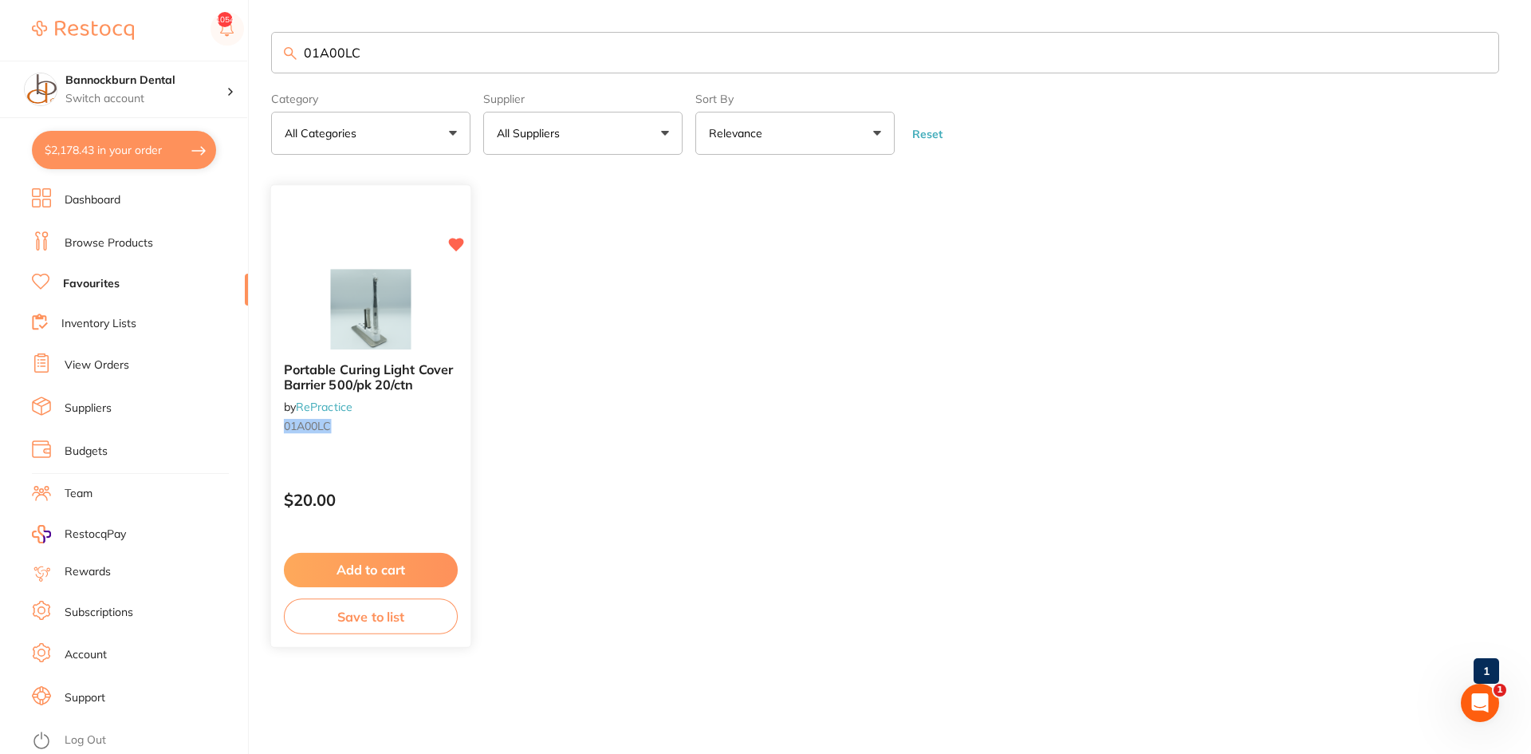
click at [376, 398] on div "Portable Curing Light Cover Barrier 500/pk 20/ctn by RePractice 01A00LC" at bounding box center [370, 401] width 199 height 103
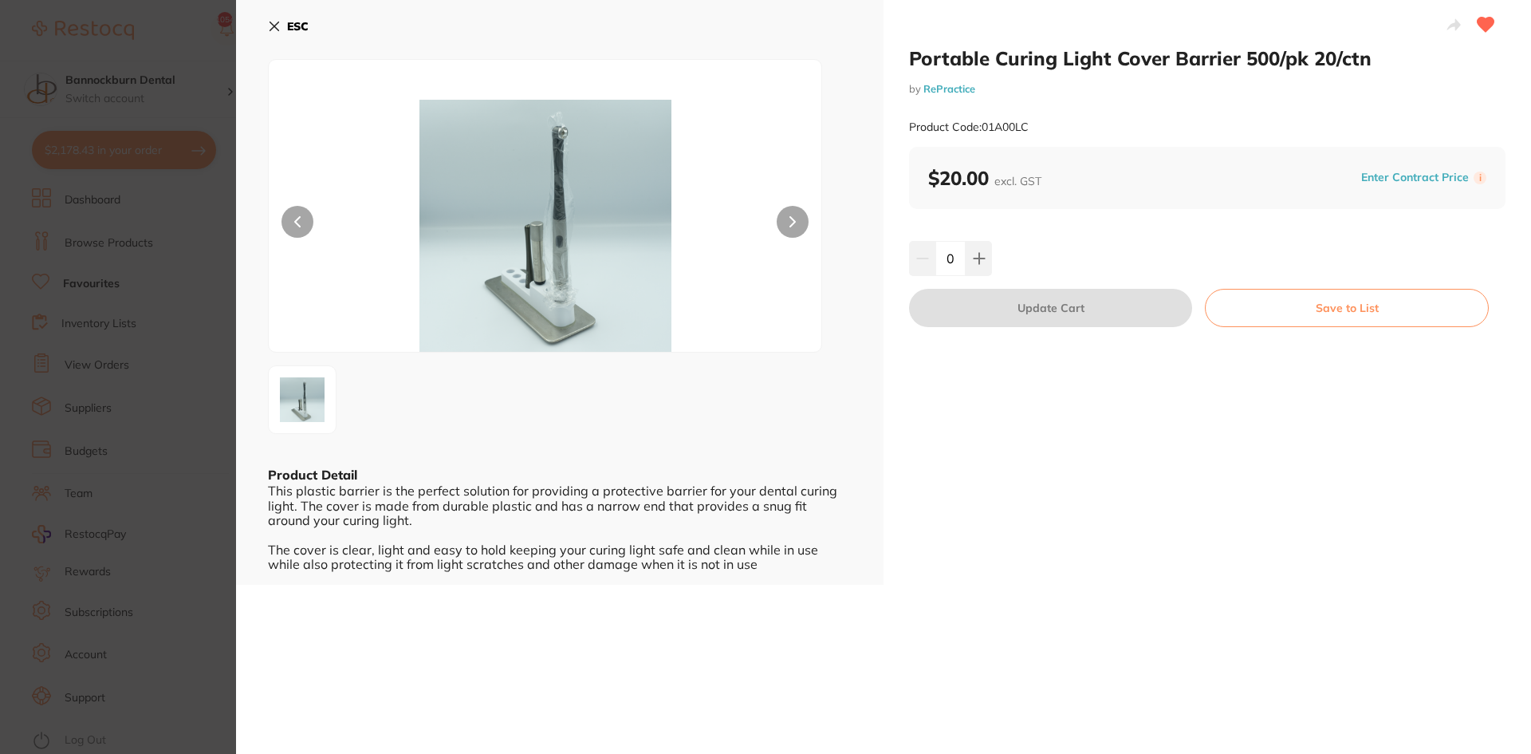
click at [1484, 26] on icon at bounding box center [1486, 25] width 17 height 14
click at [293, 22] on b "ESC" at bounding box center [298, 26] width 22 height 14
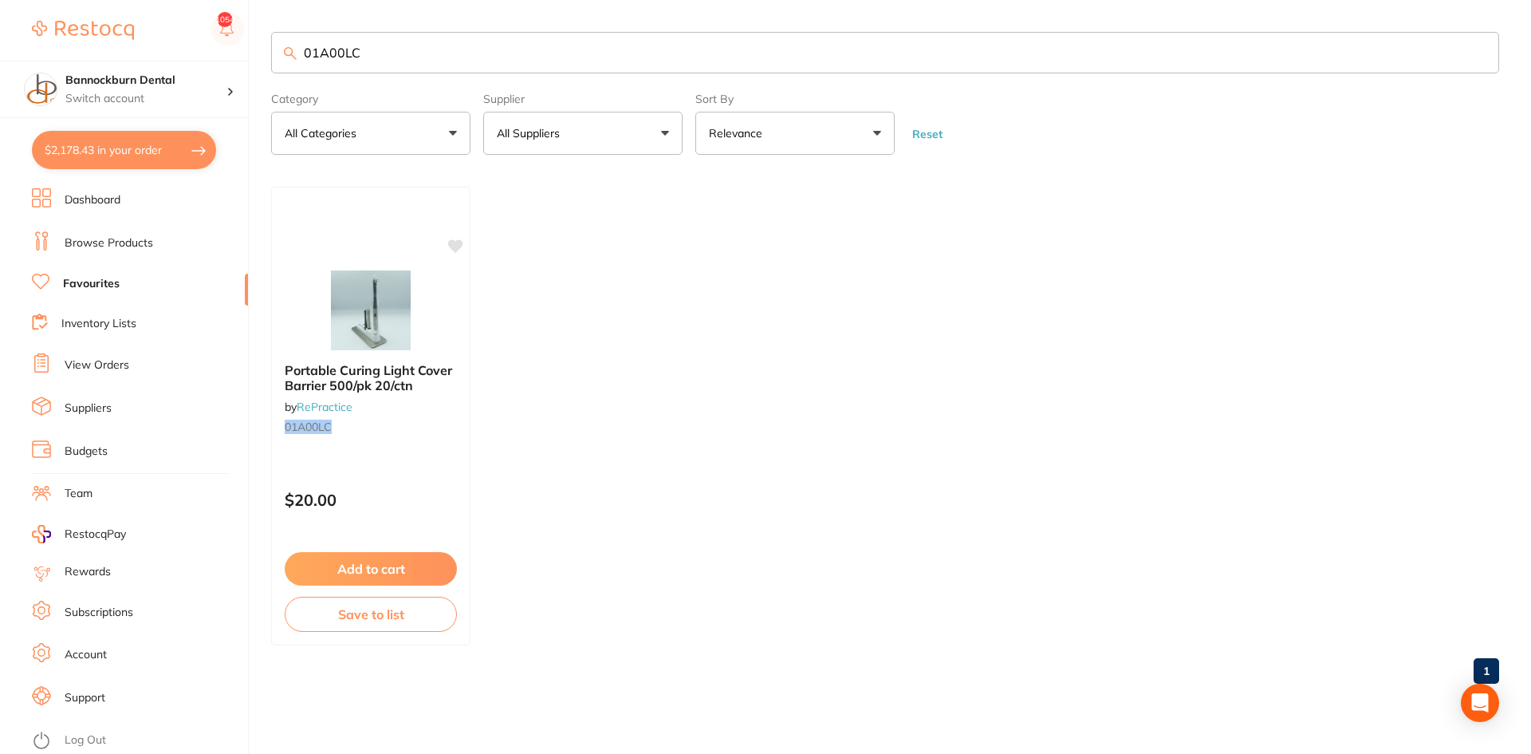
click at [391, 61] on input "01A00LC" at bounding box center [885, 52] width 1228 height 41
type input "01A00LH"
click at [457, 241] on icon at bounding box center [456, 245] width 15 height 14
click at [403, 612] on button "Save to list" at bounding box center [371, 616] width 174 height 36
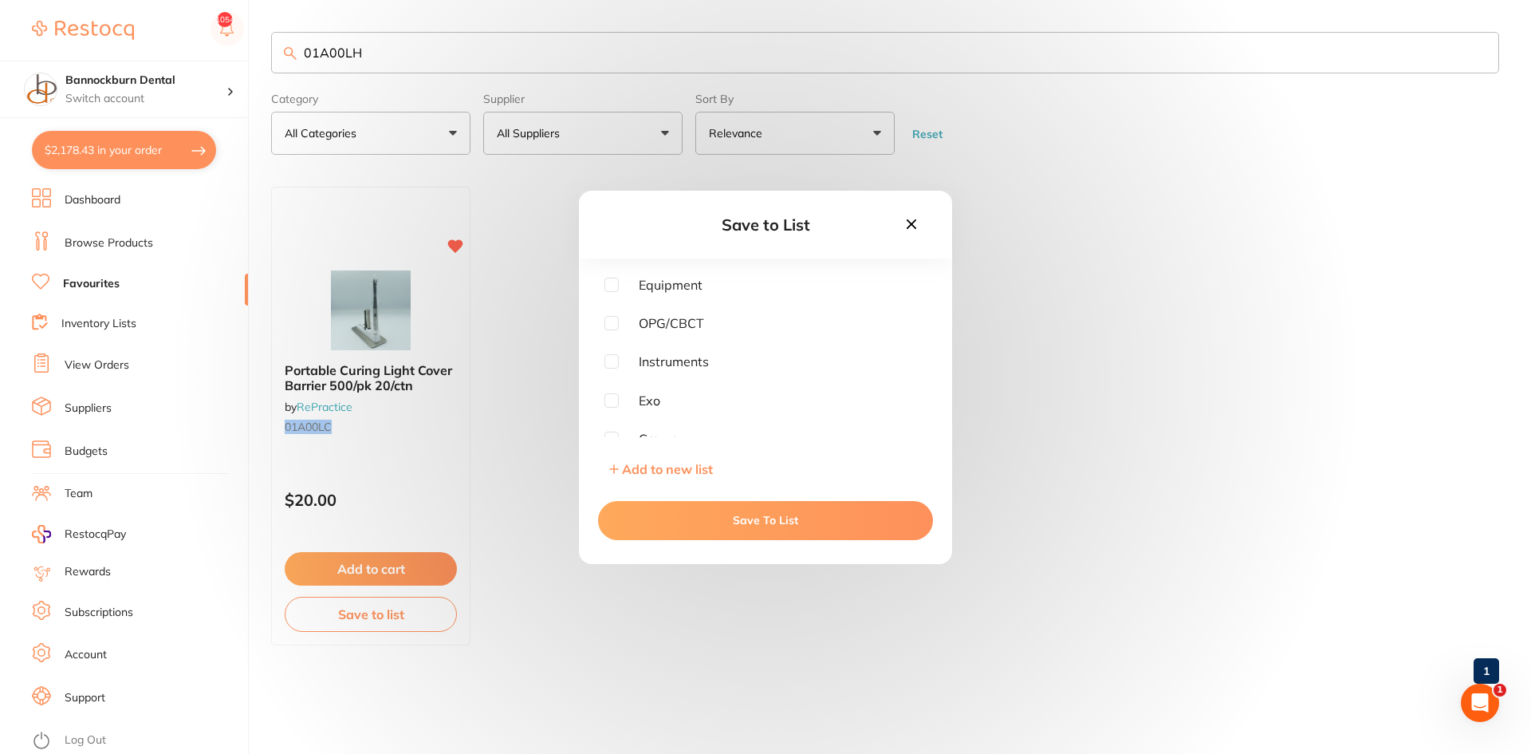
click at [912, 228] on icon at bounding box center [912, 224] width 18 height 18
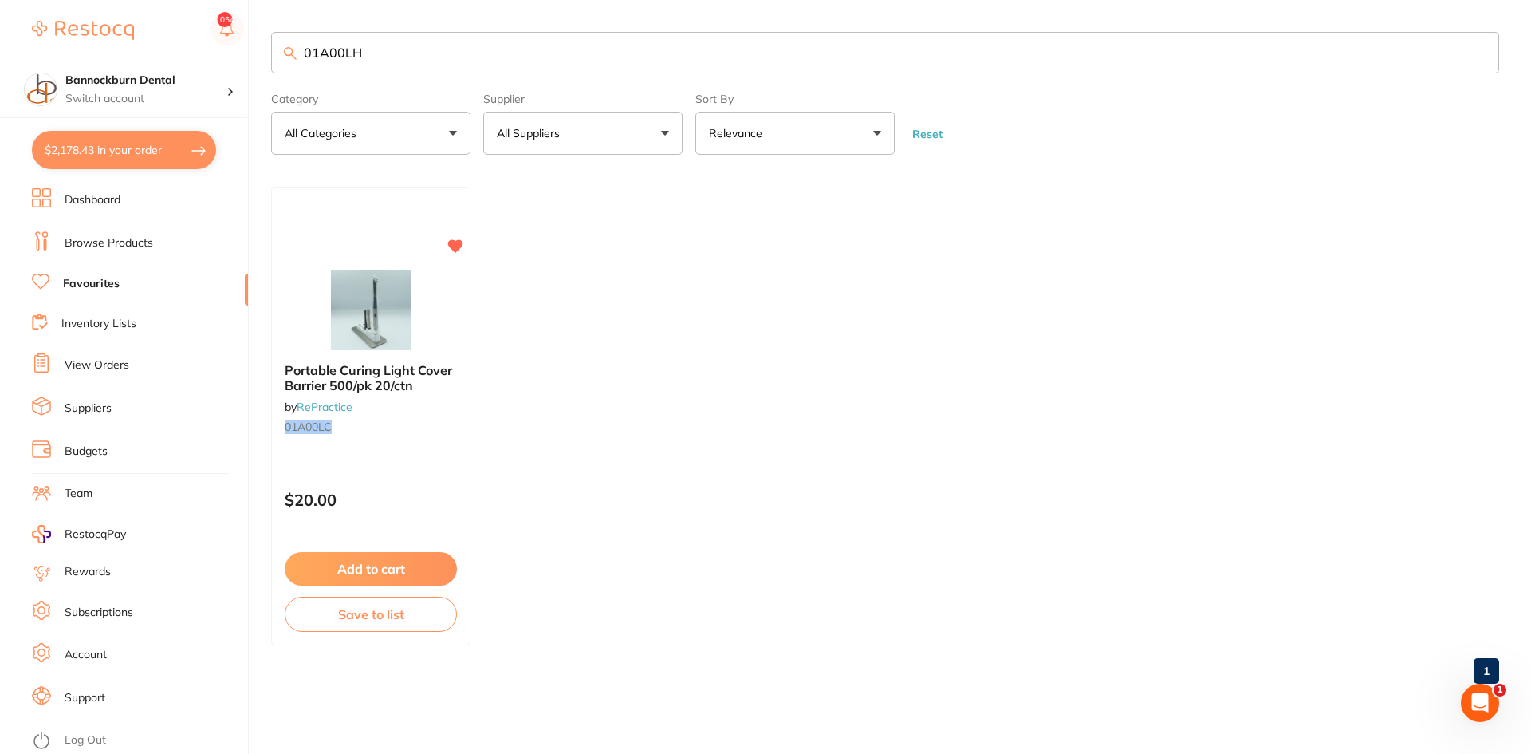
click at [120, 323] on link "Inventory Lists" at bounding box center [98, 324] width 75 height 16
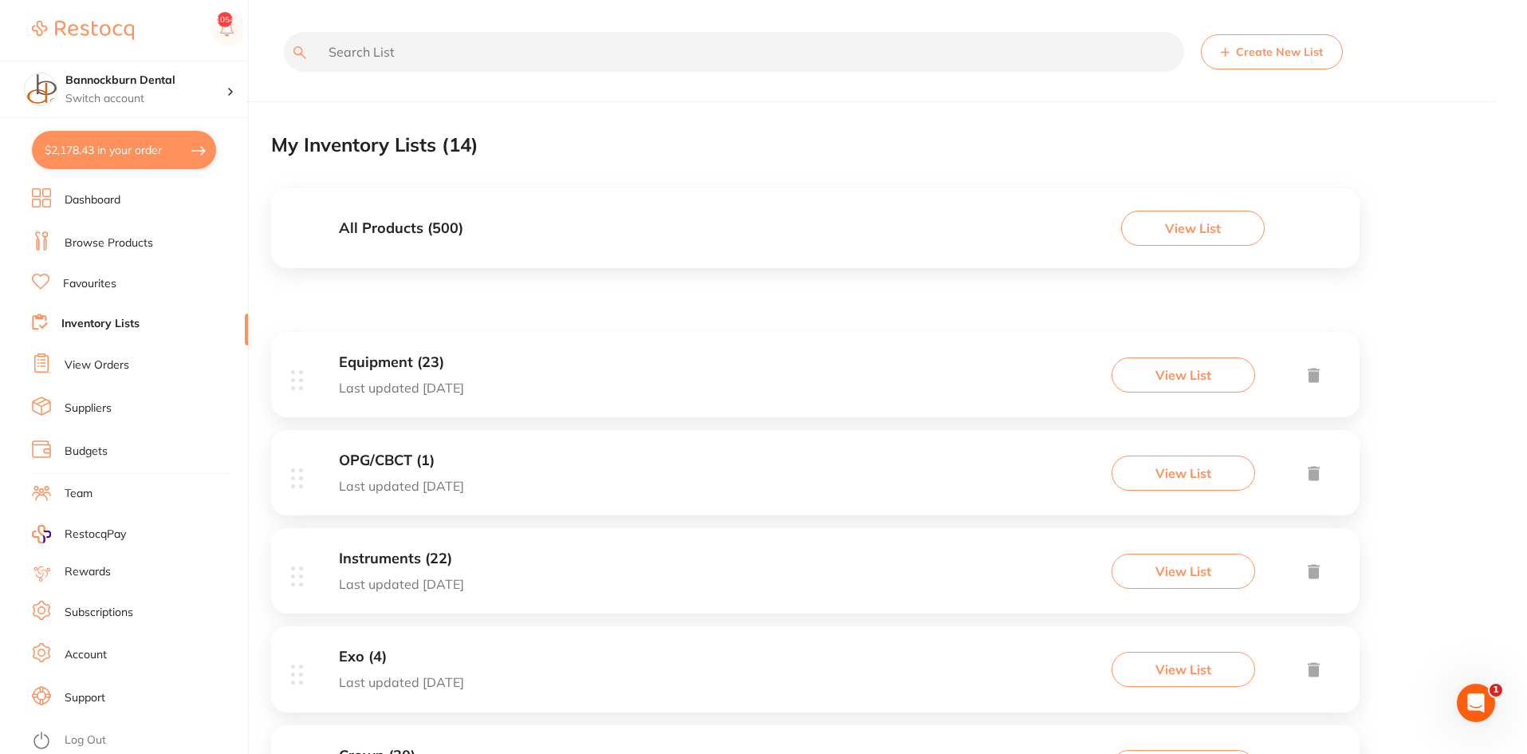
click at [546, 241] on div "All Products ( 500 ) View List" at bounding box center [815, 228] width 1089 height 80
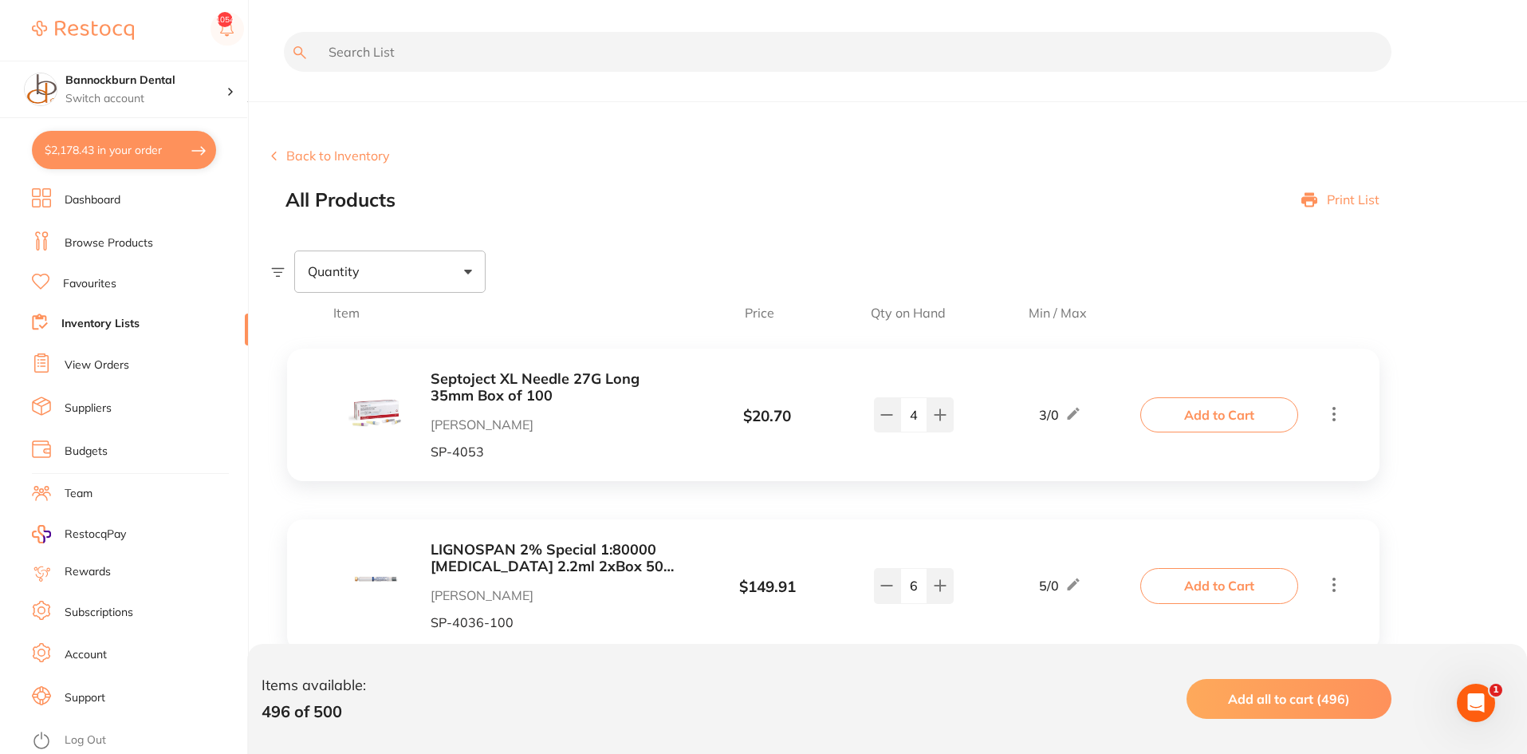
click at [455, 63] on input "text" at bounding box center [838, 52] width 1108 height 40
type input "barrier"
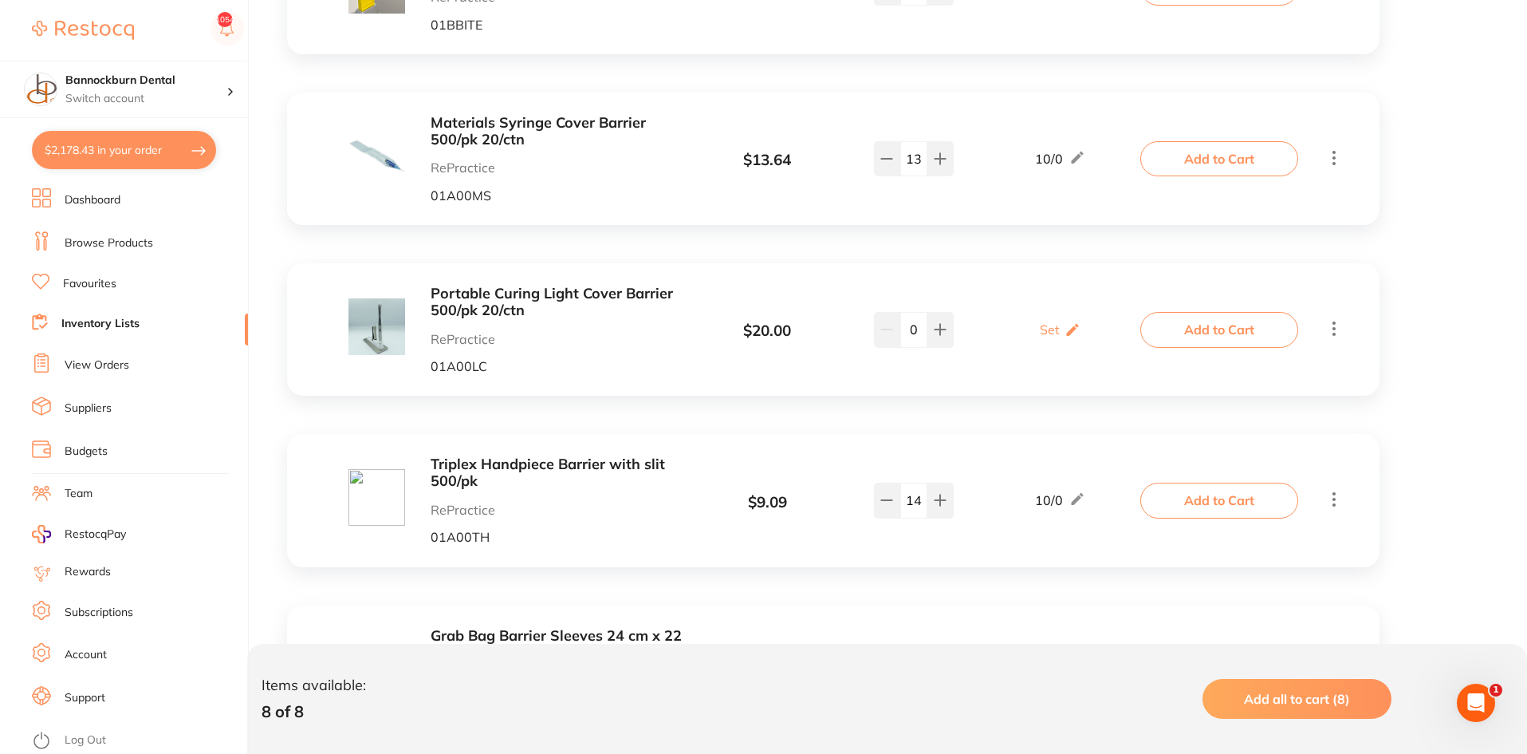
scroll to position [957, 0]
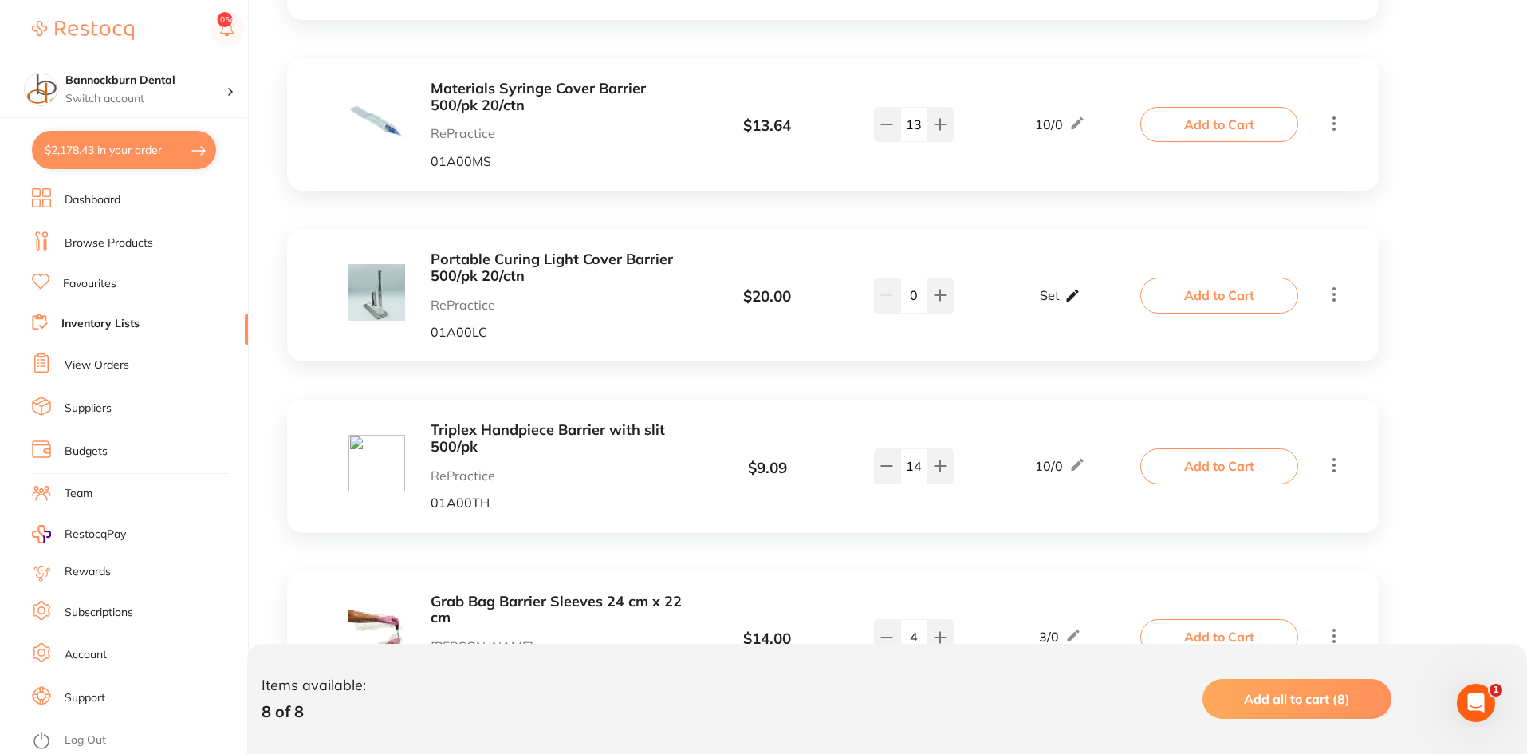
click at [1054, 294] on p "Set" at bounding box center [1050, 295] width 20 height 14
drag, startPoint x: 1045, startPoint y: 305, endPoint x: 1010, endPoint y: 317, distance: 37.3
click at [1010, 317] on div "Portable Curing Light Cover Barrier 500/pk 20/ctn RePractice 01A00LC $ 20.00 Mi…" at bounding box center [725, 295] width 837 height 88
type input "10"
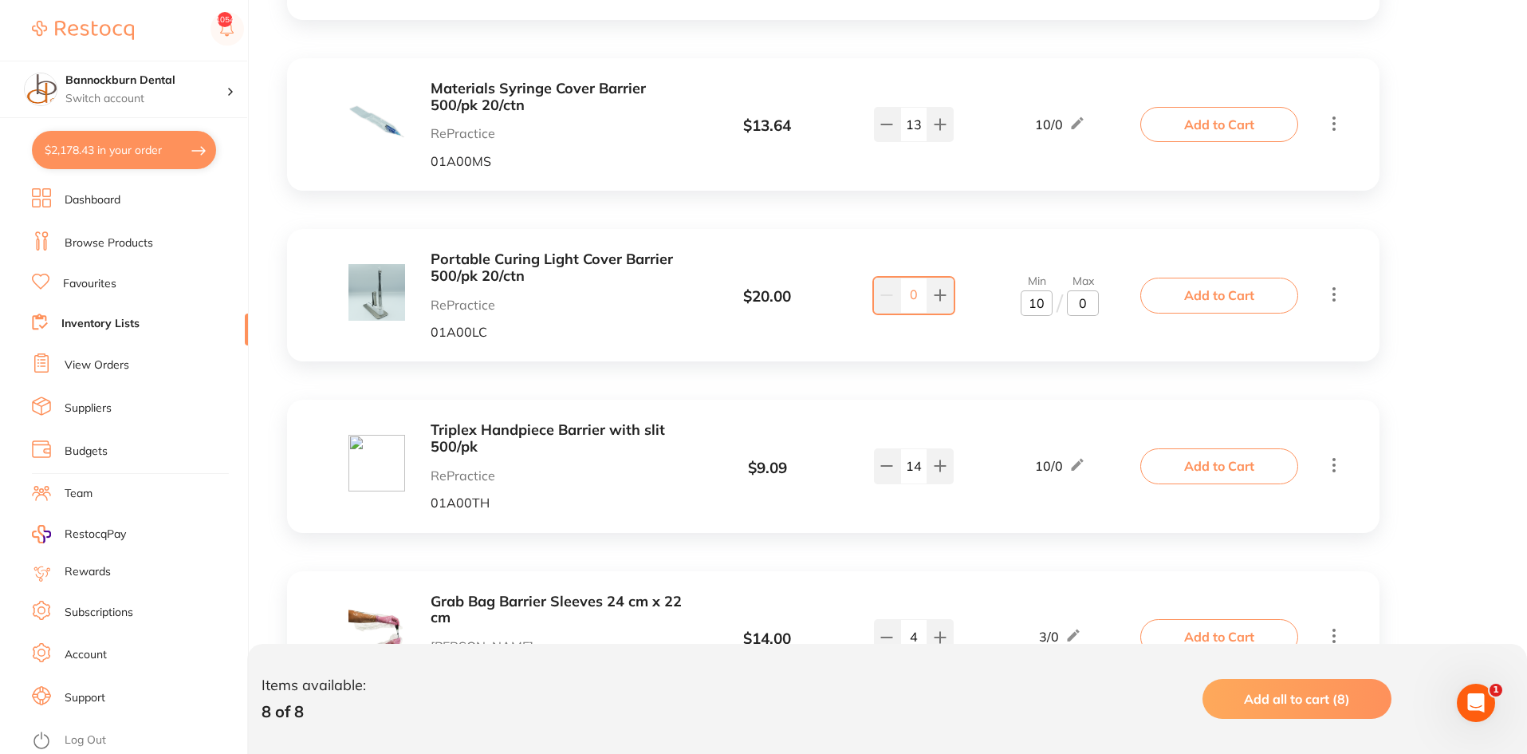
click at [899, 304] on div "0" at bounding box center [914, 295] width 83 height 38
type input "14"
click at [890, 475] on button at bounding box center [887, 465] width 26 height 35
type input "13"
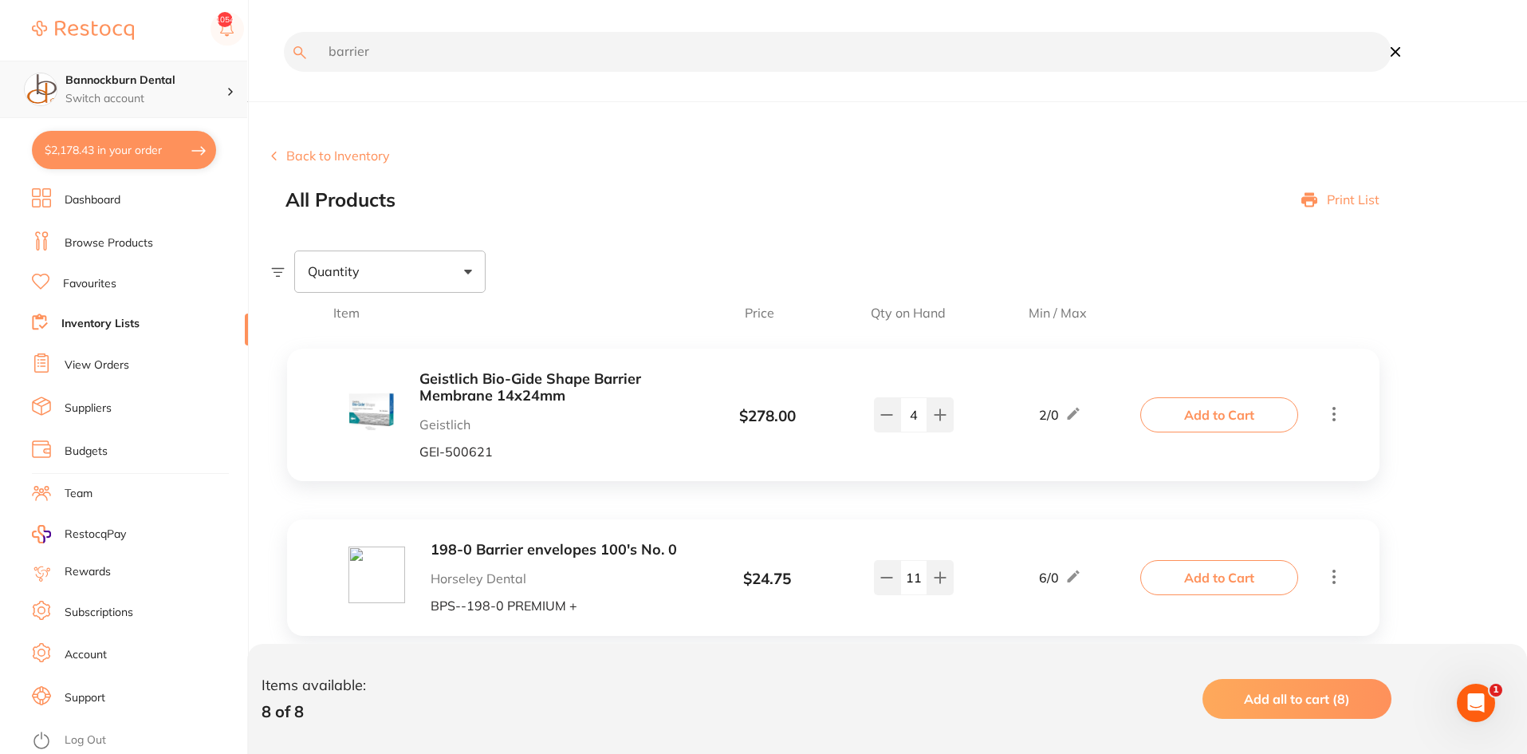
drag, startPoint x: 420, startPoint y: 46, endPoint x: 209, endPoint y: 71, distance: 212.0
click at [209, 71] on div "$2,178.43 Bannockburn Dental Switch account Bannockburn Dental $2,178.43 in you…" at bounding box center [763, 377] width 1527 height 754
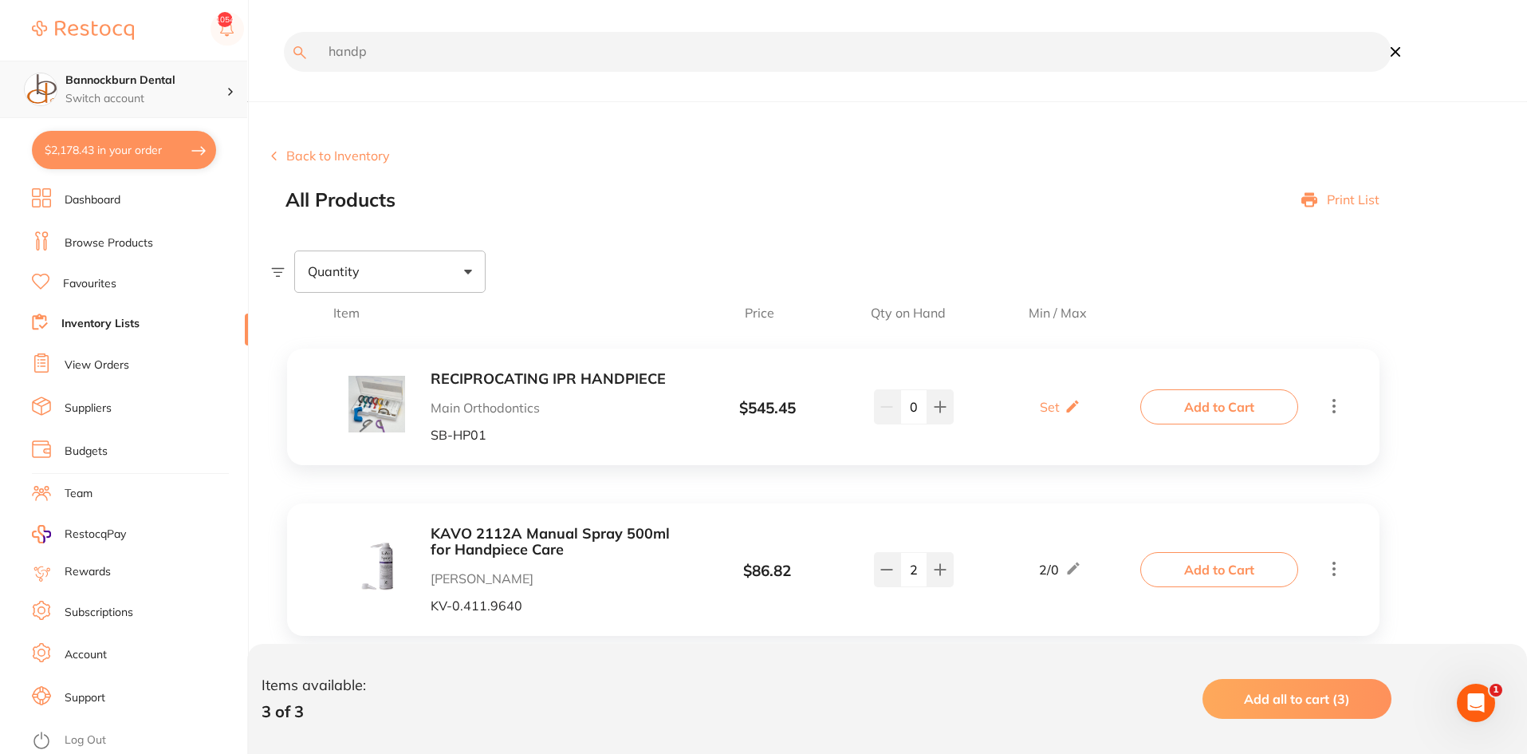
scroll to position [0, 0]
type input "handpiece"
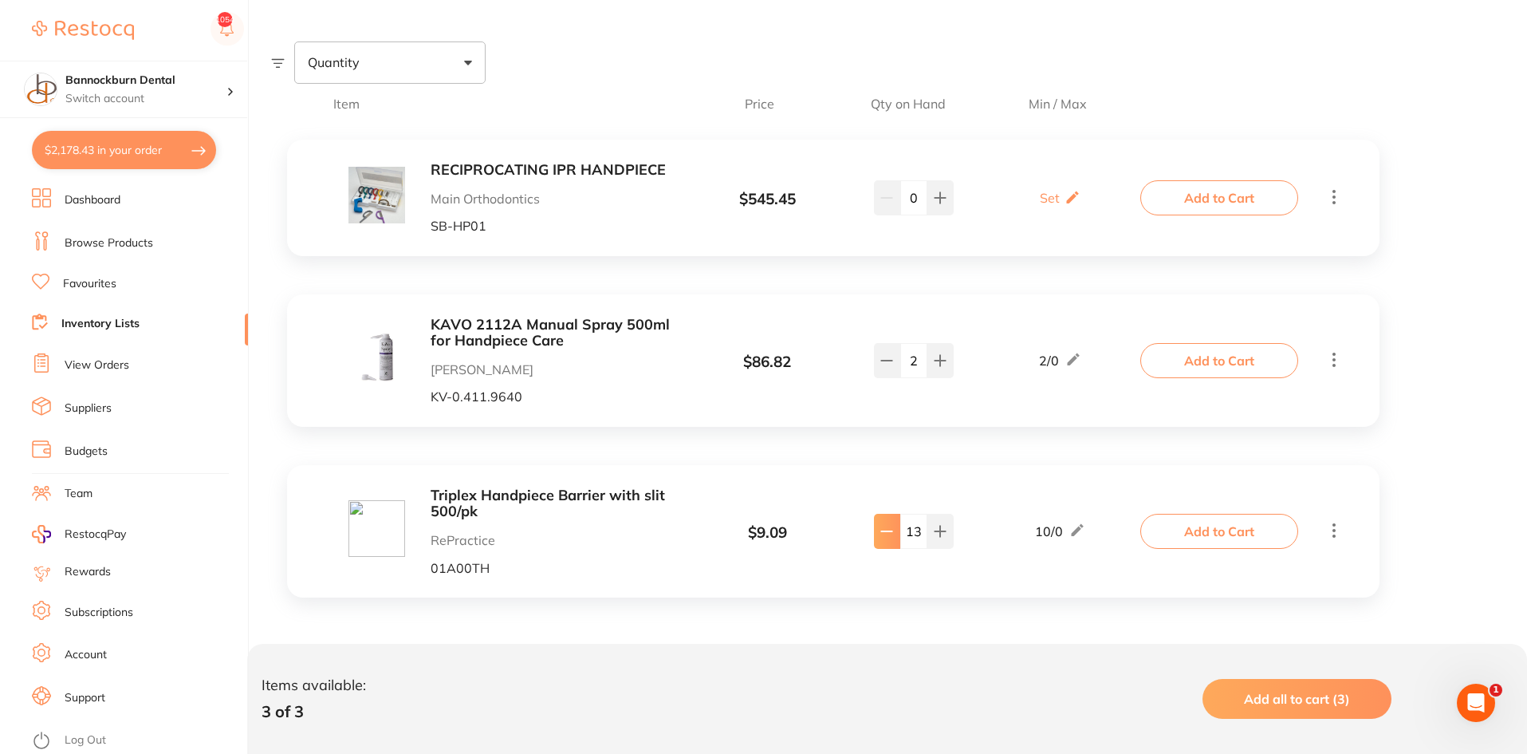
drag, startPoint x: 920, startPoint y: 528, endPoint x: 890, endPoint y: 537, distance: 31.6
click at [890, 537] on div "13" at bounding box center [914, 531] width 80 height 35
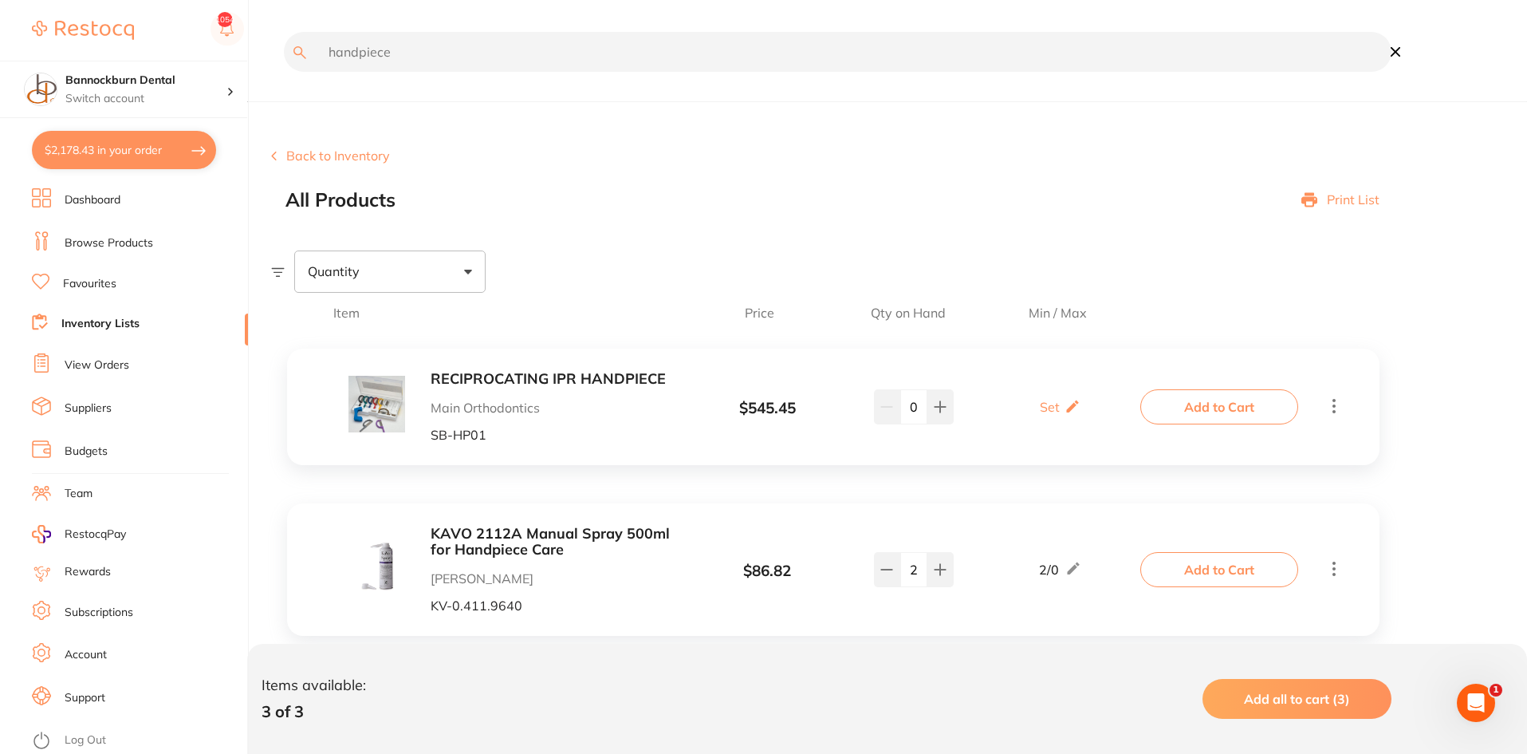
type input "10"
drag, startPoint x: 415, startPoint y: 48, endPoint x: 286, endPoint y: 65, distance: 130.3
click at [286, 65] on div "handpiece" at bounding box center [831, 63] width 1121 height 63
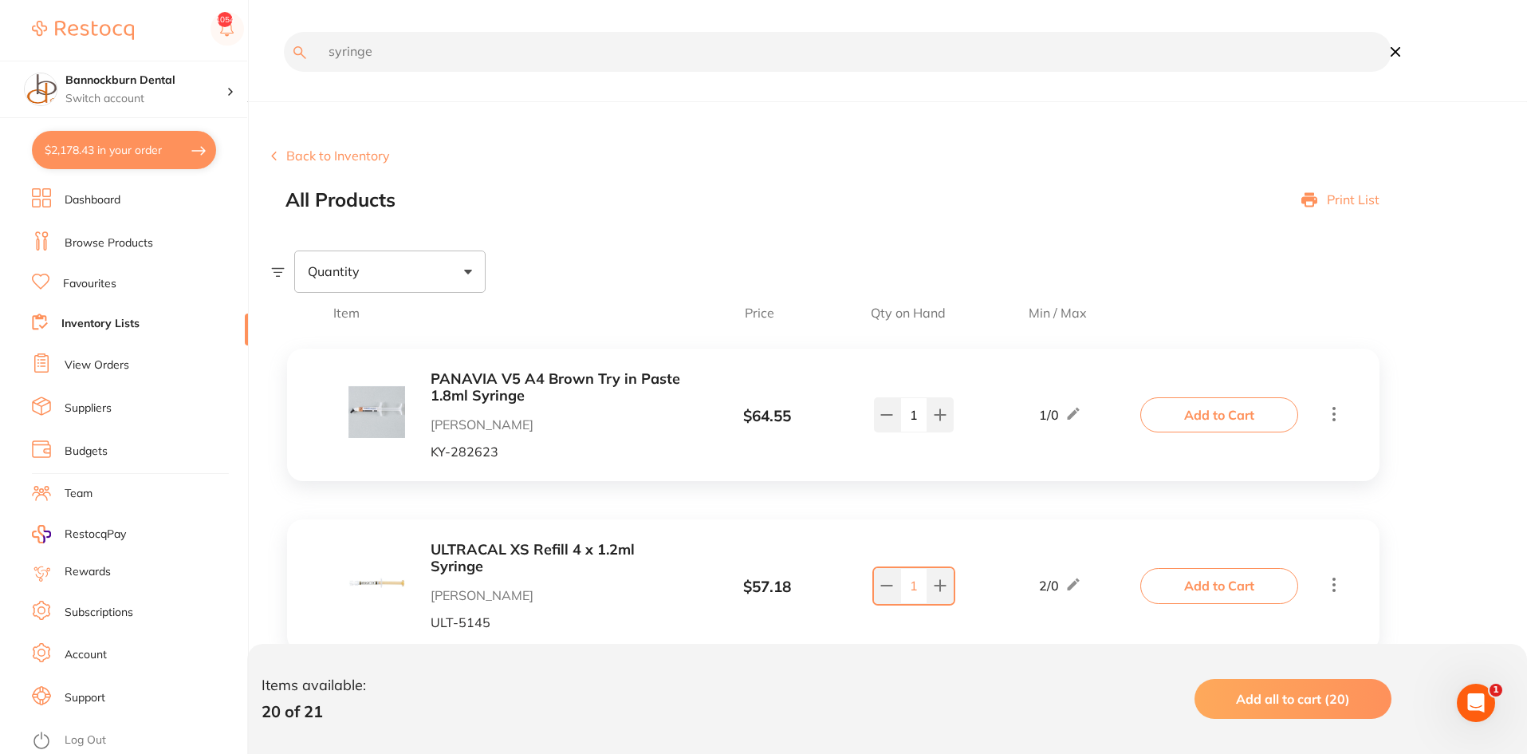
scroll to position [0, 0]
drag, startPoint x: 402, startPoint y: 55, endPoint x: 258, endPoint y: 39, distance: 144.5
click at [258, 39] on div "$2,178.43 Bannockburn Dental Switch account Bannockburn Dental $2,178.43 in you…" at bounding box center [763, 377] width 1527 height 754
type input "z250"
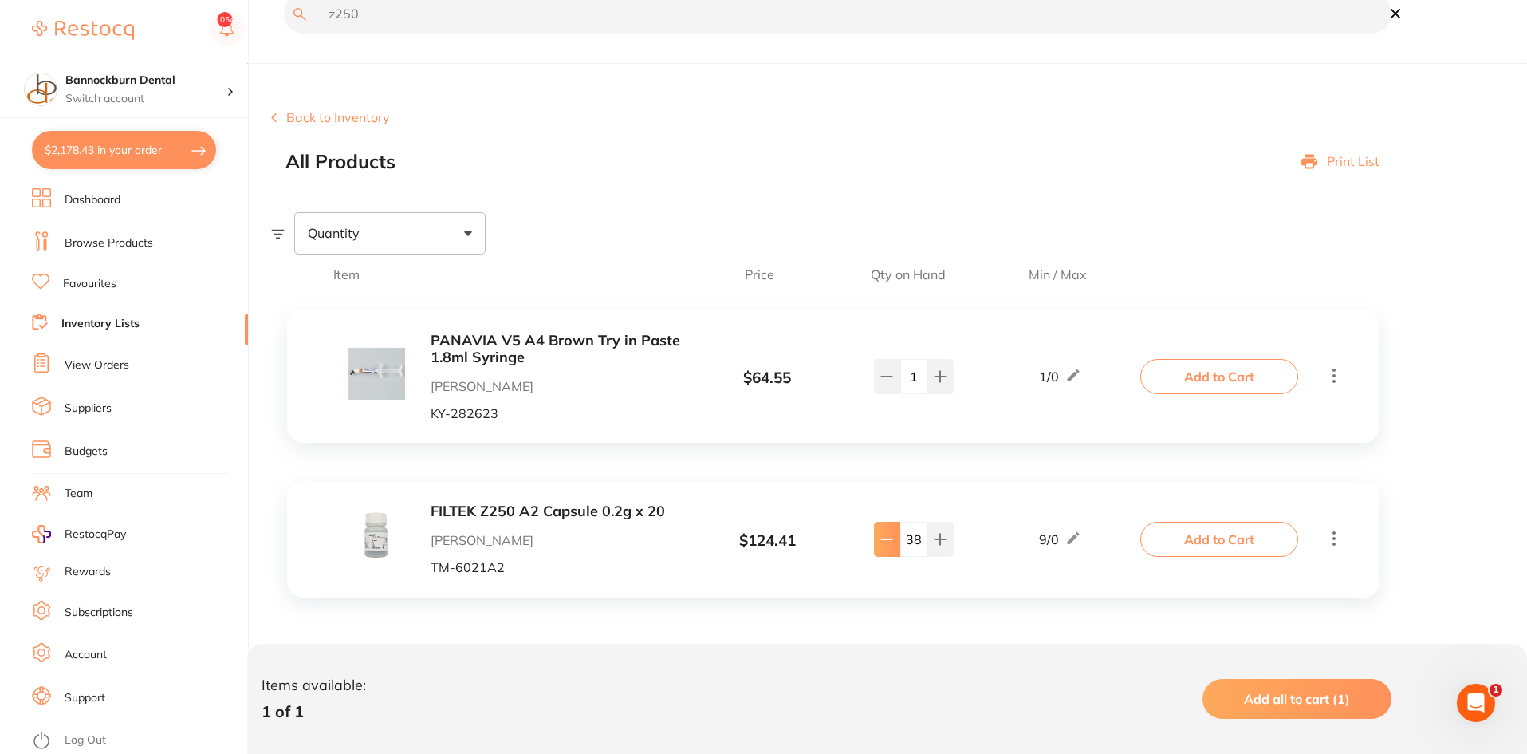
scroll to position [1, 0]
drag, startPoint x: 922, startPoint y: 544, endPoint x: 897, endPoint y: 553, distance: 27.0
click at [897, 553] on div "38" at bounding box center [914, 539] width 80 height 35
type input "18"
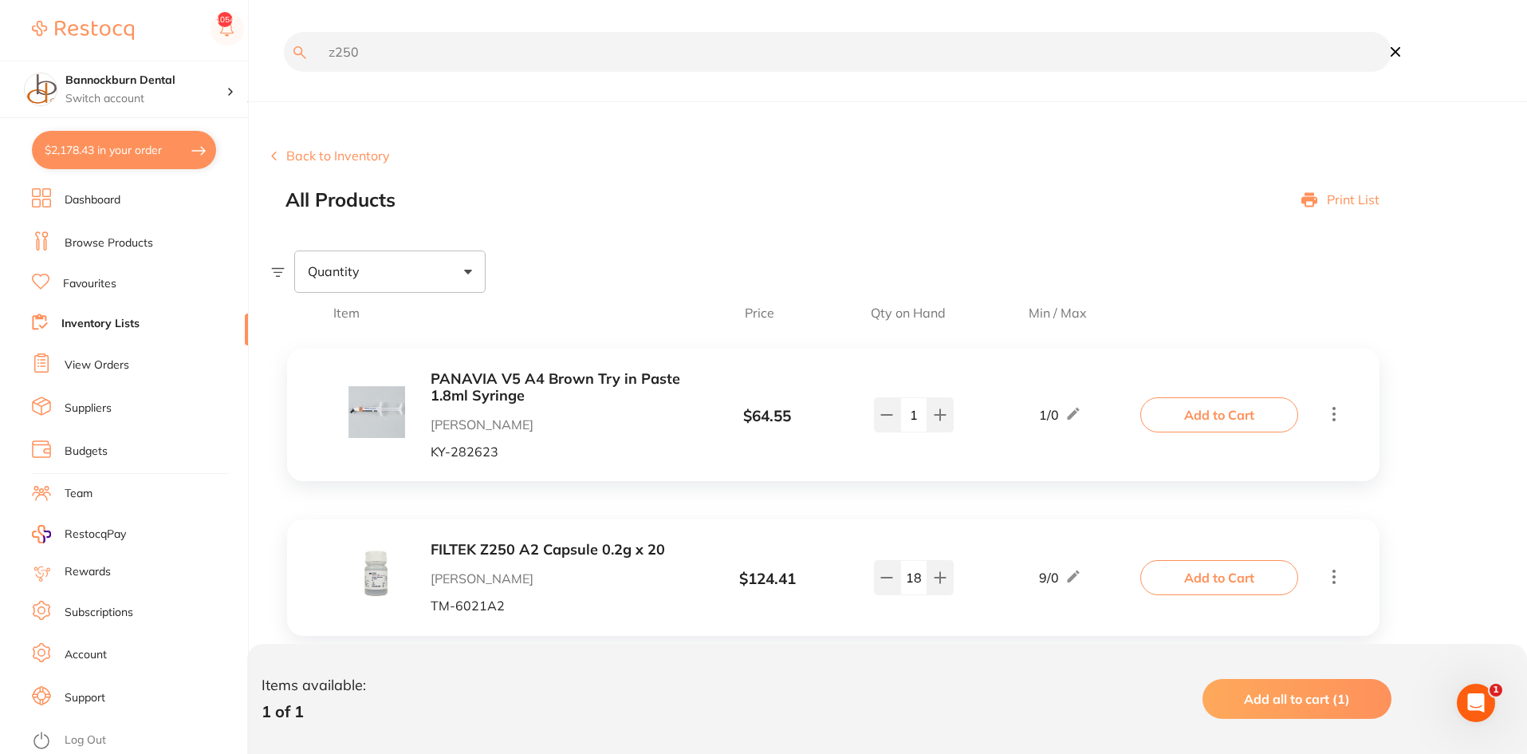
drag, startPoint x: 412, startPoint y: 17, endPoint x: 116, endPoint y: 2, distance: 296.3
click at [116, 2] on div "$2,178.43 Bannockburn Dental Switch account Bannockburn Dental $2,178.43 in you…" at bounding box center [763, 377] width 1527 height 754
type input "durapha"
drag, startPoint x: 341, startPoint y: 69, endPoint x: 272, endPoint y: 73, distance: 68.8
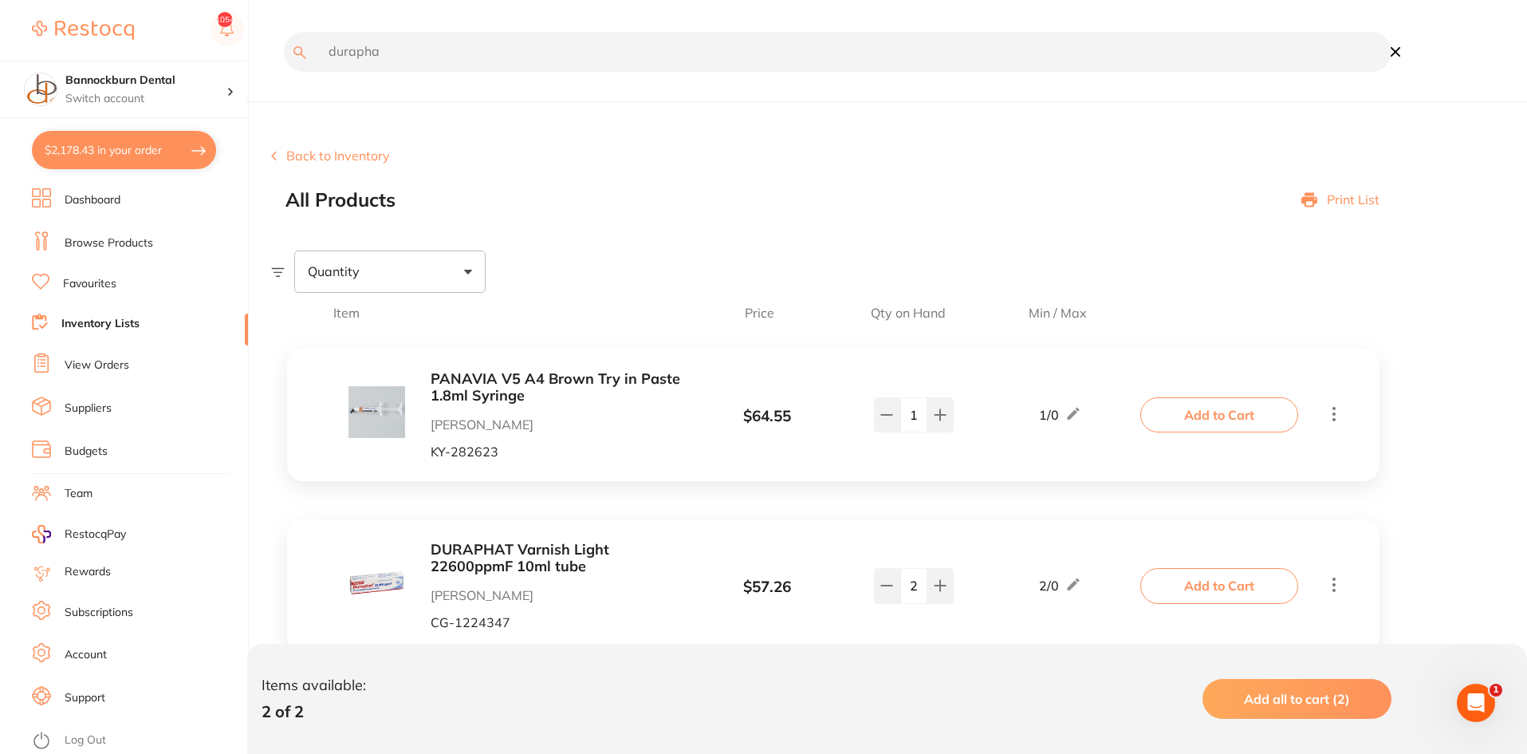
click at [272, 73] on div "durapha" at bounding box center [831, 63] width 1121 height 63
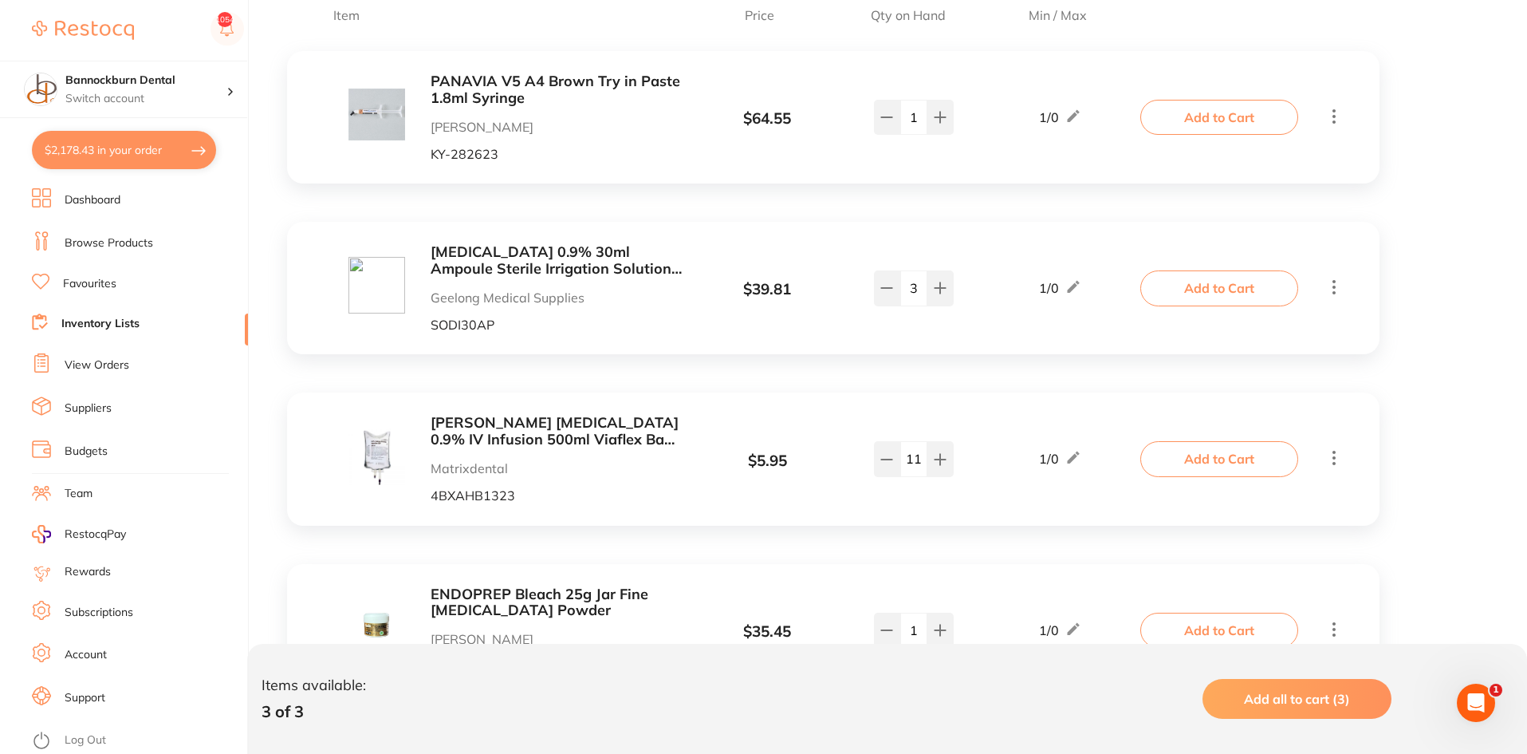
scroll to position [319, 0]
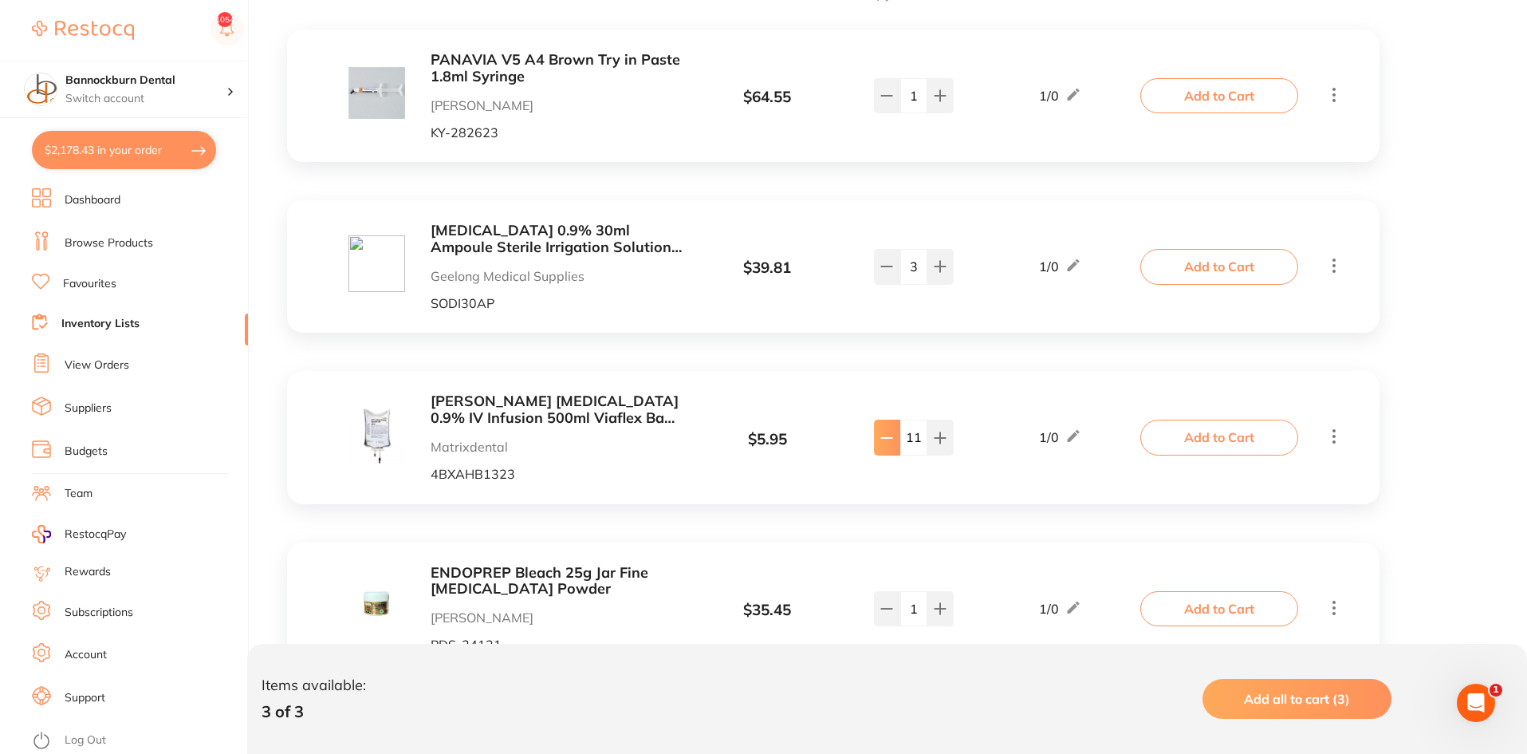
type input "sodium"
click at [883, 443] on icon at bounding box center [887, 438] width 13 height 13
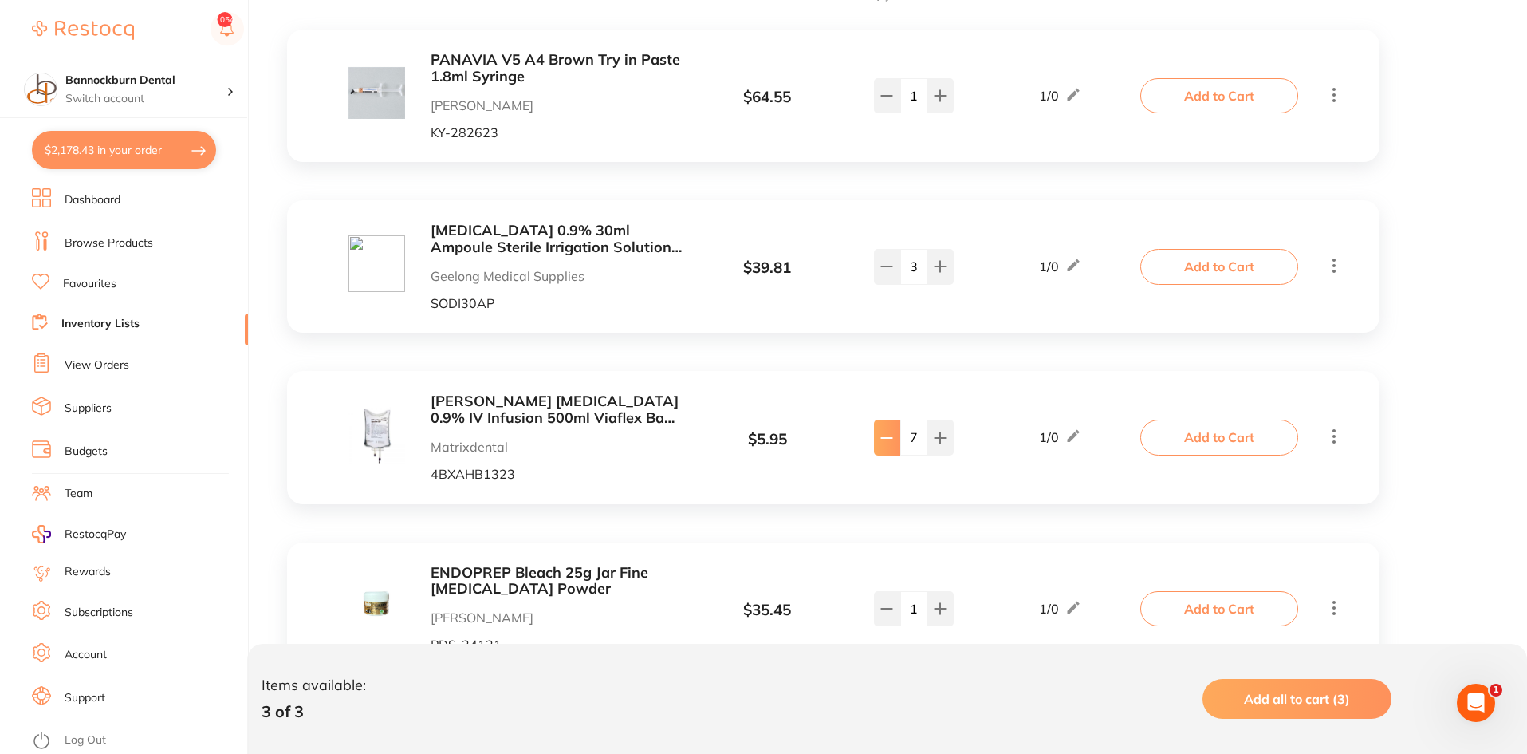
click at [883, 443] on icon at bounding box center [887, 438] width 13 height 13
type input "5"
click at [604, 420] on b "[PERSON_NAME] [MEDICAL_DATA] 0.9% IV Infusion 500ml Viaflex Bag AHB1323" at bounding box center [557, 409] width 253 height 33
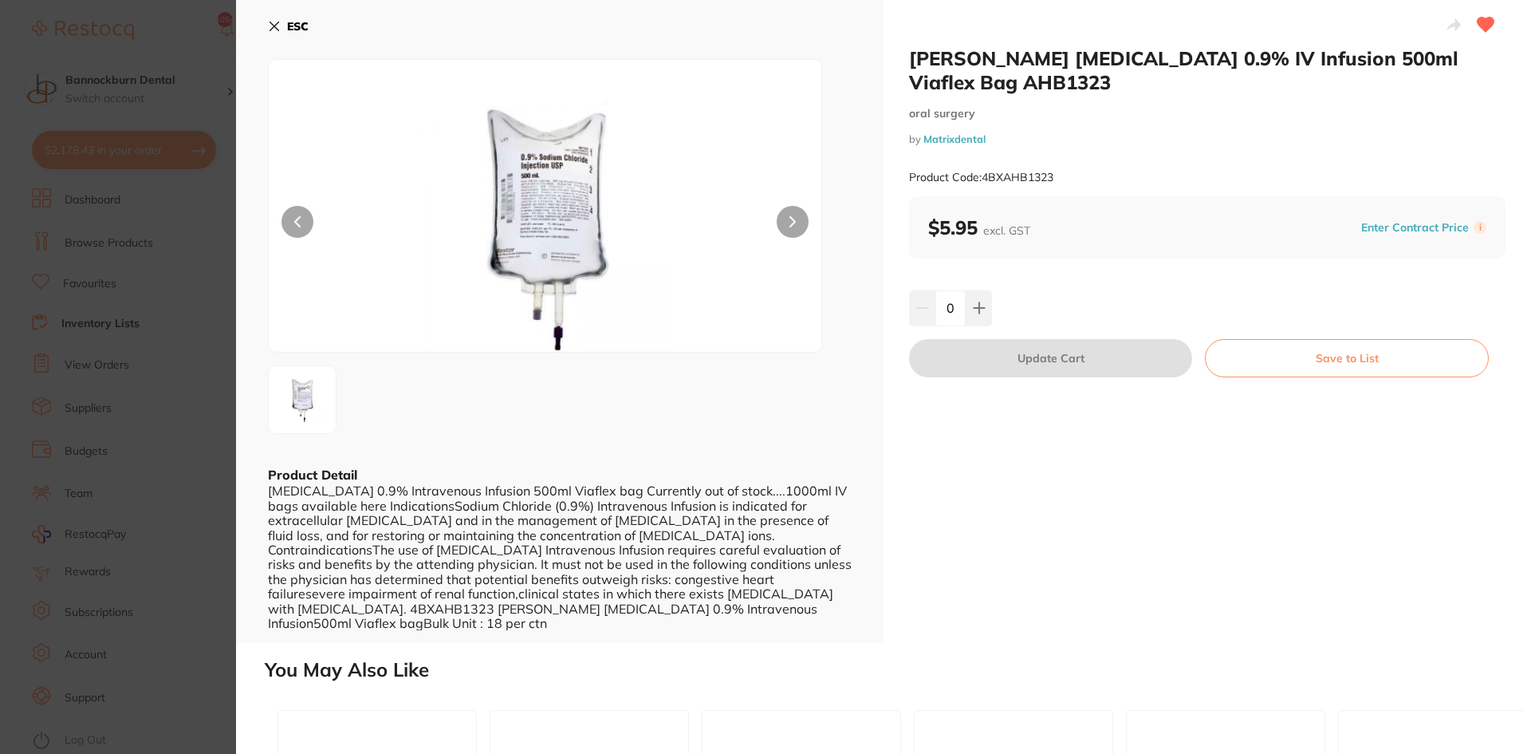
scroll to position [1, 0]
drag, startPoint x: 962, startPoint y: 310, endPoint x: 935, endPoint y: 325, distance: 30.7
click at [936, 325] on input "0" at bounding box center [951, 307] width 30 height 35
type input "10"
click at [1094, 258] on div "$5.95 excl. GST Enter Contract Price i" at bounding box center [1207, 227] width 597 height 62
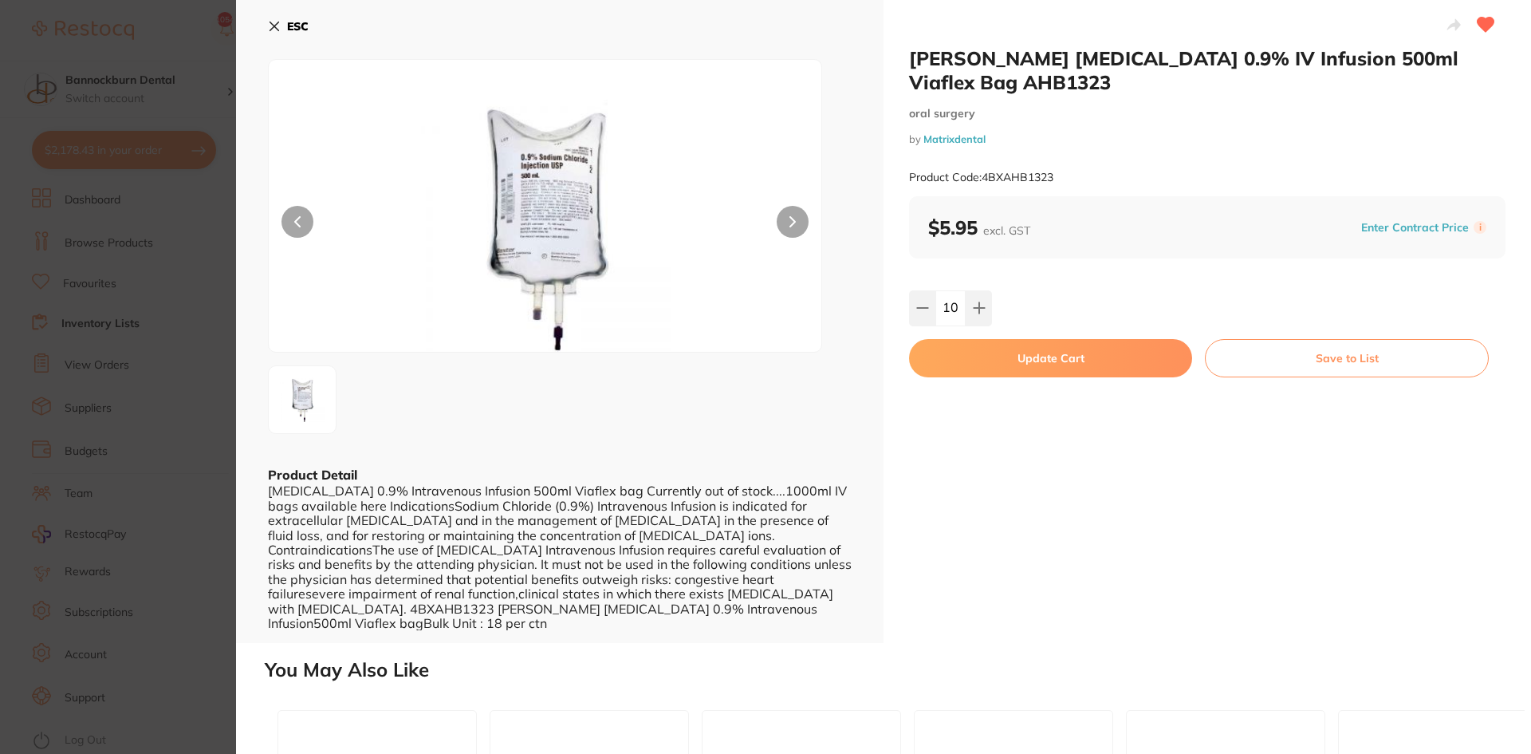
scroll to position [0, 0]
click at [1061, 362] on button "Update Cart" at bounding box center [1050, 358] width 283 height 38
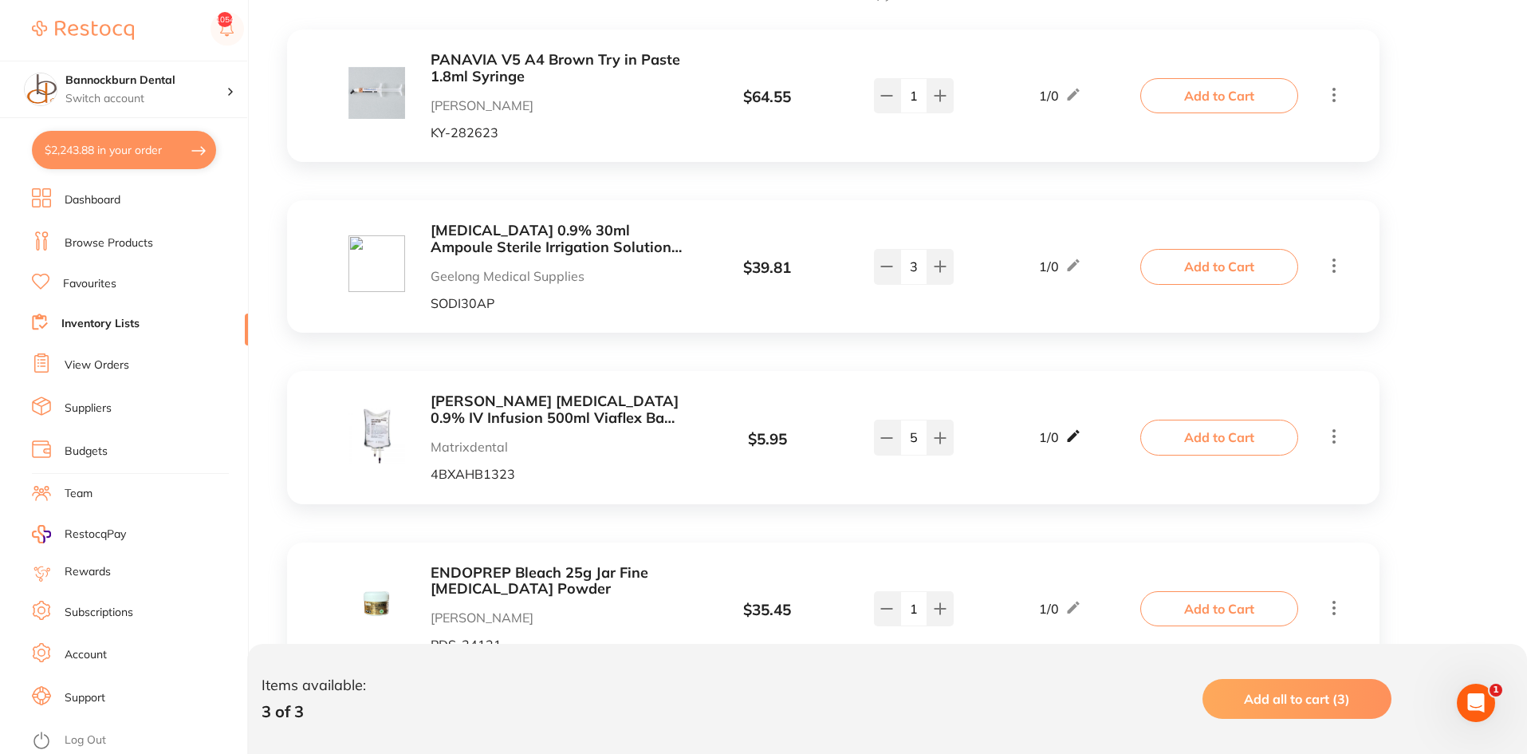
click at [1077, 436] on icon at bounding box center [1073, 436] width 12 height 12
drag, startPoint x: 1043, startPoint y: 445, endPoint x: 980, endPoint y: 456, distance: 64.0
click at [980, 456] on div "Min 1 / Max 0" at bounding box center [1061, 437] width 168 height 41
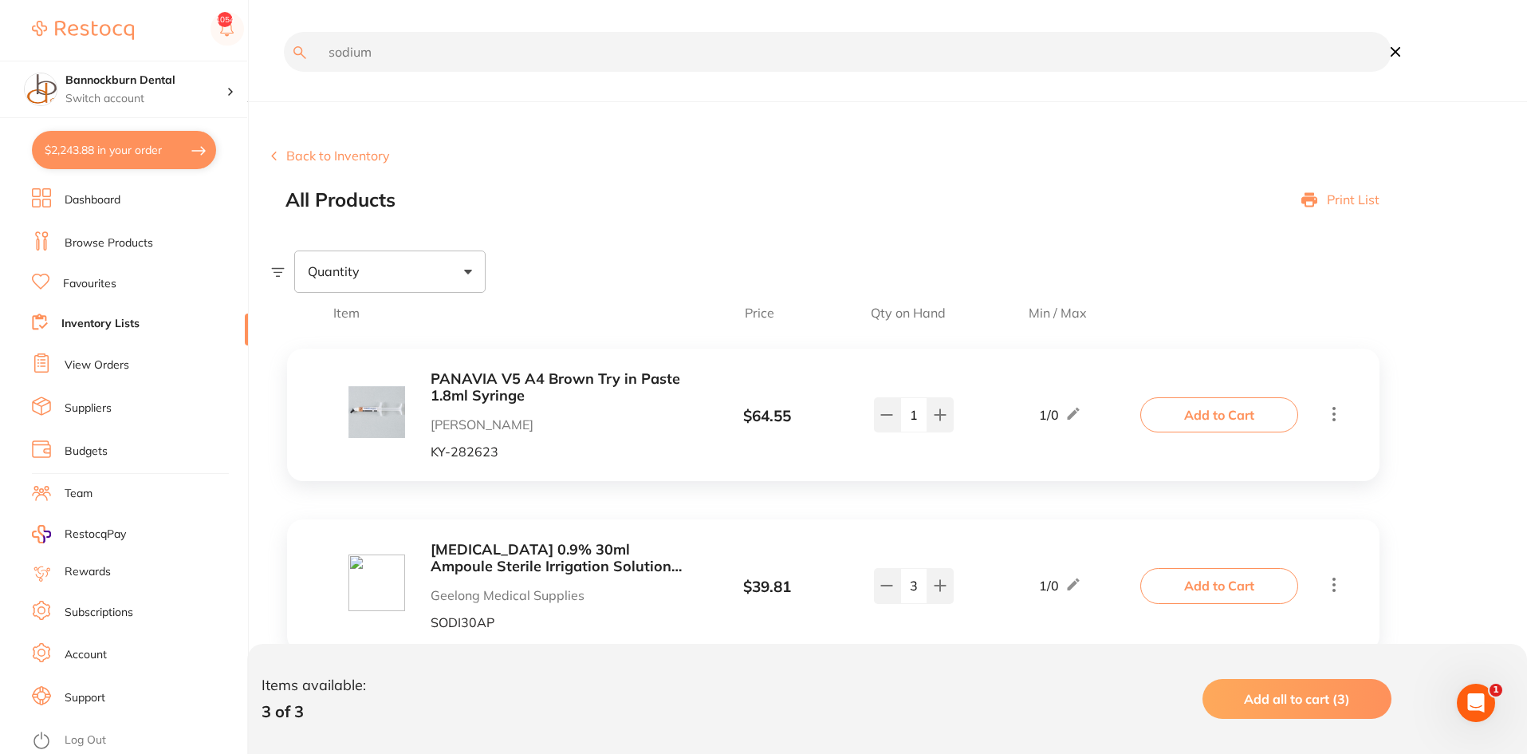
type input "6"
click at [444, 57] on input "sodium" at bounding box center [838, 52] width 1108 height 40
type input "surgic"
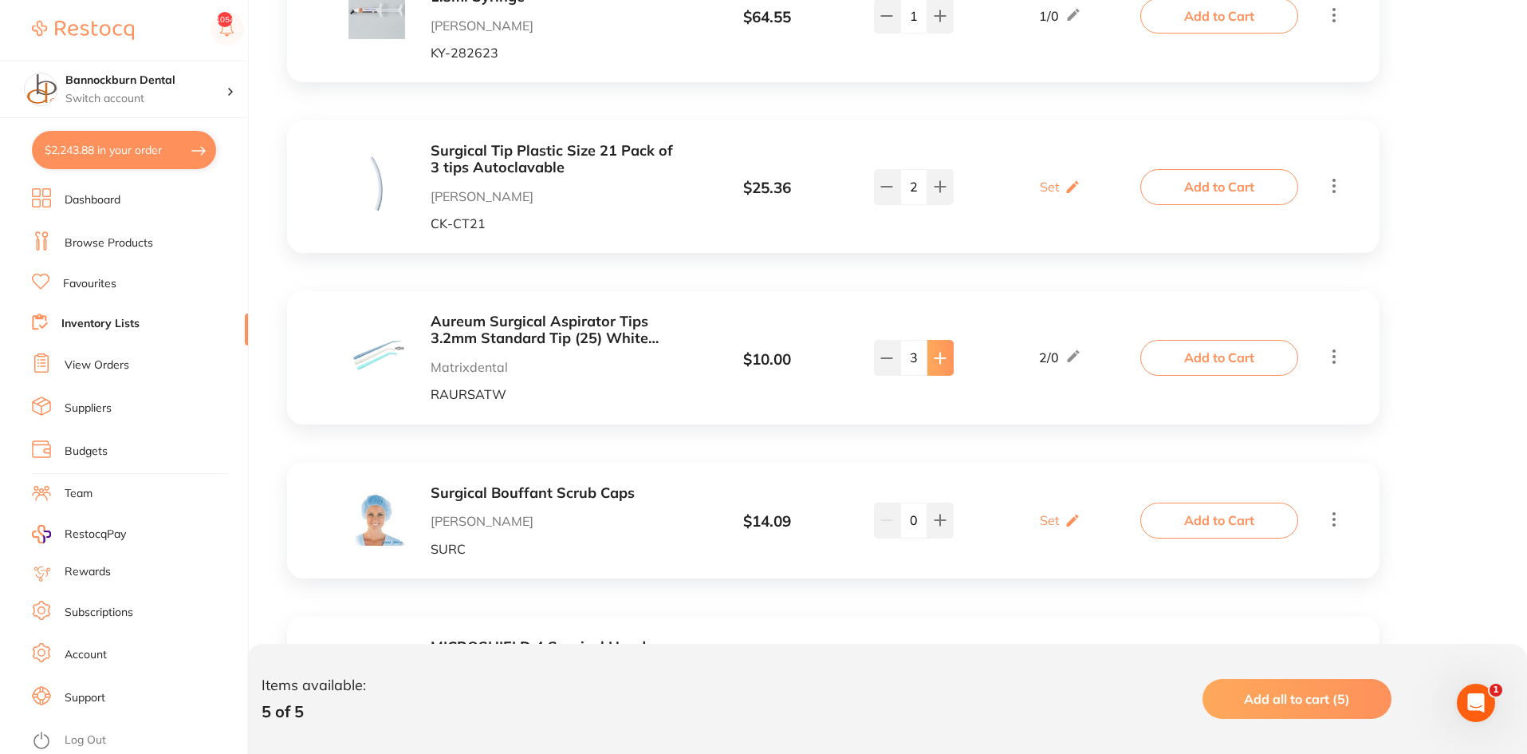
click at [940, 352] on icon at bounding box center [940, 358] width 13 height 13
type input "4"
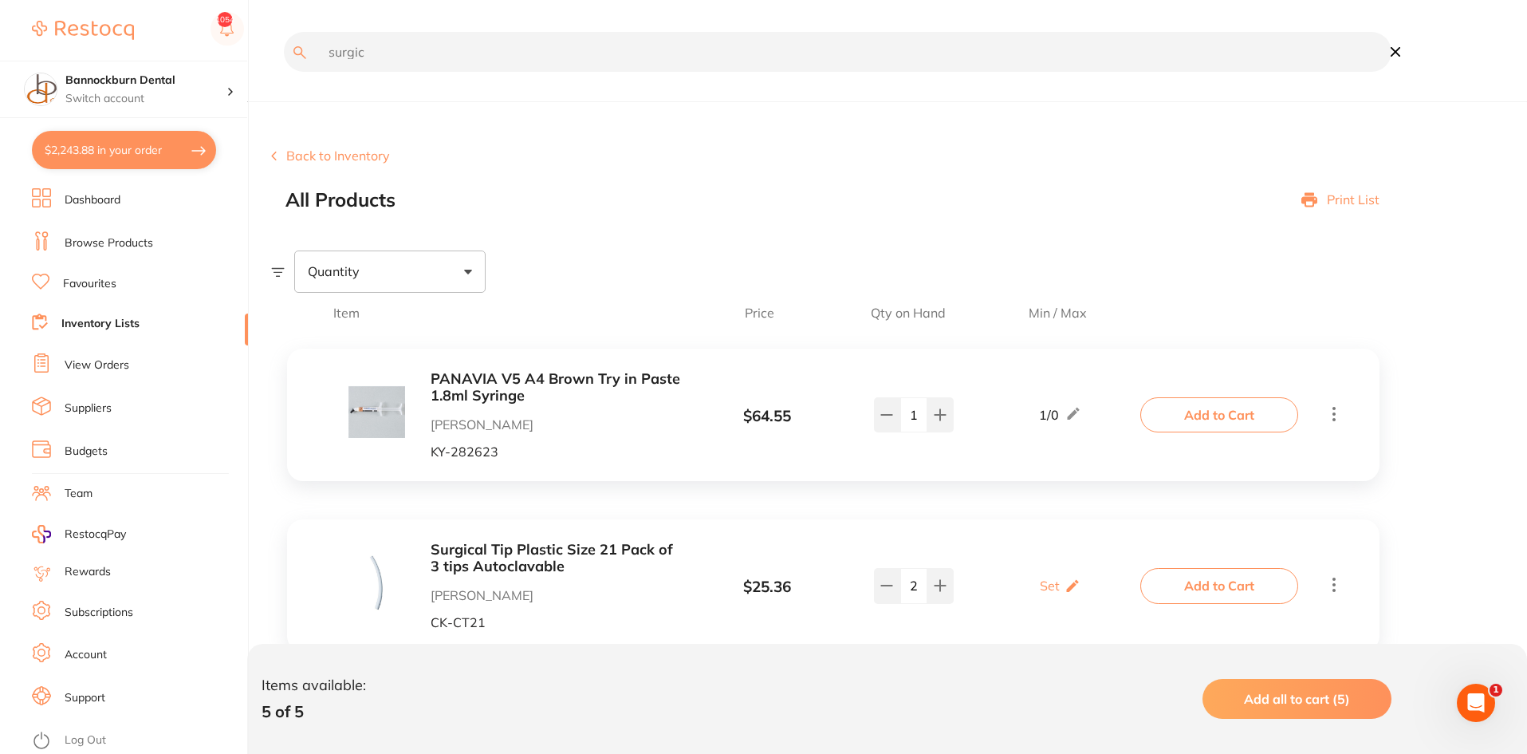
click at [388, 45] on input "surgic" at bounding box center [838, 52] width 1108 height 40
click at [405, 58] on input "rely" at bounding box center [838, 52] width 1108 height 40
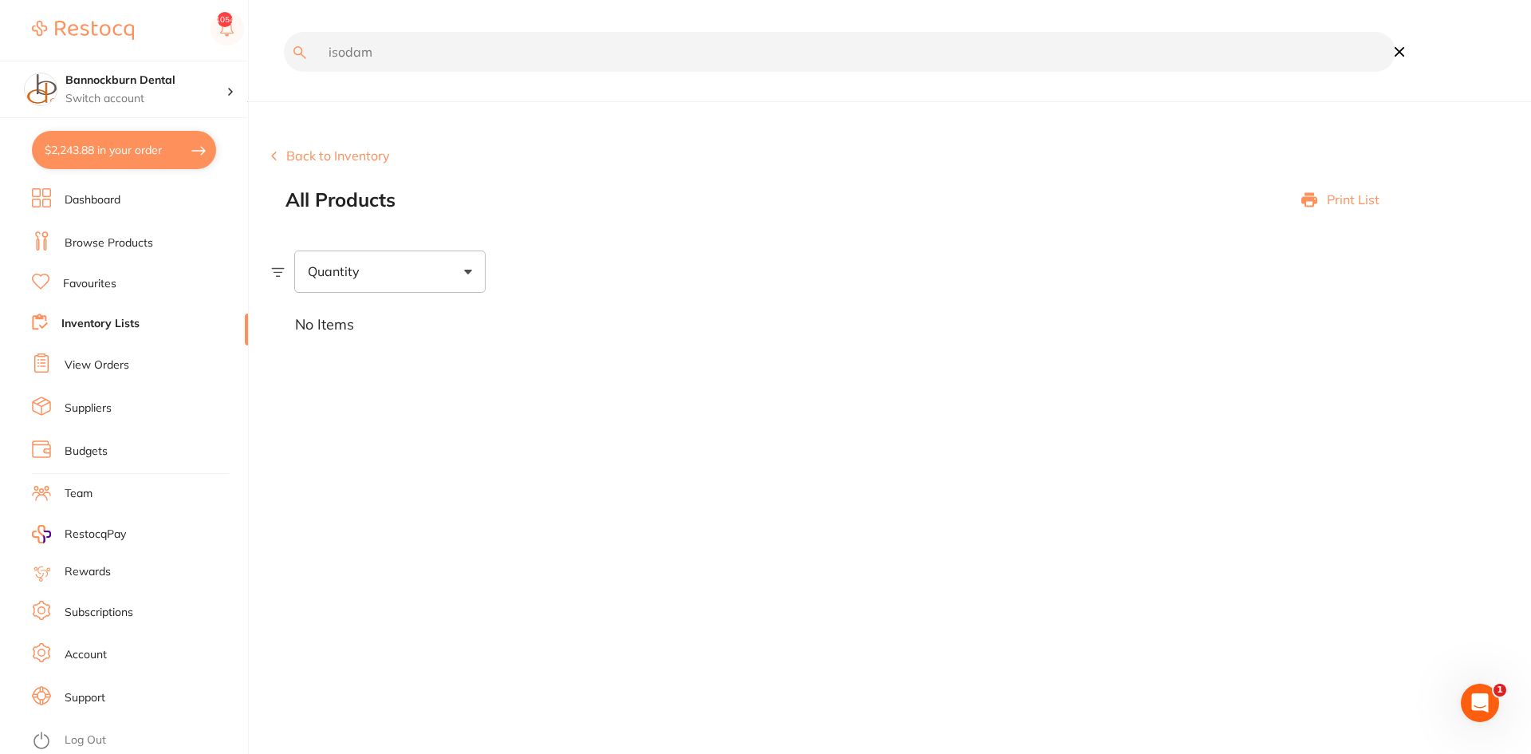
drag, startPoint x: 403, startPoint y: 53, endPoint x: 209, endPoint y: 48, distance: 193.9
click at [209, 48] on div "$2,243.88 Bannockburn Dental Switch account Bannockburn Dental $2,243.88 in you…" at bounding box center [765, 377] width 1531 height 754
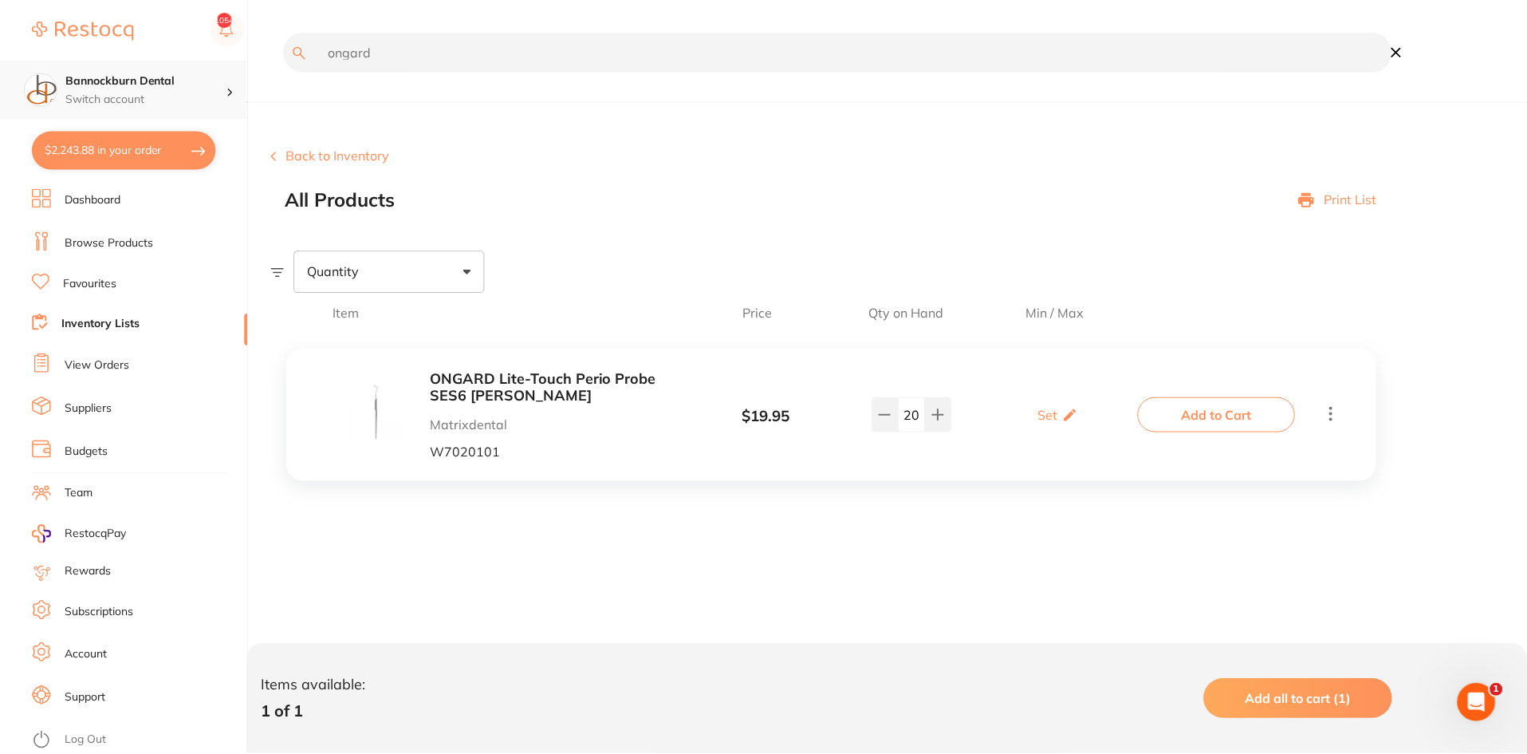
scroll to position [1, 0]
drag, startPoint x: 407, startPoint y: 46, endPoint x: 211, endPoint y: 85, distance: 199.9
click at [211, 85] on div "$2,243.88 Bannockburn Dental Switch account Bannockburn Dental $2,243.88 in you…" at bounding box center [765, 377] width 1531 height 754
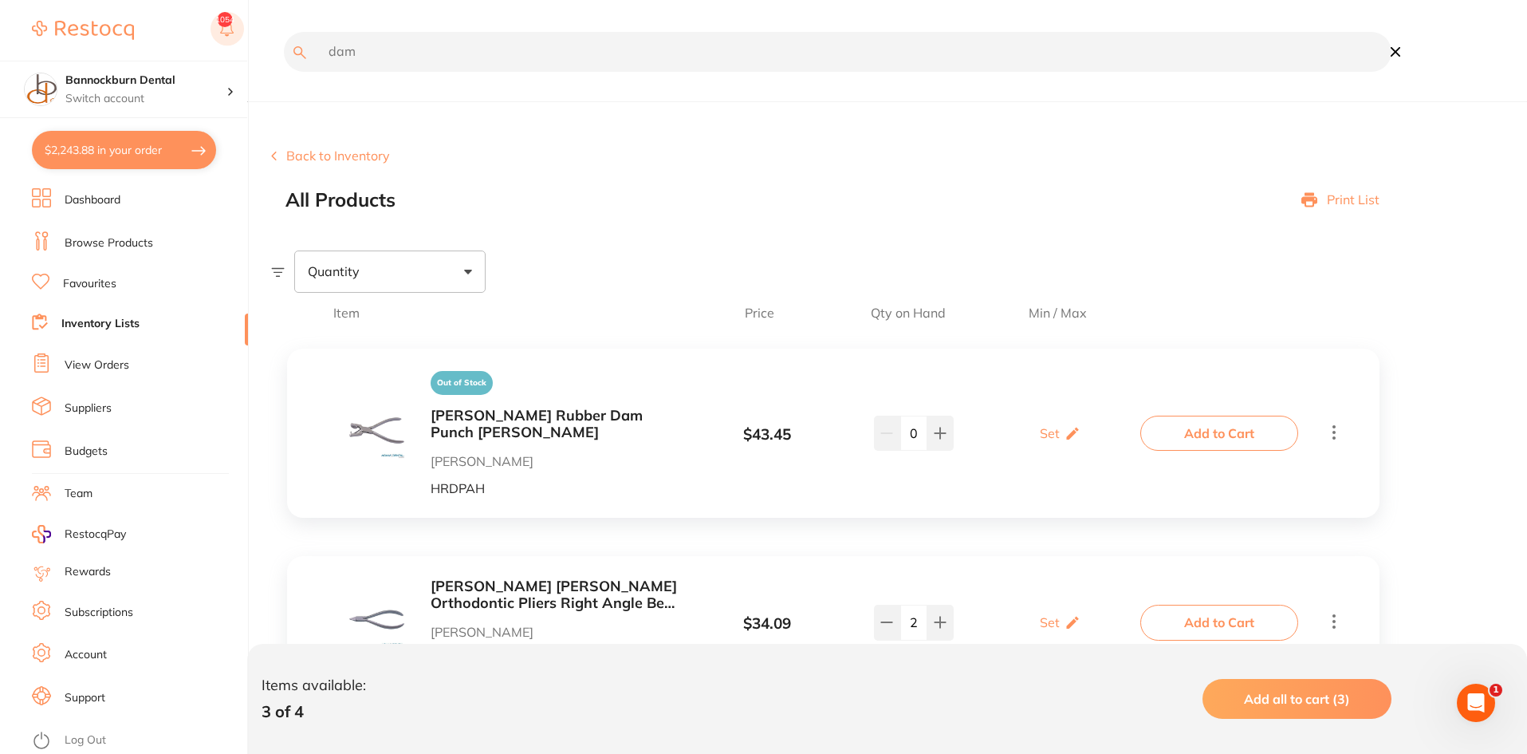
scroll to position [0, 0]
drag, startPoint x: 407, startPoint y: 49, endPoint x: 220, endPoint y: 40, distance: 186.9
click at [220, 40] on div "$2,243.88 Bannockburn Dental Switch account Bannockburn Dental $2,243.88 in you…" at bounding box center [763, 377] width 1527 height 754
type input "medium"
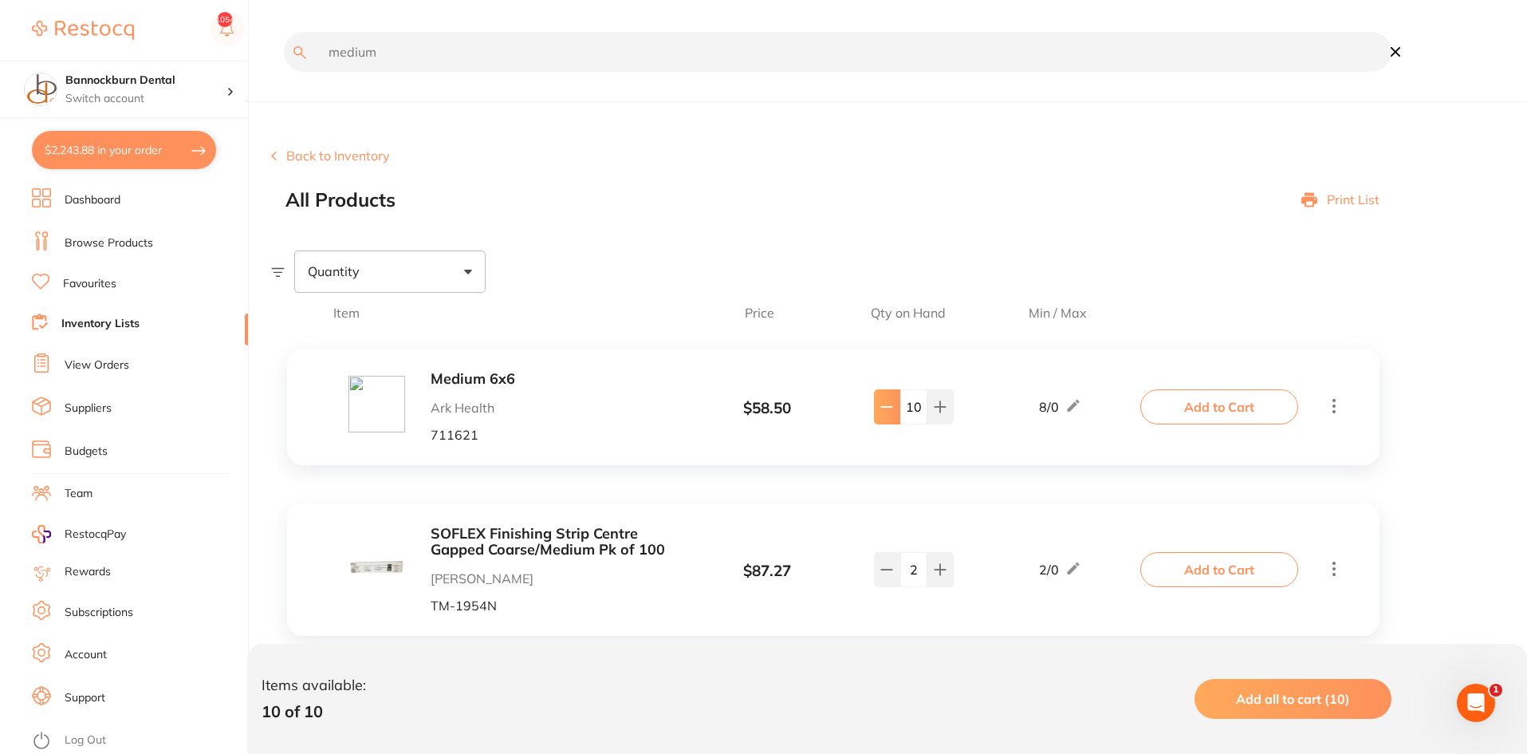
click at [878, 408] on button at bounding box center [887, 406] width 26 height 35
type input "7"
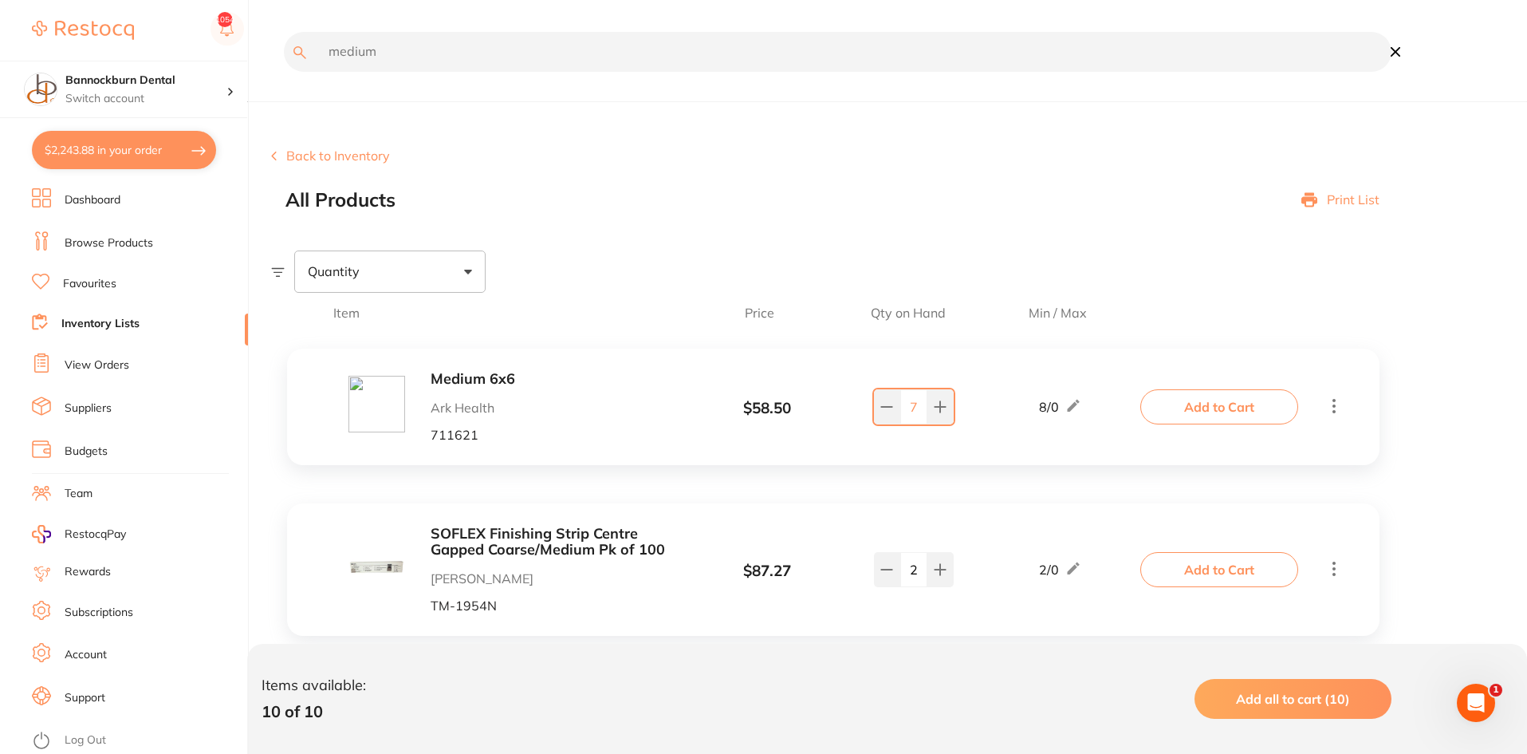
drag, startPoint x: 403, startPoint y: 52, endPoint x: 293, endPoint y: 75, distance: 112.5
click at [293, 75] on div "medium" at bounding box center [831, 63] width 1121 height 63
click at [1230, 392] on button "Add to Cart" at bounding box center [1220, 406] width 158 height 35
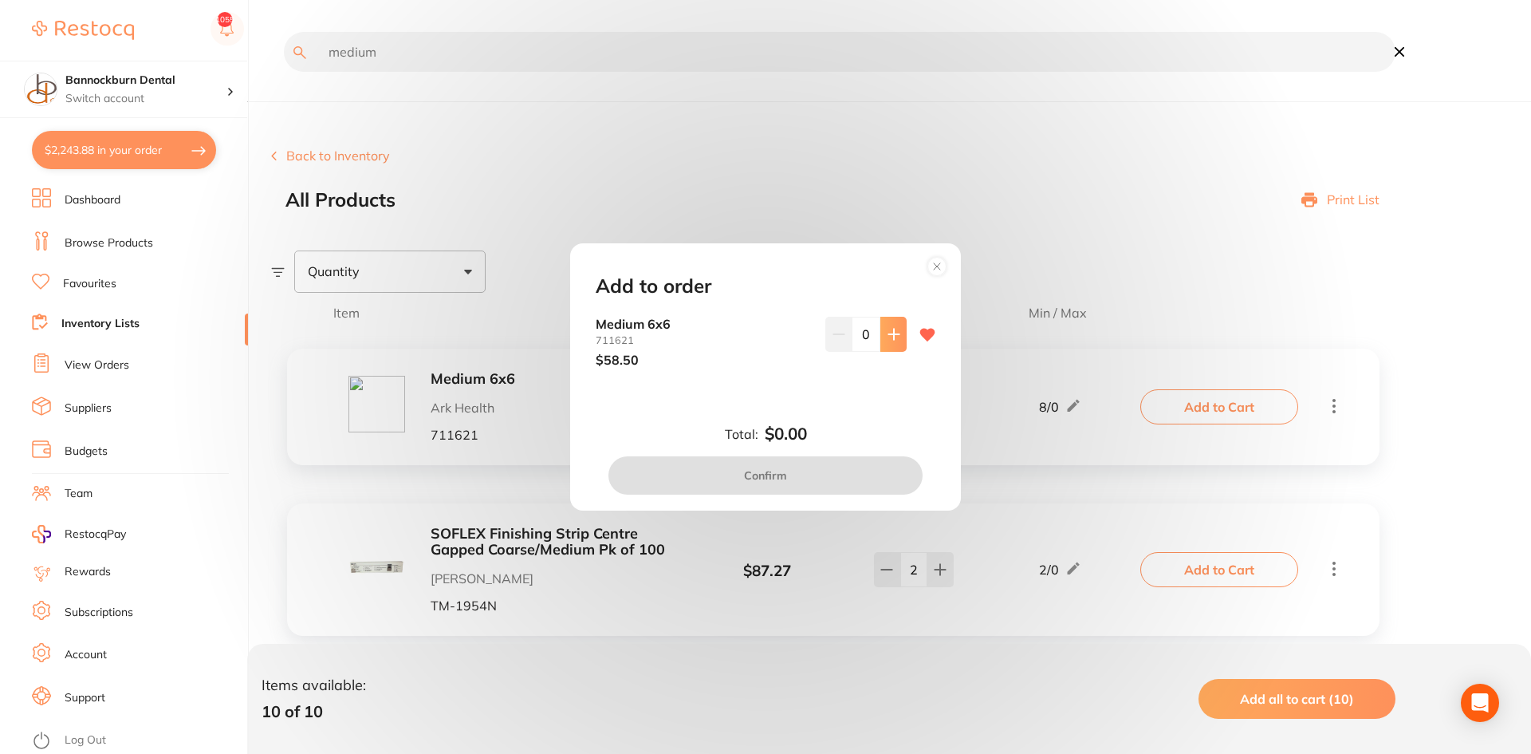
click at [894, 338] on icon at bounding box center [894, 334] width 13 height 13
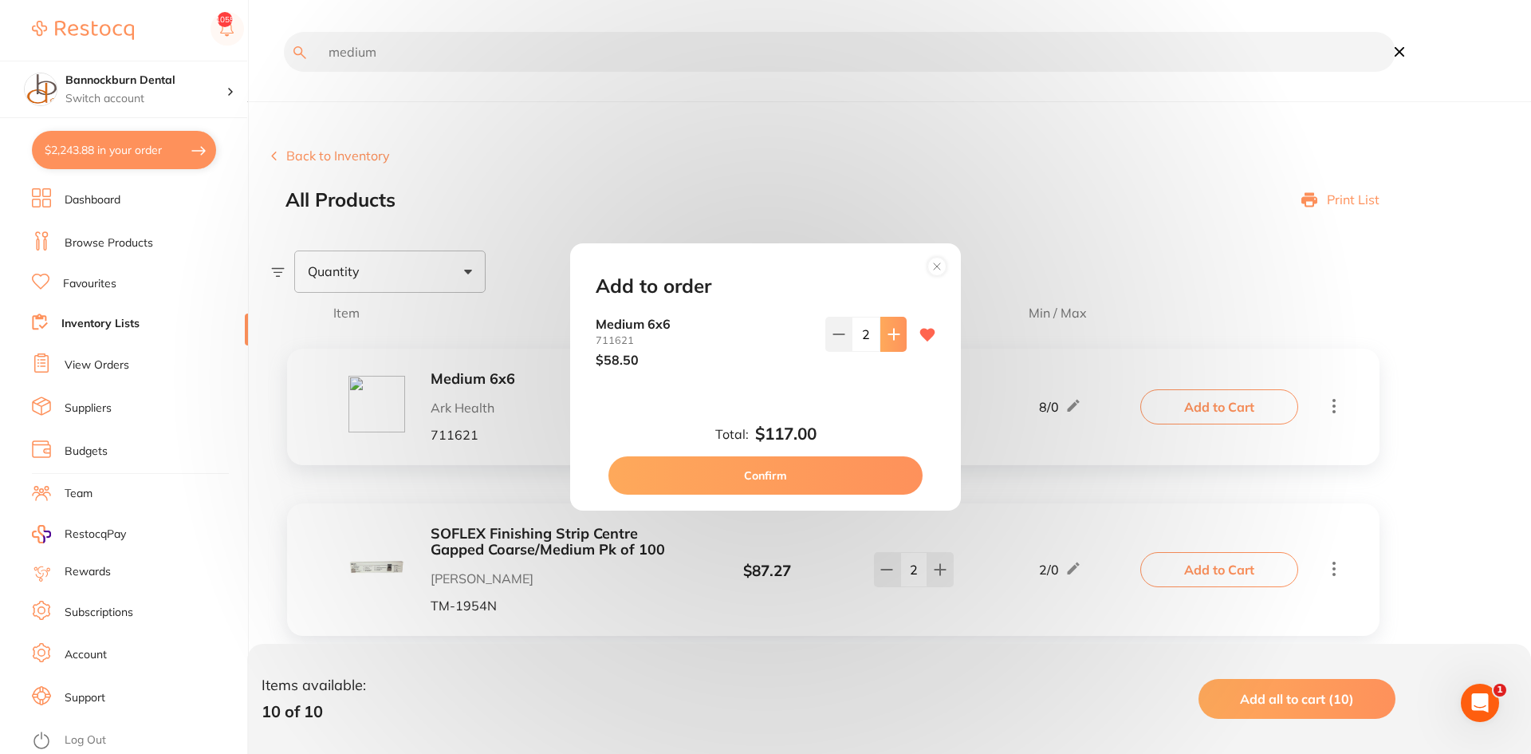
click at [894, 338] on icon at bounding box center [894, 334] width 13 height 13
type input "4"
click at [849, 464] on button "Confirm" at bounding box center [766, 475] width 314 height 38
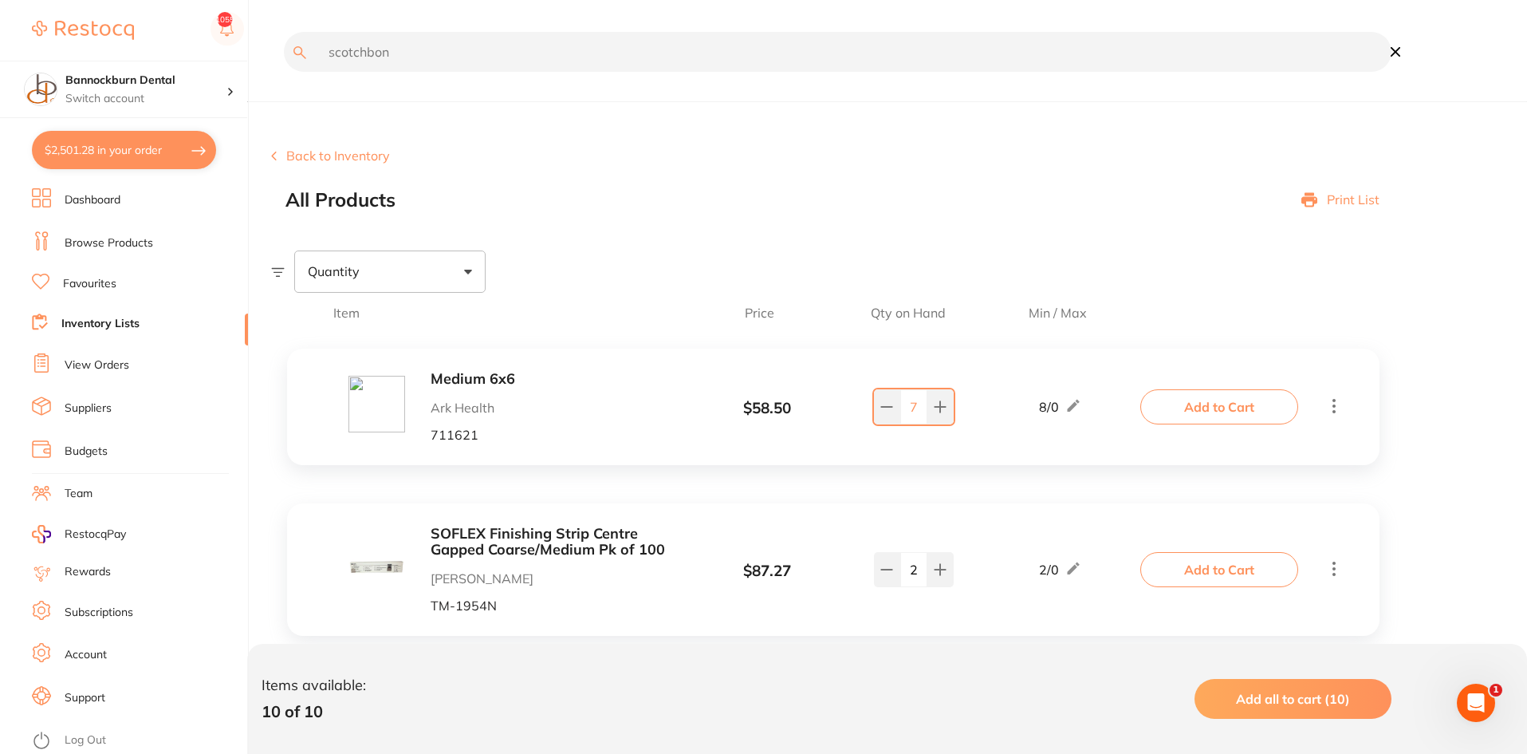
type input "scotchbon"
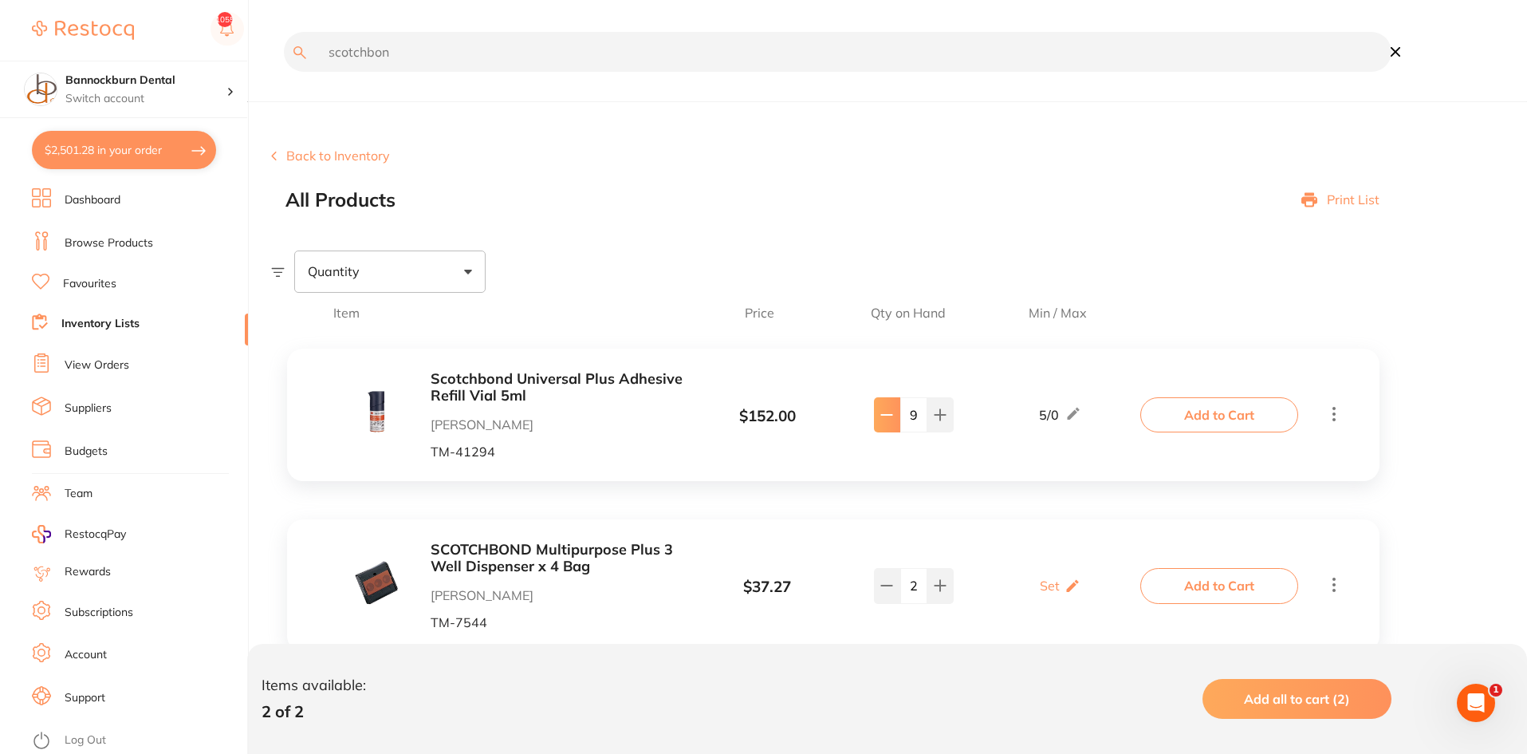
click at [877, 414] on button at bounding box center [887, 414] width 26 height 35
type input "6"
click at [408, 59] on input "scotchbon" at bounding box center [838, 52] width 1108 height 40
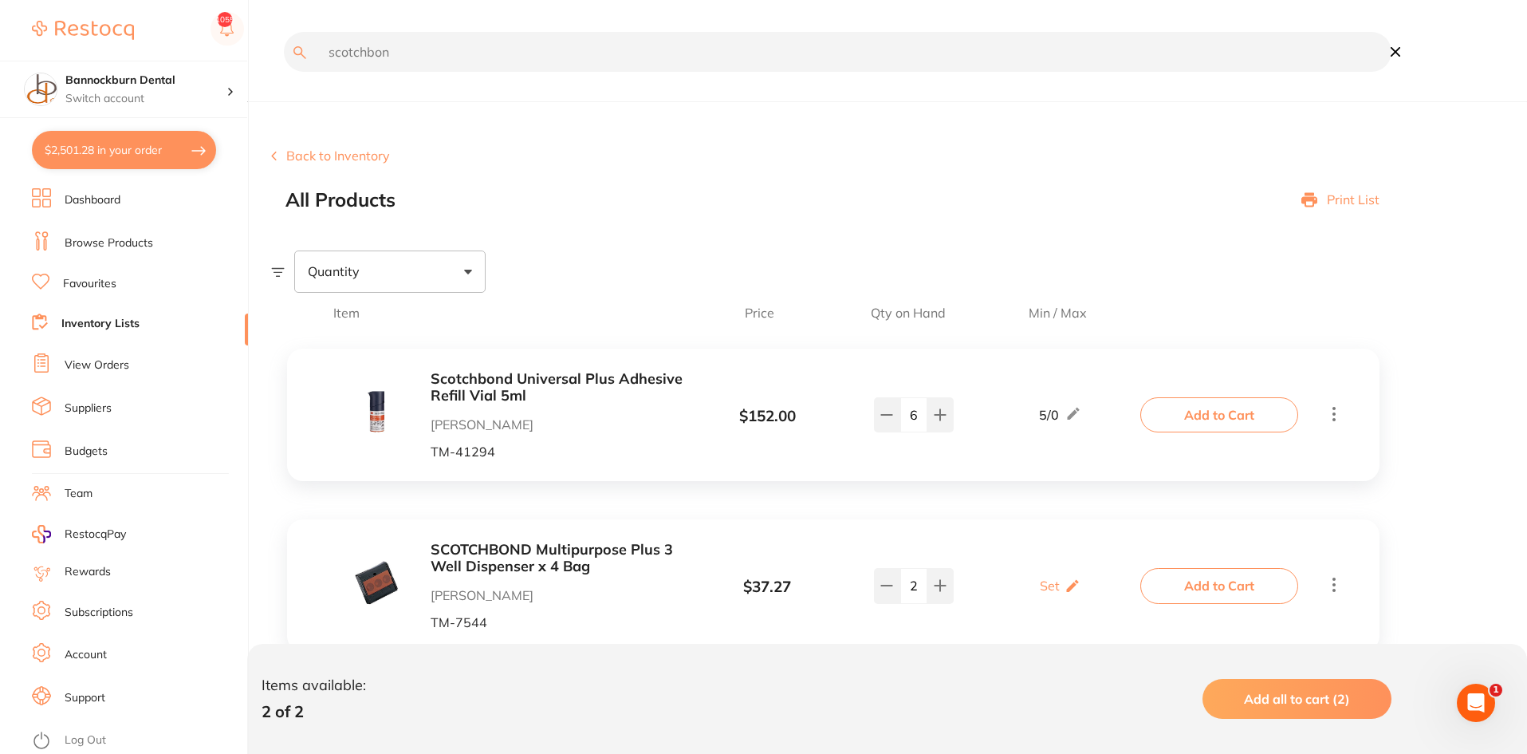
click at [408, 59] on input "scotchbon" at bounding box center [838, 52] width 1108 height 40
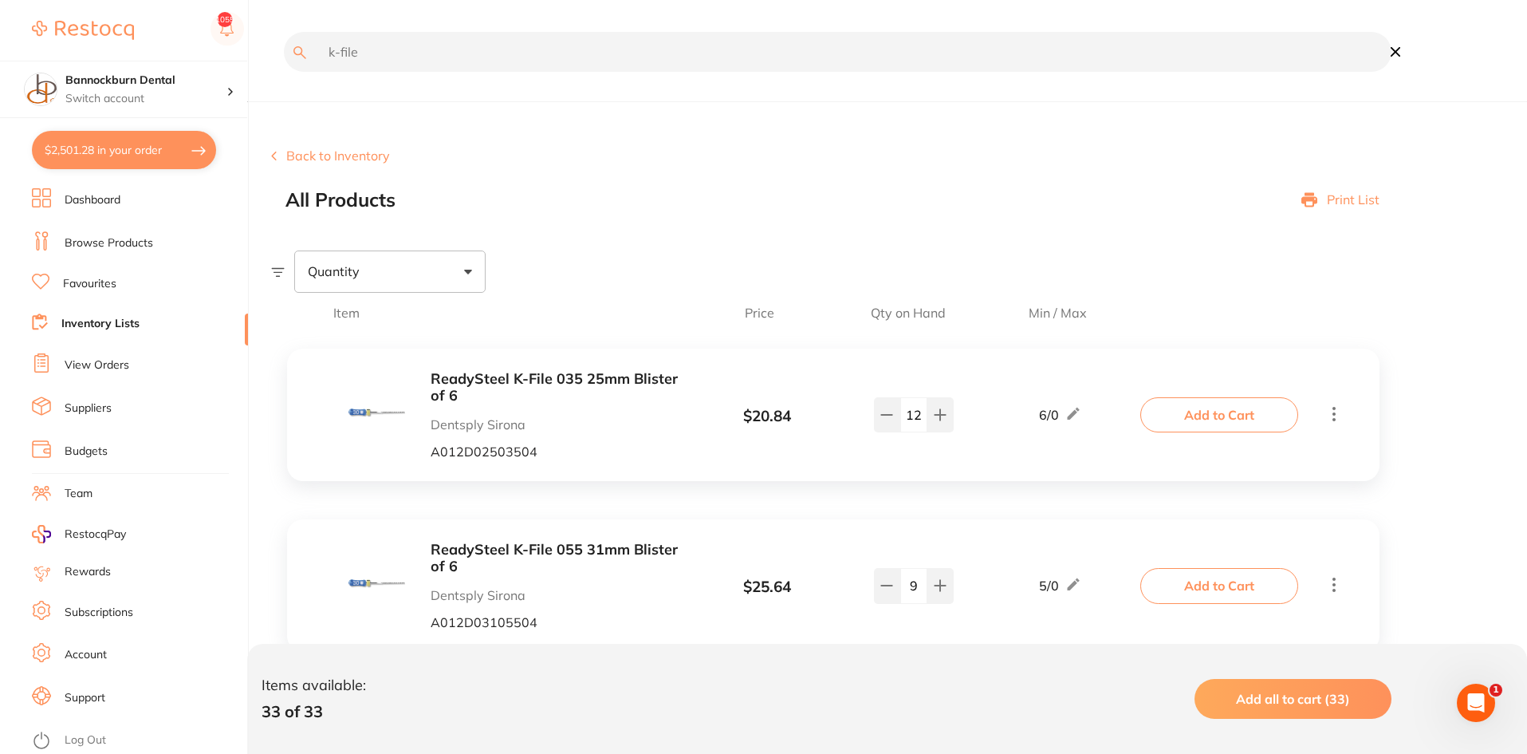
click at [408, 59] on input "k-file" at bounding box center [838, 52] width 1108 height 40
type input "k"
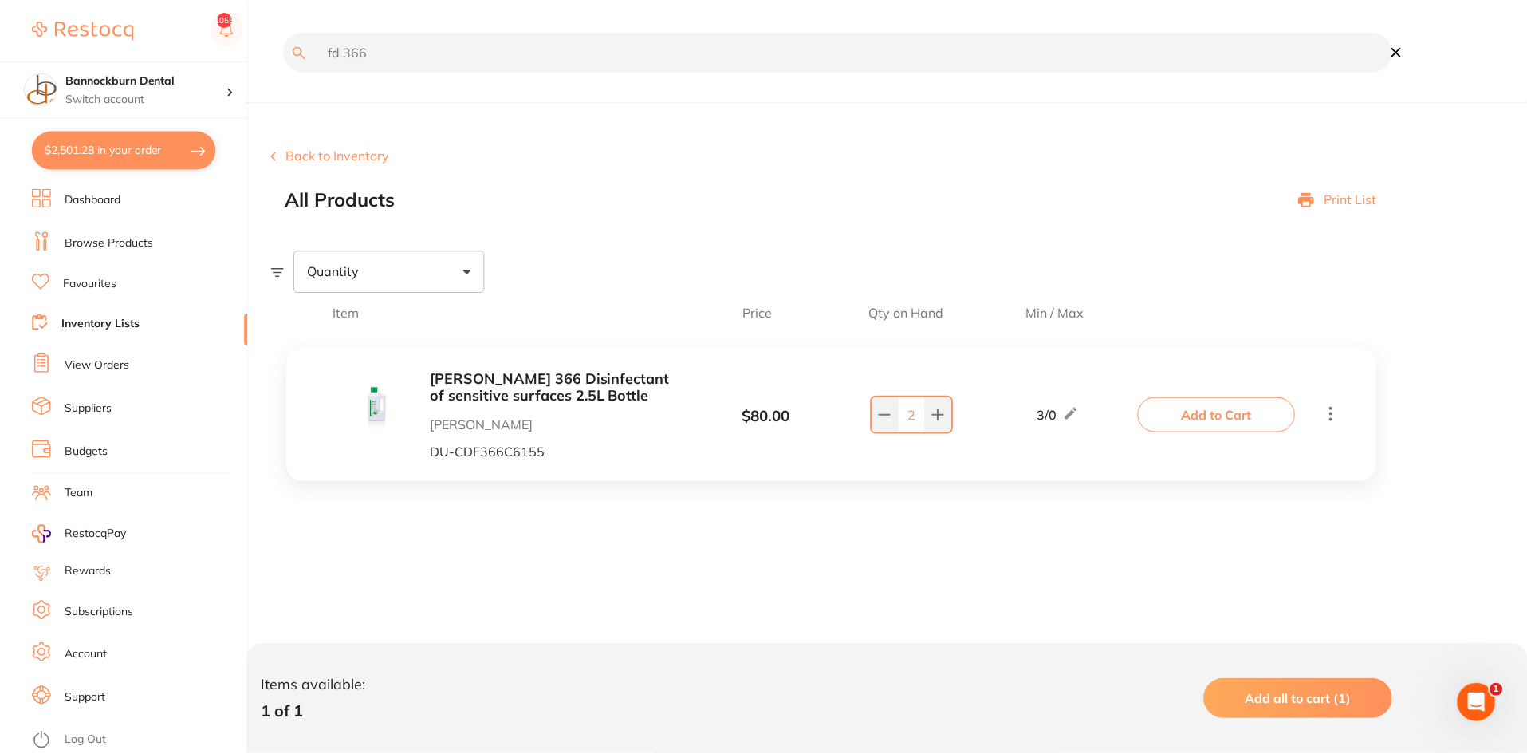
scroll to position [1, 0]
drag, startPoint x: 412, startPoint y: 48, endPoint x: 298, endPoint y: 66, distance: 116.3
click at [298, 66] on input "fd 366" at bounding box center [840, 52] width 1112 height 40
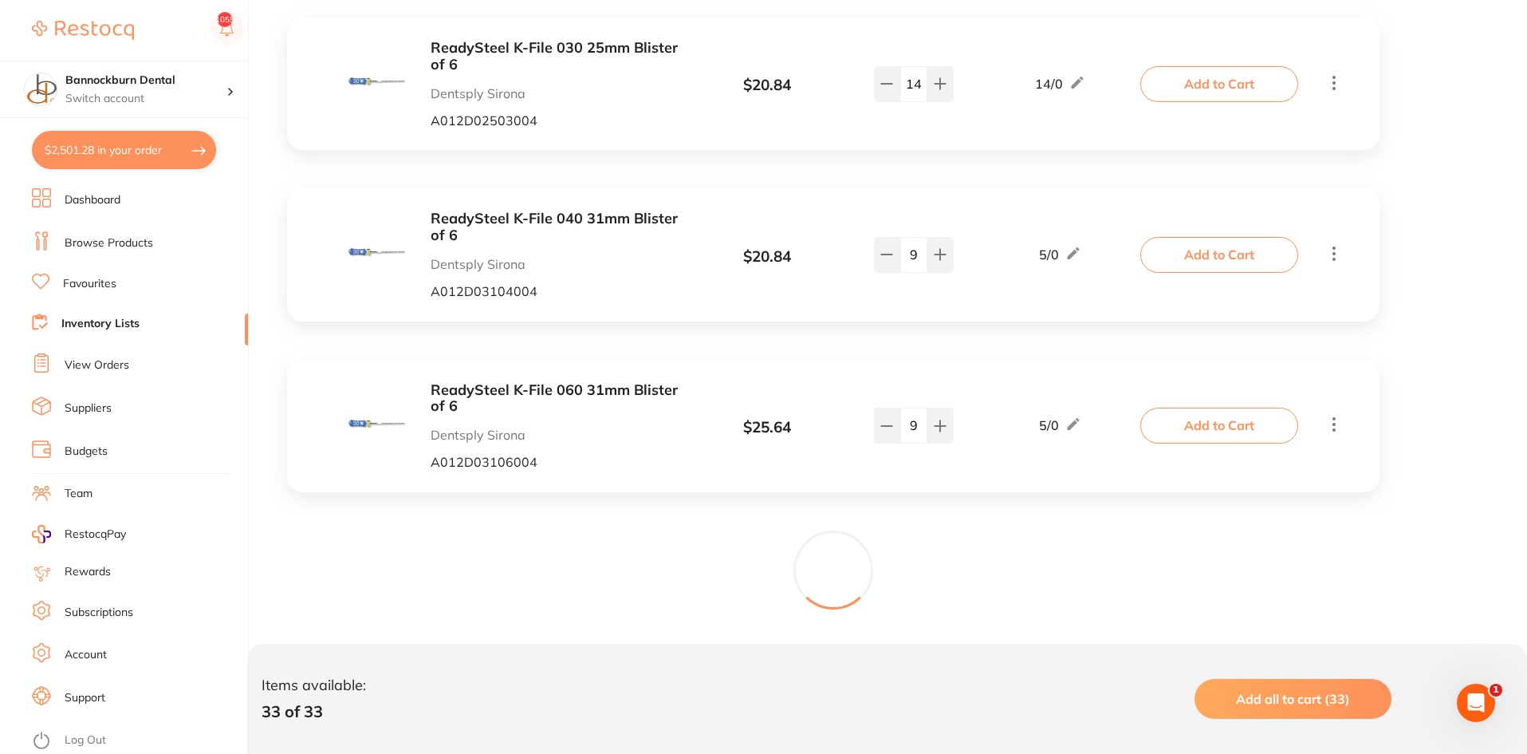
scroll to position [0, 0]
drag, startPoint x: 479, startPoint y: 410, endPoint x: 424, endPoint y: 388, distance: 59.4
click at [424, 388] on div "ReadySteel K-File 060 31mm Blister of 6 Dentsply Sirona A012D03106004" at bounding box center [516, 426] width 335 height 88
click at [436, 391] on b "ReadySteel K-File 060 31mm Blister of 6" at bounding box center [557, 398] width 253 height 33
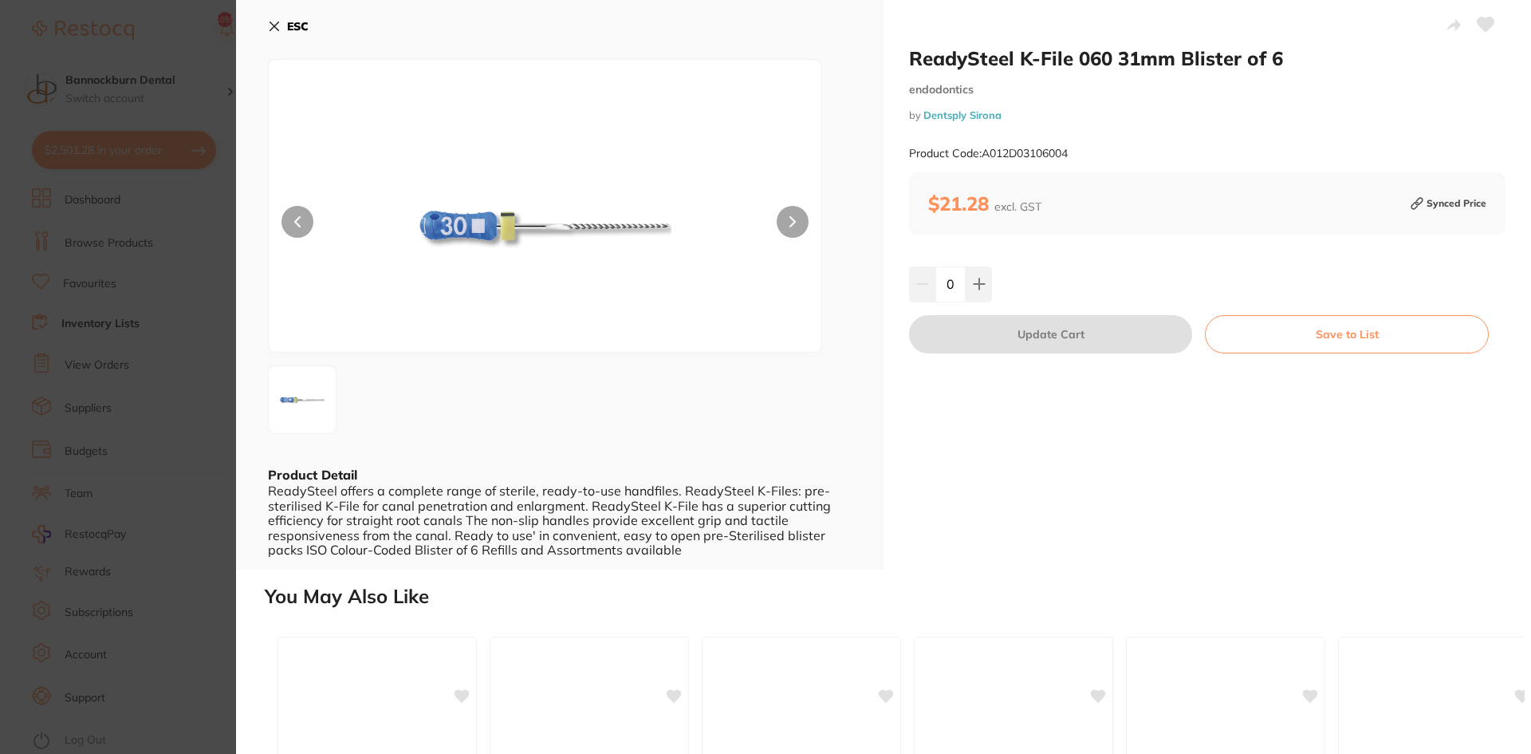
click at [1269, 49] on h2 "ReadySteel K-File 060 31mm Blister of 6" at bounding box center [1207, 58] width 597 height 24
drag, startPoint x: 1295, startPoint y: 58, endPoint x: 904, endPoint y: 64, distance: 391.7
click at [904, 64] on div "ReadySteel K-File 060 31mm Blister of 6 endodontics by Dentsply Sirona Product …" at bounding box center [1208, 285] width 648 height 570
copy h2 "ReadySteel K-File 060 31mm Blister of 6"
click at [284, 18] on button "ESC" at bounding box center [288, 26] width 41 height 27
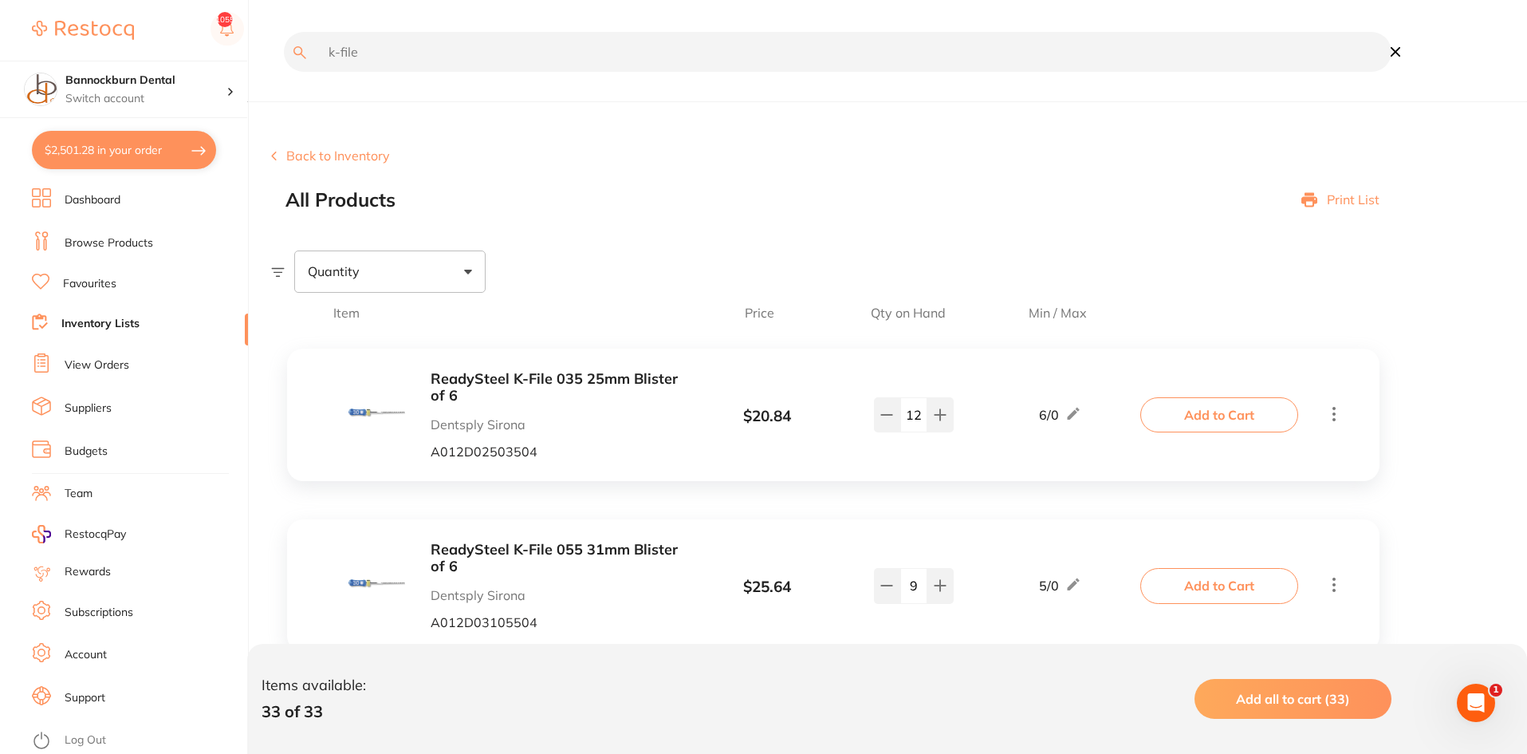
click at [433, 68] on input "k-file" at bounding box center [838, 52] width 1108 height 40
type input "k"
paste input "readysteel k-file 060 31mm blister of 6"
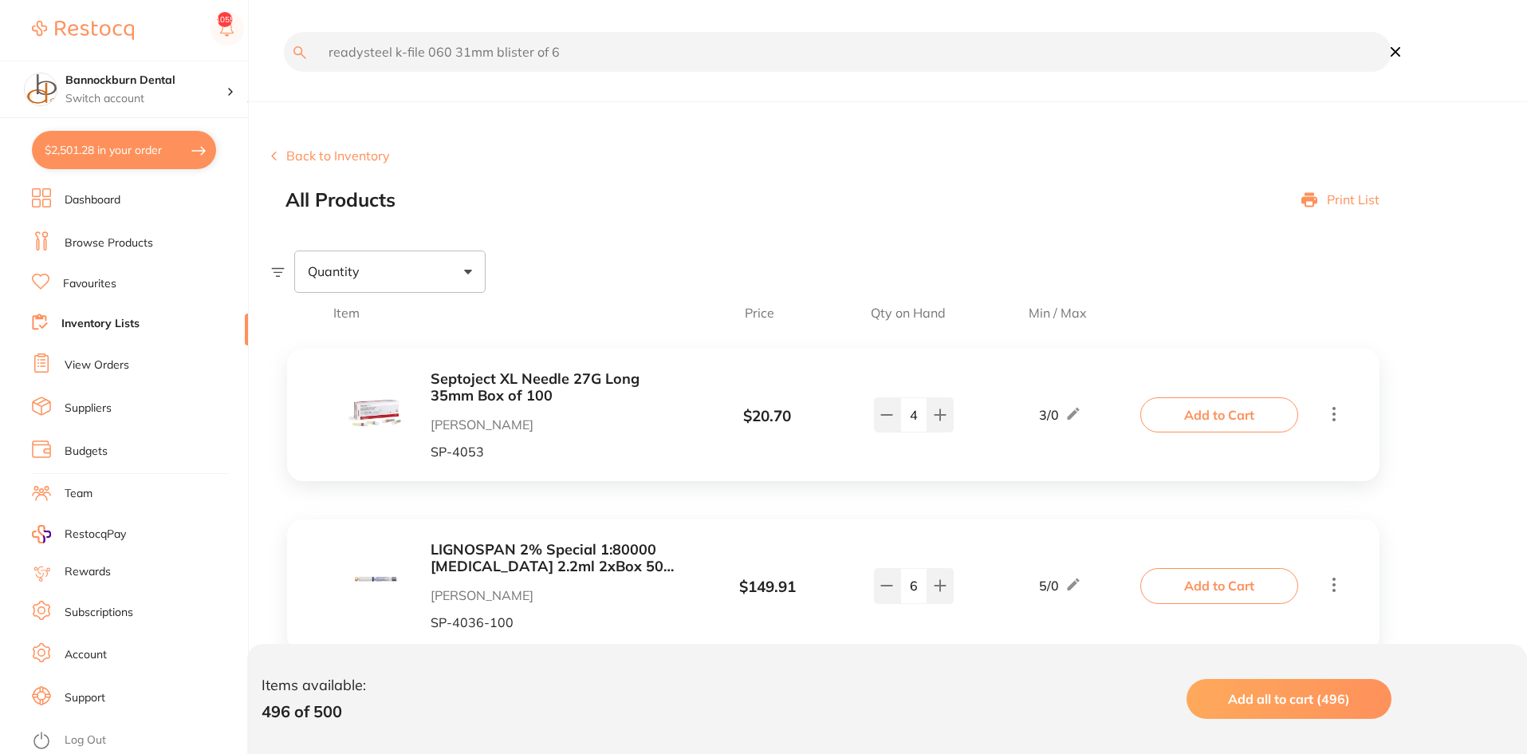
click at [446, 51] on input "readysteel k-file 060 31mm blister of 6" at bounding box center [838, 52] width 1108 height 40
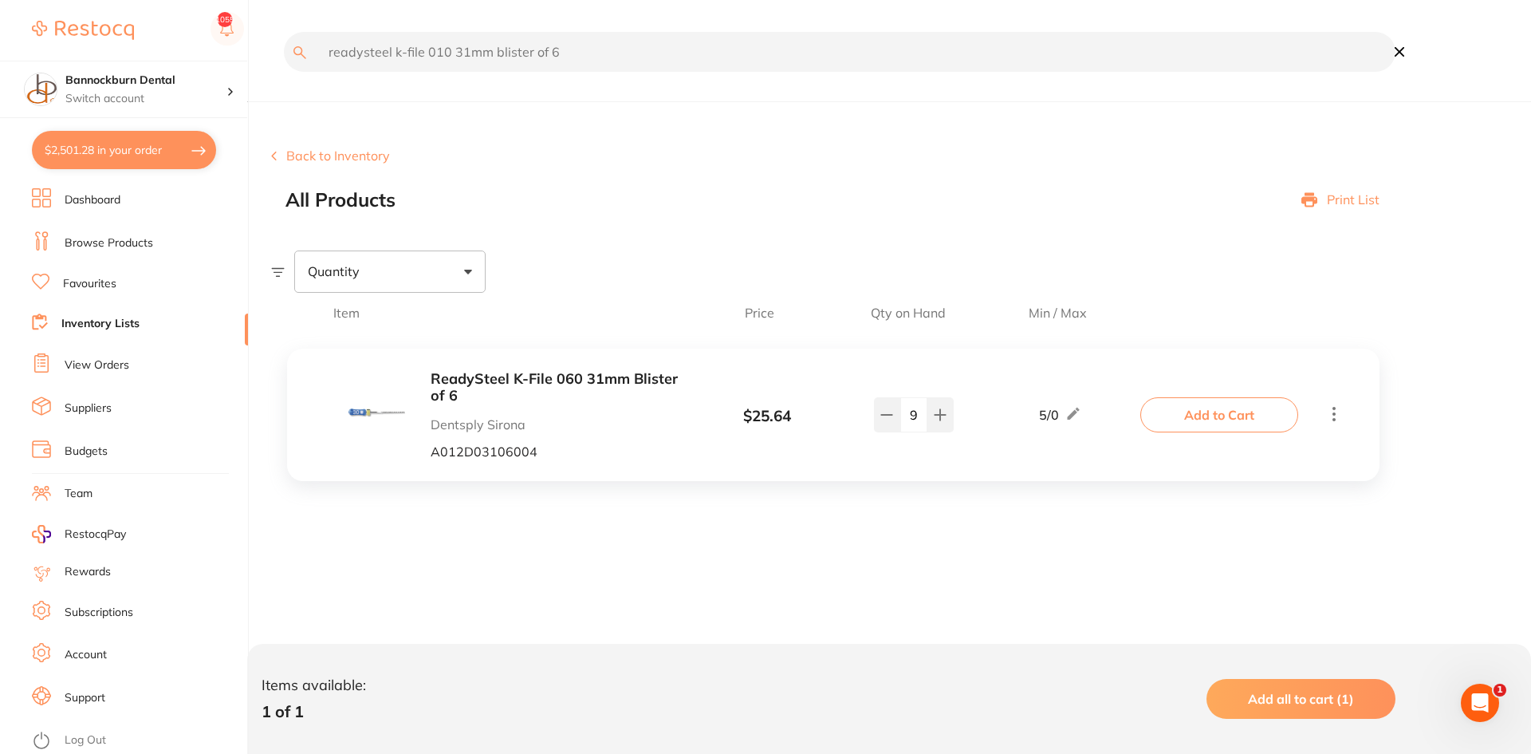
click at [464, 53] on input "readysteel k-file 010 31mm blister of 6" at bounding box center [840, 52] width 1112 height 40
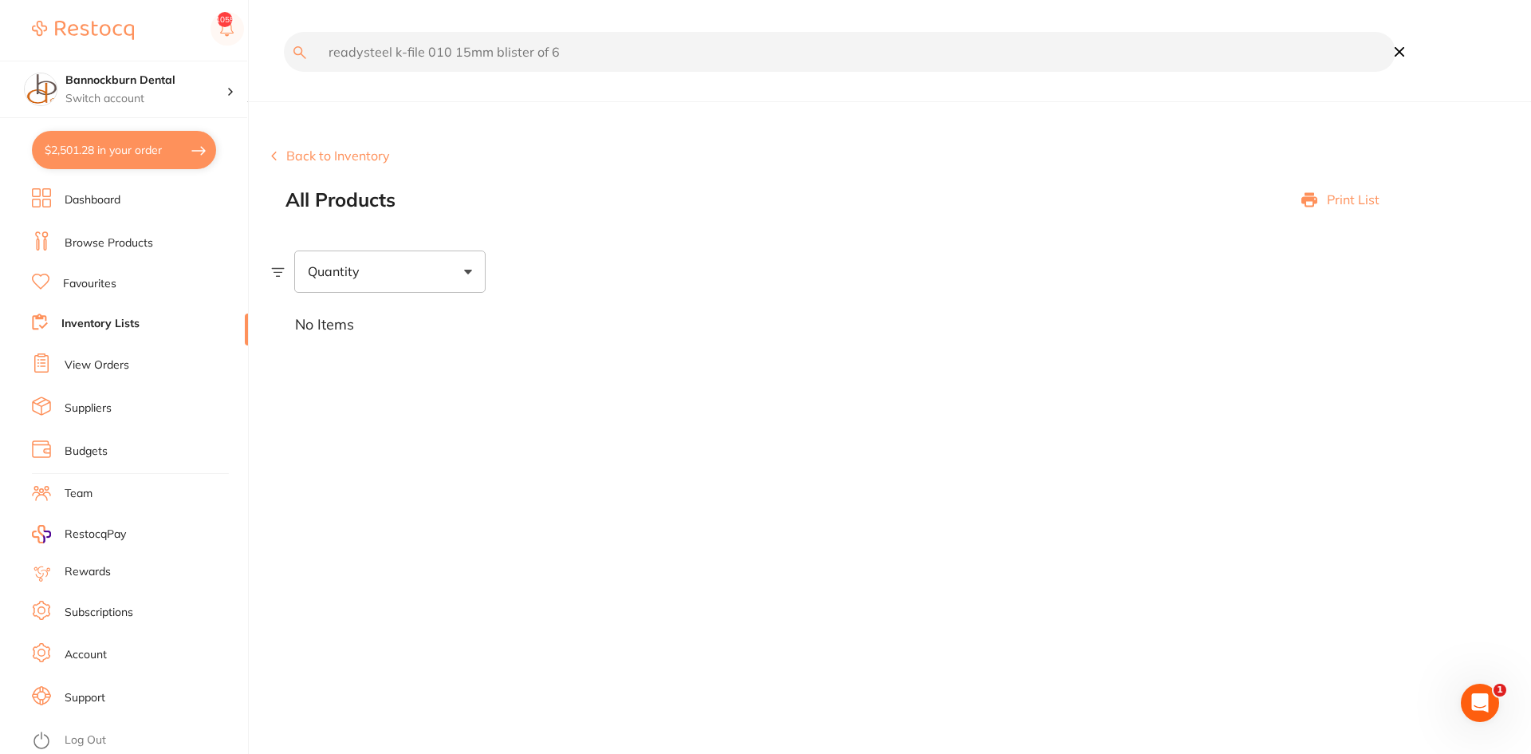
click at [609, 52] on input "readysteel k-file 010 15mm blister of 6" at bounding box center [840, 52] width 1112 height 40
click at [461, 54] on input "readysteel k-file 010 15mm" at bounding box center [840, 52] width 1112 height 40
type input "readysteel k-file 010 25mm"
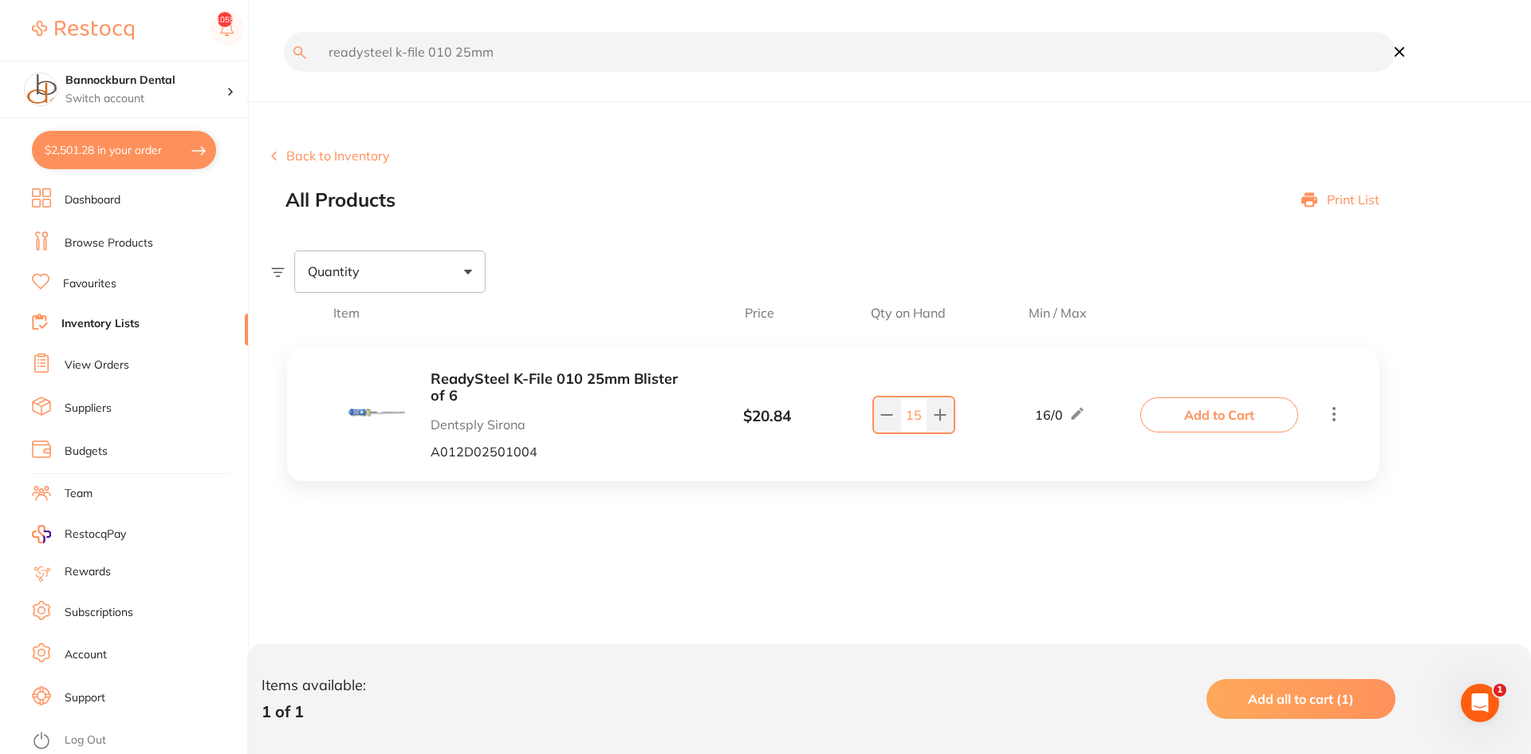
scroll to position [1, 0]
drag, startPoint x: 924, startPoint y: 422, endPoint x: 907, endPoint y: 429, distance: 18.2
click at [907, 429] on input "15" at bounding box center [914, 414] width 27 height 35
type input "8"
click at [1209, 416] on button "Add to Cart" at bounding box center [1220, 414] width 158 height 35
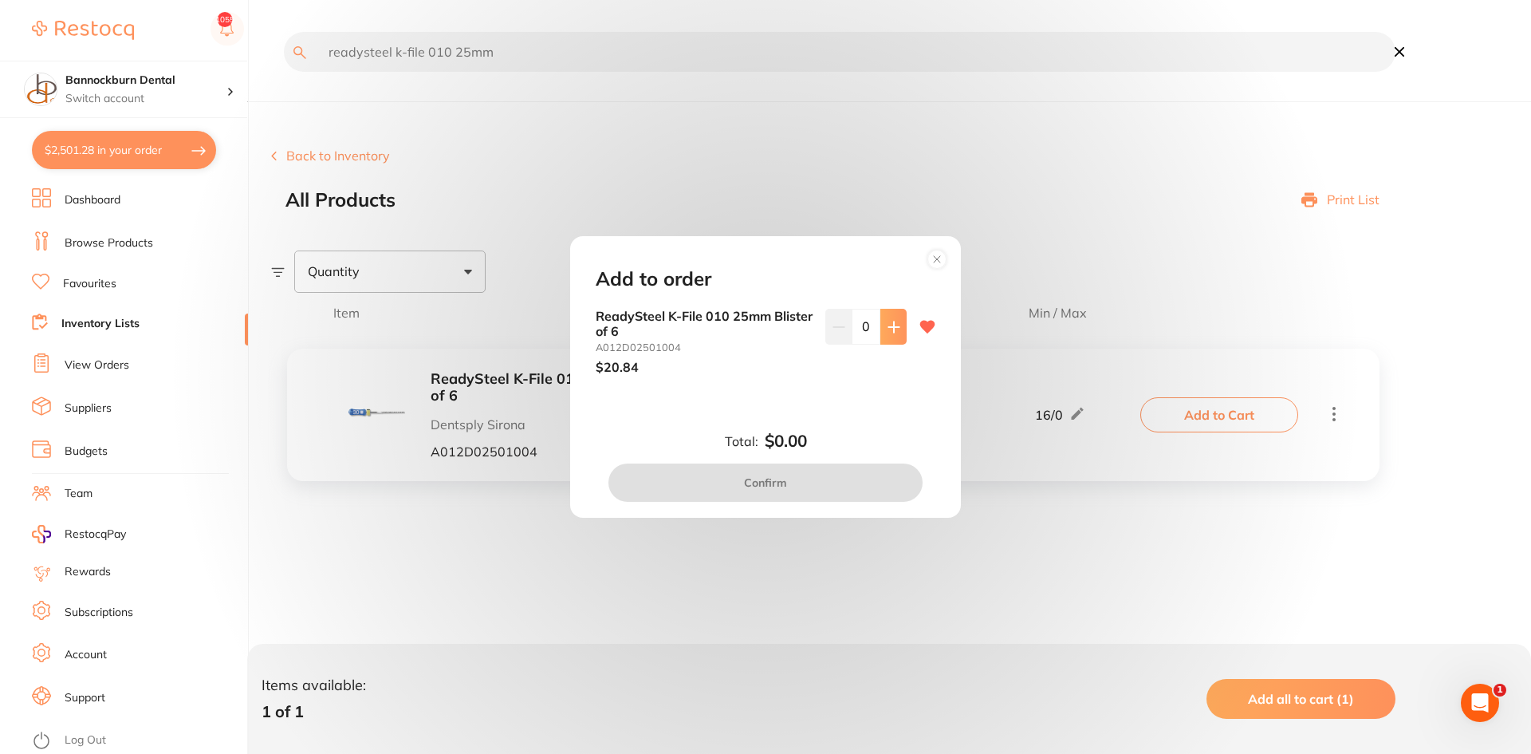
scroll to position [0, 0]
drag, startPoint x: 877, startPoint y: 332, endPoint x: 868, endPoint y: 337, distance: 10.7
click at [868, 337] on div "0" at bounding box center [866, 326] width 81 height 35
drag, startPoint x: 868, startPoint y: 337, endPoint x: 820, endPoint y: 353, distance: 50.4
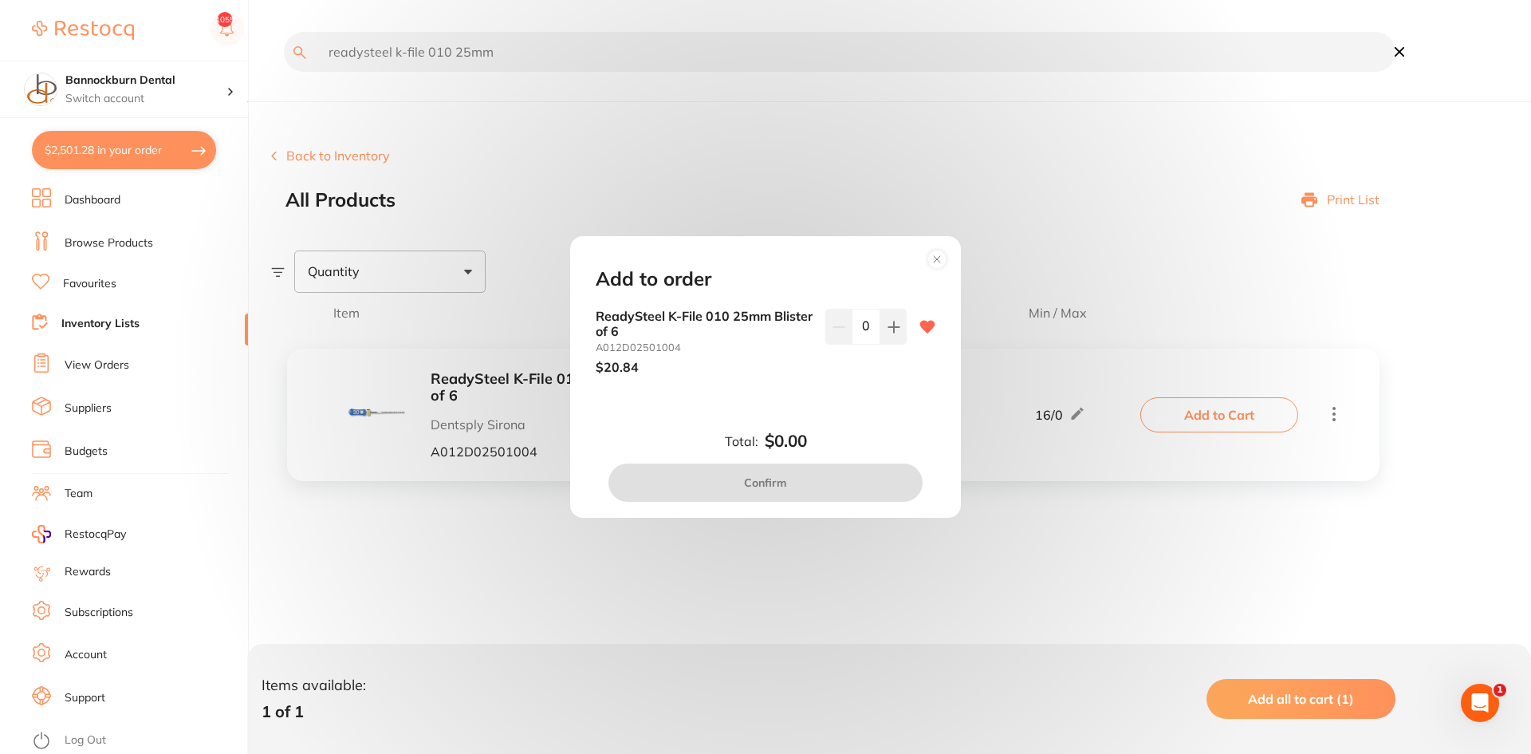
click at [820, 353] on div "ReadySteel K-File 010 25mm Blister of 6 A012D02501004 $20.84 0" at bounding box center [766, 341] width 340 height 65
type input "8"
click at [889, 462] on div "Total: $0.00 Confirm" at bounding box center [766, 467] width 378 height 70
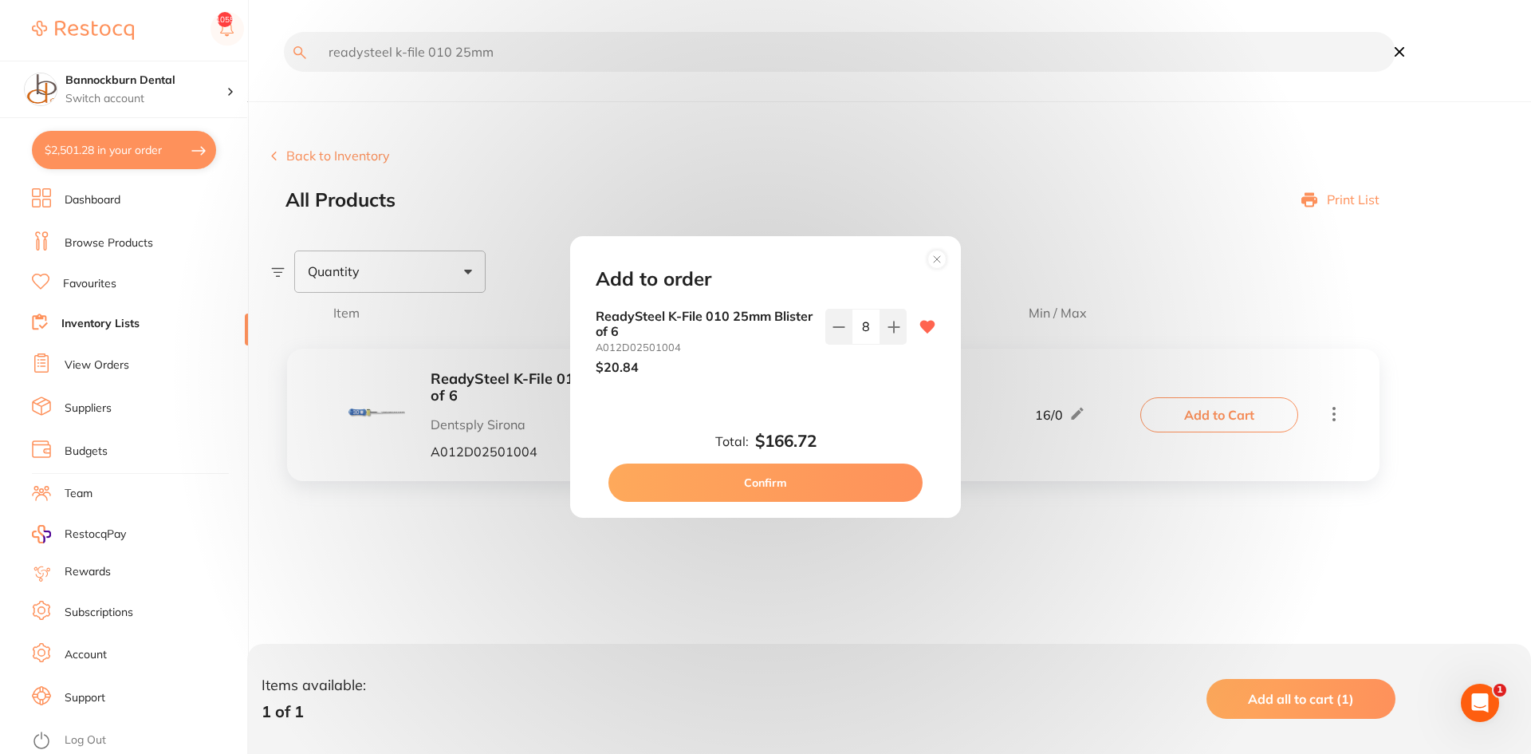
click at [869, 481] on button "Confirm" at bounding box center [766, 482] width 314 height 38
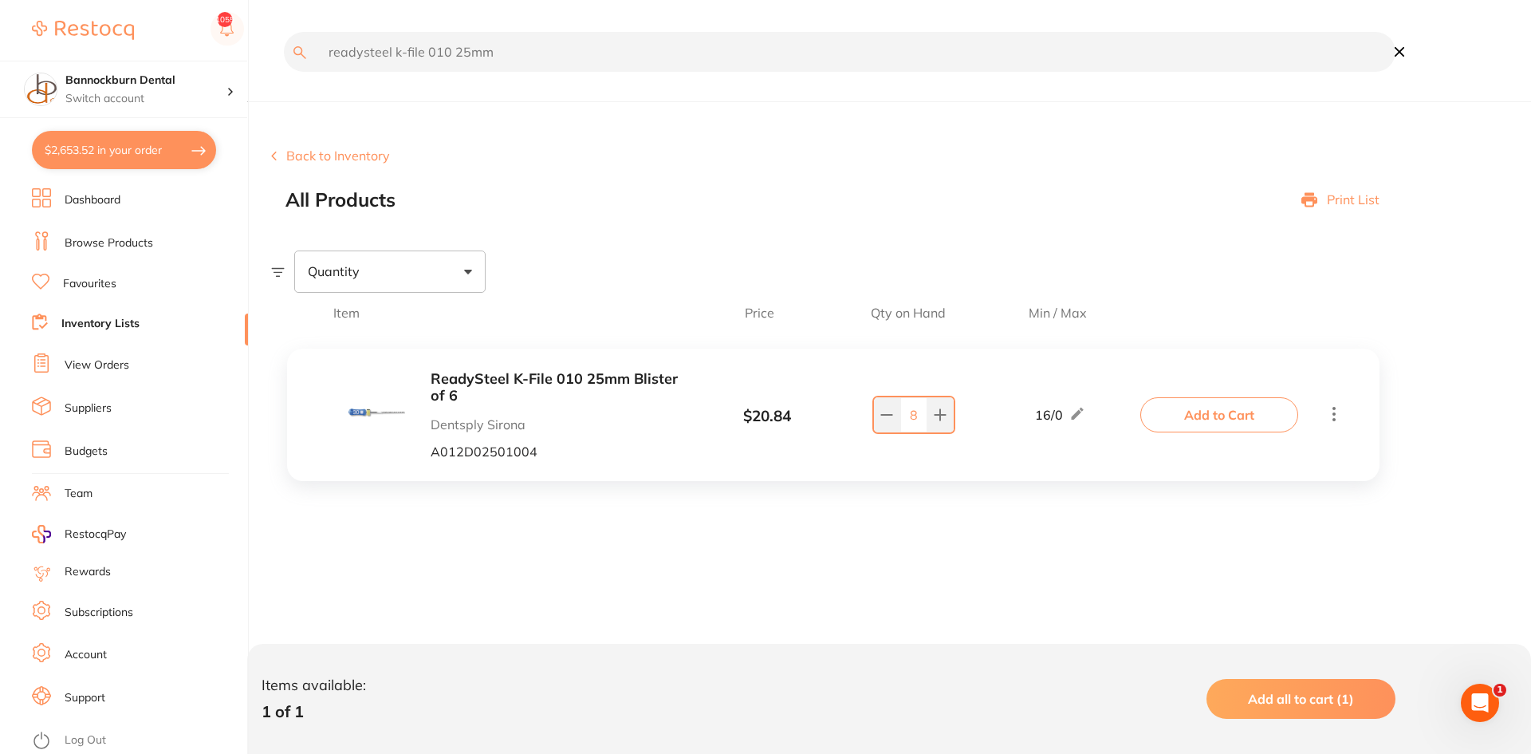
drag, startPoint x: 589, startPoint y: 69, endPoint x: 180, endPoint y: 55, distance: 408.6
click at [180, 55] on div "$2,653.52 Bannockburn Dental Switch account Bannockburn Dental $2,653.52 in you…" at bounding box center [765, 377] width 1531 height 754
type input "orotol"
click at [1222, 419] on button "Add to Cart" at bounding box center [1220, 414] width 158 height 35
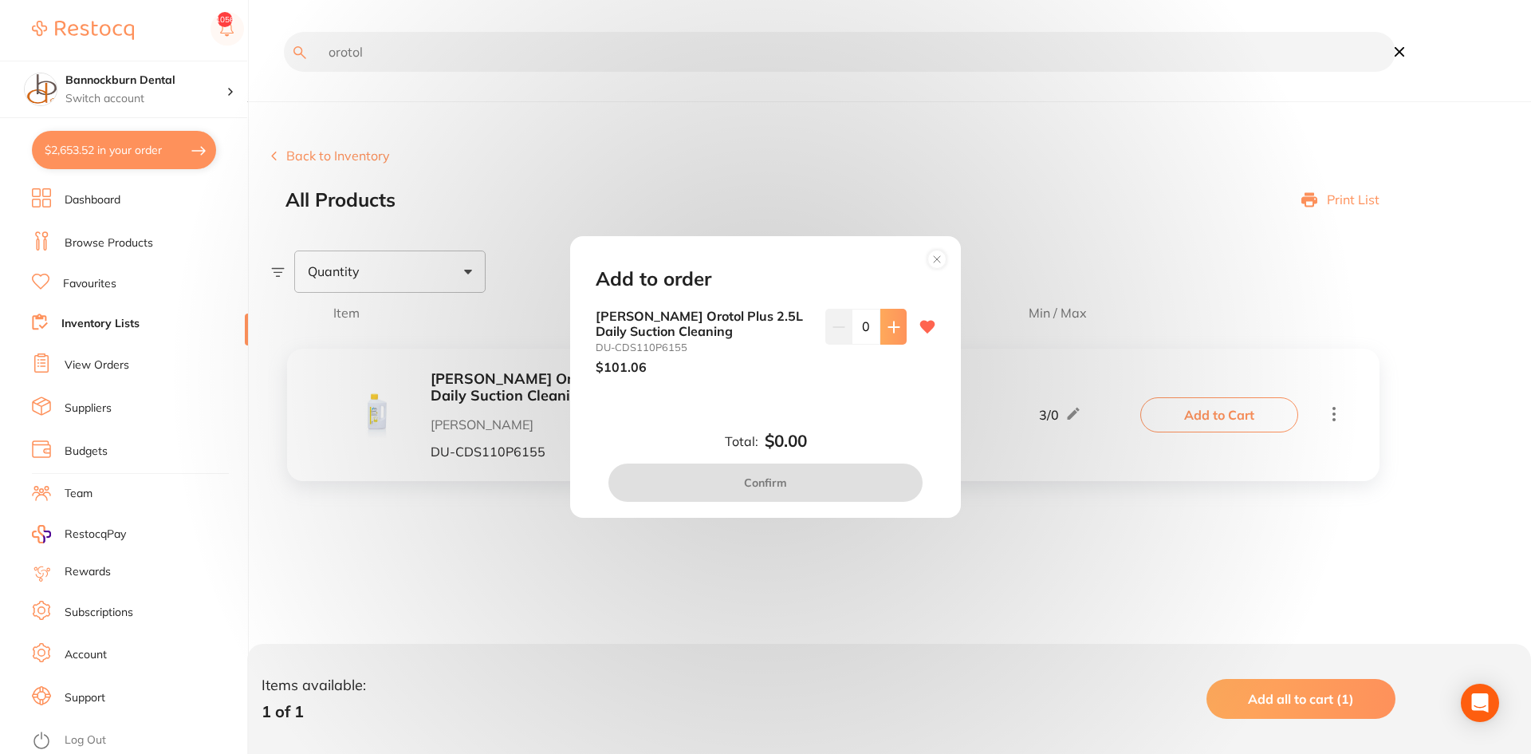
click at [897, 331] on button at bounding box center [894, 326] width 26 height 35
type input "1"
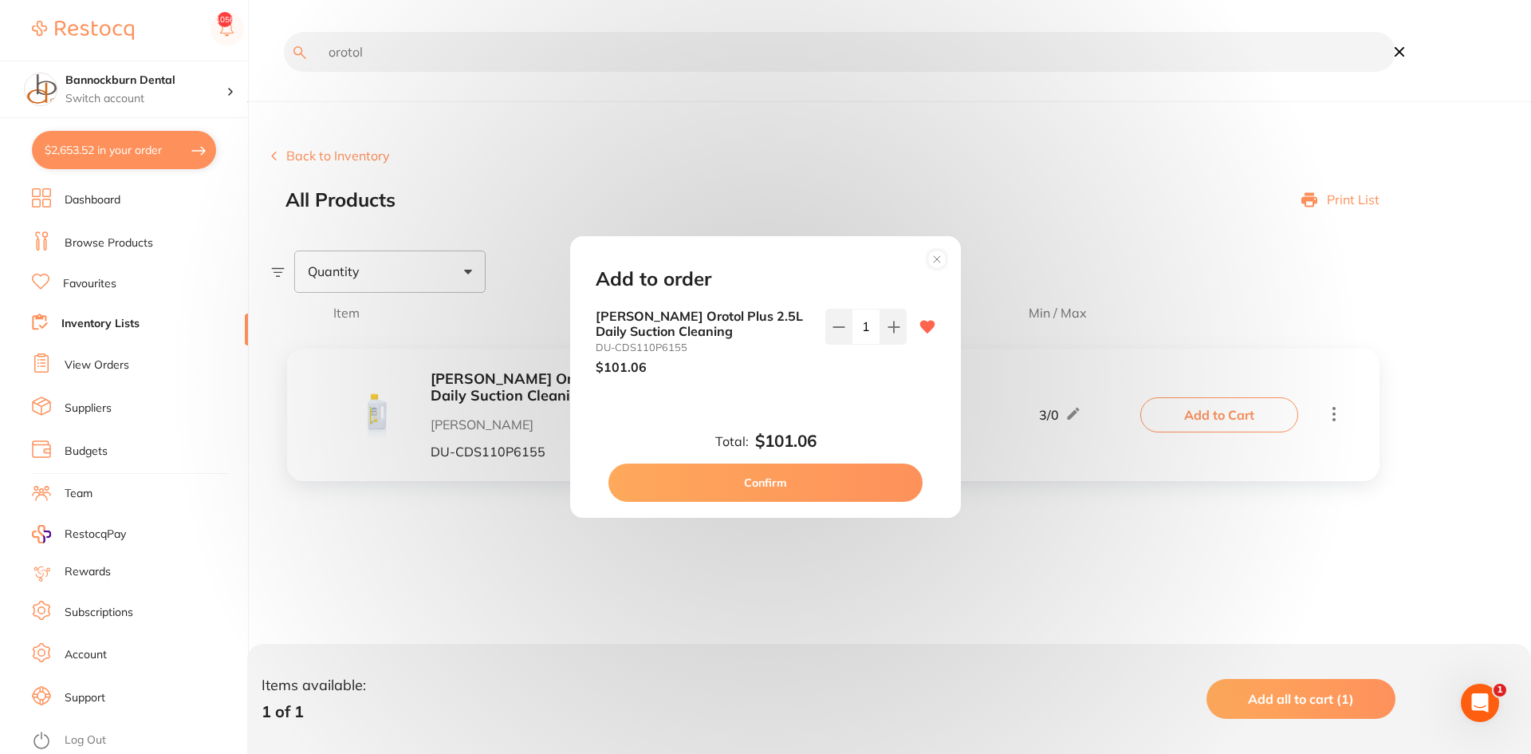
click at [861, 488] on button "Confirm" at bounding box center [766, 482] width 314 height 38
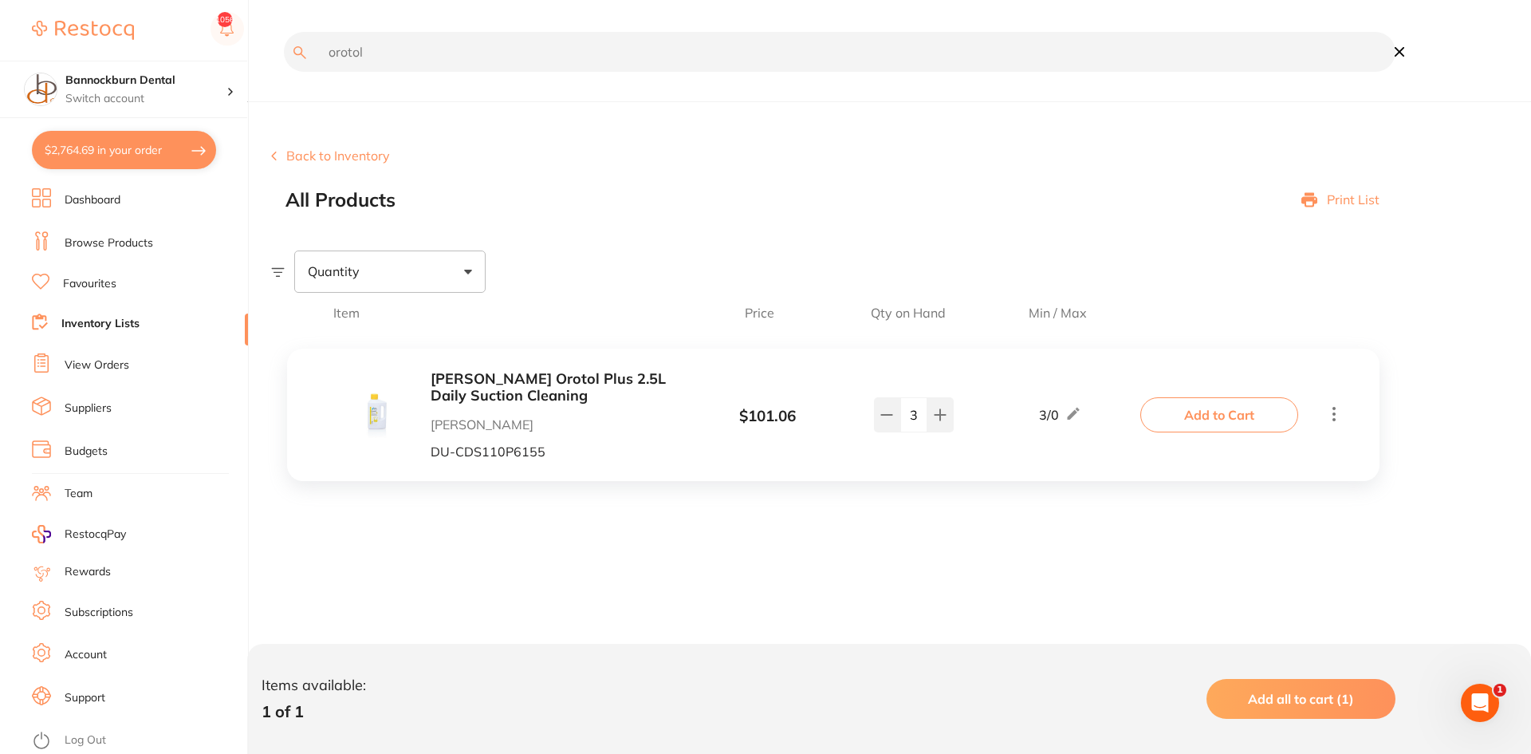
click at [344, 53] on input "orotol" at bounding box center [840, 52] width 1112 height 40
type input "antifoam"
click at [942, 408] on icon at bounding box center [940, 414] width 13 height 13
type input "4"
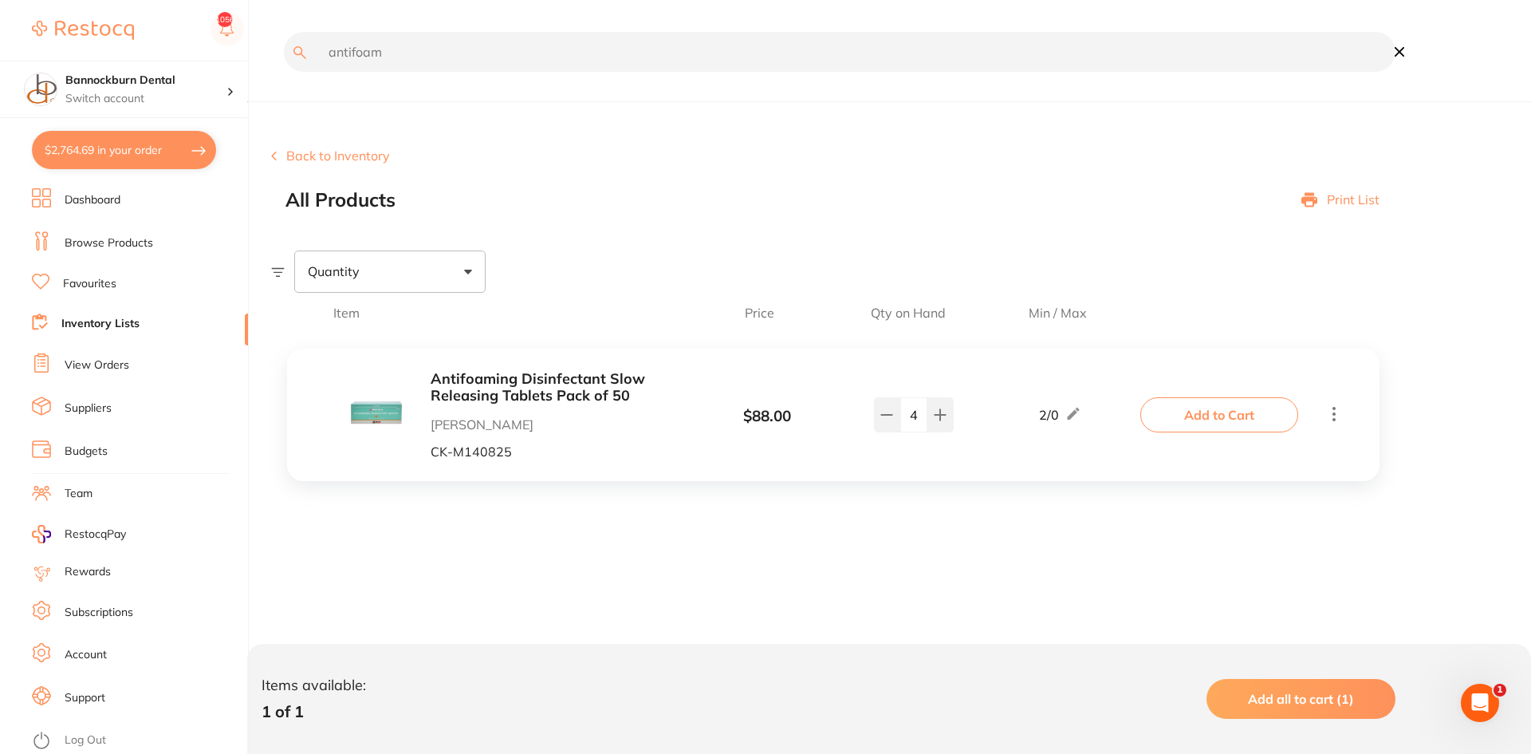
click at [408, 34] on input "antifoam" at bounding box center [840, 52] width 1112 height 40
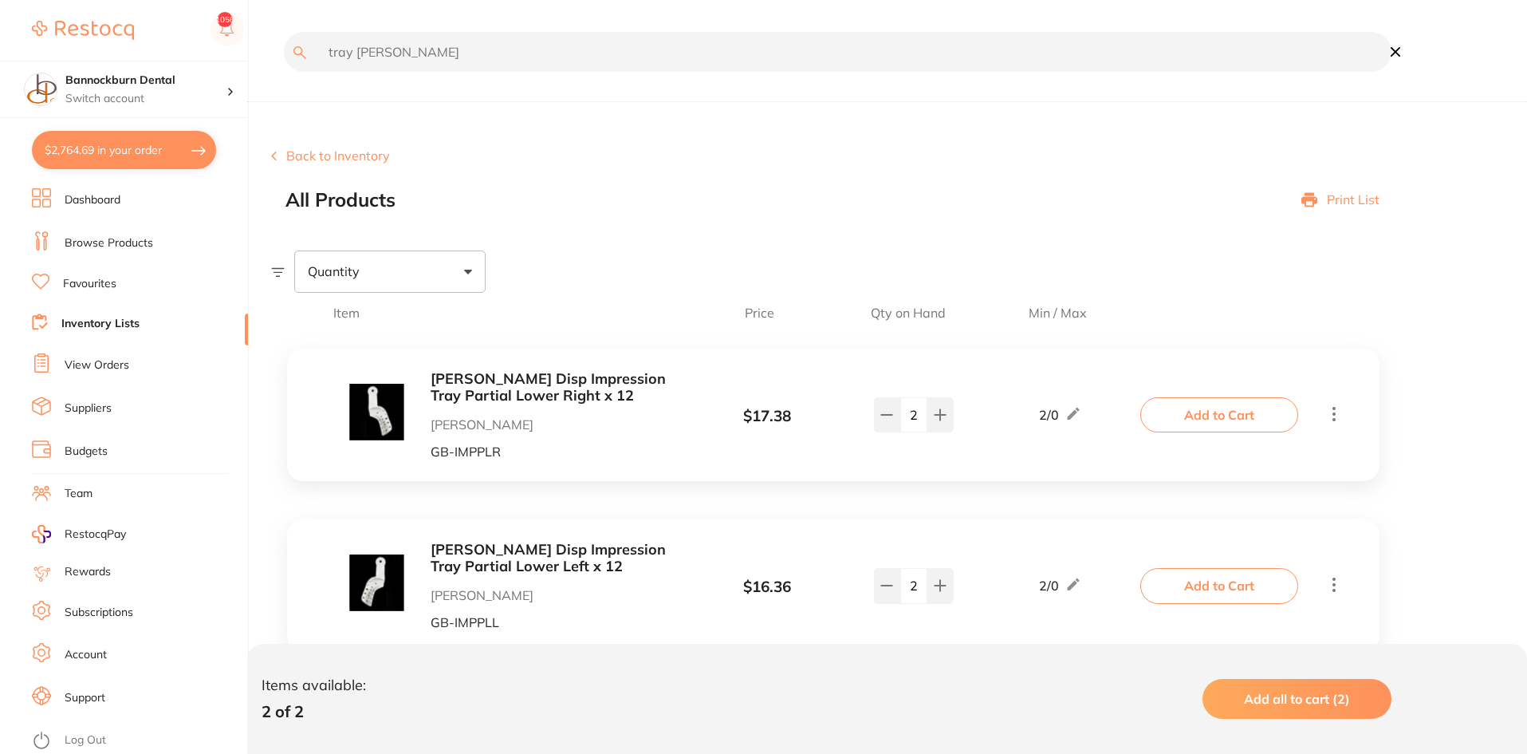
type input "tray [PERSON_NAME]"
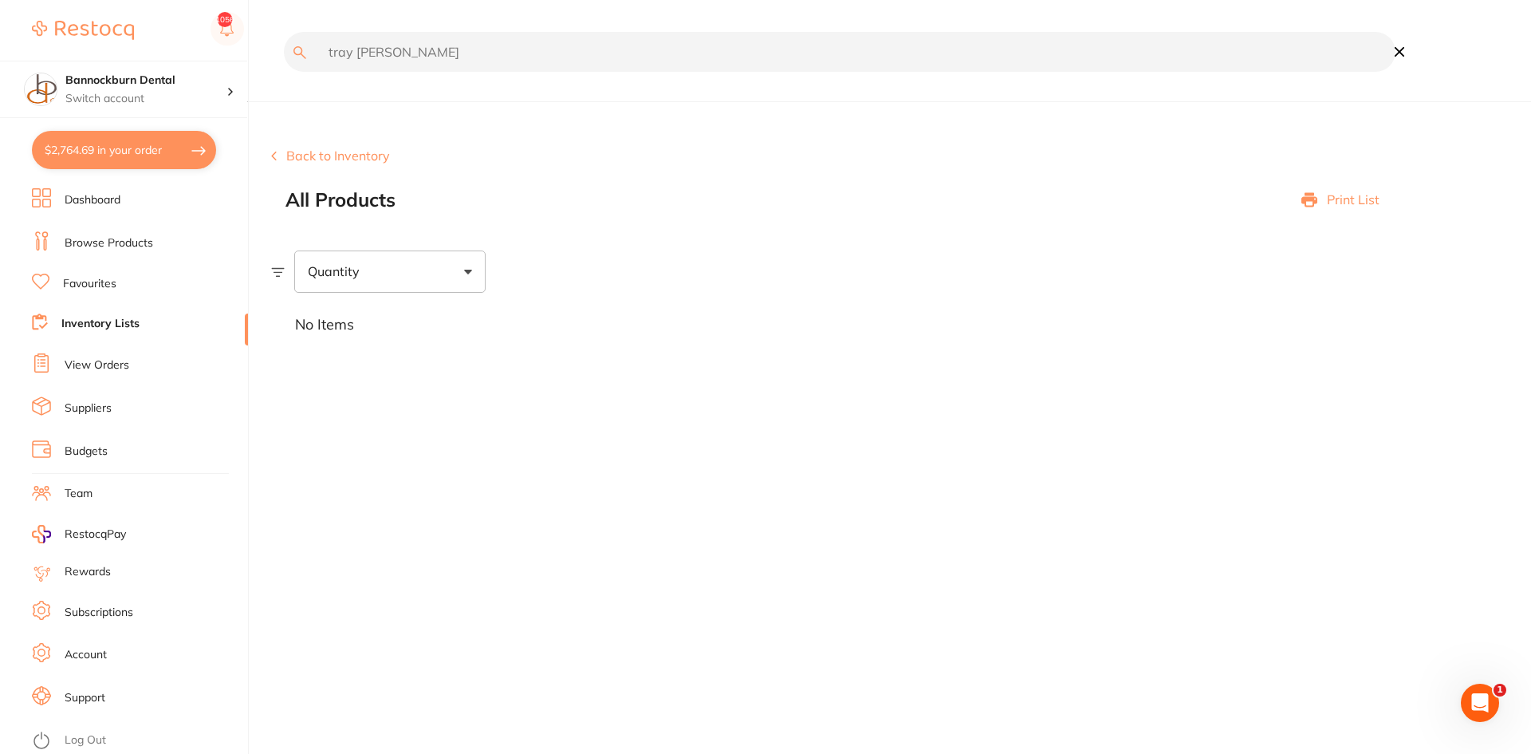
drag, startPoint x: 458, startPoint y: 57, endPoint x: 274, endPoint y: 51, distance: 184.4
click at [274, 51] on div "tray [PERSON_NAME]" at bounding box center [833, 63] width 1125 height 63
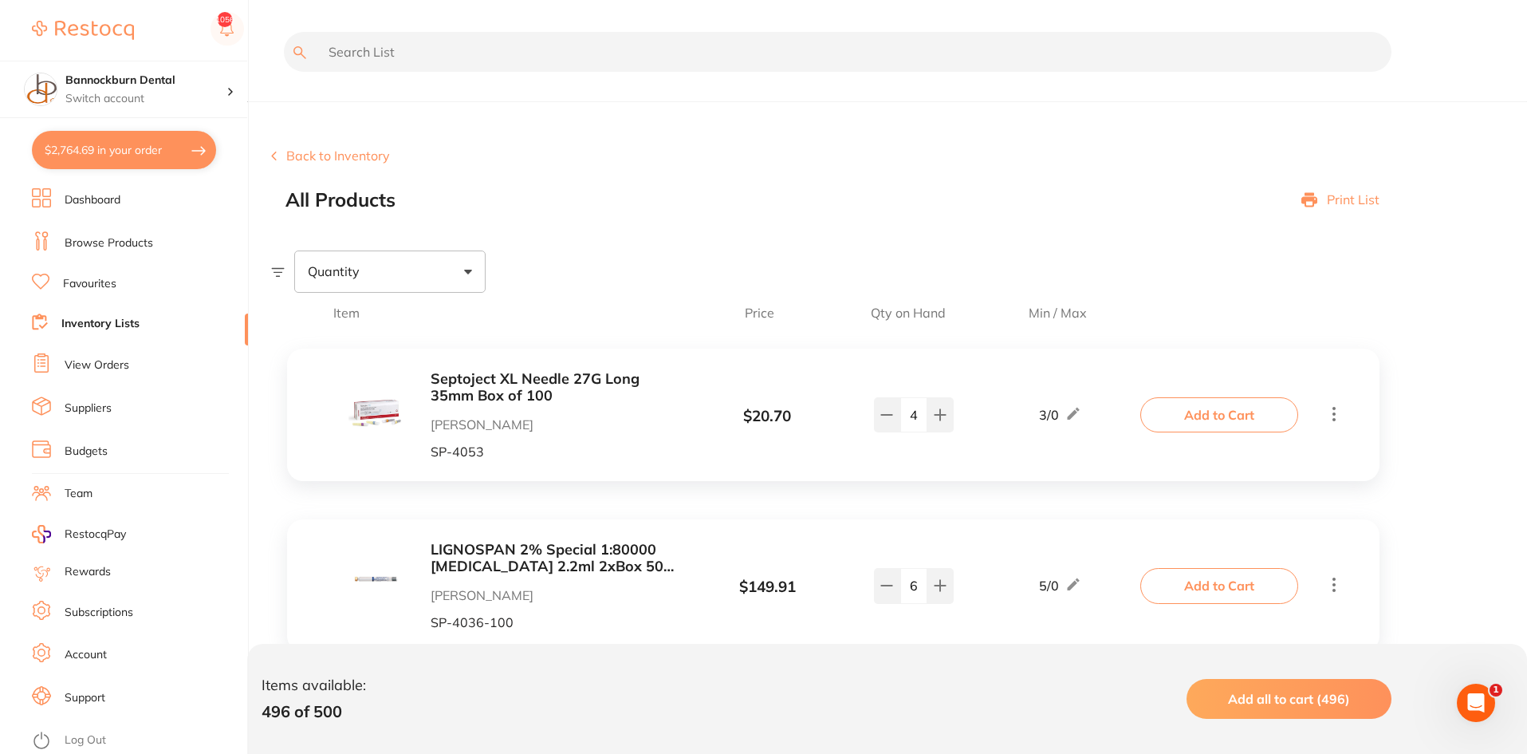
click at [938, 317] on span "Qty on Hand" at bounding box center [909, 312] width 128 height 14
click at [419, 274] on div "Quantity" at bounding box center [389, 270] width 191 height 41
click at [384, 357] on span "Above max limit" at bounding box center [390, 360] width 123 height 34
click at [325, 357] on input "Above max limit" at bounding box center [318, 360] width 14 height 14
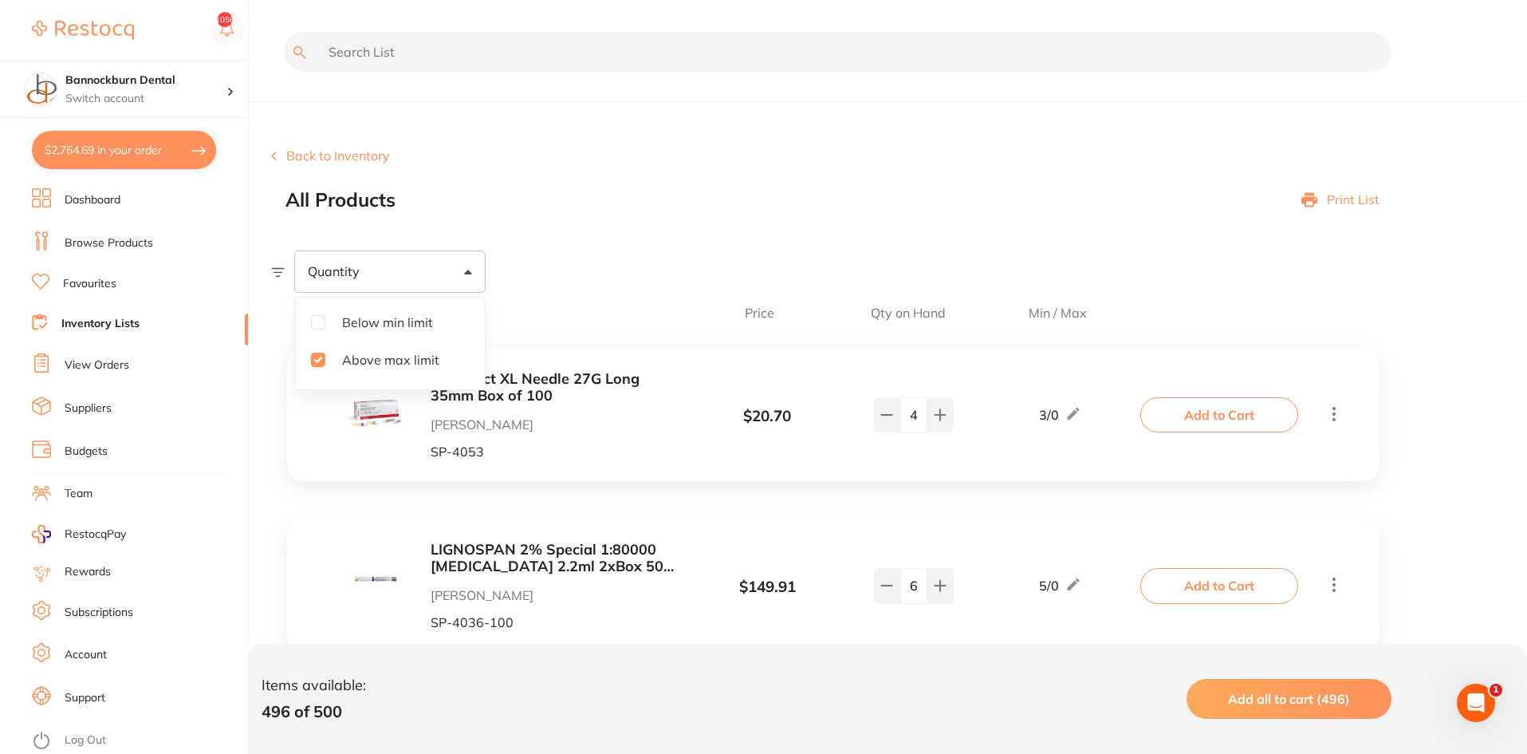
checkbox input "true"
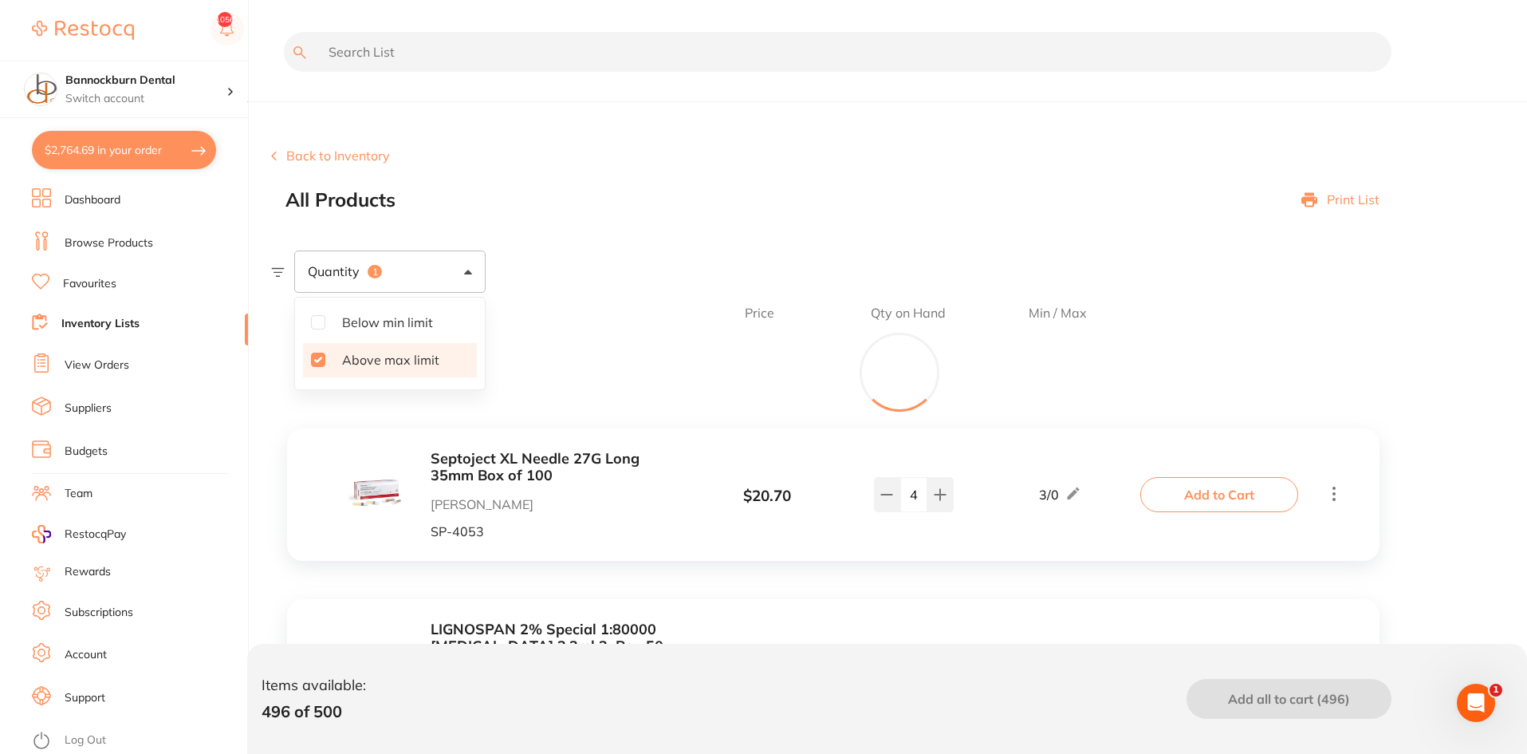
click at [332, 323] on span "Below min limit" at bounding box center [387, 322] width 116 height 34
click at [325, 323] on input "Below min limit" at bounding box center [318, 322] width 14 height 14
checkbox input "true"
click at [323, 365] on input "Above max limit" at bounding box center [318, 360] width 14 height 14
checkbox input "false"
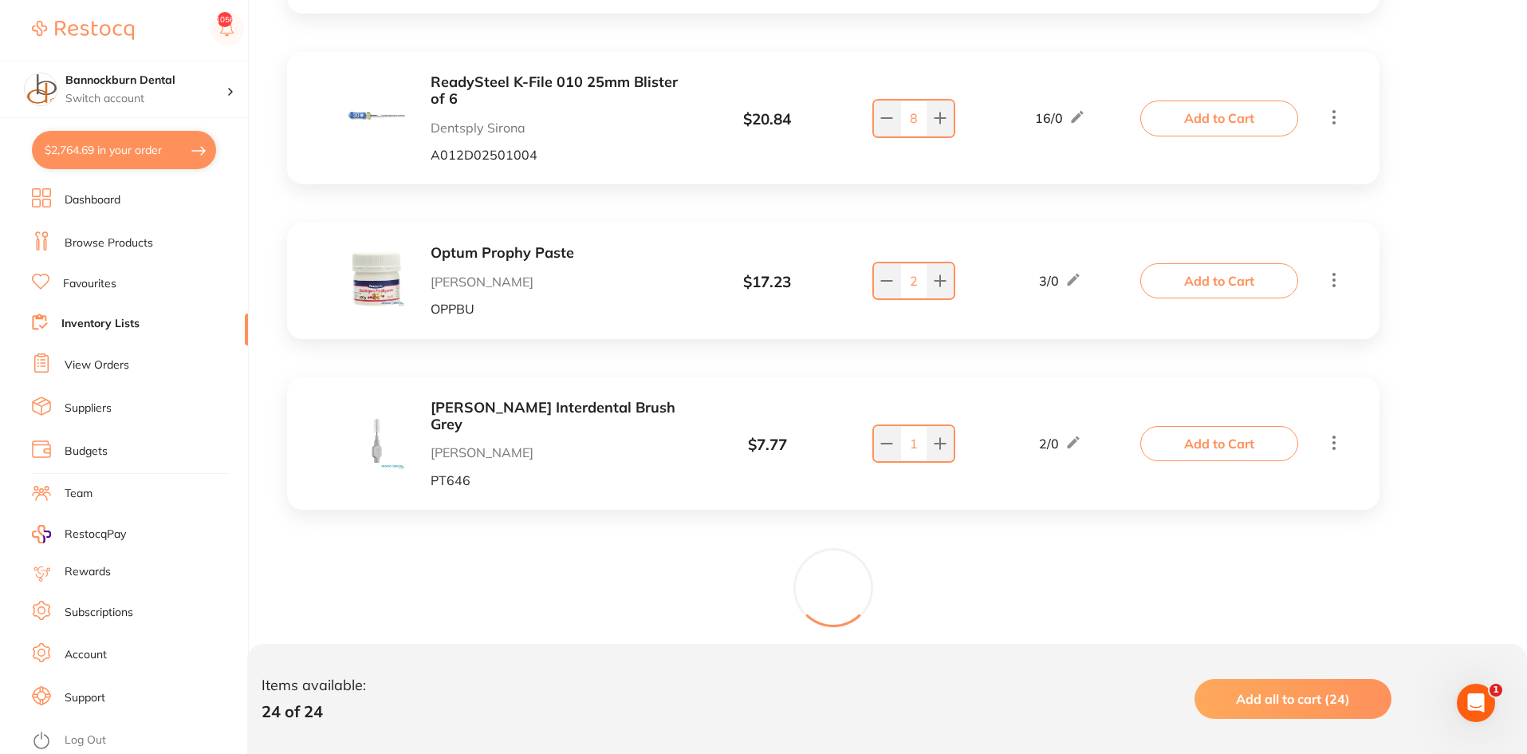
scroll to position [1493, 0]
click at [97, 324] on link "Inventory Lists" at bounding box center [100, 324] width 78 height 16
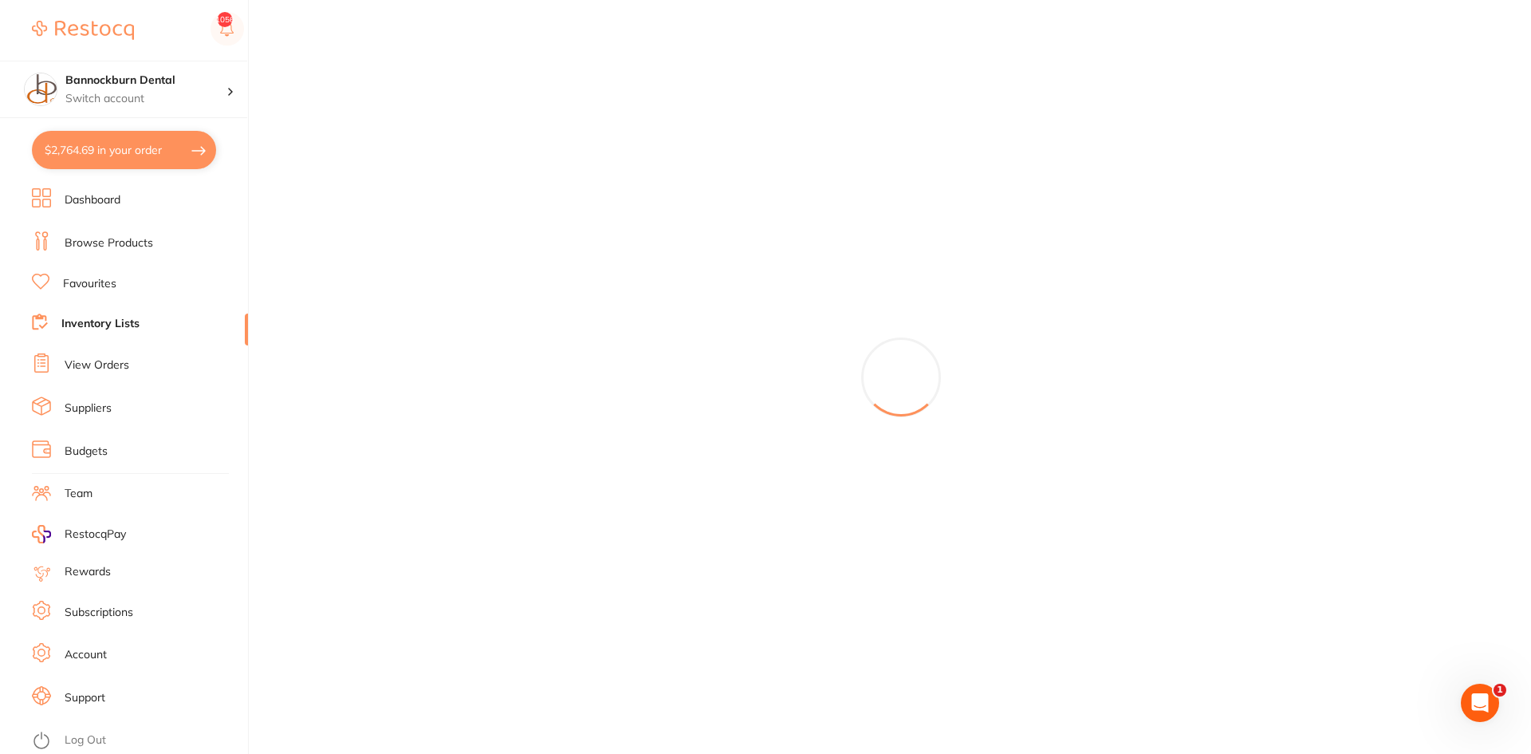
click at [84, 277] on link "Favourites" at bounding box center [89, 284] width 53 height 16
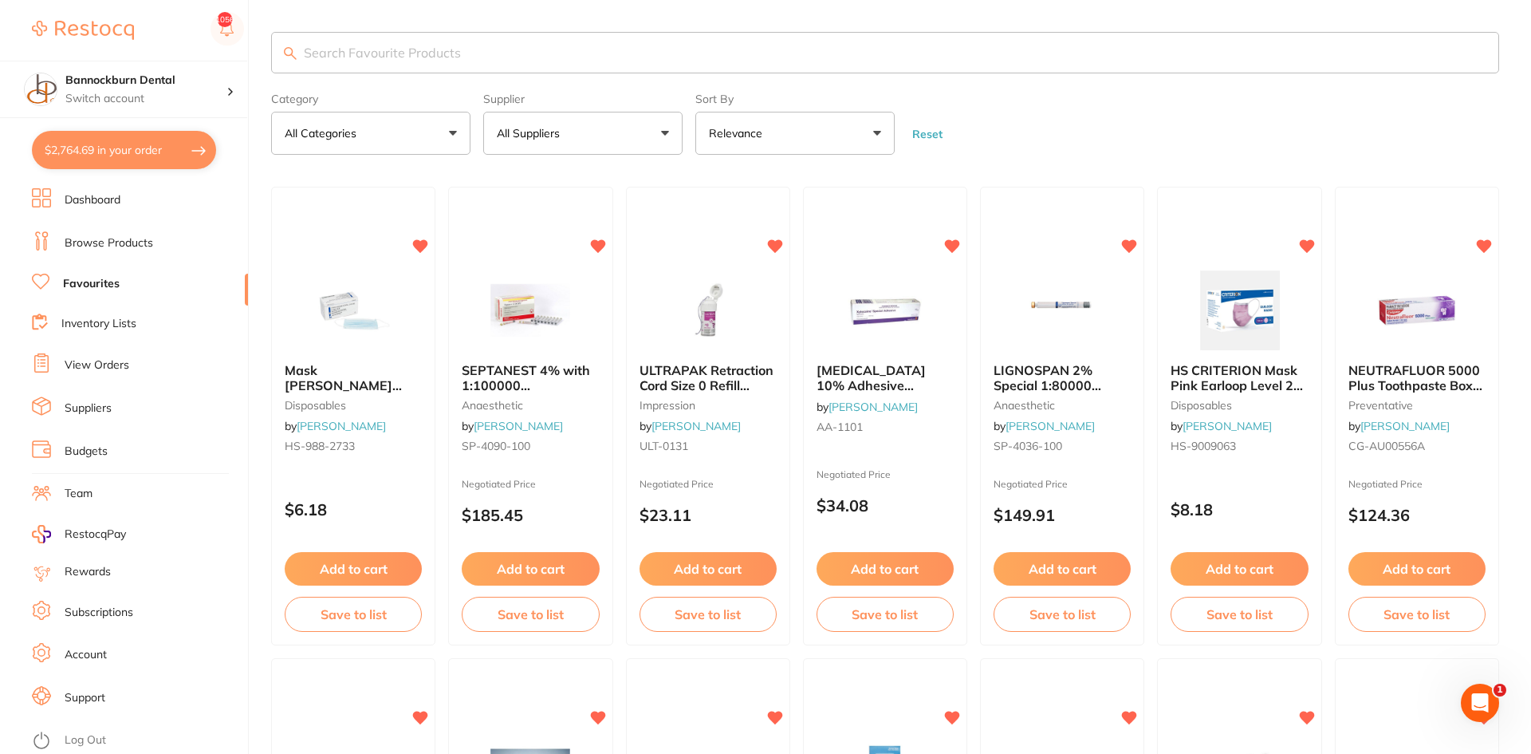
click at [389, 49] on input "search" at bounding box center [885, 52] width 1228 height 41
type input "glove"
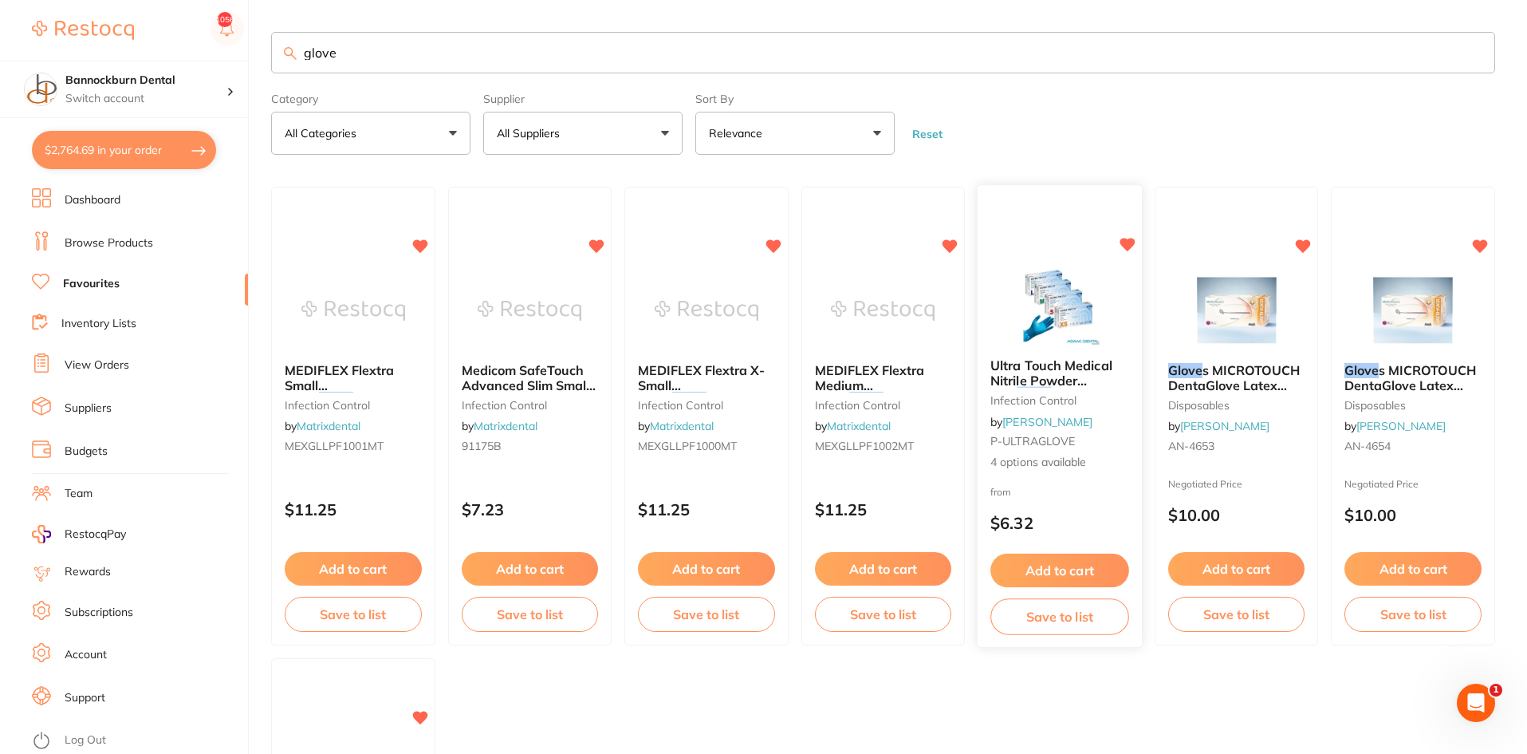
click at [1076, 368] on span "Ultra Touch Medical Nitrile Powder Free" at bounding box center [1052, 379] width 122 height 45
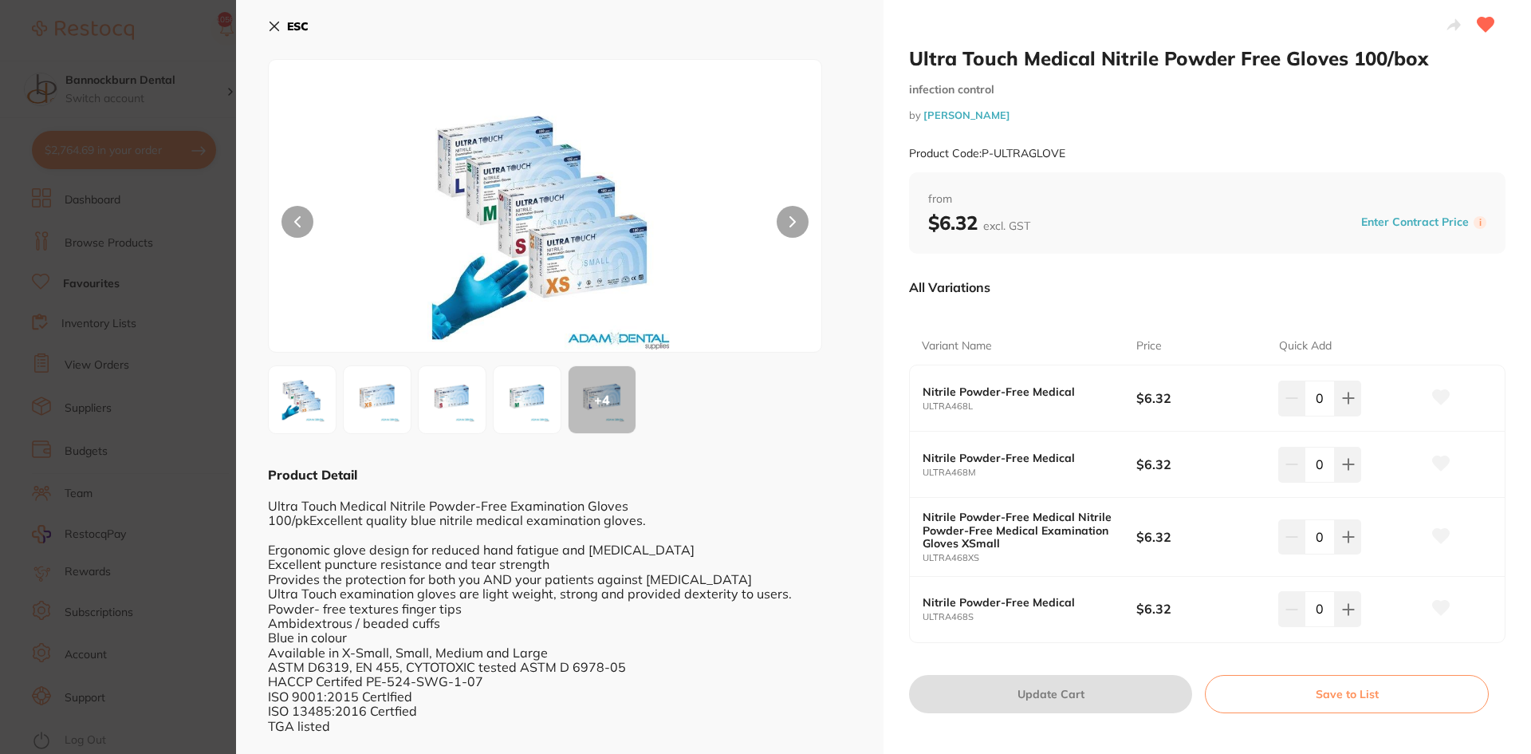
scroll to position [16, 0]
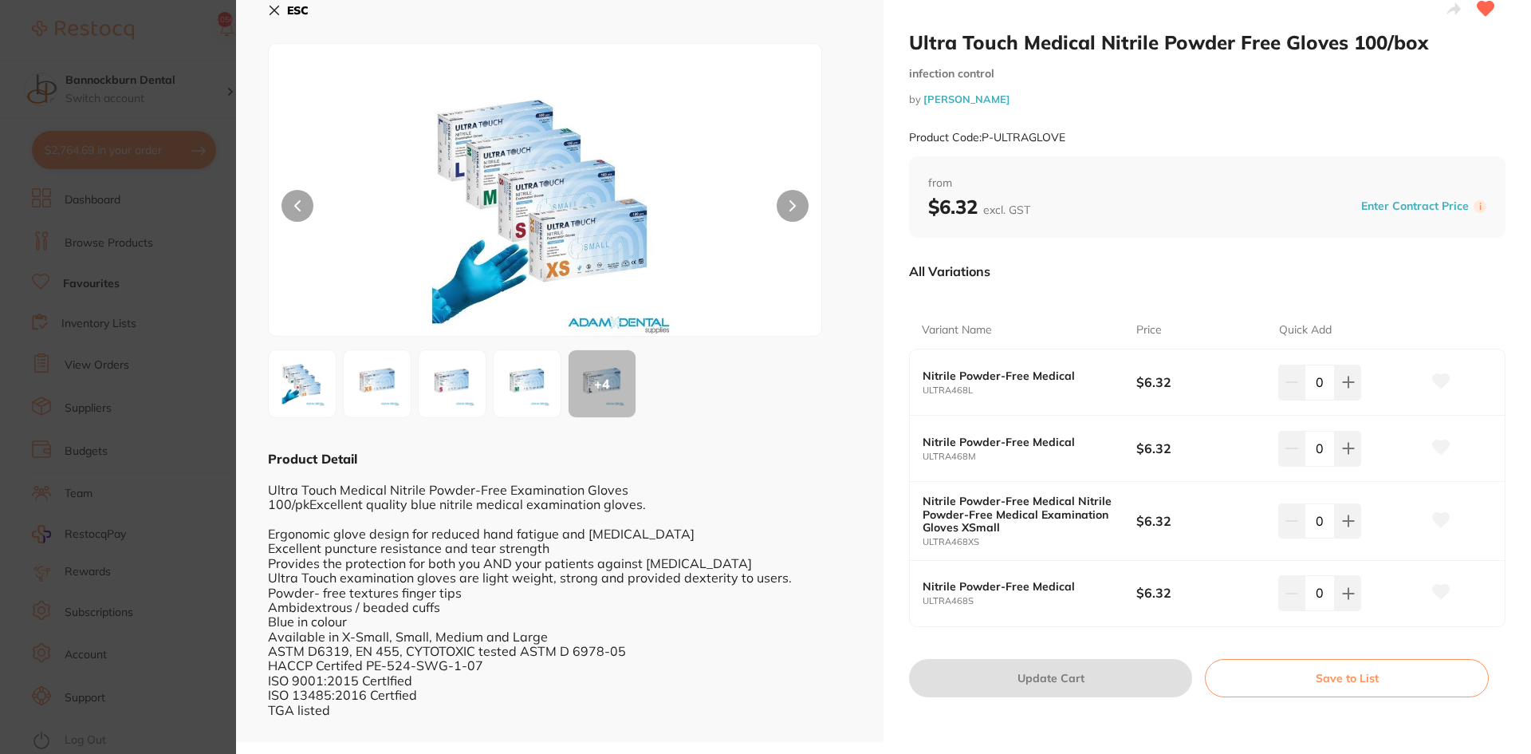
click at [304, 13] on b "ESC" at bounding box center [298, 10] width 22 height 14
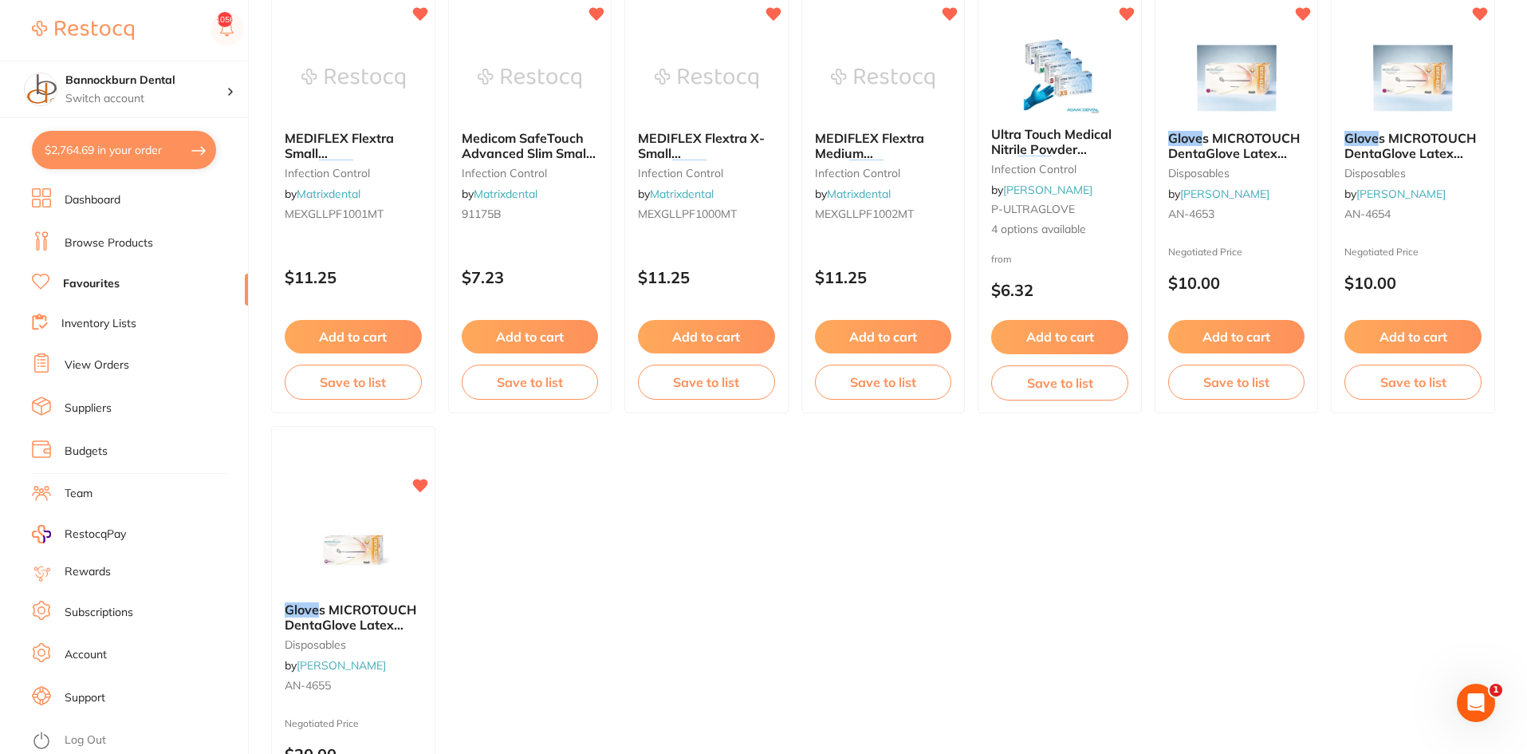
scroll to position [207, 0]
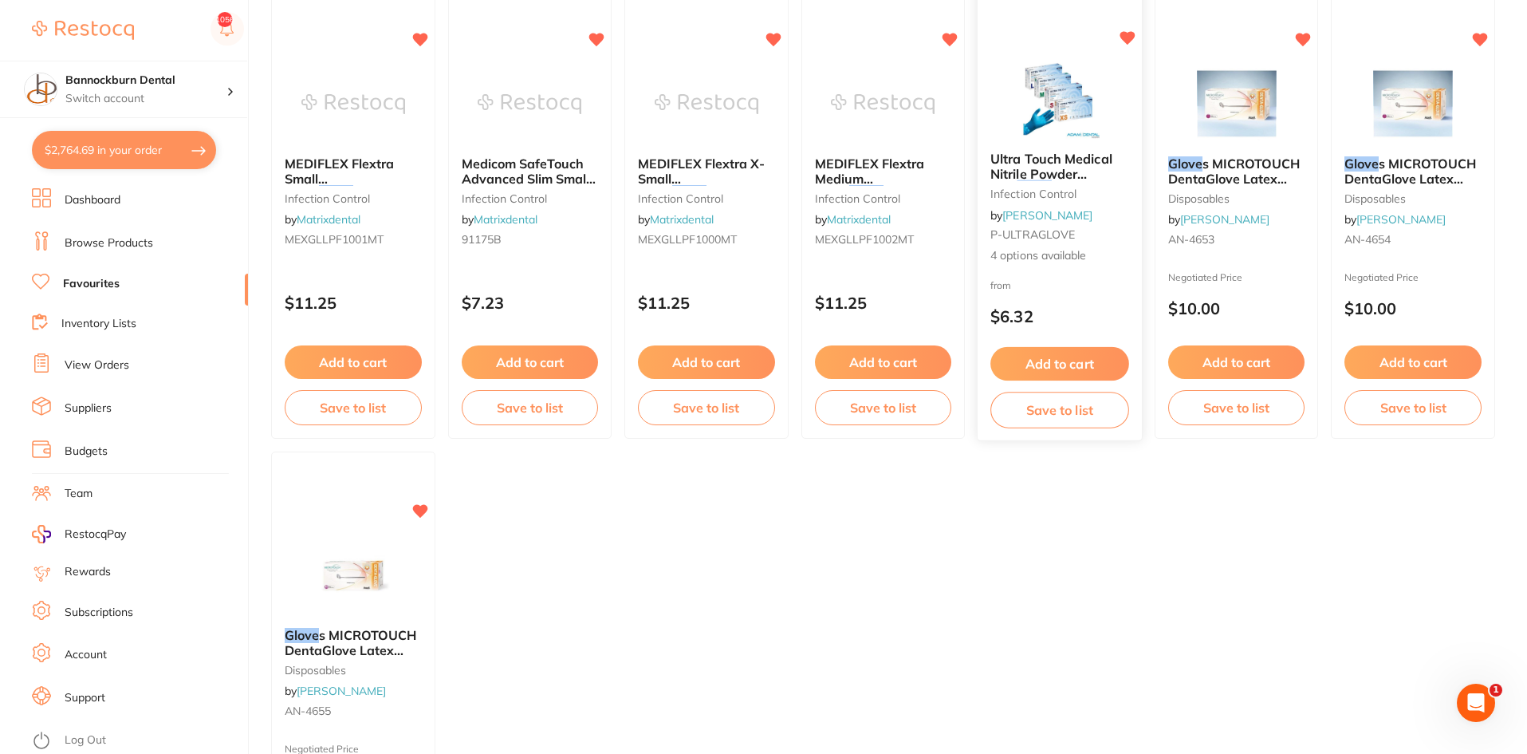
click at [1049, 160] on span "Ultra Touch Medical Nitrile Powder Free" at bounding box center [1052, 173] width 122 height 45
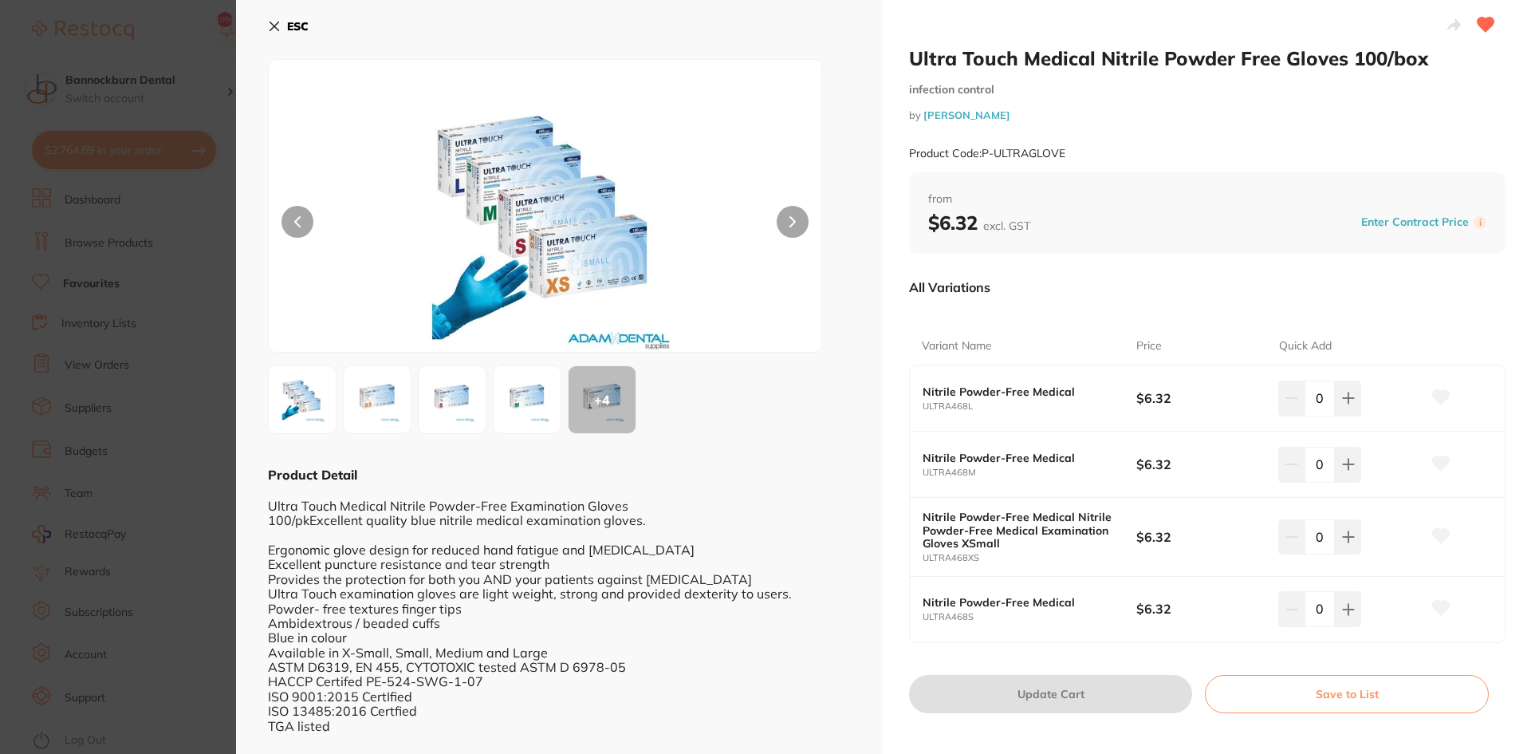
click at [297, 26] on b "ESC" at bounding box center [298, 26] width 22 height 14
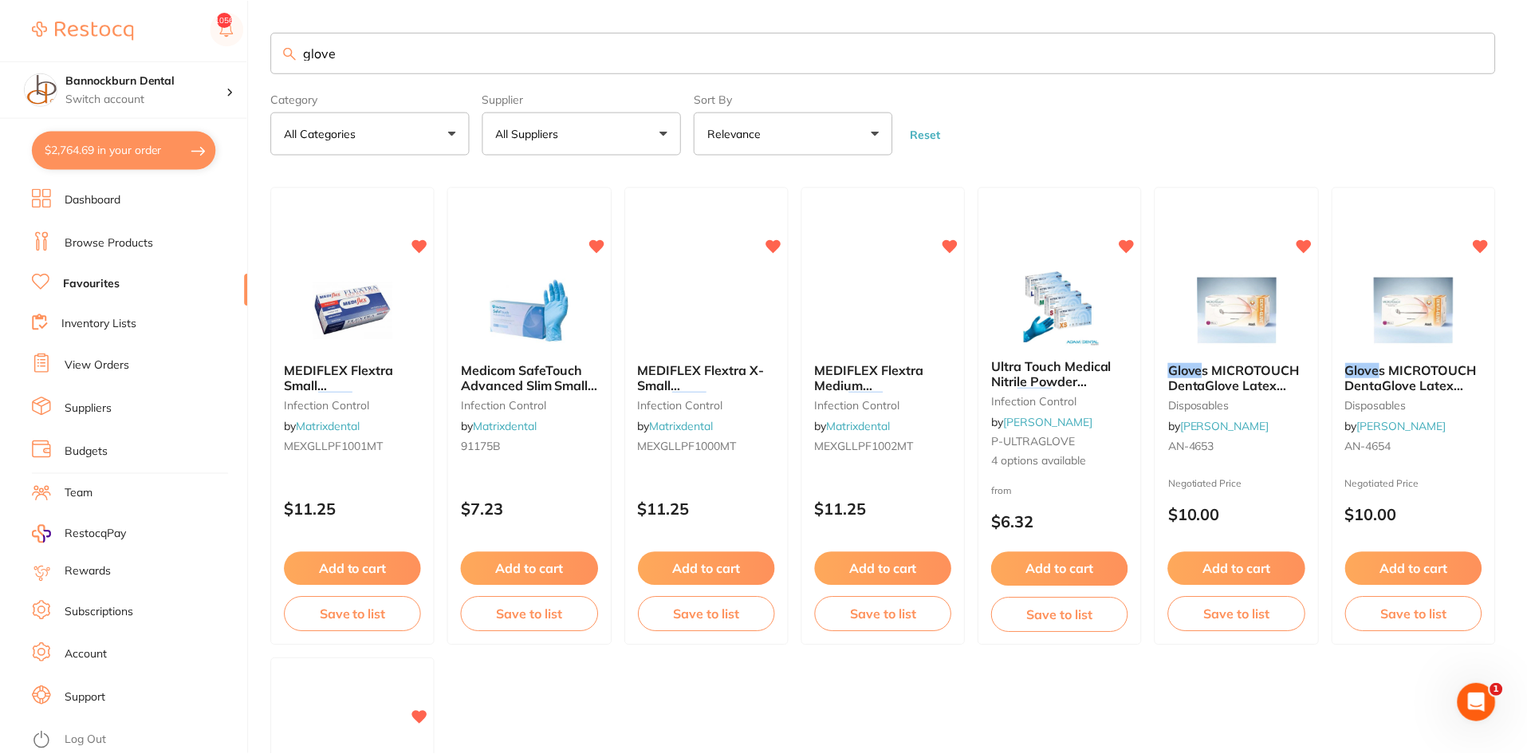
scroll to position [207, 0]
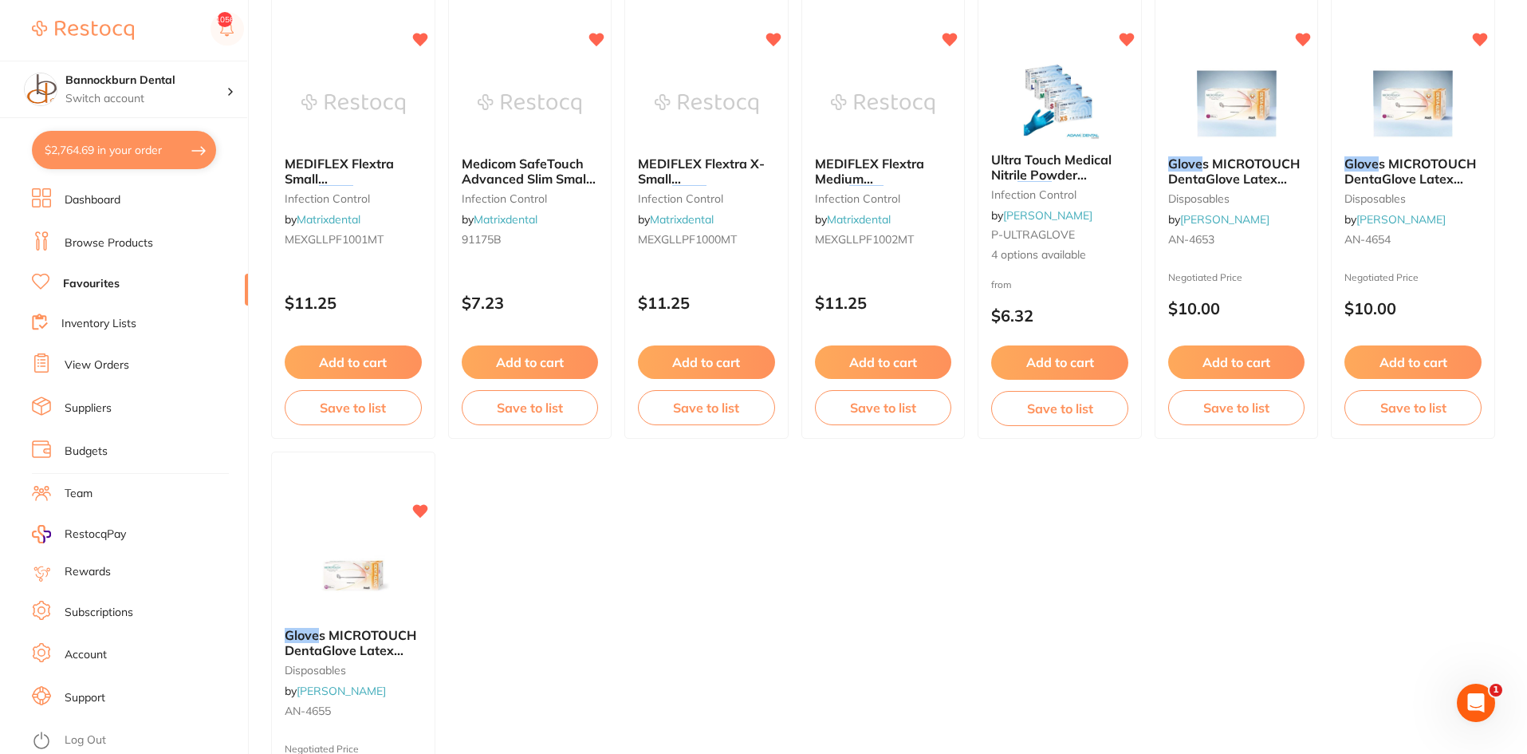
click at [140, 242] on link "Browse Products" at bounding box center [109, 243] width 89 height 16
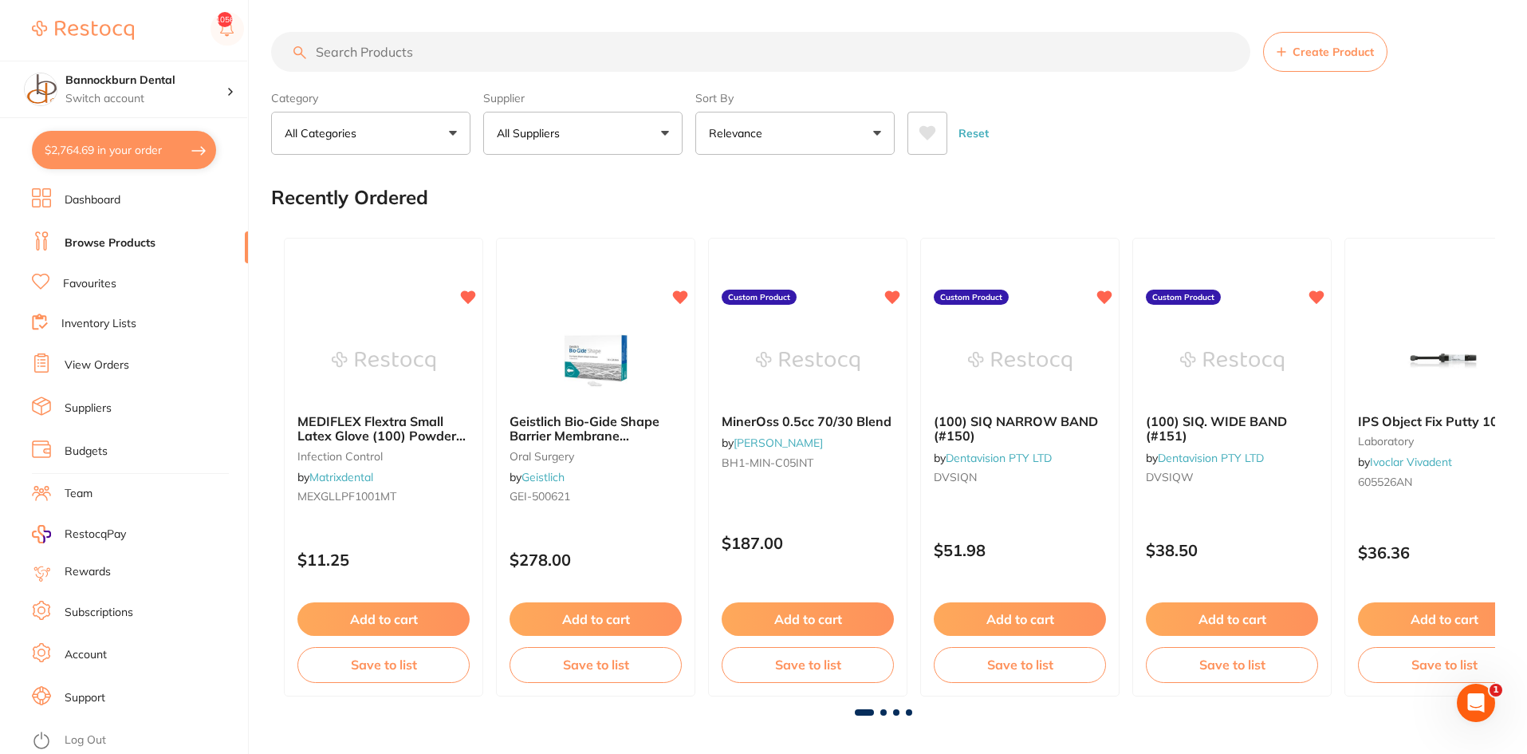
click at [559, 49] on input "search" at bounding box center [761, 52] width 980 height 40
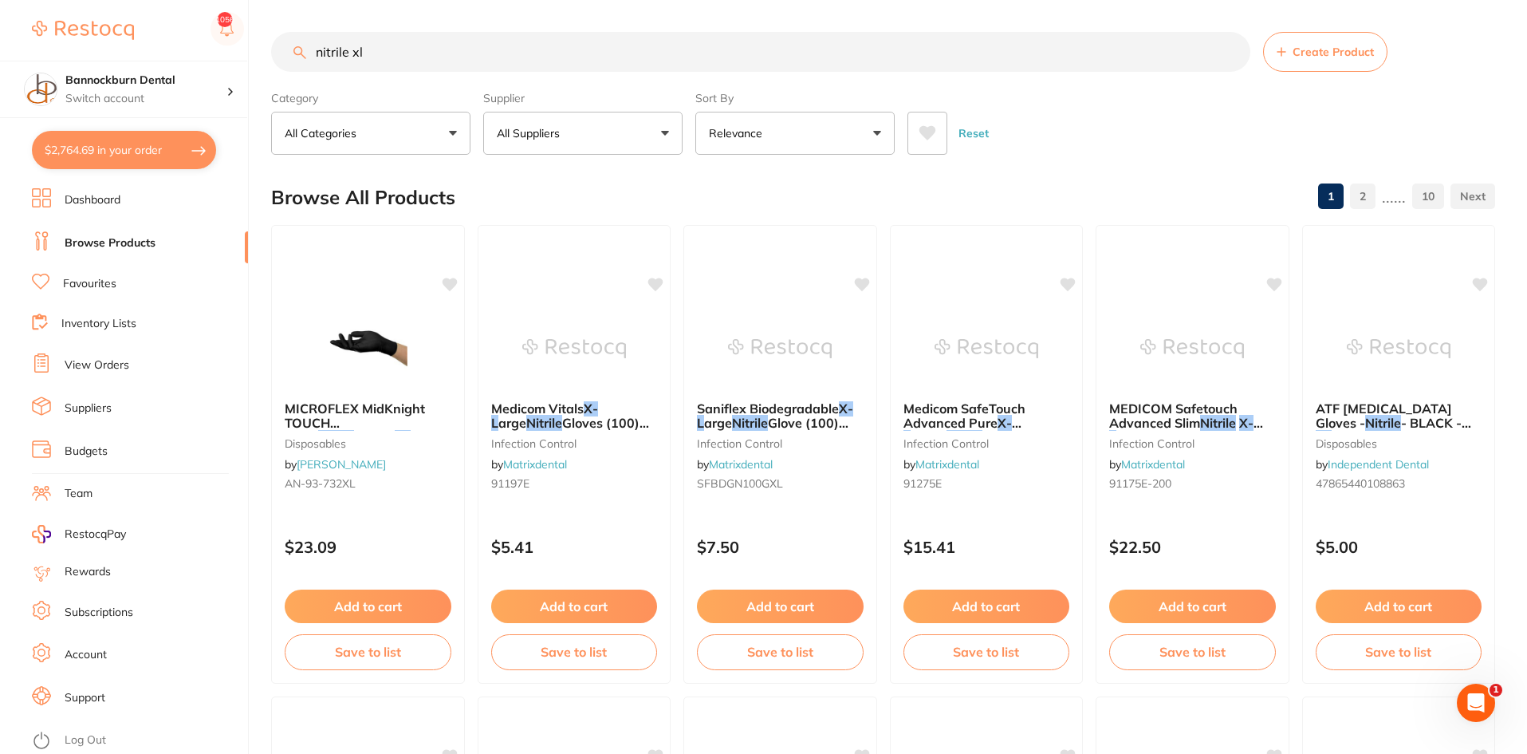
type input "nitrile xl"
click at [617, 142] on button "All Suppliers" at bounding box center [582, 133] width 199 height 43
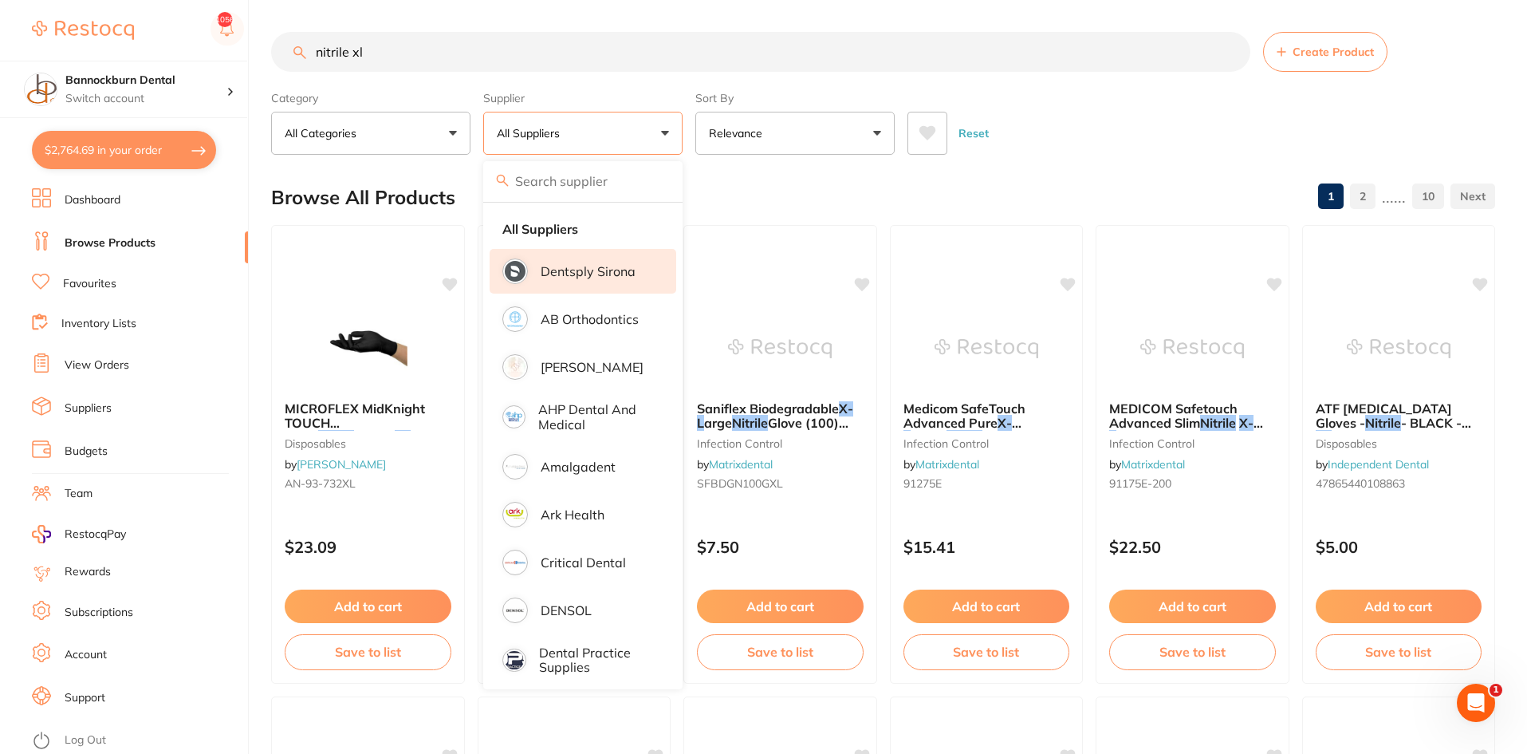
click at [636, 287] on li "Dentsply Sirona" at bounding box center [583, 271] width 187 height 45
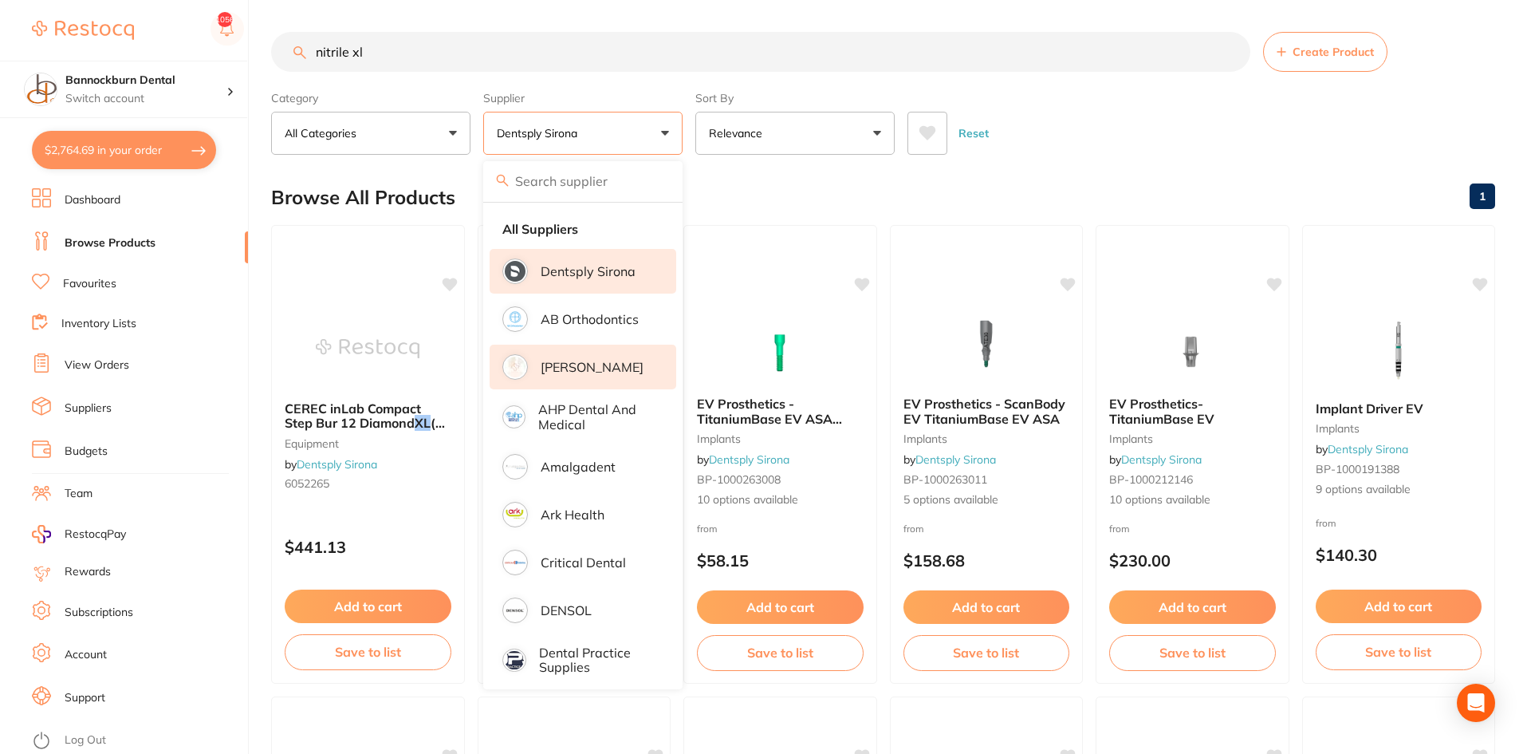
click at [613, 358] on li "[PERSON_NAME]" at bounding box center [583, 367] width 187 height 45
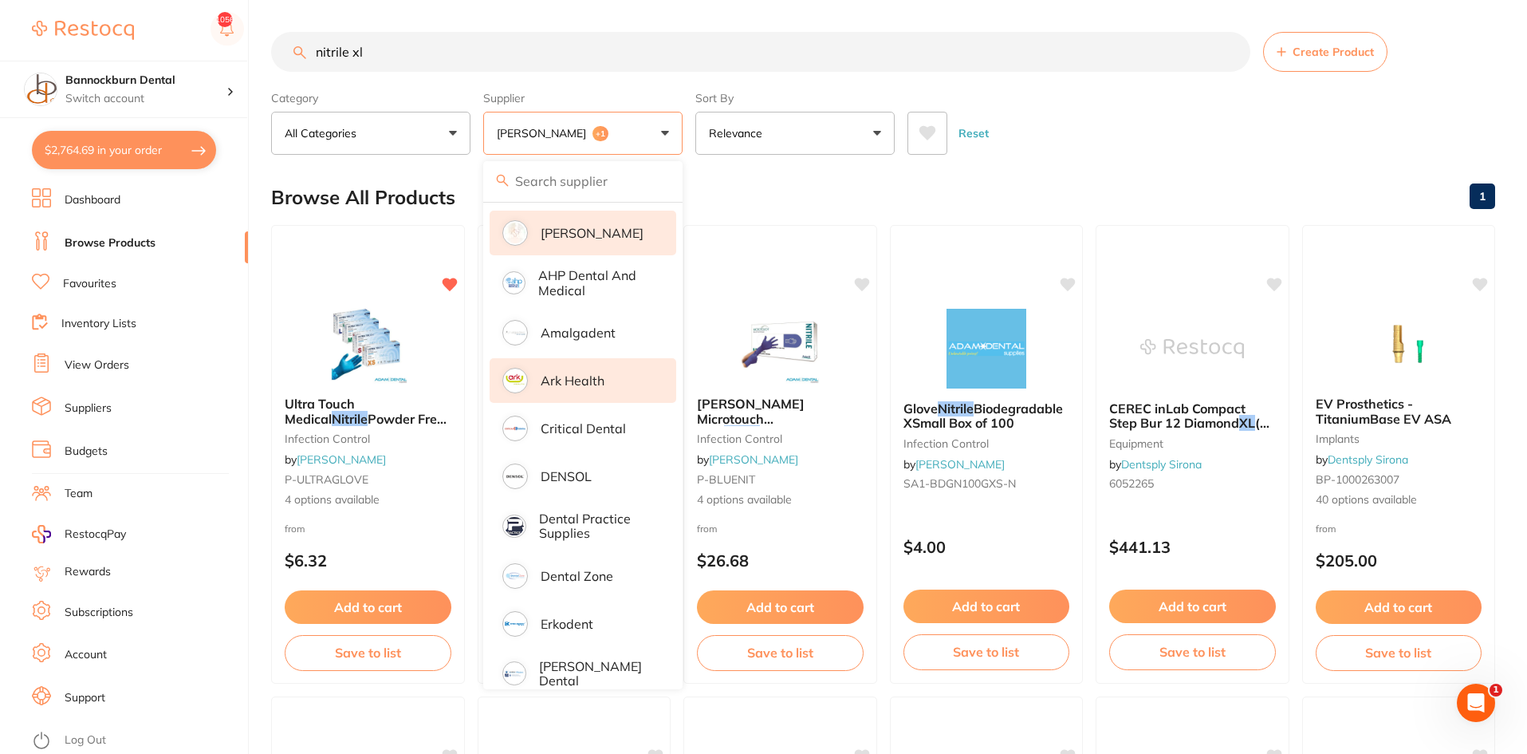
scroll to position [160, 0]
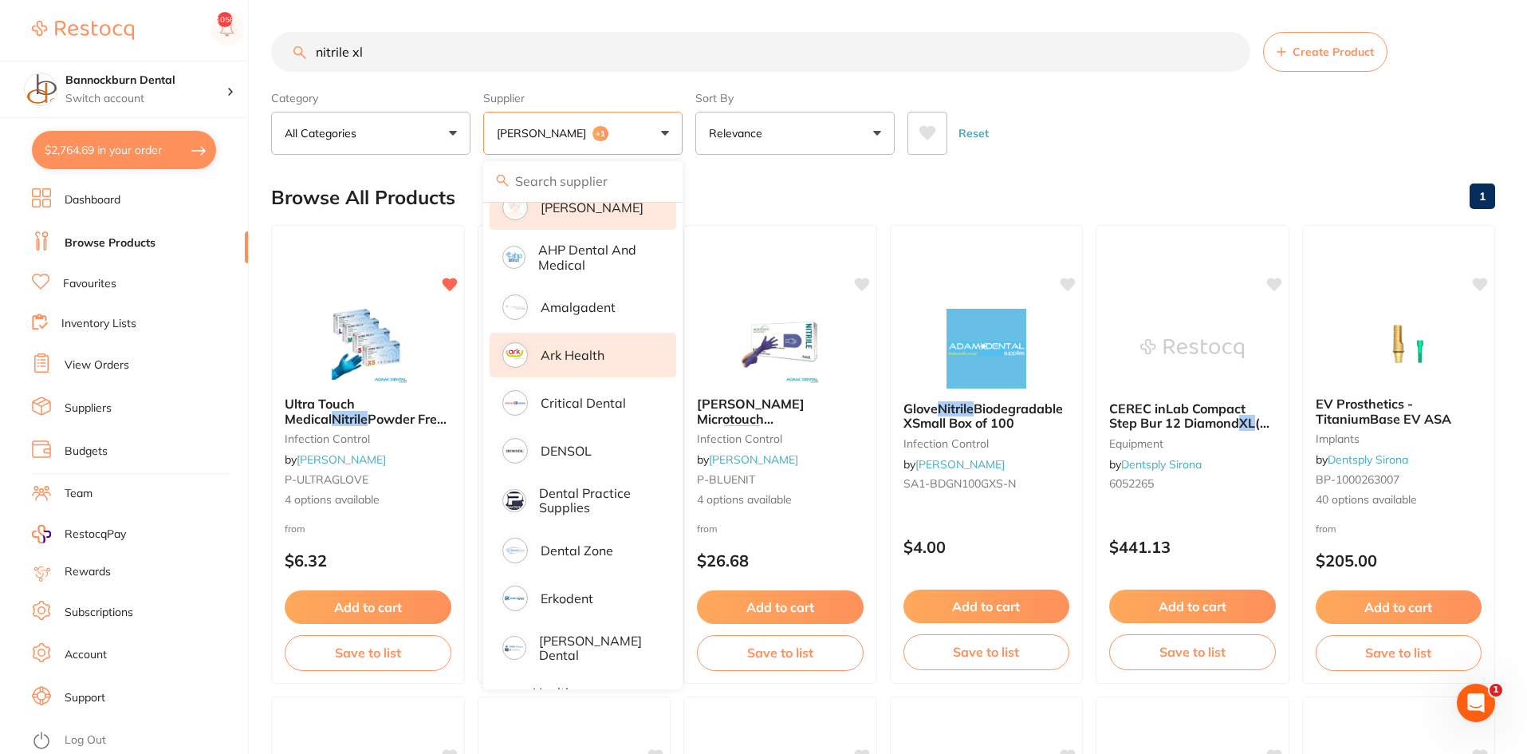
click at [598, 365] on li "Ark Health" at bounding box center [583, 355] width 187 height 45
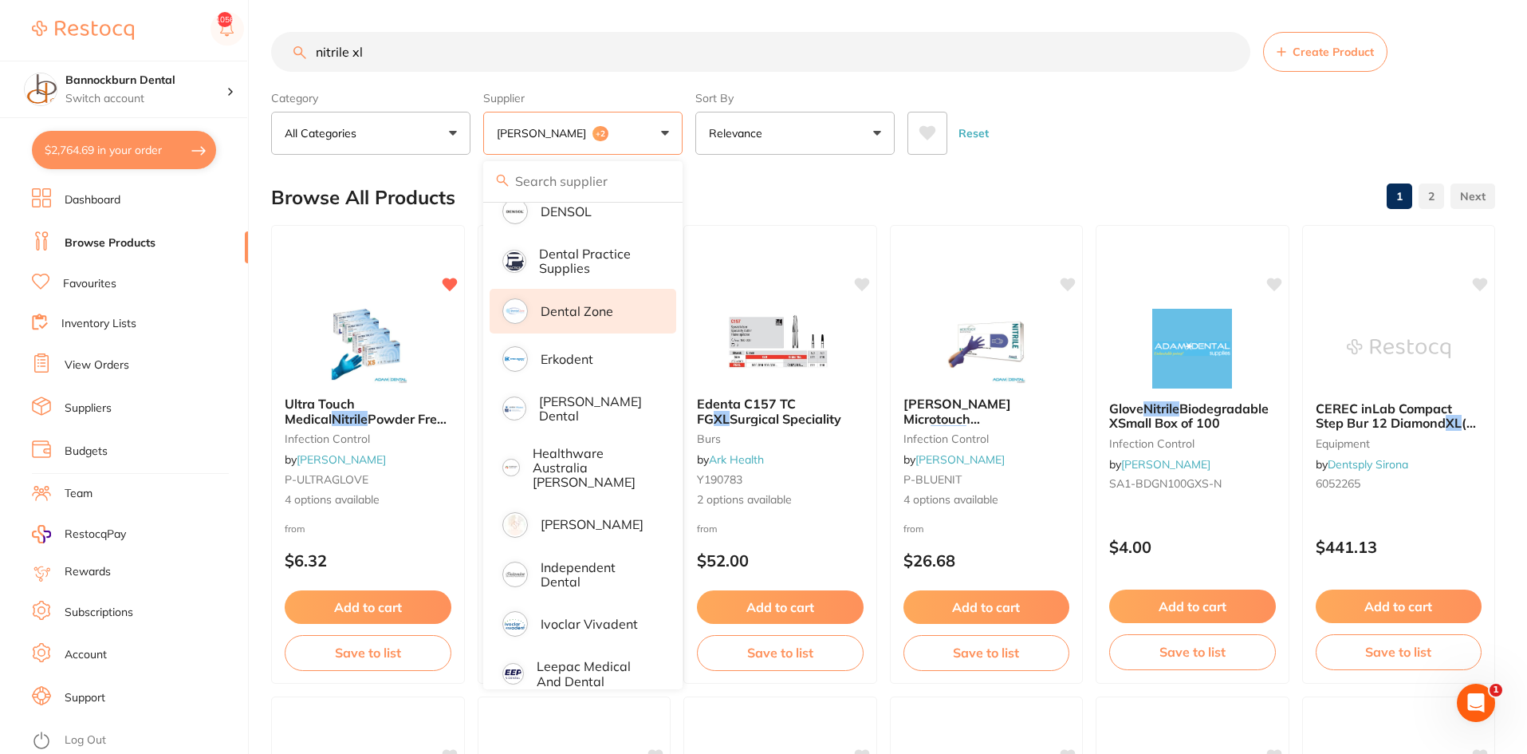
scroll to position [0, 0]
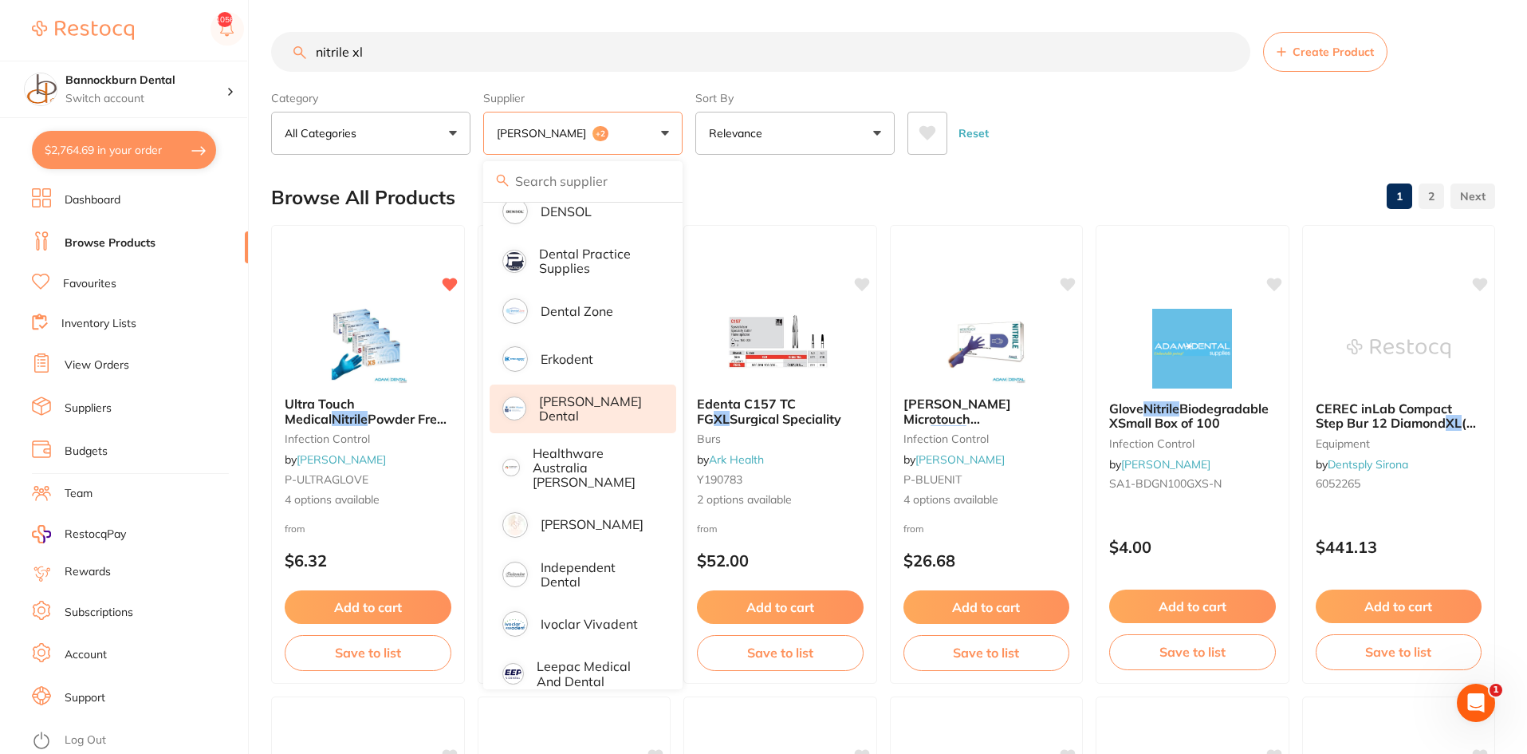
click at [610, 404] on p "[PERSON_NAME] Dental" at bounding box center [596, 409] width 115 height 30
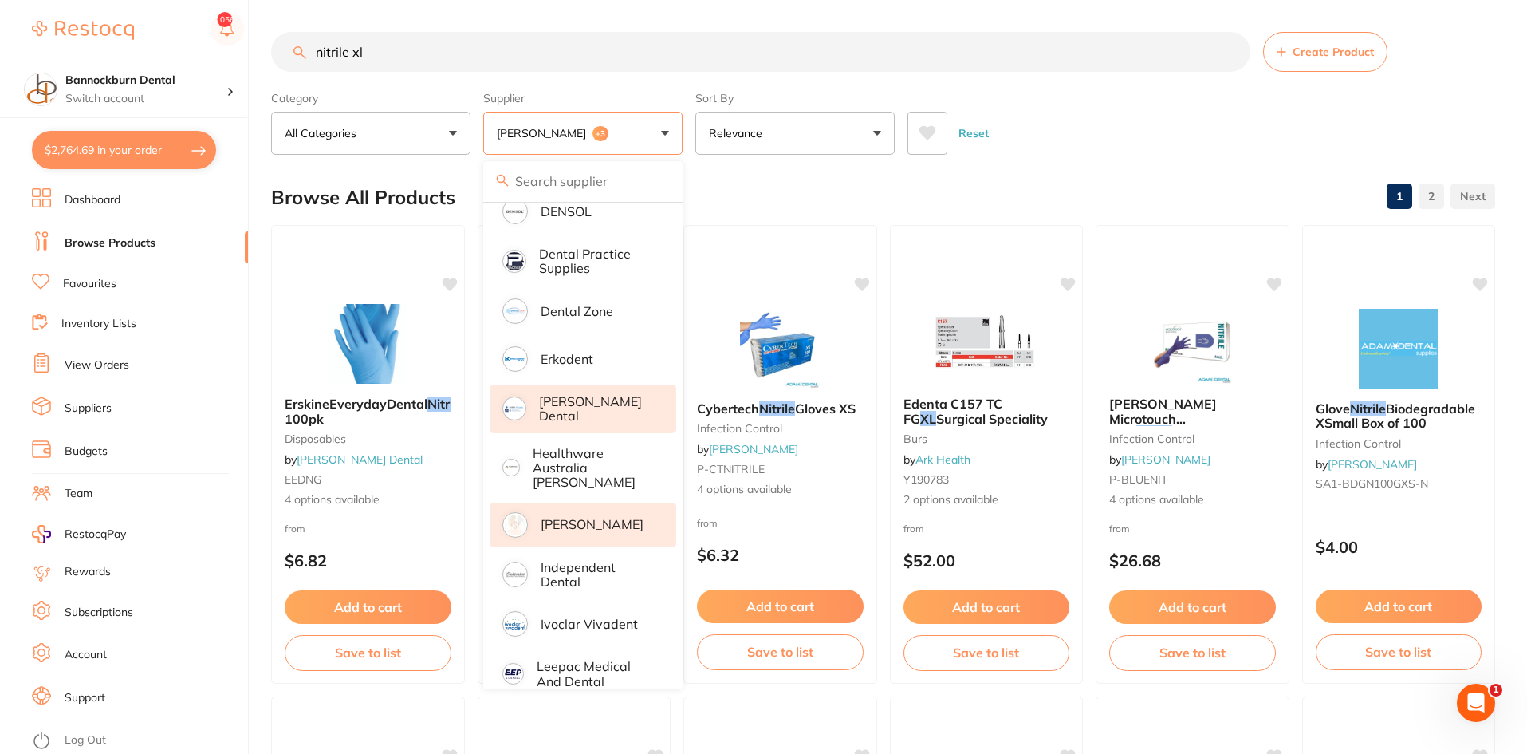
click at [579, 517] on p "[PERSON_NAME]" at bounding box center [592, 524] width 103 height 14
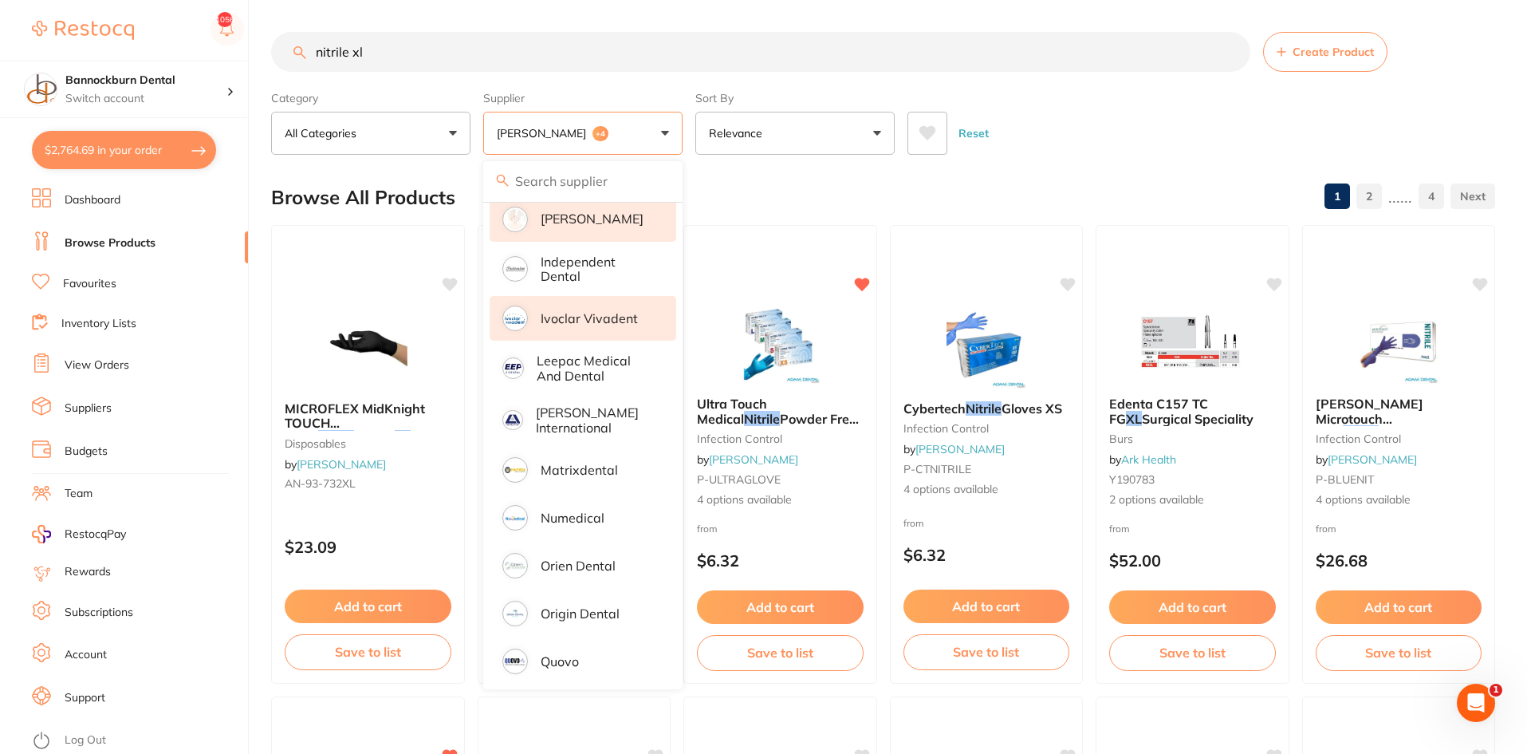
scroll to position [718, 0]
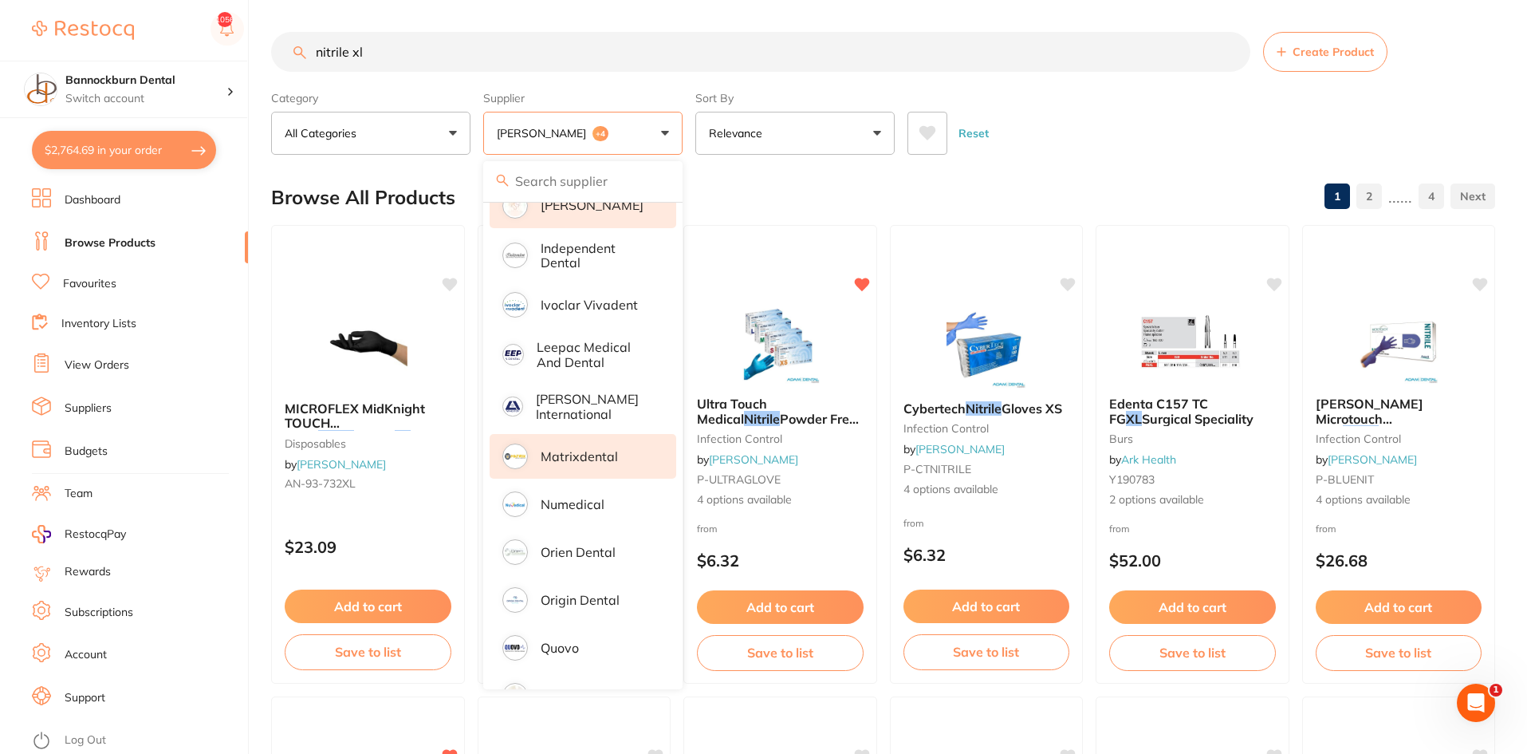
click at [574, 449] on p "Matrixdental" at bounding box center [579, 456] width 77 height 14
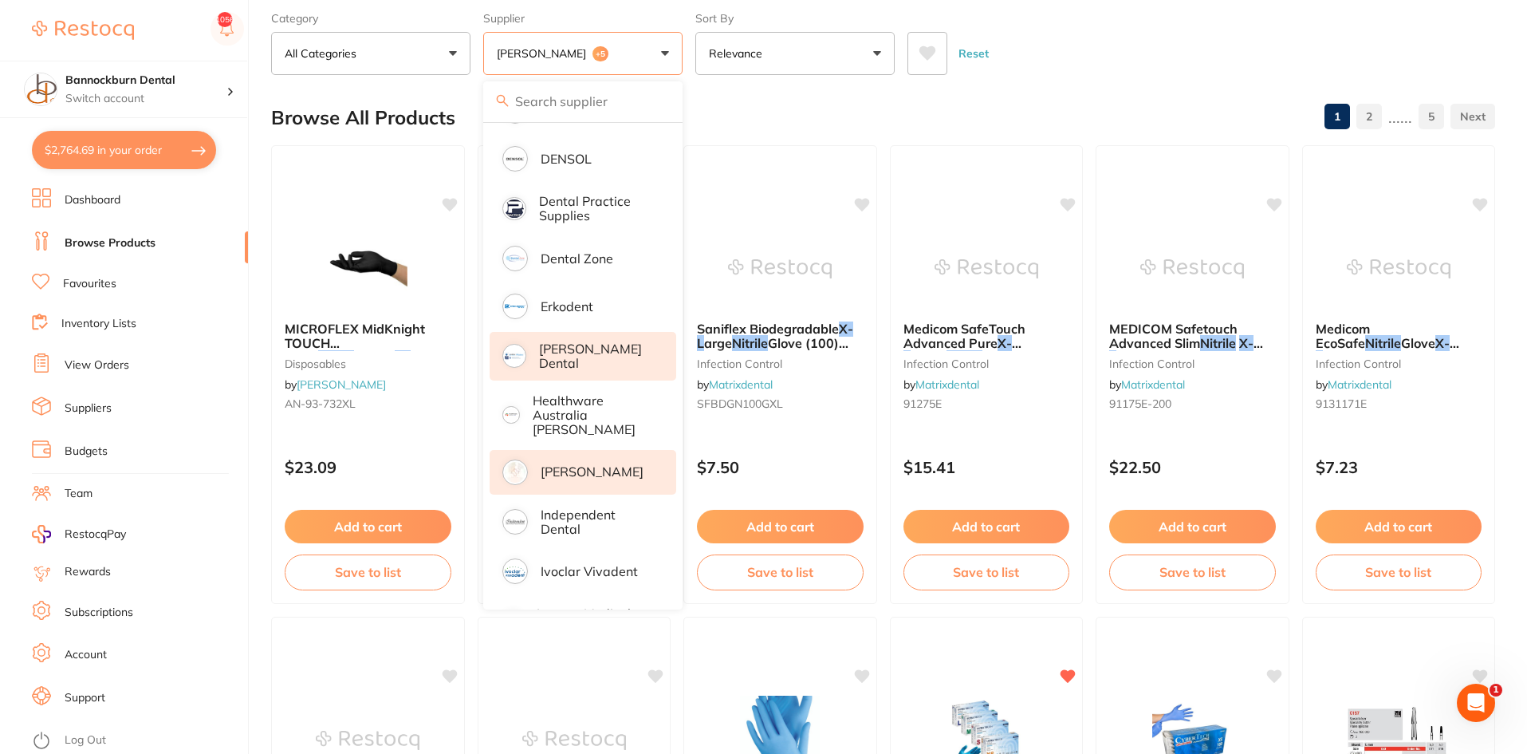
scroll to position [366, 0]
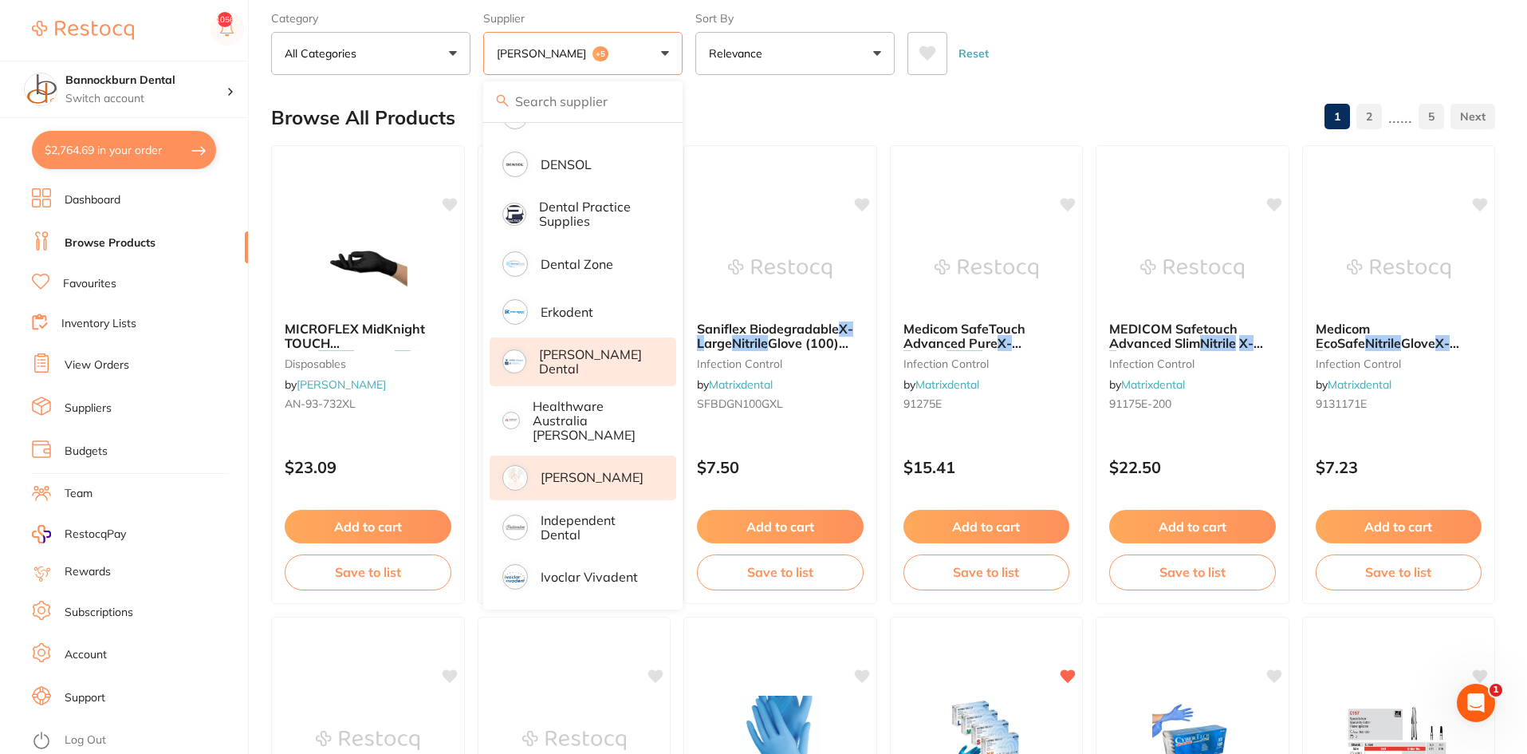
click at [734, 116] on div "Browse All Products 1 2 ...... 5" at bounding box center [883, 117] width 1224 height 53
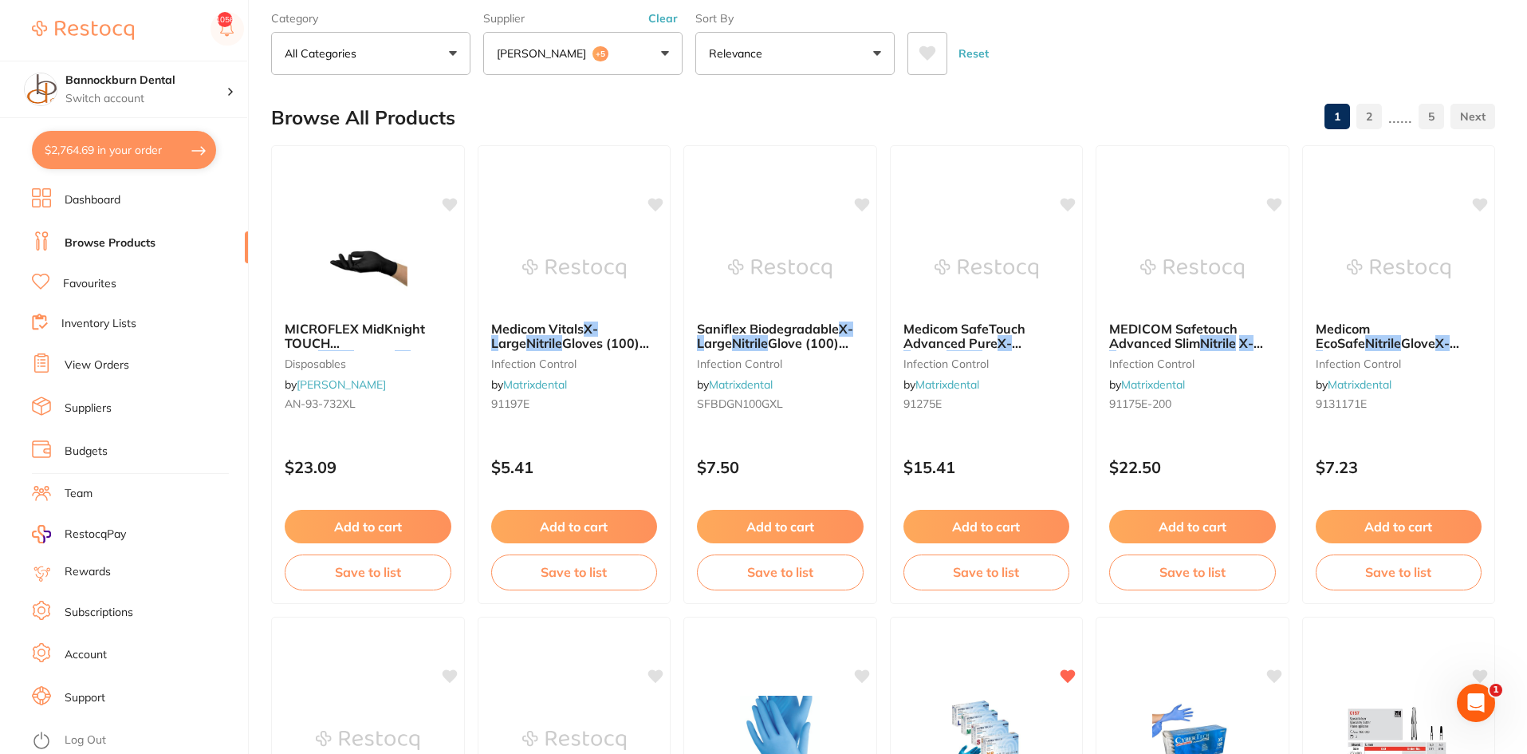
click at [763, 65] on button "Relevance" at bounding box center [795, 53] width 199 height 43
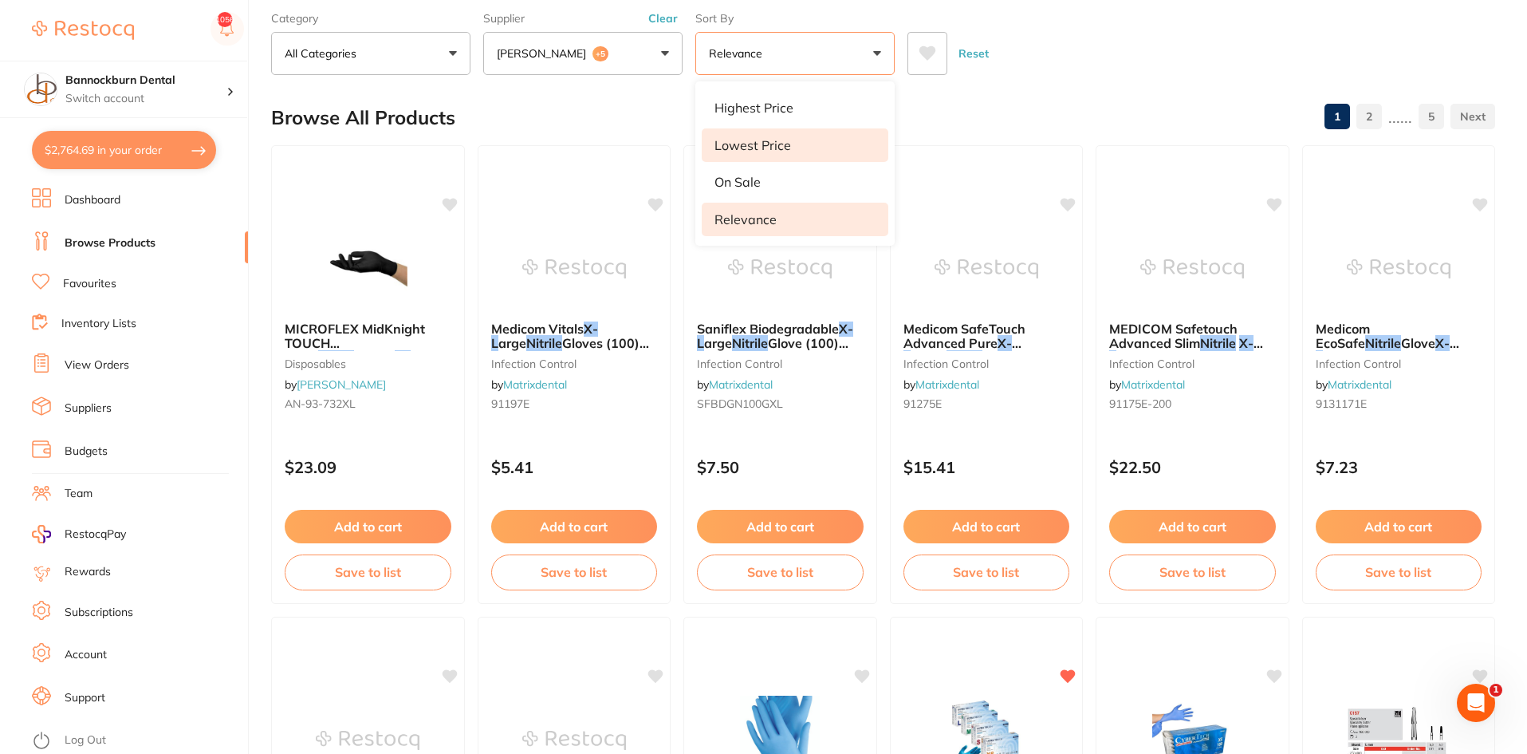
click at [761, 144] on p "Lowest Price" at bounding box center [753, 145] width 77 height 14
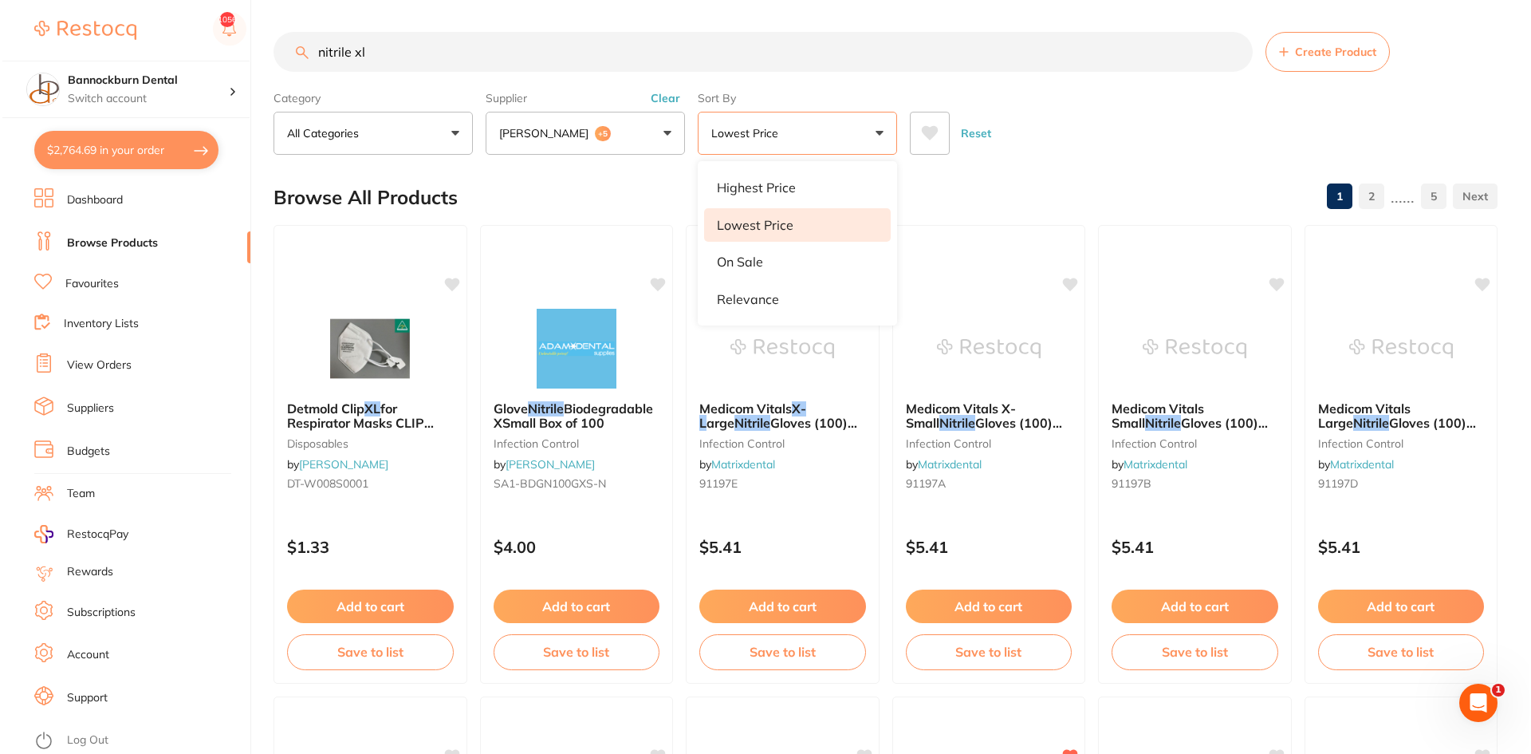
scroll to position [0, 0]
click at [920, 187] on div "Browse All Products 1 2 ...... 5" at bounding box center [883, 197] width 1224 height 53
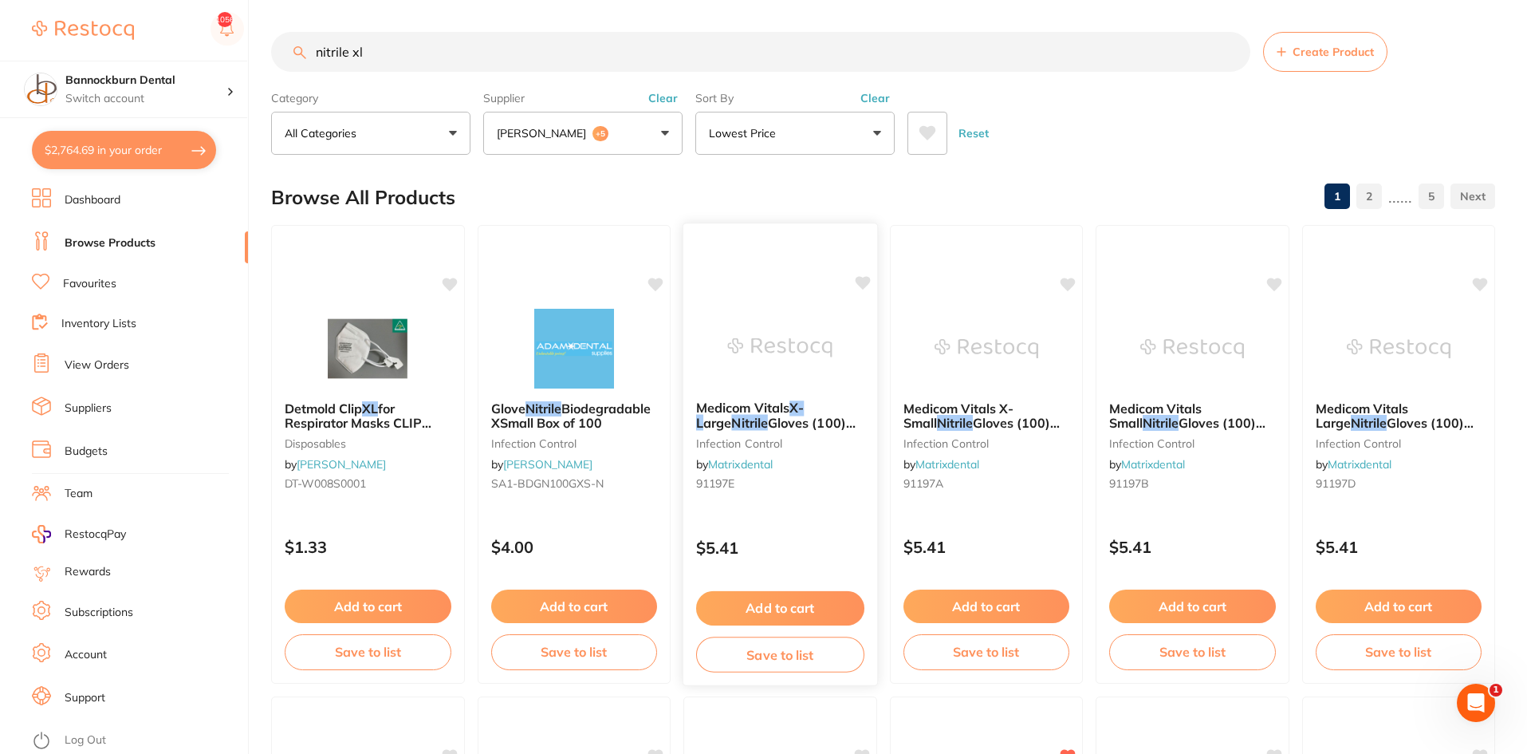
click at [798, 415] on span "Gloves (100) Blue Powder Free" at bounding box center [776, 430] width 160 height 31
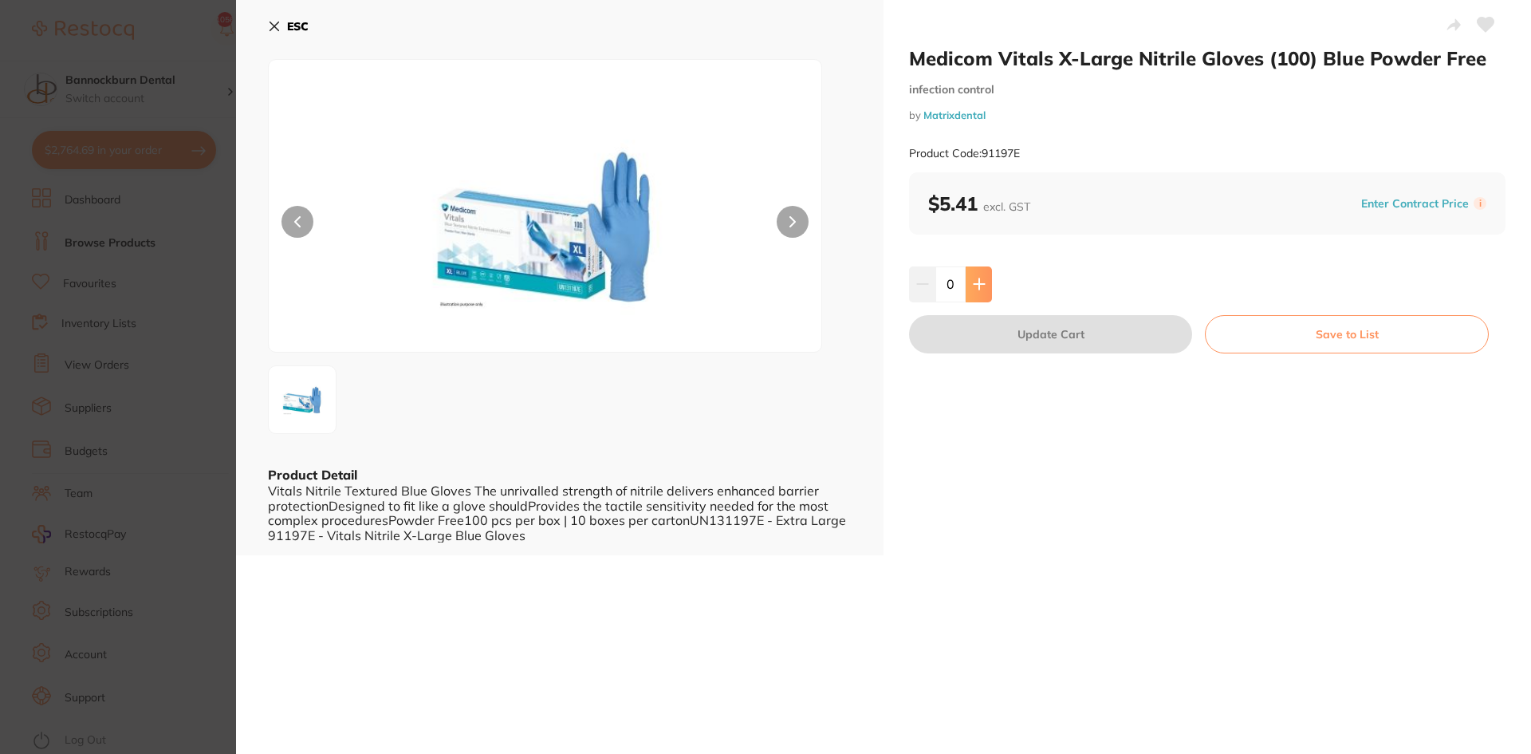
click at [976, 285] on icon at bounding box center [979, 284] width 10 height 10
type input "1"
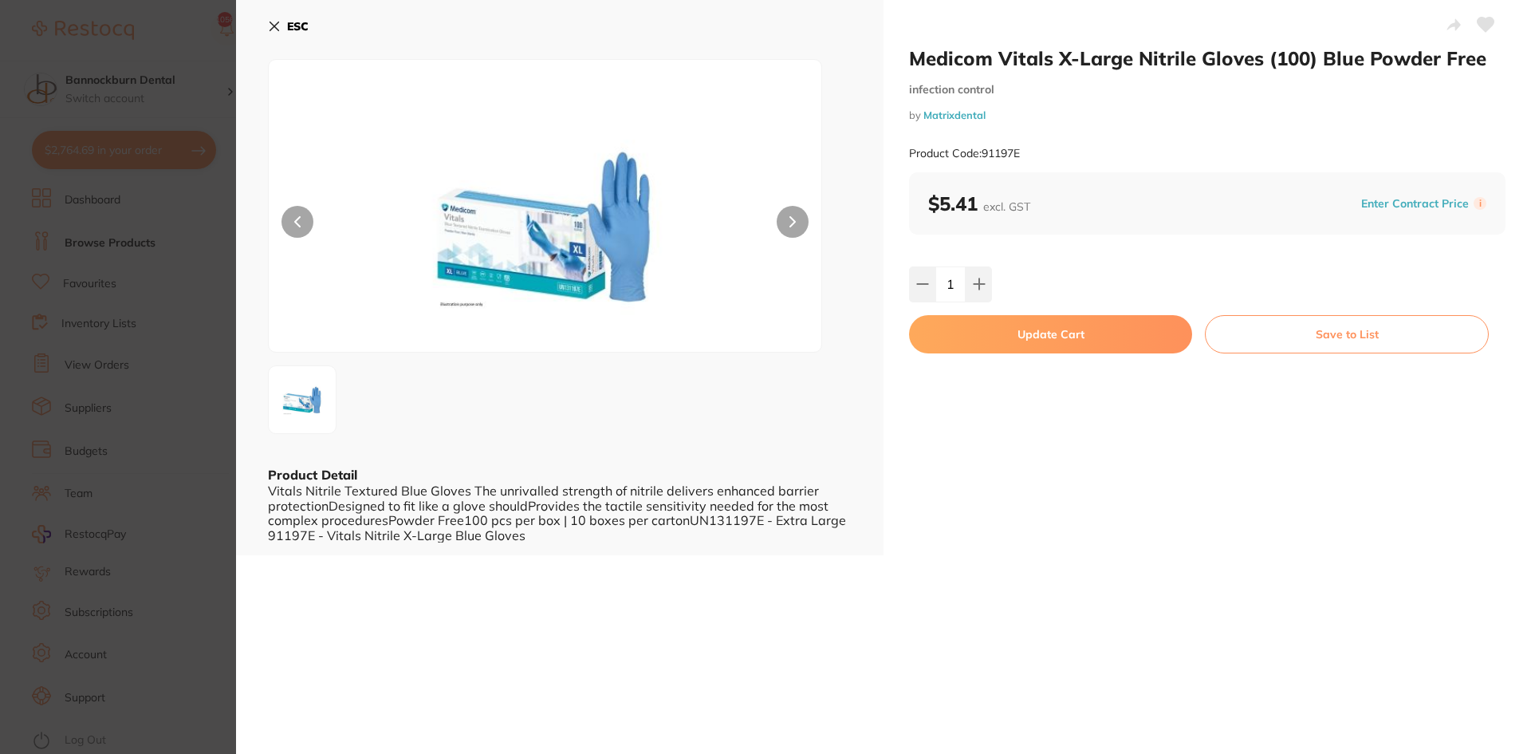
click at [1034, 337] on button "Update Cart" at bounding box center [1050, 334] width 283 height 38
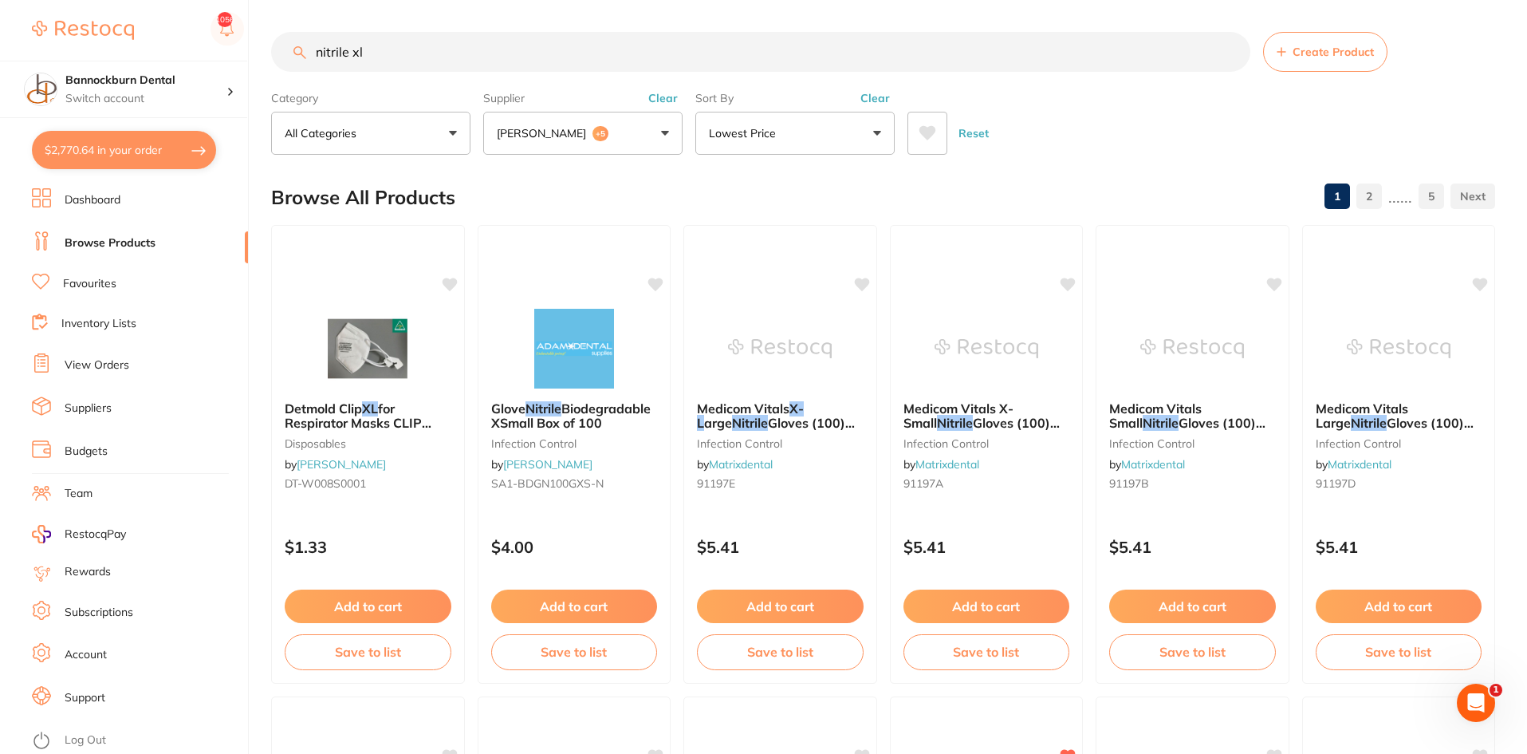
click at [96, 325] on link "Inventory Lists" at bounding box center [98, 324] width 75 height 16
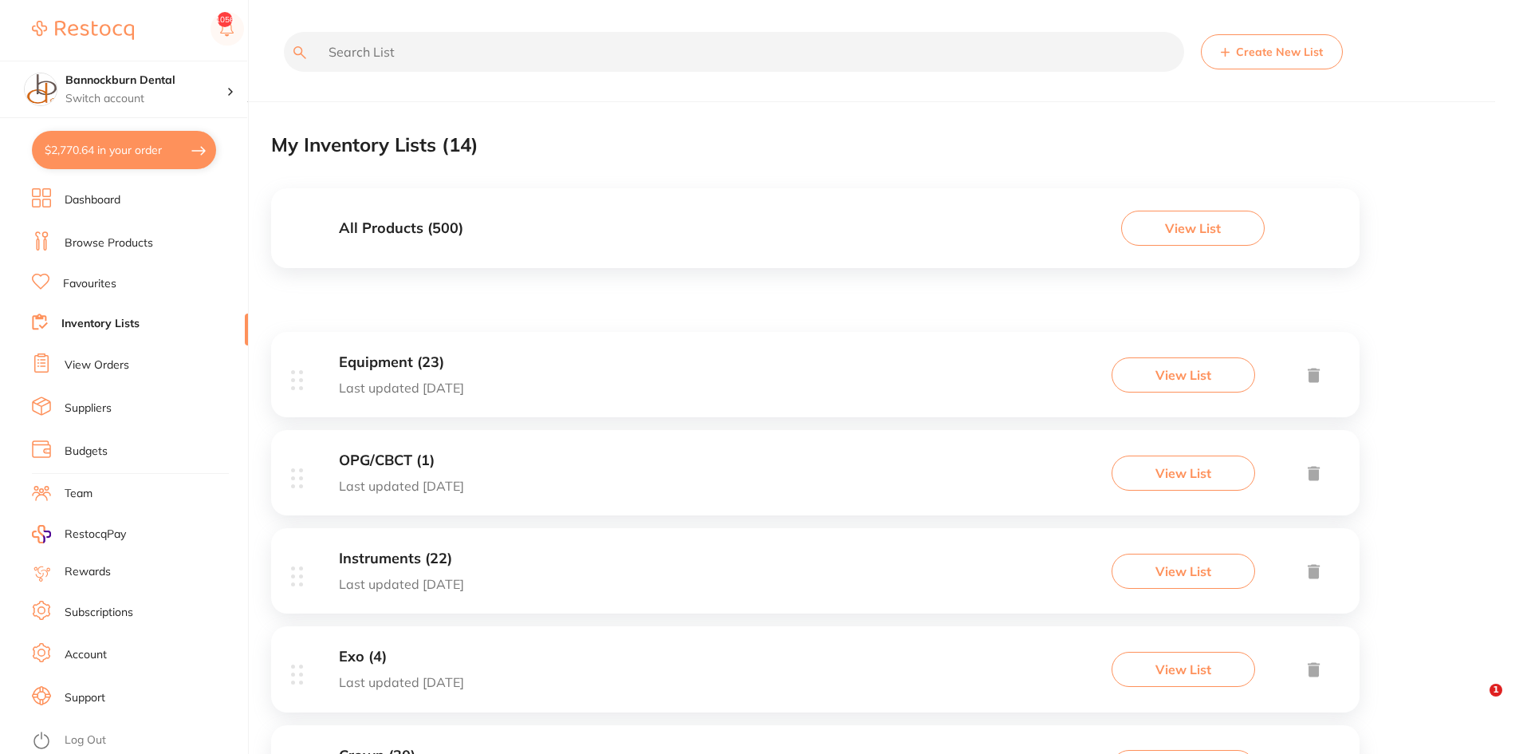
click at [440, 227] on h3 "All Products ( 500 )" at bounding box center [401, 228] width 124 height 17
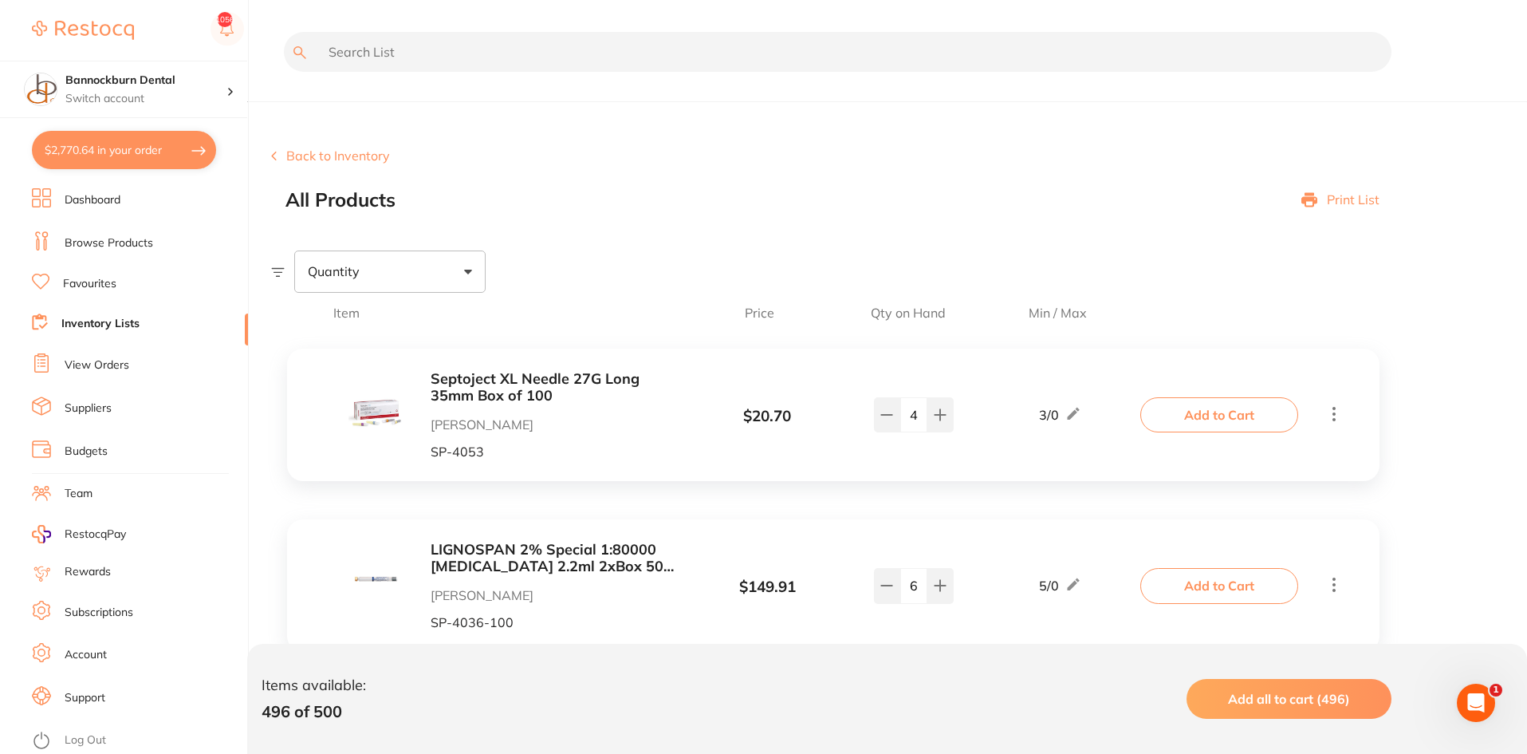
drag, startPoint x: 440, startPoint y: 227, endPoint x: 439, endPoint y: 49, distance: 177.9
click at [439, 49] on input "text" at bounding box center [838, 52] width 1108 height 40
type input "protaper"
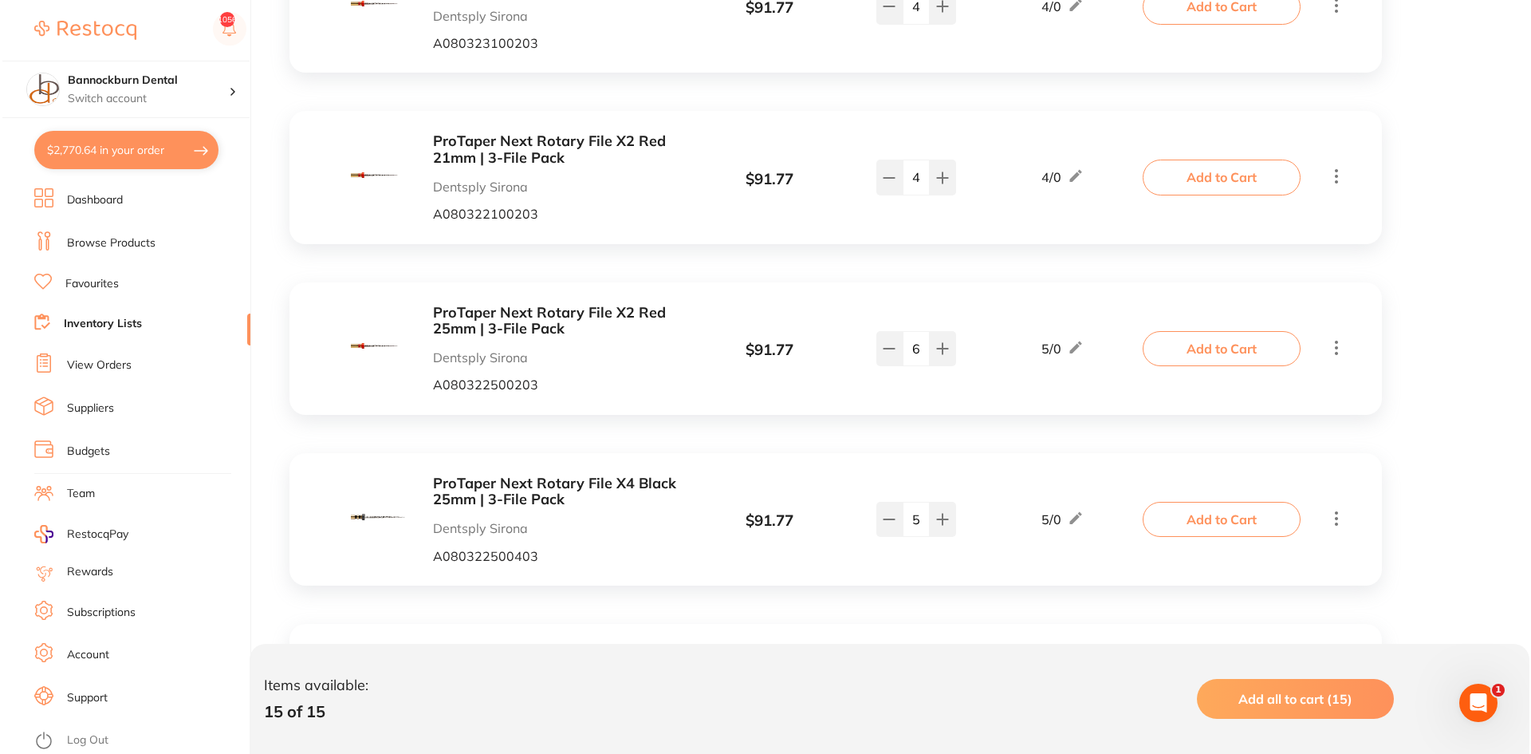
scroll to position [638, 0]
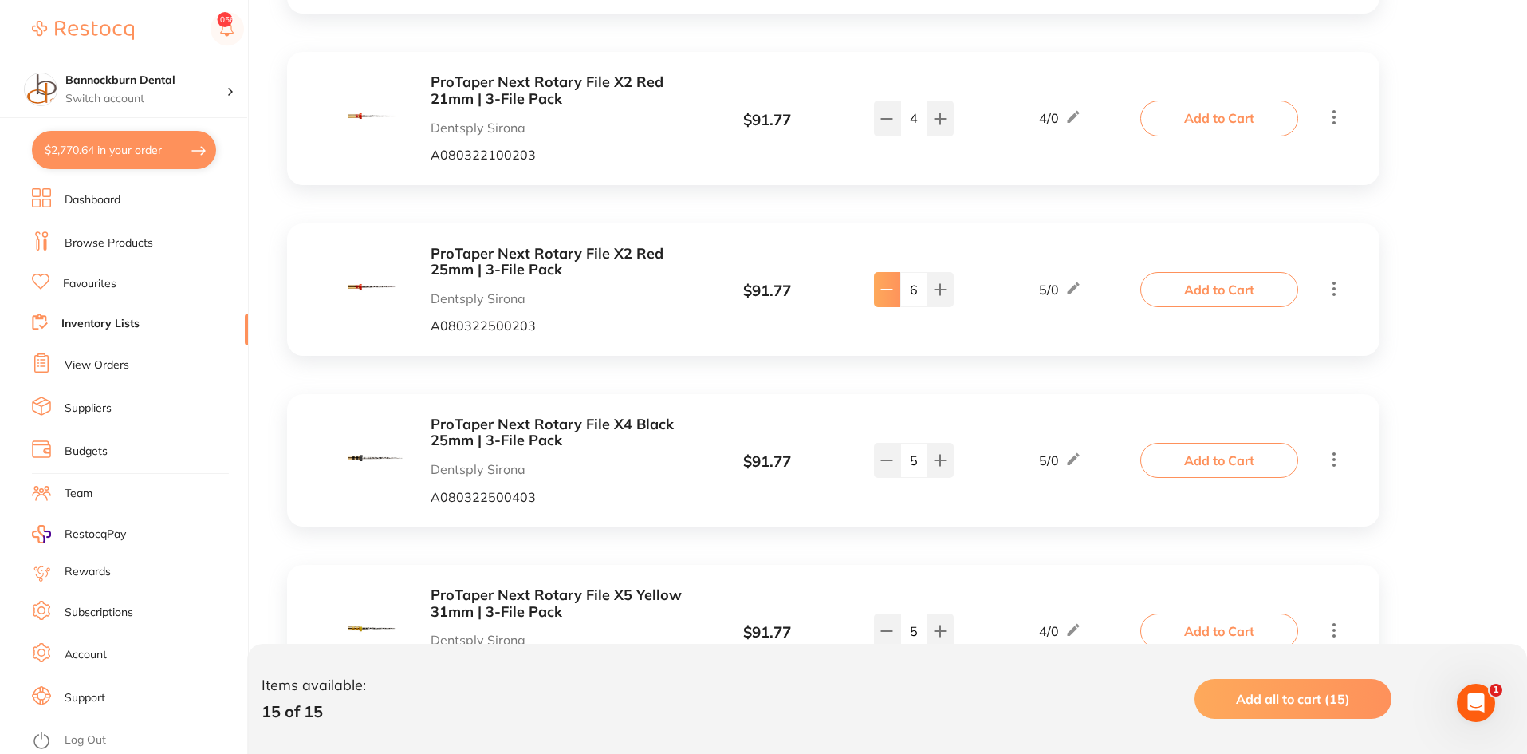
click at [883, 298] on button at bounding box center [887, 289] width 26 height 35
type input "3"
click at [1158, 283] on button "Add to Cart" at bounding box center [1220, 289] width 158 height 35
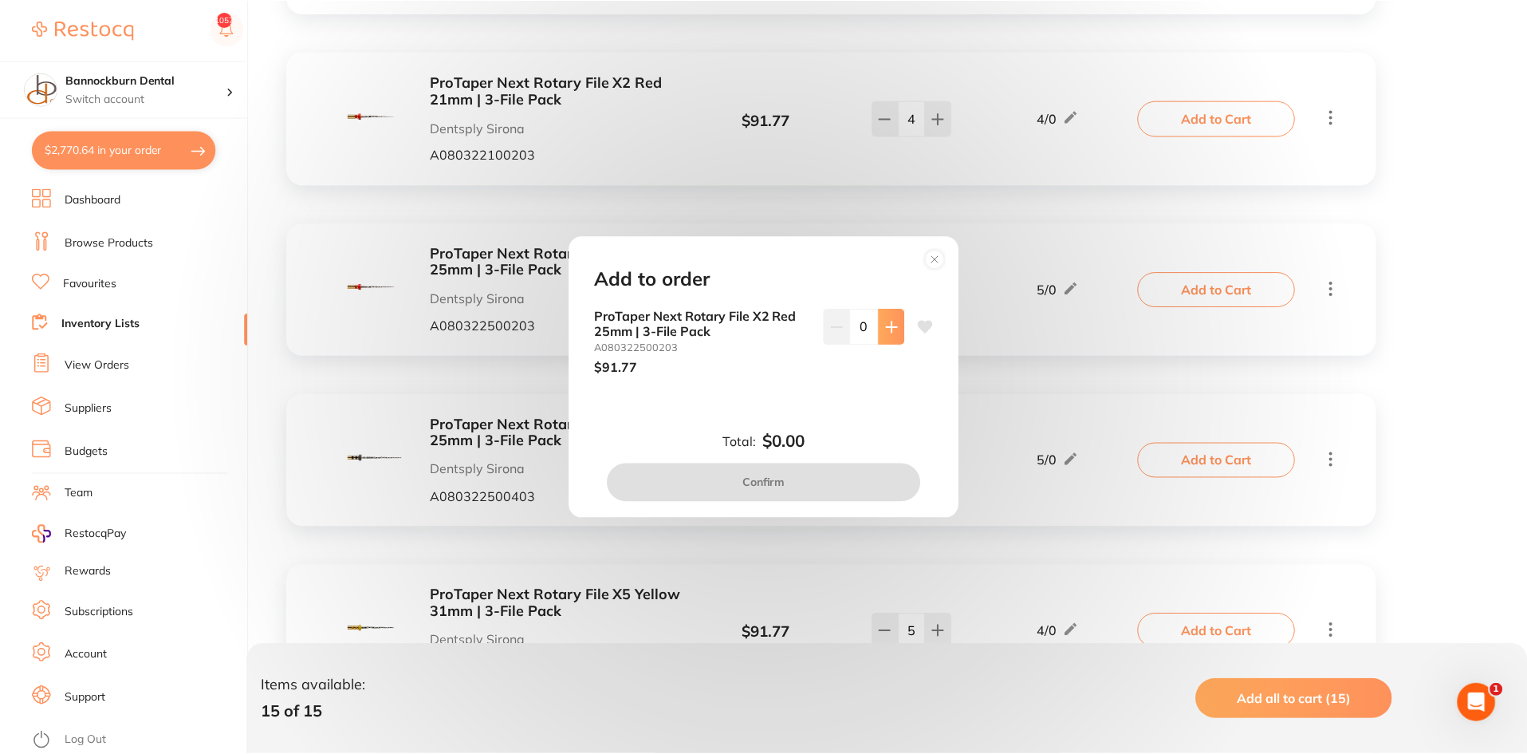
scroll to position [0, 0]
click at [888, 332] on icon at bounding box center [894, 327] width 13 height 13
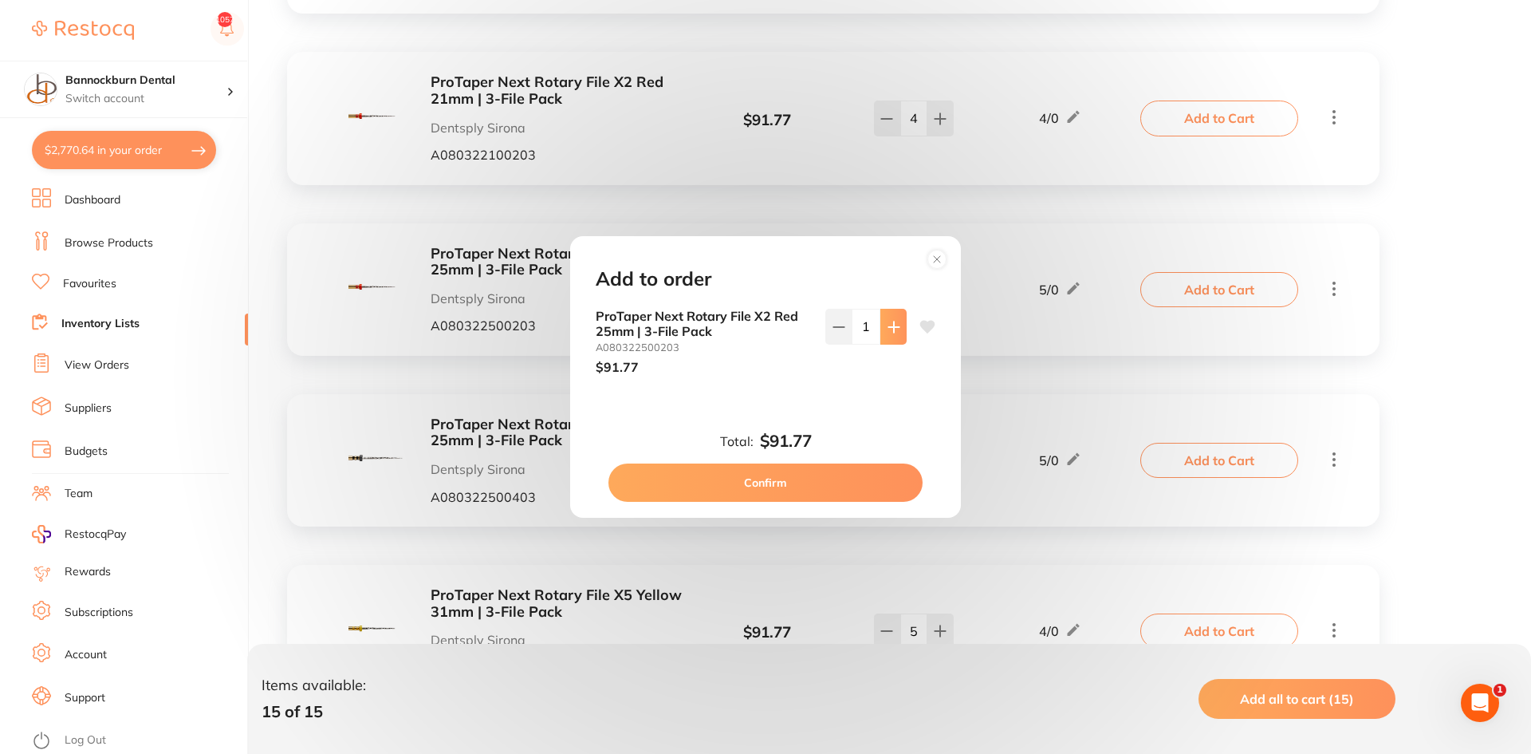
click at [888, 332] on icon at bounding box center [894, 327] width 13 height 13
type input "3"
click at [830, 487] on button "Confirm" at bounding box center [766, 482] width 314 height 38
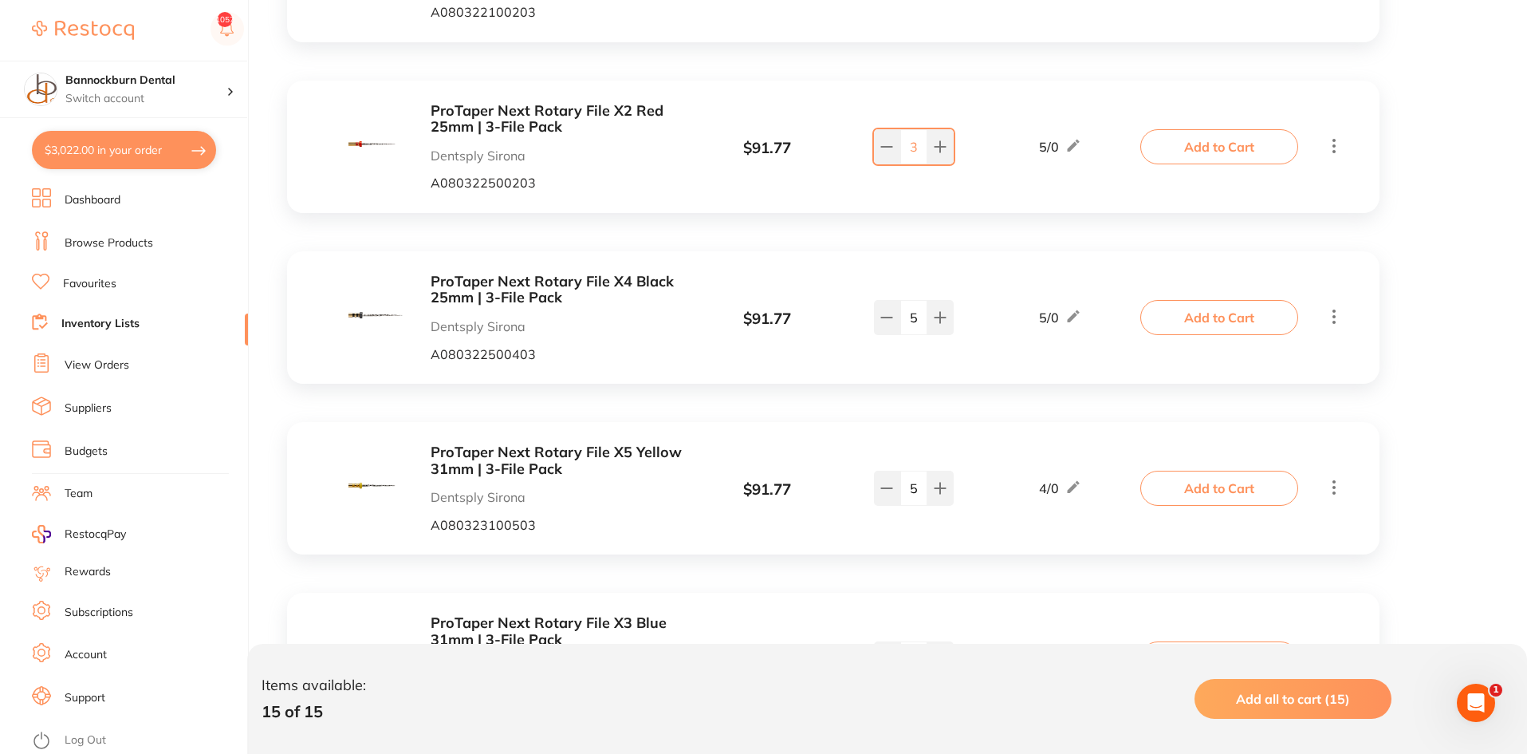
scroll to position [798, 0]
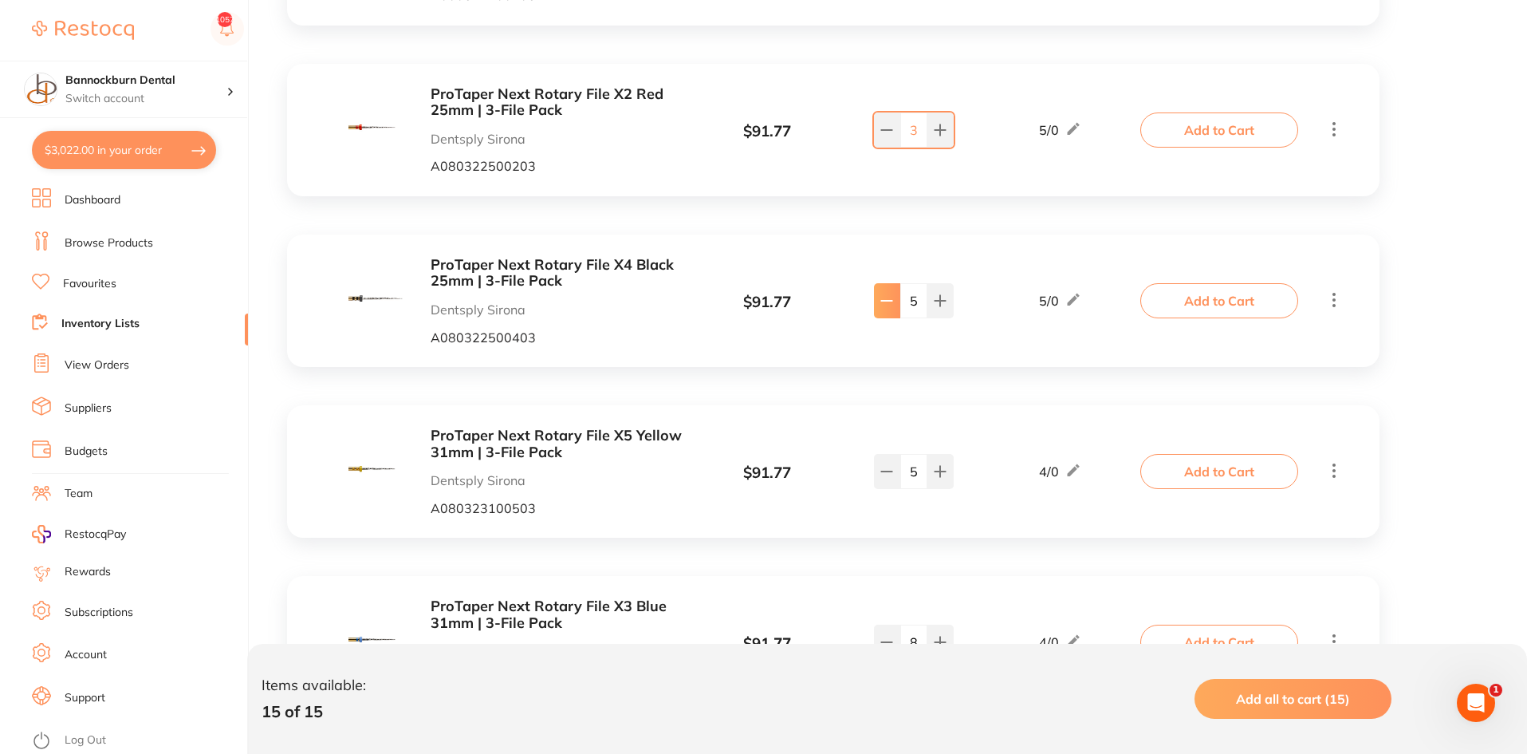
click at [884, 309] on button at bounding box center [887, 300] width 26 height 35
type input "4"
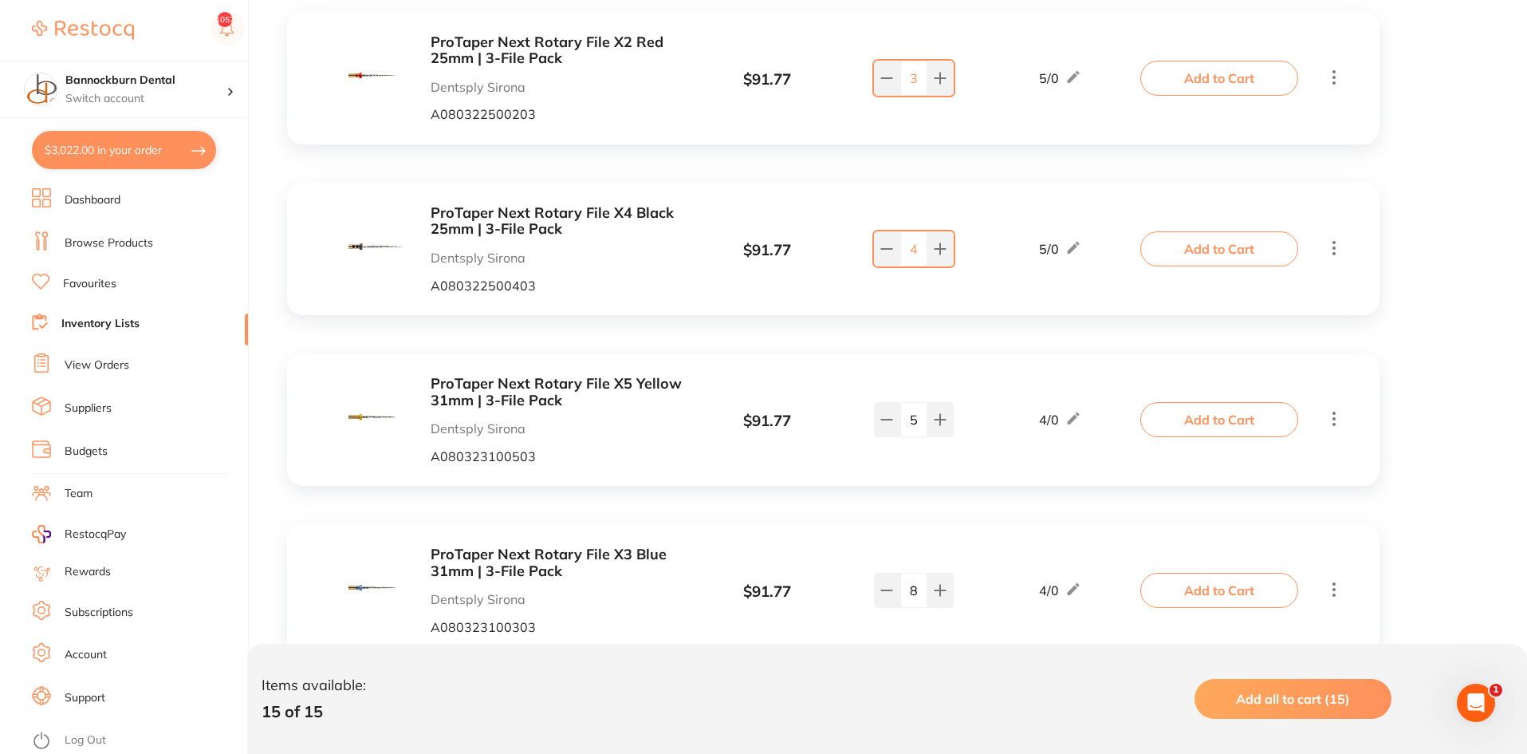
scroll to position [877, 0]
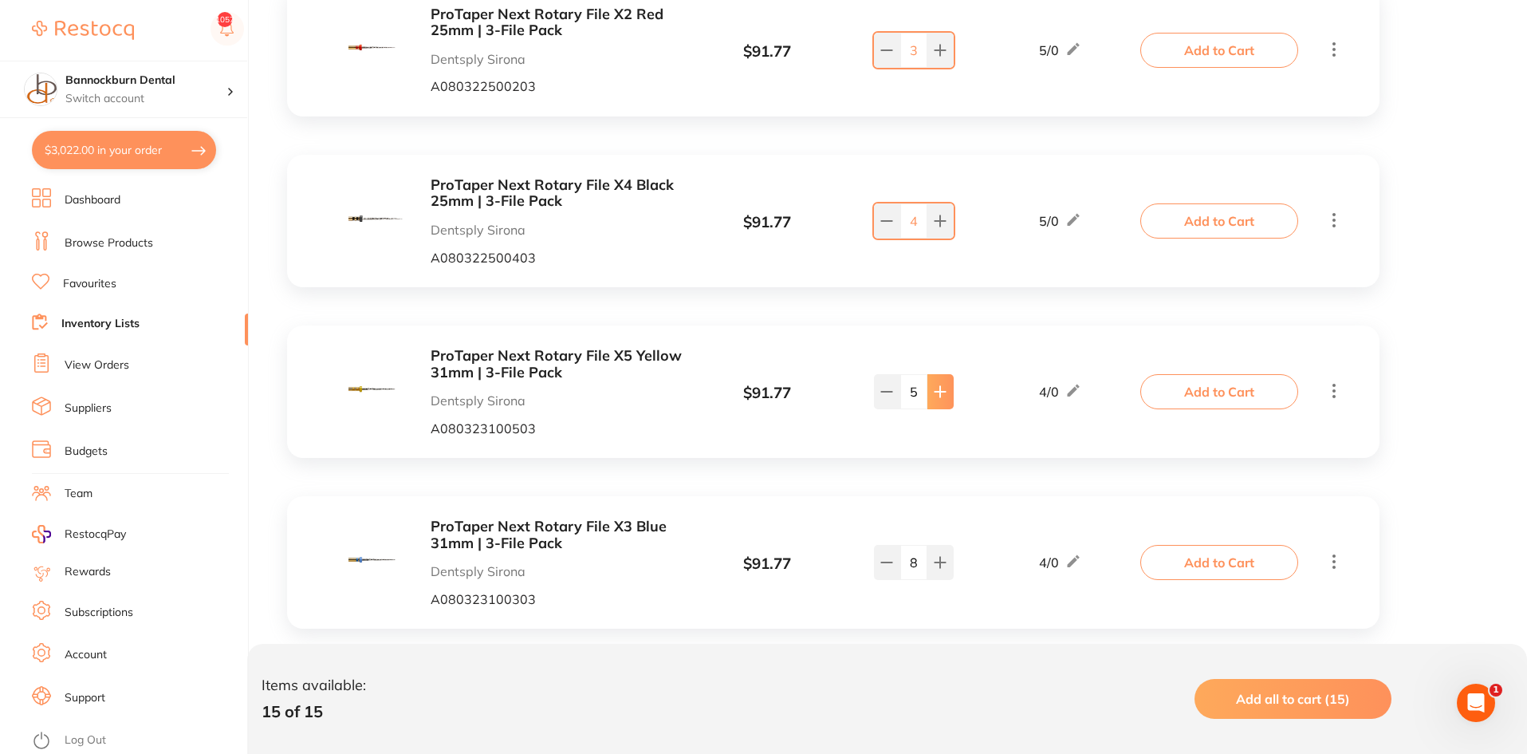
click at [937, 395] on icon at bounding box center [940, 391] width 13 height 13
type input "6"
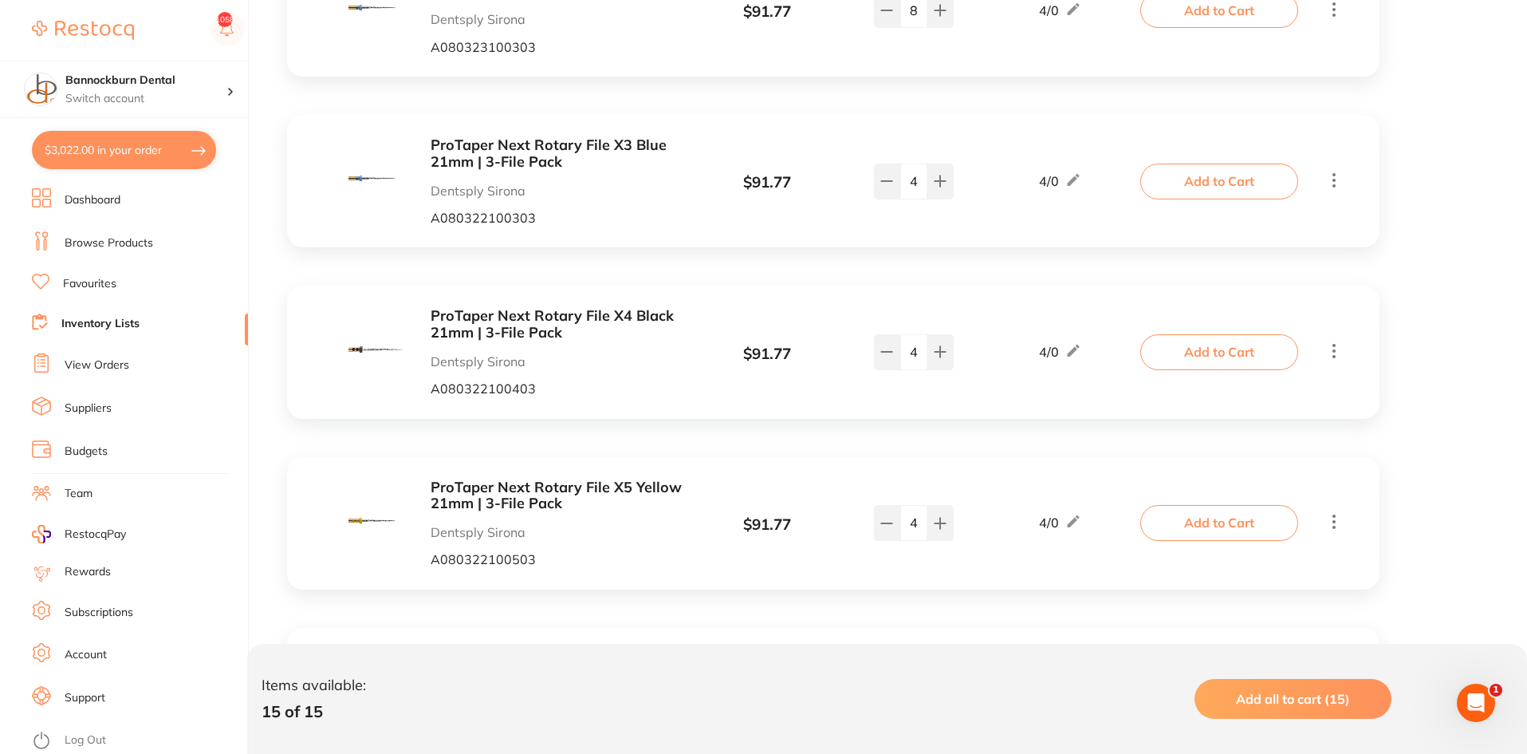
scroll to position [1436, 0]
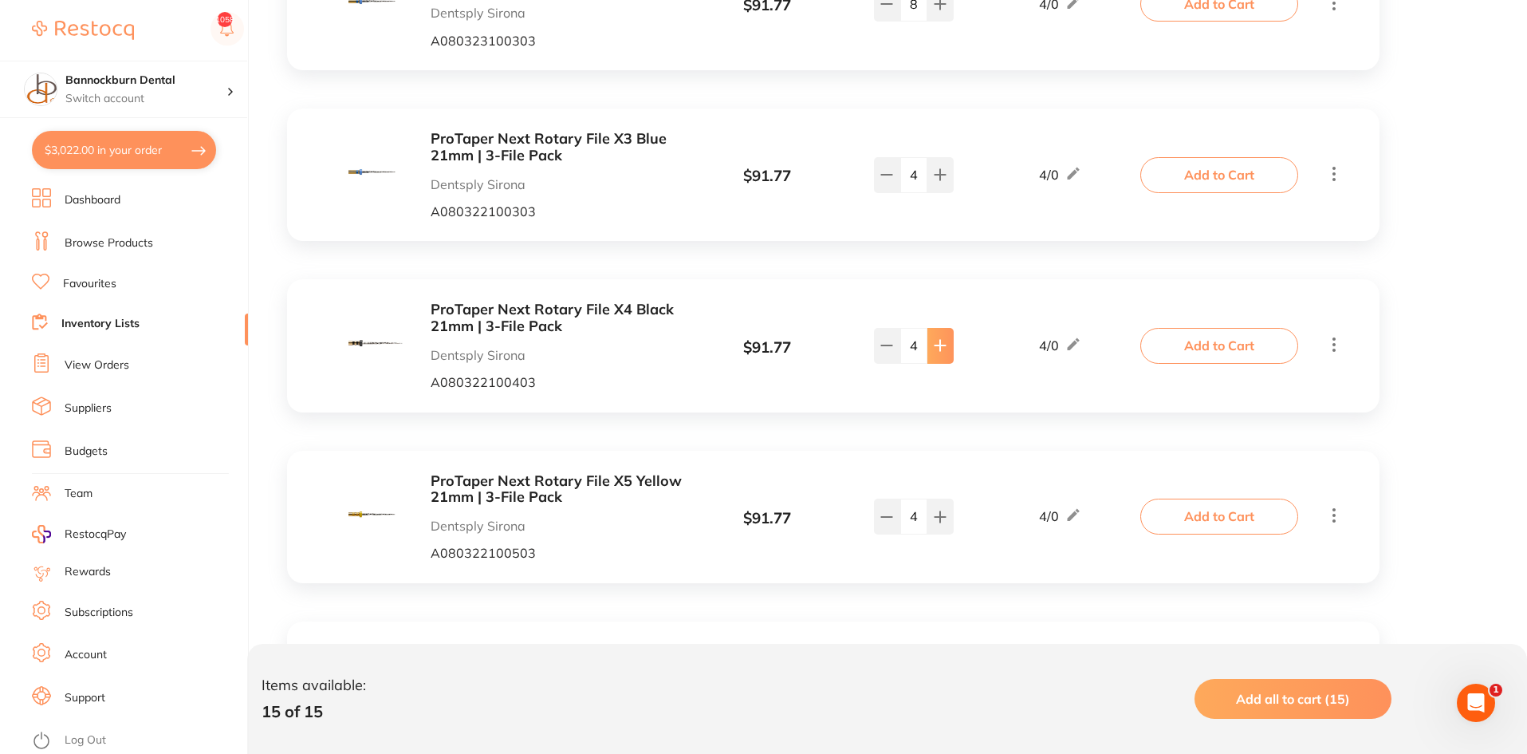
click at [938, 356] on button at bounding box center [941, 345] width 26 height 35
type input "7"
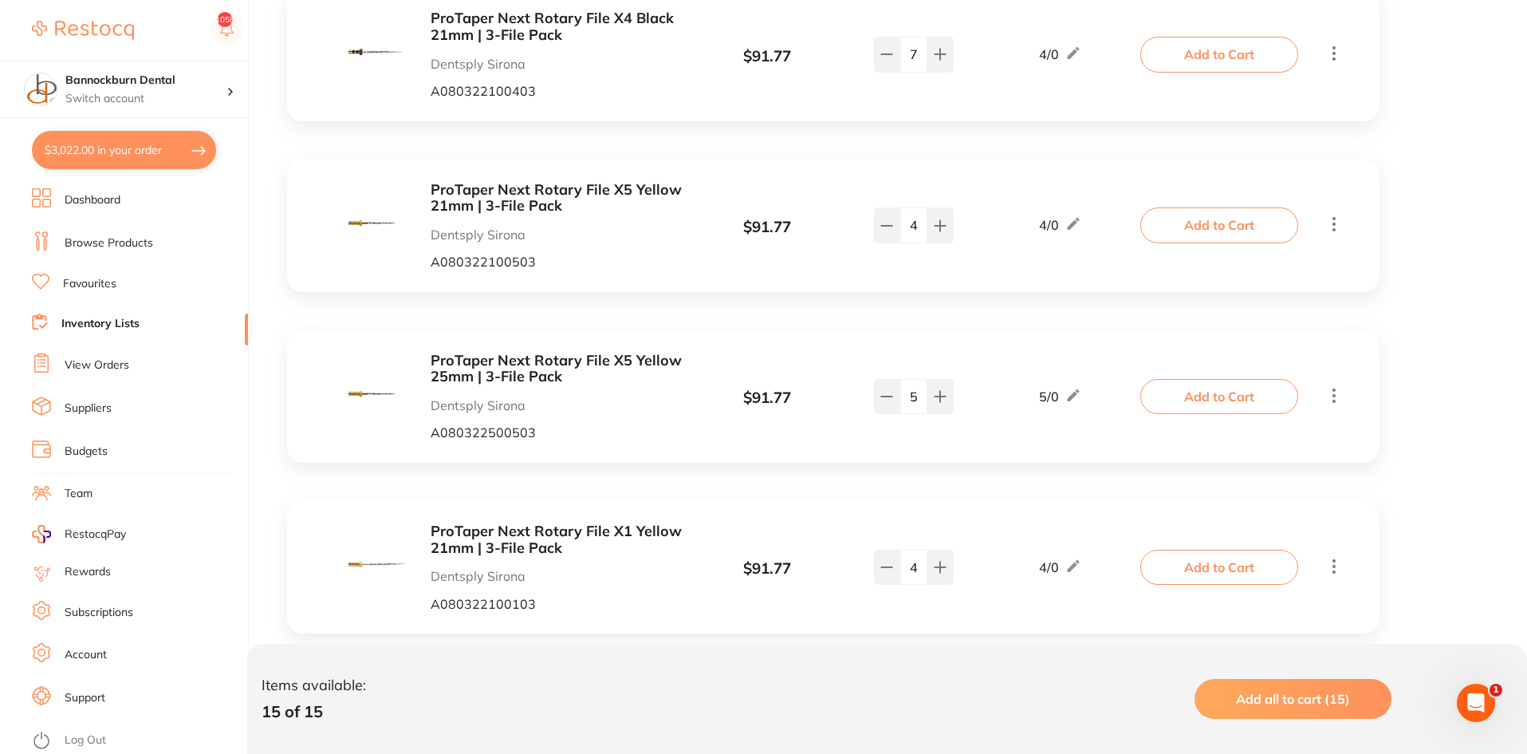
scroll to position [1835, 0]
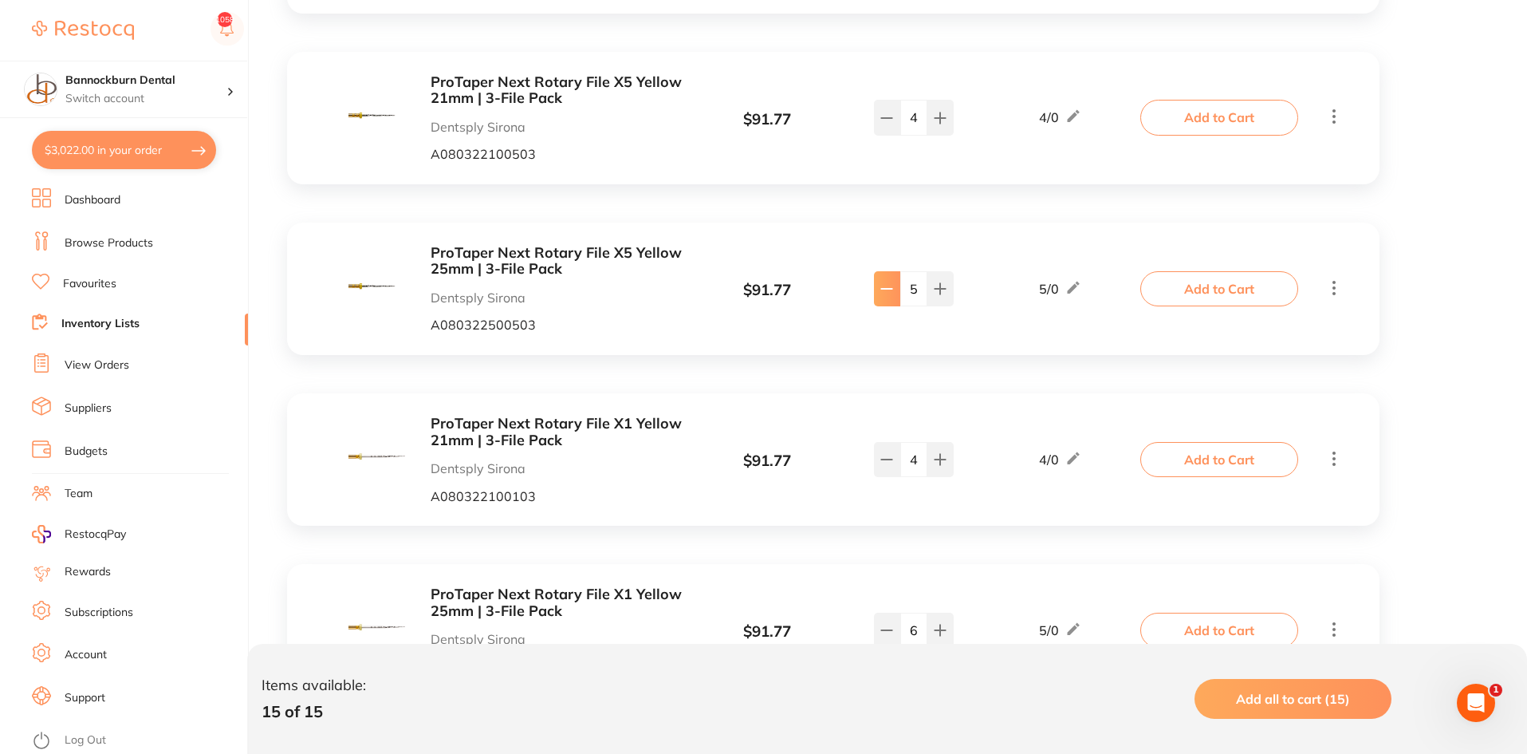
click at [887, 285] on icon at bounding box center [887, 288] width 13 height 13
type input "4"
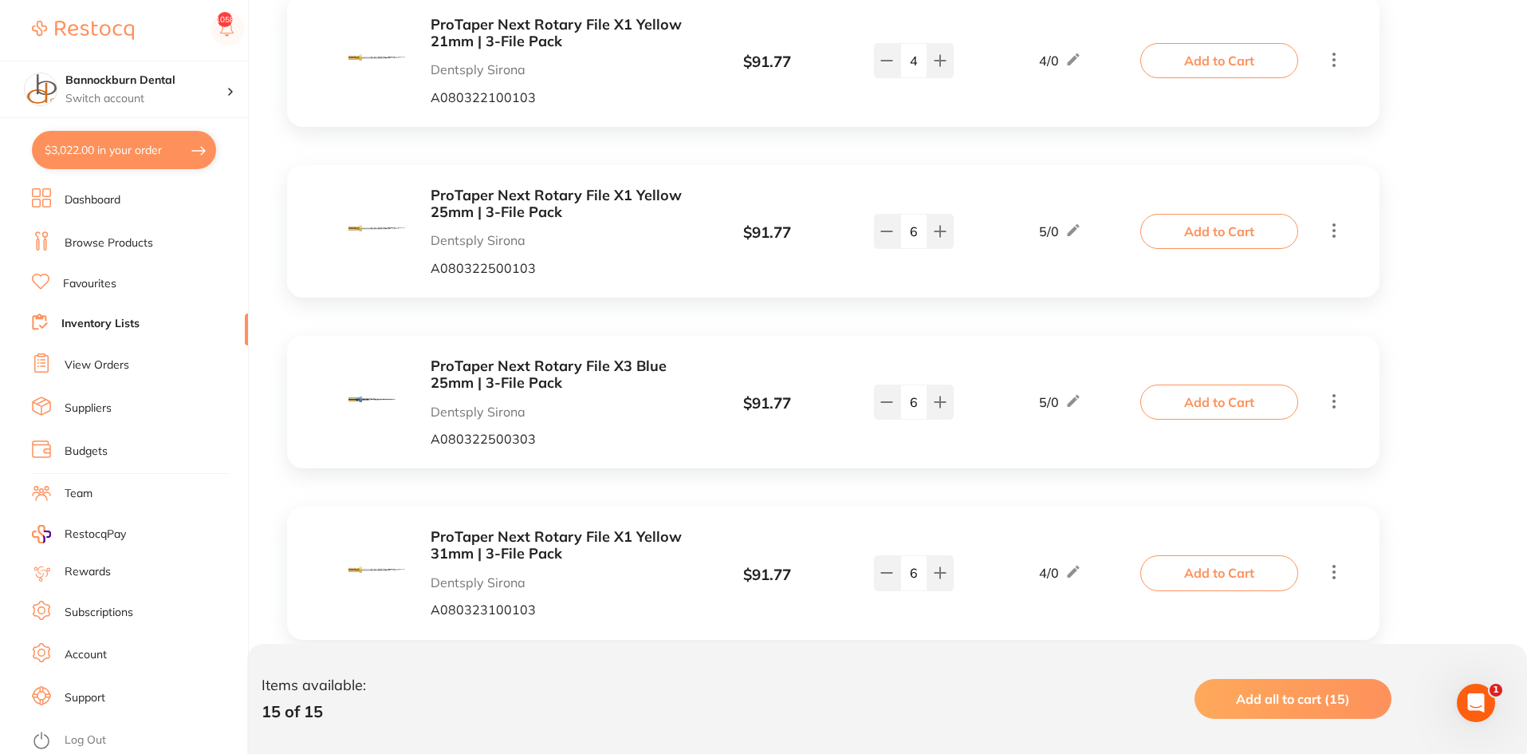
scroll to position [1, 0]
drag, startPoint x: 918, startPoint y: 233, endPoint x: 894, endPoint y: 252, distance: 30.6
click at [894, 252] on div "ProTaper Next Rotary File X1 Yellow 25mm | 3-File Pack Dentsply Sirona A0803225…" at bounding box center [725, 231] width 837 height 88
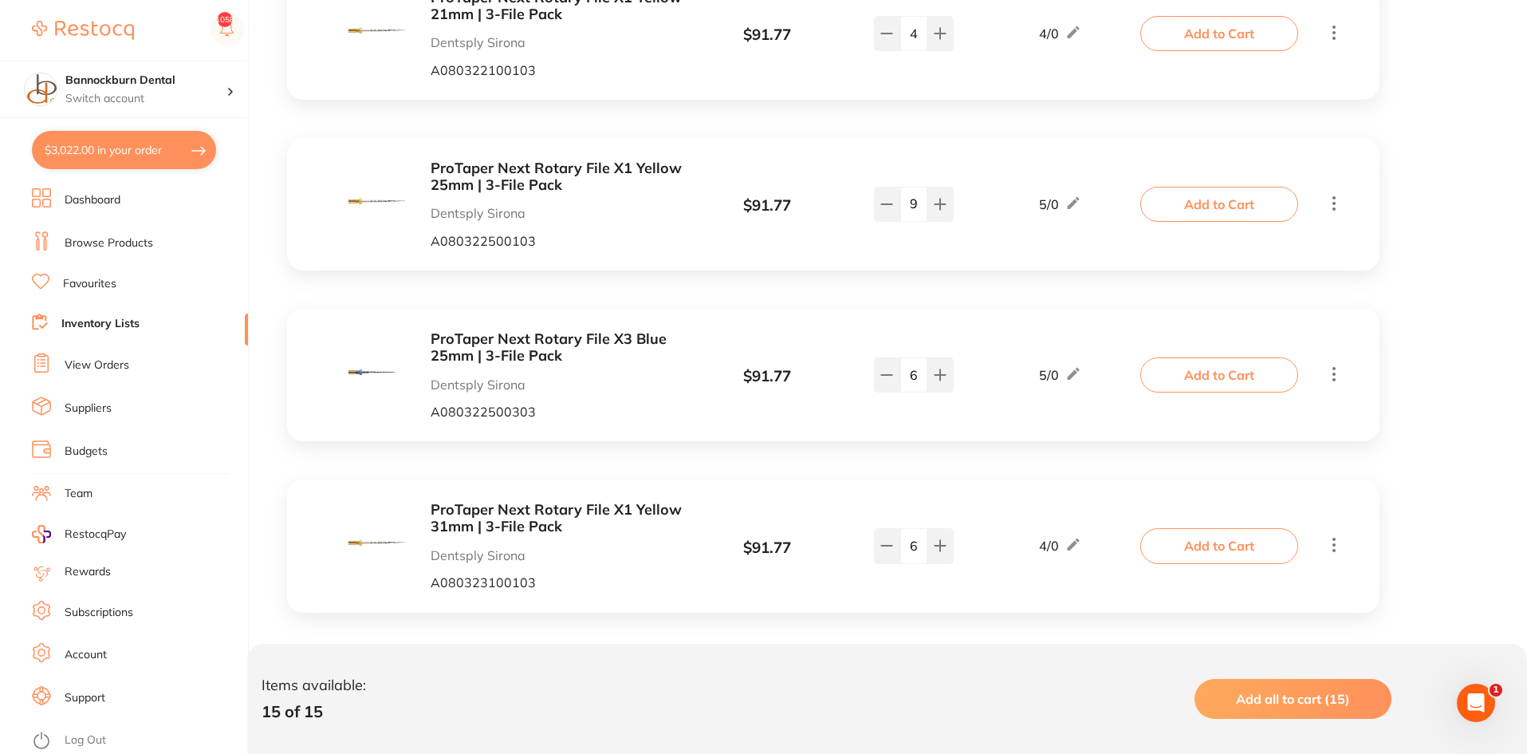
scroll to position [2276, 0]
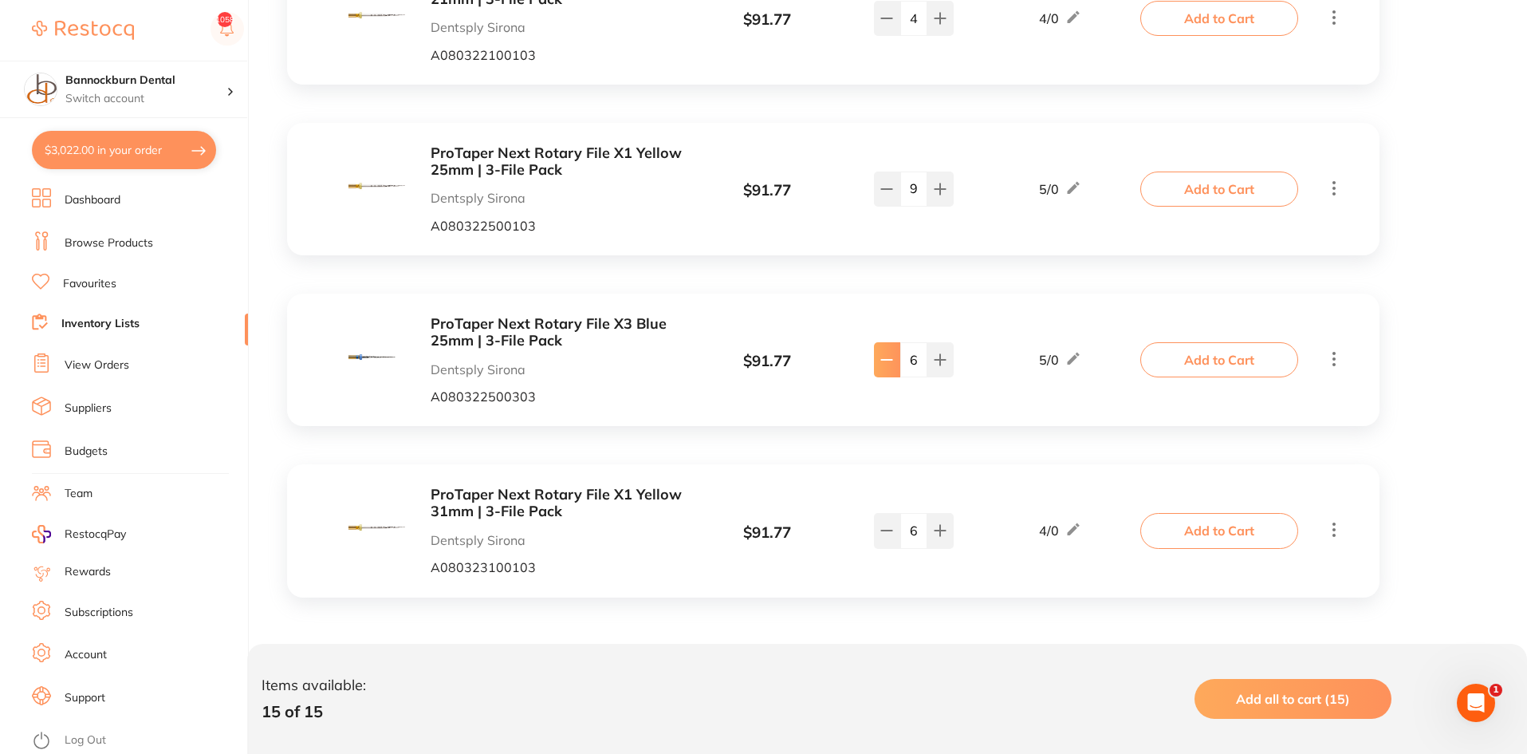
type input "9"
click at [893, 362] on button at bounding box center [887, 359] width 26 height 35
type input "5"
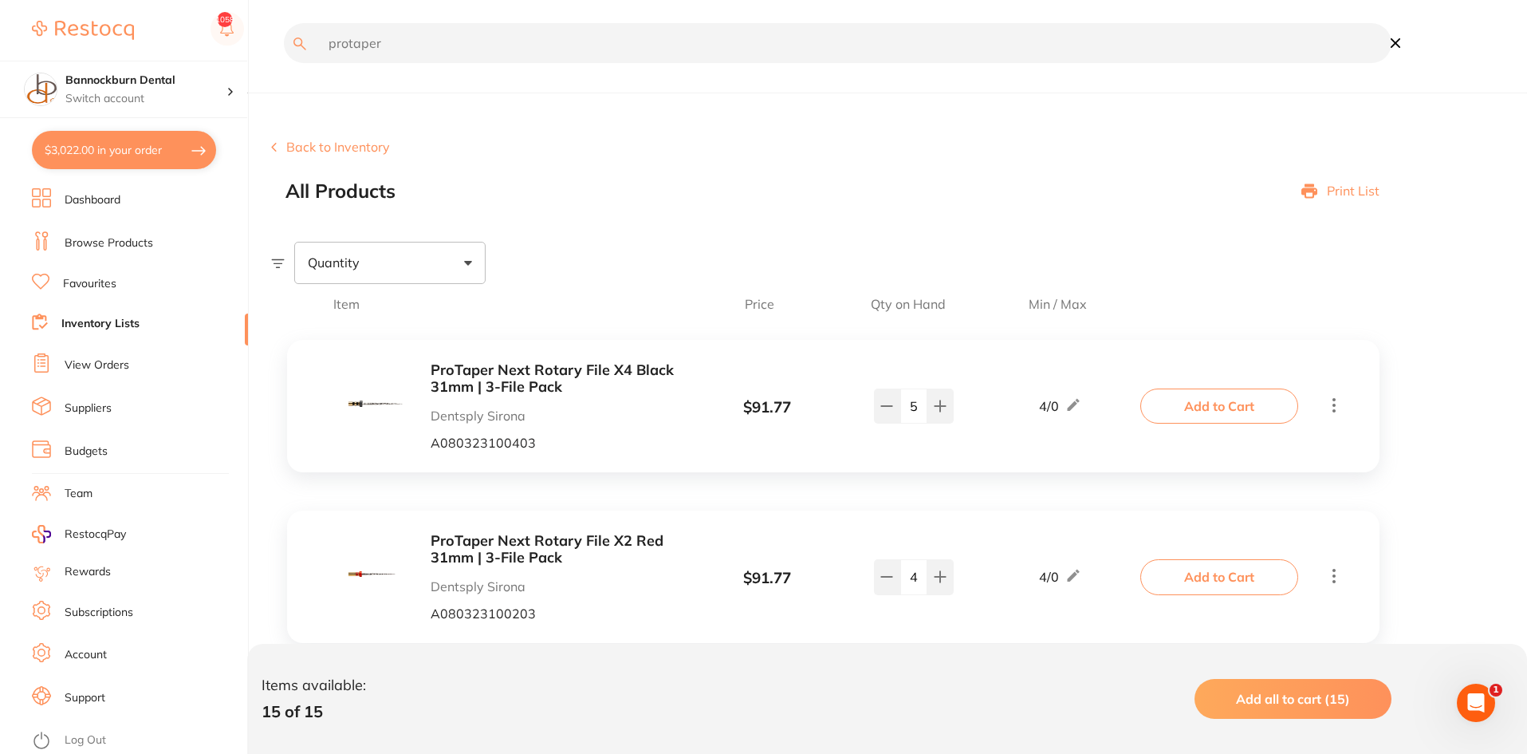
scroll to position [0, 0]
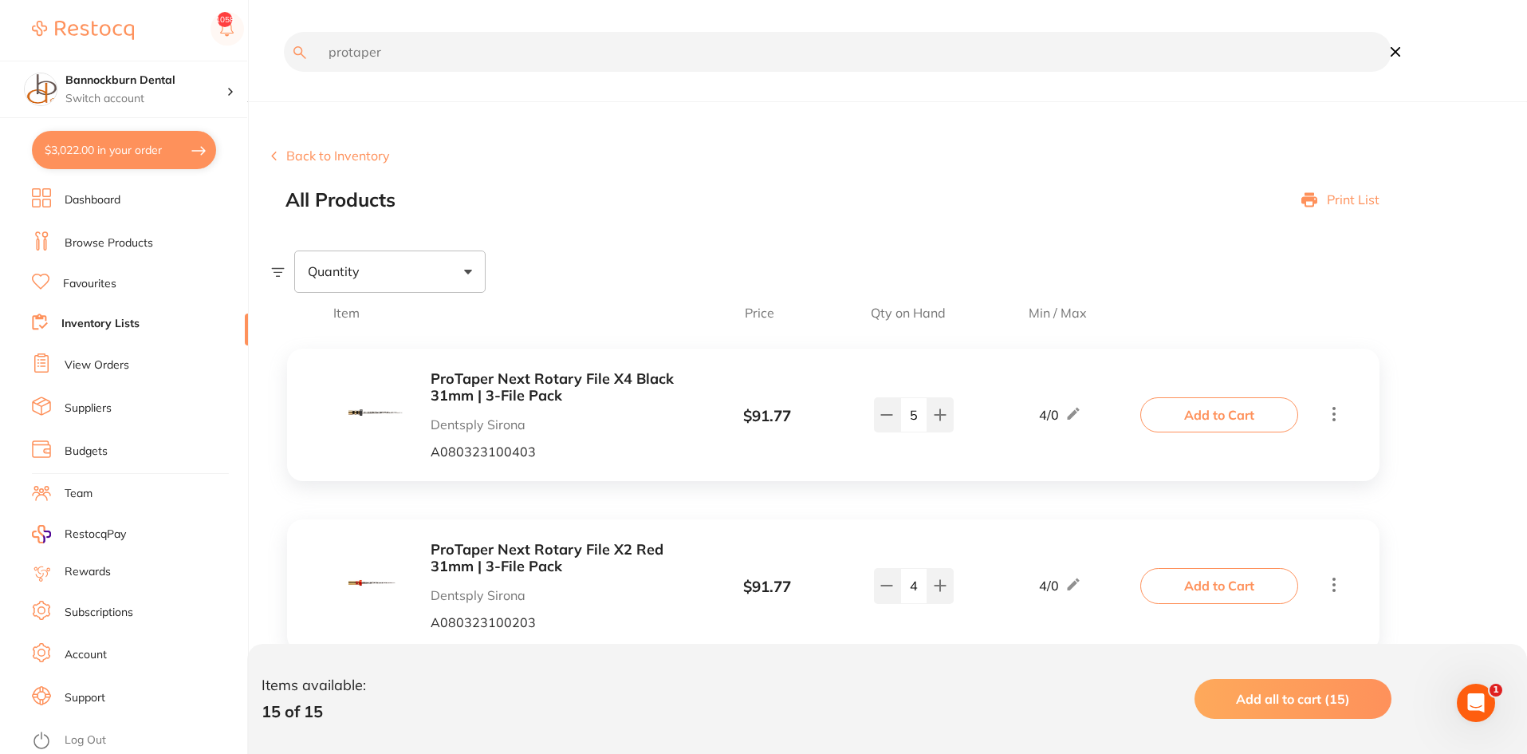
click at [374, 52] on input "protaper" at bounding box center [838, 52] width 1108 height 40
type input "wedge"
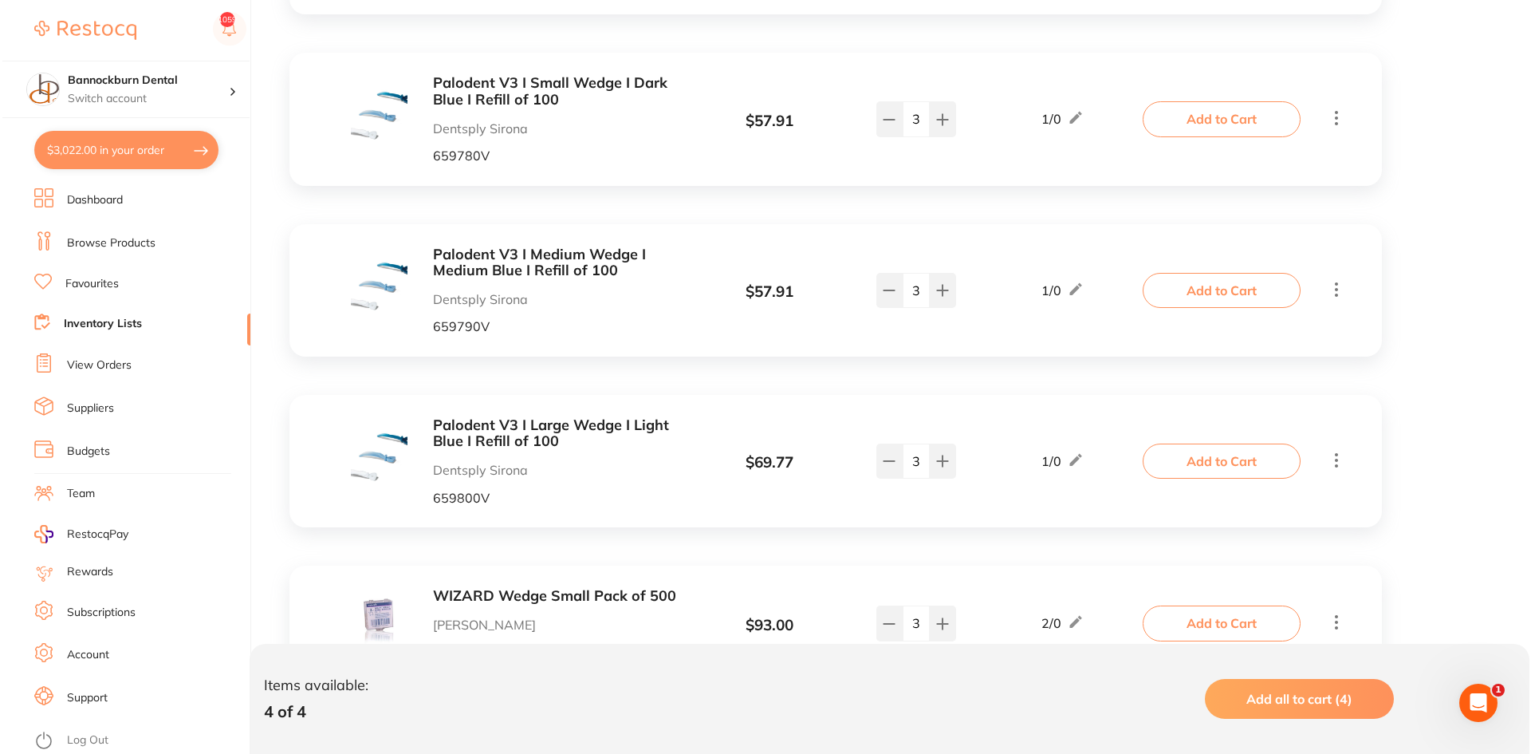
scroll to position [638, 0]
click at [895, 300] on button at bounding box center [887, 289] width 26 height 35
type input "1"
click at [1169, 288] on button "Add to Cart" at bounding box center [1220, 289] width 158 height 35
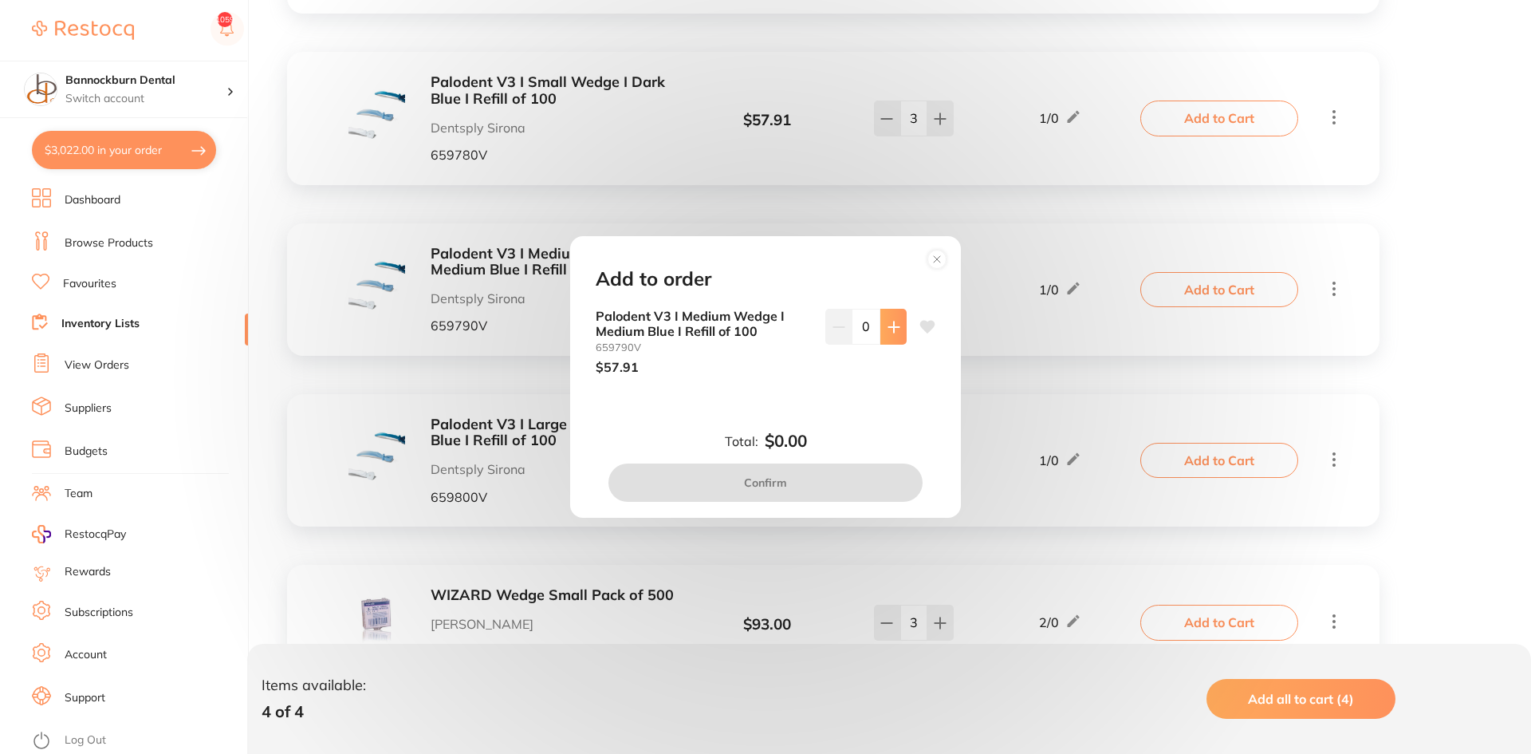
click at [893, 332] on icon at bounding box center [894, 327] width 13 height 13
type input "1"
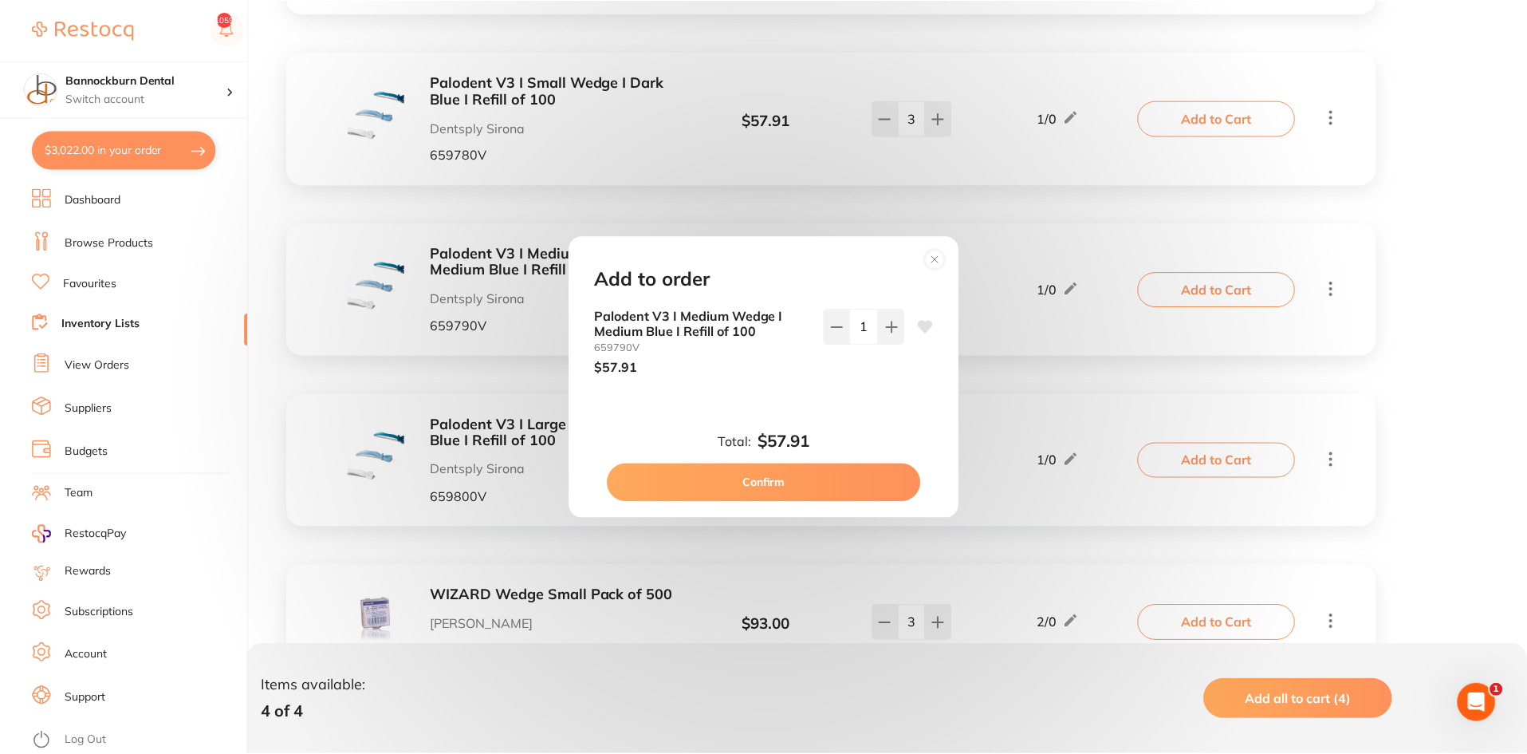
scroll to position [0, 0]
click at [863, 485] on button "Confirm" at bounding box center [766, 482] width 314 height 38
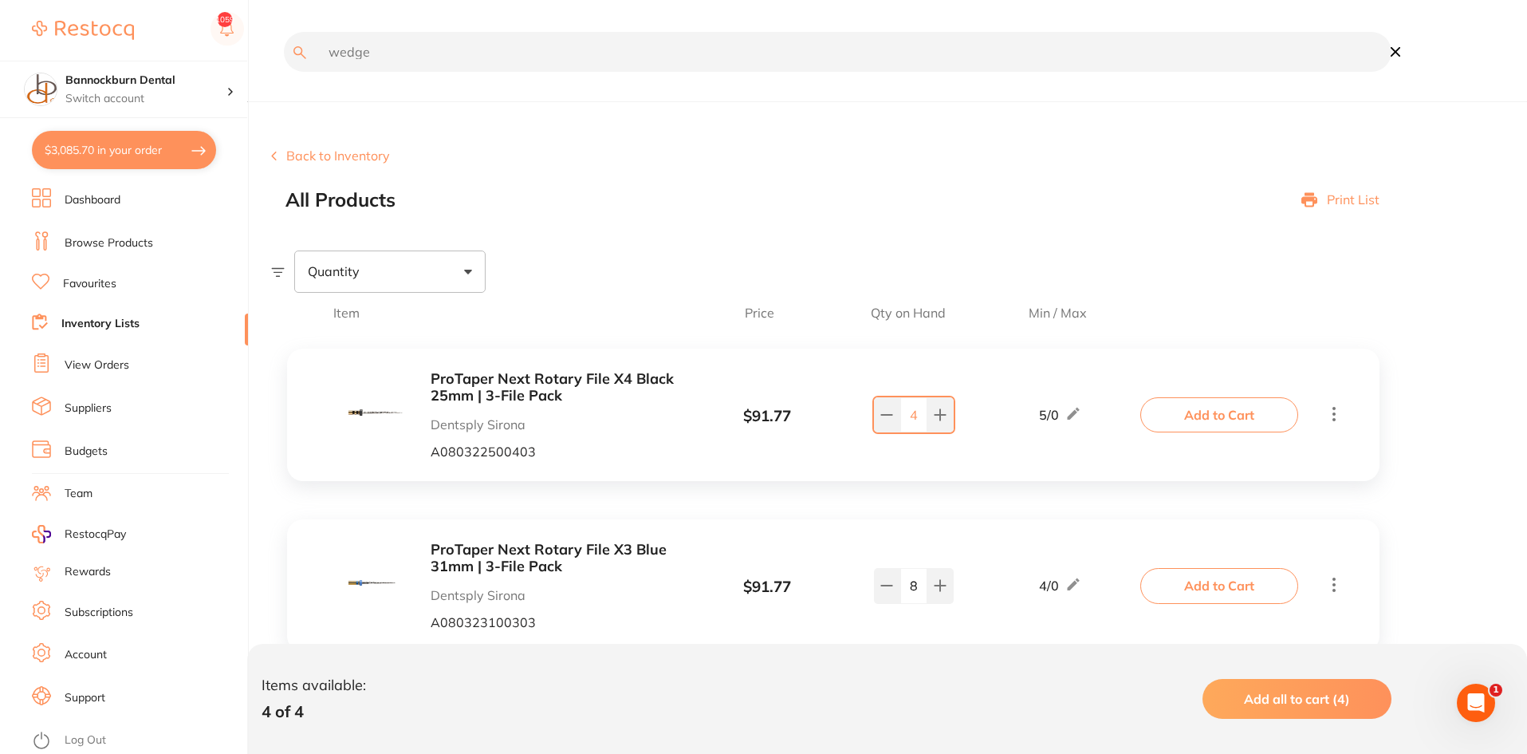
click at [359, 56] on input "wedge" at bounding box center [838, 52] width 1108 height 40
type input "mirror"
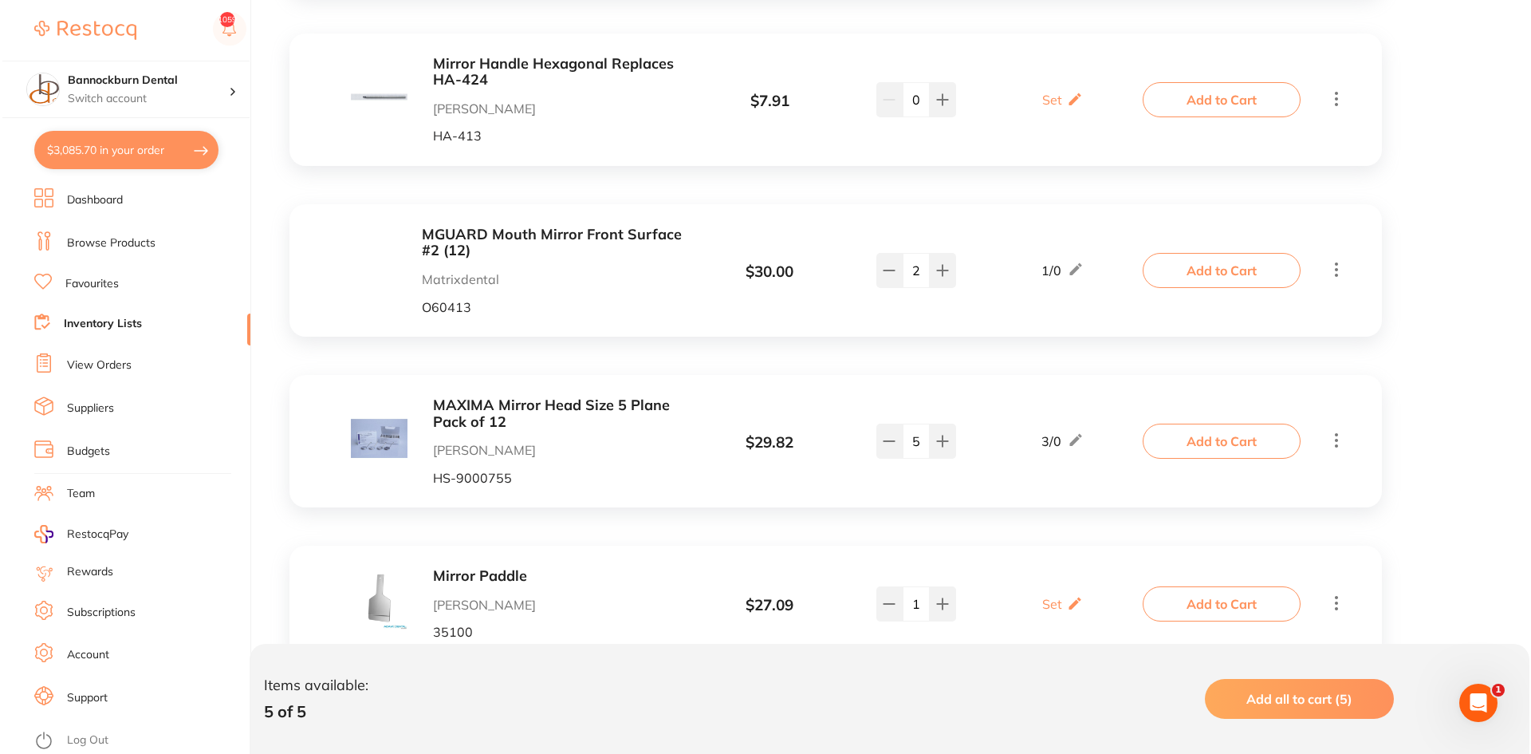
scroll to position [733, 0]
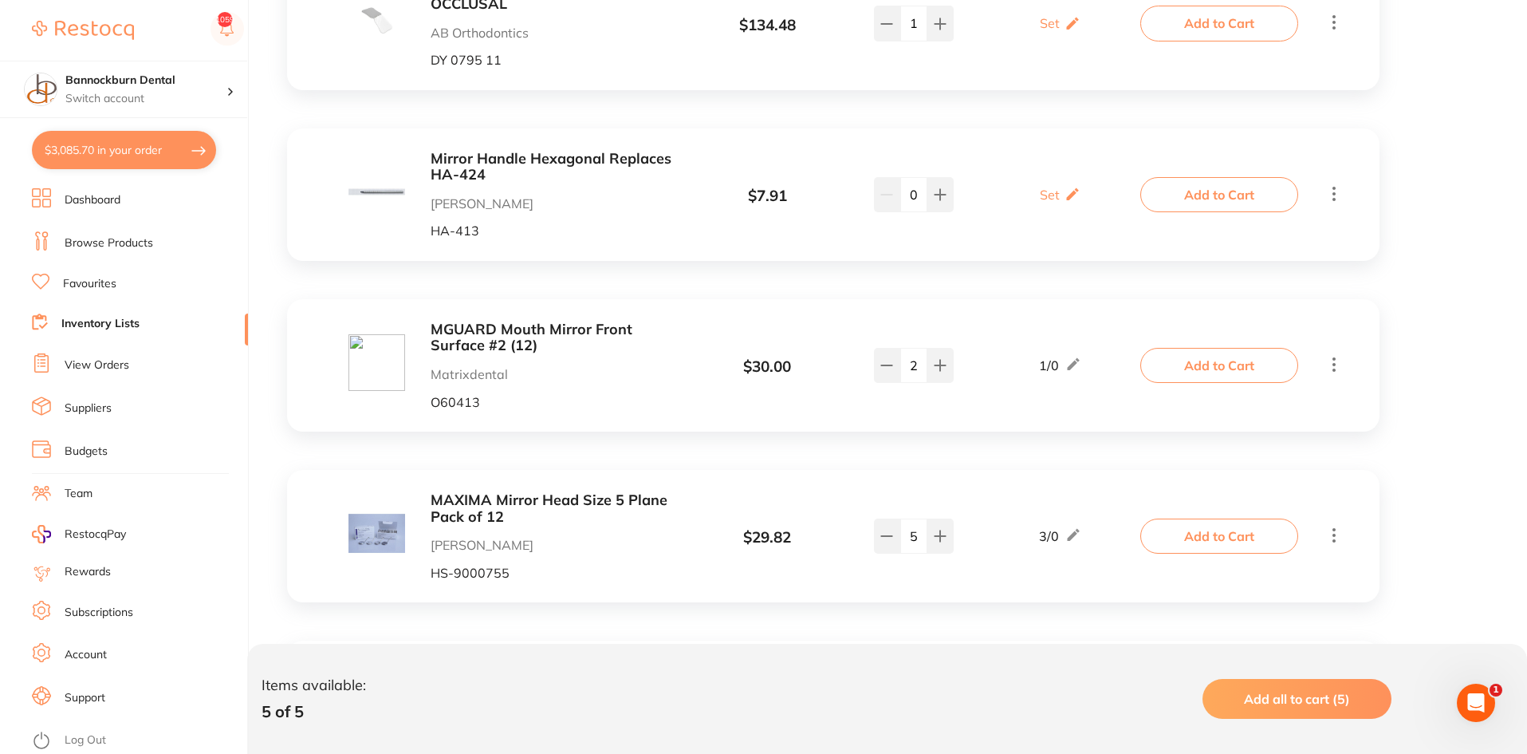
click at [1218, 193] on button "Add to Cart" at bounding box center [1220, 194] width 158 height 35
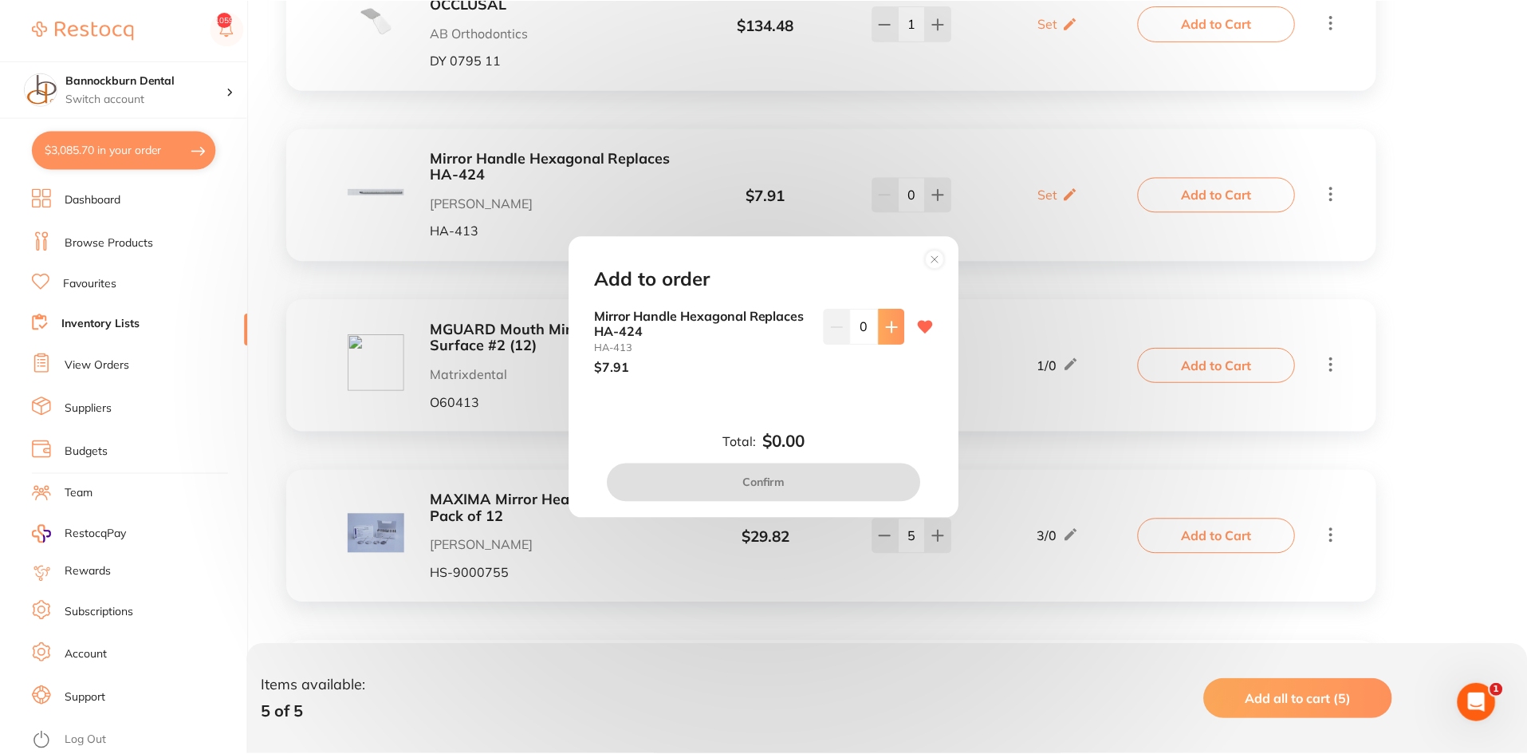
scroll to position [0, 0]
click at [888, 340] on button at bounding box center [894, 326] width 26 height 35
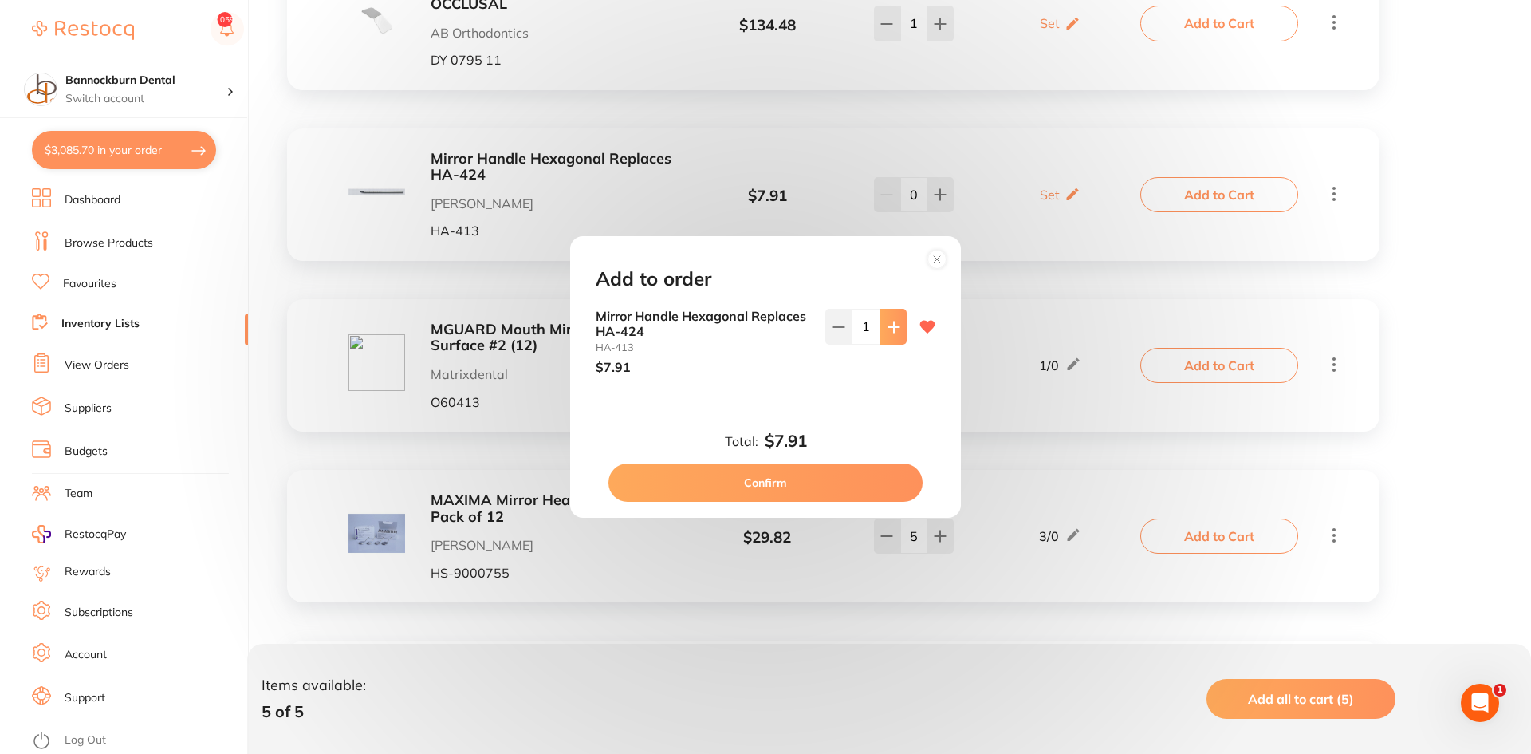
click at [888, 340] on button at bounding box center [894, 326] width 26 height 35
type input "3"
click at [853, 479] on button "Confirm" at bounding box center [766, 482] width 314 height 38
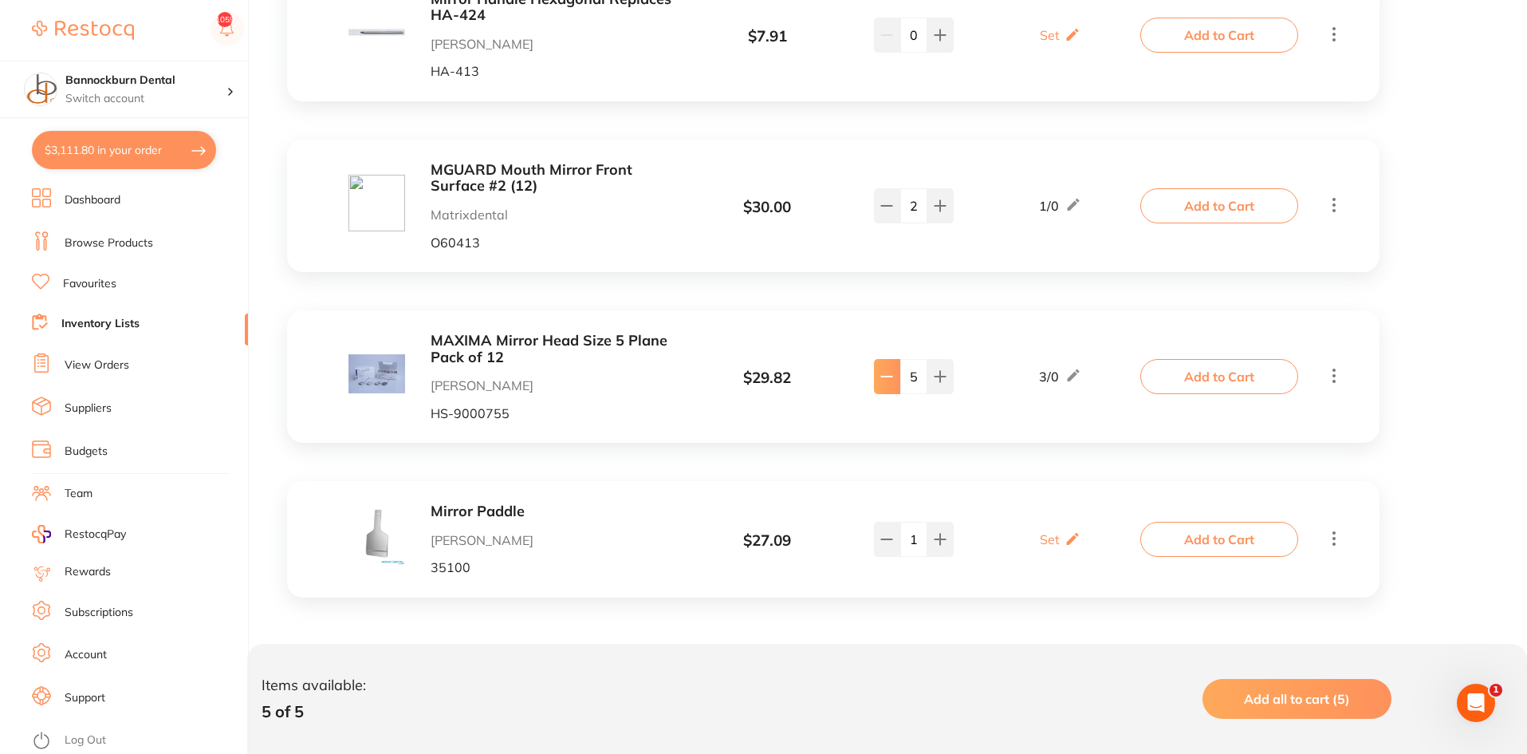
scroll to position [1, 0]
drag, startPoint x: 922, startPoint y: 374, endPoint x: 893, endPoint y: 388, distance: 32.1
click at [893, 388] on div "5" at bounding box center [914, 376] width 80 height 35
type input "0"
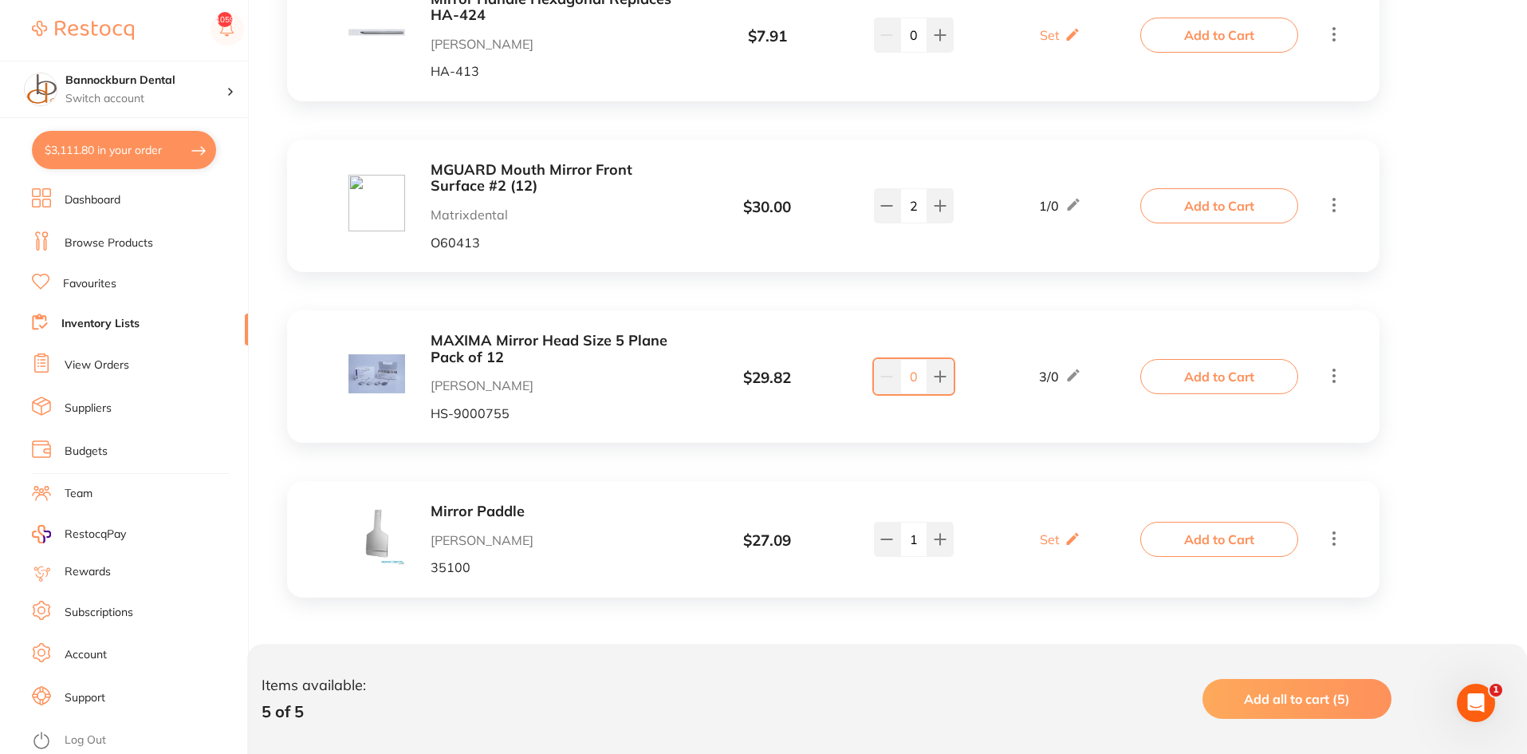
click at [1200, 380] on button "Add to Cart" at bounding box center [1220, 376] width 158 height 35
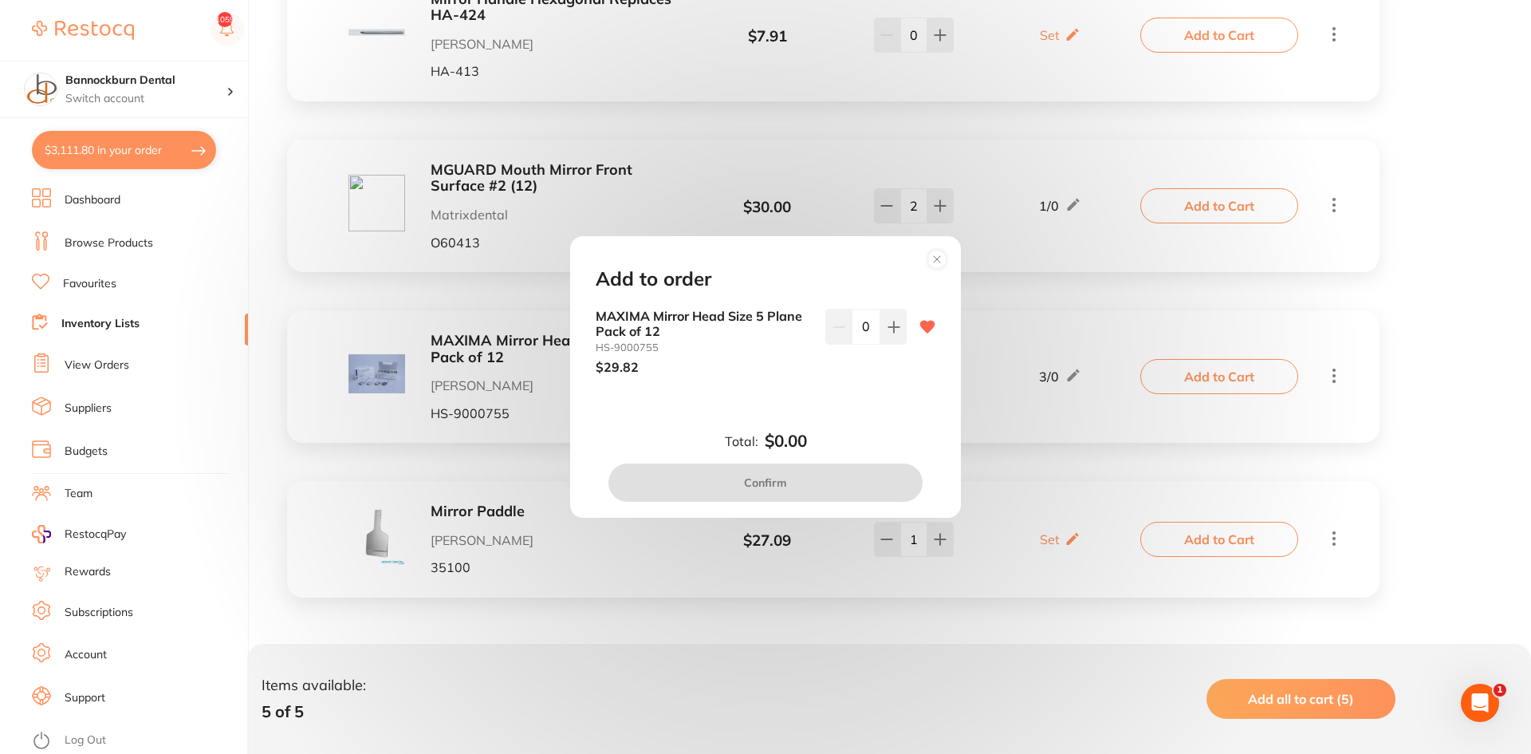
scroll to position [1, 0]
click at [845, 340] on div "0" at bounding box center [866, 326] width 81 height 35
type input "4"
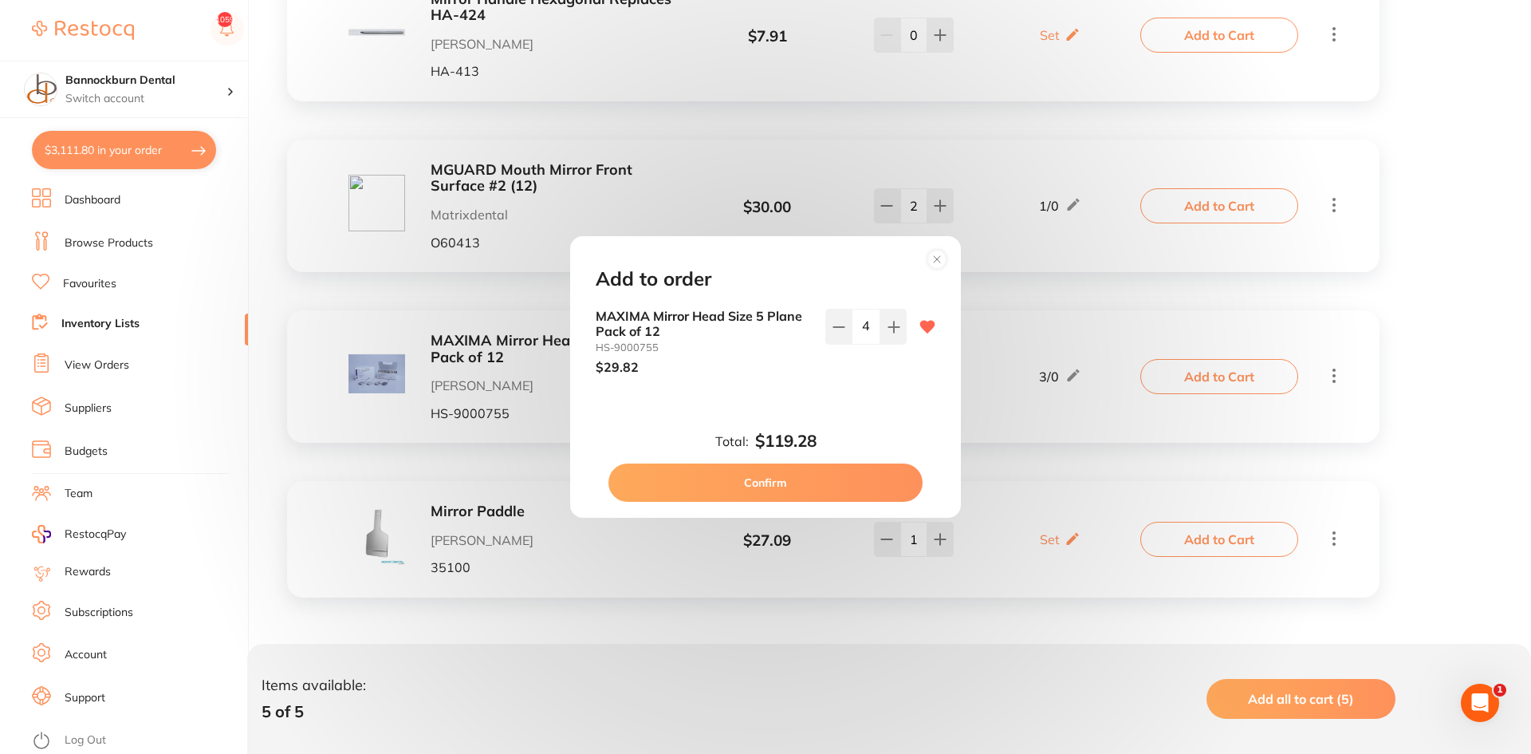
click at [830, 388] on div "MAXIMA Mirror Head Size 5 Plane Pack of 12 HS-9000755 $29.82 4" at bounding box center [766, 354] width 378 height 91
click at [809, 481] on button "Confirm" at bounding box center [766, 482] width 314 height 38
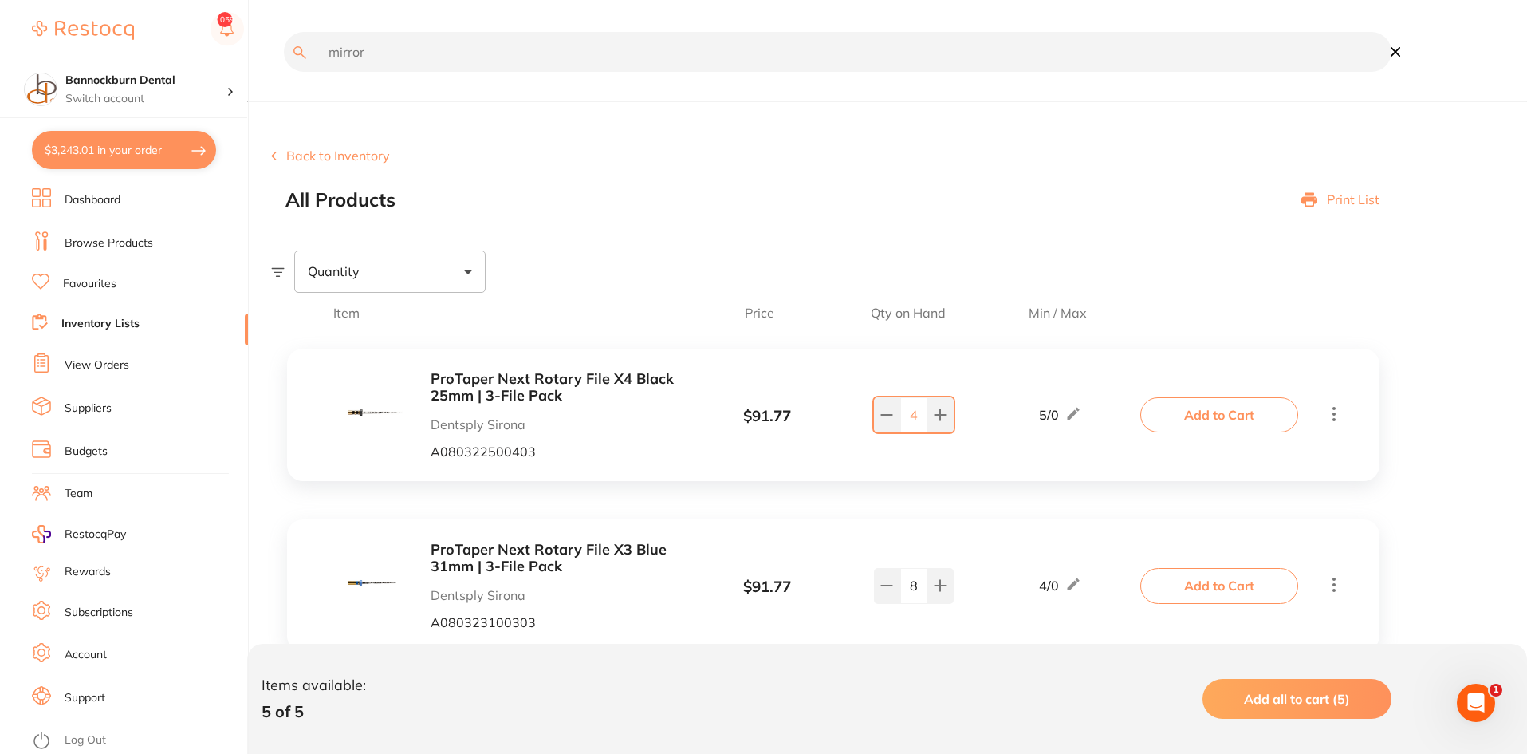
scroll to position [1, 0]
drag, startPoint x: 395, startPoint y: 43, endPoint x: 303, endPoint y: 62, distance: 93.7
click at [303, 62] on input "mirror" at bounding box center [838, 52] width 1108 height 40
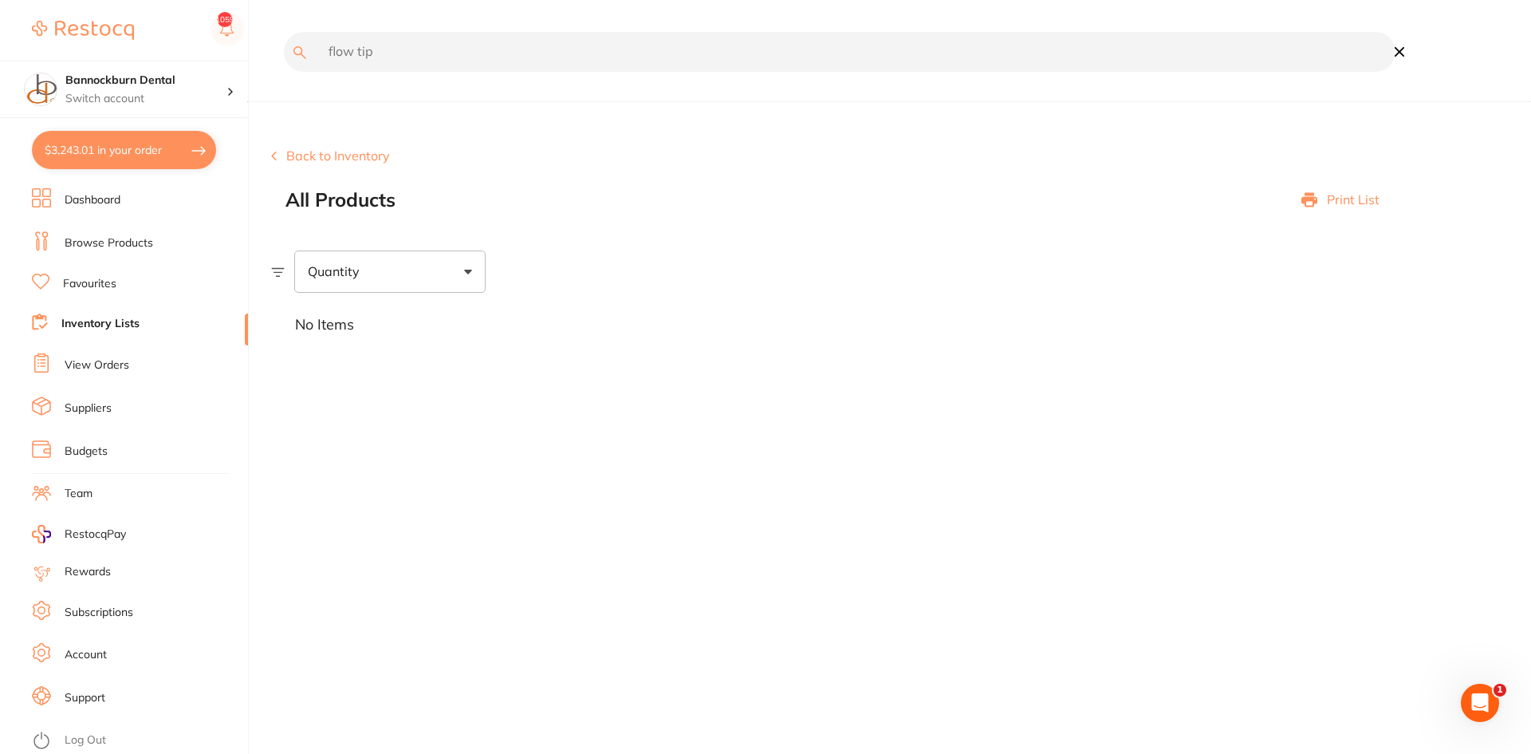
click at [346, 48] on input "flow tip" at bounding box center [840, 52] width 1112 height 40
type input "tip"
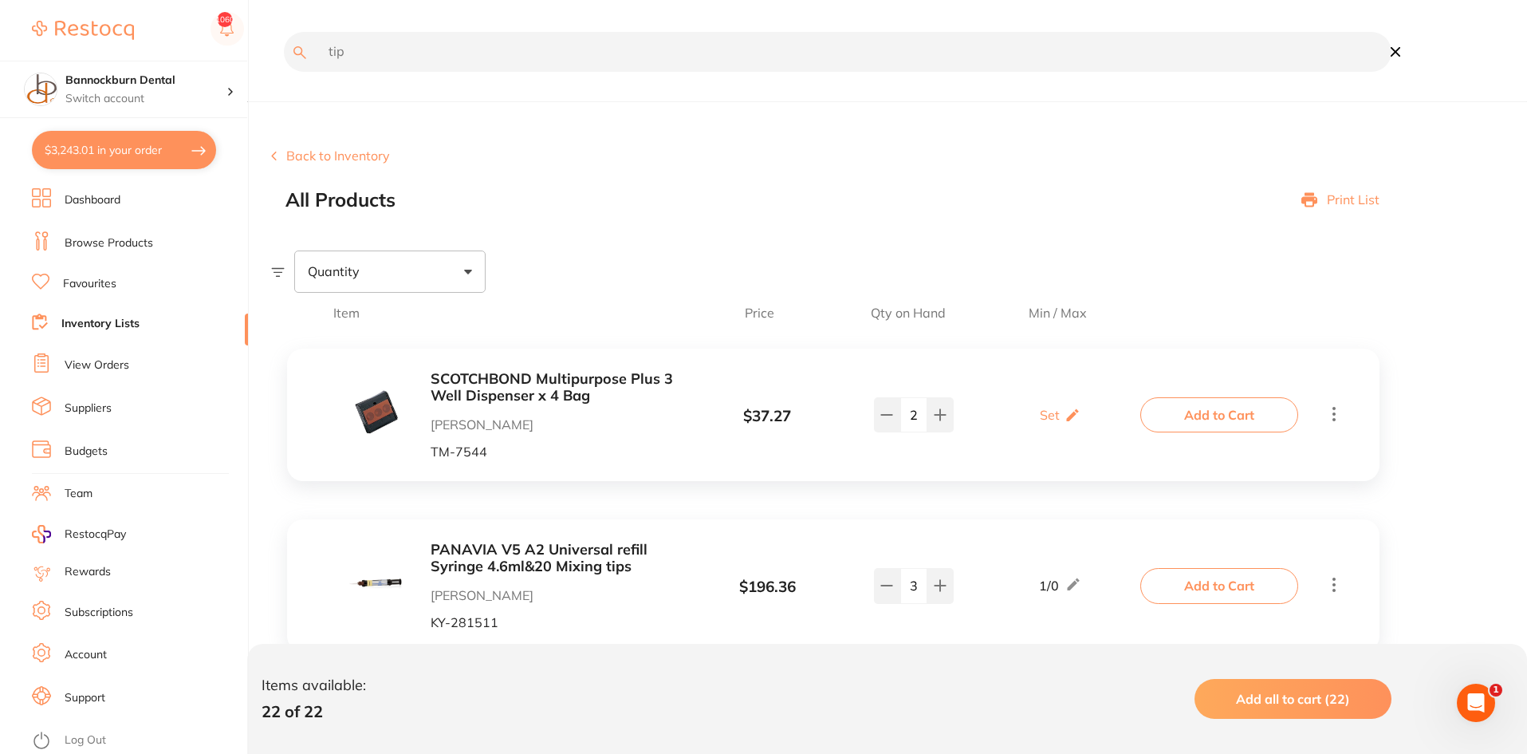
scroll to position [0, 0]
click at [122, 246] on link "Browse Products" at bounding box center [109, 243] width 89 height 16
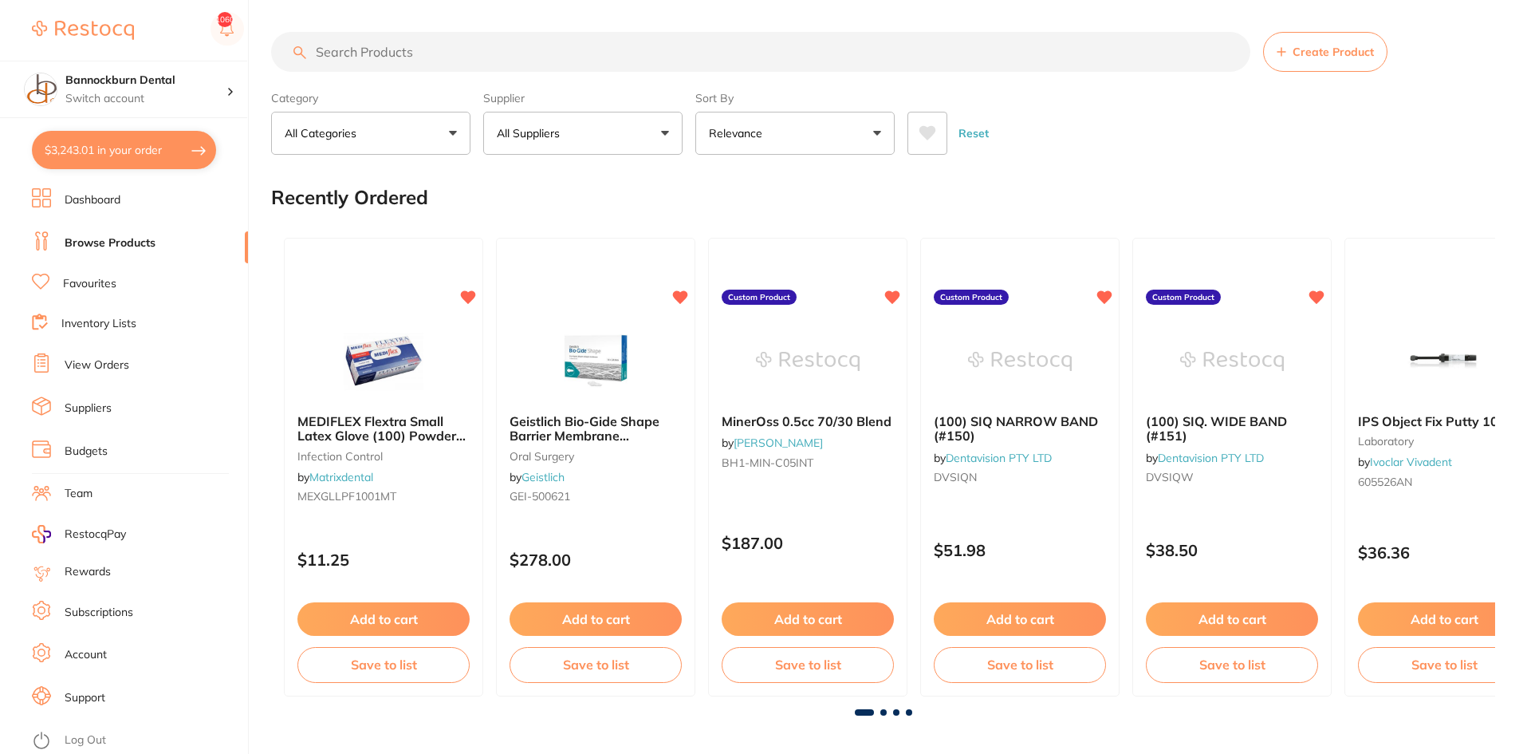
click at [463, 57] on input "search" at bounding box center [761, 52] width 980 height 40
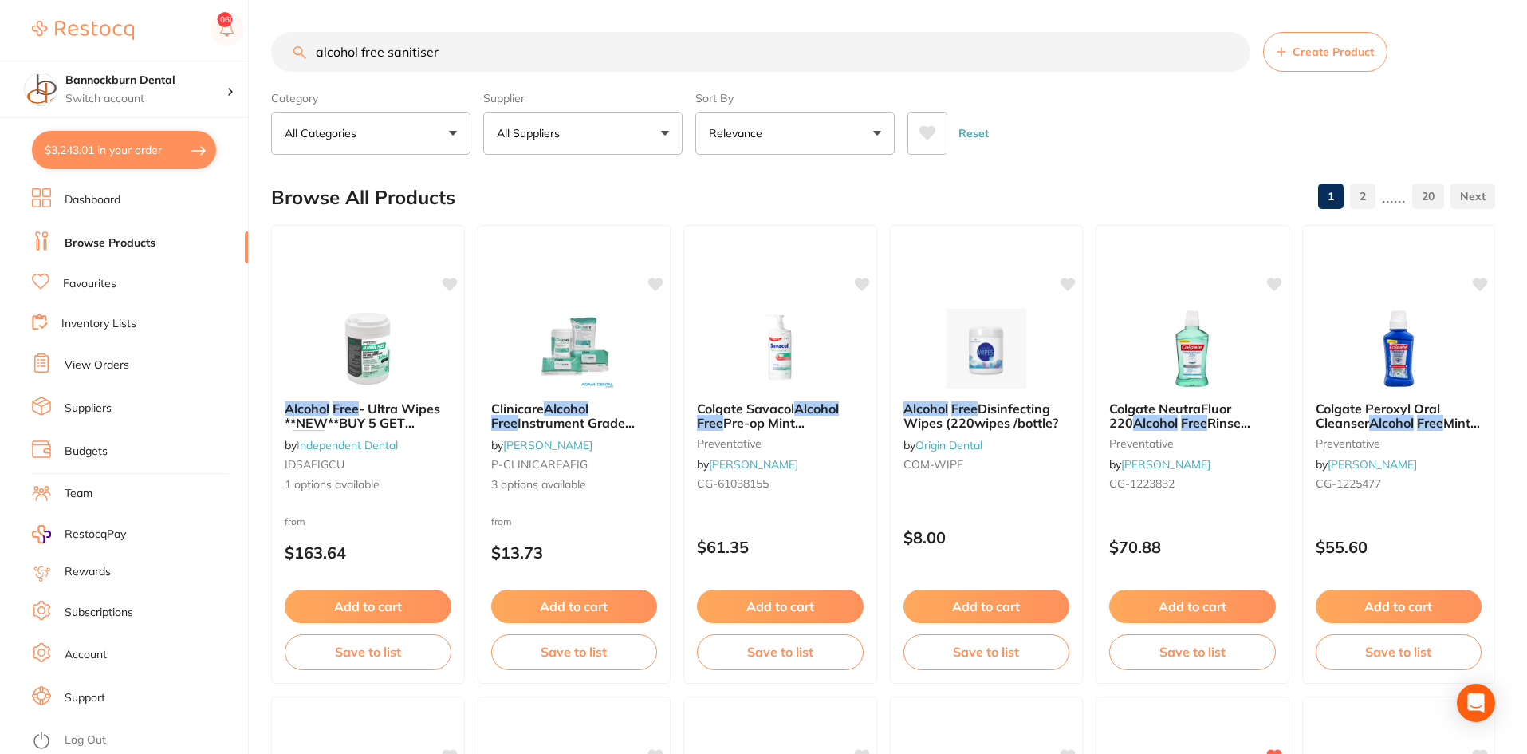
type input "alcohol free sanitiser"
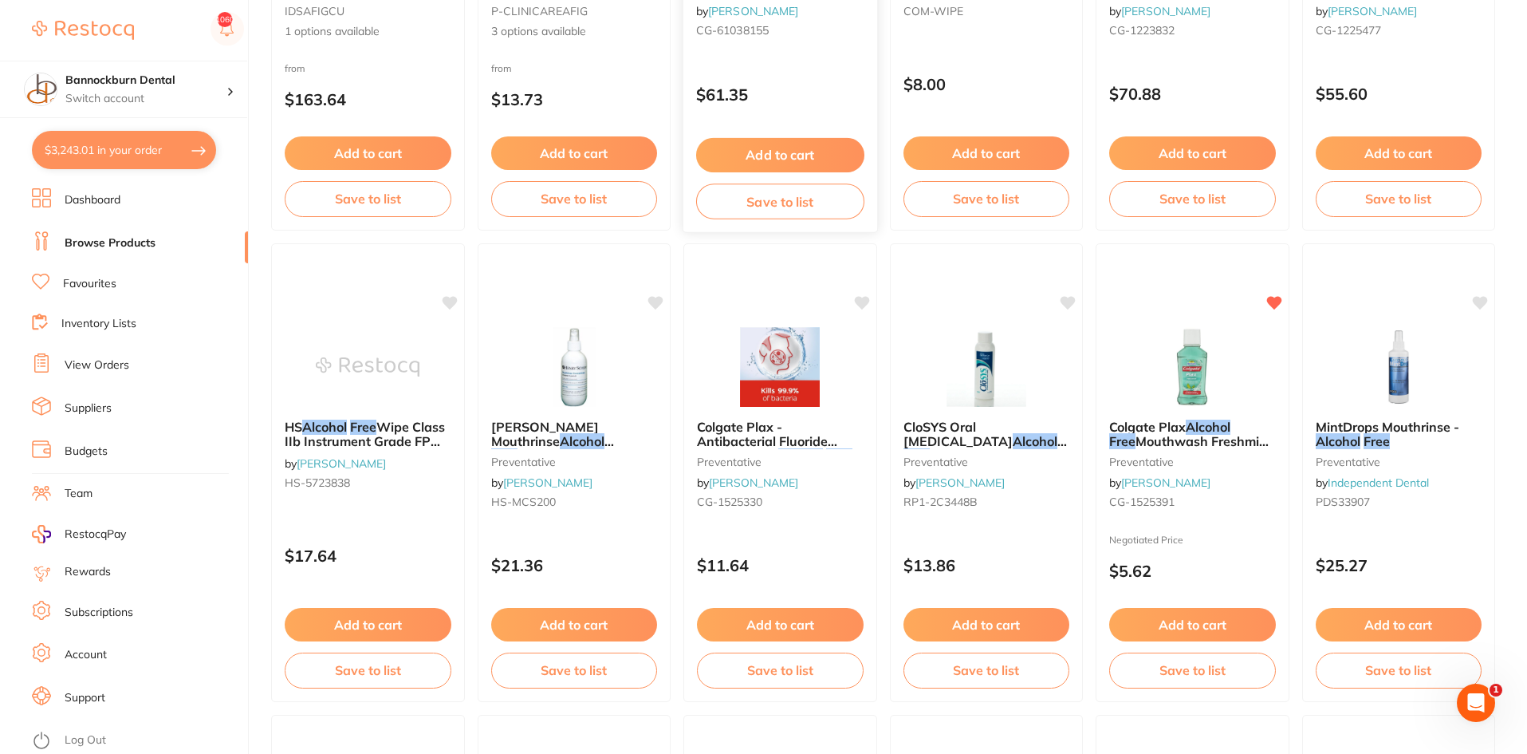
scroll to position [479, 0]
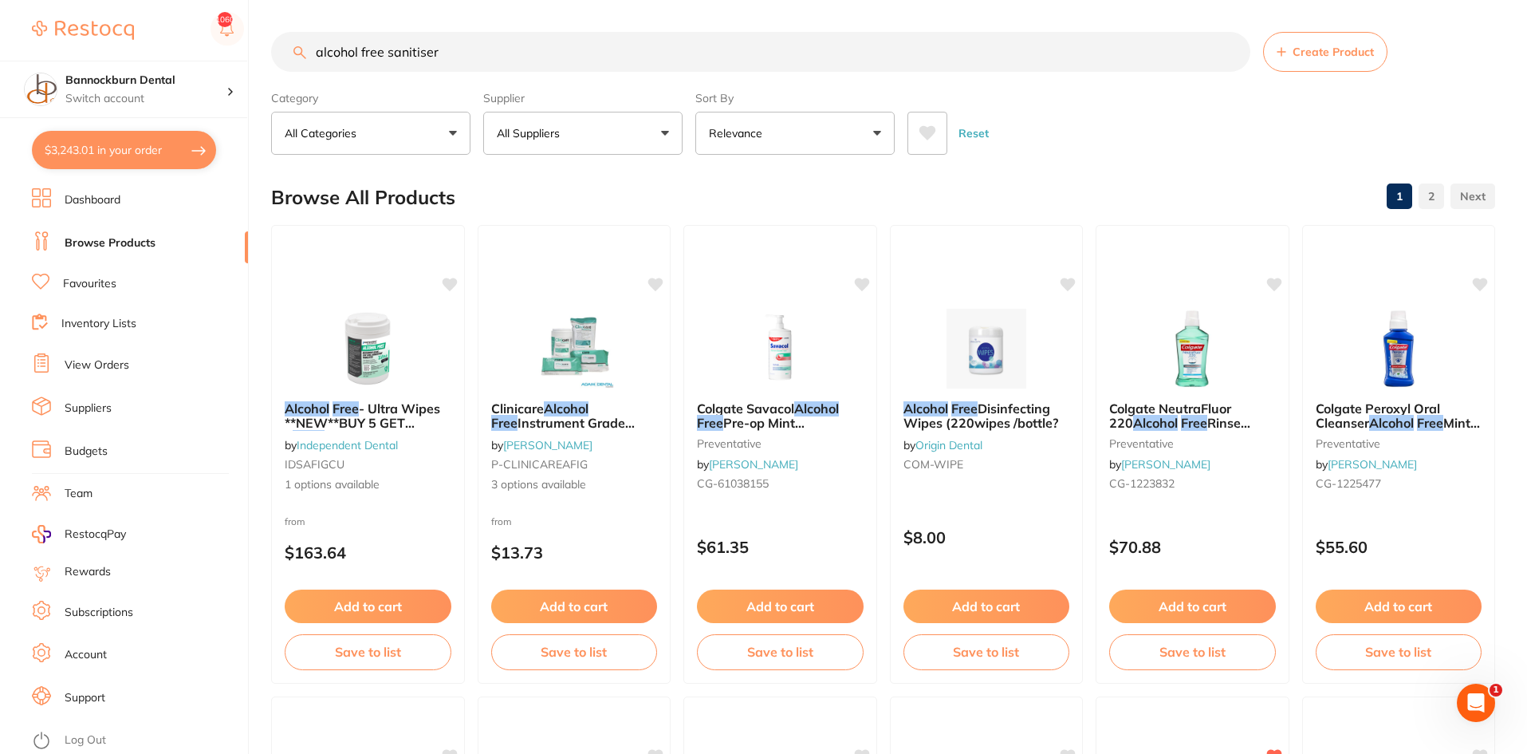
click at [99, 286] on link "Favourites" at bounding box center [89, 284] width 53 height 16
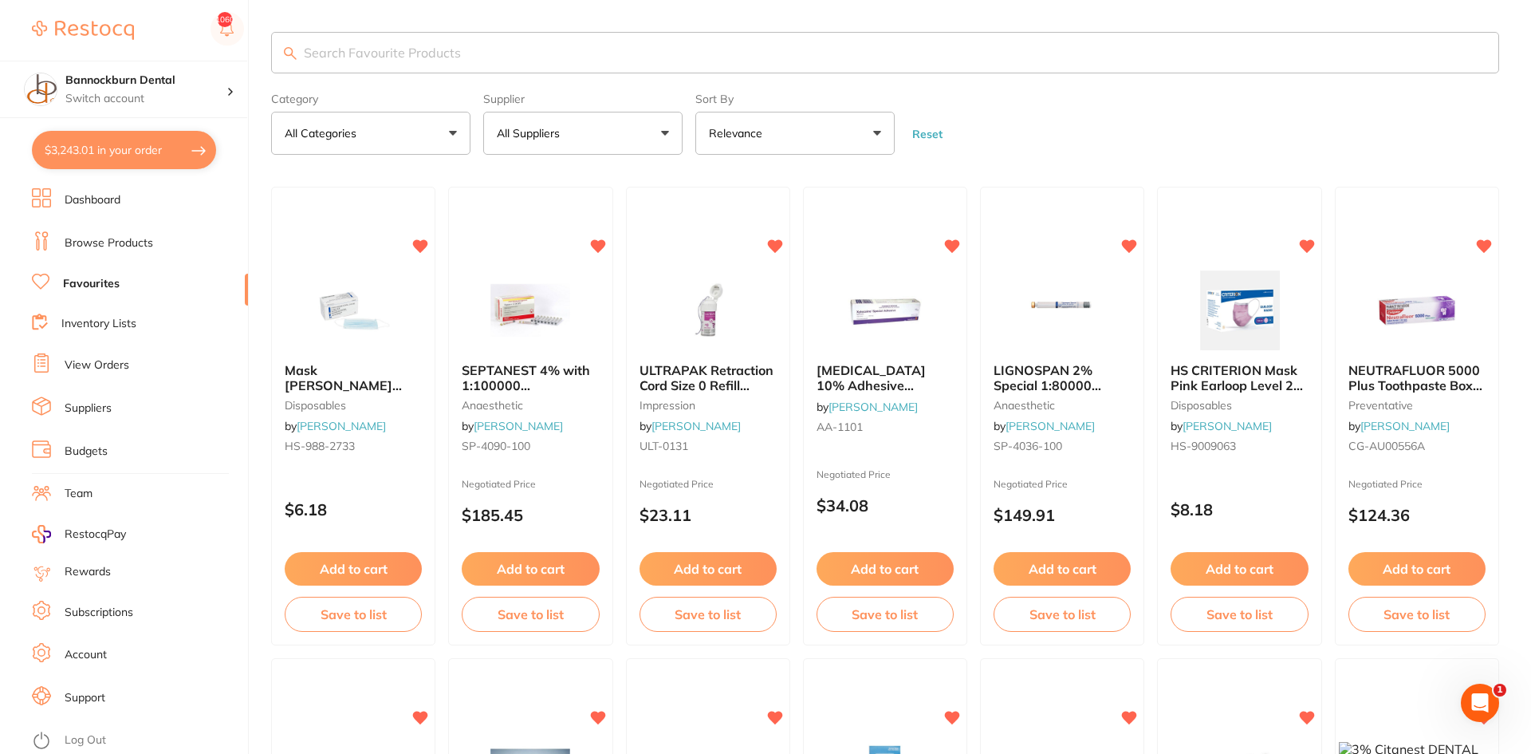
click at [421, 49] on input "search" at bounding box center [885, 52] width 1228 height 41
type input "14 clamp"
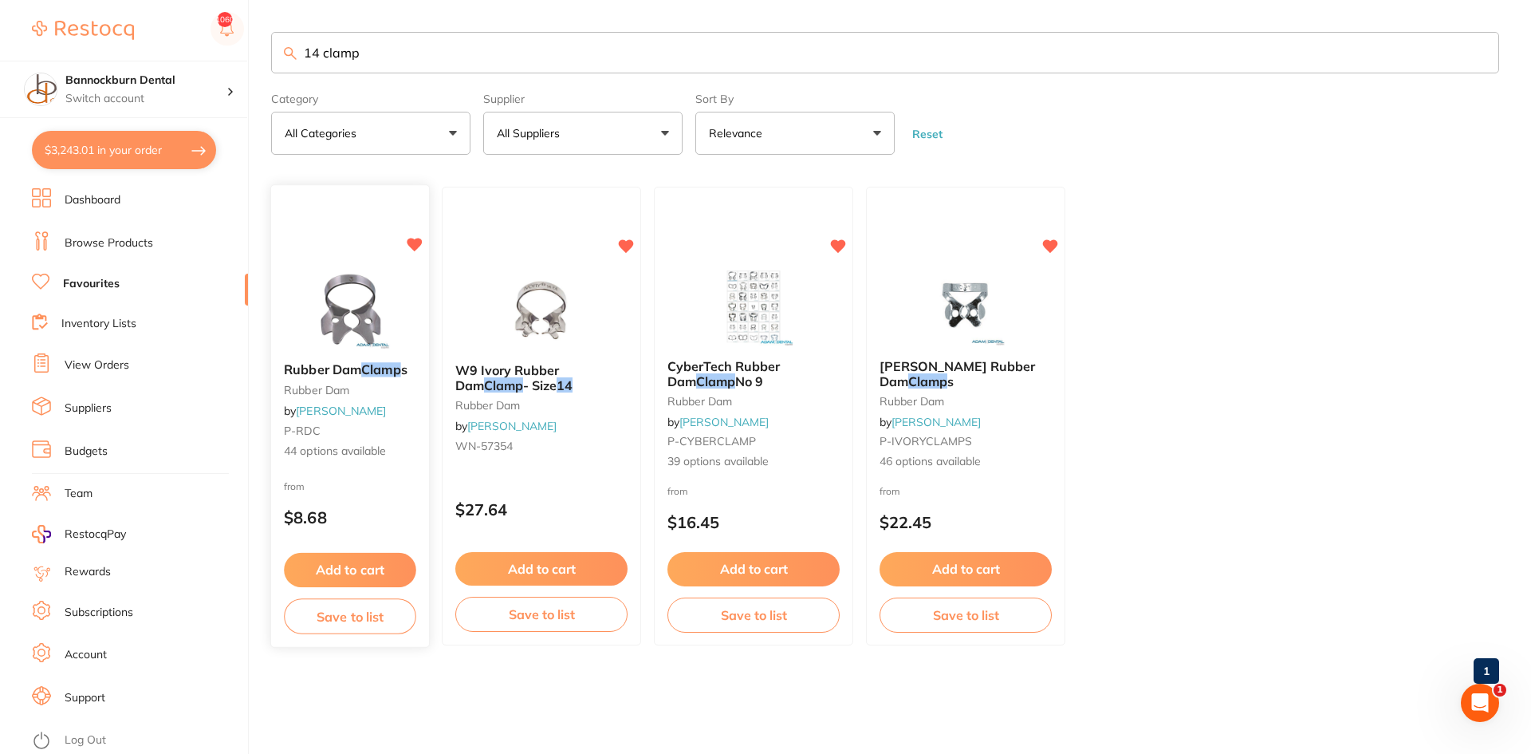
click at [357, 397] on div "Rubber Dam Clamp s rubber dam by [PERSON_NAME] P-RDC 44 options available" at bounding box center [350, 411] width 158 height 123
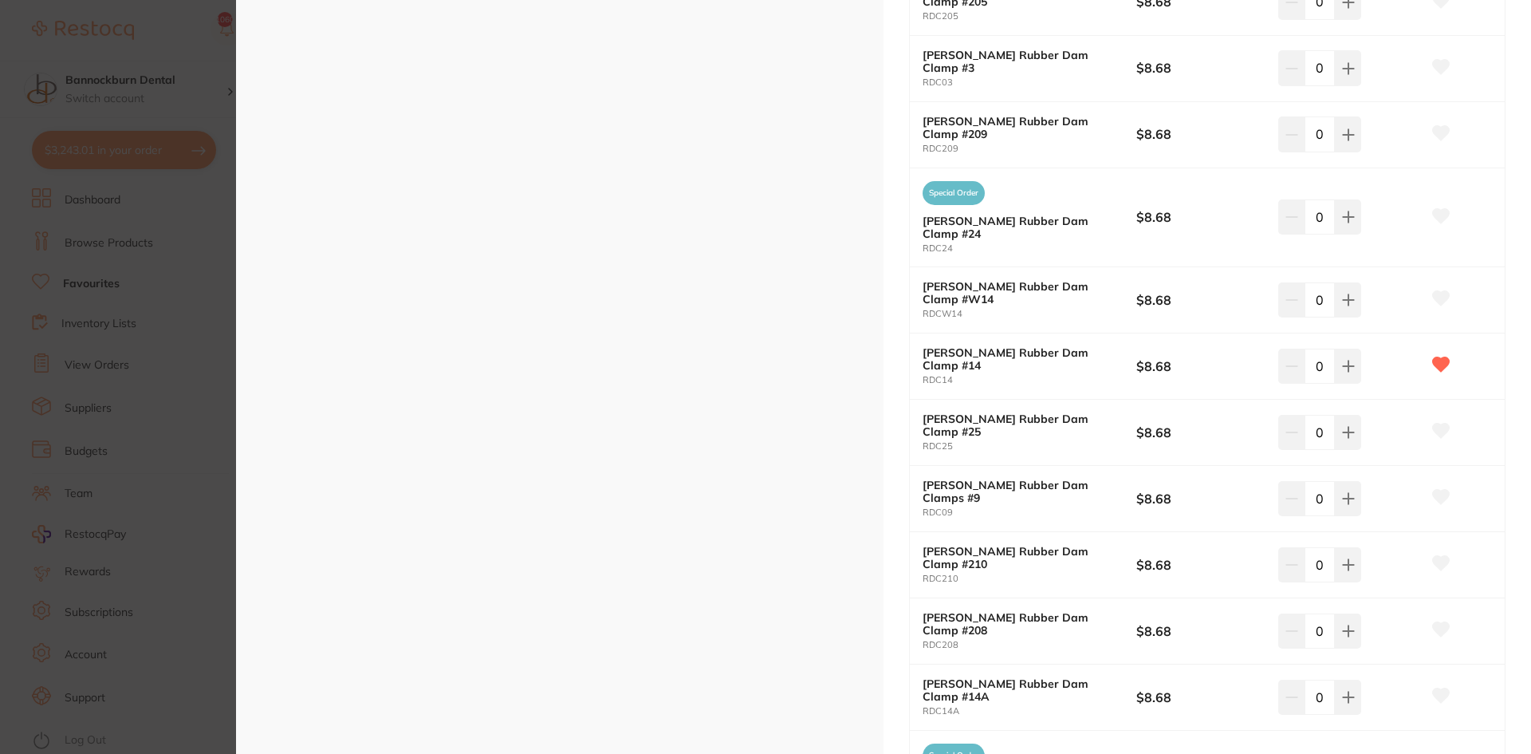
scroll to position [2074, 0]
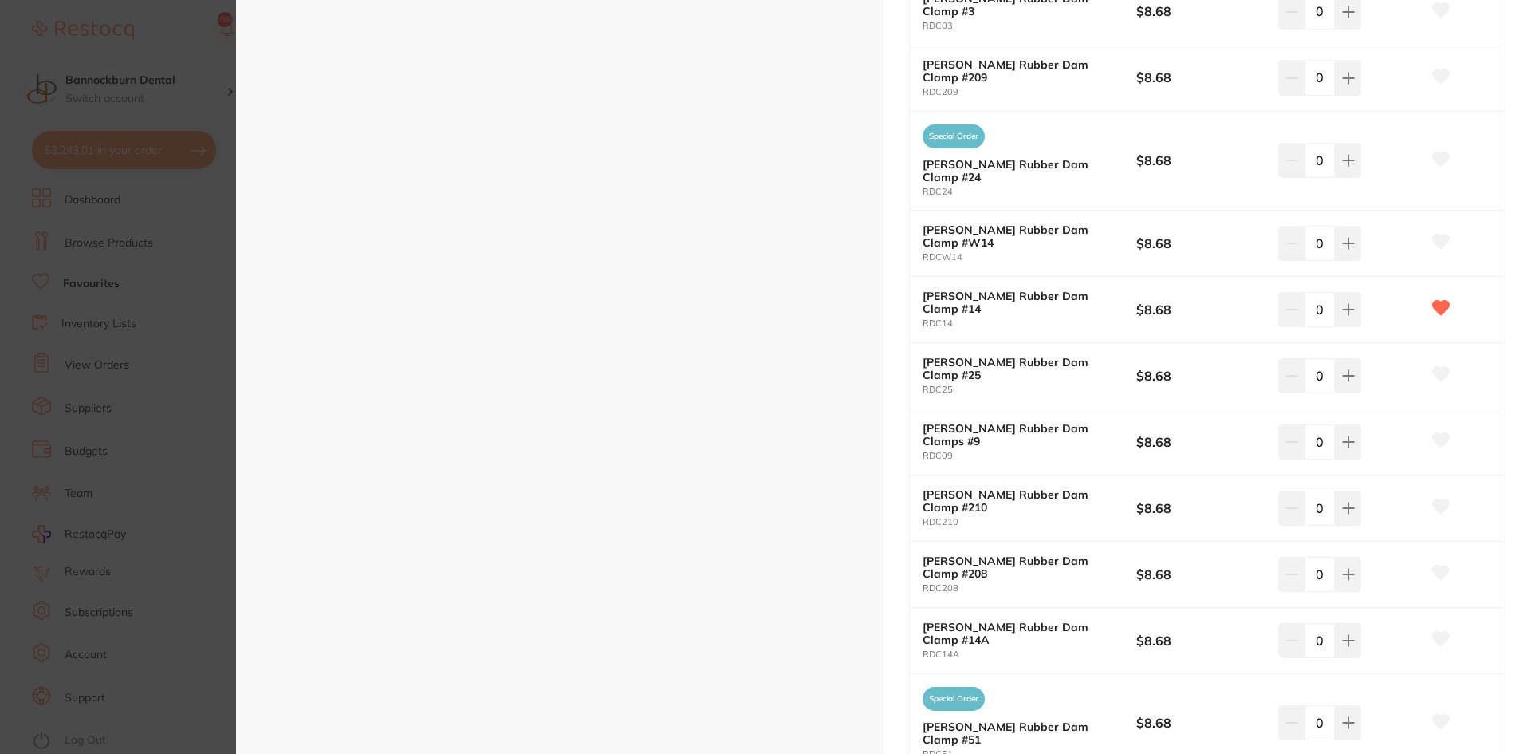
click at [1048, 318] on small "RDC14" at bounding box center [1030, 323] width 214 height 10
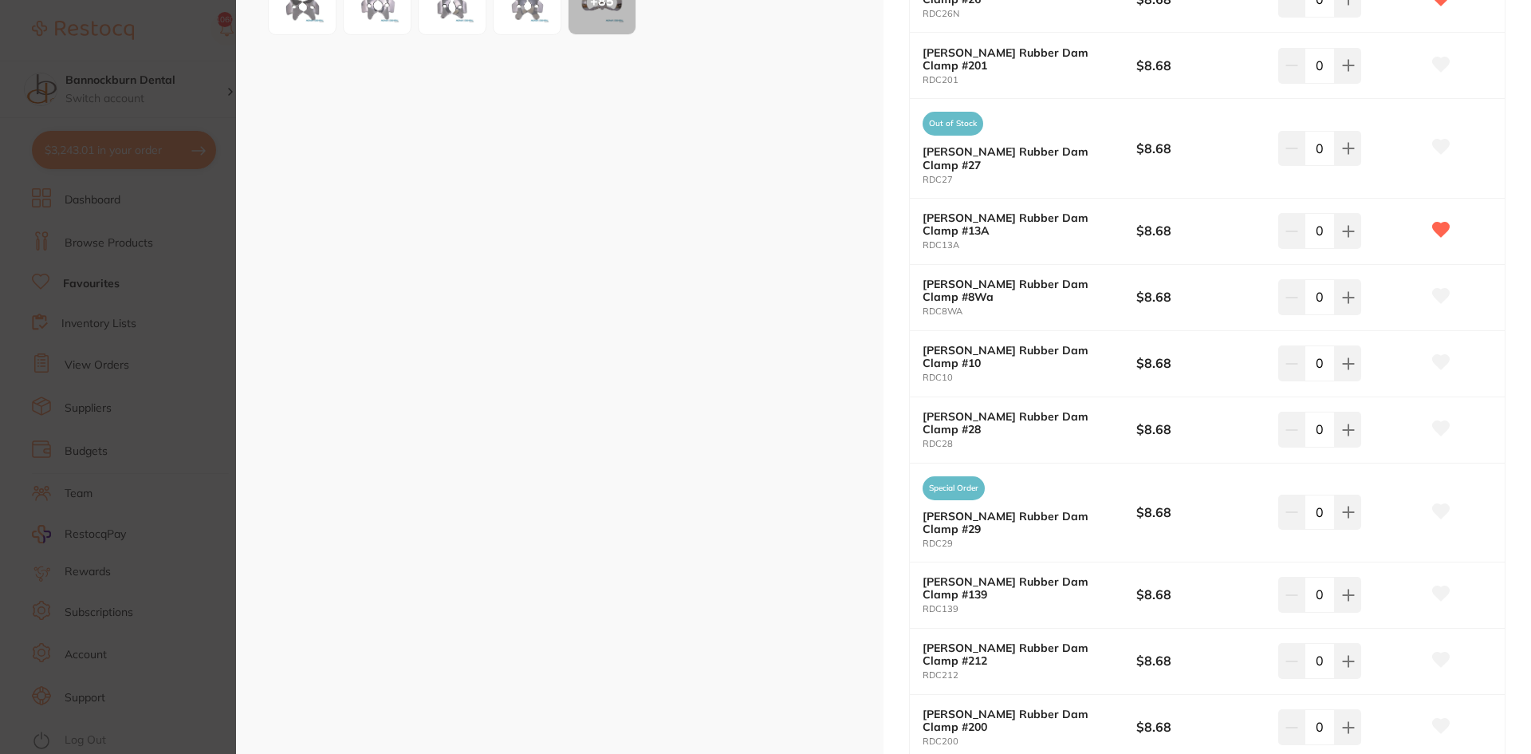
scroll to position [0, 0]
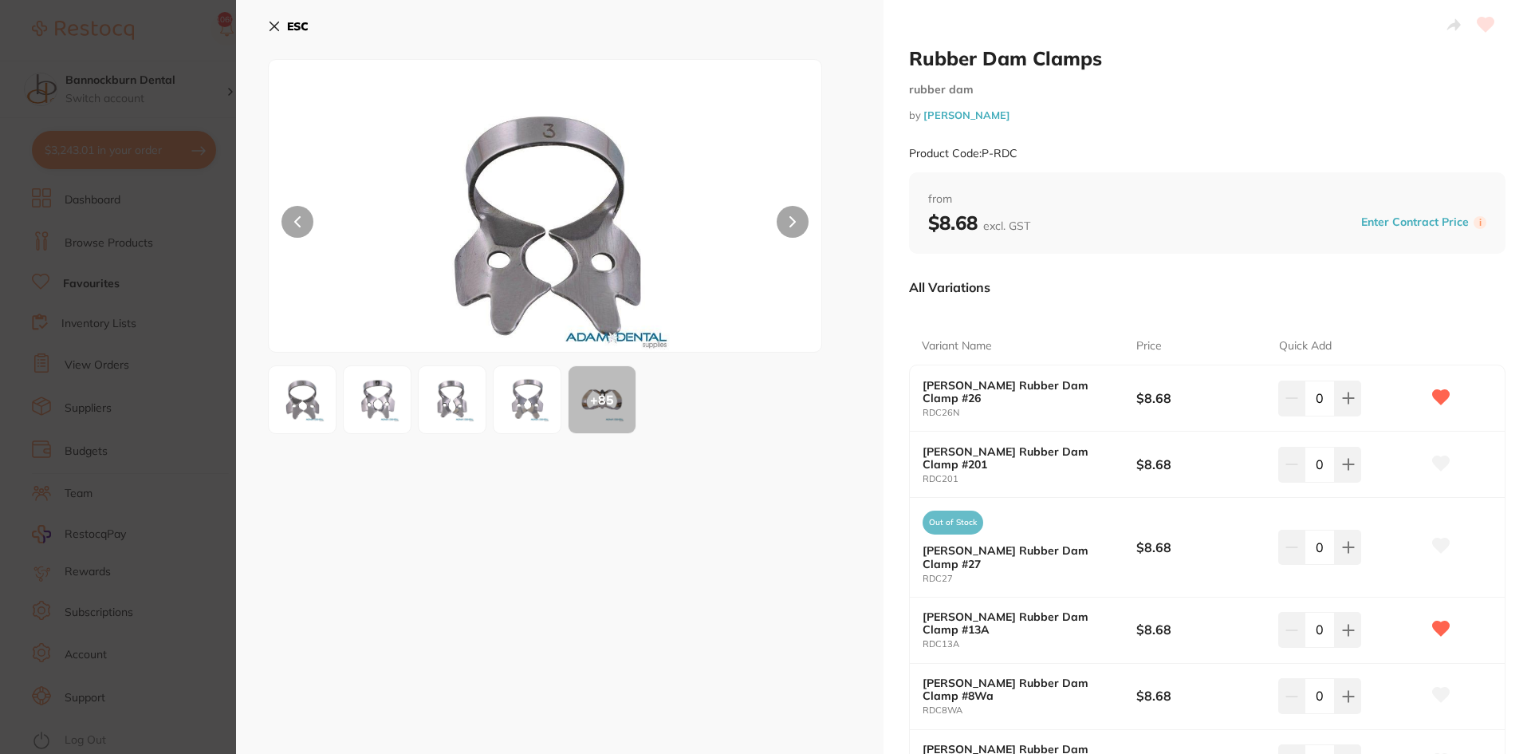
click at [291, 24] on b "ESC" at bounding box center [298, 26] width 22 height 14
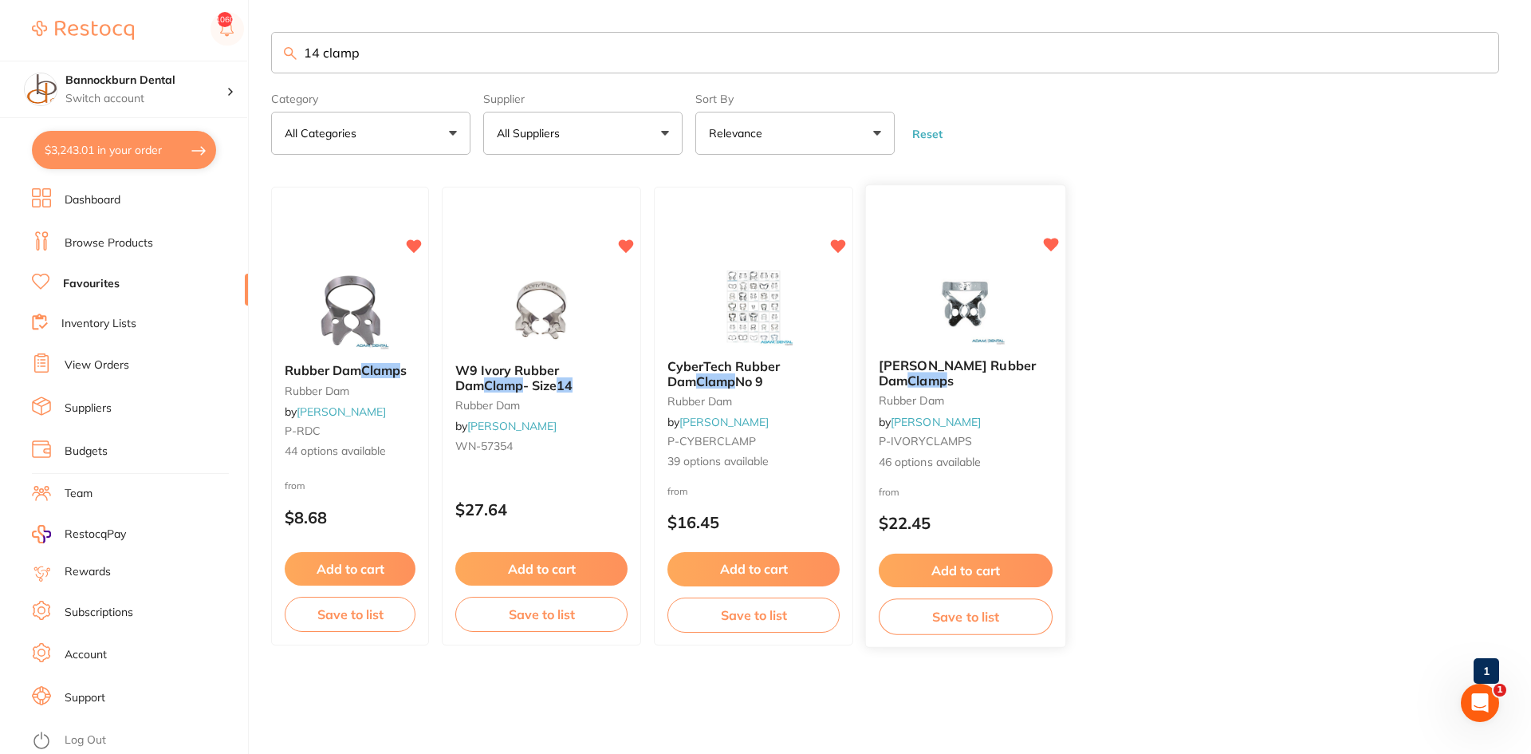
click at [997, 380] on b "[PERSON_NAME] Rubber Dam Clamp s" at bounding box center [966, 373] width 174 height 30
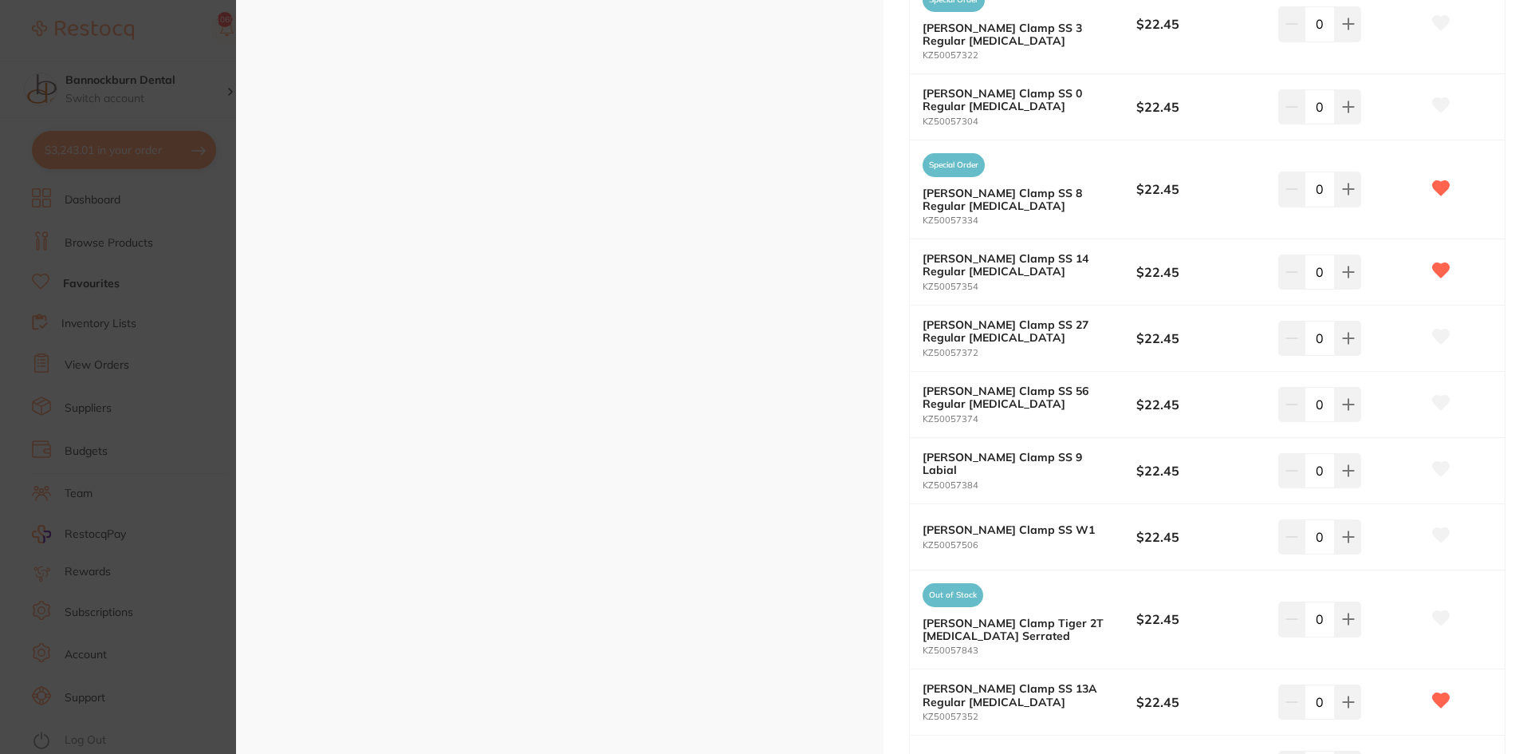
scroll to position [1356, 0]
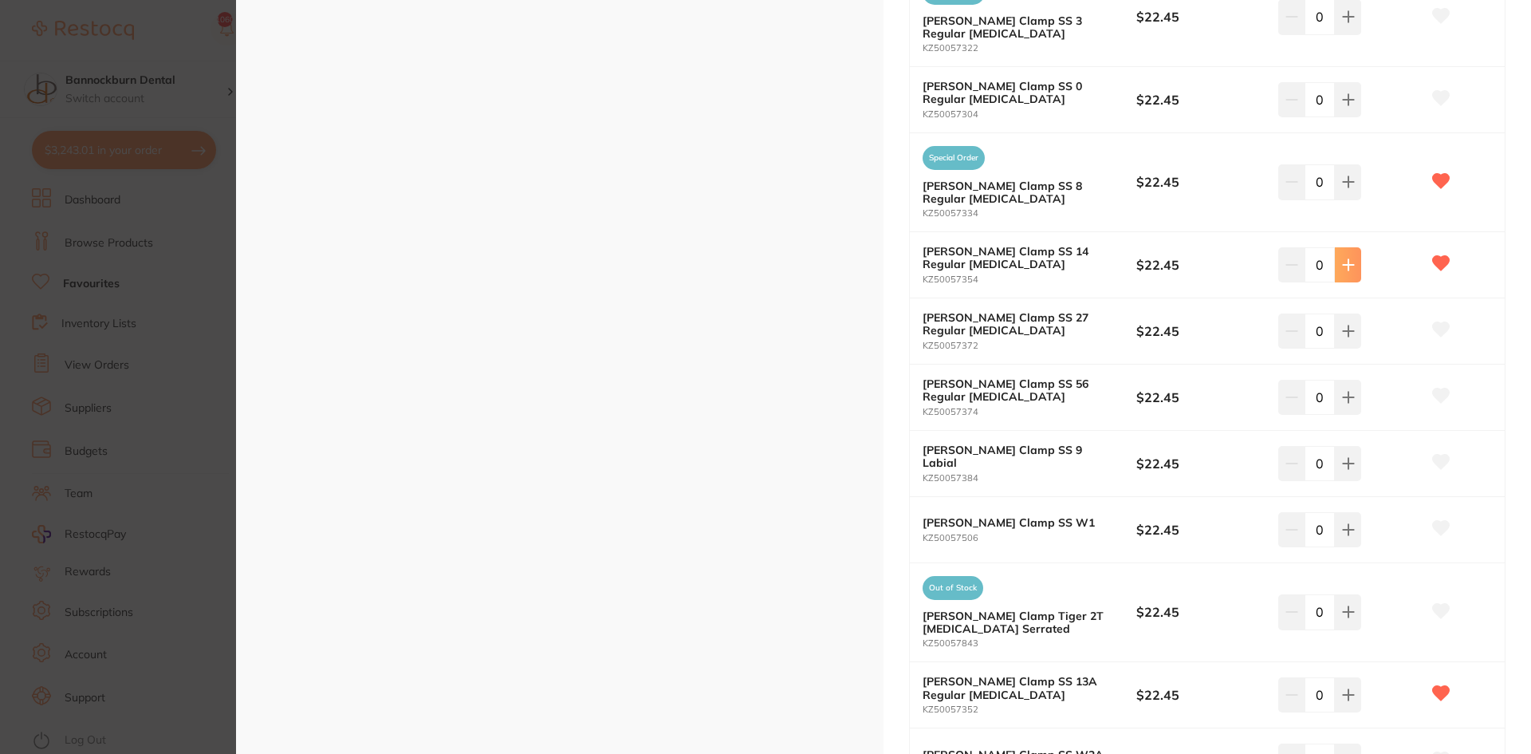
click at [1345, 270] on icon at bounding box center [1348, 264] width 10 height 10
type input "3"
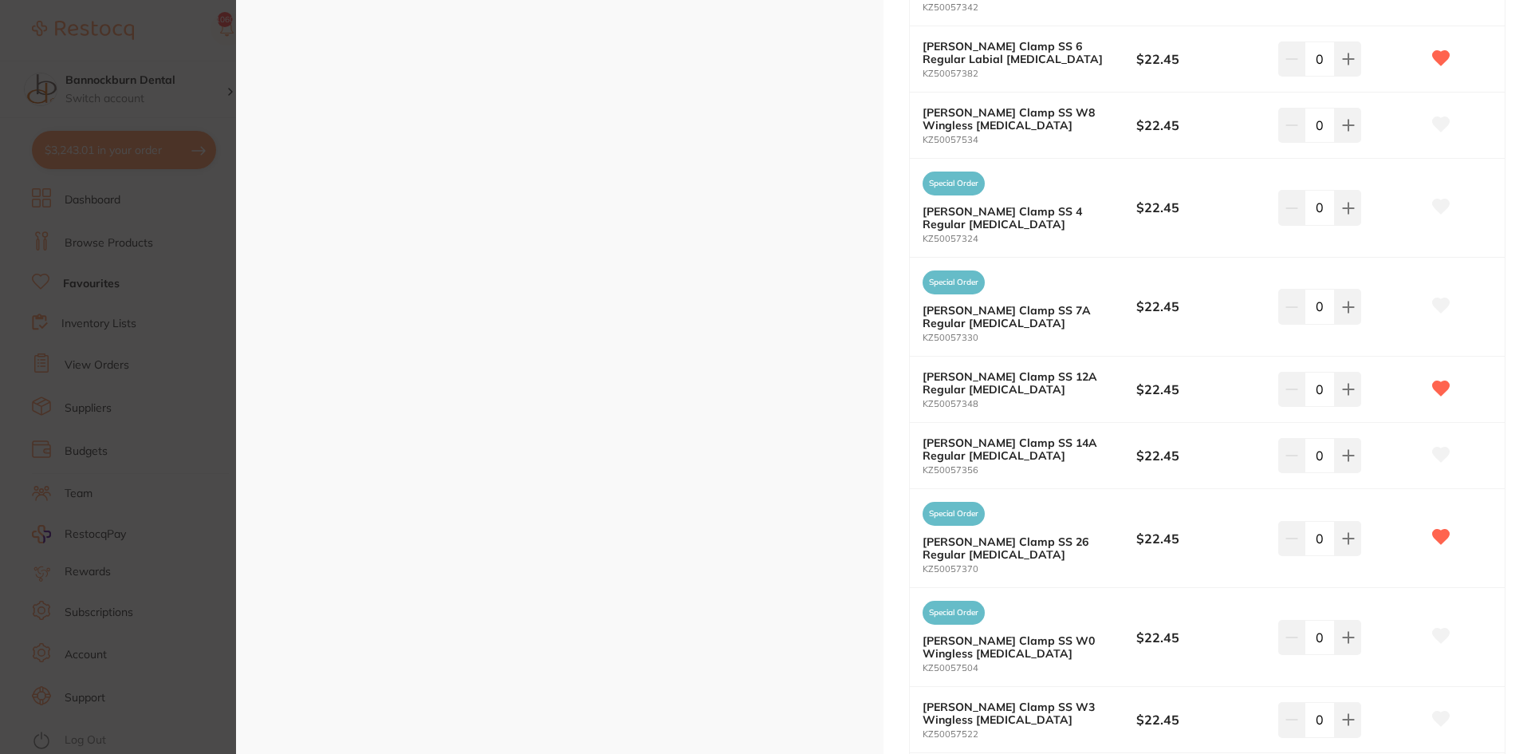
scroll to position [3295, 0]
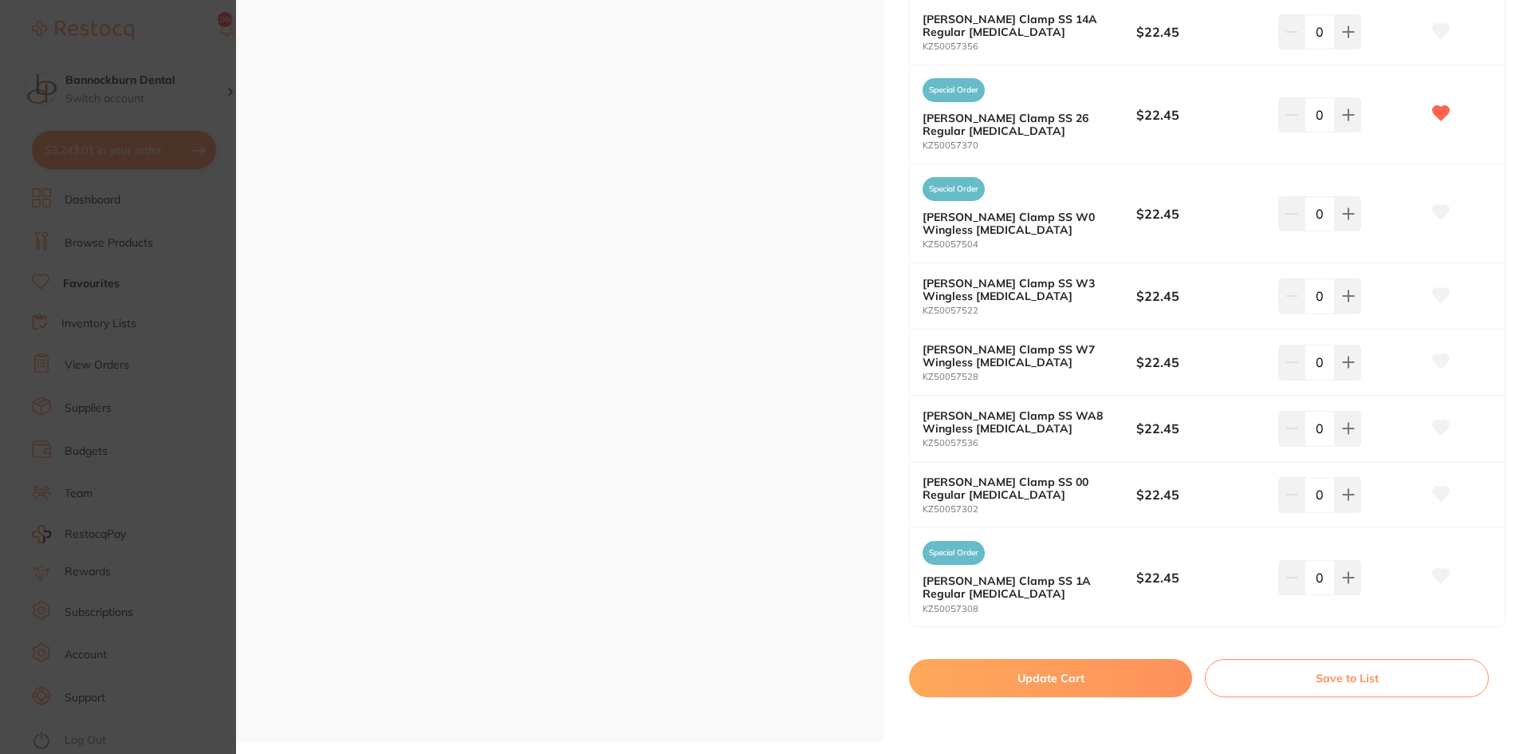
click at [1149, 684] on button "Update Cart" at bounding box center [1050, 678] width 283 height 38
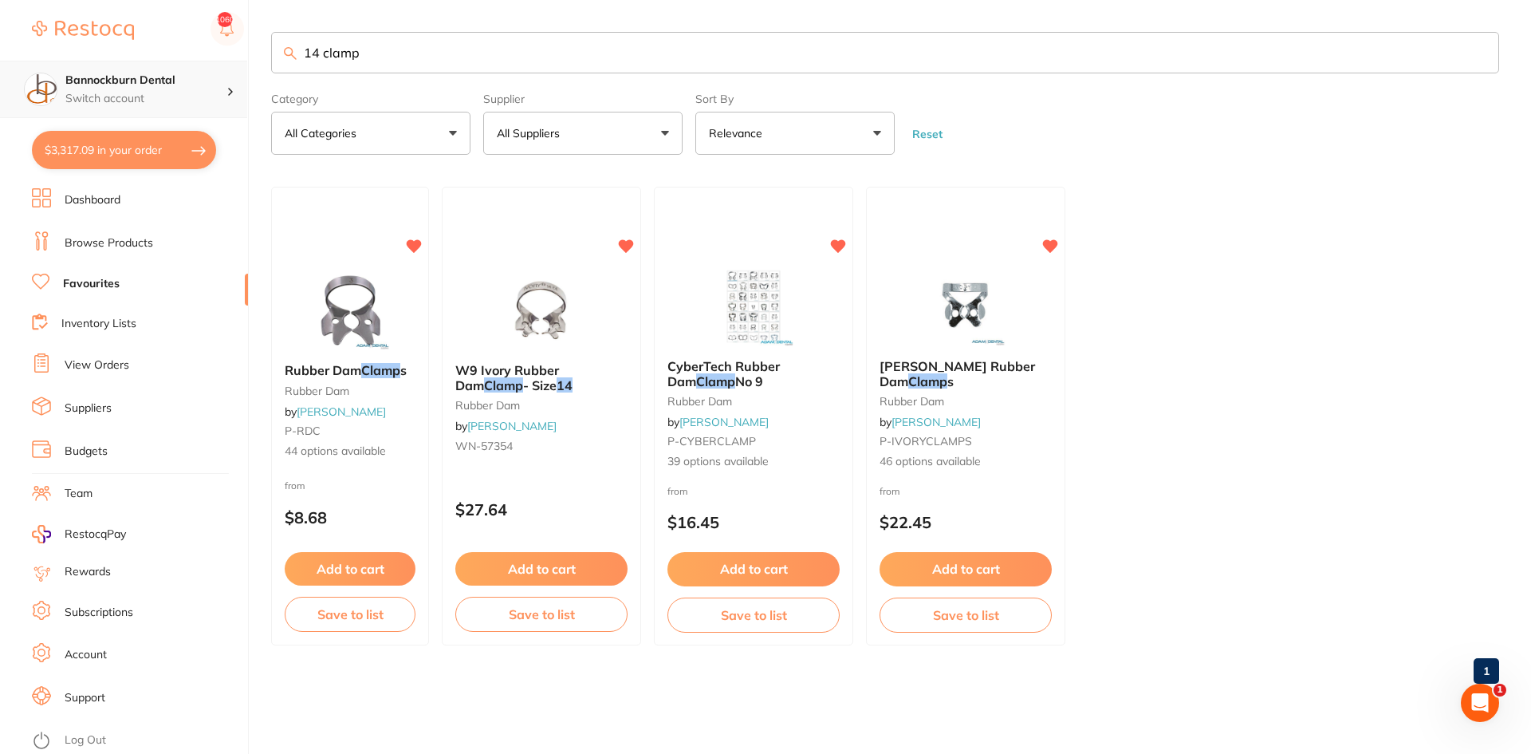
scroll to position [1, 0]
drag, startPoint x: 278, startPoint y: 71, endPoint x: 240, endPoint y: 72, distance: 38.3
click at [240, 72] on div "$3,317.09 Bannockburn Dental Switch account Bannockburn Dental $3,317.09 in you…" at bounding box center [765, 377] width 1531 height 754
type input "[MEDICAL_DATA]"
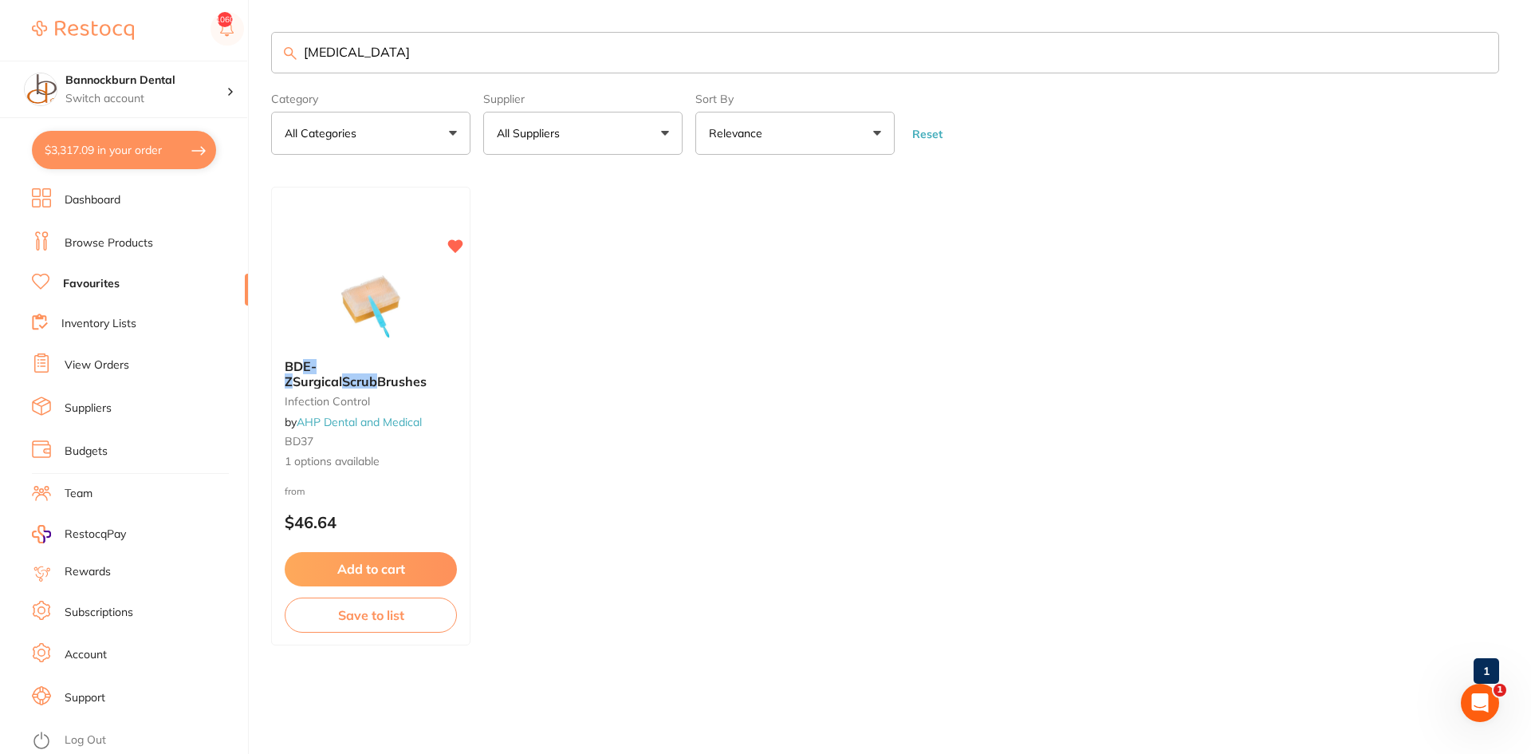
scroll to position [0, 0]
click at [331, 349] on div "BD E-Z Surgical Scrub Brushes infection control by AHP Dental and Medical BD37 …" at bounding box center [370, 414] width 199 height 138
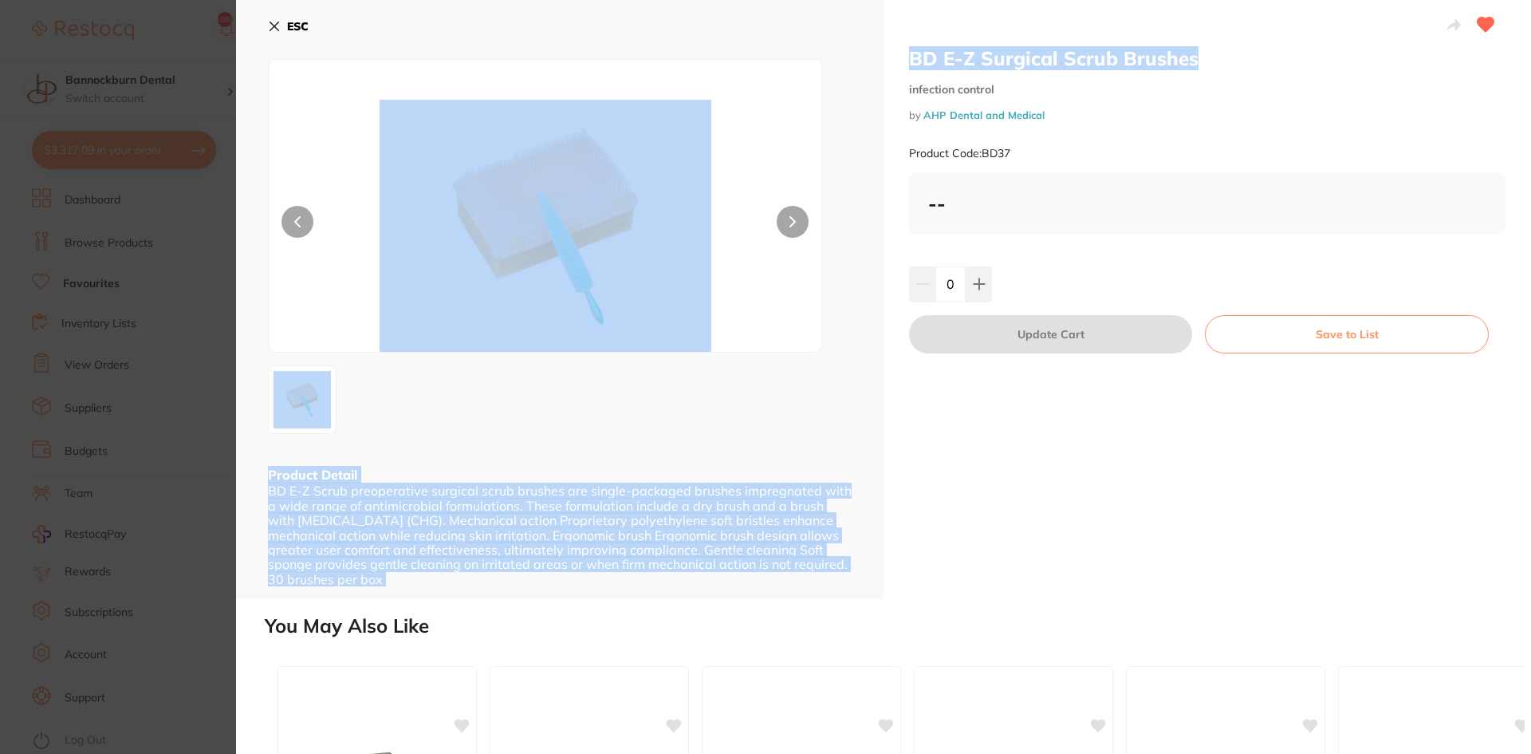
drag, startPoint x: 1216, startPoint y: 64, endPoint x: 875, endPoint y: 47, distance: 341.0
click at [875, 47] on div "BD E-Z Surgical Scrub Brushes infection control by AHP Dental and Medical Produ…" at bounding box center [883, 299] width 1295 height 599
drag, startPoint x: 890, startPoint y: 53, endPoint x: 905, endPoint y: 62, distance: 16.8
click at [890, 54] on div "BD E-Z Surgical Scrub Brushes infection control by AHP Dental and Medical Produ…" at bounding box center [1208, 299] width 648 height 599
click at [909, 64] on h2 "BD E-Z Surgical Scrub Brushes" at bounding box center [1207, 58] width 597 height 24
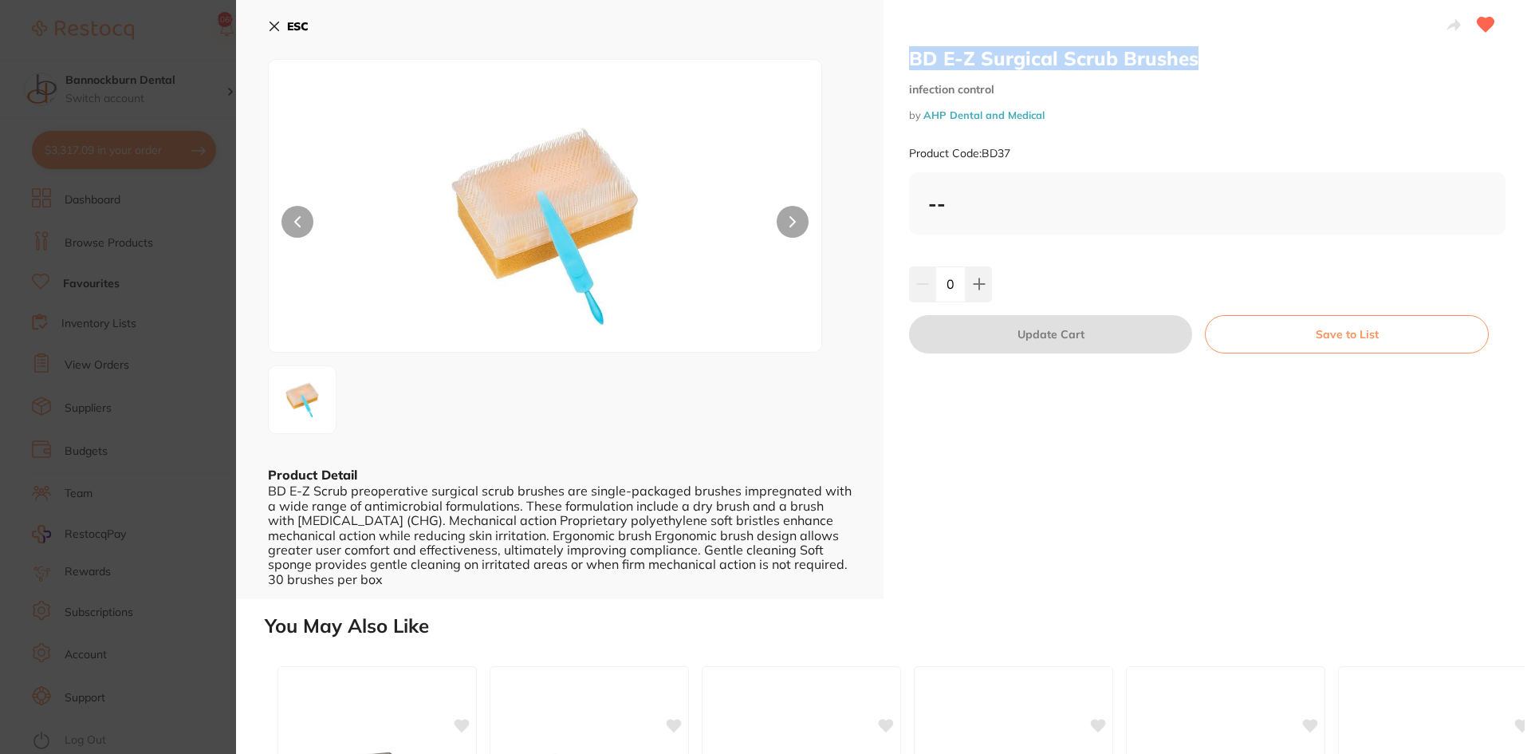
drag, startPoint x: 909, startPoint y: 64, endPoint x: 1145, endPoint y: 52, distance: 235.6
click at [1145, 52] on h2 "BD E-Z Surgical Scrub Brushes" at bounding box center [1207, 58] width 597 height 24
copy h2 "BD E-Z Surgical Scrub Brushes"
click at [297, 22] on b "ESC" at bounding box center [298, 26] width 22 height 14
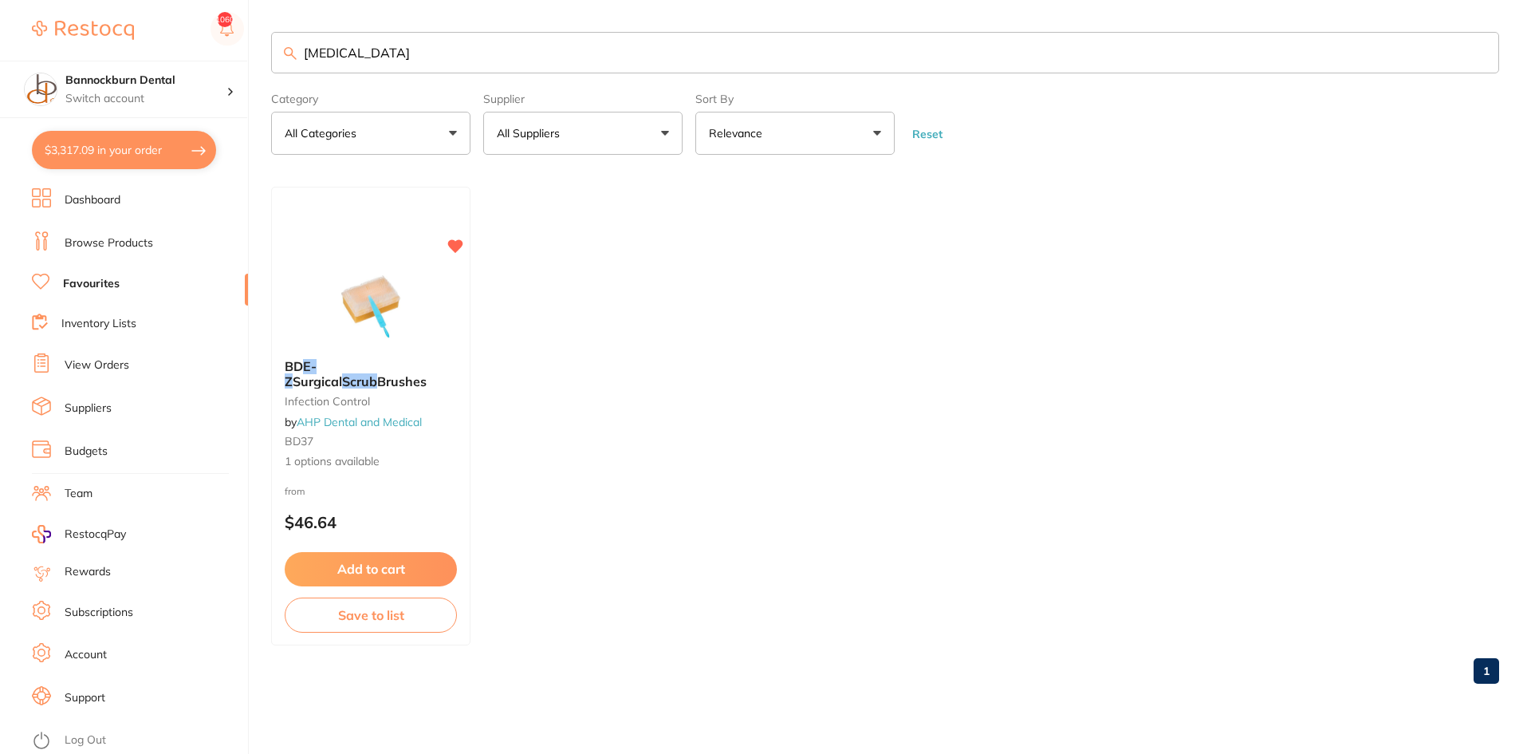
click at [120, 243] on link "Browse Products" at bounding box center [109, 243] width 89 height 16
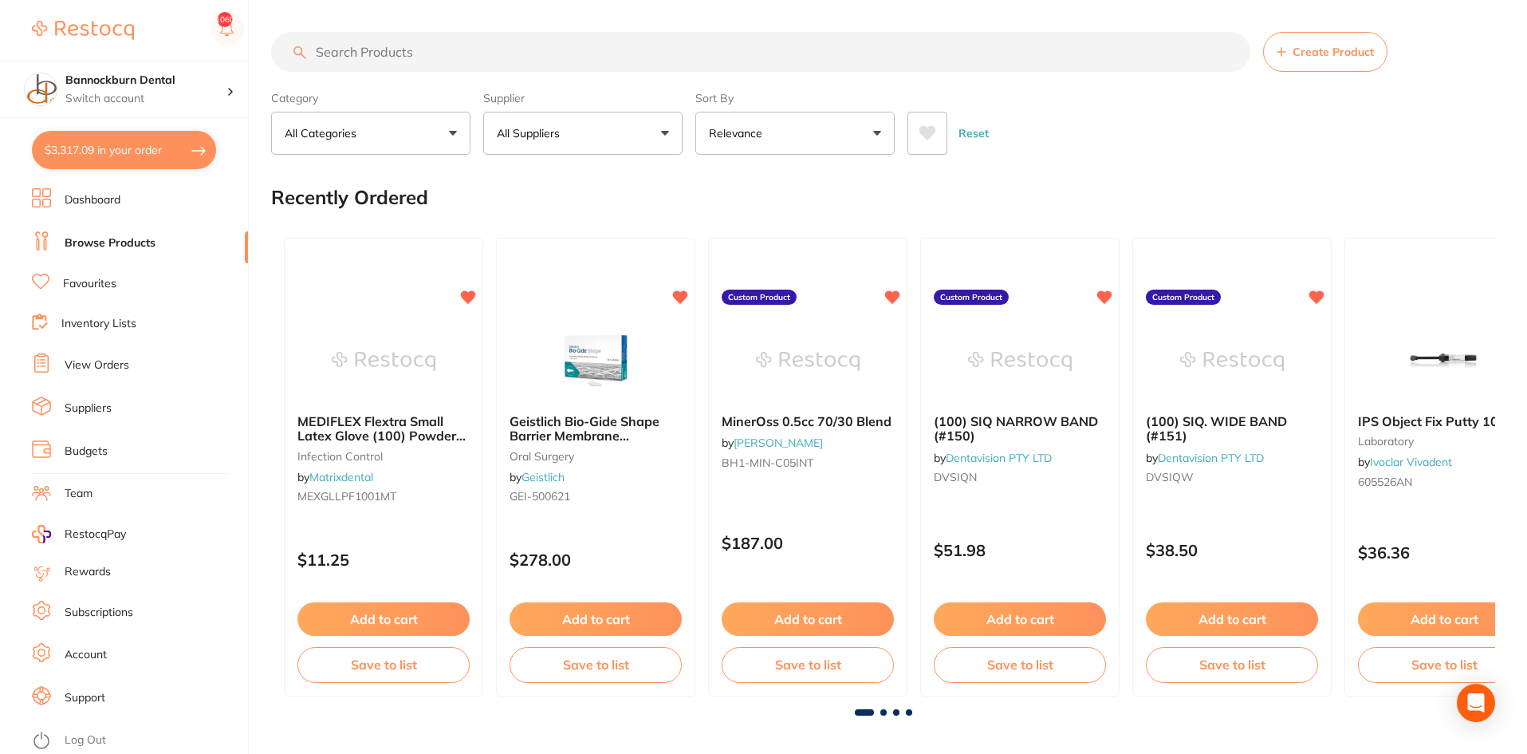
click at [419, 52] on input "search" at bounding box center [761, 52] width 980 height 40
paste input "BD E-Z Scrub"
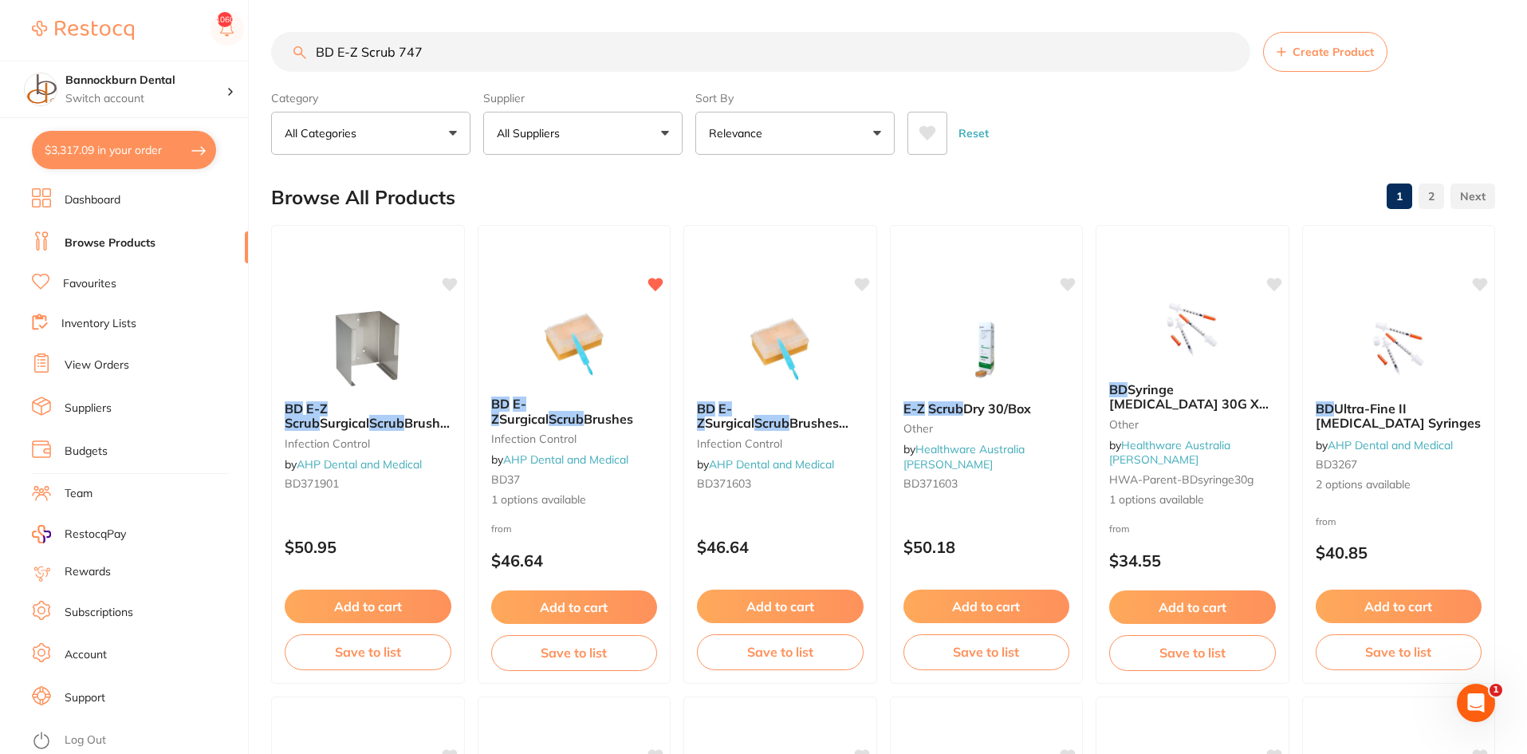
type input "BD E-Z Scrub 747"
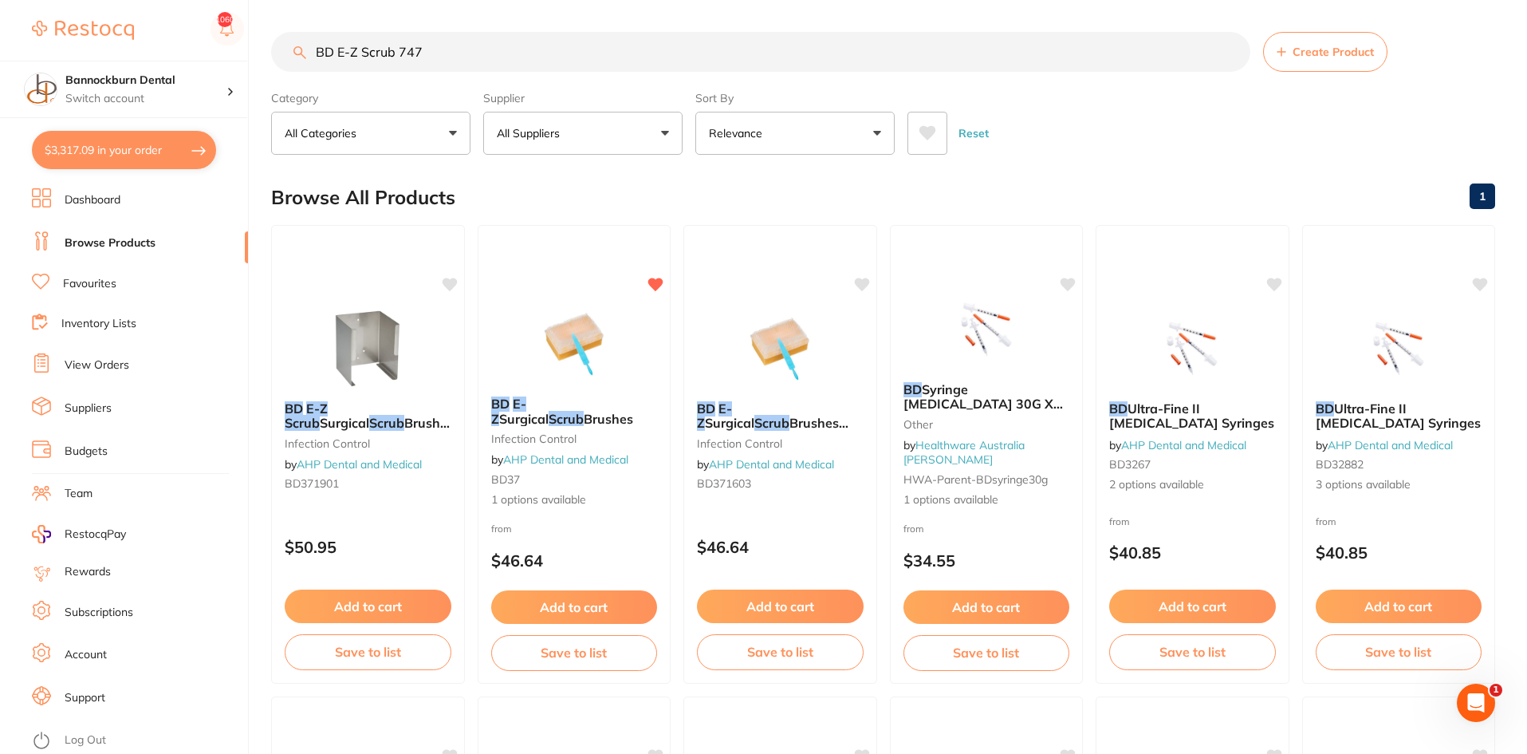
scroll to position [1, 0]
drag, startPoint x: 479, startPoint y: 60, endPoint x: 254, endPoint y: 73, distance: 225.3
click at [254, 73] on div "$3,317.09 Bannockburn Dental Switch account Bannockburn Dental $3,317.09 in you…" at bounding box center [763, 377] width 1527 height 754
click at [570, 123] on button "All Suppliers" at bounding box center [582, 133] width 199 height 43
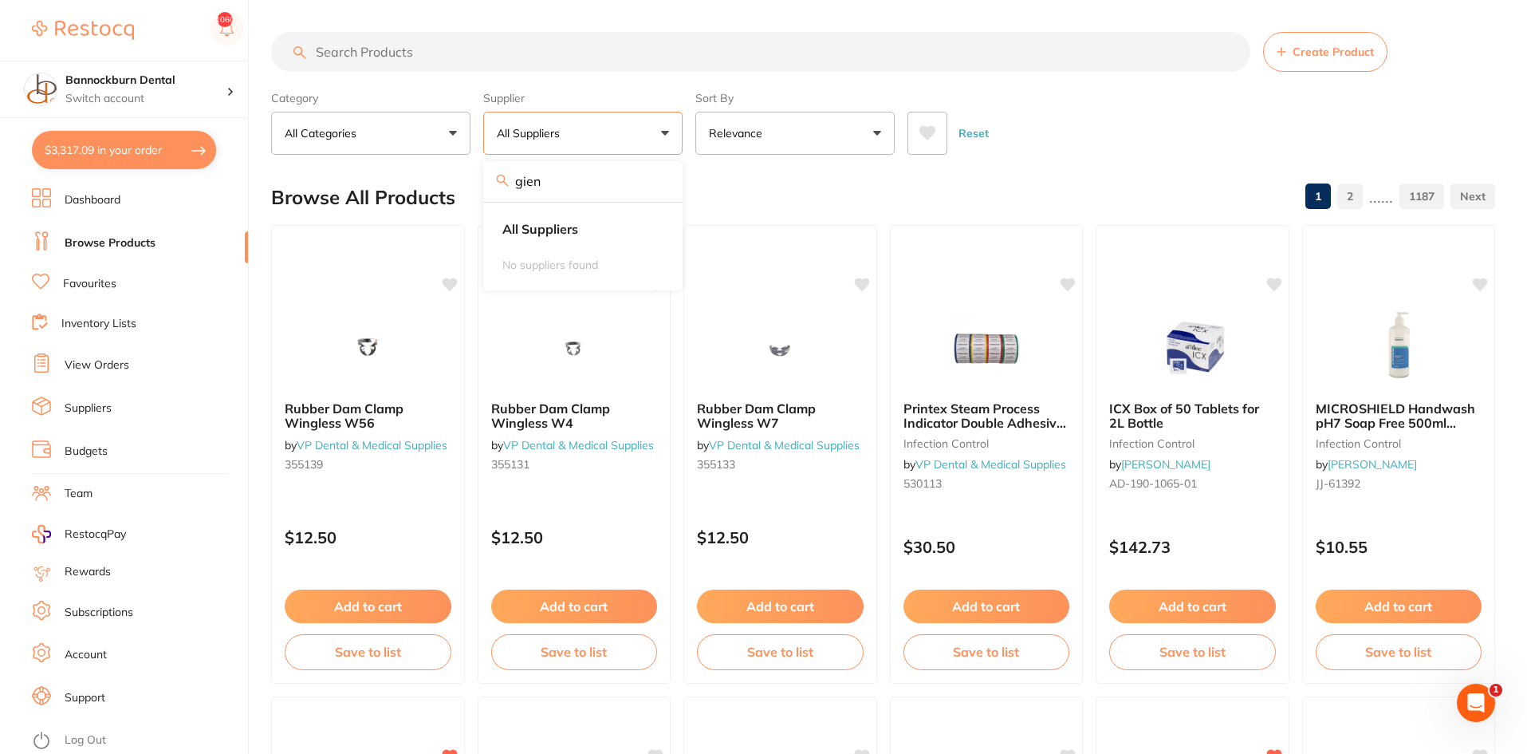
type input "gien"
click at [100, 281] on link "Favourites" at bounding box center [89, 284] width 53 height 16
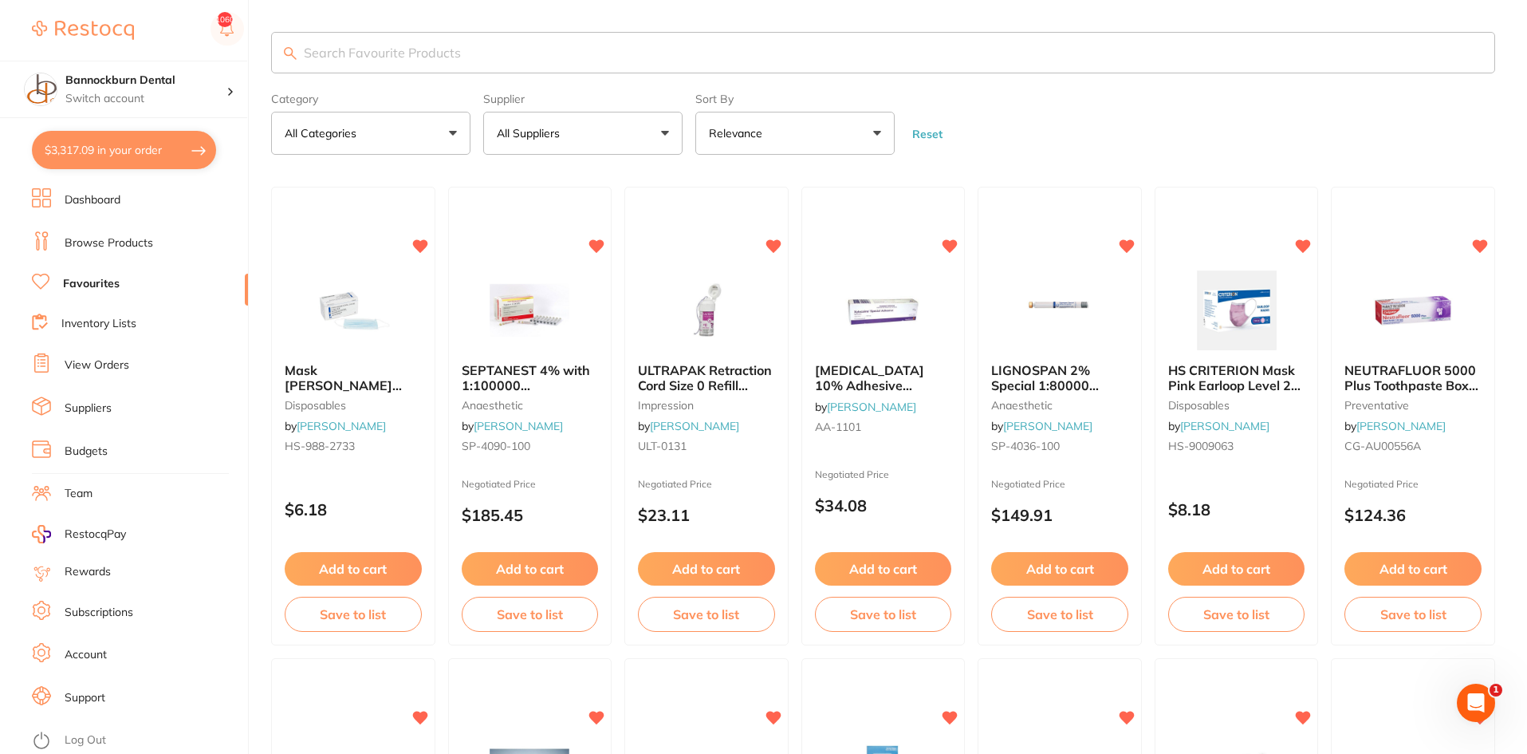
click at [435, 49] on input "search" at bounding box center [883, 52] width 1224 height 41
type input "a"
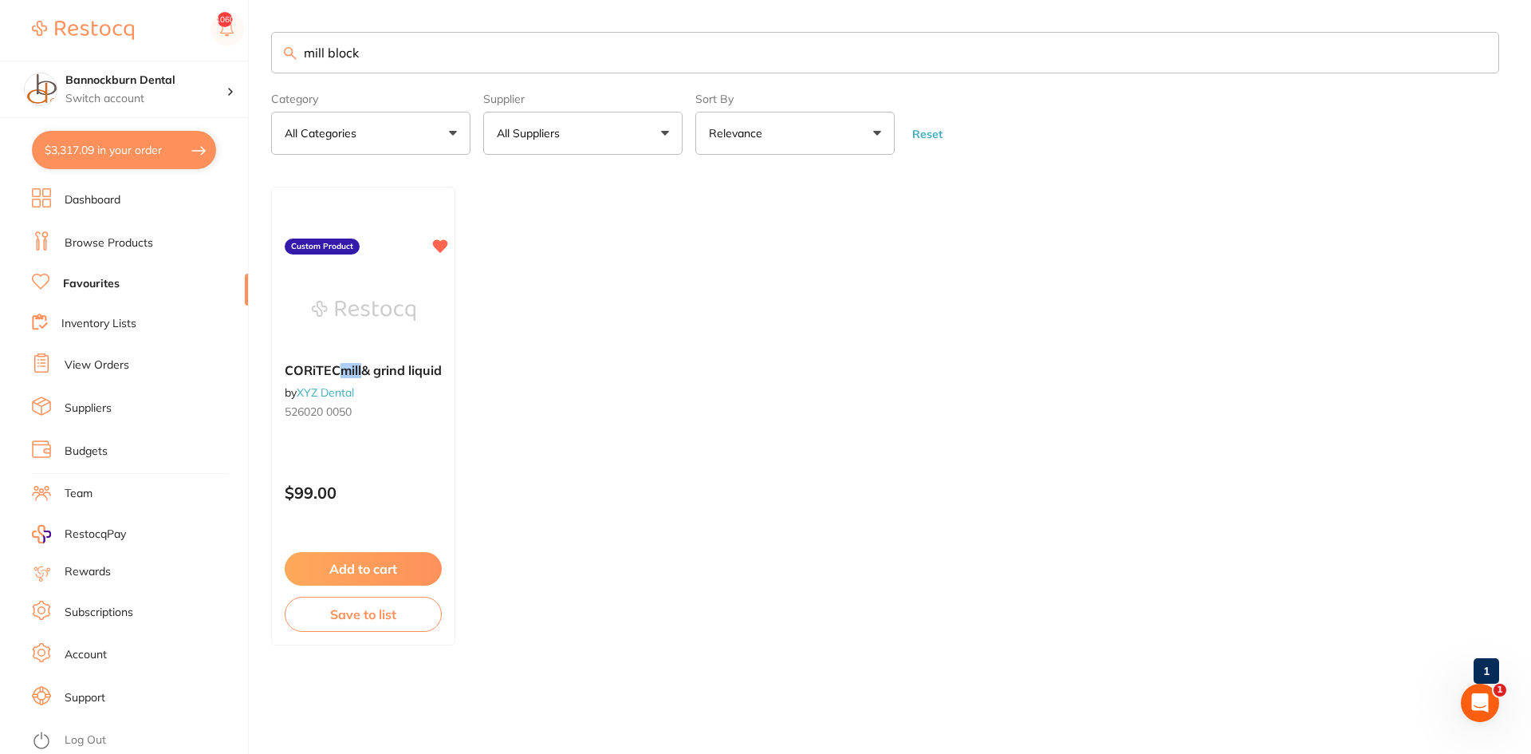
click at [337, 45] on input "mill block" at bounding box center [885, 52] width 1228 height 41
click at [344, 50] on input "mill block" at bounding box center [885, 52] width 1228 height 41
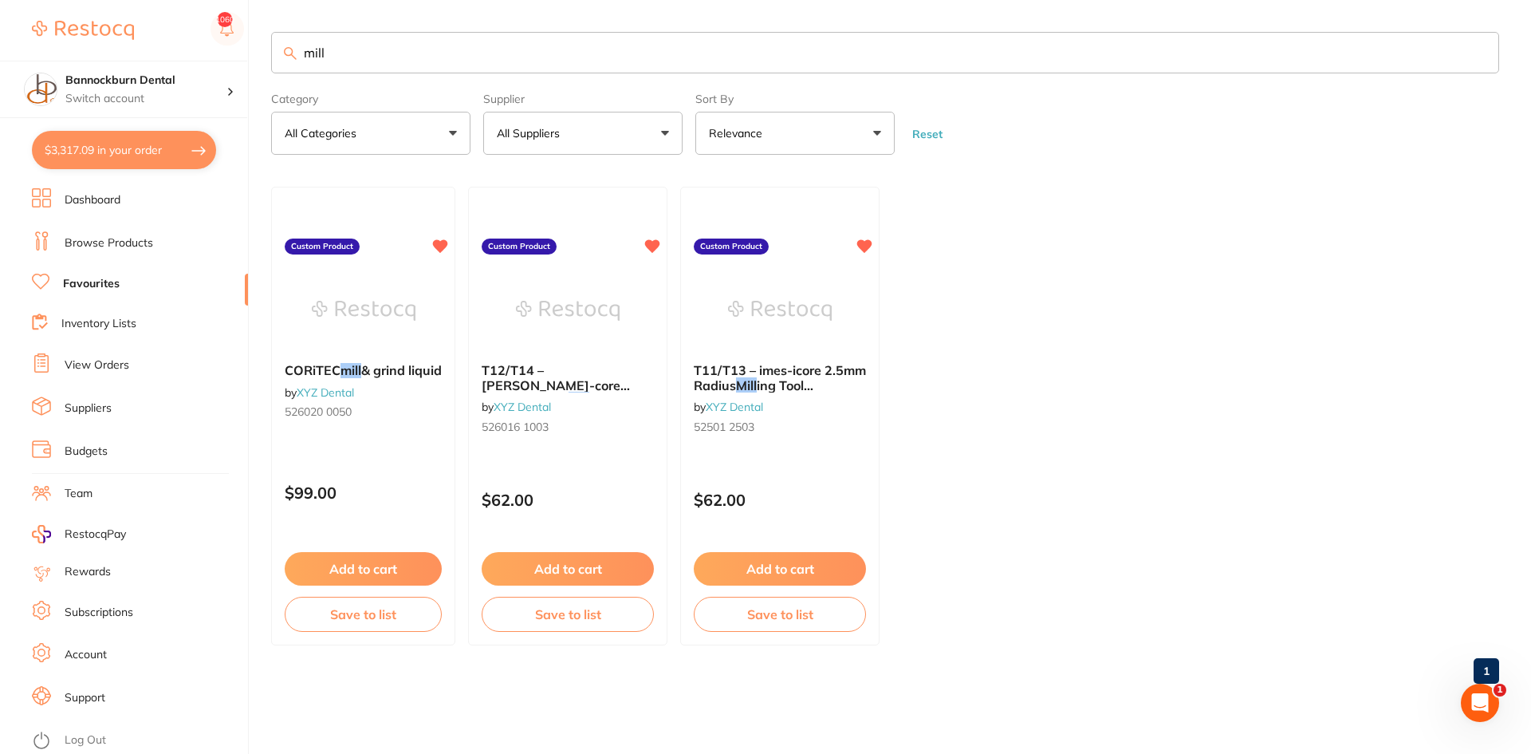
scroll to position [1, 0]
drag, startPoint x: 351, startPoint y: 55, endPoint x: 259, endPoint y: 84, distance: 96.1
click at [259, 84] on div "$3,317.09 Bannockburn Dental Switch account Bannockburn Dental $3,317.09 in you…" at bounding box center [765, 377] width 1531 height 754
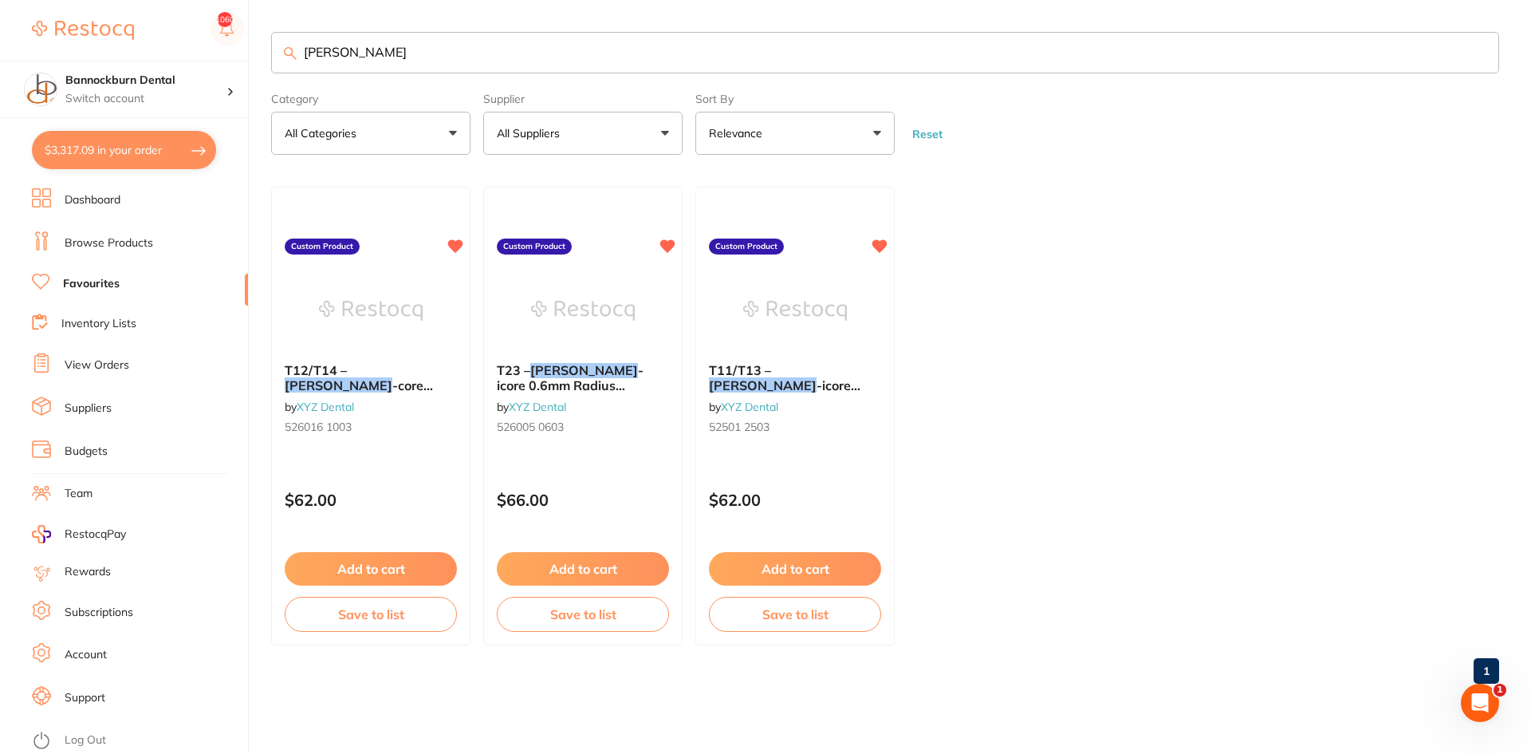
scroll to position [0, 0]
click at [377, 54] on input "[PERSON_NAME]" at bounding box center [885, 52] width 1228 height 41
type input "e.max"
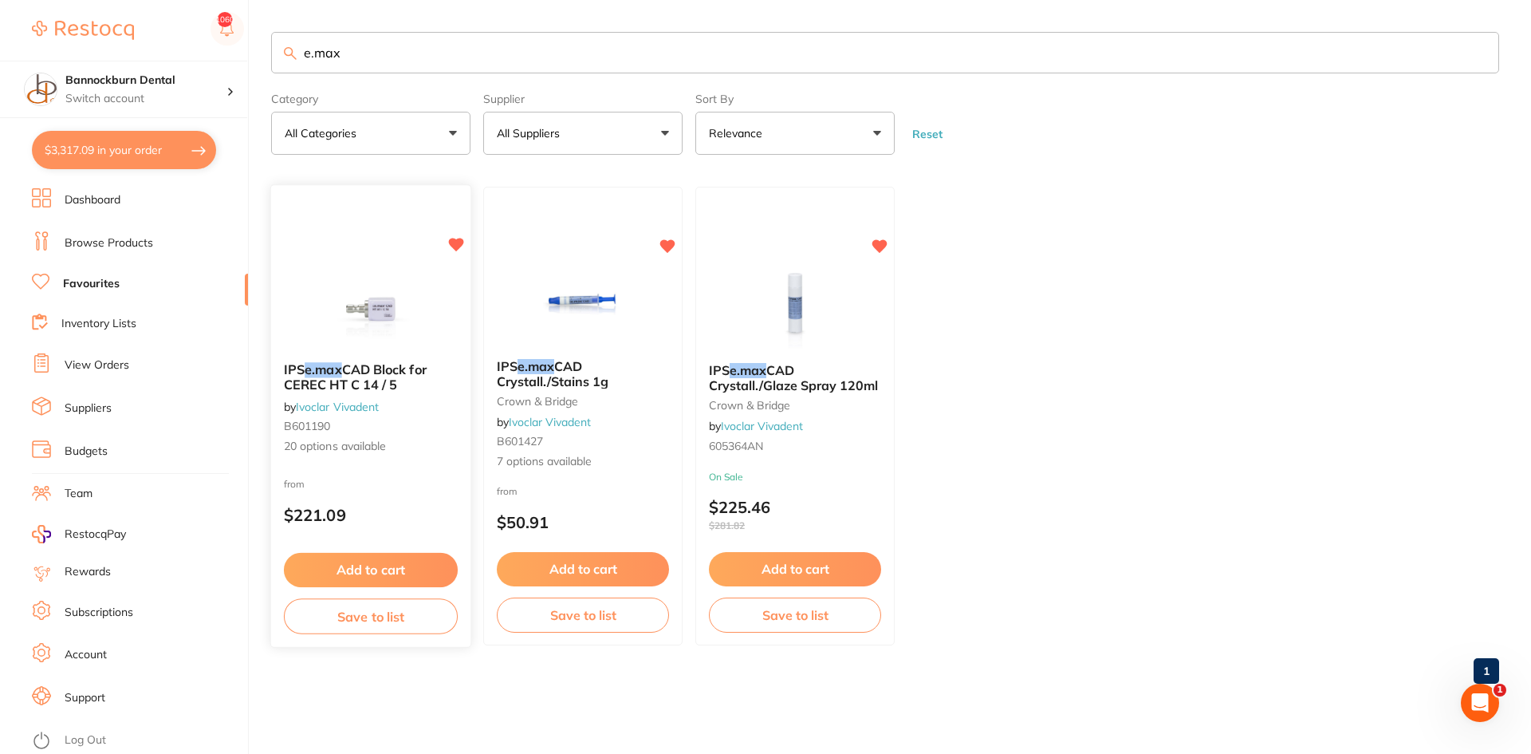
click at [374, 370] on span "CAD Block for CEREC HT C 14 / 5" at bounding box center [355, 377] width 143 height 31
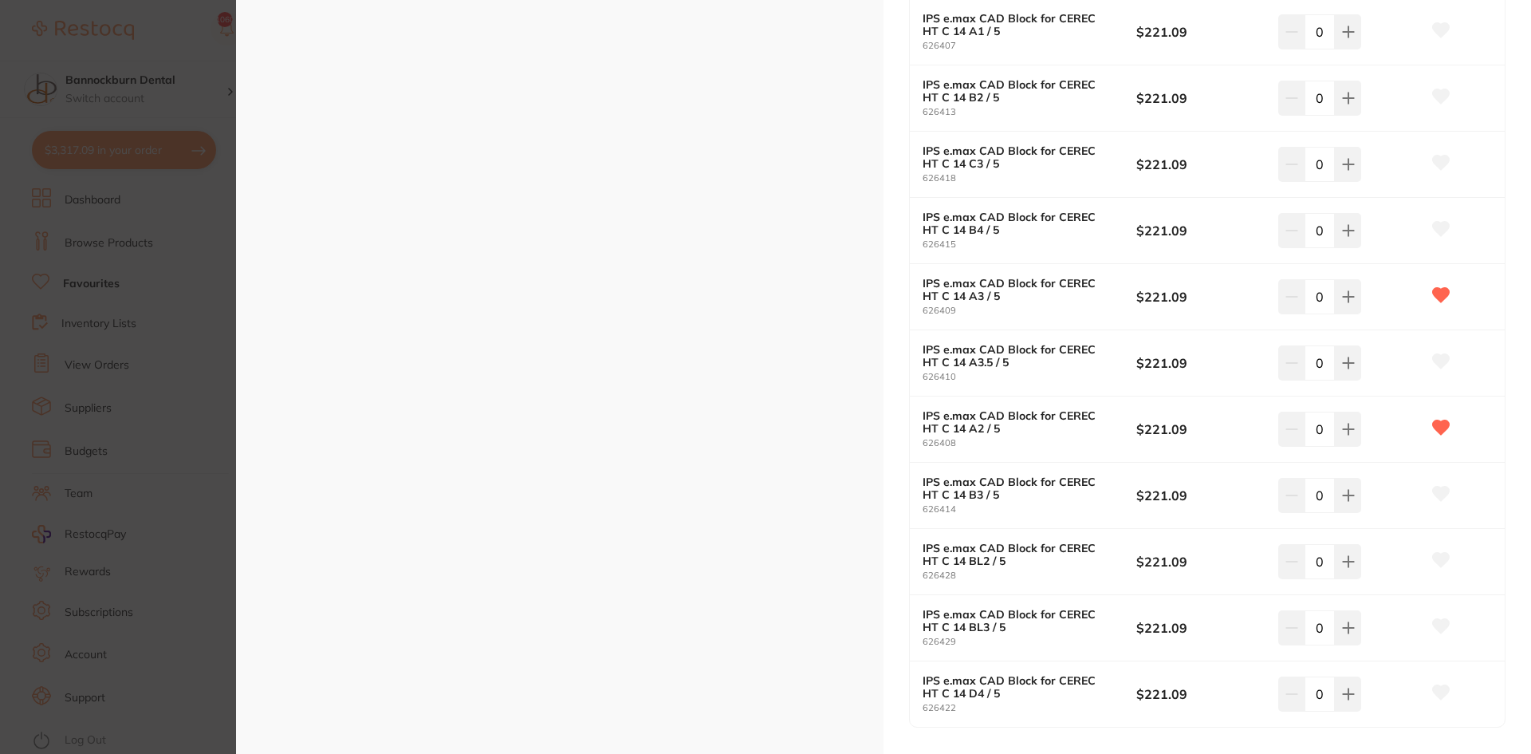
scroll to position [1037, 0]
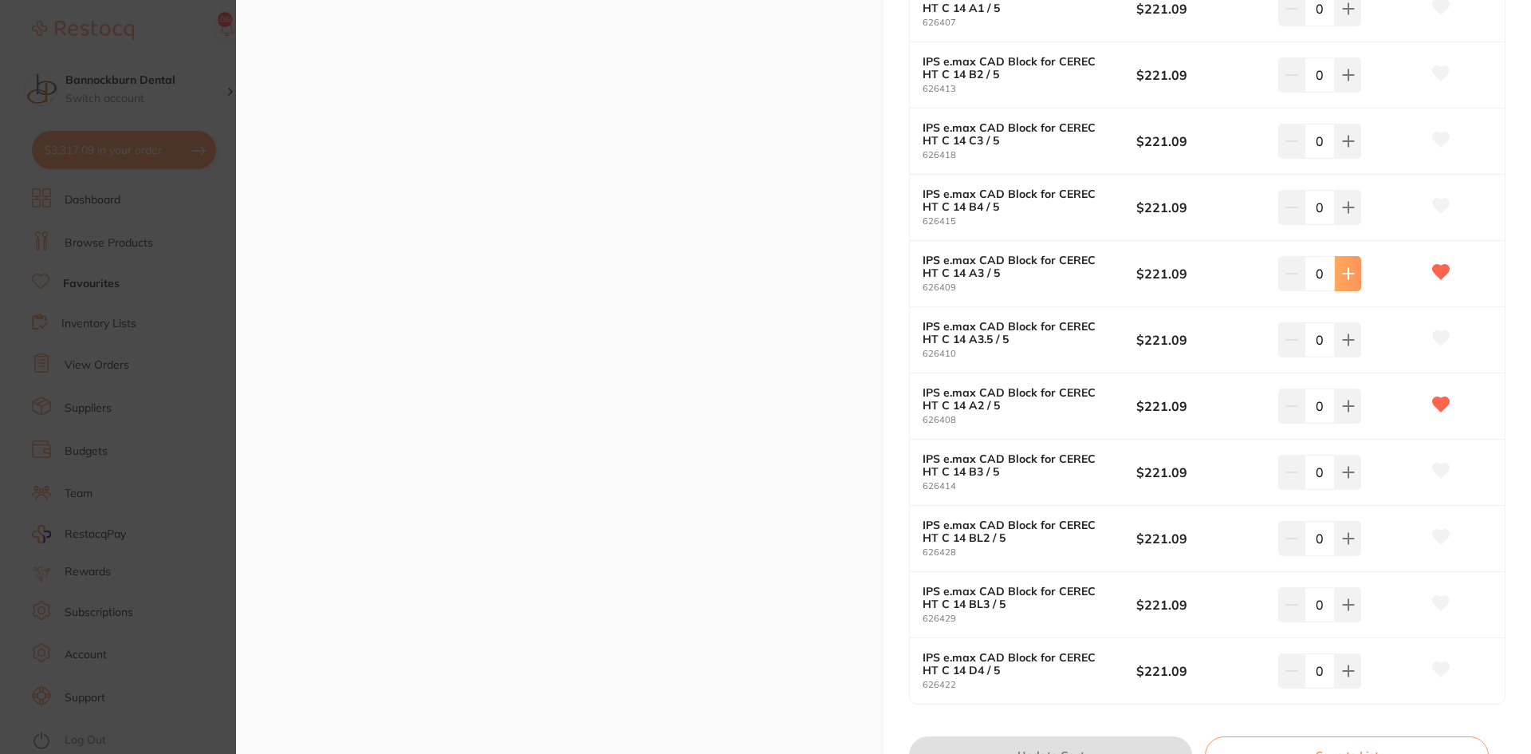
click at [1354, 286] on button at bounding box center [1348, 273] width 26 height 35
type input "1"
click at [1355, 414] on button at bounding box center [1348, 405] width 26 height 35
type input "1"
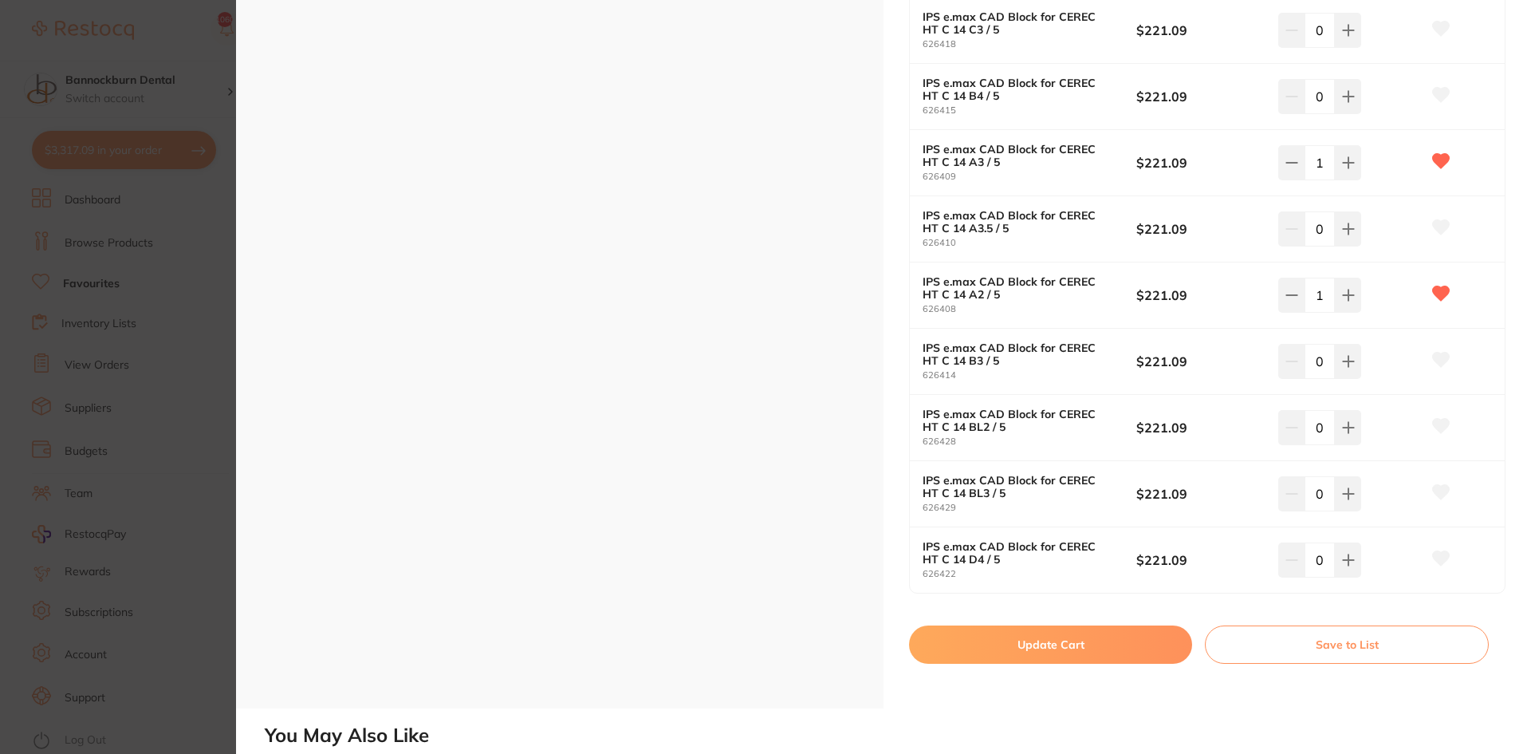
scroll to position [1196, 0]
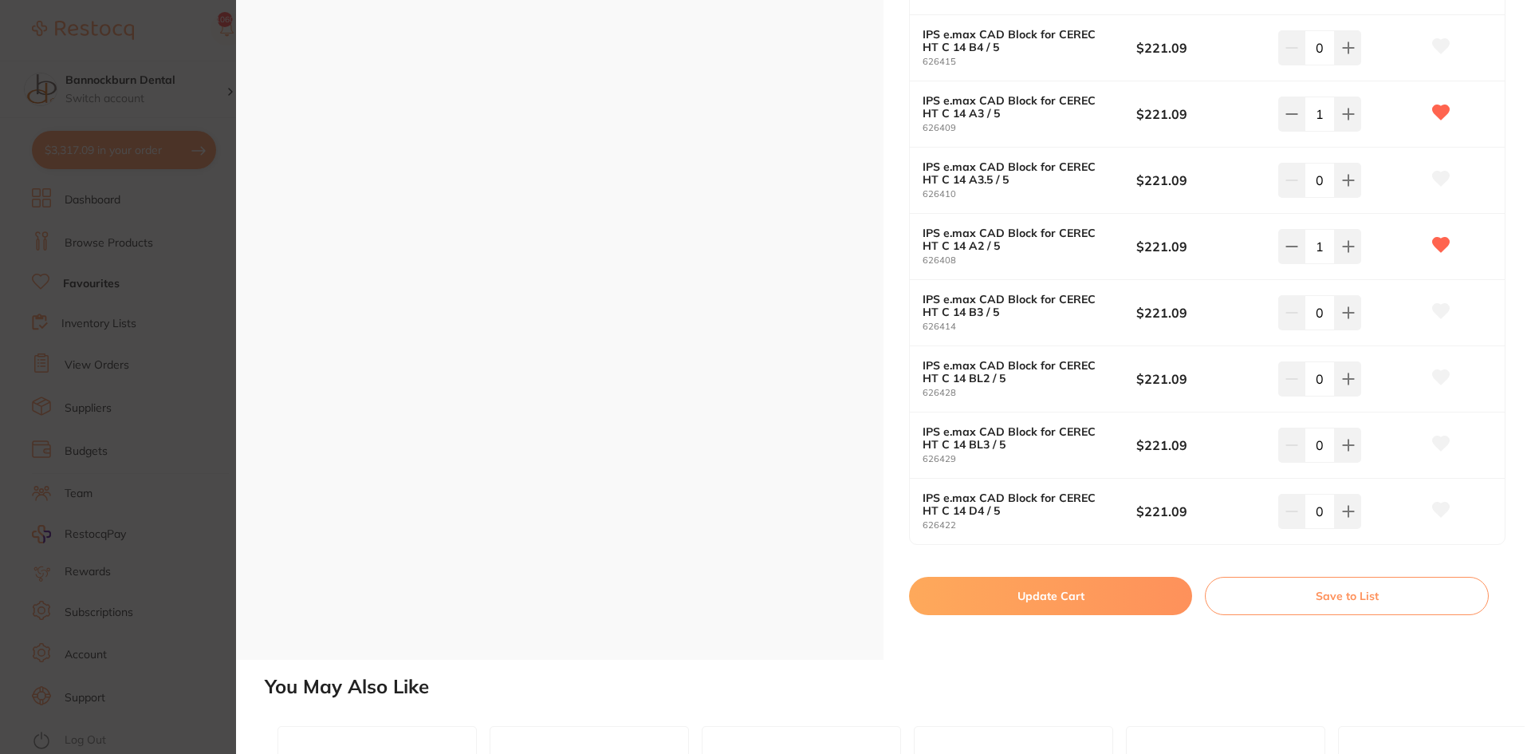
click at [1118, 604] on button "Update Cart" at bounding box center [1050, 596] width 283 height 38
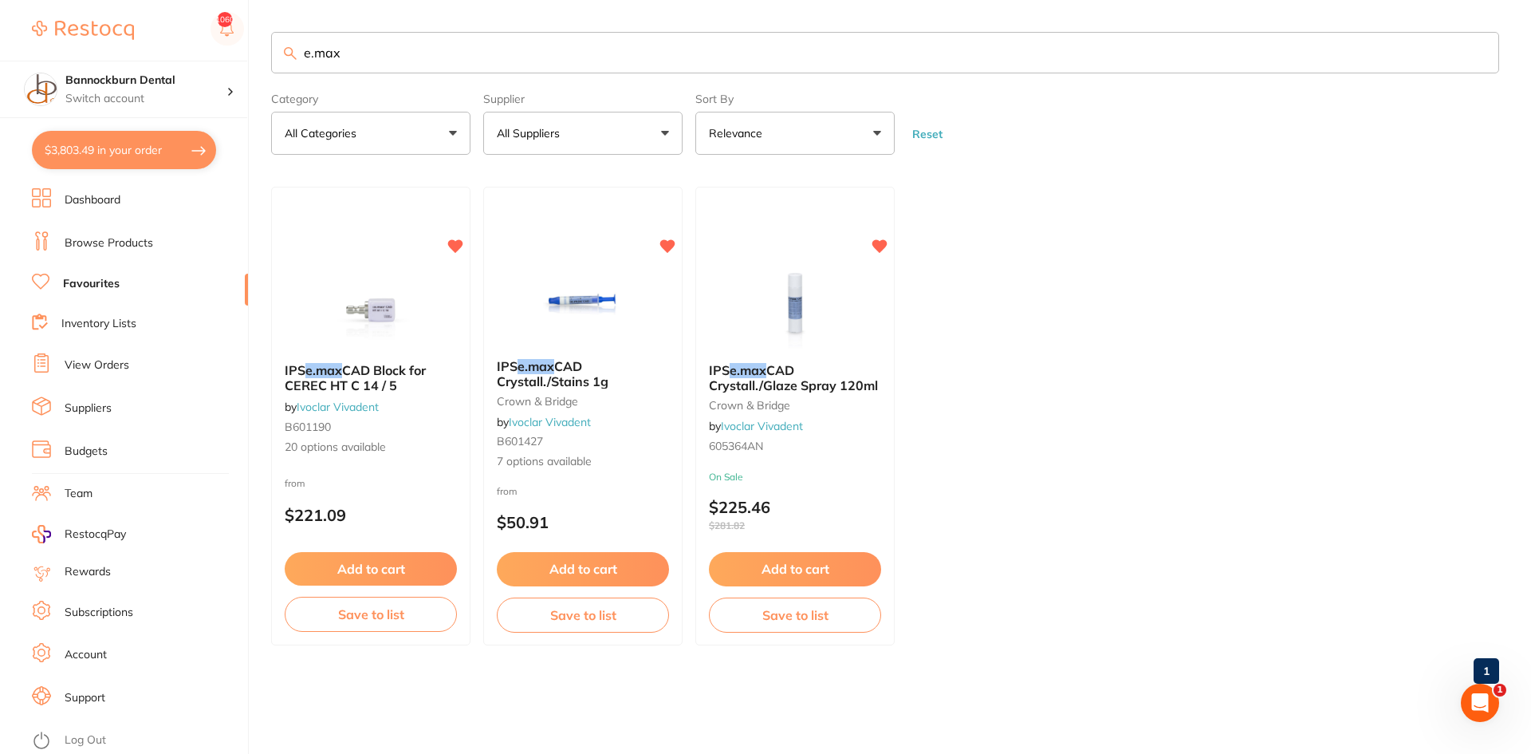
drag, startPoint x: 433, startPoint y: 67, endPoint x: 309, endPoint y: 93, distance: 127.0
click at [309, 93] on section "e.max Category All Categories All Categories crown & bridge Clear Category fals…" at bounding box center [885, 93] width 1228 height 123
type input "e"
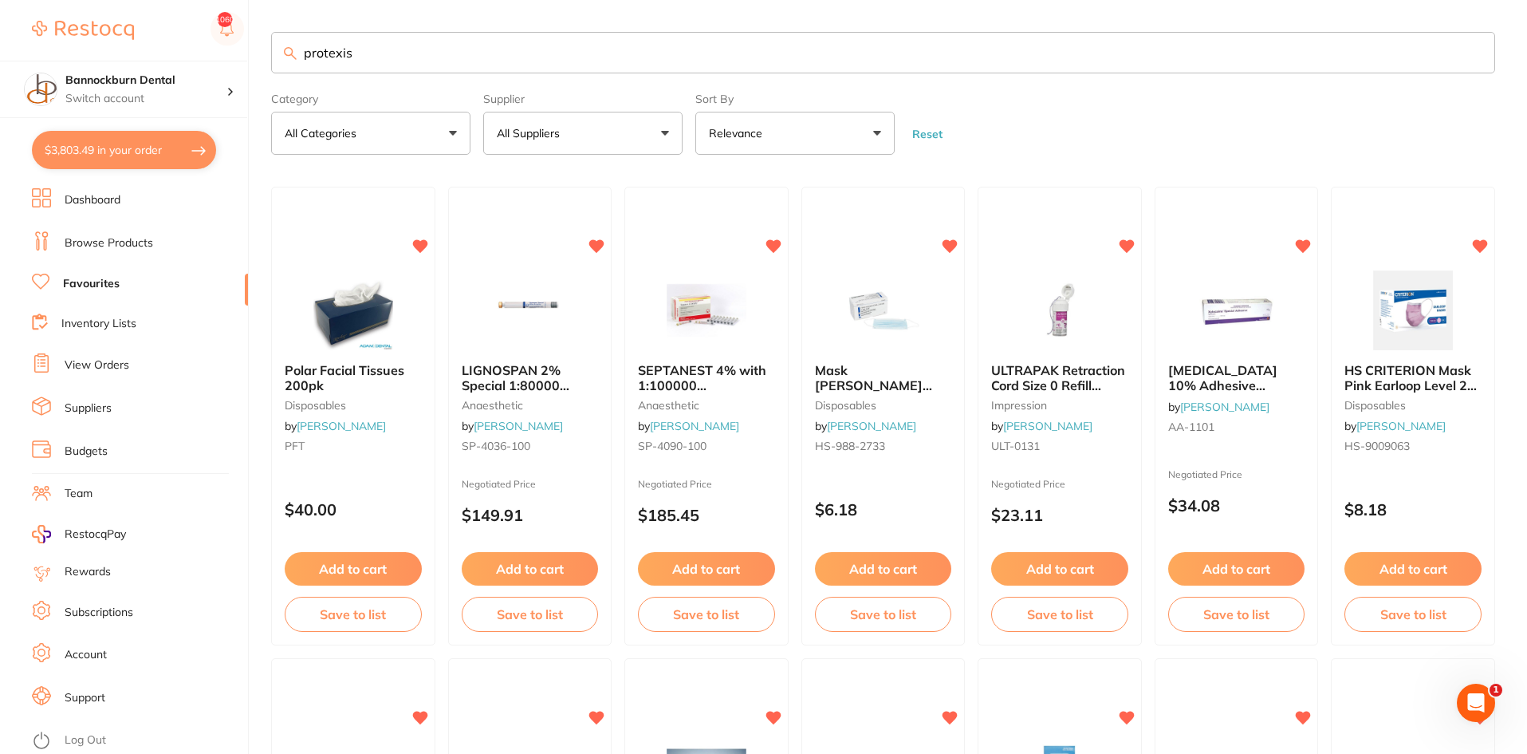
type input "protexis"
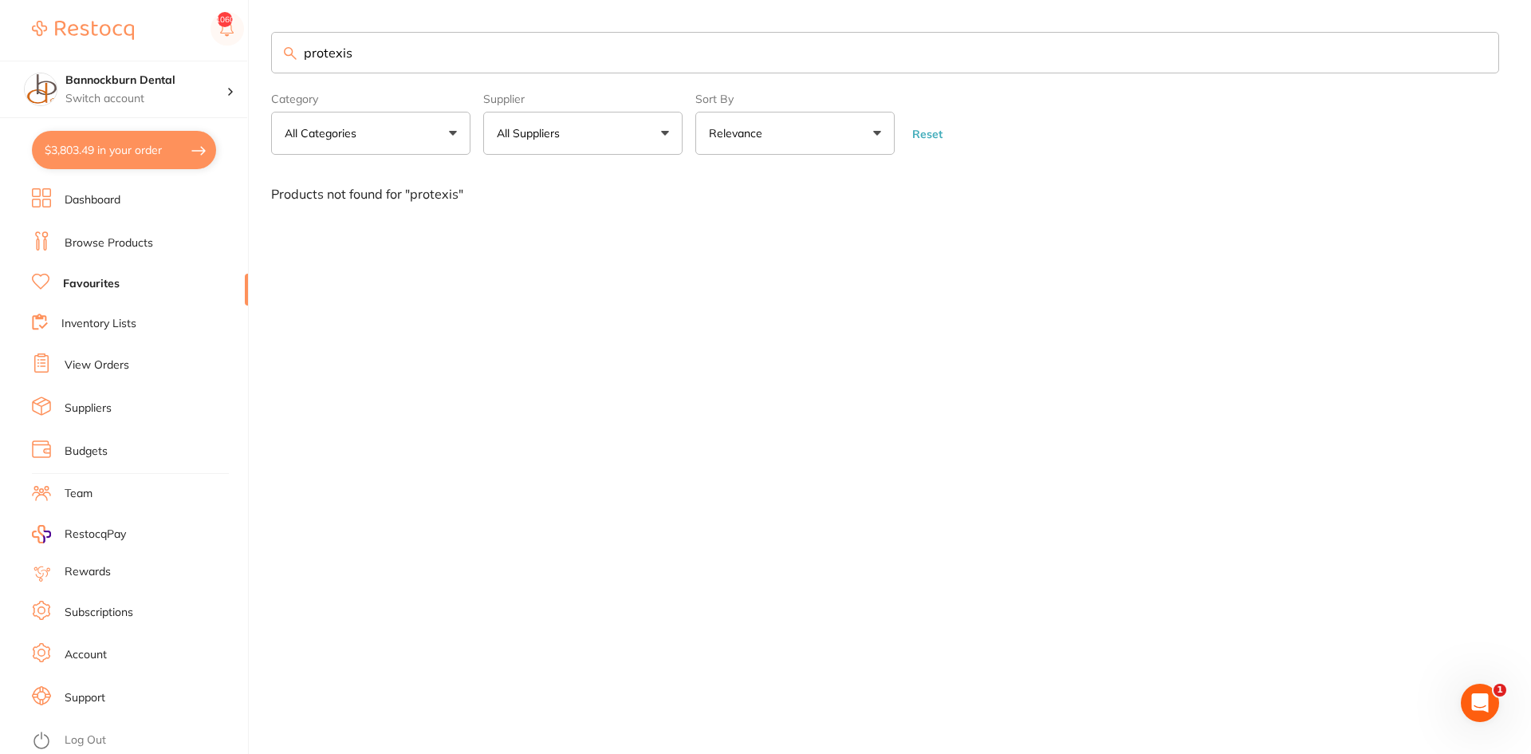
click at [144, 240] on link "Browse Products" at bounding box center [109, 243] width 89 height 16
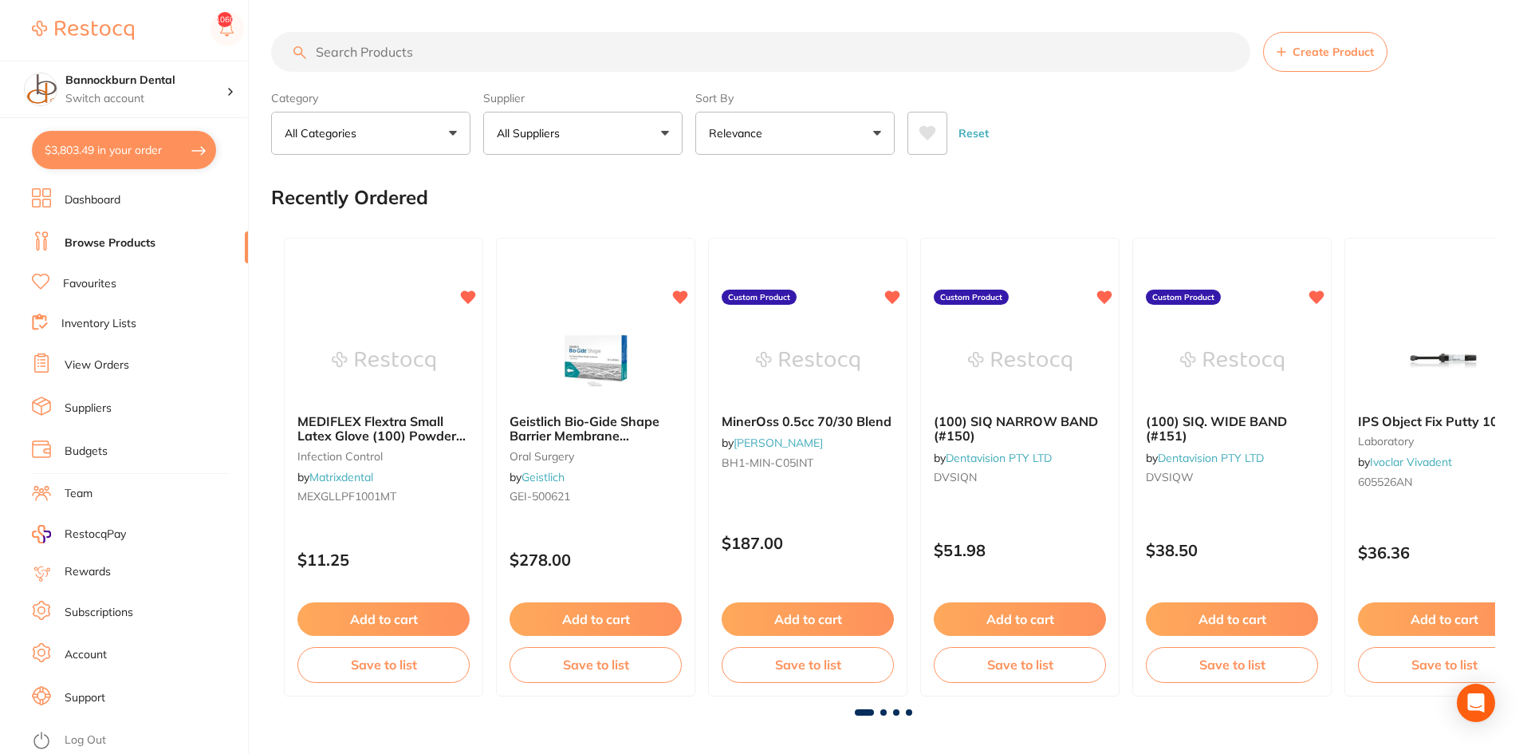
click at [363, 55] on input "search" at bounding box center [761, 52] width 980 height 40
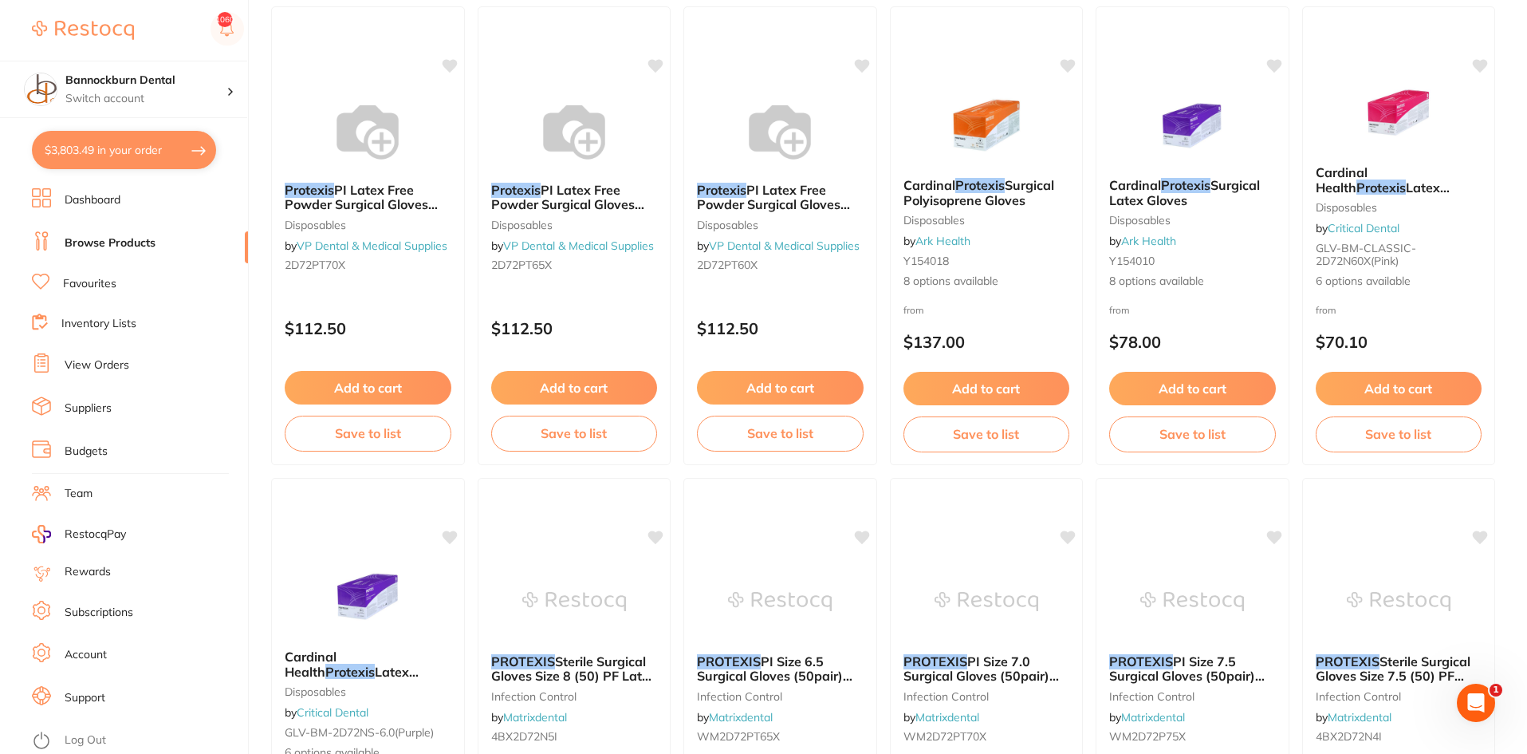
scroll to position [1595, 0]
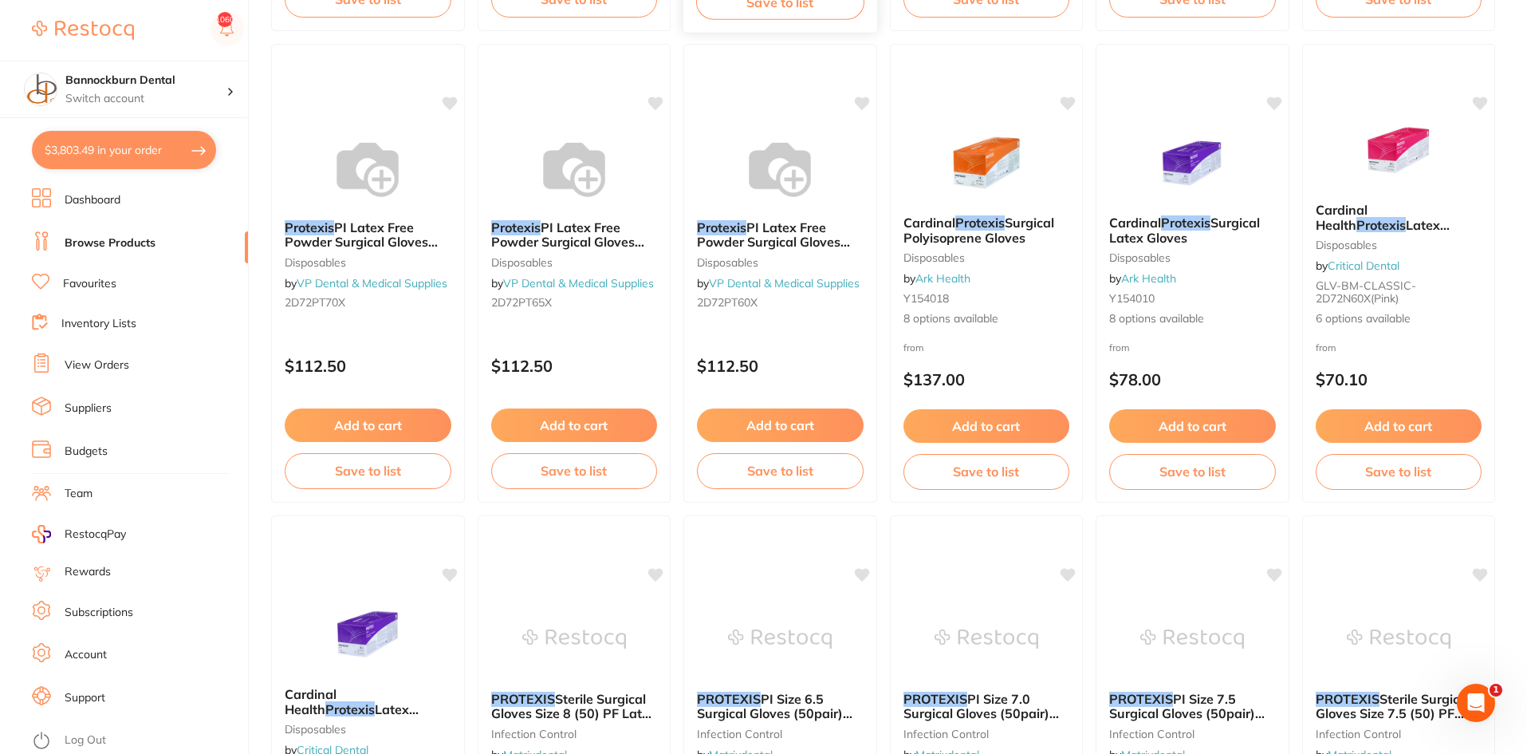
type input "protexis"
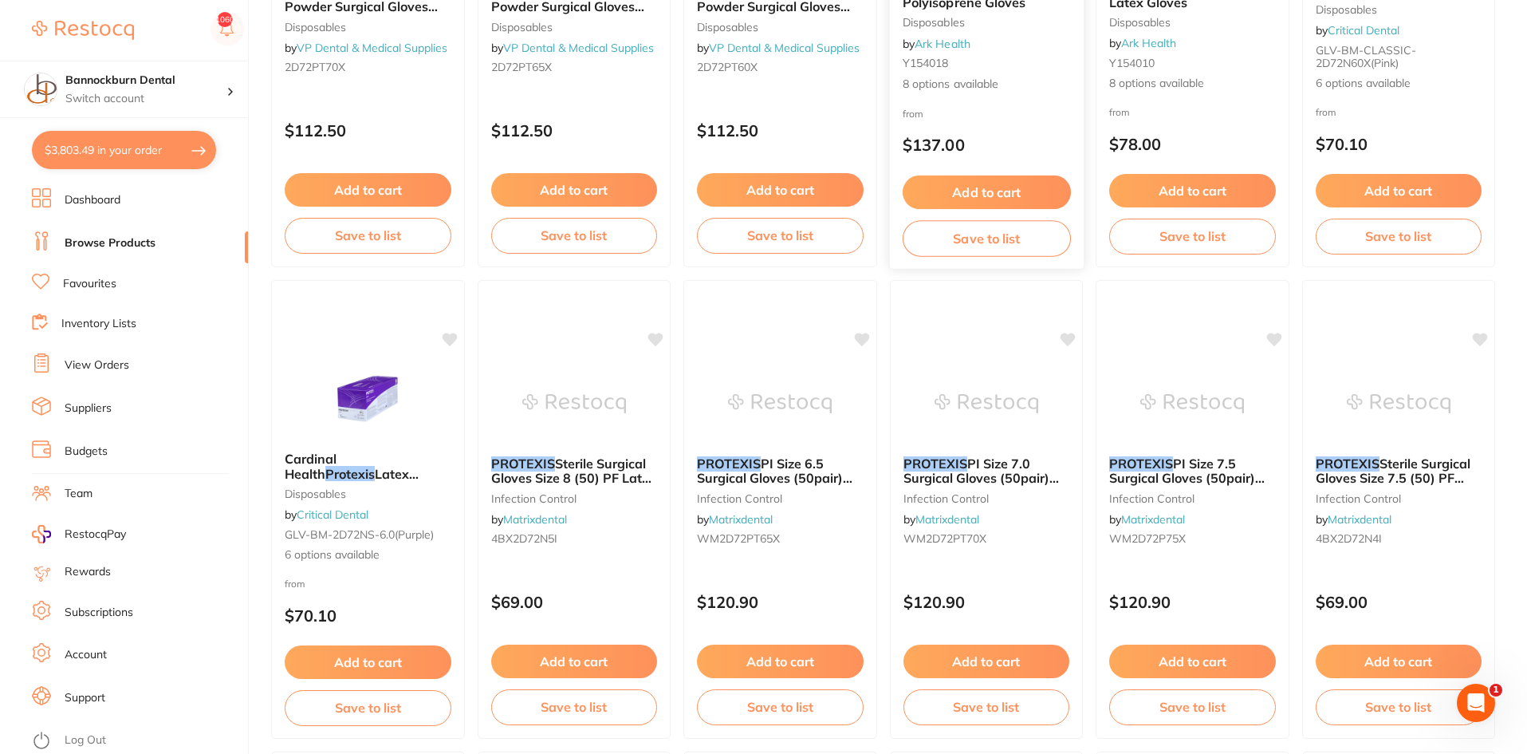
scroll to position [1914, 0]
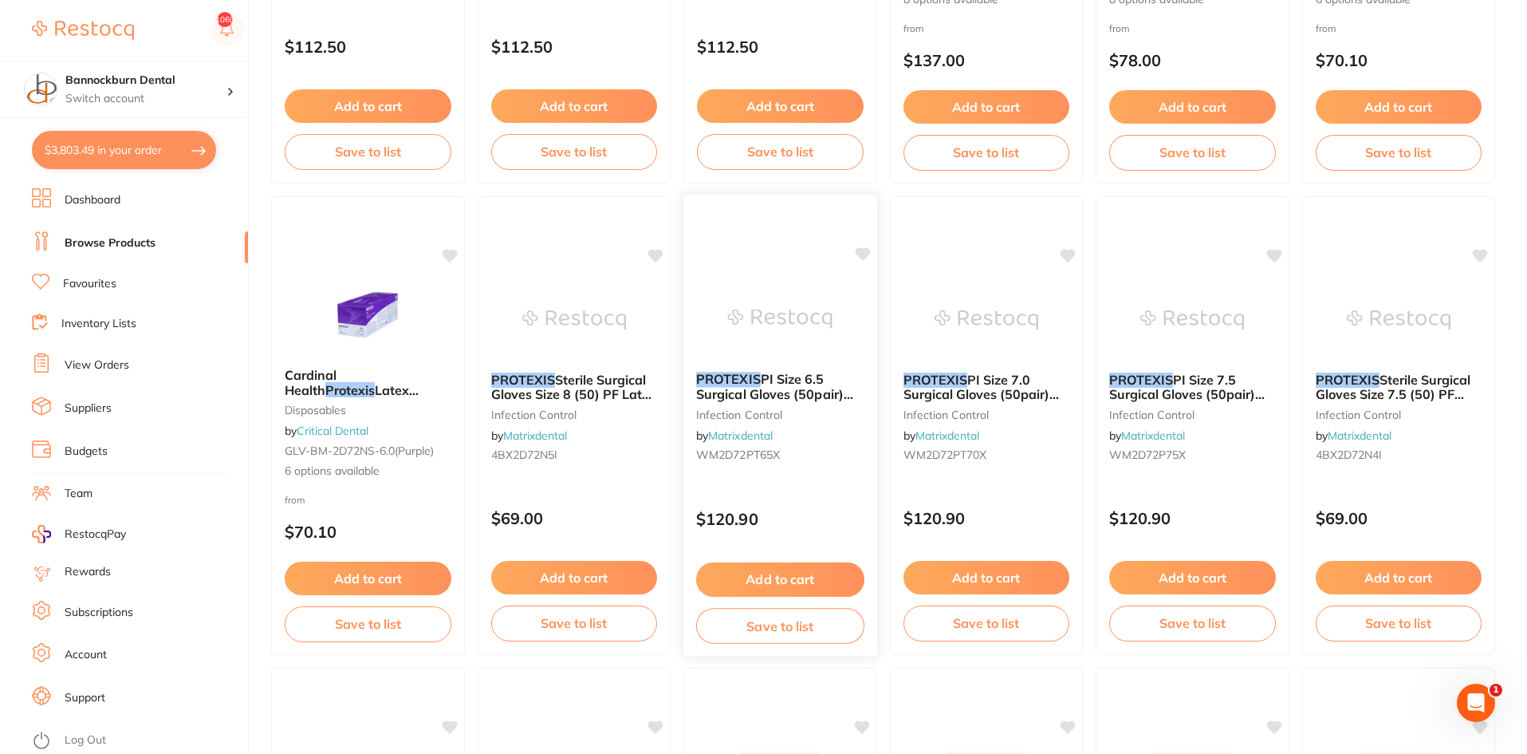
click at [784, 380] on span "PI Size 6.5 Surgical Gloves (50pair) Latex Free" at bounding box center [774, 393] width 157 height 45
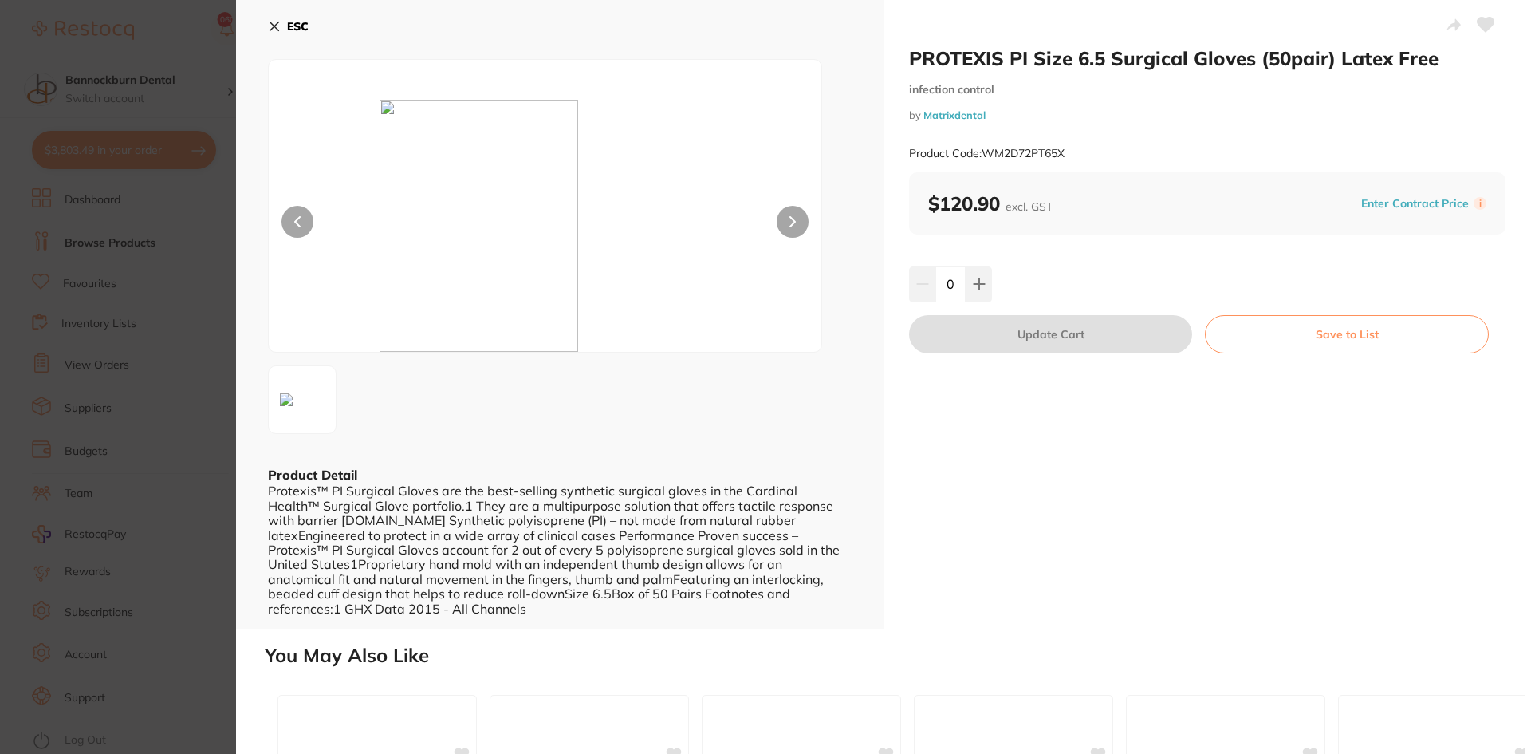
click at [1035, 152] on small "Product Code: WM2D72PT65X" at bounding box center [987, 154] width 156 height 14
copy small "WM2D72PT65X"
click at [979, 290] on icon at bounding box center [979, 284] width 13 height 13
type input "1"
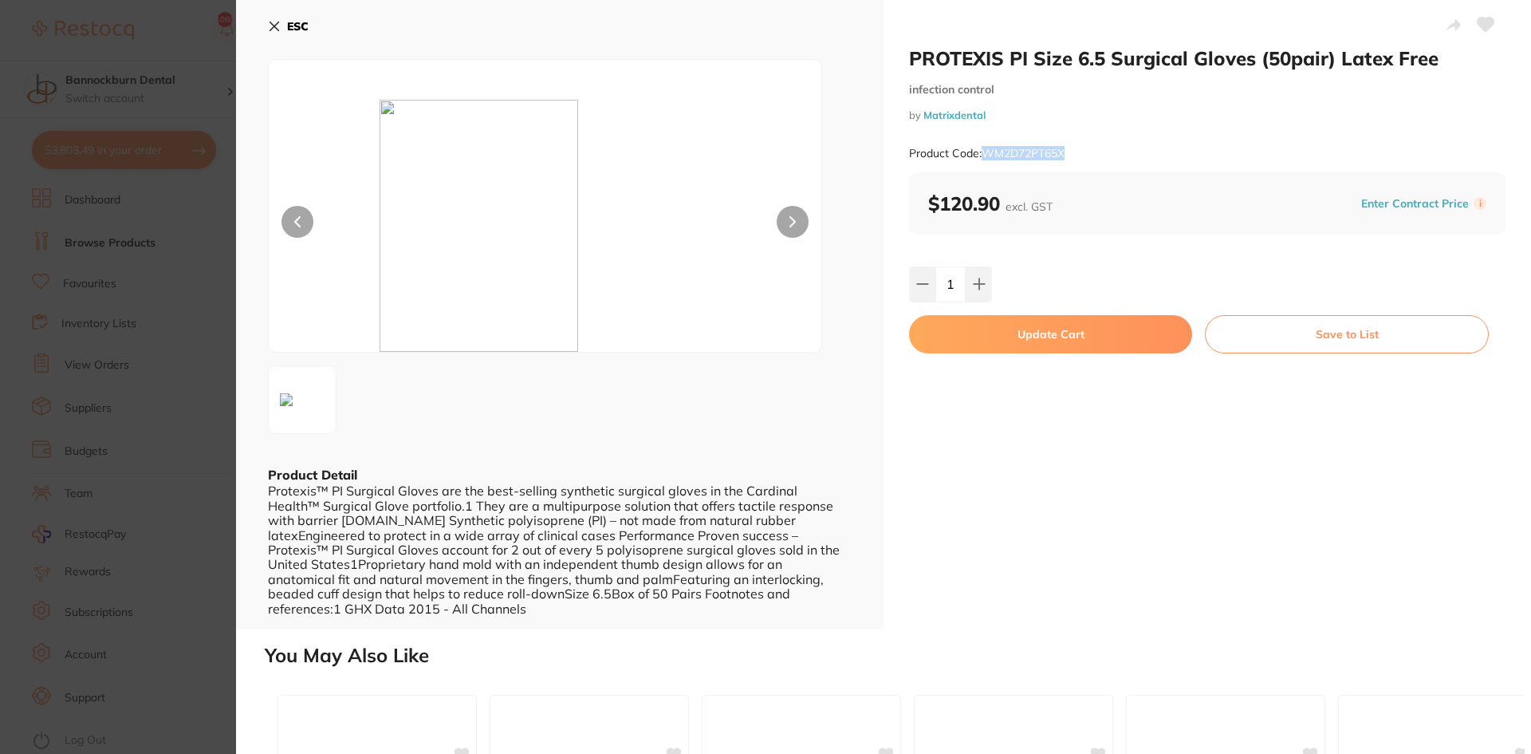
click at [1478, 28] on icon at bounding box center [1486, 25] width 17 height 14
click at [1386, 333] on button "Save to List" at bounding box center [1347, 334] width 284 height 38
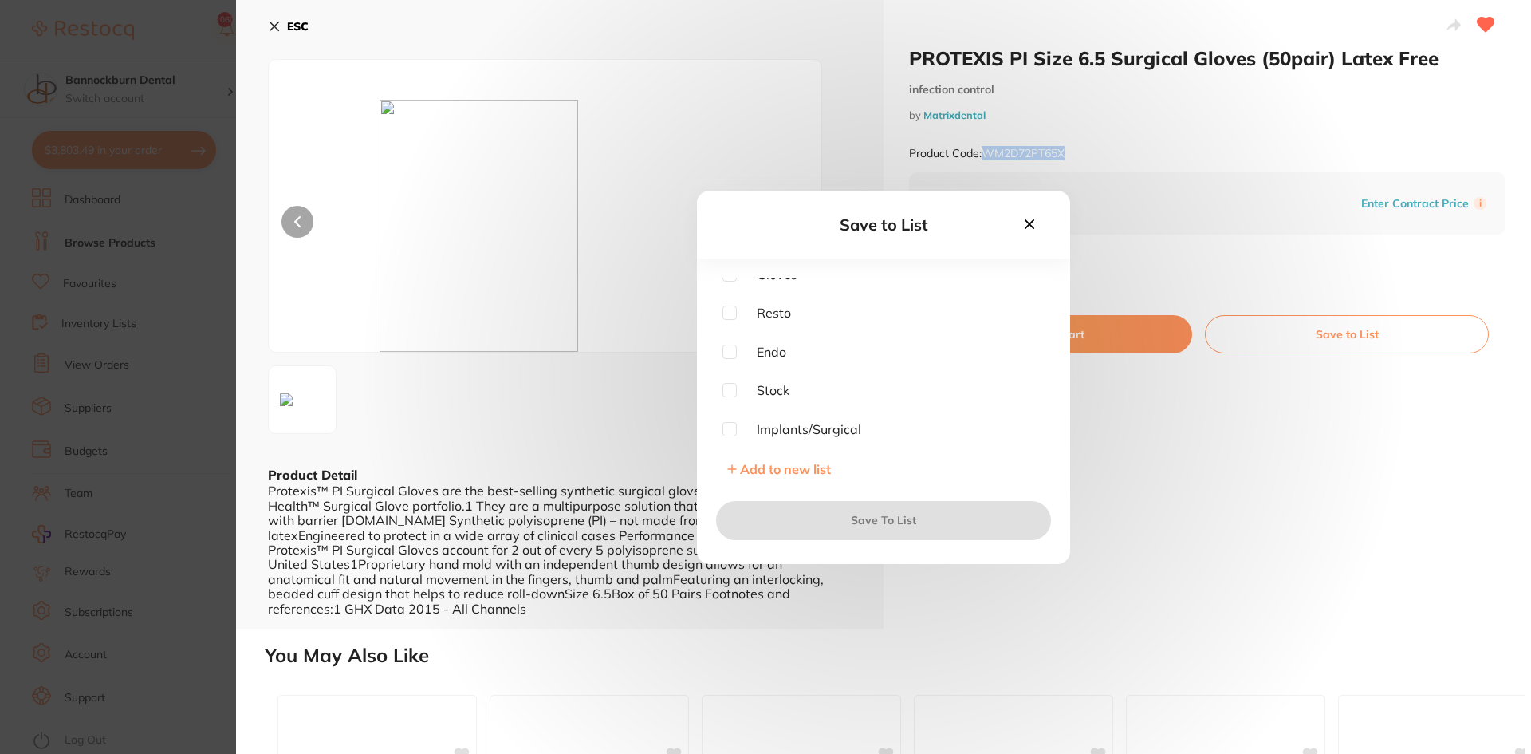
scroll to position [359, 0]
click at [731, 428] on input "checkbox" at bounding box center [730, 427] width 14 height 14
checkbox input "true"
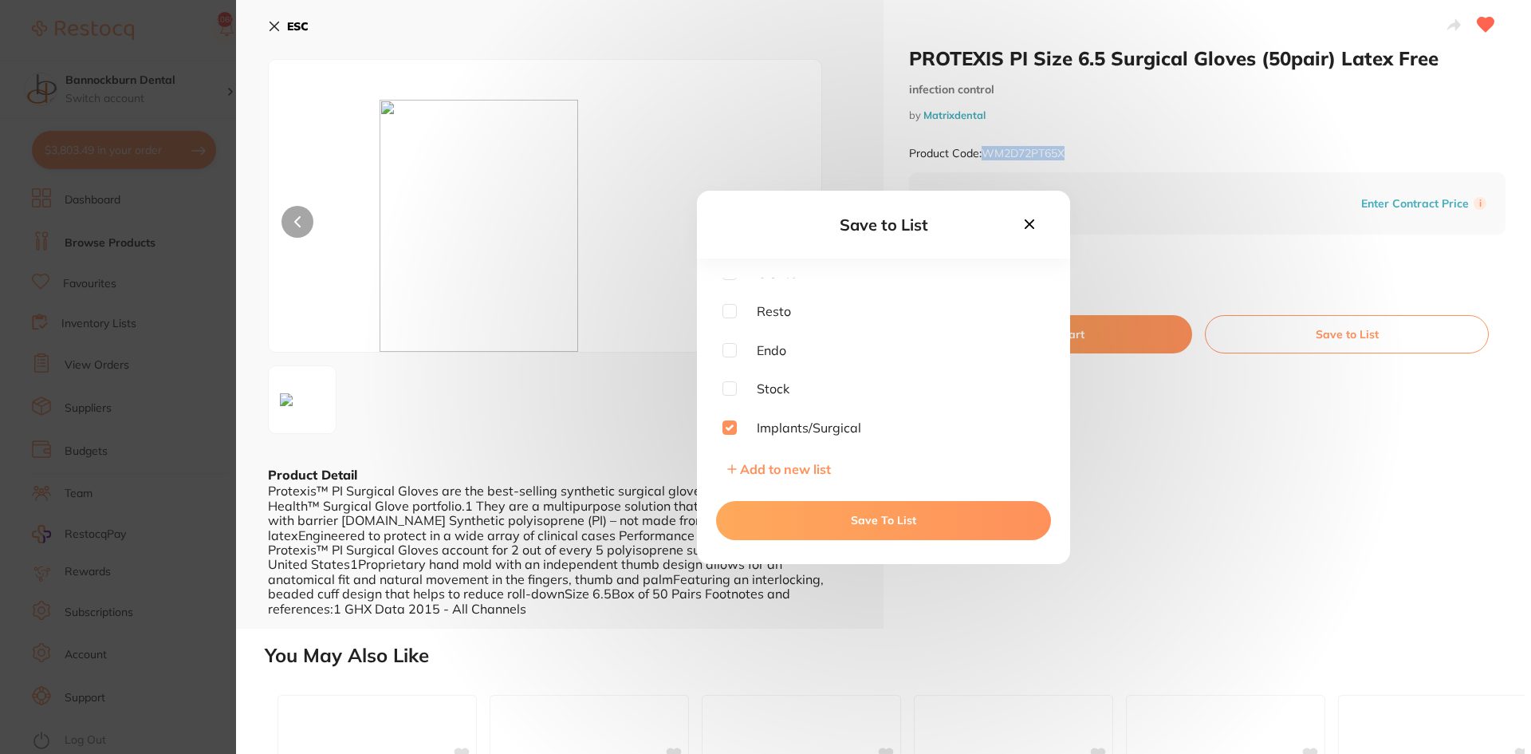
click at [854, 518] on button "Save To List" at bounding box center [883, 520] width 335 height 38
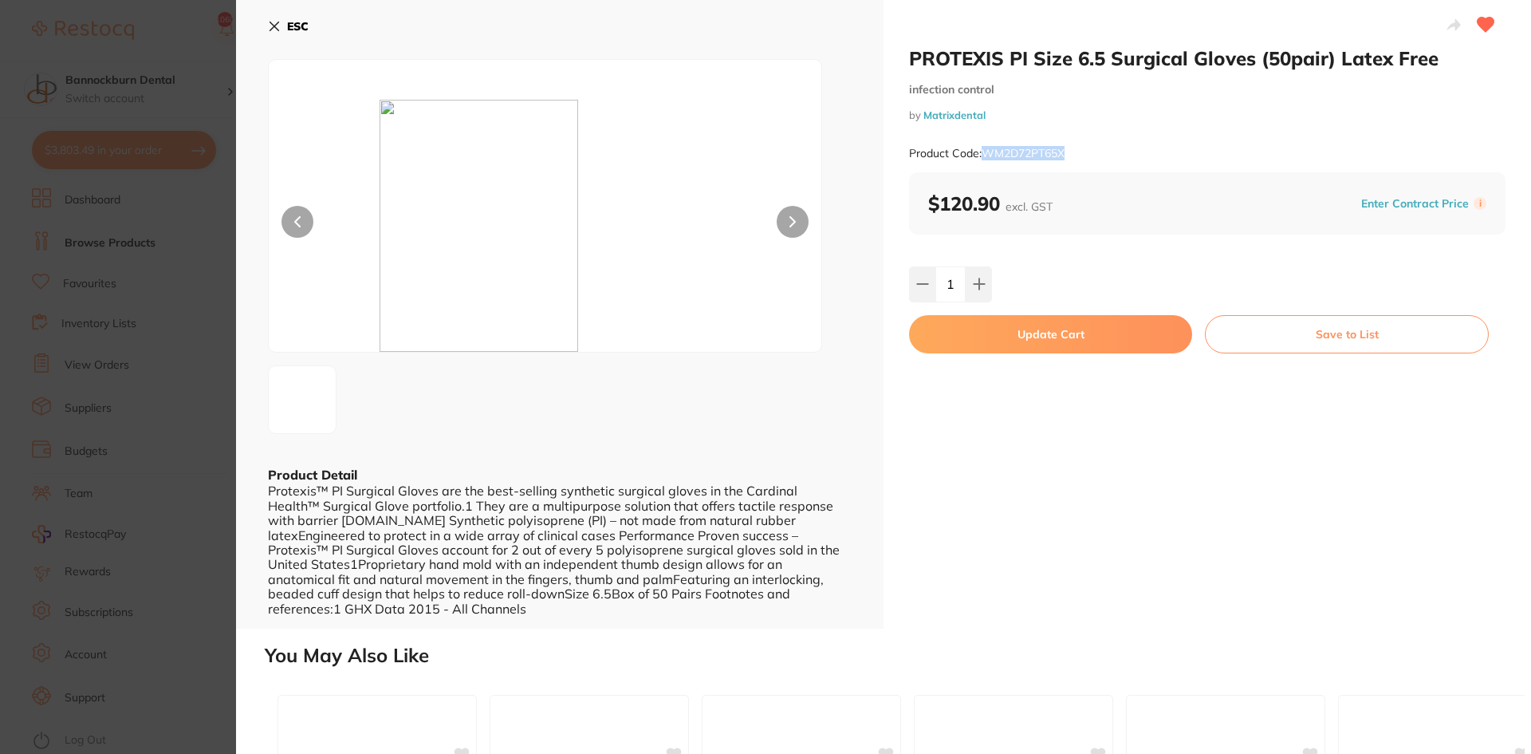
scroll to position [0, 0]
click at [1058, 338] on button "Update Cart" at bounding box center [1050, 334] width 283 height 38
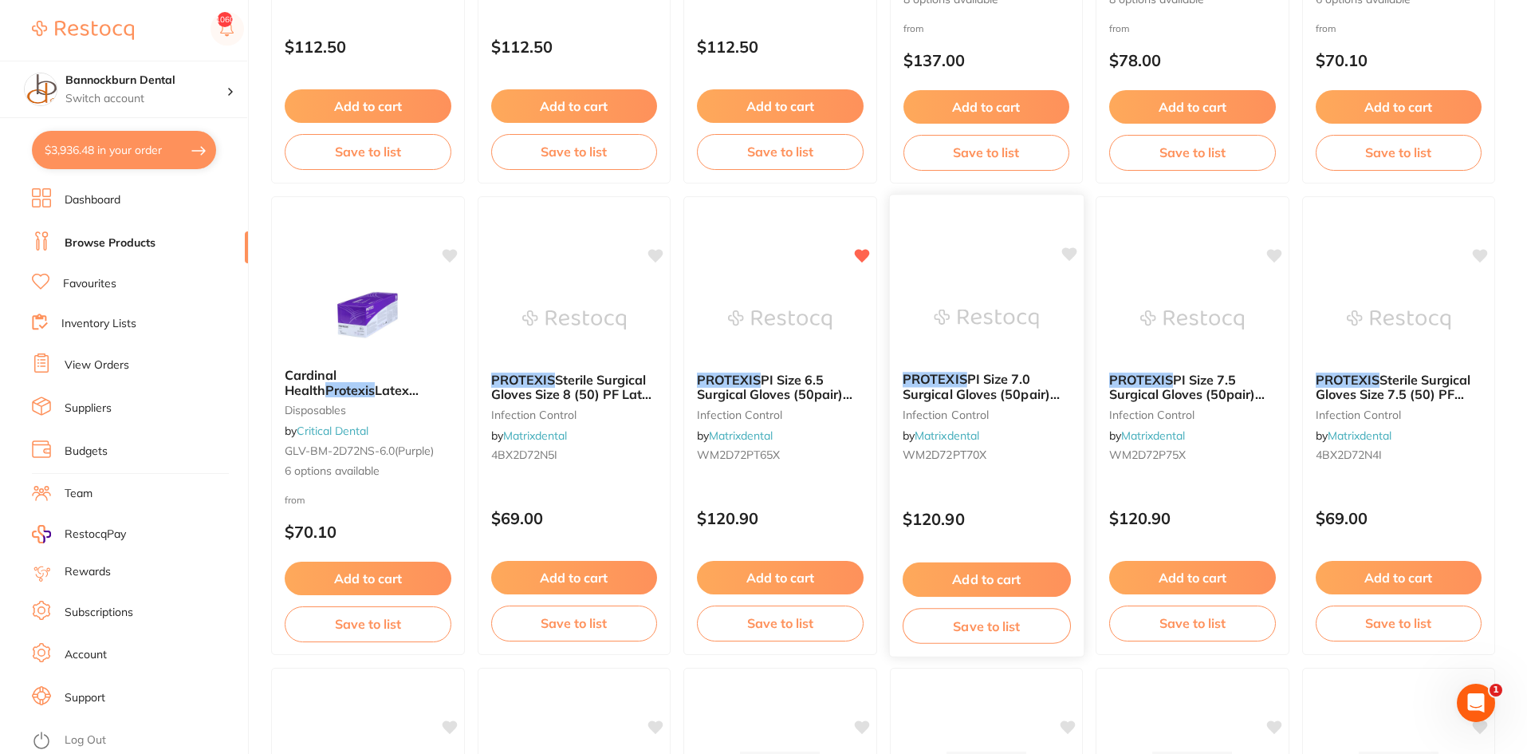
click at [1070, 254] on icon at bounding box center [1069, 254] width 15 height 14
click at [1027, 633] on button "Save to list" at bounding box center [986, 626] width 168 height 36
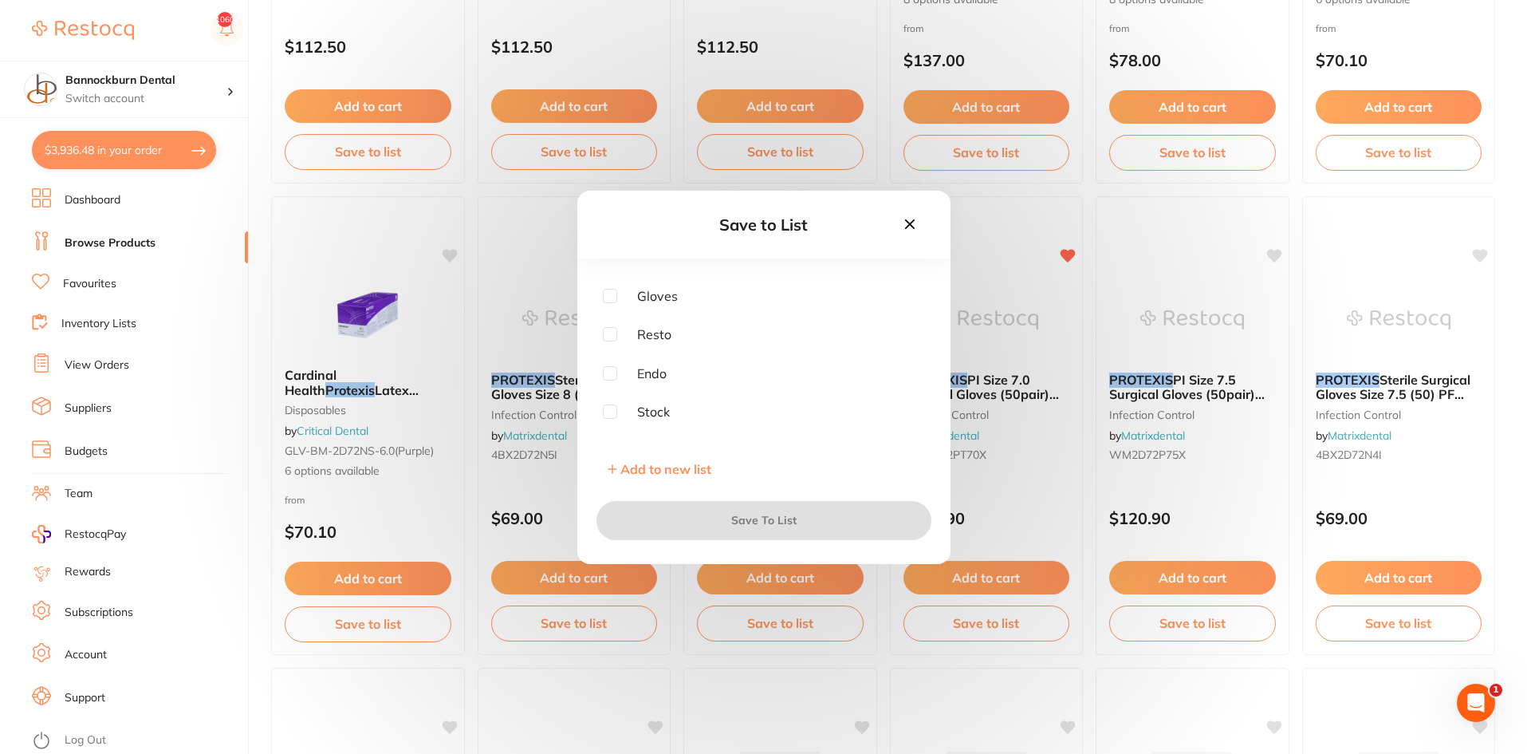
scroll to position [359, 0]
click at [607, 431] on input "checkbox" at bounding box center [610, 427] width 14 height 14
checkbox input "true"
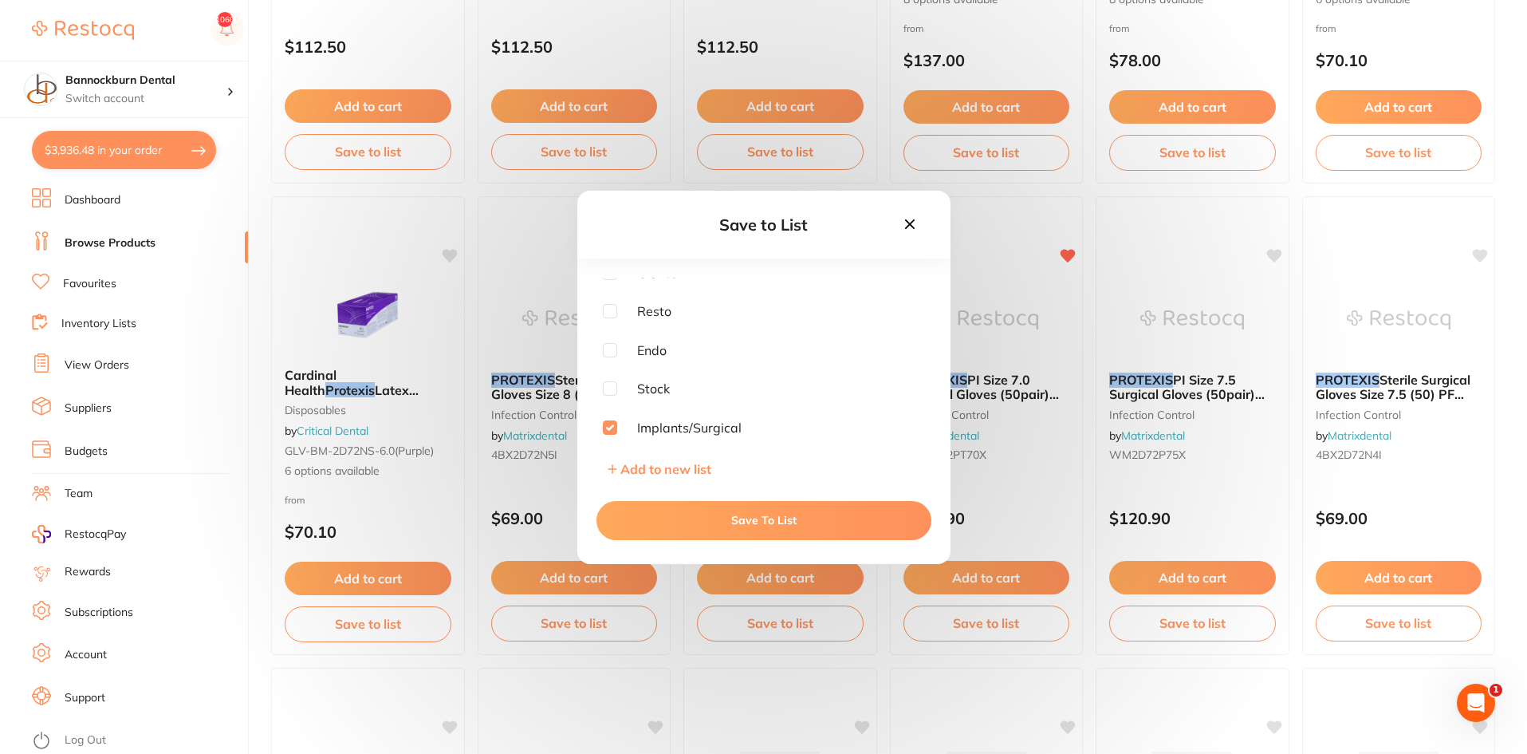
click at [764, 522] on button "Save To List" at bounding box center [764, 520] width 335 height 38
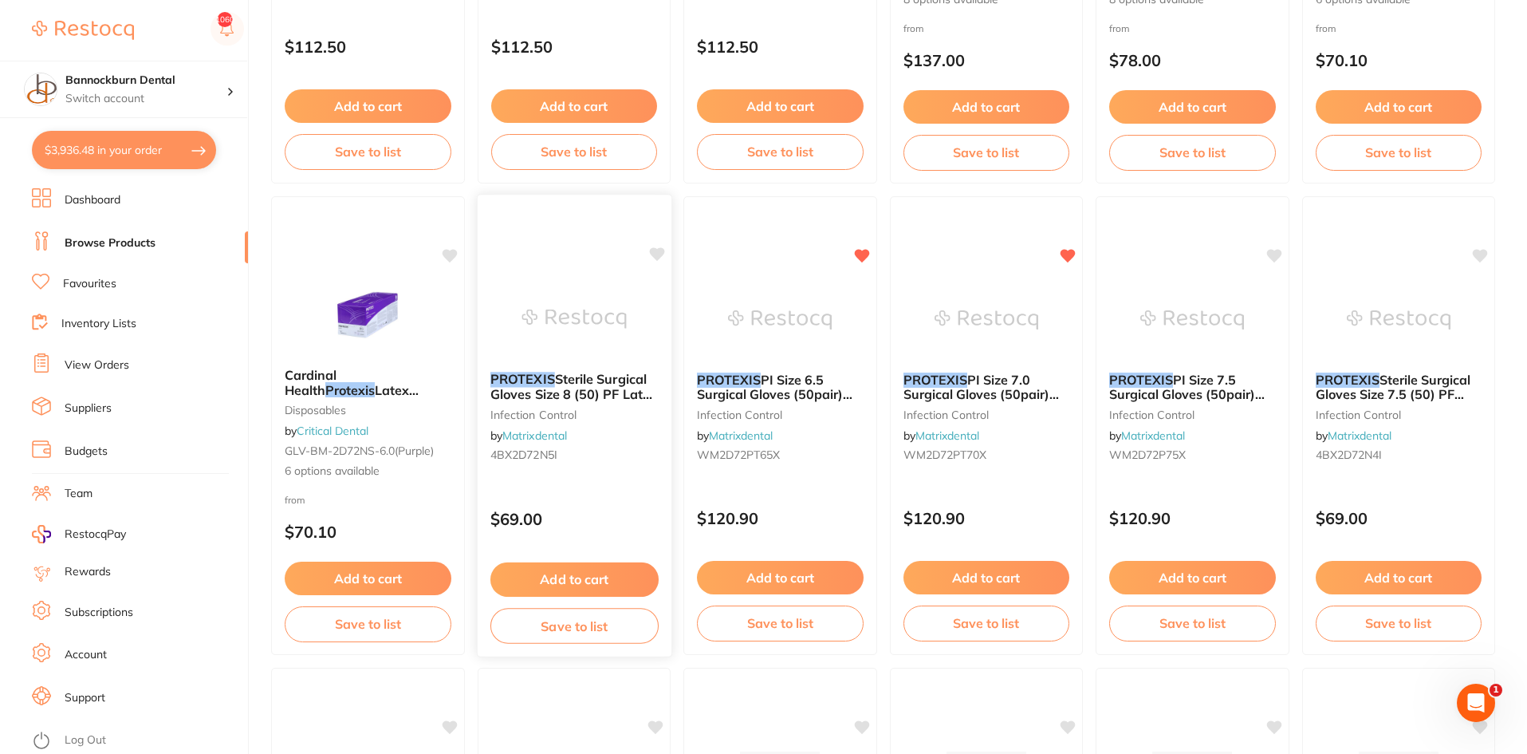
click at [657, 248] on icon at bounding box center [656, 254] width 16 height 16
click at [627, 625] on button "Save to list" at bounding box center [574, 626] width 168 height 36
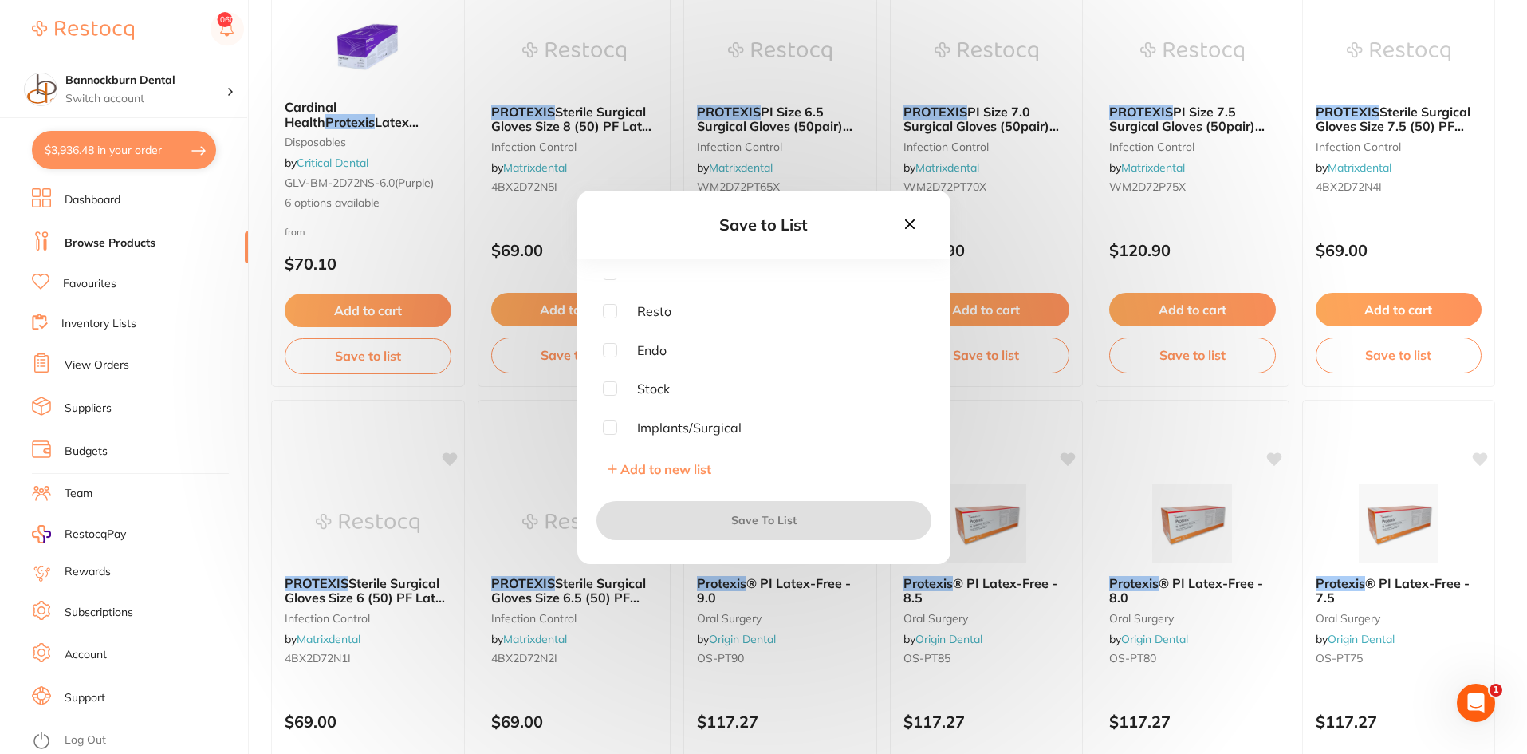
scroll to position [2233, 0]
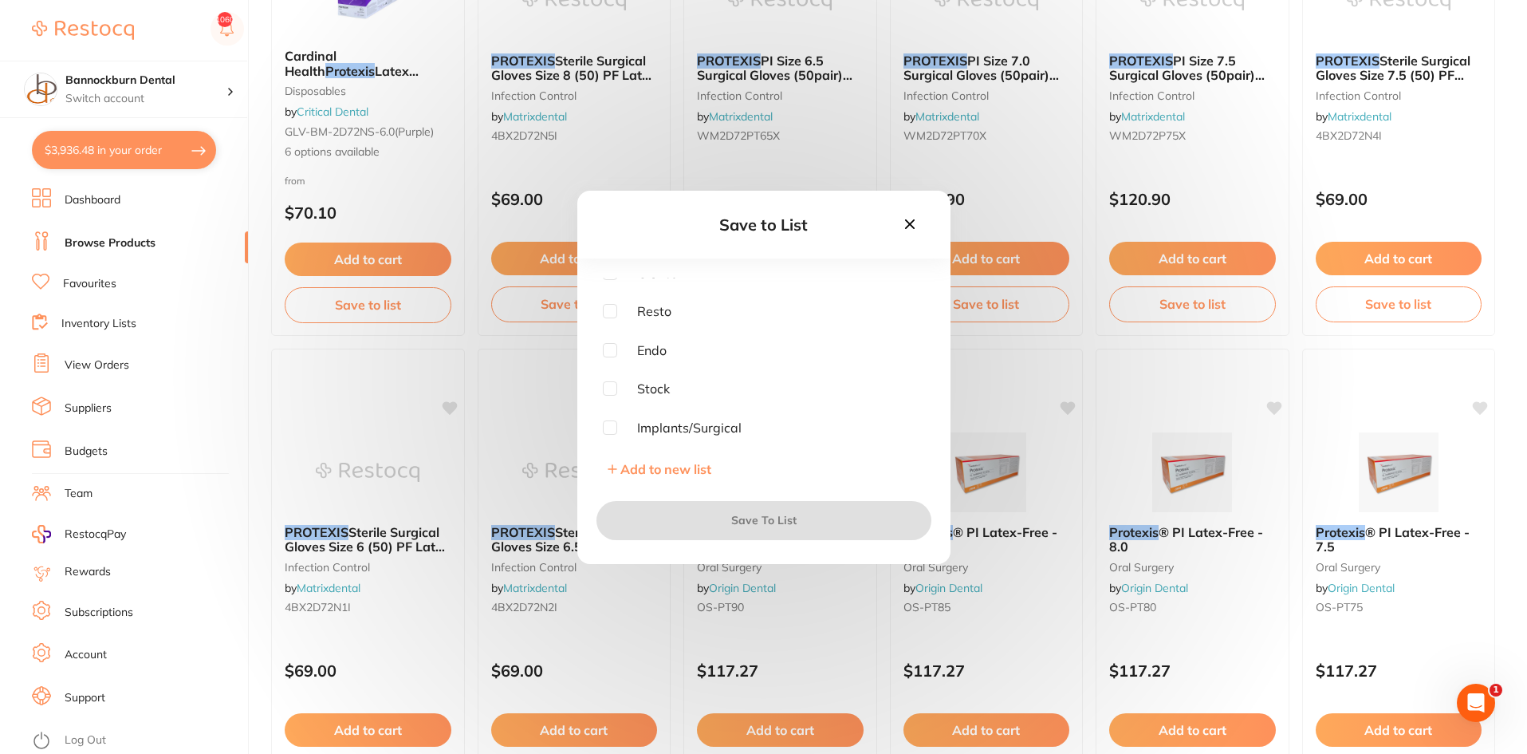
click at [616, 432] on input "checkbox" at bounding box center [610, 427] width 14 height 14
checkbox input "true"
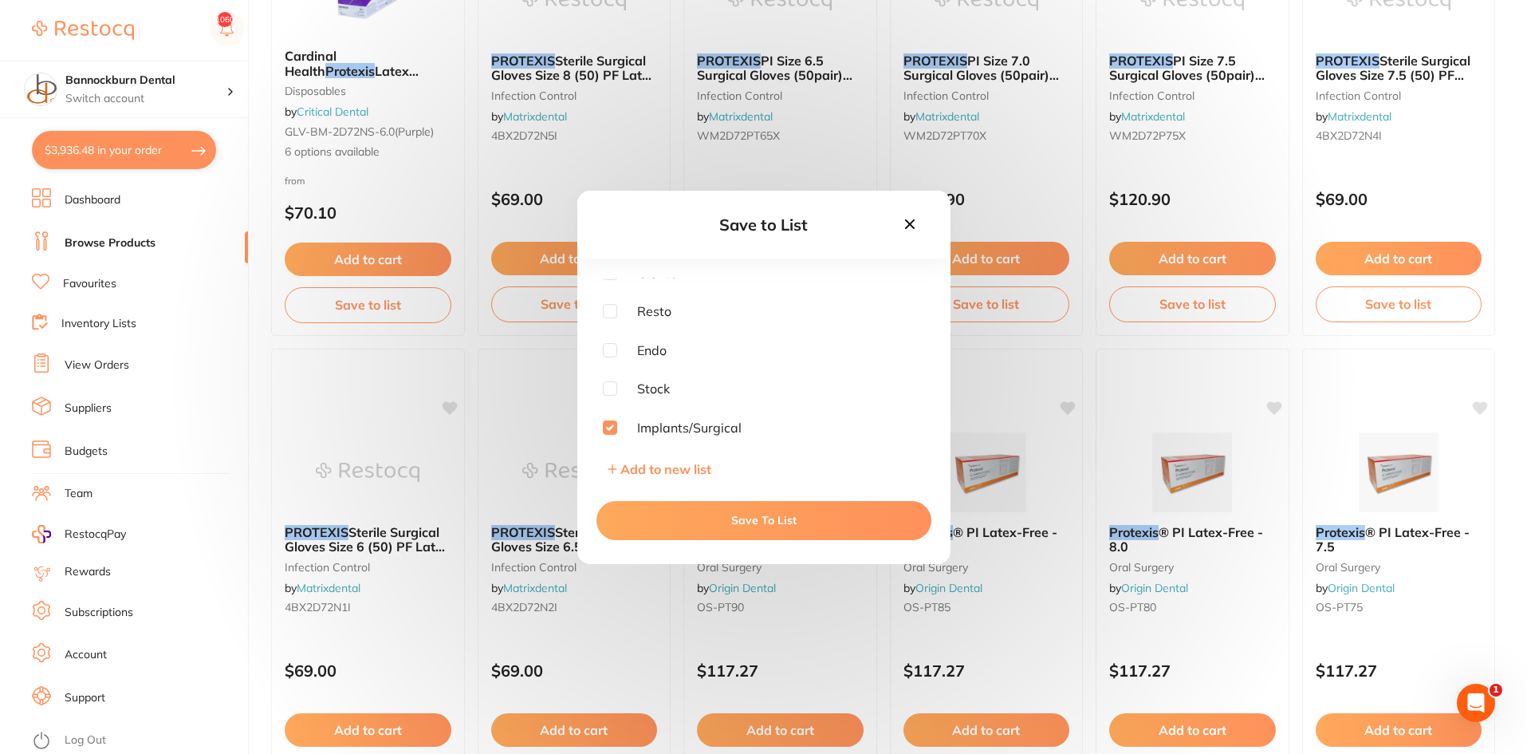
click at [738, 513] on button "Save To List" at bounding box center [764, 520] width 335 height 38
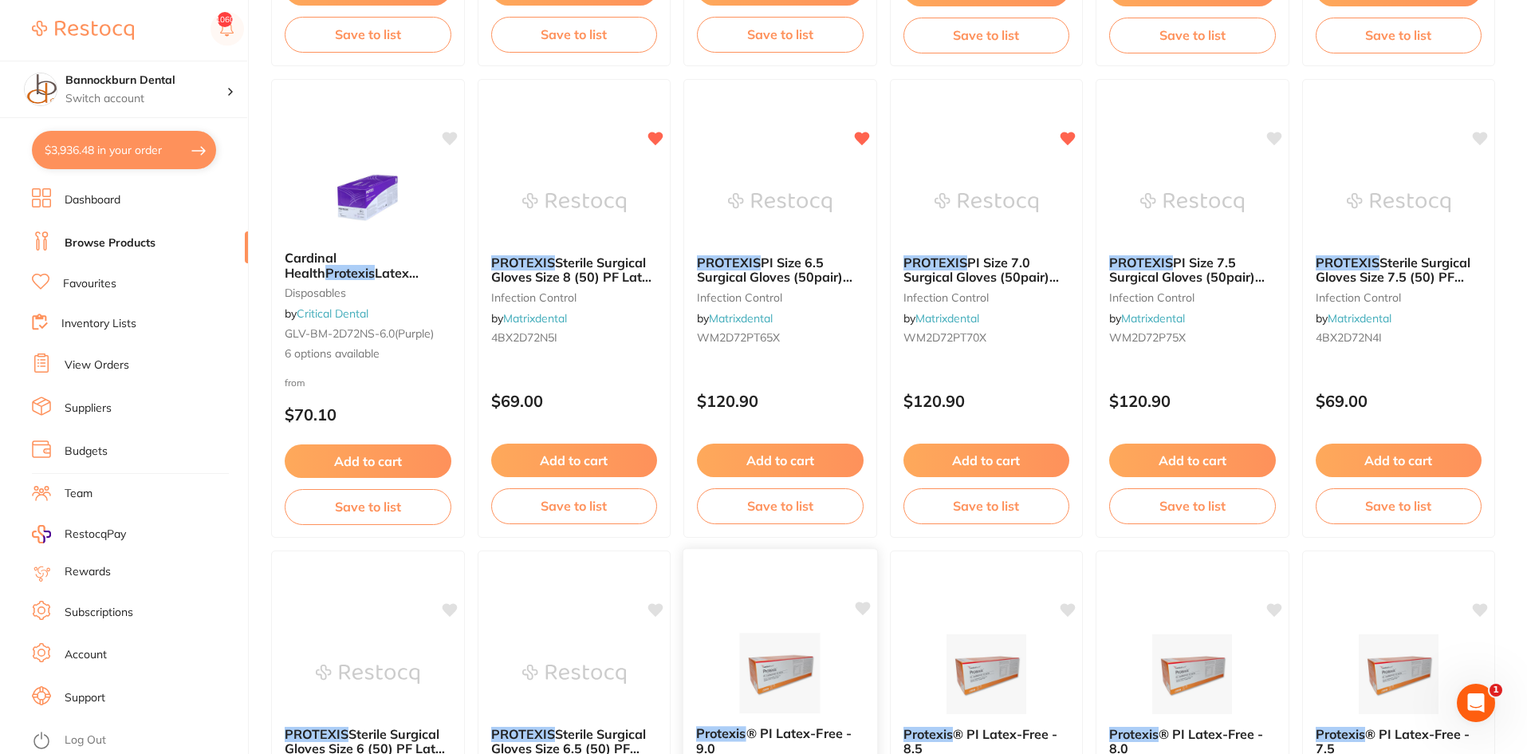
scroll to position [1994, 0]
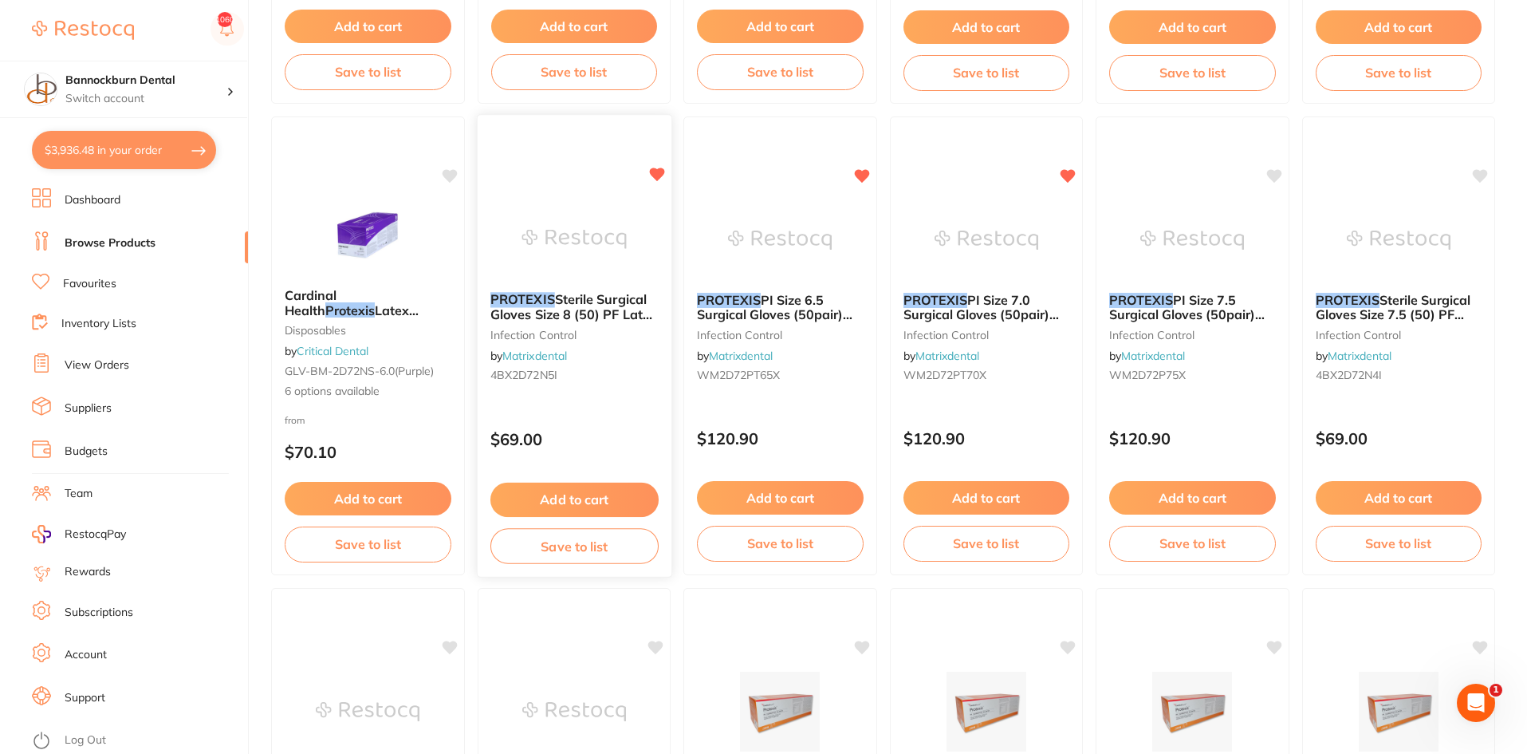
click at [621, 497] on button "Add to cart" at bounding box center [574, 500] width 168 height 34
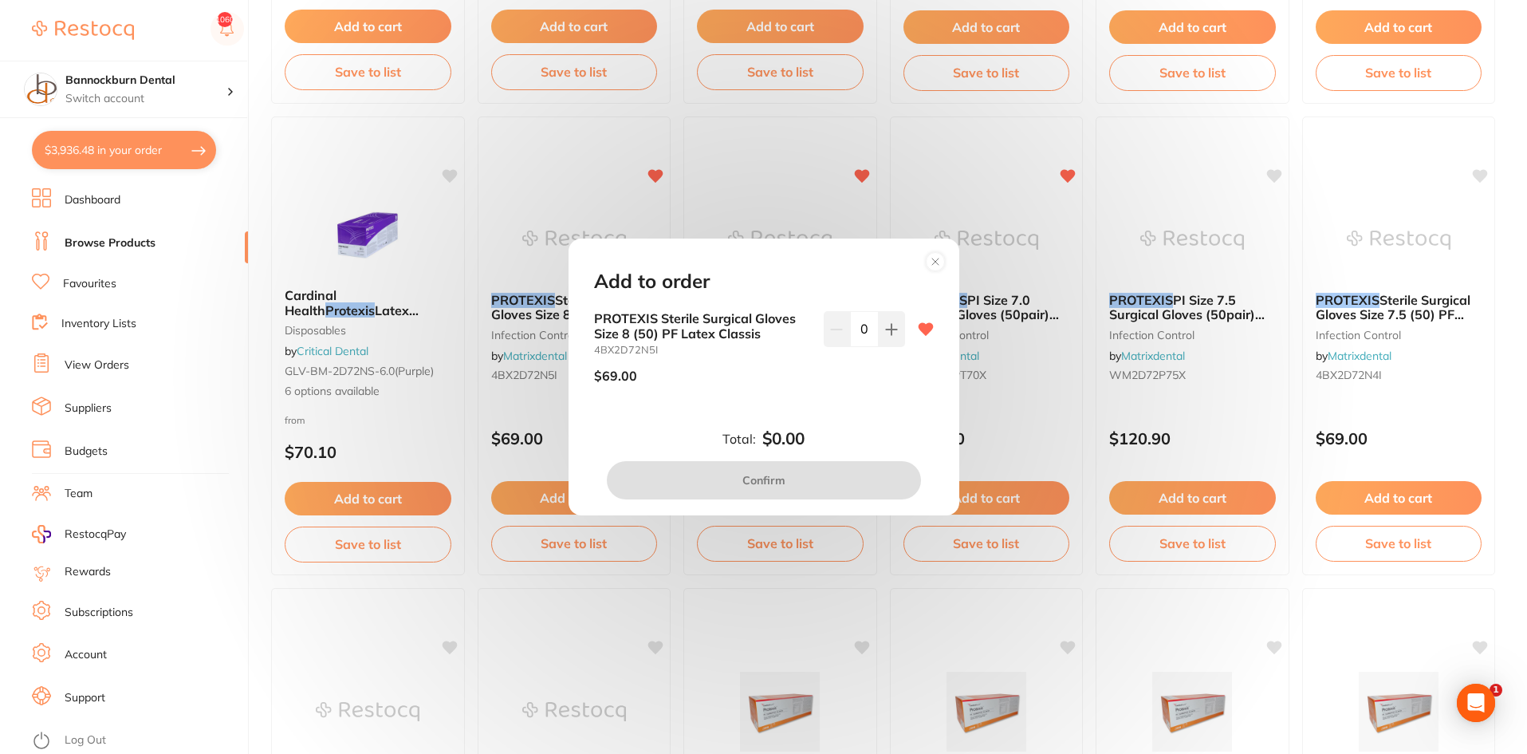
scroll to position [0, 0]
click at [885, 333] on icon at bounding box center [891, 329] width 13 height 13
type input "1"
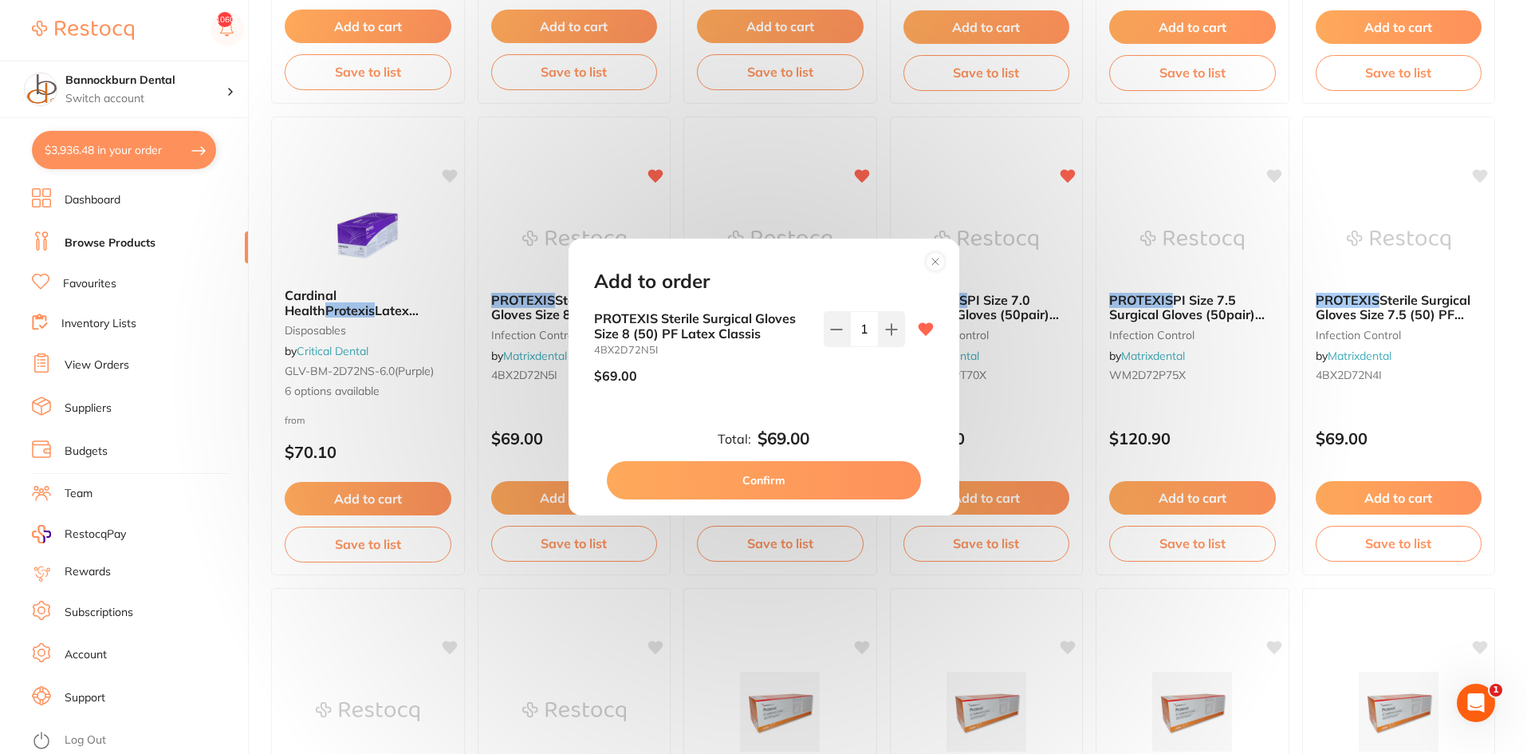
click at [937, 261] on circle at bounding box center [935, 261] width 18 height 18
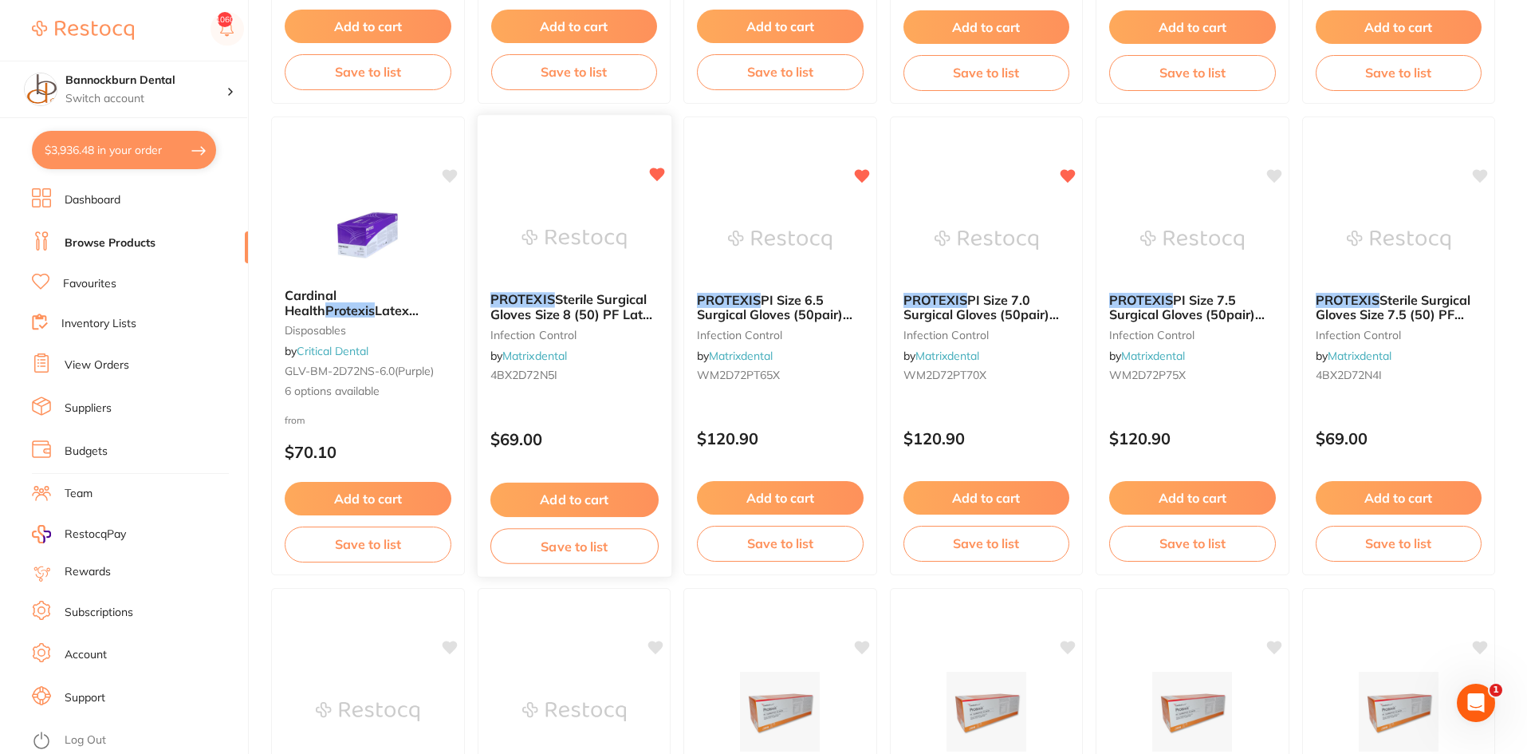
click at [631, 542] on button "Save to list" at bounding box center [574, 546] width 168 height 36
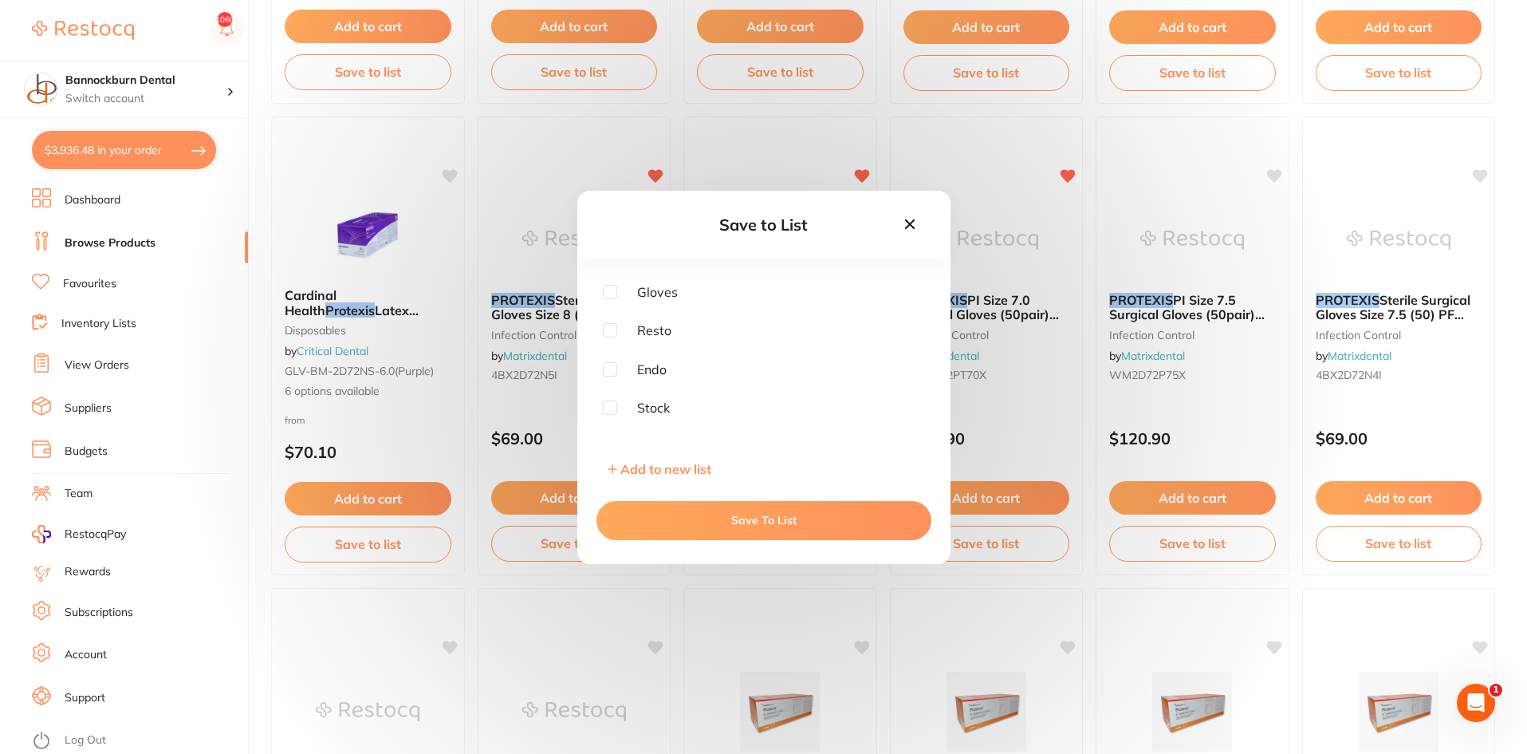
scroll to position [359, 0]
click at [907, 223] on icon at bounding box center [910, 224] width 18 height 18
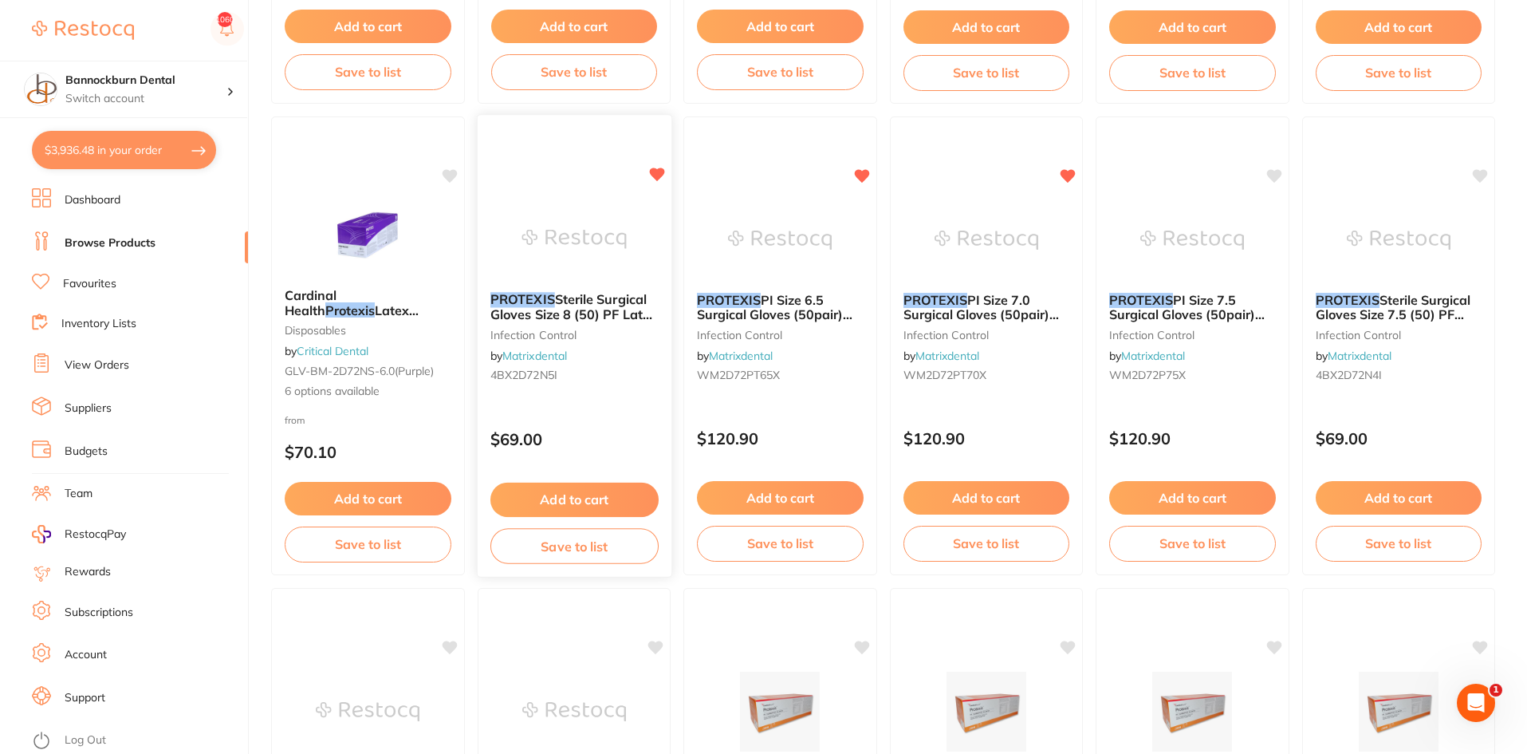
click at [660, 175] on icon at bounding box center [656, 175] width 15 height 14
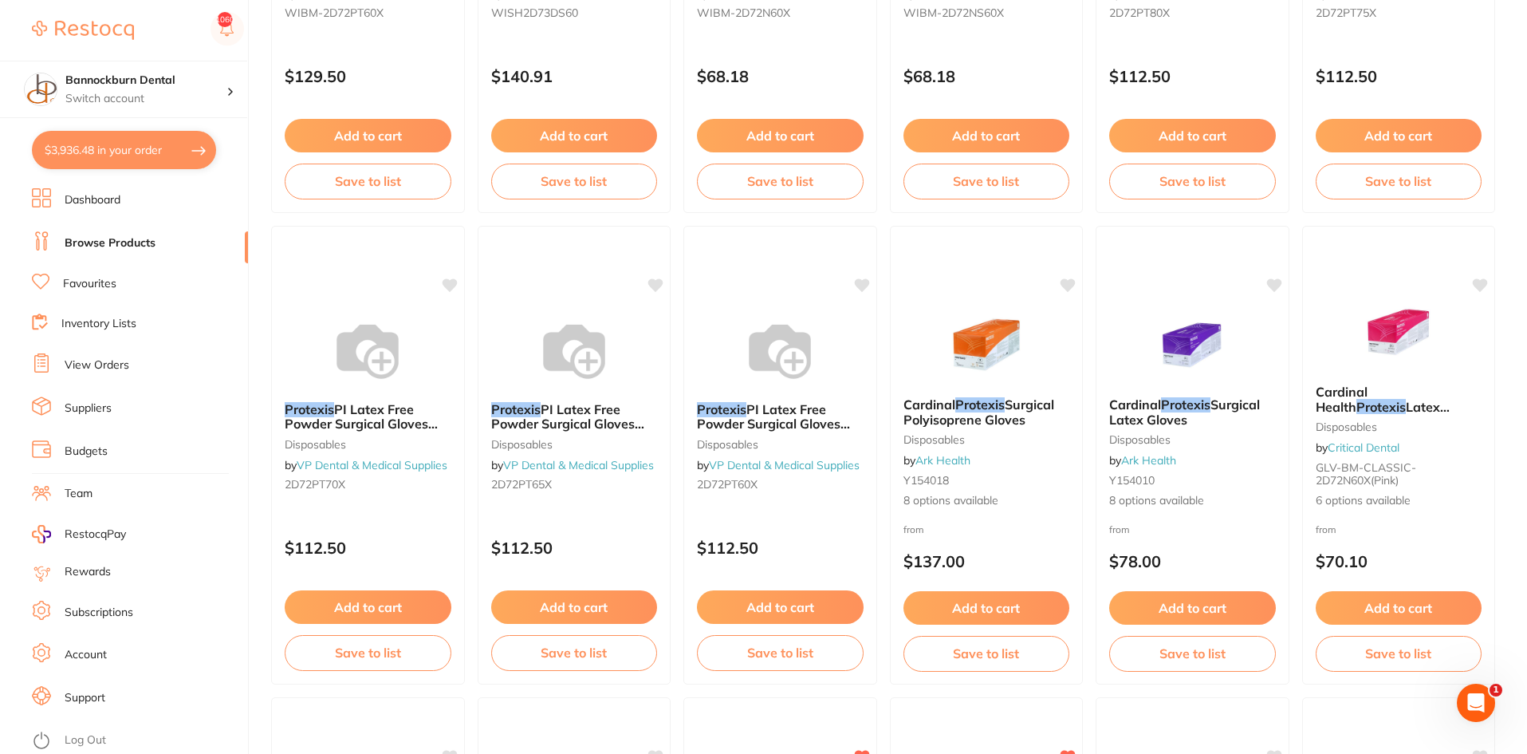
scroll to position [1436, 0]
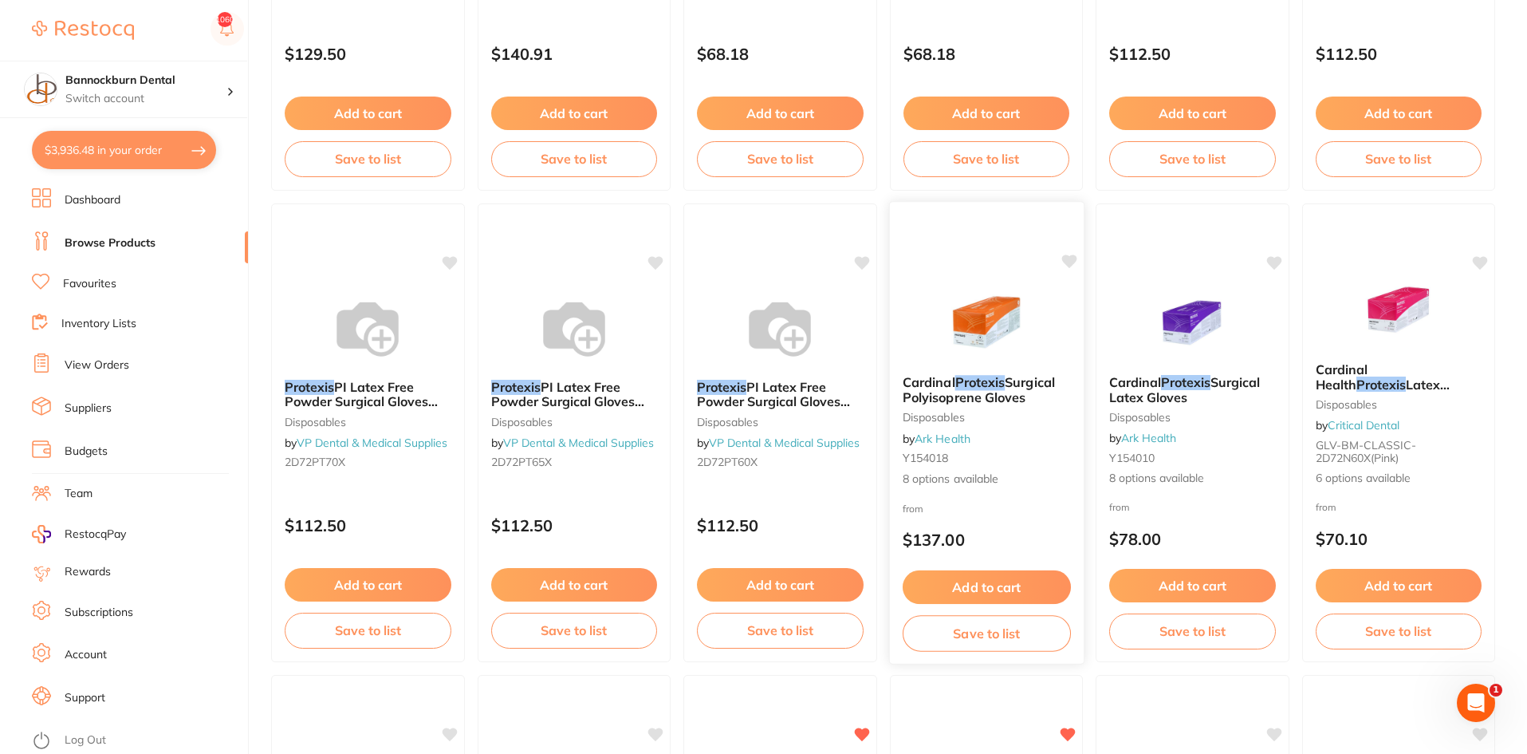
click at [1023, 403] on span "Surgical Polyisoprene Gloves" at bounding box center [978, 389] width 152 height 31
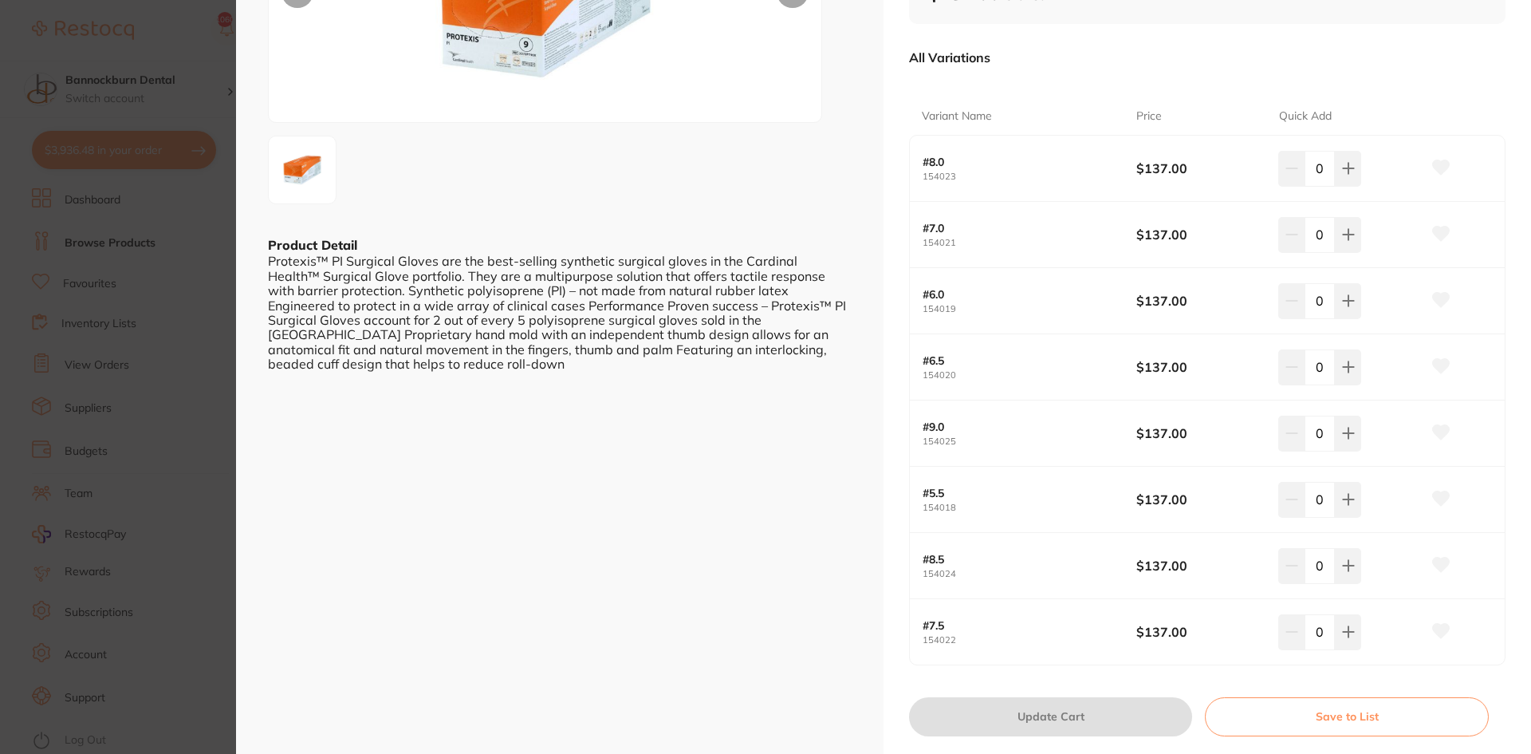
scroll to position [239, 0]
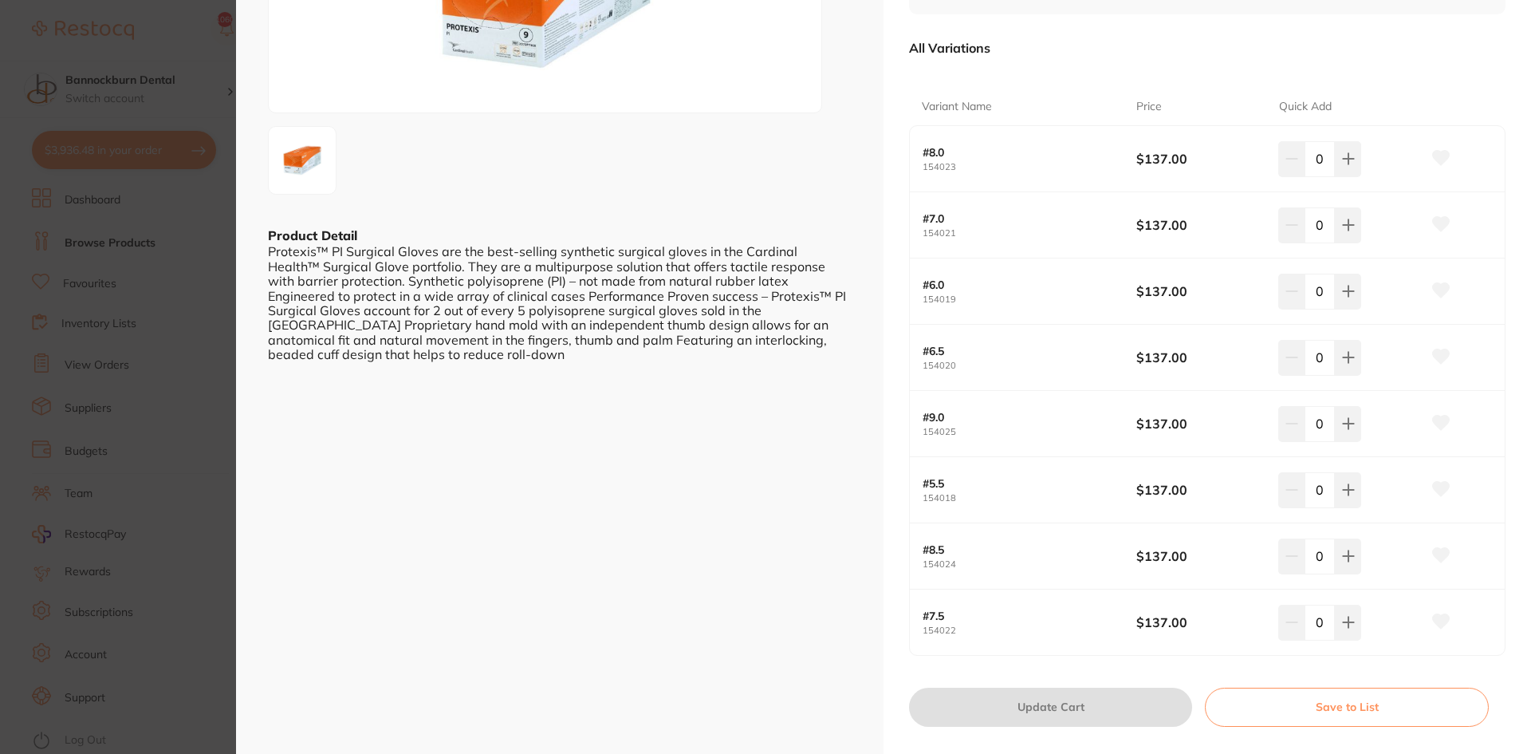
click at [1438, 357] on icon at bounding box center [1441, 356] width 17 height 14
click at [1437, 224] on icon at bounding box center [1441, 224] width 17 height 14
click at [1438, 158] on icon at bounding box center [1441, 158] width 17 height 14
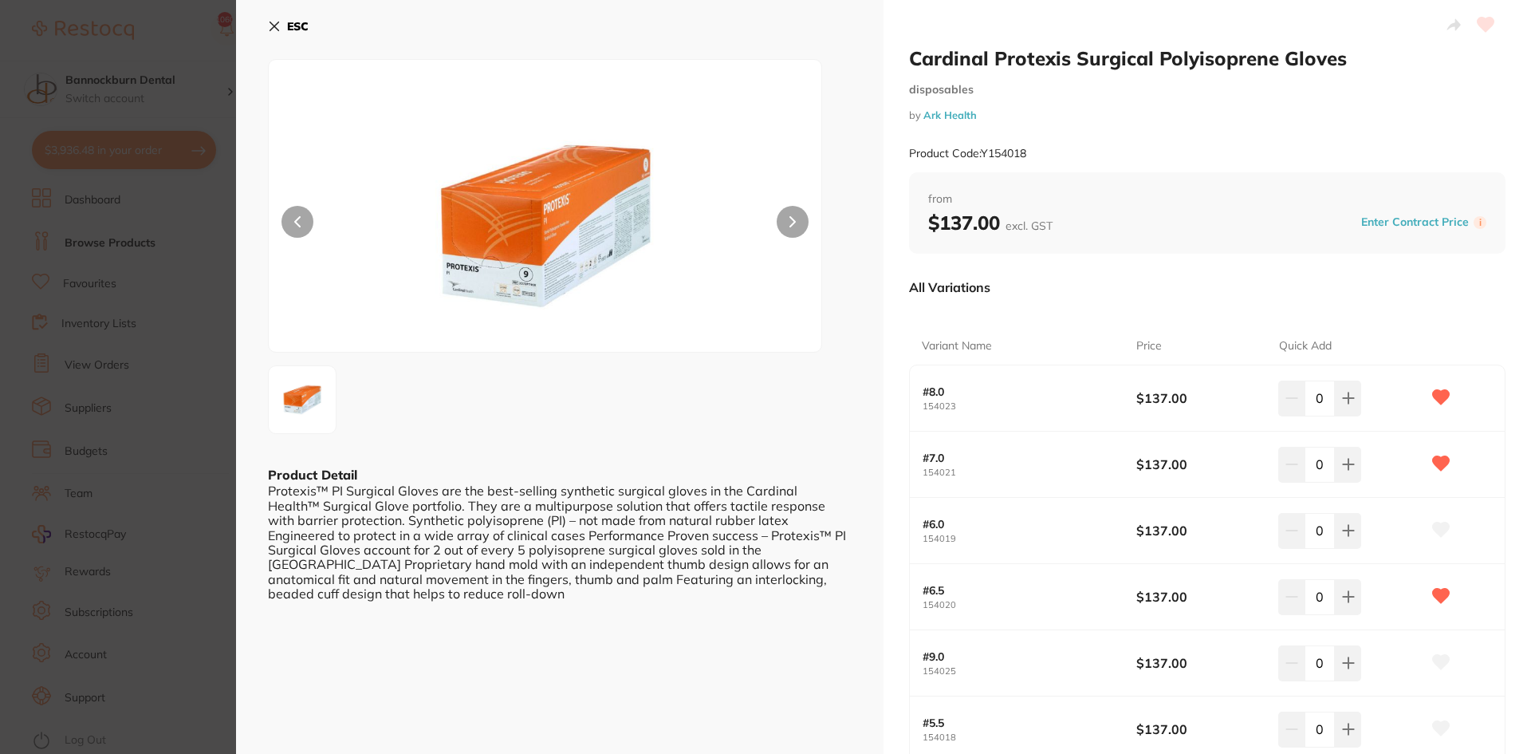
click at [309, 29] on b "ESC" at bounding box center [298, 26] width 22 height 14
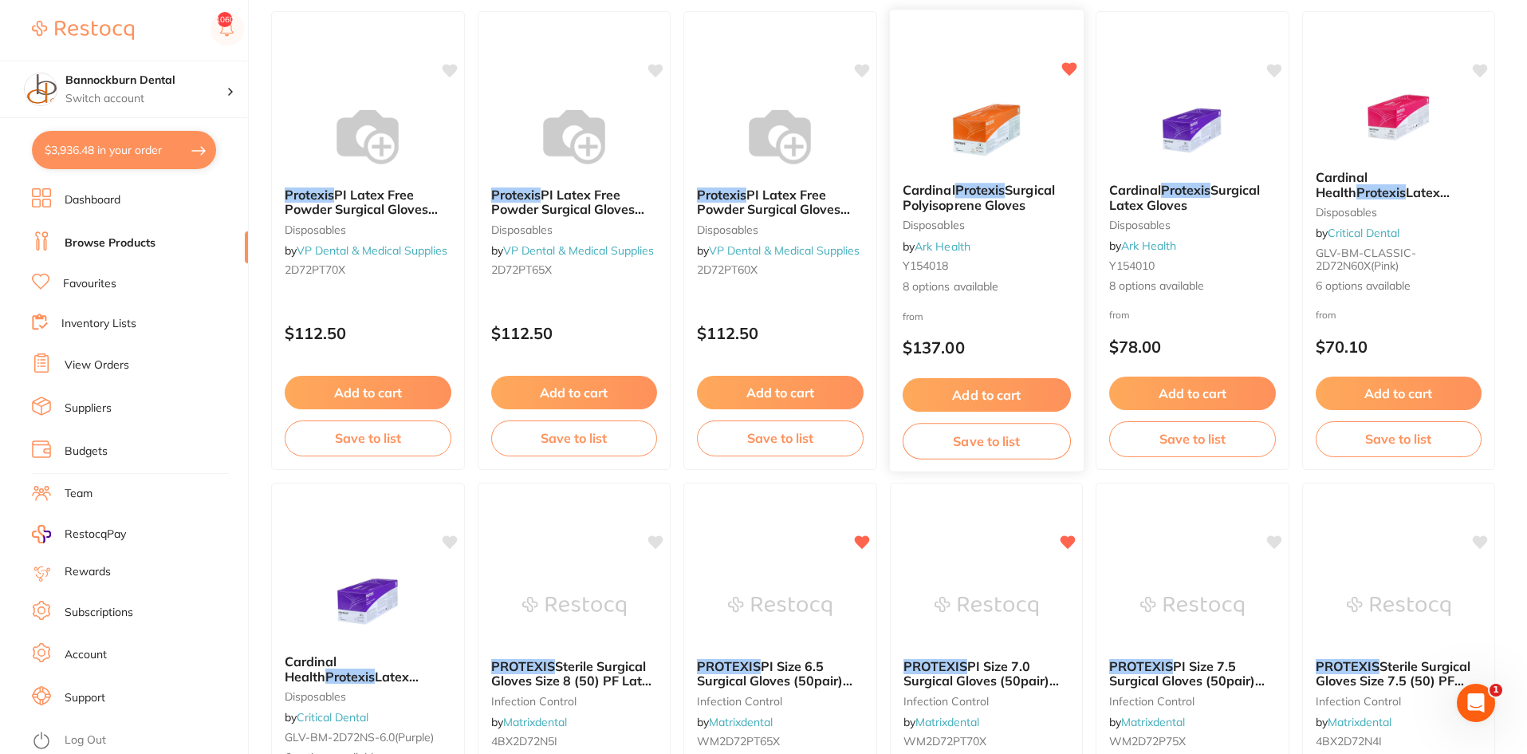
scroll to position [1835, 0]
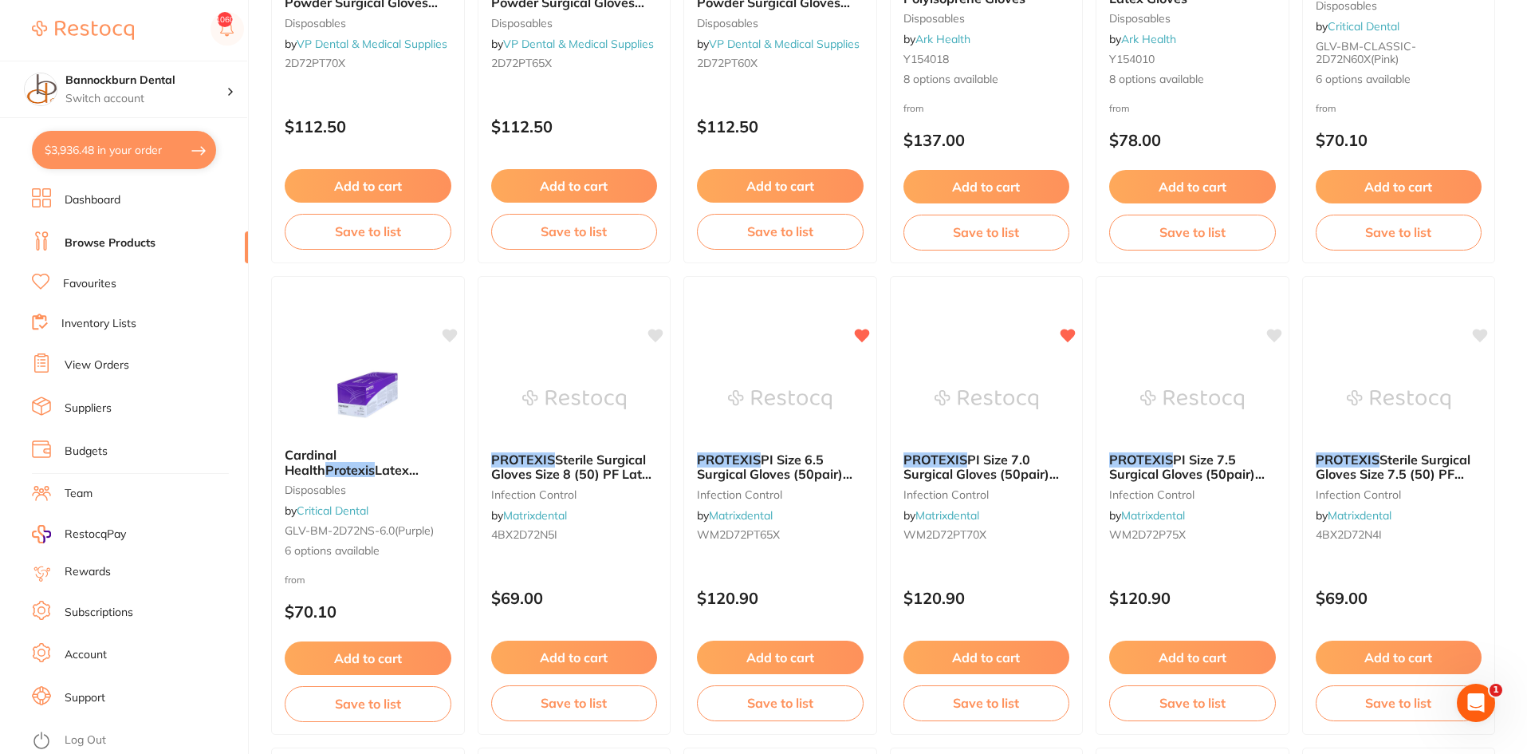
click at [114, 153] on button "$3,936.48 in your order" at bounding box center [124, 150] width 184 height 38
checkbox input "true"
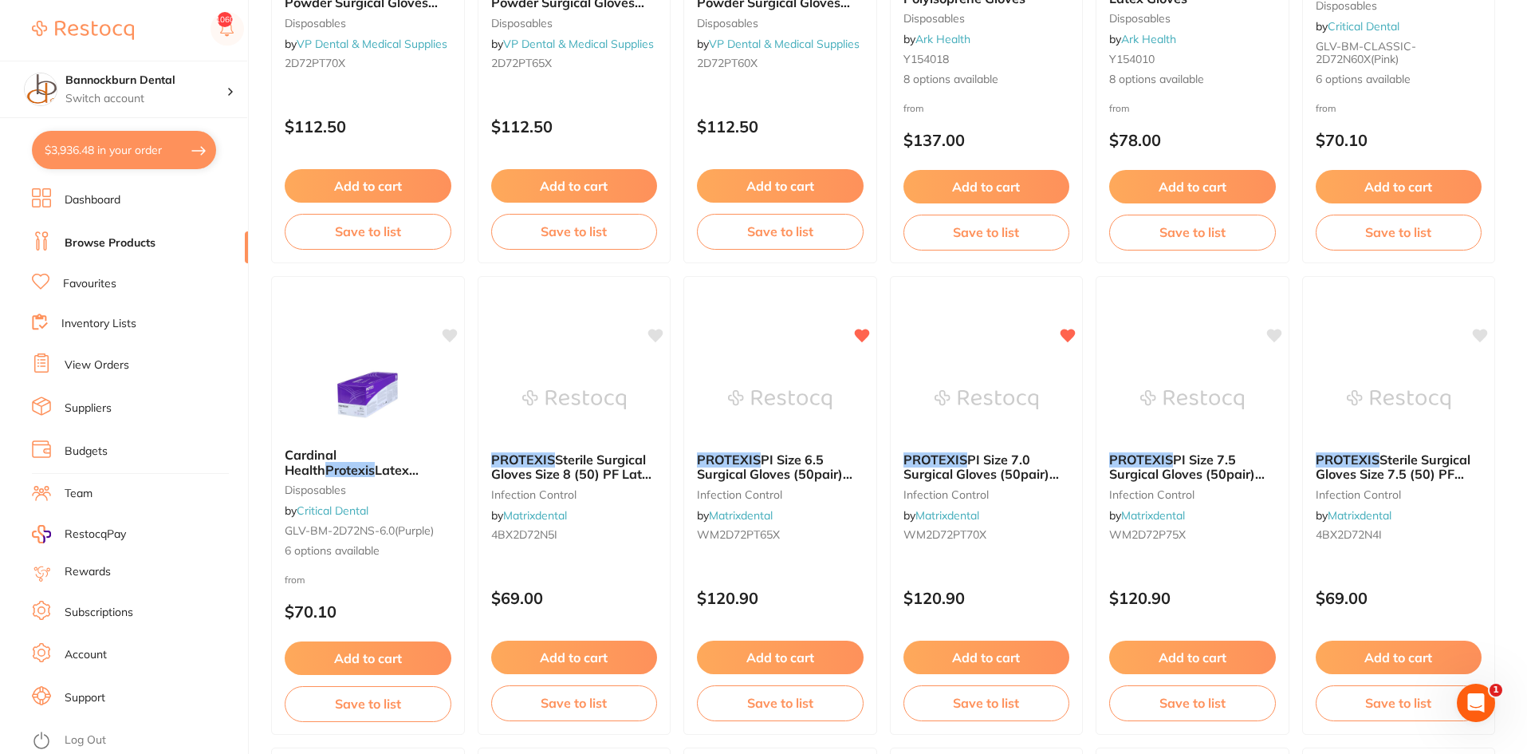
checkbox input "true"
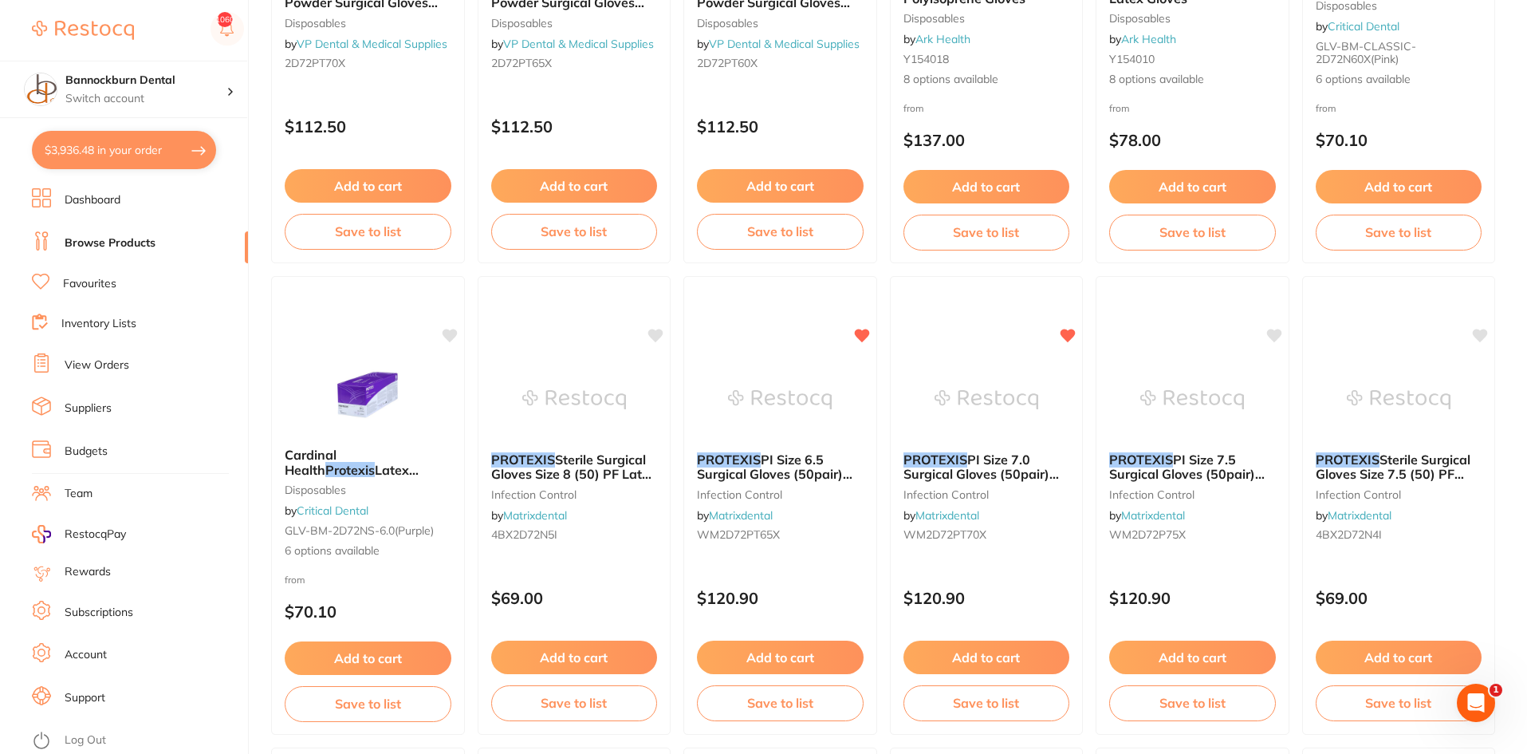
checkbox input "true"
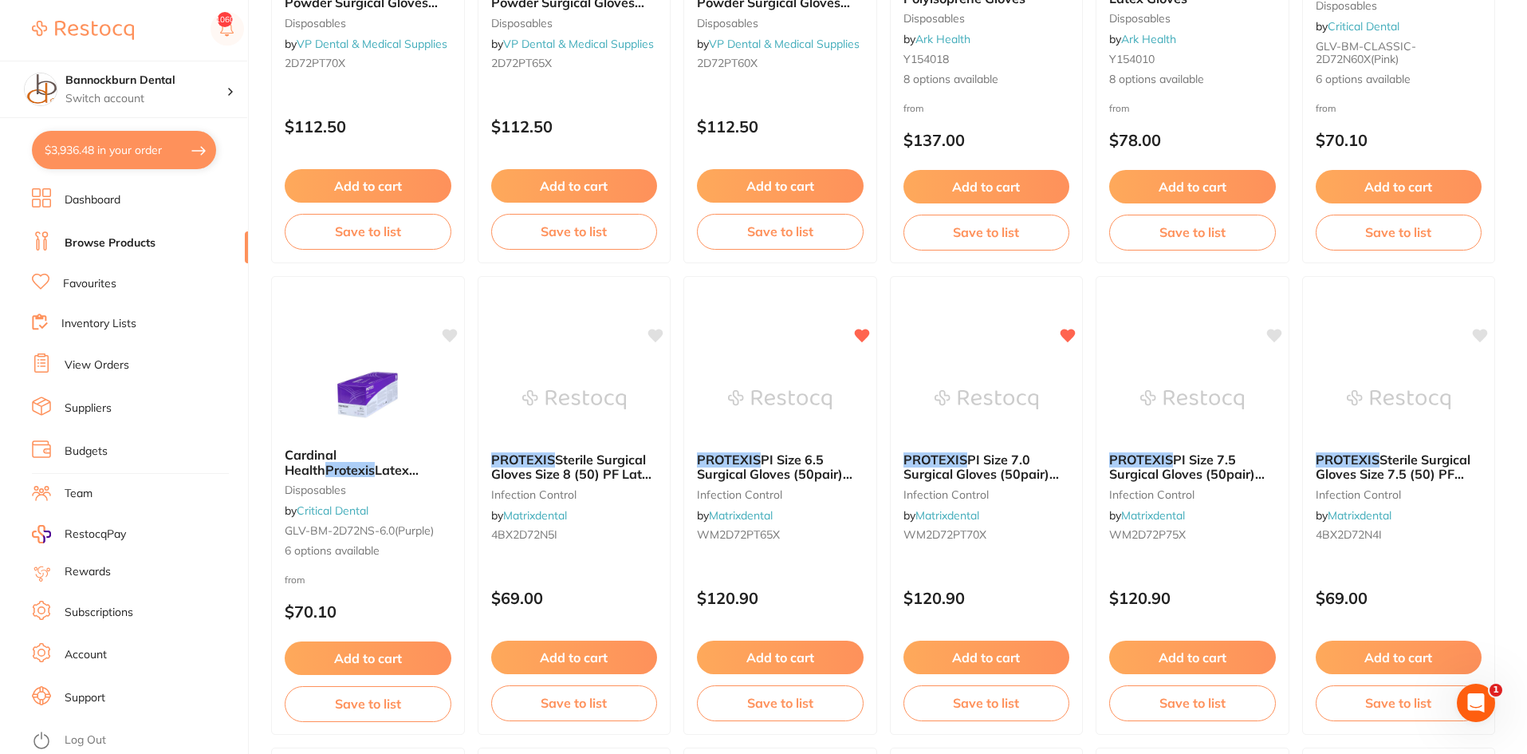
checkbox input "true"
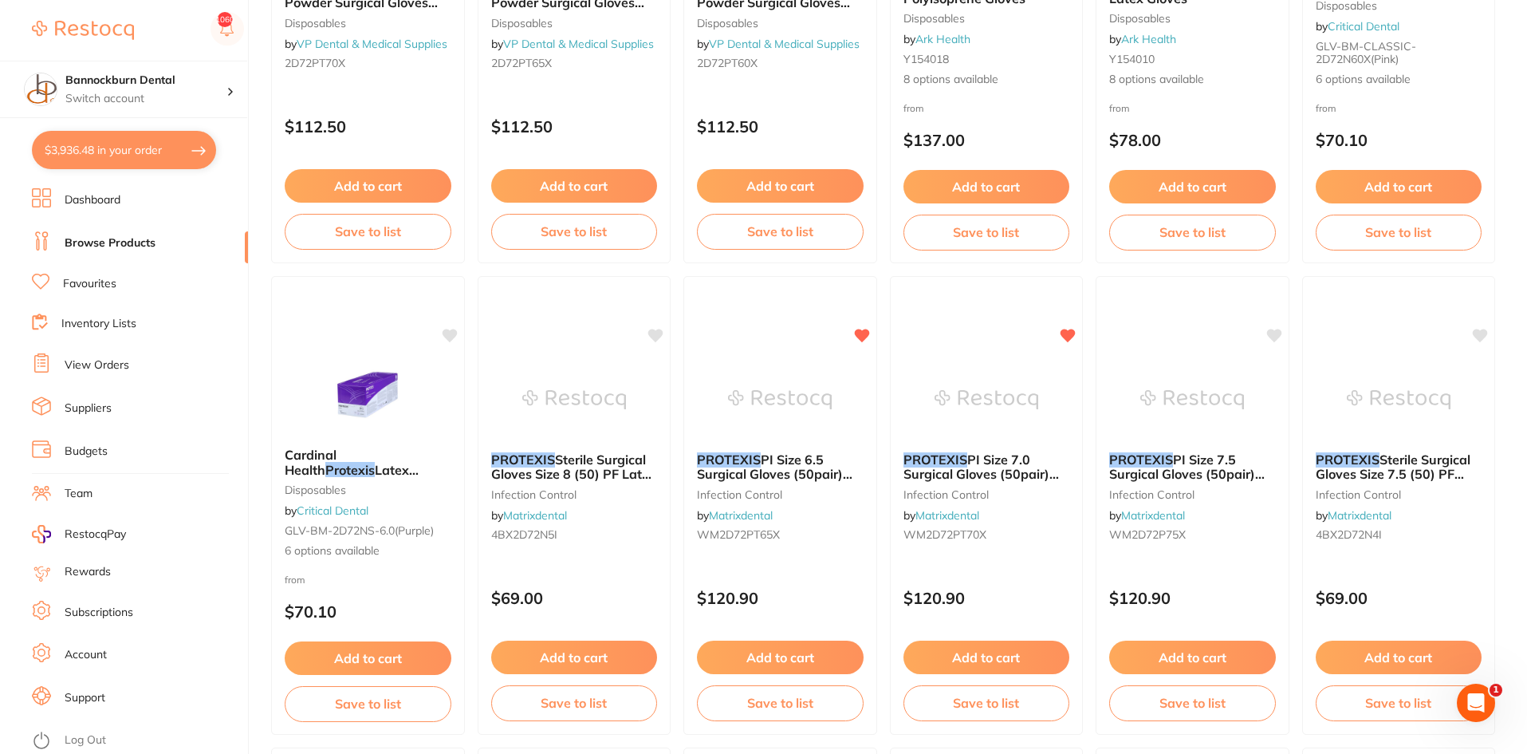
checkbox input "true"
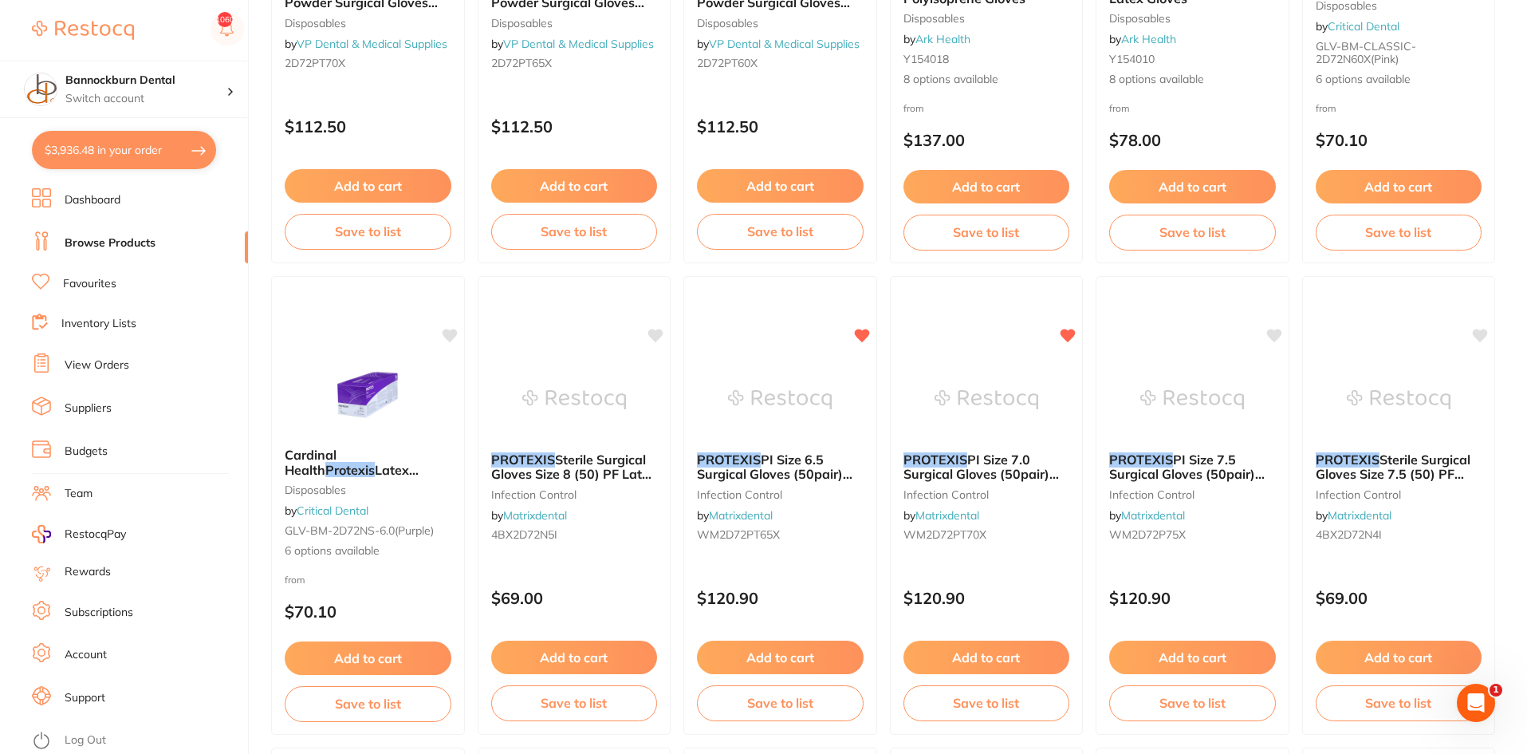
checkbox input "true"
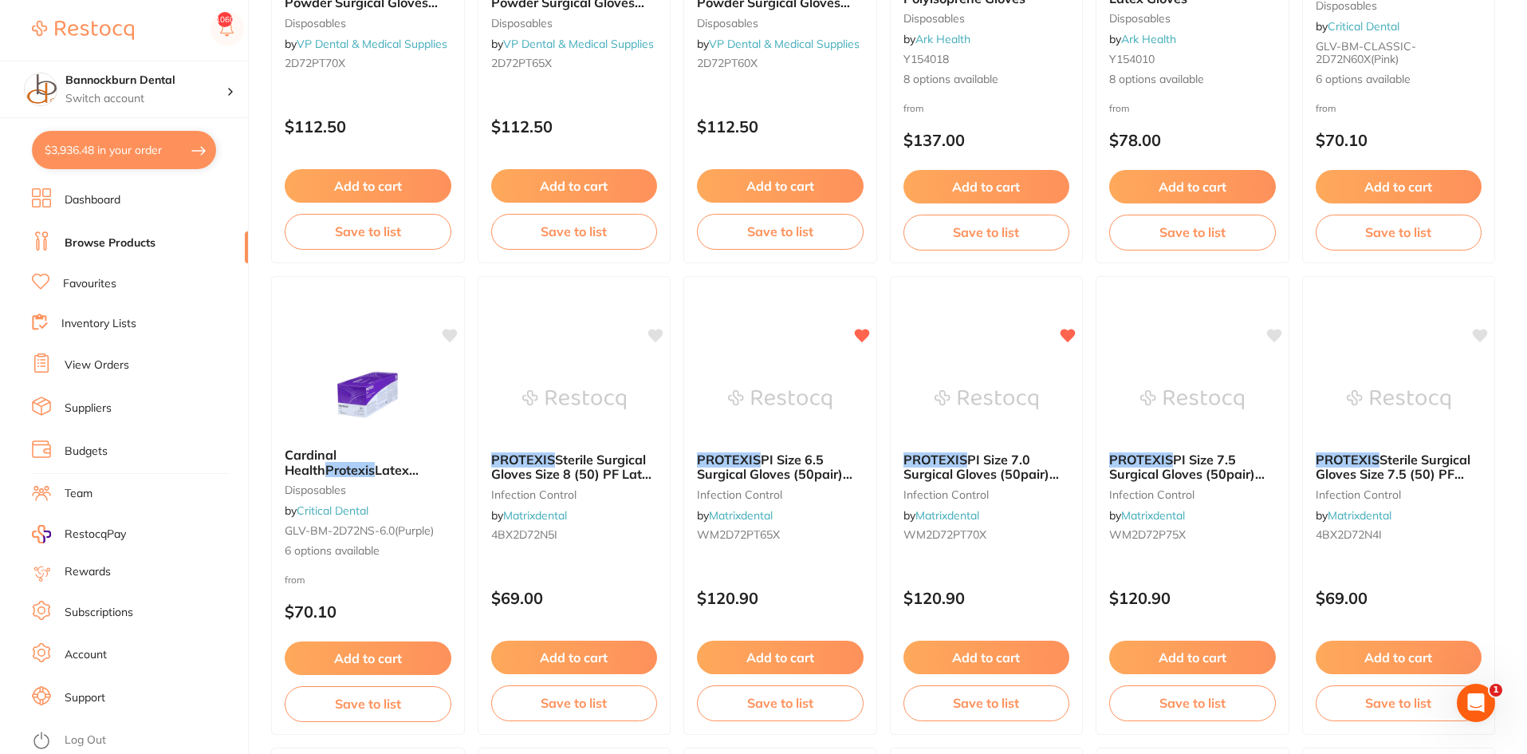
checkbox input "true"
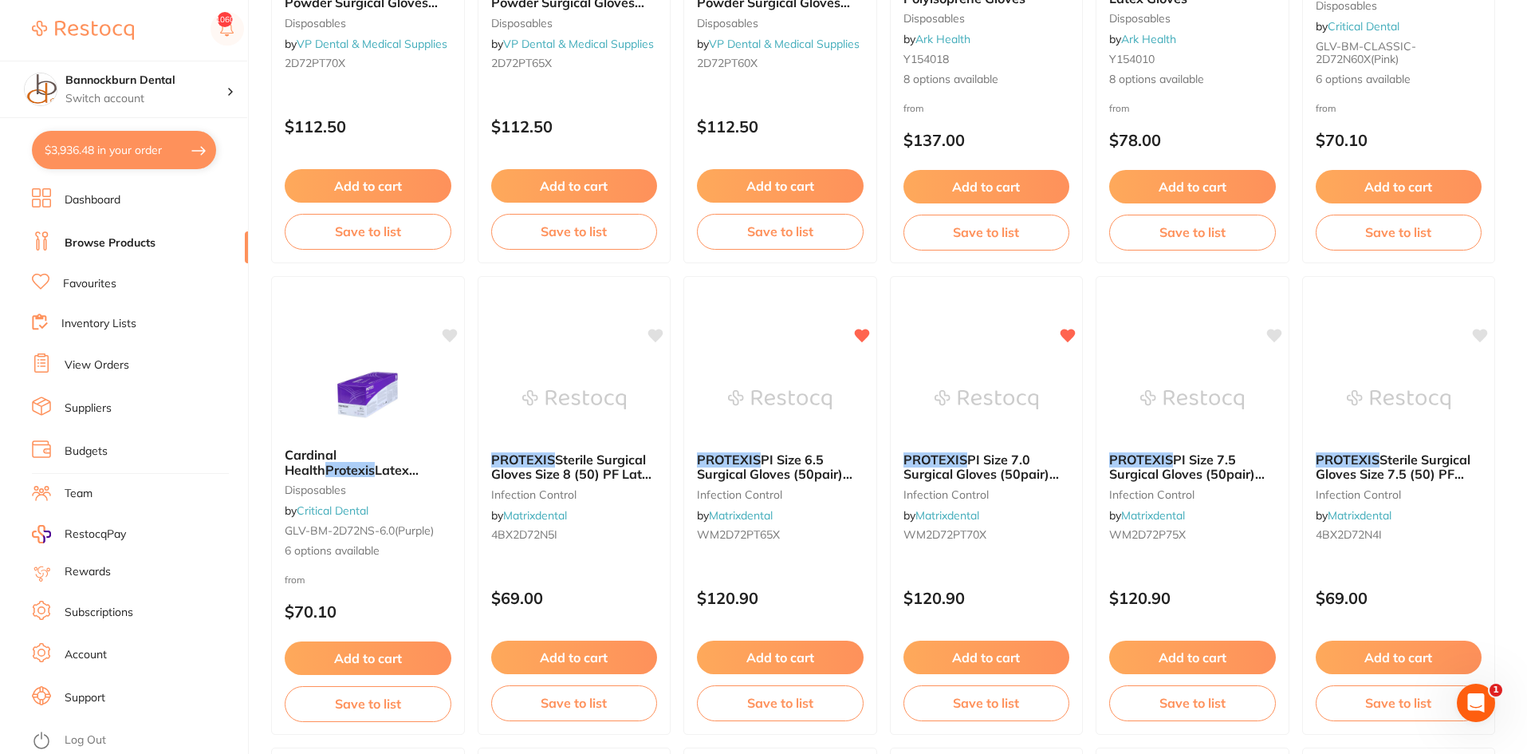
checkbox input "true"
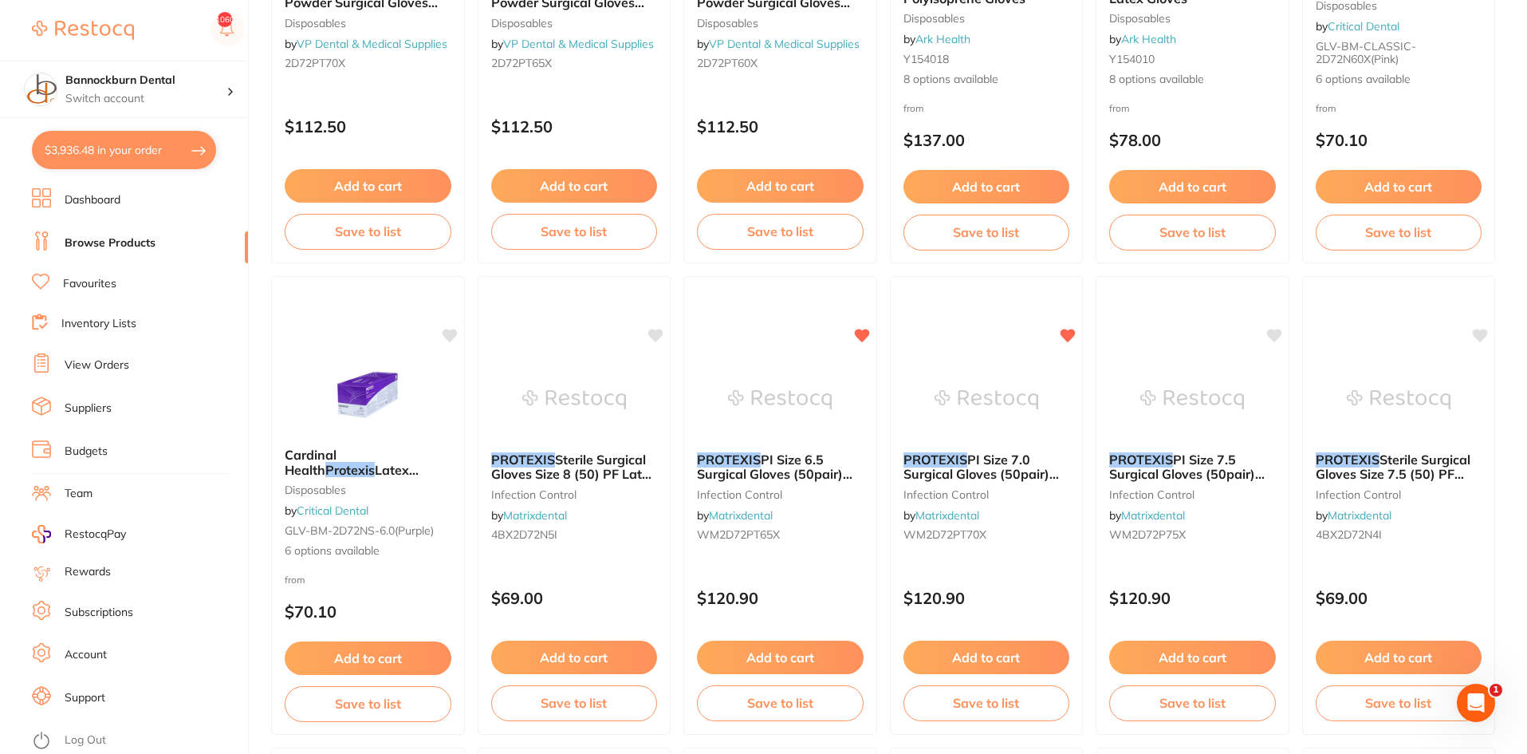
checkbox input "true"
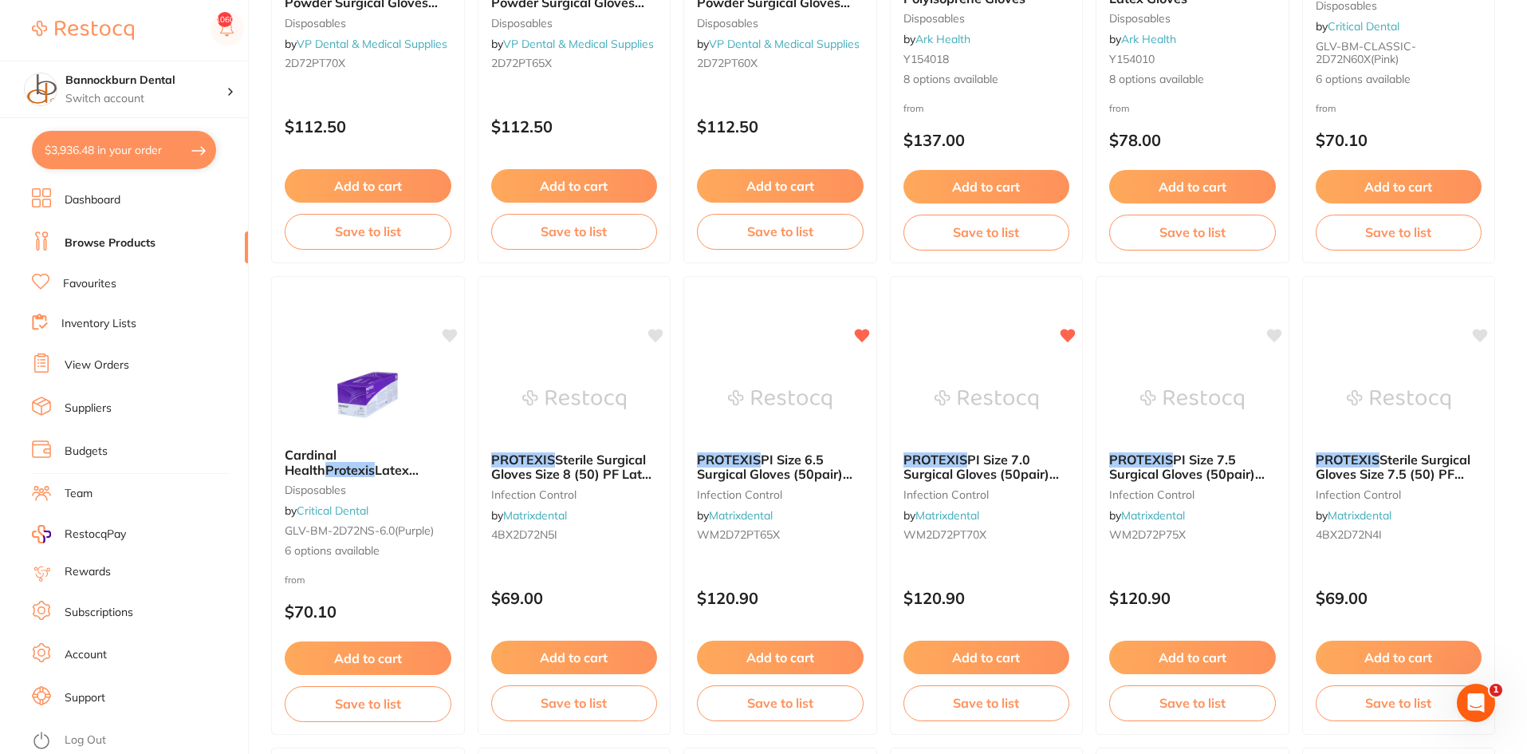
checkbox input "true"
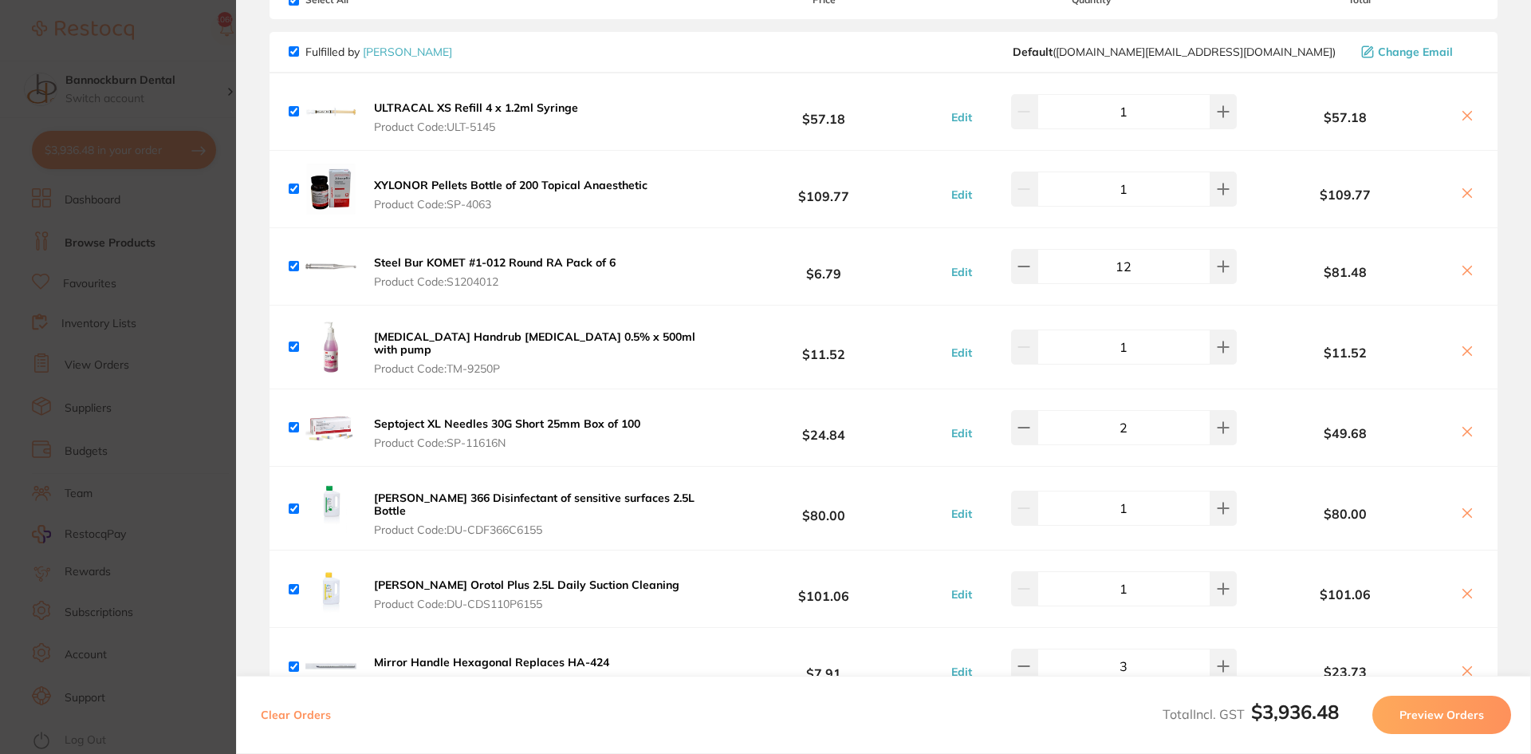
scroll to position [80, 0]
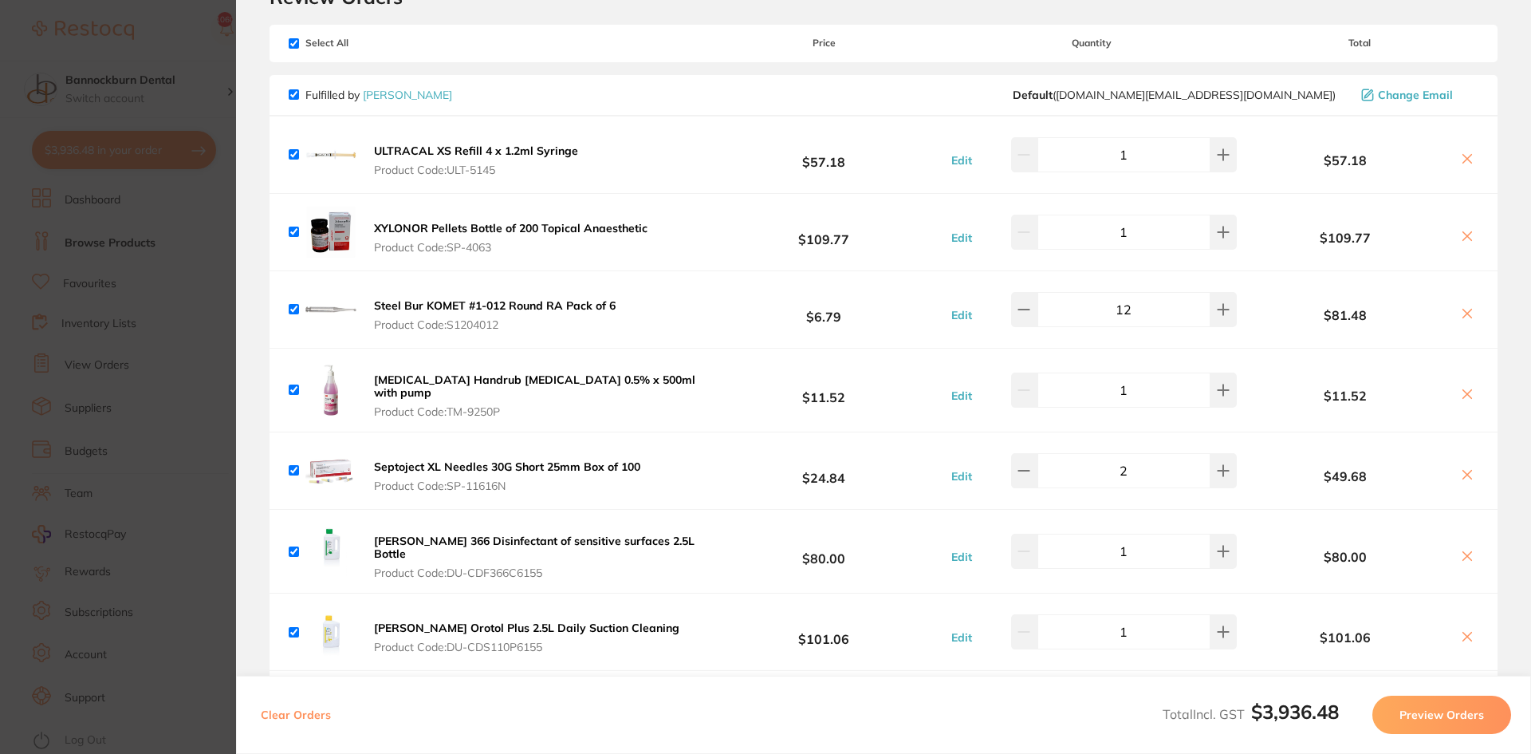
click at [1467, 158] on icon at bounding box center [1467, 158] width 13 height 13
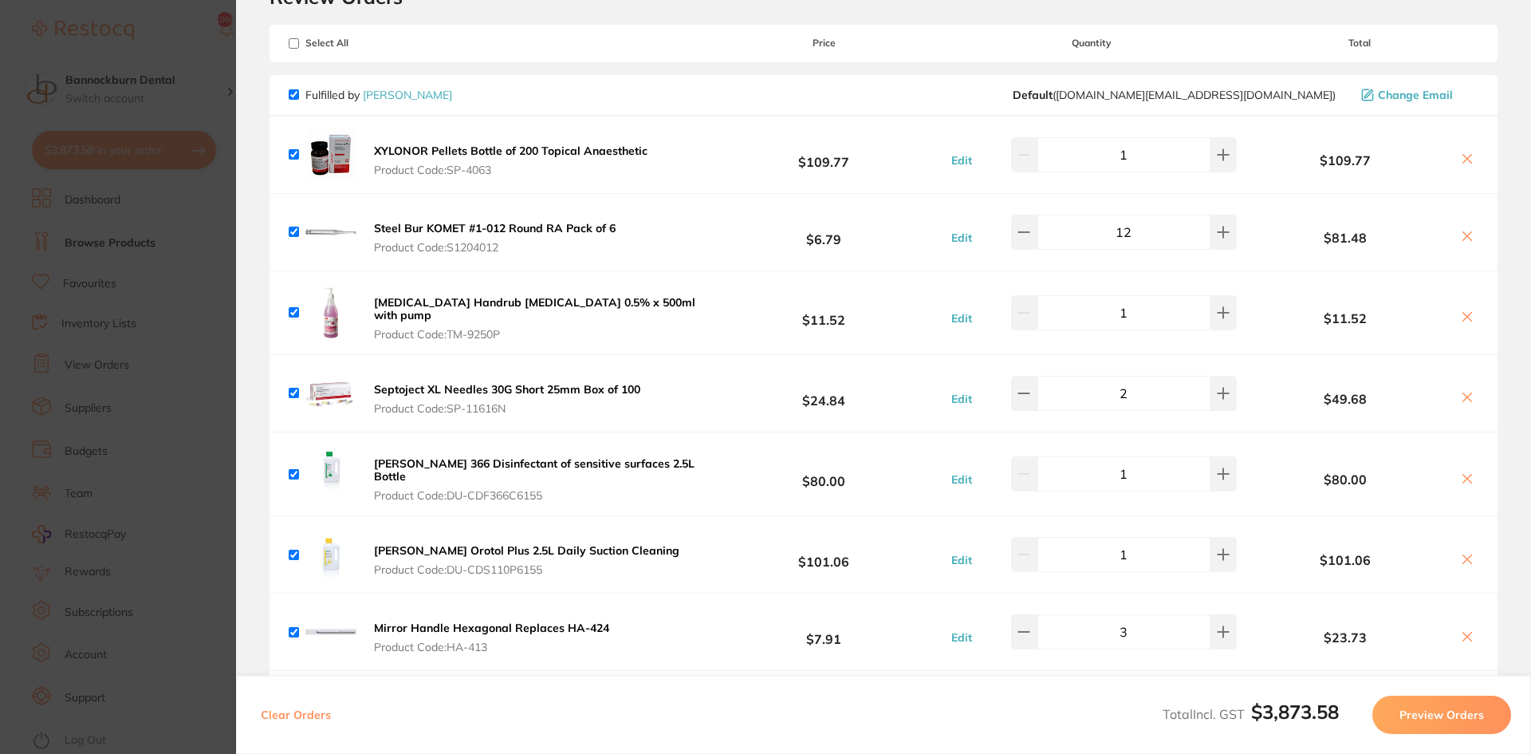
checkbox input "true"
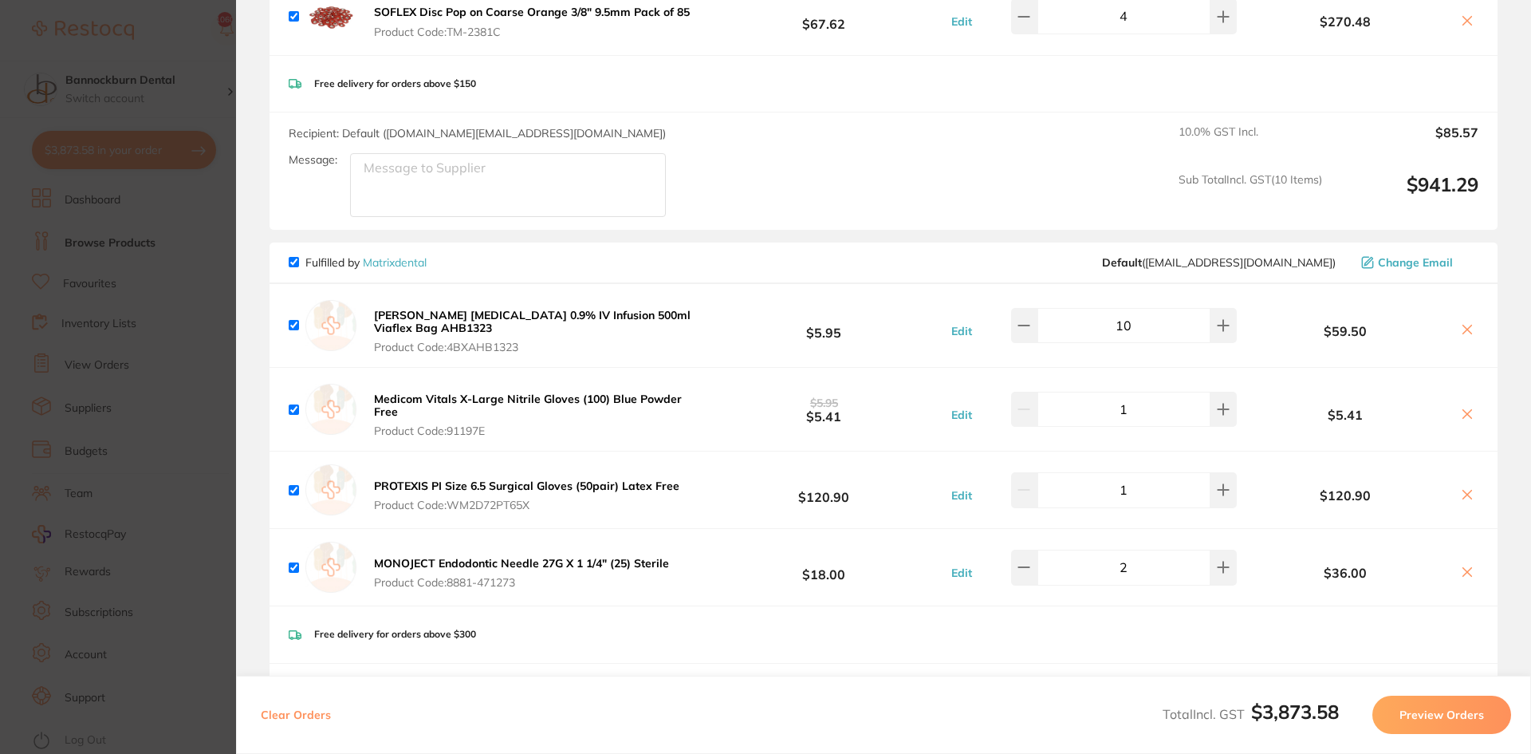
scroll to position [1037, 0]
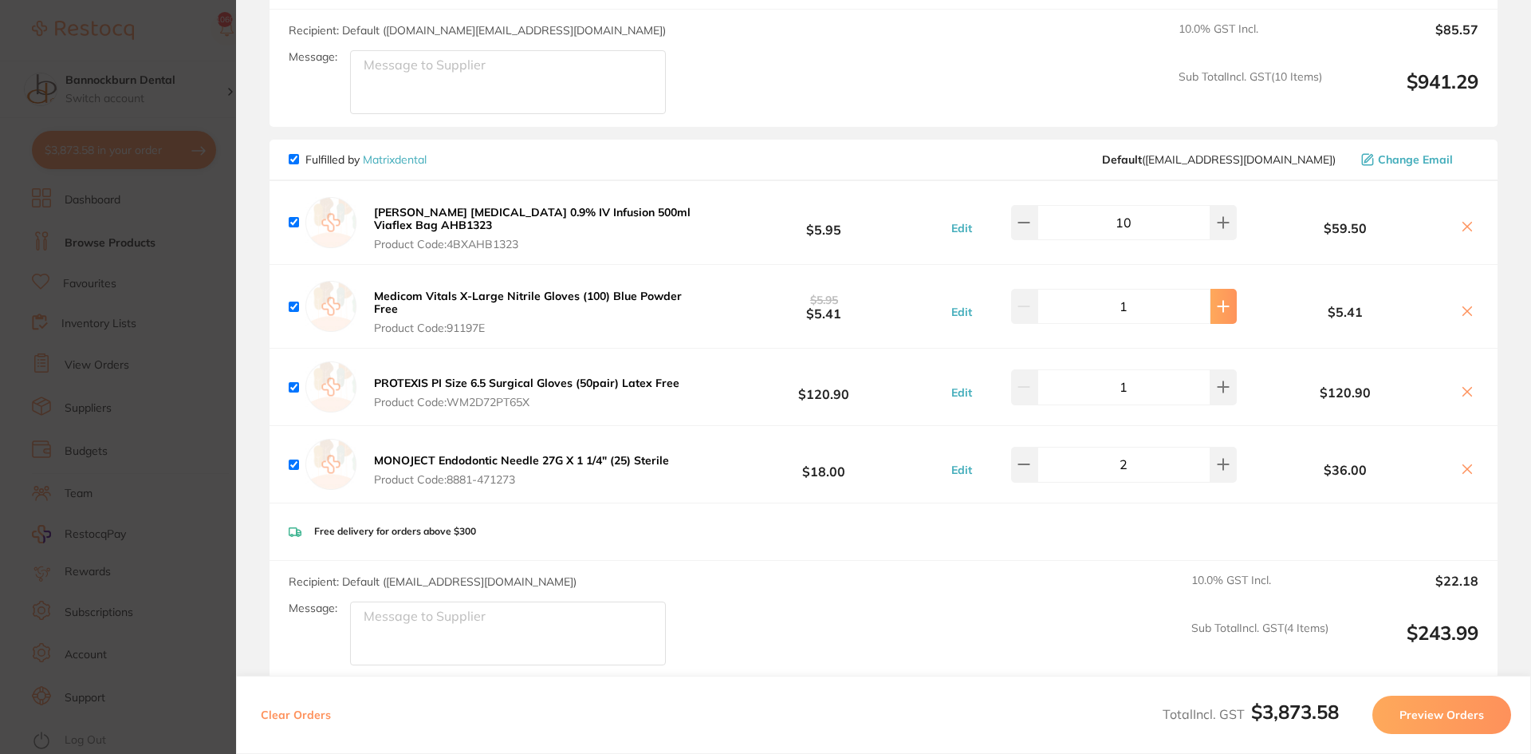
click at [1219, 302] on icon at bounding box center [1224, 307] width 10 height 10
type input "2"
click at [1220, 216] on icon at bounding box center [1223, 222] width 13 height 13
type input "11"
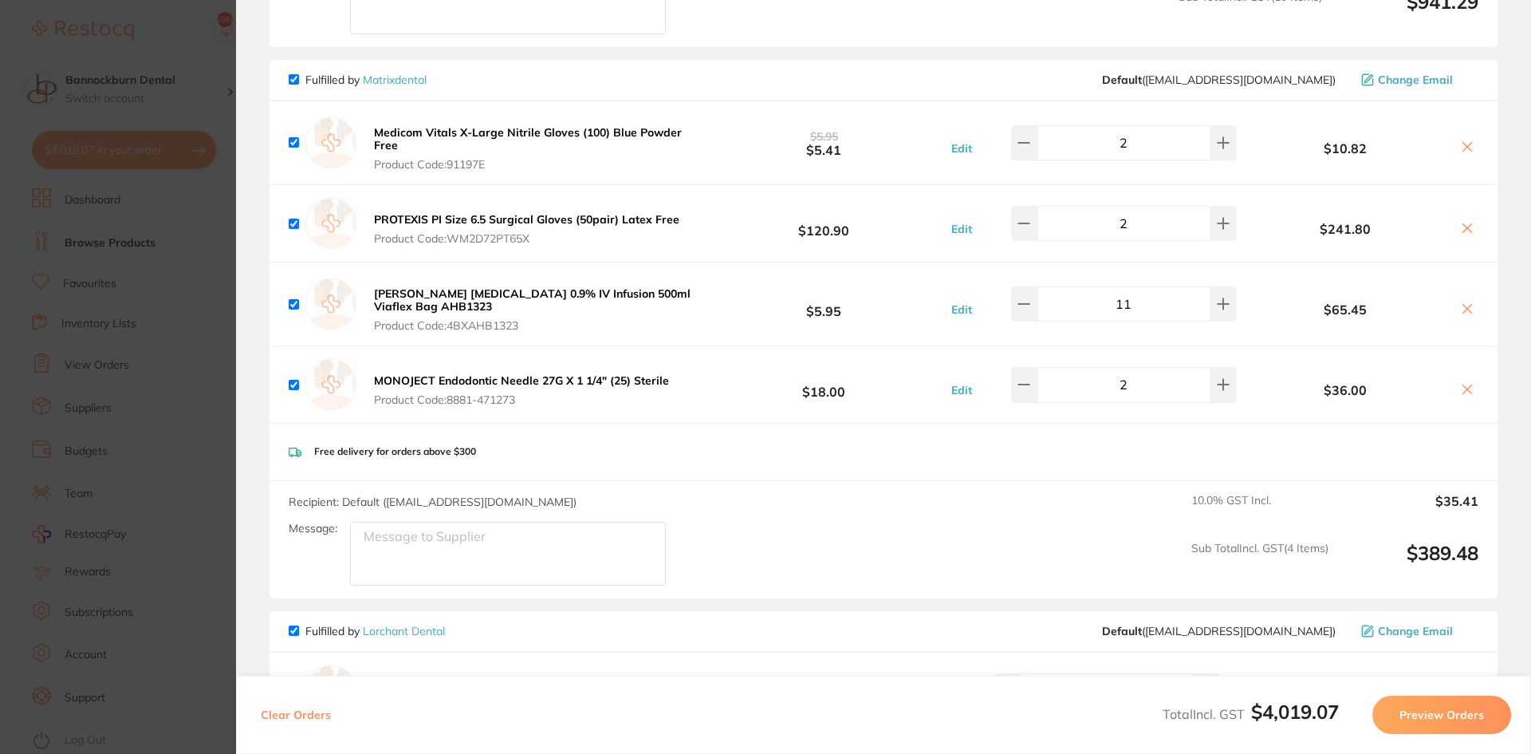
scroll to position [1196, 0]
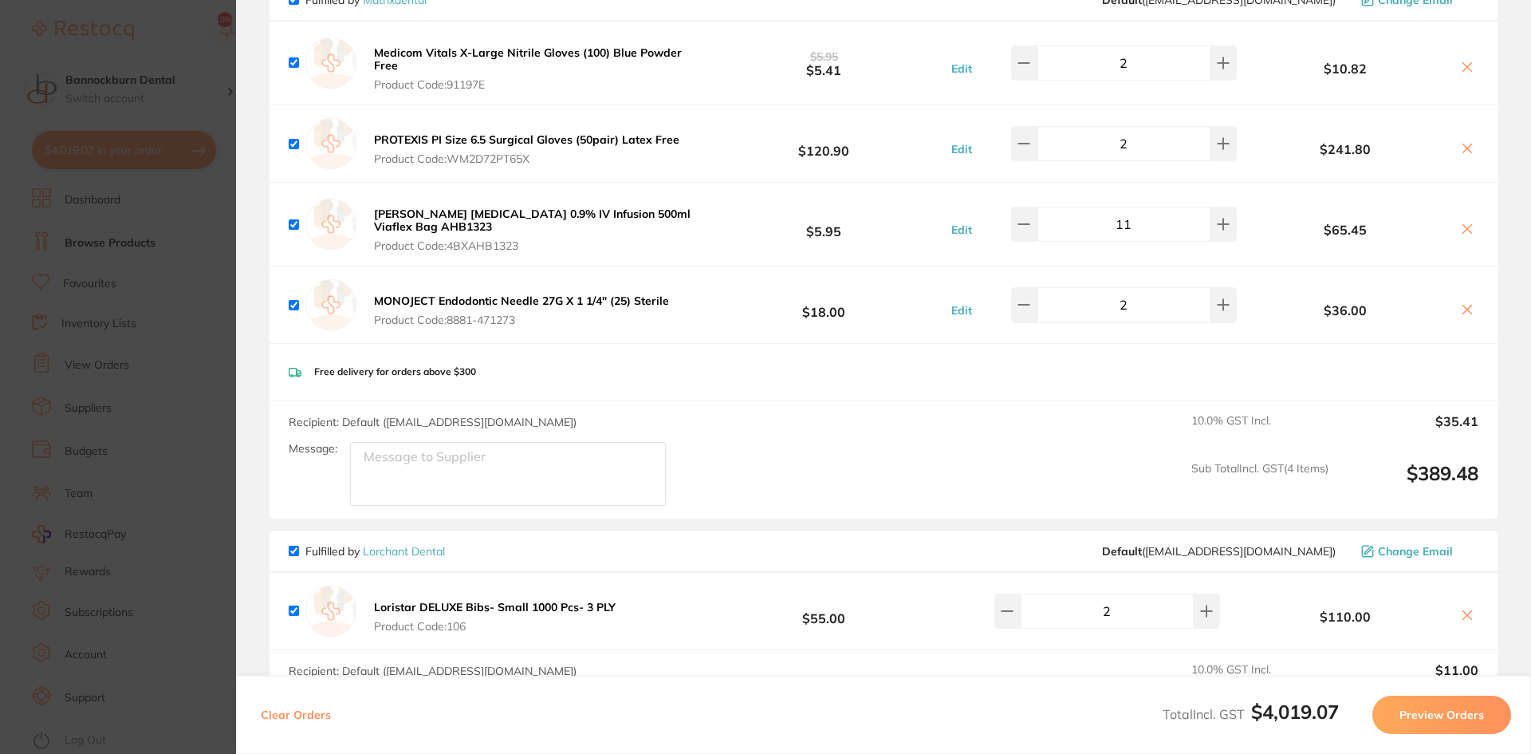
click at [1426, 462] on output "$389.48" at bounding box center [1410, 484] width 137 height 44
click at [1028, 224] on icon at bounding box center [1024, 224] width 10 height 0
type input "10"
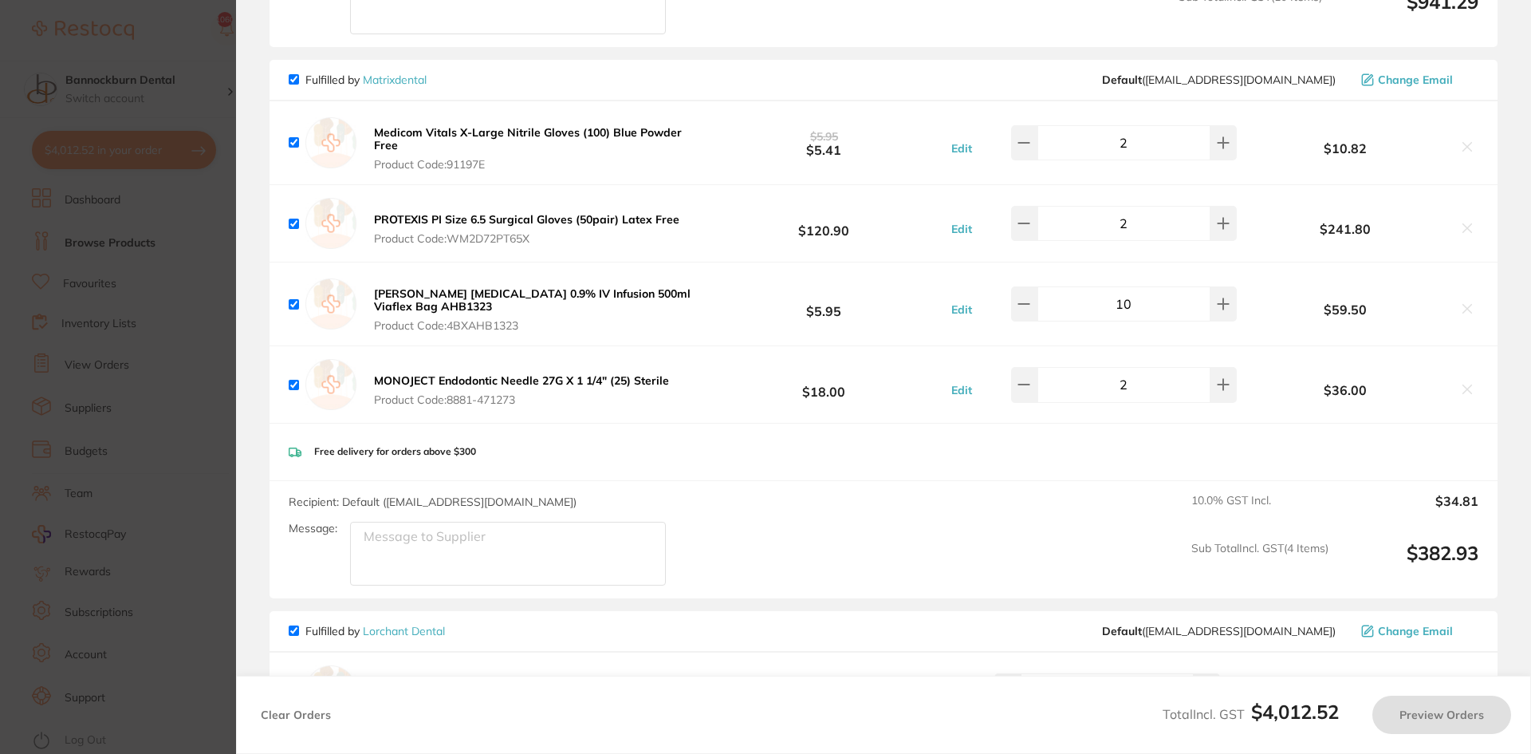
click at [1145, 128] on input "2" at bounding box center [1124, 142] width 173 height 35
click at [1267, 185] on div "PROTEXIS PI Size 6.5 Surgical Gloves (50pair) Latex Free Product Code: WM2D72PT…" at bounding box center [884, 223] width 1228 height 77
click at [1032, 218] on button at bounding box center [1024, 223] width 26 height 35
type input "1"
click at [1224, 301] on button at bounding box center [1224, 303] width 26 height 35
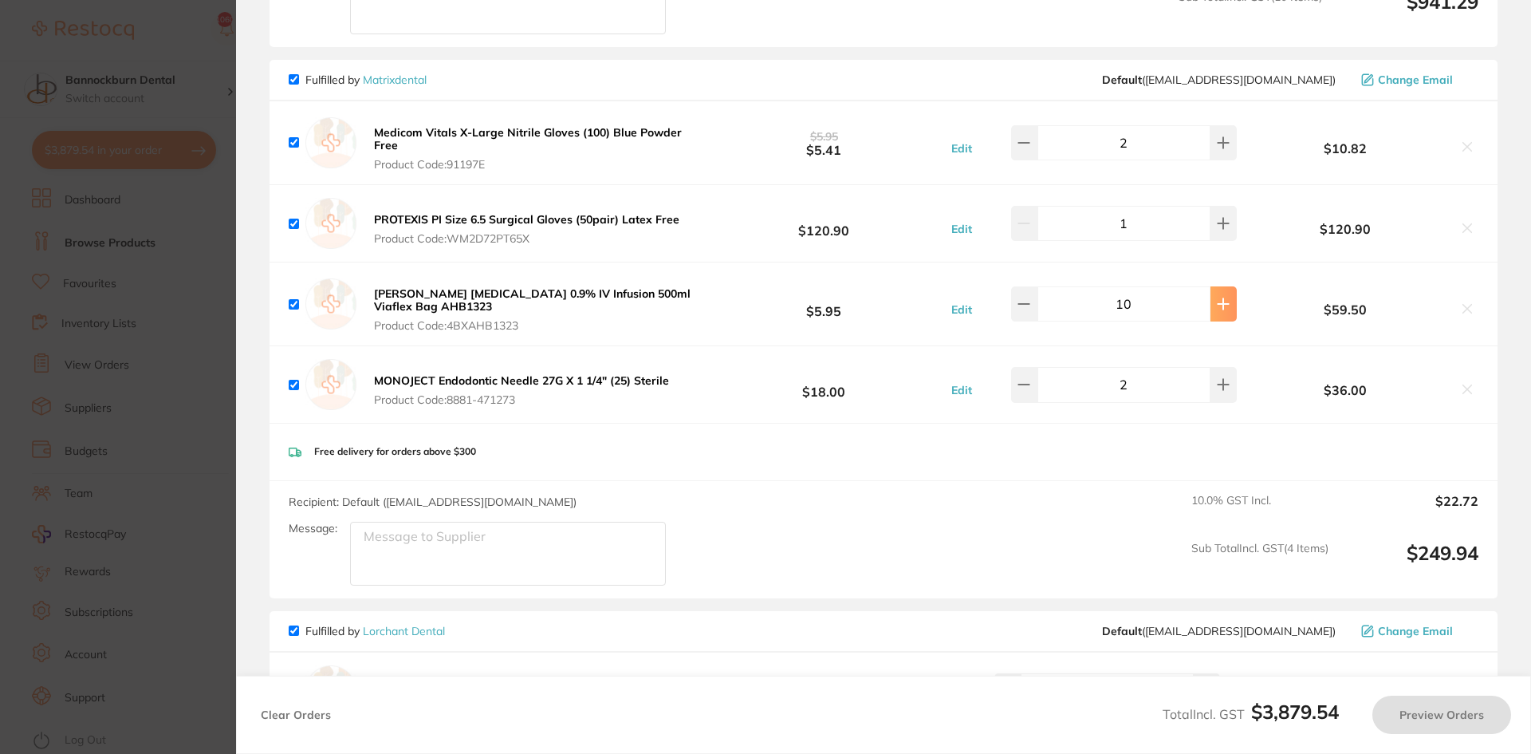
type input "11"
click at [1222, 136] on icon at bounding box center [1223, 142] width 13 height 13
type input "3"
click at [1217, 378] on icon at bounding box center [1223, 384] width 13 height 13
click at [1152, 450] on div "Free delivery for orders above $300" at bounding box center [884, 452] width 1228 height 57
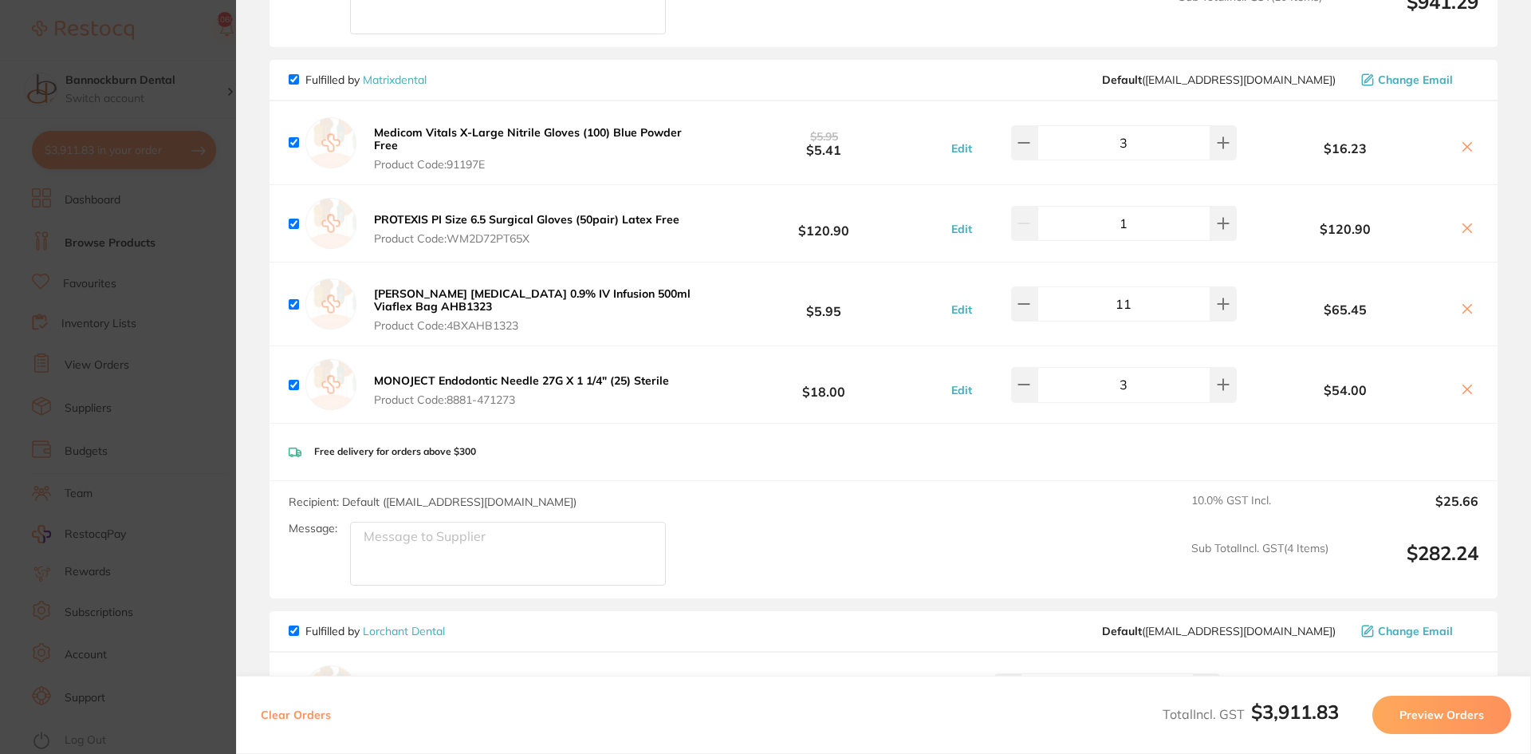
click at [1151, 449] on div "Free delivery for orders above $300" at bounding box center [884, 452] width 1228 height 57
click at [941, 463] on div "Free delivery for orders above $300" at bounding box center [884, 452] width 1228 height 57
click at [961, 383] on button "Edit" at bounding box center [962, 390] width 30 height 14
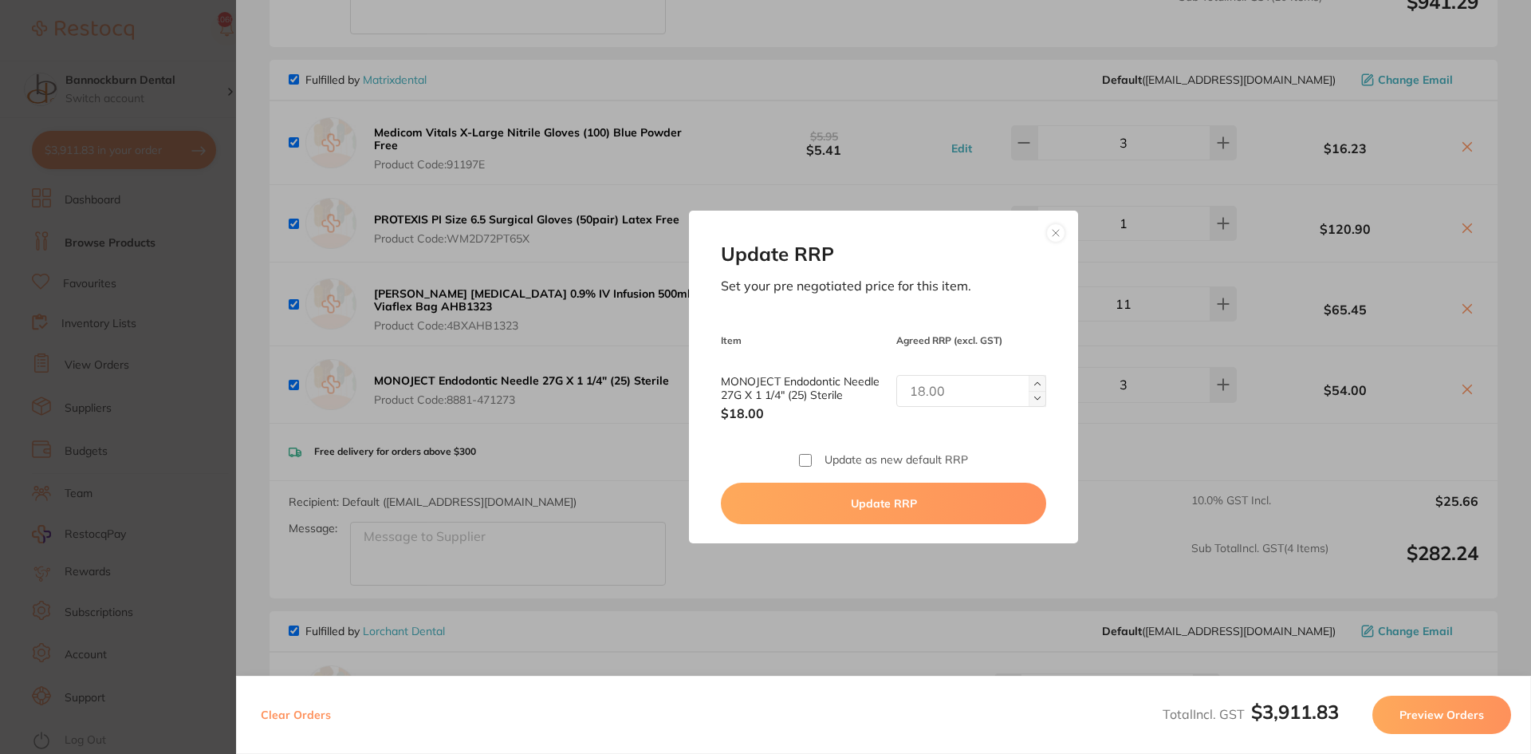
click at [1053, 235] on button at bounding box center [1056, 232] width 19 height 19
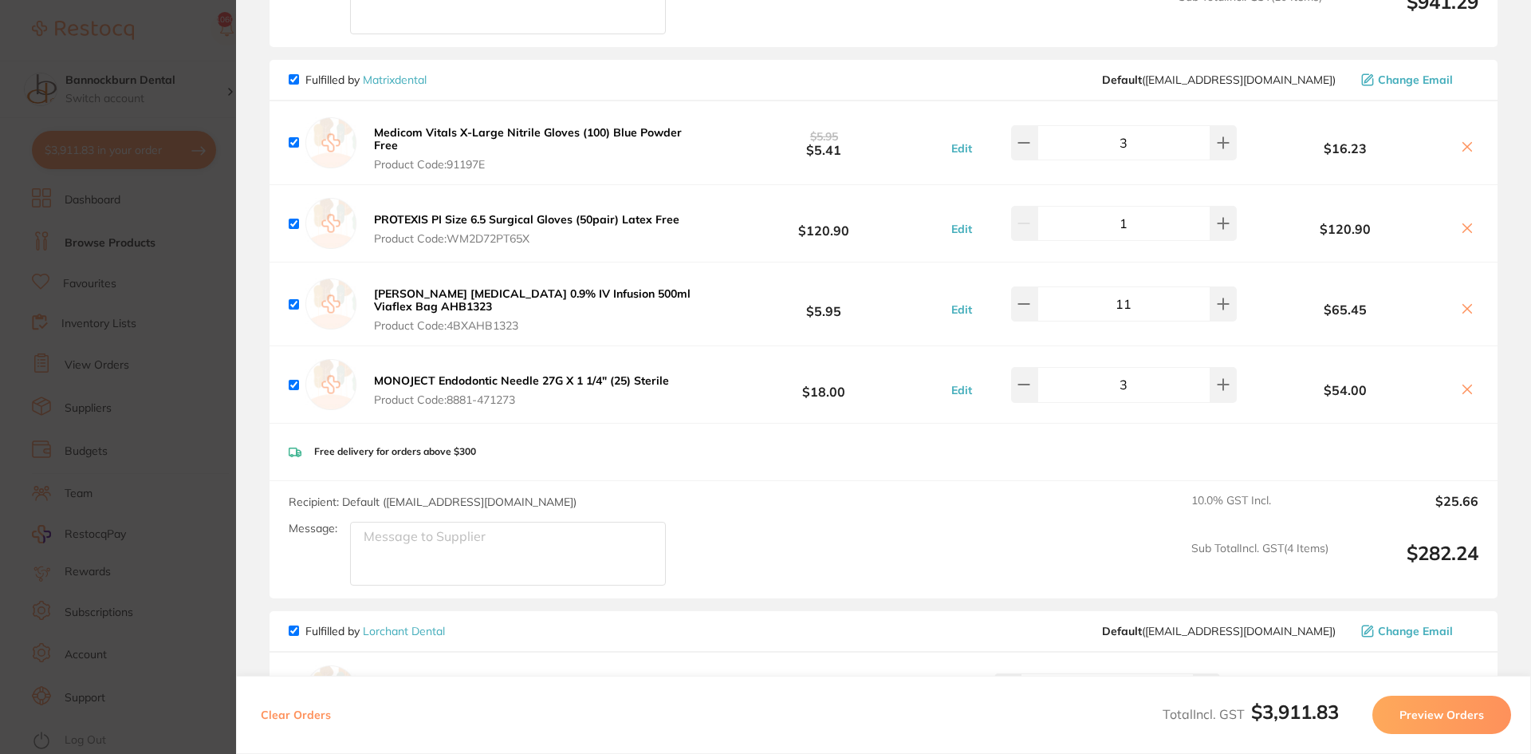
click at [1104, 440] on div "Free delivery for orders above $300" at bounding box center [884, 452] width 1228 height 57
click at [1218, 385] on button at bounding box center [1224, 384] width 26 height 35
type input "4"
click at [1232, 439] on div "Free delivery for orders above $300" at bounding box center [884, 452] width 1228 height 57
click at [1182, 459] on div "Free delivery for orders above $300" at bounding box center [884, 452] width 1228 height 57
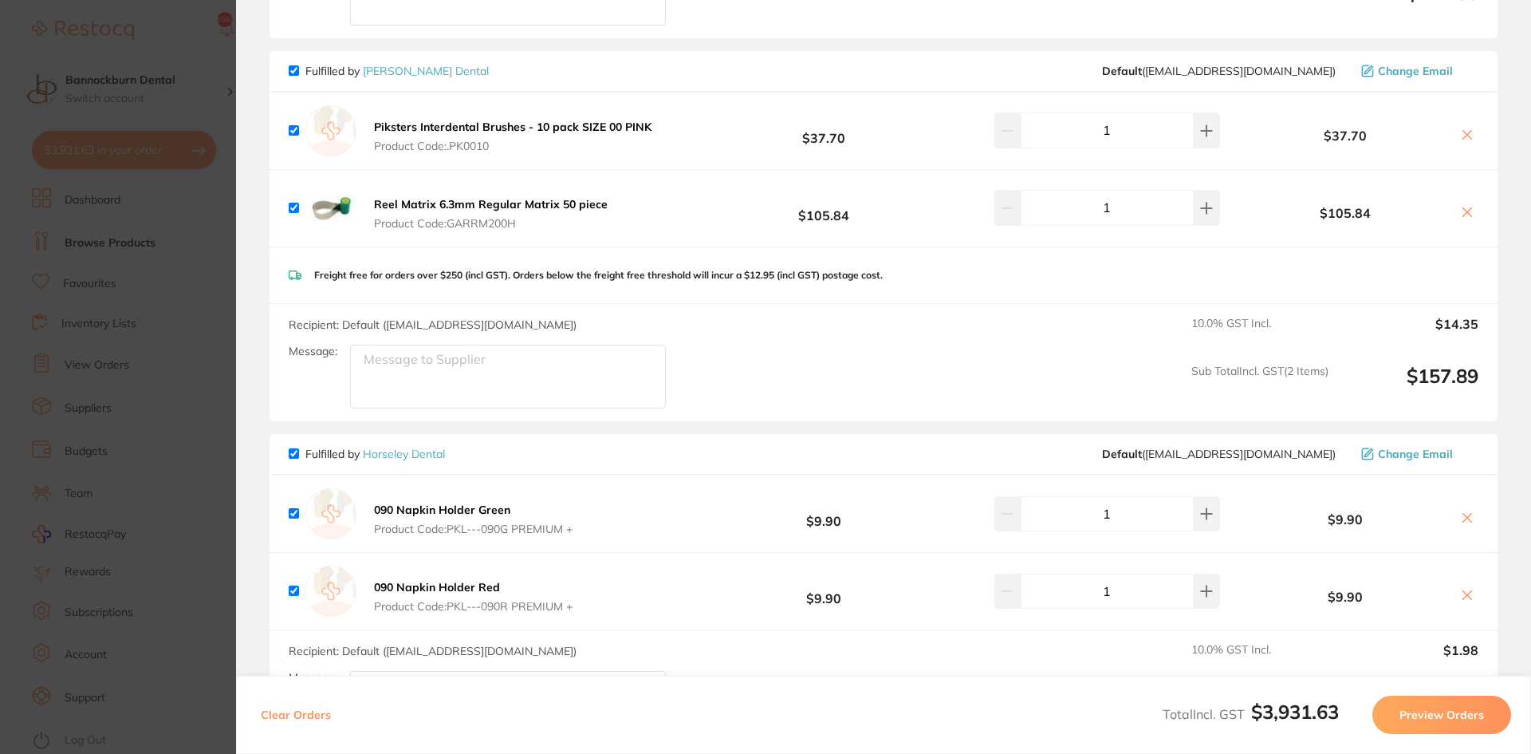
scroll to position [1914, 0]
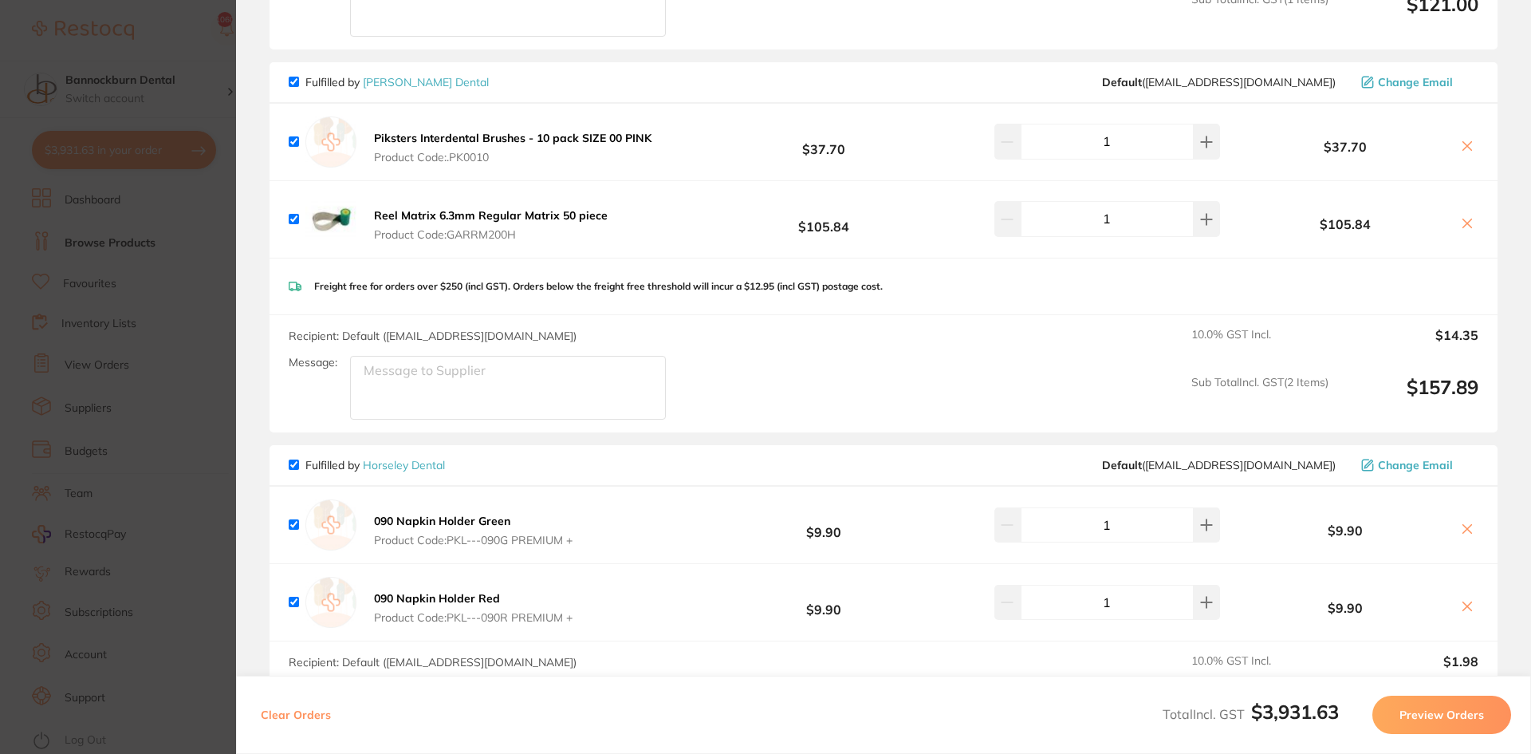
click at [292, 77] on input "checkbox" at bounding box center [294, 82] width 10 height 10
checkbox input "false"
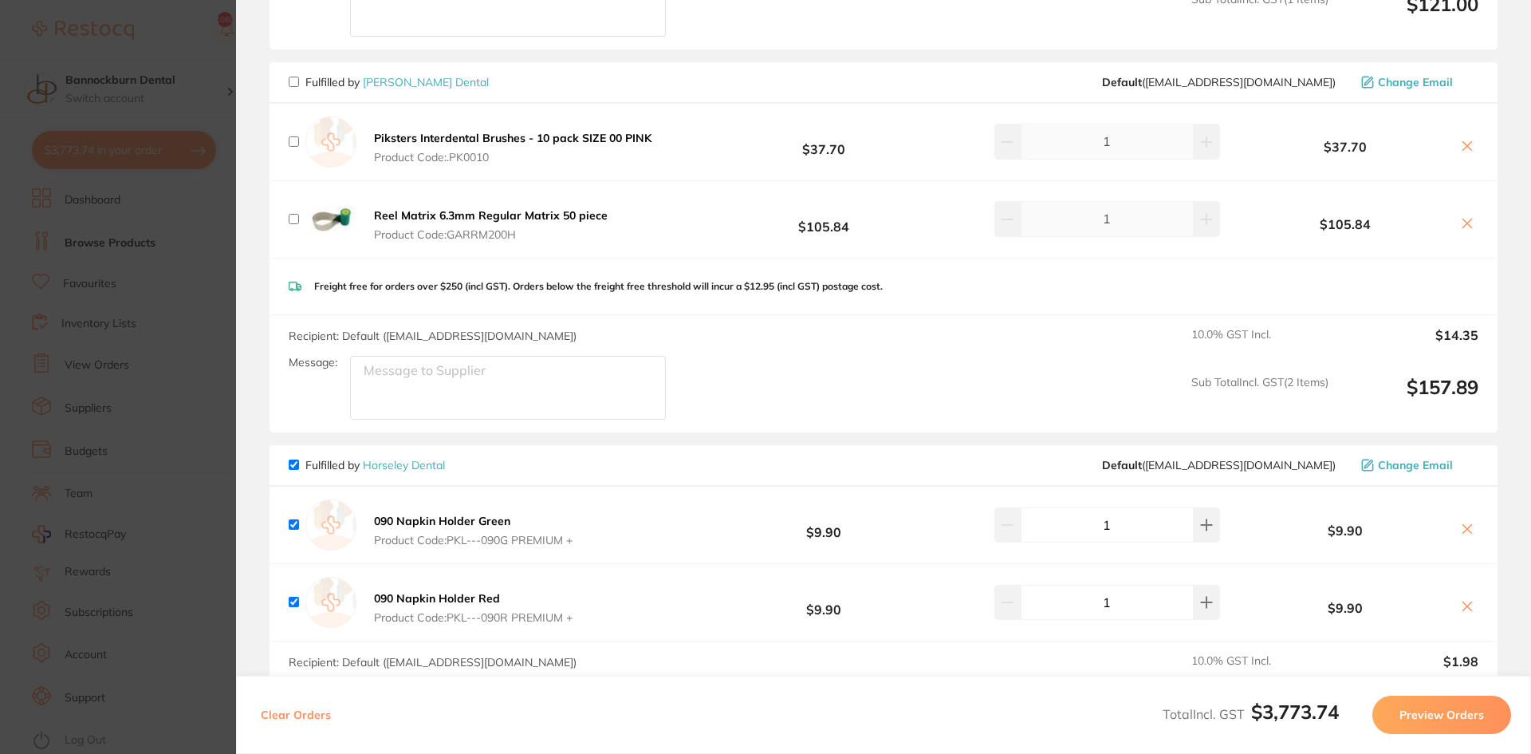
click at [292, 459] on input "checkbox" at bounding box center [294, 464] width 10 height 10
checkbox input "false"
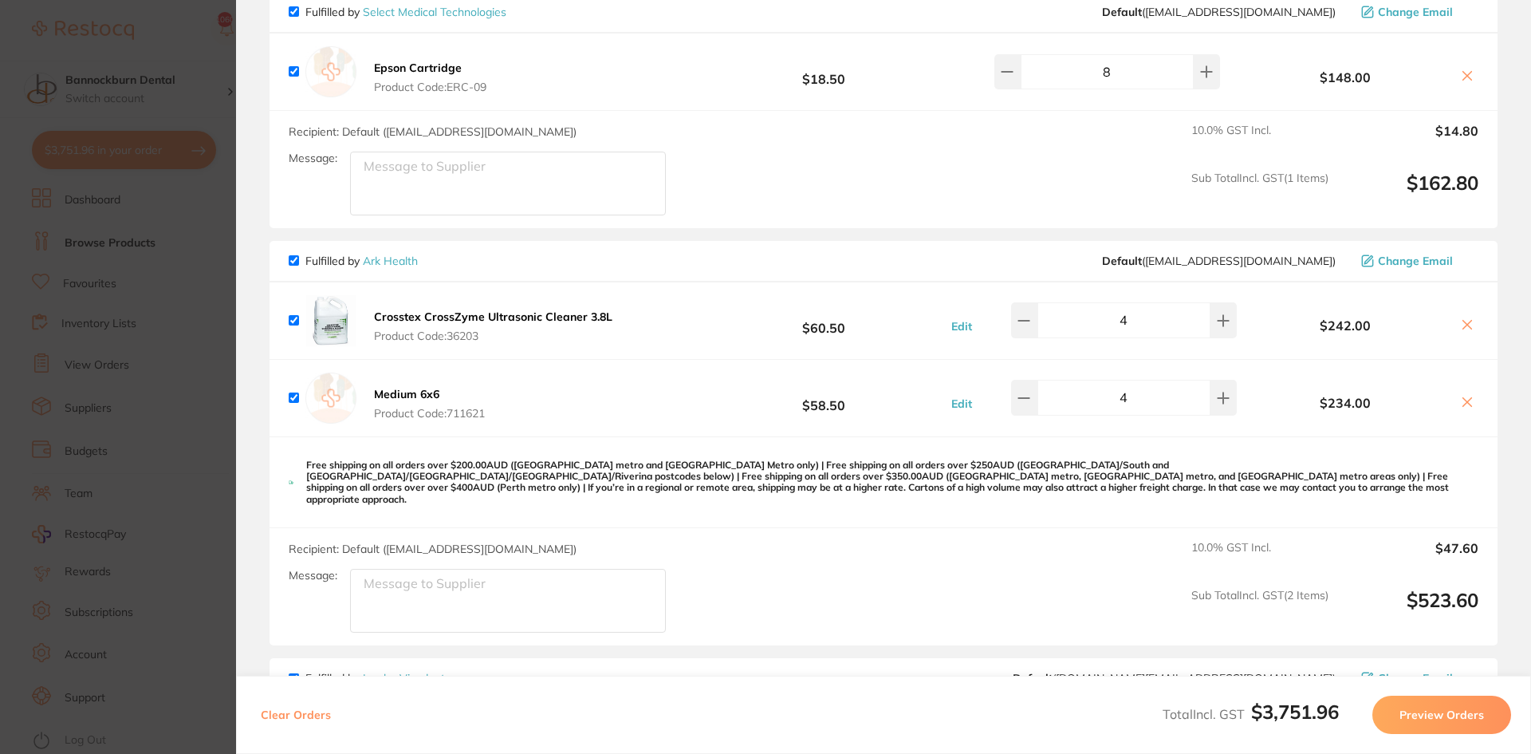
scroll to position [3988, 0]
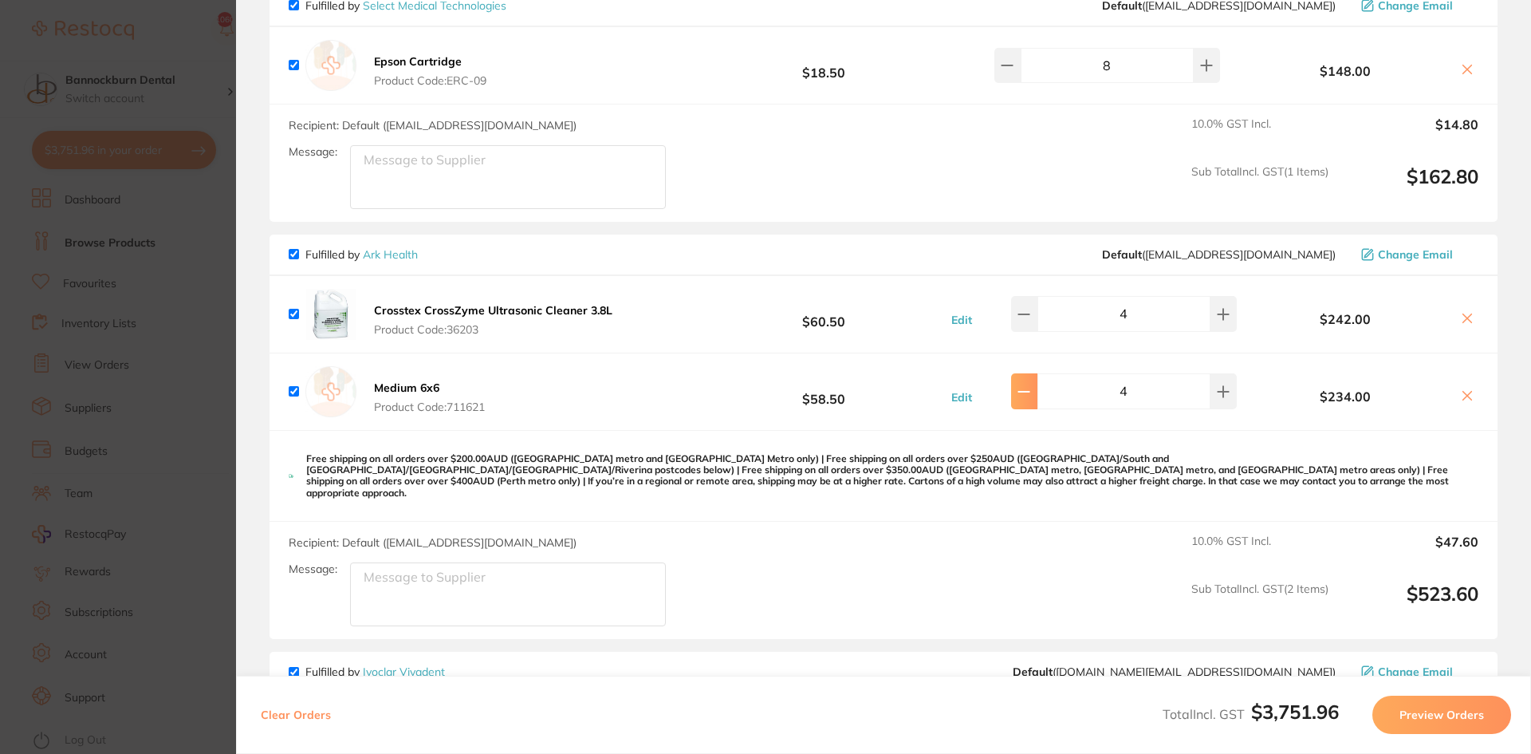
click at [1024, 376] on button at bounding box center [1024, 390] width 26 height 35
type input "3"
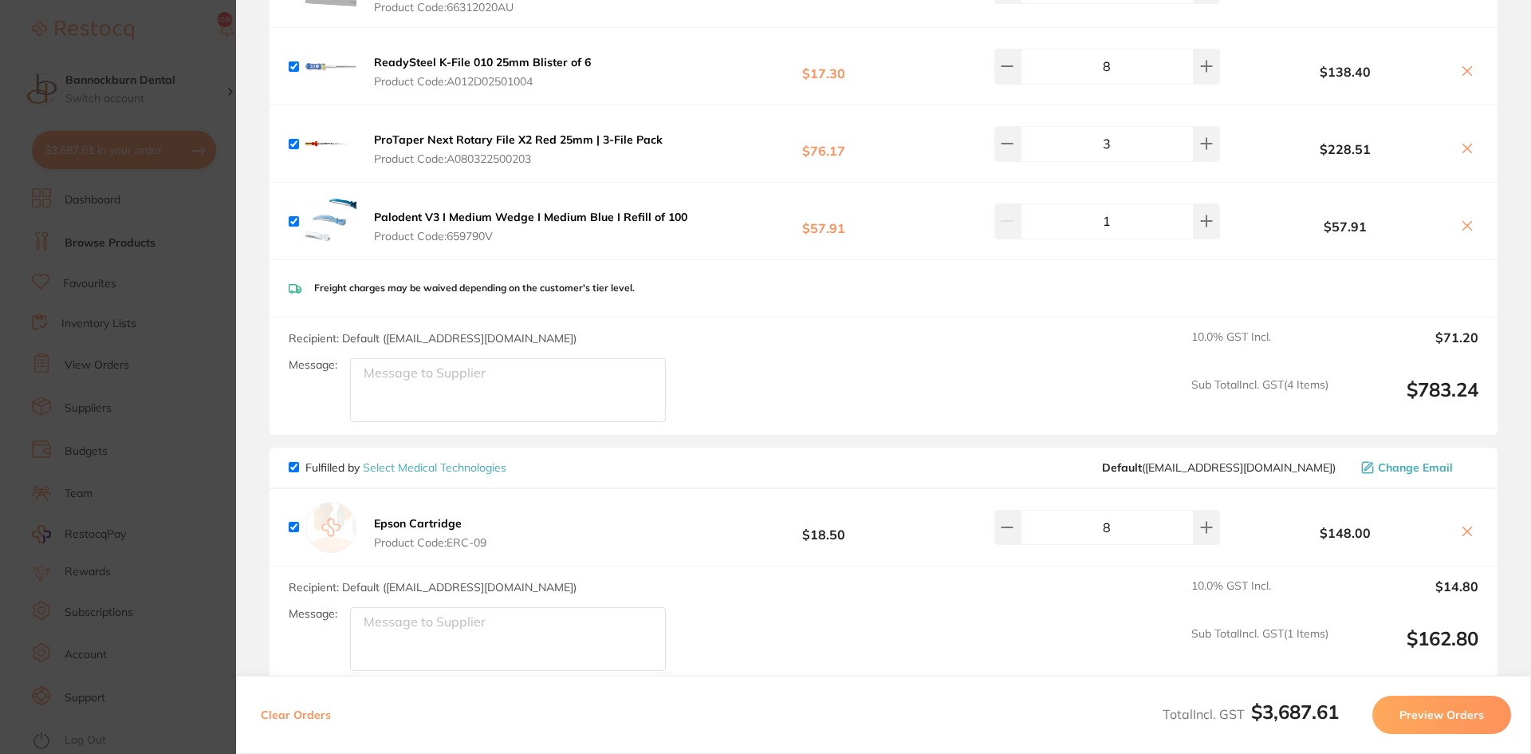
scroll to position [3284, 0]
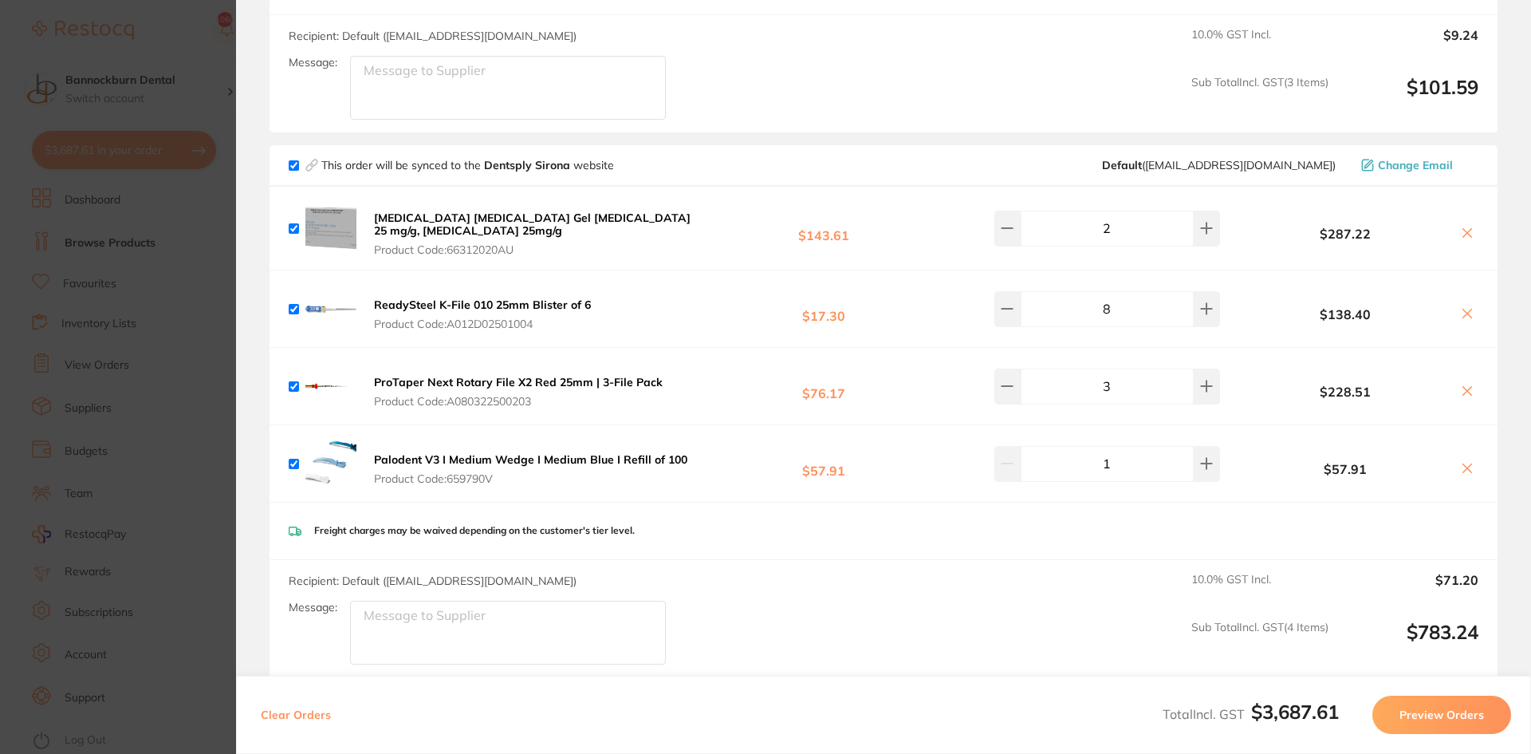
click at [177, 262] on section "Update RRP Set your pre negotiated price for this item. Item Agreed RRP (excl. …" at bounding box center [765, 377] width 1531 height 754
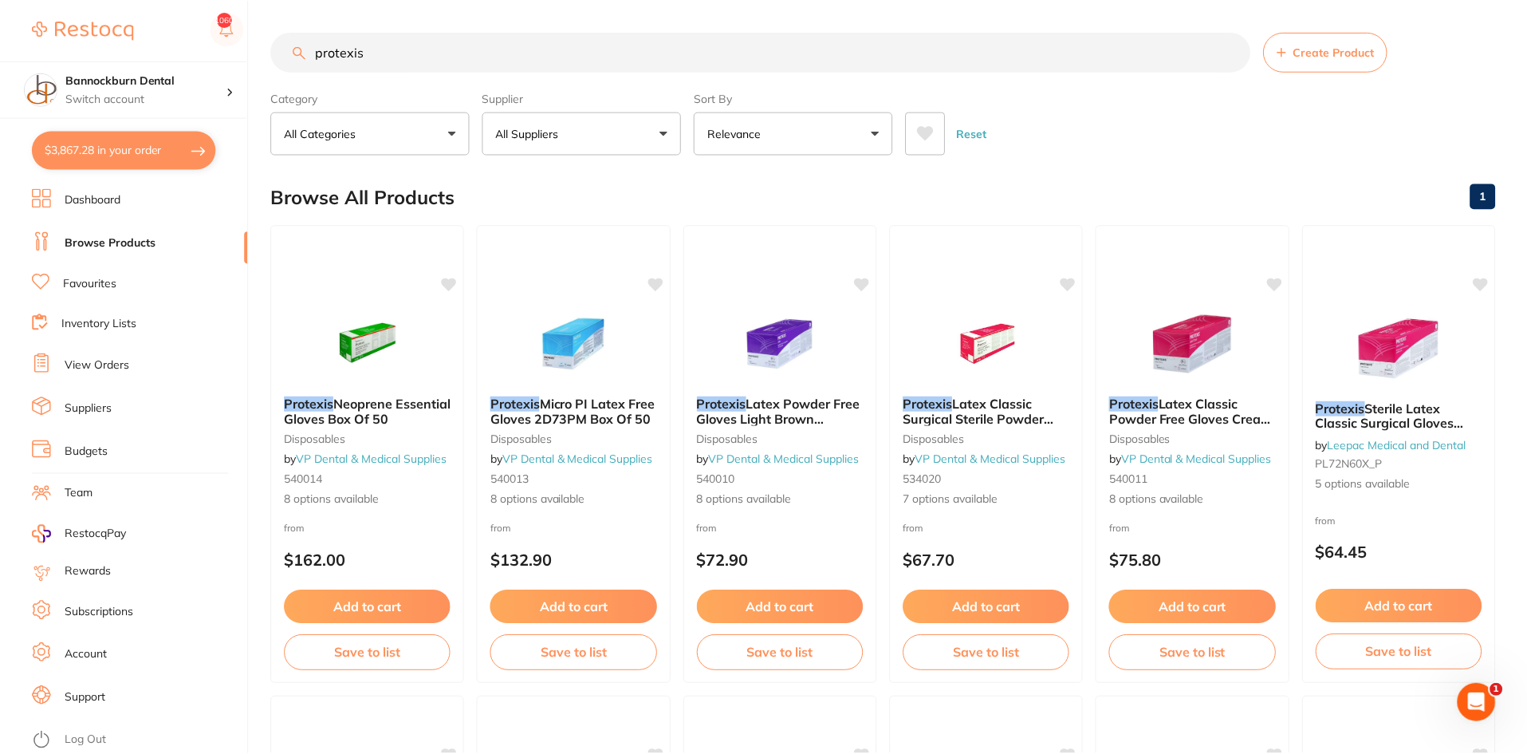
scroll to position [1835, 0]
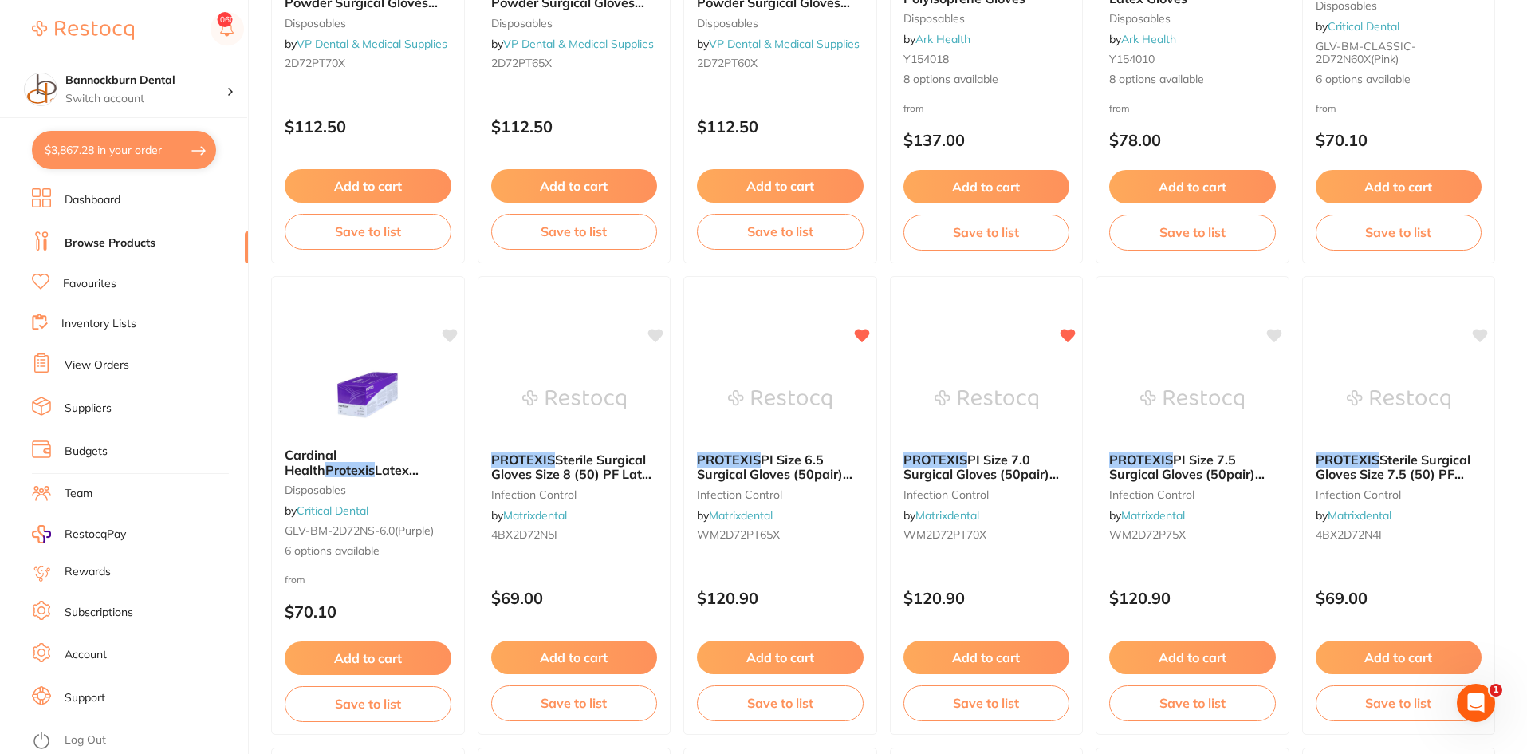
click at [77, 283] on link "Favourites" at bounding box center [89, 284] width 53 height 16
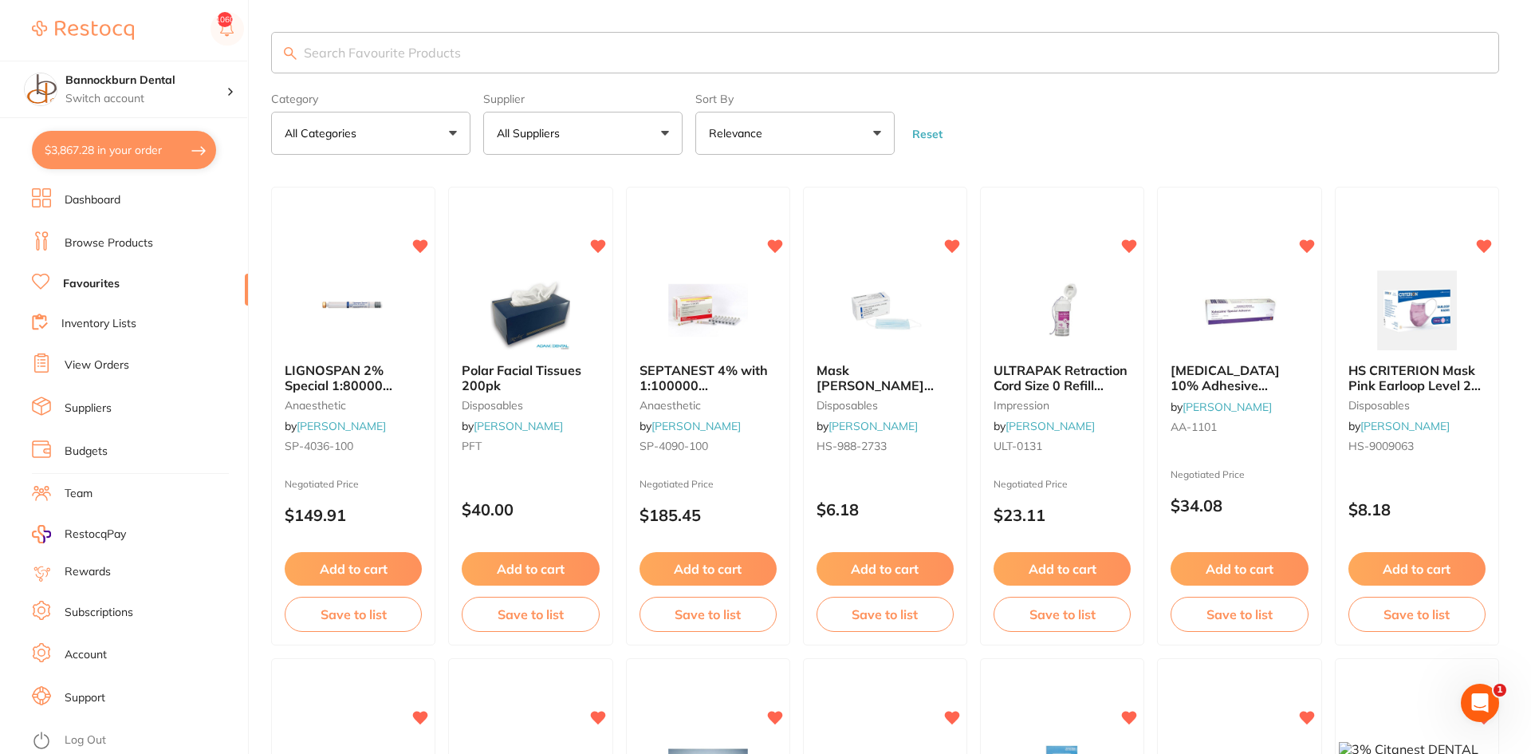
click at [351, 54] on input "search" at bounding box center [885, 52] width 1228 height 41
click at [517, 118] on button "All Suppliers" at bounding box center [582, 133] width 199 height 43
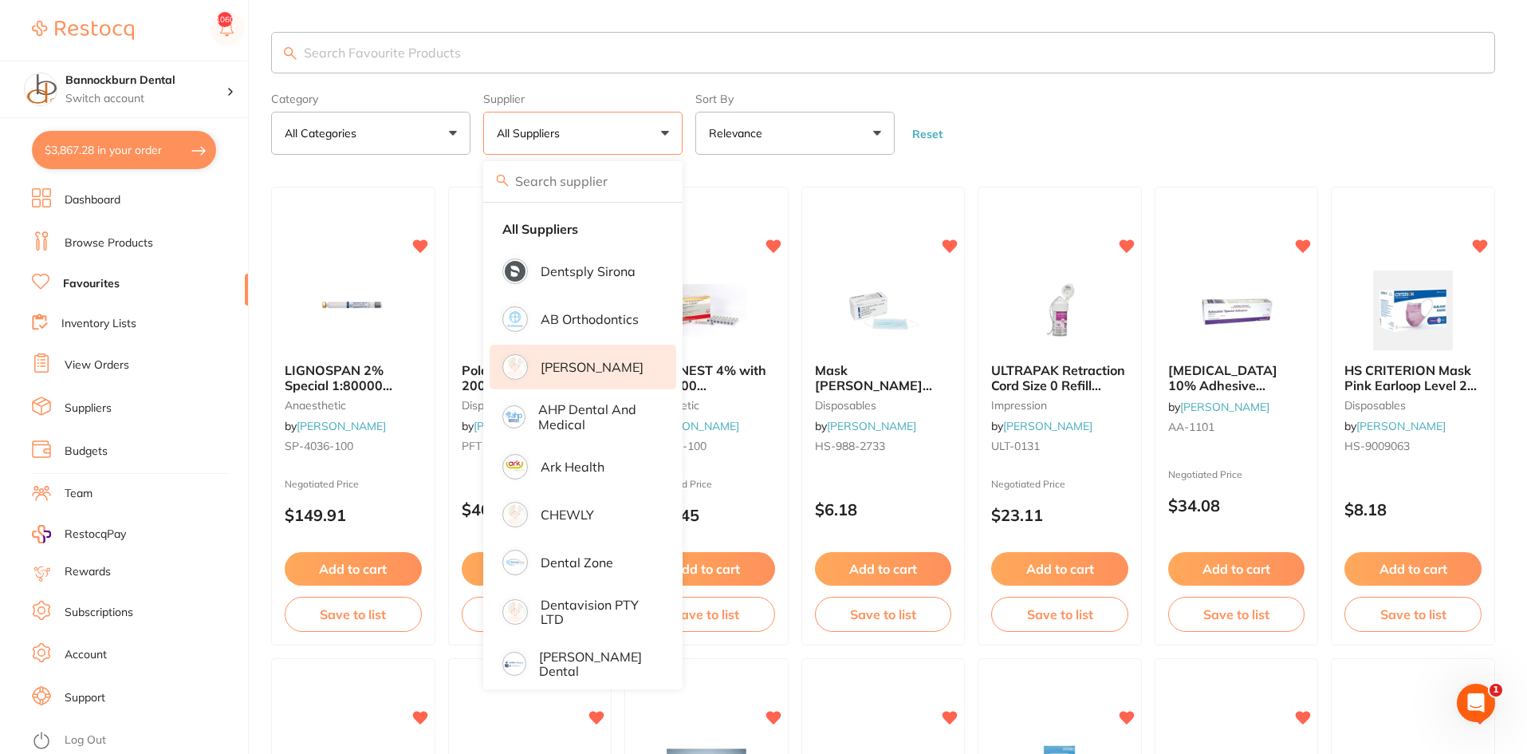
click at [570, 366] on p "Adam Dental" at bounding box center [592, 367] width 103 height 14
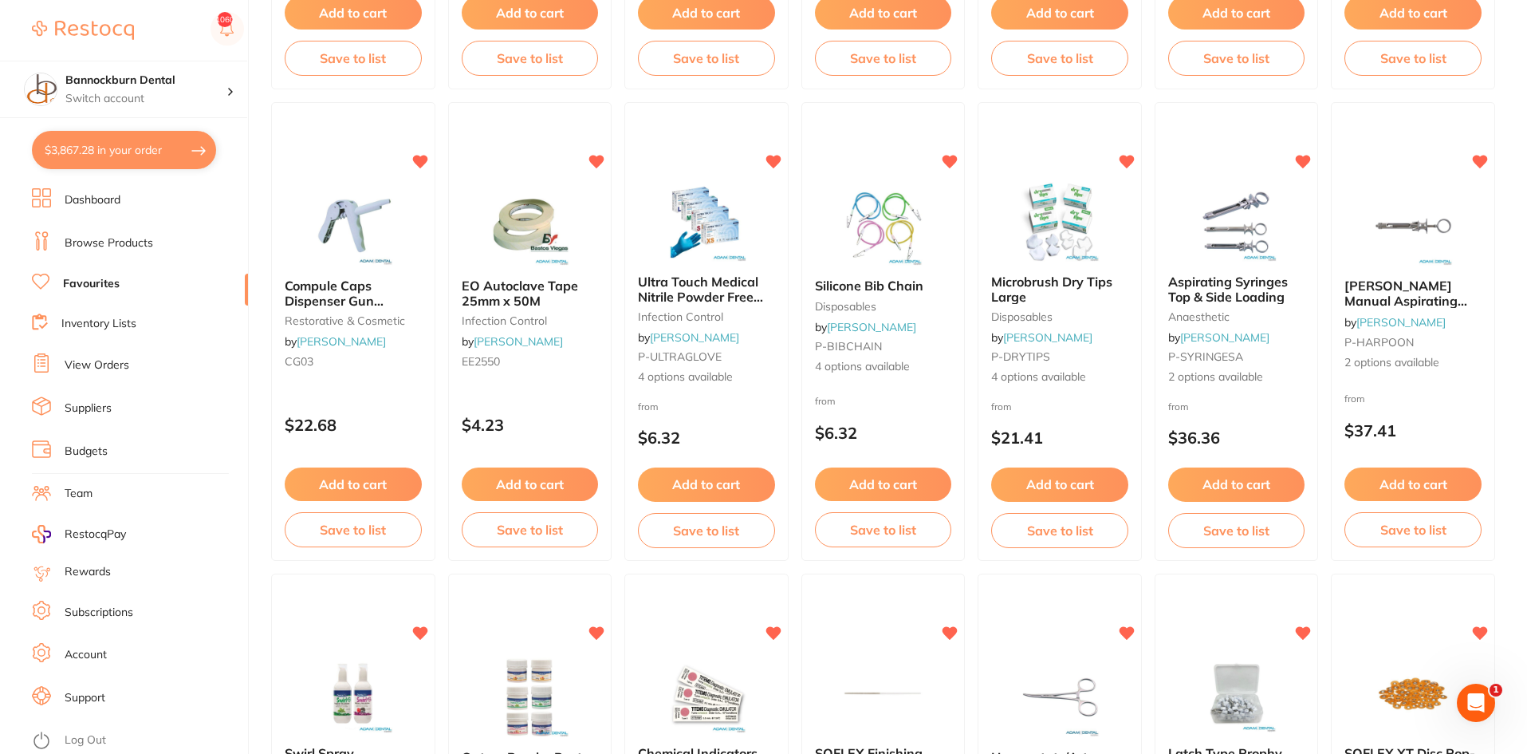
scroll to position [1037, 0]
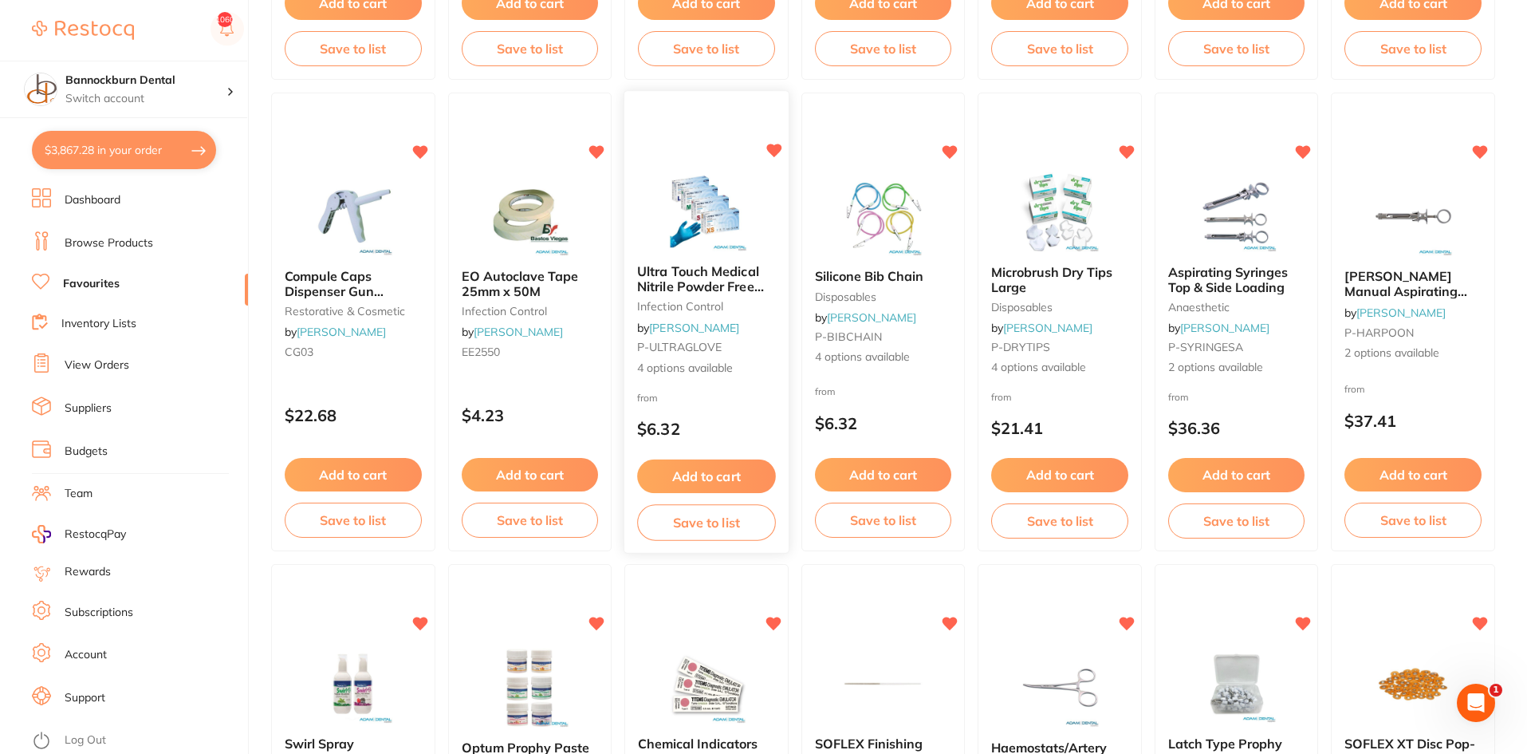
click at [746, 475] on button "Add to cart" at bounding box center [706, 476] width 138 height 34
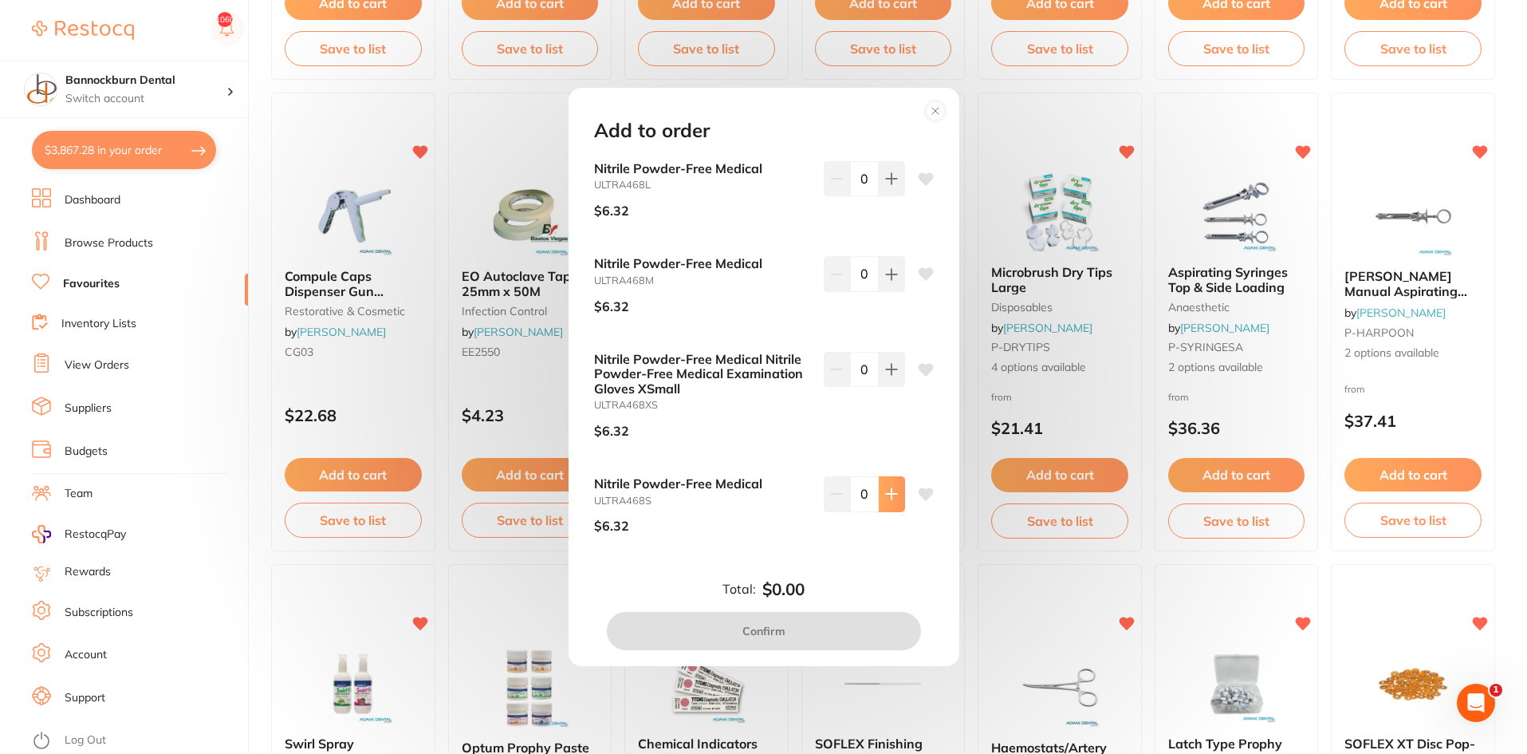
click at [890, 501] on button at bounding box center [892, 493] width 26 height 35
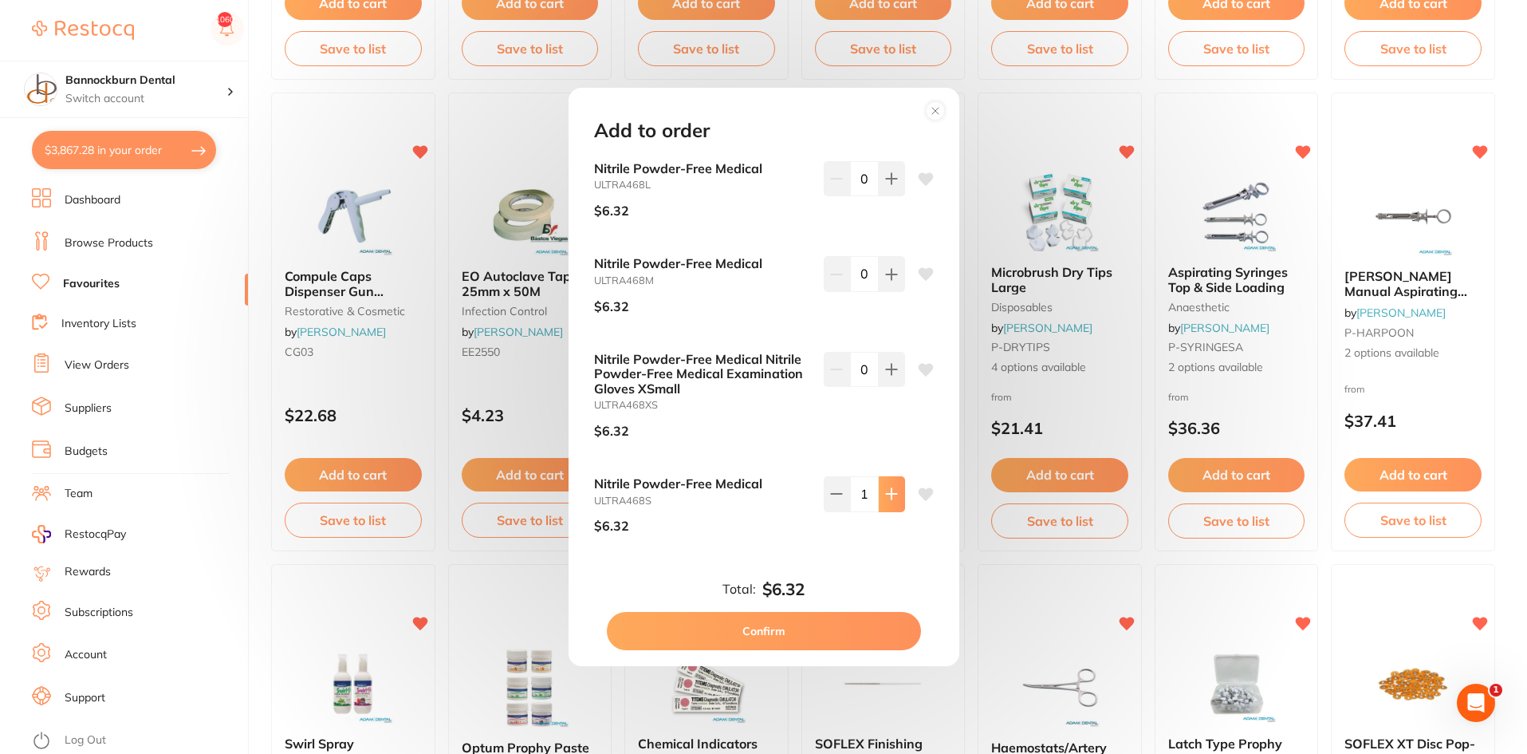
click at [890, 501] on button at bounding box center [892, 493] width 26 height 35
type input "3"
click at [865, 628] on button "Confirm" at bounding box center [764, 631] width 314 height 38
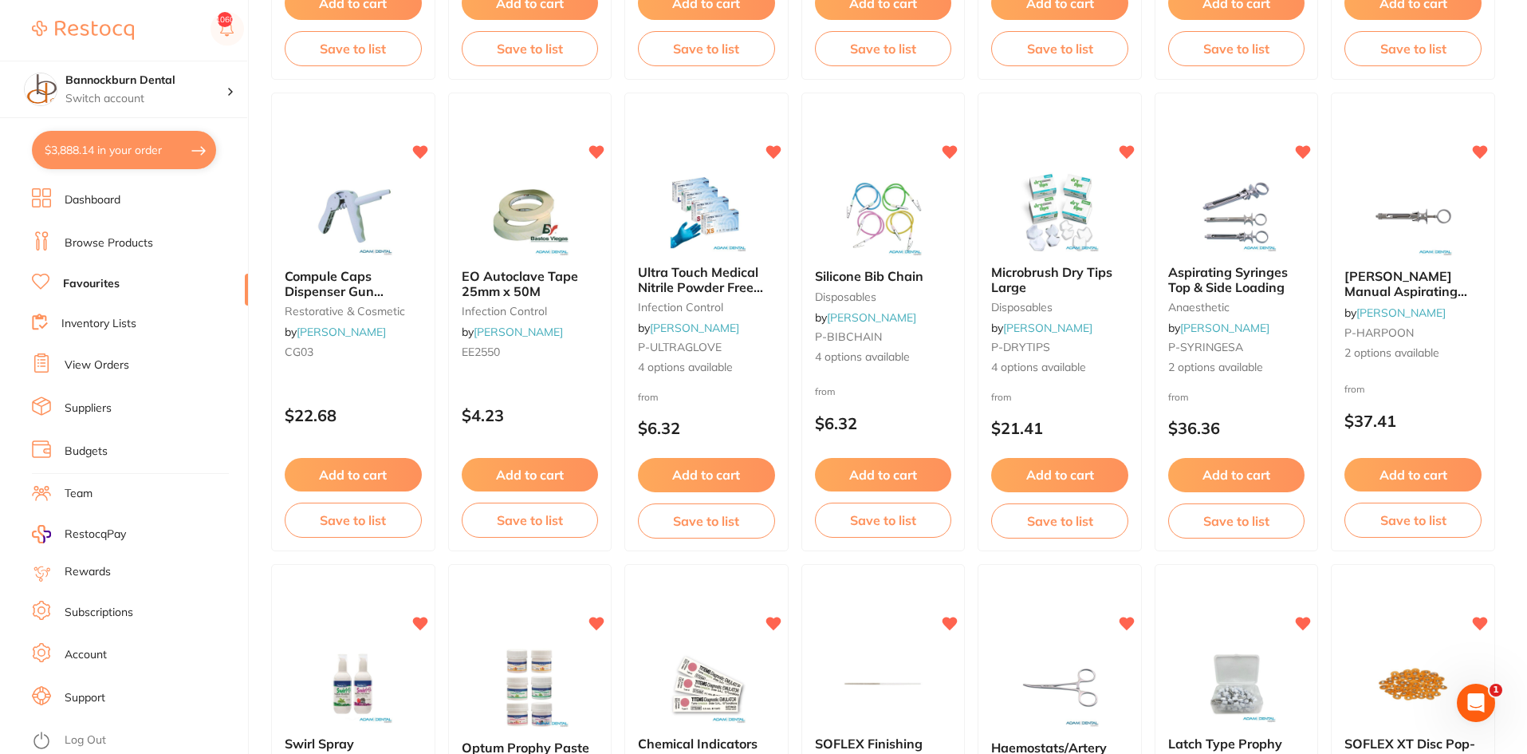
checkbox input "false"
click at [110, 159] on button "$3,888.14 in your order" at bounding box center [124, 150] width 184 height 38
checkbox input "true"
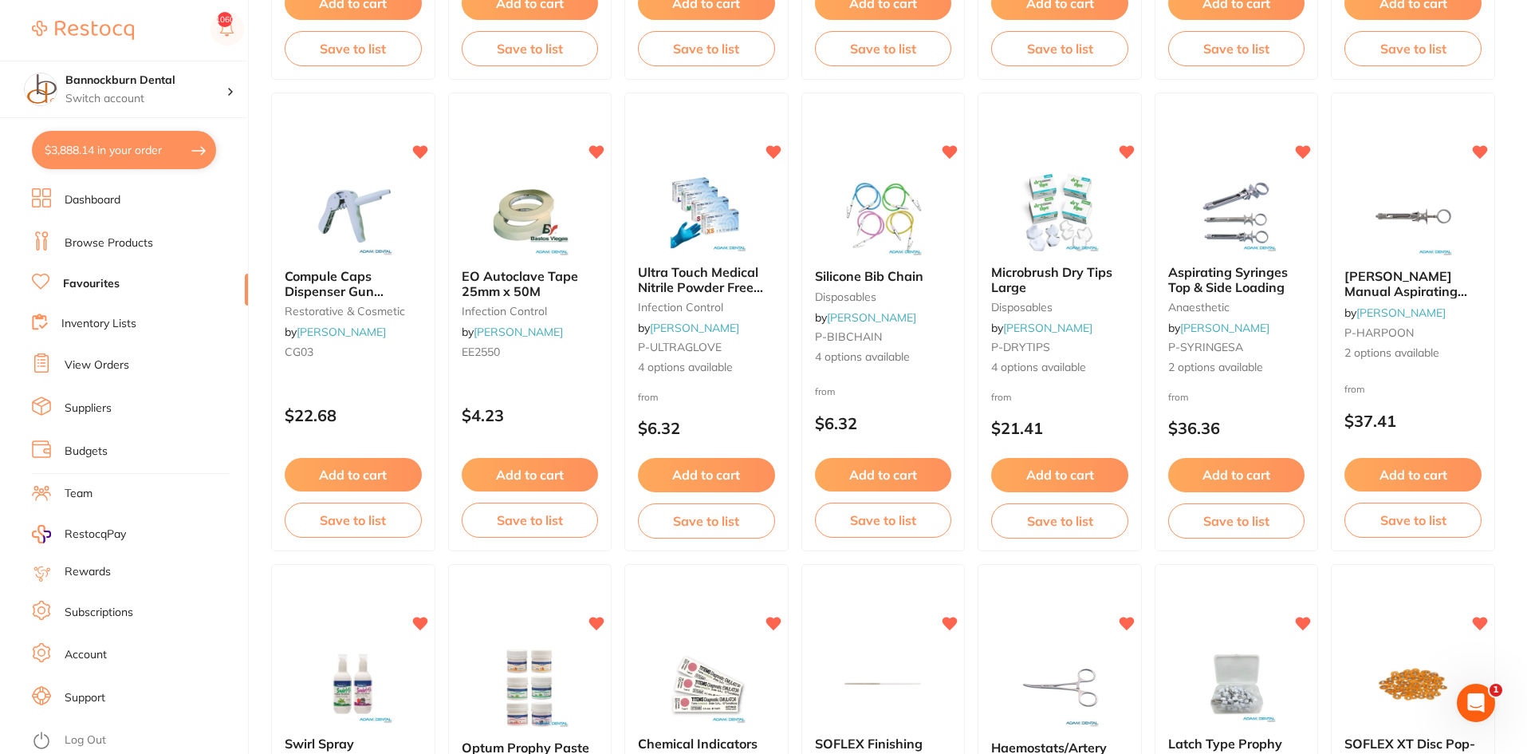
checkbox input "true"
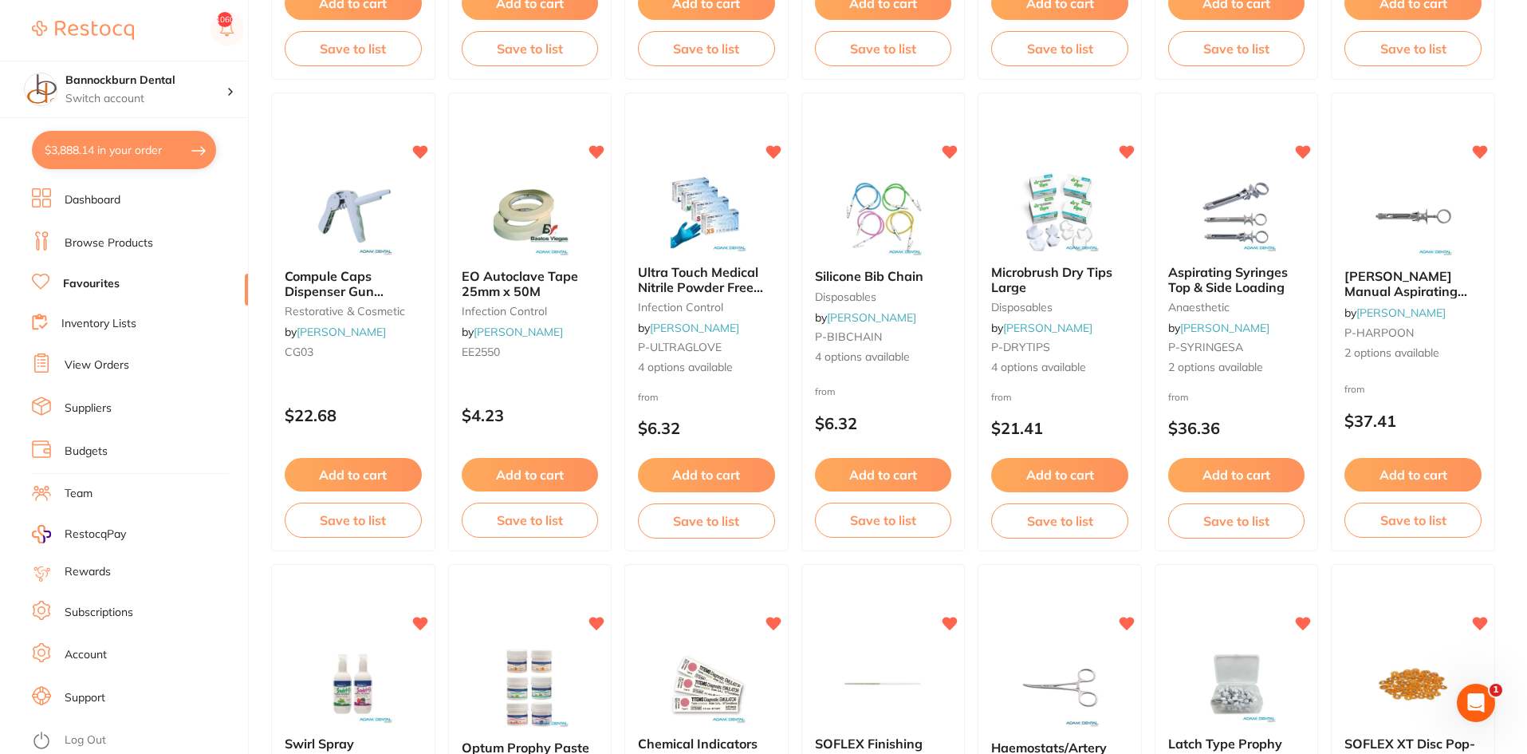
checkbox input "true"
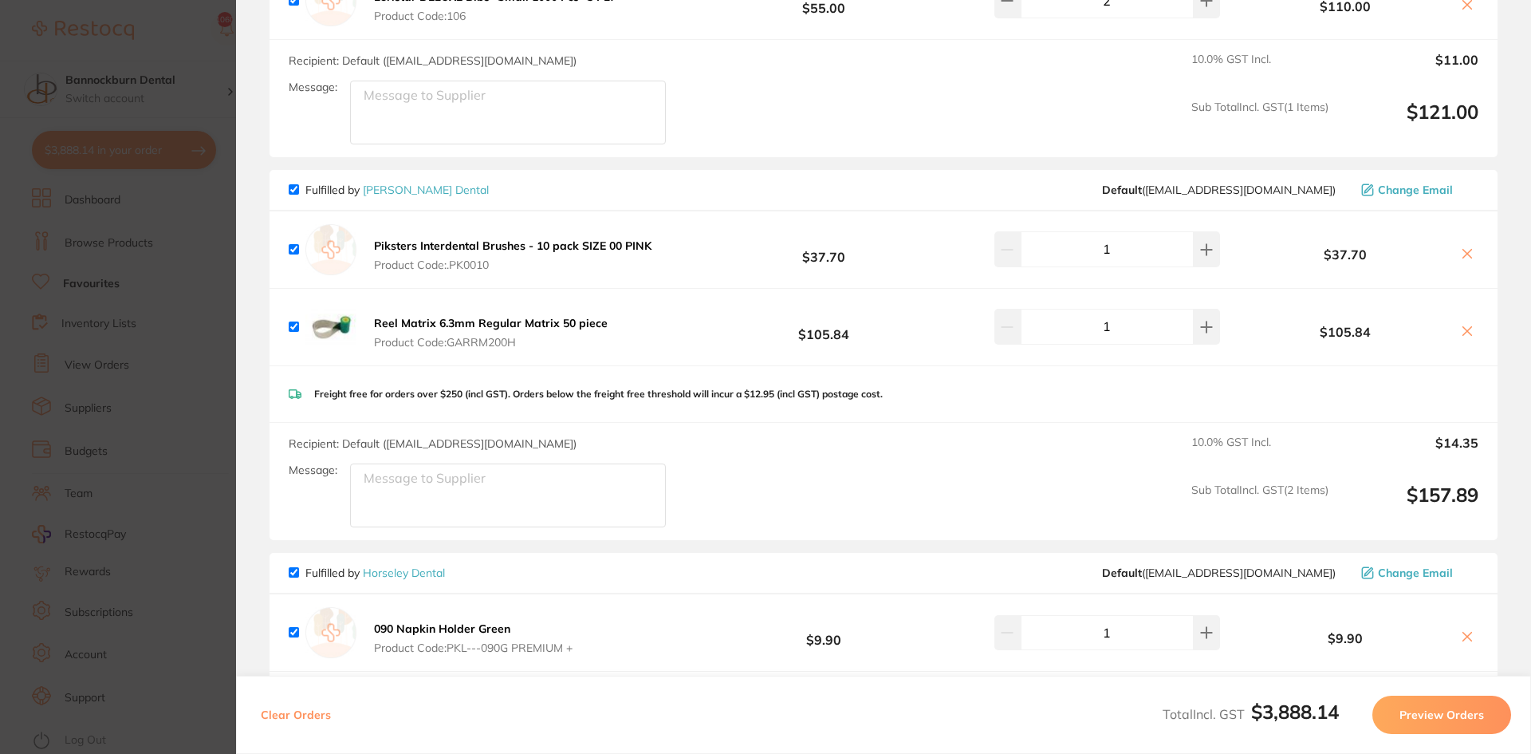
scroll to position [1835, 0]
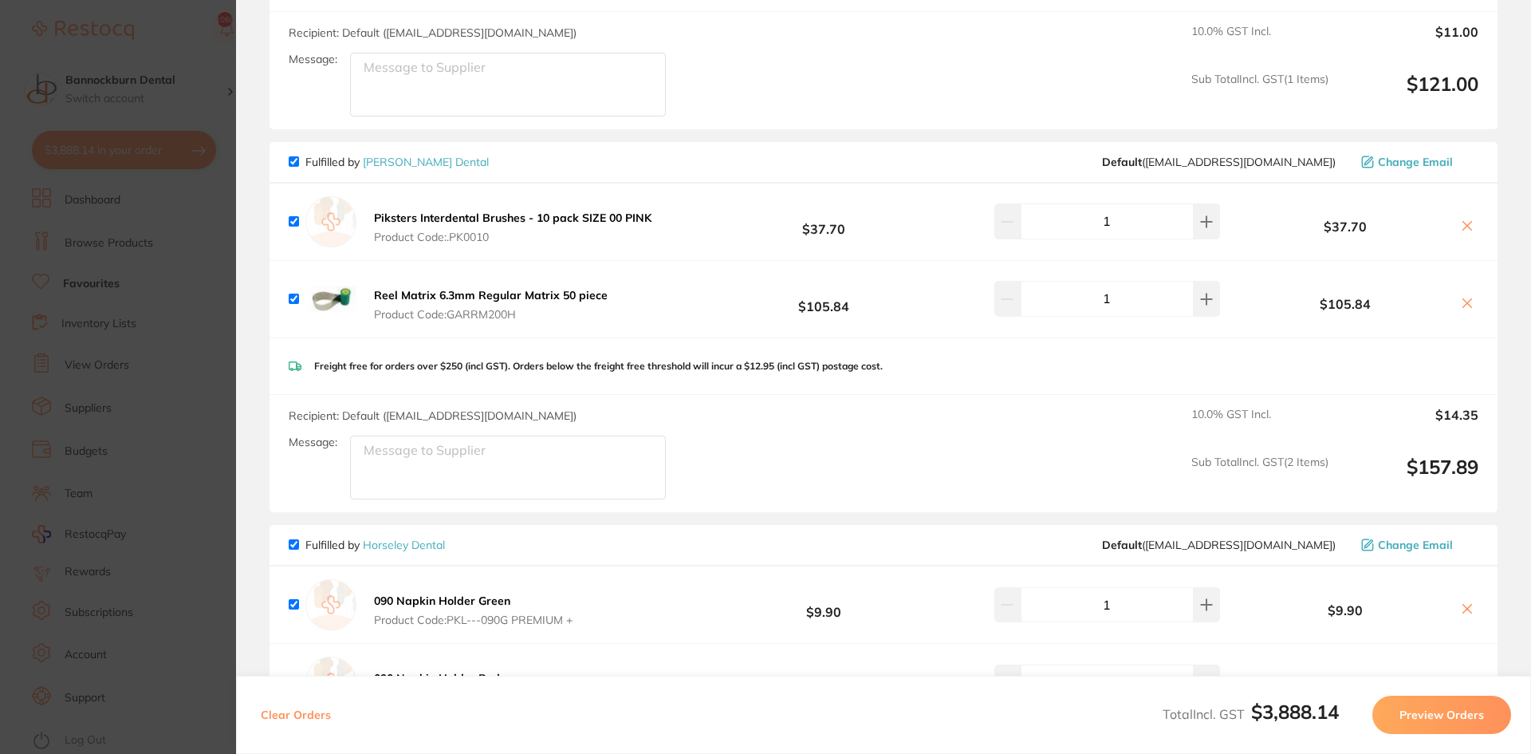
click at [299, 155] on span "Fulfilled by Erskine Dental" at bounding box center [389, 162] width 200 height 14
click at [296, 156] on input "checkbox" at bounding box center [294, 161] width 10 height 10
checkbox input "false"
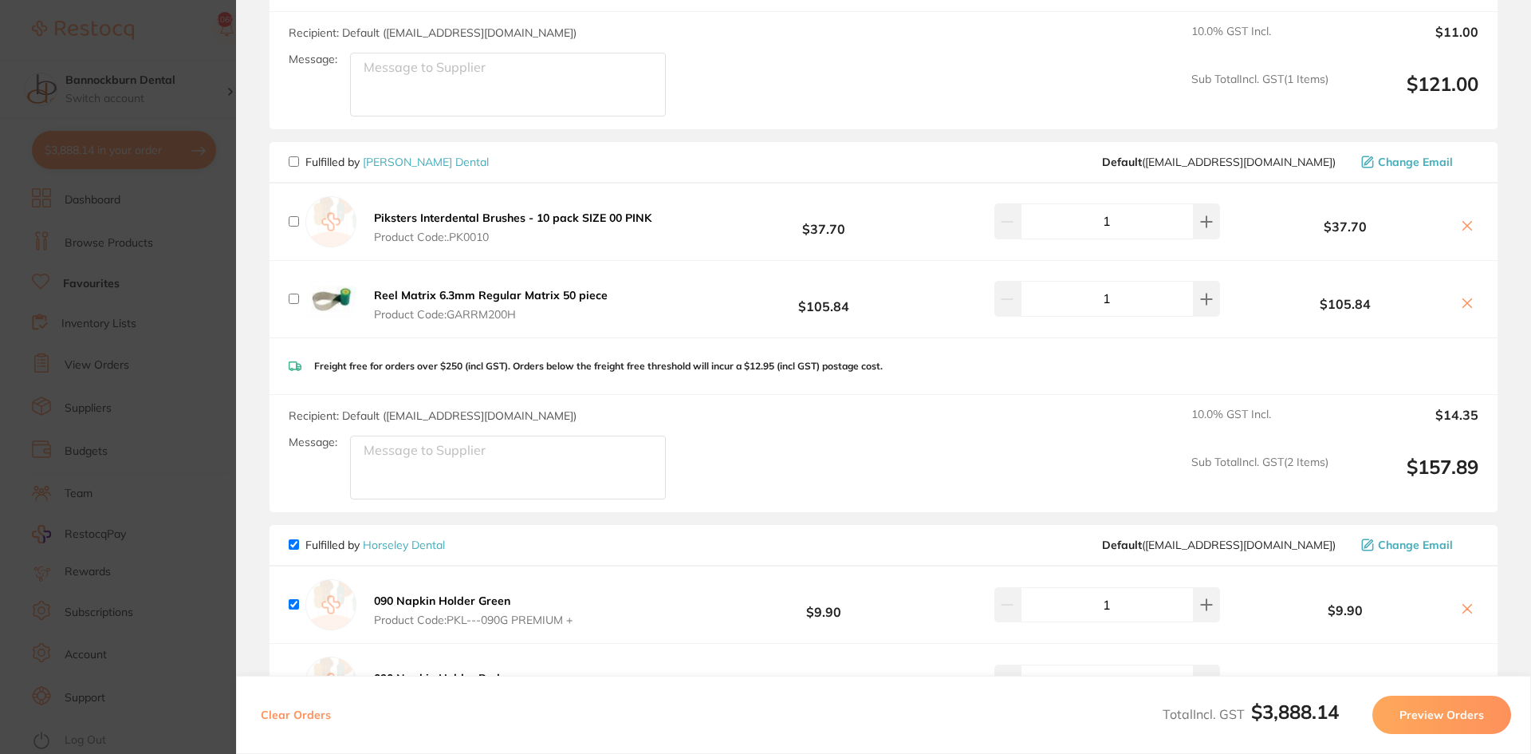
checkbox input "false"
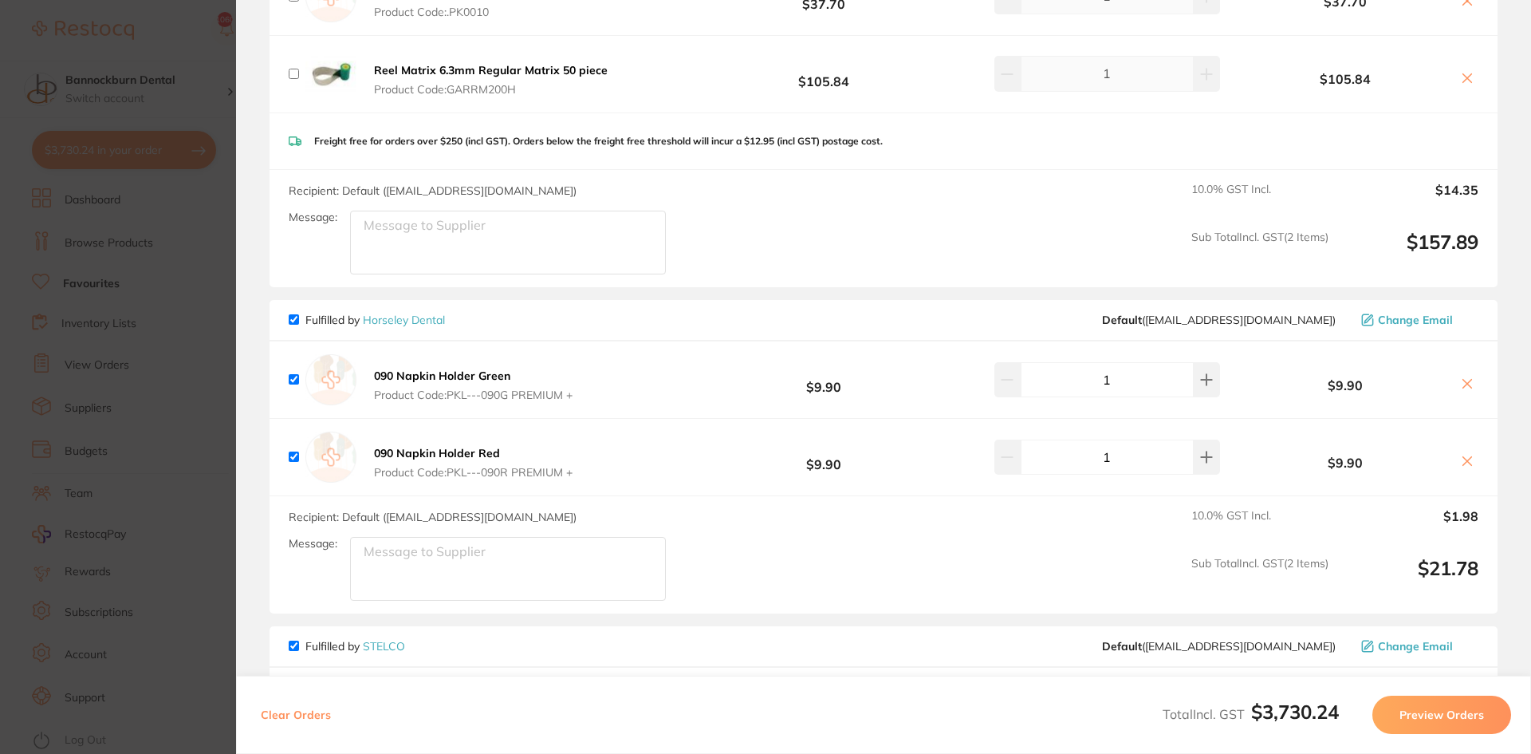
scroll to position [2154, 0]
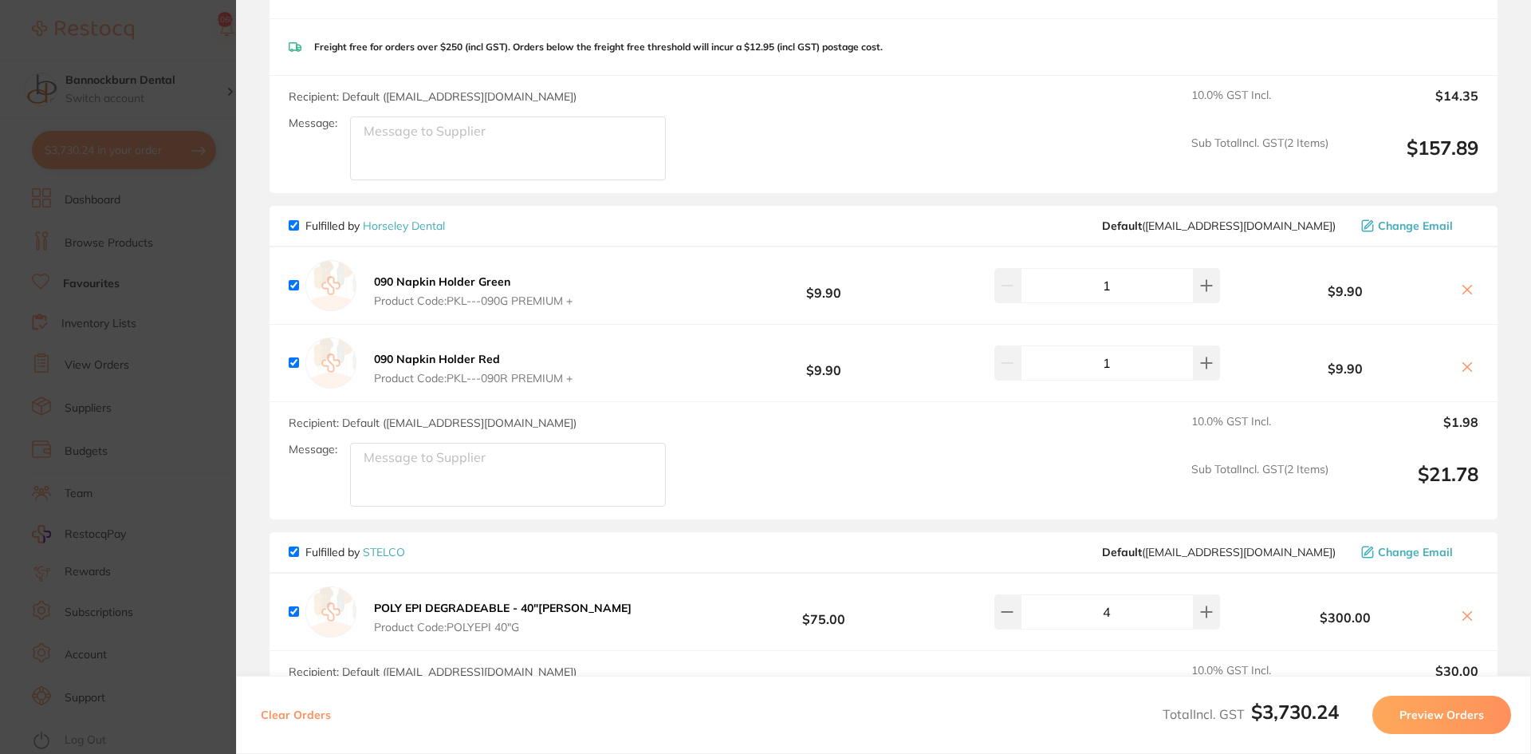
click at [292, 220] on input "checkbox" at bounding box center [294, 225] width 10 height 10
checkbox input "false"
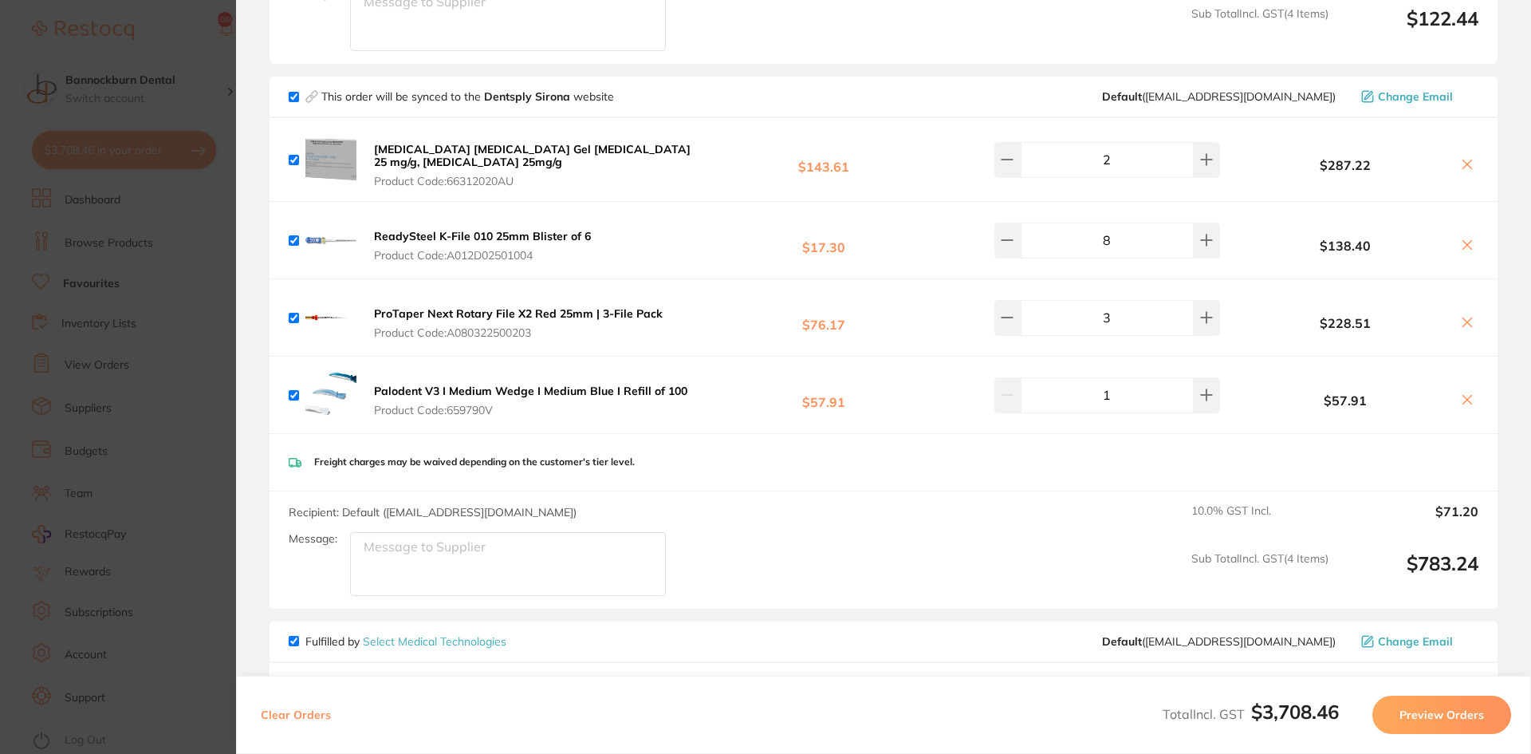
scroll to position [3031, 0]
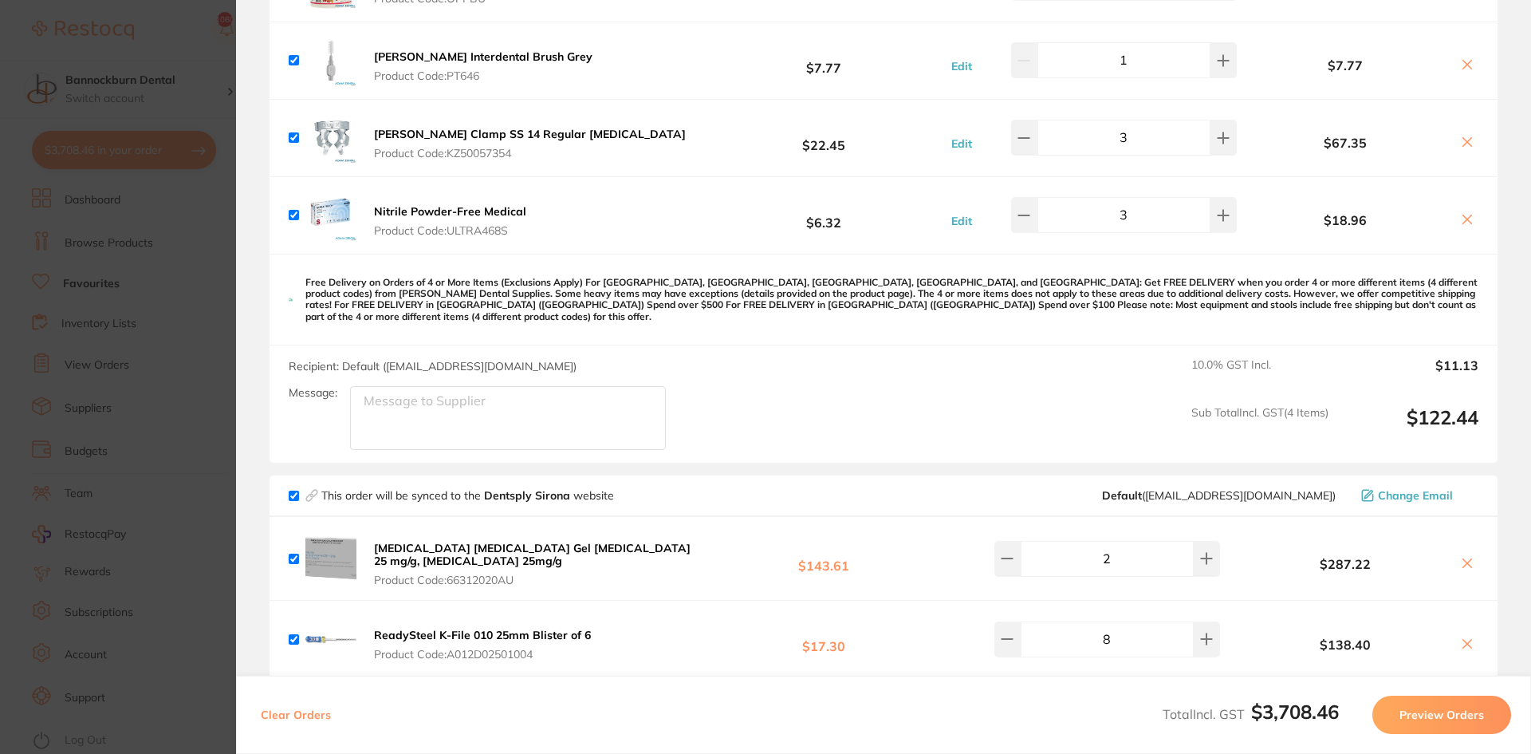
click at [490, 204] on b "Nitrile Powder-Free Medical" at bounding box center [450, 211] width 152 height 14
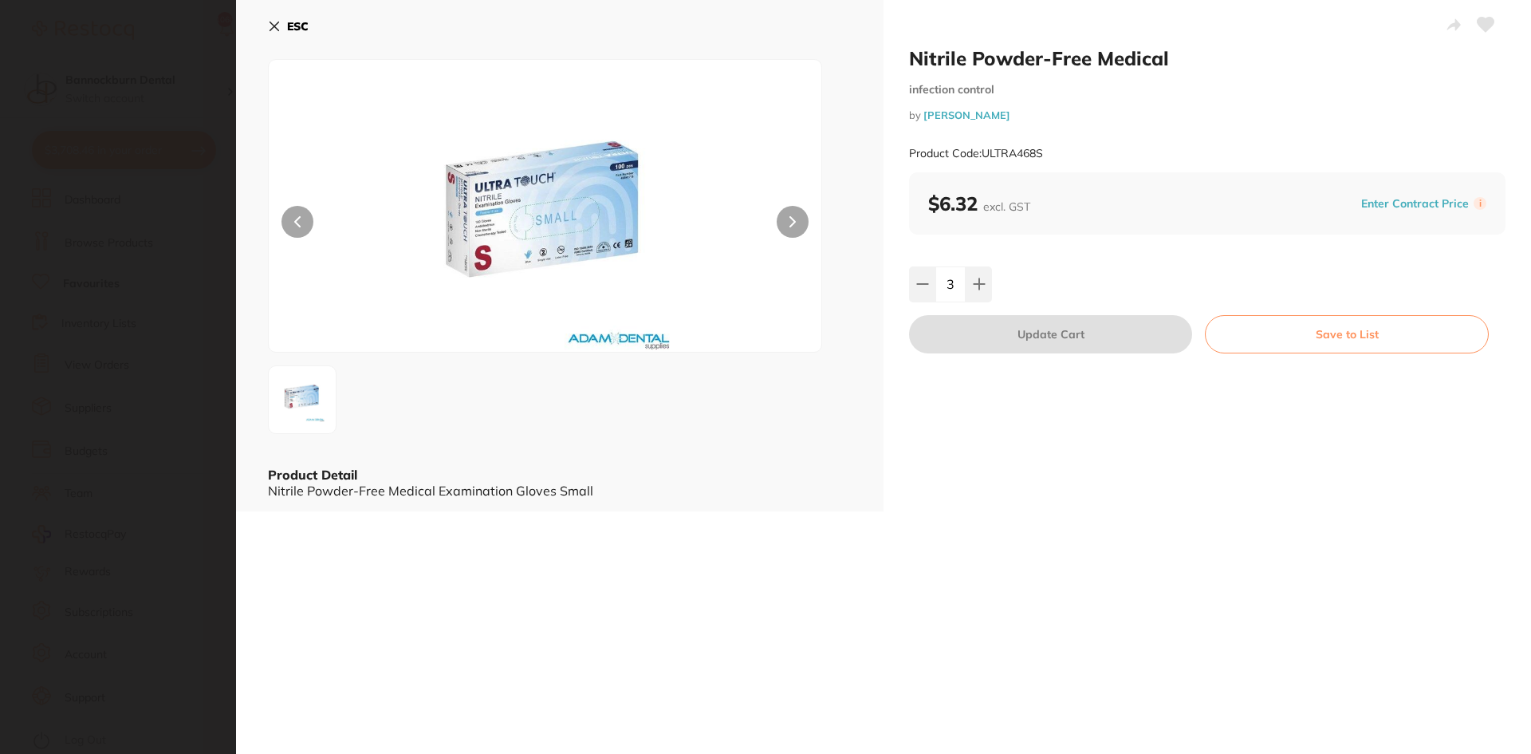
scroll to position [0, 0]
click at [307, 26] on b "ESC" at bounding box center [298, 26] width 22 height 14
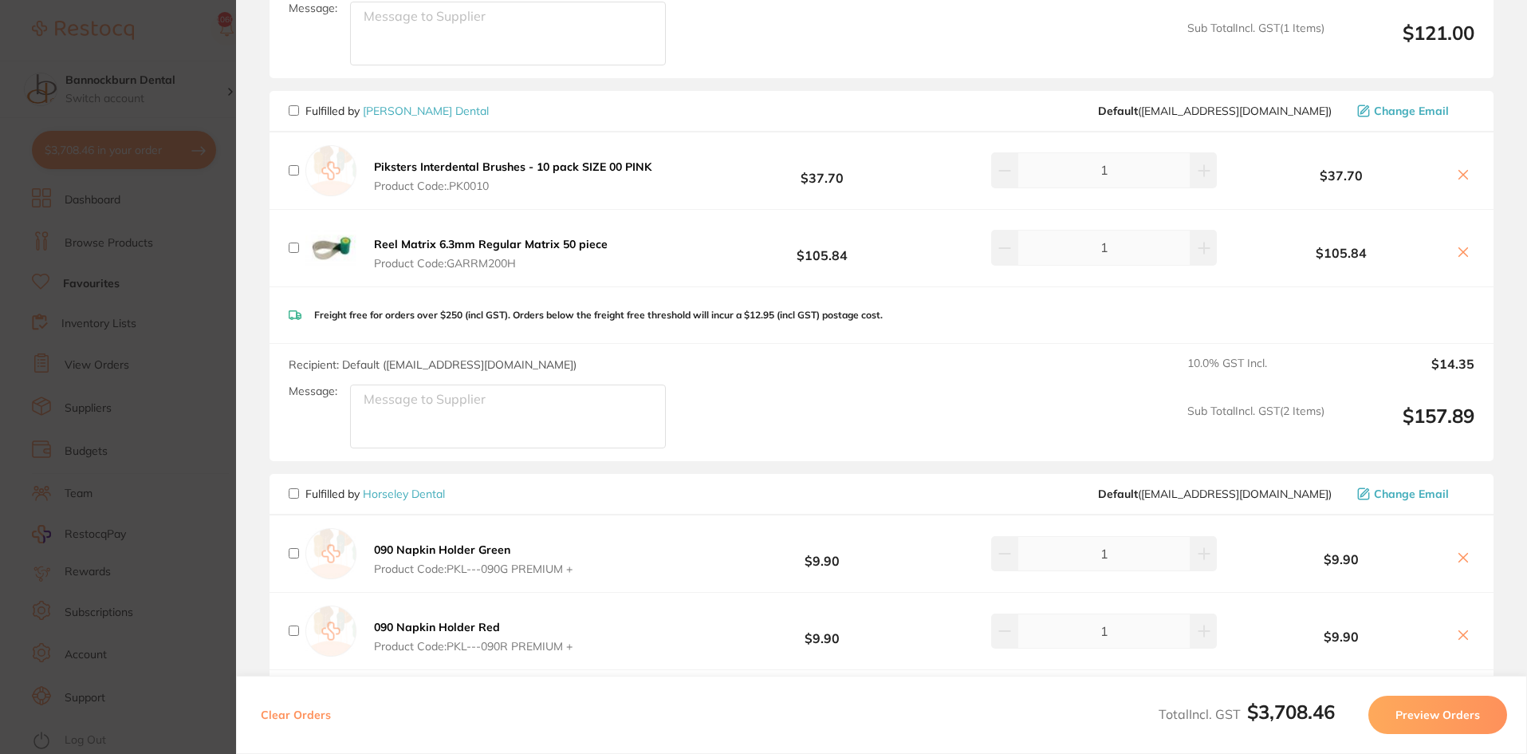
scroll to position [1835, 0]
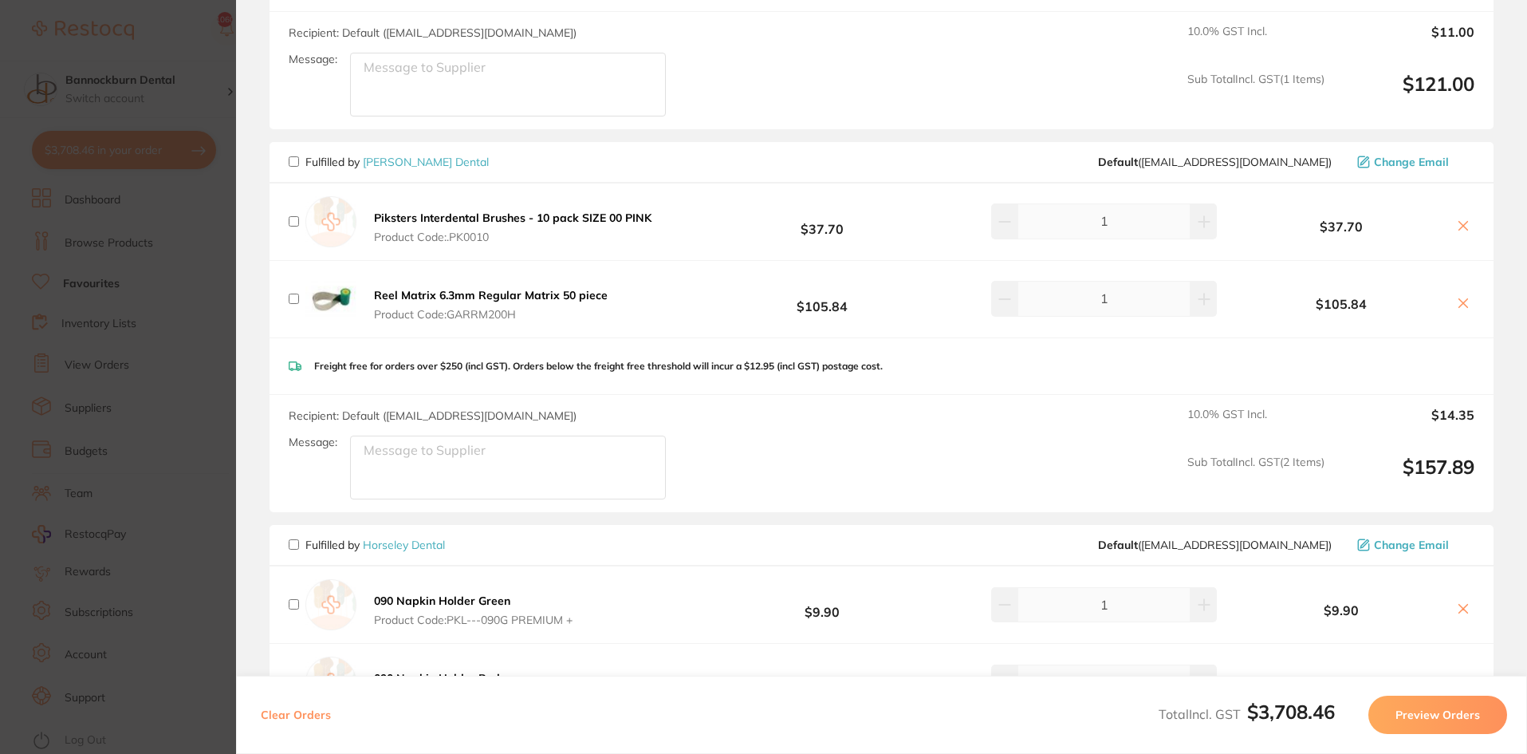
click at [1433, 722] on button "Preview Orders" at bounding box center [1438, 715] width 139 height 38
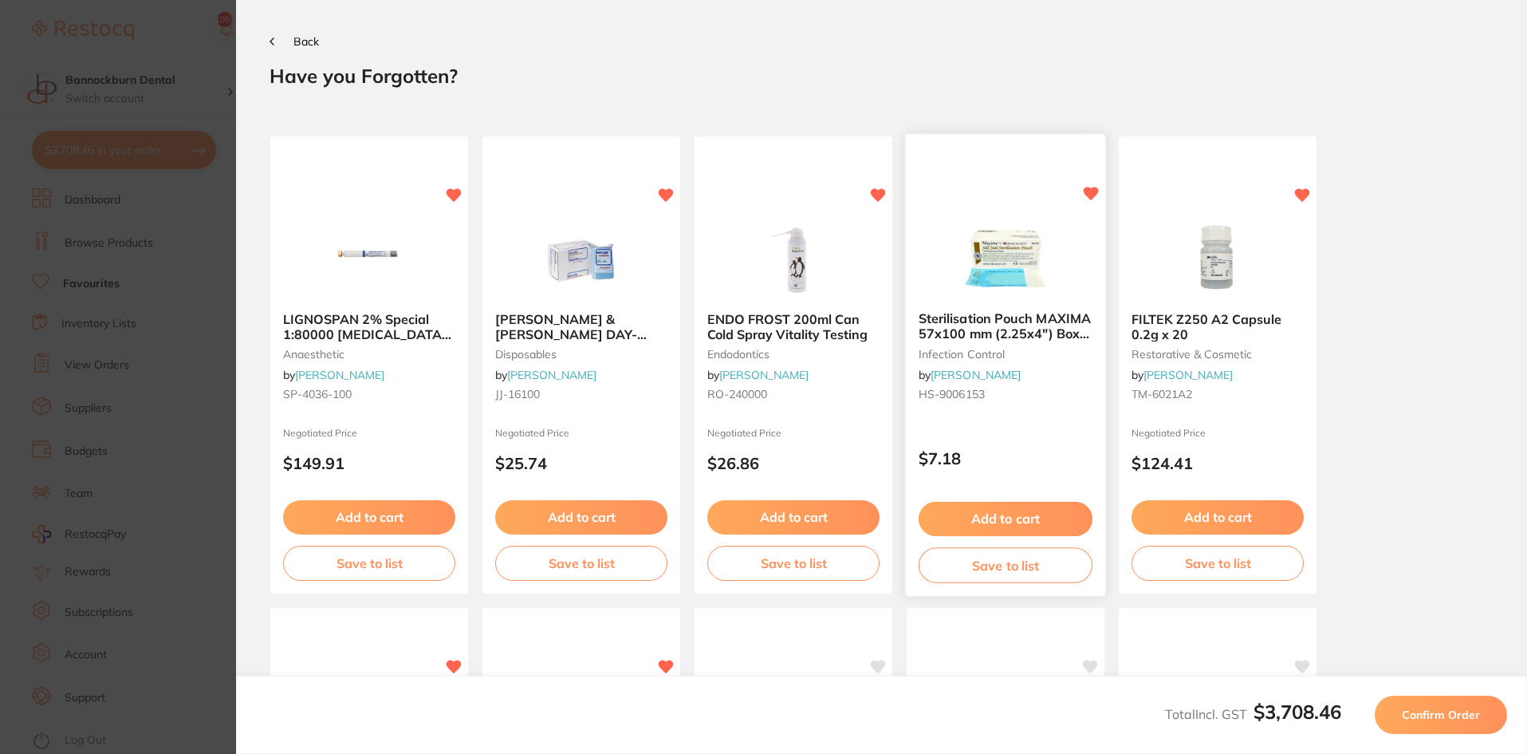
scroll to position [0, 0]
click at [1442, 708] on span "Confirm Order" at bounding box center [1441, 715] width 78 height 14
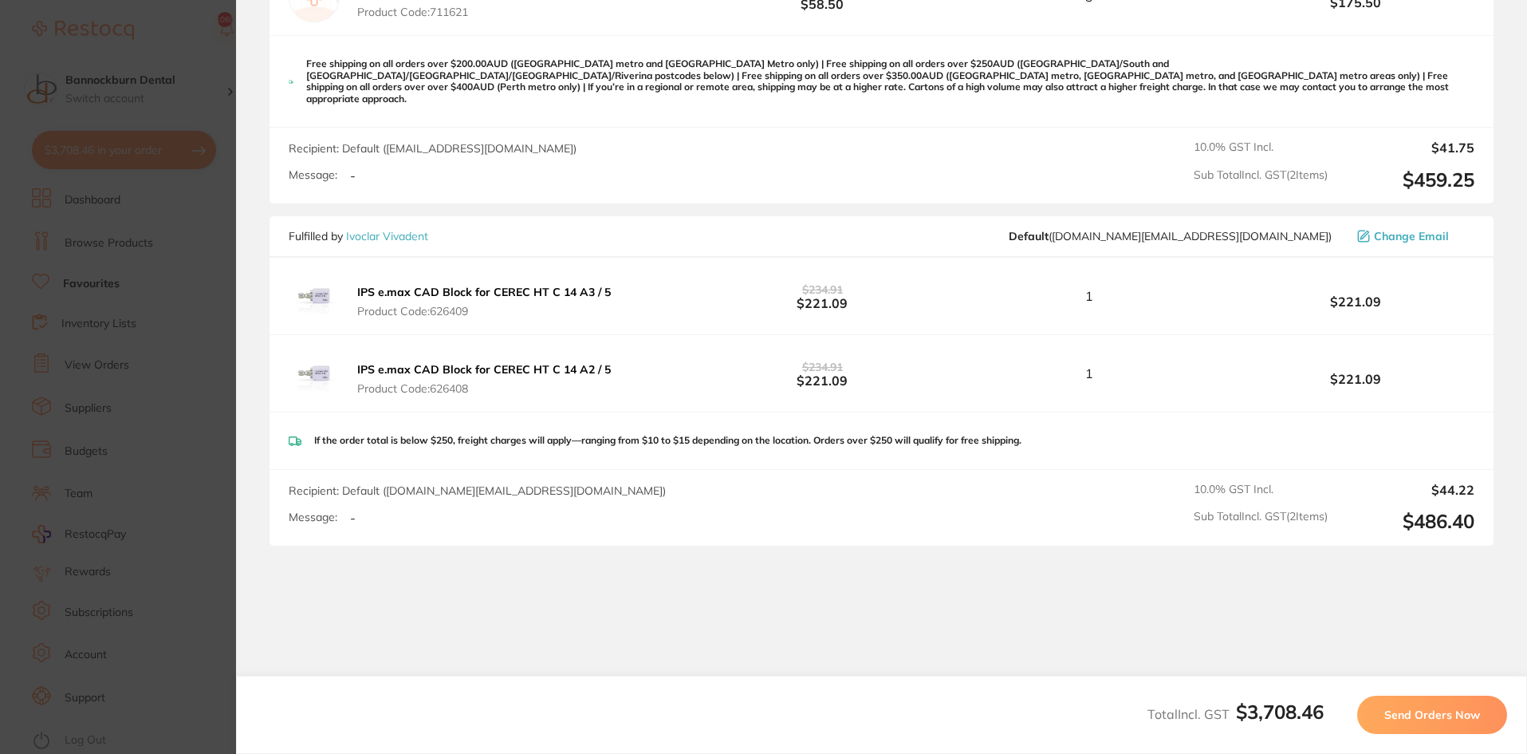
scroll to position [3592, 0]
click at [1400, 702] on button "Send Orders Now" at bounding box center [1433, 715] width 150 height 38
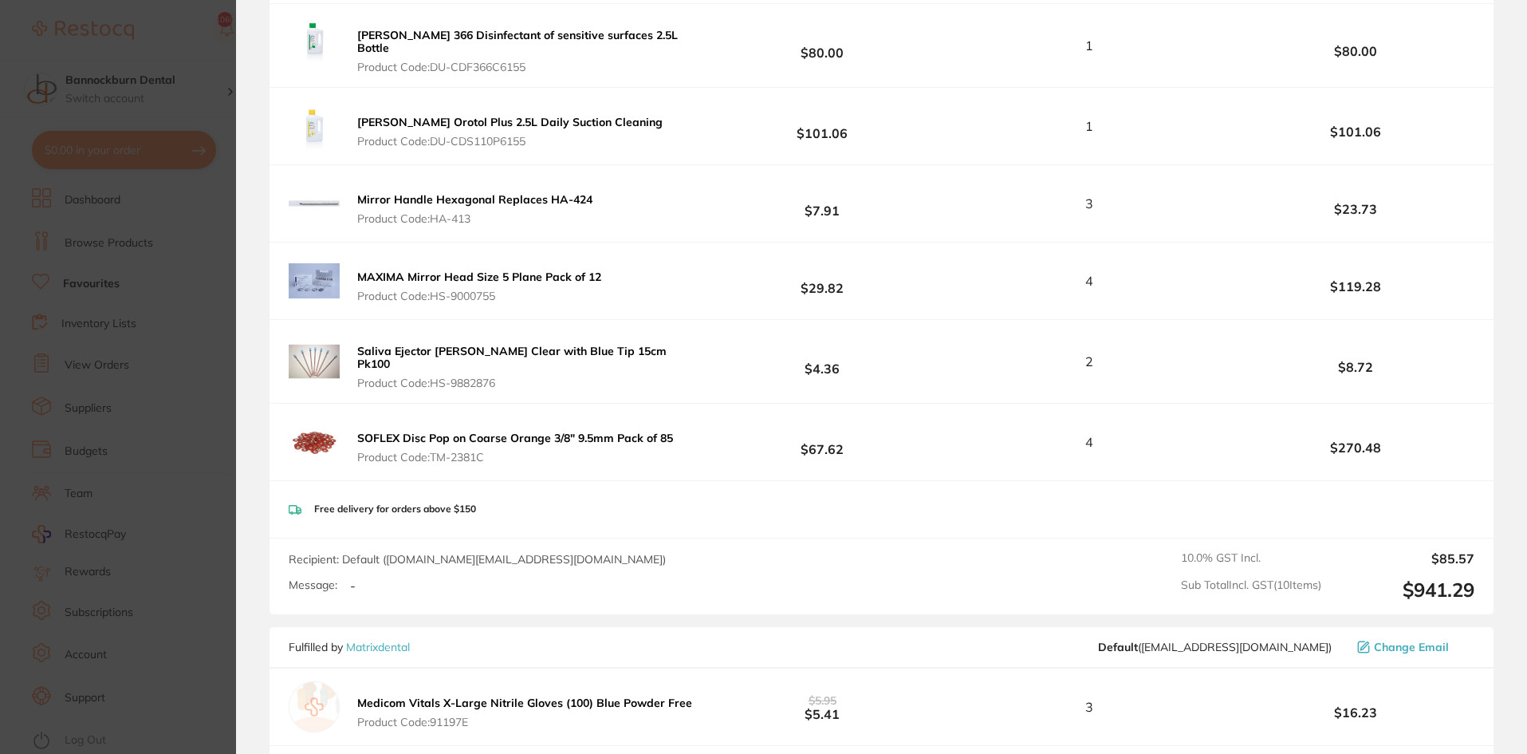
scroll to position [1227, 0]
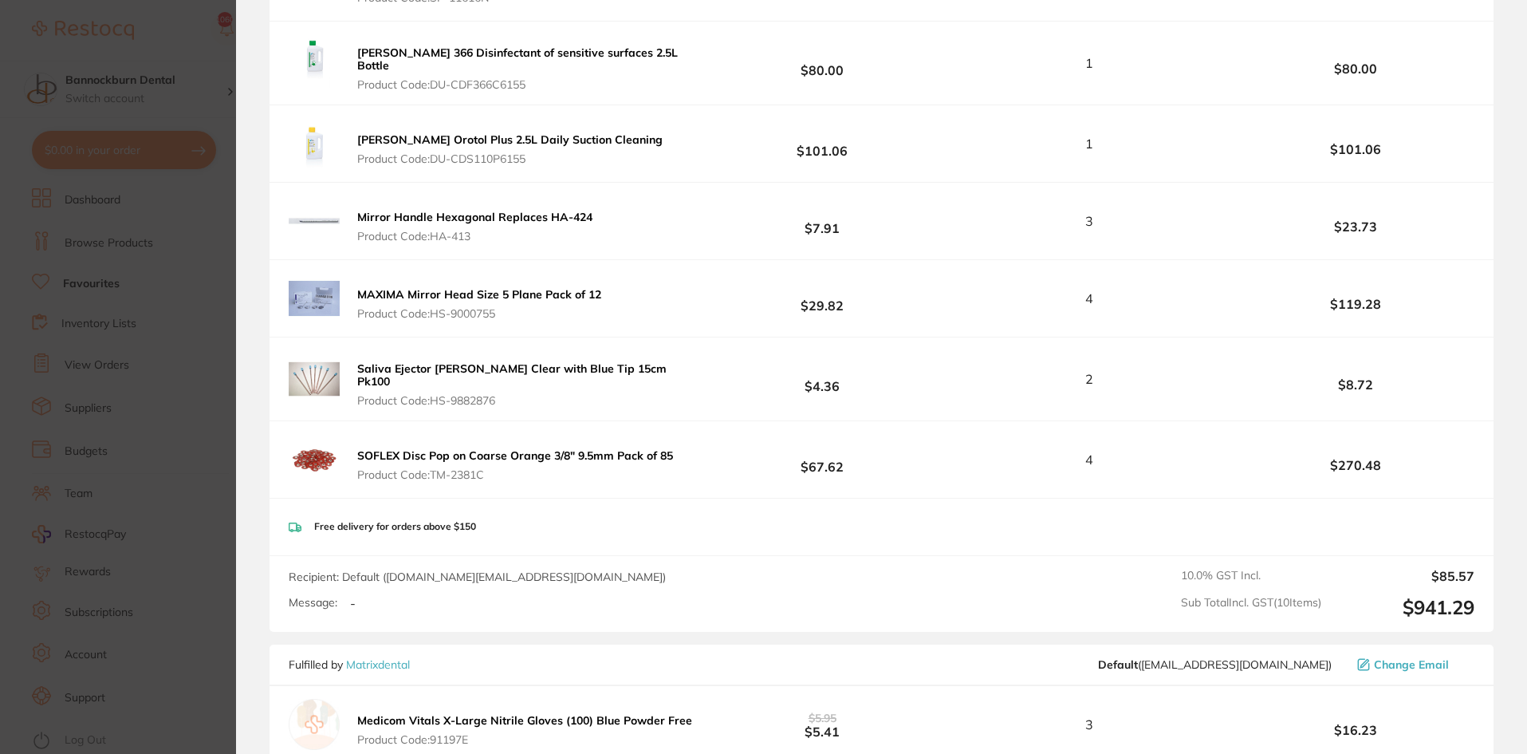
click at [1517, 68] on section "Your orders are being processed and we will notify you once we have placed the …" at bounding box center [881, 377] width 1291 height 754
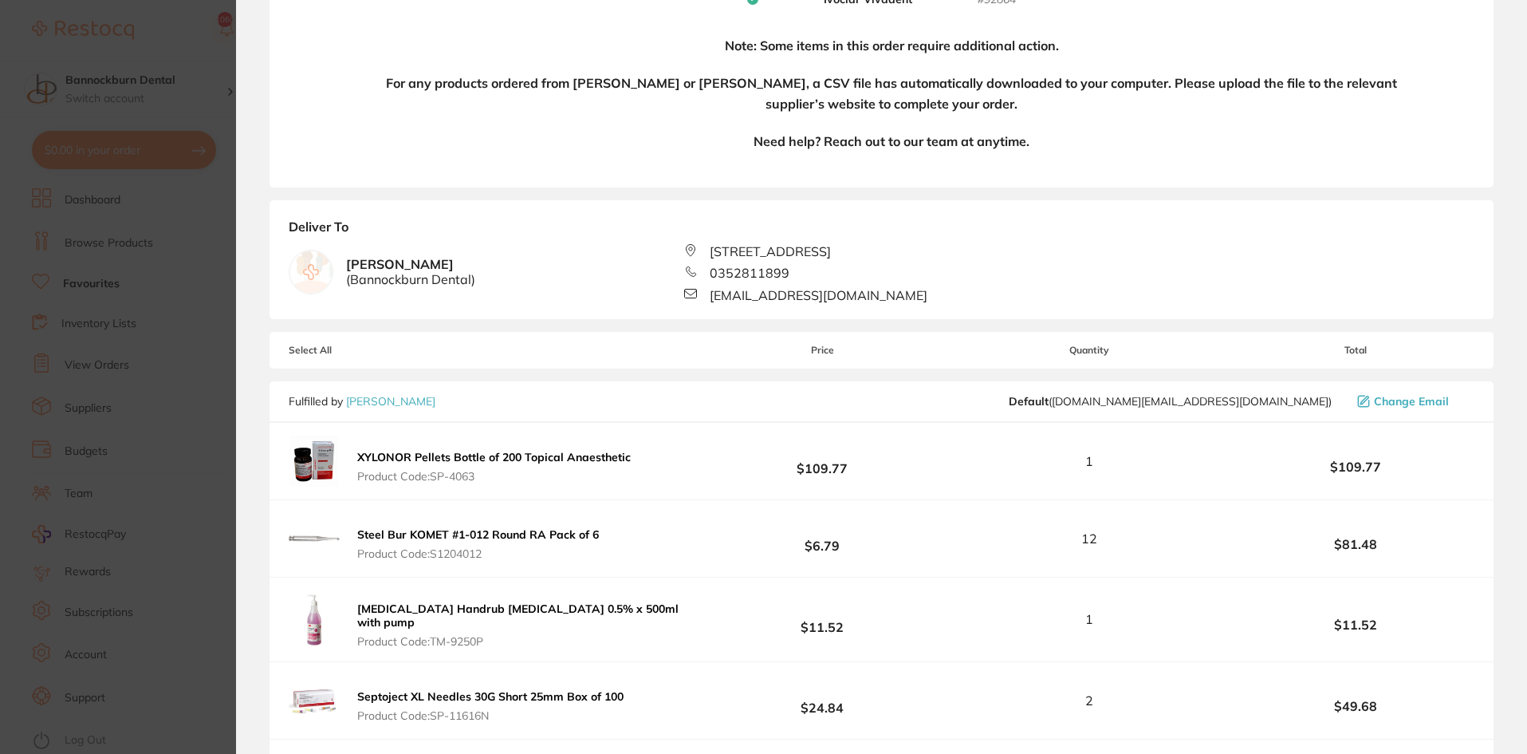
scroll to position [0, 0]
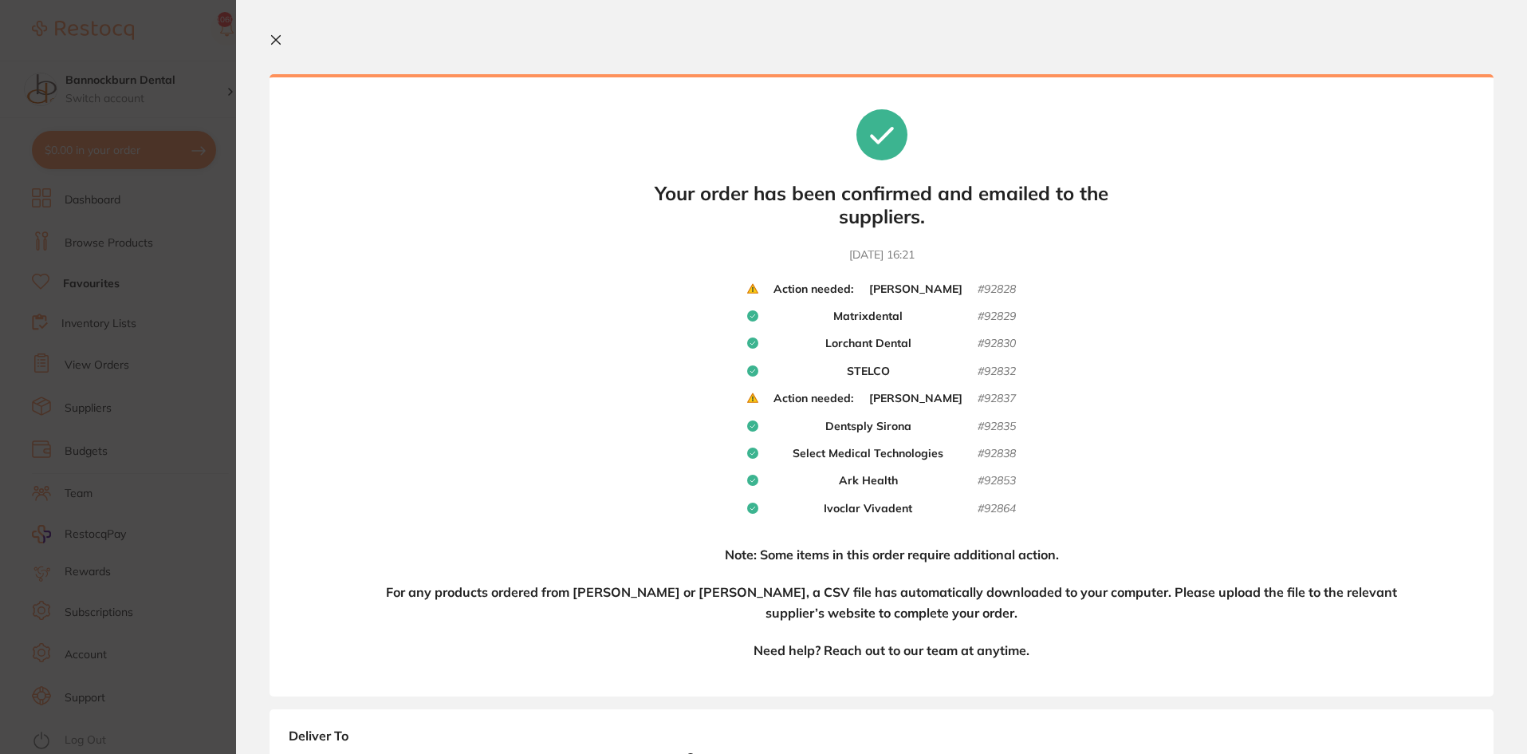
click at [915, 288] on b "Henry Schein Halas" at bounding box center [915, 289] width 93 height 14
click at [942, 292] on b "Henry Schein Halas" at bounding box center [915, 289] width 93 height 14
click at [275, 41] on icon at bounding box center [276, 40] width 13 height 13
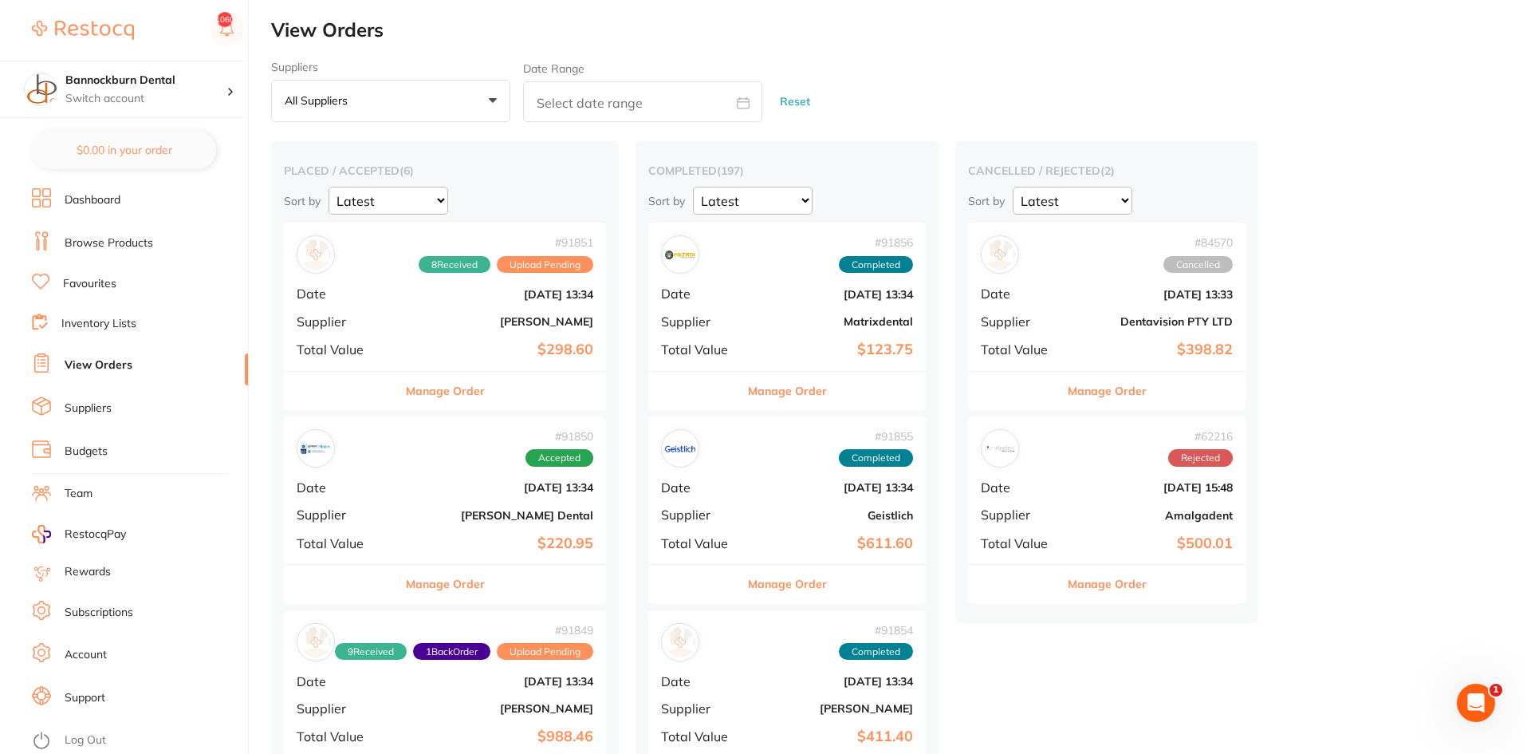
checkbox input "false"
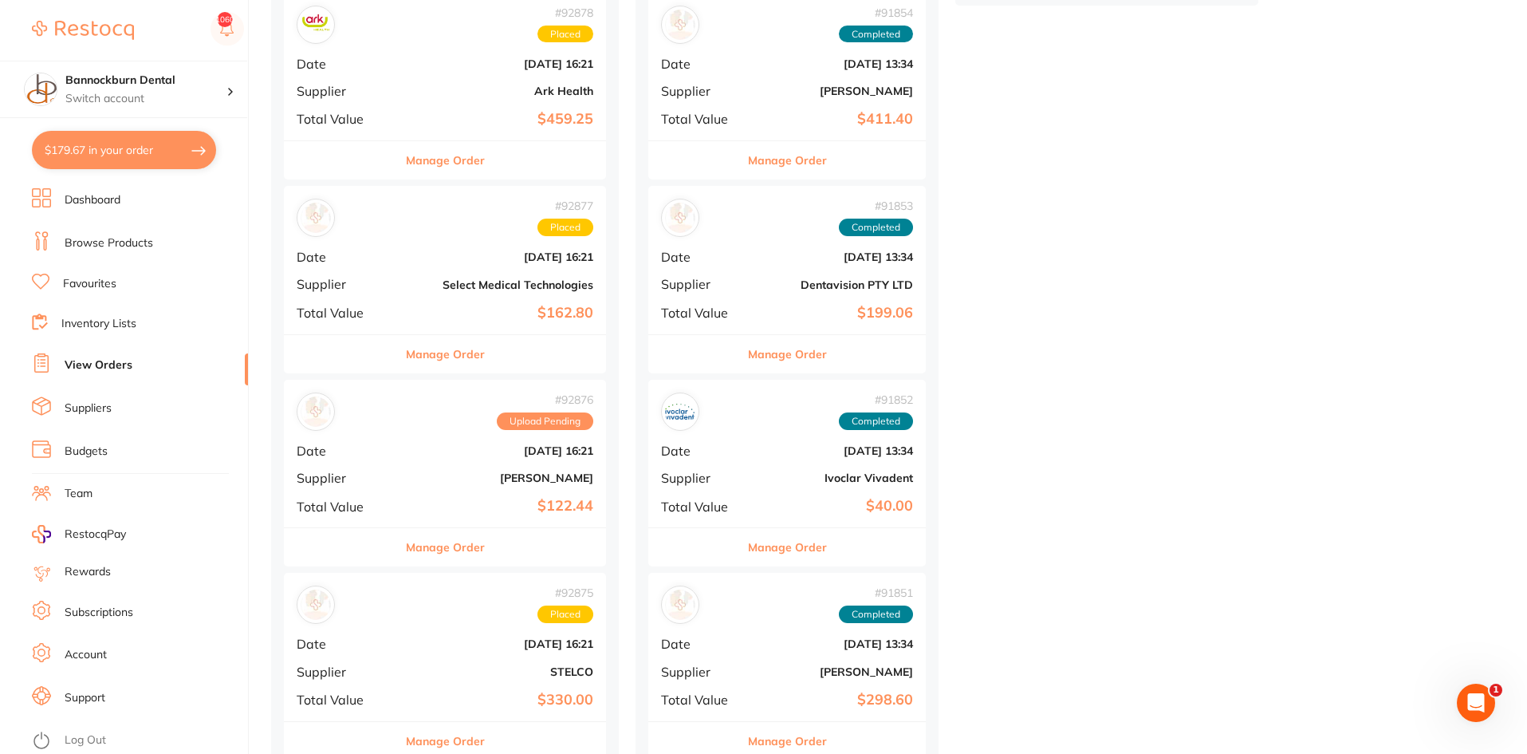
scroll to position [798, 0]
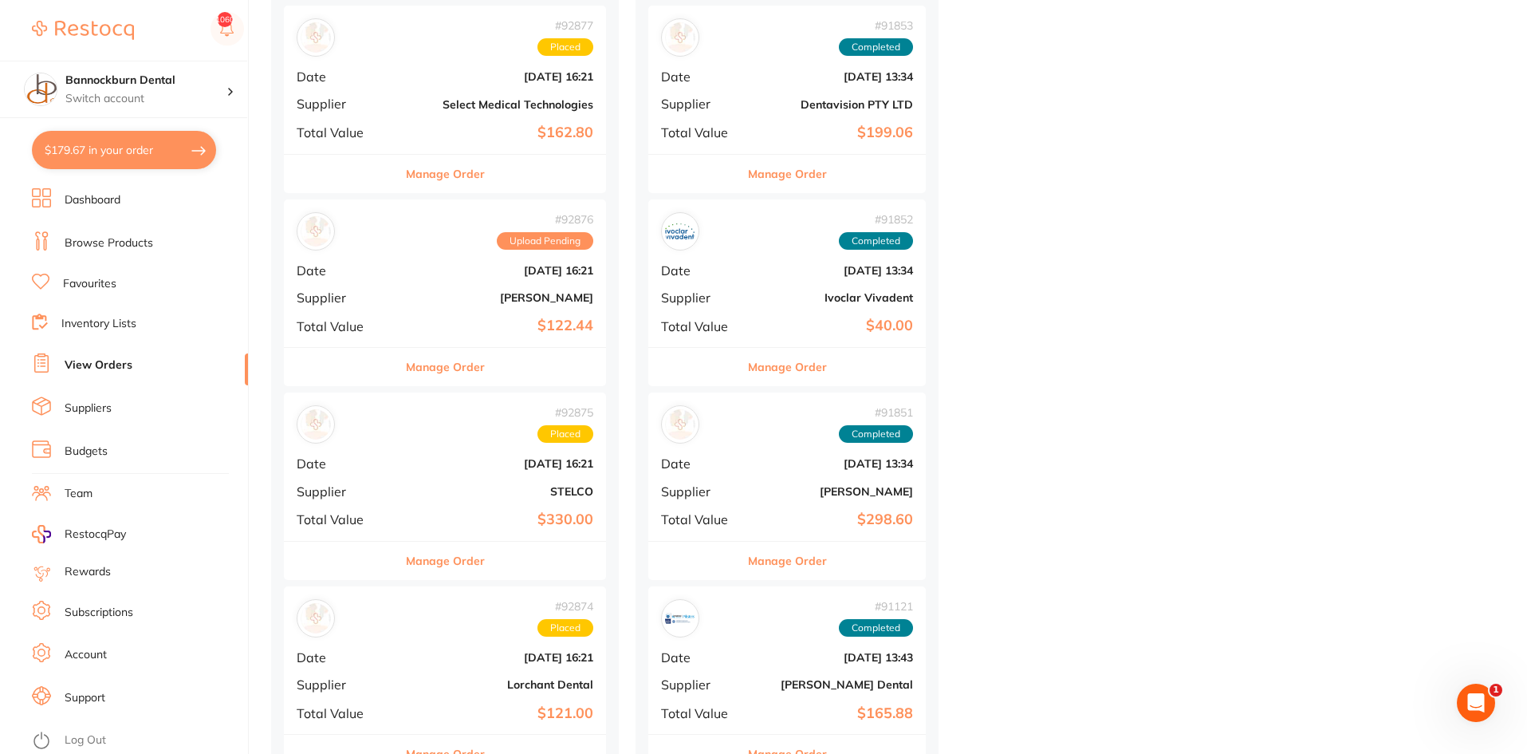
click at [458, 288] on div "# 92876 Upload Pending Date Sept 4 2025, 16:21 Supplier Adam Dental Total Value…" at bounding box center [445, 273] width 322 height 148
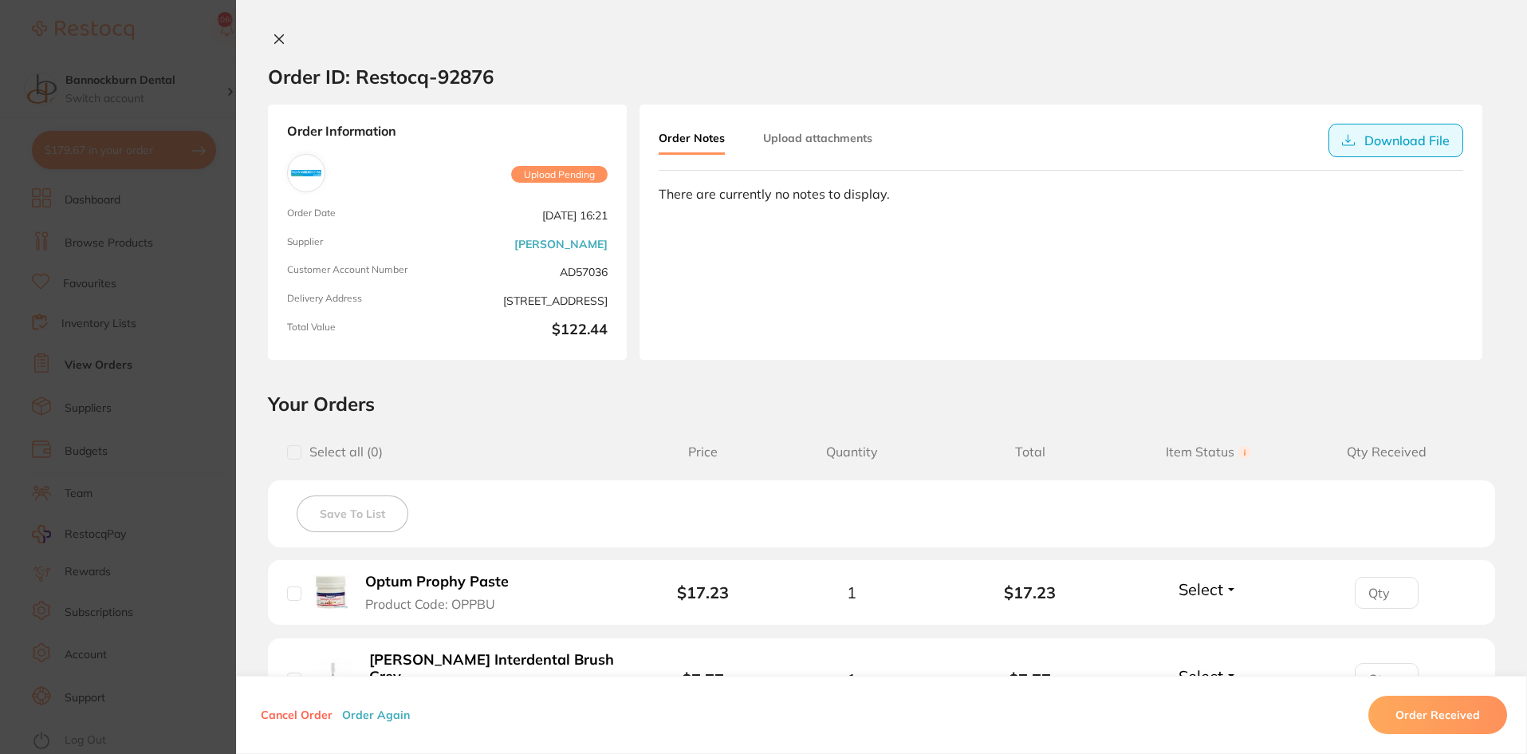
click at [1360, 136] on button "Download File" at bounding box center [1396, 141] width 135 height 34
click at [1401, 143] on button "Download File" at bounding box center [1396, 141] width 135 height 34
click at [281, 35] on icon at bounding box center [279, 39] width 13 height 13
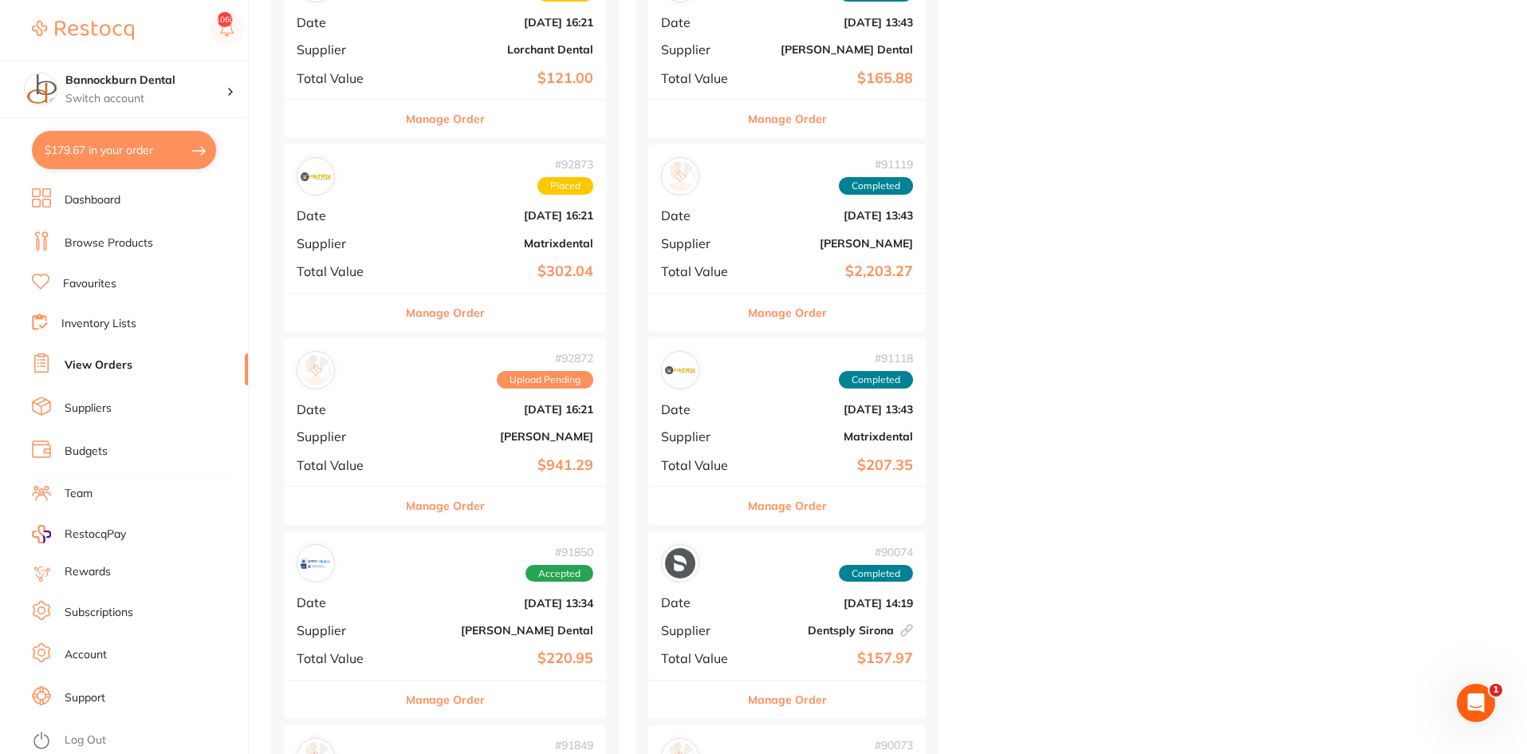
scroll to position [1436, 0]
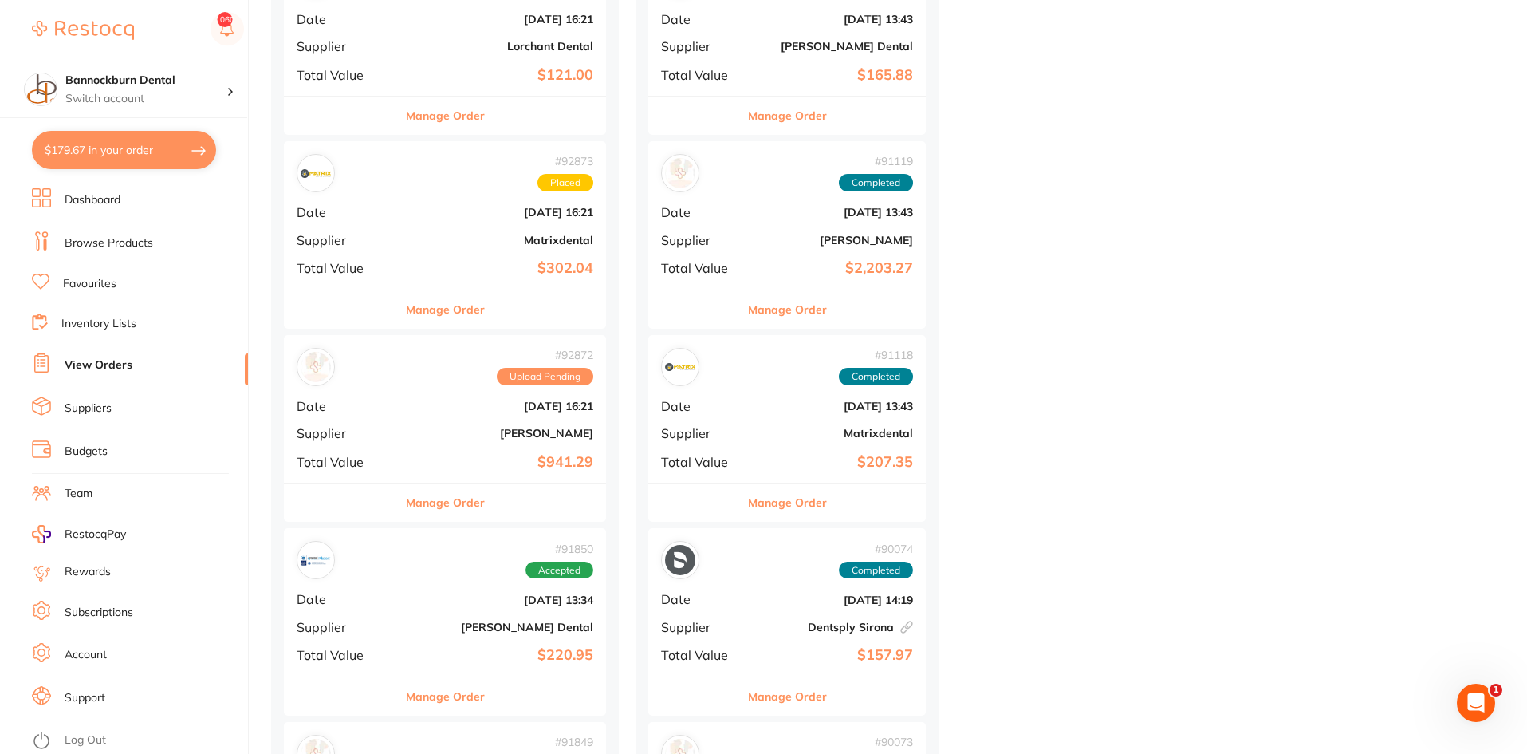
click at [440, 443] on div "# 92872 Upload Pending Date Sept 4 2025, 16:21 Supplier Henry Schein Halas Tota…" at bounding box center [445, 409] width 322 height 148
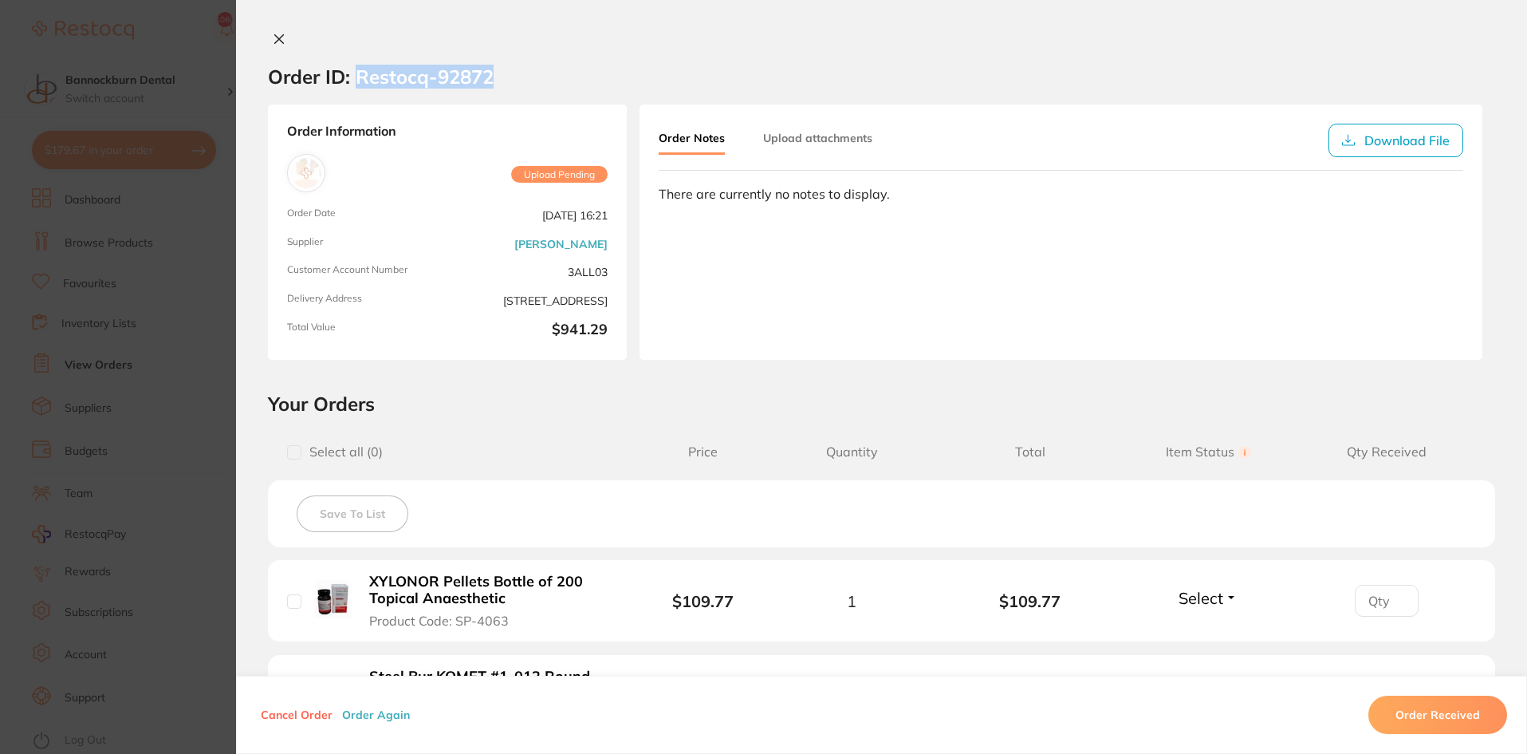
drag, startPoint x: 488, startPoint y: 74, endPoint x: 354, endPoint y: 80, distance: 134.1
click at [354, 80] on h2 "Order ID: Restocq- 92872" at bounding box center [381, 77] width 226 height 24
copy h2 "Restocq- 92872"
click at [275, 37] on icon at bounding box center [279, 39] width 9 height 9
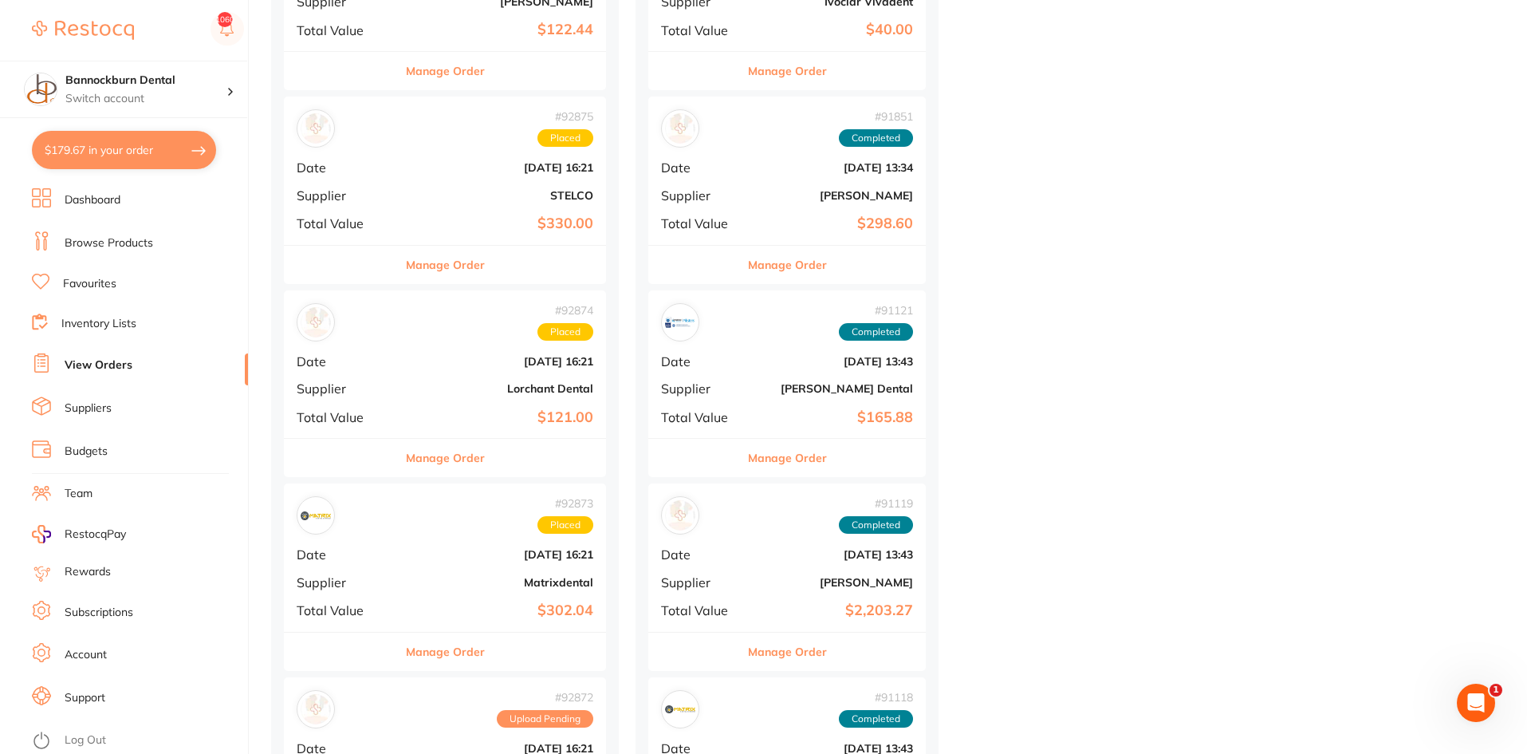
scroll to position [877, 0]
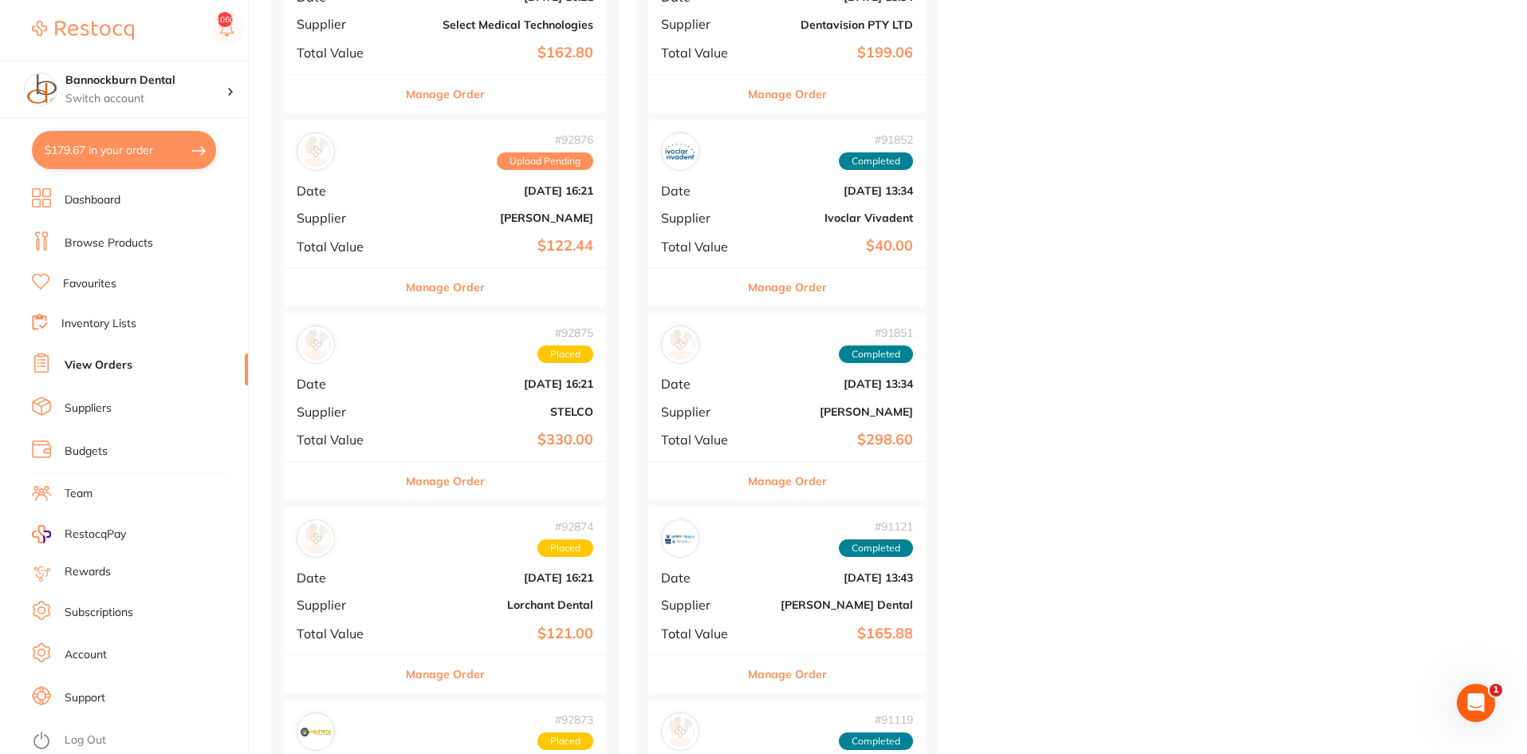
click at [464, 290] on button "Manage Order" at bounding box center [445, 287] width 79 height 38
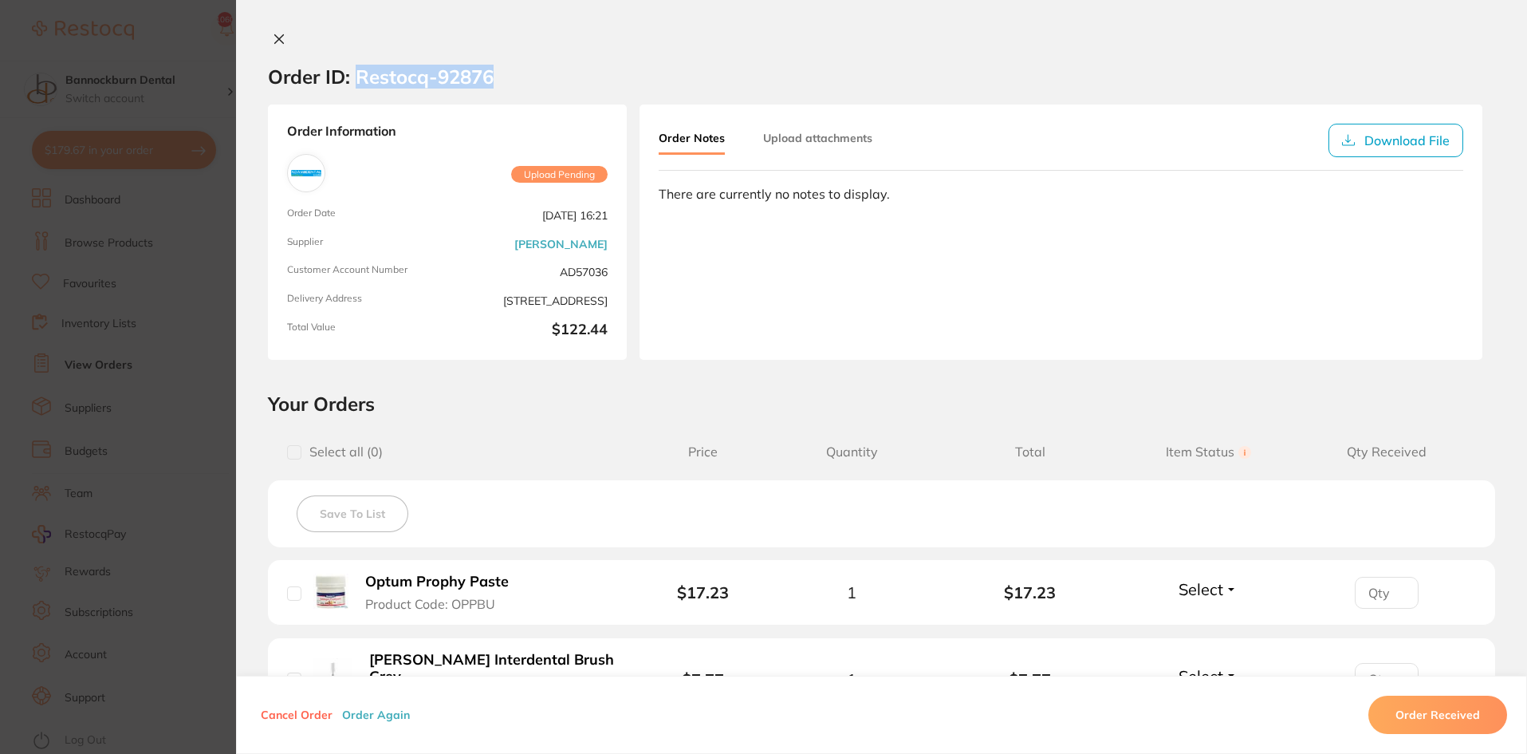
drag, startPoint x: 497, startPoint y: 77, endPoint x: 352, endPoint y: 86, distance: 145.5
click at [352, 86] on section "Order ID: Restocq- 92876" at bounding box center [881, 77] width 1291 height 56
copy h2 "Restocq- 92876"
click at [278, 41] on icon at bounding box center [279, 39] width 9 height 9
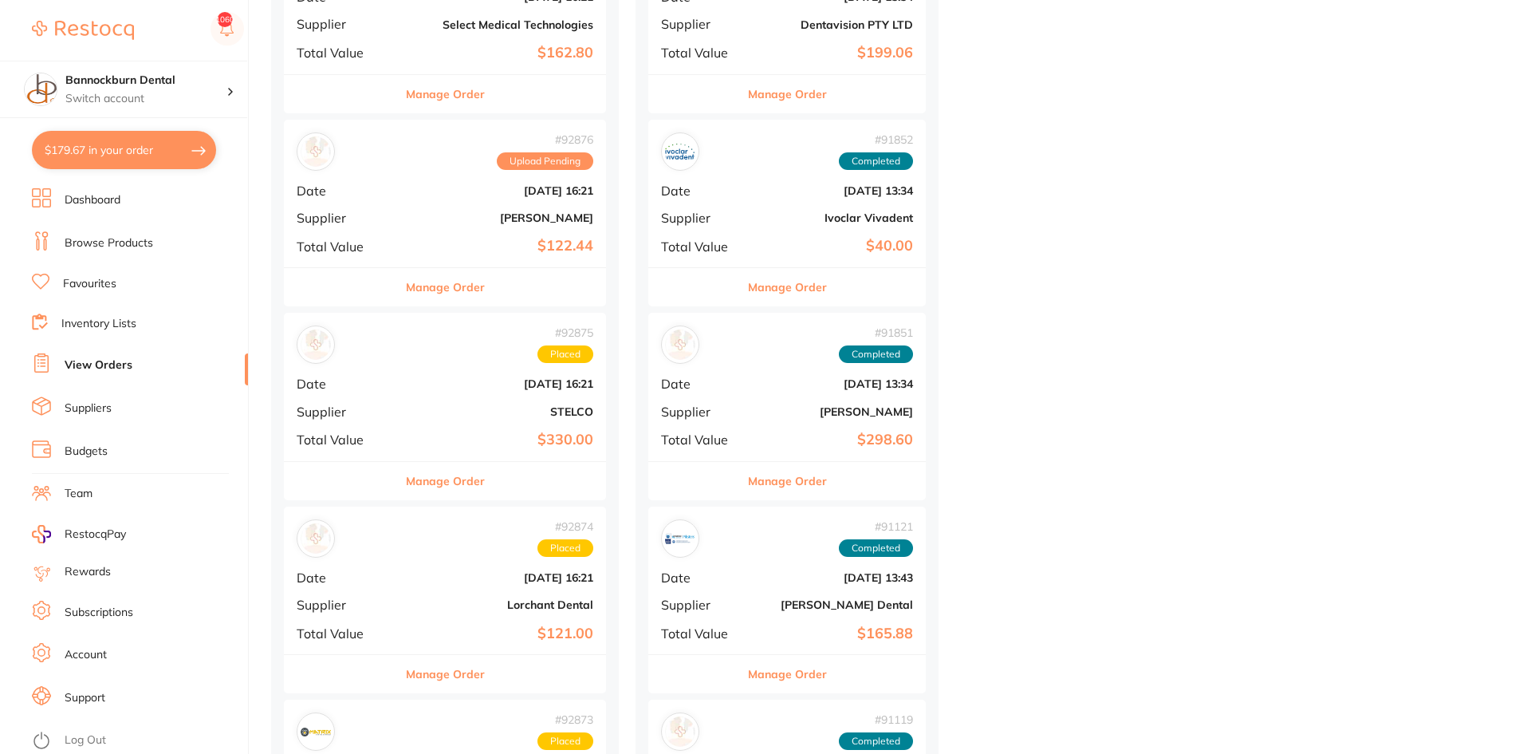
click at [137, 242] on link "Browse Products" at bounding box center [109, 243] width 89 height 16
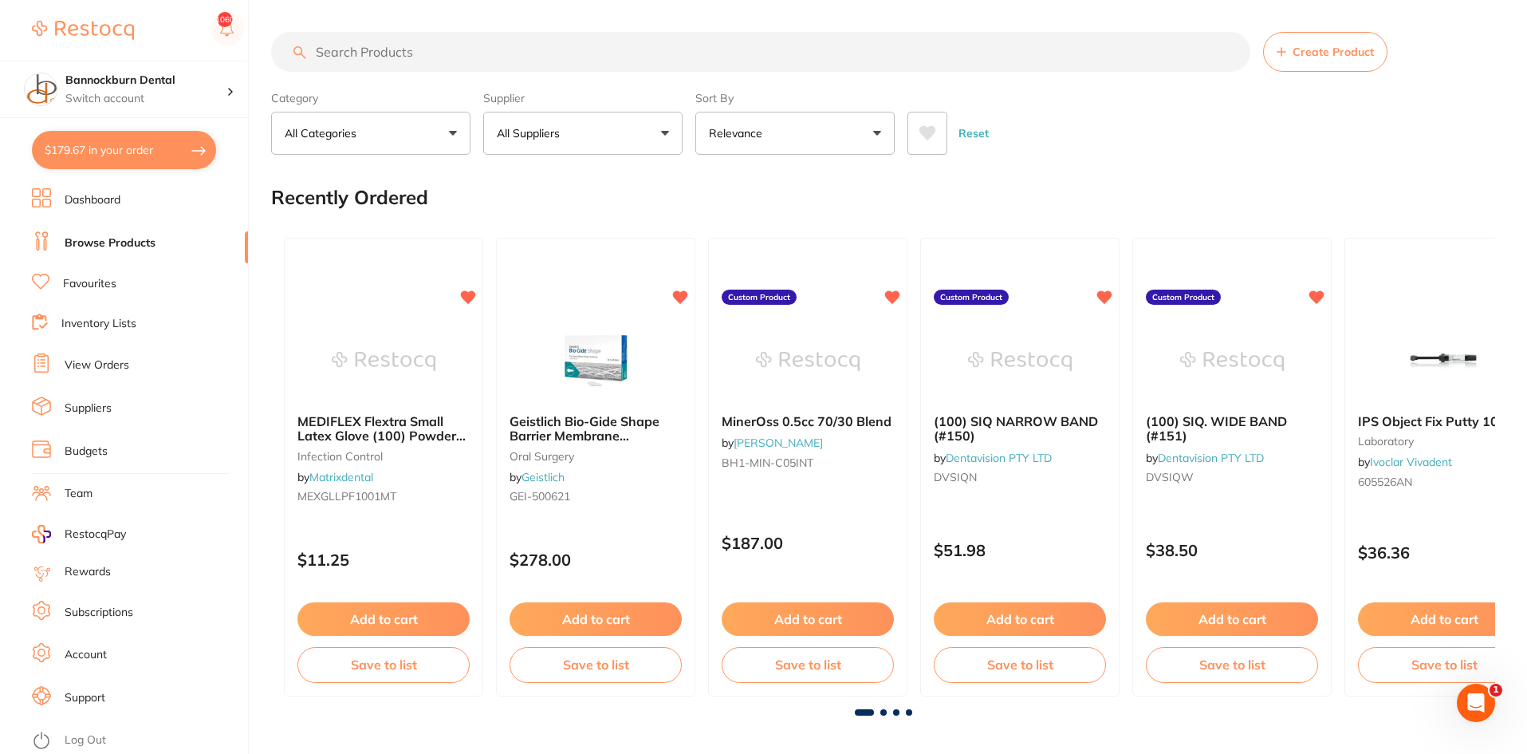
click at [408, 51] on input "search" at bounding box center [761, 52] width 980 height 40
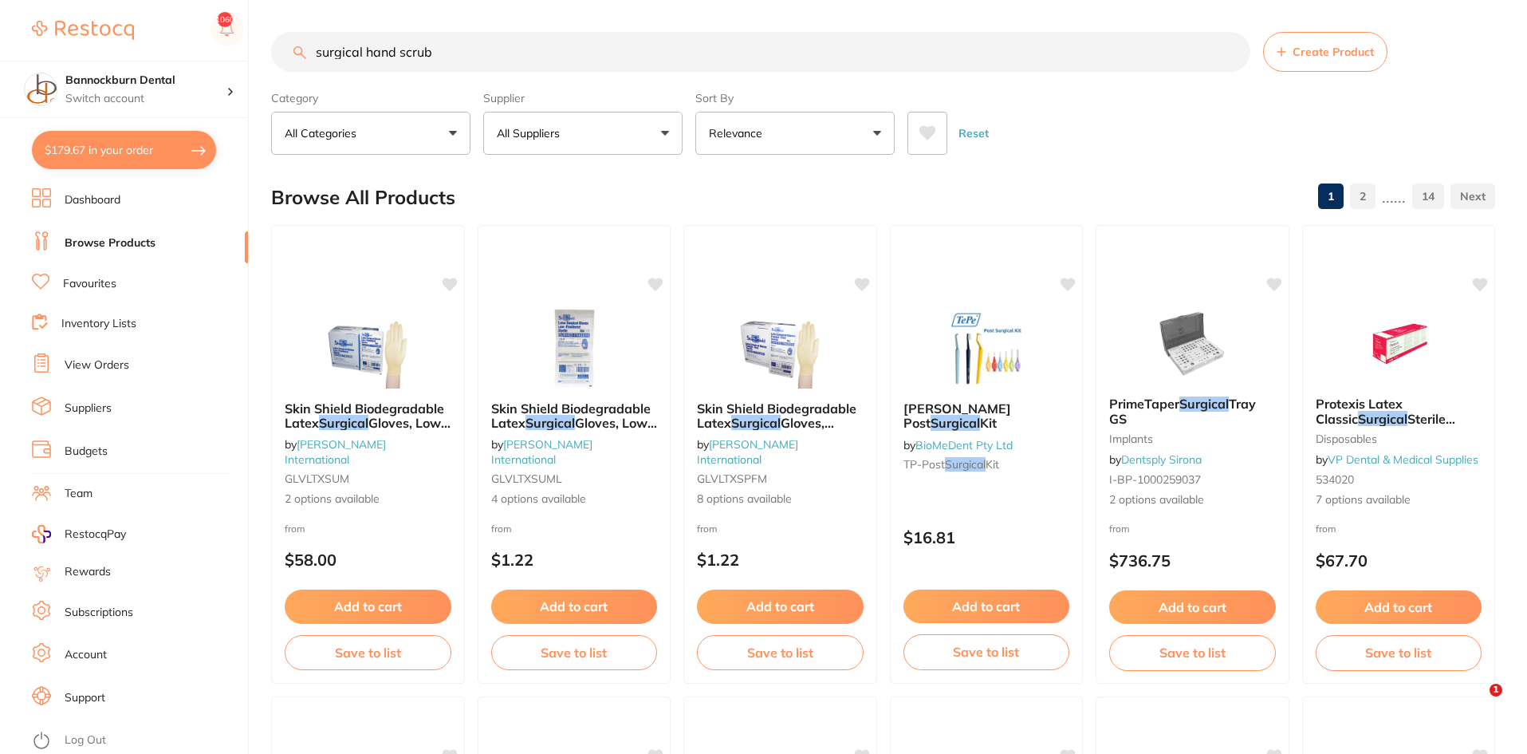
type input "surgical hand scrub"
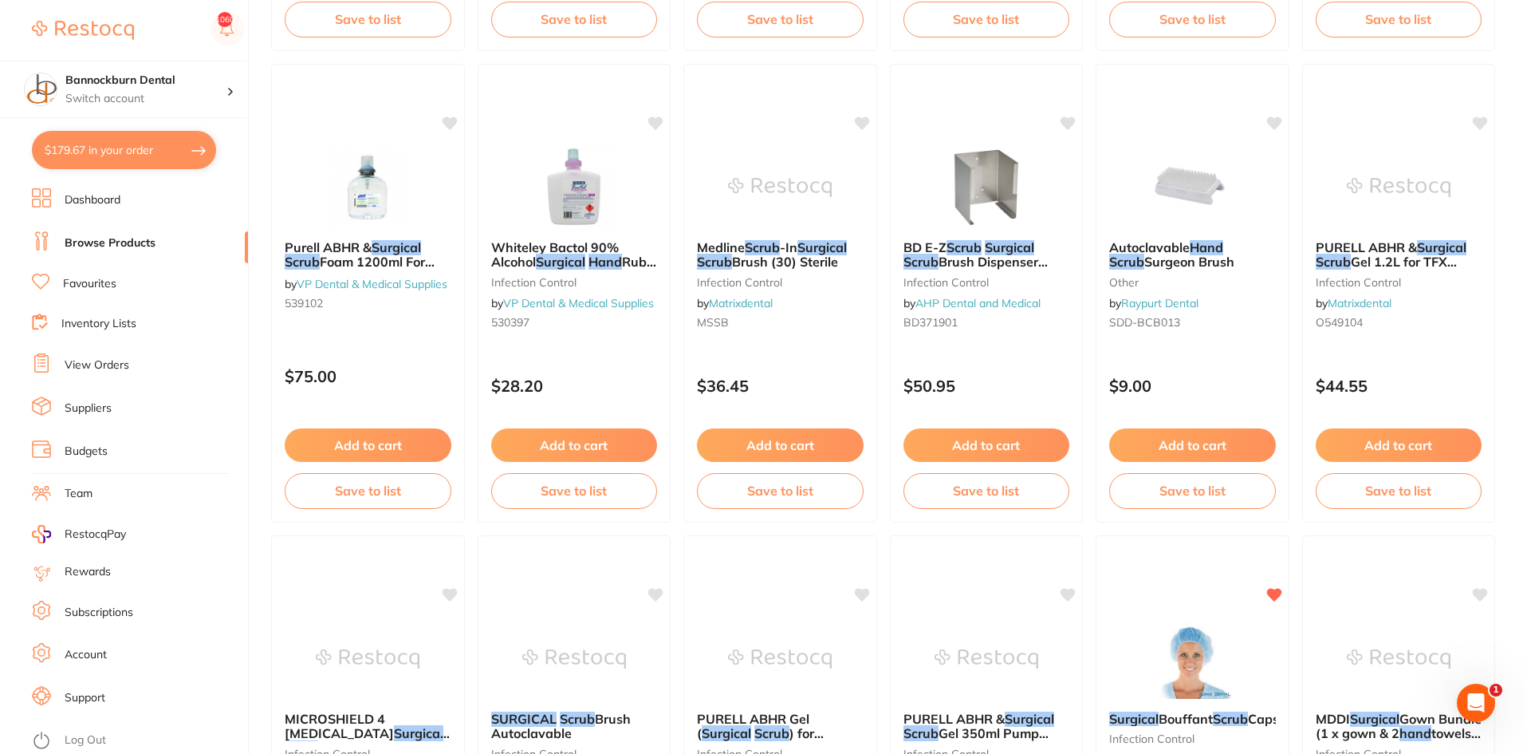
scroll to position [638, 0]
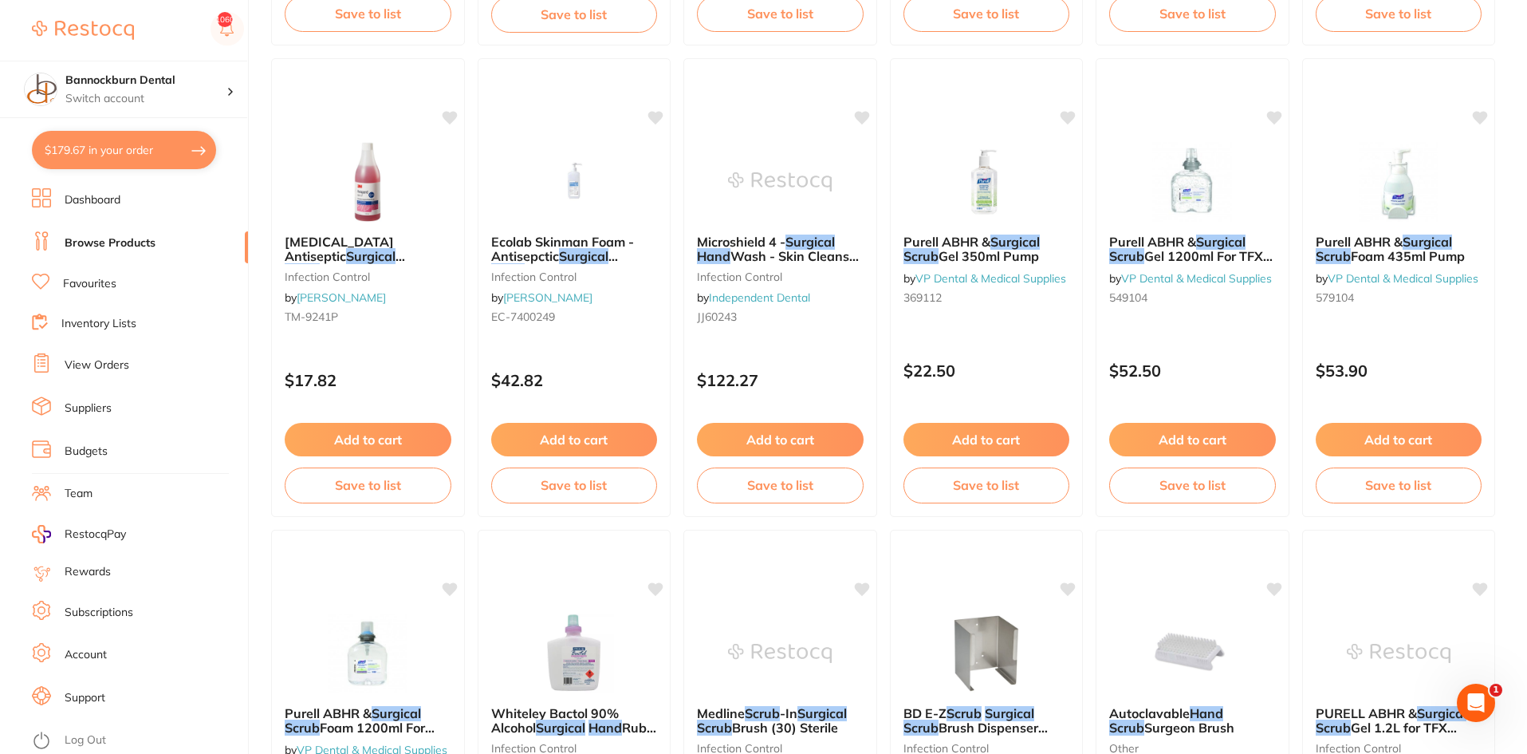
click at [110, 287] on link "Favourites" at bounding box center [89, 284] width 53 height 16
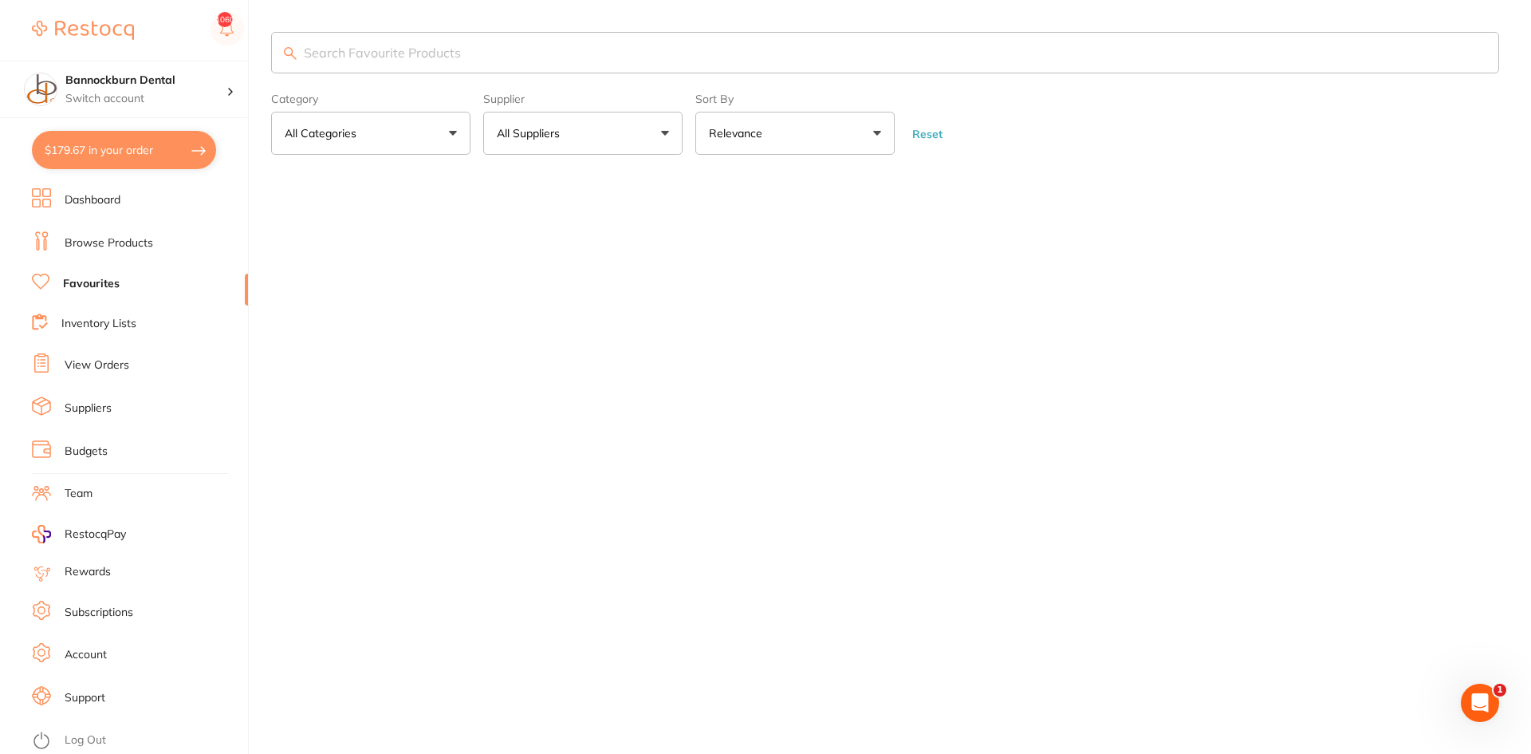
click at [108, 325] on link "Inventory Lists" at bounding box center [98, 324] width 75 height 16
click at [108, 325] on link "Inventory Lists" at bounding box center [100, 324] width 78 height 16
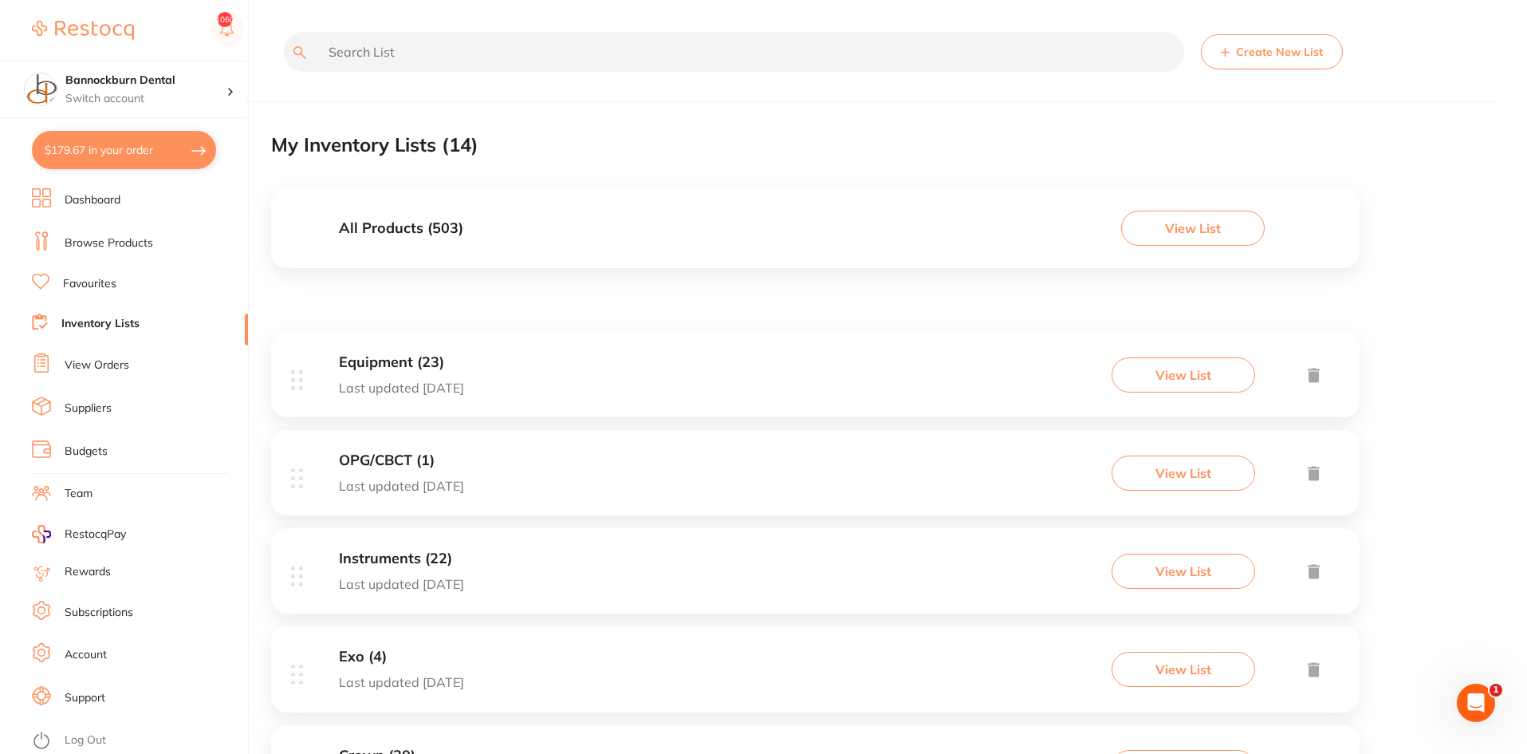
click at [786, 238] on div "All Products ( 503 ) View List" at bounding box center [815, 228] width 1089 height 80
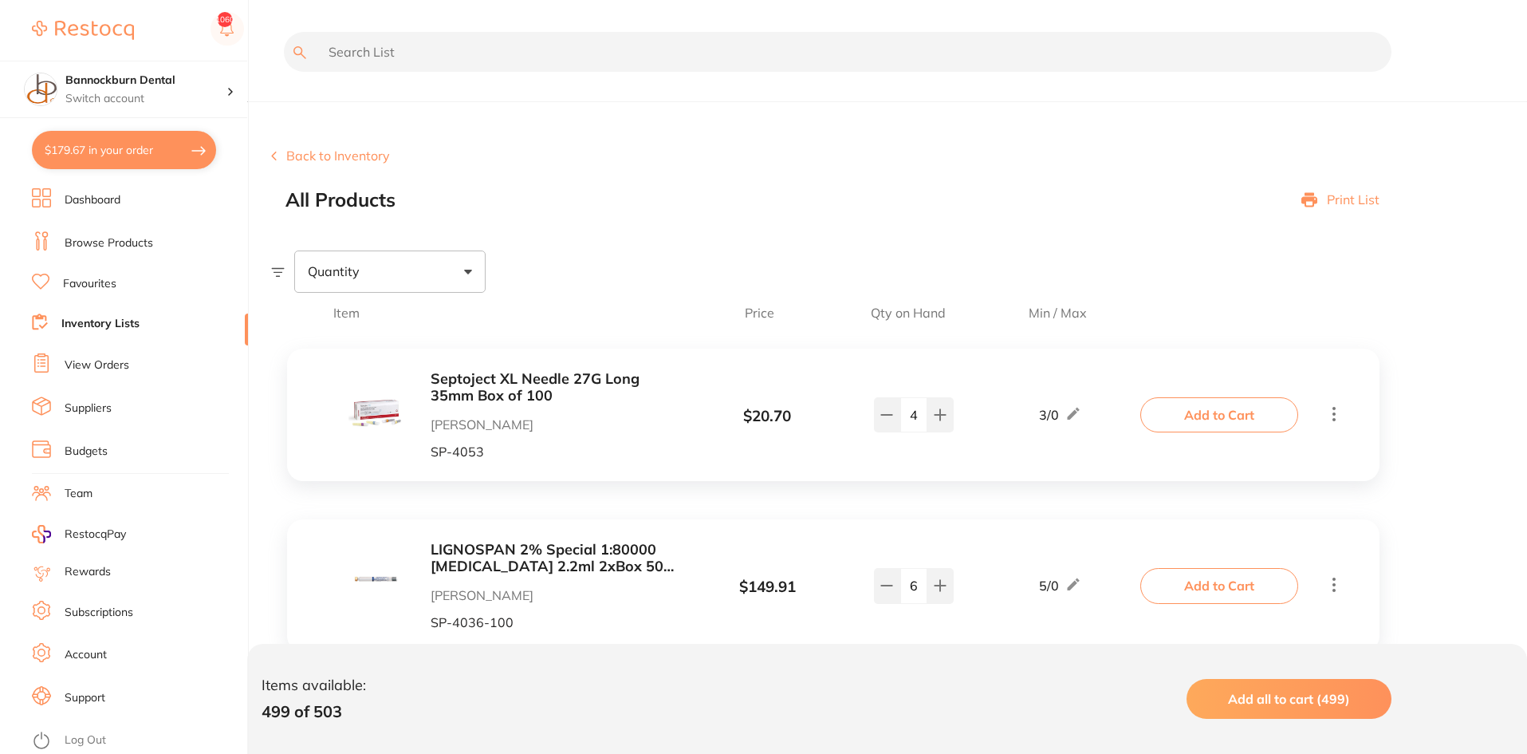
click at [705, 62] on input "text" at bounding box center [838, 52] width 1108 height 40
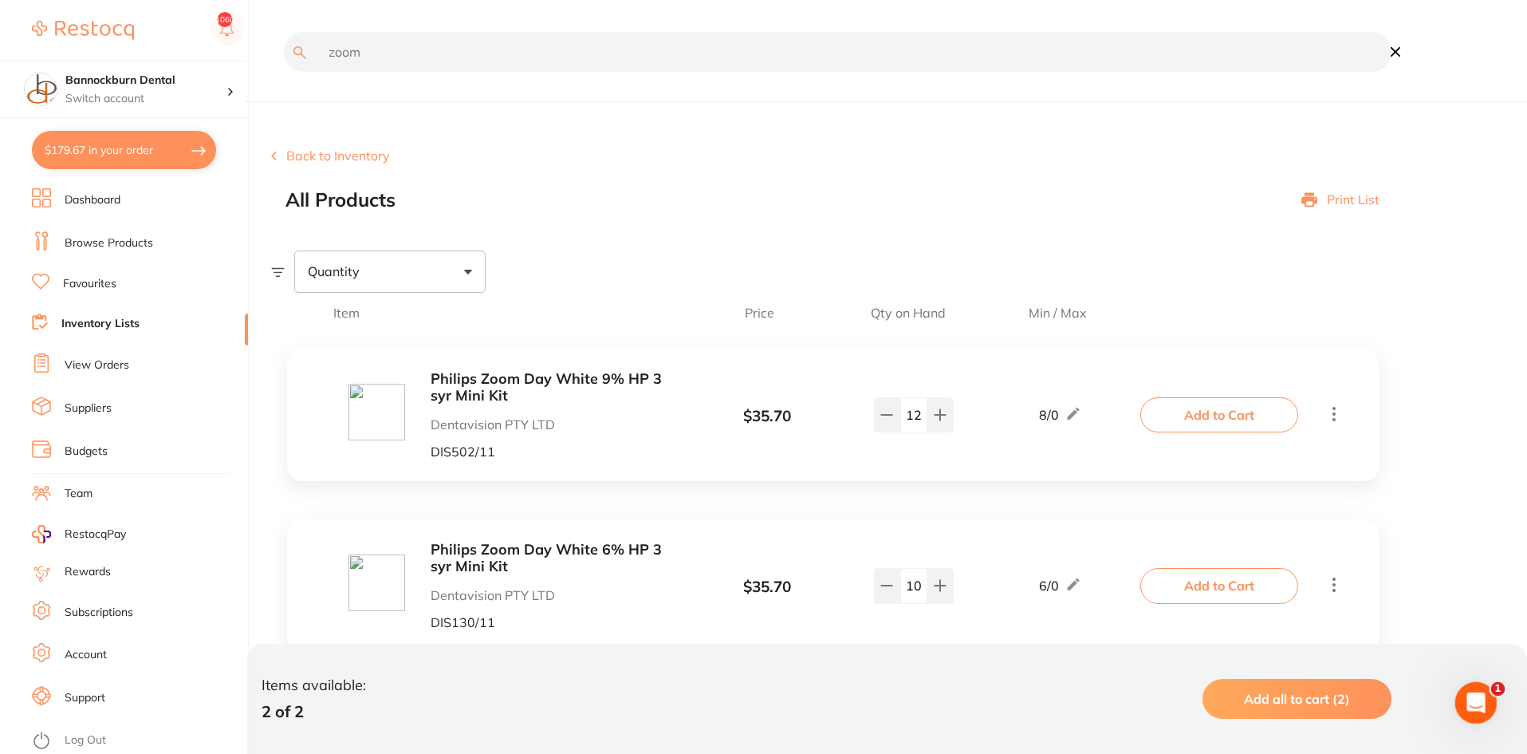
type input "zoom"
click at [1484, 701] on icon "Open Intercom Messenger" at bounding box center [1474, 701] width 26 height 26
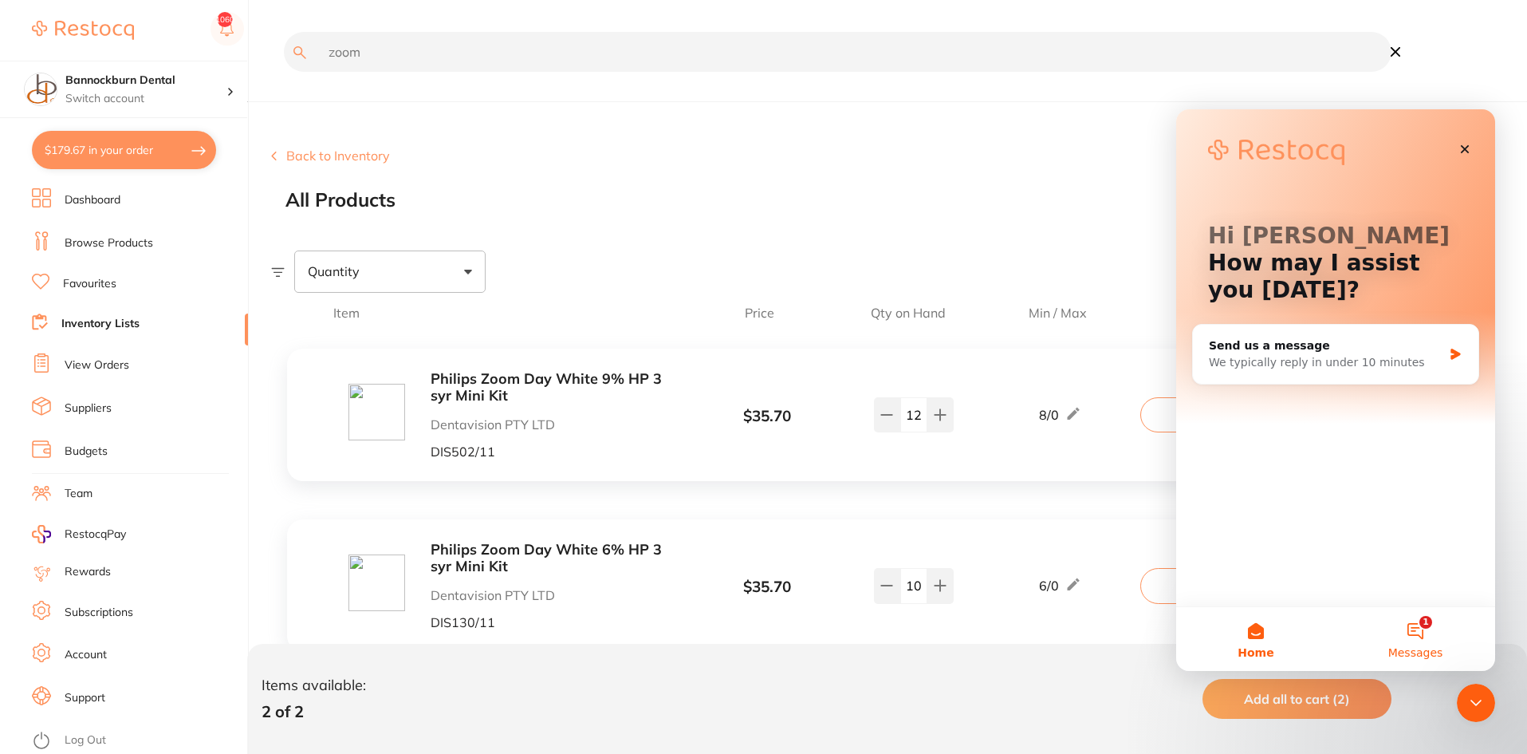
click at [1421, 633] on button "1 Messages" at bounding box center [1416, 639] width 160 height 64
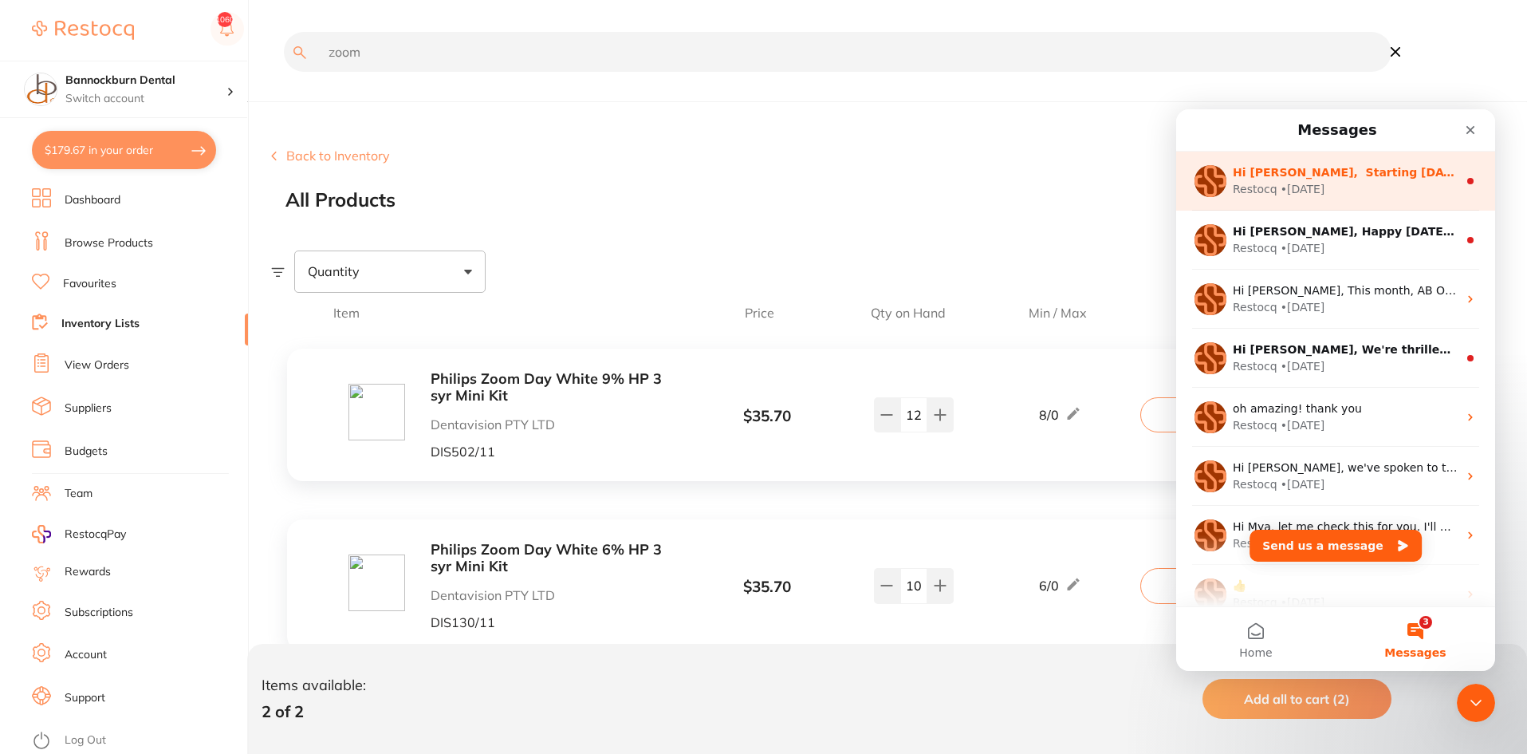
click at [1405, 194] on div "Restocq • 2w ago" at bounding box center [1345, 189] width 225 height 17
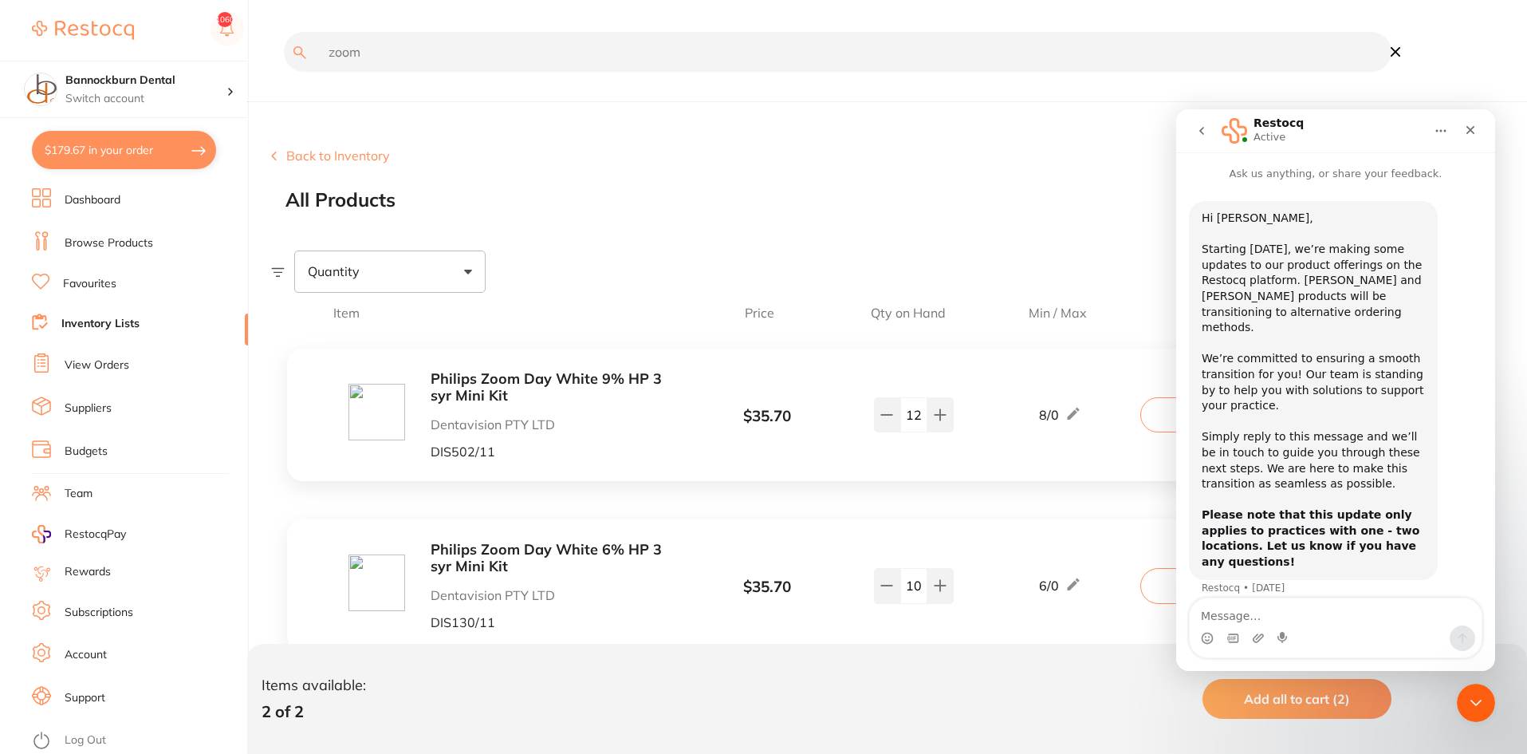
click at [1198, 130] on icon "go back" at bounding box center [1202, 130] width 13 height 13
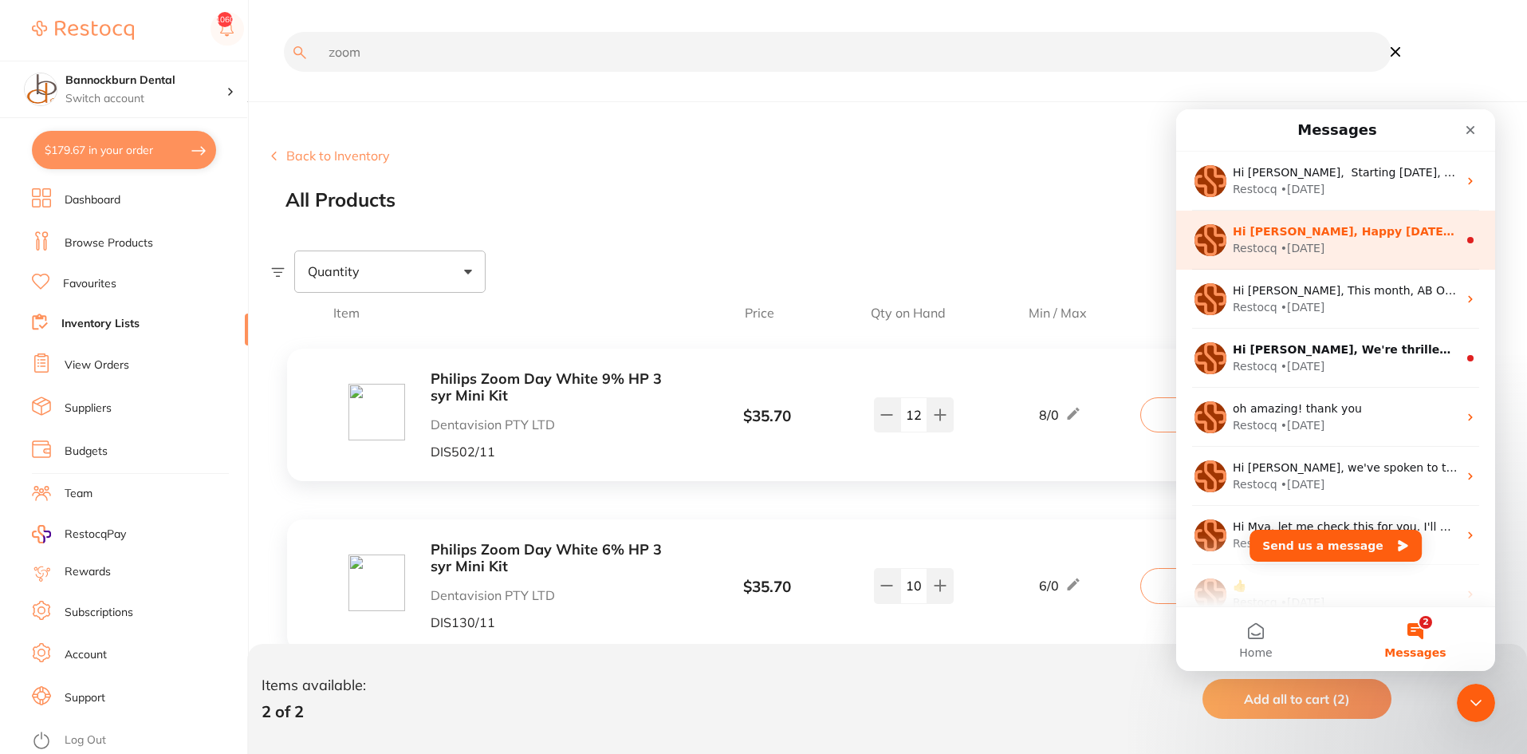
click at [1364, 242] on div "Restocq • 3w ago" at bounding box center [1345, 248] width 225 height 17
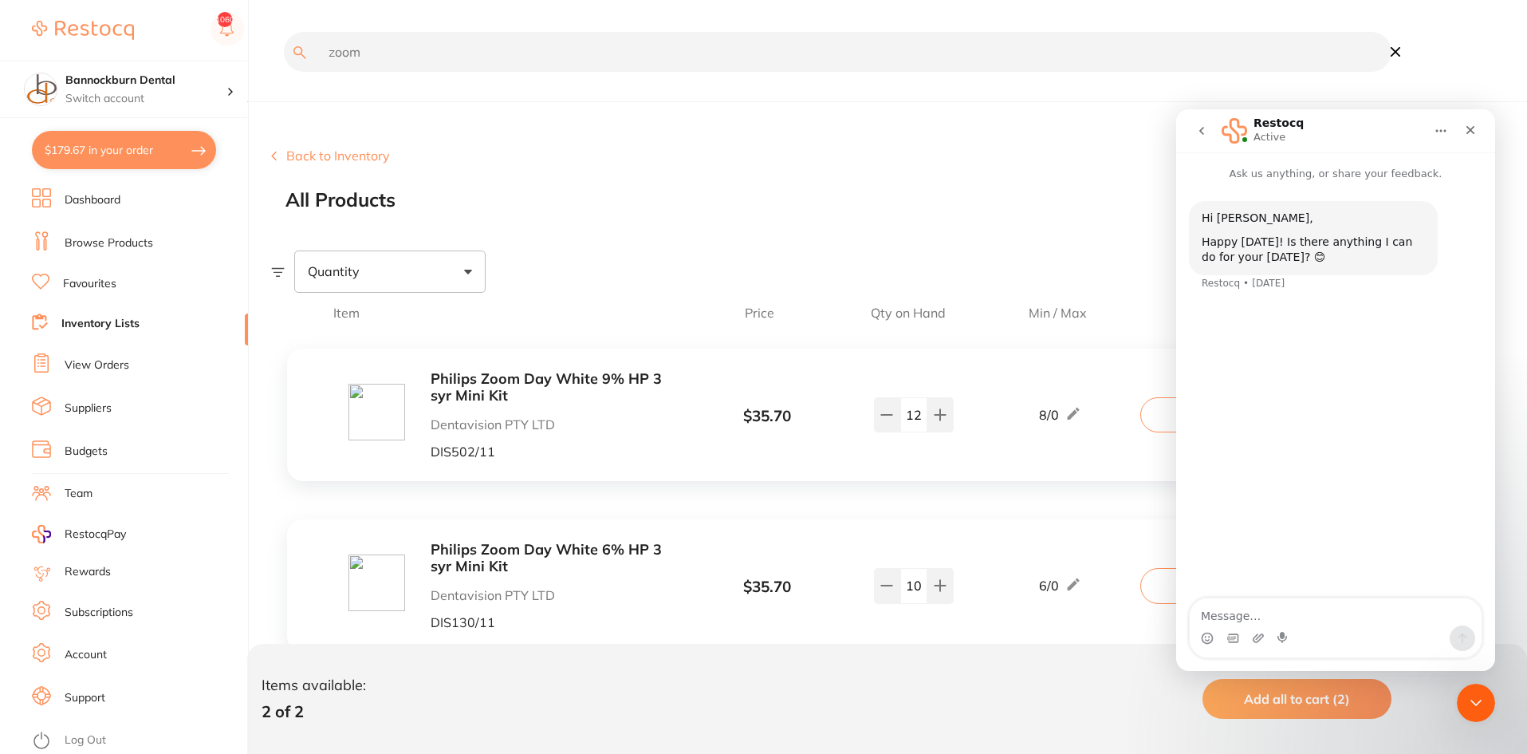
click at [1201, 140] on button "go back" at bounding box center [1202, 131] width 30 height 30
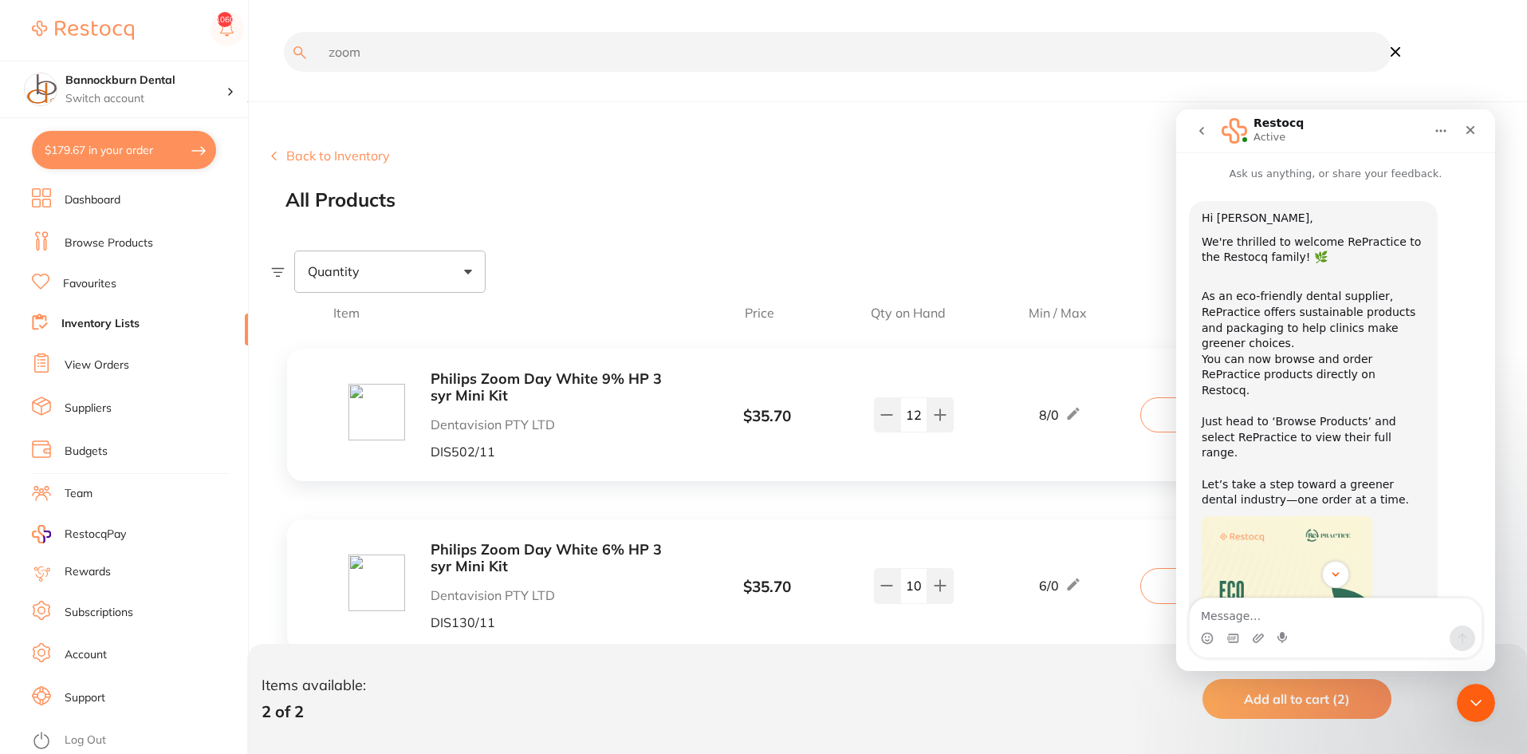
scroll to position [128, 0]
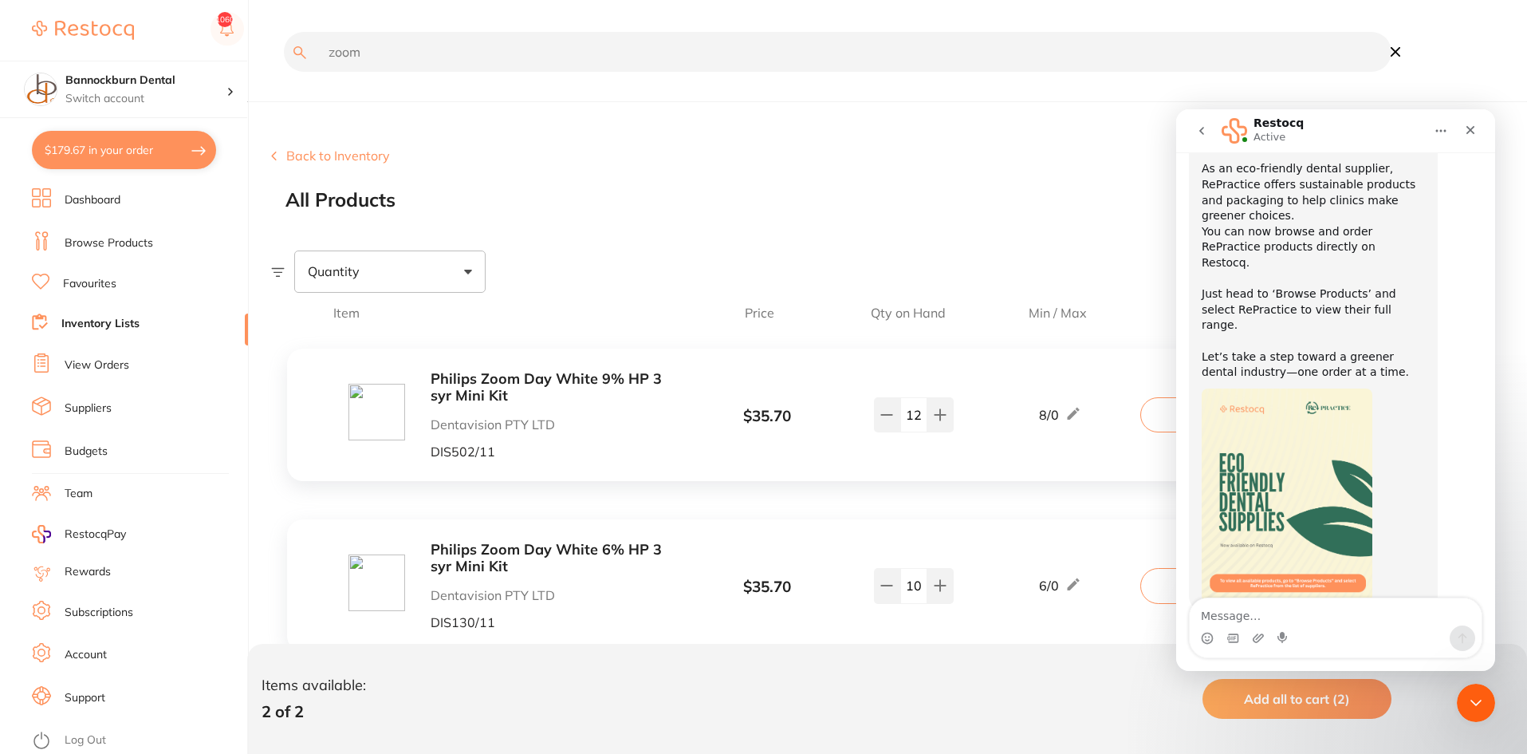
click at [1209, 136] on button "go back" at bounding box center [1202, 131] width 30 height 30
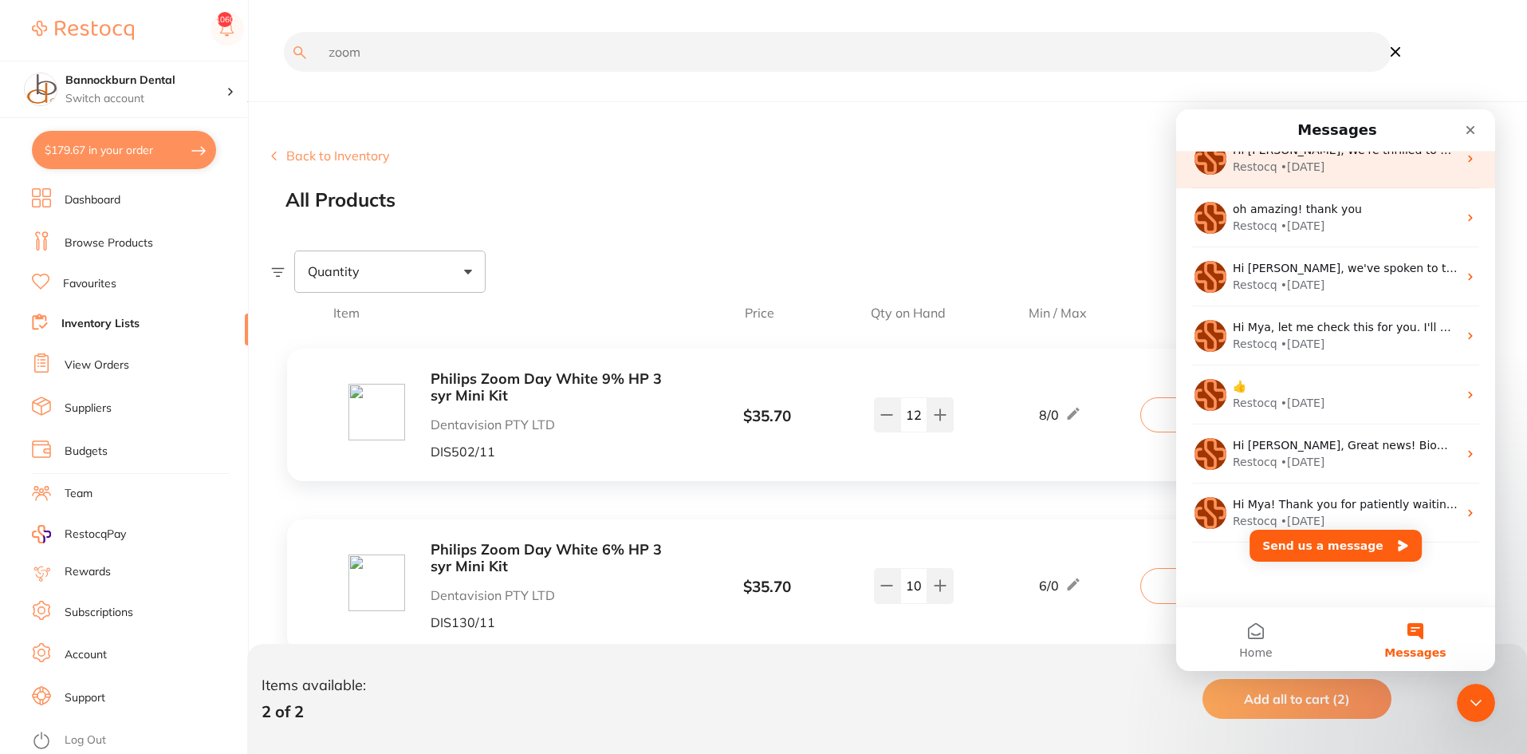
scroll to position [0, 0]
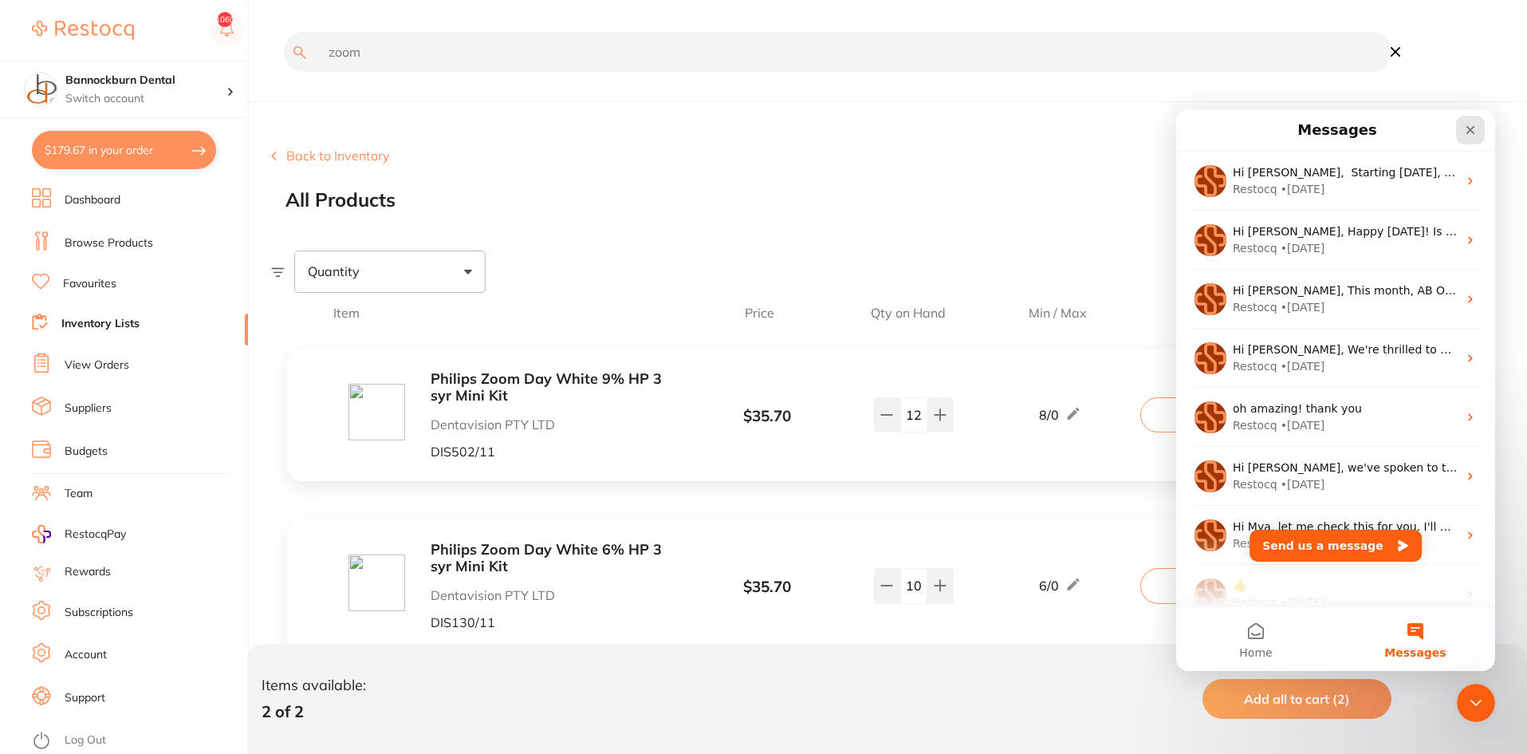
click at [1472, 128] on icon "Close" at bounding box center [1471, 130] width 9 height 9
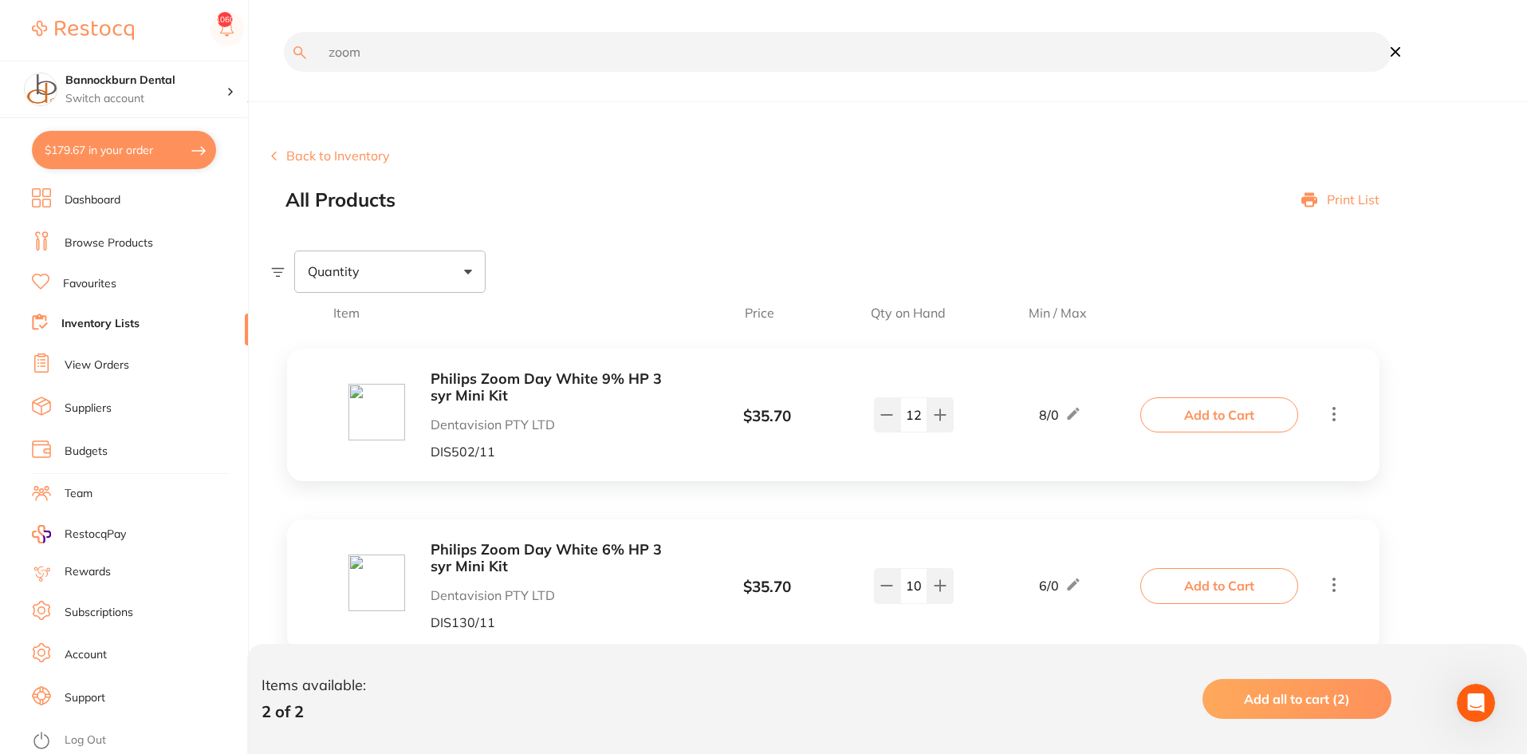
click at [103, 199] on link "Dashboard" at bounding box center [93, 200] width 56 height 16
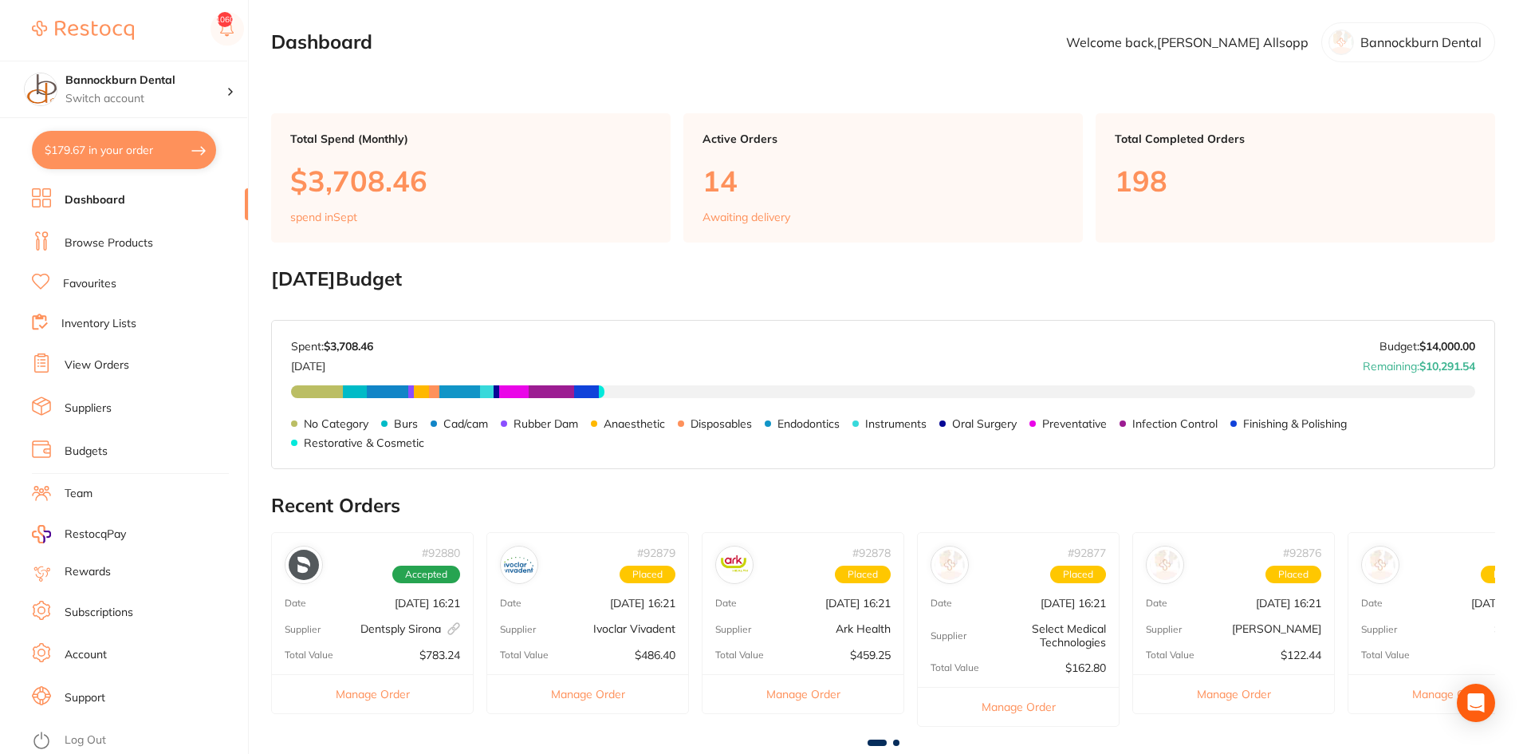
click at [93, 737] on link "Log Out" at bounding box center [85, 740] width 41 height 16
